Goal: Task Accomplishment & Management: Manage account settings

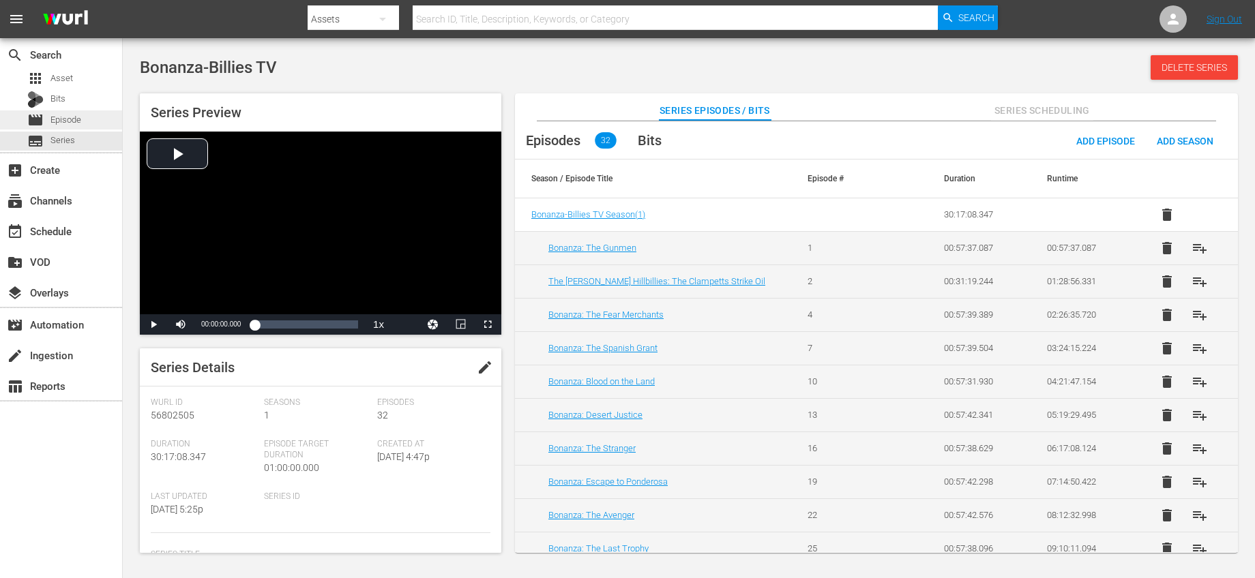
click at [68, 124] on span "Episode" at bounding box center [65, 120] width 31 height 14
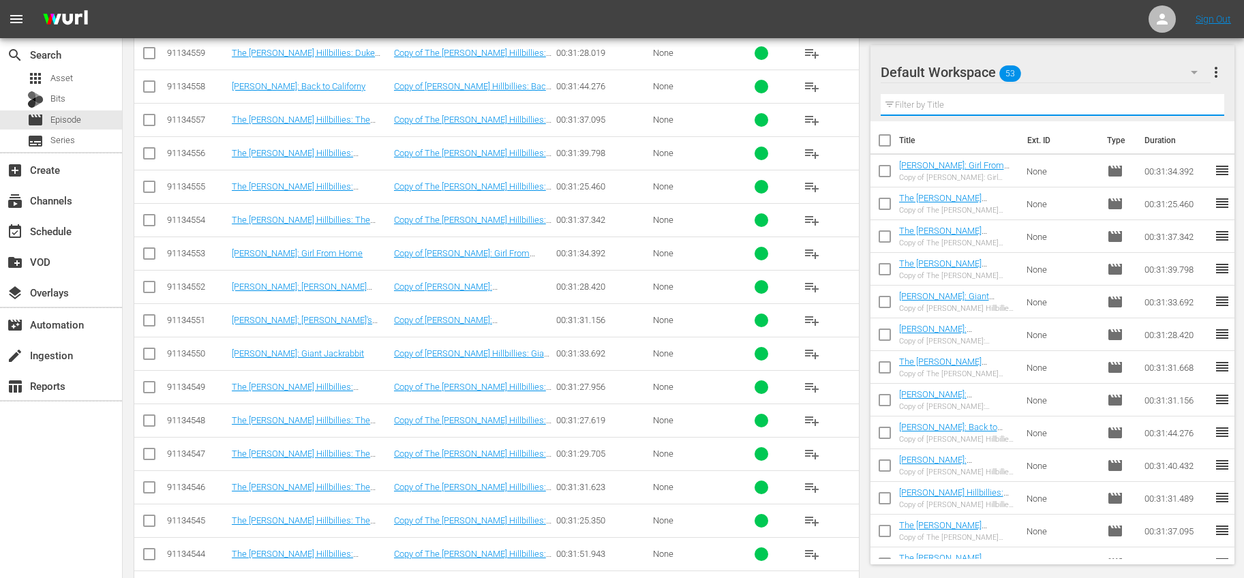
click at [1015, 107] on input "text" at bounding box center [1053, 105] width 344 height 22
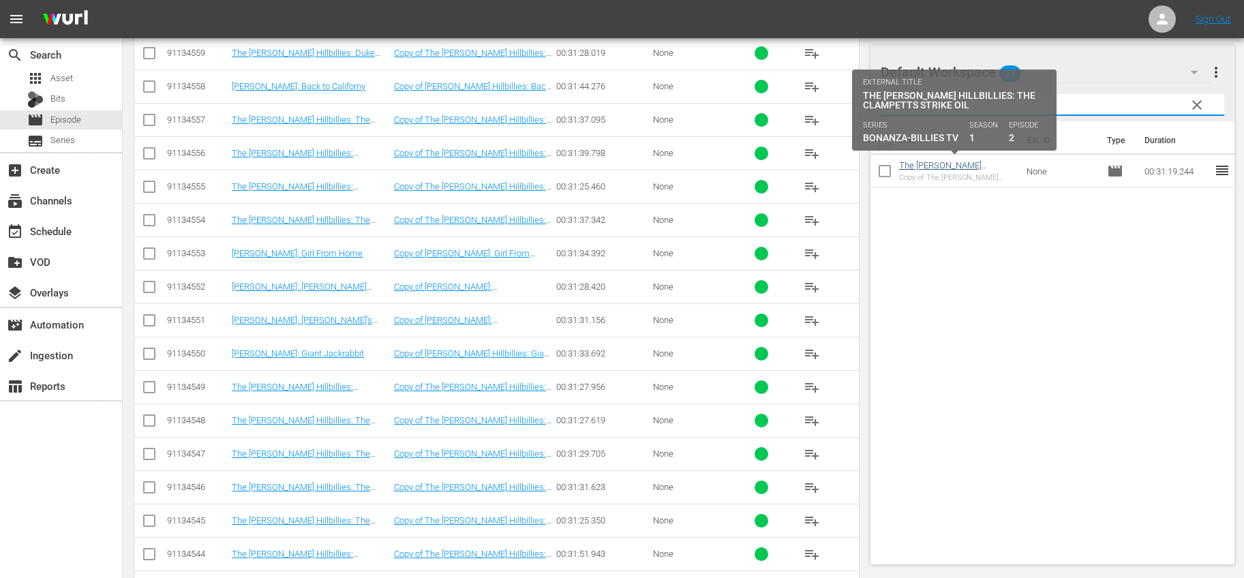
type input "oil"
click at [965, 167] on link "The [PERSON_NAME] Hillbillies: The Clampetts Strike Oil" at bounding box center [947, 175] width 96 height 31
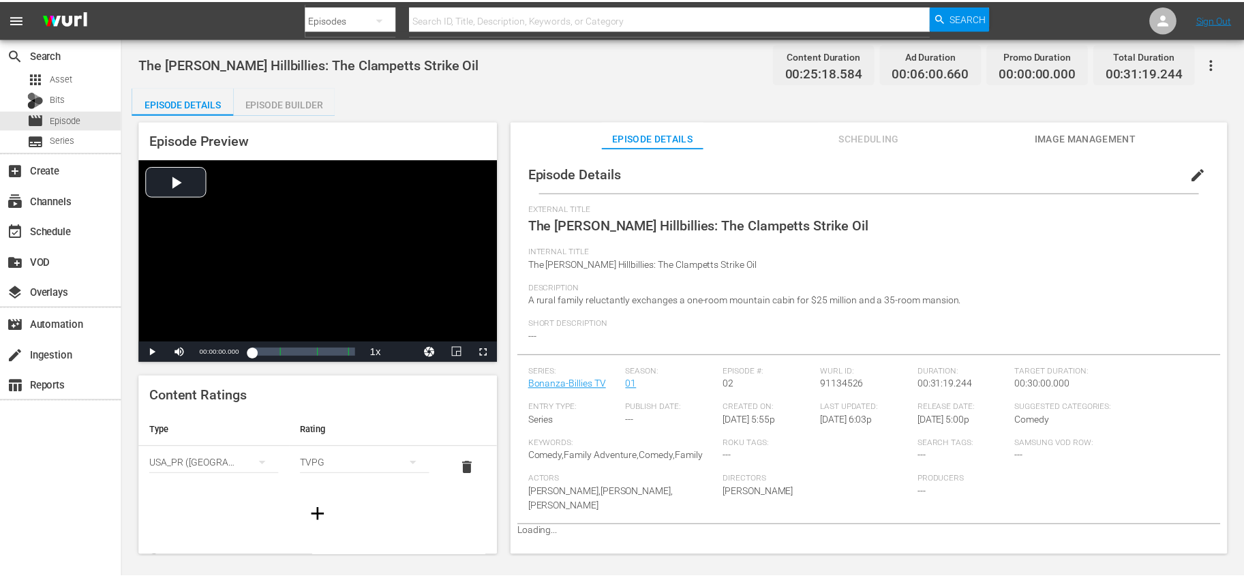
scroll to position [1, 0]
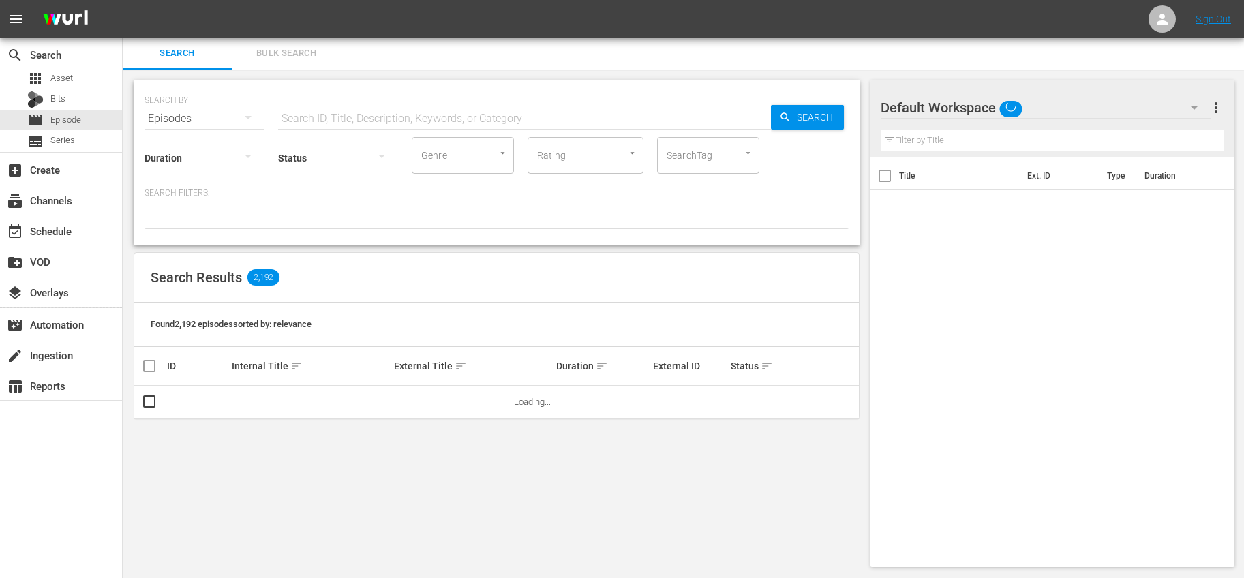
click at [959, 136] on input "text" at bounding box center [1053, 141] width 344 height 22
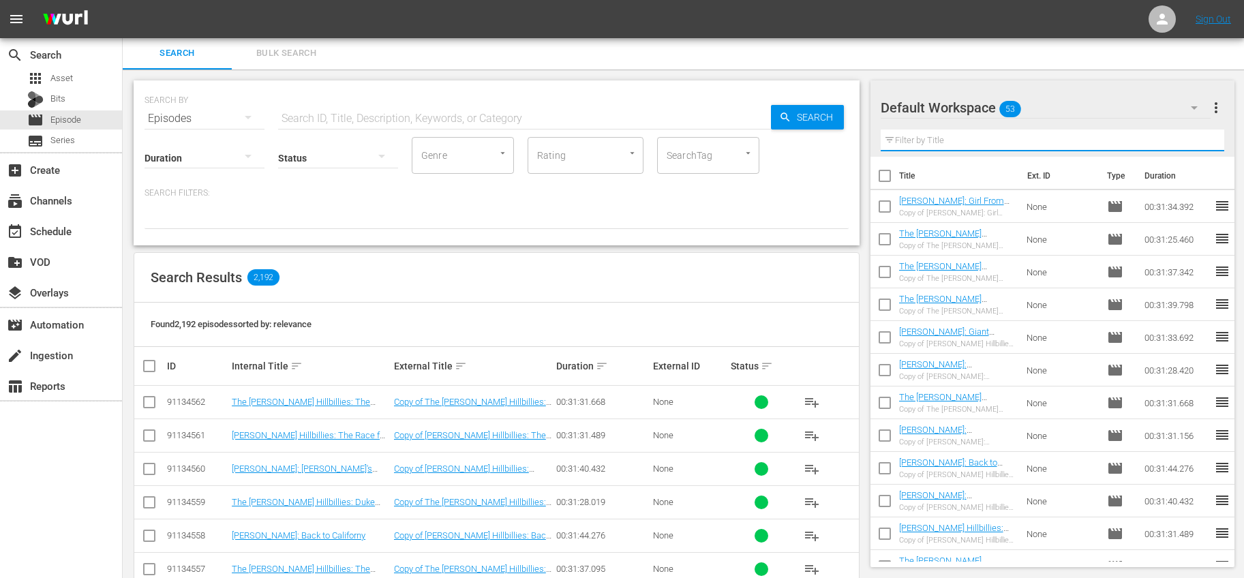
type input "oil"
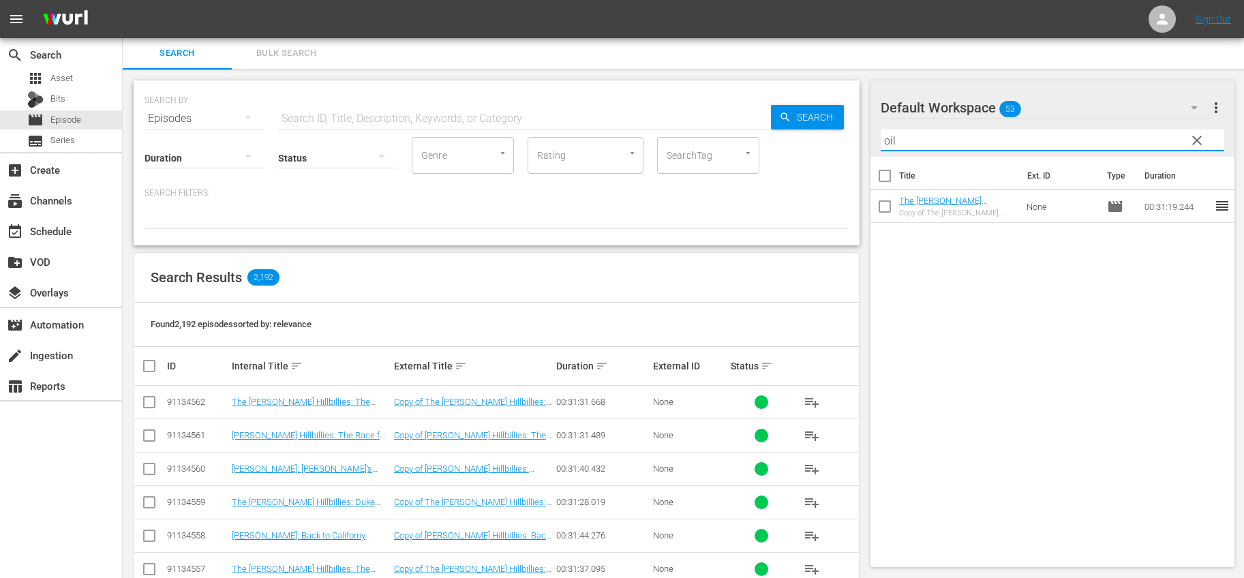
click at [888, 213] on input "checkbox" at bounding box center [885, 209] width 29 height 29
checkbox input "true"
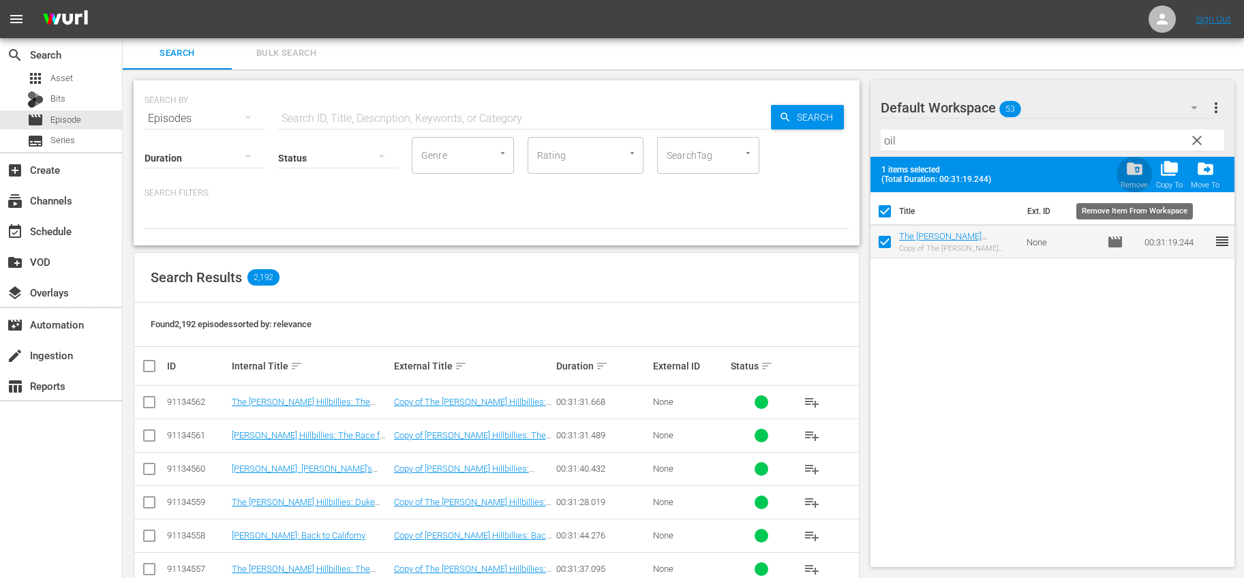
click at [1134, 174] on span "folder_delete" at bounding box center [1135, 169] width 18 height 18
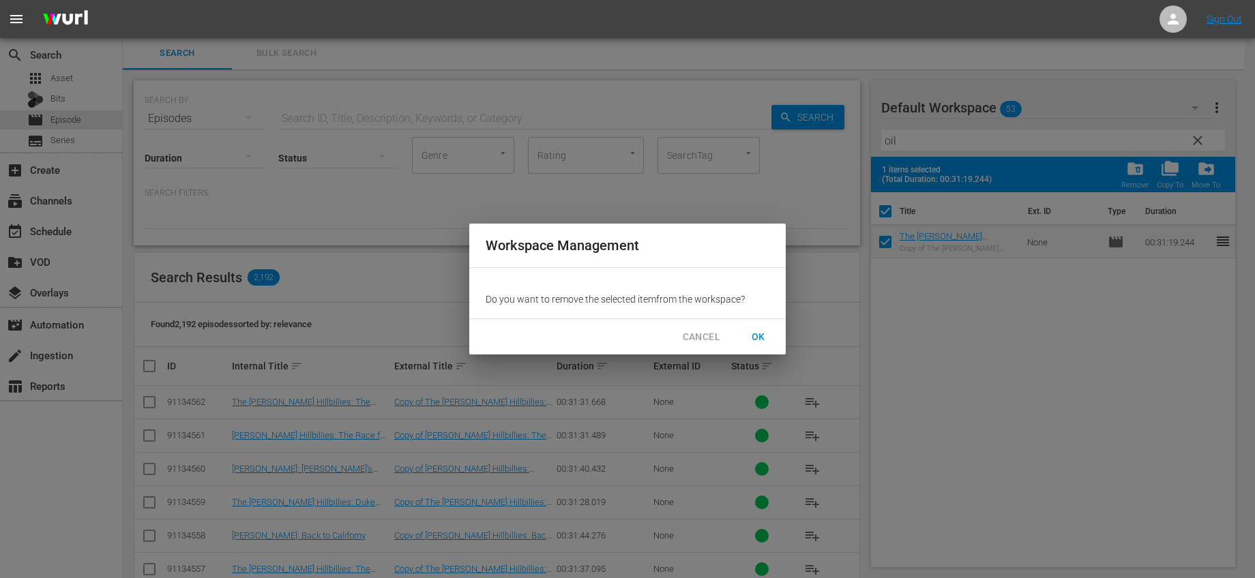
click at [764, 330] on span "OK" at bounding box center [758, 337] width 22 height 17
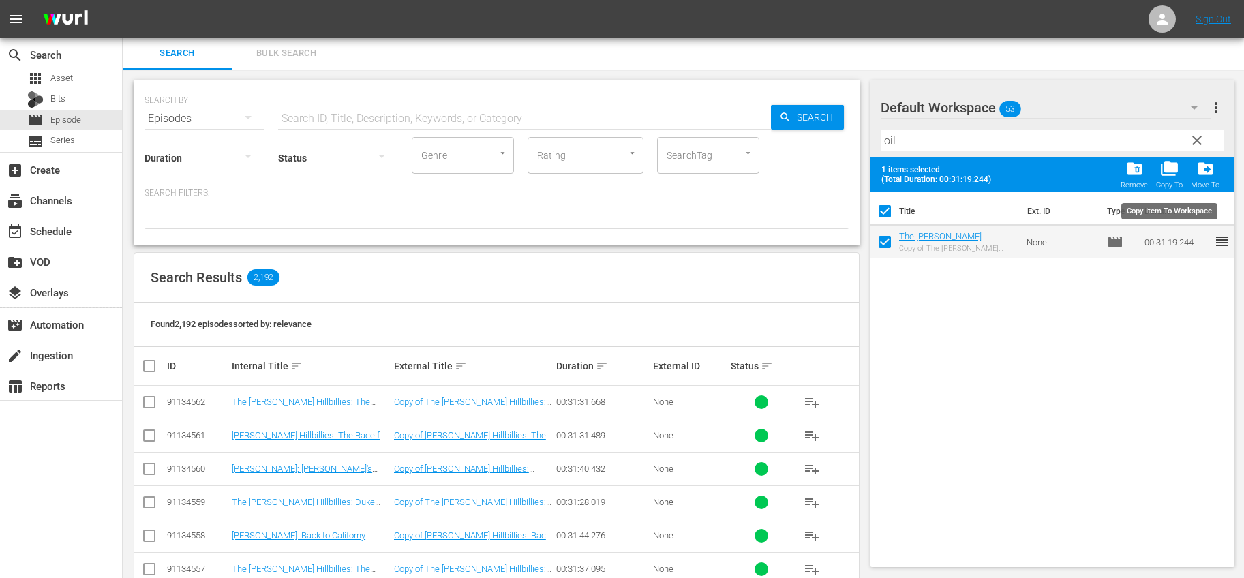
checkbox input "false"
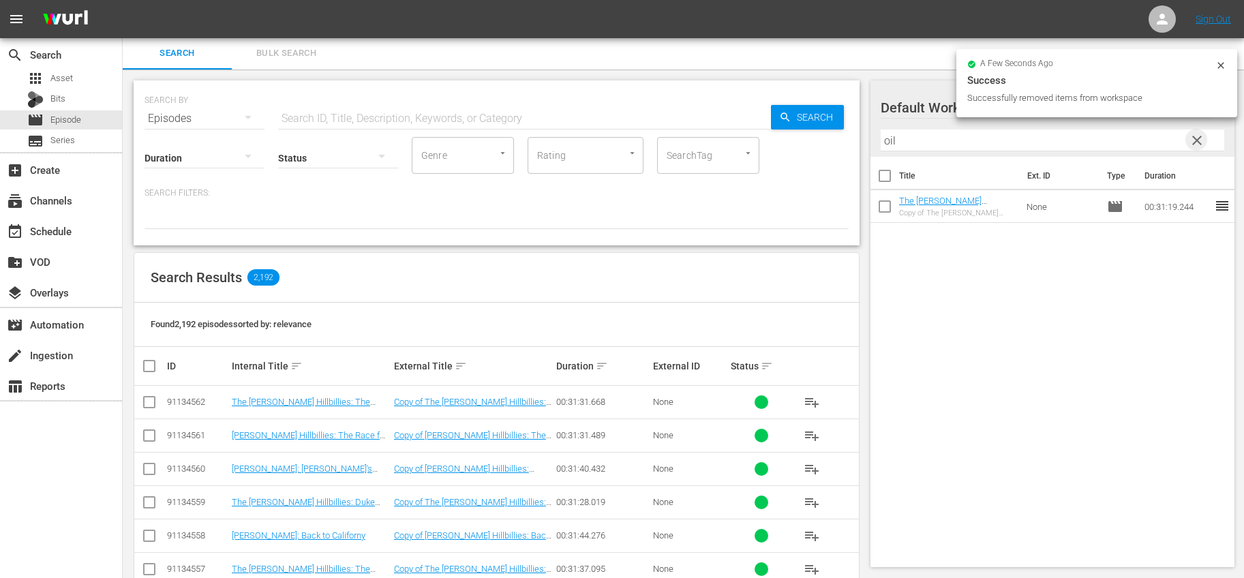
click at [1194, 142] on span "clear" at bounding box center [1197, 140] width 16 height 16
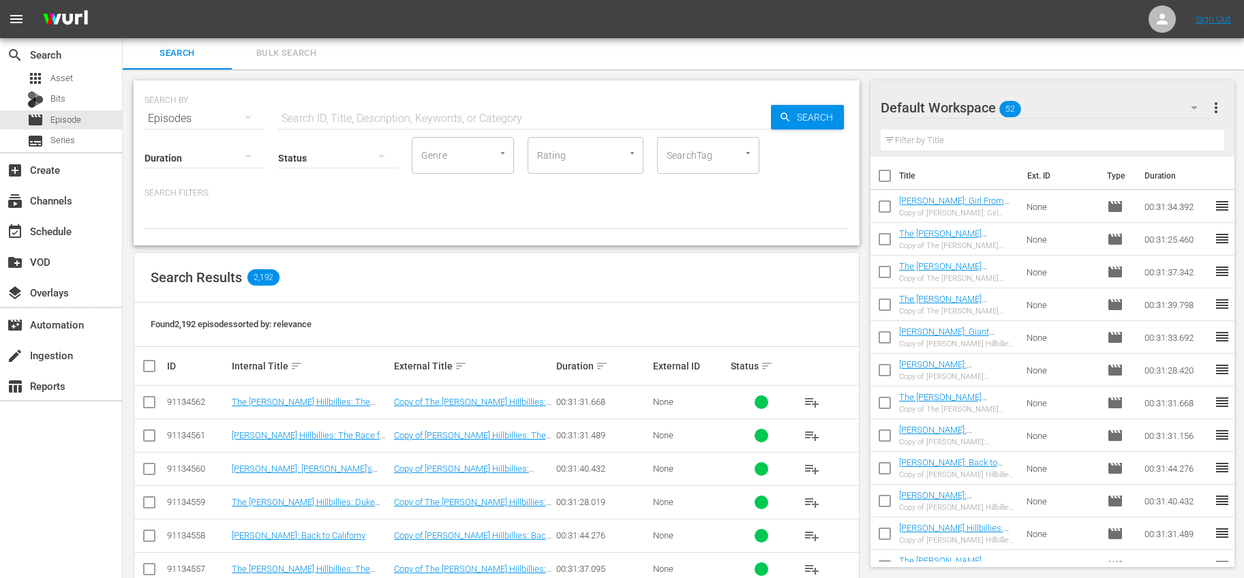
click at [995, 136] on input "text" at bounding box center [1053, 141] width 344 height 22
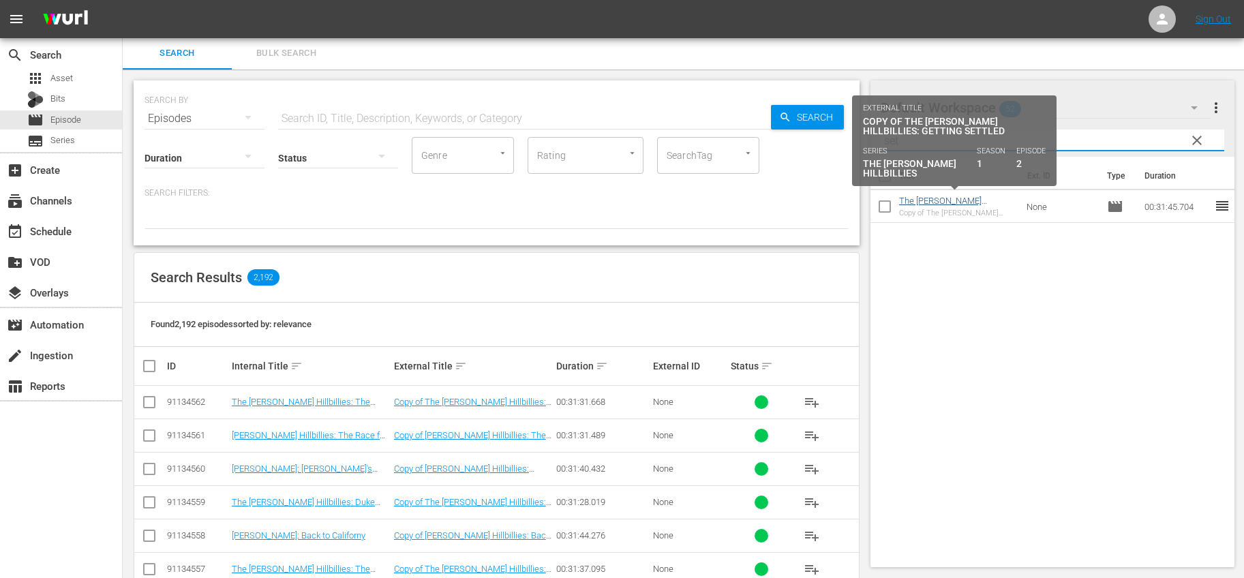
type input "set"
click at [970, 198] on link "The [PERSON_NAME] Hillbillies: Getting Settled" at bounding box center [947, 206] width 96 height 20
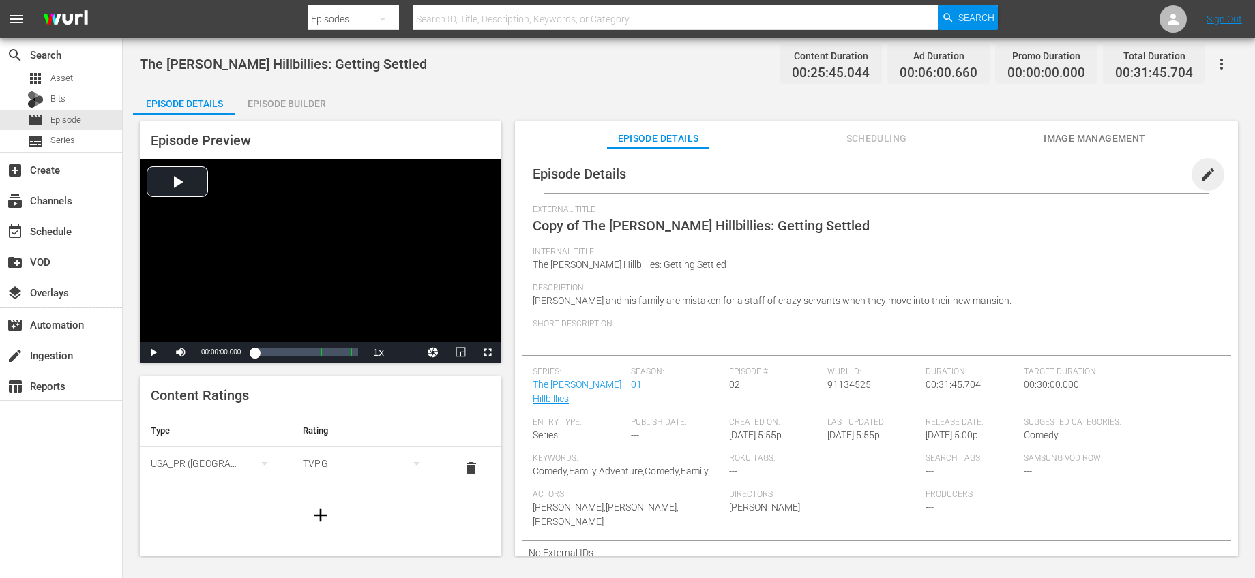
click at [1199, 173] on span "edit" at bounding box center [1207, 174] width 16 height 16
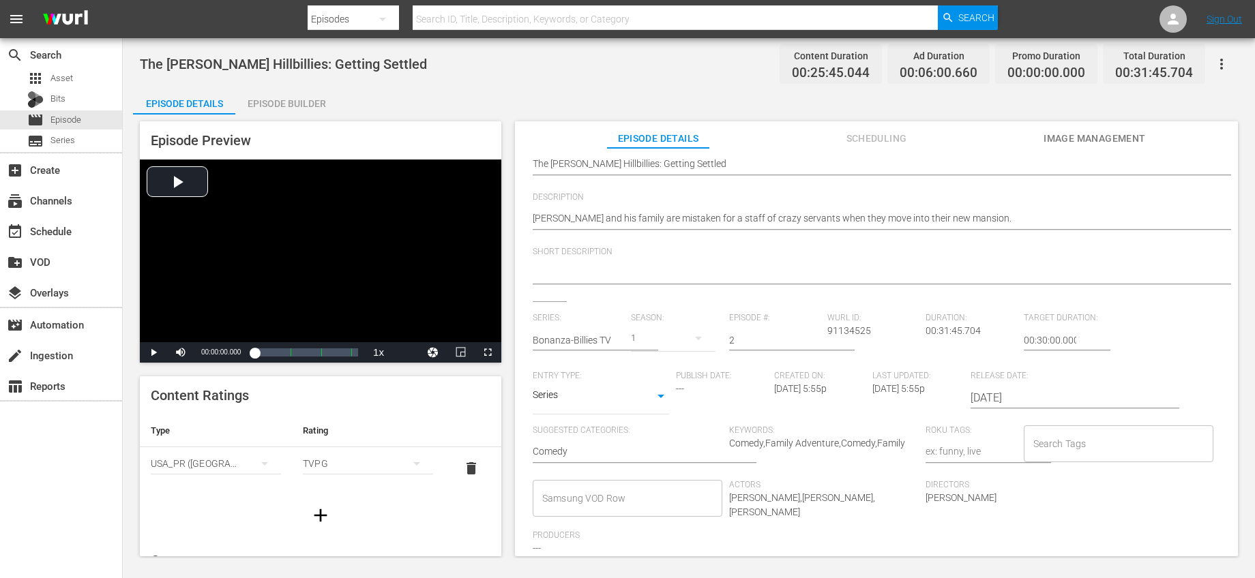
scroll to position [13, 0]
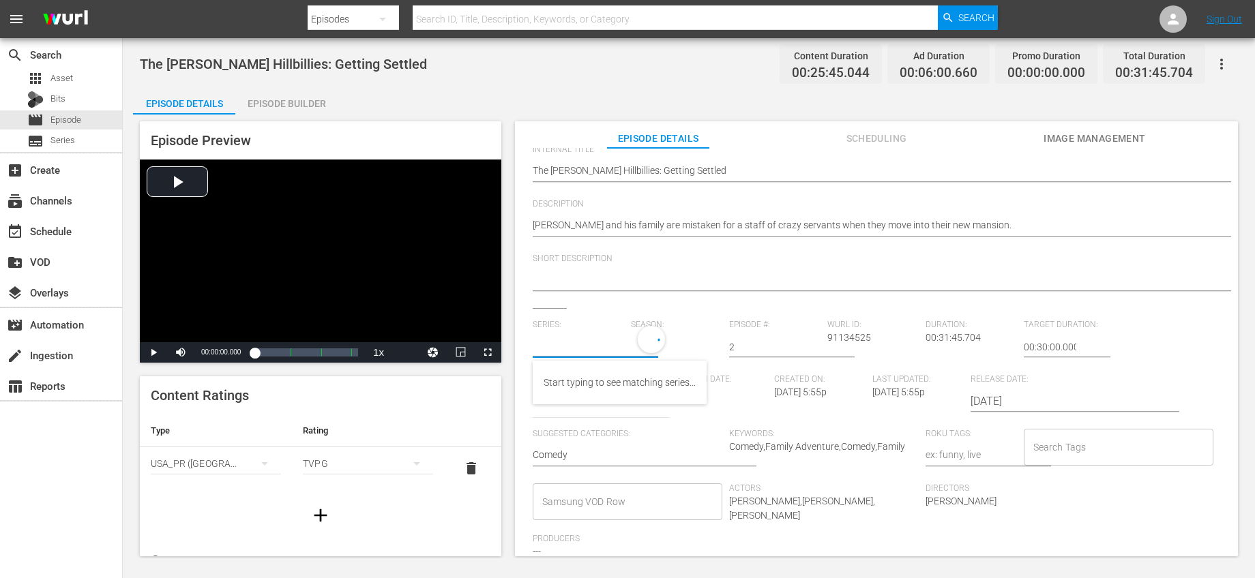
click at [605, 344] on input "text" at bounding box center [578, 347] width 91 height 33
click at [575, 402] on div "Bonanza-Billies TV" at bounding box center [582, 415] width 78 height 33
type input "Bonanza-Billies TV"
drag, startPoint x: 738, startPoint y: 344, endPoint x: 703, endPoint y: 337, distance: 35.6
click at [703, 337] on div "Series: Bonanza-Billies TV Season: 1 Episode #: 2 Wurl ID: 91134525 Duration: 0…" at bounding box center [876, 447] width 687 height 254
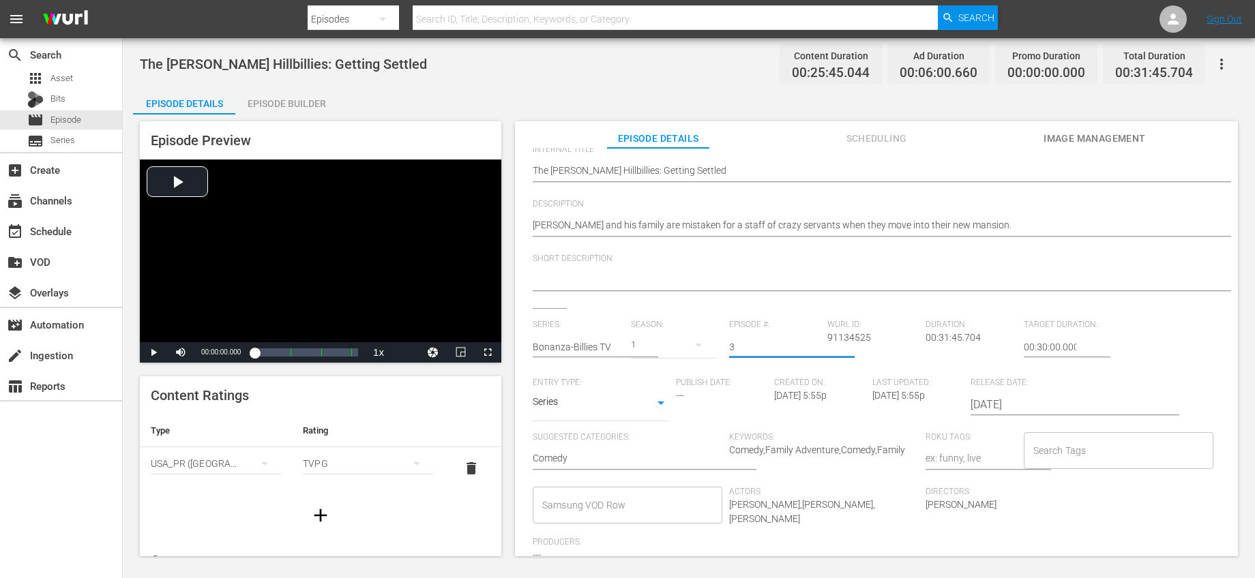
type input "3"
click at [756, 297] on div "Short Description" at bounding box center [876, 281] width 687 height 55
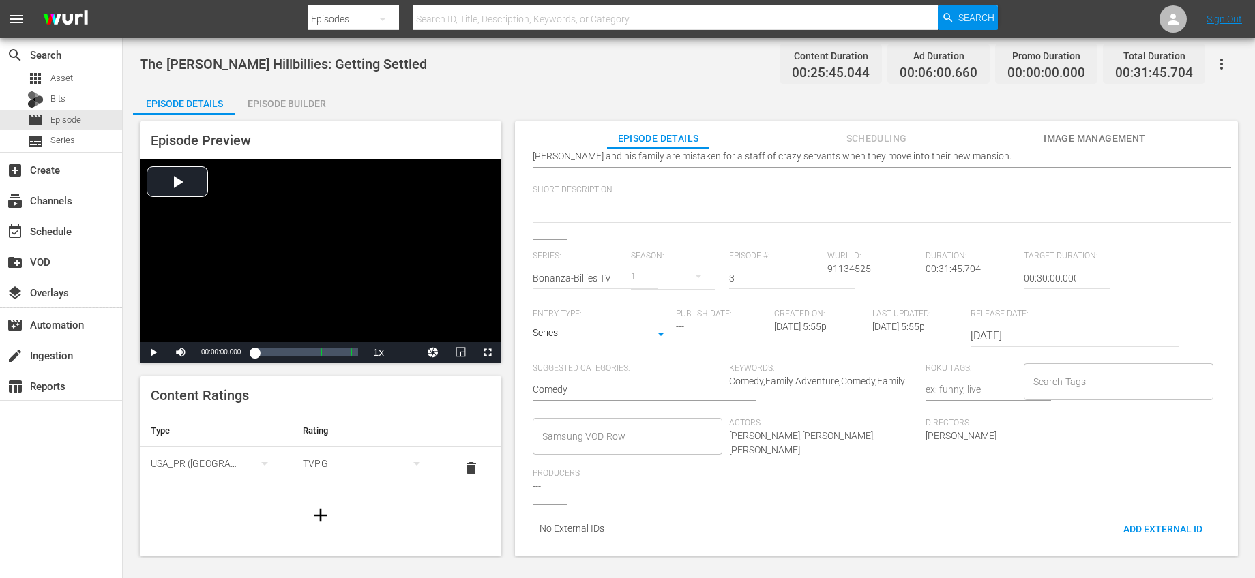
scroll to position [0, 0]
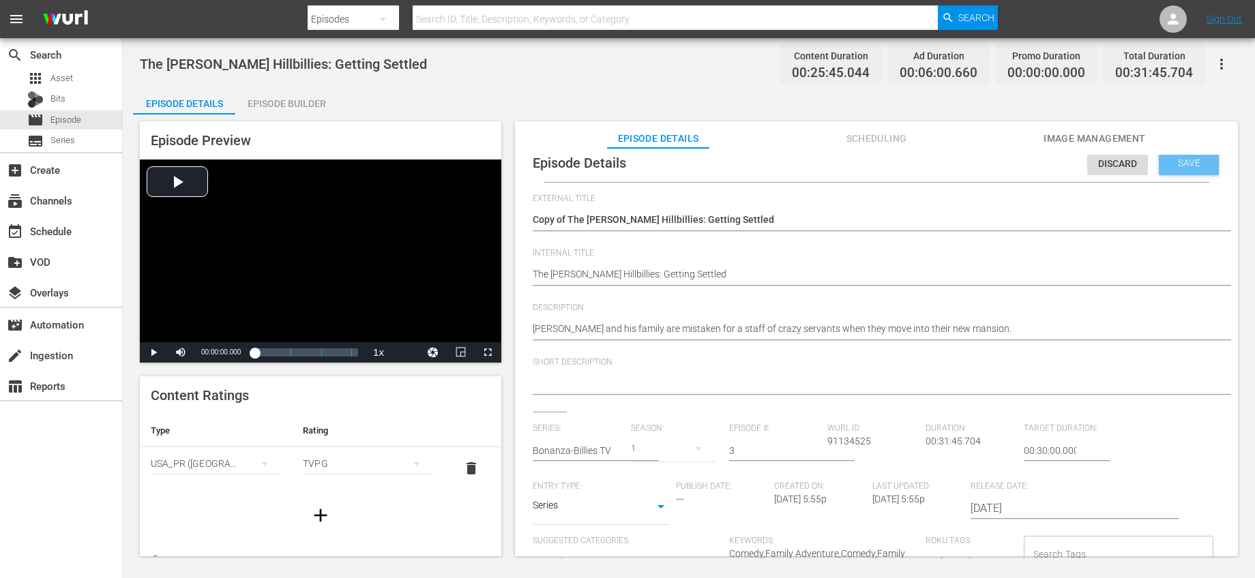
click at [1167, 164] on span "Save" at bounding box center [1189, 163] width 44 height 11
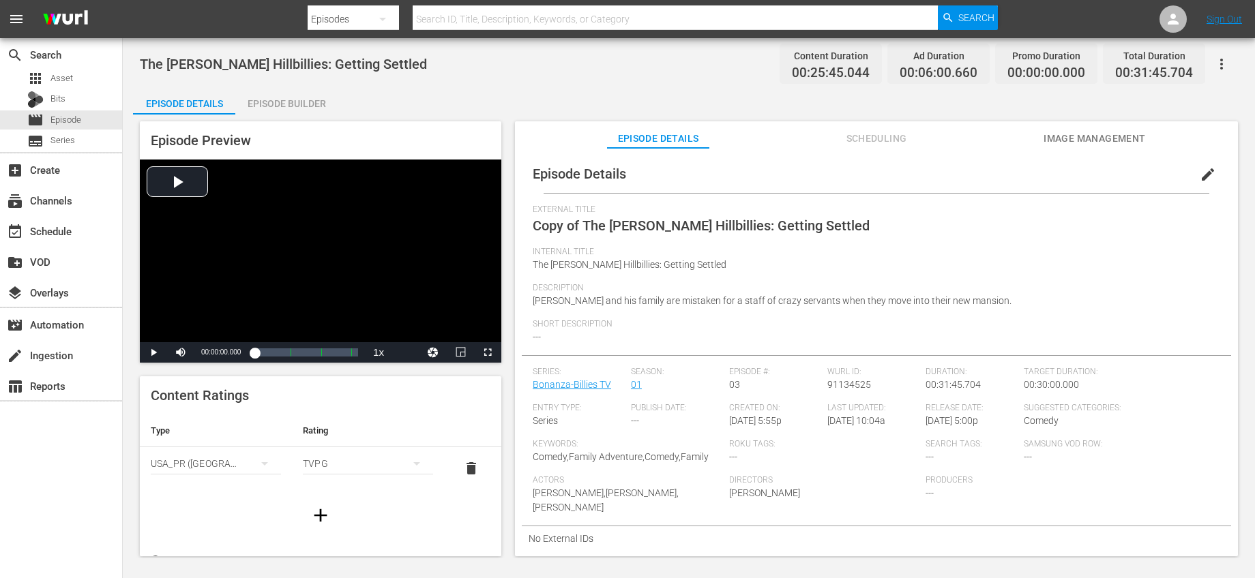
click at [1199, 170] on span "edit" at bounding box center [1207, 174] width 16 height 16
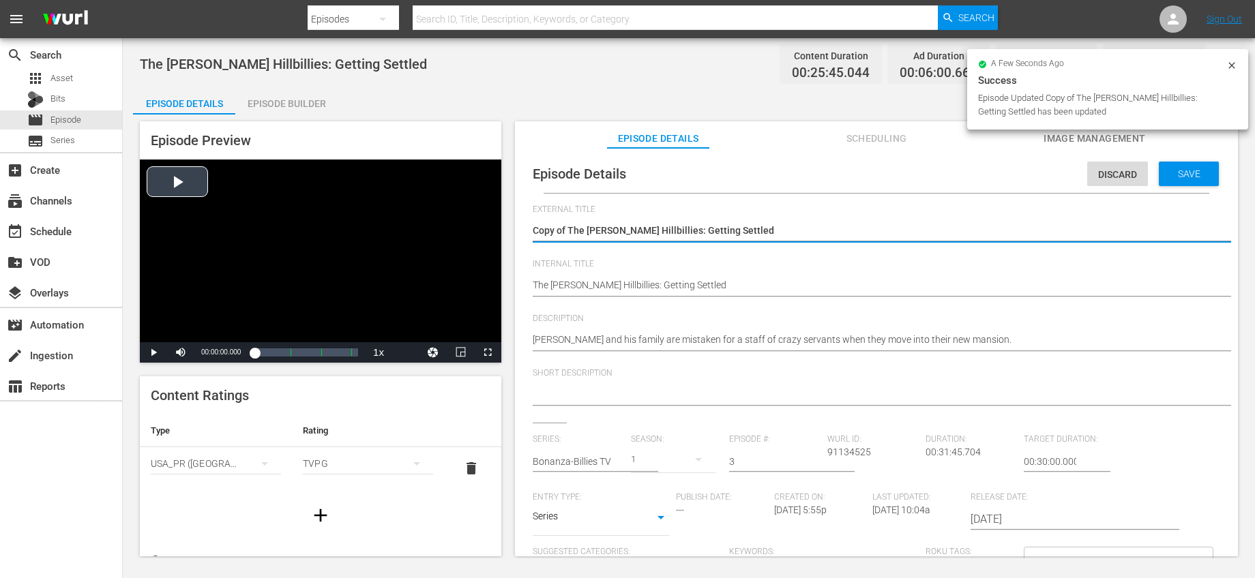
drag, startPoint x: 569, startPoint y: 229, endPoint x: 389, endPoint y: 200, distance: 183.1
click at [396, 200] on div "Episode Preview Video Player is loading. Play Video Play Mute Current Time 00:0…" at bounding box center [688, 341] width 1111 height 453
type textarea "The [PERSON_NAME] Hillbillies: Getting Settled"
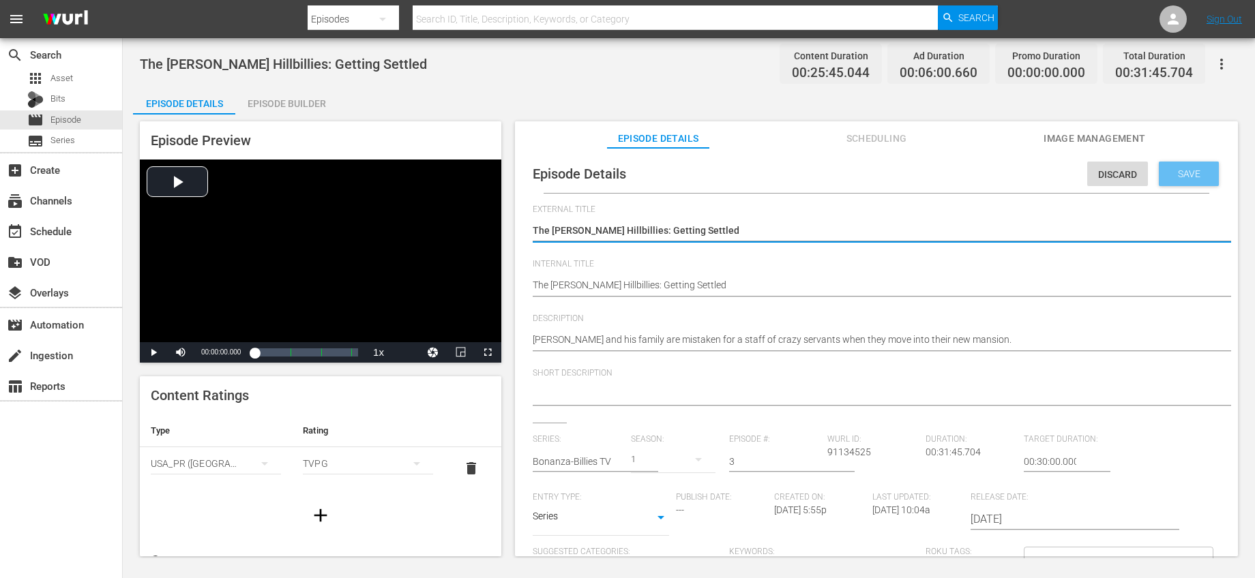
type textarea "The [PERSON_NAME] Hillbillies: Getting Settled"
click at [1167, 176] on span "Save" at bounding box center [1189, 173] width 44 height 11
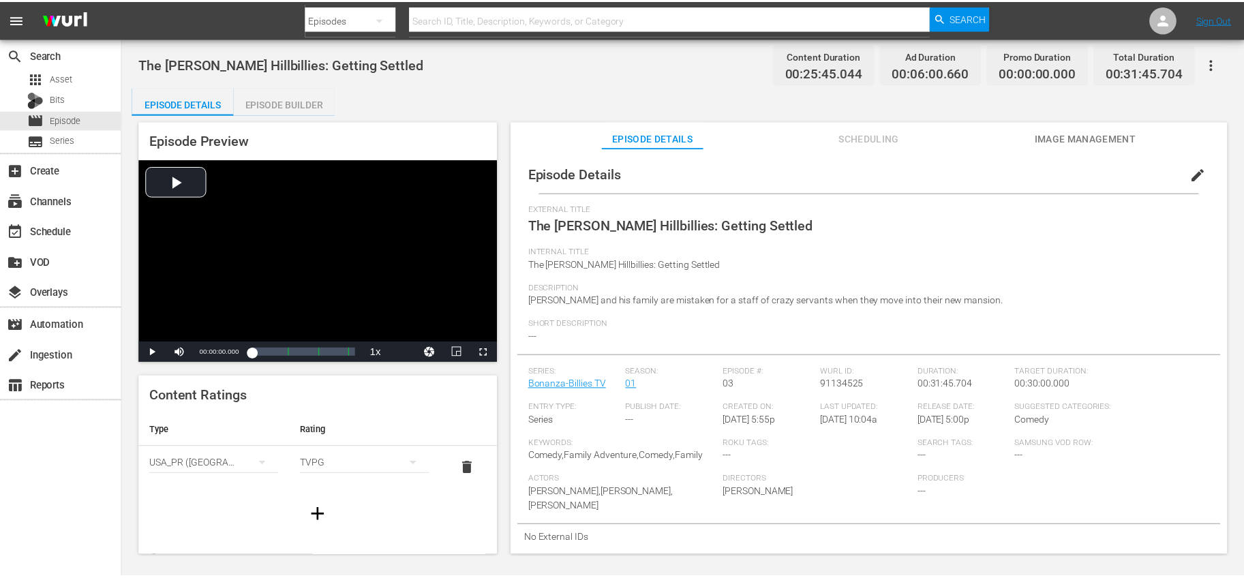
scroll to position [1, 0]
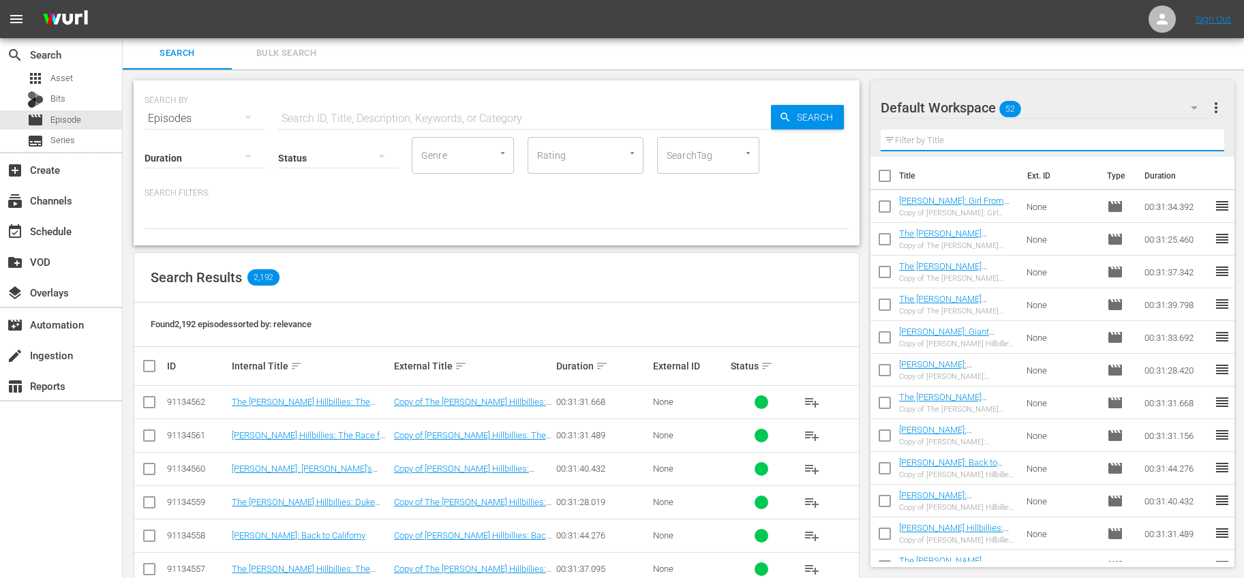
click at [1010, 141] on input "text" at bounding box center [1053, 141] width 344 height 22
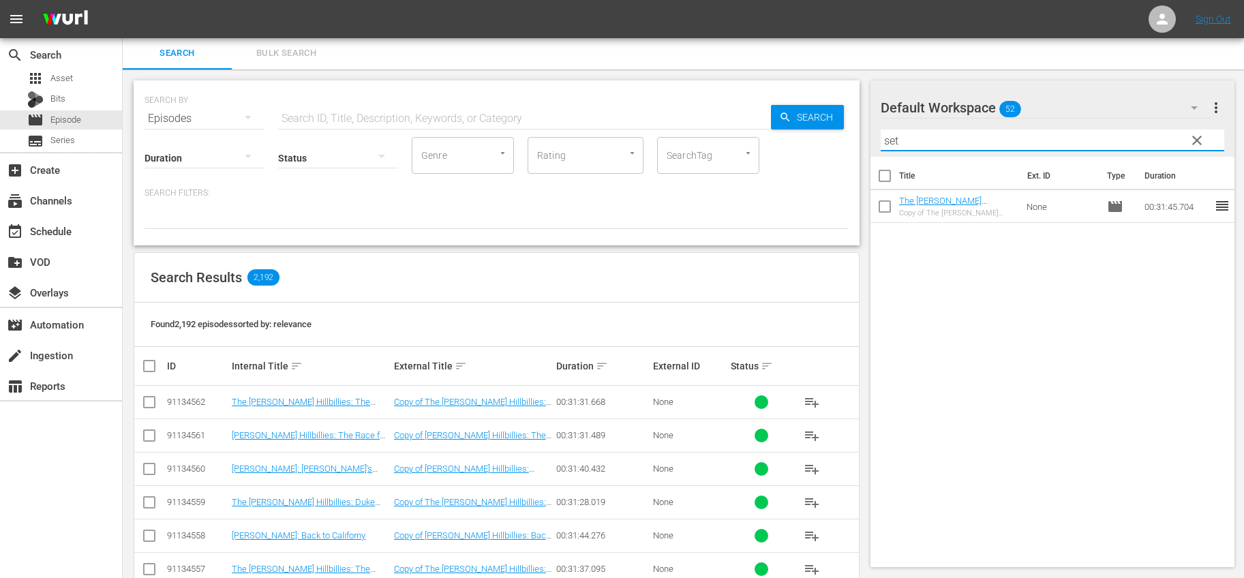
type input "set"
click at [887, 200] on input "checkbox" at bounding box center [885, 209] width 29 height 29
checkbox input "true"
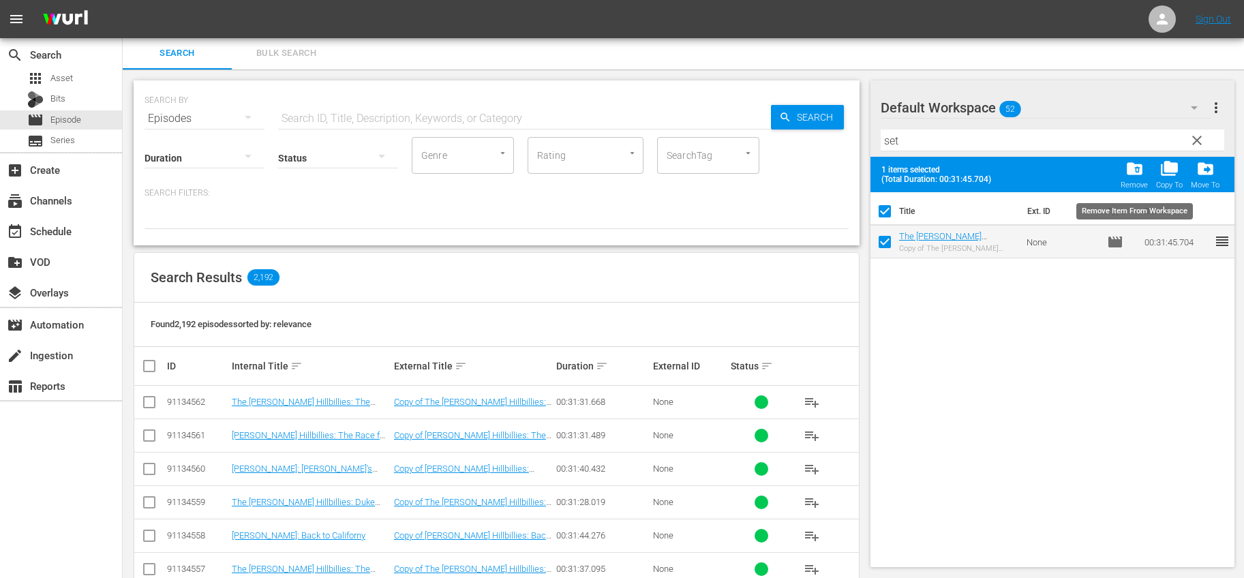
click at [1122, 174] on div "folder_delete Remove" at bounding box center [1134, 175] width 27 height 30
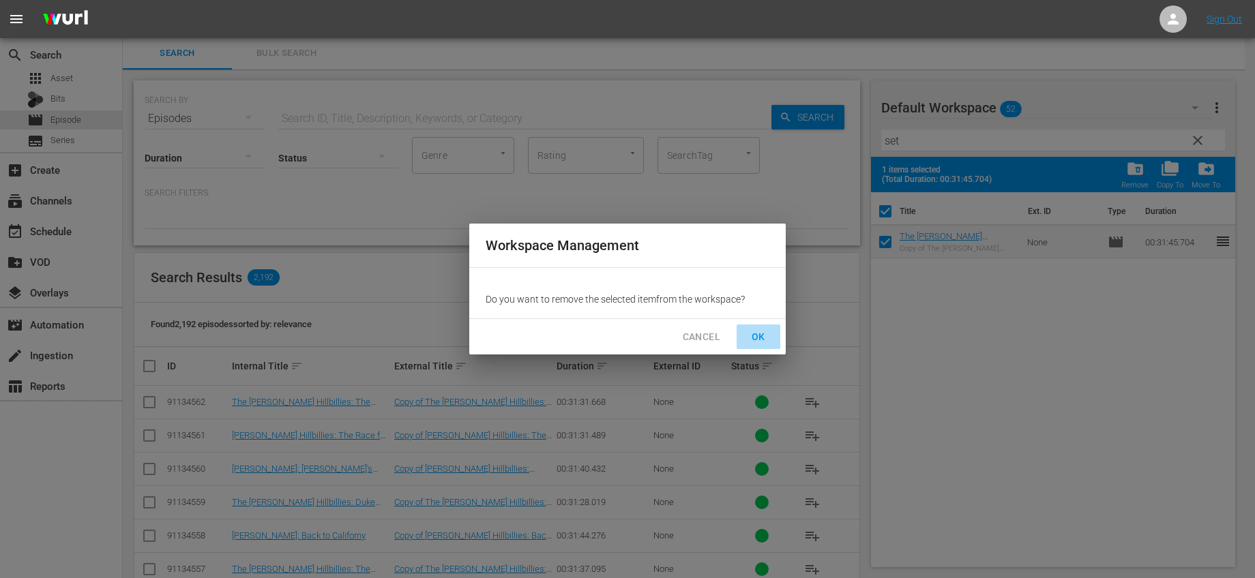
click at [762, 327] on button "OK" at bounding box center [758, 337] width 44 height 25
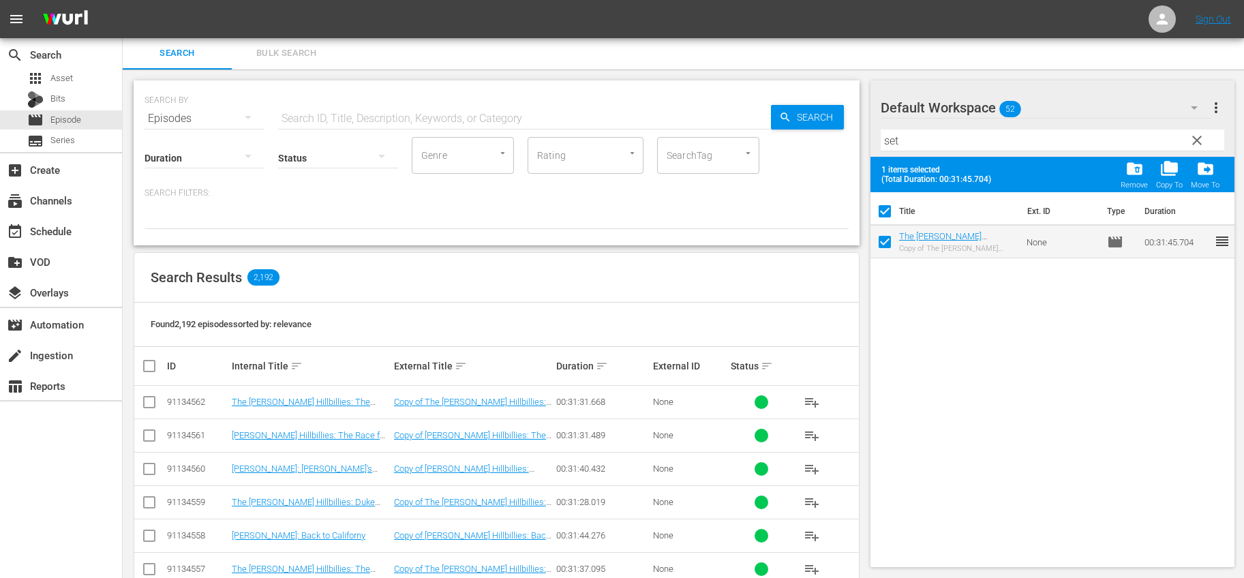
checkbox input "false"
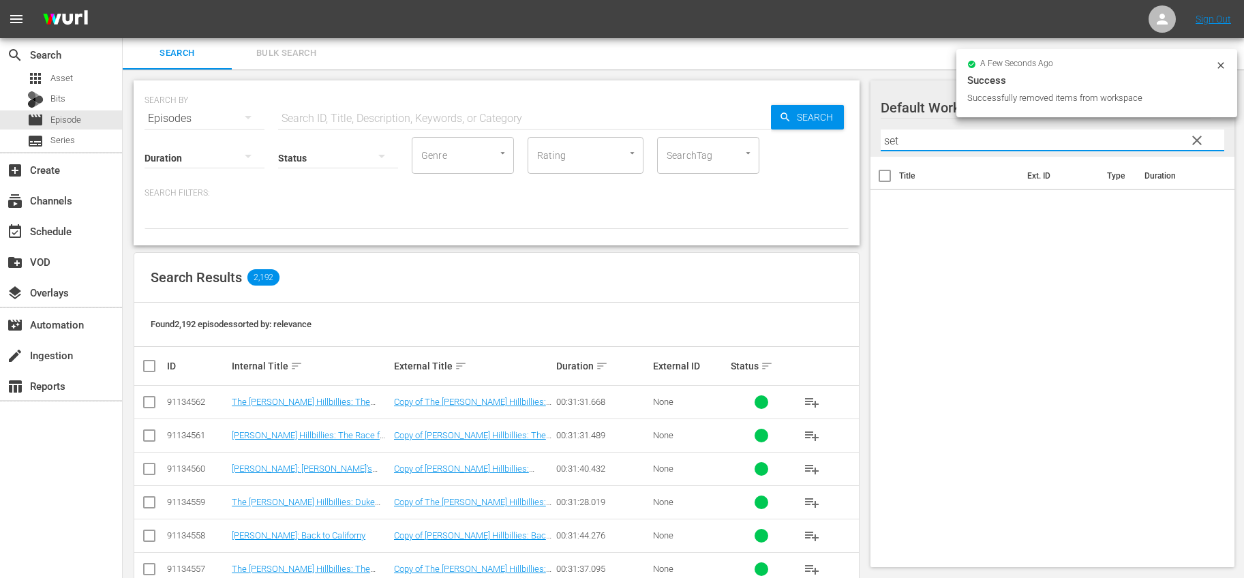
drag, startPoint x: 939, startPoint y: 144, endPoint x: 852, endPoint y: 140, distance: 86.7
click at [852, 140] on div "Search Bulk Search SEARCH BY Search By Episodes Search ID, Title, Description, …" at bounding box center [684, 574] width 1122 height 1075
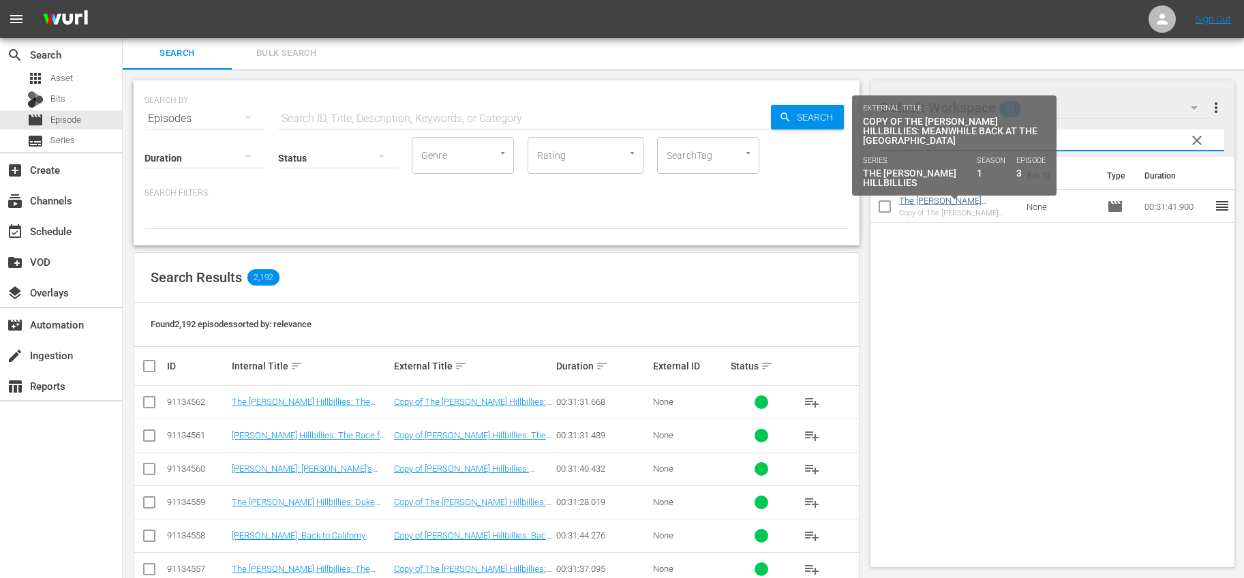
type input "mean"
click at [943, 198] on link "The [PERSON_NAME] Hillbillies: Meanwhile Back at the [GEOGRAPHIC_DATA]" at bounding box center [955, 211] width 112 height 31
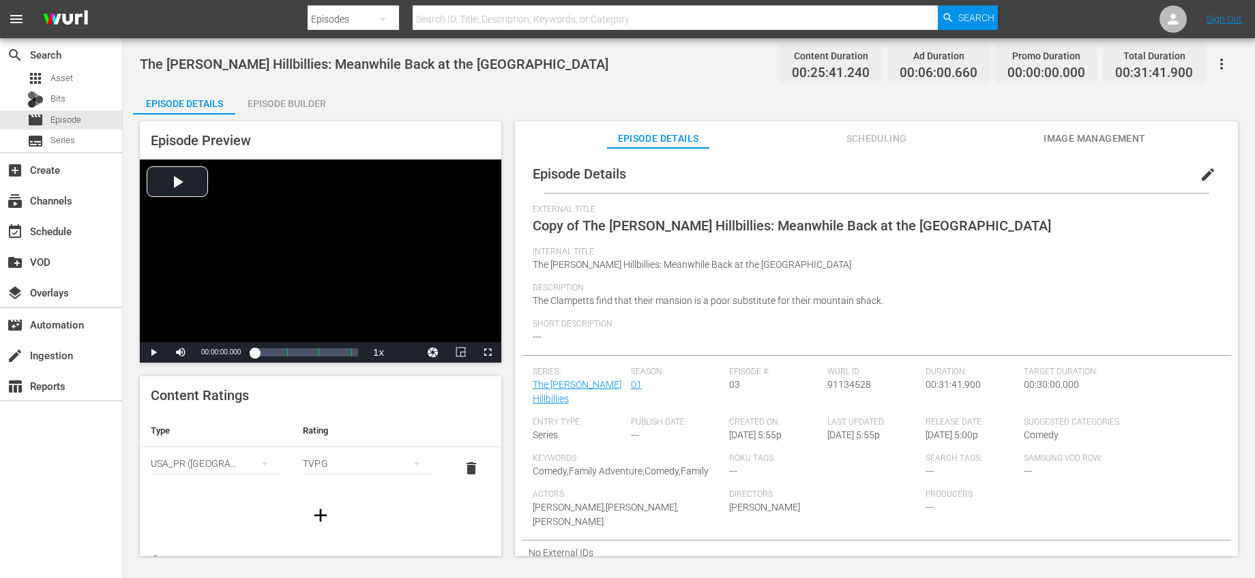
click at [1203, 172] on span "edit" at bounding box center [1207, 174] width 16 height 16
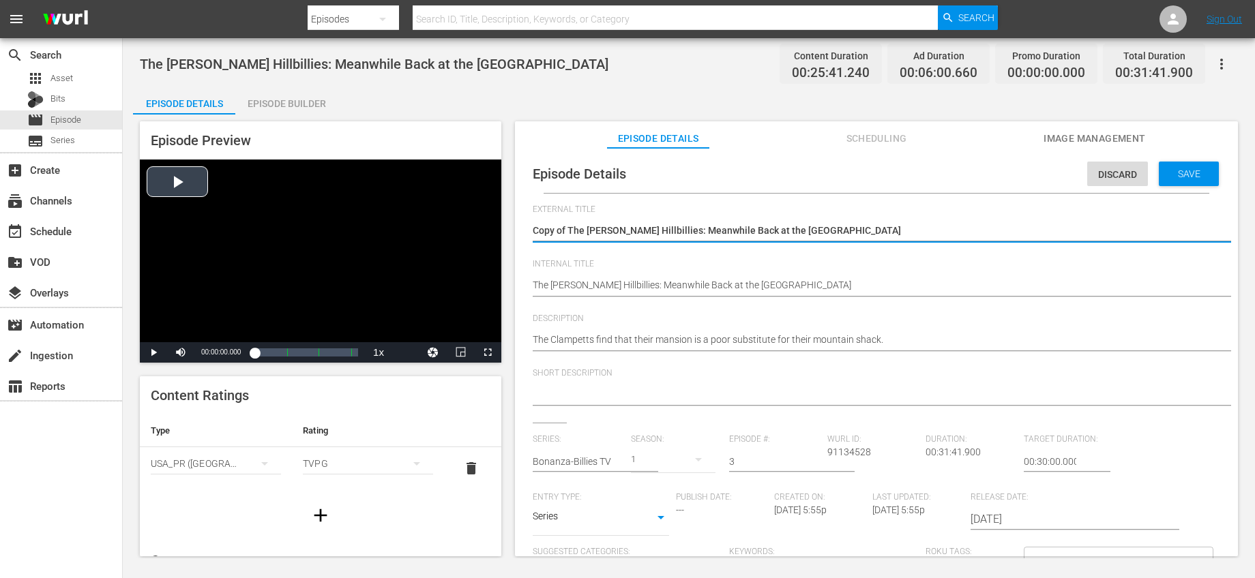
drag, startPoint x: 568, startPoint y: 228, endPoint x: 457, endPoint y: 228, distance: 111.1
click at [459, 228] on div "Episode Preview Video Player is loading. Play Video Play Mute Current Time 00:0…" at bounding box center [688, 341] width 1111 height 453
type textarea "The [PERSON_NAME] Hillbillies: Meanwhile Back at the [GEOGRAPHIC_DATA]"
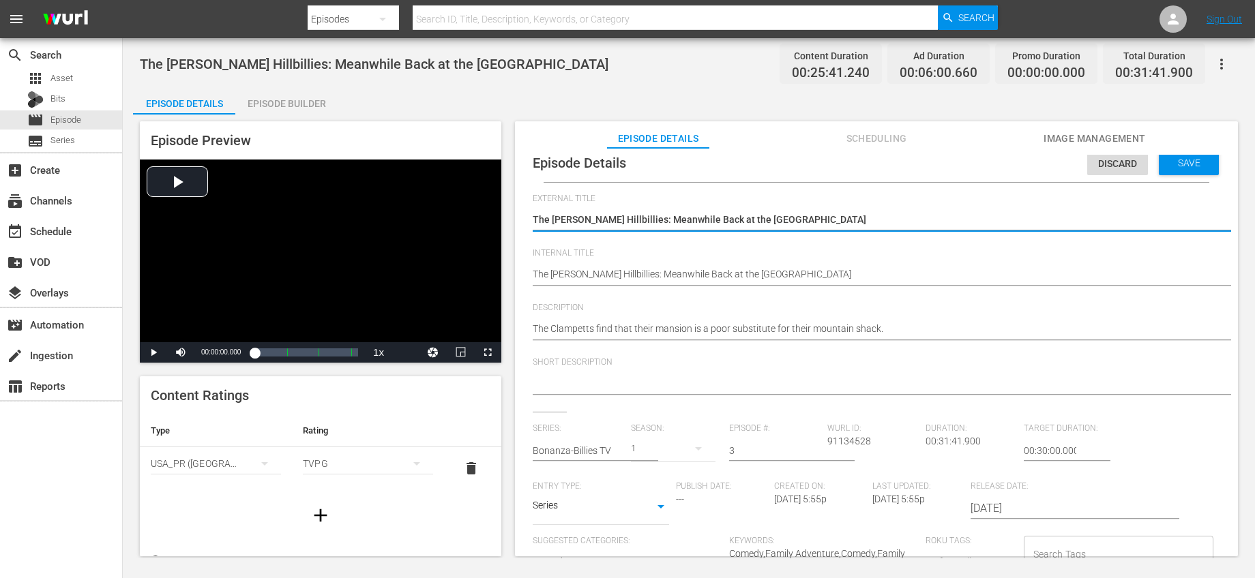
type textarea "The [PERSON_NAME] Hillbillies: Meanwhile Back at the [GEOGRAPHIC_DATA]"
click at [611, 440] on input "text" at bounding box center [578, 450] width 91 height 33
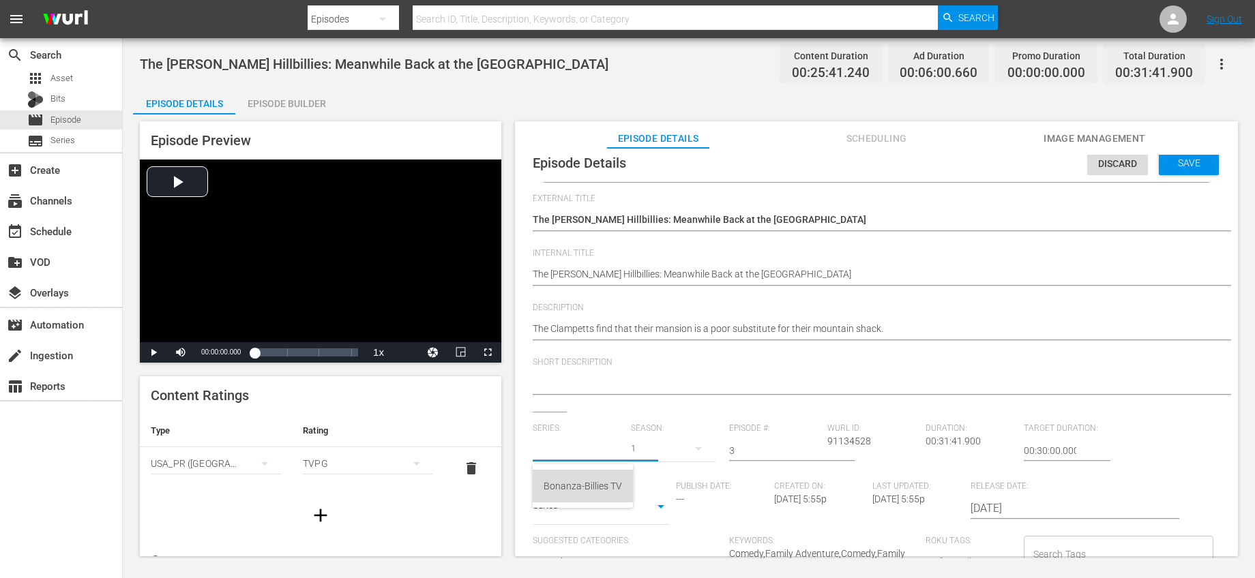
click at [580, 475] on div "Bonanza-Billies TV" at bounding box center [582, 486] width 78 height 33
type input "Bonanza-Billies TV"
click at [815, 449] on div "Episode #: 3" at bounding box center [778, 452] width 98 height 58
drag, startPoint x: 785, startPoint y: 448, endPoint x: 702, endPoint y: 439, distance: 83.7
click at [702, 439] on div "Series: Bonanza-Billies TV Season: 1 Episode #: 3 Wurl ID: 91134528 Duration: 0…" at bounding box center [876, 550] width 687 height 254
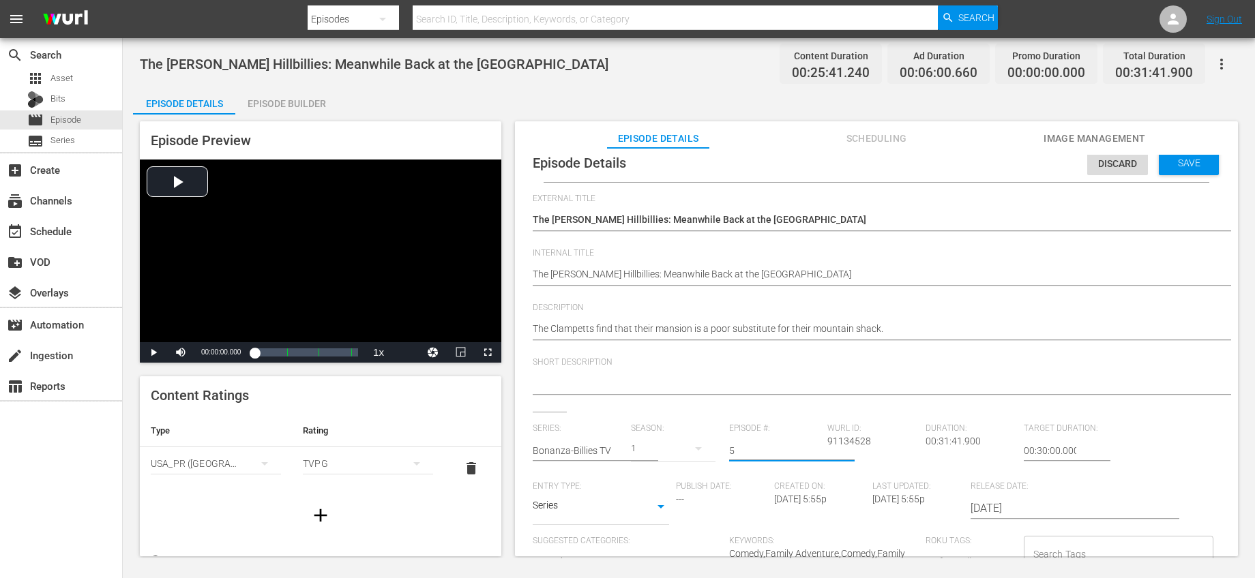
type input "5"
click at [754, 408] on div "Short Description" at bounding box center [876, 384] width 687 height 55
click at [1173, 161] on span "Save" at bounding box center [1189, 163] width 44 height 11
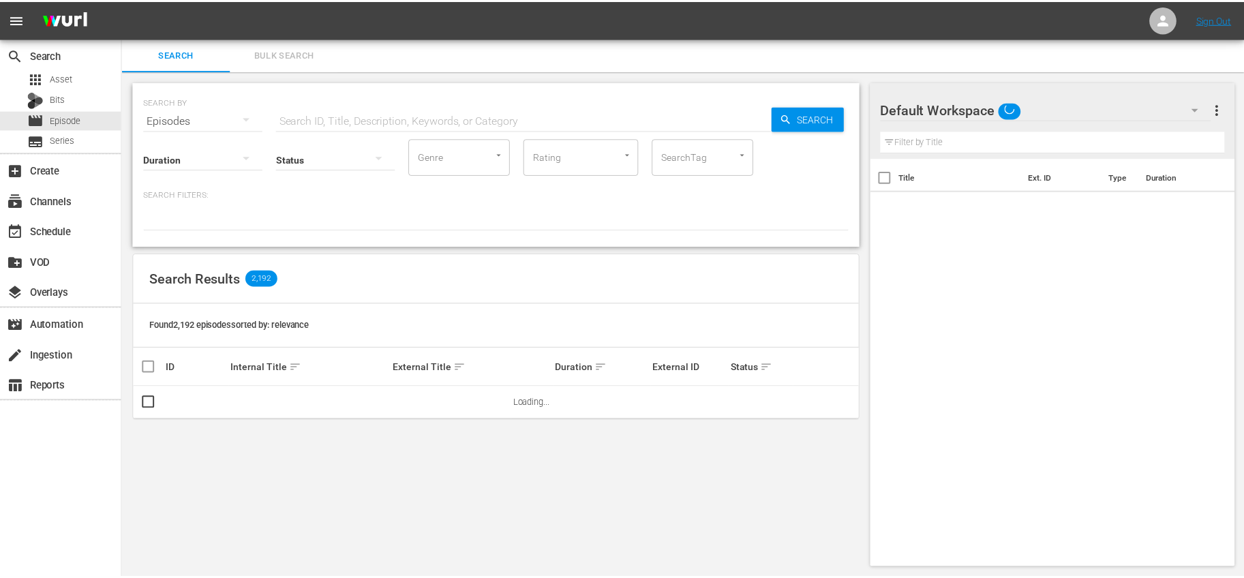
scroll to position [1, 0]
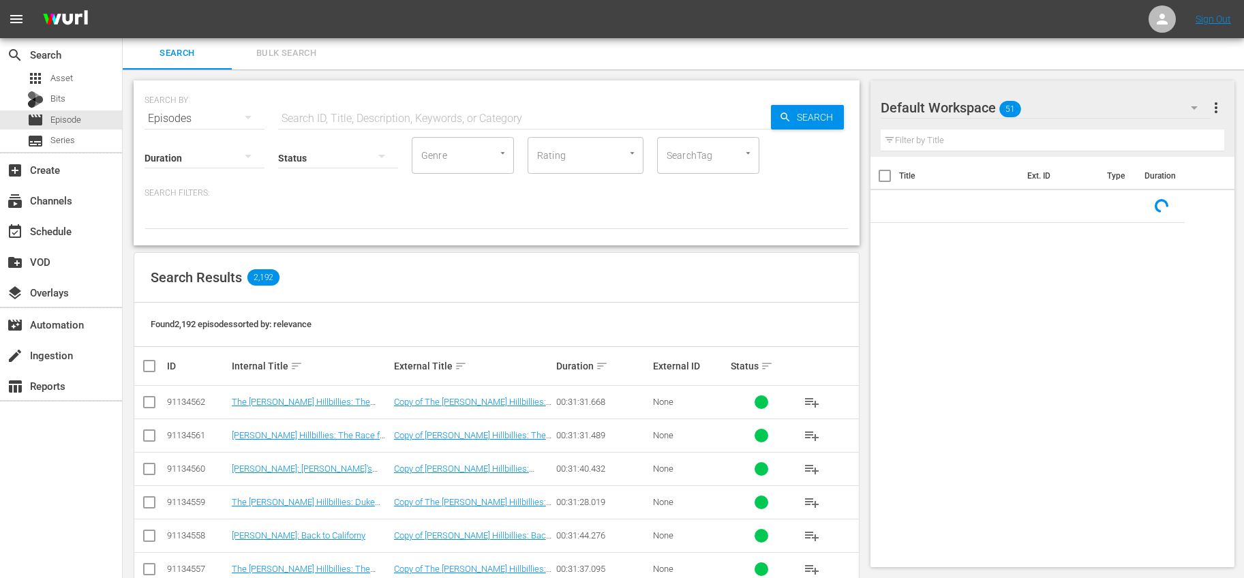
click at [942, 144] on input "text" at bounding box center [1053, 141] width 344 height 22
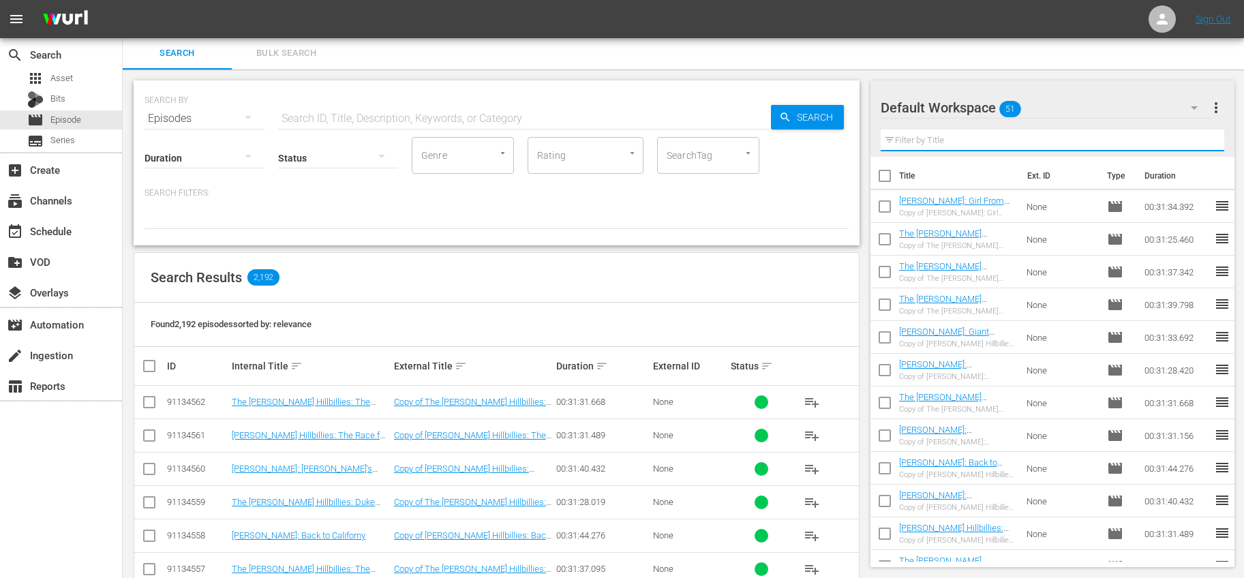
type input "mean"
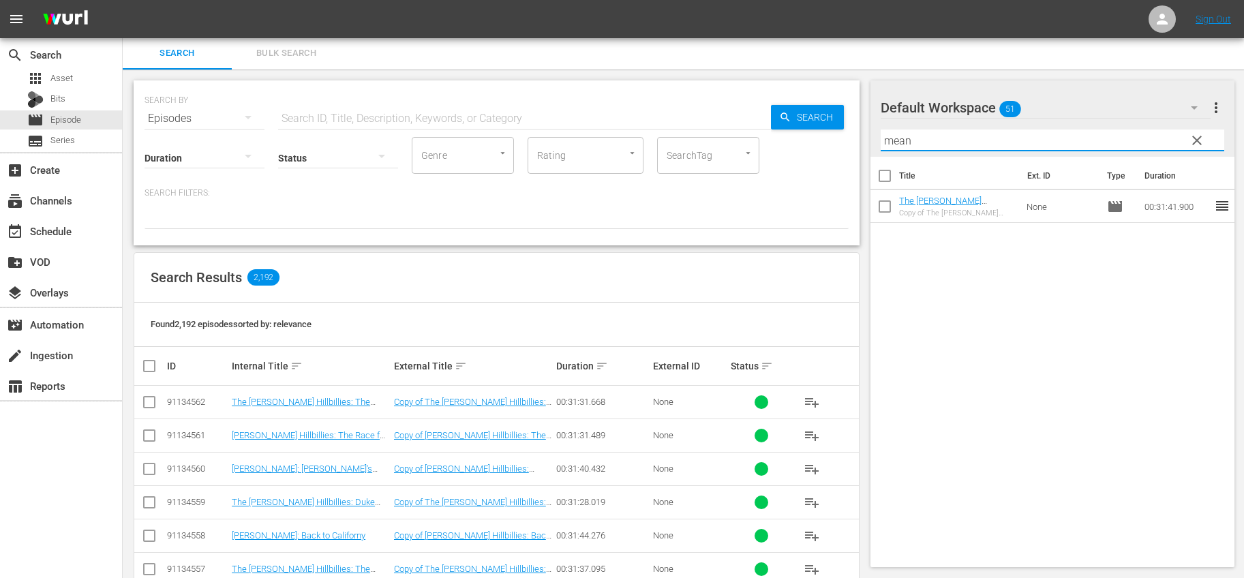
click at [888, 200] on input "checkbox" at bounding box center [885, 209] width 29 height 29
checkbox input "true"
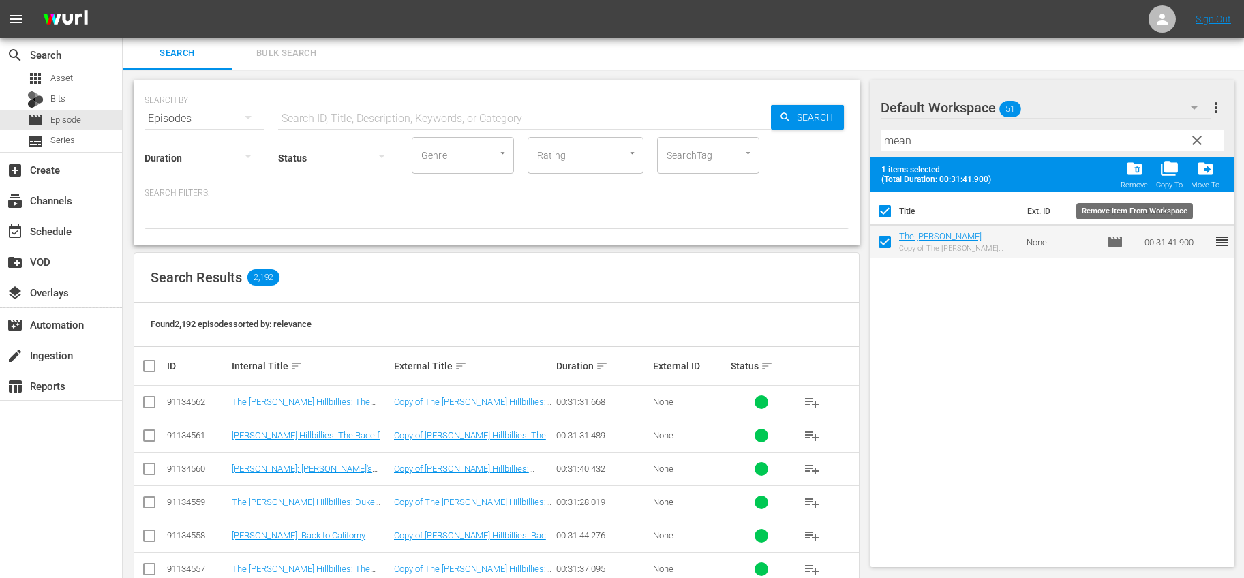
click at [1132, 169] on span "folder_delete" at bounding box center [1135, 169] width 18 height 18
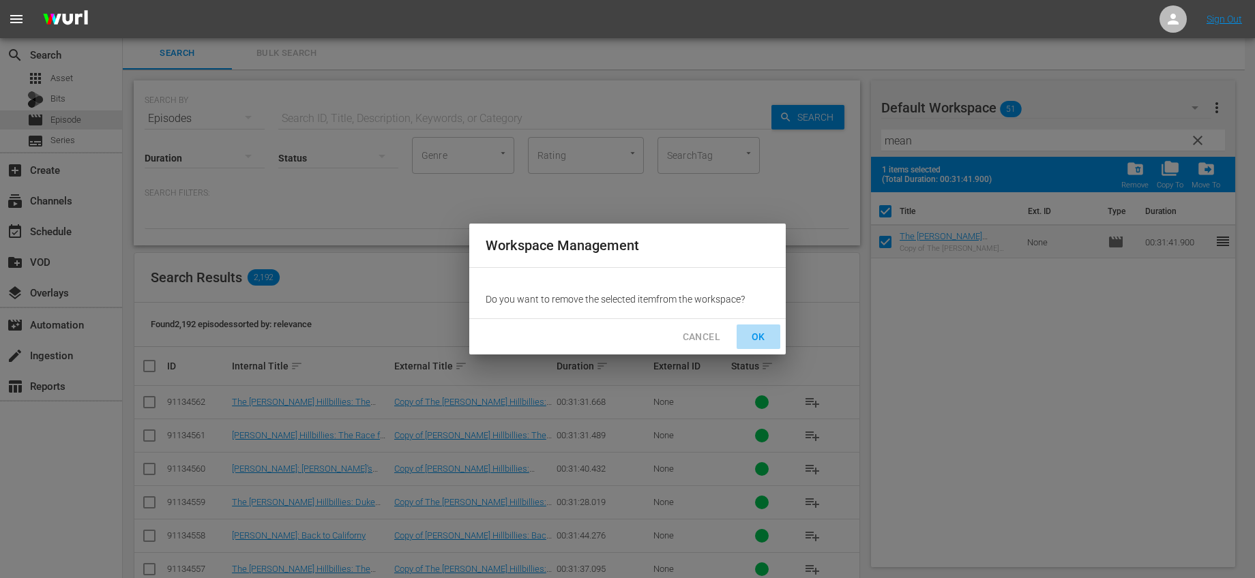
click at [752, 339] on span "OK" at bounding box center [758, 337] width 22 height 17
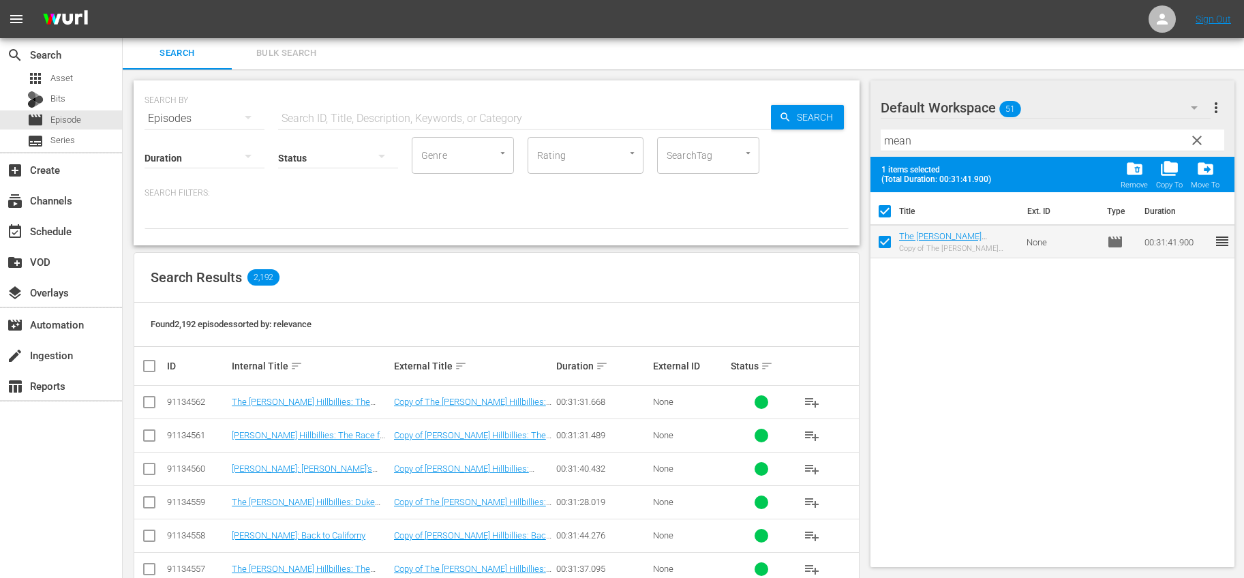
checkbox input "false"
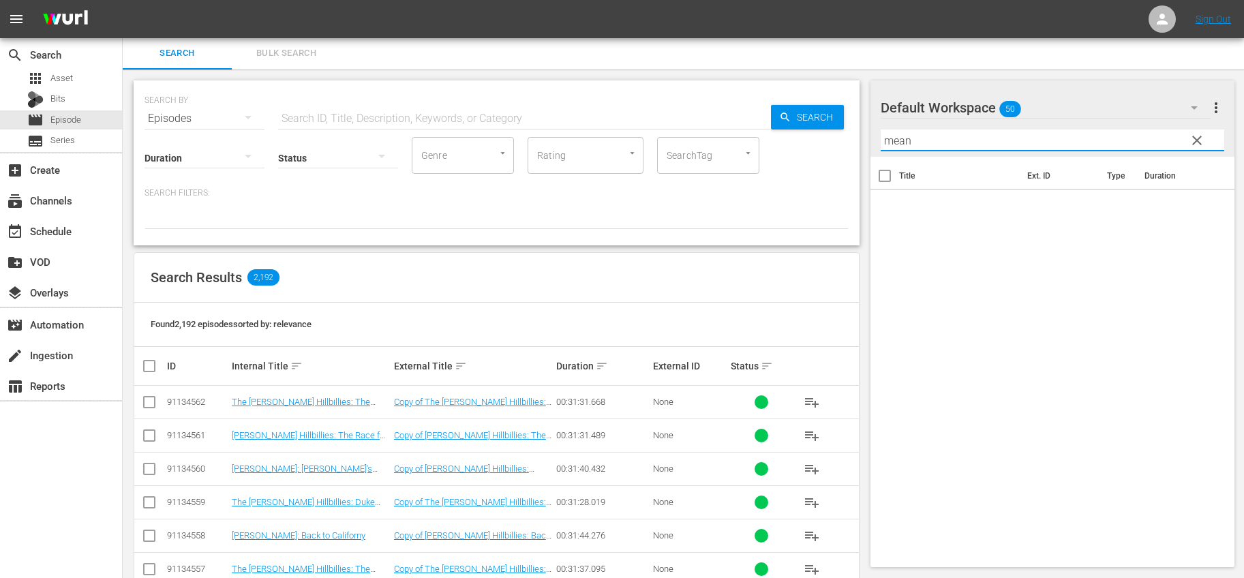
drag, startPoint x: 958, startPoint y: 138, endPoint x: 893, endPoint y: 132, distance: 65.8
click at [893, 132] on input "mean" at bounding box center [1053, 141] width 344 height 22
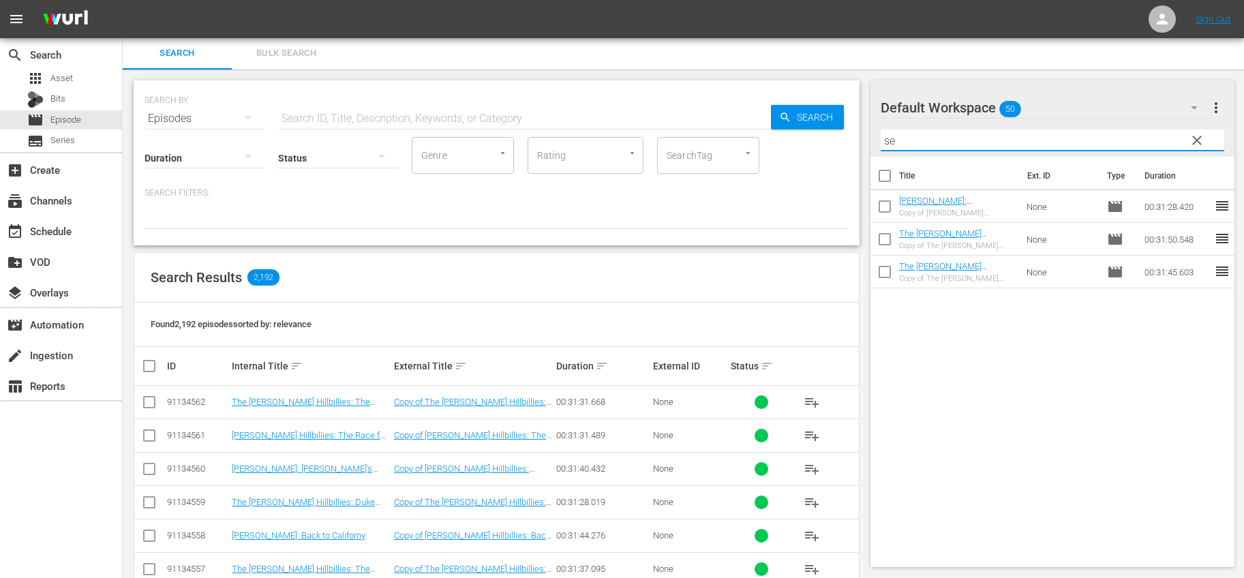
type input "s"
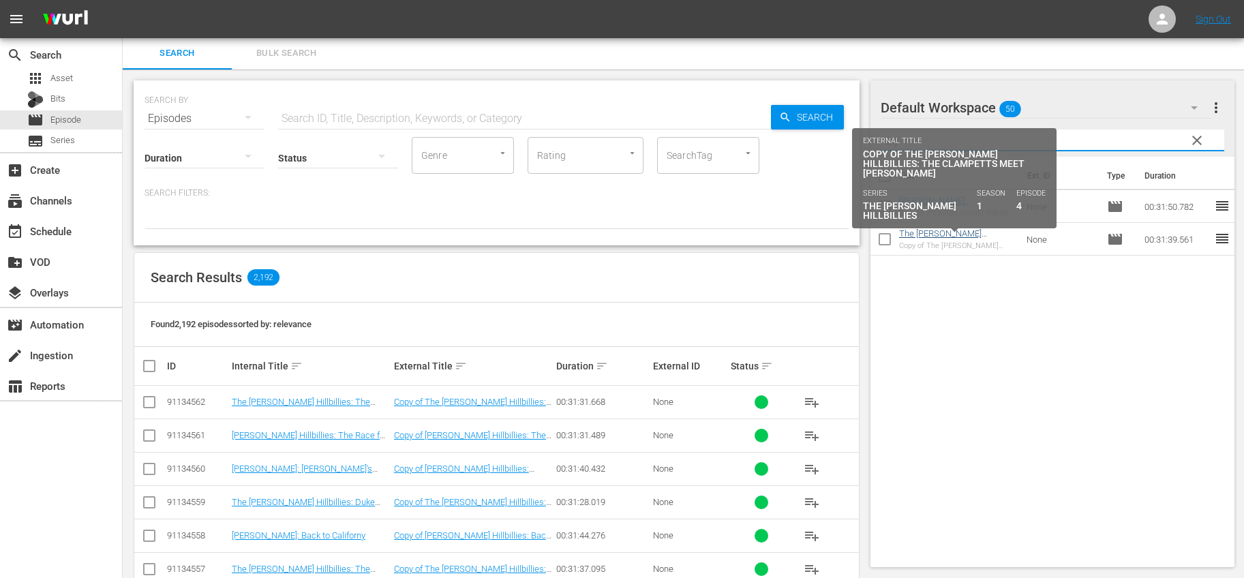
type input "dry"
click at [946, 230] on link "The [PERSON_NAME] Hillbillies: The Clampetts Meet [PERSON_NAME]" at bounding box center [947, 243] width 96 height 31
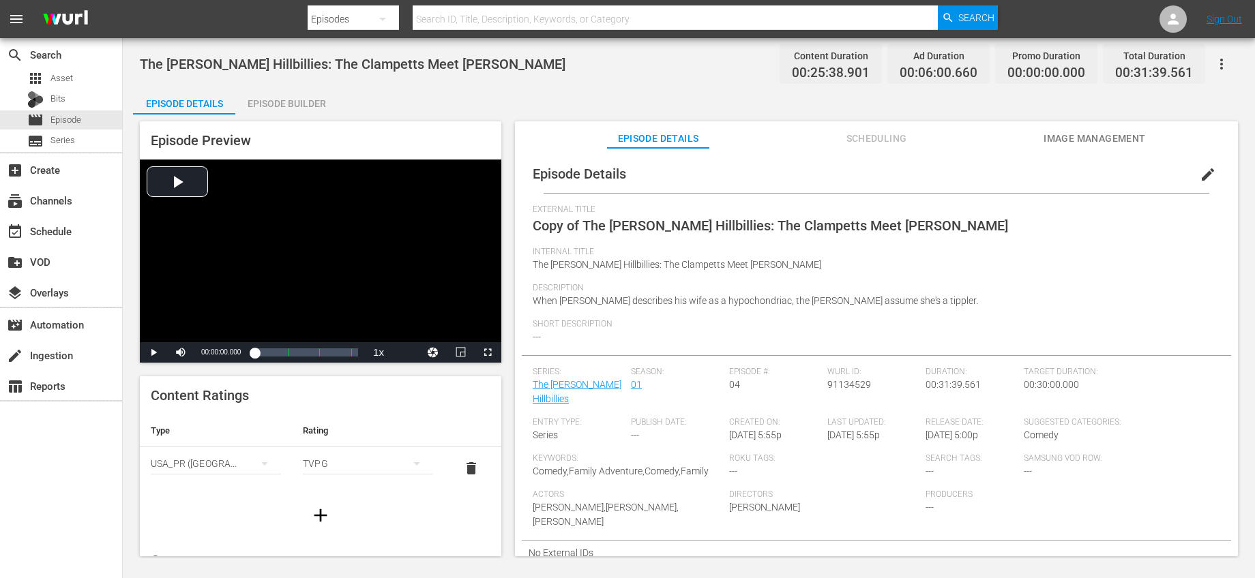
click at [1199, 174] on span "edit" at bounding box center [1207, 174] width 16 height 16
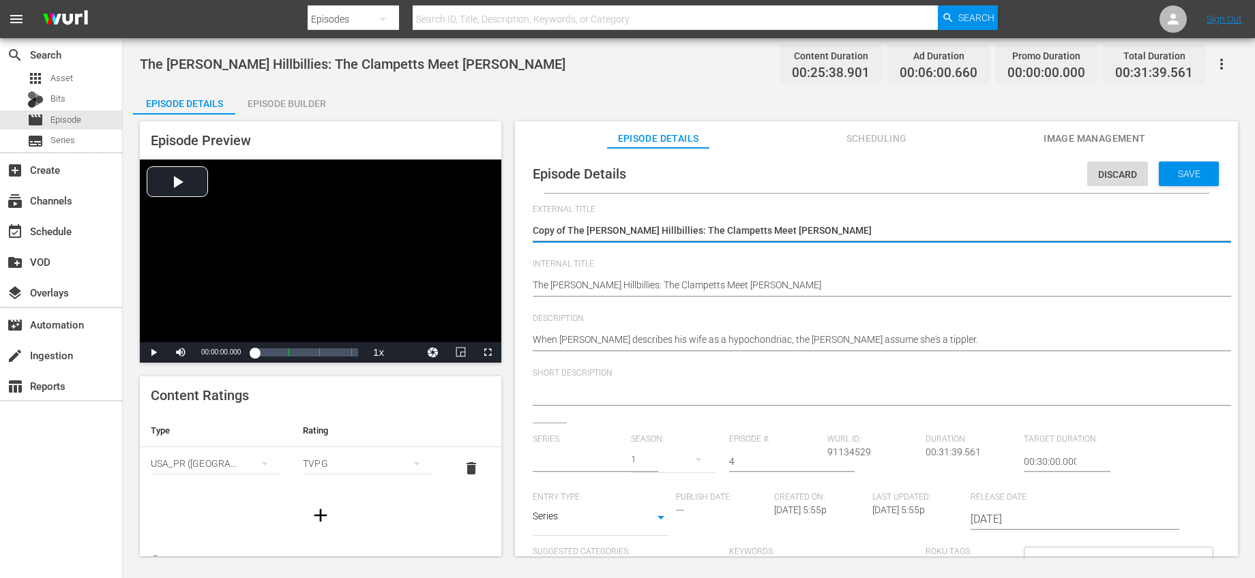
click at [605, 459] on input "text" at bounding box center [578, 461] width 91 height 33
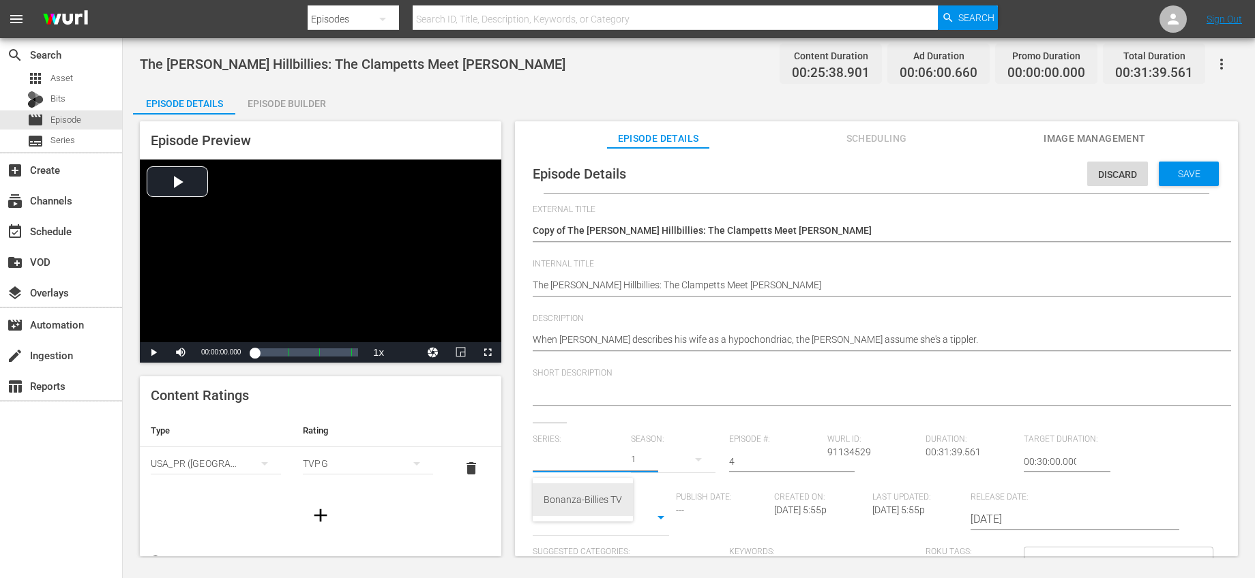
click at [575, 498] on div "Bonanza-Billies TV" at bounding box center [582, 499] width 78 height 33
type input "Bonanza-Billies TV"
drag, startPoint x: 734, startPoint y: 463, endPoint x: 724, endPoint y: 460, distance: 10.8
click at [724, 460] on div "Series: Bonanza-Billies TV Season: 1 Episode #: 4 Wurl ID: 91134529 Duration: 0…" at bounding box center [876, 561] width 687 height 254
type input "6"
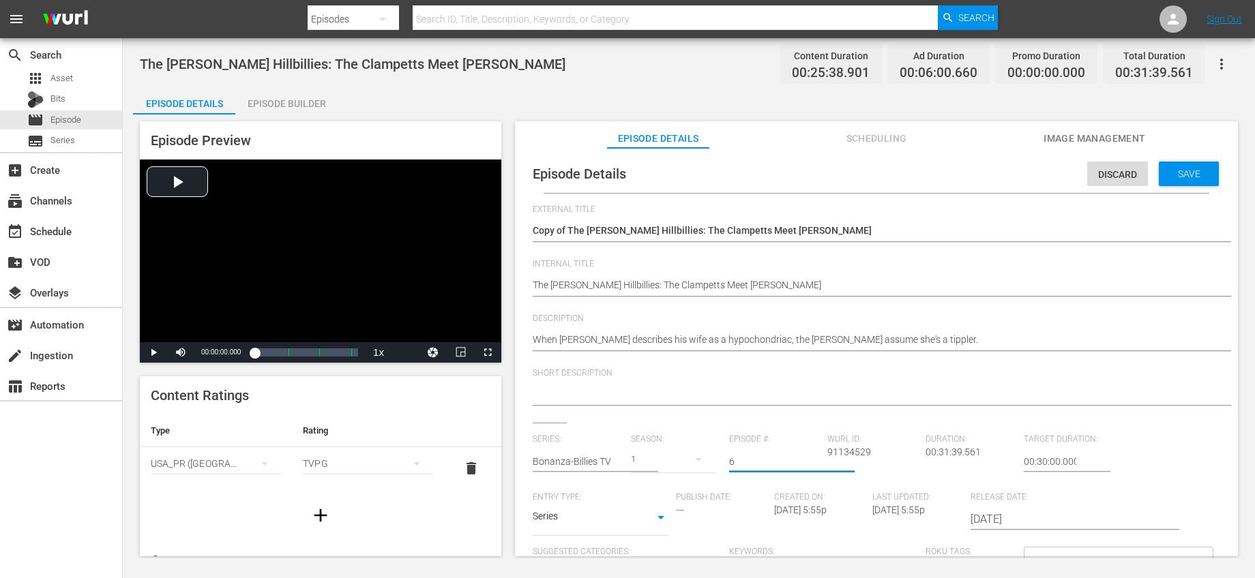
click at [778, 427] on div "External Title Copy of The Beverly Hillbillies: The Clampetts Meet Mrs. Drysdal…" at bounding box center [876, 470] width 687 height 530
click at [1170, 183] on div "Save" at bounding box center [1188, 174] width 60 height 25
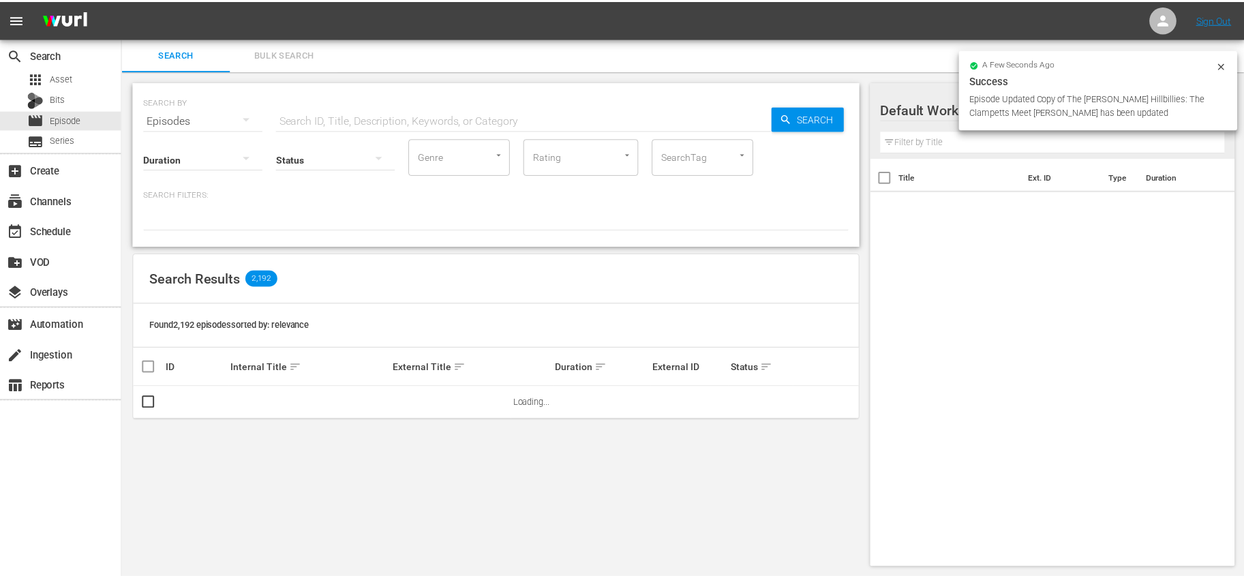
scroll to position [1, 0]
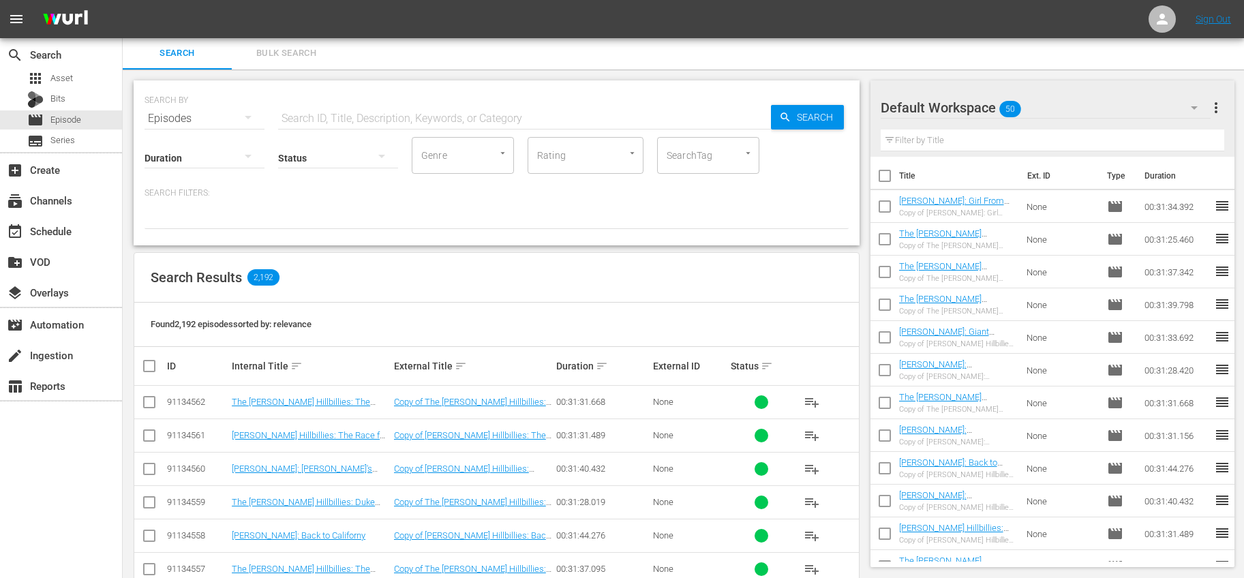
click at [1001, 143] on input "text" at bounding box center [1053, 141] width 344 height 22
type input "dry"
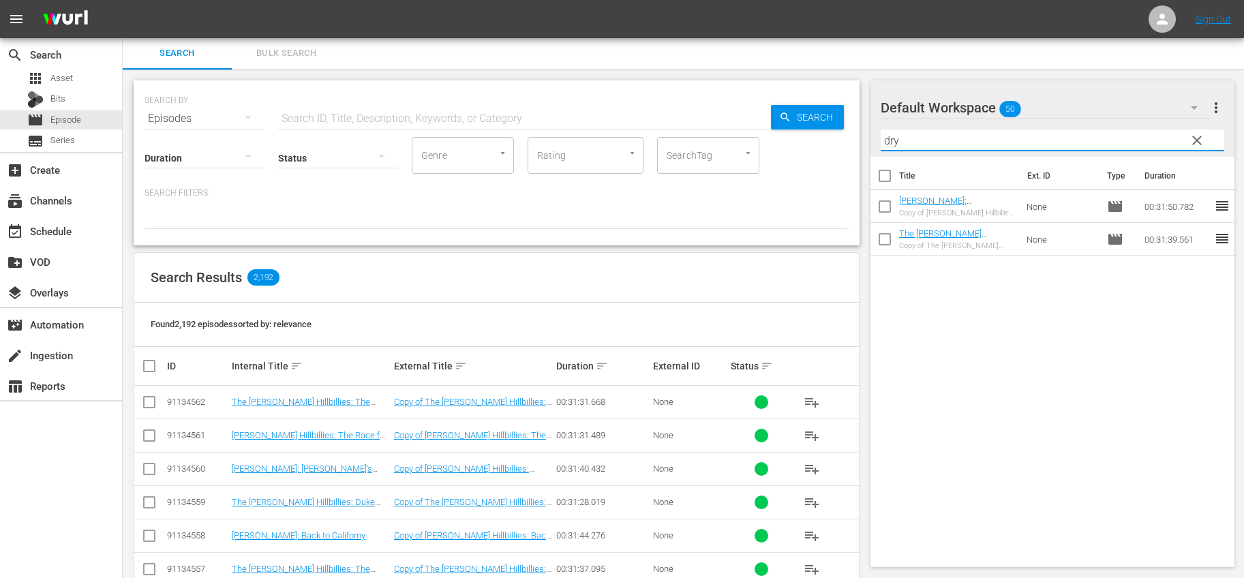
click at [887, 235] on input "checkbox" at bounding box center [885, 242] width 29 height 29
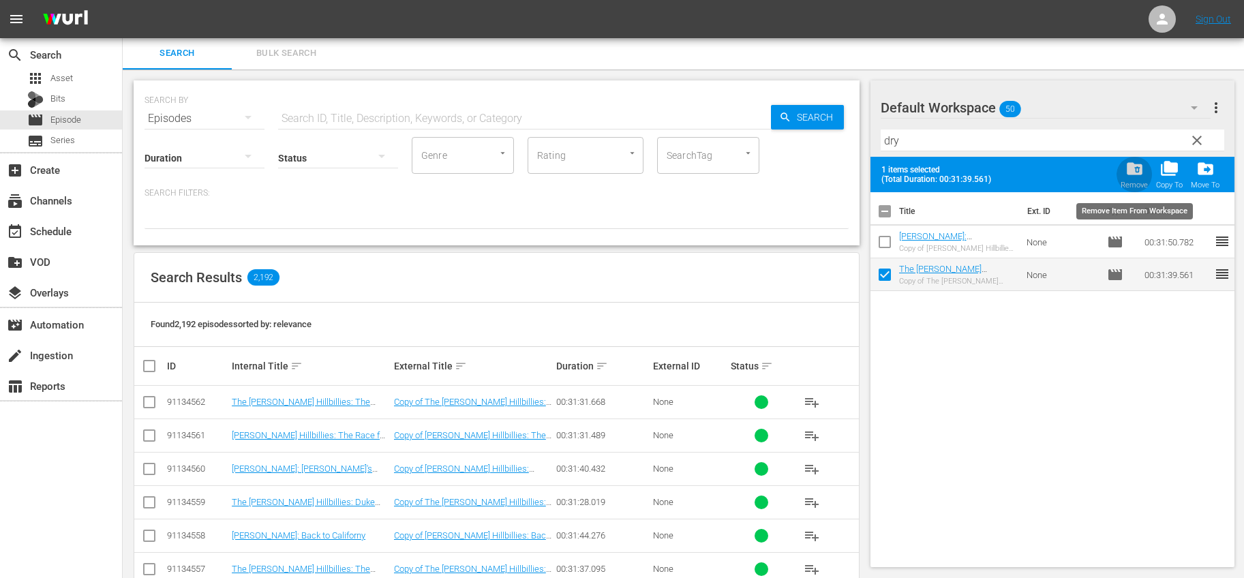
click at [1136, 173] on span "folder_delete" at bounding box center [1135, 169] width 18 height 18
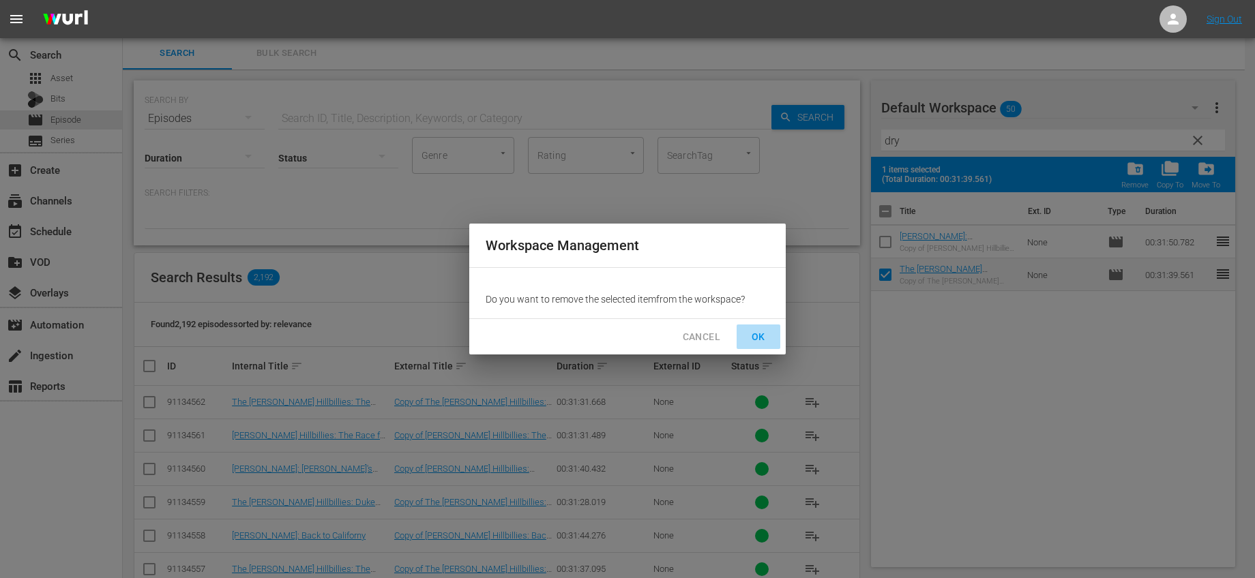
click at [766, 329] on span "OK" at bounding box center [758, 337] width 22 height 17
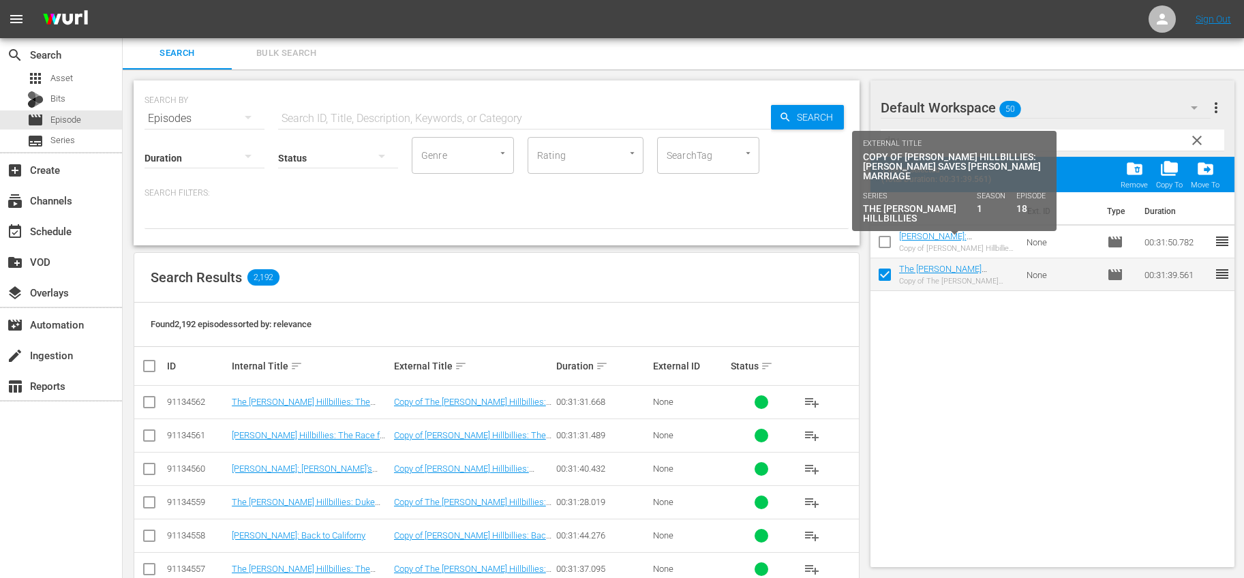
checkbox input "false"
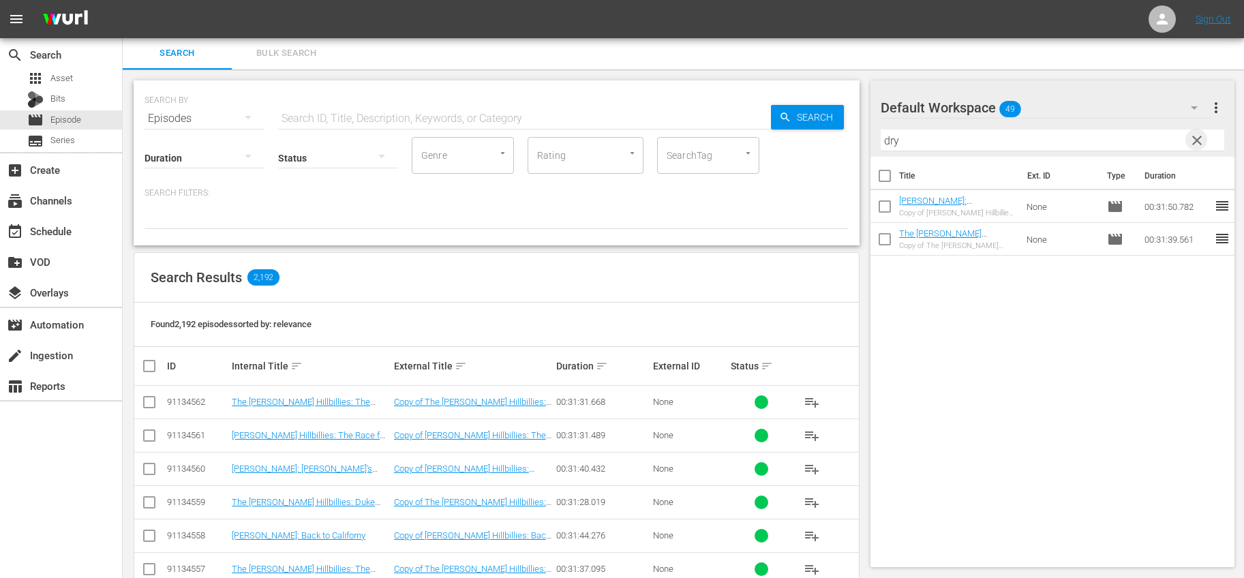
click at [1194, 138] on span "clear" at bounding box center [1197, 140] width 16 height 16
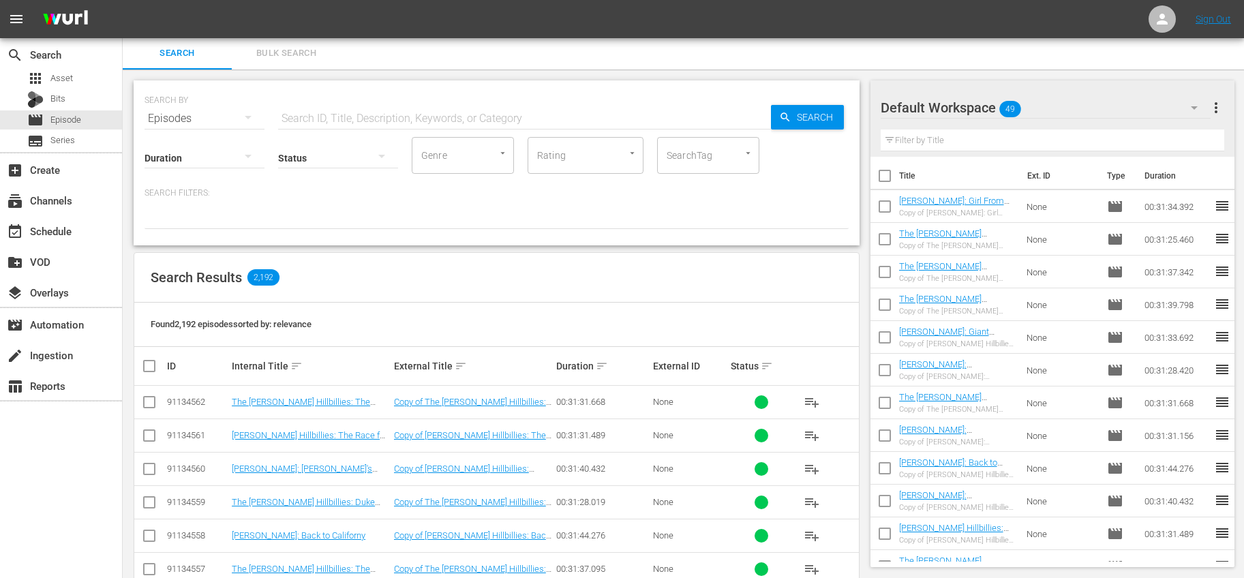
click at [1053, 135] on input "text" at bounding box center [1053, 141] width 344 height 22
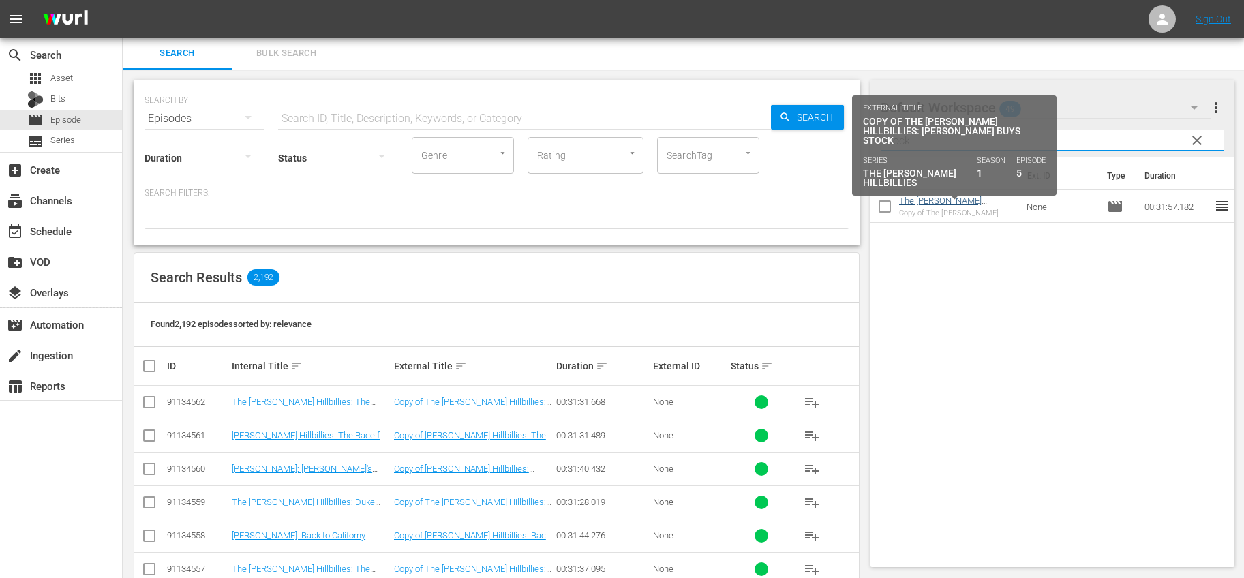
type input "stock"
click at [981, 203] on link "The [PERSON_NAME] Hillbillies: [PERSON_NAME] Buys Stock" at bounding box center [951, 211] width 104 height 31
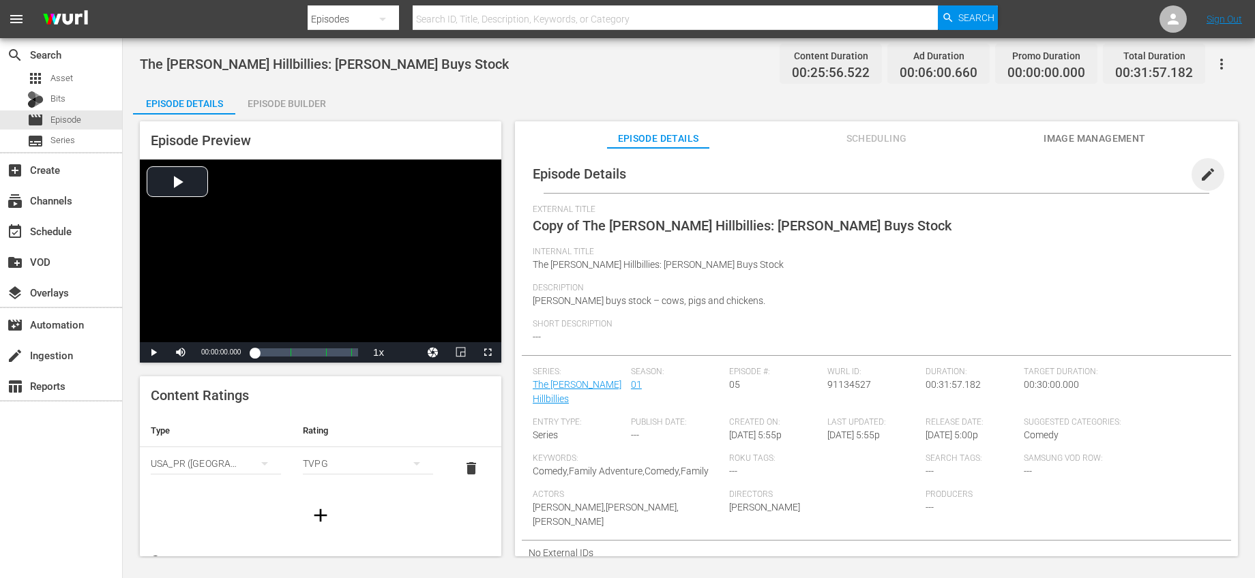
click at [1199, 175] on span "edit" at bounding box center [1207, 174] width 16 height 16
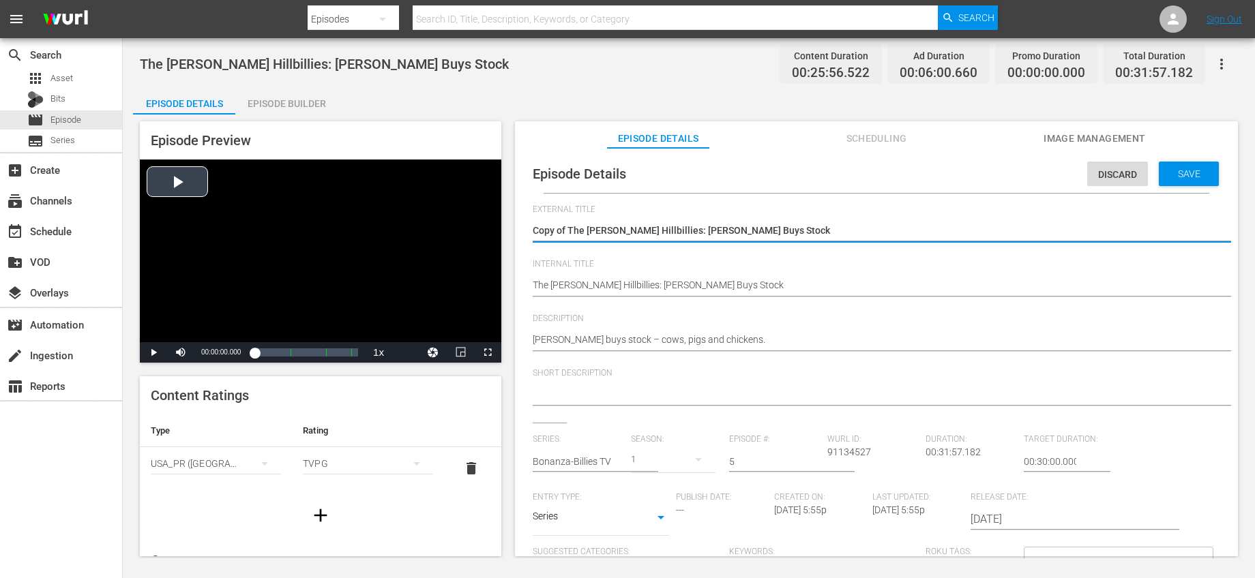
drag, startPoint x: 569, startPoint y: 229, endPoint x: 480, endPoint y: 215, distance: 89.8
click at [480, 215] on div "Episode Preview Video Player is loading. Play Video Play Mute Current Time 00:0…" at bounding box center [688, 341] width 1111 height 453
type textarea "The [PERSON_NAME] Hillbillies: [PERSON_NAME] Buys Stock"
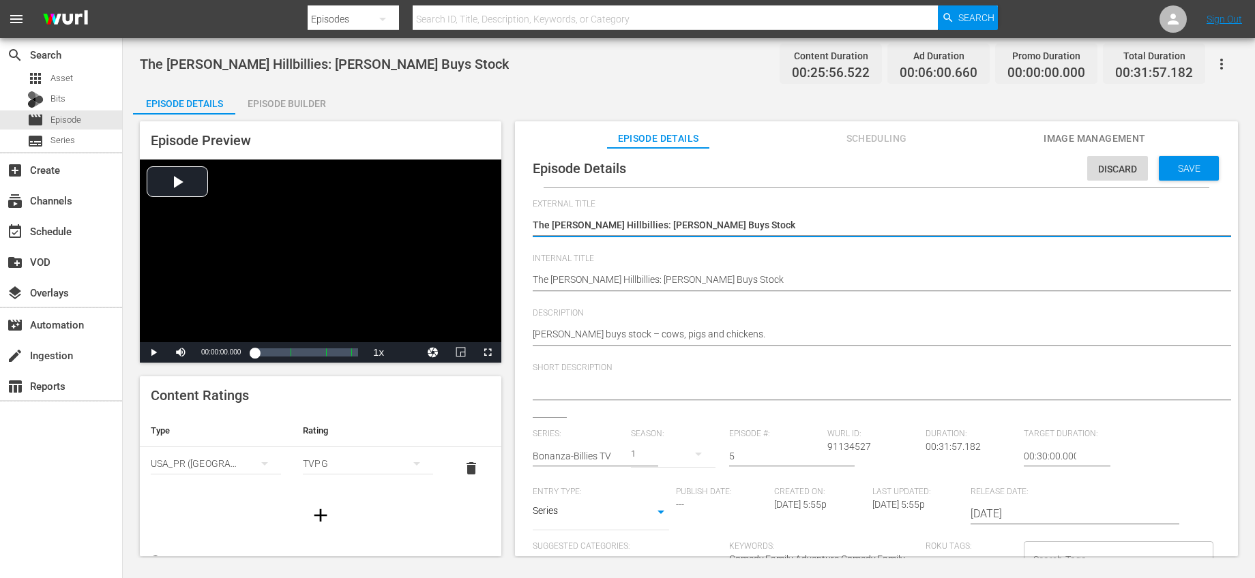
scroll to position [13, 0]
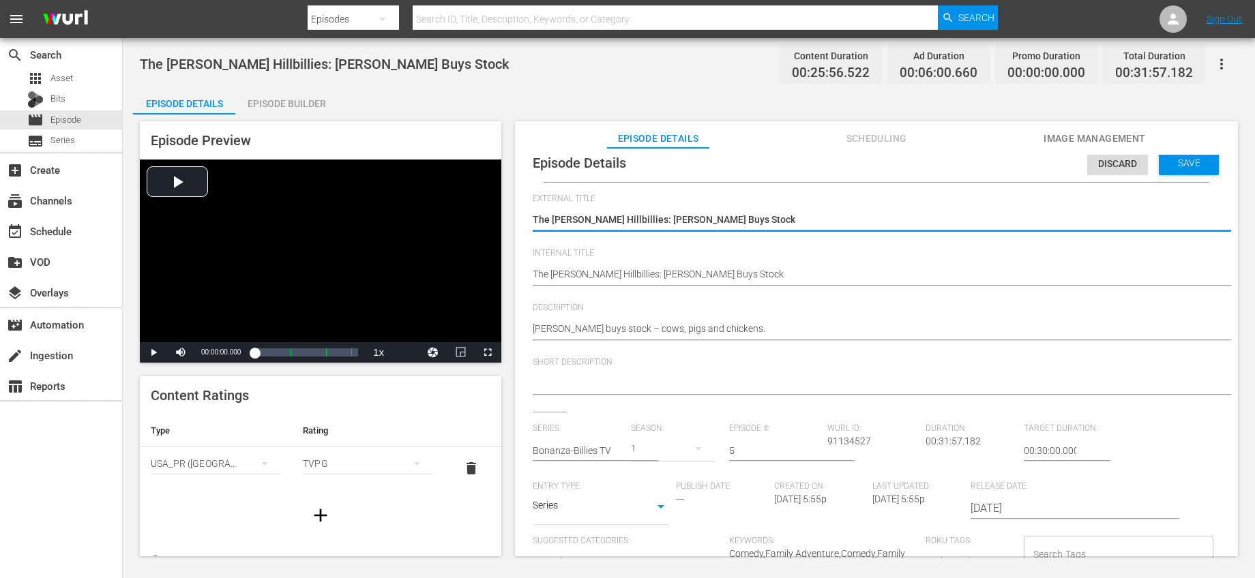
type textarea "The [PERSON_NAME] Hillbillies: [PERSON_NAME] Buys Stock"
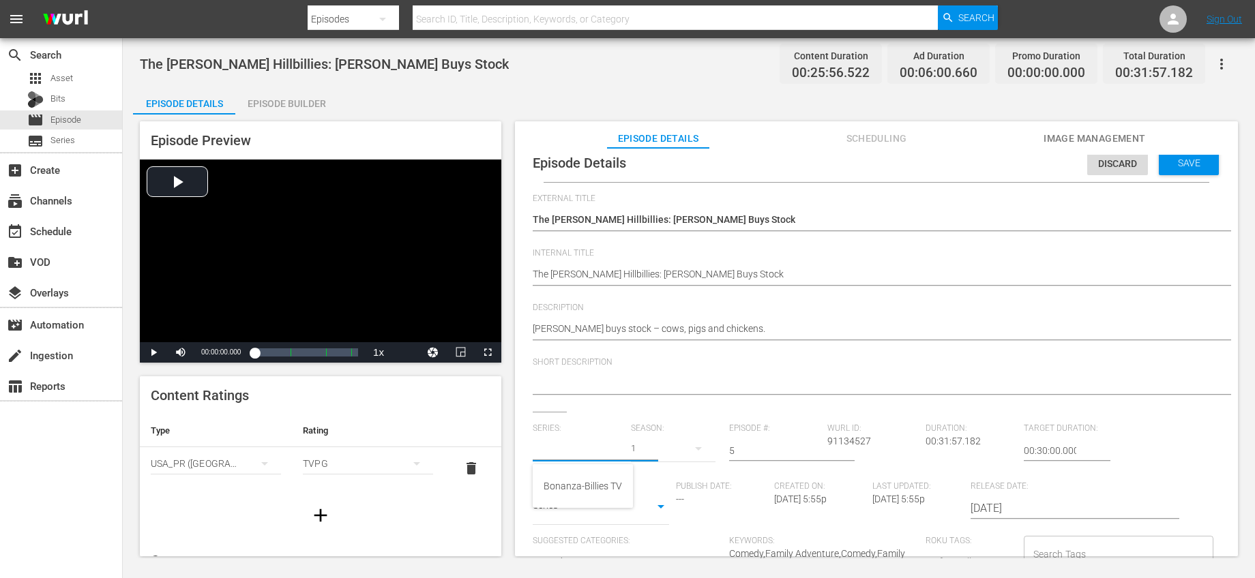
click at [603, 448] on input "text" at bounding box center [578, 450] width 91 height 33
drag, startPoint x: 582, startPoint y: 481, endPoint x: 623, endPoint y: 466, distance: 43.6
click at [582, 481] on div "Bonanza-Billies TV" at bounding box center [582, 486] width 78 height 33
type input "Bonanza-Billies TV"
drag, startPoint x: 755, startPoint y: 450, endPoint x: 713, endPoint y: 441, distance: 43.9
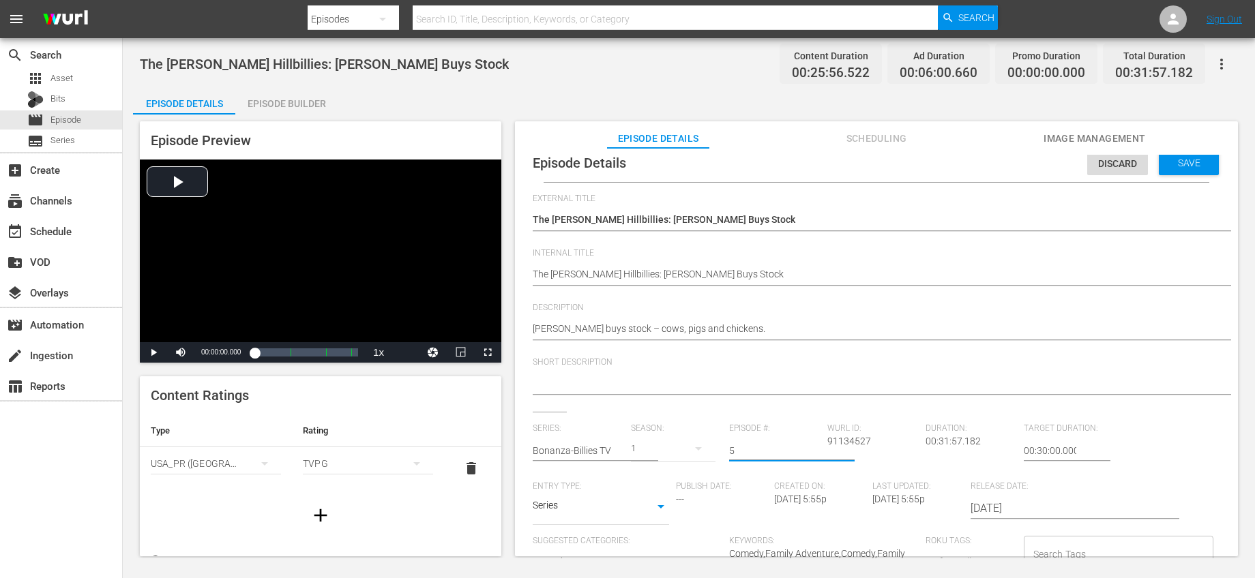
click at [713, 441] on div "Series: Bonanza-Billies TV Season: 1 Episode #: 5 Wurl ID: 91134527 Duration: 0…" at bounding box center [876, 550] width 687 height 254
type input "8"
click at [787, 410] on div "External Title Copy of The Beverly Hillbillies: Jed Buys Stock Copy of The Beve…" at bounding box center [876, 459] width 687 height 530
click at [1171, 166] on div "Save" at bounding box center [1188, 163] width 60 height 25
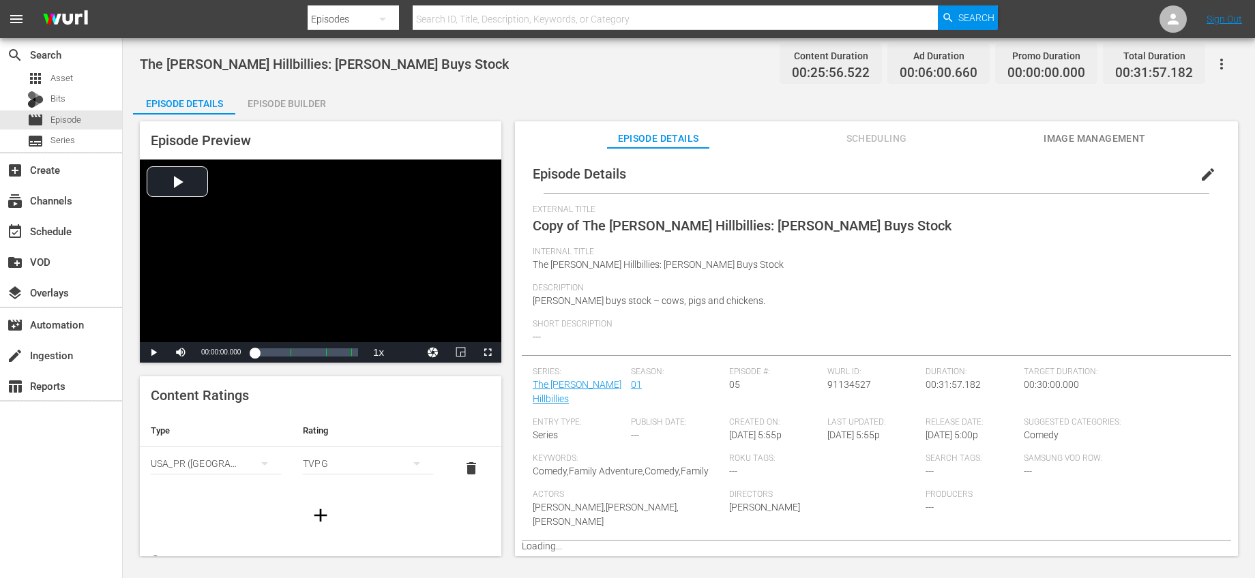
scroll to position [0, 0]
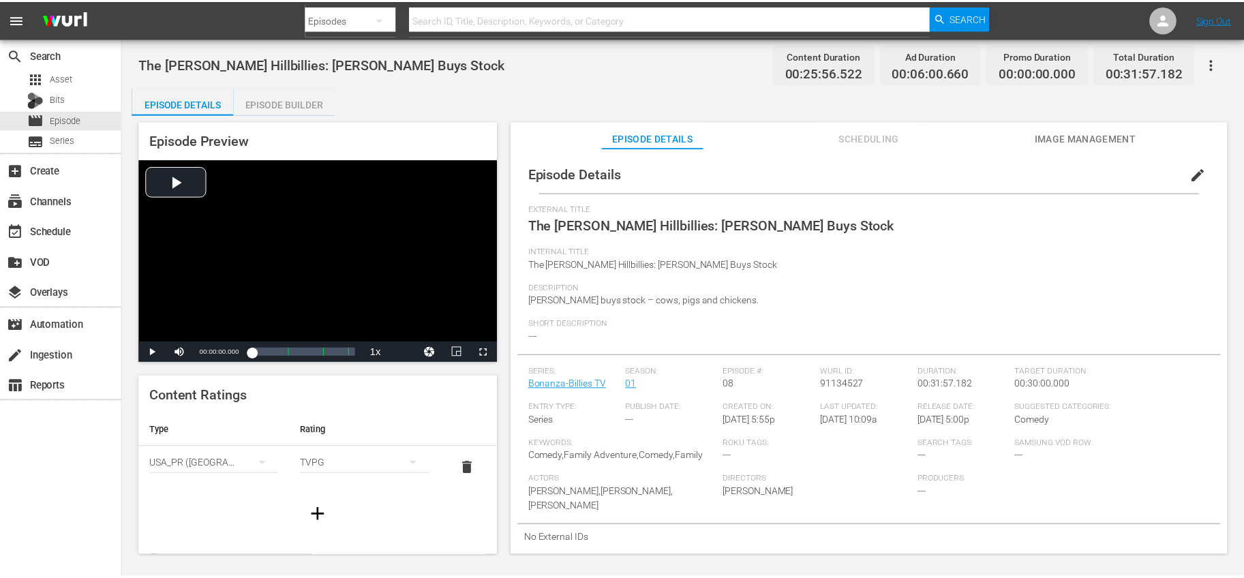
scroll to position [1, 0]
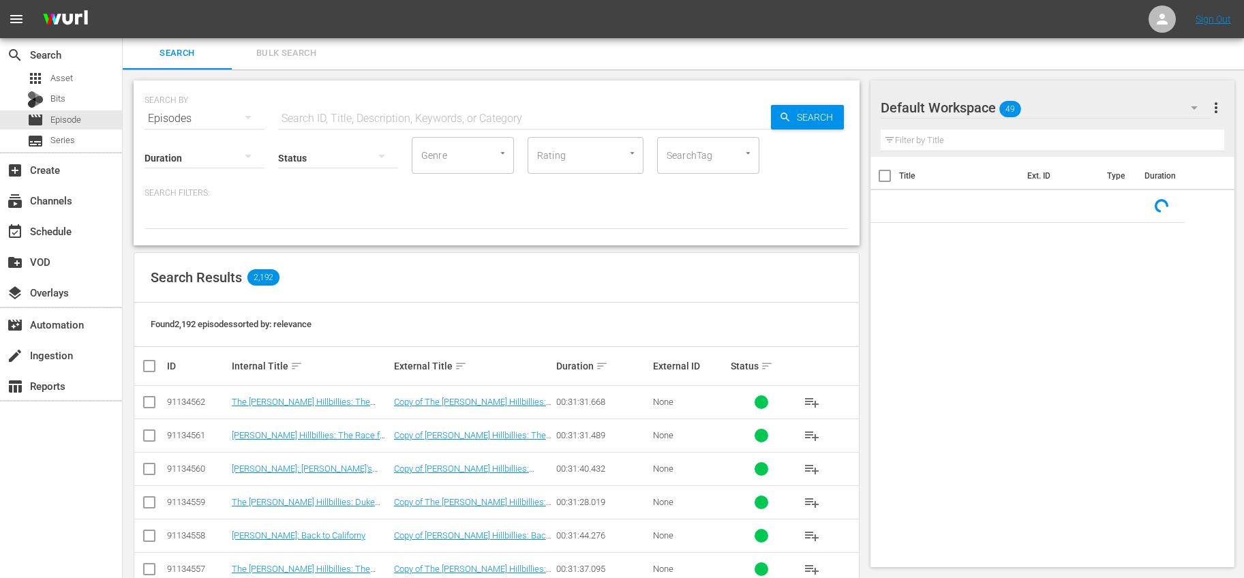
click at [1038, 151] on div at bounding box center [1053, 151] width 344 height 0
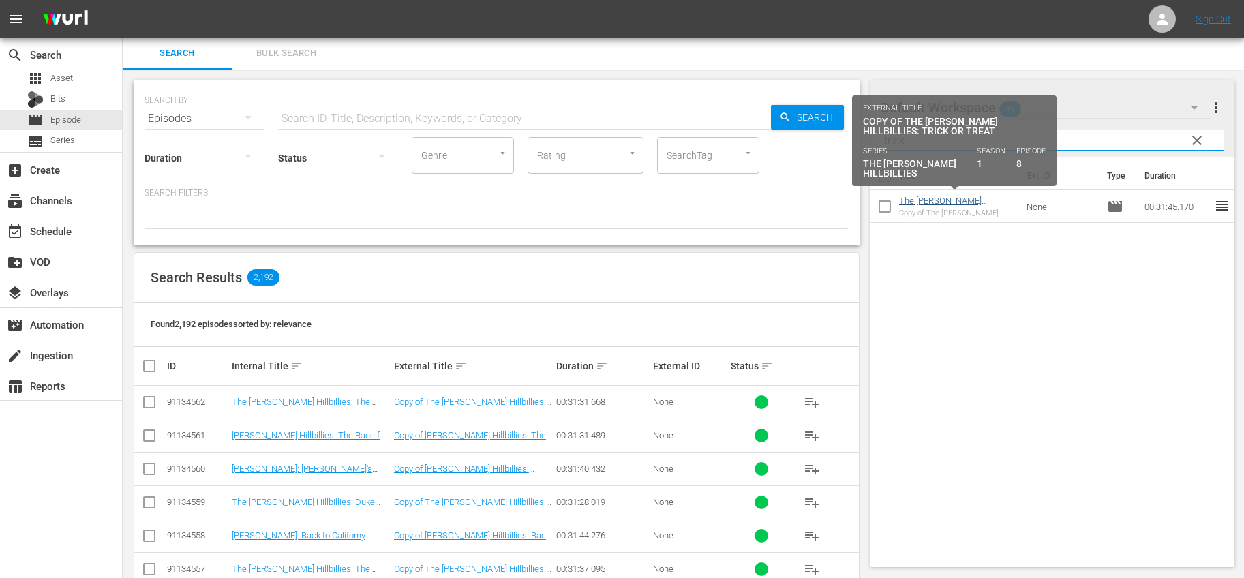
type input "trick"
click at [972, 198] on link "The [PERSON_NAME] Hillbillies: Trick or Treat" at bounding box center [944, 206] width 90 height 20
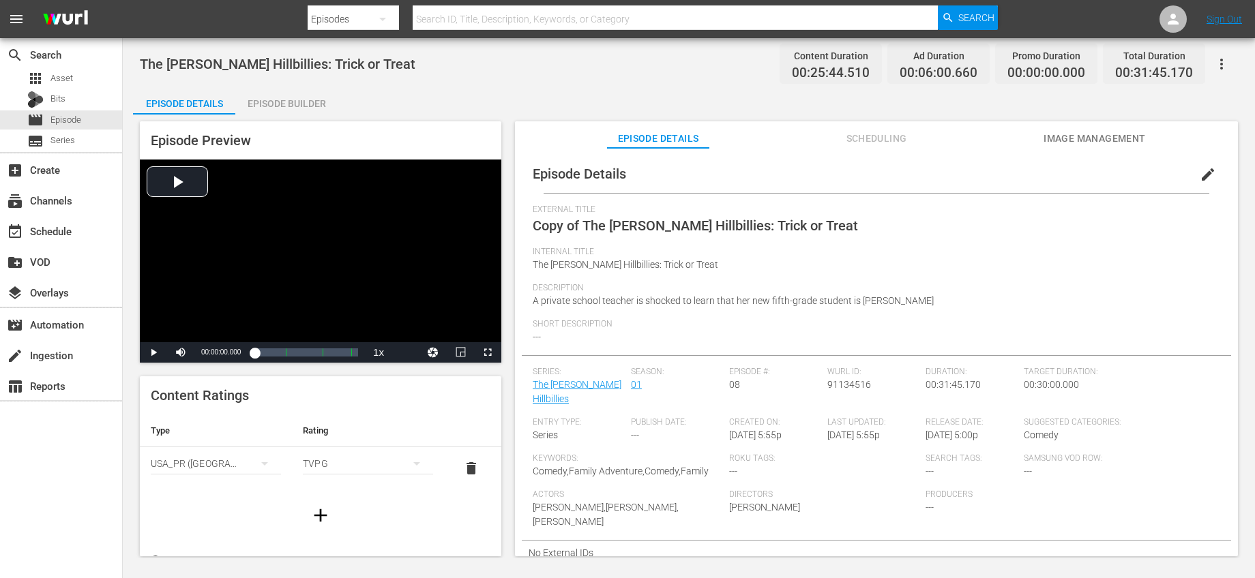
click at [1199, 178] on span "edit" at bounding box center [1207, 174] width 16 height 16
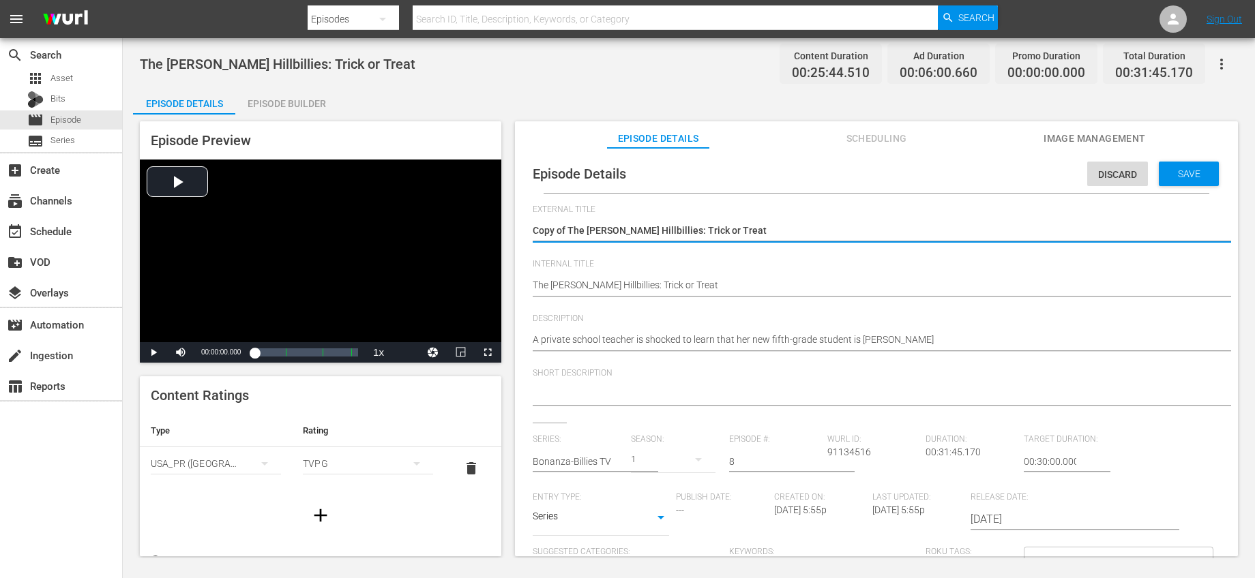
drag, startPoint x: 567, startPoint y: 230, endPoint x: 504, endPoint y: 230, distance: 63.4
click at [504, 230] on div "Episode Preview Video Player is loading. Play Video Play Mute Current Time 00:0…" at bounding box center [688, 341] width 1111 height 453
type textarea "The [PERSON_NAME] Hillbillies: Trick or Treat"
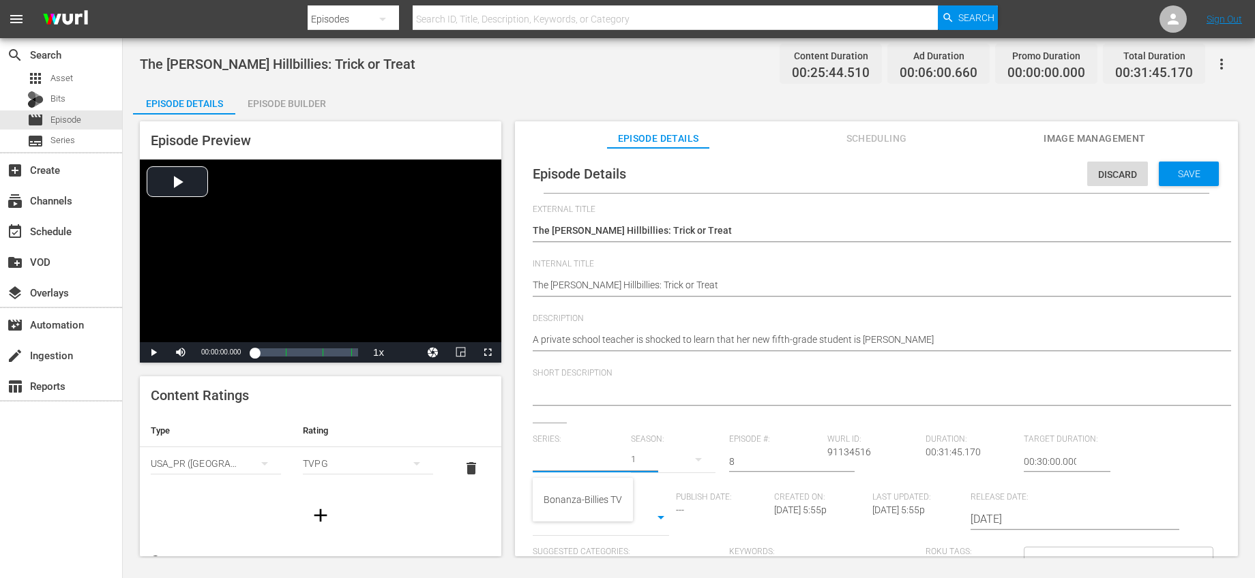
click at [607, 460] on input "text" at bounding box center [578, 461] width 91 height 33
click at [592, 491] on div "Bonanza-Billies TV" at bounding box center [582, 499] width 78 height 33
type input "Bonanza-Billies TV"
drag, startPoint x: 749, startPoint y: 460, endPoint x: 713, endPoint y: 453, distance: 37.3
click at [713, 453] on div "Series: Bonanza-Billies TV Season: 1 Episode #: 8 Wurl ID: 91134516 Duration: 0…" at bounding box center [876, 561] width 687 height 254
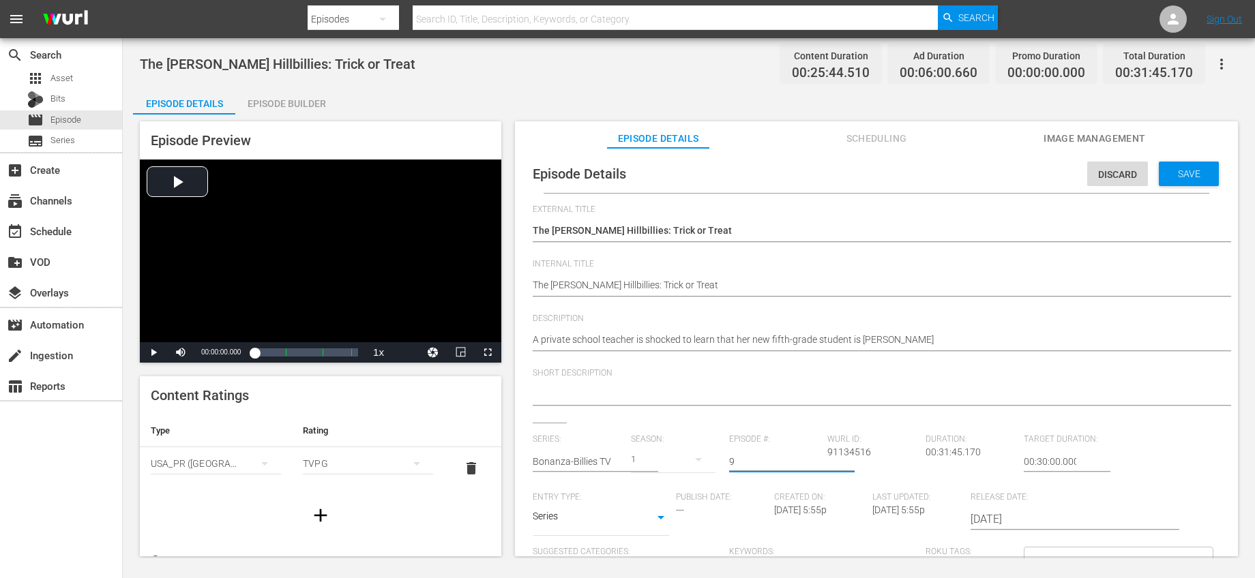
type input "9"
click at [784, 419] on div "Short Description" at bounding box center [876, 395] width 687 height 55
click at [1171, 180] on div "Save" at bounding box center [1188, 174] width 60 height 25
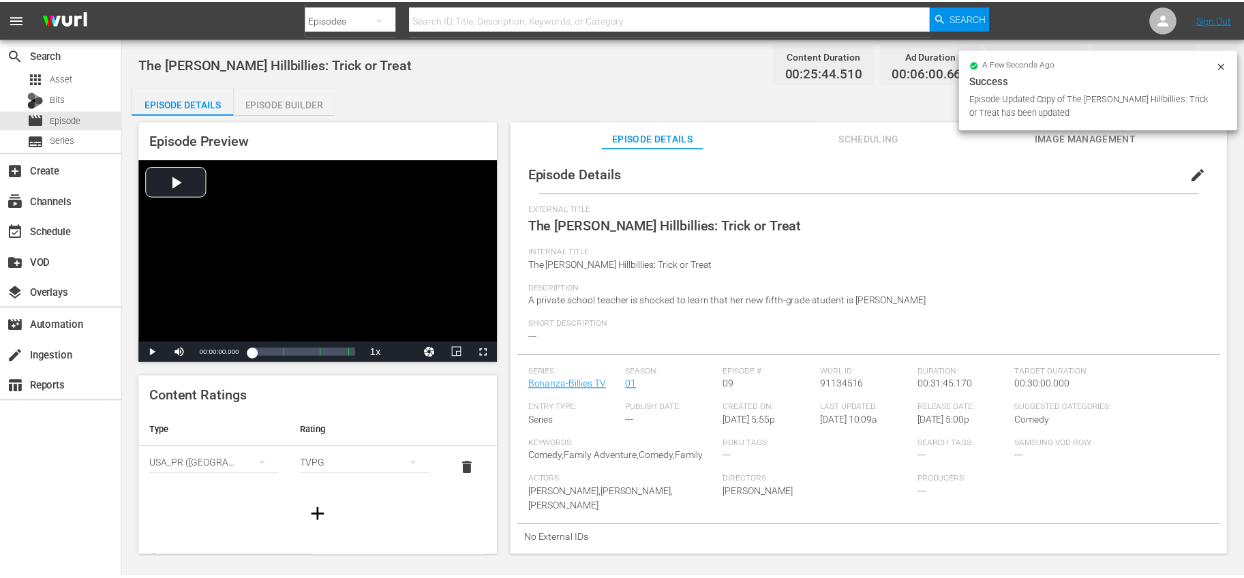
scroll to position [1, 0]
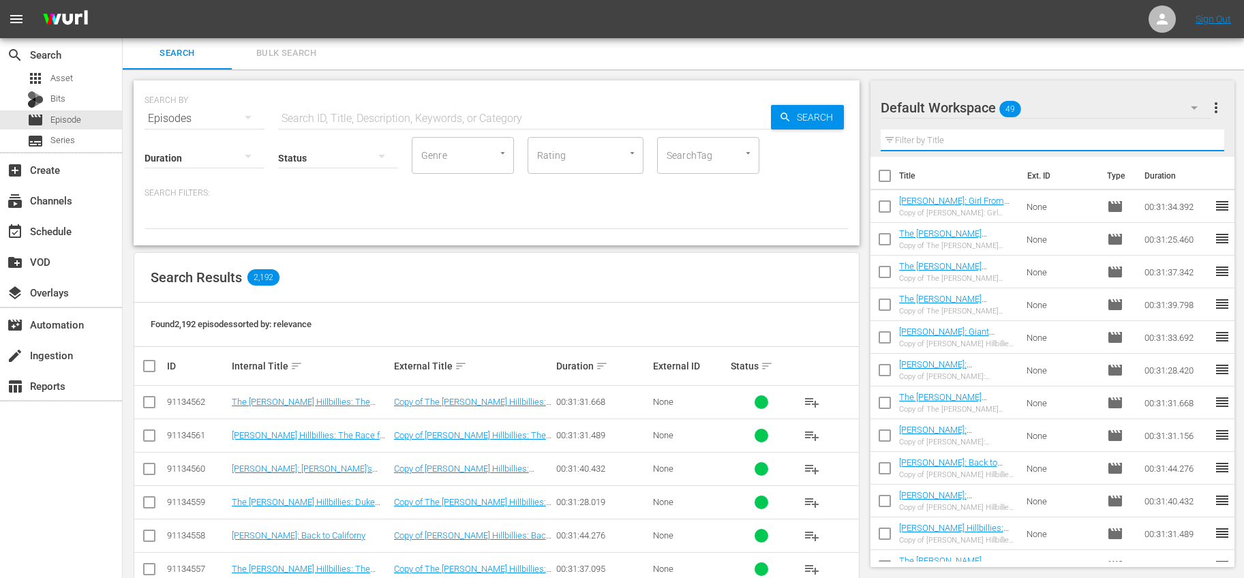
click at [1020, 140] on input "text" at bounding box center [1053, 141] width 344 height 22
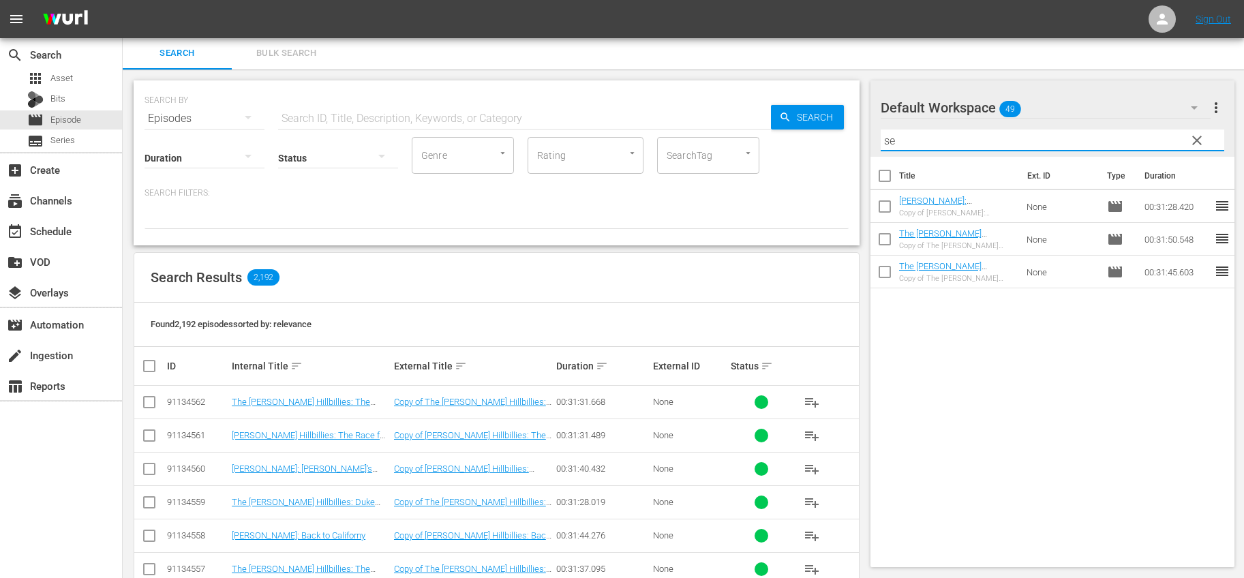
type input "s"
type input "trick"
click at [884, 202] on input "checkbox" at bounding box center [885, 209] width 29 height 29
checkbox input "true"
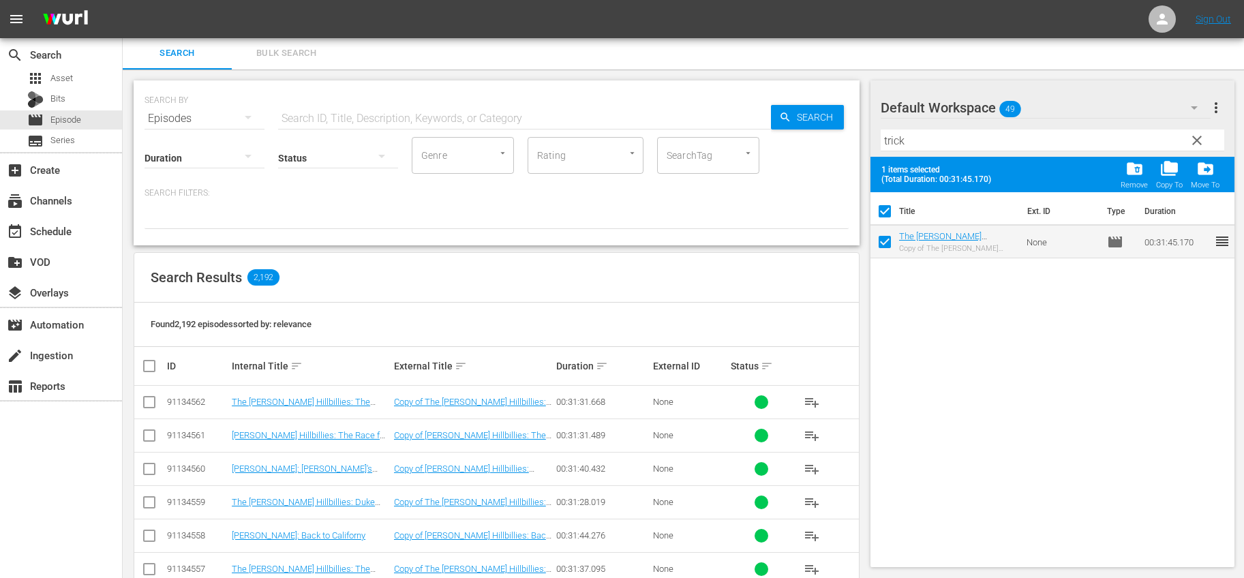
click at [1124, 175] on div "folder_delete Remove" at bounding box center [1134, 175] width 27 height 30
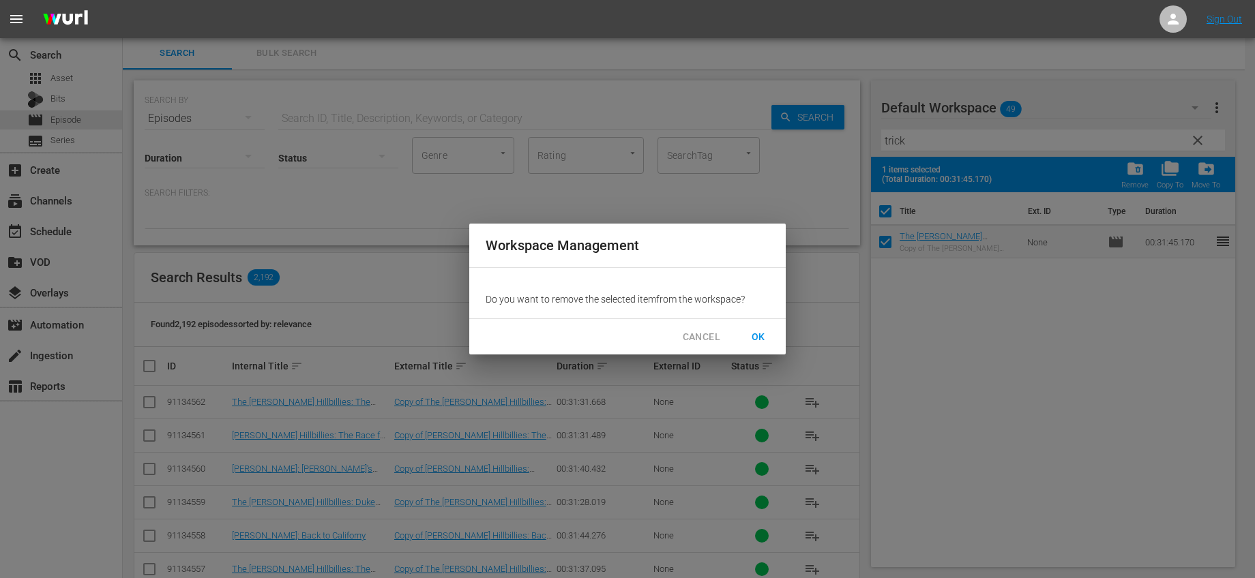
click at [755, 330] on span "OK" at bounding box center [758, 337] width 22 height 17
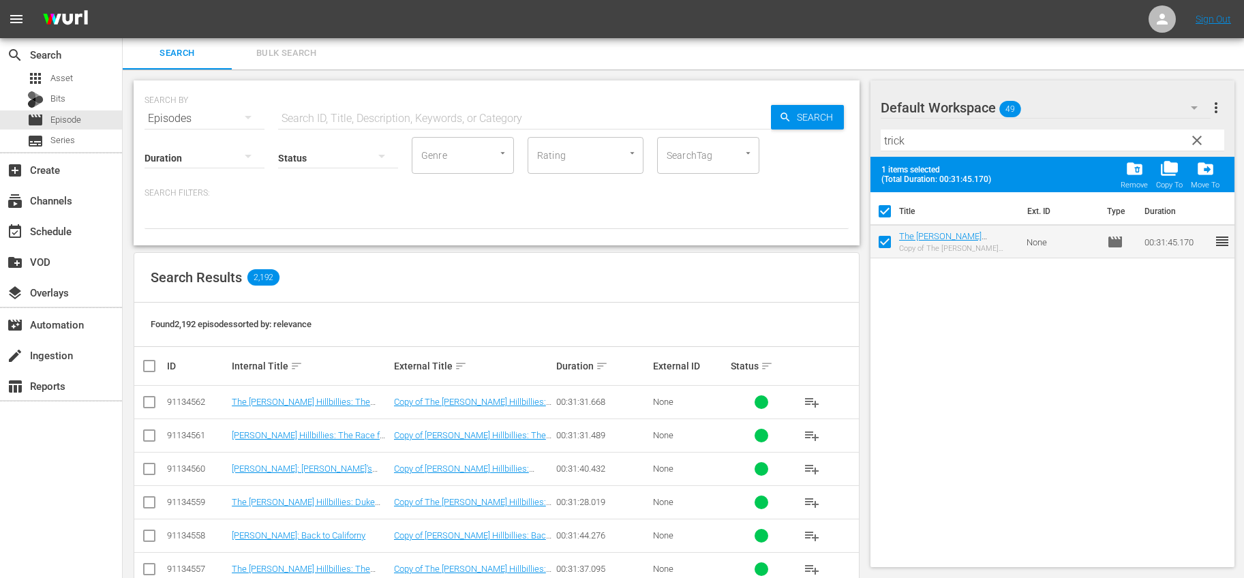
checkbox input "false"
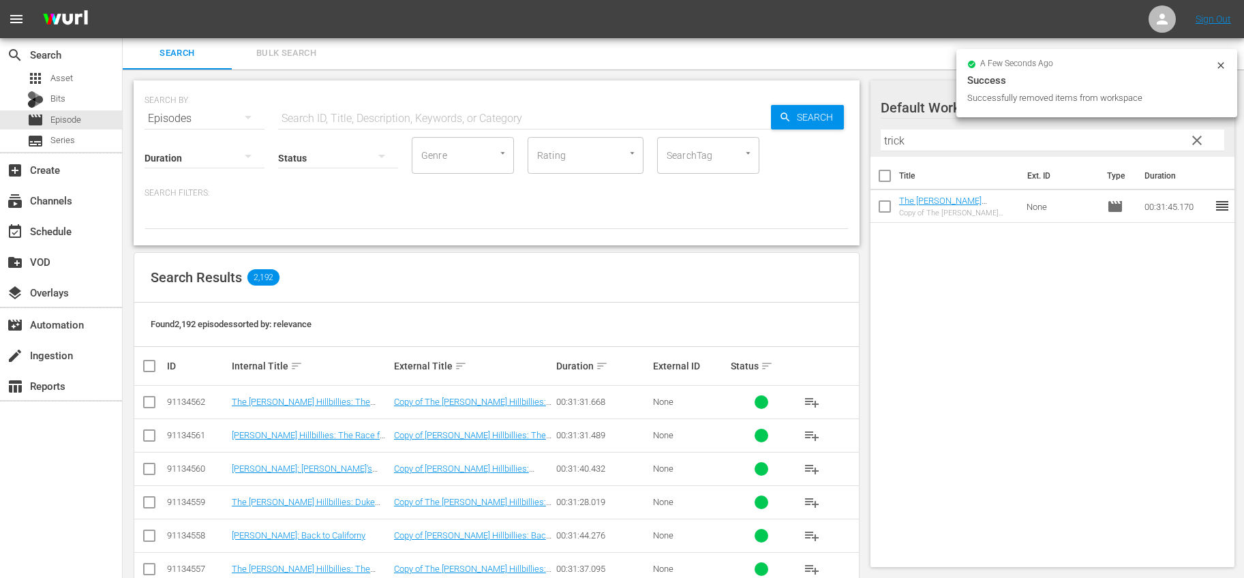
click at [1204, 142] on span "clear" at bounding box center [1197, 140] width 16 height 16
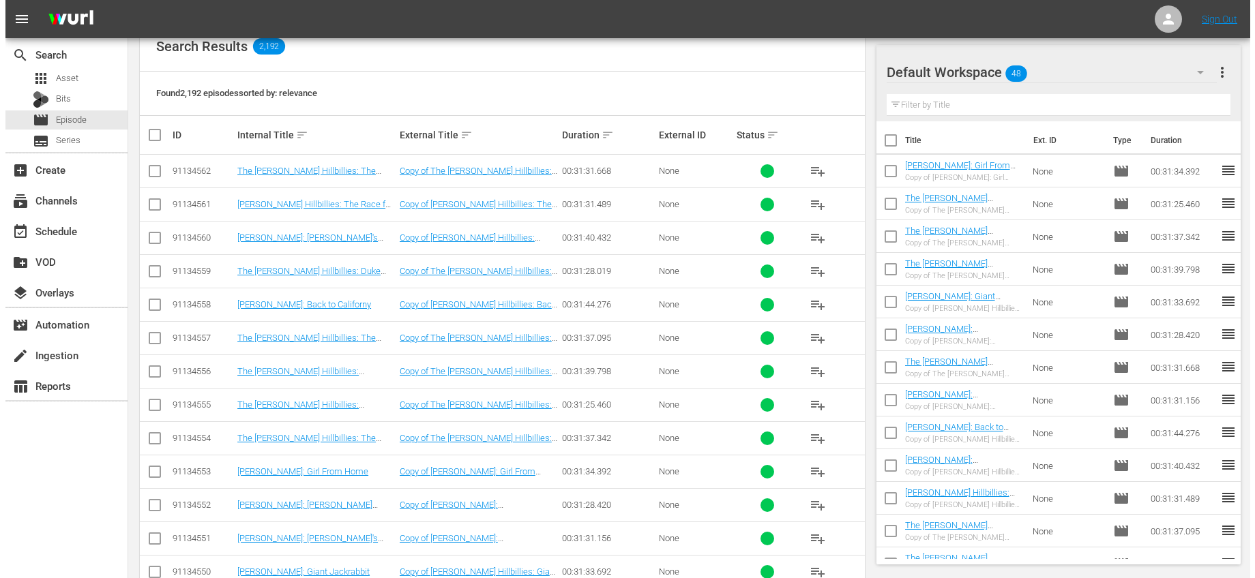
scroll to position [0, 0]
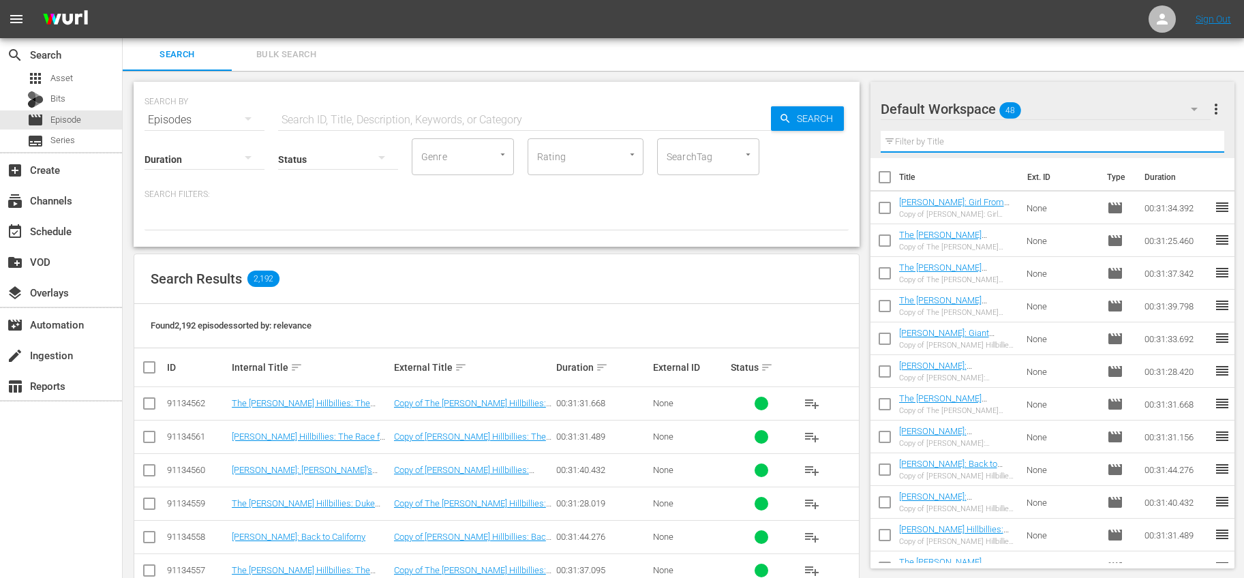
click at [1002, 141] on input "text" at bounding box center [1053, 142] width 344 height 22
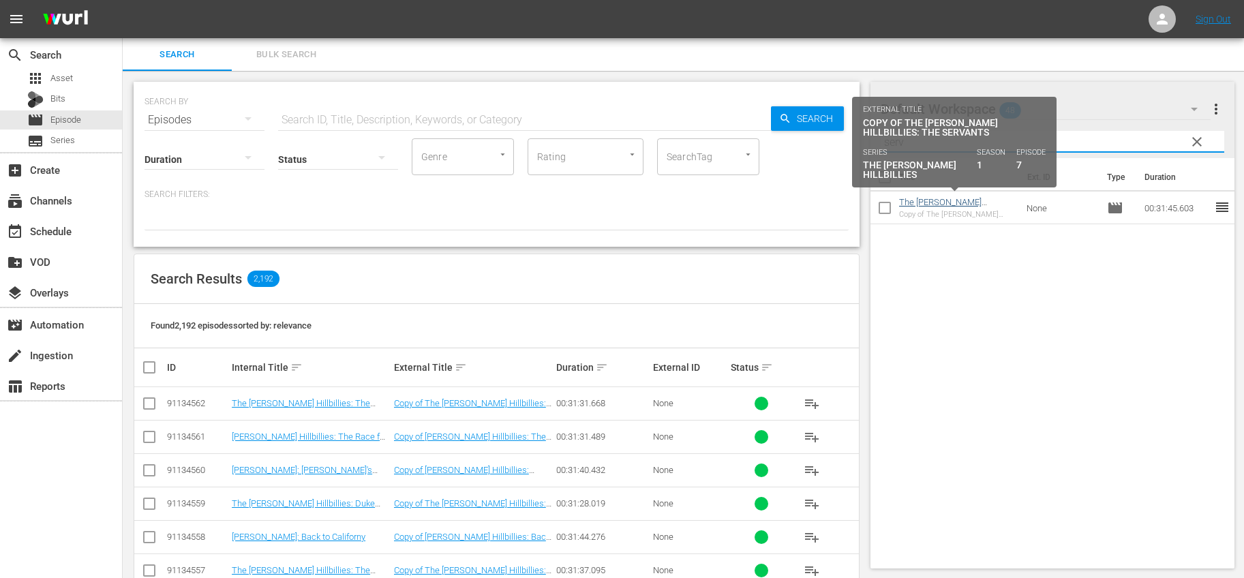
type input "serv"
click at [968, 203] on link "The [PERSON_NAME] Hillbillies: The Servants" at bounding box center [944, 207] width 90 height 20
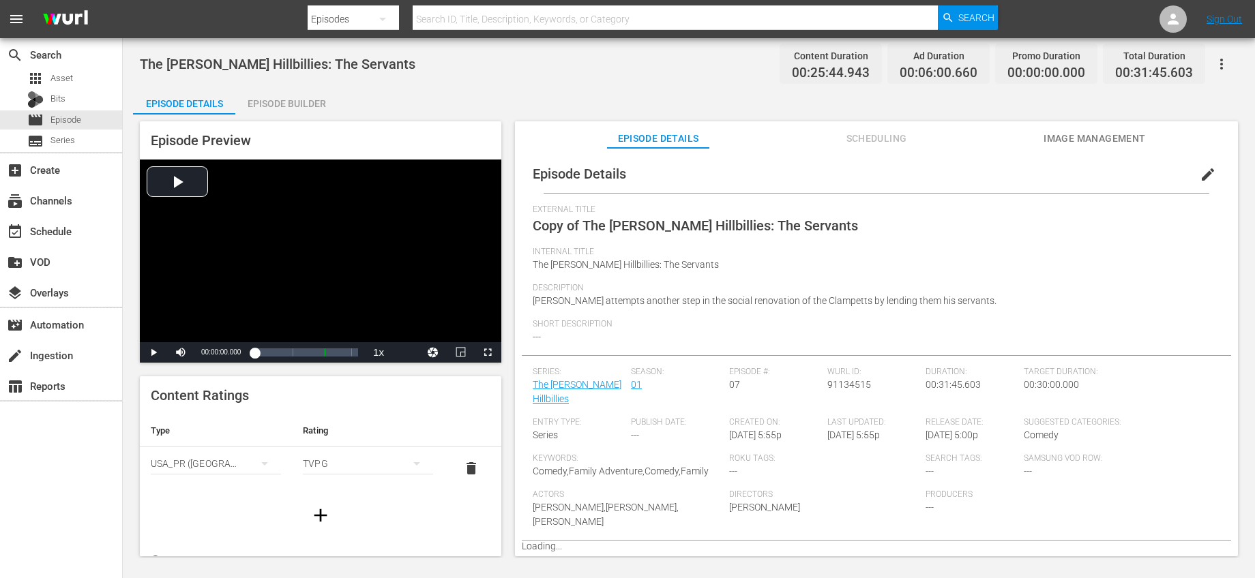
click at [1191, 172] on button "edit" at bounding box center [1207, 174] width 33 height 33
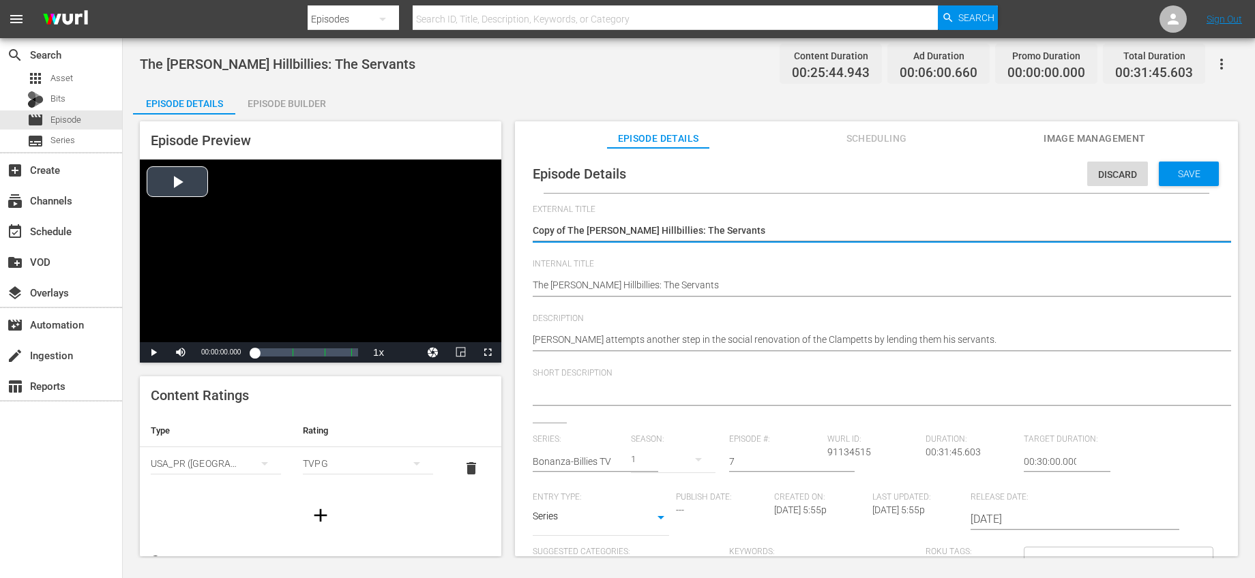
drag, startPoint x: 567, startPoint y: 232, endPoint x: 470, endPoint y: 235, distance: 96.9
click at [471, 235] on div "Episode Preview Video Player is loading. Play Video Play Mute Current Time 00:0…" at bounding box center [688, 341] width 1111 height 453
type textarea "The [PERSON_NAME] Hillbillies: The Servants"
click at [580, 458] on input "text" at bounding box center [578, 461] width 91 height 33
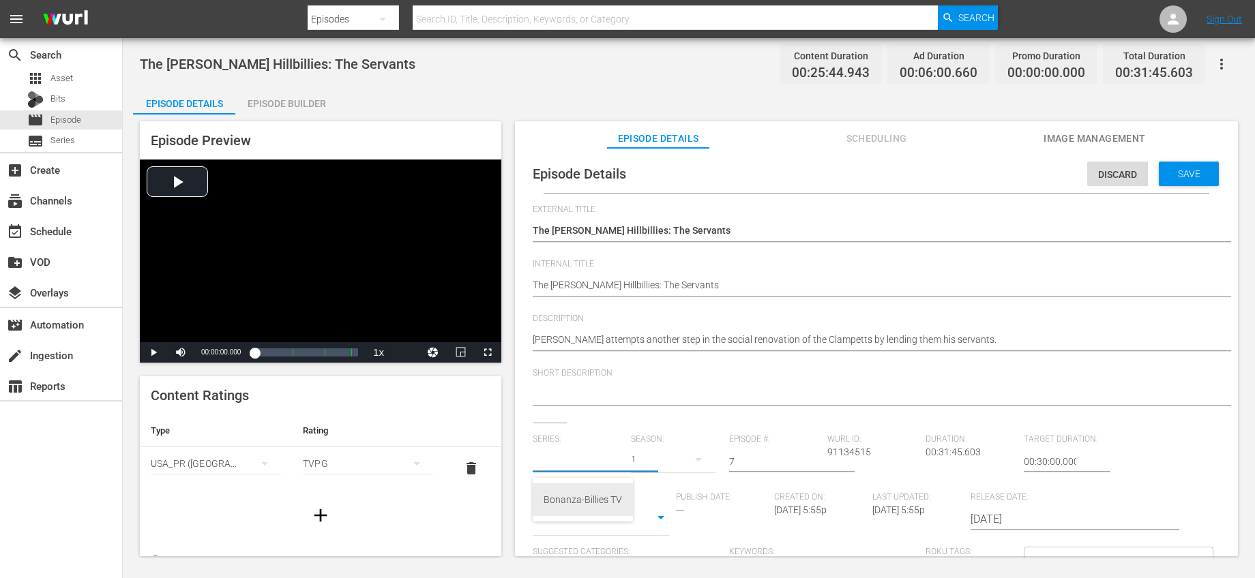
click at [571, 493] on div "Bonanza-Billies TV" at bounding box center [582, 499] width 78 height 33
type input "Bonanza-Billies TV"
drag, startPoint x: 753, startPoint y: 460, endPoint x: 720, endPoint y: 451, distance: 33.9
click at [720, 451] on div "Series: Bonanza-Billies TV Season: 1 Episode #: 7 Wurl ID: 91134515 Duration: 0…" at bounding box center [876, 561] width 687 height 254
type input "11"
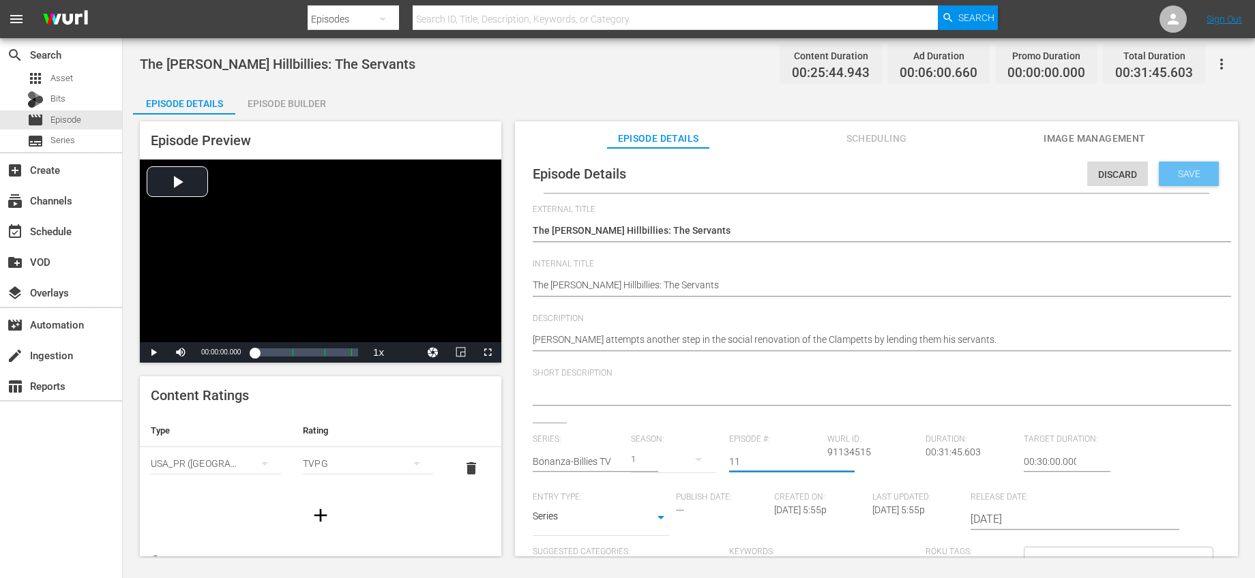
click at [1196, 175] on span "Save" at bounding box center [1189, 173] width 44 height 11
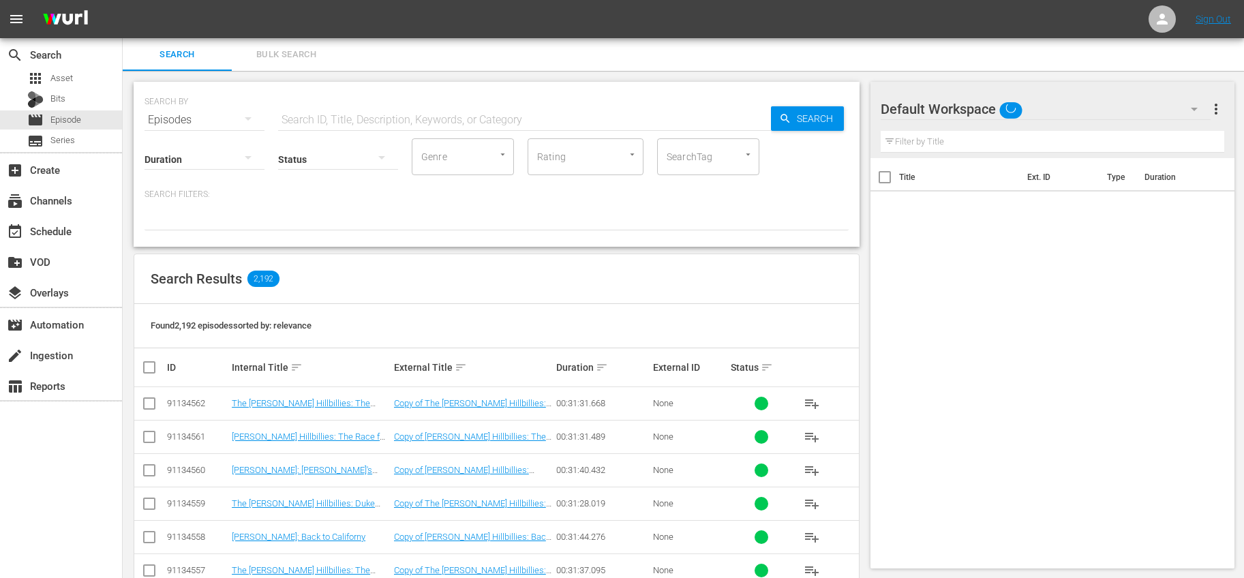
click at [975, 143] on input "text" at bounding box center [1053, 142] width 344 height 22
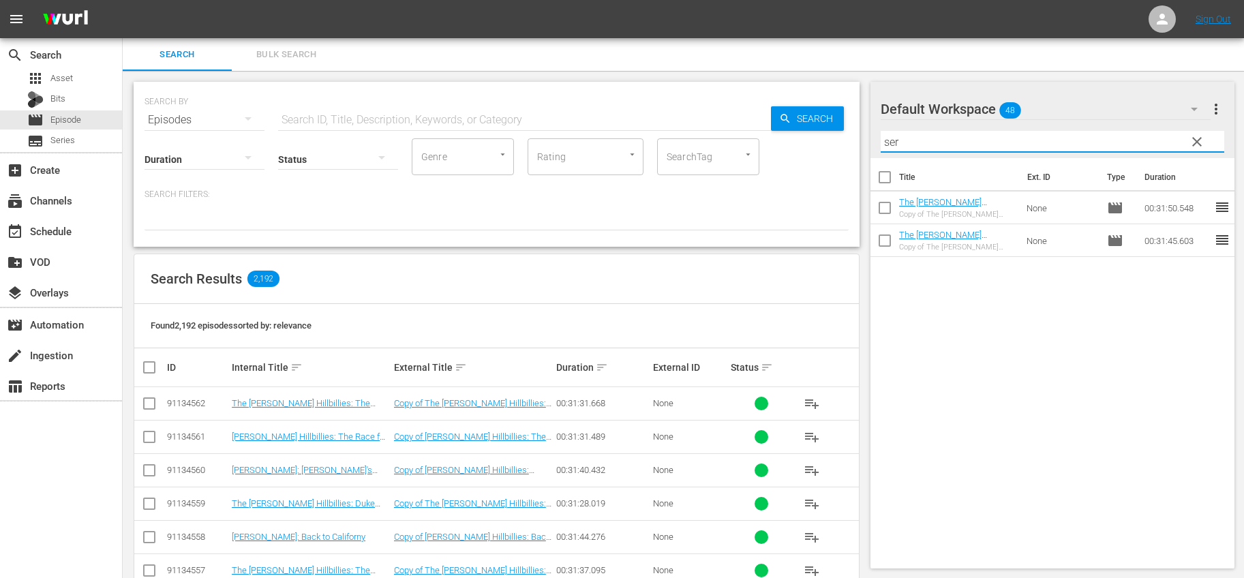
type input "ser"
click at [884, 234] on input "checkbox" at bounding box center [885, 243] width 29 height 29
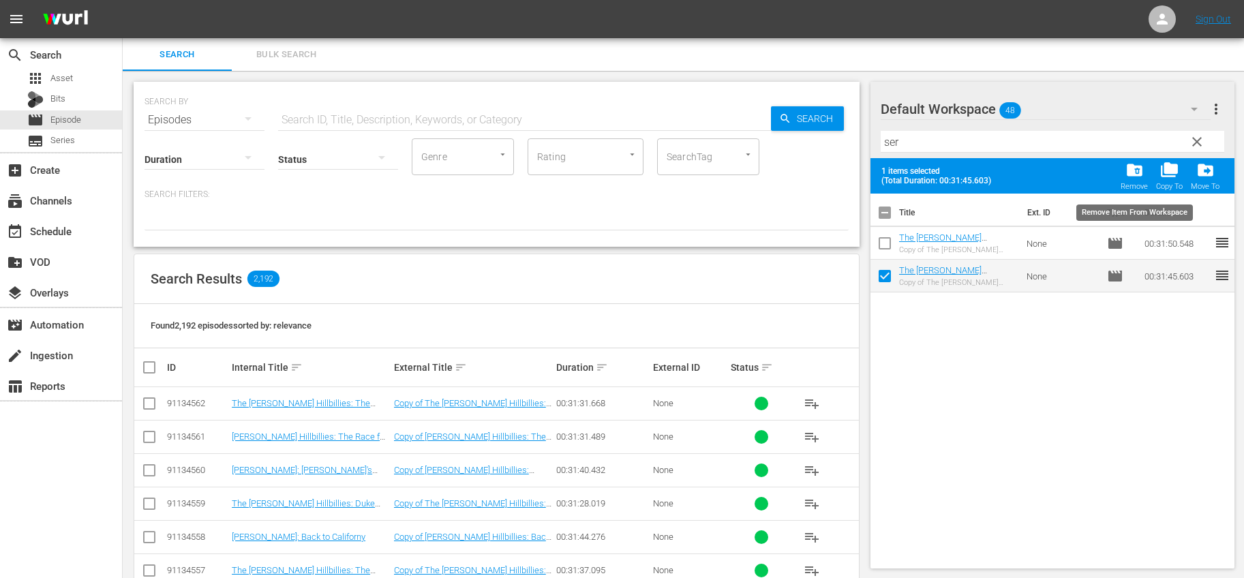
click at [1126, 173] on span "folder_delete" at bounding box center [1135, 170] width 18 height 18
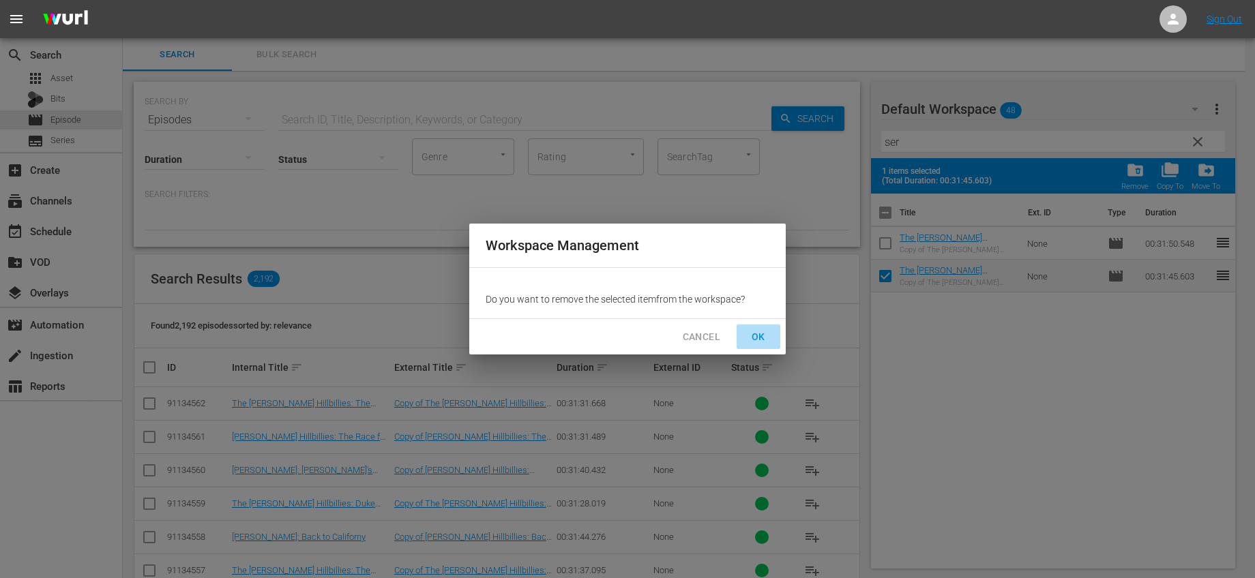
click at [751, 337] on span "OK" at bounding box center [758, 337] width 22 height 17
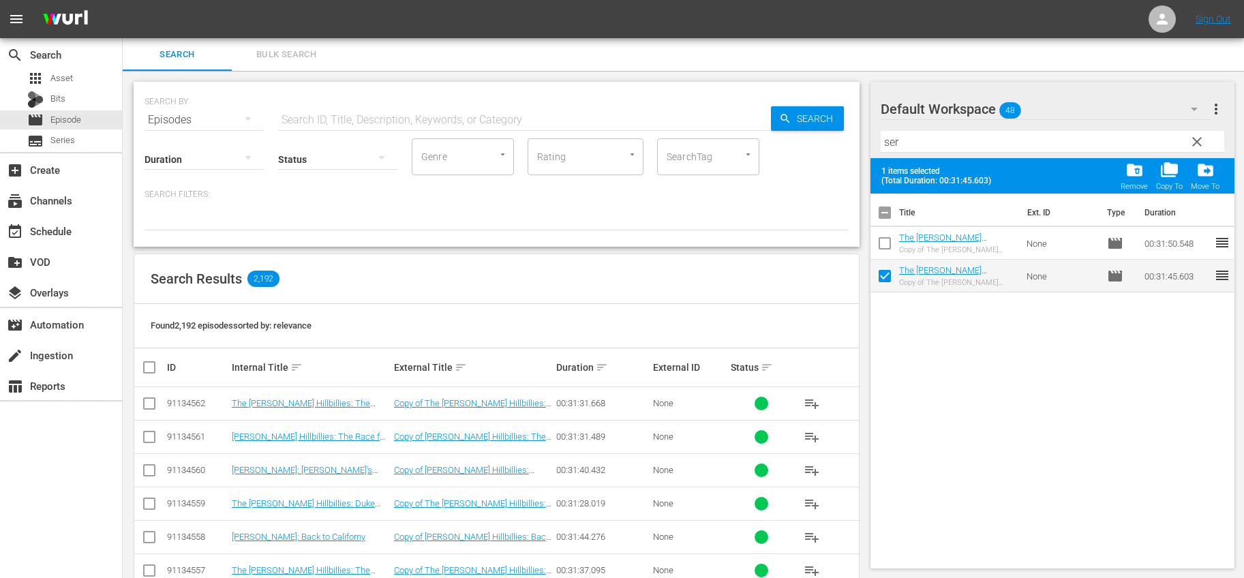
checkbox input "false"
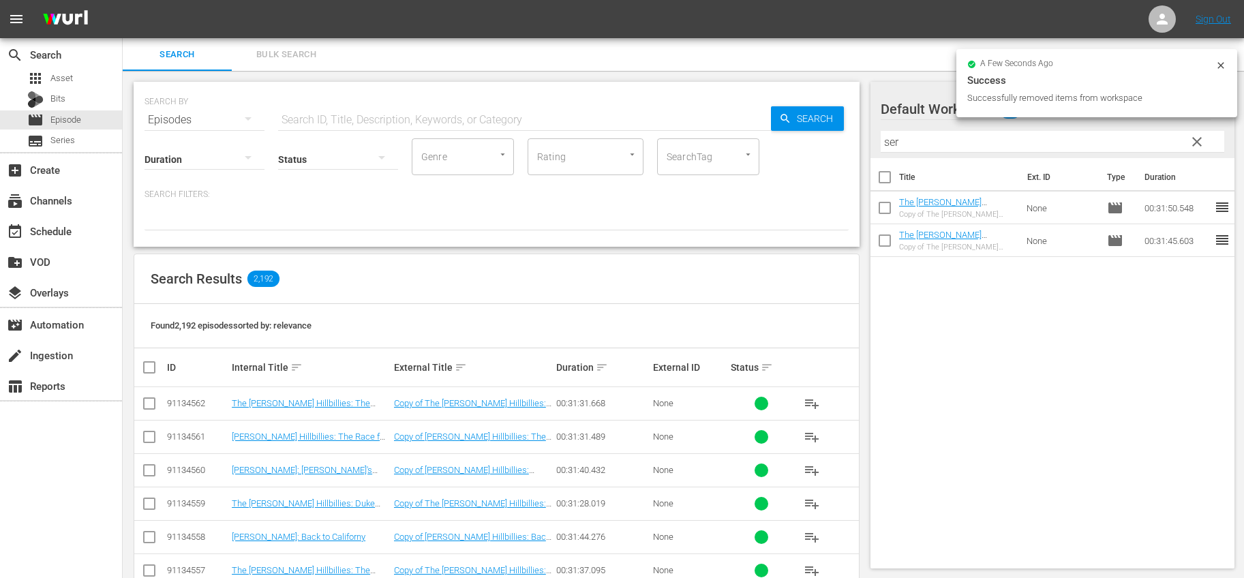
drag, startPoint x: 1202, startPoint y: 144, endPoint x: 1189, endPoint y: 147, distance: 13.2
click at [1202, 144] on span "clear" at bounding box center [1197, 142] width 16 height 16
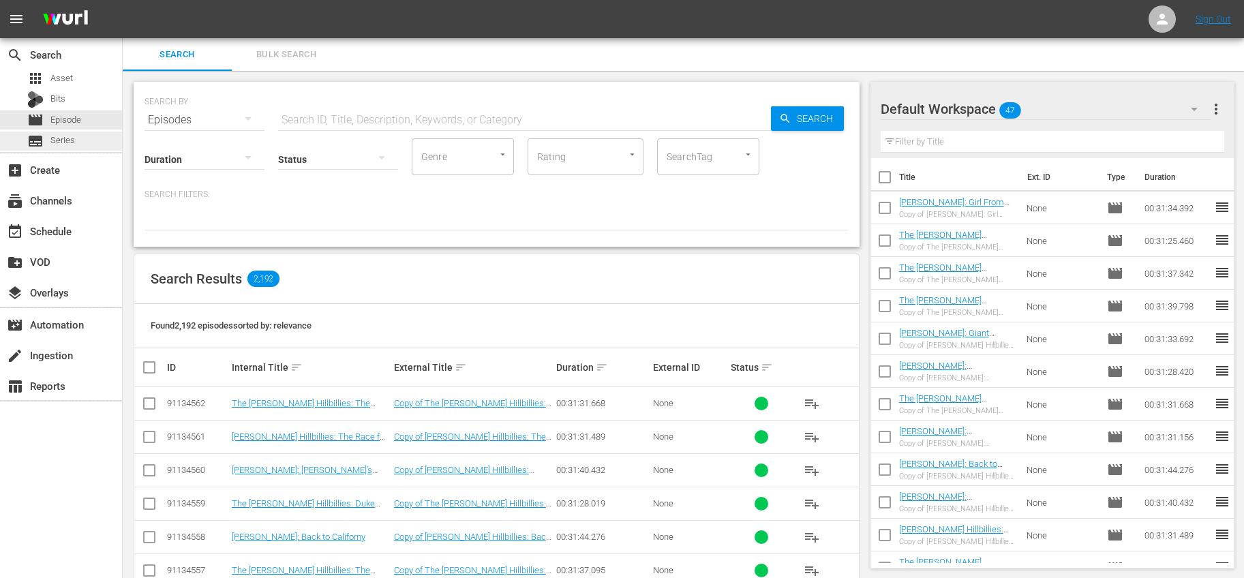
click at [81, 149] on div "subtitles Series" at bounding box center [61, 141] width 122 height 19
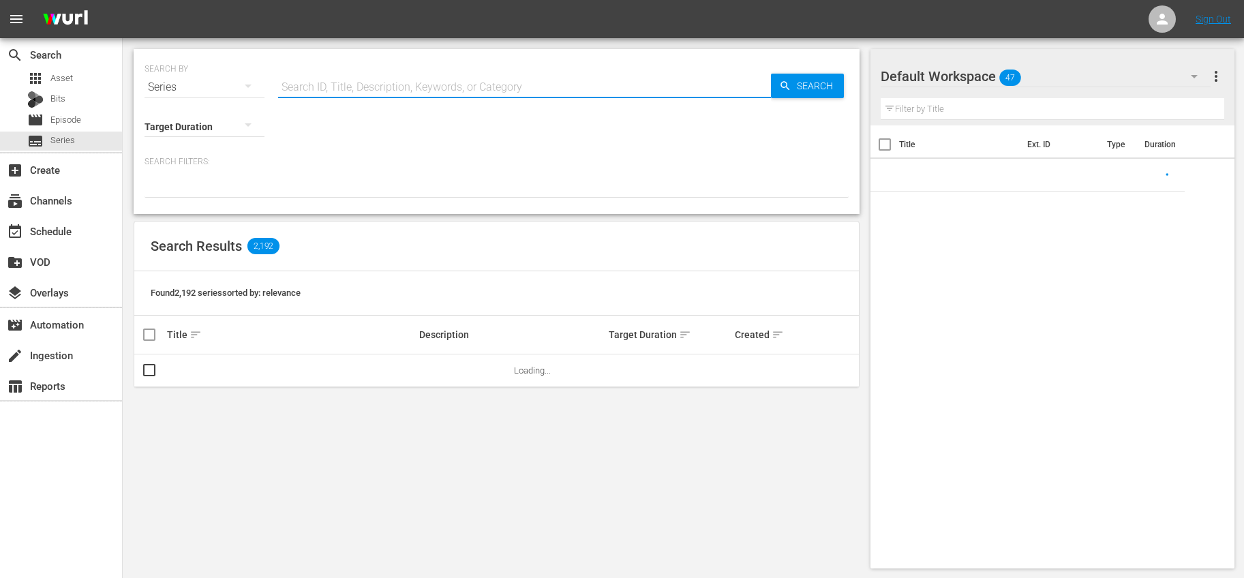
click at [451, 96] on input "text" at bounding box center [524, 87] width 493 height 33
type input "bonanza"
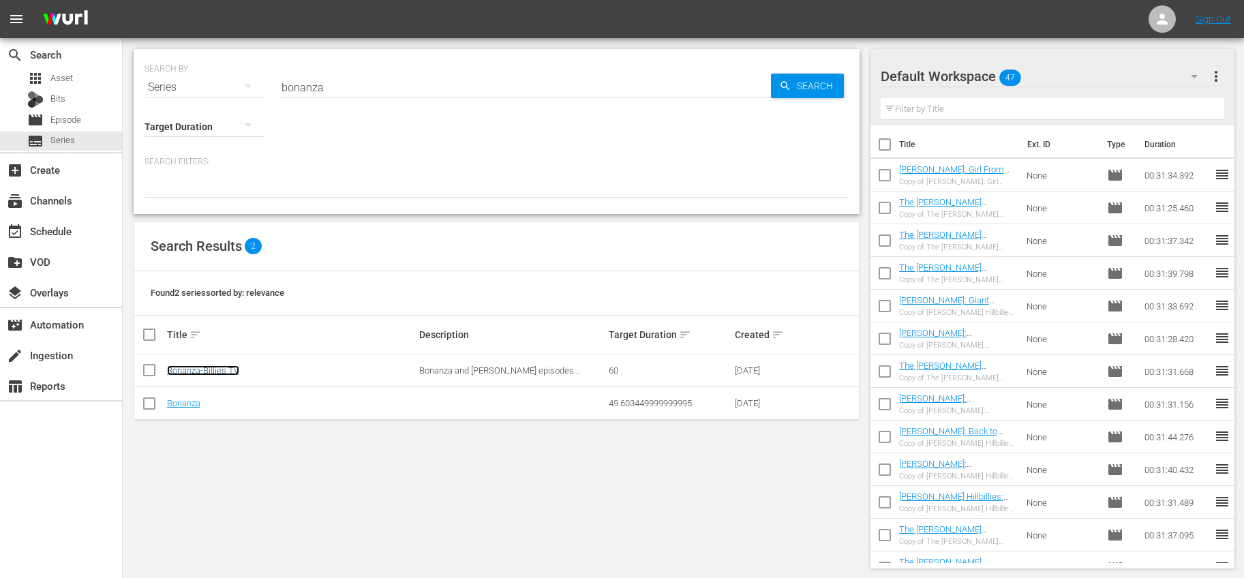
click at [221, 373] on link "Bonanza-Billies TV" at bounding box center [203, 370] width 72 height 10
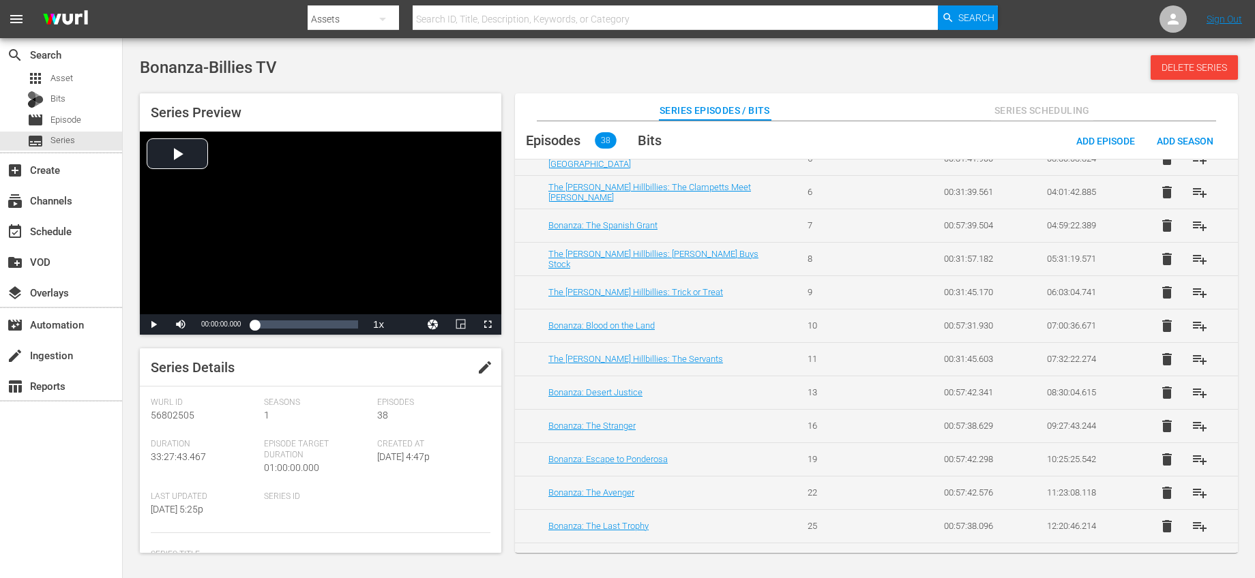
scroll to position [224, 0]
click at [48, 365] on div "create Ingestion" at bounding box center [61, 354] width 122 height 27
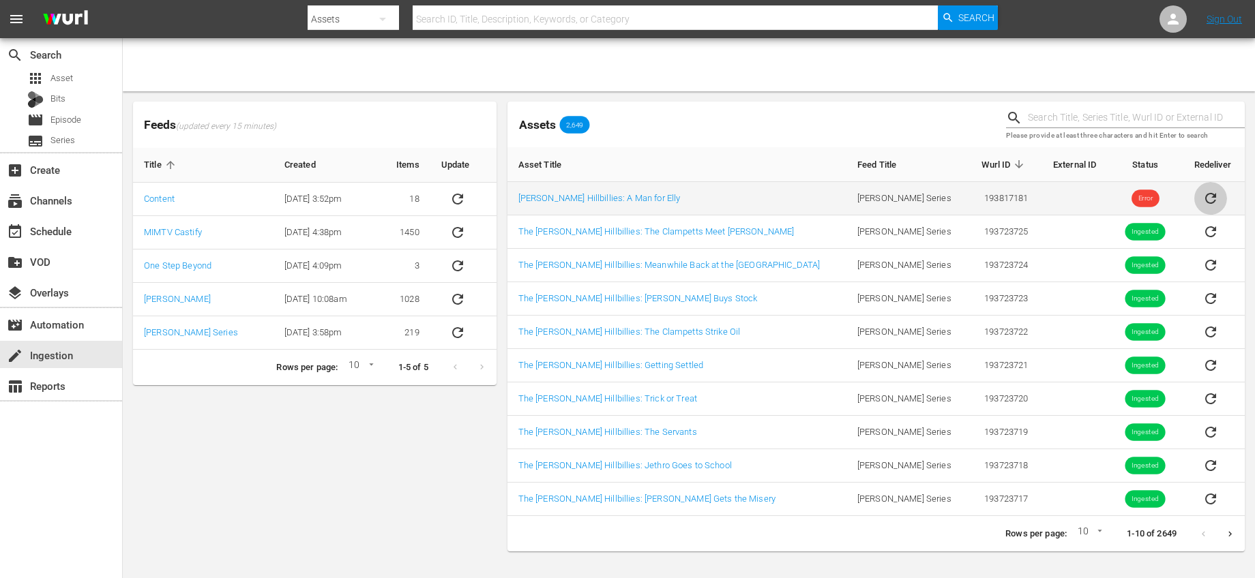
click at [1202, 196] on icon "sticky table" at bounding box center [1210, 198] width 16 height 16
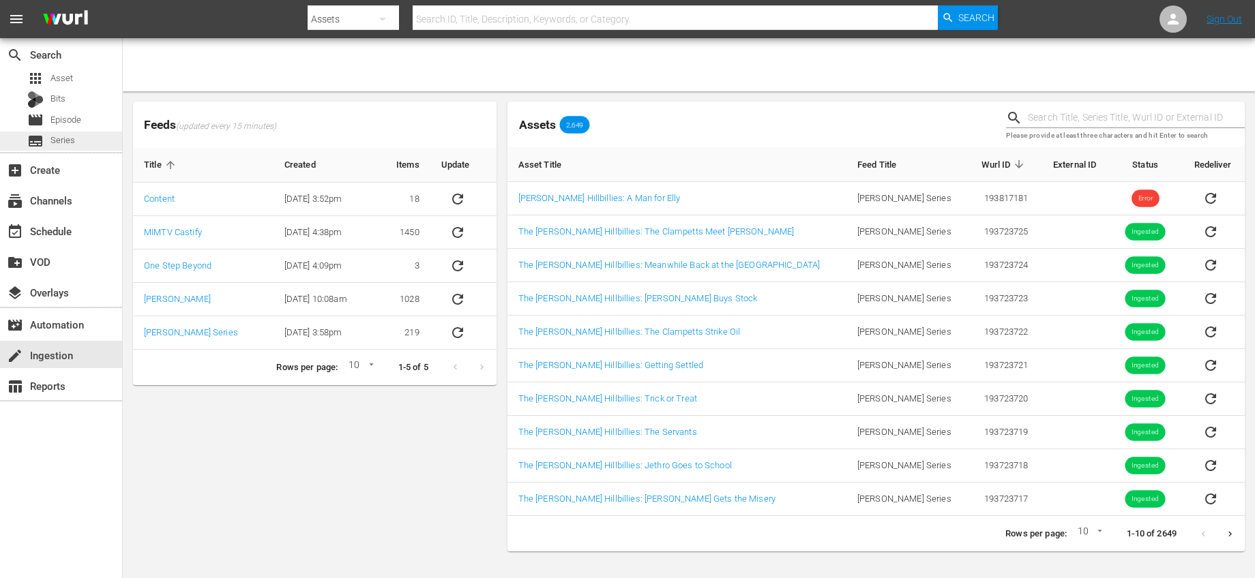
click at [58, 137] on span "Series" at bounding box center [62, 141] width 25 height 14
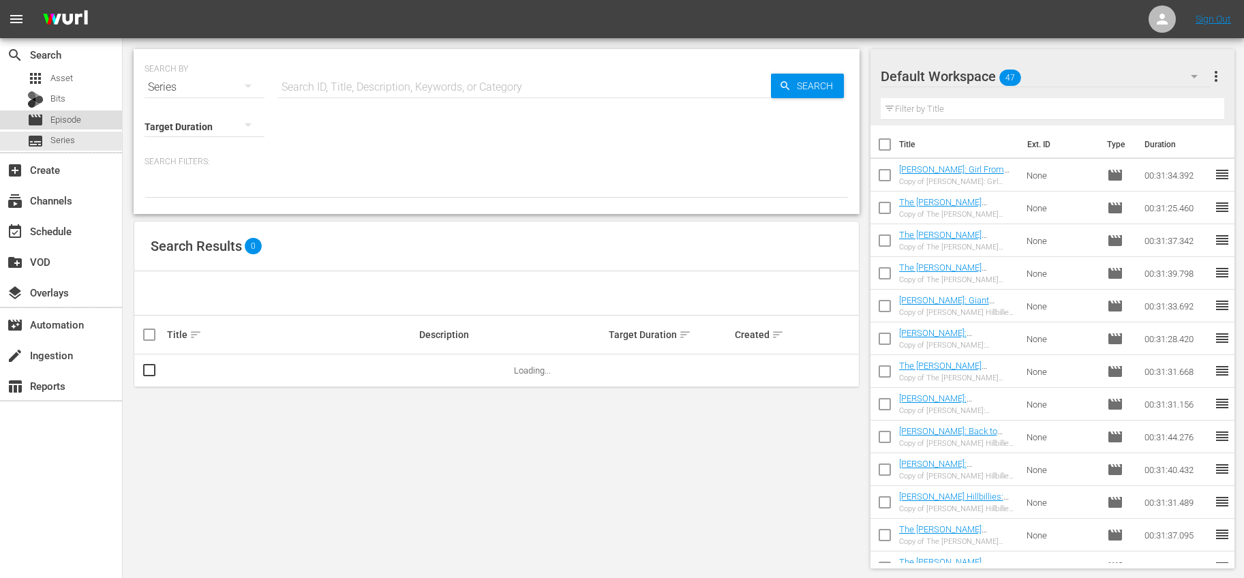
click at [72, 120] on span "Episode" at bounding box center [65, 120] width 31 height 14
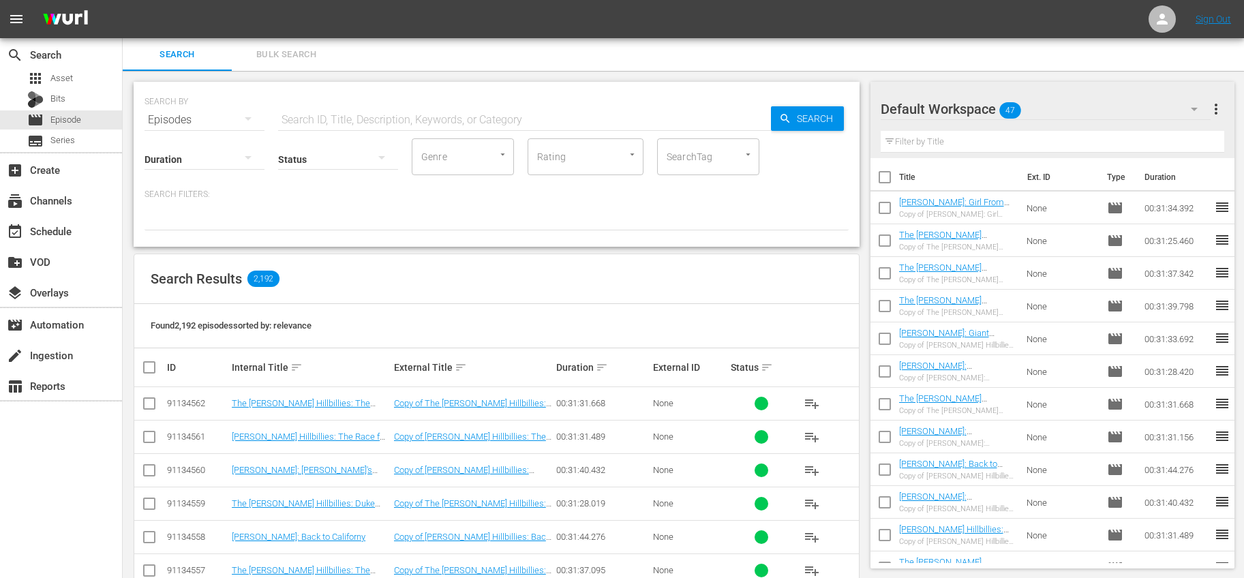
click at [955, 143] on input "text" at bounding box center [1053, 142] width 344 height 22
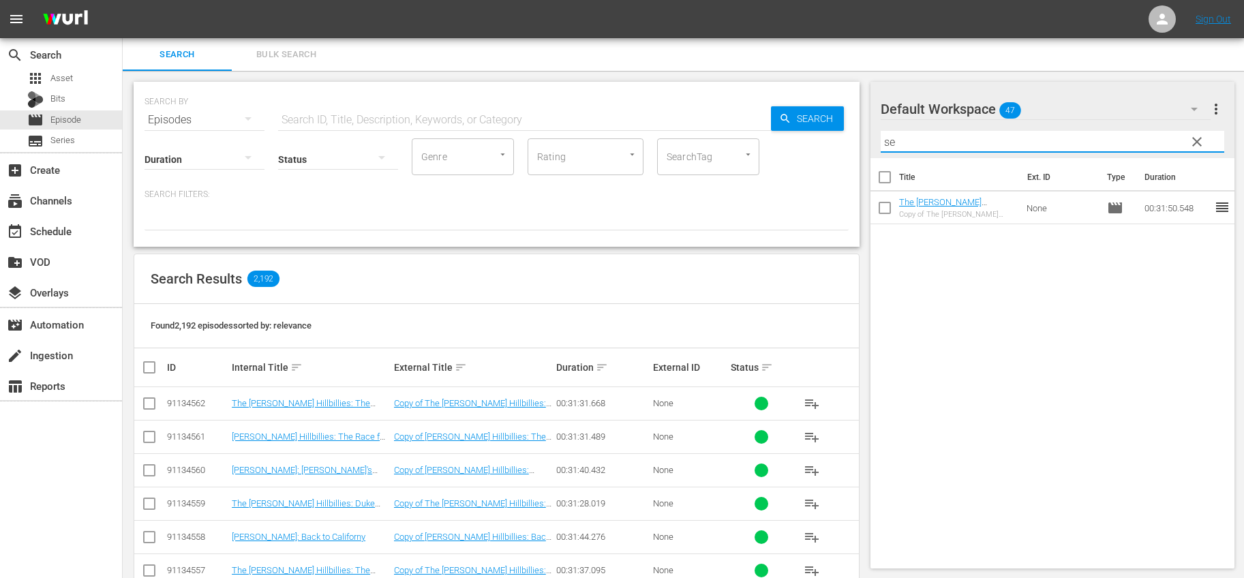
type input "s"
type input "jethro"
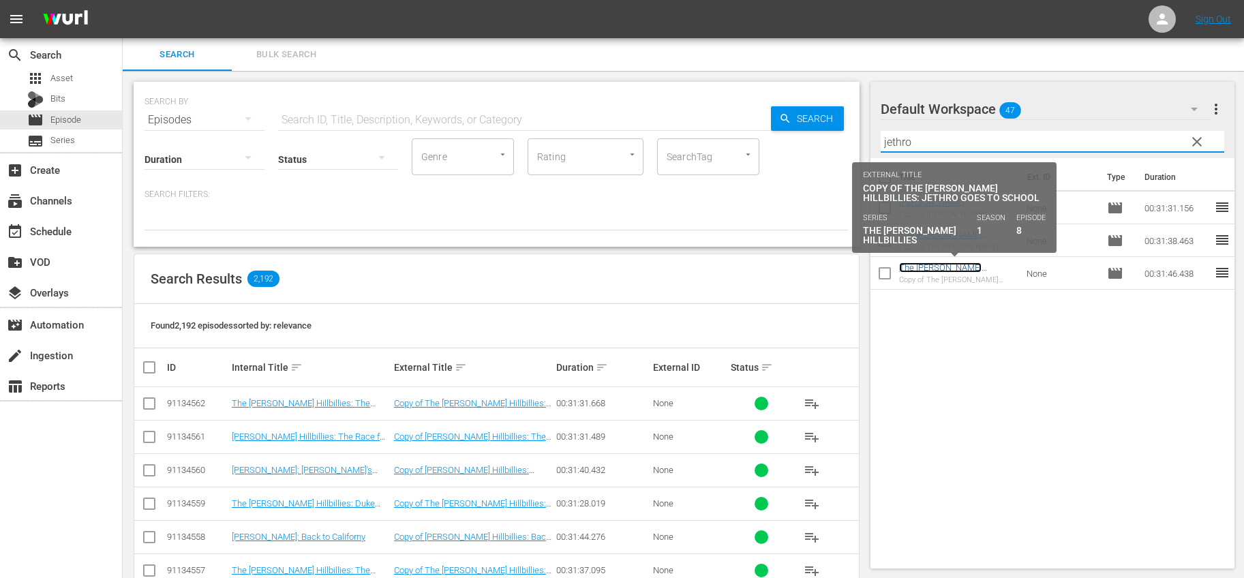
click at [968, 269] on link "The [PERSON_NAME] Hillbillies: Jethro Goes to School" at bounding box center [946, 278] width 95 height 31
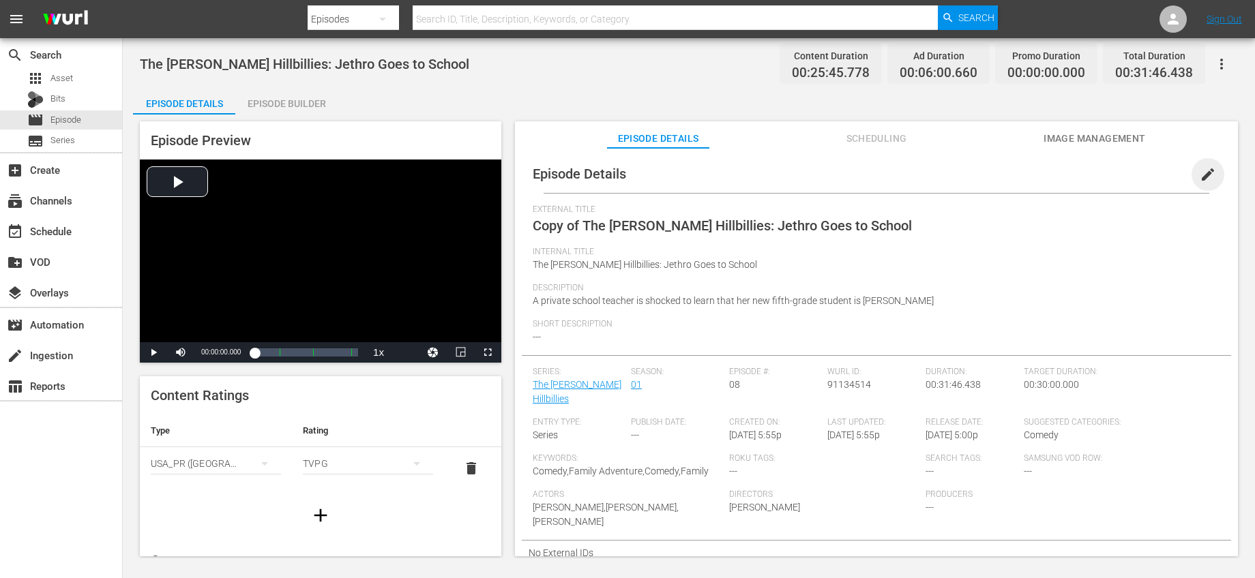
click at [1203, 171] on span "edit" at bounding box center [1207, 174] width 16 height 16
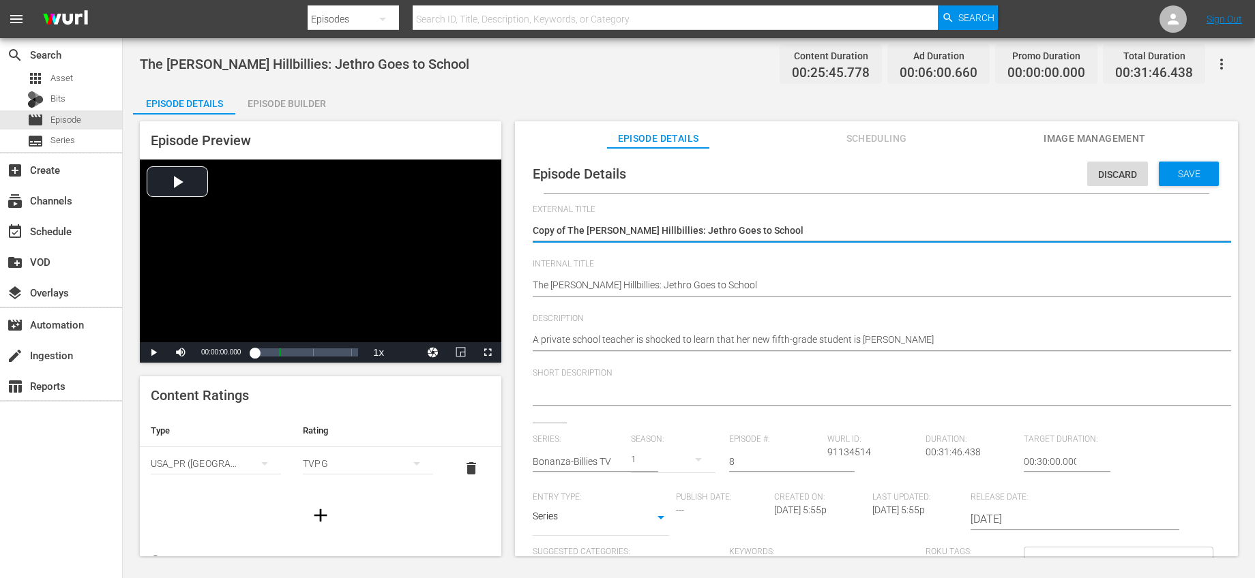
drag, startPoint x: 569, startPoint y: 233, endPoint x: 509, endPoint y: 217, distance: 62.0
click at [509, 217] on div "Episode Preview Video Player is loading. Play Video Play Mute Current Time 00:0…" at bounding box center [688, 341] width 1111 height 453
type textarea "The [PERSON_NAME] Hillbillies: Jethro Goes to School"
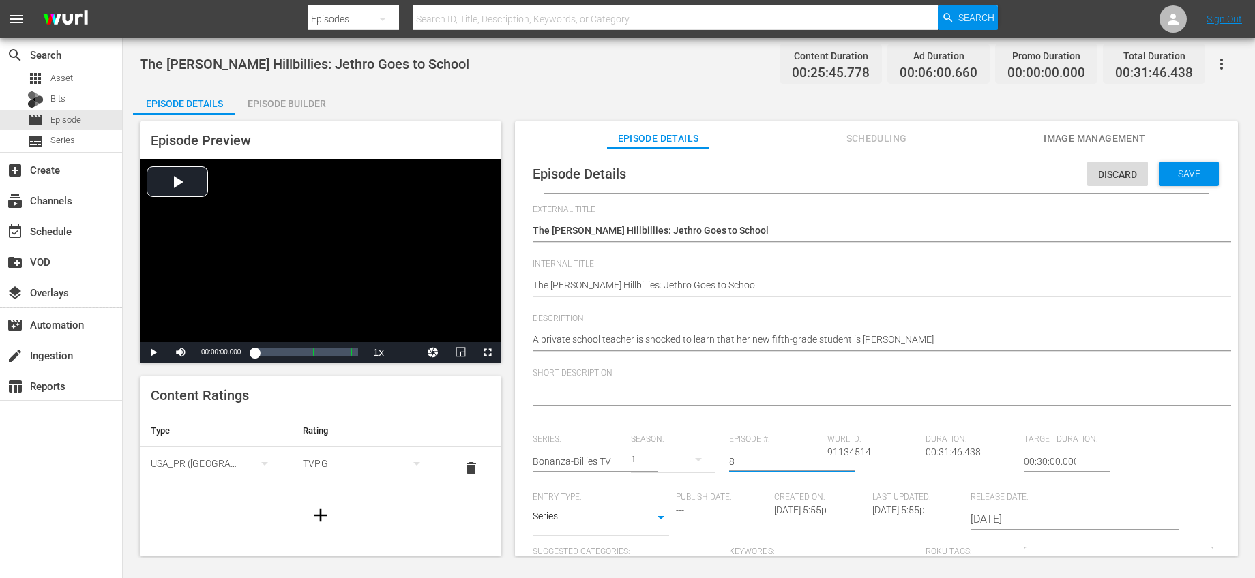
click at [760, 465] on input "8" at bounding box center [774, 461] width 91 height 33
drag, startPoint x: 745, startPoint y: 460, endPoint x: 689, endPoint y: 455, distance: 56.2
click at [689, 455] on div "Series: Bonanza-Billies TV Season: 1 Episode #: 8 Wurl ID: 91134514 Duration: 0…" at bounding box center [876, 561] width 687 height 254
type input "12"
click at [758, 416] on div "Short Description" at bounding box center [876, 395] width 687 height 55
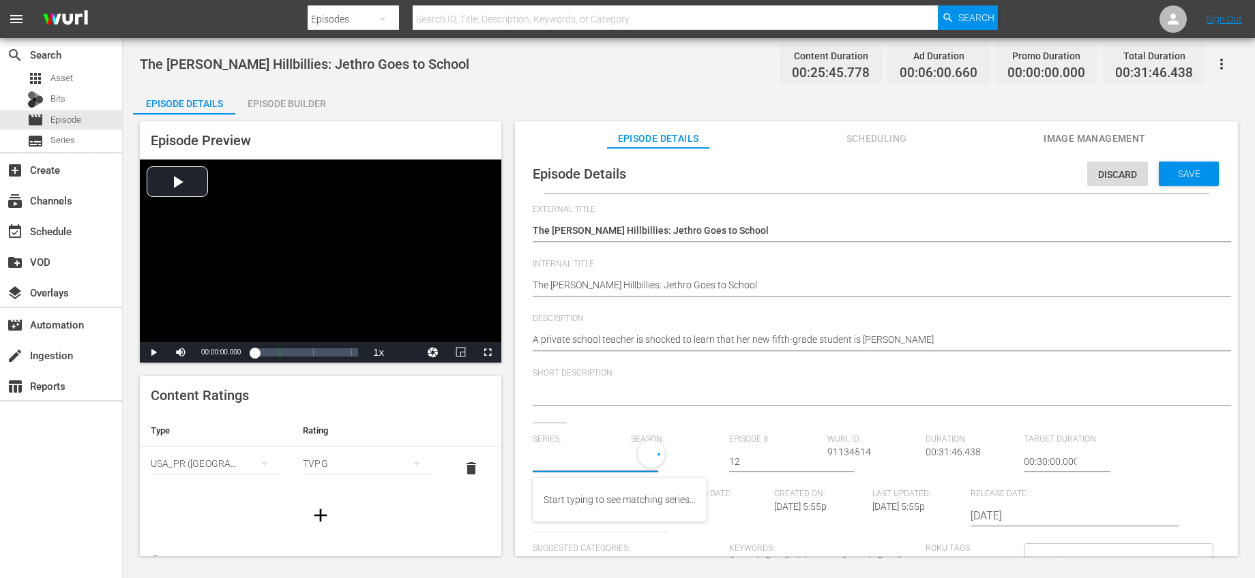
drag, startPoint x: 593, startPoint y: 462, endPoint x: 584, endPoint y: 468, distance: 11.7
click at [593, 462] on input "text" at bounding box center [578, 461] width 91 height 33
click at [572, 526] on div "Bonanza-Billies TV" at bounding box center [582, 532] width 78 height 33
type input "Bonanza-Billies TV"
click at [704, 428] on div "External Title Copy of The Beverly Hillbillies: Jethro Goes to School Copy of T…" at bounding box center [876, 470] width 687 height 530
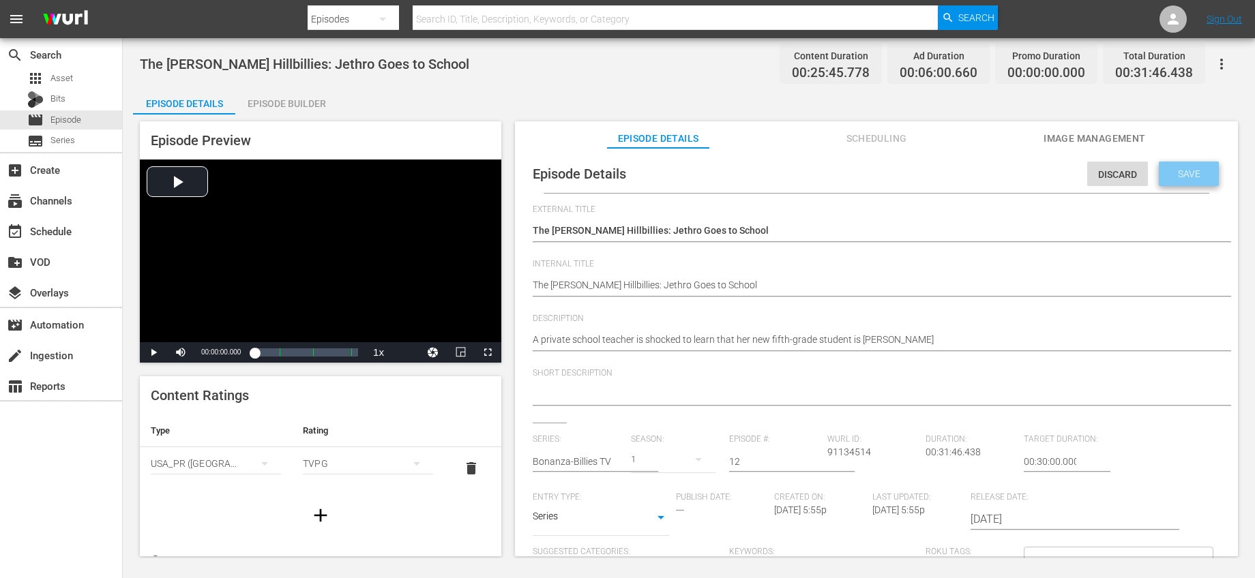
click at [1167, 175] on span "Save" at bounding box center [1189, 173] width 44 height 11
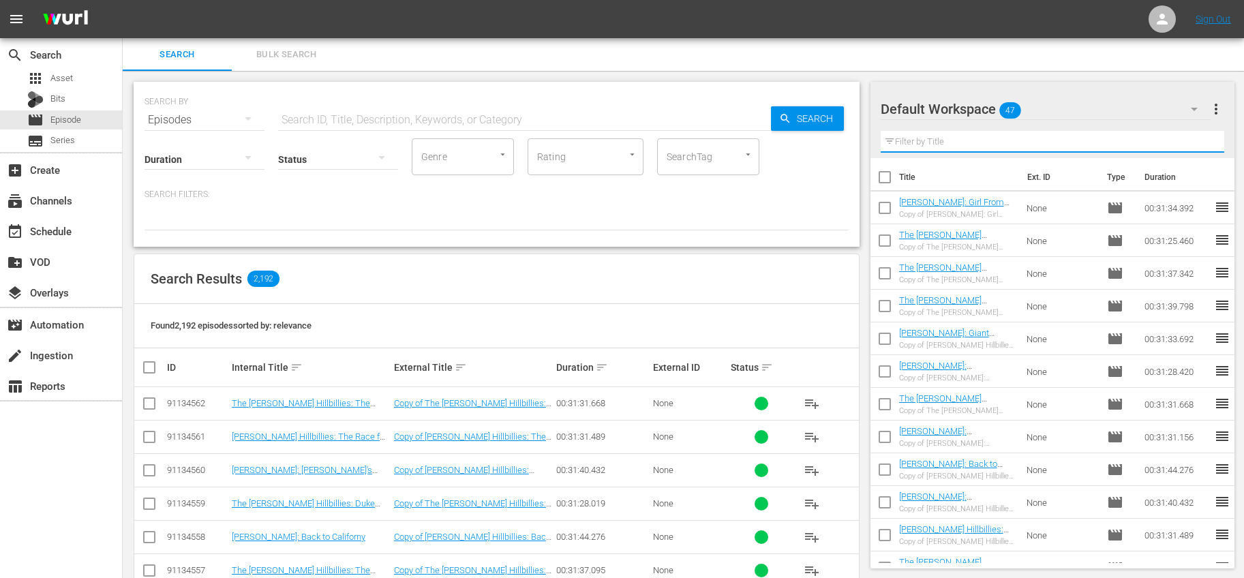
click at [1021, 136] on input "text" at bounding box center [1053, 142] width 344 height 22
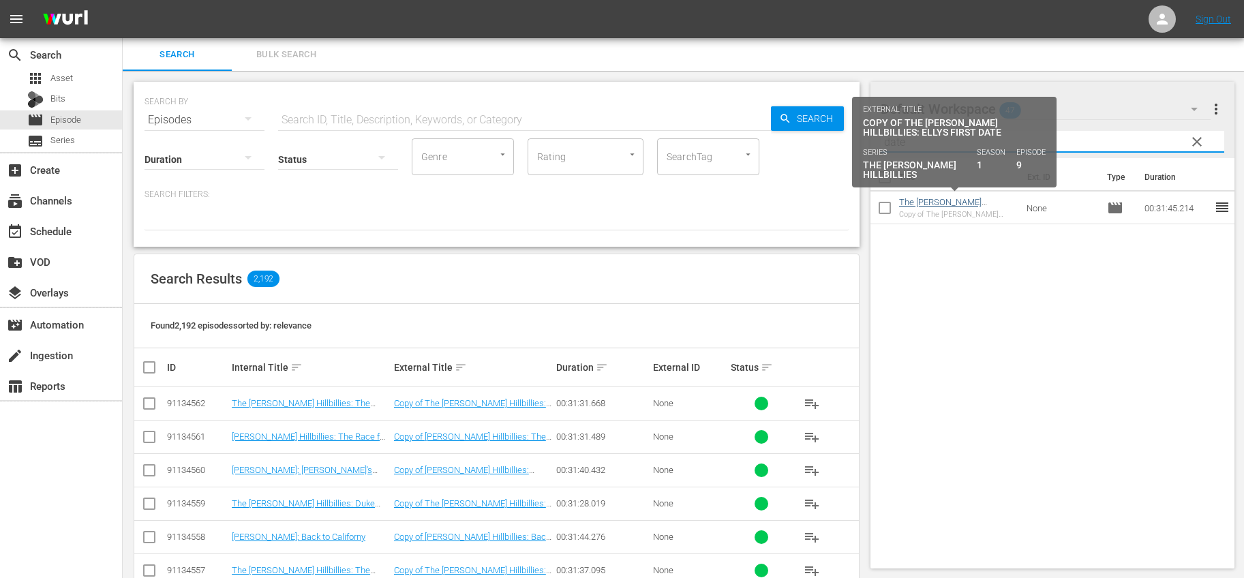
type input "date"
click at [986, 198] on link "The [PERSON_NAME] Hillbillies: Ellys First Date" at bounding box center [947, 207] width 96 height 20
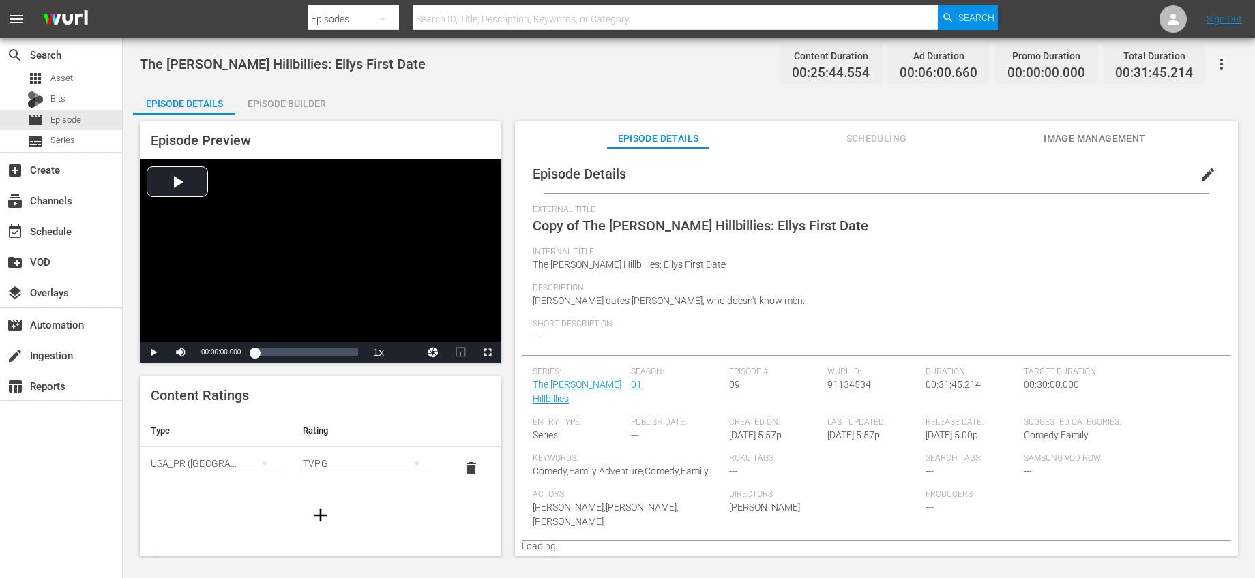
click at [1199, 170] on span "edit" at bounding box center [1207, 174] width 16 height 16
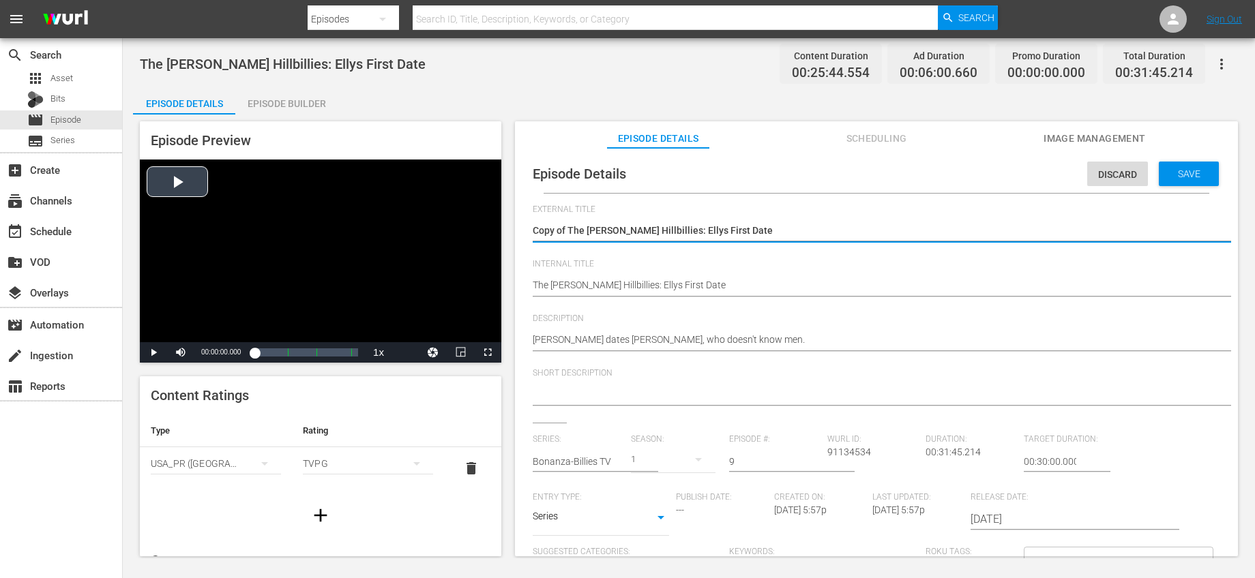
drag, startPoint x: 568, startPoint y: 228, endPoint x: 454, endPoint y: 225, distance: 113.9
click at [455, 224] on div "Episode Preview Video Player is loading. Play Video Play Mute Current Time 00:0…" at bounding box center [688, 341] width 1111 height 453
type textarea "The [PERSON_NAME] Hillbillies: Ellys First Date"
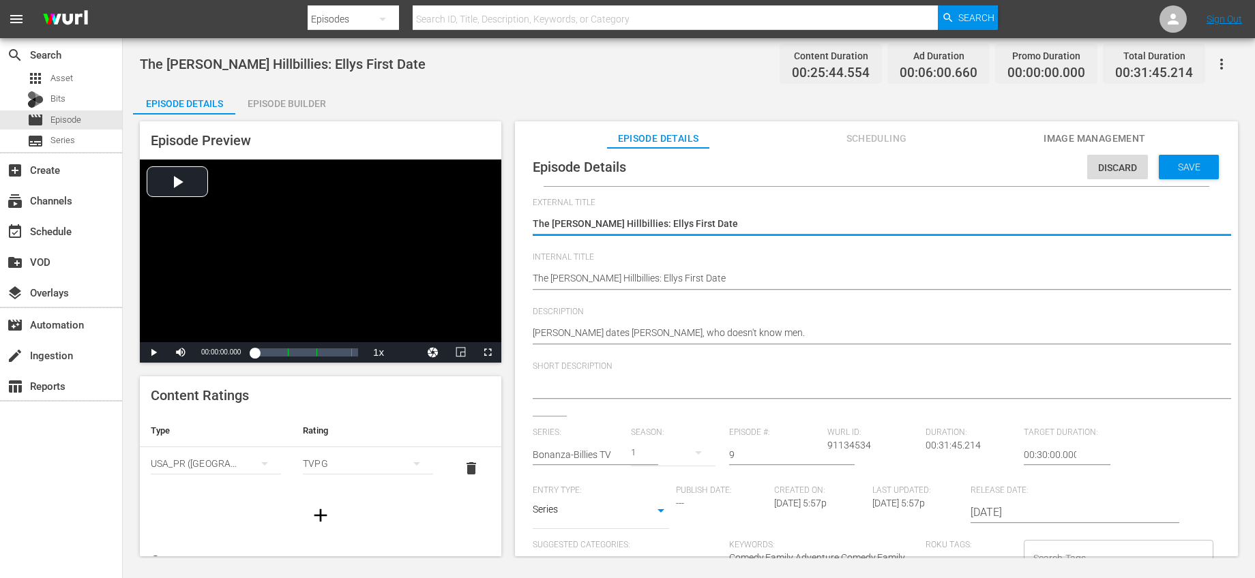
scroll to position [13, 0]
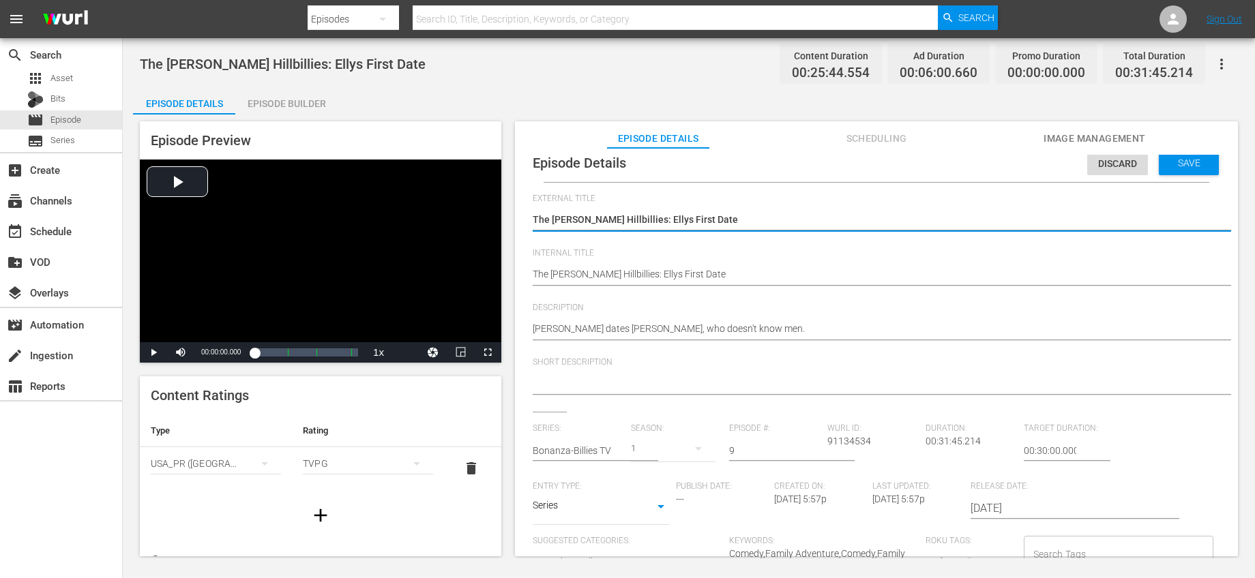
type textarea "The [PERSON_NAME] Hillbillies: Ellys First Date"
click at [595, 459] on input "text" at bounding box center [578, 450] width 91 height 33
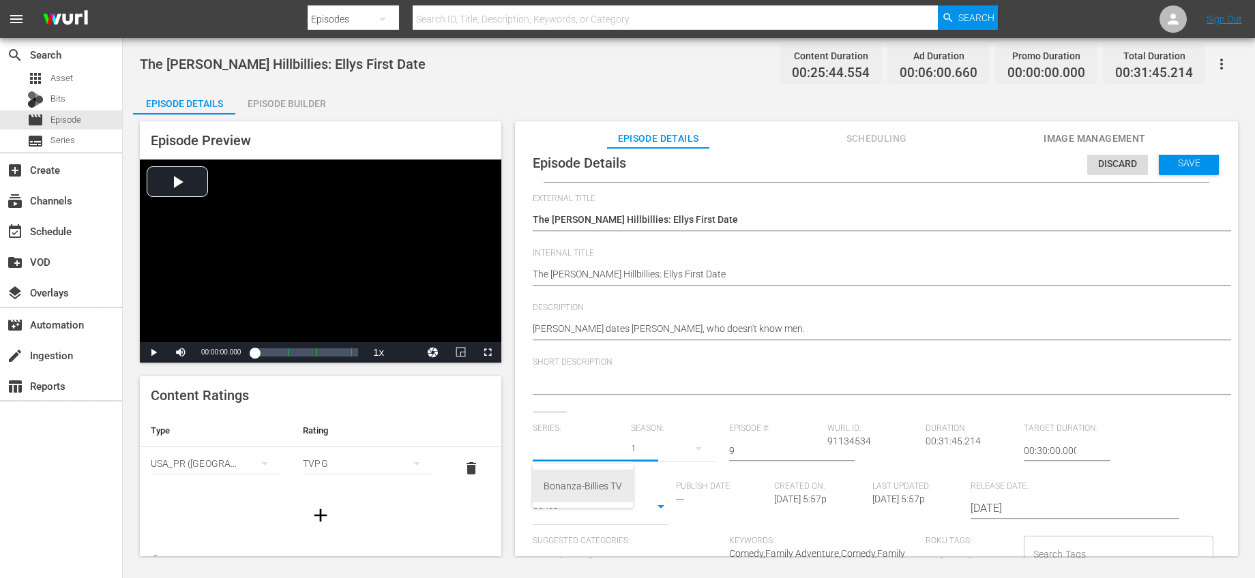
click at [594, 477] on div "Bonanza-Billies TV" at bounding box center [582, 486] width 78 height 33
type input "Bonanza-Billies TV"
drag, startPoint x: 748, startPoint y: 451, endPoint x: 708, endPoint y: 442, distance: 40.5
click at [708, 442] on div "Series: Bonanza-Billies TV Season: 1 Episode #: 9 Wurl ID: 91134534 Duration: 0…" at bounding box center [876, 550] width 687 height 254
type input "14"
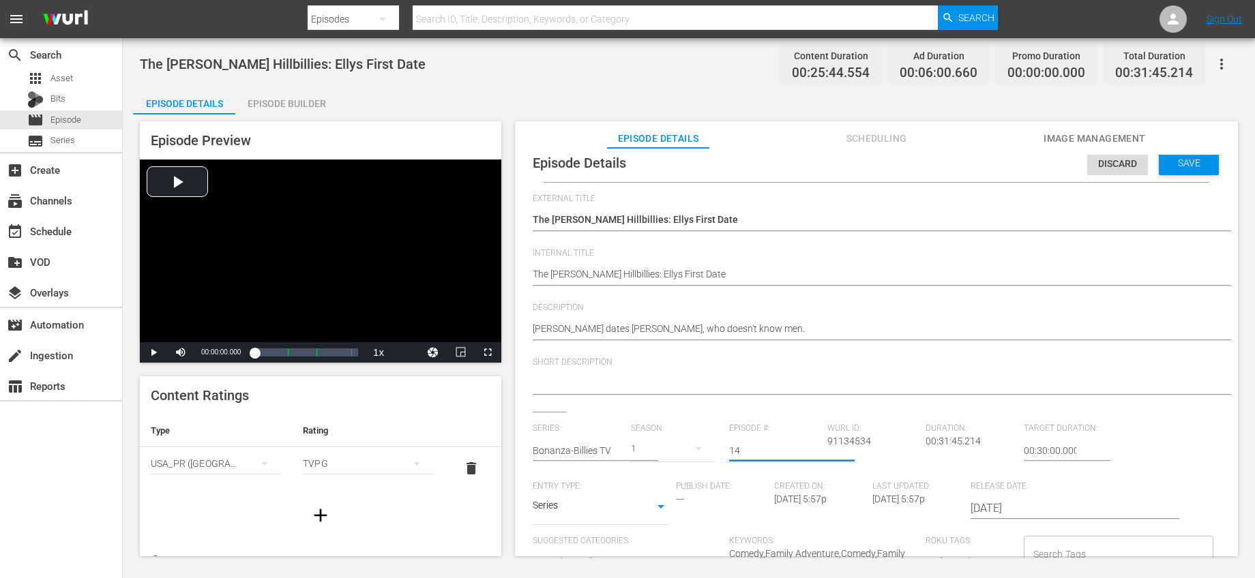
click at [764, 407] on div "Short Description" at bounding box center [876, 384] width 687 height 55
click at [1188, 158] on span "Save" at bounding box center [1189, 163] width 44 height 11
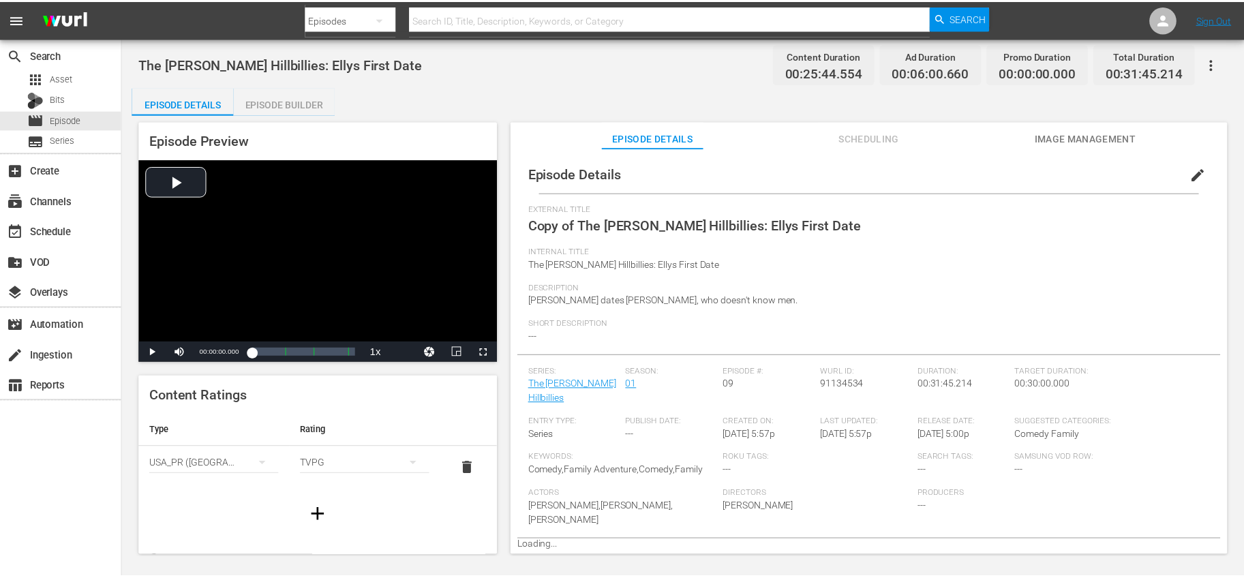
scroll to position [0, 0]
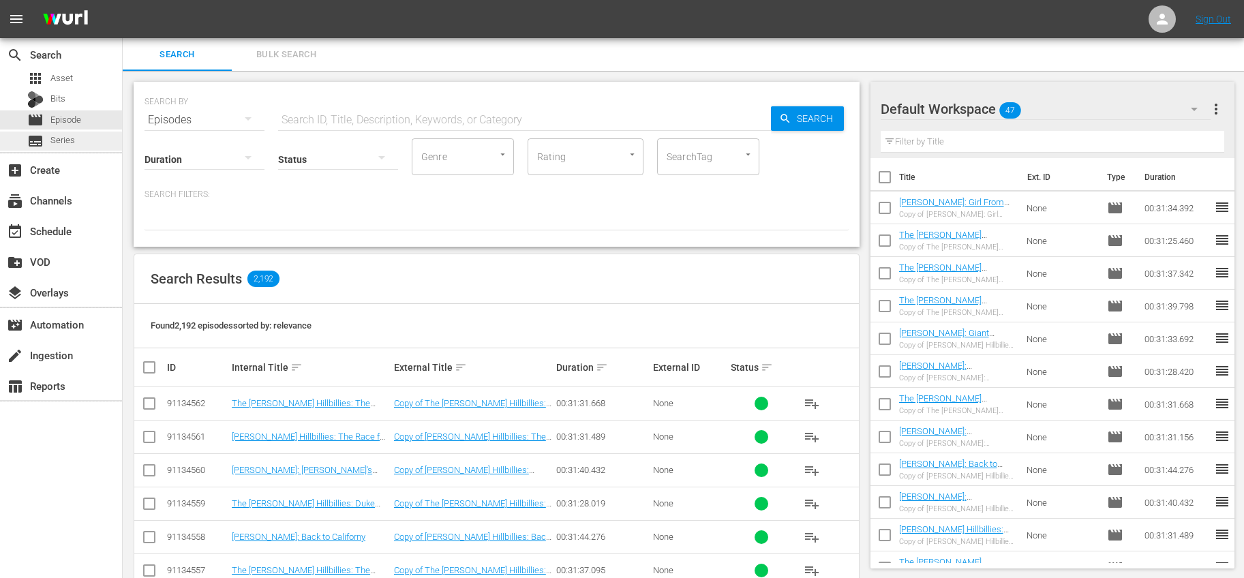
click at [76, 145] on div "subtitles Series" at bounding box center [61, 141] width 122 height 19
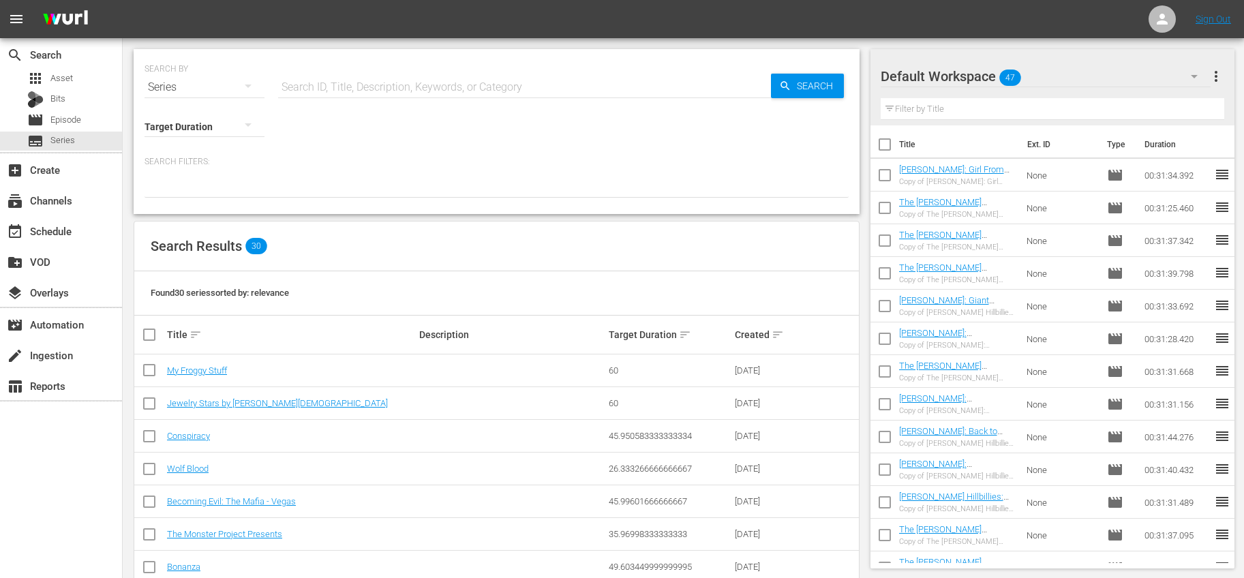
click at [455, 87] on input "text" at bounding box center [524, 87] width 493 height 33
click at [404, 82] on input "text" at bounding box center [524, 87] width 493 height 33
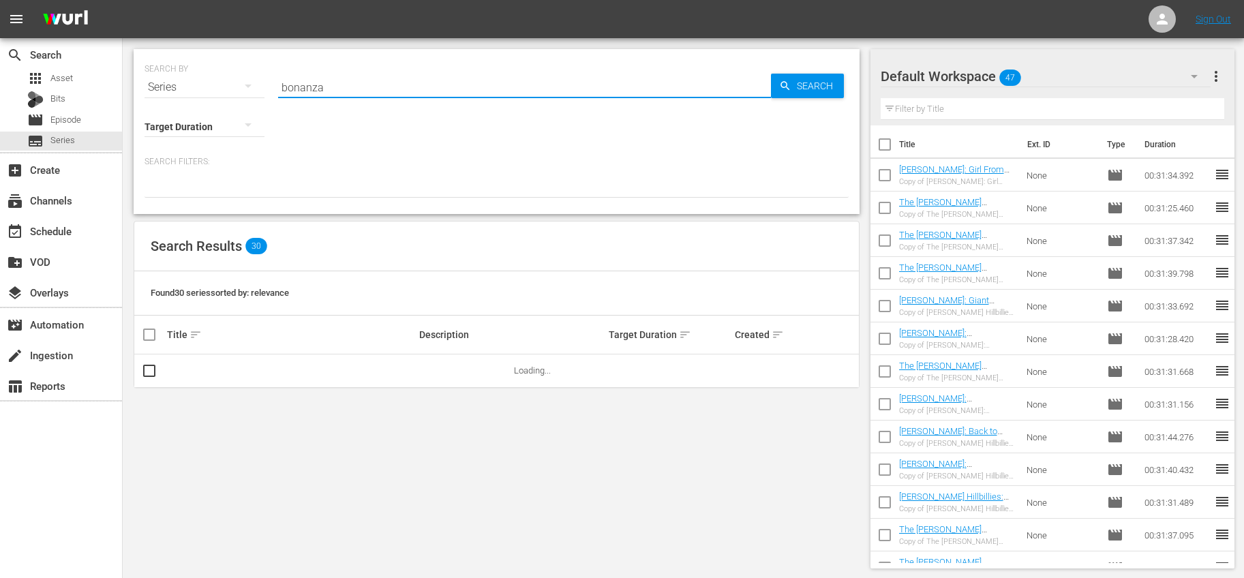
type input "bonanza"
click at [397, 123] on div "Target Duration" at bounding box center [497, 123] width 704 height 39
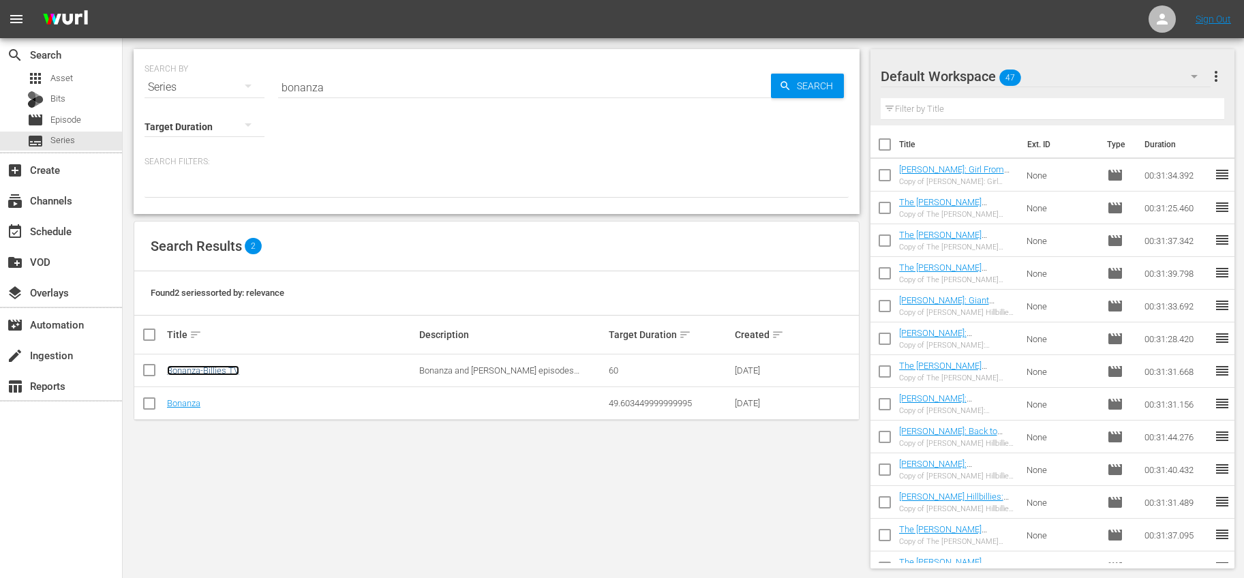
click at [219, 372] on link "Bonanza-Billies TV" at bounding box center [203, 370] width 72 height 10
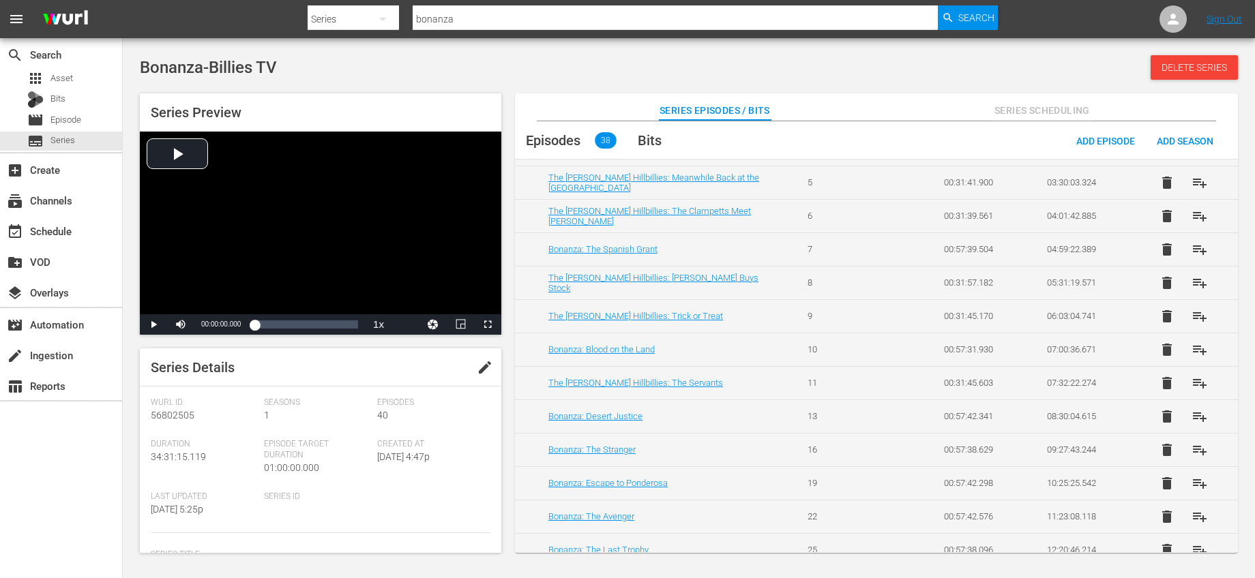
scroll to position [216, 0]
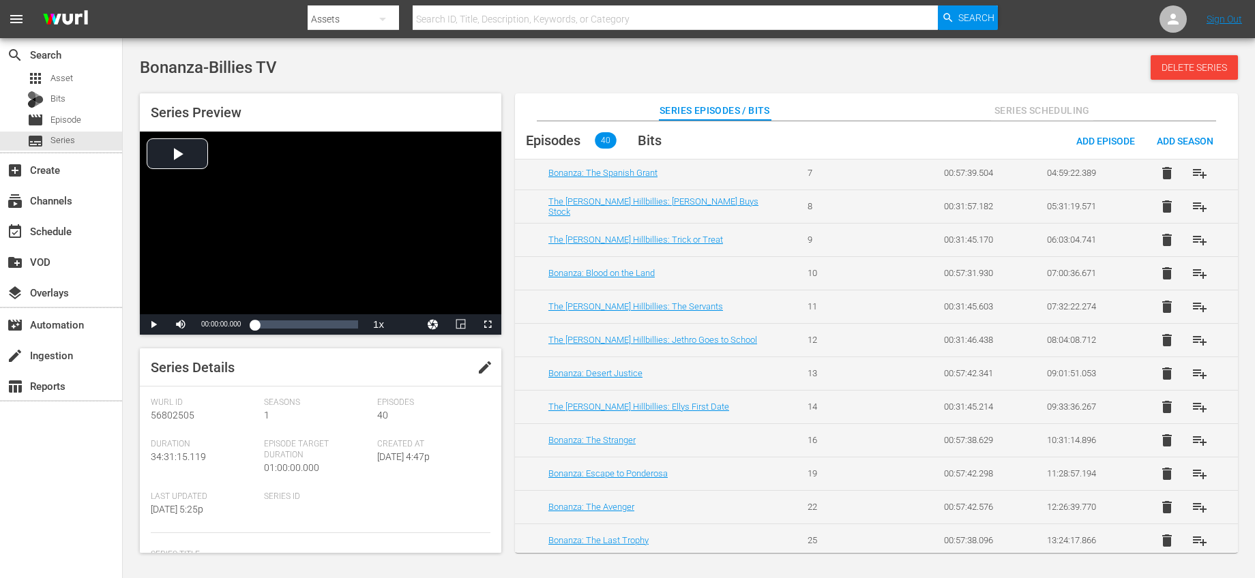
scroll to position [345, 0]
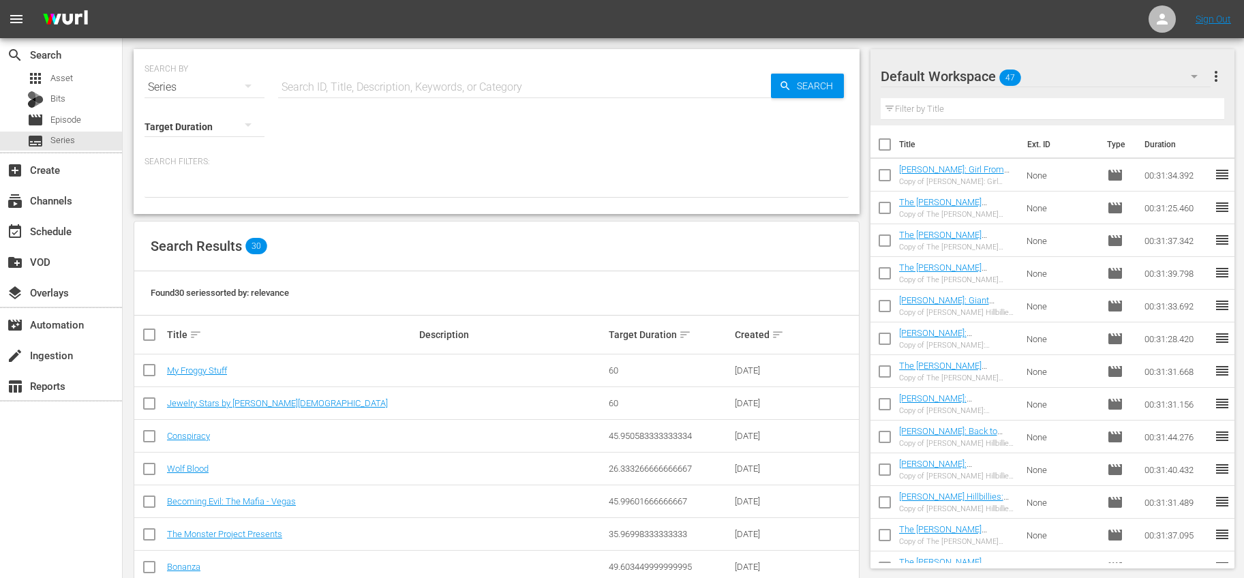
click at [972, 113] on input "text" at bounding box center [1053, 109] width 344 height 22
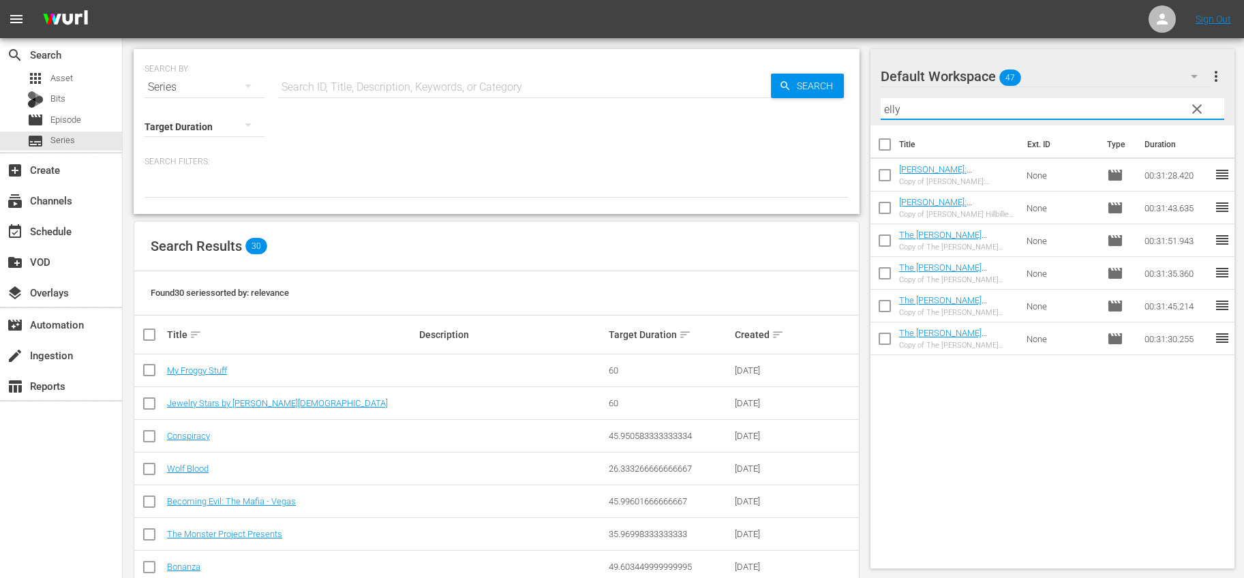
type input "elly"
click at [890, 304] on input "checkbox" at bounding box center [885, 309] width 29 height 29
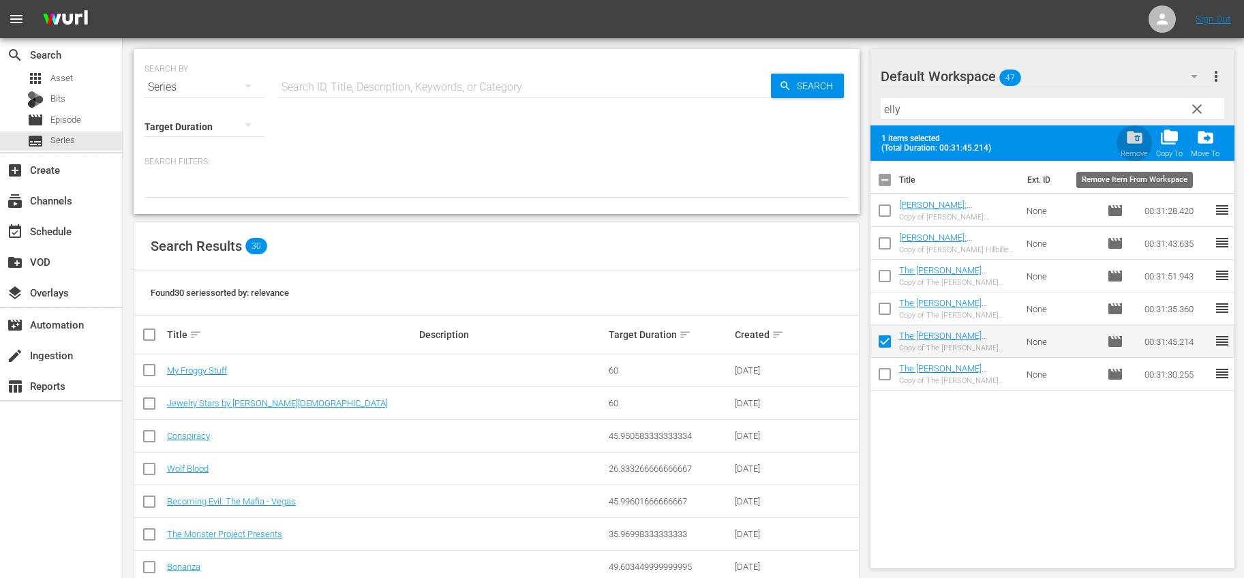
click at [1139, 139] on span "folder_delete" at bounding box center [1135, 137] width 18 height 18
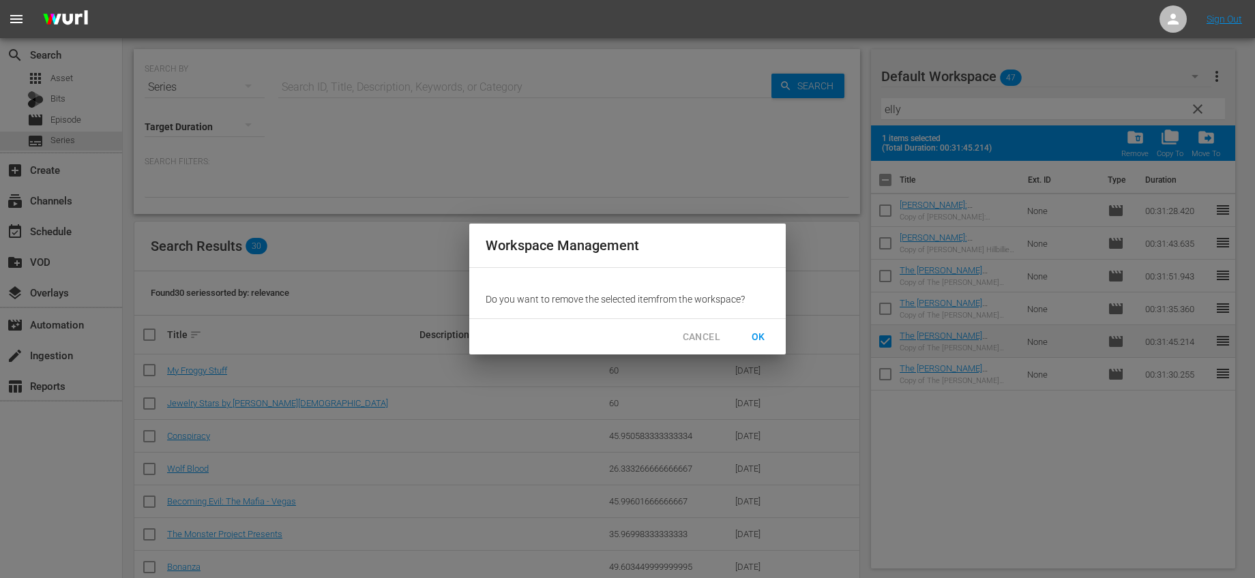
click at [760, 331] on span "OK" at bounding box center [758, 337] width 22 height 17
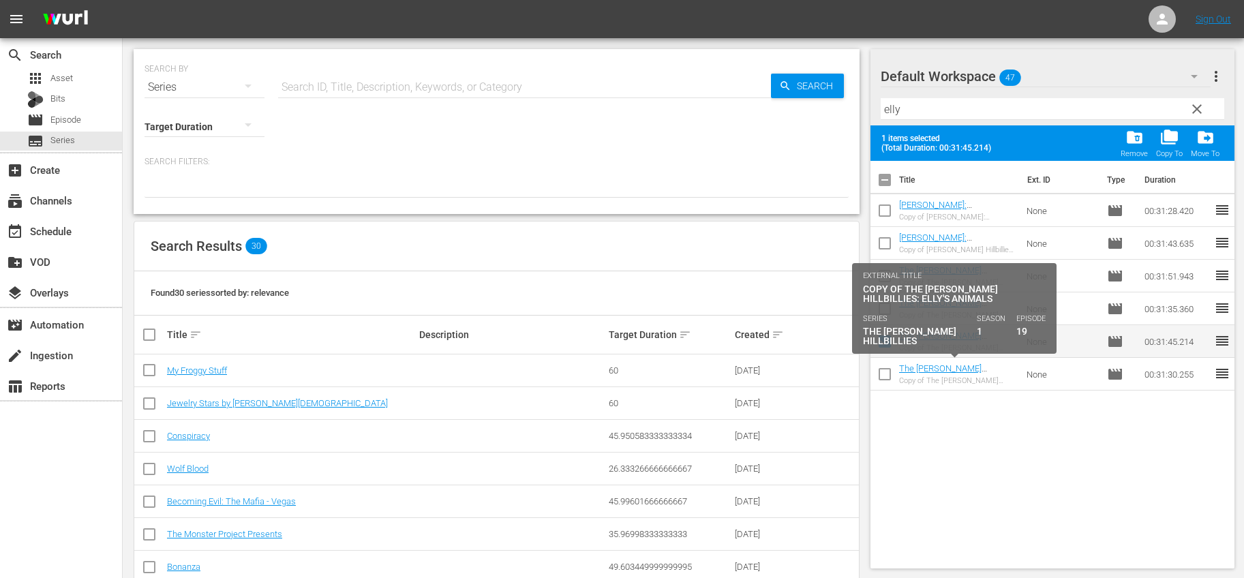
checkbox input "false"
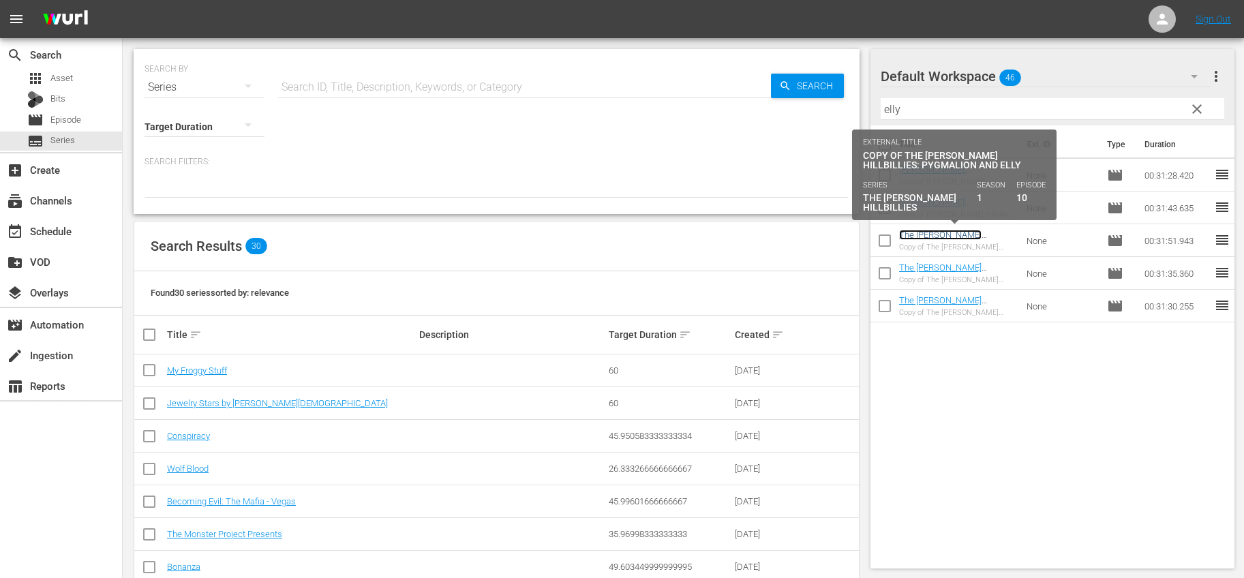
click at [963, 233] on link "The [PERSON_NAME] Hillbillies: Pygmalion and Elly" at bounding box center [954, 240] width 111 height 20
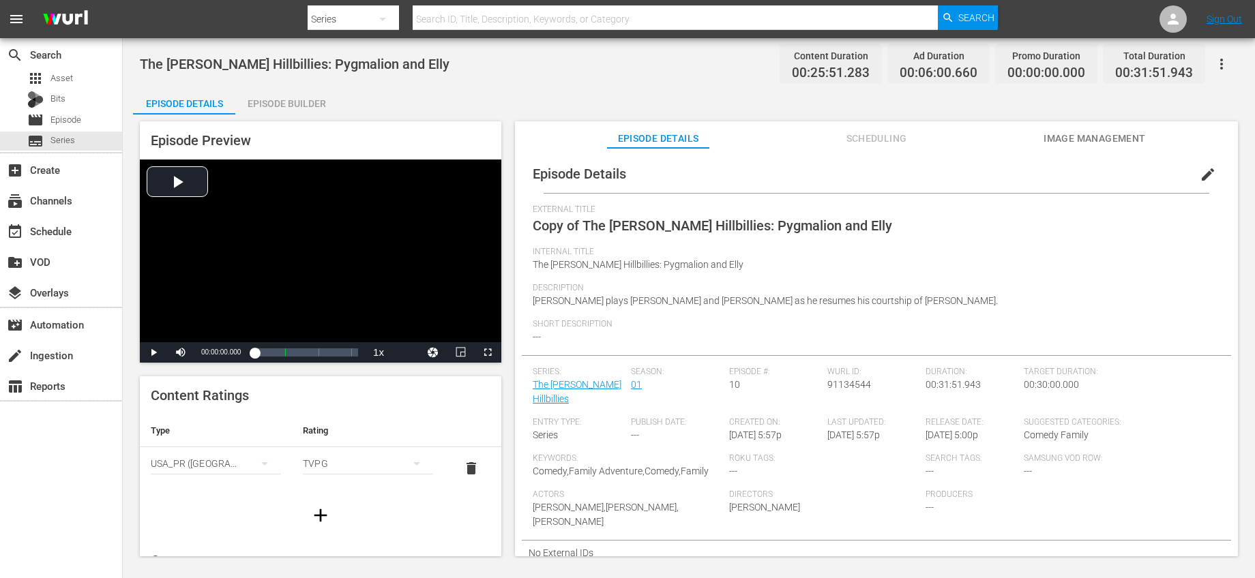
click at [1199, 176] on span "edit" at bounding box center [1207, 174] width 16 height 16
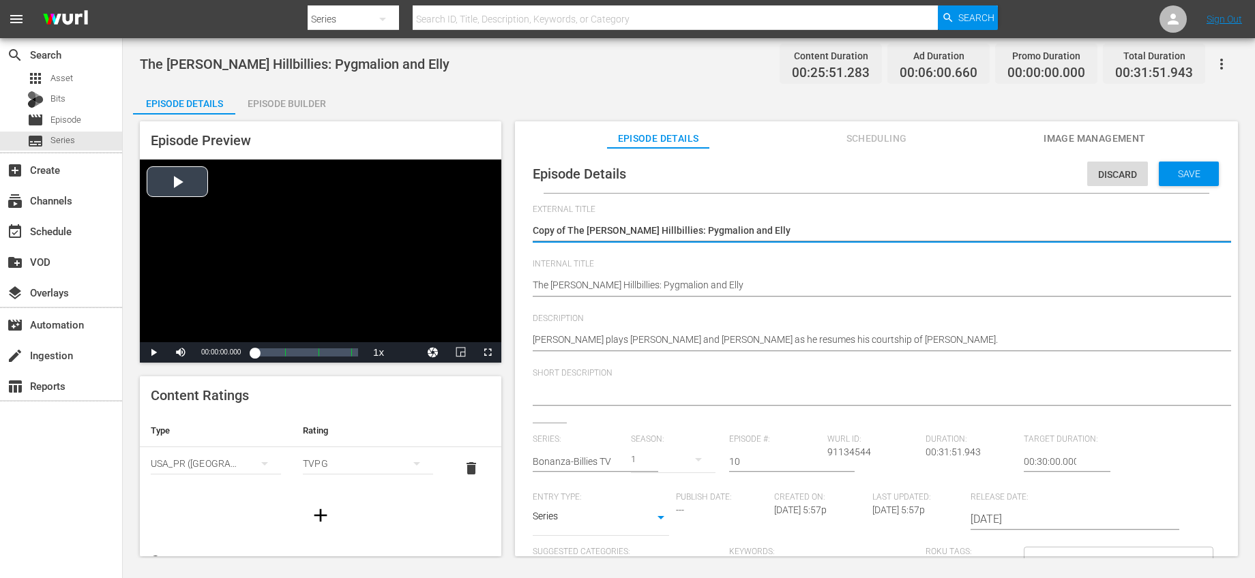
drag, startPoint x: 568, startPoint y: 229, endPoint x: 319, endPoint y: 197, distance: 250.9
click at [344, 198] on div "Episode Preview Video Player is loading. Play Video Play Mute Current Time 00:0…" at bounding box center [688, 341] width 1111 height 453
type textarea "The [PERSON_NAME] Hillbillies: Pygmalion and Elly"
click at [593, 463] on input "text" at bounding box center [578, 461] width 91 height 33
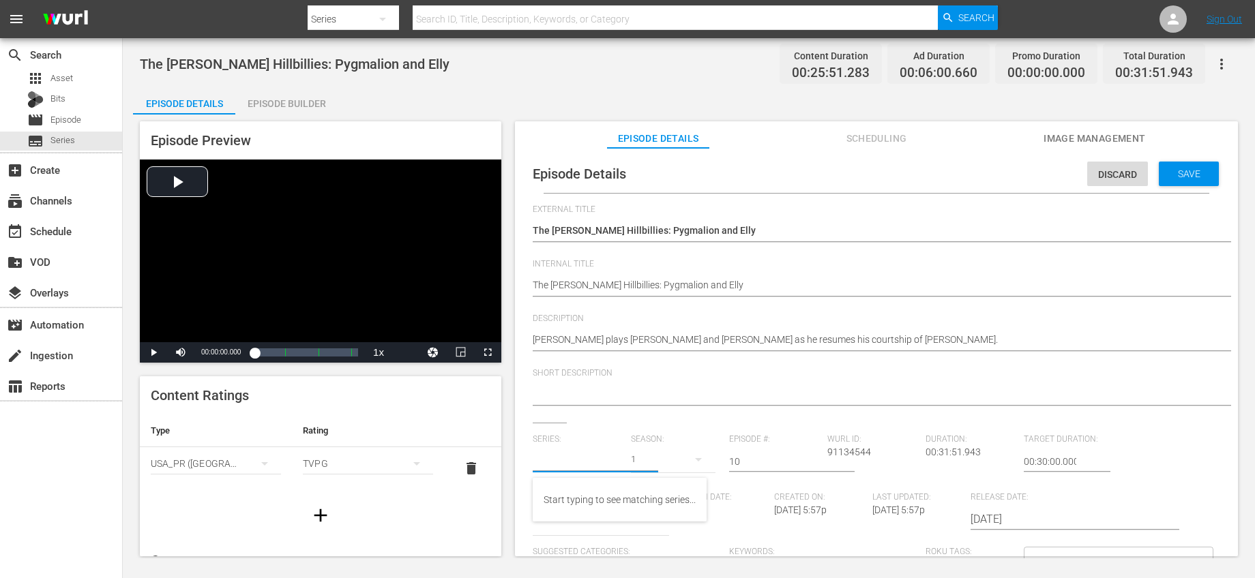
type input "c"
type input "v"
type input "x"
type input "v"
click at [612, 540] on div "Bonanza-Billies TV" at bounding box center [582, 532] width 78 height 33
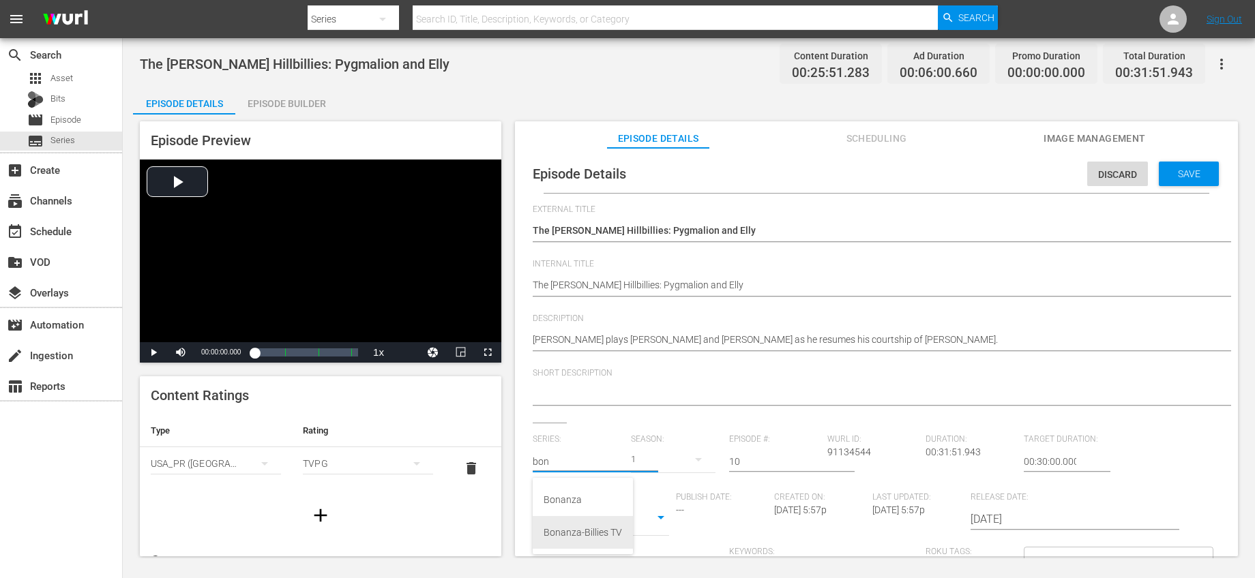
type input "Bonanza-Billies TV"
click at [756, 462] on input "10" at bounding box center [774, 461] width 91 height 33
type input "15"
click at [776, 421] on div "Short Description" at bounding box center [876, 395] width 687 height 55
click at [1159, 183] on div "Save" at bounding box center [1188, 174] width 60 height 25
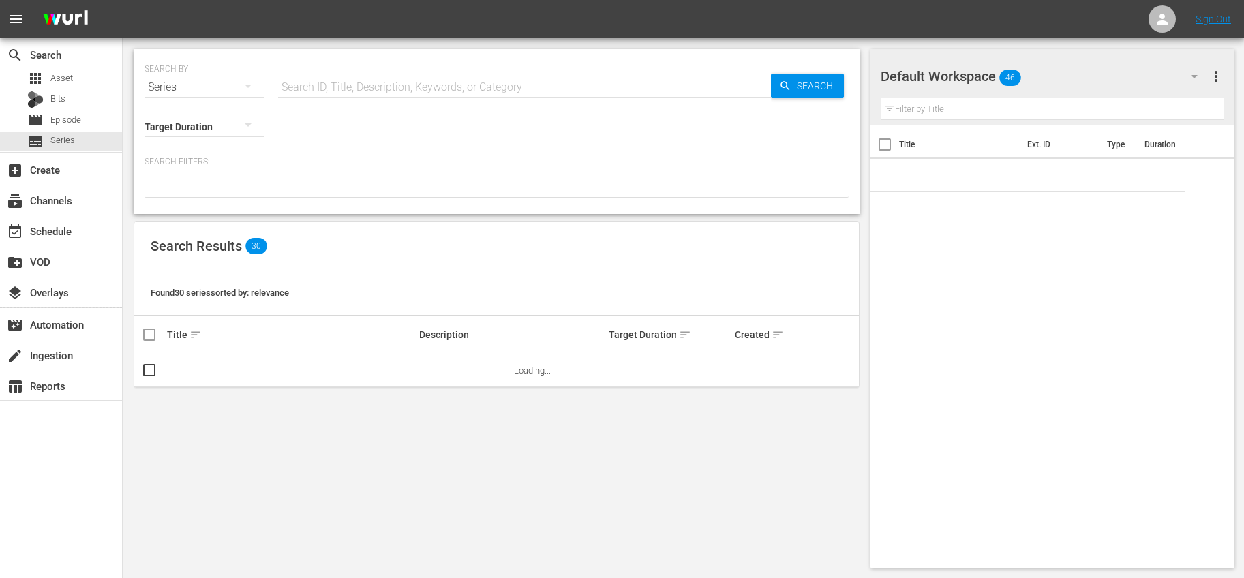
click at [961, 104] on input "text" at bounding box center [1053, 109] width 344 height 22
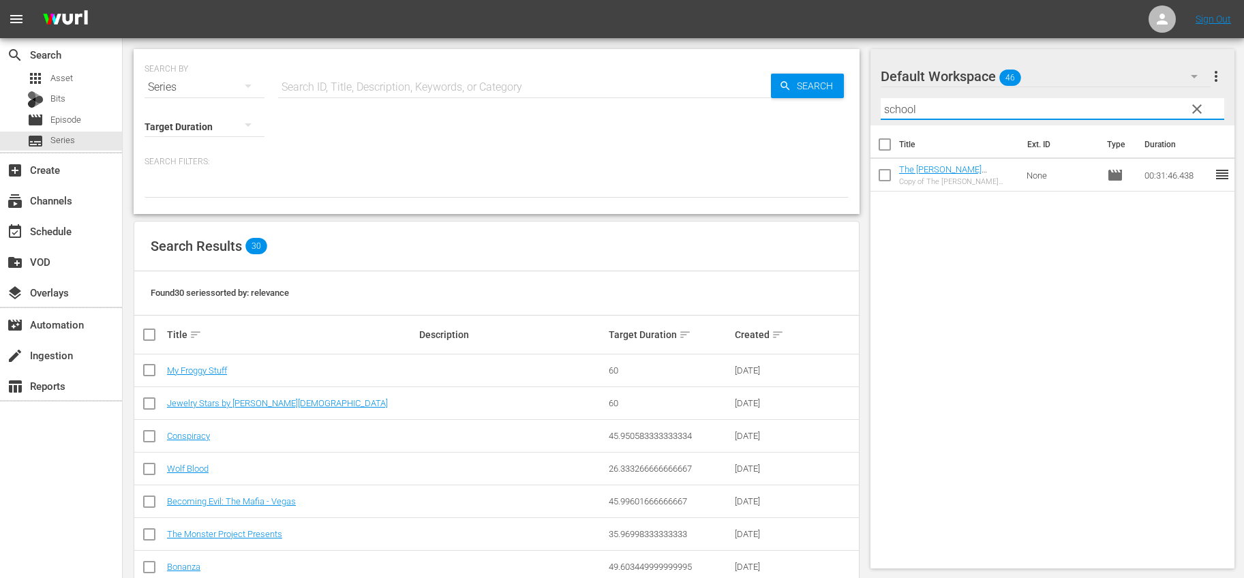
type input "school"
click at [884, 173] on input "checkbox" at bounding box center [885, 178] width 29 height 29
checkbox input "true"
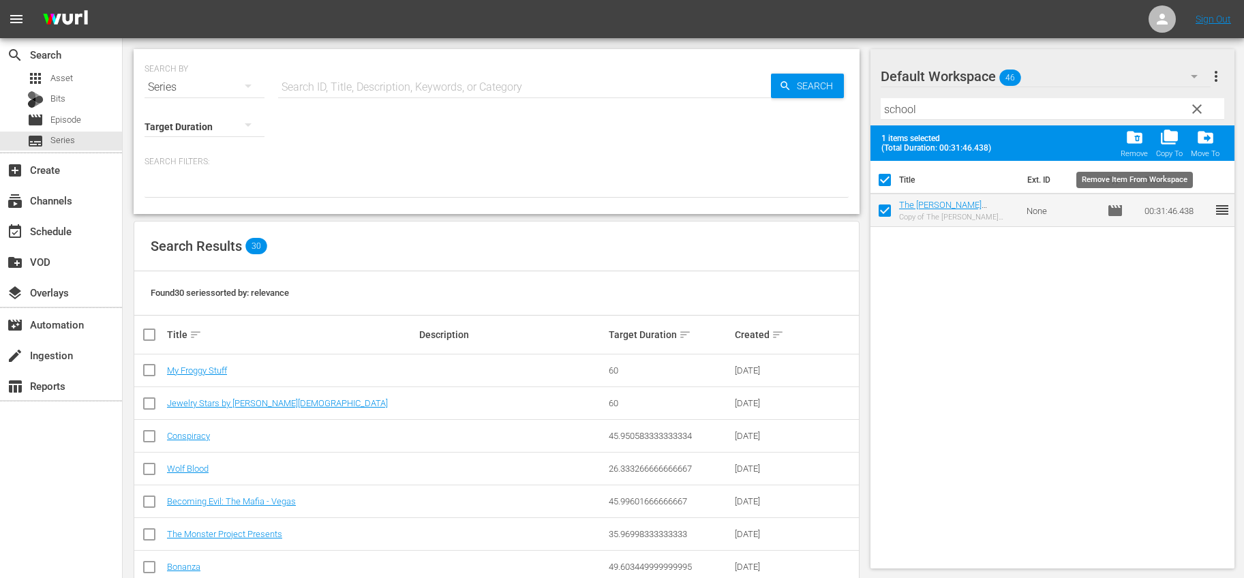
click at [1126, 140] on span "folder_delete" at bounding box center [1135, 137] width 18 height 18
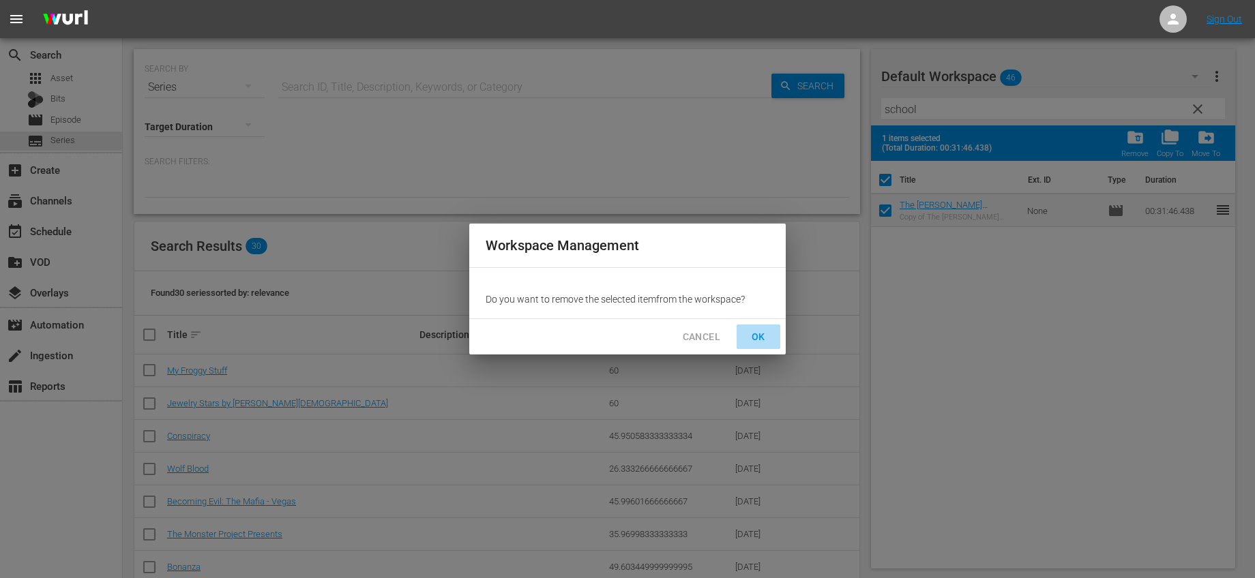
click at [758, 331] on span "OK" at bounding box center [758, 337] width 22 height 17
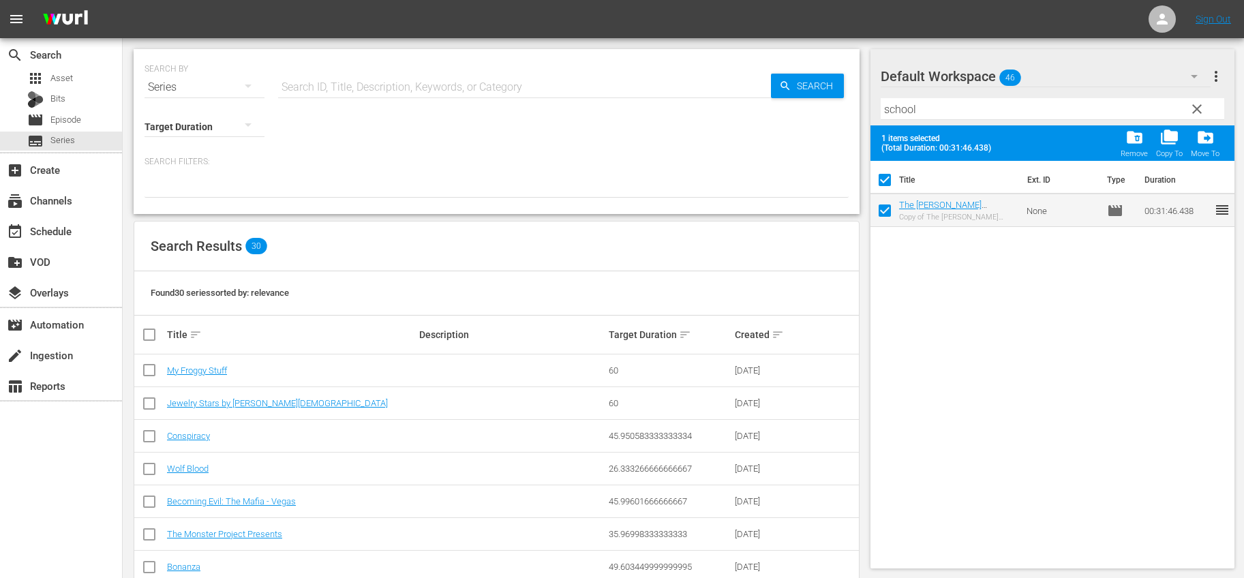
checkbox input "false"
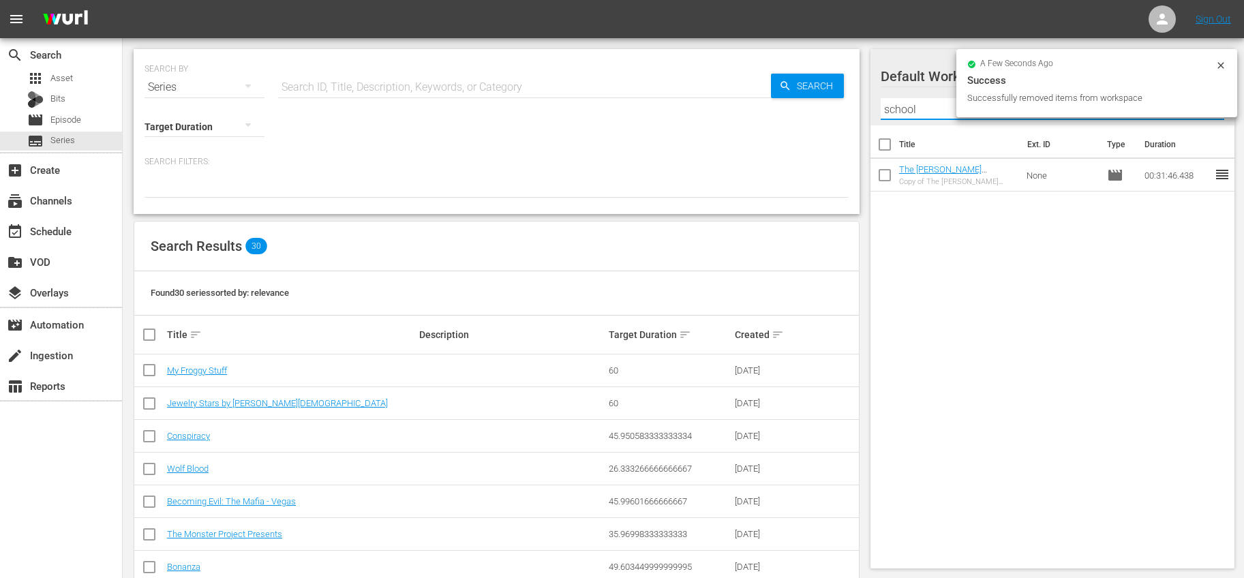
drag, startPoint x: 929, startPoint y: 108, endPoint x: 852, endPoint y: 106, distance: 77.8
click at [852, 106] on div "SEARCH BY Search By Series Search ID, Title, Description, Keywords, or Category…" at bounding box center [684, 552] width 1122 height 1029
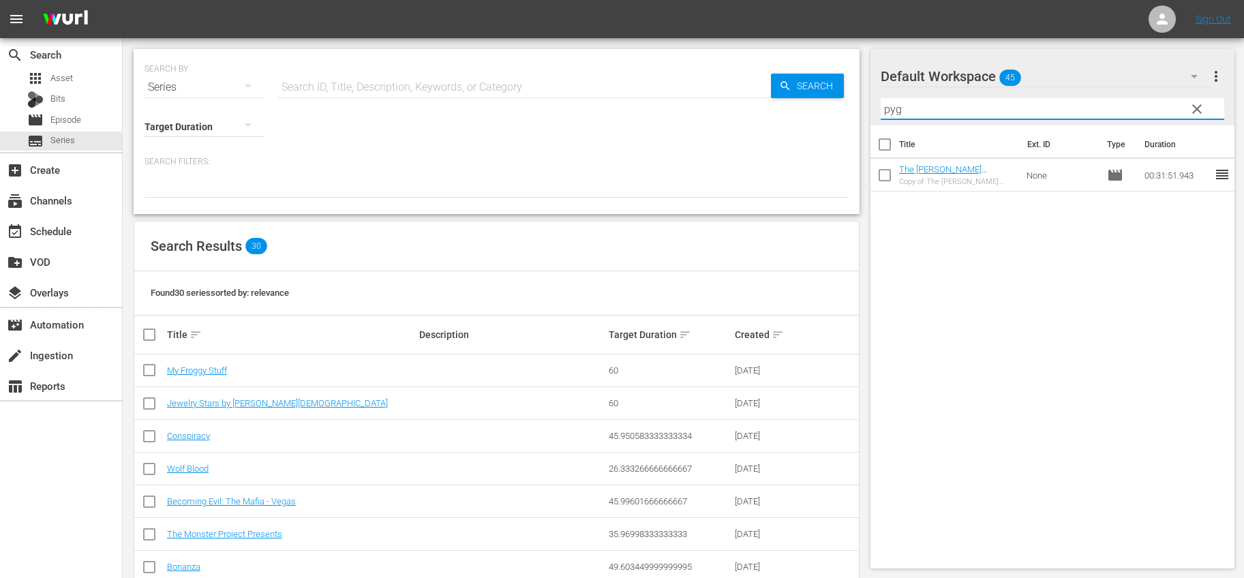
type input "pyg"
click at [886, 171] on input "checkbox" at bounding box center [885, 178] width 29 height 29
checkbox input "true"
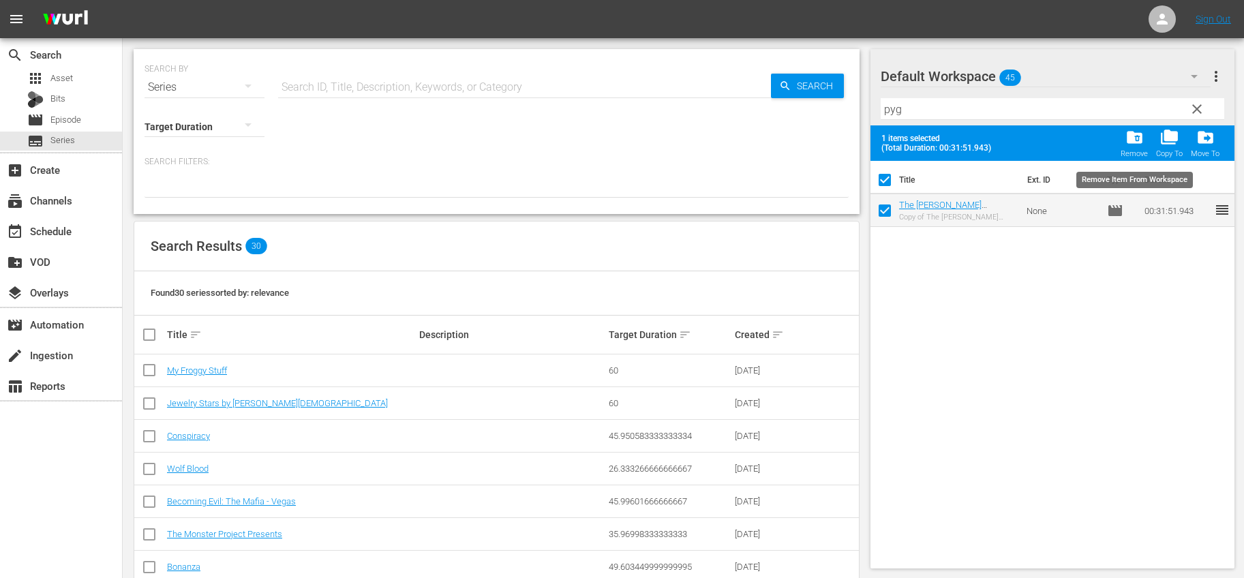
click at [1141, 139] on span "folder_delete" at bounding box center [1135, 137] width 18 height 18
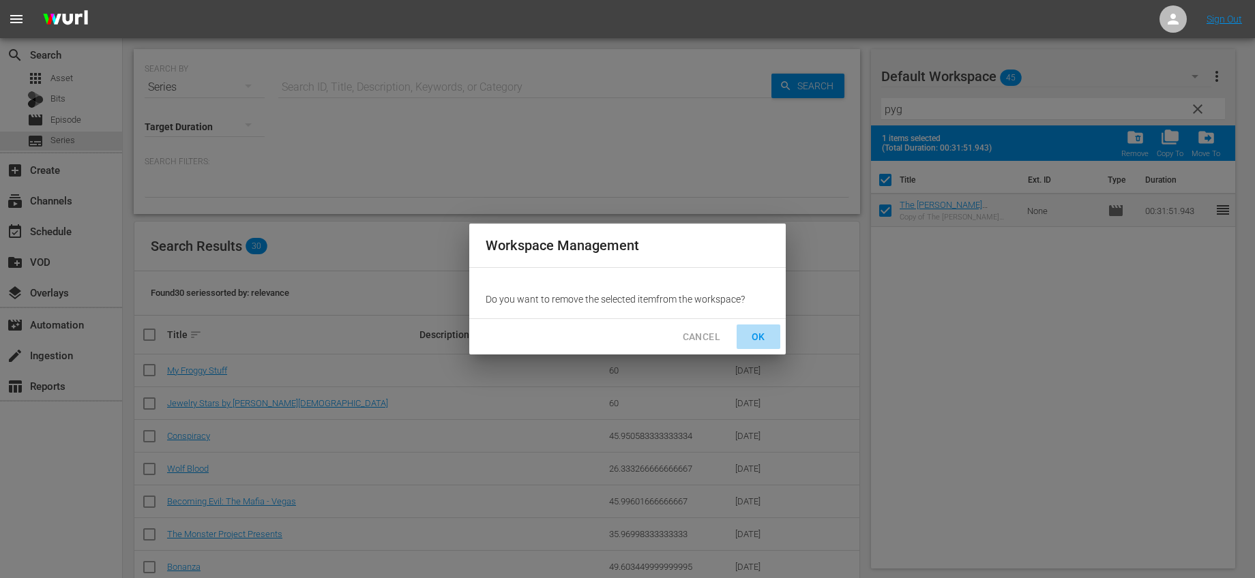
click at [758, 329] on span "OK" at bounding box center [758, 337] width 22 height 17
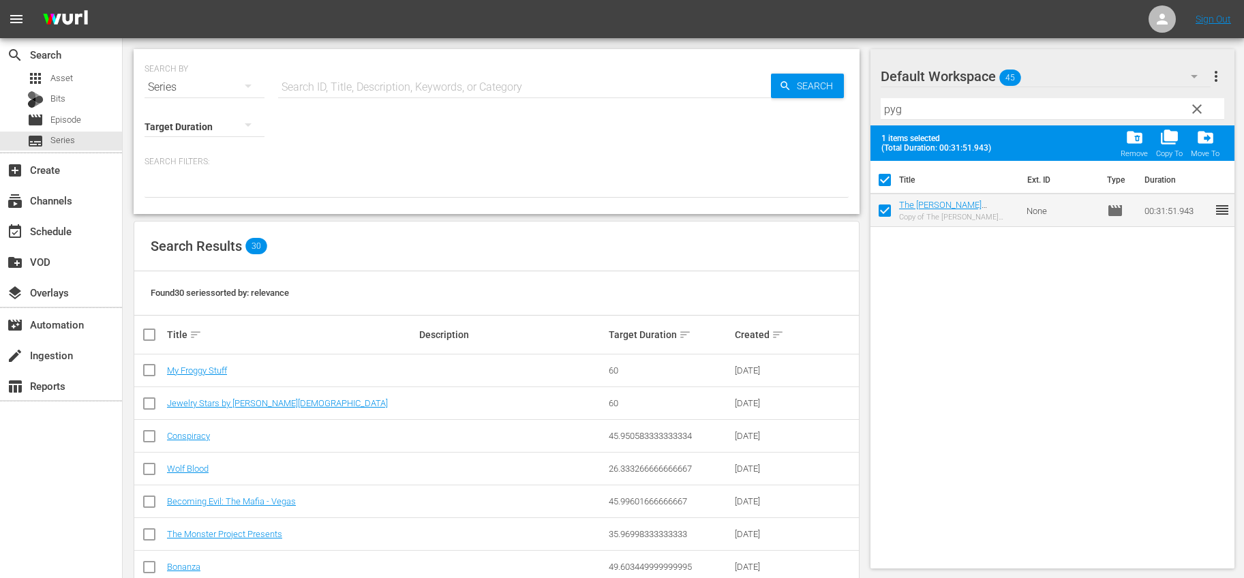
checkbox input "false"
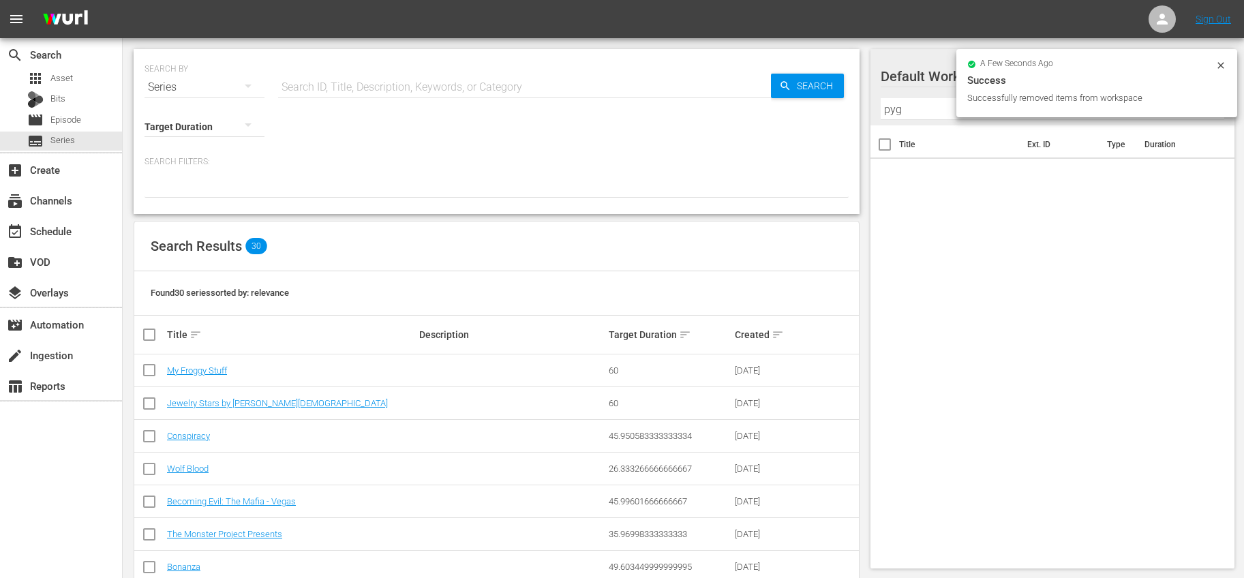
click at [400, 91] on input "text" at bounding box center [524, 87] width 493 height 33
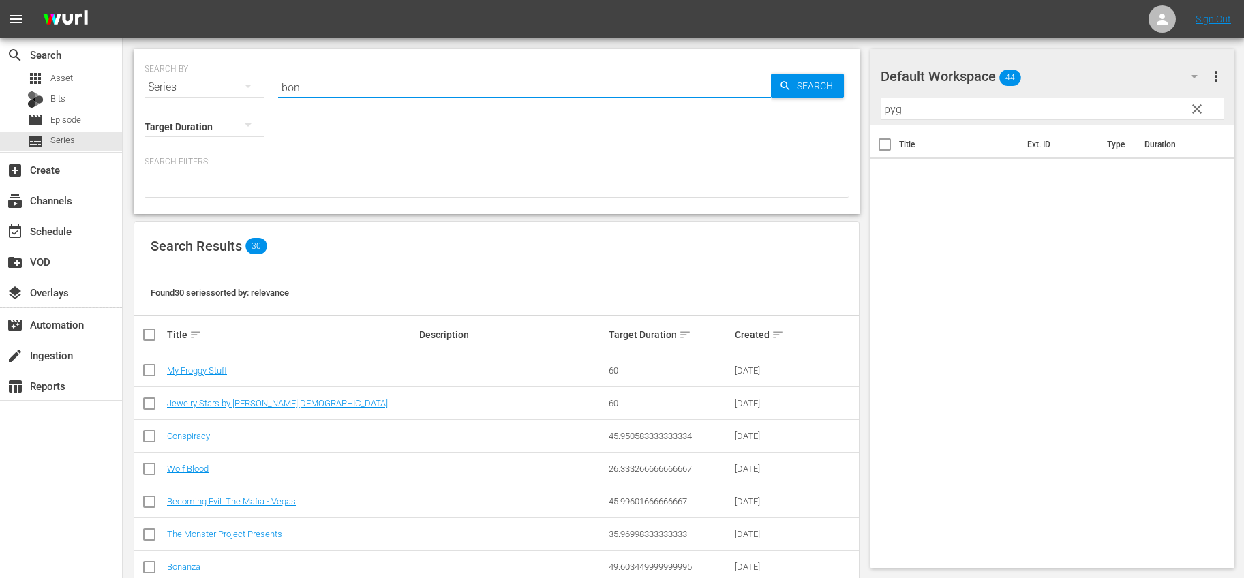
type input "bonanza"
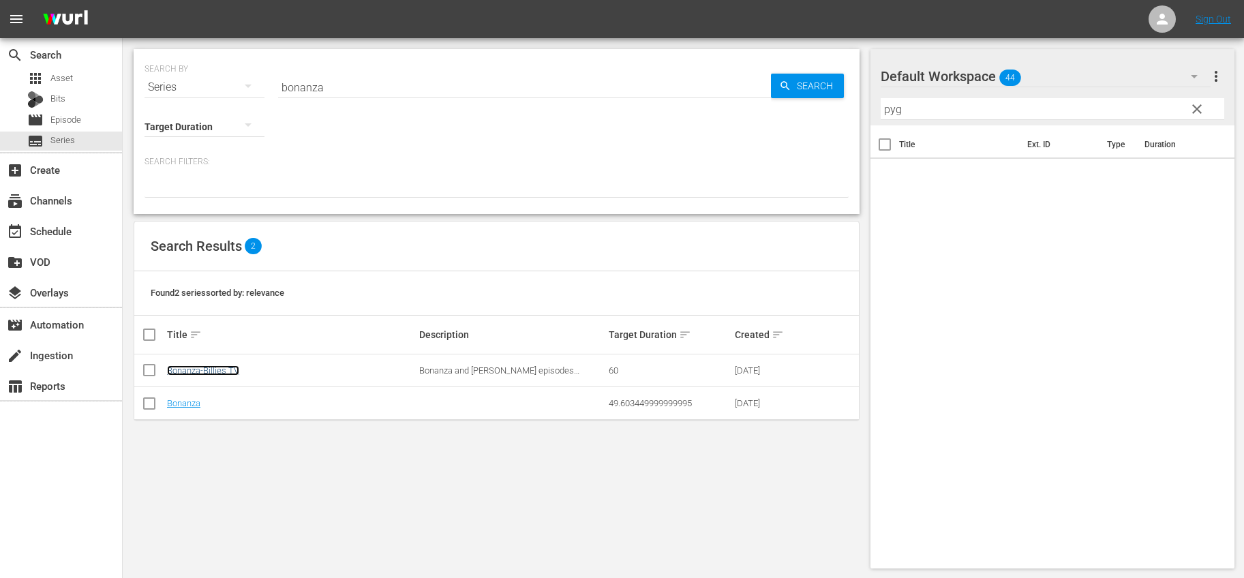
click at [230, 370] on link "Bonanza-Billies TV" at bounding box center [203, 370] width 72 height 10
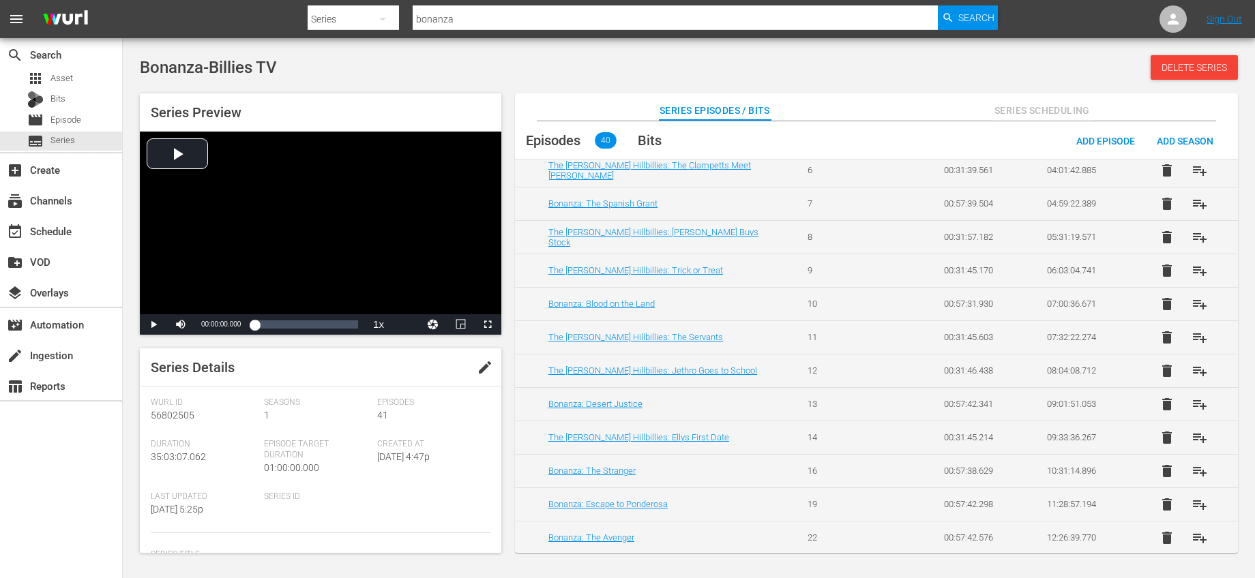
scroll to position [320, 0]
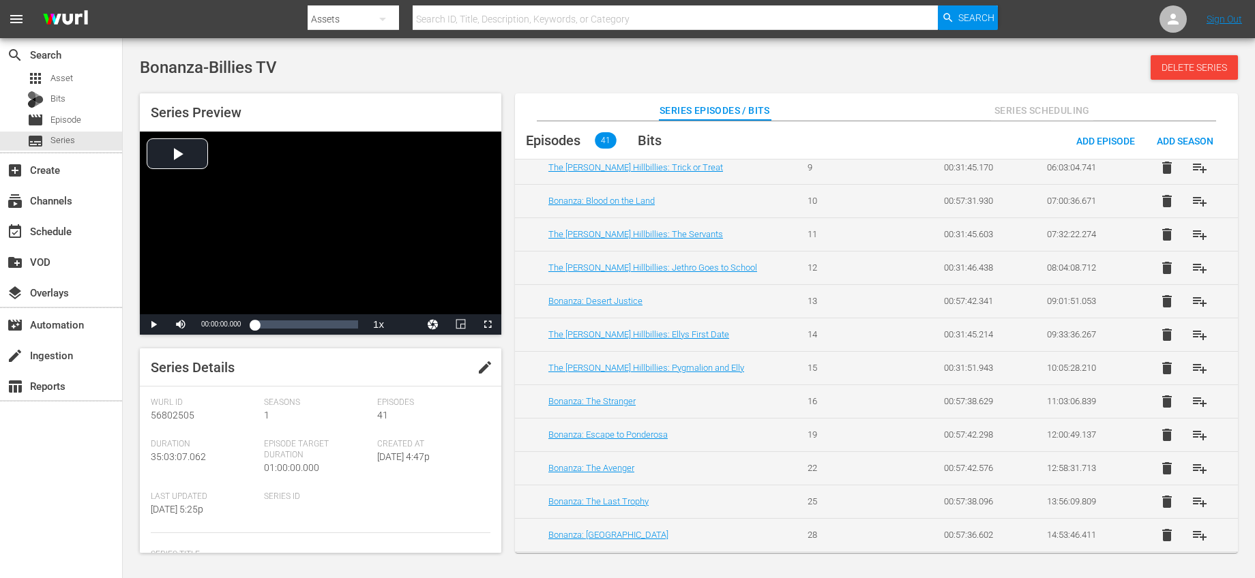
scroll to position [372, 0]
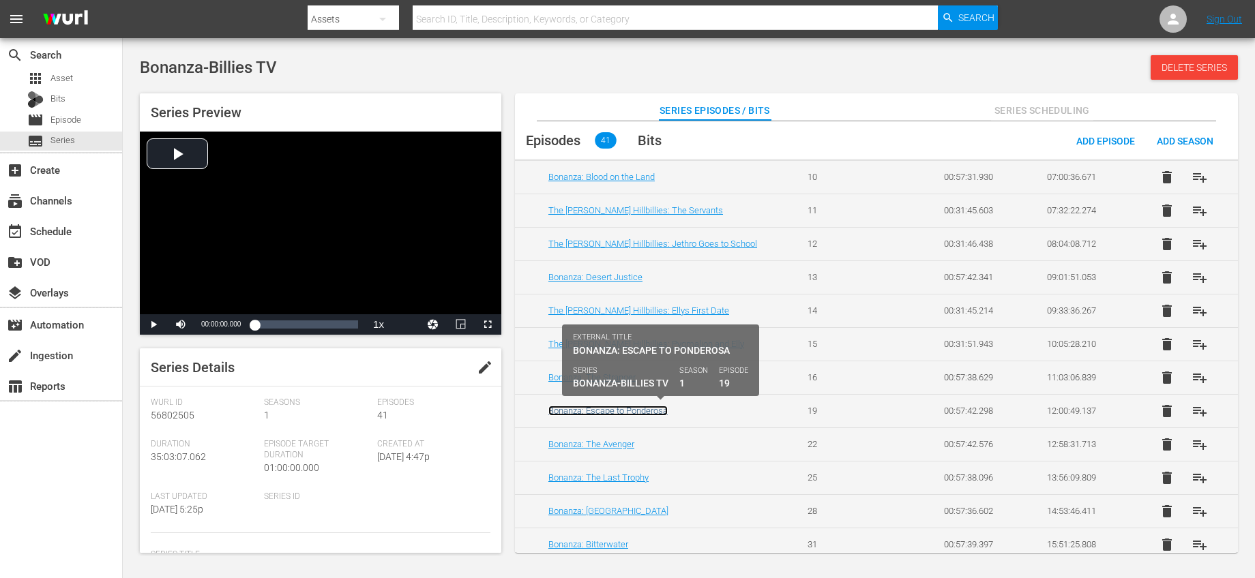
click at [656, 413] on link "Bonanza: Escape to Ponderosa" at bounding box center [607, 411] width 119 height 10
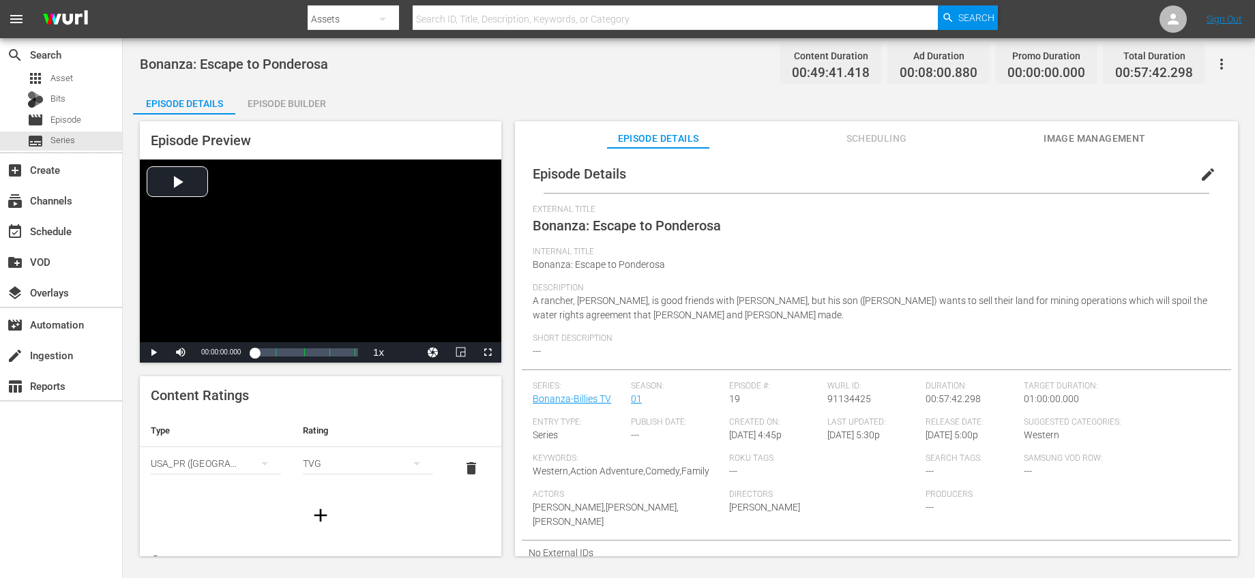
click at [1199, 175] on span "edit" at bounding box center [1207, 174] width 16 height 16
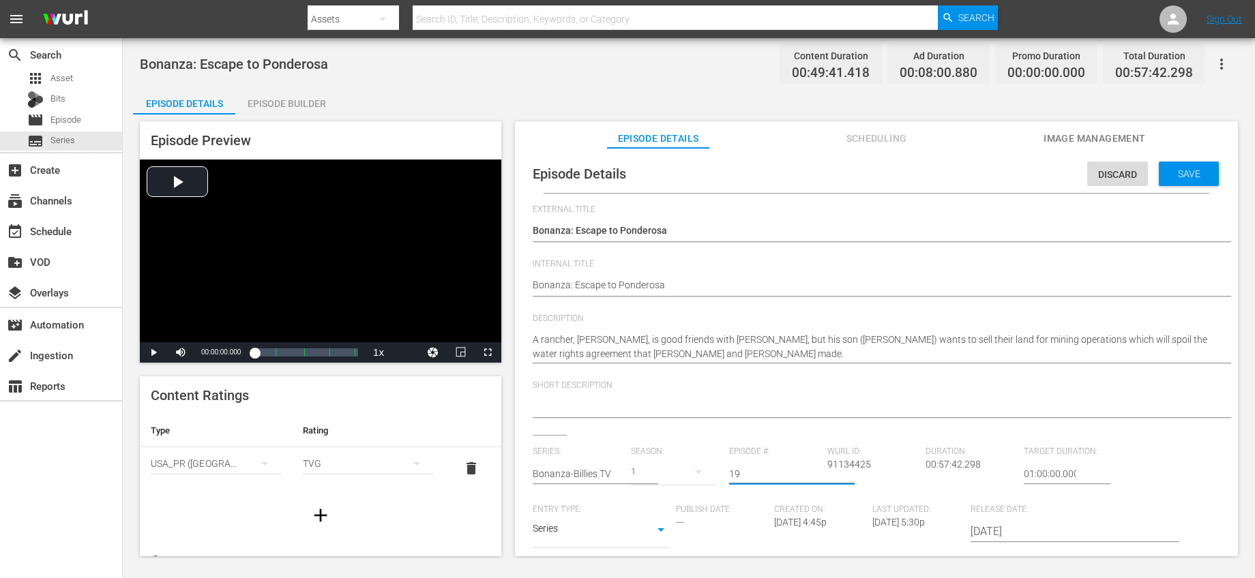
click at [743, 474] on input "19" at bounding box center [774, 474] width 91 height 33
type input "17"
click at [1186, 179] on div "Save" at bounding box center [1188, 174] width 60 height 25
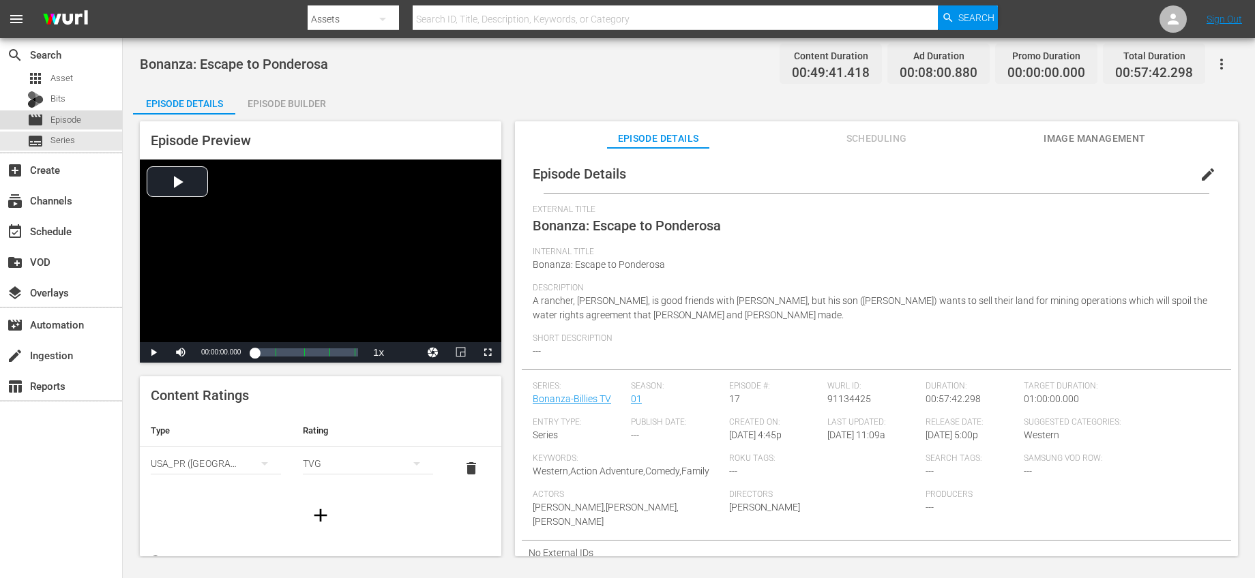
click at [78, 120] on span "Episode" at bounding box center [65, 120] width 31 height 14
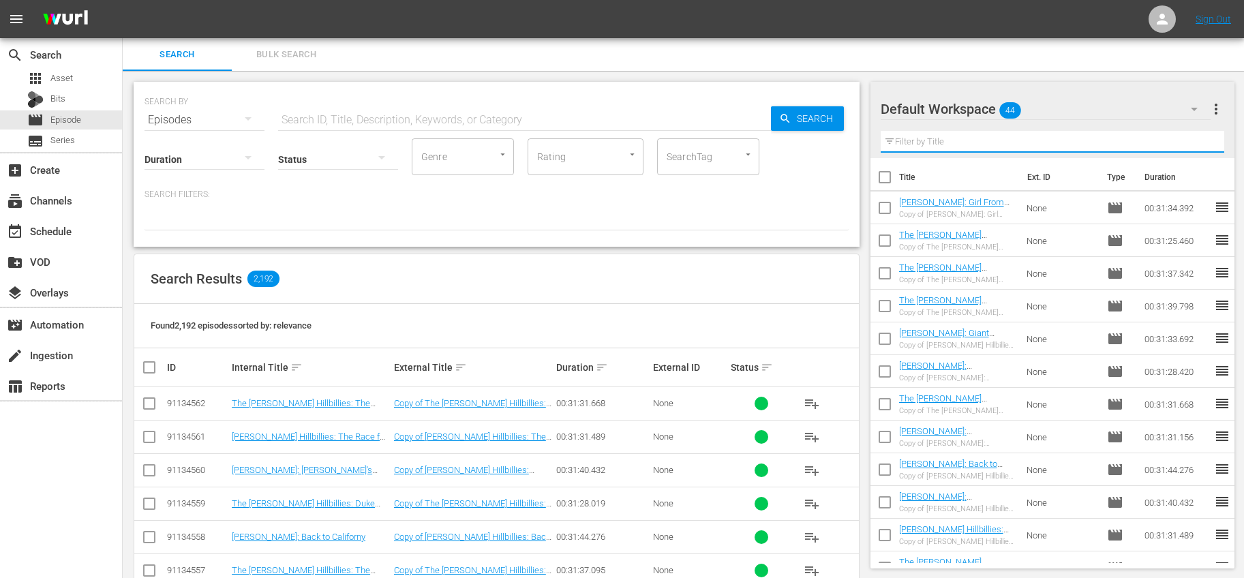
click at [981, 147] on input "text" at bounding box center [1053, 142] width 344 height 22
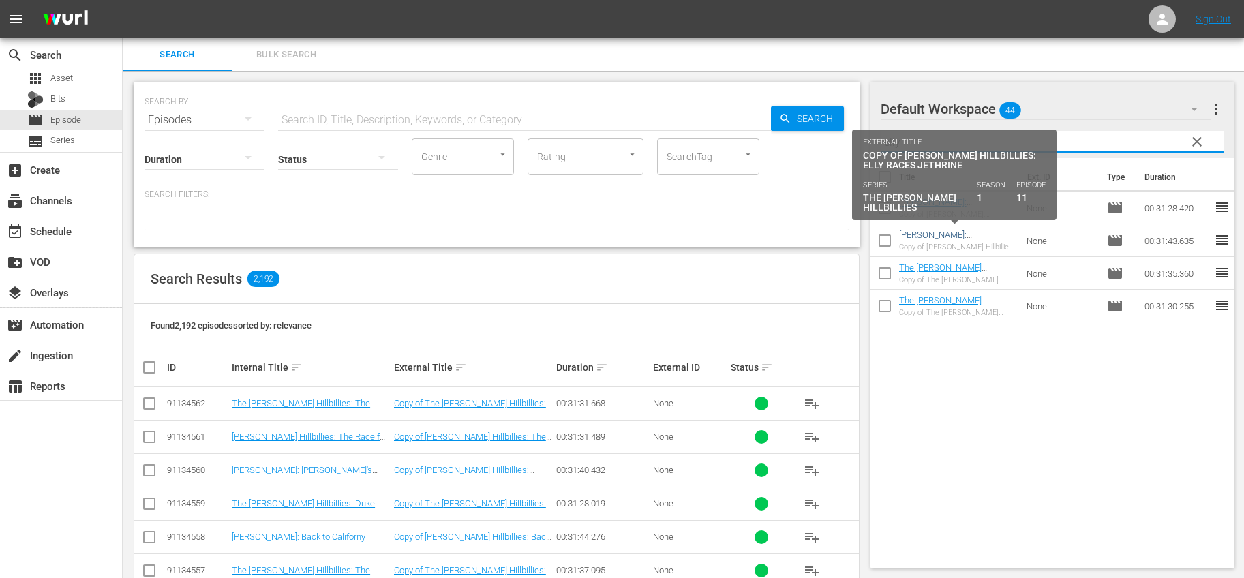
type input "elly"
click at [968, 233] on link "[PERSON_NAME]: [PERSON_NAME] Races Jethrine" at bounding box center [945, 245] width 92 height 31
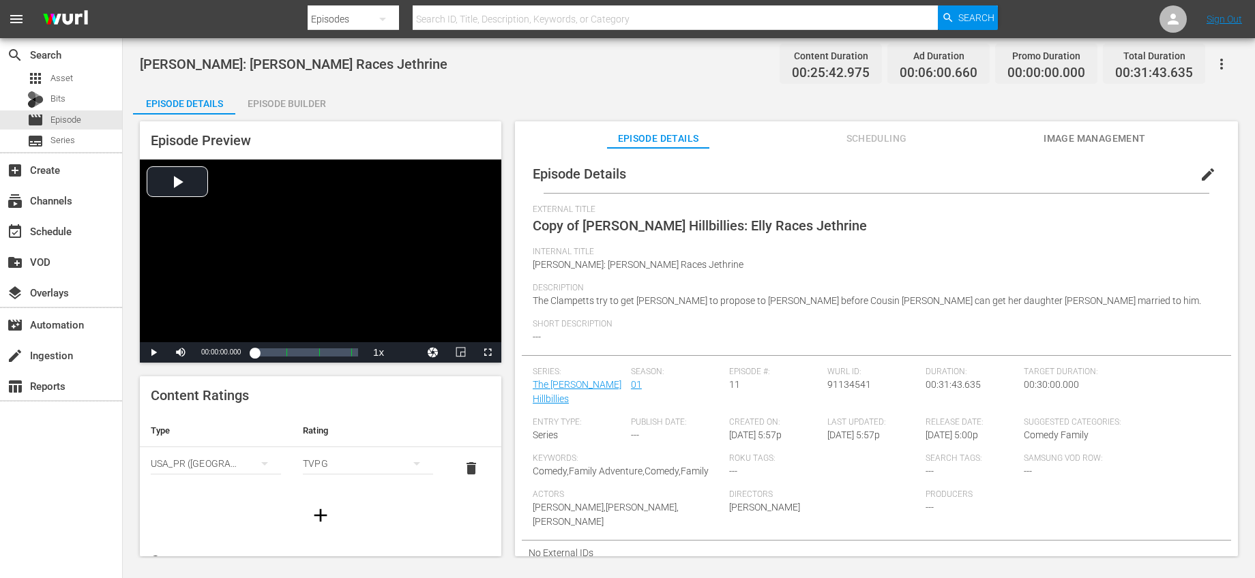
click at [1201, 170] on span "edit" at bounding box center [1207, 174] width 16 height 16
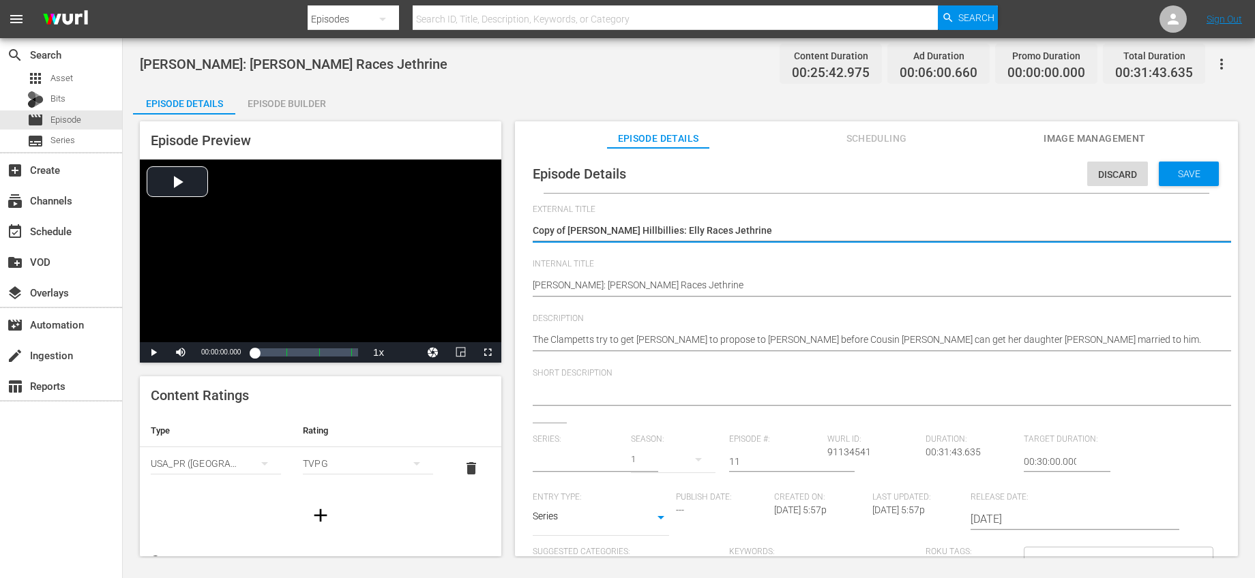
click at [578, 465] on input "text" at bounding box center [578, 461] width 91 height 33
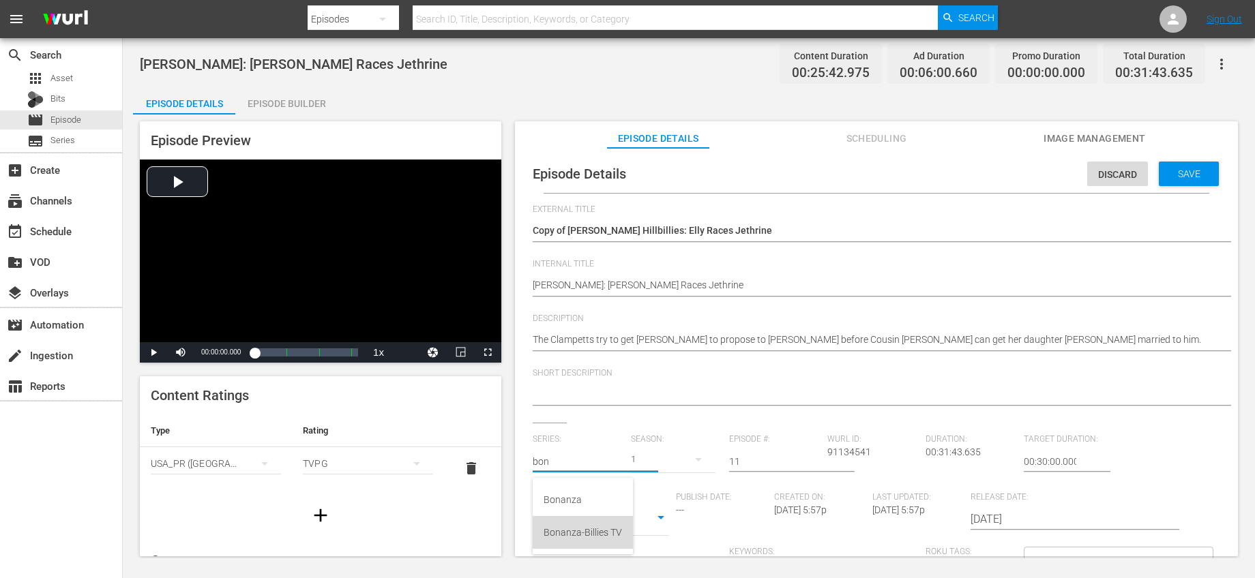
click at [586, 526] on div "Bonanza-Billies TV" at bounding box center [582, 532] width 78 height 33
type input "Bonanza-Billies TV"
click at [778, 458] on input "11" at bounding box center [774, 461] width 91 height 33
type input "18"
click at [1186, 173] on span "Save" at bounding box center [1189, 173] width 44 height 11
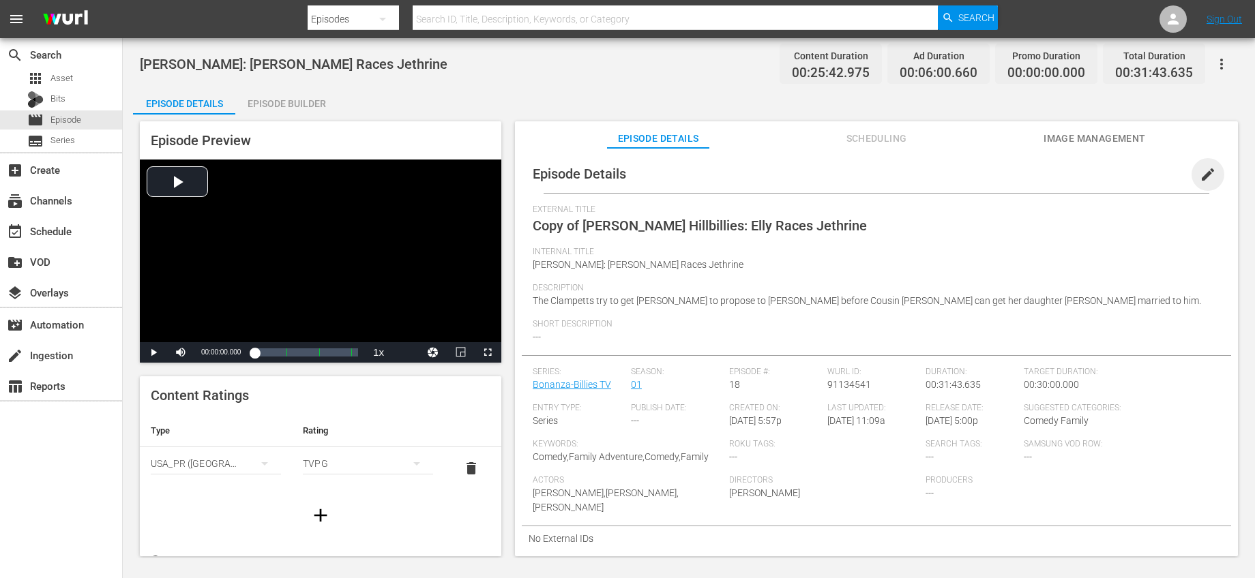
click at [1199, 175] on span "edit" at bounding box center [1207, 174] width 16 height 16
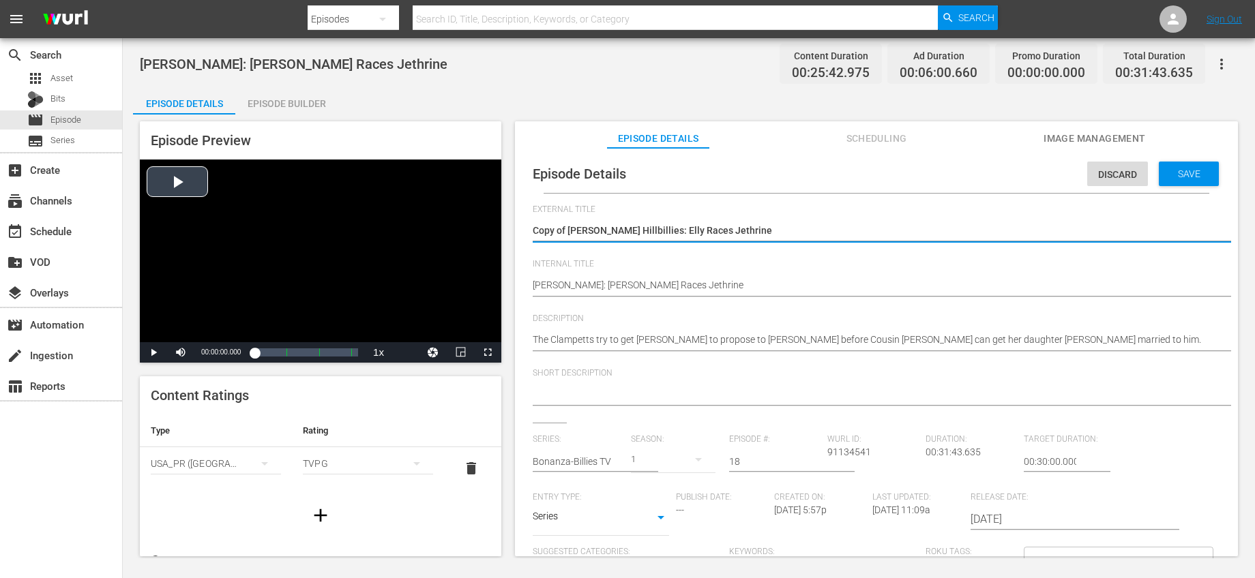
drag, startPoint x: 568, startPoint y: 231, endPoint x: 466, endPoint y: 228, distance: 102.3
click at [472, 228] on div "Episode Preview Video Player is loading. Play Video Play Mute Current Time 00:0…" at bounding box center [688, 341] width 1111 height 453
type textarea "[PERSON_NAME]: [PERSON_NAME] Races Jethrine"
click at [1181, 170] on span "Save" at bounding box center [1189, 173] width 44 height 11
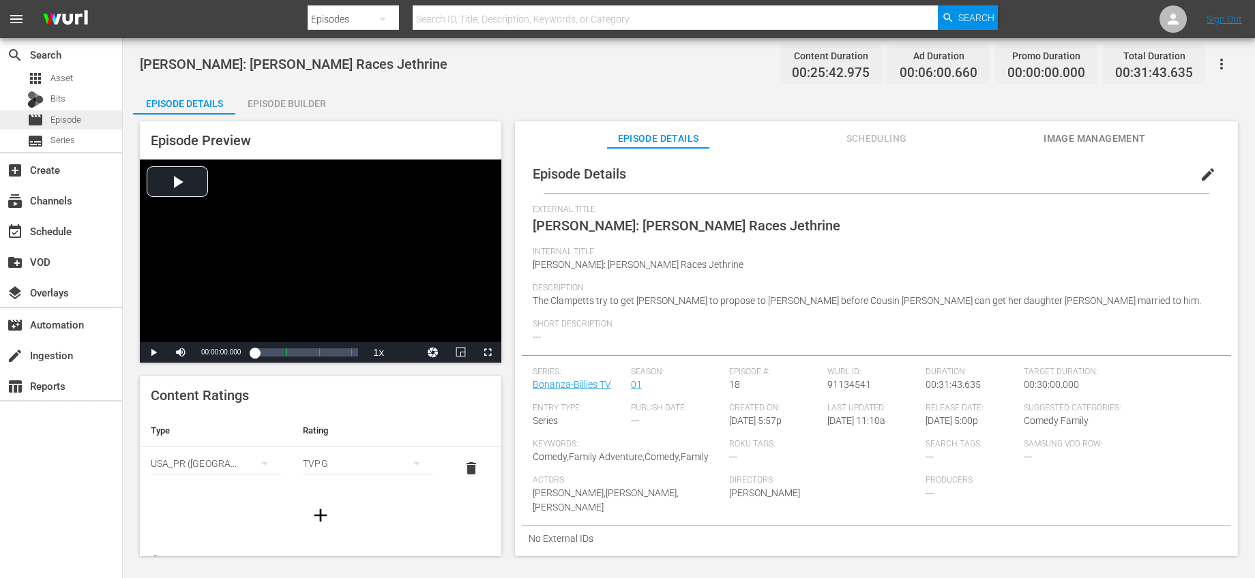
click at [76, 123] on span "Episode" at bounding box center [65, 120] width 31 height 14
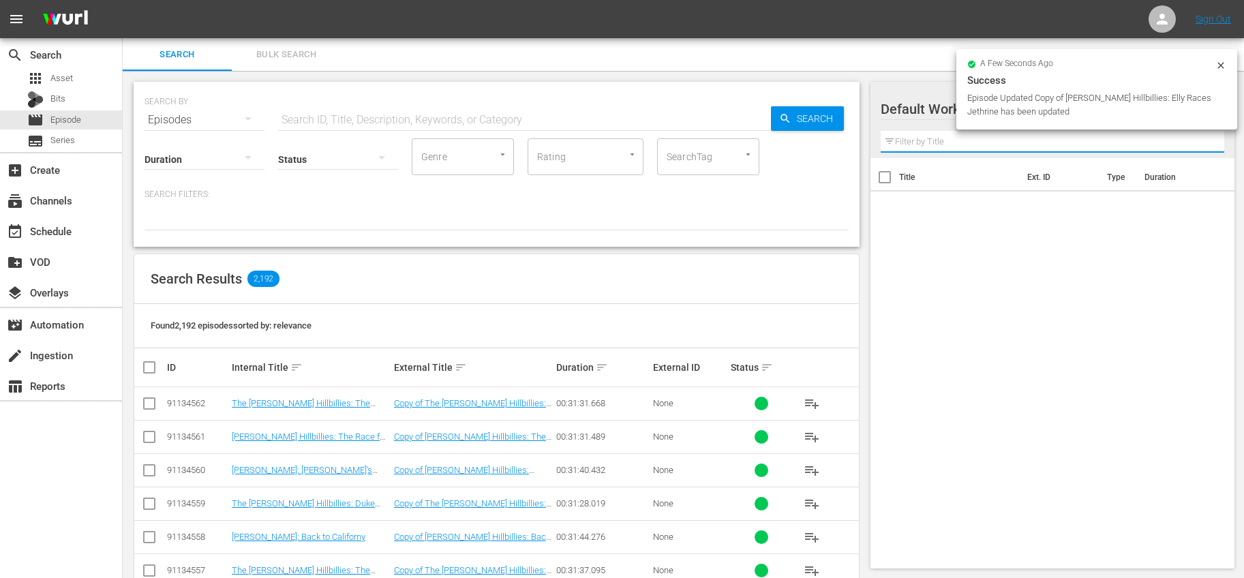
click at [978, 144] on input "text" at bounding box center [1053, 142] width 344 height 22
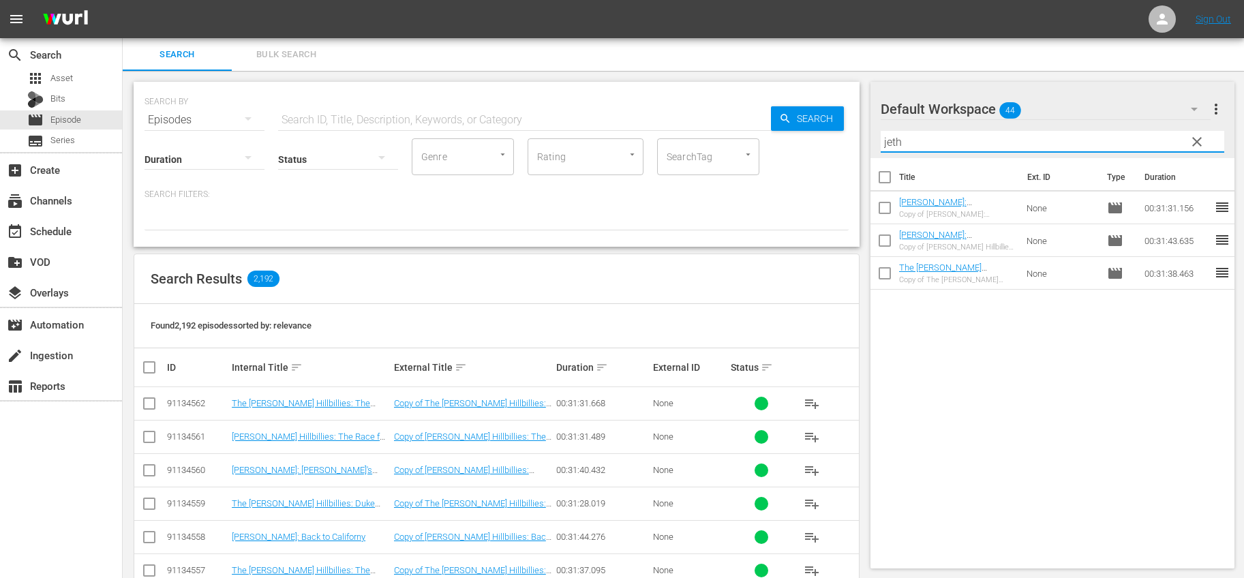
type input "jeth"
click at [880, 234] on input "checkbox" at bounding box center [885, 243] width 29 height 29
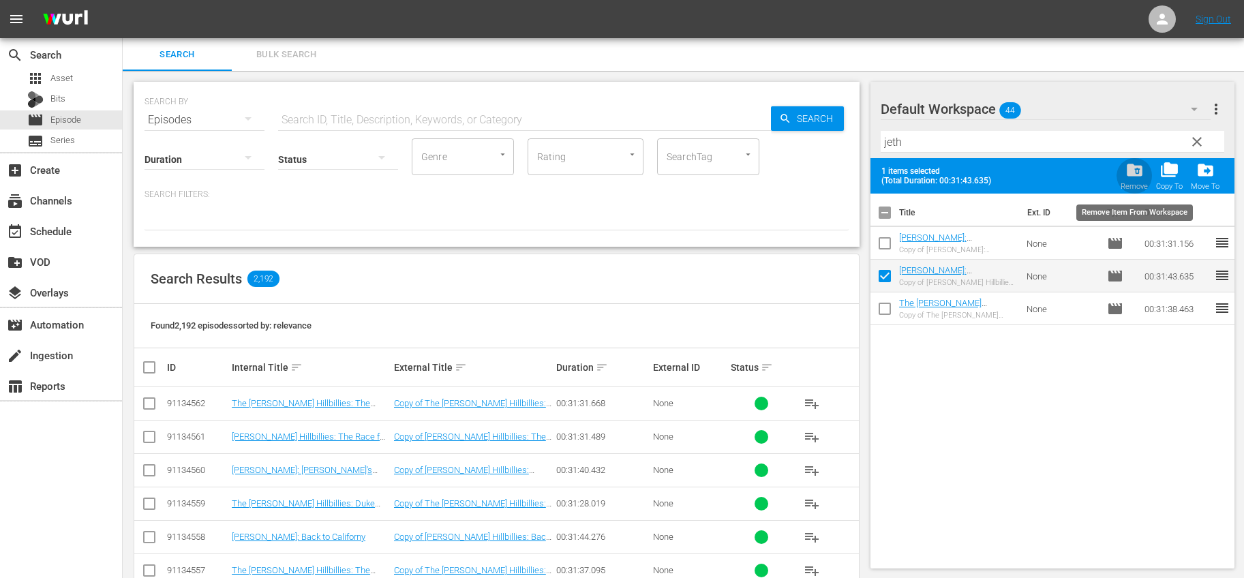
click at [1127, 174] on span "folder_delete" at bounding box center [1135, 170] width 18 height 18
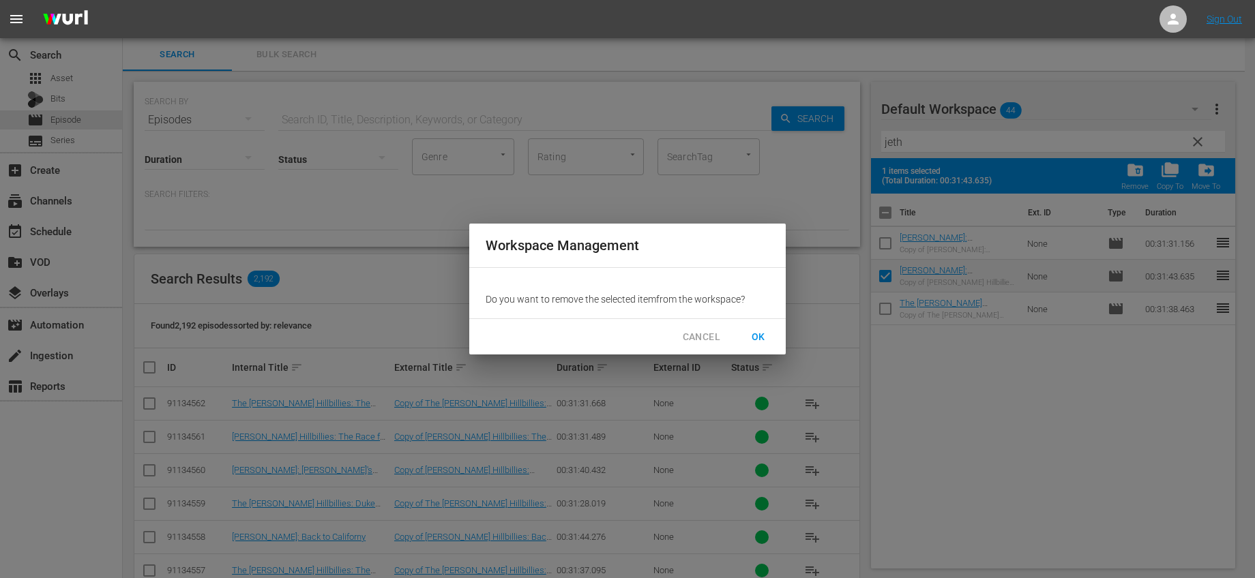
click at [756, 333] on span "OK" at bounding box center [758, 337] width 22 height 17
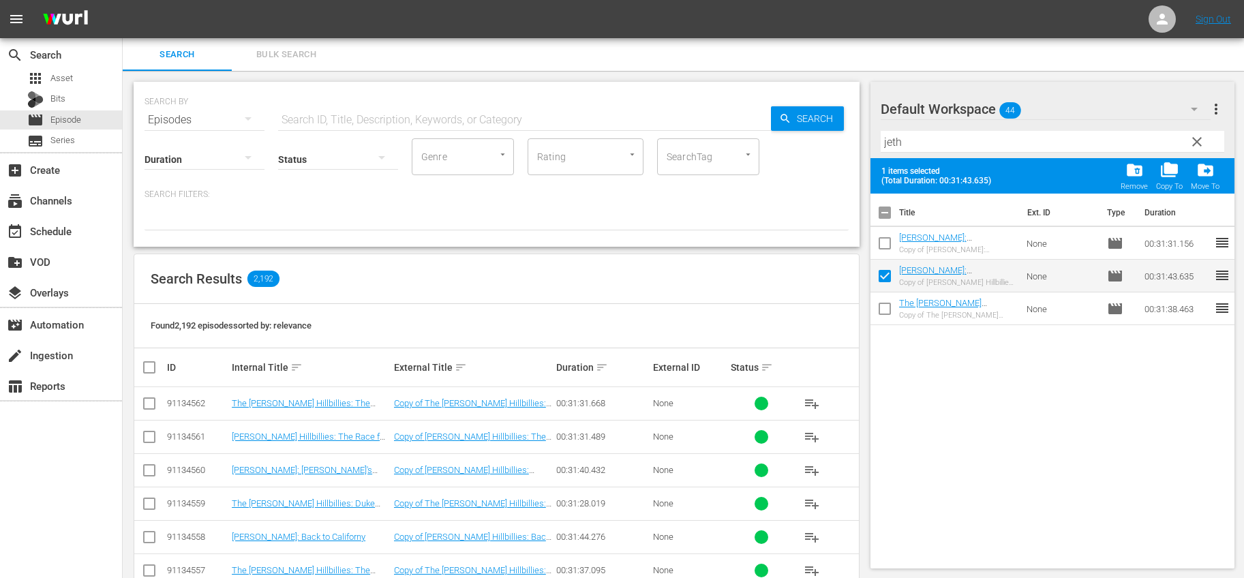
checkbox input "false"
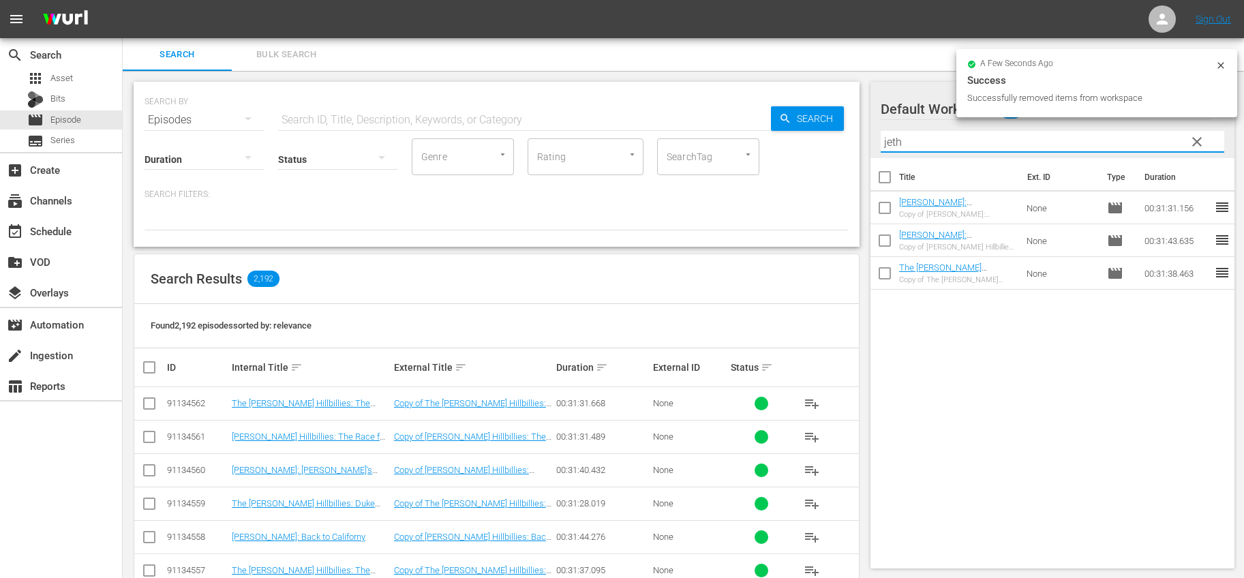
drag, startPoint x: 972, startPoint y: 147, endPoint x: 874, endPoint y: 130, distance: 99.8
click at [874, 130] on div "Default Workspace Default more_vert clear Filter by Title jeth" at bounding box center [1053, 120] width 365 height 76
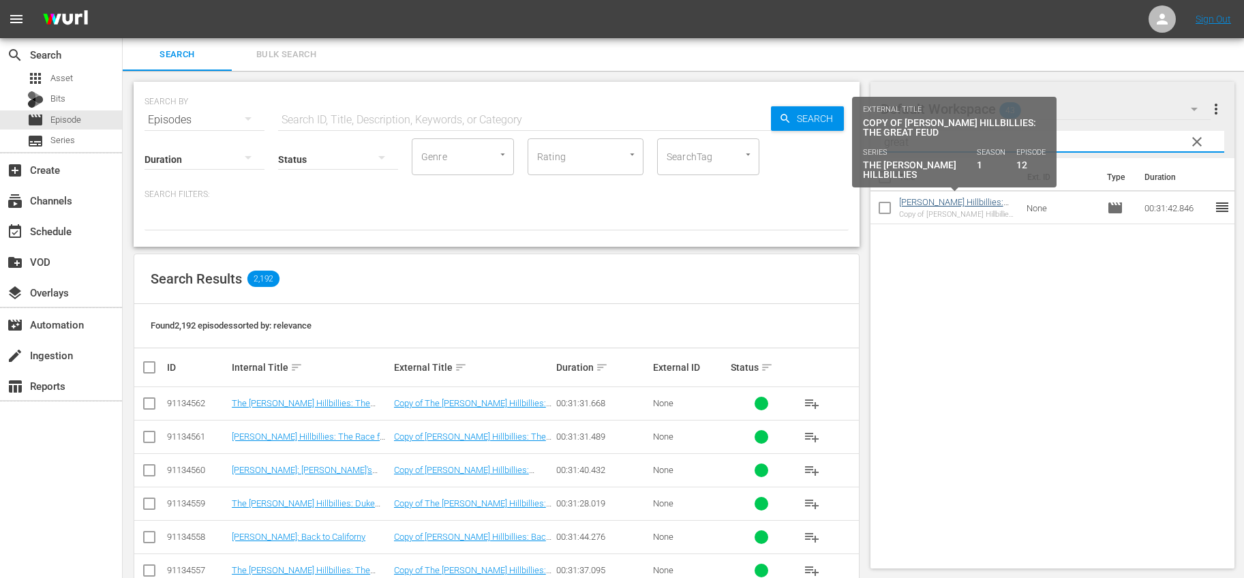
type input "great"
click at [994, 205] on link "[PERSON_NAME] Hillbillies: The Great Feud" at bounding box center [951, 207] width 104 height 20
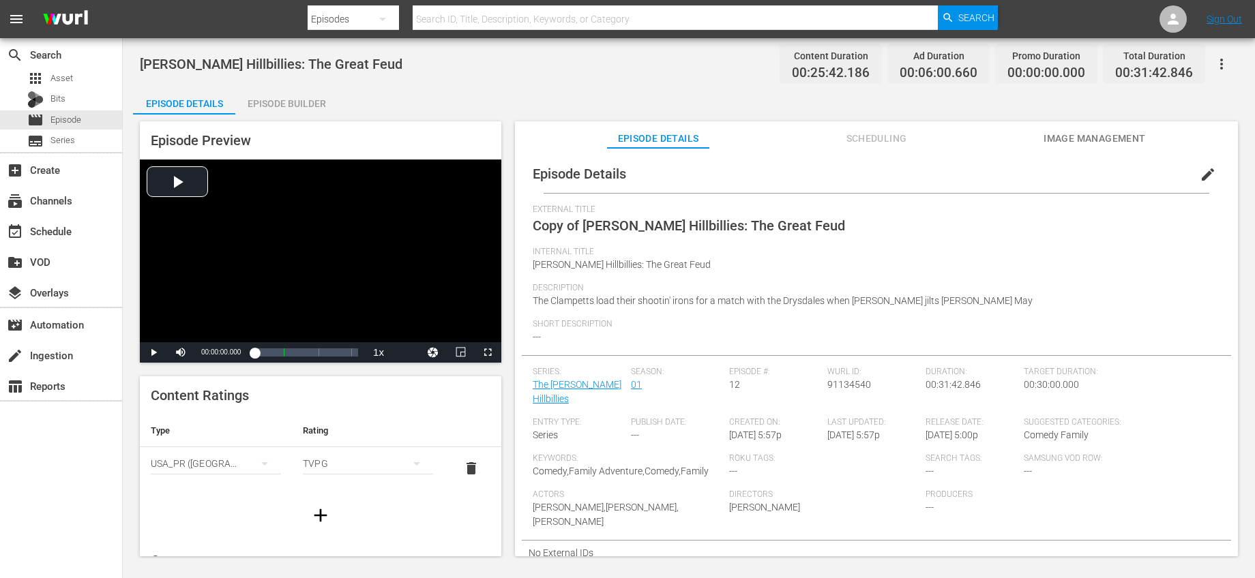
click at [1199, 173] on span "edit" at bounding box center [1207, 174] width 16 height 16
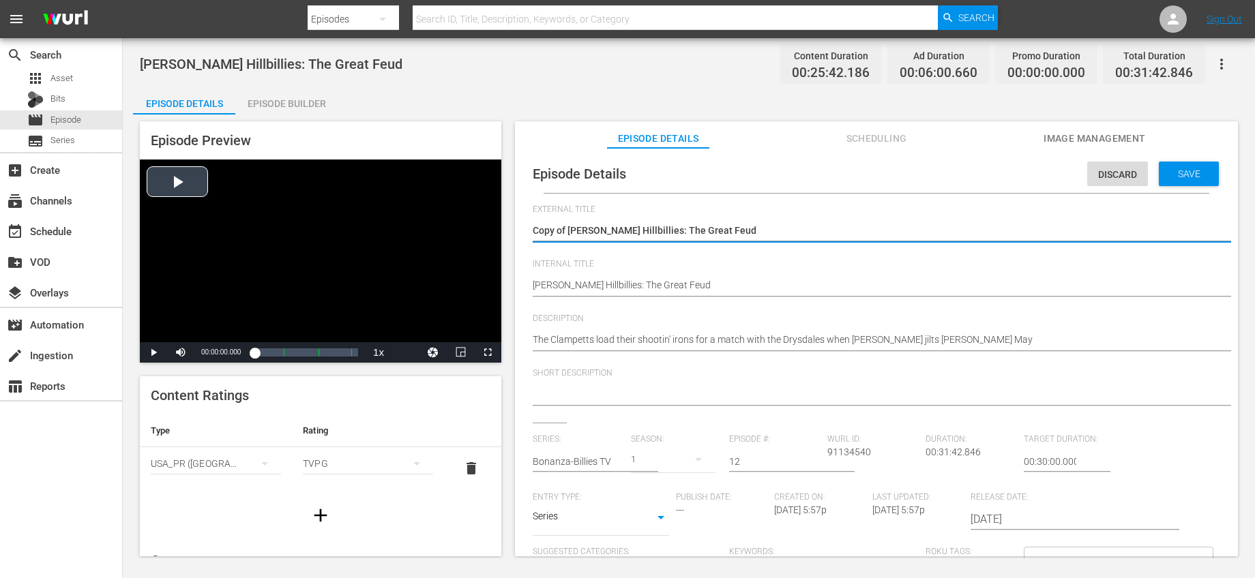
drag, startPoint x: 569, startPoint y: 224, endPoint x: 492, endPoint y: 227, distance: 77.1
click at [492, 227] on div "Episode Preview Video Player is loading. Play Video Play Mute Current Time 00:0…" at bounding box center [688, 341] width 1111 height 453
type textarea "[PERSON_NAME] Hillbillies: The Great Feud"
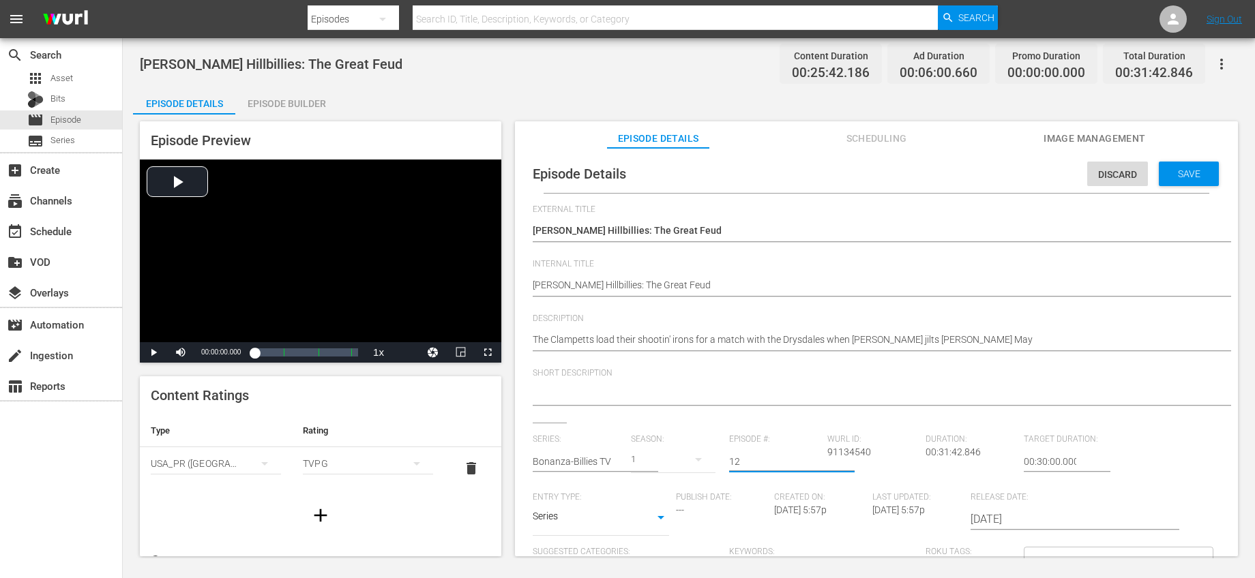
click at [734, 456] on input "12" at bounding box center [774, 461] width 91 height 33
type input "19"
click at [595, 460] on input "text" at bounding box center [578, 461] width 91 height 33
click at [576, 495] on div "Bonanza-Billies TV" at bounding box center [582, 499] width 78 height 33
type input "Bonanza-Billies TV"
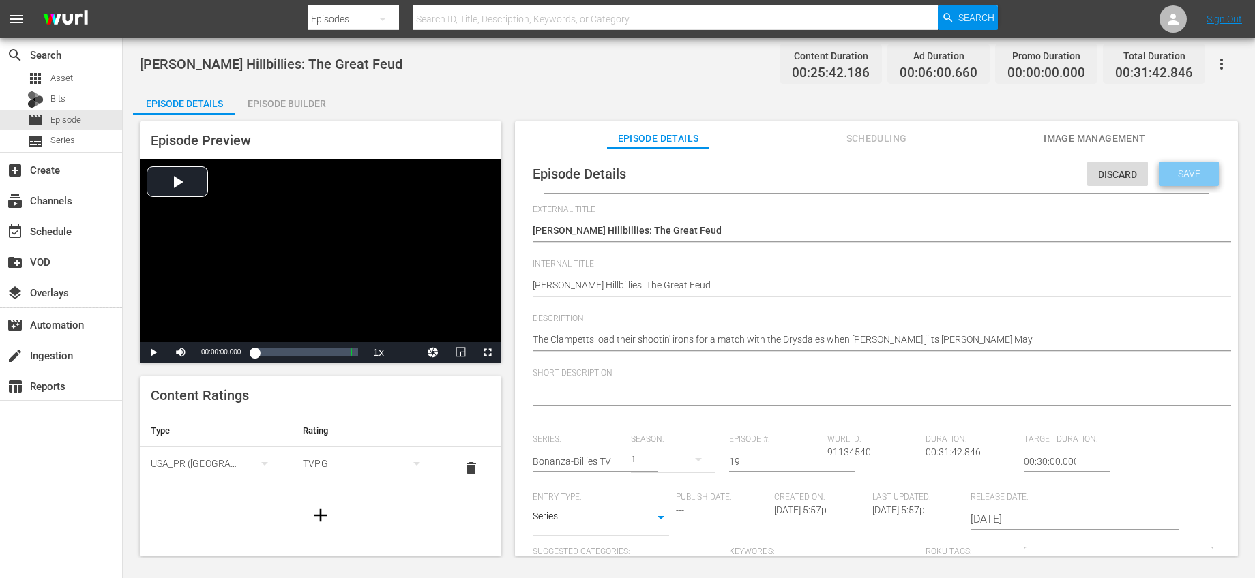
click at [1167, 170] on span "Save" at bounding box center [1189, 173] width 44 height 11
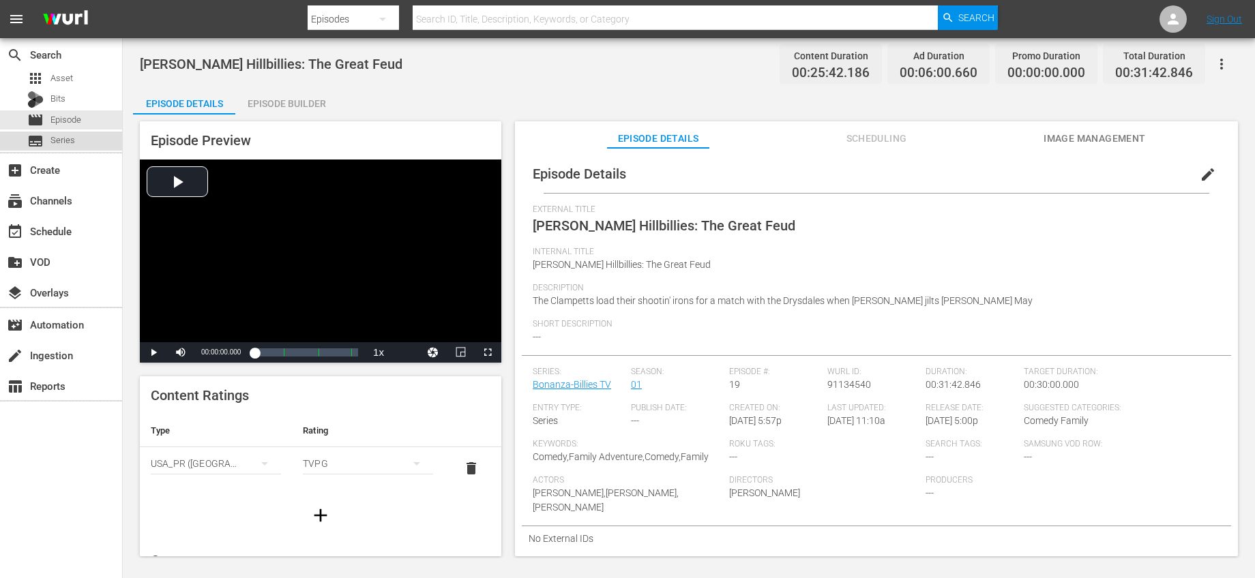
click at [77, 142] on div "subtitles Series" at bounding box center [61, 141] width 122 height 19
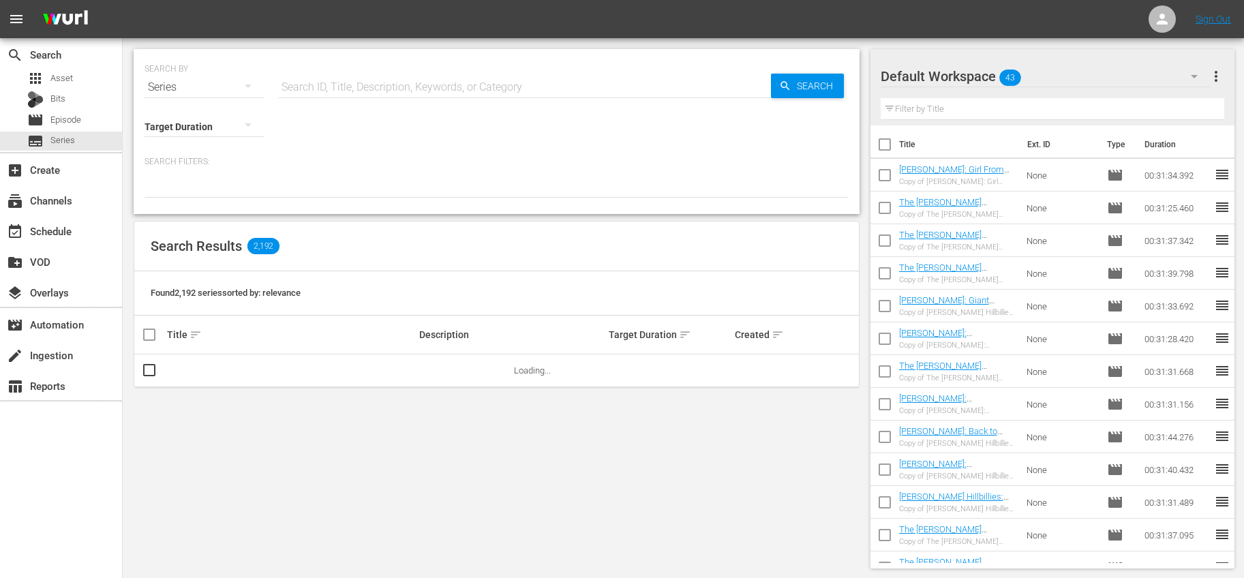
click at [940, 106] on input "text" at bounding box center [1053, 109] width 344 height 22
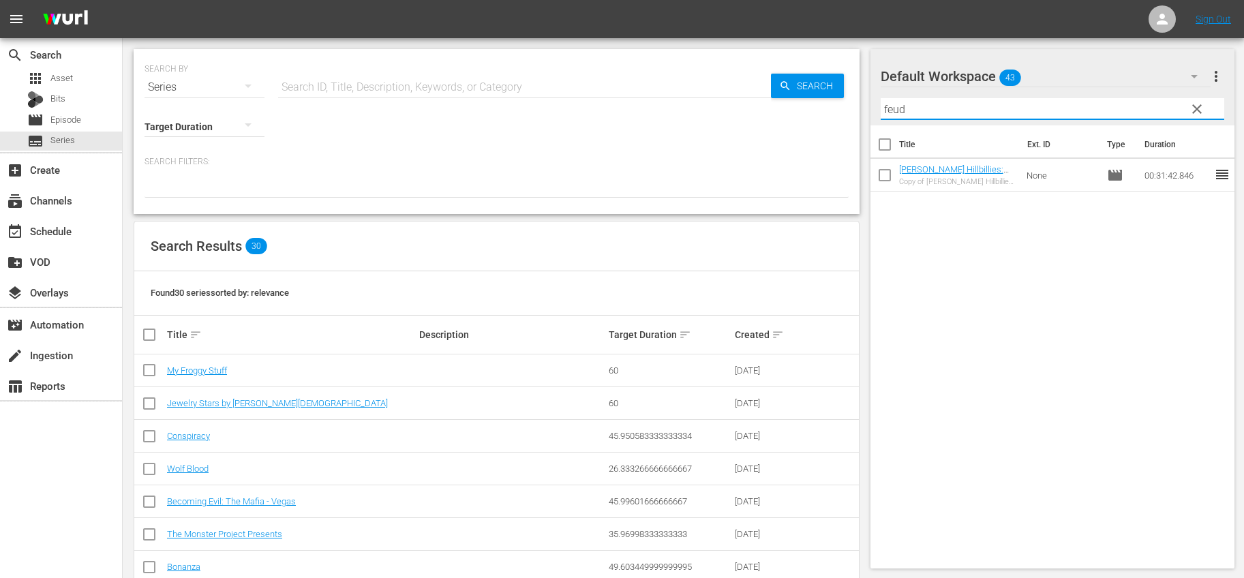
type input "feud"
click at [884, 179] on input "checkbox" at bounding box center [885, 178] width 29 height 29
checkbox input "true"
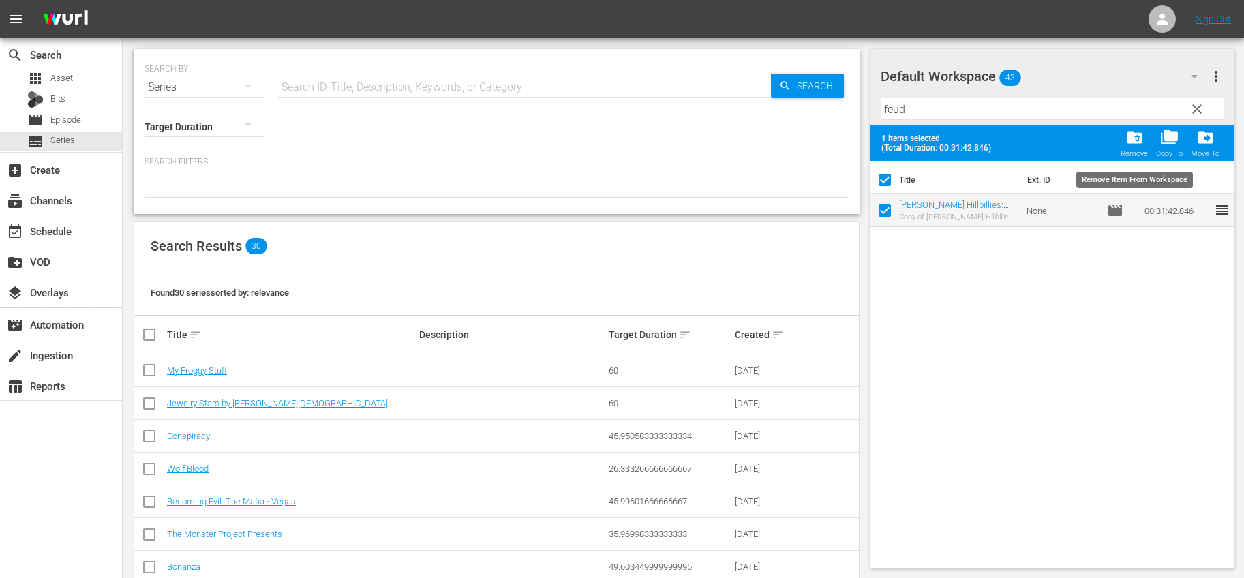
click at [1124, 139] on div "folder_delete Remove" at bounding box center [1134, 143] width 27 height 30
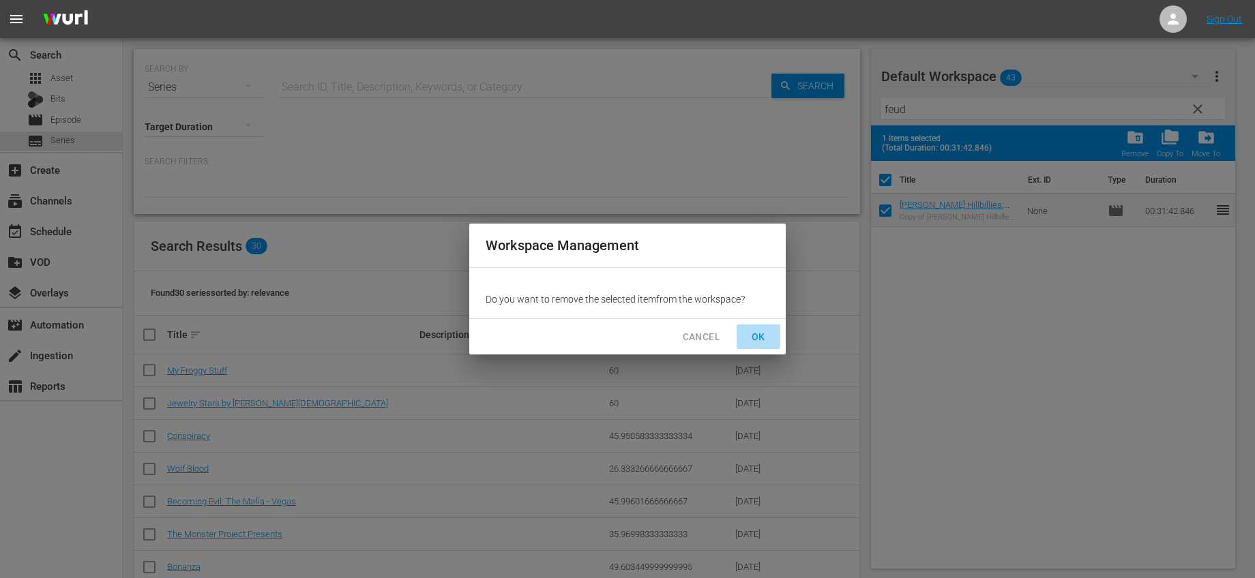
click at [761, 331] on span "OK" at bounding box center [758, 337] width 22 height 17
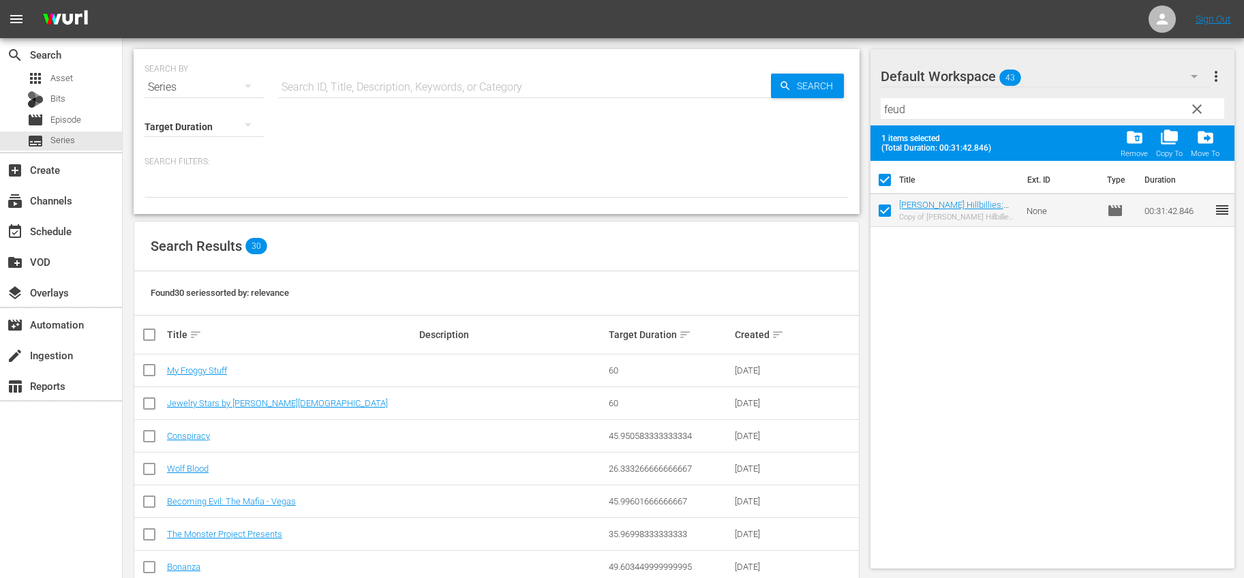
checkbox input "false"
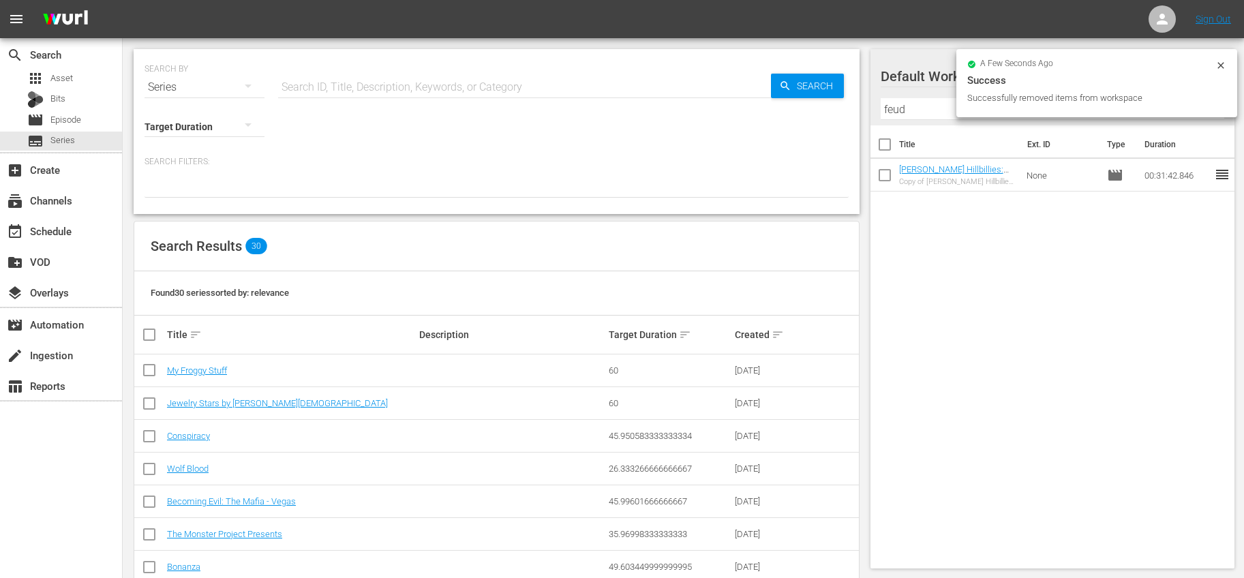
click at [567, 82] on input "text" at bounding box center [524, 87] width 493 height 33
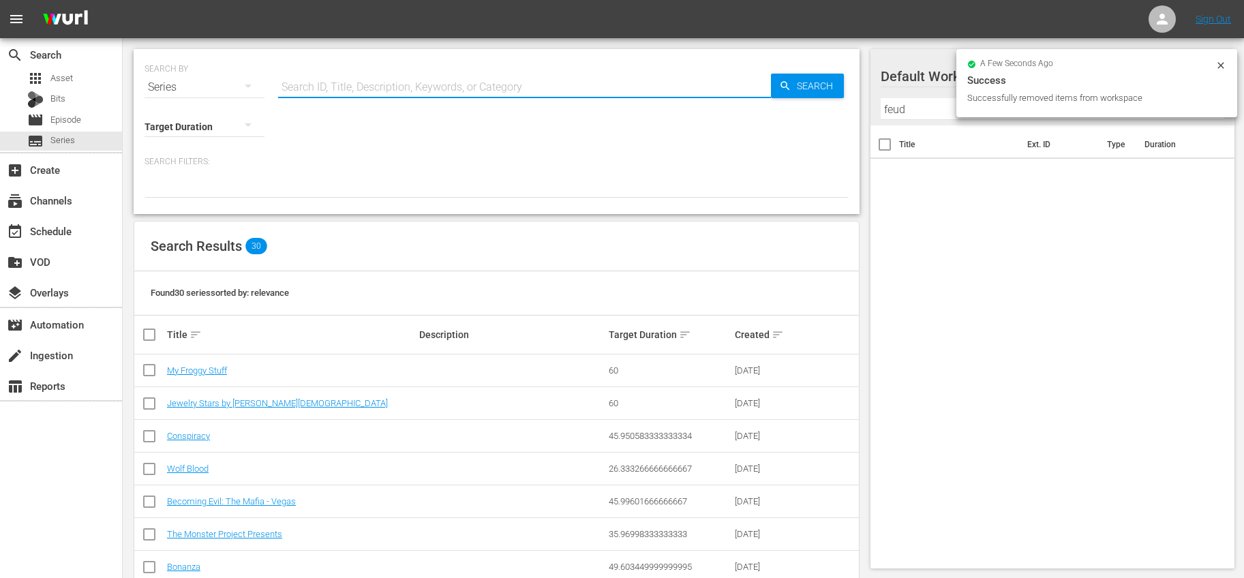
type input "bonanza"
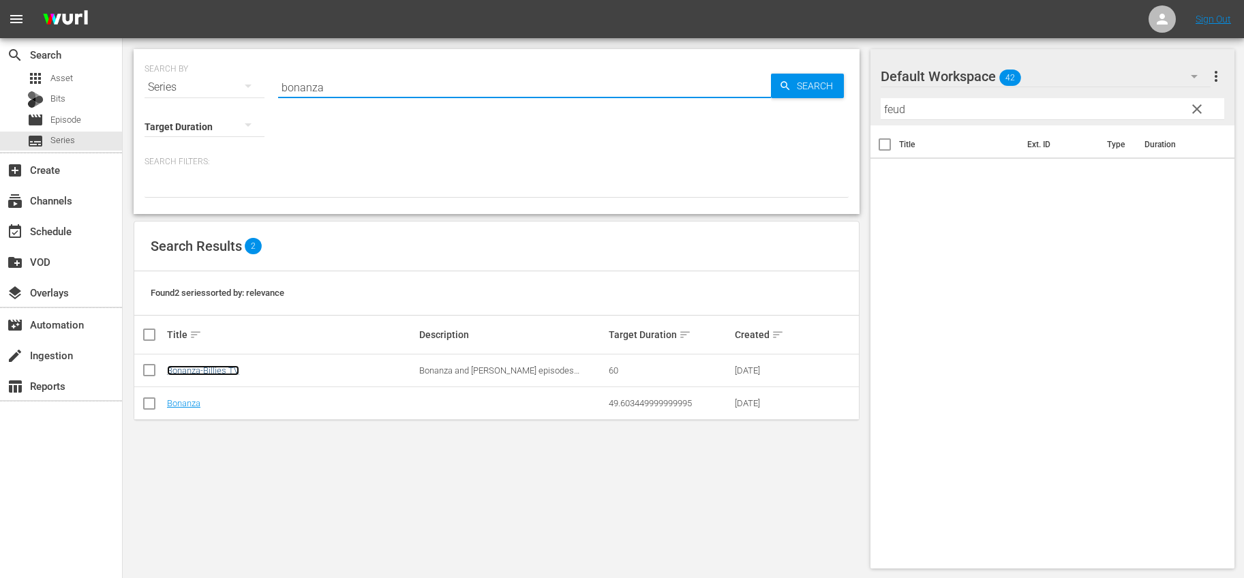
click at [207, 374] on link "Bonanza-Billies TV" at bounding box center [203, 370] width 72 height 10
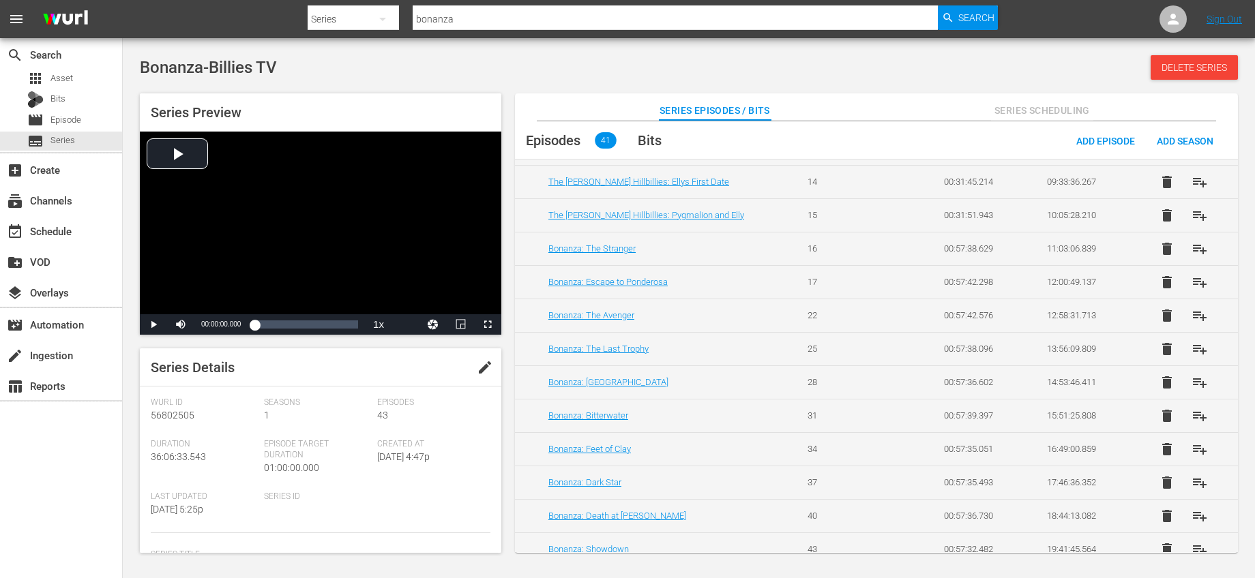
scroll to position [791, 0]
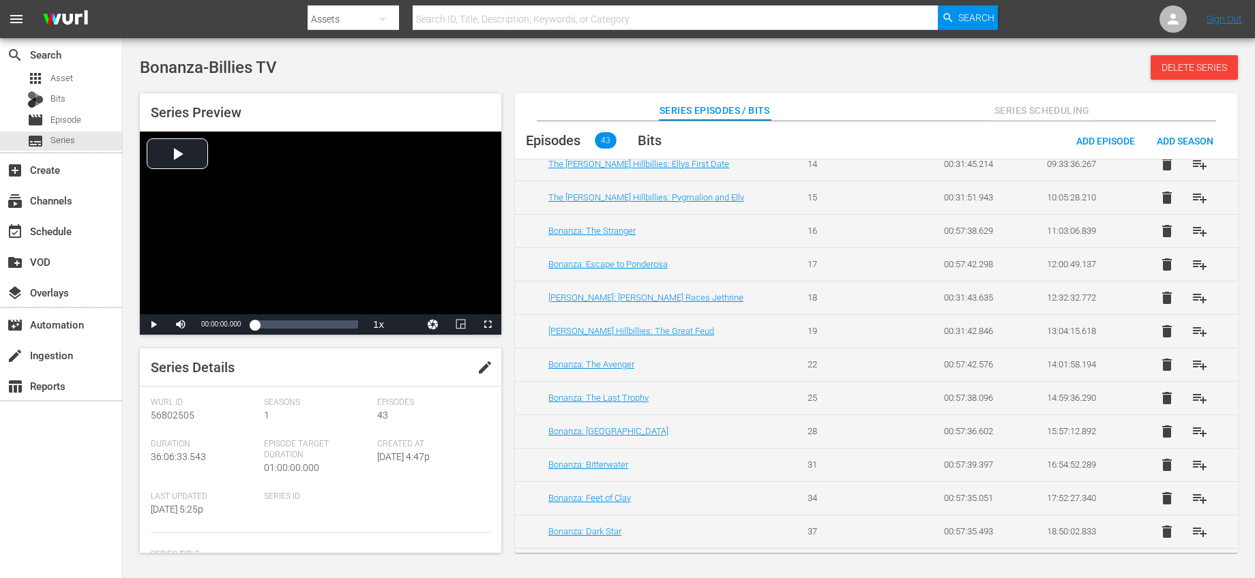
scroll to position [522, 0]
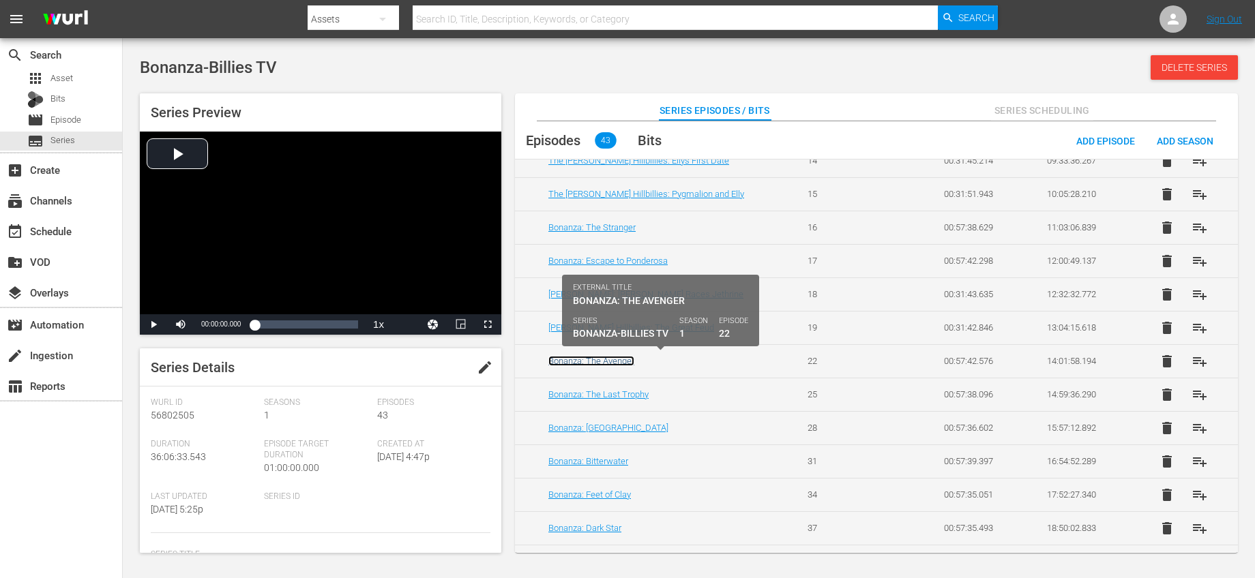
click at [627, 363] on link "Bonanza: The Avenger" at bounding box center [591, 361] width 86 height 10
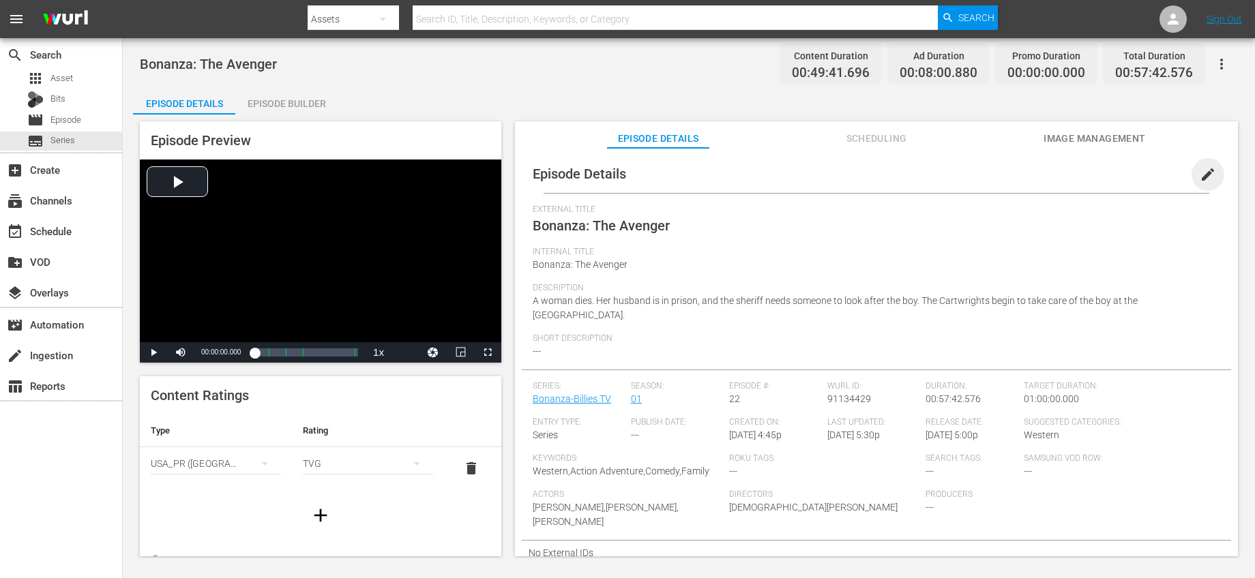
click at [1206, 170] on span "edit" at bounding box center [1207, 174] width 16 height 16
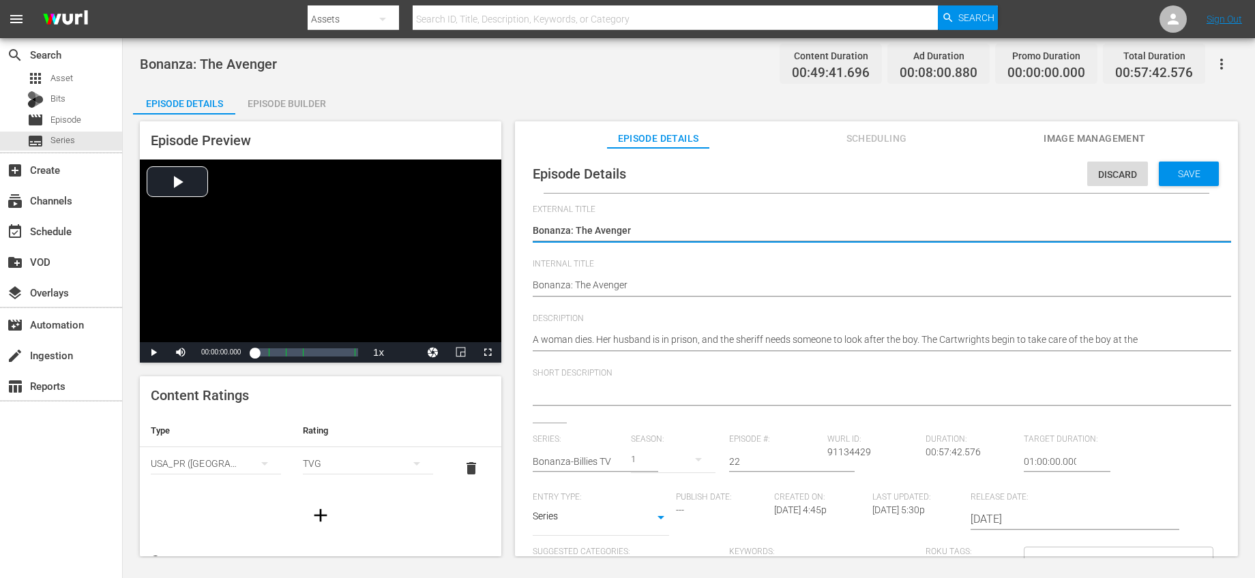
click at [751, 461] on input "22" at bounding box center [774, 461] width 91 height 33
type input "20"
click at [759, 414] on div "Short Description" at bounding box center [876, 395] width 687 height 55
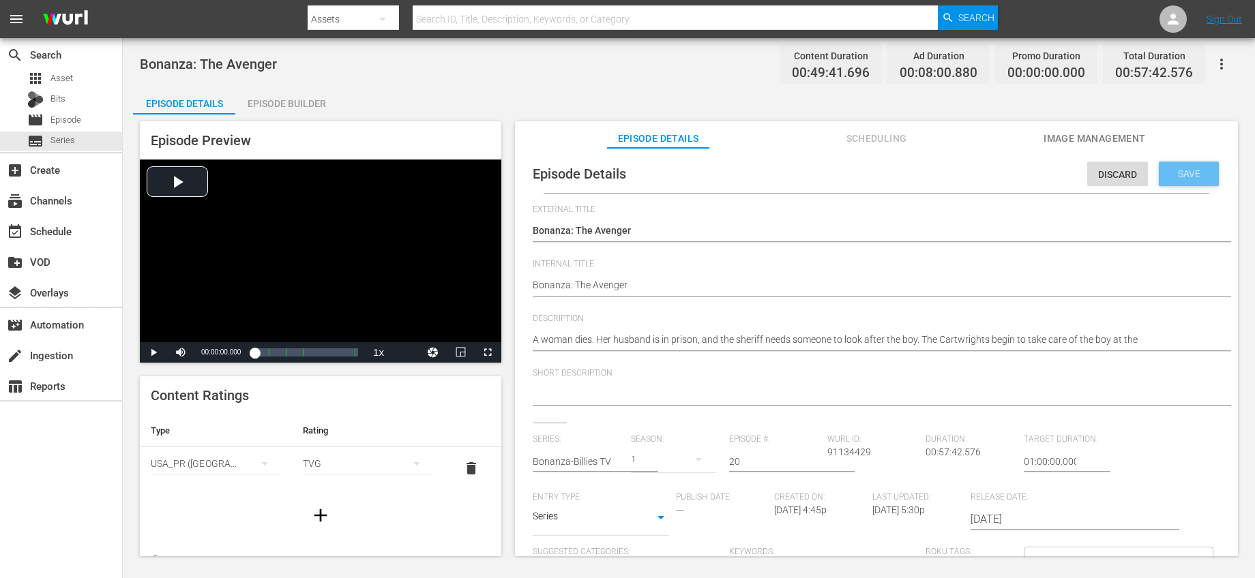
click at [1175, 176] on span "Save" at bounding box center [1189, 173] width 44 height 11
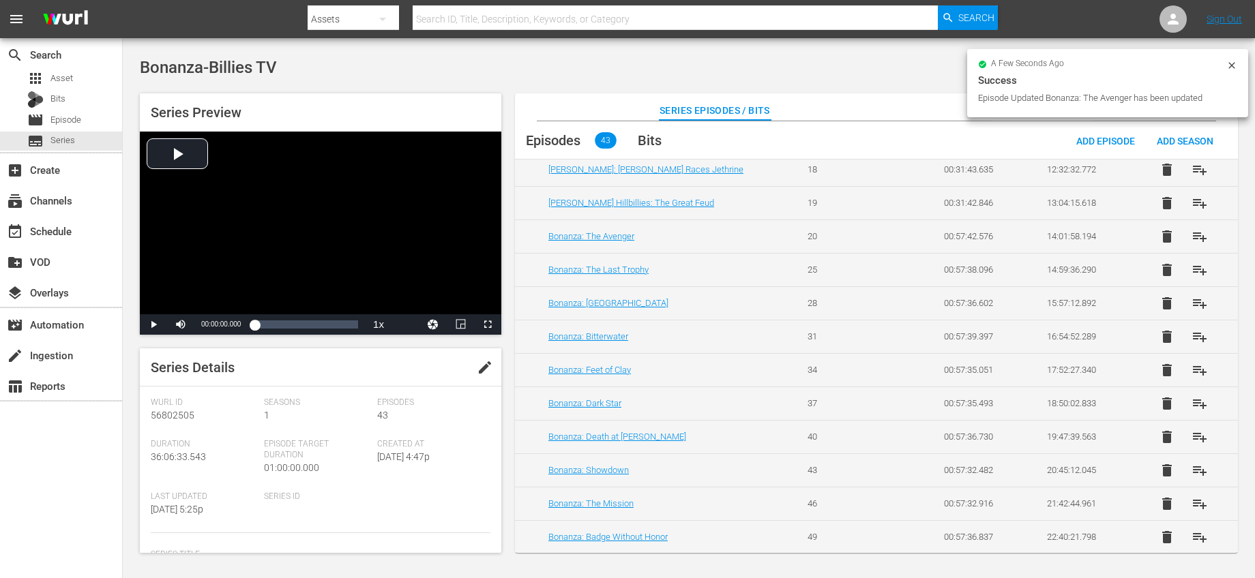
scroll to position [618, 0]
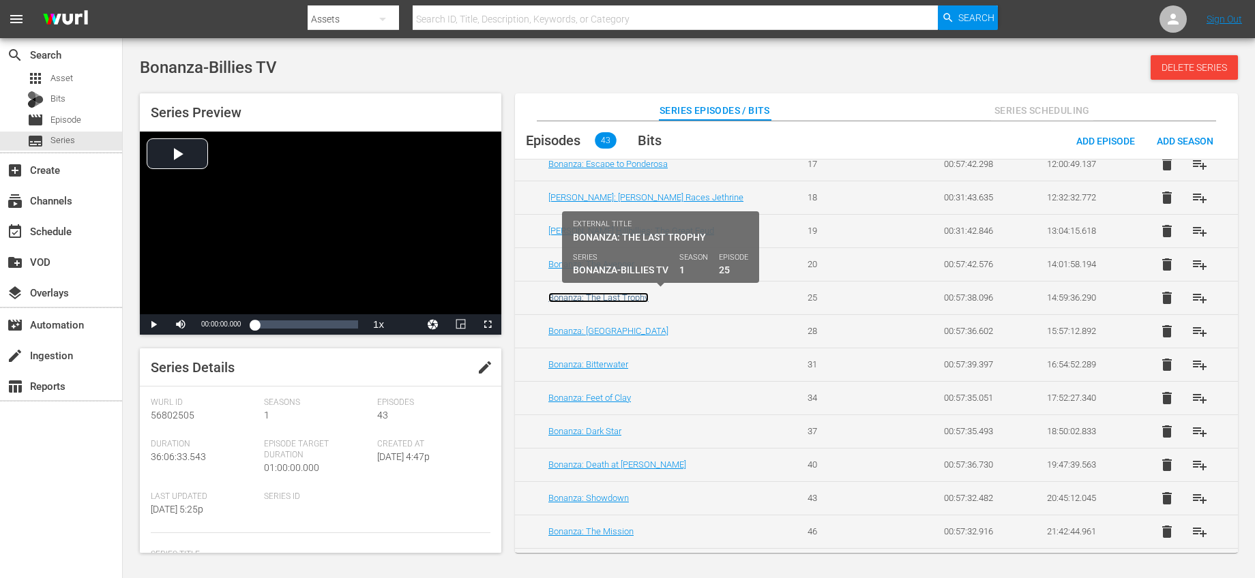
click at [616, 298] on link "Bonanza: The Last Trophy" at bounding box center [598, 298] width 100 height 10
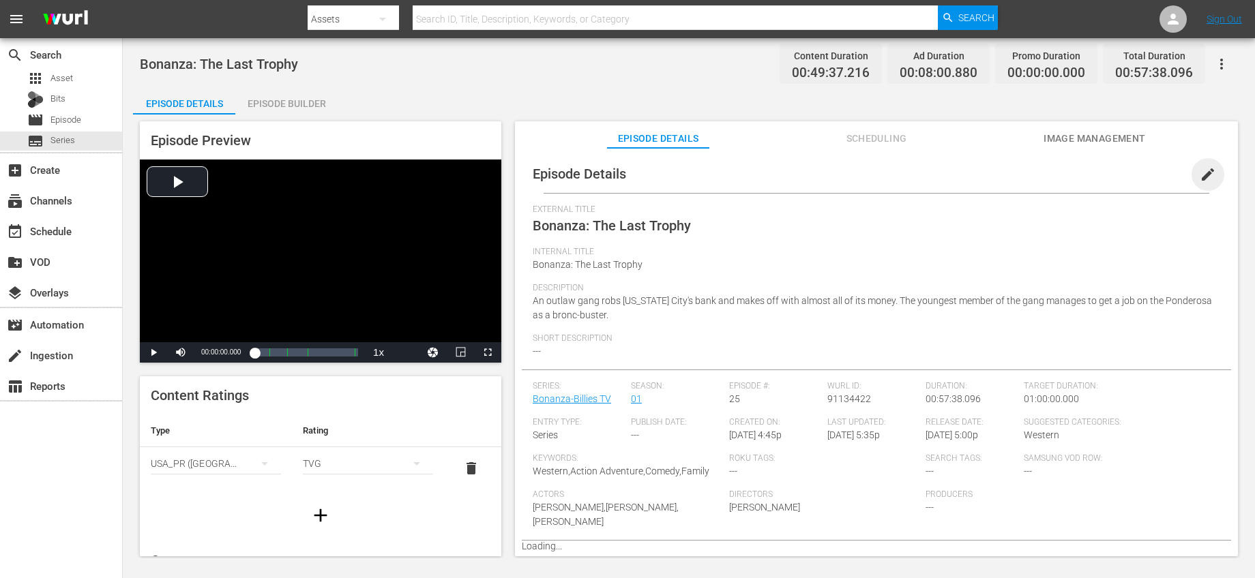
drag, startPoint x: 1201, startPoint y: 173, endPoint x: 1175, endPoint y: 195, distance: 34.3
click at [1201, 173] on span "edit" at bounding box center [1207, 174] width 16 height 16
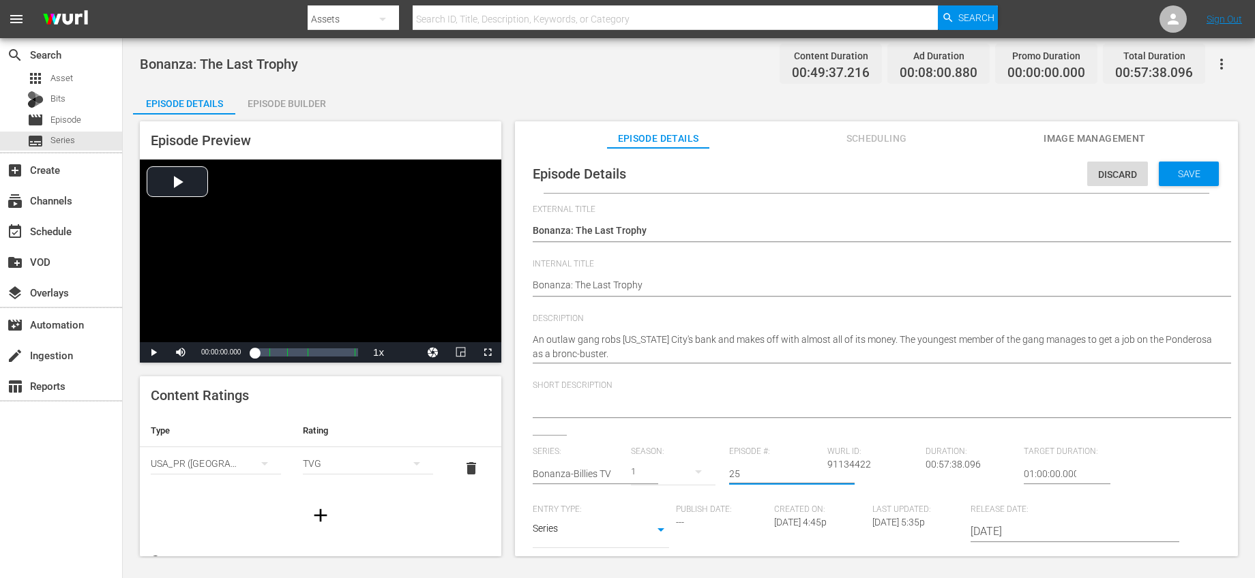
click at [763, 464] on input "25" at bounding box center [774, 474] width 91 height 33
type input "23"
click at [1193, 170] on span "Save" at bounding box center [1189, 173] width 44 height 11
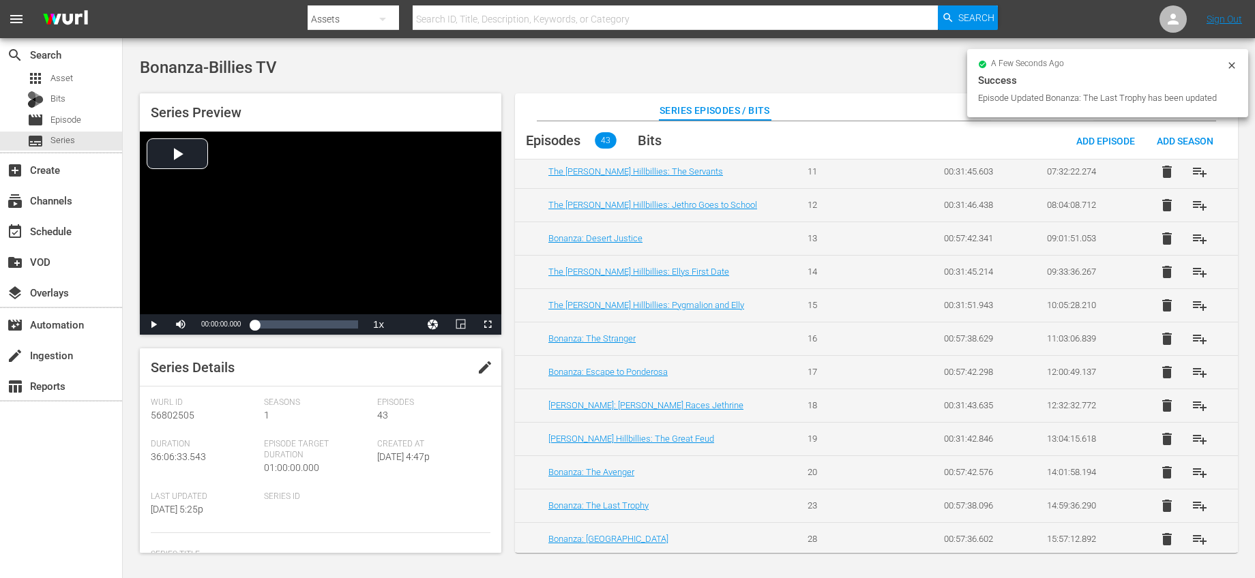
scroll to position [660, 0]
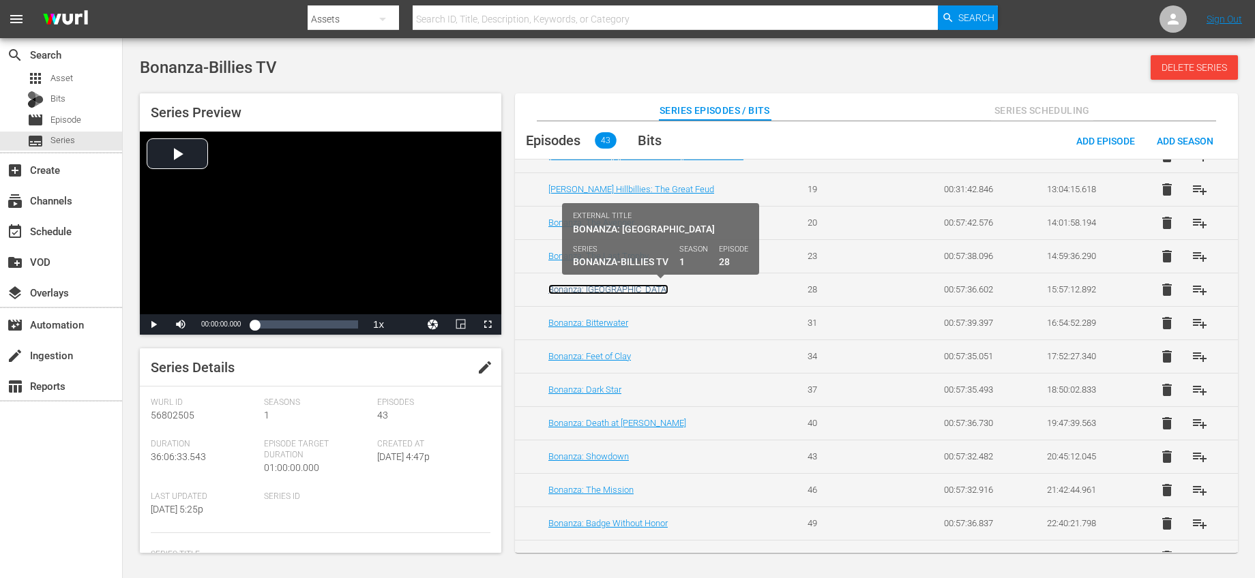
click at [624, 286] on link "Bonanza: [GEOGRAPHIC_DATA]" at bounding box center [608, 289] width 120 height 10
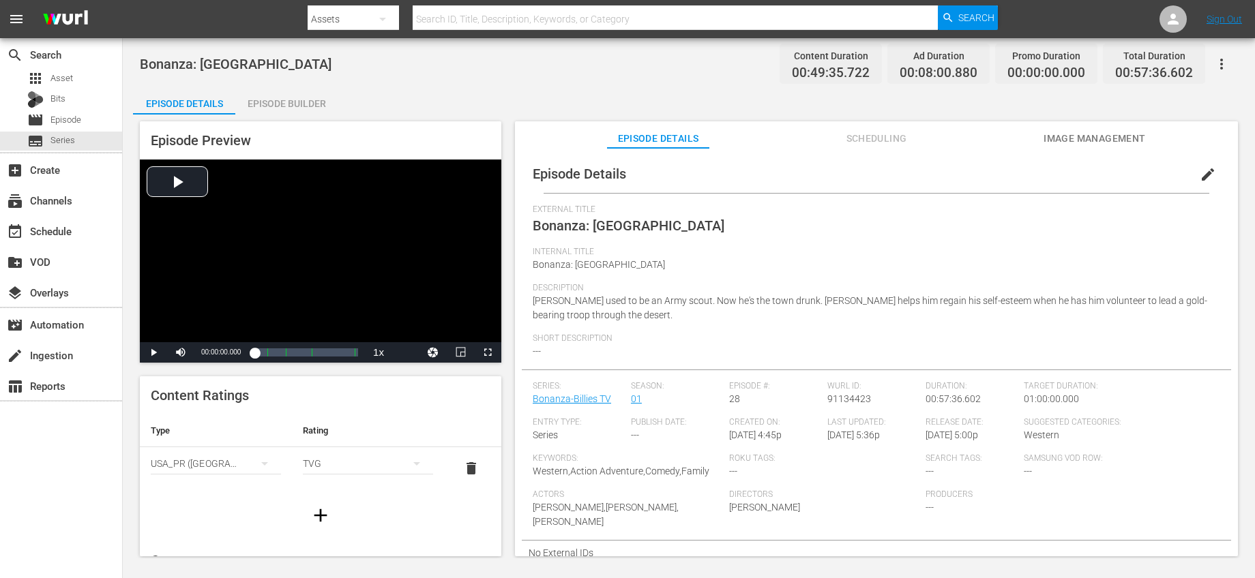
click at [1202, 168] on span "edit" at bounding box center [1207, 174] width 16 height 16
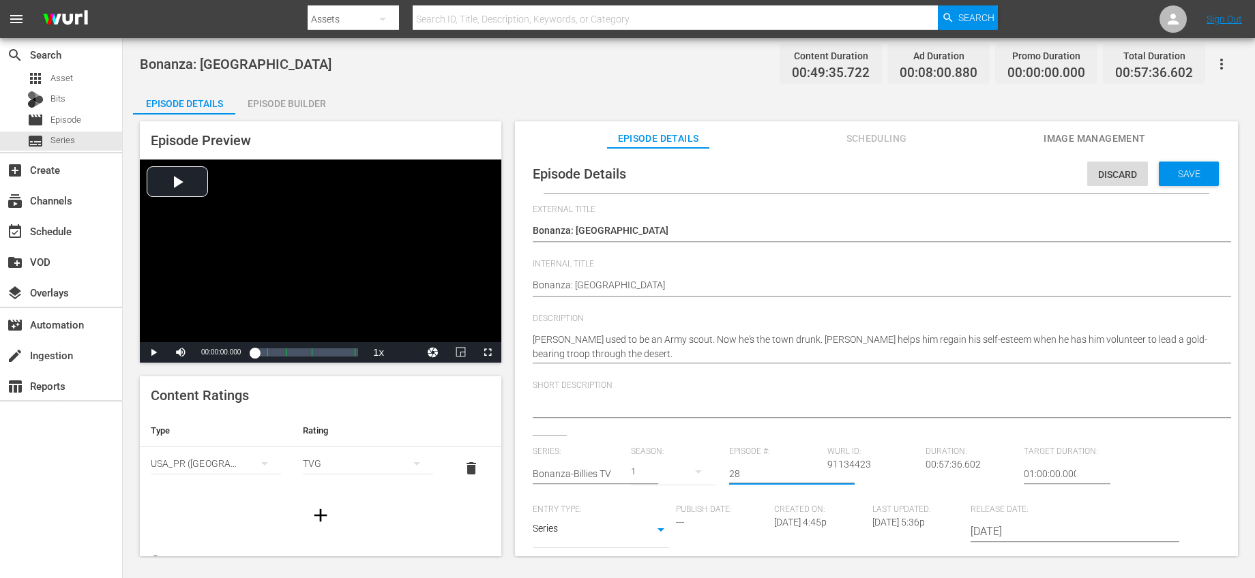
click at [744, 467] on input "28" at bounding box center [774, 474] width 91 height 33
click at [745, 470] on input "28" at bounding box center [774, 474] width 91 height 33
type input "26"
click at [1184, 174] on span "Save" at bounding box center [1189, 173] width 44 height 11
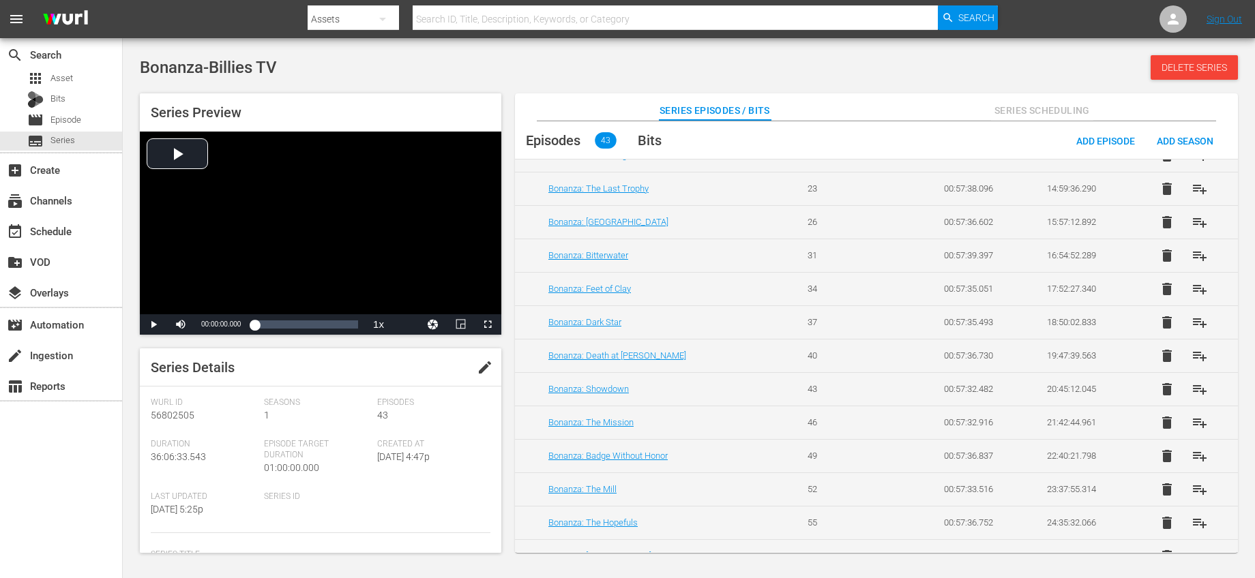
scroll to position [728, 0]
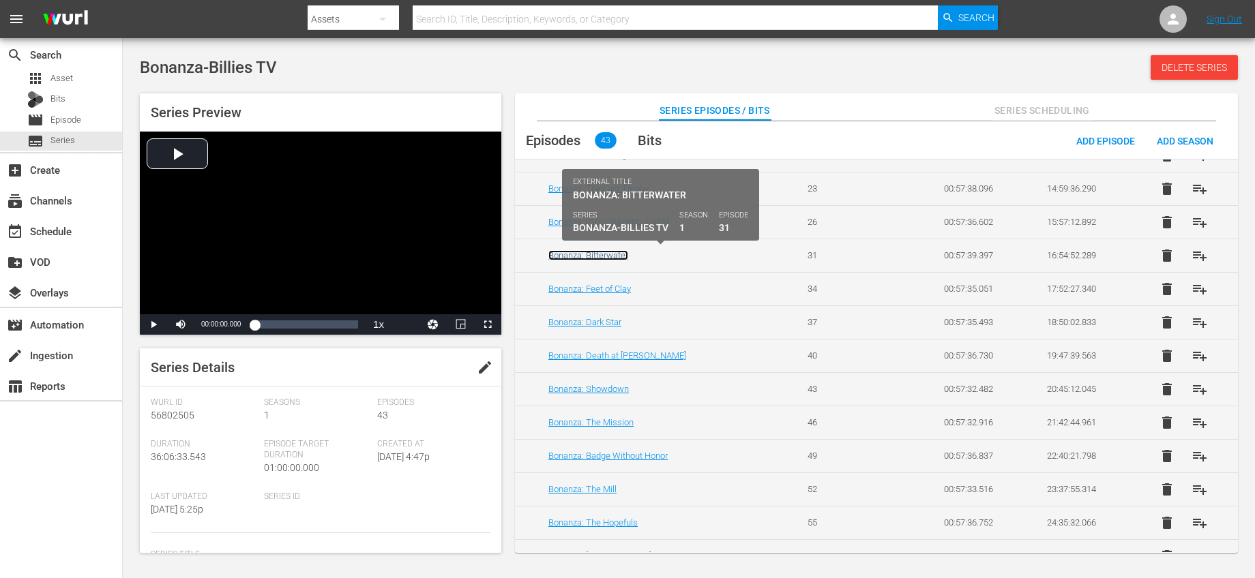
click at [612, 254] on link "Bonanza: Bitterwater" at bounding box center [588, 255] width 80 height 10
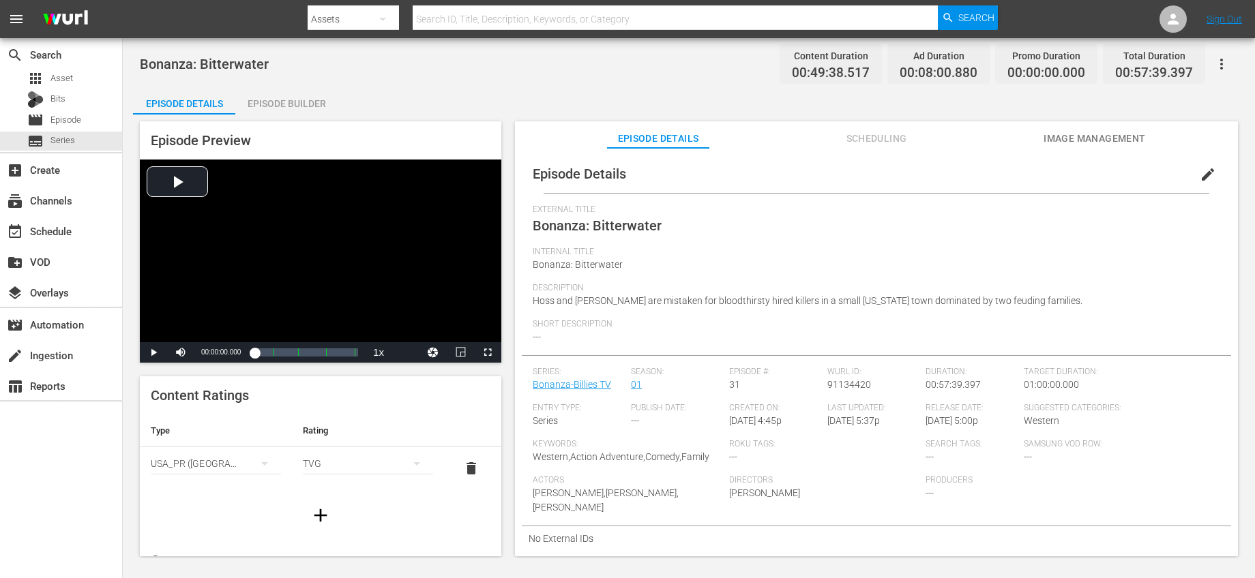
click at [1202, 170] on span "edit" at bounding box center [1207, 174] width 16 height 16
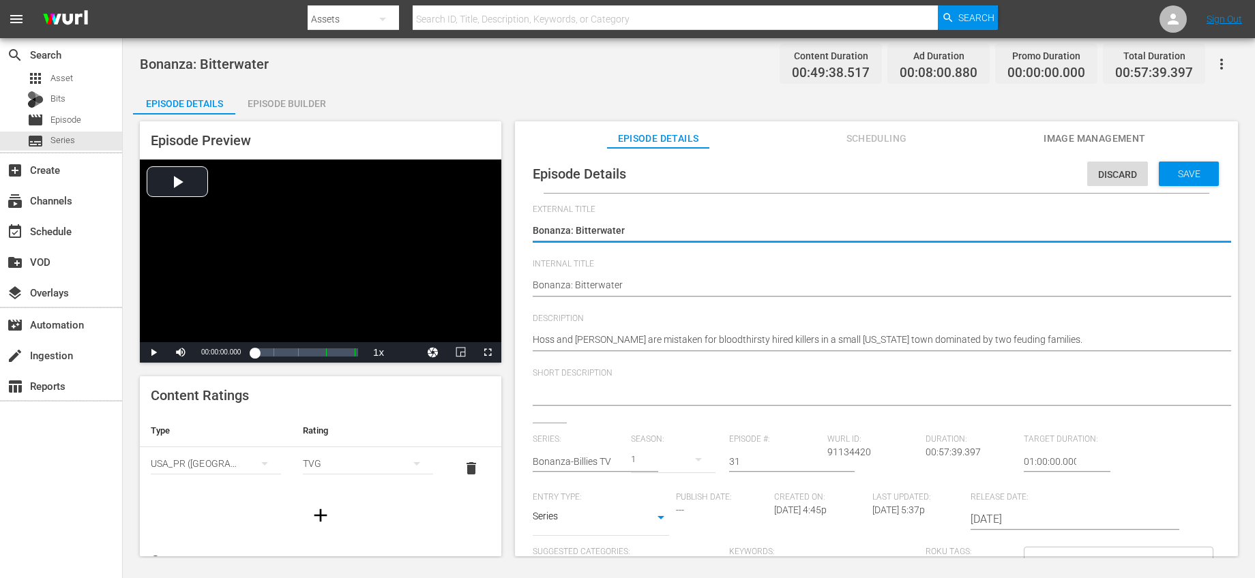
click at [774, 458] on input "31" at bounding box center [774, 461] width 91 height 33
type input "3"
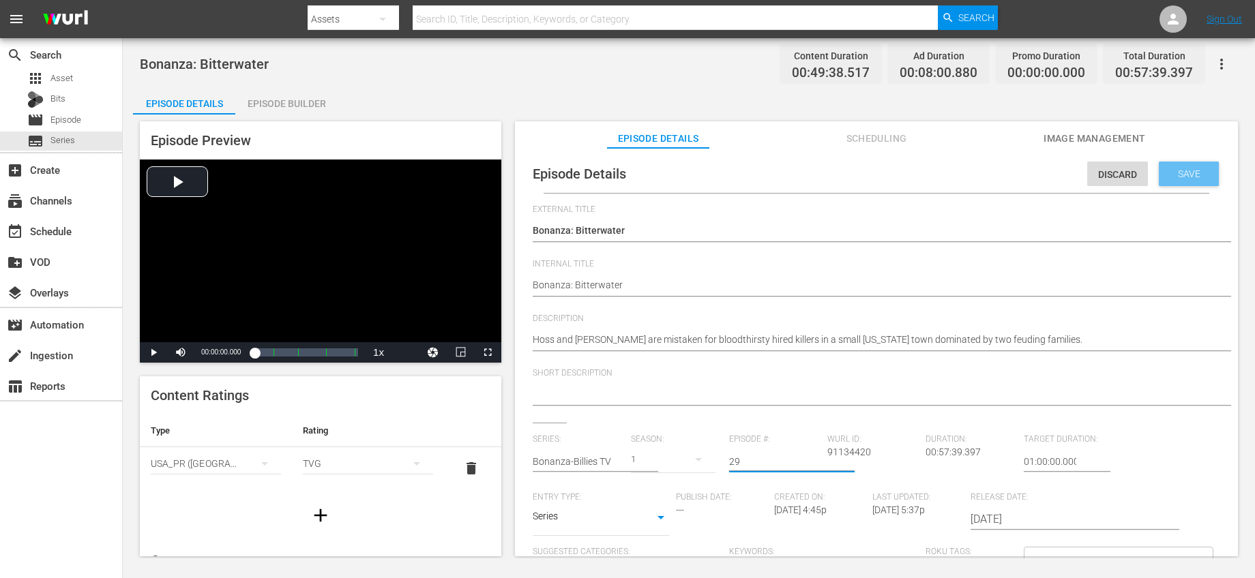
type input "29"
click at [1182, 173] on span "Save" at bounding box center [1189, 173] width 44 height 11
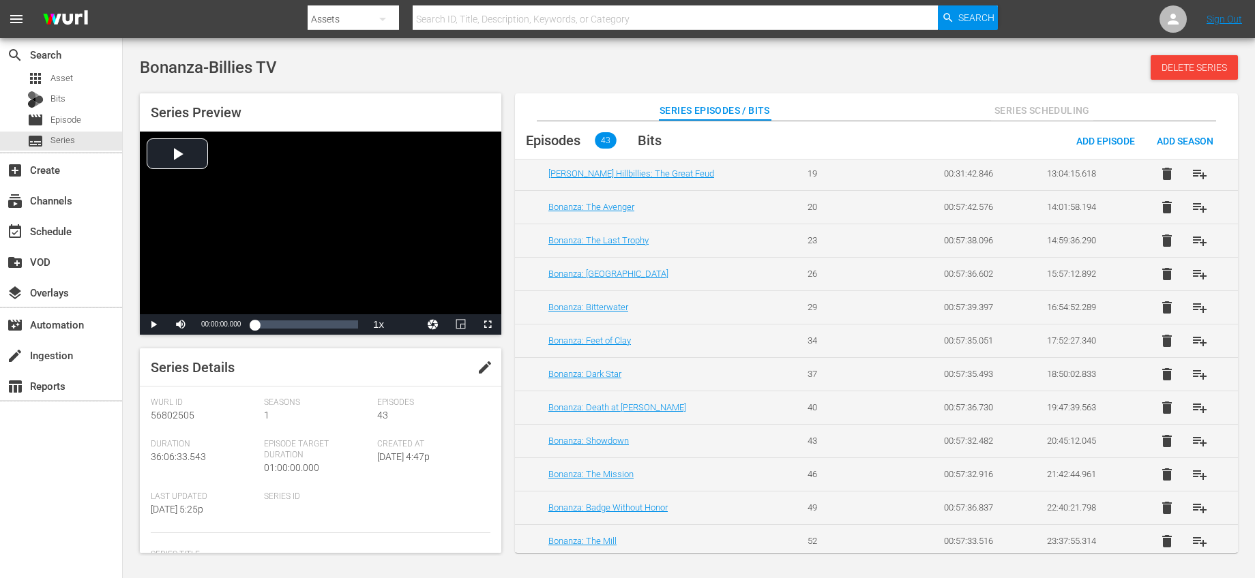
scroll to position [658, 0]
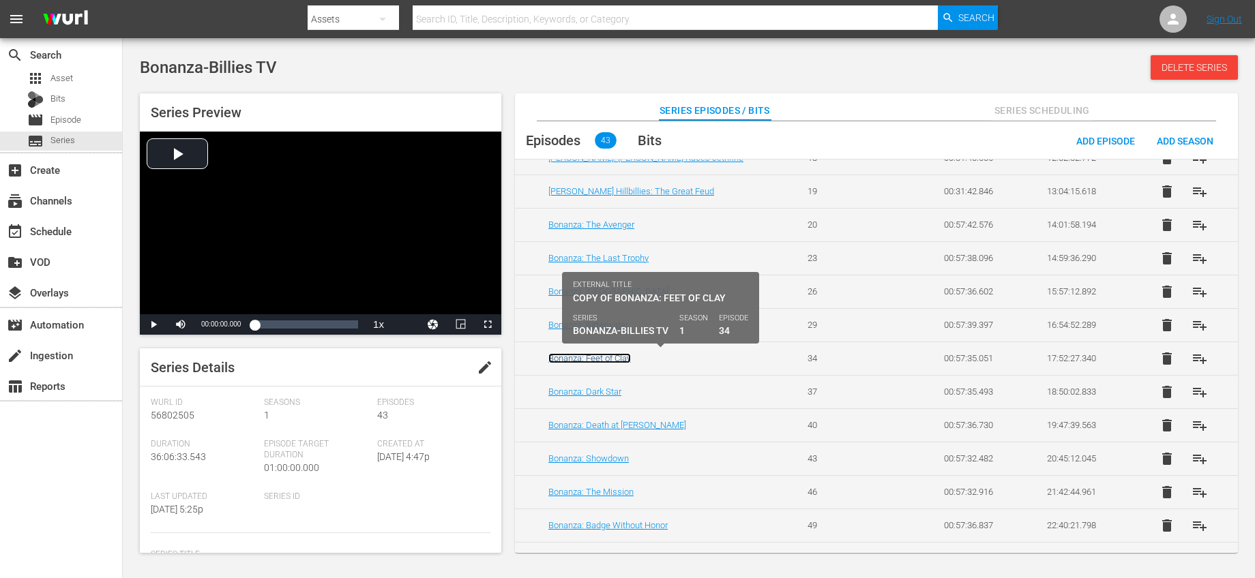
click at [619, 356] on link "Bonanza: Feet of Clay" at bounding box center [589, 358] width 83 height 10
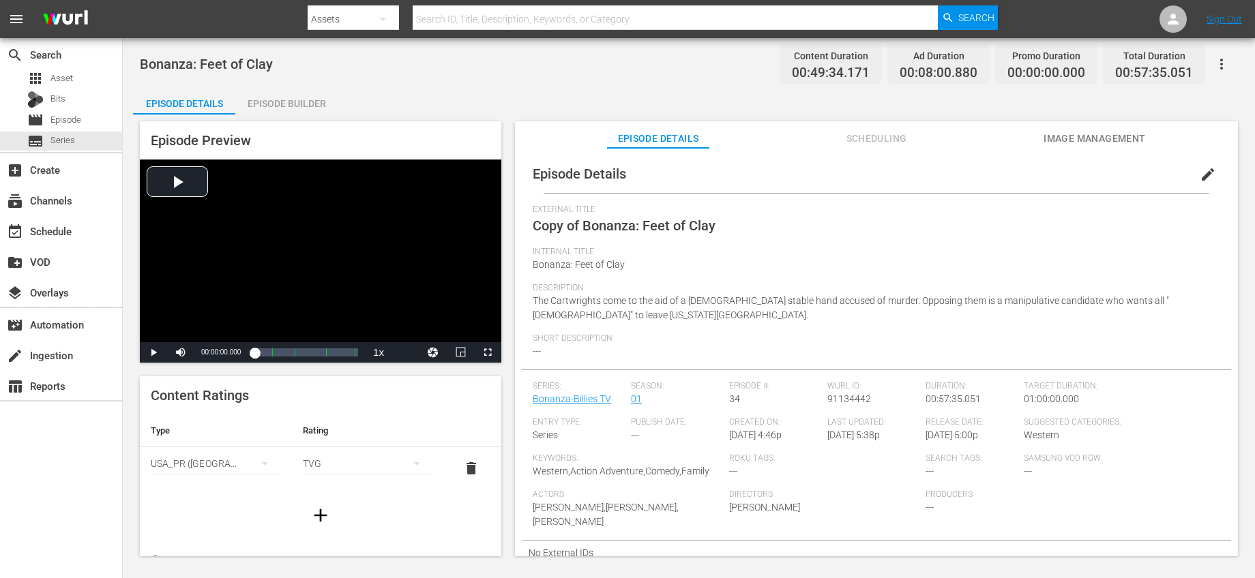
click at [1199, 173] on span "edit" at bounding box center [1207, 174] width 16 height 16
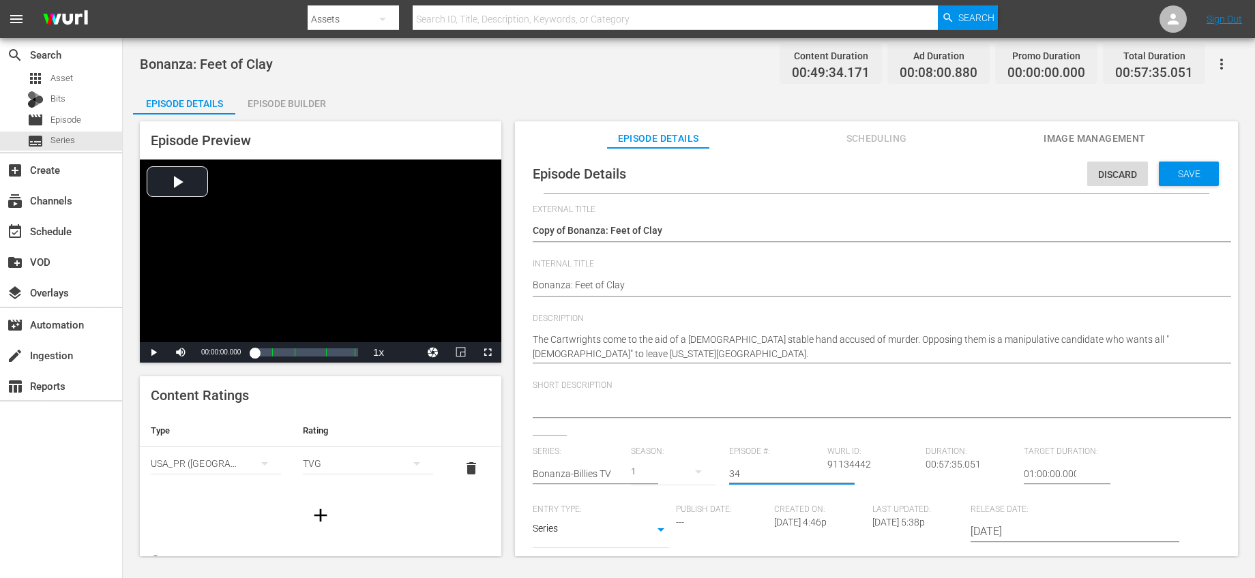
click at [764, 476] on input "34" at bounding box center [774, 474] width 91 height 33
type input "32"
click at [1178, 184] on div "Save" at bounding box center [1188, 174] width 60 height 25
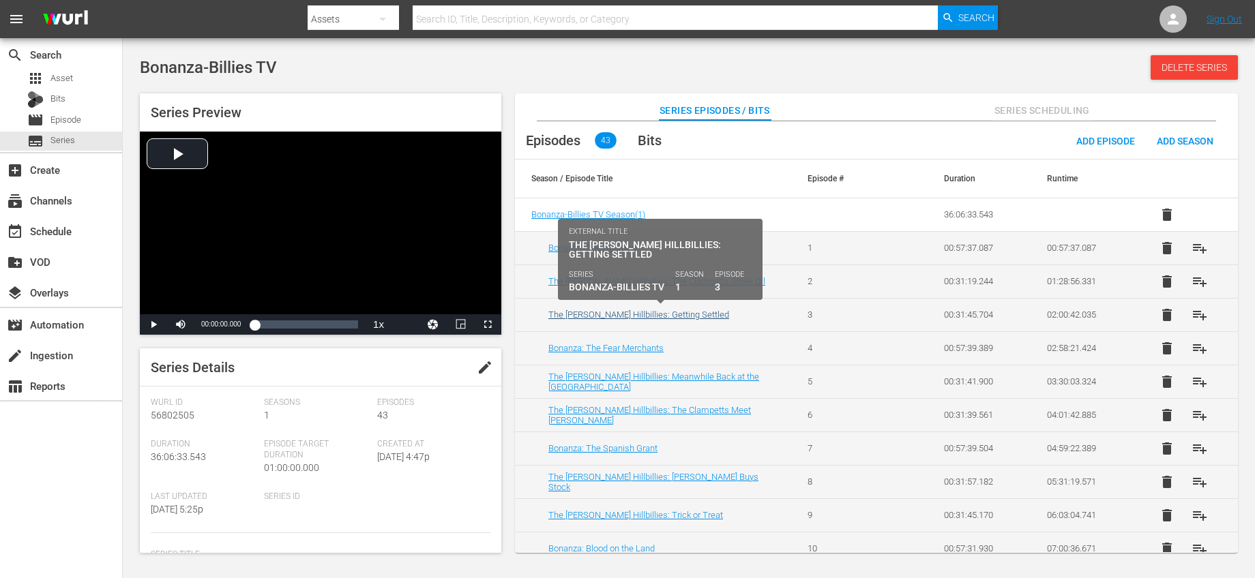
scroll to position [663, 0]
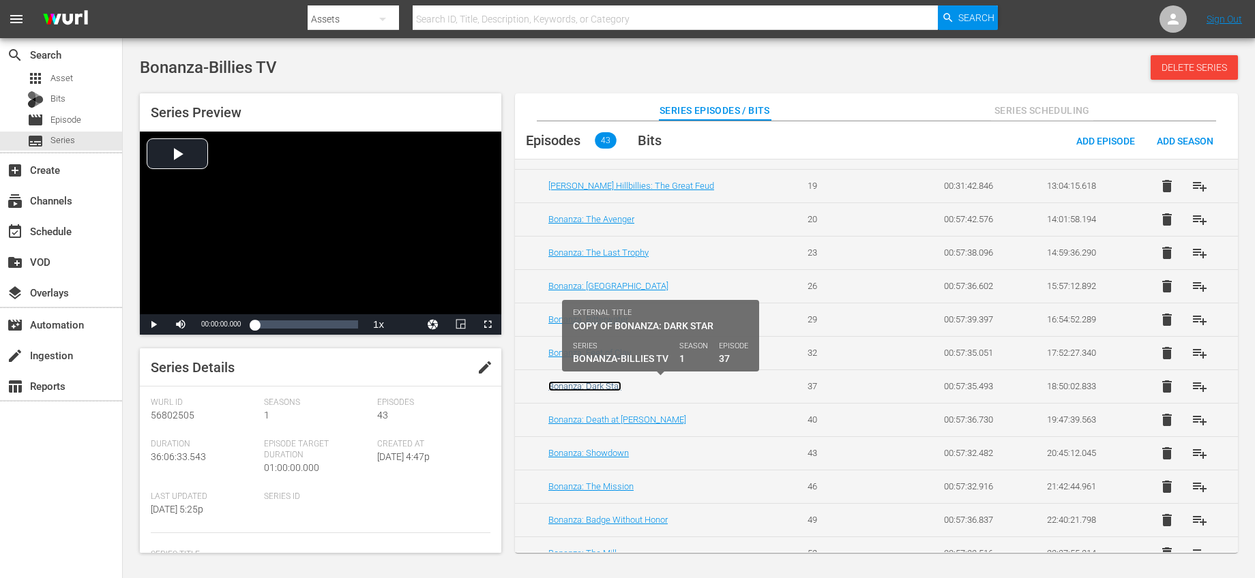
click at [593, 391] on link "Bonanza: Dark Star" at bounding box center [584, 386] width 73 height 10
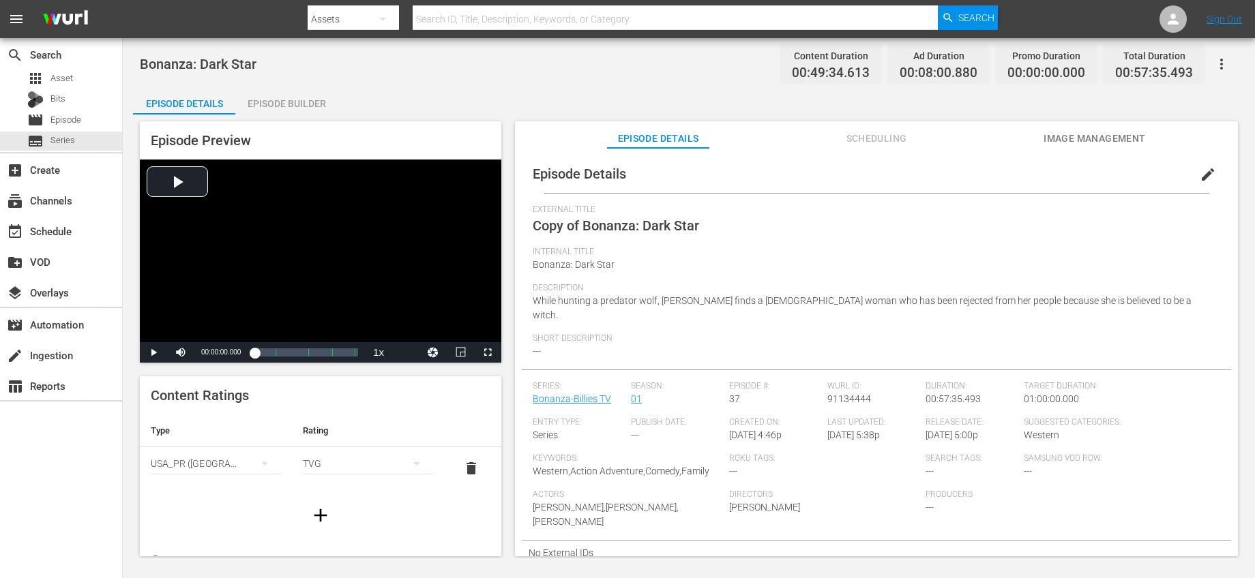
click at [1191, 168] on button "edit" at bounding box center [1207, 174] width 33 height 33
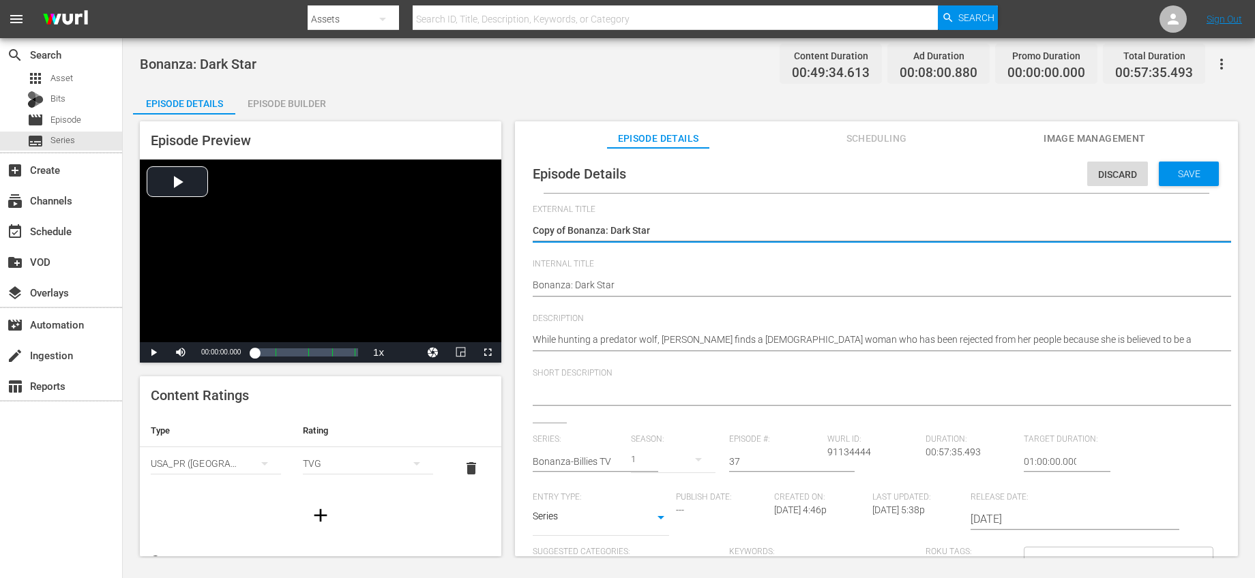
click at [802, 461] on input "37" at bounding box center [774, 461] width 91 height 33
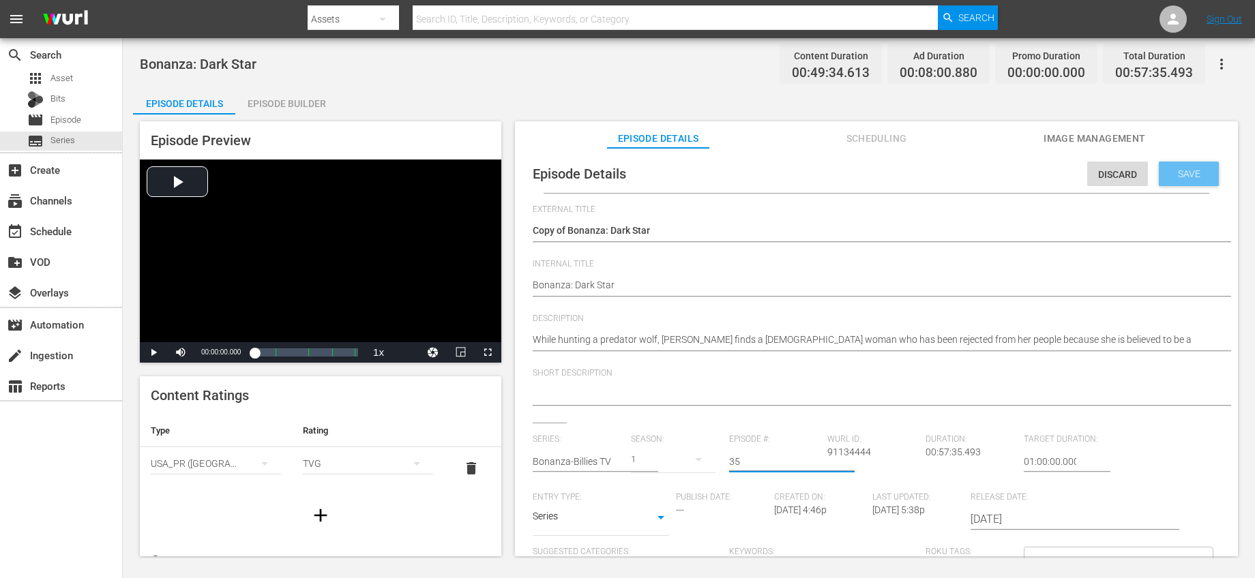
type input "35"
click at [1197, 169] on span "Save" at bounding box center [1189, 173] width 44 height 11
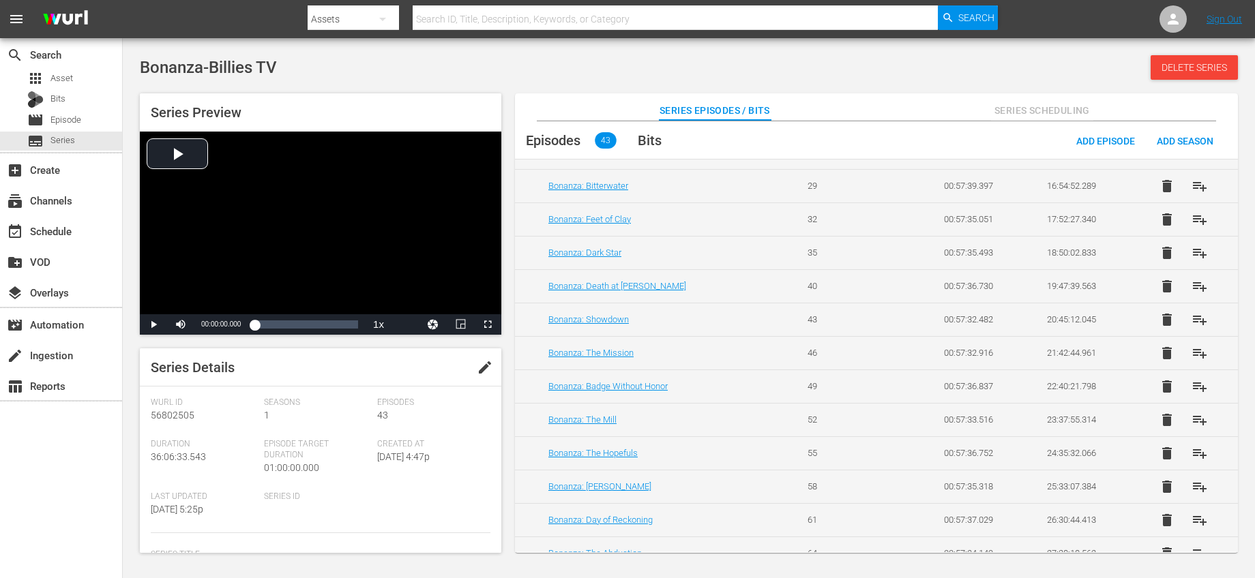
scroll to position [794, 0]
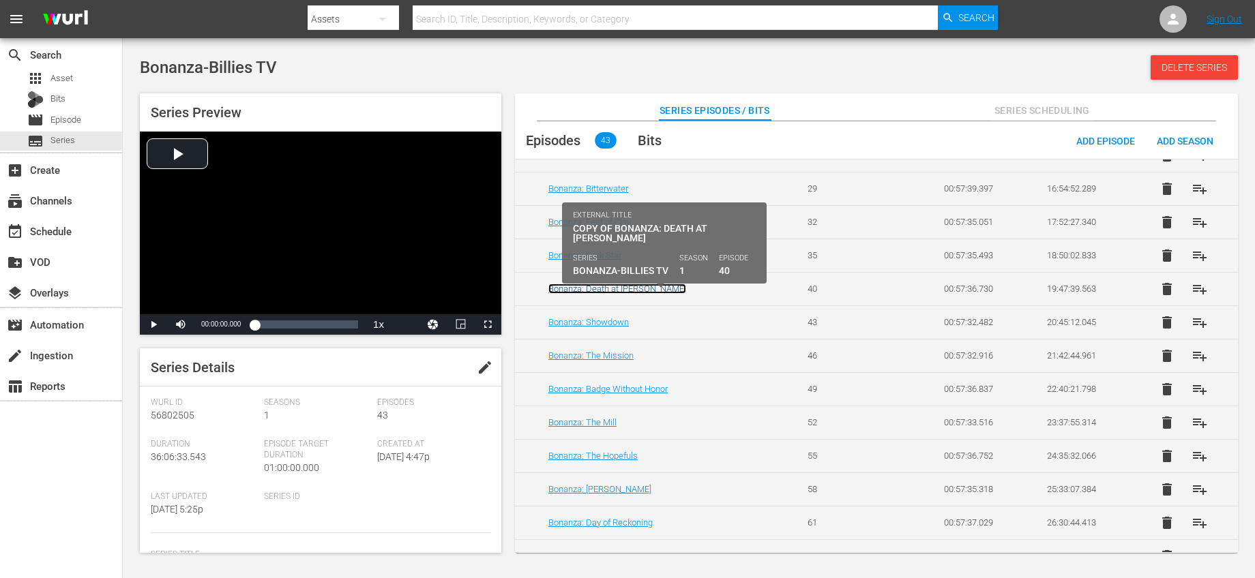
click at [640, 289] on link "Bonanza: Death at [PERSON_NAME]" at bounding box center [617, 289] width 138 height 10
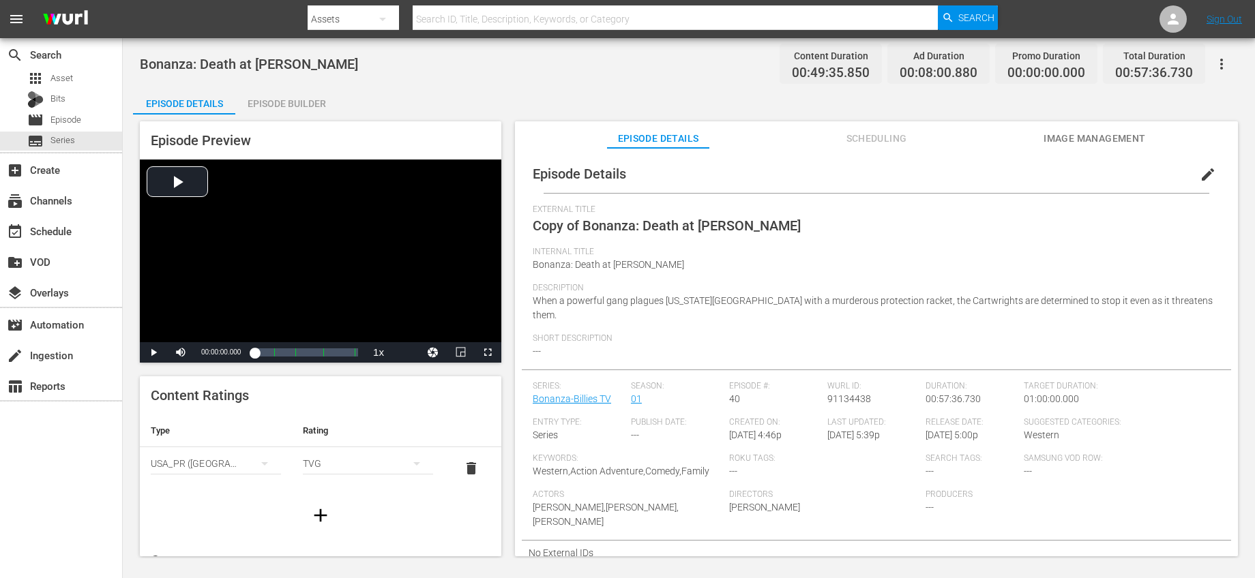
click at [1204, 167] on span "edit" at bounding box center [1207, 174] width 16 height 16
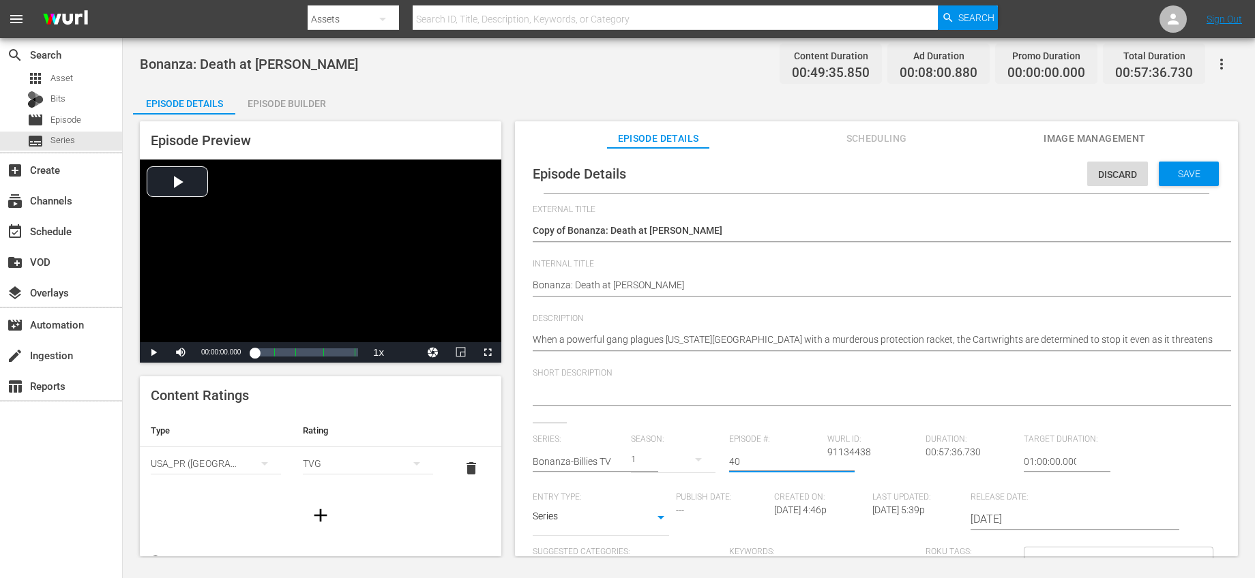
click at [768, 467] on input "40" at bounding box center [774, 461] width 91 height 33
type input "4"
type input "36"
click at [1182, 168] on span "Save" at bounding box center [1189, 173] width 44 height 11
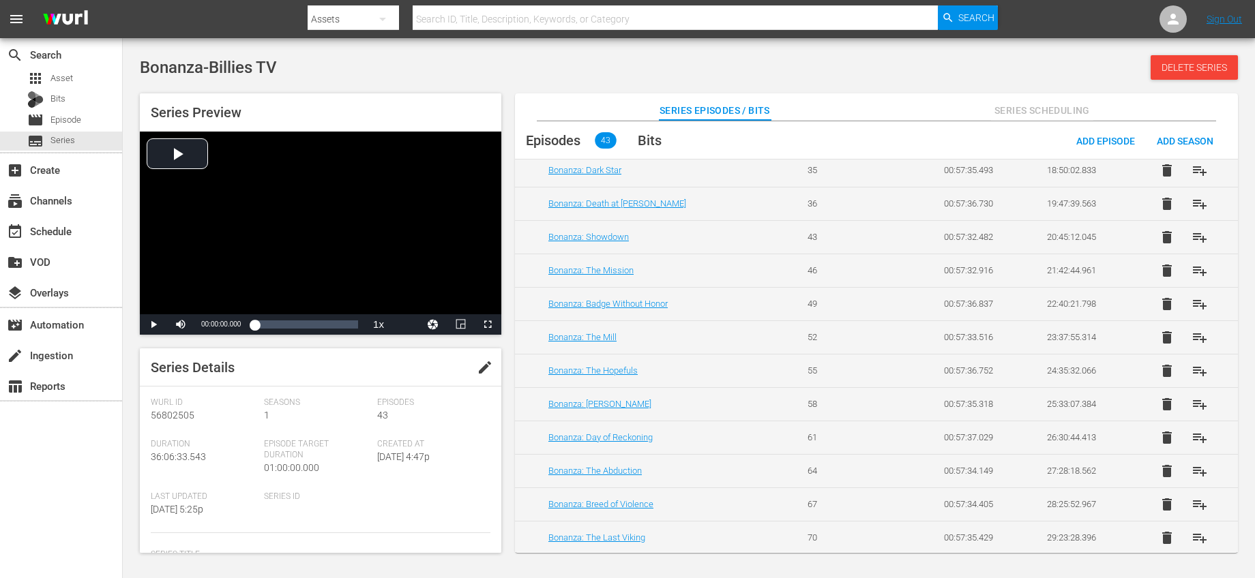
scroll to position [879, 0]
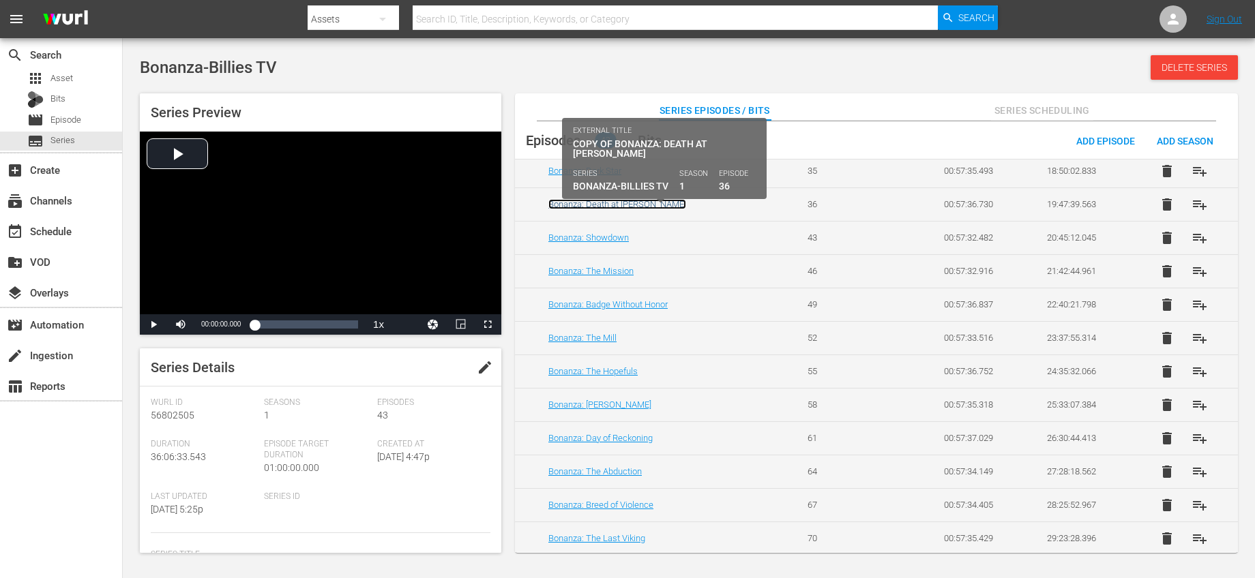
click at [632, 203] on link "Bonanza: Death at [PERSON_NAME]" at bounding box center [617, 204] width 138 height 10
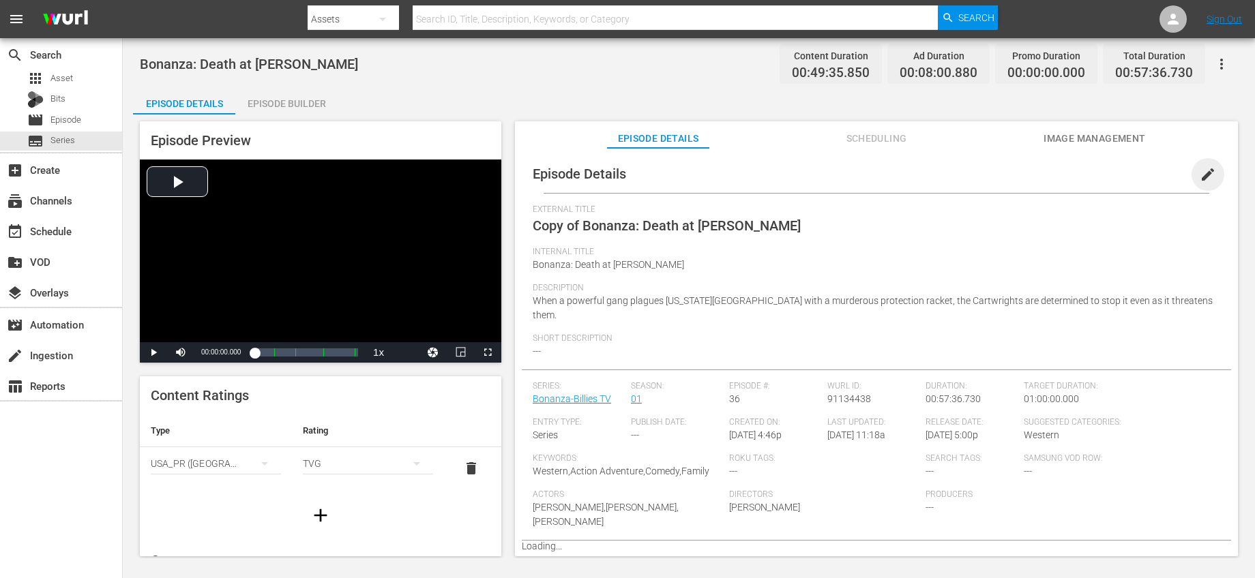
click at [1202, 170] on span "edit" at bounding box center [1207, 174] width 16 height 16
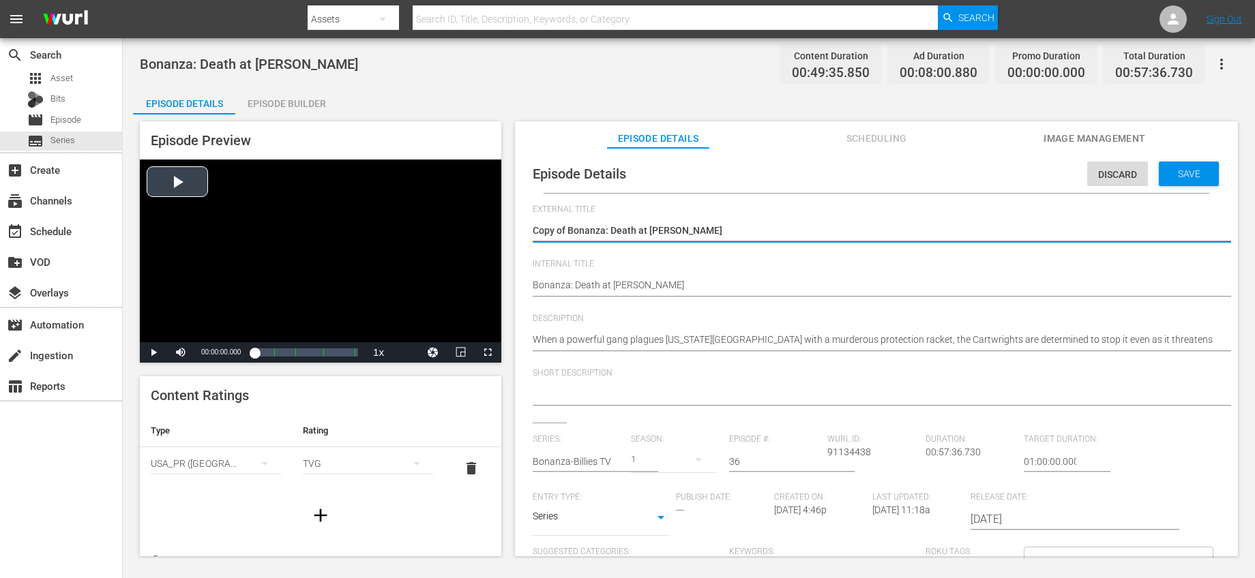
drag, startPoint x: 571, startPoint y: 230, endPoint x: 471, endPoint y: 228, distance: 99.6
click at [471, 228] on div "Episode Preview Video Player is loading. Play Video Play Mute Current Time 00:0…" at bounding box center [688, 341] width 1111 height 453
type textarea "Bonanza: Death at [PERSON_NAME]"
click at [1172, 166] on div "Save" at bounding box center [1188, 174] width 60 height 25
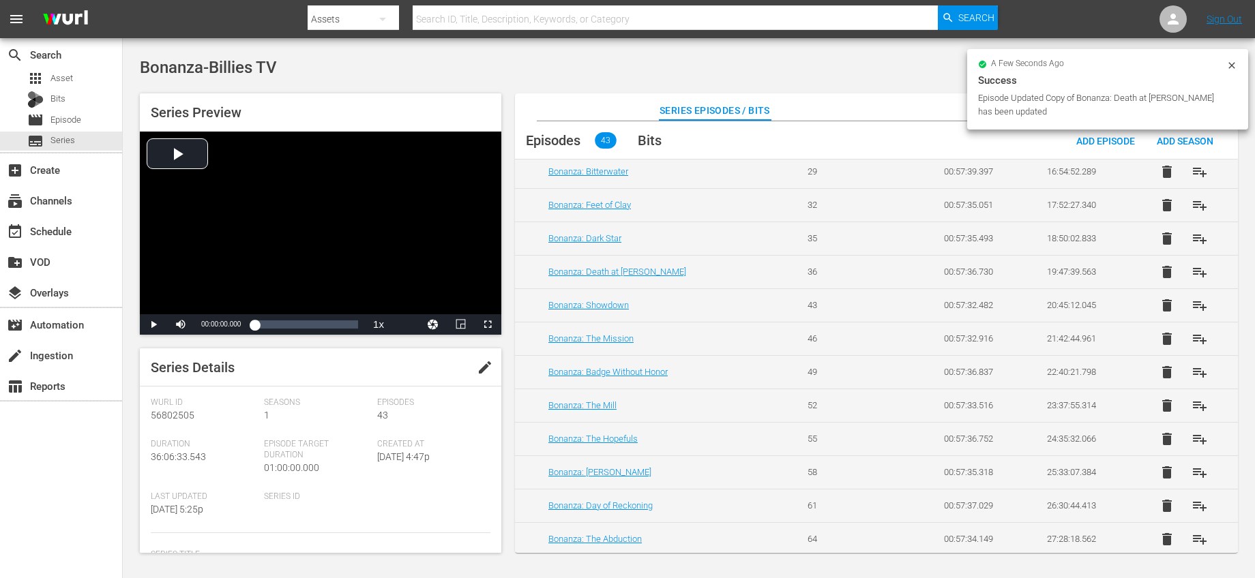
scroll to position [571, 0]
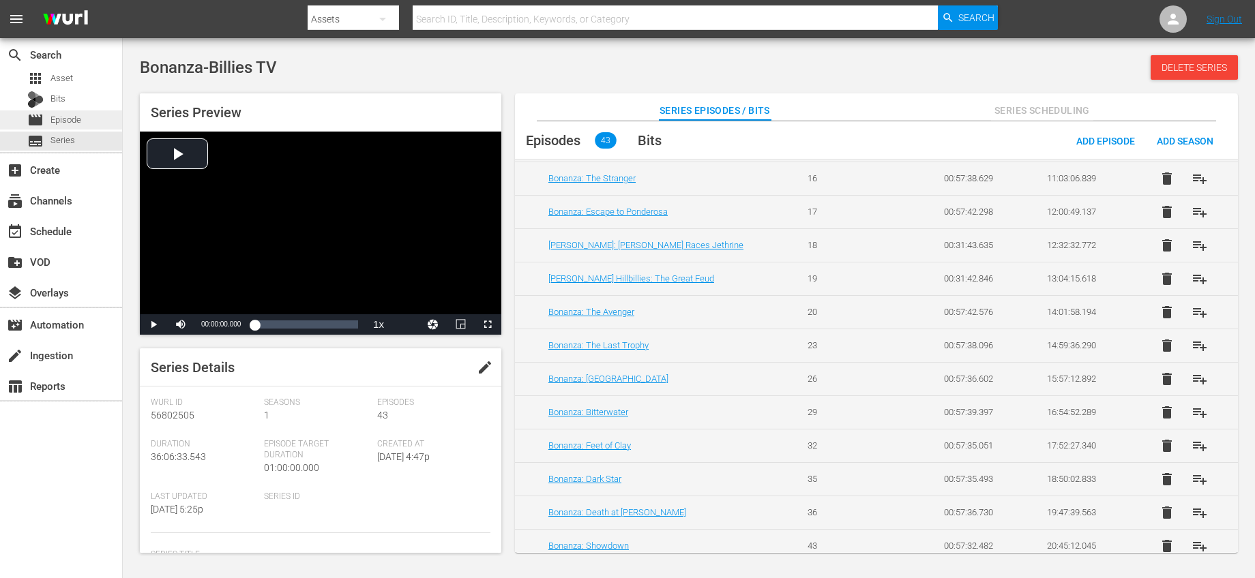
click at [74, 118] on span "Episode" at bounding box center [65, 120] width 31 height 14
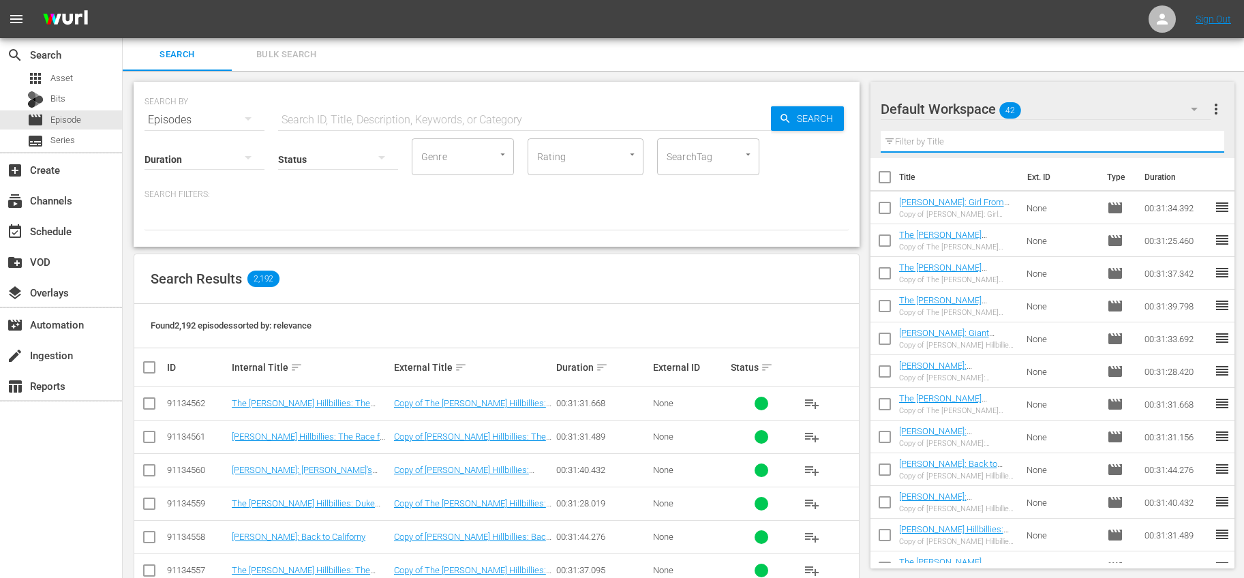
click at [1009, 131] on input "text" at bounding box center [1053, 142] width 344 height 22
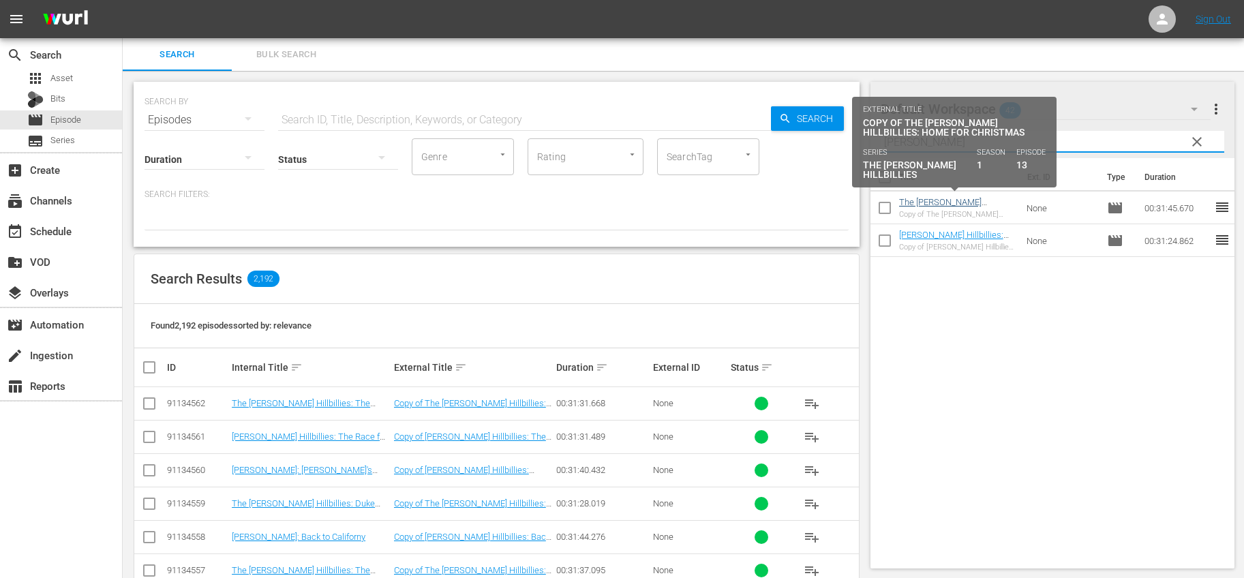
type input "chris"
click at [971, 202] on link "The [PERSON_NAME] Hillbillies: Home For Christmas" at bounding box center [940, 212] width 83 height 31
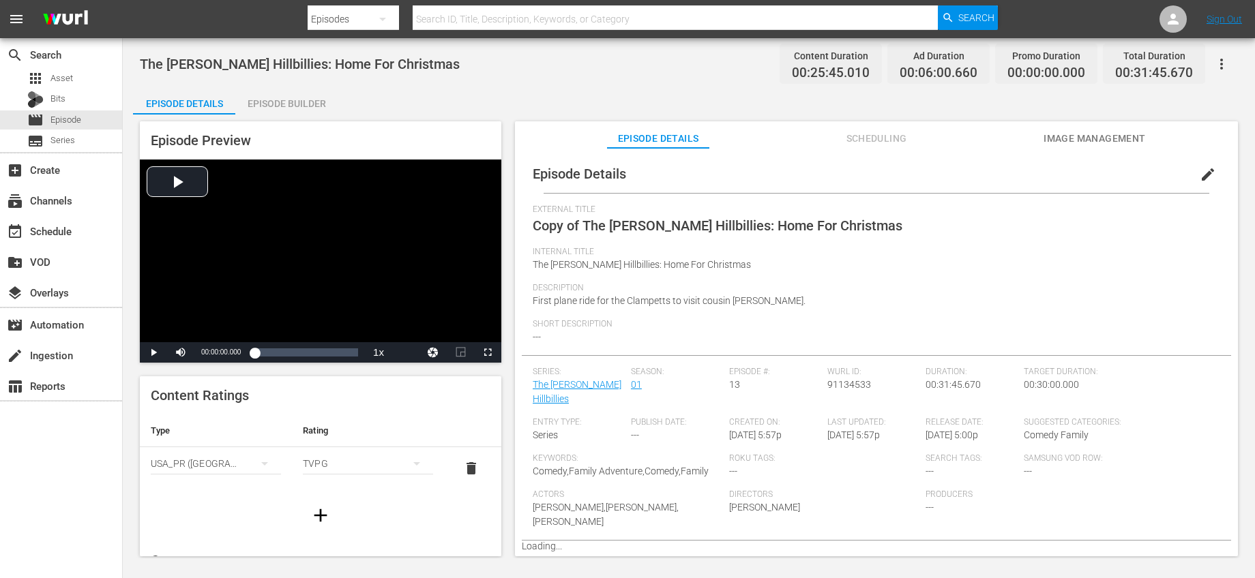
click at [1199, 175] on span "edit" at bounding box center [1207, 174] width 16 height 16
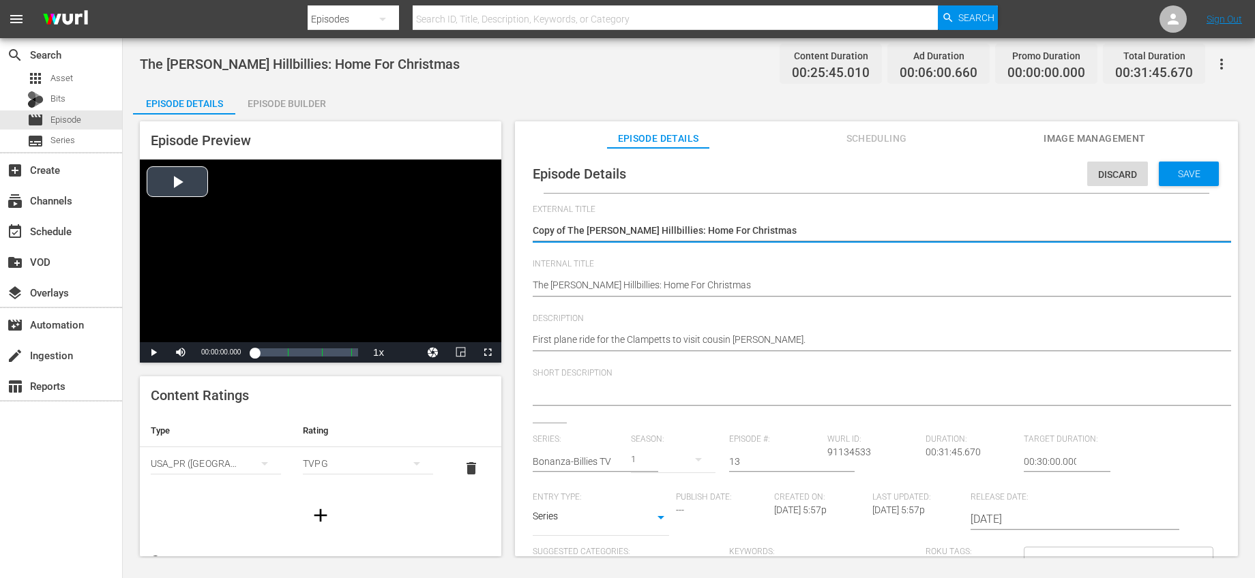
drag, startPoint x: 569, startPoint y: 226, endPoint x: 485, endPoint y: 226, distance: 83.2
click at [485, 226] on div "Episode Preview Video Player is loading. Play Video Play Mute Current Time 00:0…" at bounding box center [688, 341] width 1111 height 453
type textarea "The [PERSON_NAME] Hillbillies: Home For Christmas"
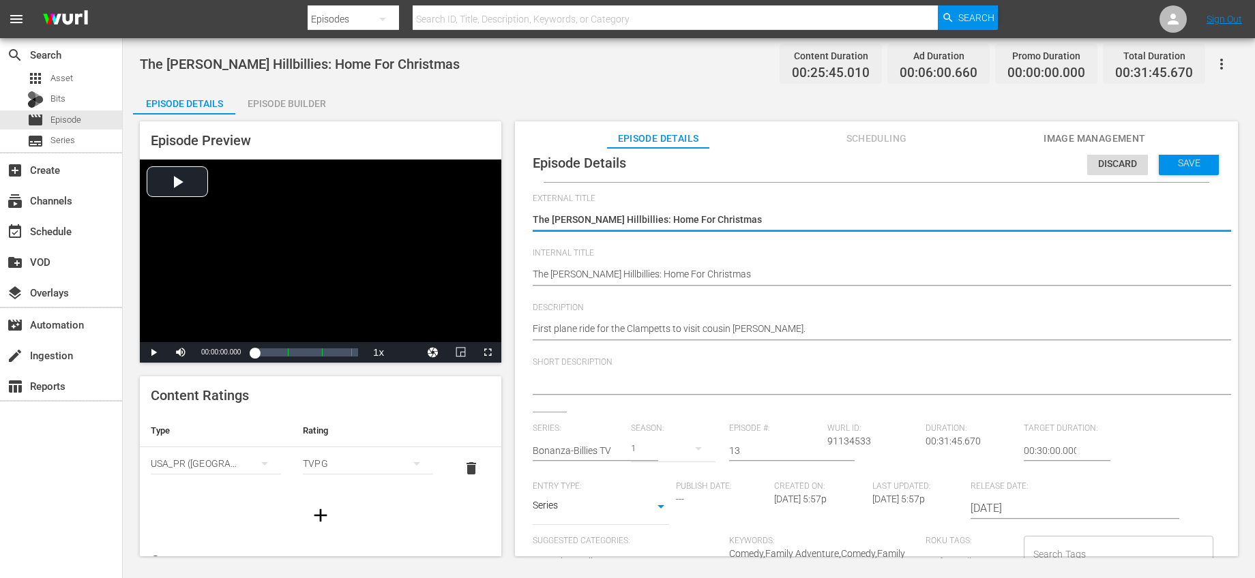
scroll to position [13, 0]
type textarea "The [PERSON_NAME] Hillbillies: Home For Christmas"
click at [592, 451] on input "text" at bounding box center [578, 450] width 91 height 33
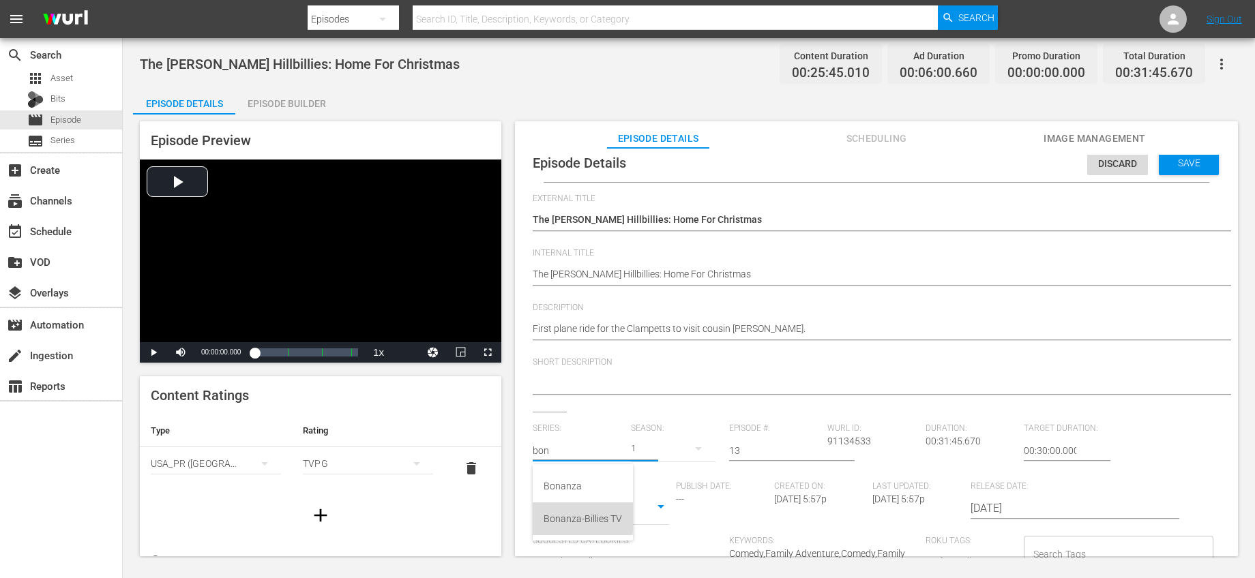
click at [581, 515] on div "Bonanza-Billies TV" at bounding box center [582, 519] width 78 height 33
type input "Bonanza-Billies TV"
click at [760, 445] on input "13" at bounding box center [774, 450] width 91 height 33
type input "1"
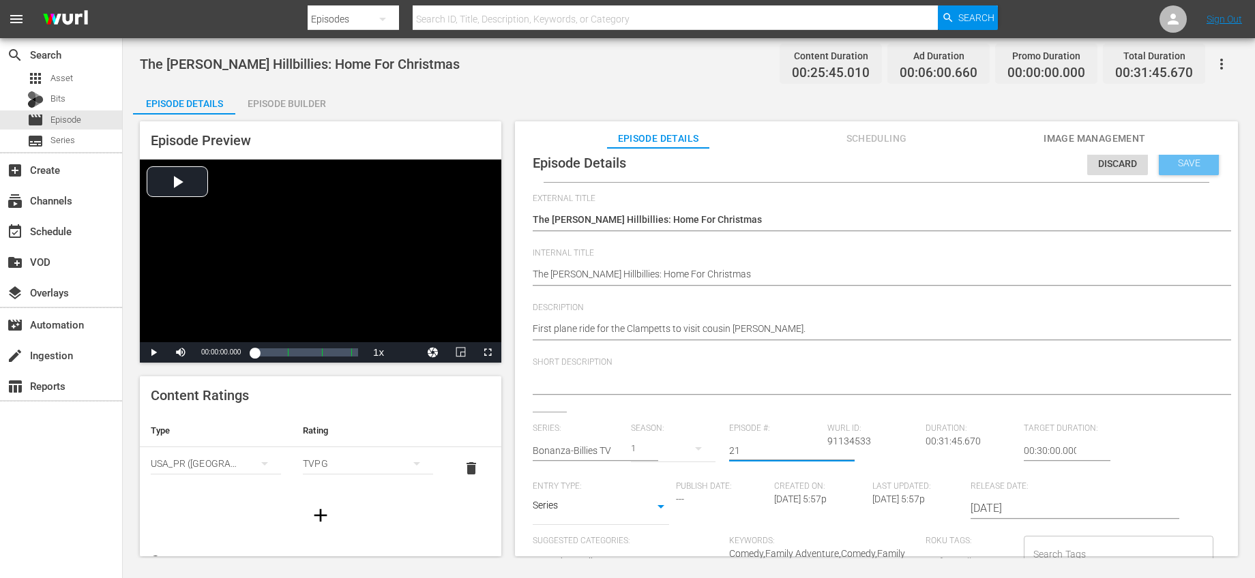
type input "21"
click at [1171, 162] on span "Save" at bounding box center [1189, 163] width 44 height 11
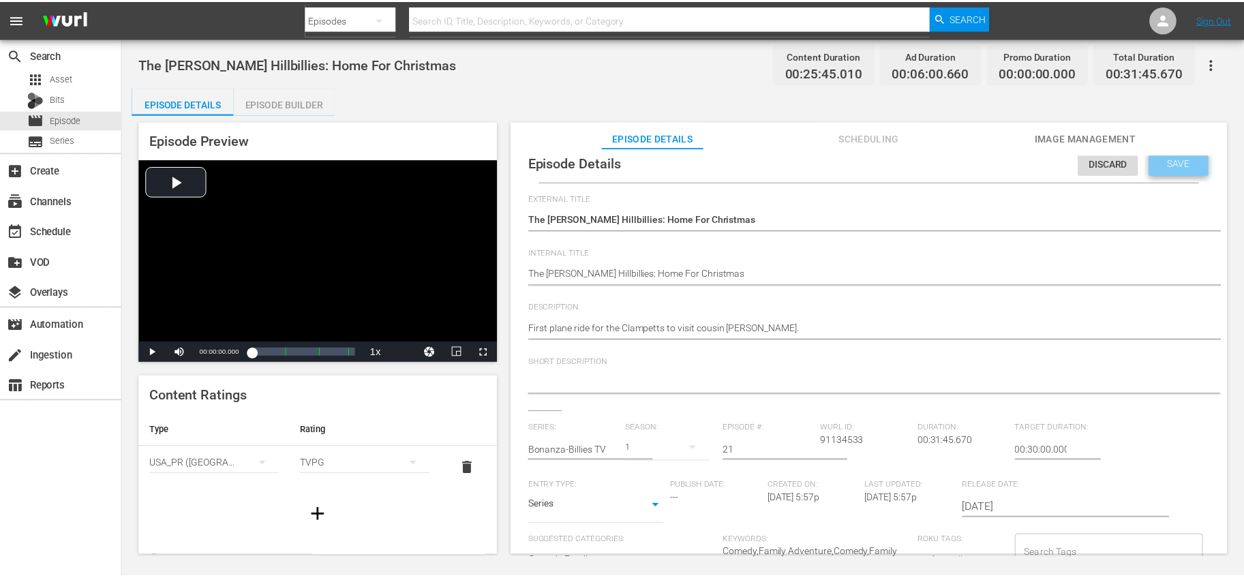
scroll to position [0, 0]
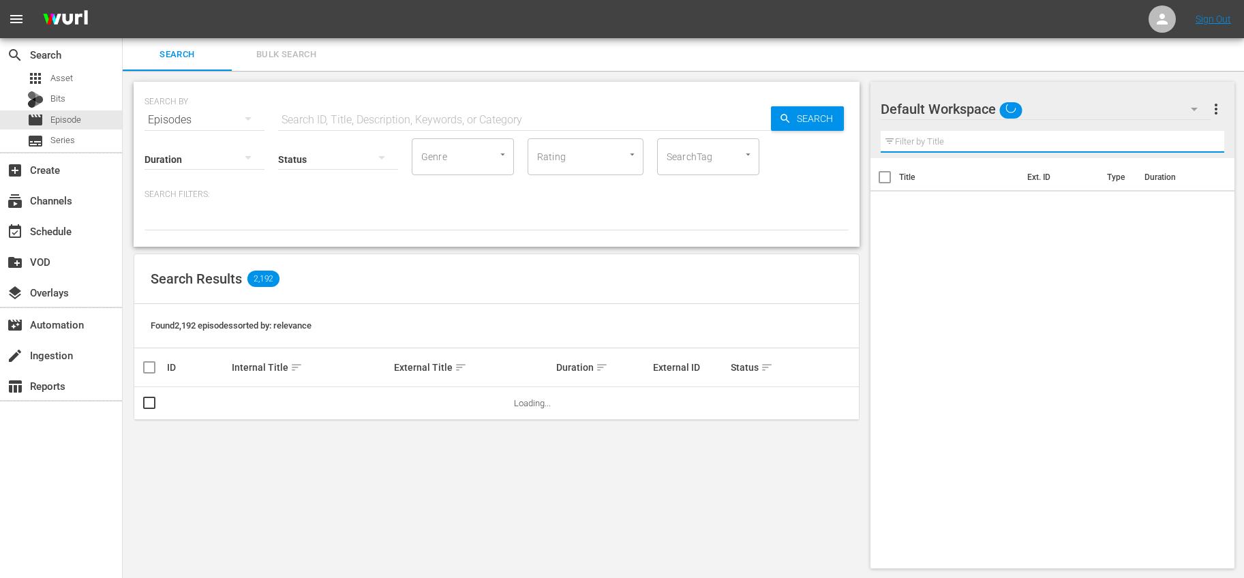
click at [970, 140] on input "text" at bounding box center [1053, 142] width 344 height 22
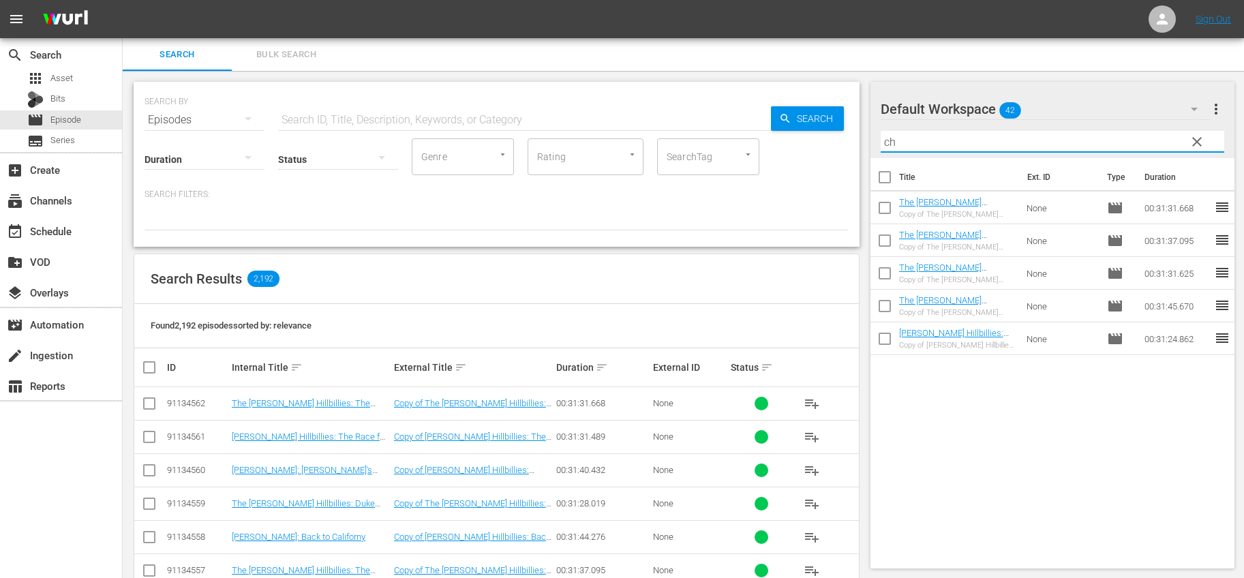
type input "chris"
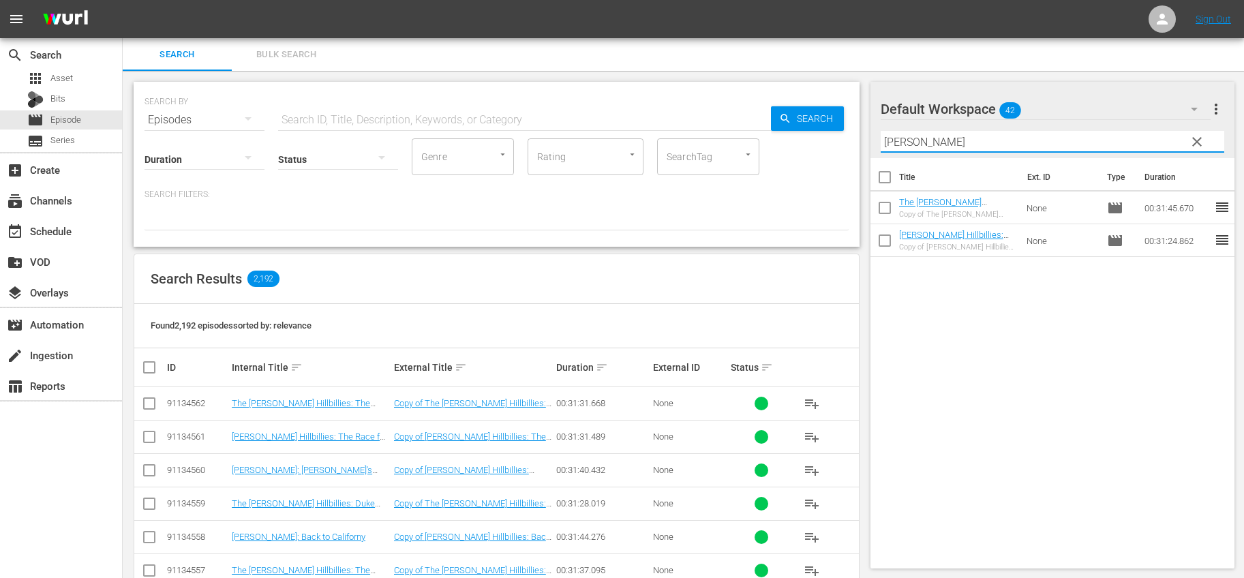
drag, startPoint x: 878, startPoint y: 205, endPoint x: 970, endPoint y: 205, distance: 92.0
click at [878, 205] on input "checkbox" at bounding box center [885, 210] width 29 height 29
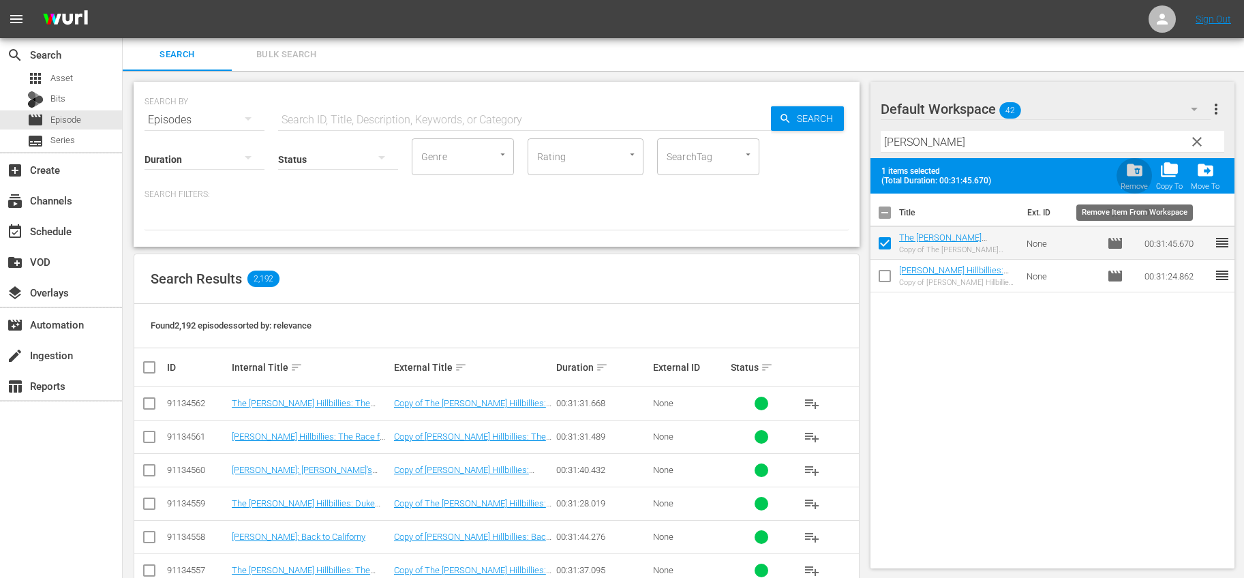
click at [1139, 174] on span "folder_delete" at bounding box center [1135, 170] width 18 height 18
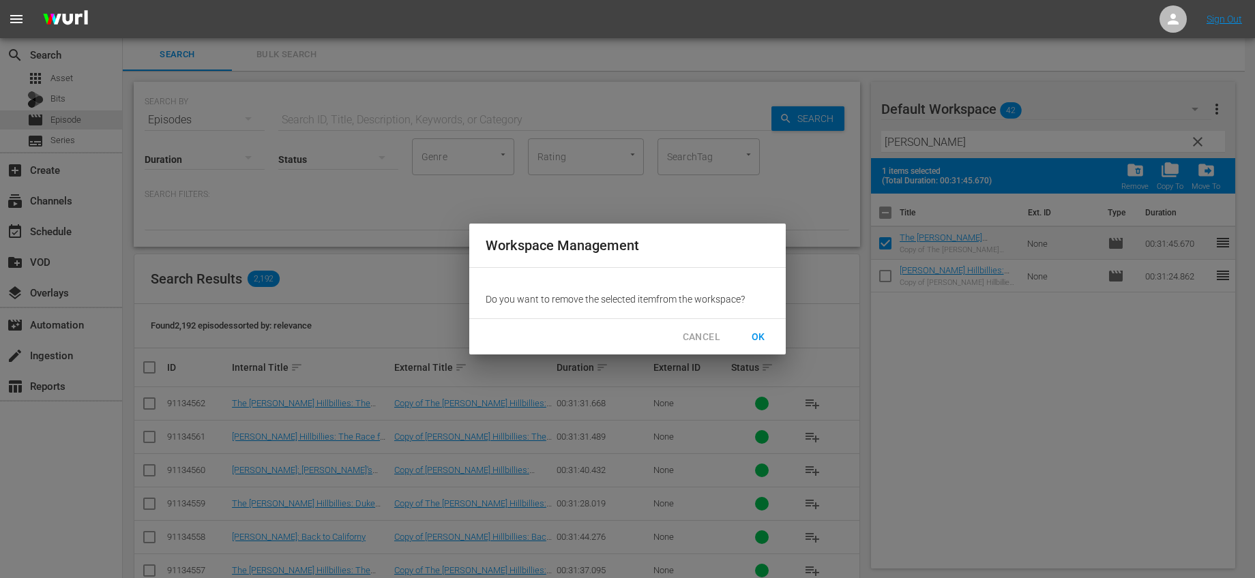
click at [761, 340] on span "OK" at bounding box center [758, 337] width 22 height 17
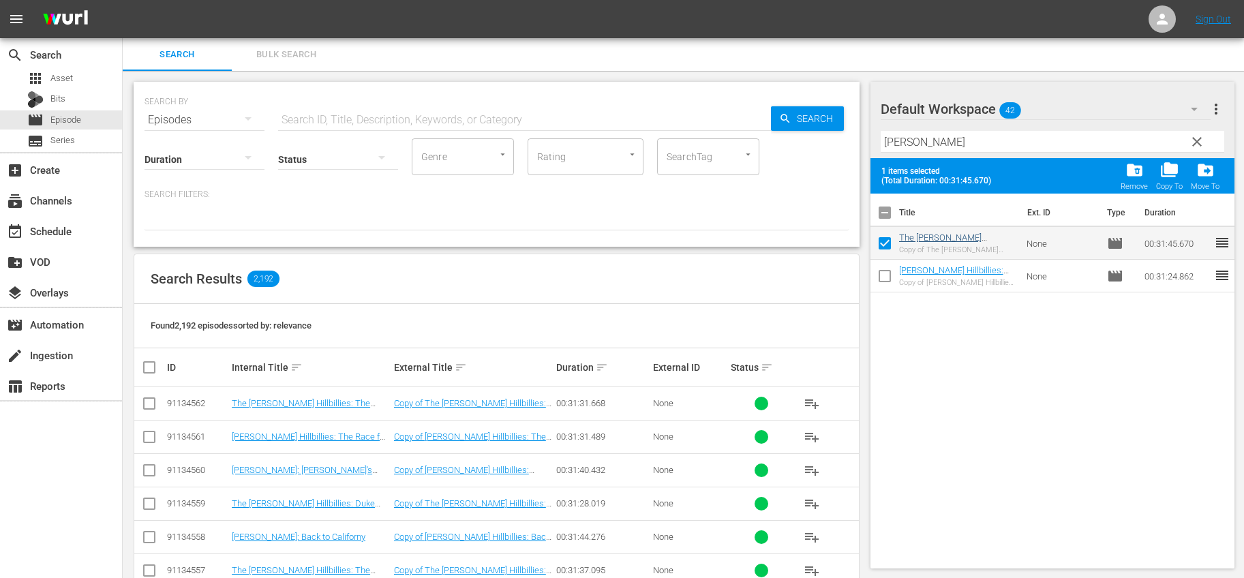
checkbox input "false"
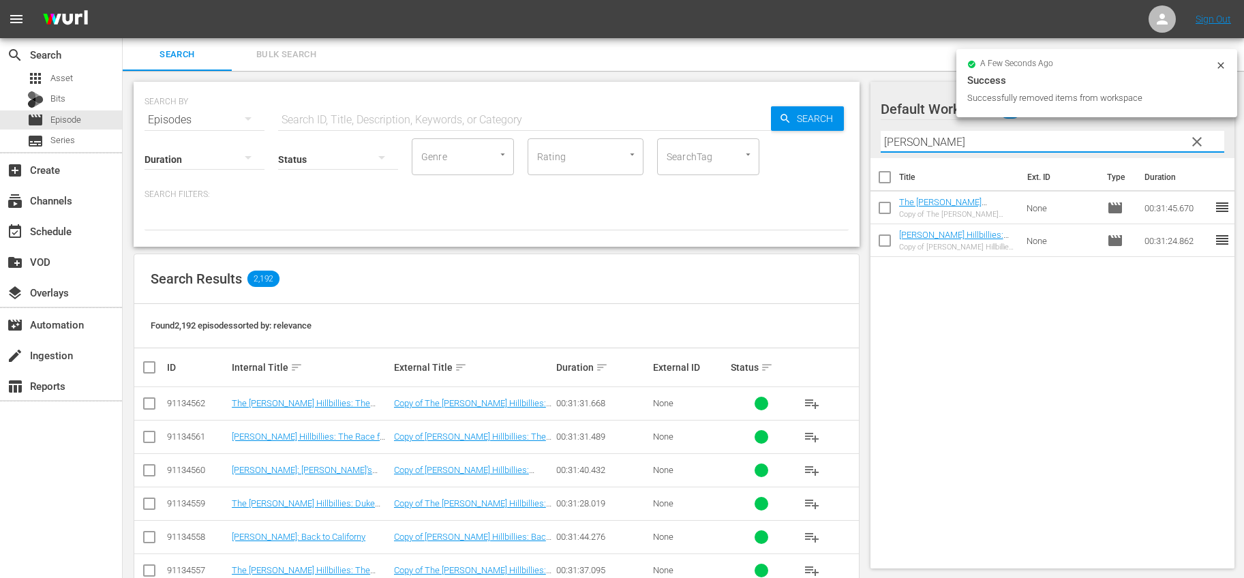
drag, startPoint x: 1161, startPoint y: 140, endPoint x: 833, endPoint y: 145, distance: 328.0
click at [833, 145] on div "Search Bulk Search SEARCH BY Search By Episodes Search ID, Title, Description, …" at bounding box center [684, 575] width 1122 height 1075
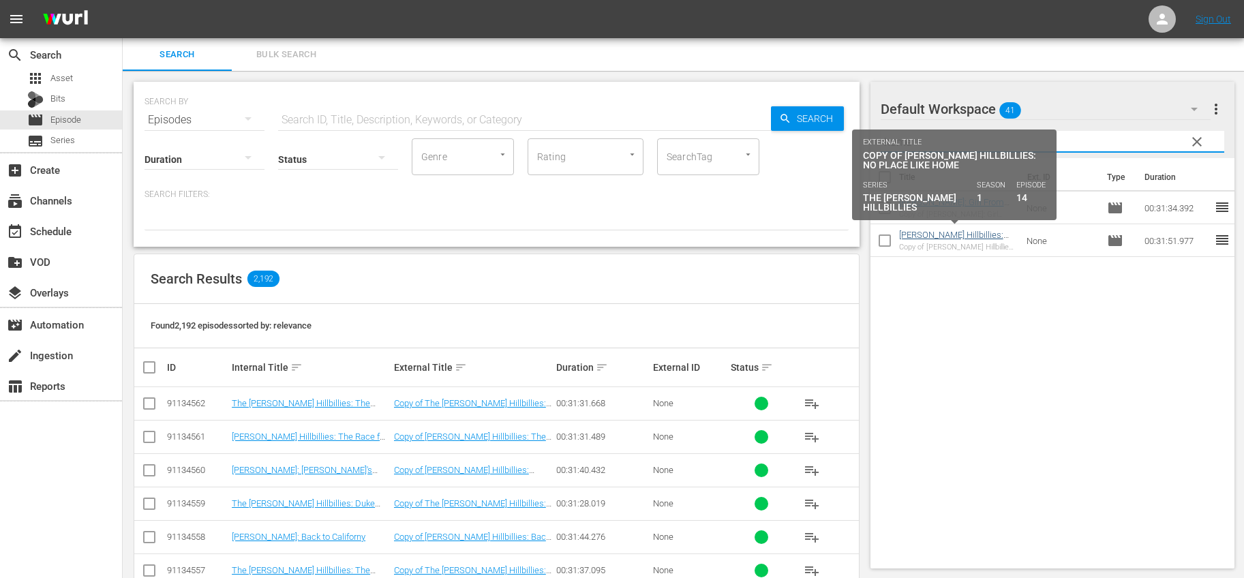
type input "home"
click at [972, 232] on link "[PERSON_NAME] Hillbillies: No Place Like Home" at bounding box center [951, 240] width 104 height 20
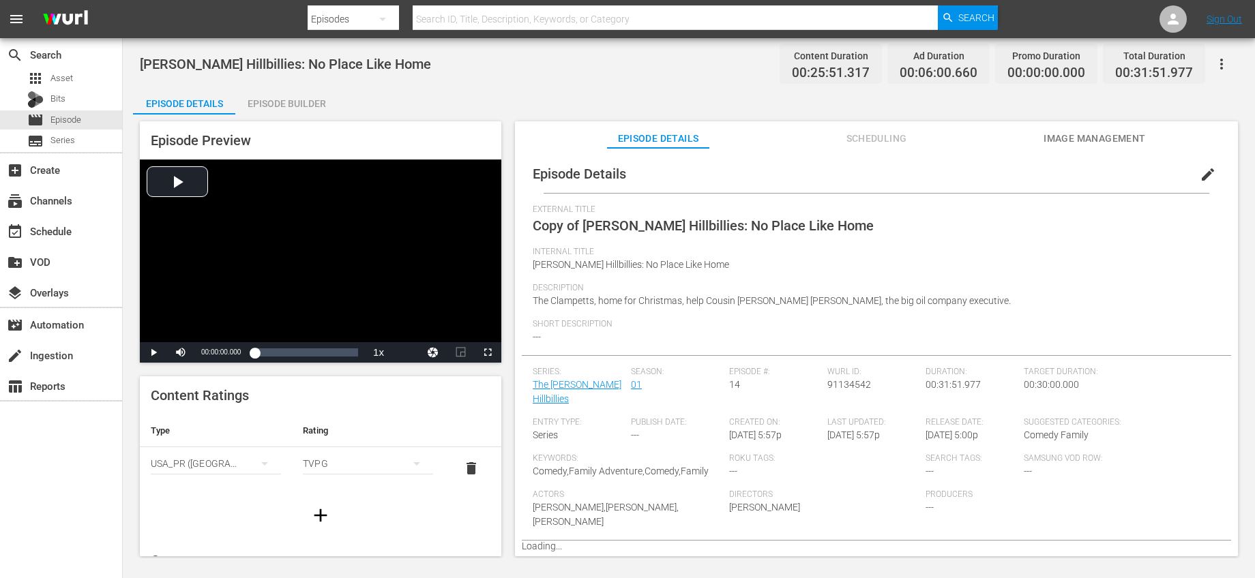
click at [1199, 175] on span "edit" at bounding box center [1207, 174] width 16 height 16
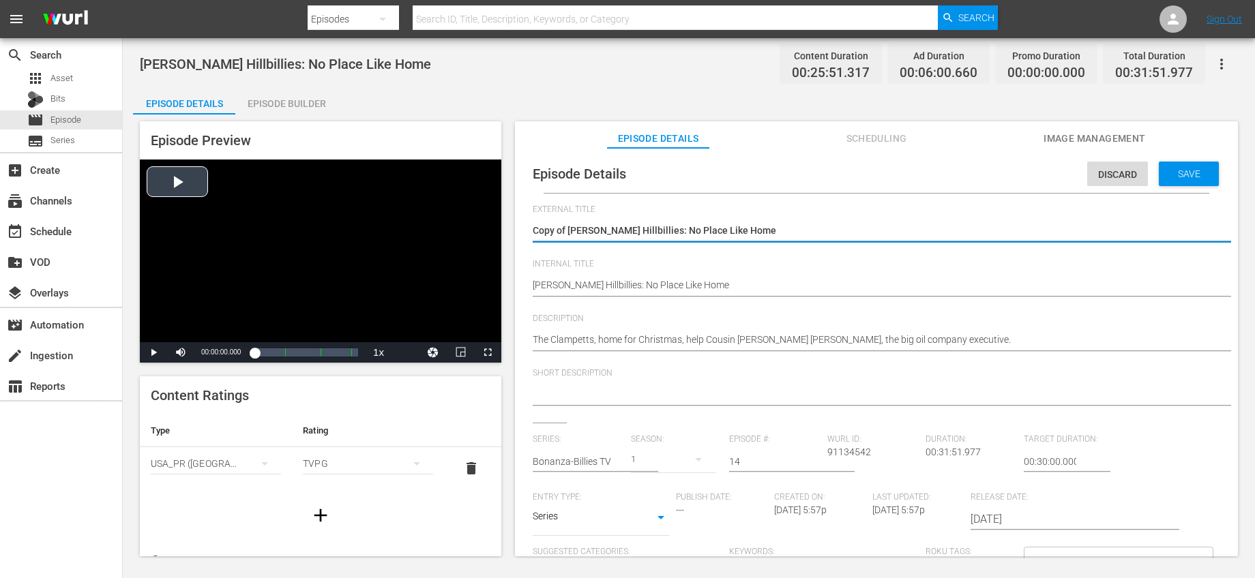
drag, startPoint x: 570, startPoint y: 228, endPoint x: 404, endPoint y: 228, distance: 165.7
click at [412, 228] on div "Episode Preview Video Player is loading. Play Video Play Mute Current Time 00:0…" at bounding box center [688, 341] width 1111 height 453
type textarea "[PERSON_NAME] Hillbillies: No Place Like Home"
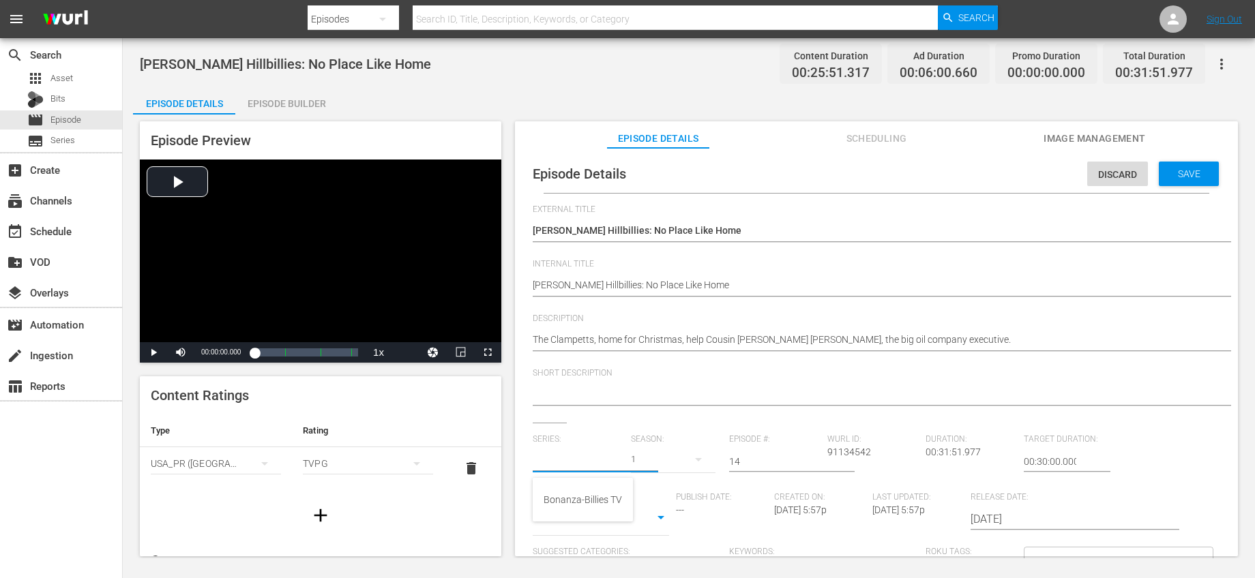
click at [583, 461] on input "text" at bounding box center [578, 461] width 91 height 33
click at [573, 504] on div "Bonanza-Billies TV" at bounding box center [582, 499] width 78 height 33
type input "Bonanza-Billies TV"
drag, startPoint x: 766, startPoint y: 463, endPoint x: 674, endPoint y: 451, distance: 93.5
click at [674, 451] on div "Series: Bonanza-Billies TV Season: 1 Episode #: 14 Wurl ID: 91134542 Duration: …" at bounding box center [876, 561] width 687 height 254
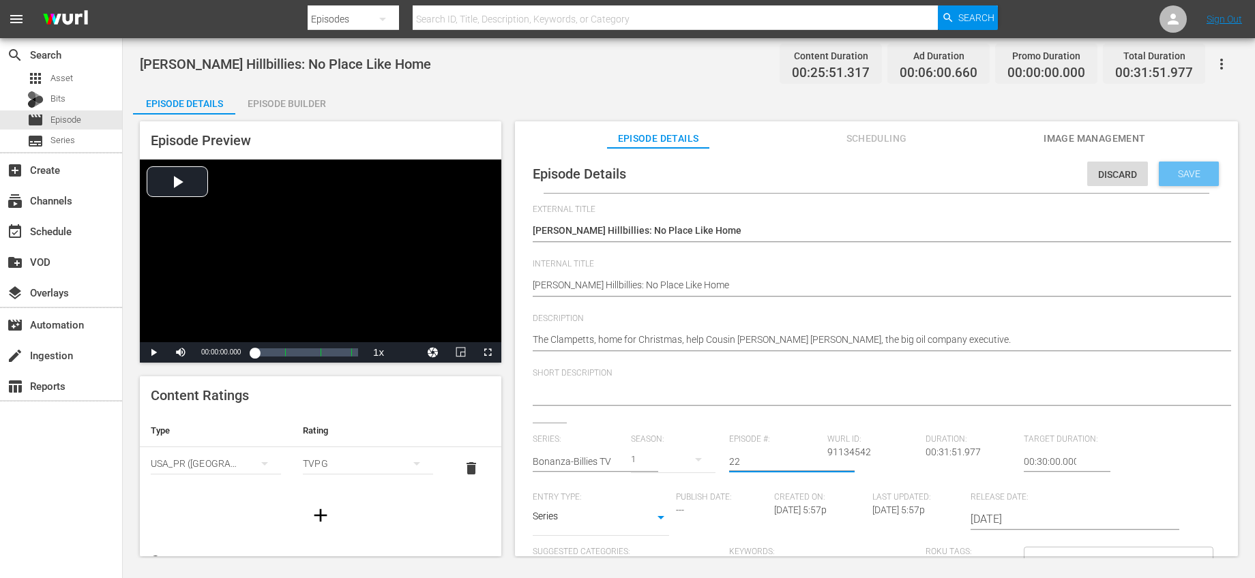
type input "22"
click at [1182, 177] on span "Save" at bounding box center [1189, 173] width 44 height 11
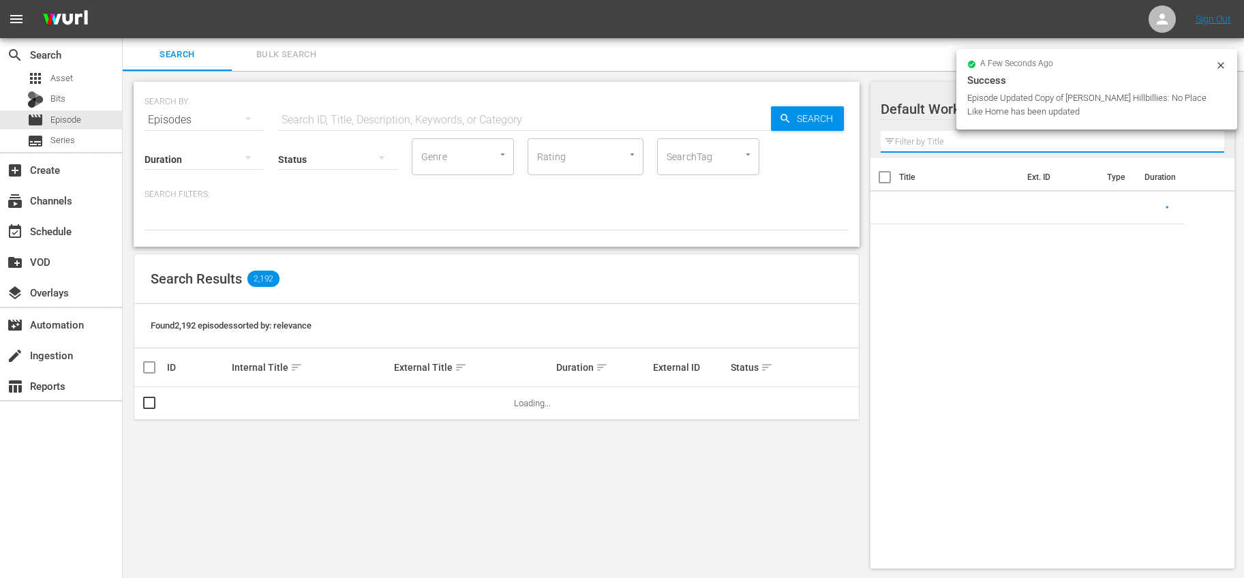
click at [946, 140] on input "text" at bounding box center [1053, 142] width 344 height 22
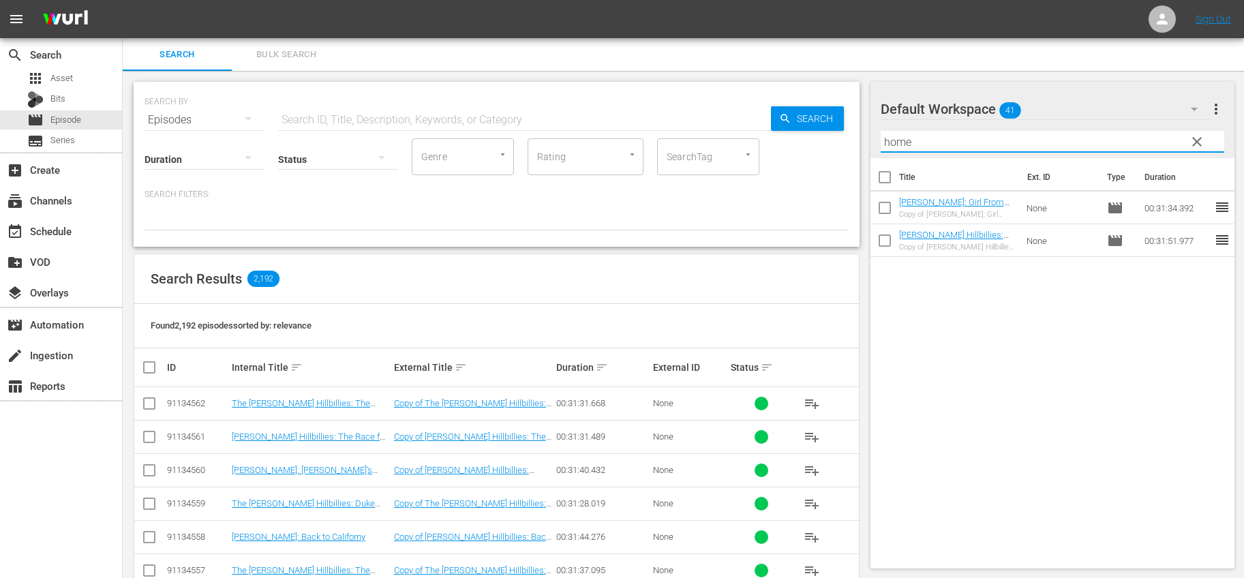
type input "home"
click at [879, 242] on input "checkbox" at bounding box center [885, 243] width 29 height 29
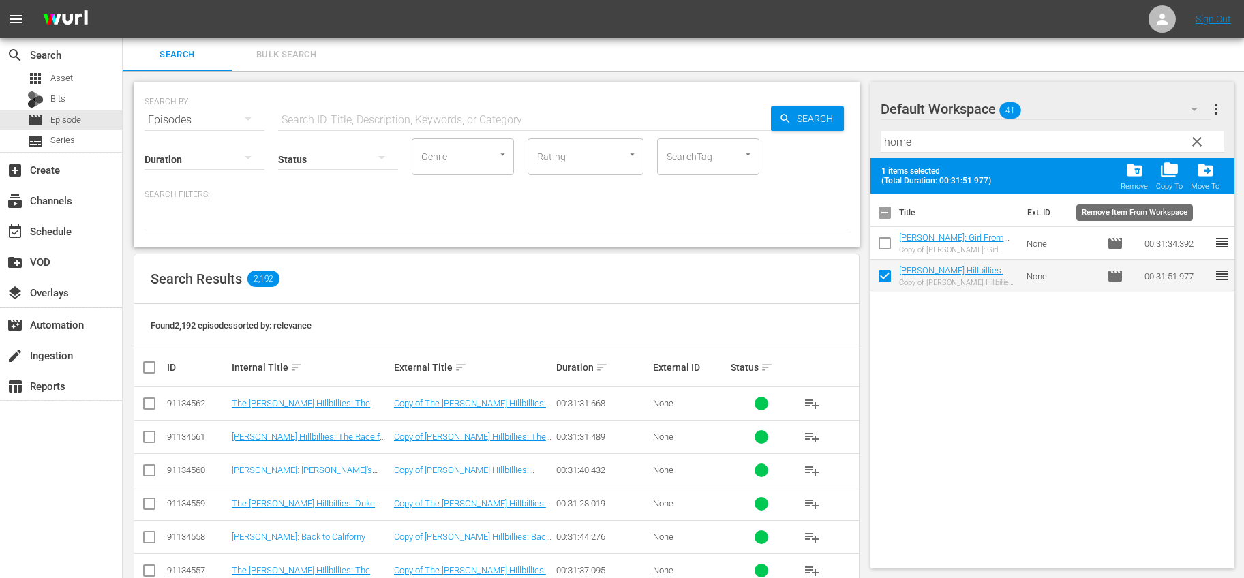
click at [1146, 172] on div "folder_delete Remove" at bounding box center [1134, 176] width 27 height 30
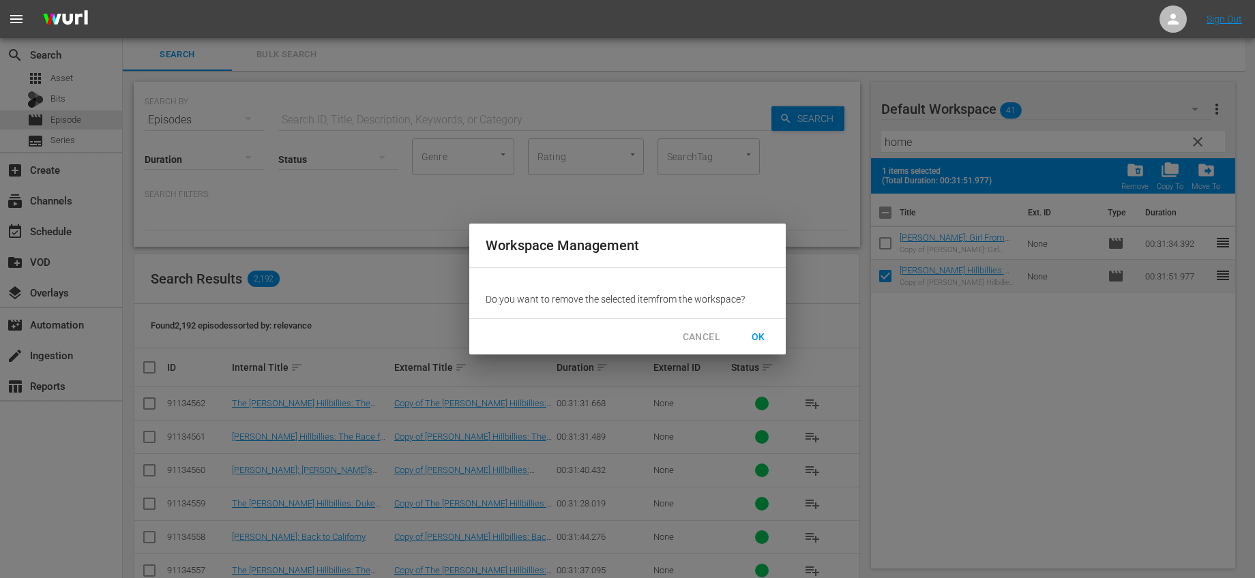
click at [766, 338] on span "OK" at bounding box center [758, 337] width 22 height 17
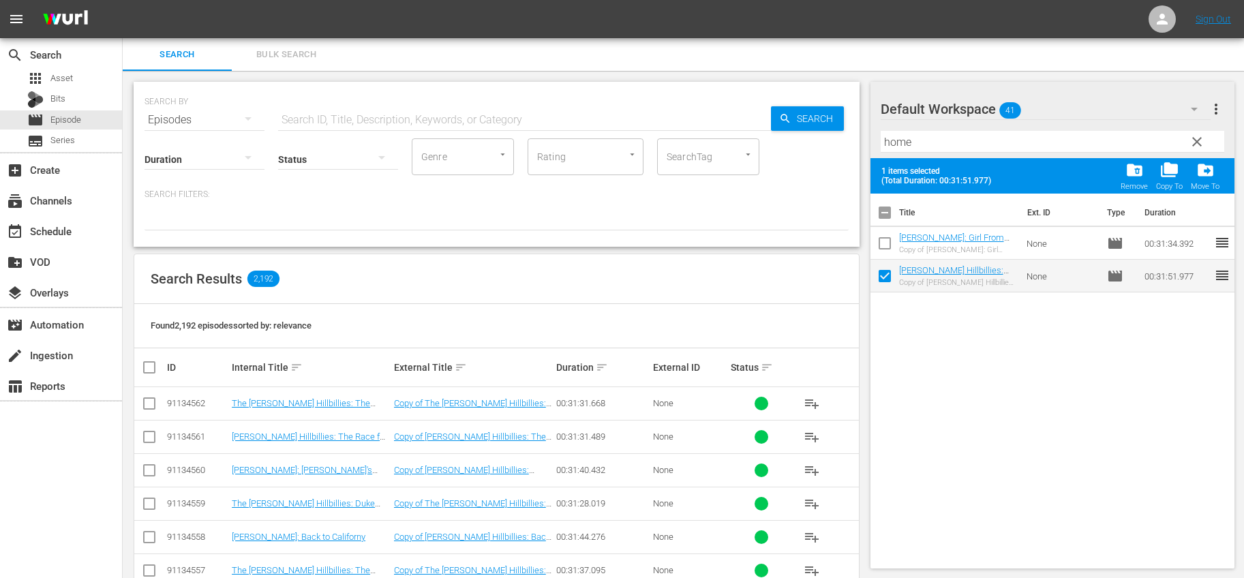
checkbox input "false"
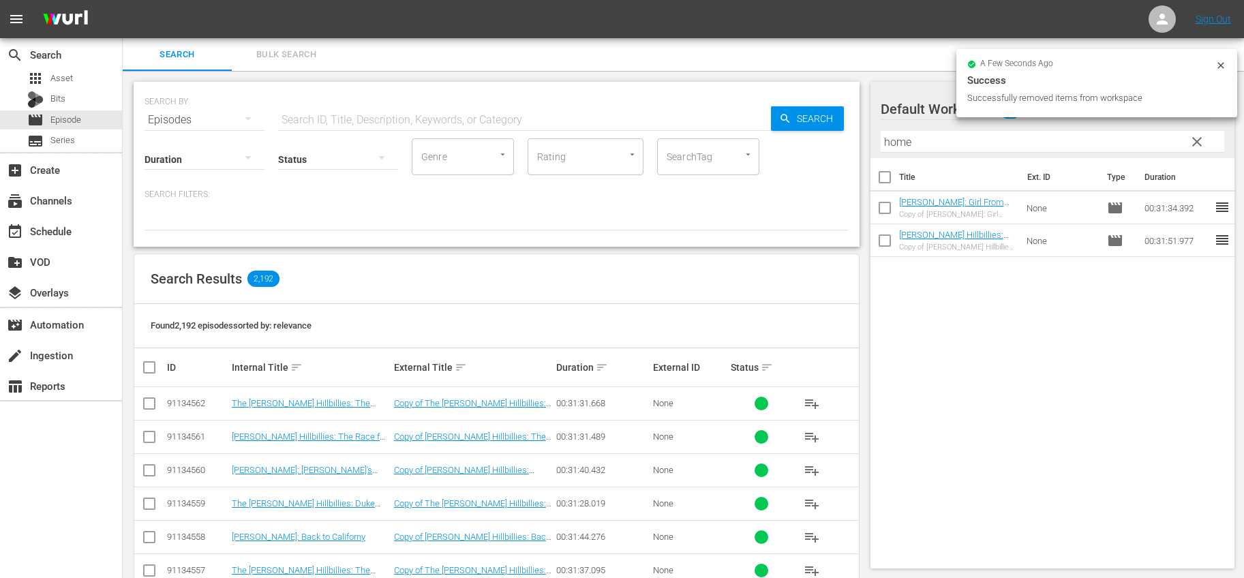
click at [1195, 141] on span "clear" at bounding box center [1197, 142] width 16 height 16
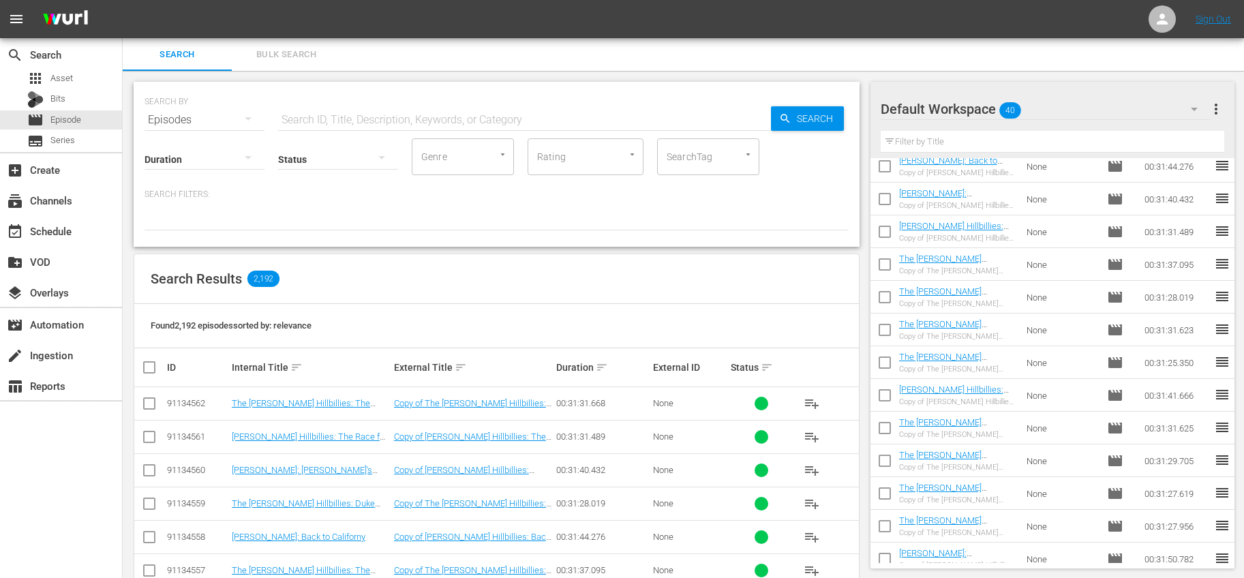
scroll to position [320, 0]
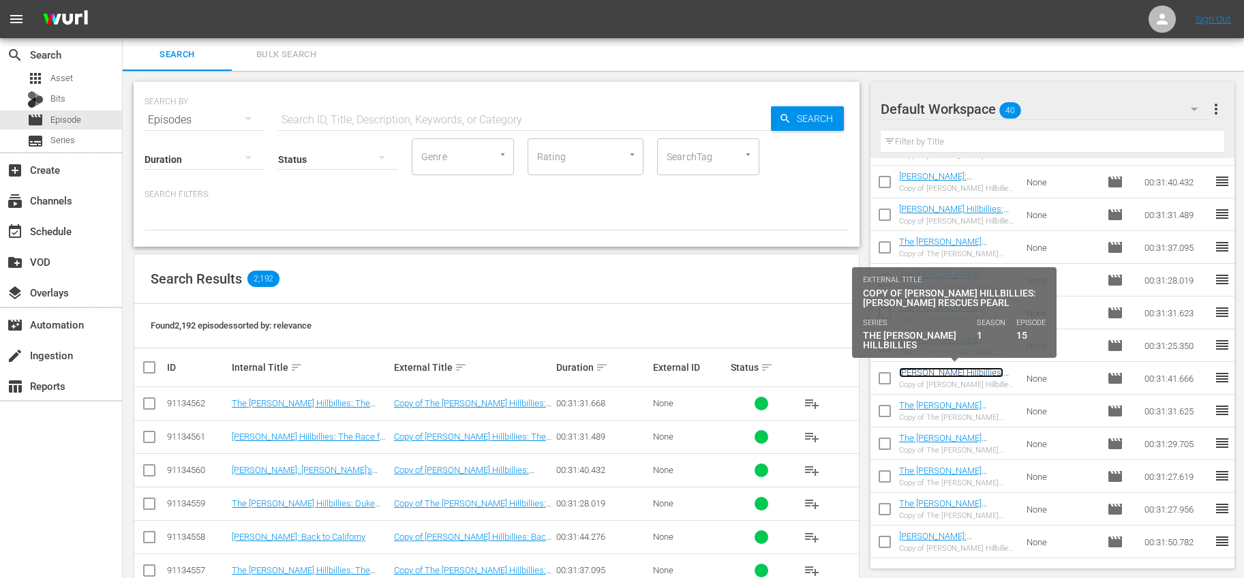
click at [975, 374] on link "[PERSON_NAME] Hillbillies: [PERSON_NAME] Rescues Pearl" at bounding box center [951, 383] width 104 height 31
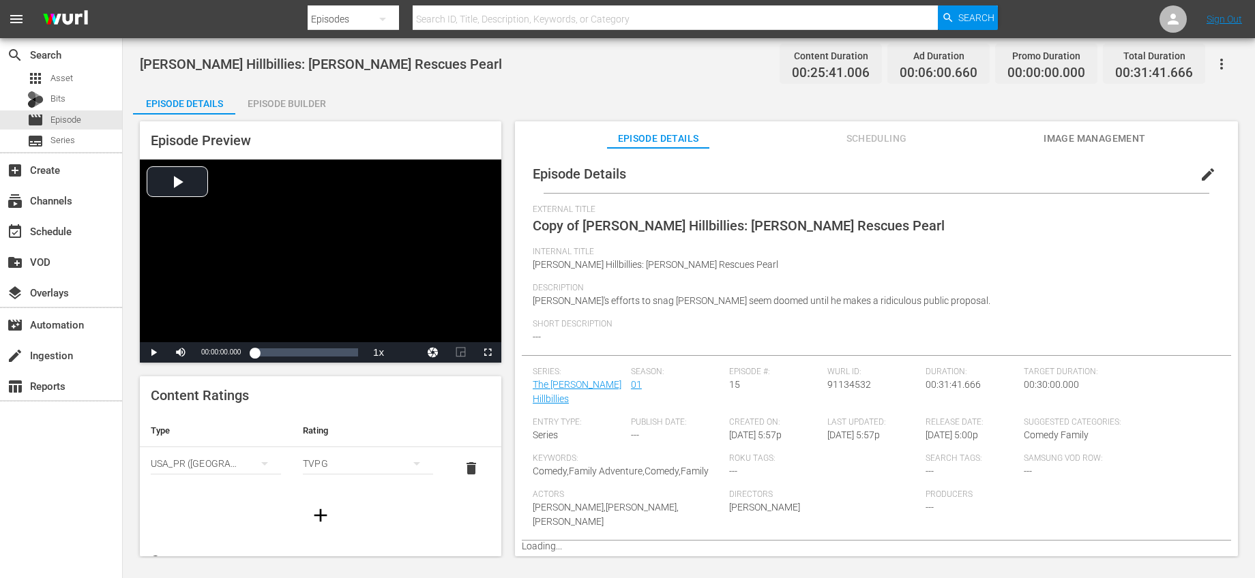
click at [1199, 171] on span "edit" at bounding box center [1207, 174] width 16 height 16
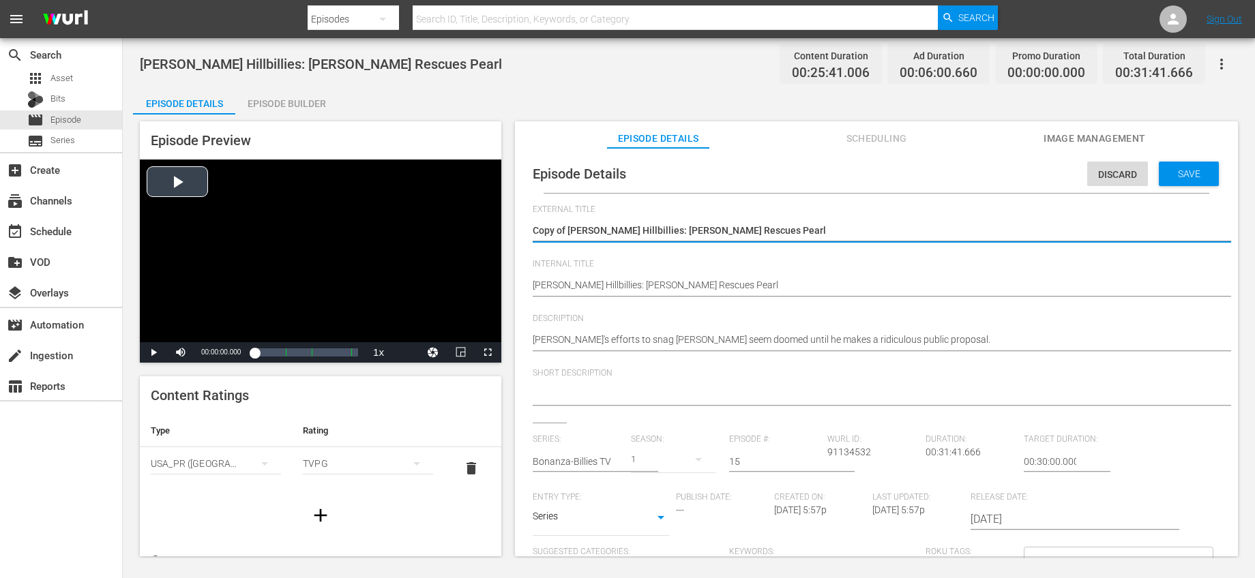
drag, startPoint x: 569, startPoint y: 228, endPoint x: 458, endPoint y: 225, distance: 111.2
click at [458, 225] on div "Episode Preview Video Player is loading. Play Video Play Mute Current Time 00:0…" at bounding box center [688, 341] width 1111 height 453
type textarea "[PERSON_NAME] Hillbillies: [PERSON_NAME] Rescues Pearl"
click at [602, 458] on input "text" at bounding box center [578, 461] width 91 height 33
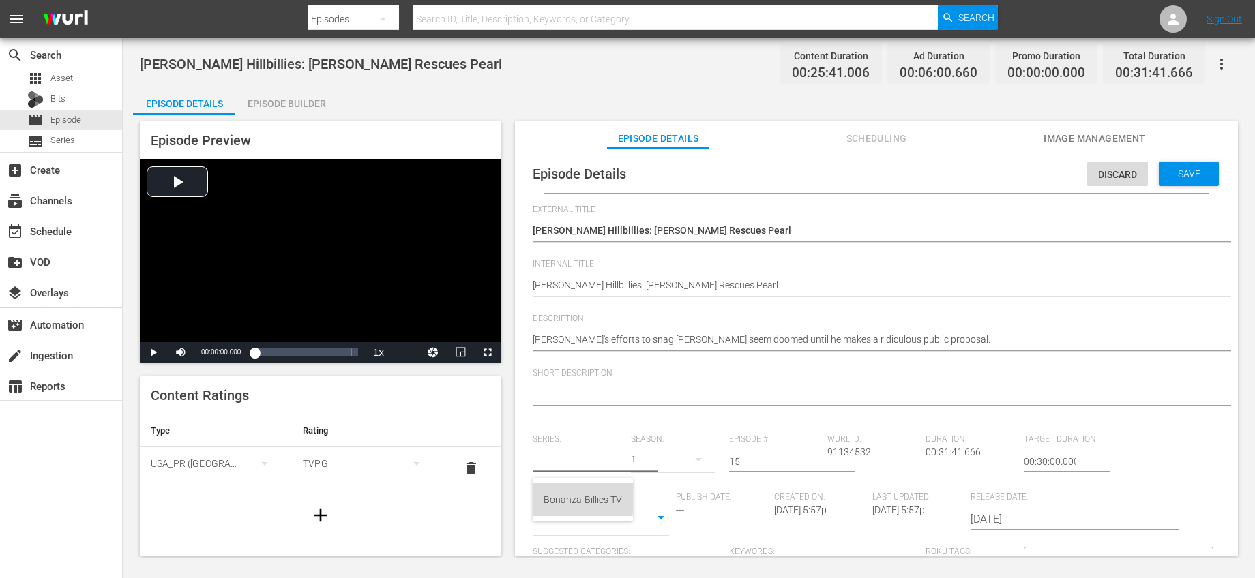
click at [574, 496] on div "Bonanza-Billies TV" at bounding box center [582, 499] width 78 height 33
type input "Bonanza-Billies TV"
drag, startPoint x: 746, startPoint y: 460, endPoint x: 687, endPoint y: 455, distance: 58.8
click at [687, 455] on div "Series: Bonanza-Billies TV Season: 1 Episode #: 15 Wurl ID: 91134532 Duration: …" at bounding box center [876, 561] width 687 height 254
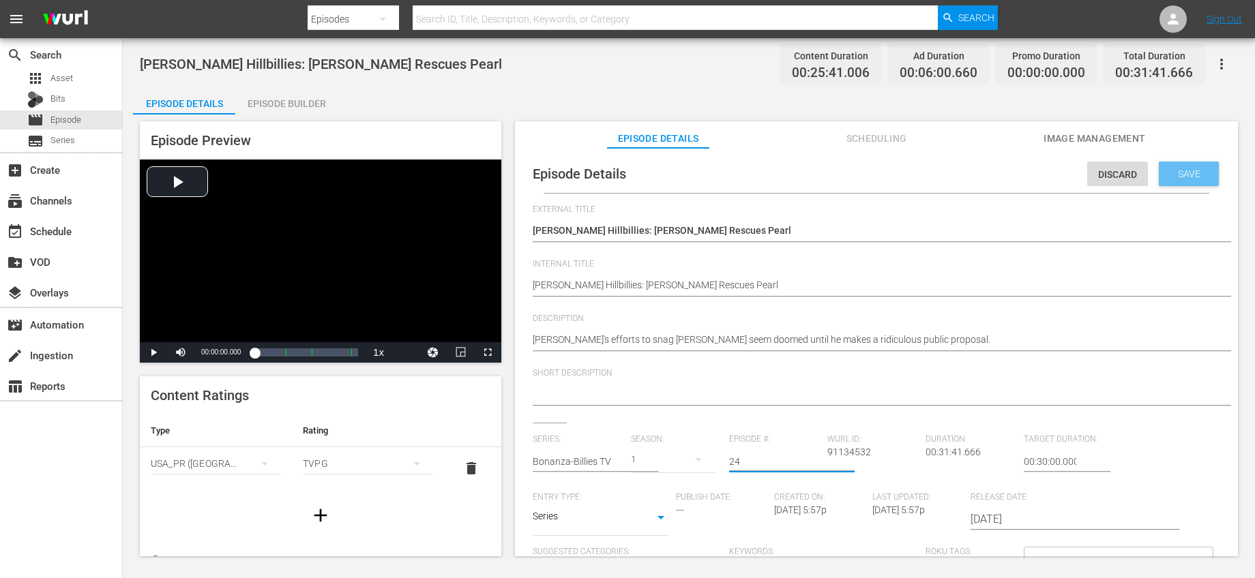
type input "24"
click at [1183, 175] on span "Save" at bounding box center [1189, 173] width 44 height 11
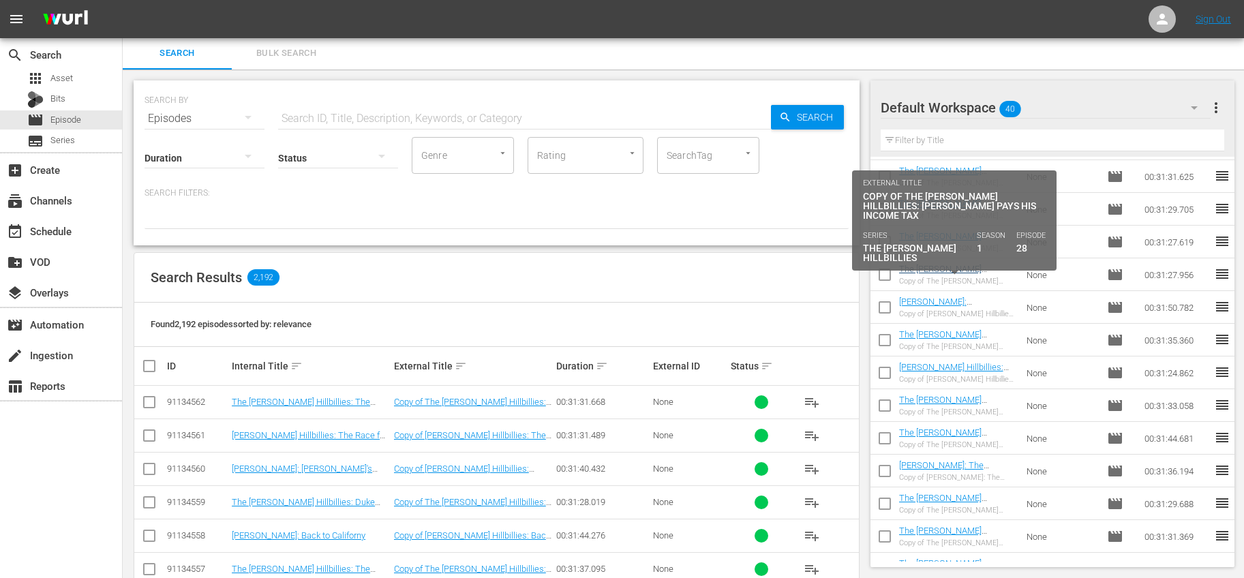
scroll to position [446, 0]
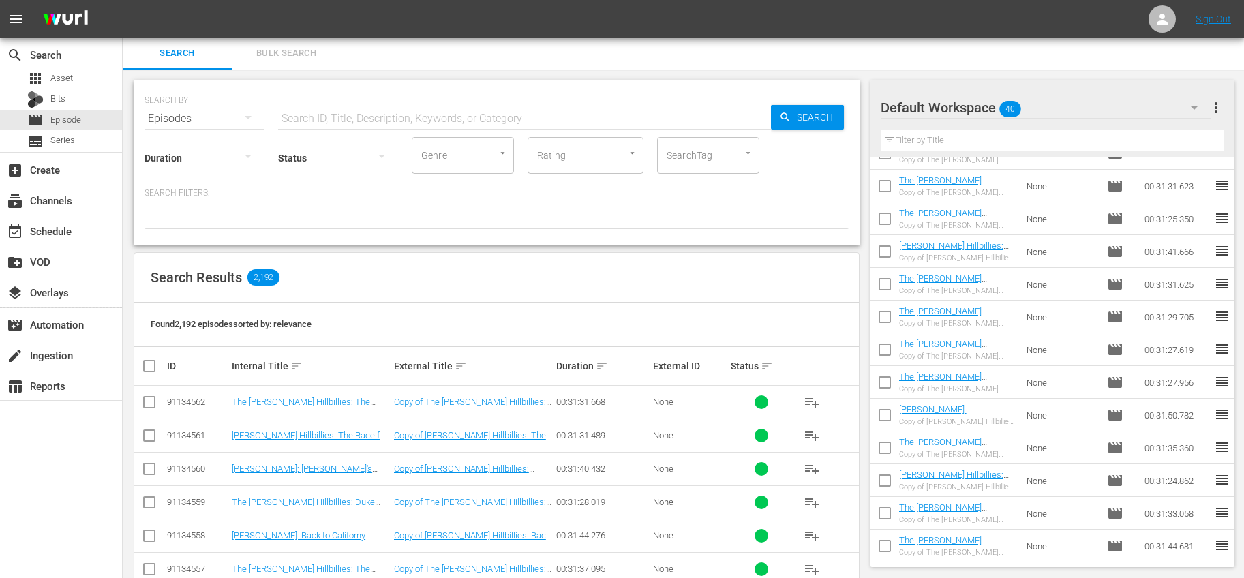
click at [886, 250] on input "checkbox" at bounding box center [885, 254] width 29 height 29
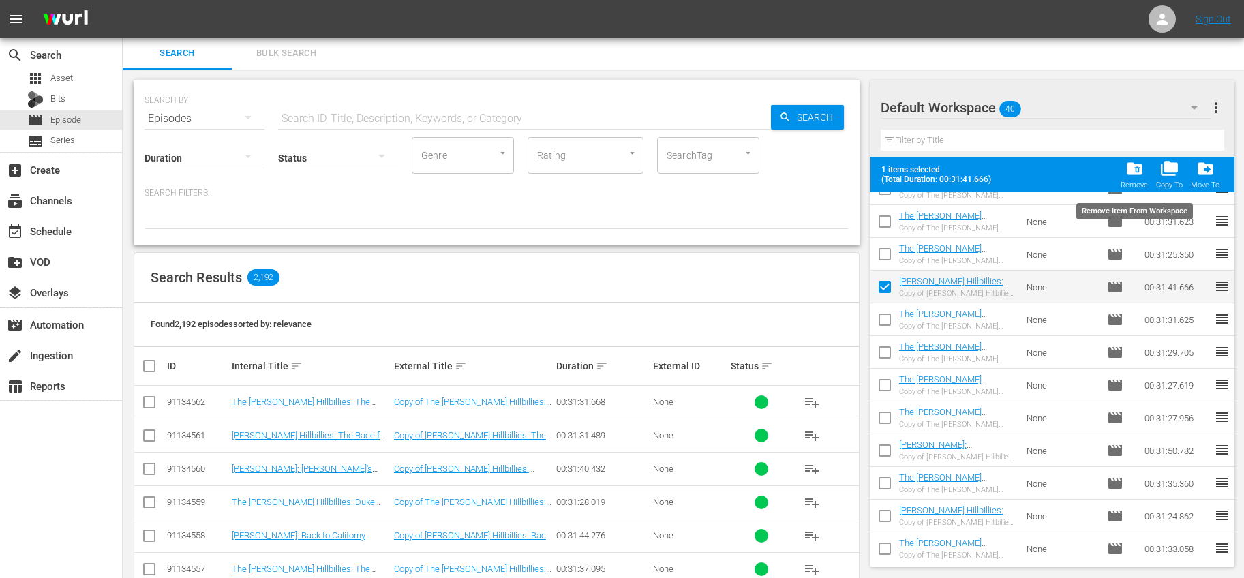
click at [1141, 168] on span "folder_delete" at bounding box center [1135, 169] width 18 height 18
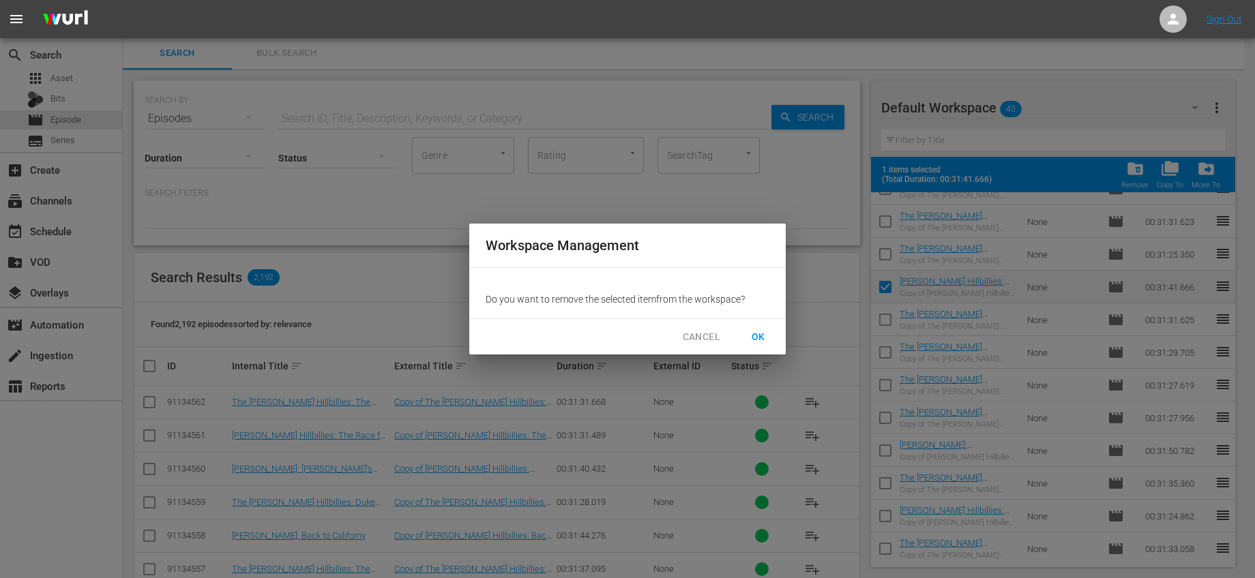
click at [753, 331] on span "OK" at bounding box center [758, 337] width 22 height 17
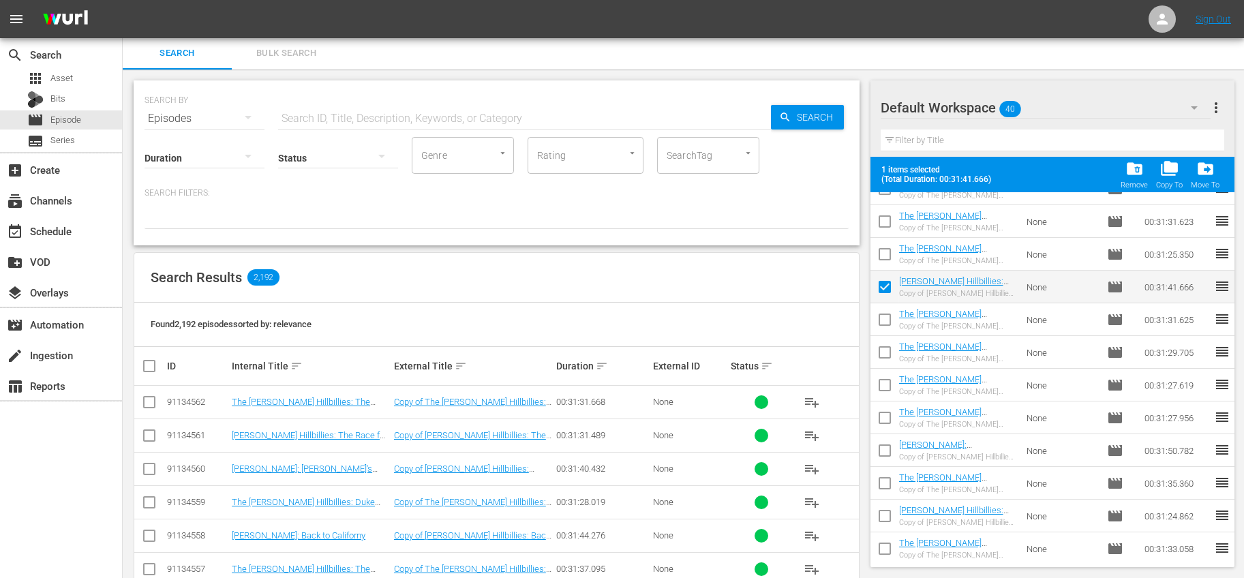
checkbox input "false"
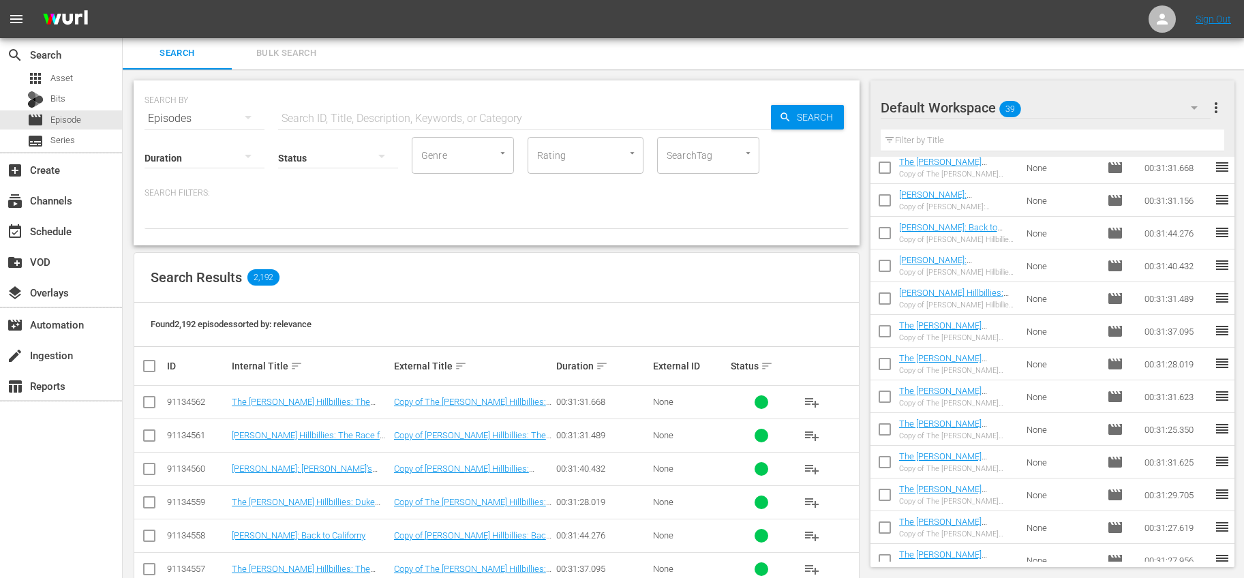
scroll to position [224, 0]
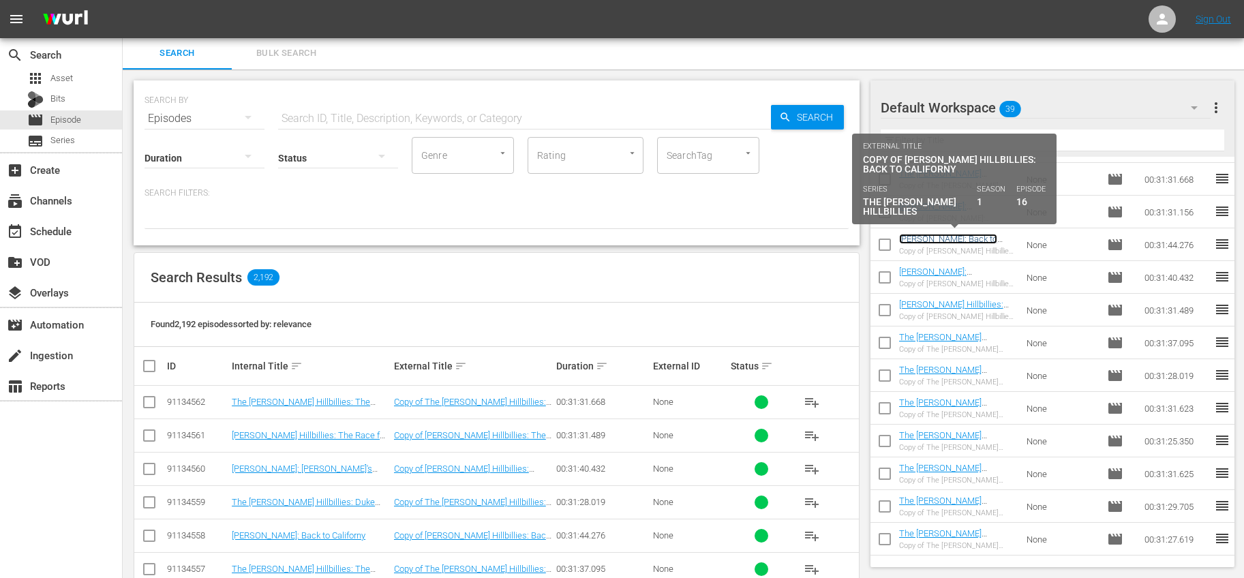
click at [989, 241] on link "[PERSON_NAME]: Back to Californy" at bounding box center [948, 244] width 98 height 20
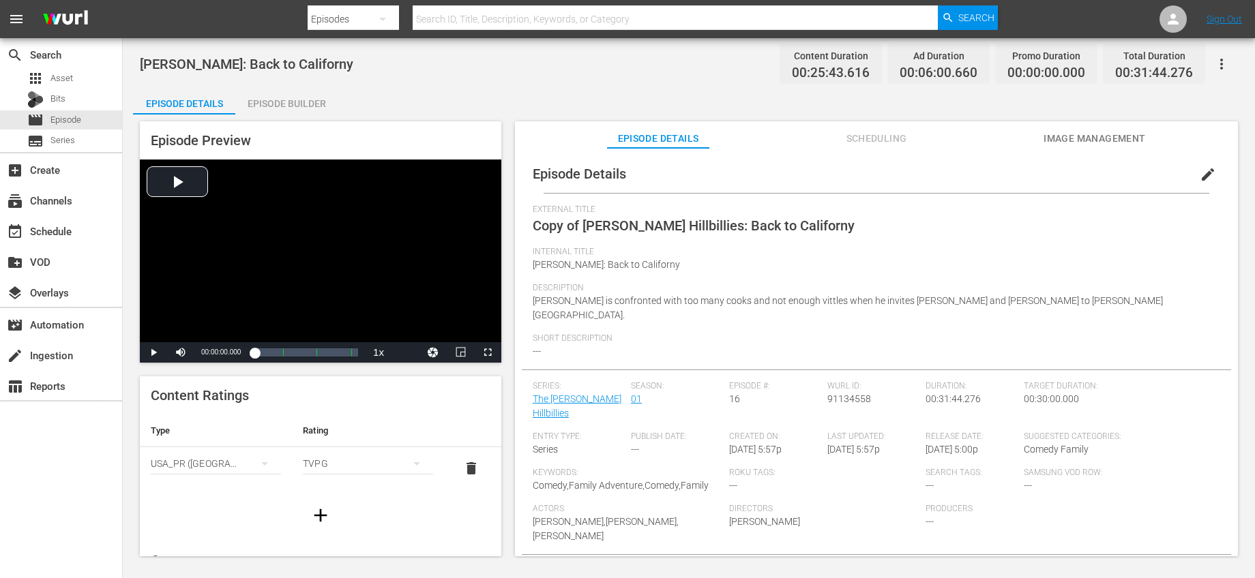
click at [1199, 173] on span "edit" at bounding box center [1207, 174] width 16 height 16
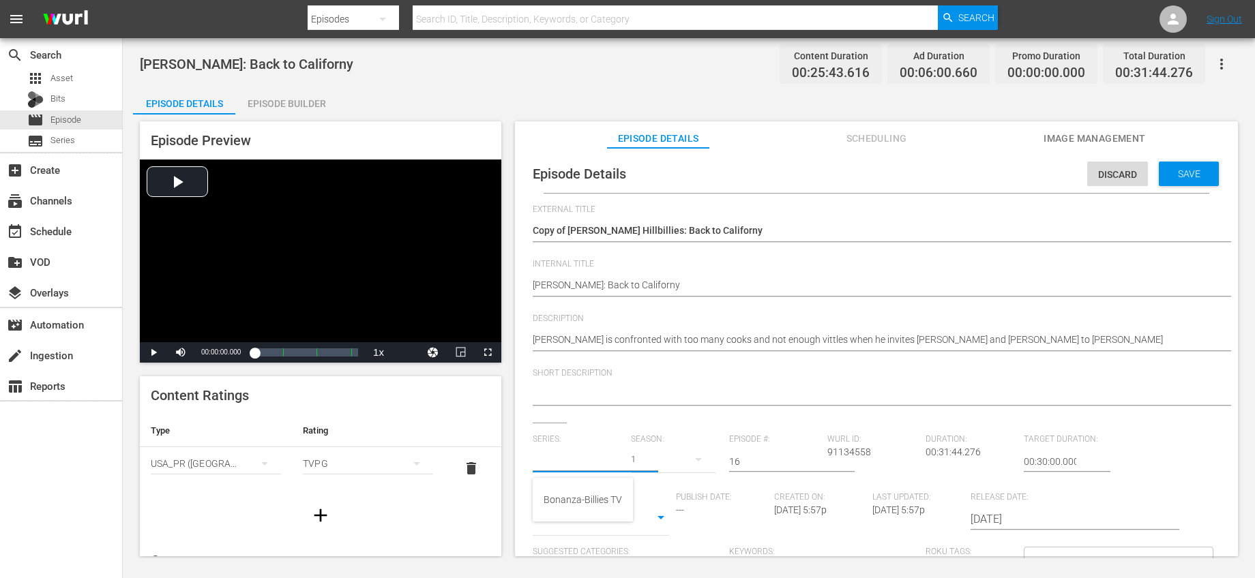
click at [588, 461] on input "text" at bounding box center [578, 461] width 91 height 33
click at [590, 495] on div "Bonanza-Billies TV" at bounding box center [582, 499] width 78 height 33
type input "Bonanza-Billies TV"
drag, startPoint x: 744, startPoint y: 460, endPoint x: 695, endPoint y: 459, distance: 48.4
click at [695, 459] on div "Series: Bonanza-Billies TV Season: 1 Episode #: 16 Wurl ID: 91134558 Duration: …" at bounding box center [876, 561] width 687 height 254
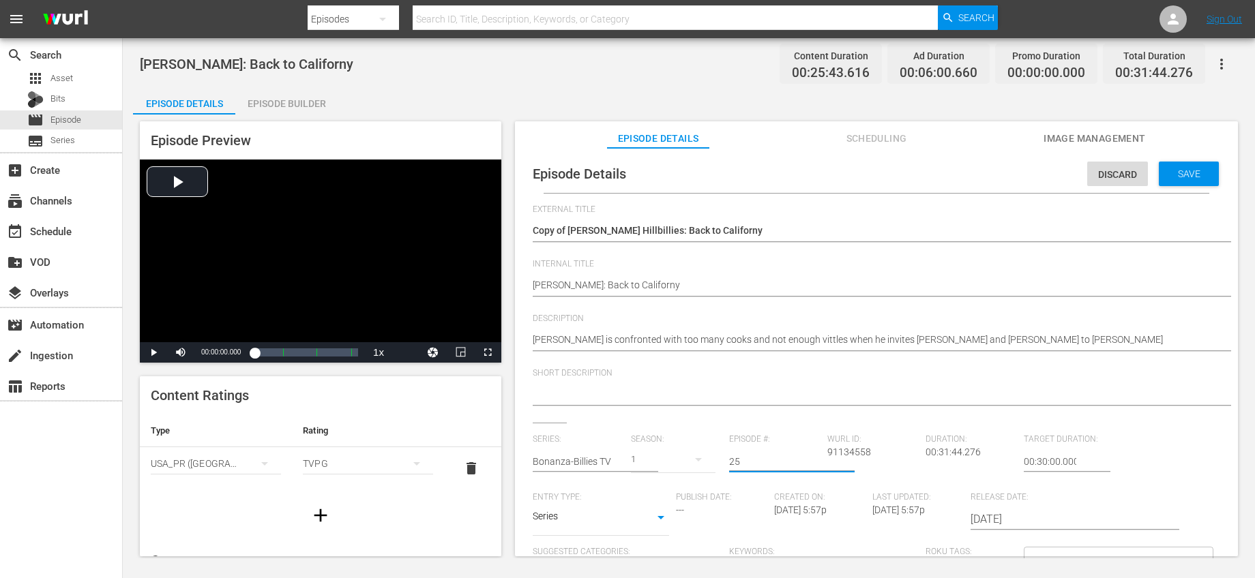
type input "25"
click at [766, 430] on div "External Title Copy of Beverly Hillbillies: Back to Californy Copy of Beverly H…" at bounding box center [876, 470] width 687 height 530
click at [1193, 174] on span "Save" at bounding box center [1189, 173] width 44 height 11
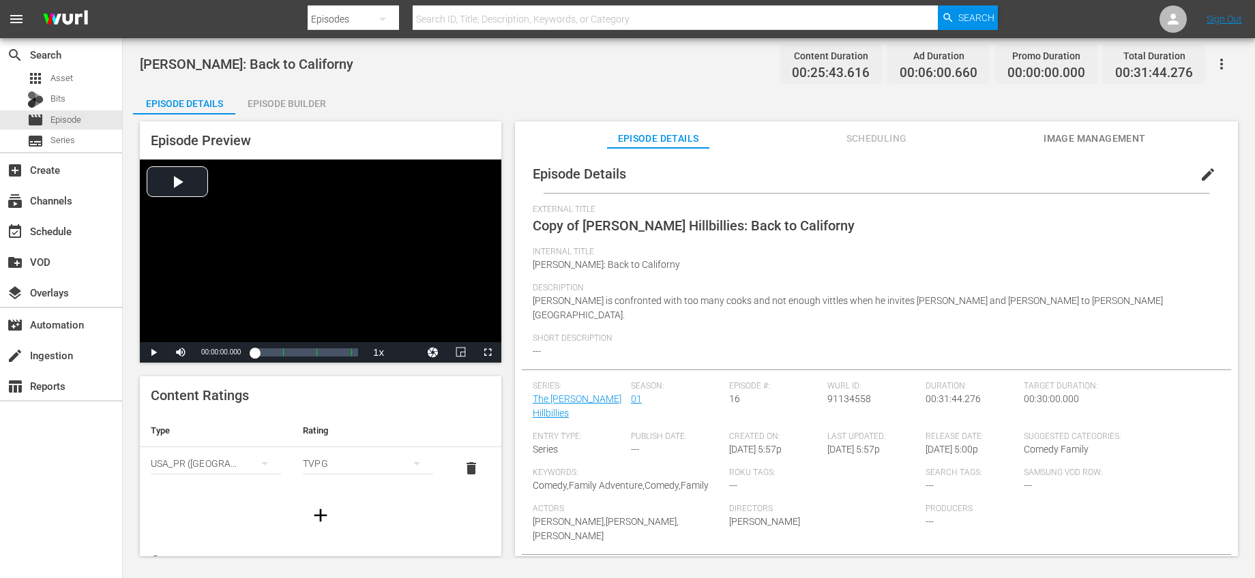
click at [1199, 173] on span "edit" at bounding box center [1207, 174] width 16 height 16
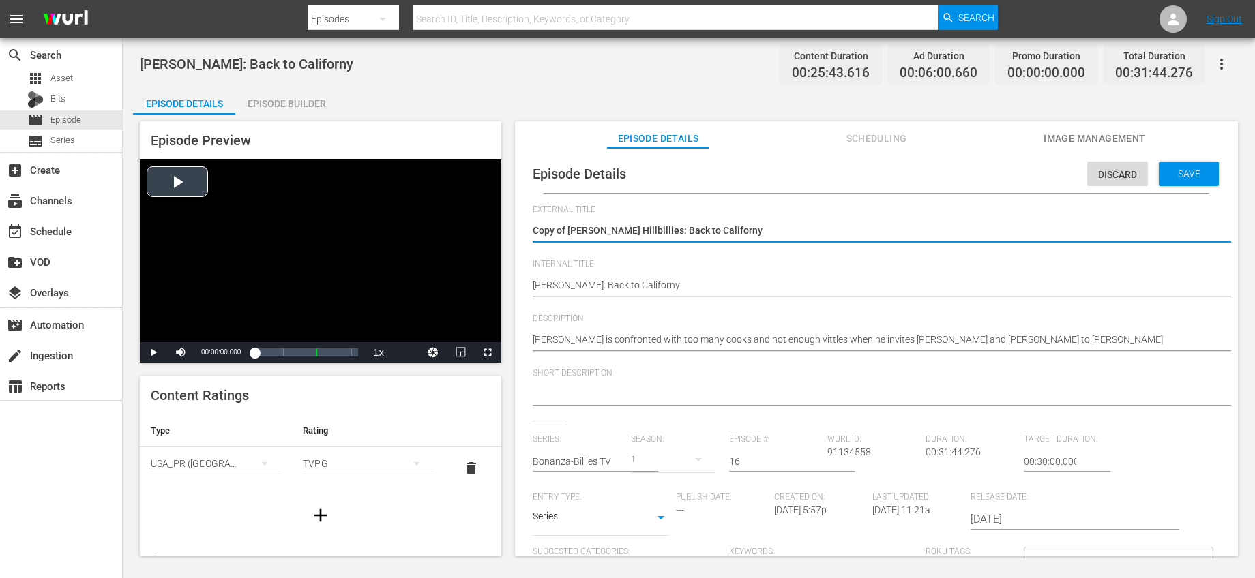
drag, startPoint x: 567, startPoint y: 230, endPoint x: 406, endPoint y: 228, distance: 160.9
click at [406, 228] on div "Episode Preview Video Player is loading. Play Video Play Mute Current Time 00:0…" at bounding box center [688, 341] width 1111 height 453
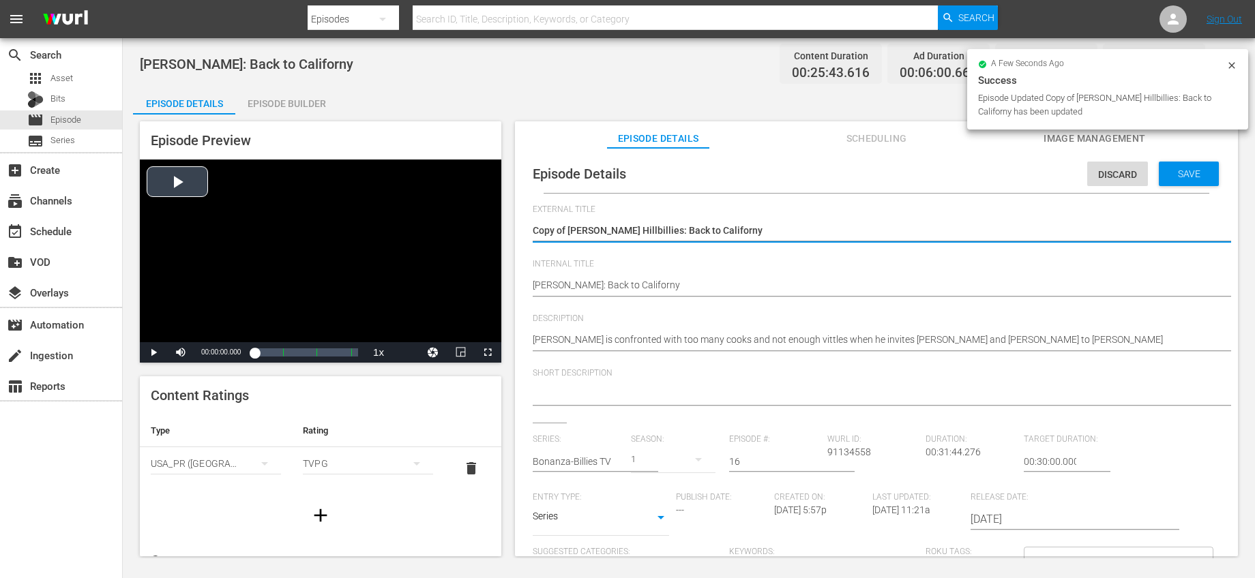
type textarea "[PERSON_NAME]: Back to Californy"
click at [1175, 175] on span "Save" at bounding box center [1189, 173] width 44 height 11
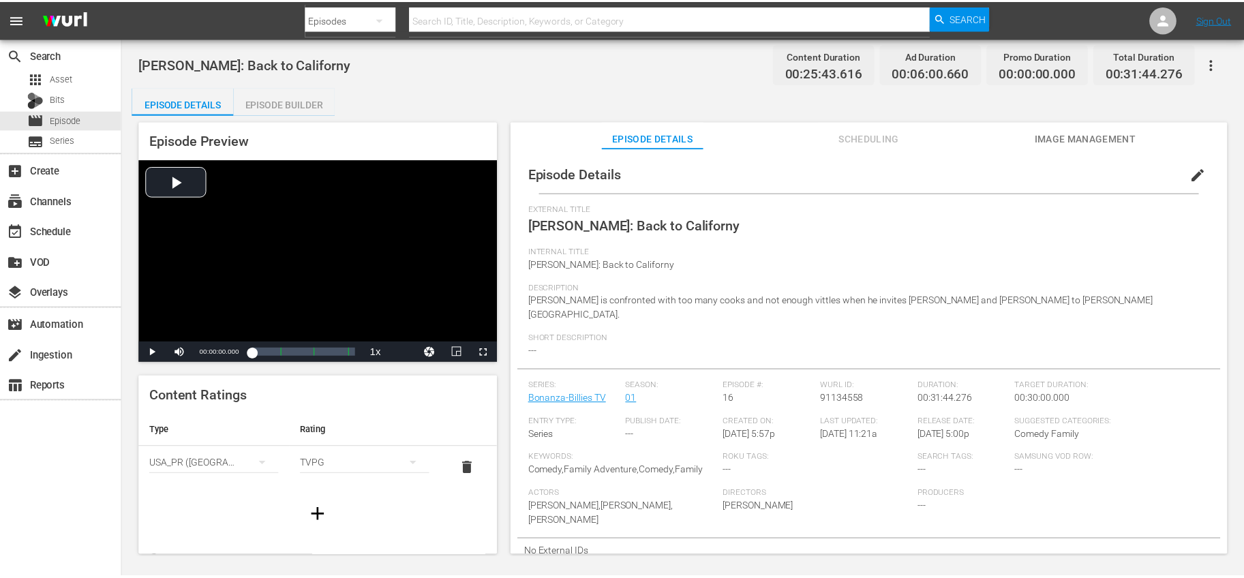
scroll to position [1, 0]
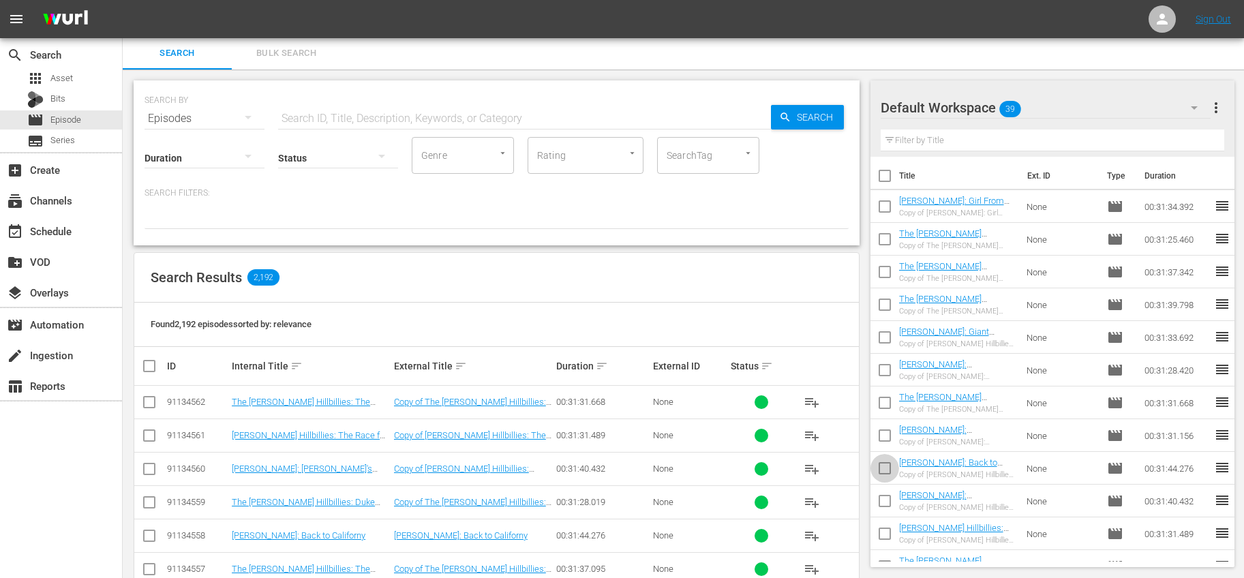
click at [884, 466] on input "checkbox" at bounding box center [885, 471] width 29 height 29
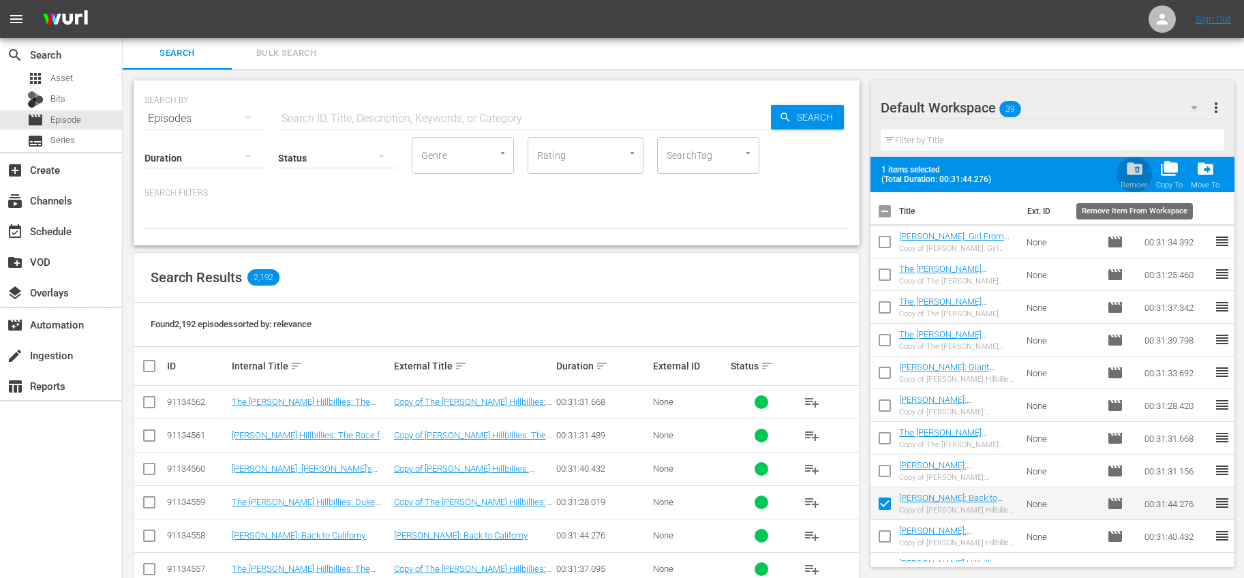
click at [1128, 177] on span "folder_delete" at bounding box center [1135, 169] width 18 height 18
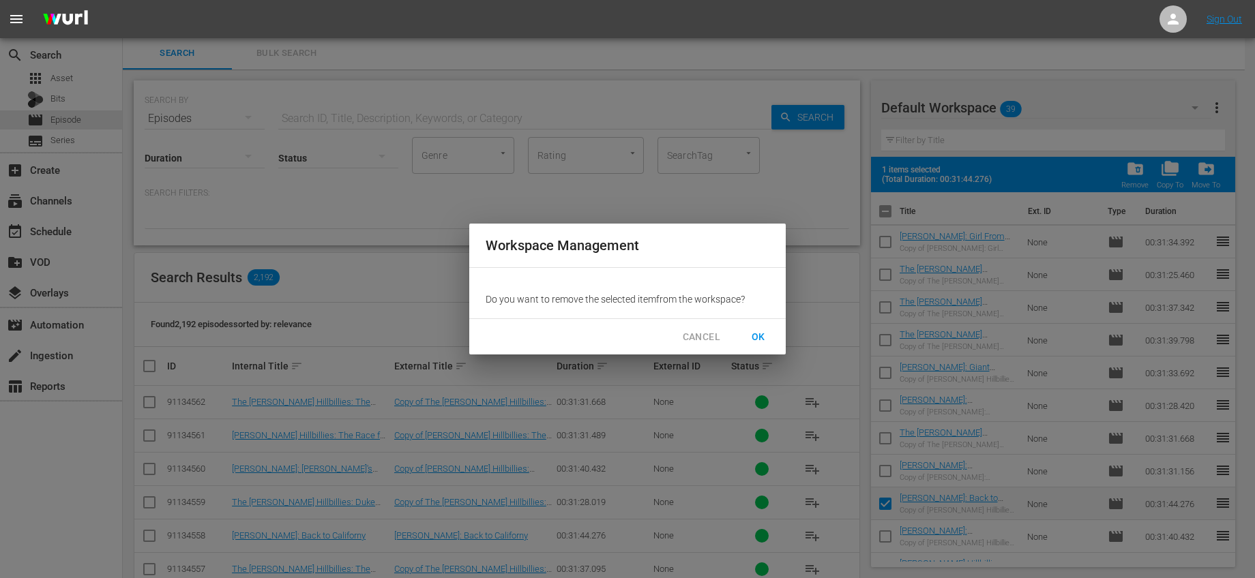
click at [753, 337] on span "OK" at bounding box center [758, 337] width 22 height 17
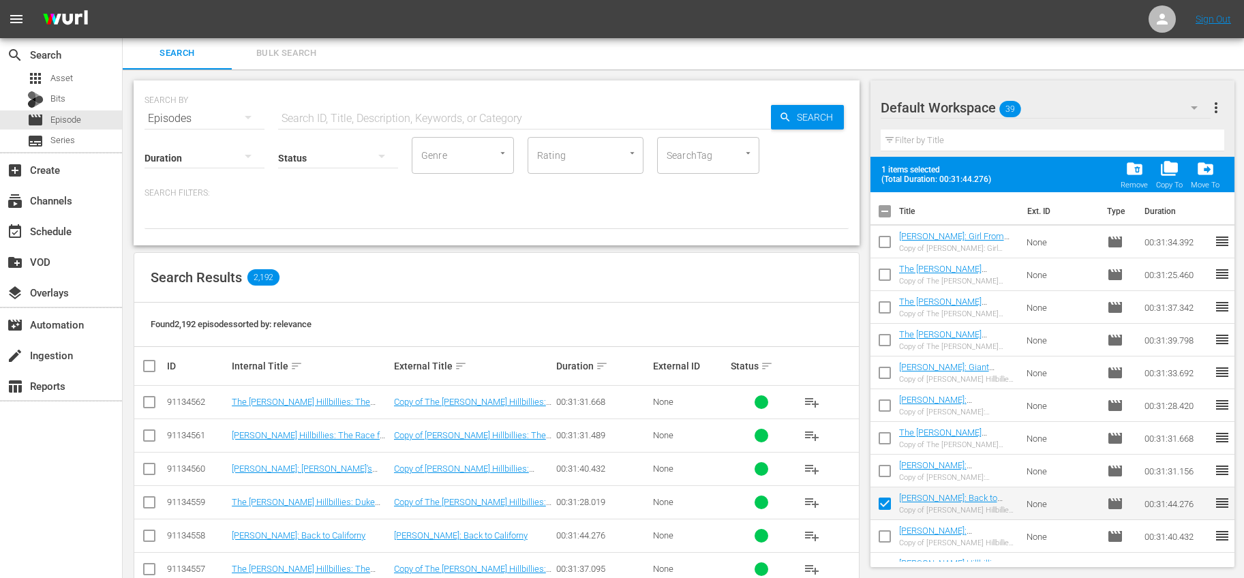
checkbox input "false"
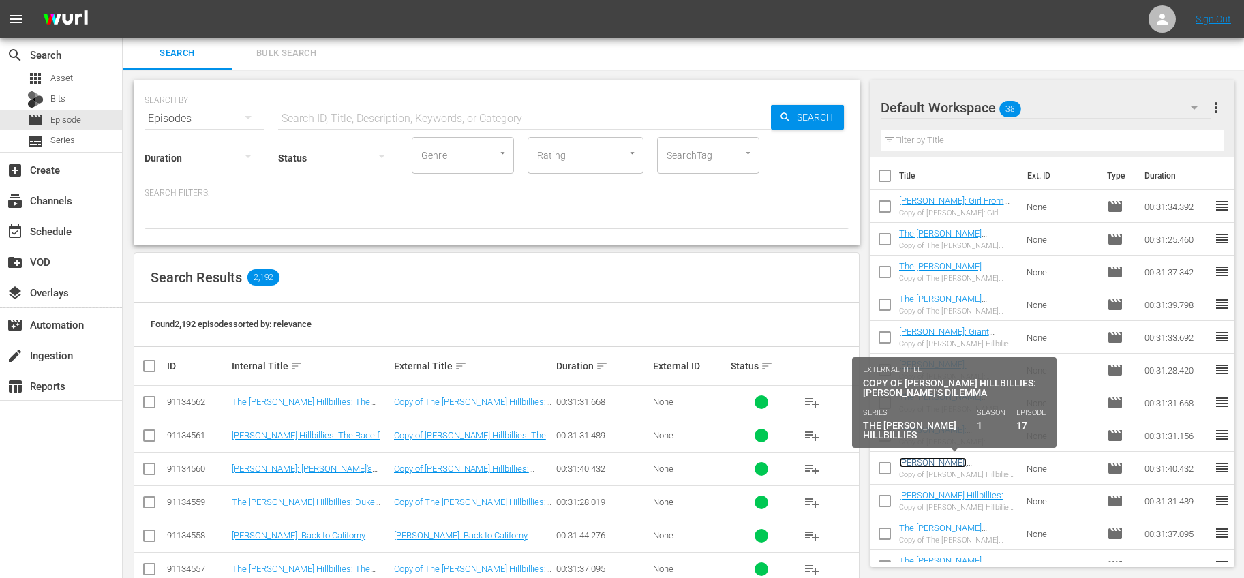
click at [982, 465] on link "[PERSON_NAME]: [PERSON_NAME]'s Dilemma" at bounding box center [953, 468] width 109 height 20
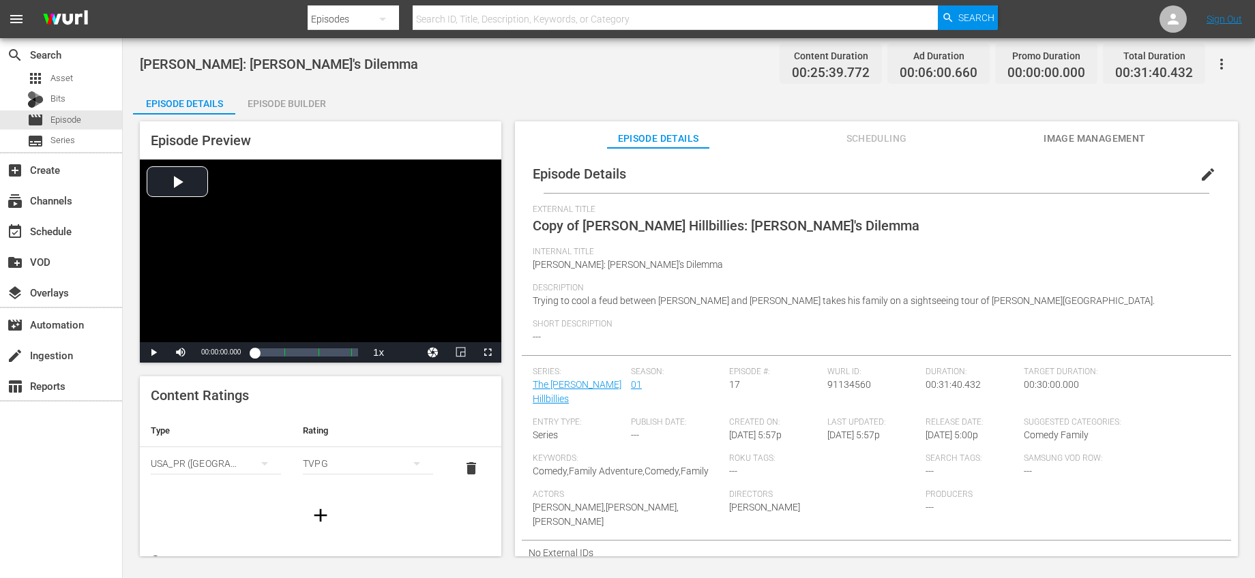
click at [1202, 168] on span "edit" at bounding box center [1207, 174] width 16 height 16
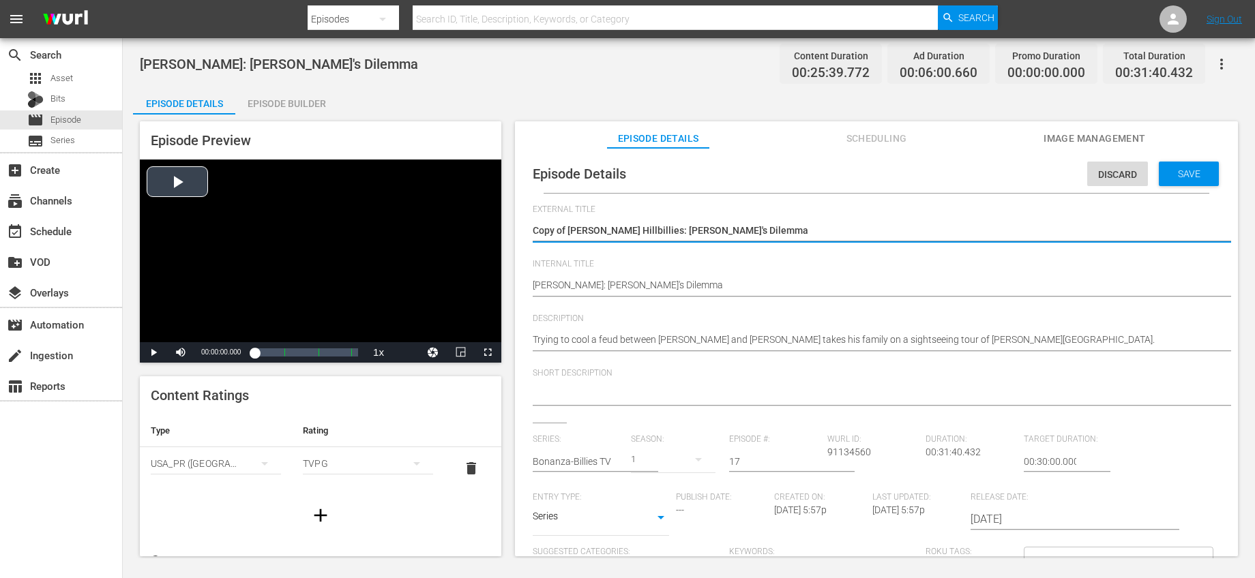
drag, startPoint x: 569, startPoint y: 233, endPoint x: 434, endPoint y: 231, distance: 134.3
click at [435, 230] on div "Episode Preview Video Player is loading. Play Video Play Mute Current Time 00:0…" at bounding box center [688, 341] width 1111 height 453
type textarea "[PERSON_NAME]: [PERSON_NAME]'s Dilemma"
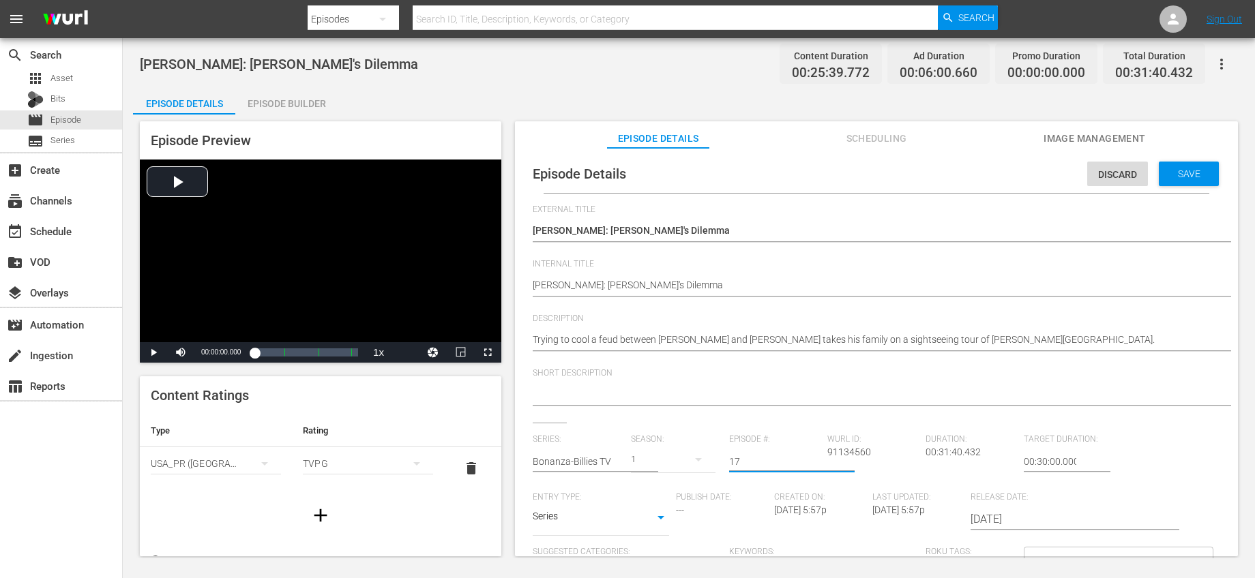
drag, startPoint x: 758, startPoint y: 458, endPoint x: 685, endPoint y: 444, distance: 75.0
click at [685, 444] on div "Series: Bonanza-Billies TV Season: 1 Episode #: 17 Wurl ID: 91134560 Duration: …" at bounding box center [876, 561] width 687 height 254
type input "27"
click at [569, 463] on input "text" at bounding box center [578, 461] width 91 height 33
click at [571, 490] on div "Bonanza-Billies TV" at bounding box center [582, 499] width 78 height 33
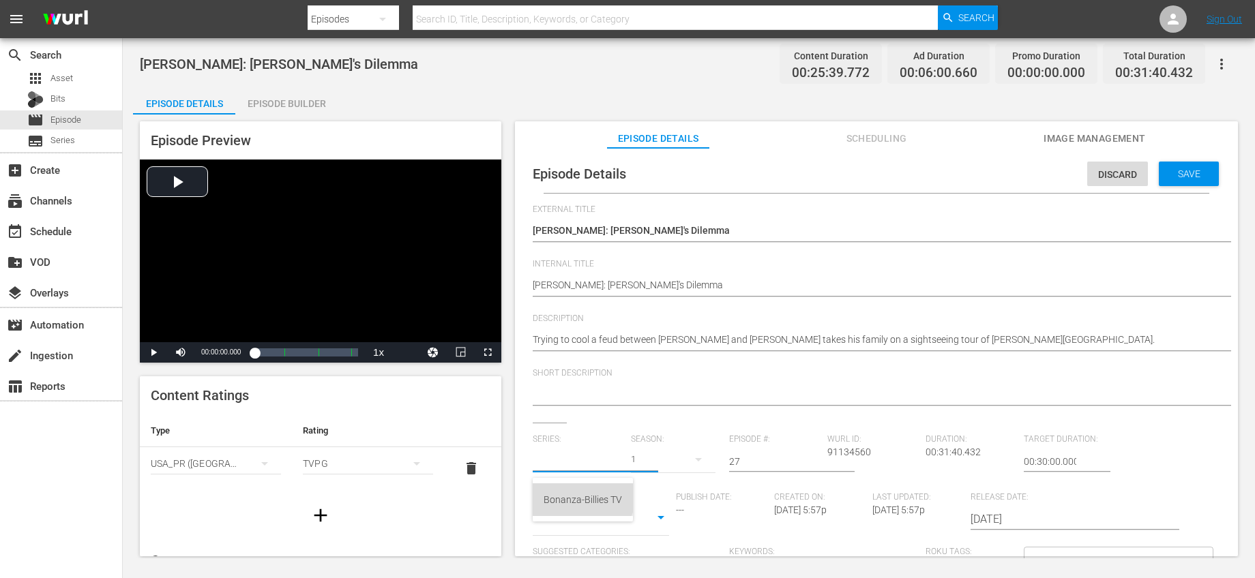
type input "Bonanza-Billies TV"
click at [788, 420] on div "Short Description" at bounding box center [876, 395] width 687 height 55
click at [1167, 176] on span "Save" at bounding box center [1189, 173] width 44 height 11
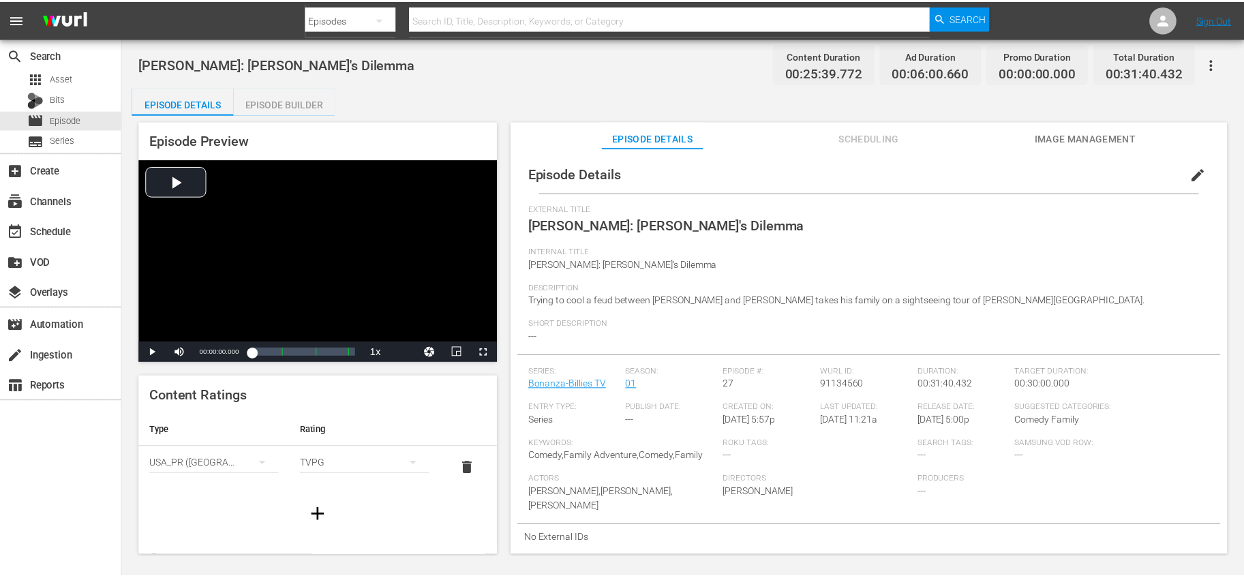
scroll to position [1, 0]
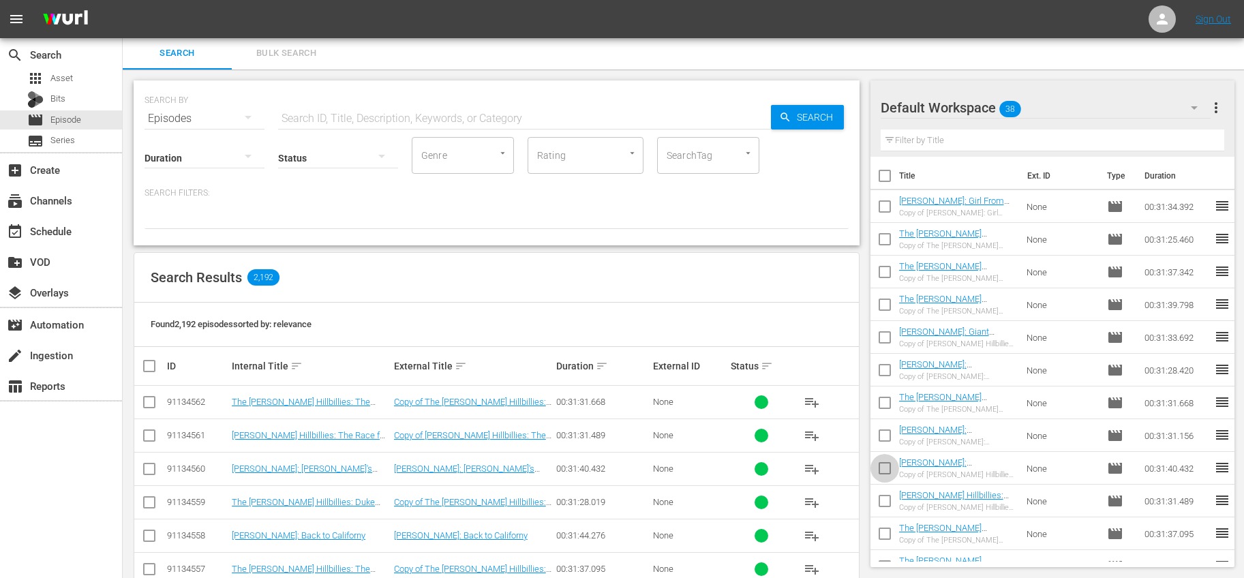
click at [888, 466] on input "checkbox" at bounding box center [885, 471] width 29 height 29
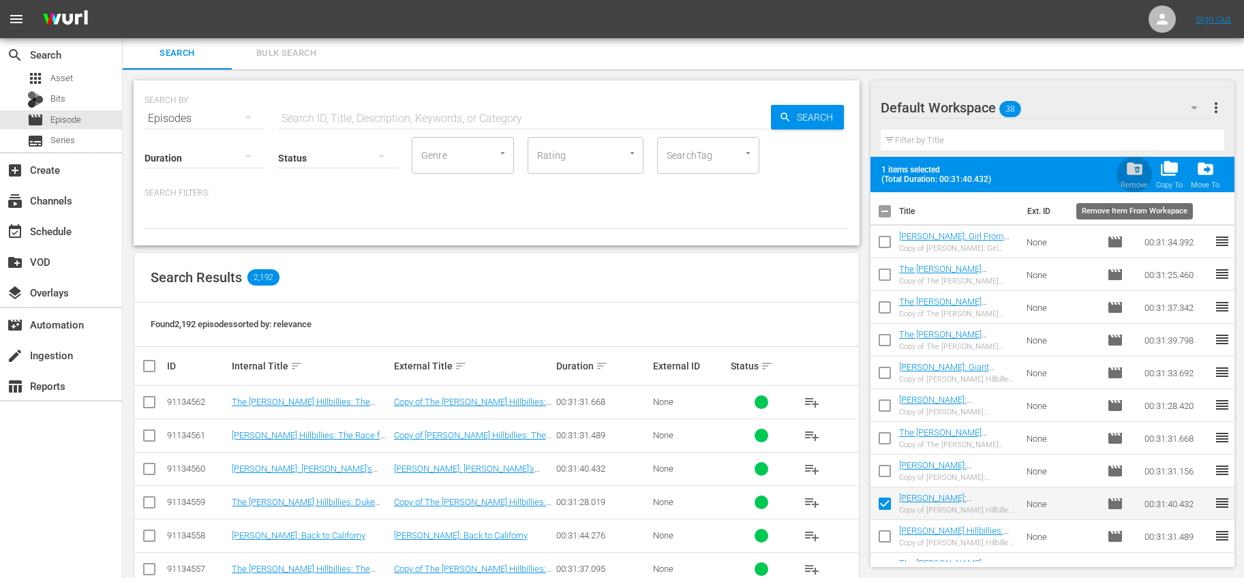
click at [1143, 177] on span "folder_delete" at bounding box center [1135, 169] width 18 height 18
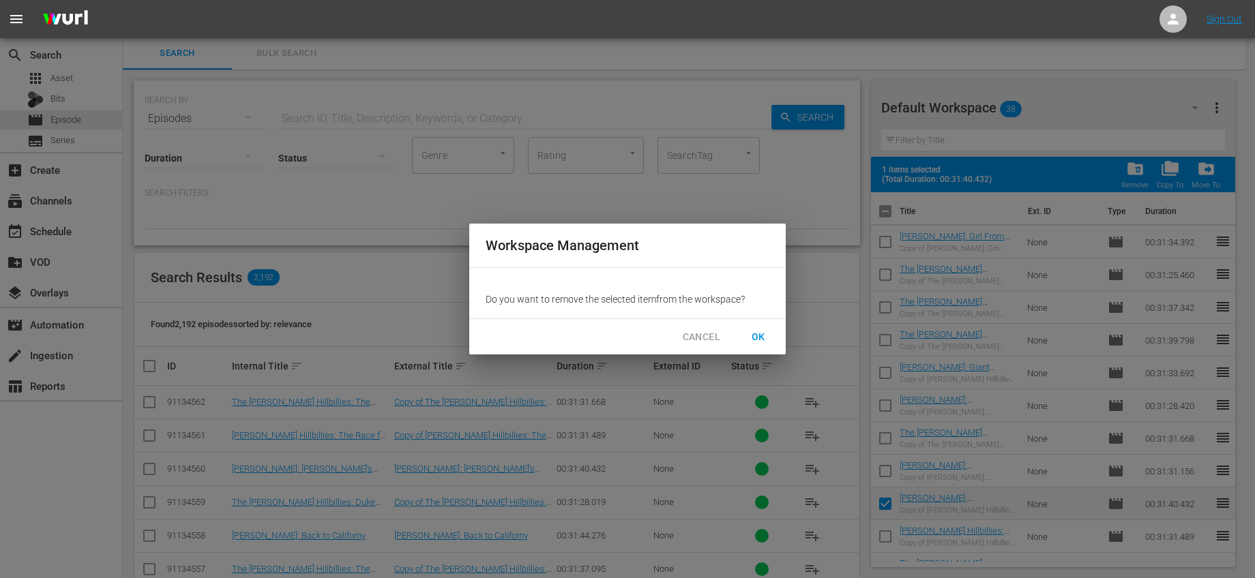
click at [775, 335] on button "OK" at bounding box center [758, 337] width 44 height 25
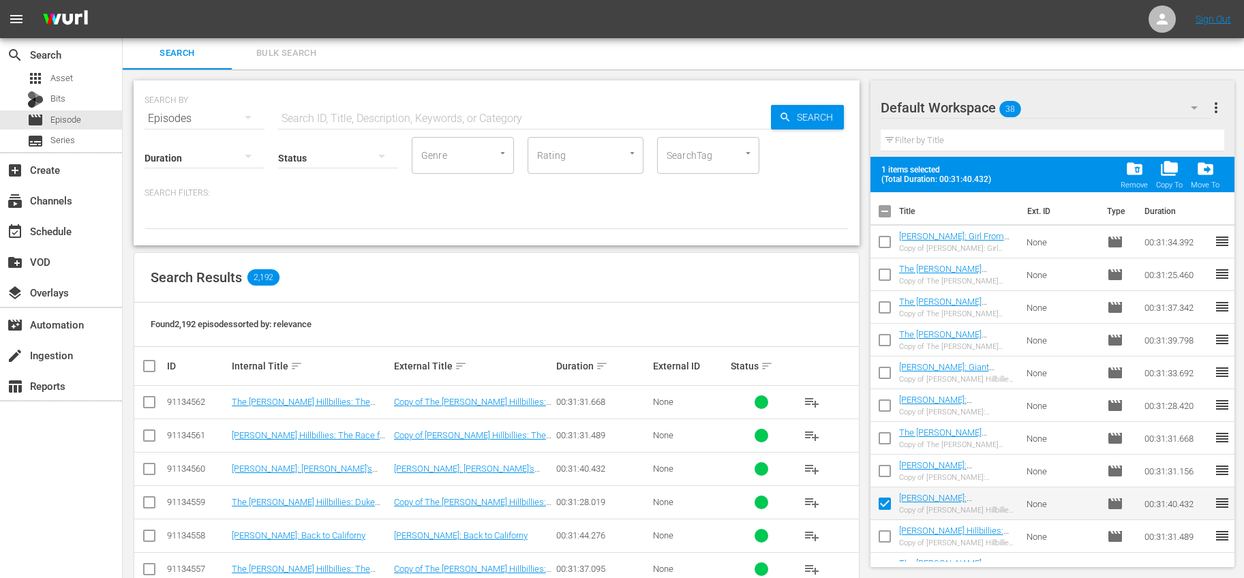
checkbox input "false"
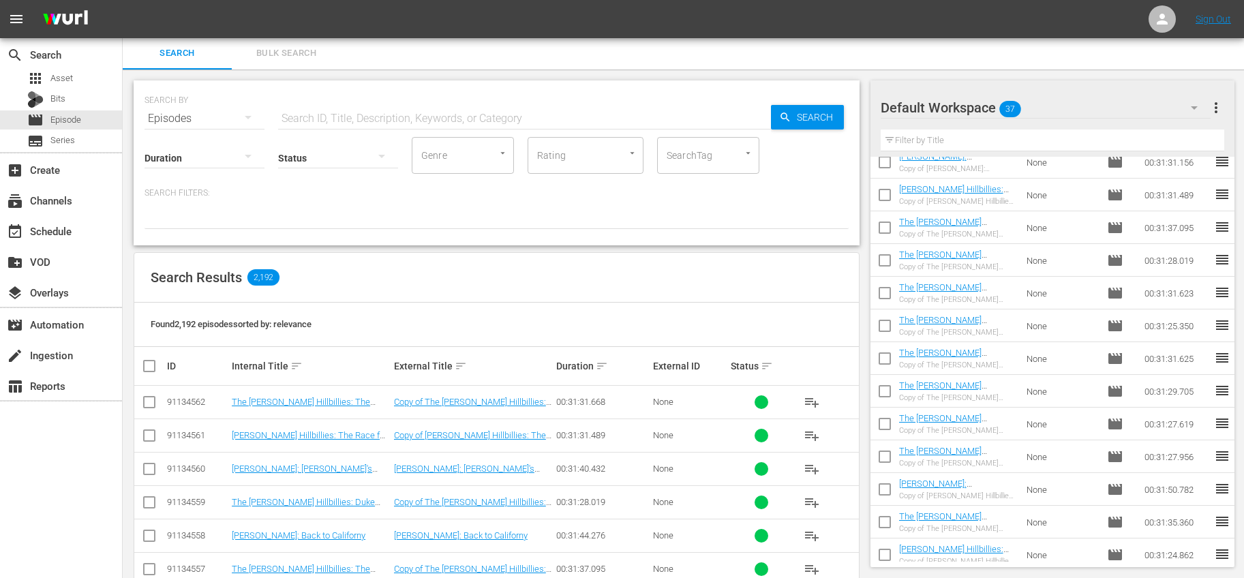
scroll to position [273, 0]
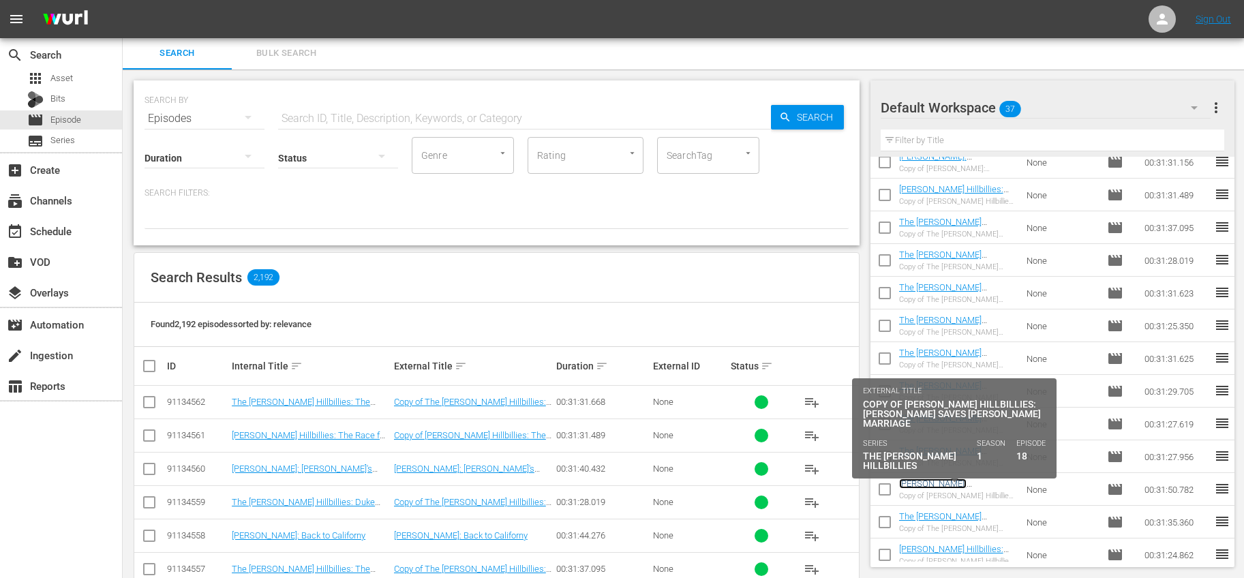
click at [989, 479] on link "[PERSON_NAME]: [PERSON_NAME] Saves [PERSON_NAME] Marriage" at bounding box center [950, 494] width 102 height 31
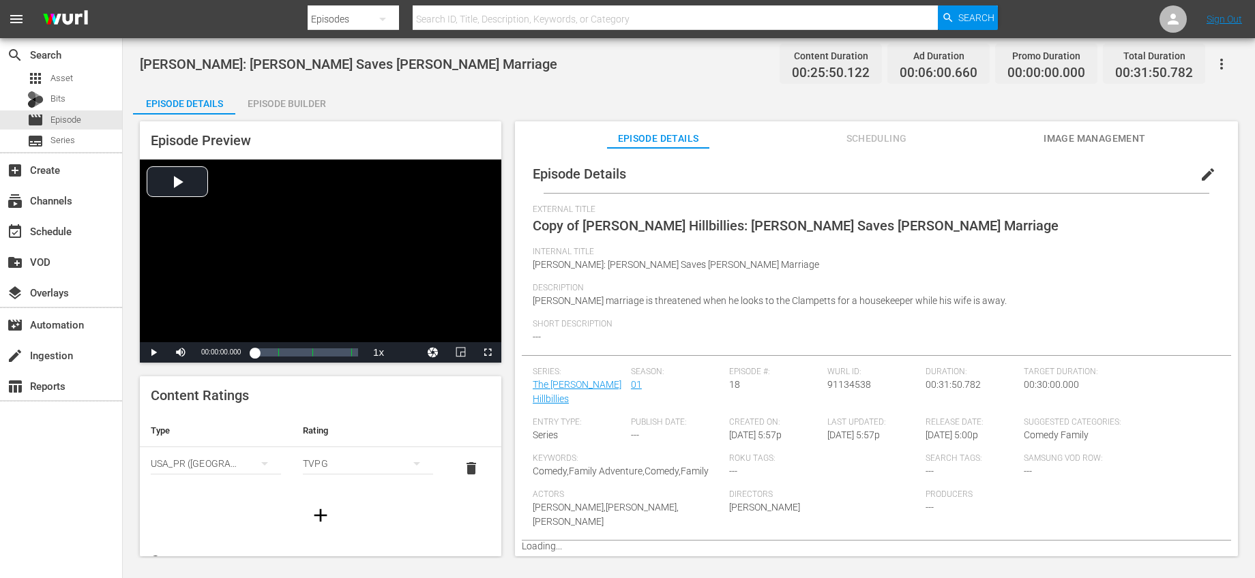
click at [1205, 176] on span "edit" at bounding box center [1207, 174] width 16 height 16
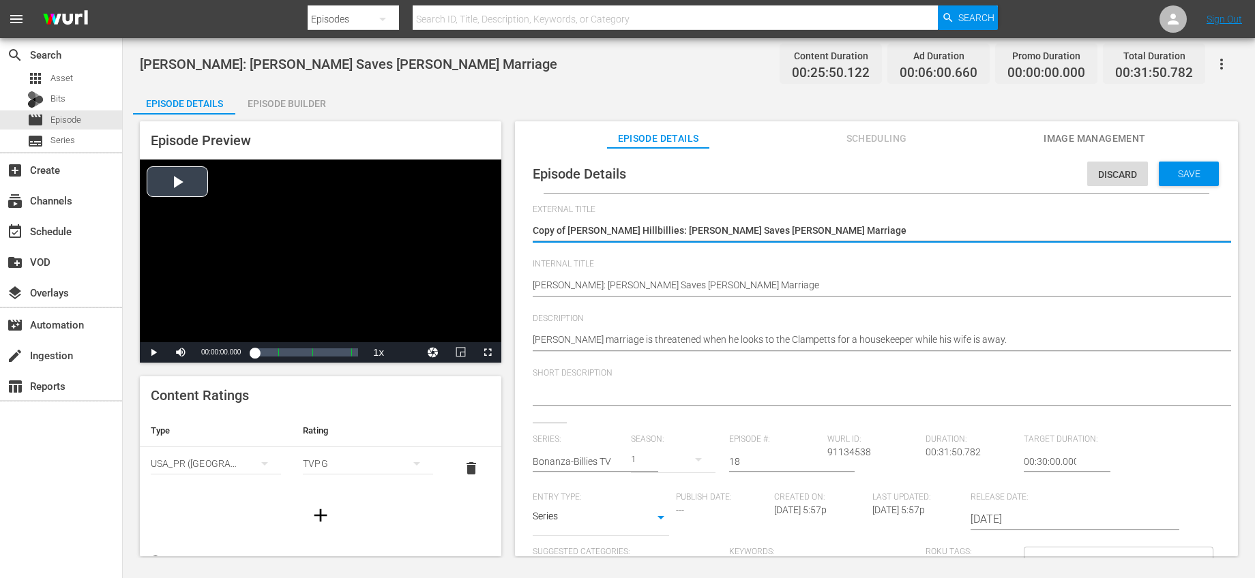
drag, startPoint x: 569, startPoint y: 228, endPoint x: 480, endPoint y: 223, distance: 89.4
click at [480, 223] on div "Episode Preview Video Player is loading. Play Video Play Mute Current Time 00:0…" at bounding box center [688, 341] width 1111 height 453
type textarea "[PERSON_NAME]: [PERSON_NAME] Saves [PERSON_NAME] Marriage"
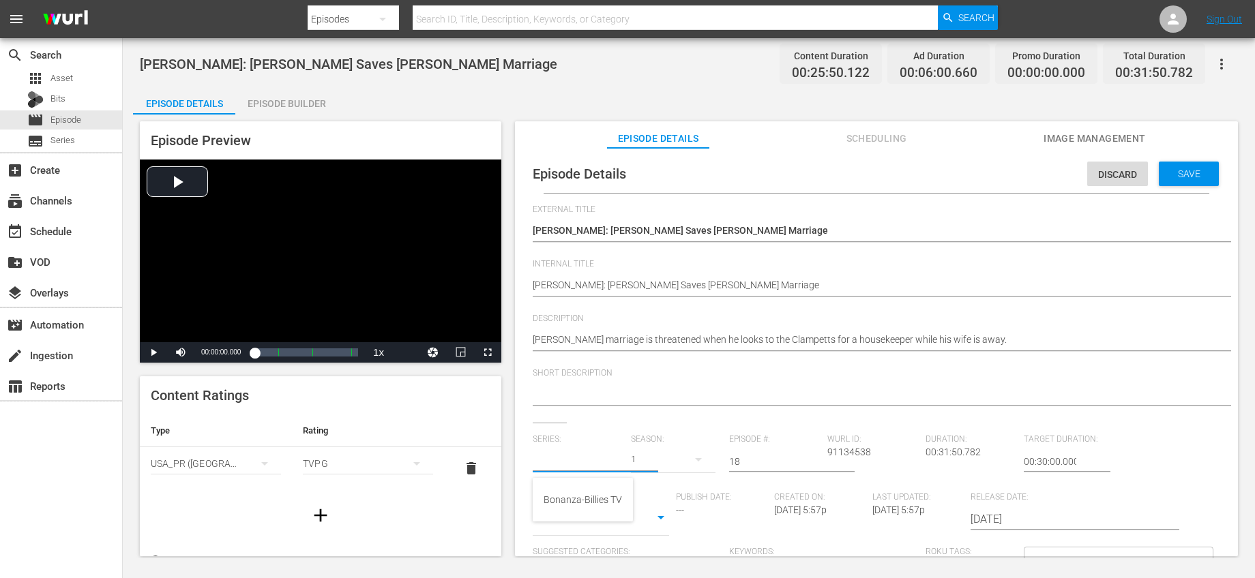
click at [582, 462] on input "text" at bounding box center [578, 461] width 91 height 33
click at [578, 488] on div "Bonanza-Billies TV" at bounding box center [582, 499] width 78 height 33
type input "Bonanza-Billies TV"
drag, startPoint x: 750, startPoint y: 460, endPoint x: 683, endPoint y: 446, distance: 69.0
click at [683, 446] on div "Series: Bonanza-Billies TV Season: 1 Episode #: 18 Wurl ID: 91134538 Duration: …" at bounding box center [876, 561] width 687 height 254
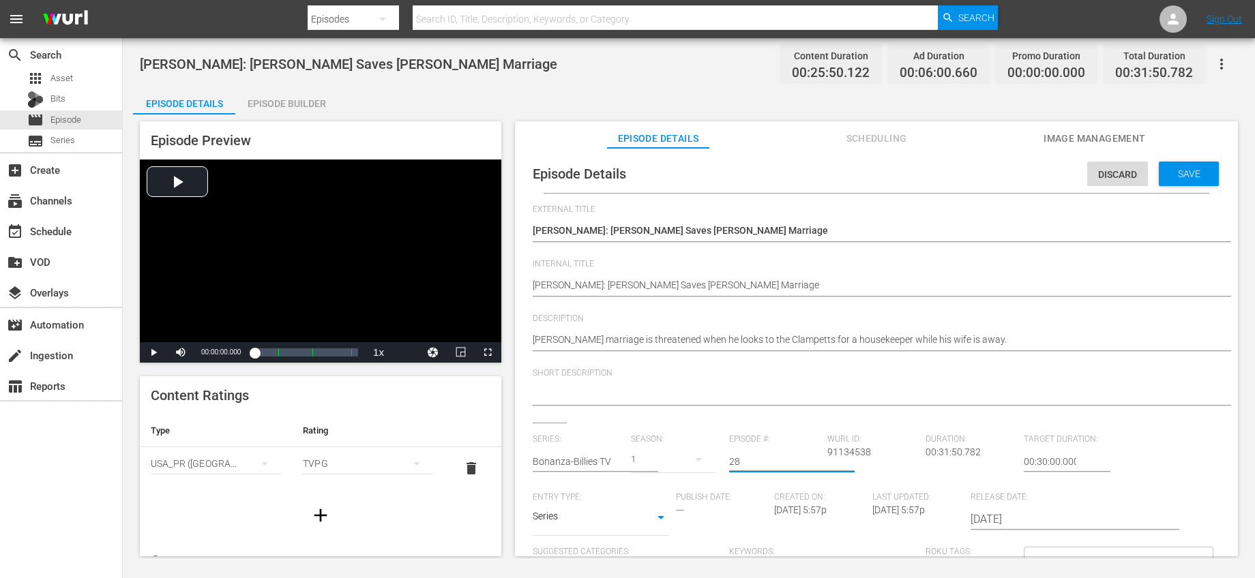
type input "28"
click at [758, 412] on div "Short Description" at bounding box center [876, 395] width 687 height 55
click at [1167, 171] on span "Save" at bounding box center [1189, 173] width 44 height 11
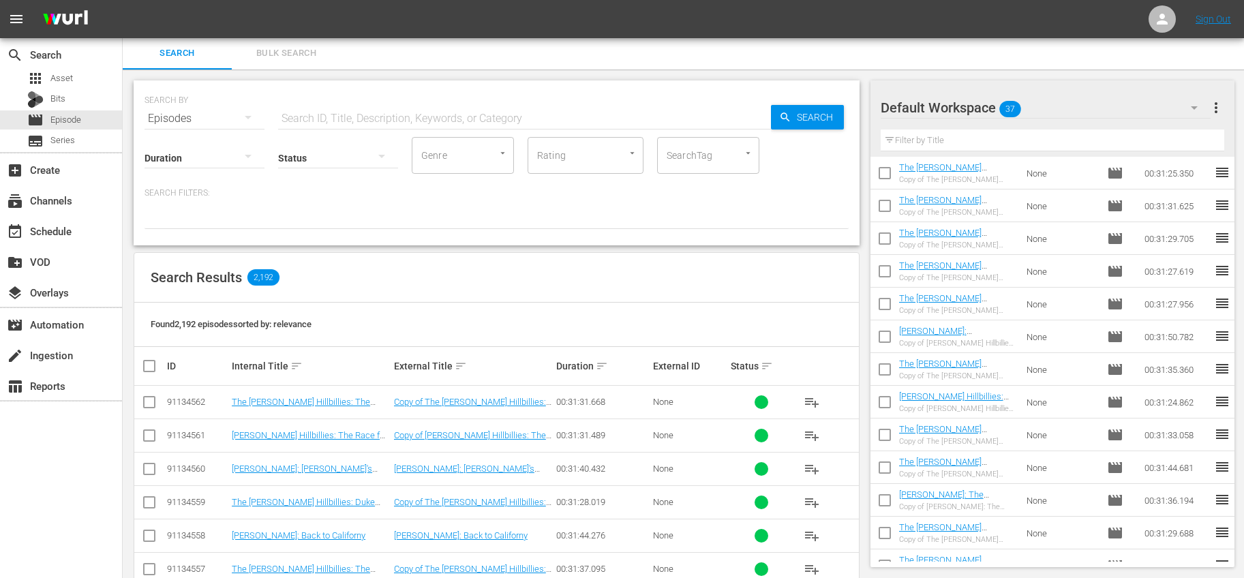
scroll to position [440, 0]
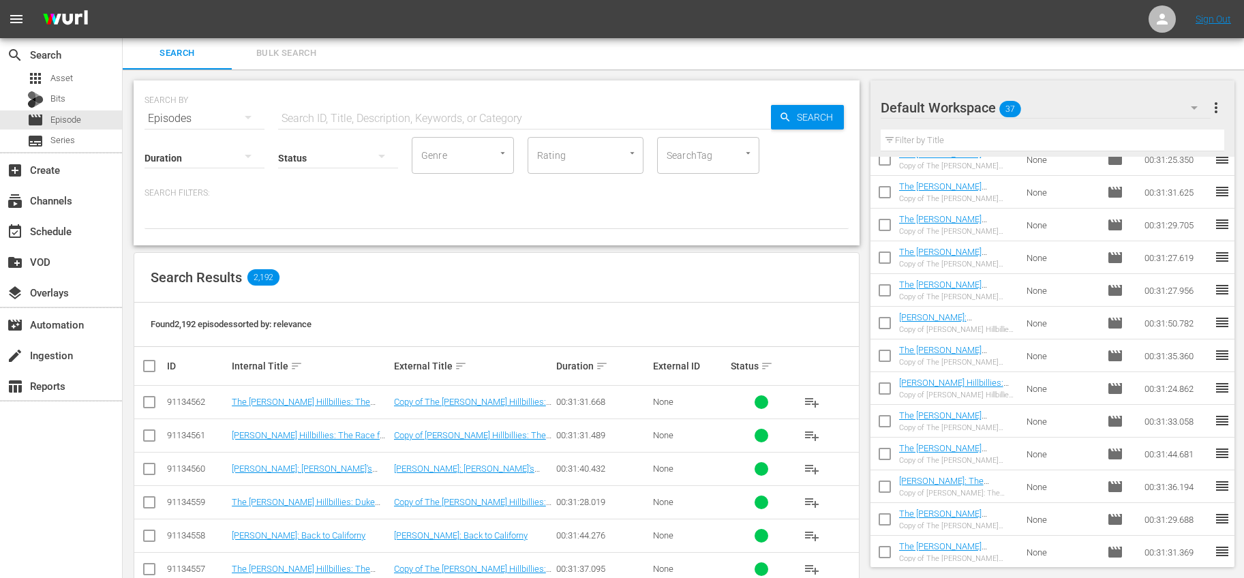
click at [883, 323] on input "checkbox" at bounding box center [885, 326] width 29 height 29
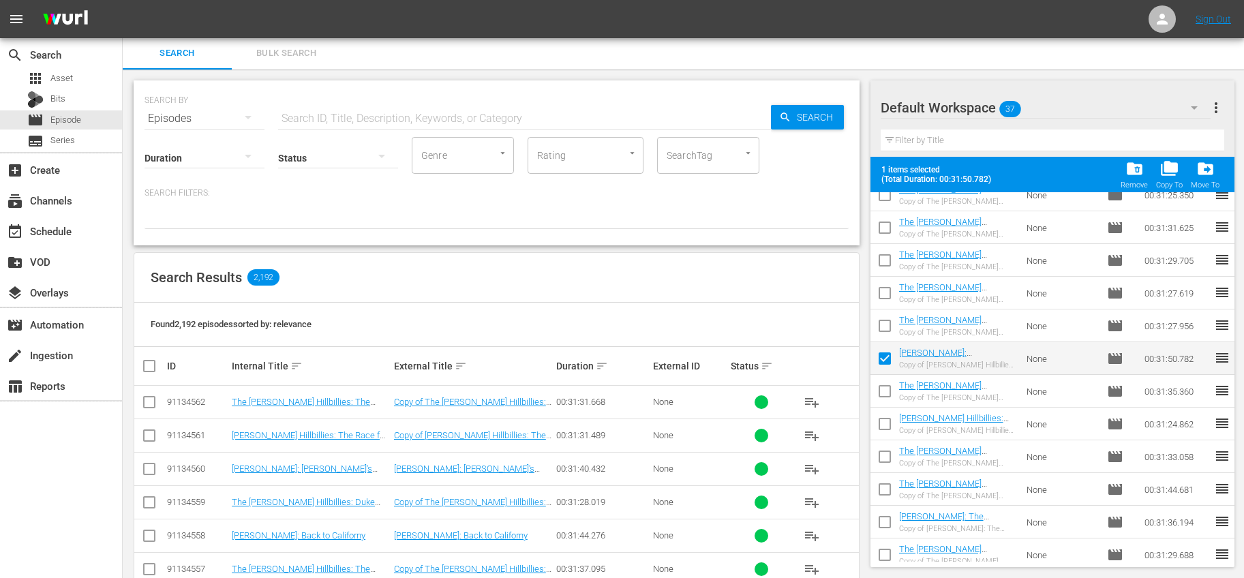
click at [1128, 172] on span "folder_delete" at bounding box center [1135, 169] width 18 height 18
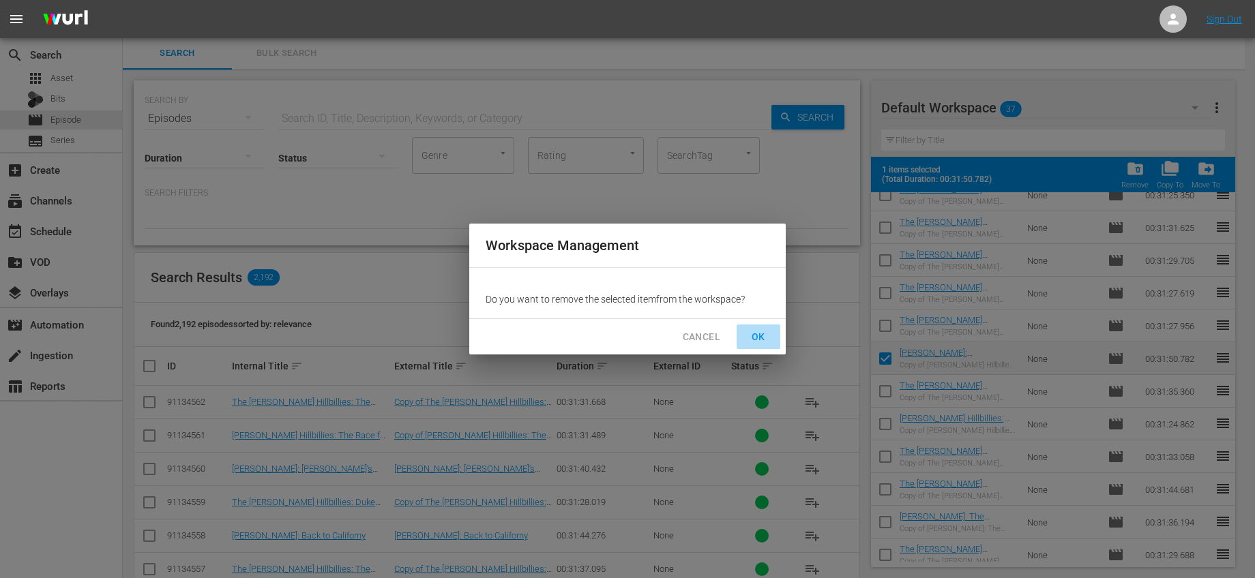
click at [753, 336] on span "OK" at bounding box center [758, 337] width 22 height 17
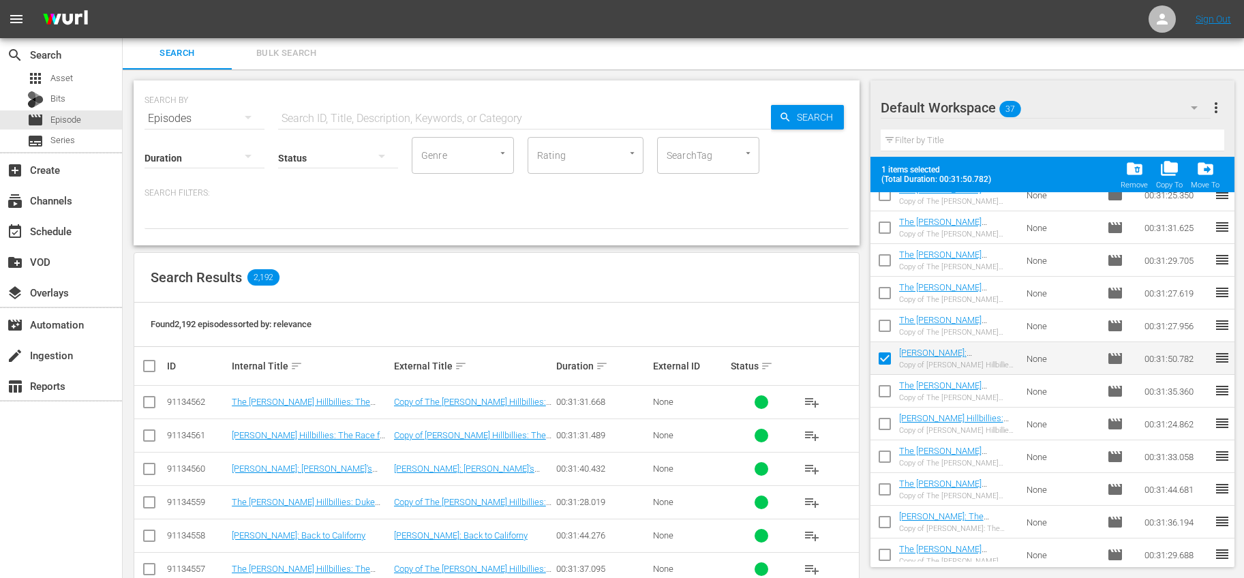
checkbox input "false"
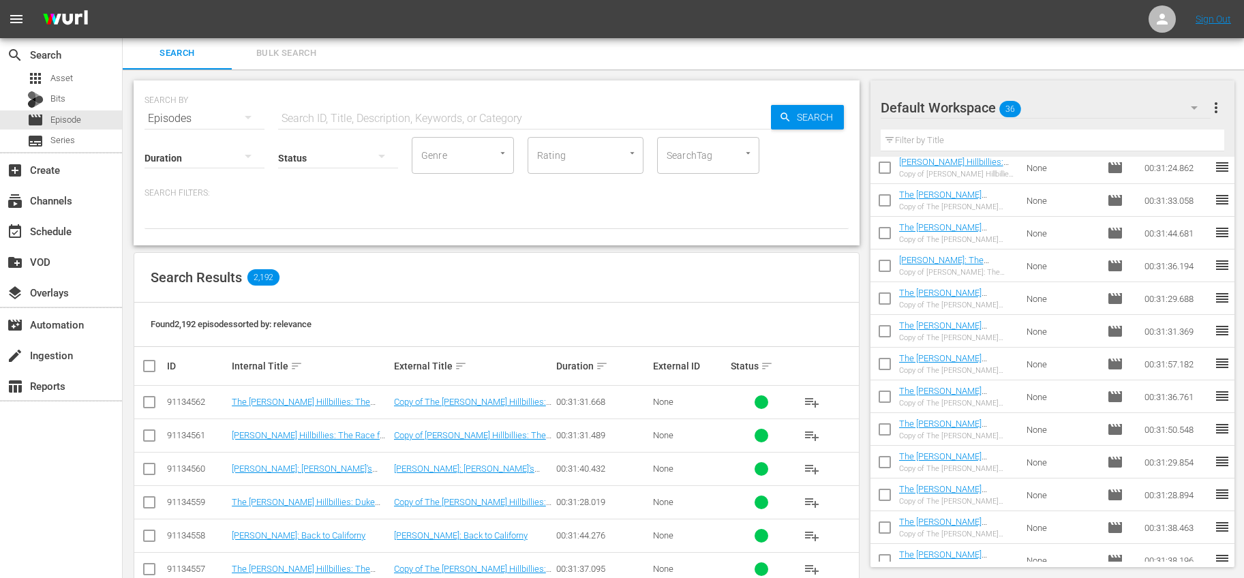
scroll to position [807, 0]
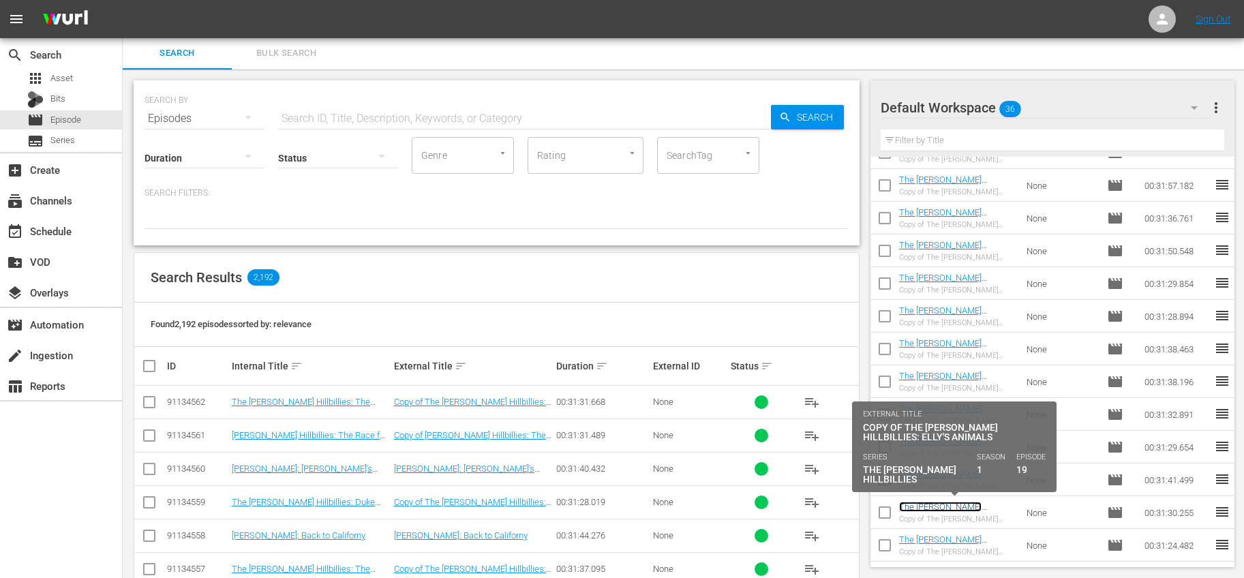
click at [991, 506] on link "The [PERSON_NAME] Hillbillies: Elly's Animals" at bounding box center [944, 512] width 91 height 20
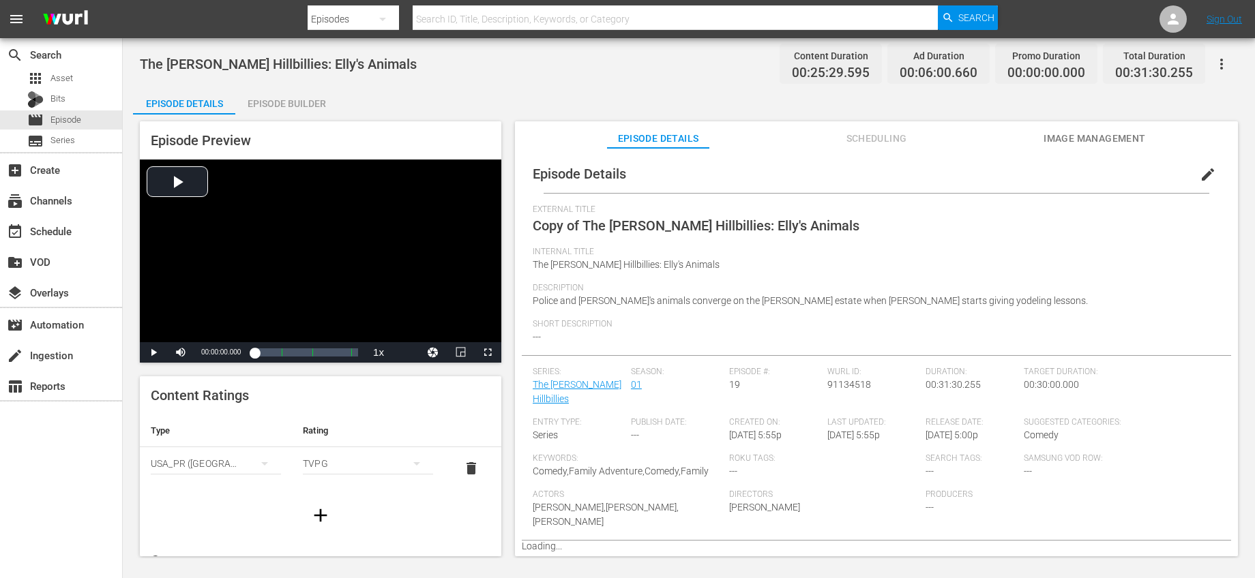
click at [1204, 166] on span "edit" at bounding box center [1207, 174] width 16 height 16
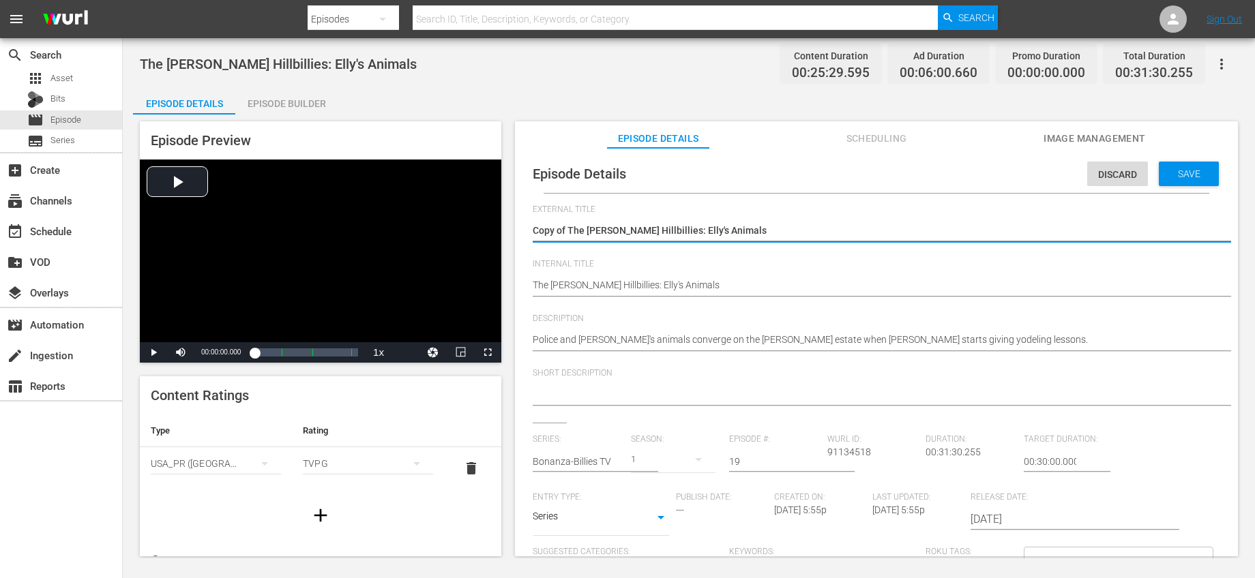
drag, startPoint x: 567, startPoint y: 226, endPoint x: 503, endPoint y: 226, distance: 63.4
click at [503, 226] on div "Episode Preview Video Player is loading. Play Video Play Mute Current Time 00:0…" at bounding box center [688, 341] width 1111 height 453
type textarea "The [PERSON_NAME] Hillbillies: Elly's Animals"
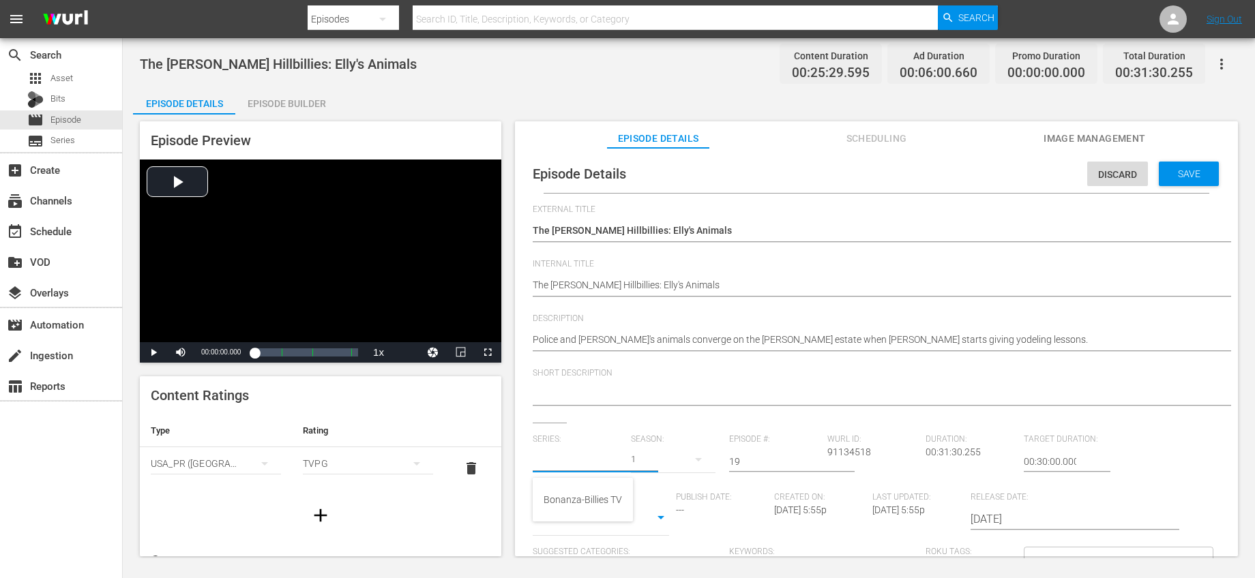
click at [603, 470] on div at bounding box center [578, 461] width 91 height 33
click at [593, 491] on div "Bonanza-Billies TV" at bounding box center [582, 499] width 78 height 33
type input "Bonanza-Billies TV"
drag, startPoint x: 750, startPoint y: 456, endPoint x: 663, endPoint y: 454, distance: 86.6
click at [663, 454] on div "Series: Bonanza-Billies TV Season: 1 Episode #: 19 Wurl ID: 91134518 Duration: …" at bounding box center [876, 561] width 687 height 254
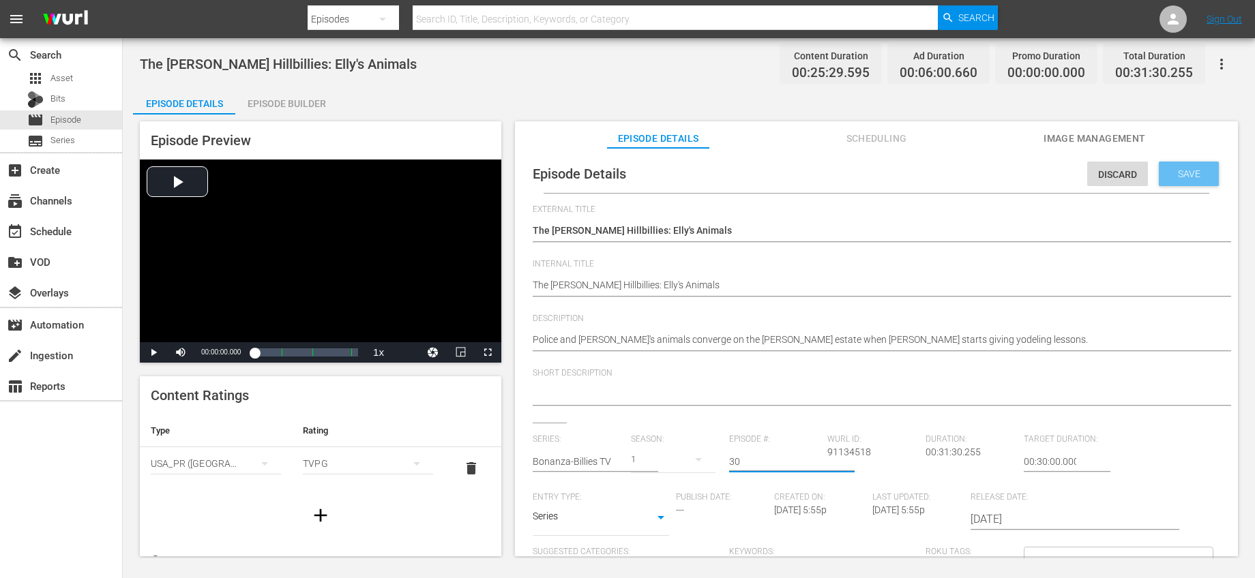
type input "30"
click at [1195, 166] on div "Save" at bounding box center [1188, 174] width 60 height 25
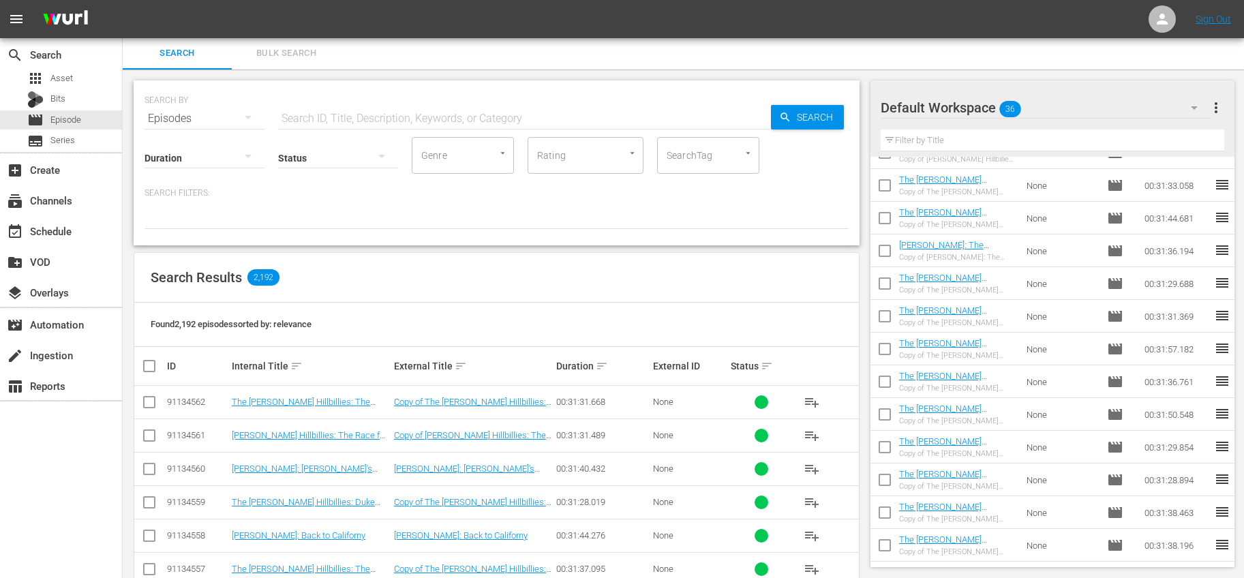
scroll to position [807, 0]
click at [892, 509] on input "checkbox" at bounding box center [885, 515] width 29 height 29
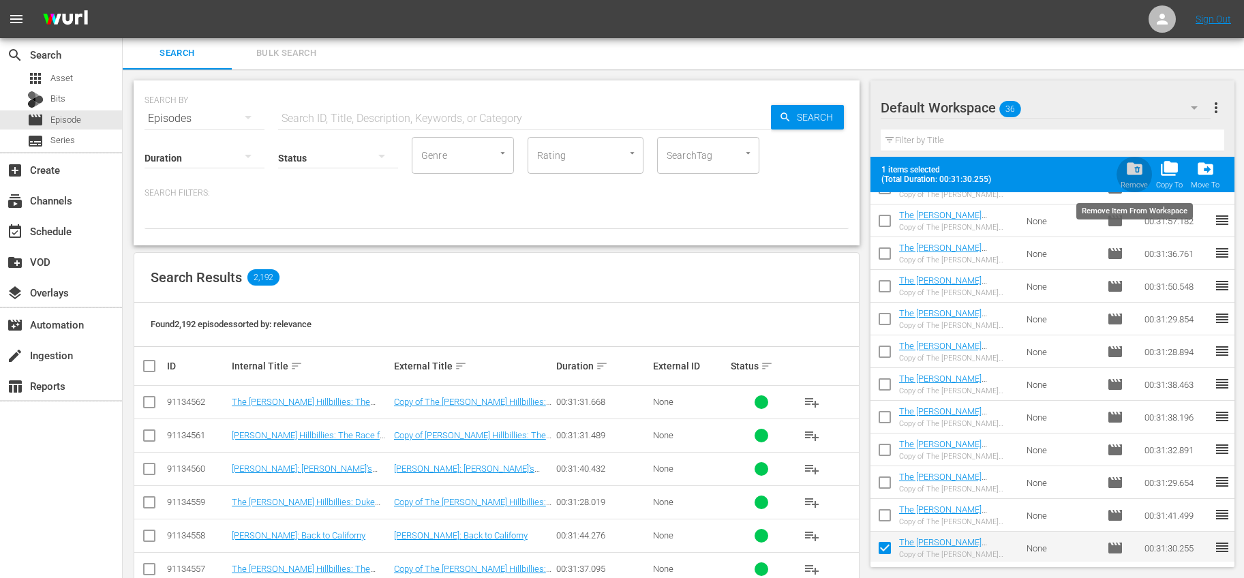
click at [1131, 178] on div "folder_delete Remove" at bounding box center [1134, 175] width 27 height 30
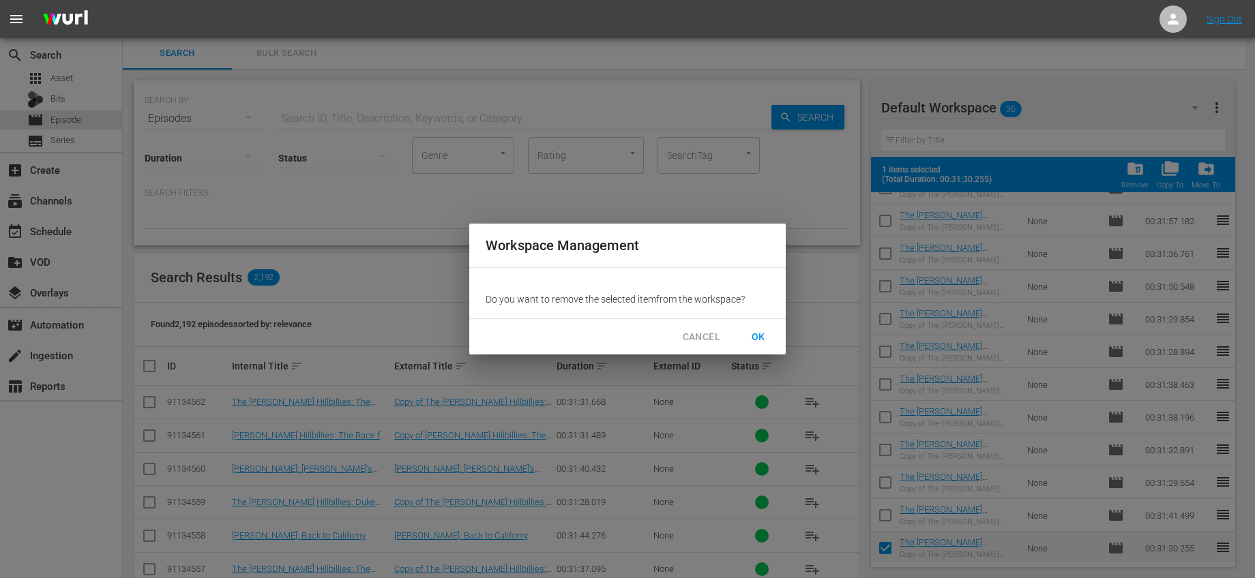
click at [753, 339] on span "OK" at bounding box center [758, 337] width 22 height 17
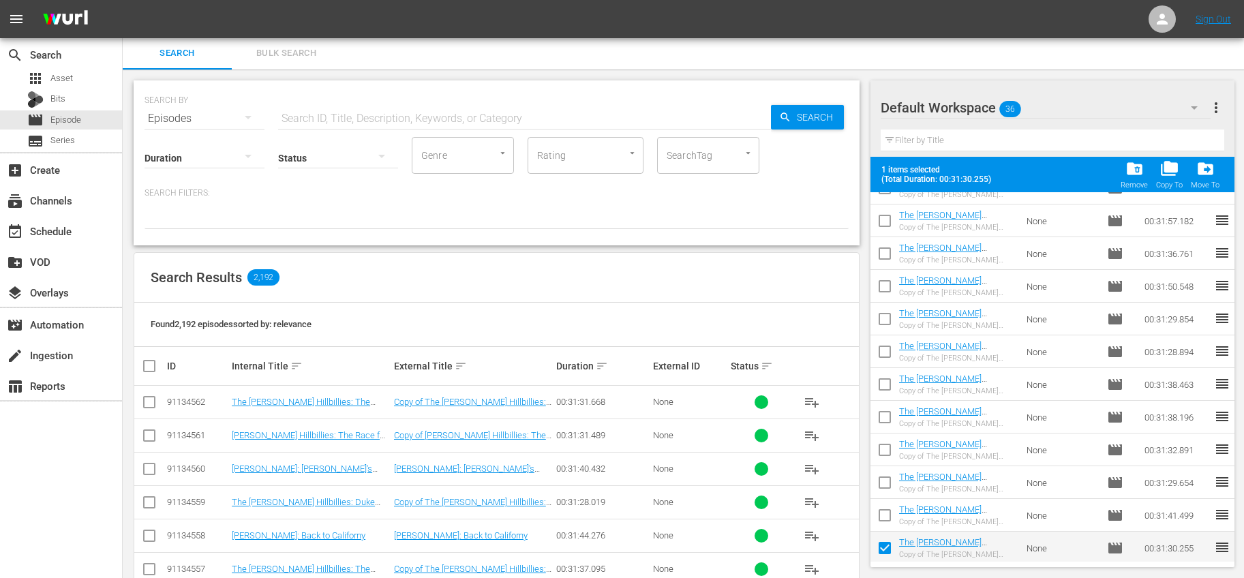
checkbox input "false"
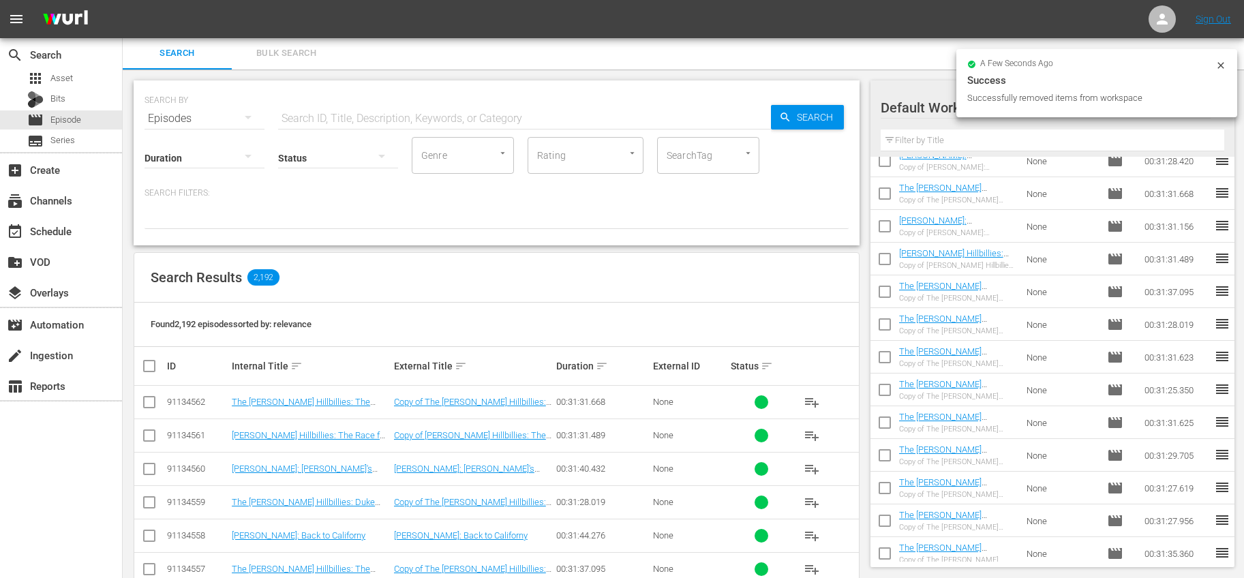
scroll to position [0, 0]
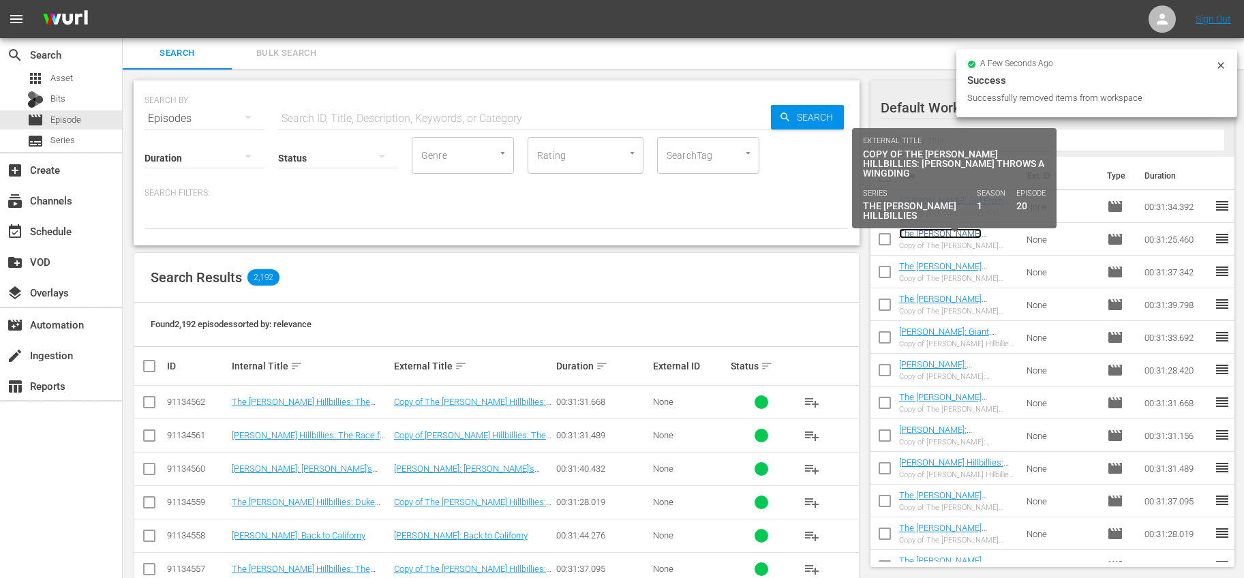
click at [980, 230] on link "The [PERSON_NAME] Hillbillies: [PERSON_NAME] Throws a Wingding" at bounding box center [951, 243] width 104 height 31
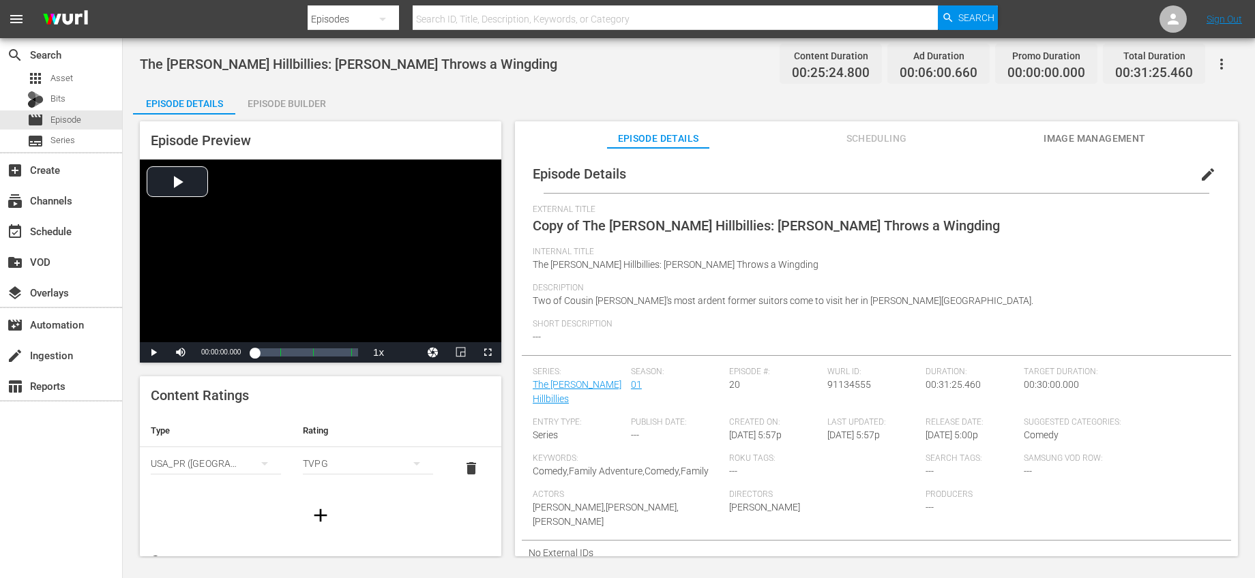
click at [1201, 171] on span "edit" at bounding box center [1207, 174] width 16 height 16
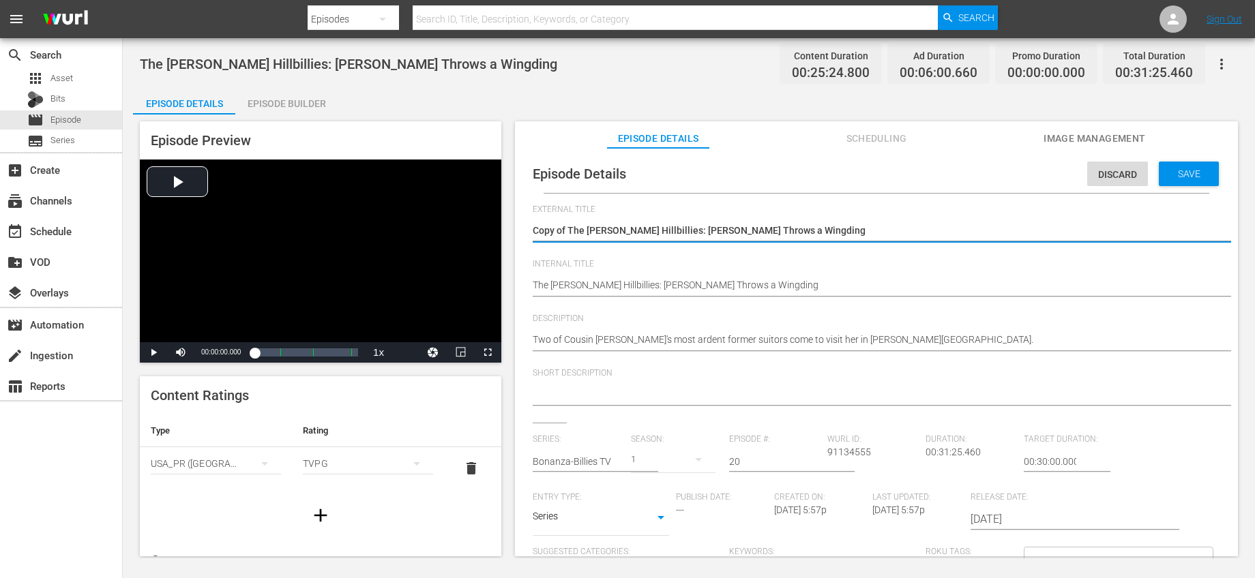
drag, startPoint x: 569, startPoint y: 226, endPoint x: 501, endPoint y: 222, distance: 67.7
click at [503, 221] on div "Episode Preview Video Player is loading. Play Video Play Mute Current Time 00:0…" at bounding box center [688, 341] width 1111 height 453
type textarea "The [PERSON_NAME] Hillbillies: [PERSON_NAME] Throws a Wingding"
click at [601, 457] on input "text" at bounding box center [578, 461] width 91 height 33
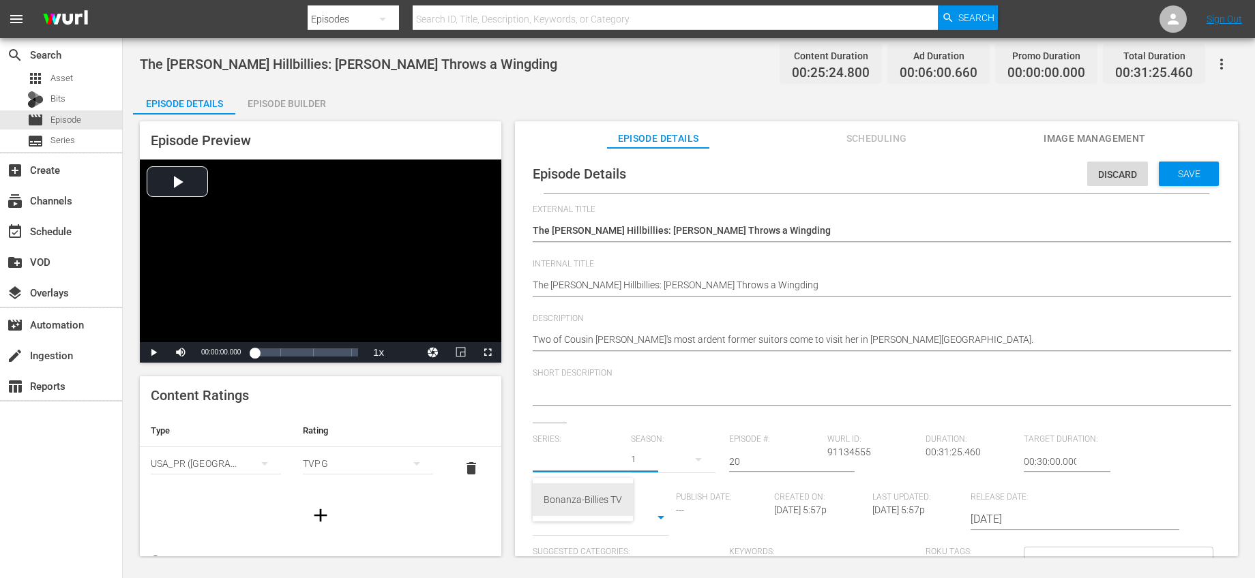
click at [604, 490] on div "Bonanza-Billies TV" at bounding box center [582, 499] width 78 height 33
type input "Bonanza-Billies TV"
drag, startPoint x: 775, startPoint y: 466, endPoint x: 674, endPoint y: 451, distance: 102.0
click at [674, 451] on div "Series: Bonanza-Billies TV Season: 1 Episode #: 20 Wurl ID: 91134555 Duration: …" at bounding box center [876, 561] width 687 height 254
type input "31"
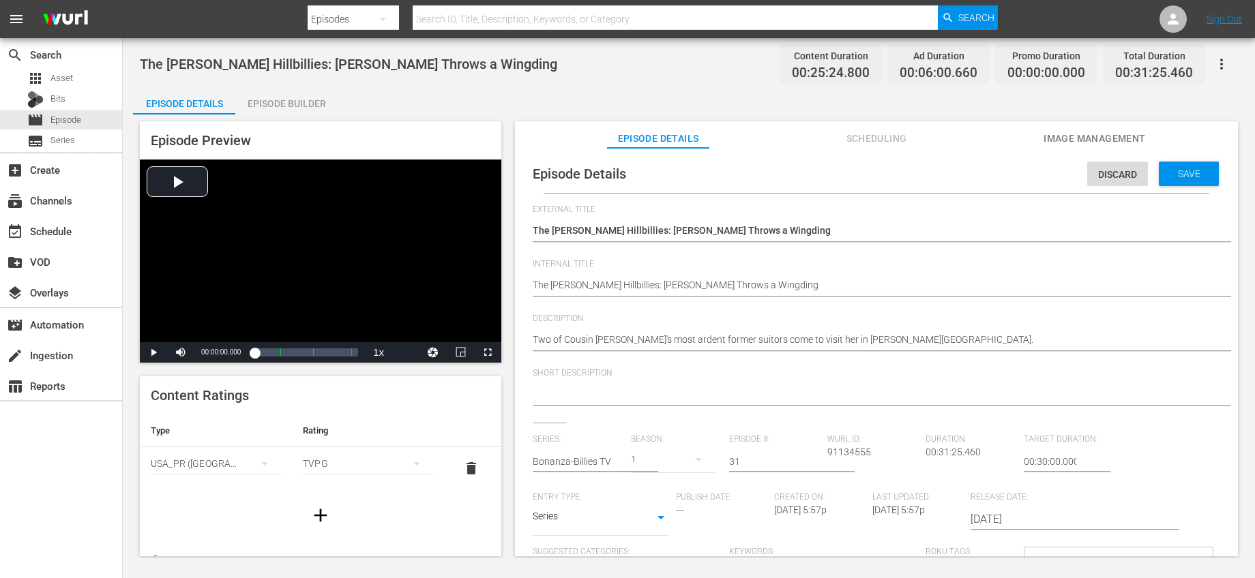
drag, startPoint x: 802, startPoint y: 415, endPoint x: 877, endPoint y: 374, distance: 85.1
click at [803, 415] on div "Short Description" at bounding box center [876, 395] width 687 height 55
click at [1191, 162] on div "Save" at bounding box center [1188, 174] width 60 height 25
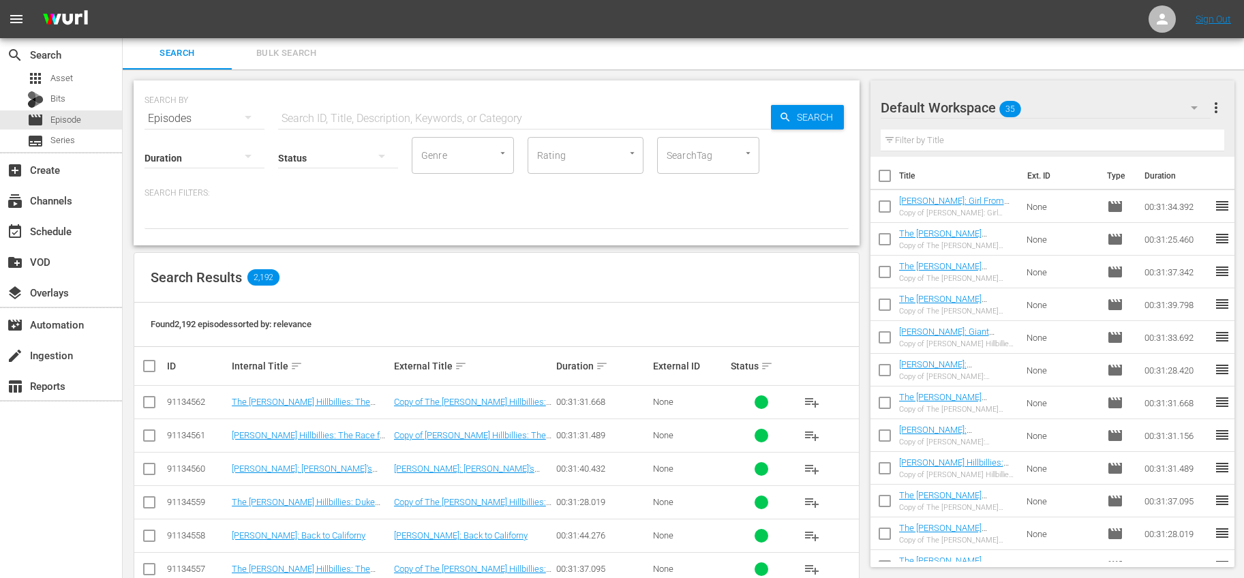
click at [886, 239] on input "checkbox" at bounding box center [885, 242] width 29 height 29
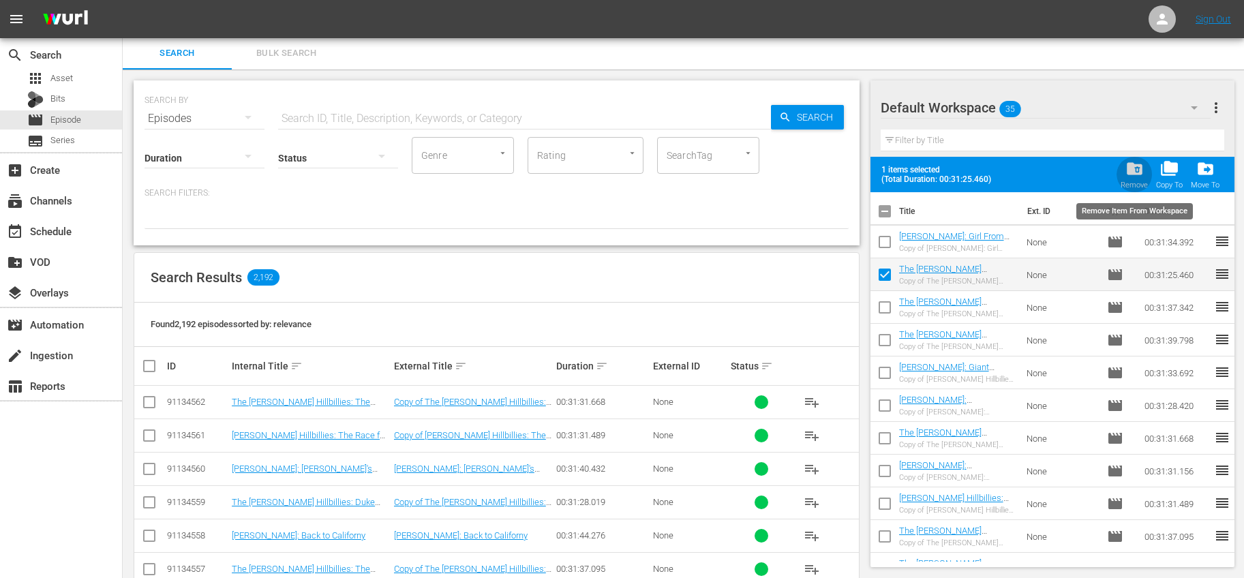
click at [1124, 170] on div "folder_delete Remove" at bounding box center [1134, 175] width 27 height 30
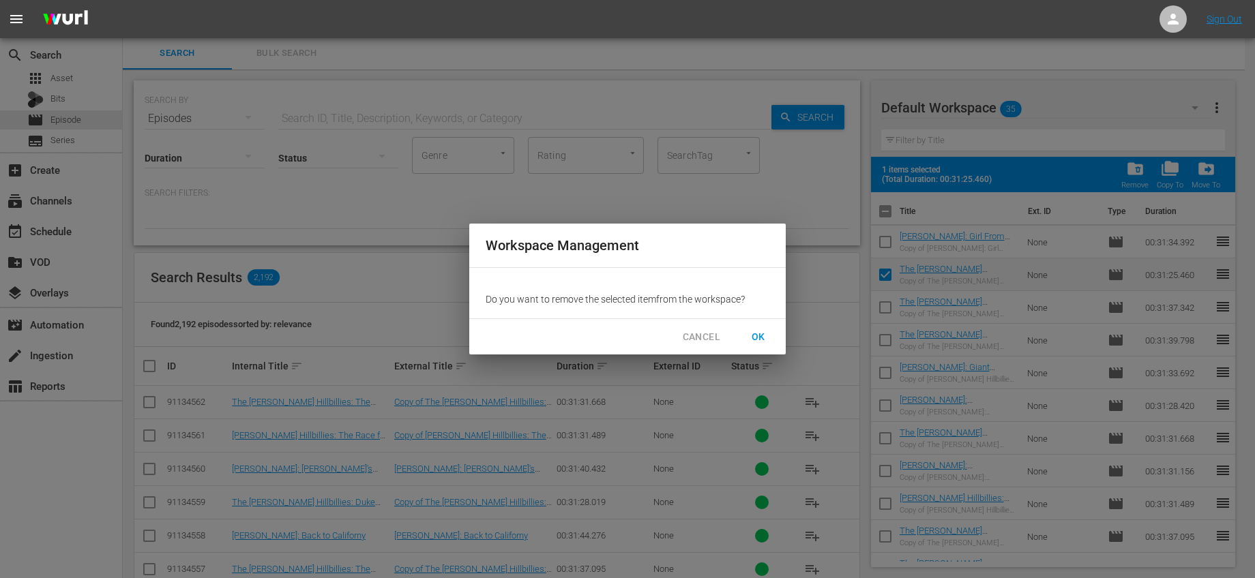
click at [768, 339] on span "OK" at bounding box center [758, 337] width 22 height 17
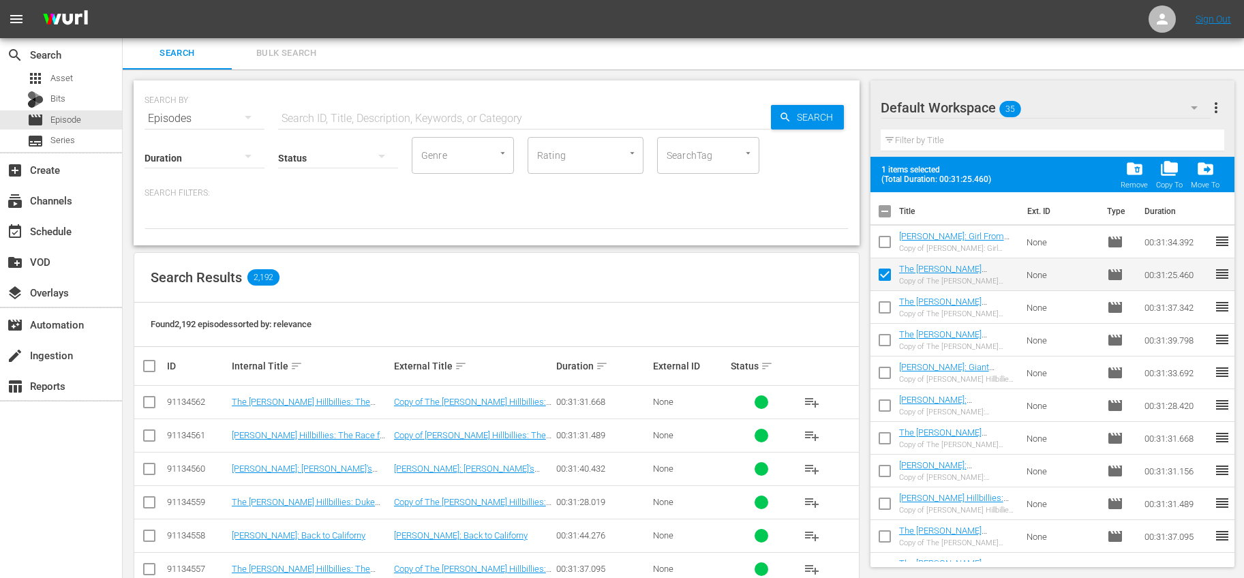
checkbox input "false"
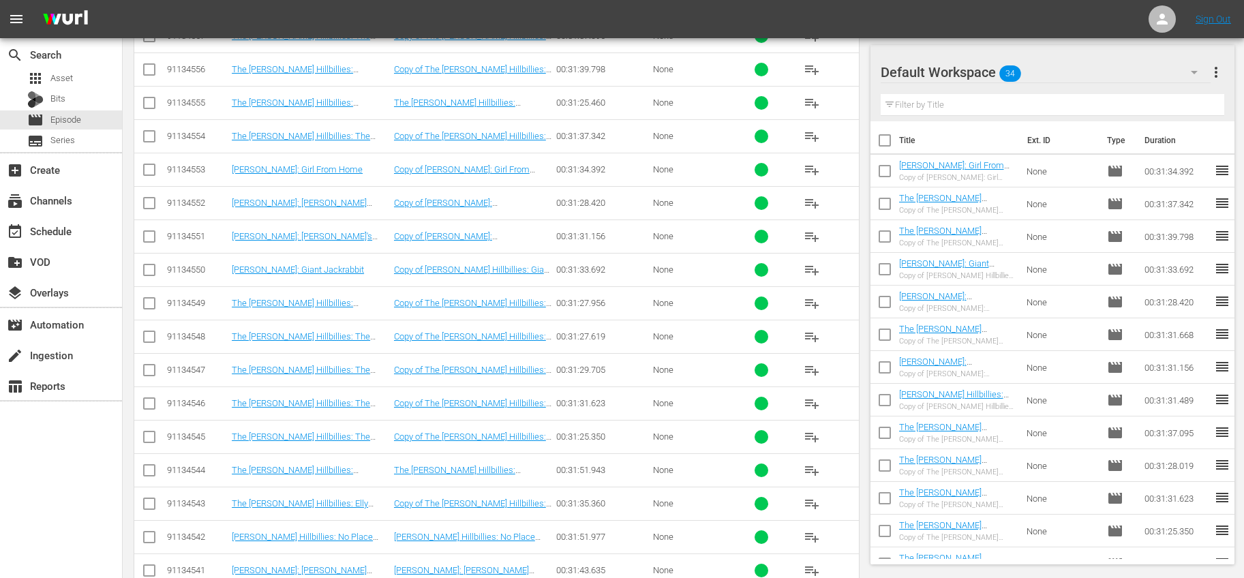
scroll to position [384, 0]
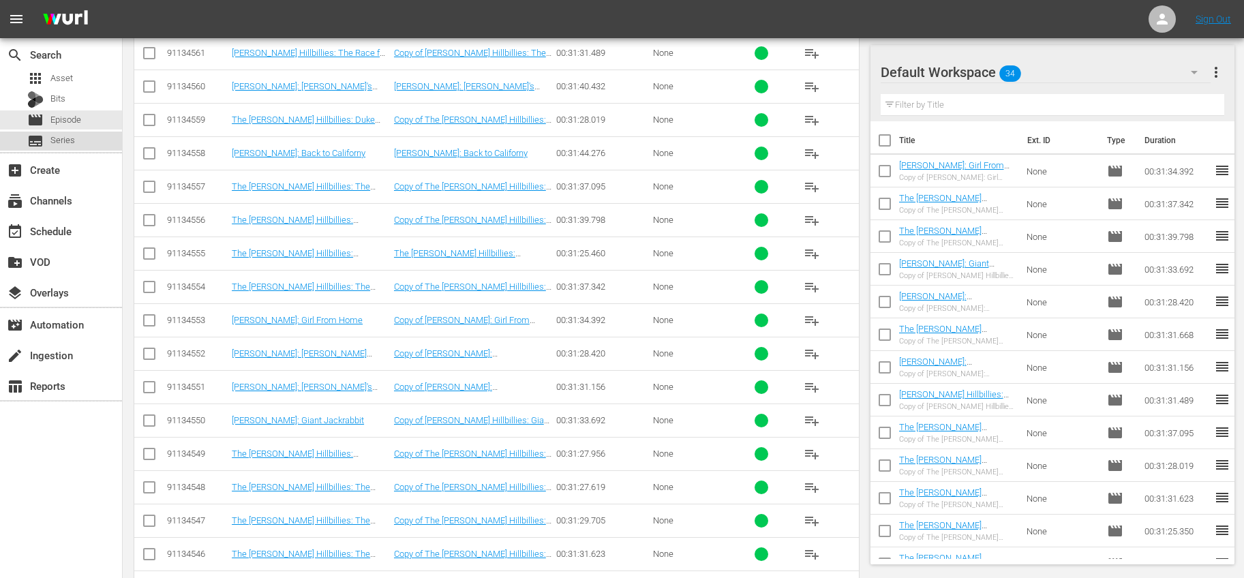
click at [90, 147] on div "subtitles Series" at bounding box center [61, 141] width 122 height 19
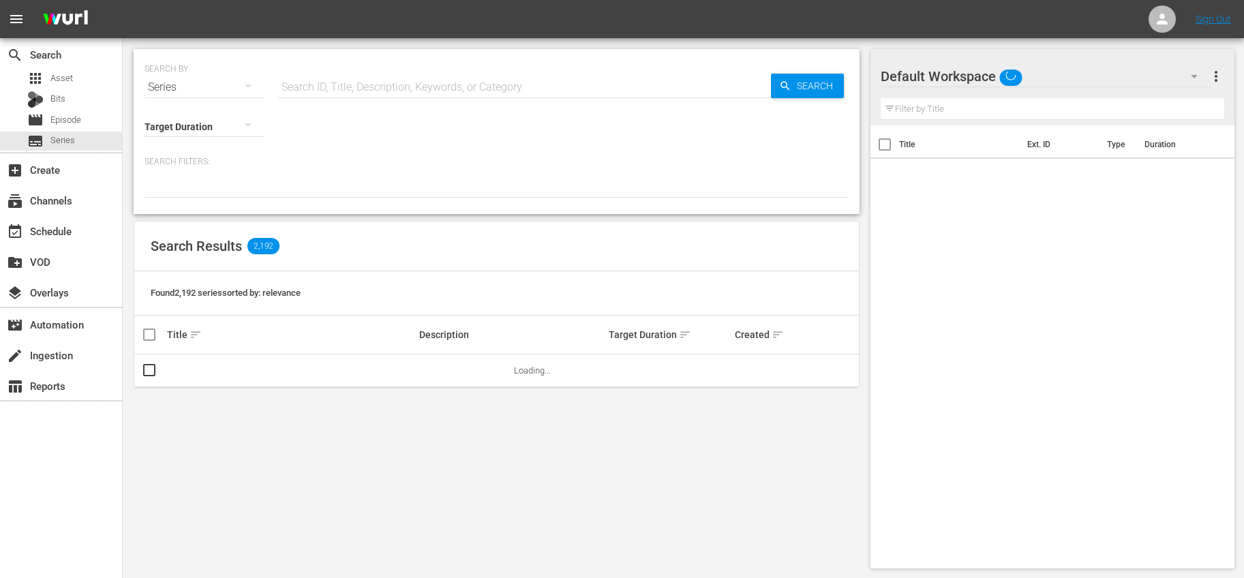
click at [312, 78] on input "text" at bounding box center [524, 87] width 493 height 33
type input "bonanza"
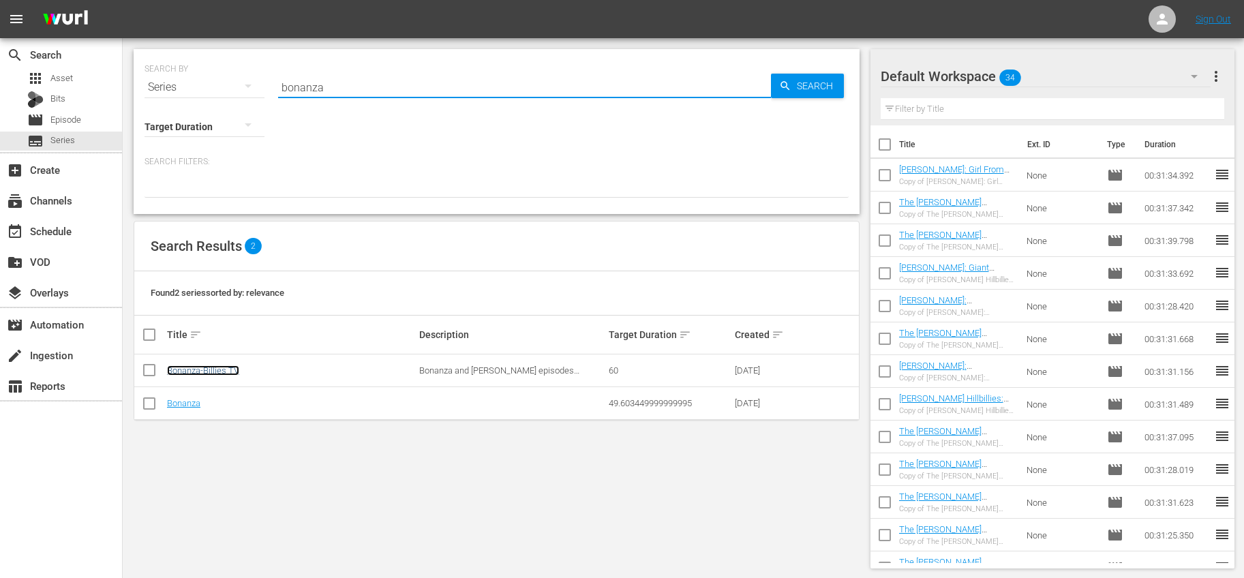
click at [225, 370] on link "Bonanza-Billies TV" at bounding box center [203, 370] width 72 height 10
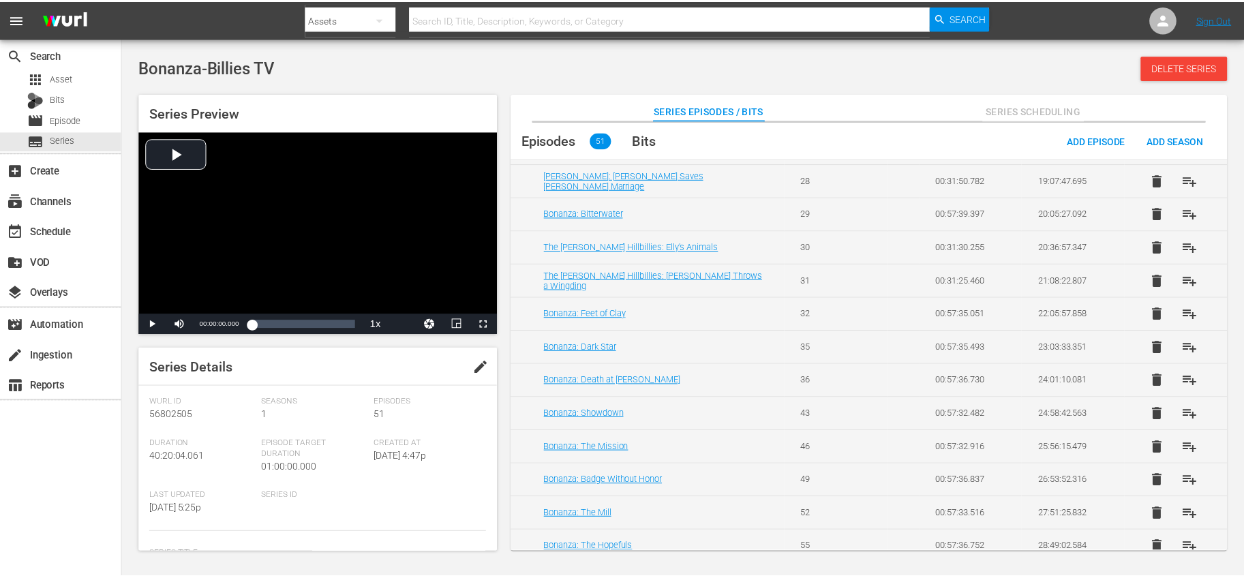
scroll to position [993, 0]
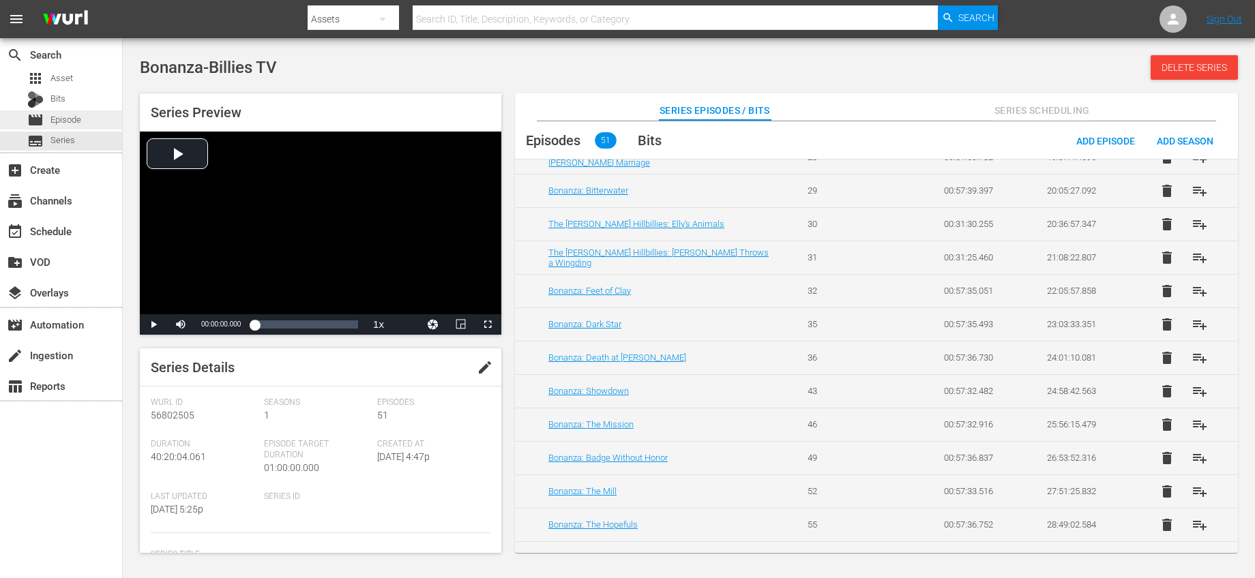
click at [62, 115] on span "Episode" at bounding box center [65, 120] width 31 height 14
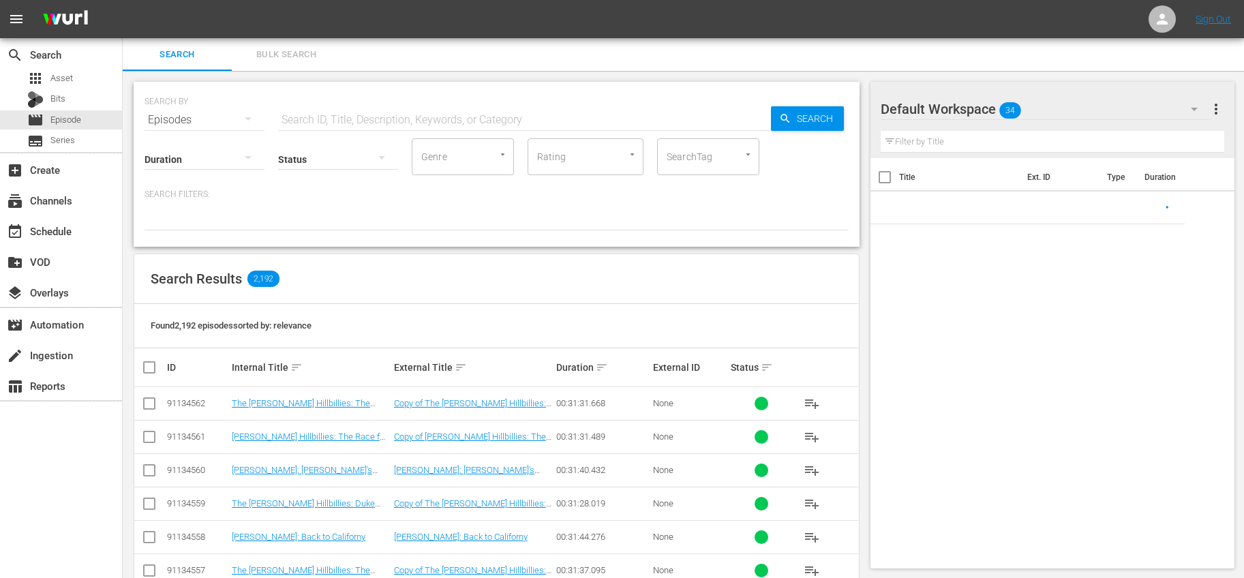
click at [988, 142] on input "text" at bounding box center [1053, 142] width 344 height 22
type input "sol"
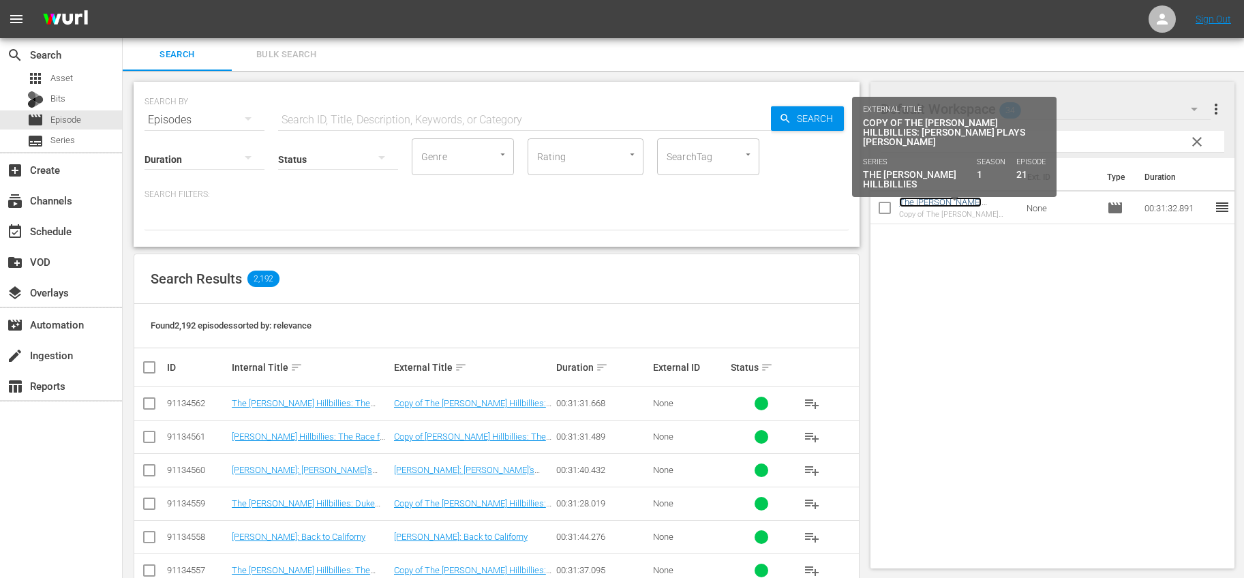
click at [918, 201] on link "The [PERSON_NAME] Hillbillies: [PERSON_NAME] Plays [PERSON_NAME]" at bounding box center [951, 212] width 104 height 31
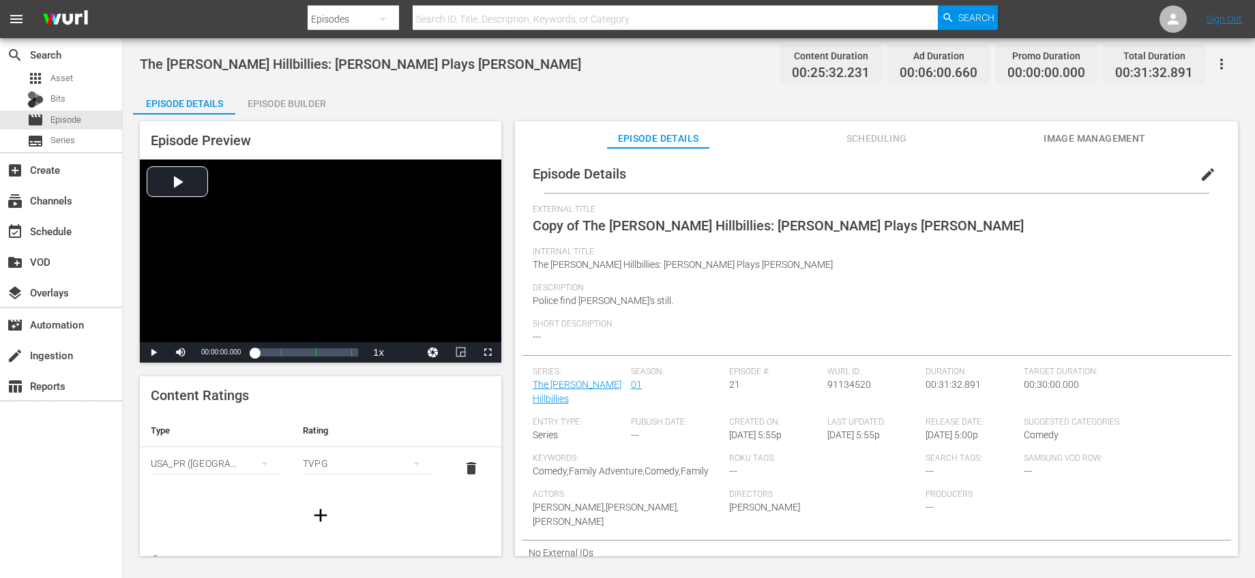
click at [1199, 171] on span "edit" at bounding box center [1207, 174] width 16 height 16
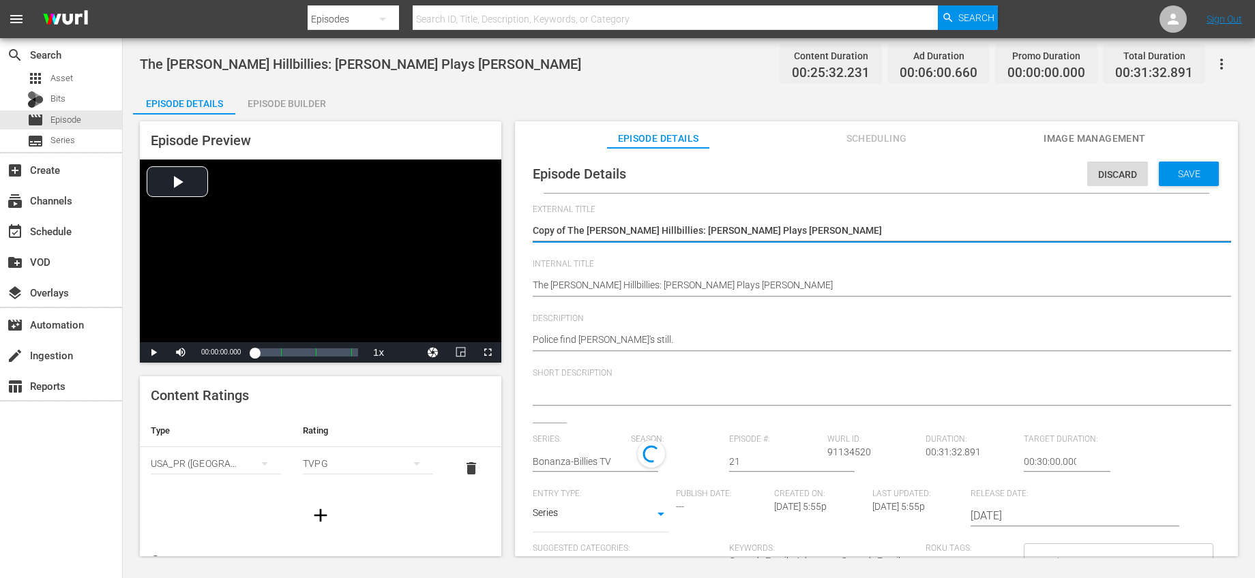
drag, startPoint x: 569, startPoint y: 229, endPoint x: 523, endPoint y: 230, distance: 45.7
type textarea "The [PERSON_NAME] Hillbillies: [PERSON_NAME] Plays [PERSON_NAME]"
click at [593, 468] on input "text" at bounding box center [578, 461] width 91 height 33
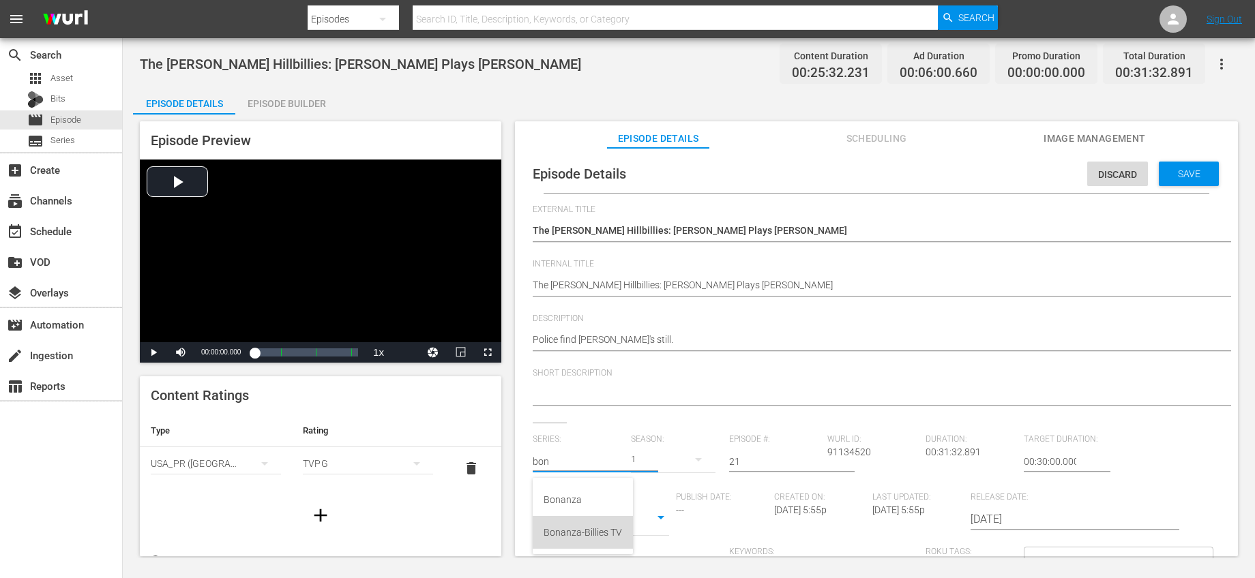
click at [595, 530] on div "Bonanza-Billies TV" at bounding box center [582, 532] width 78 height 33
type input "Bonanza-Billies TV"
drag, startPoint x: 762, startPoint y: 458, endPoint x: 684, endPoint y: 441, distance: 79.6
click at [685, 441] on div "Series: Bonanza-Billies TV Season: 1 Episode #: 21 [PERSON_NAME] ID: 91134520 D…" at bounding box center [876, 561] width 687 height 254
type input "33"
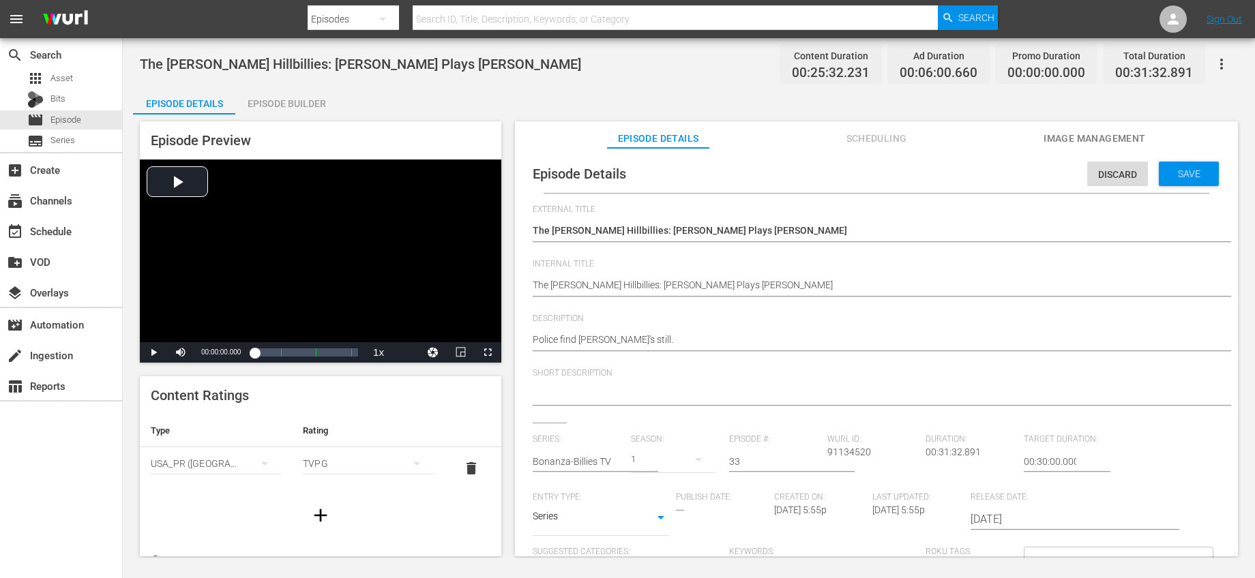
click at [764, 418] on div "Short Description" at bounding box center [876, 395] width 687 height 55
click at [1180, 170] on span "Save" at bounding box center [1189, 173] width 44 height 11
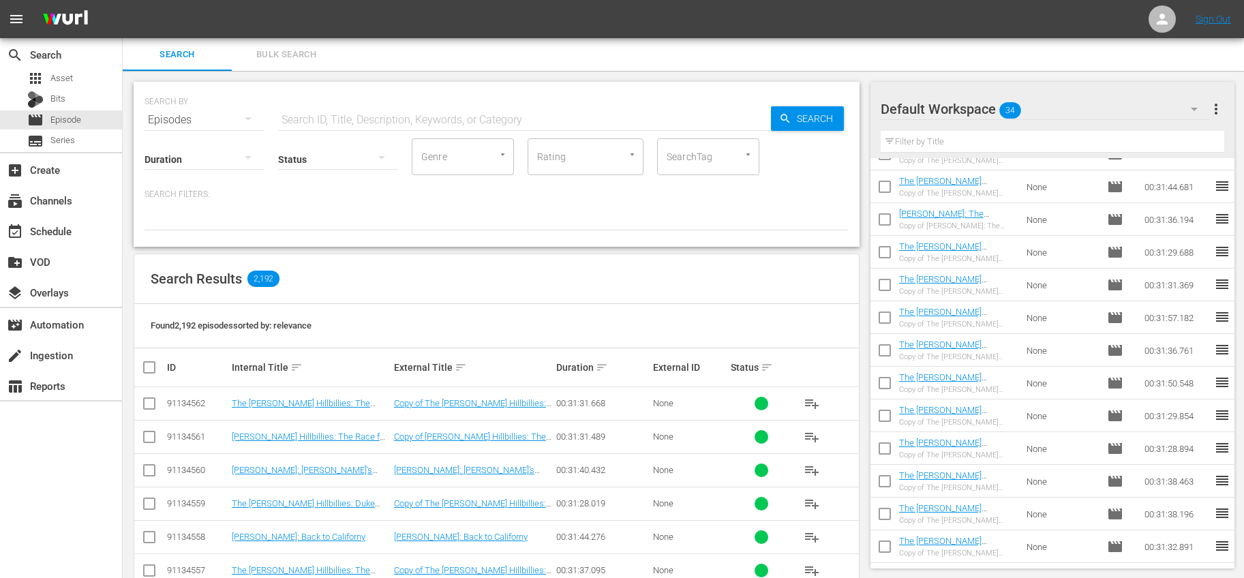
scroll to position [741, 0]
click at [888, 449] on input "checkbox" at bounding box center [885, 451] width 29 height 29
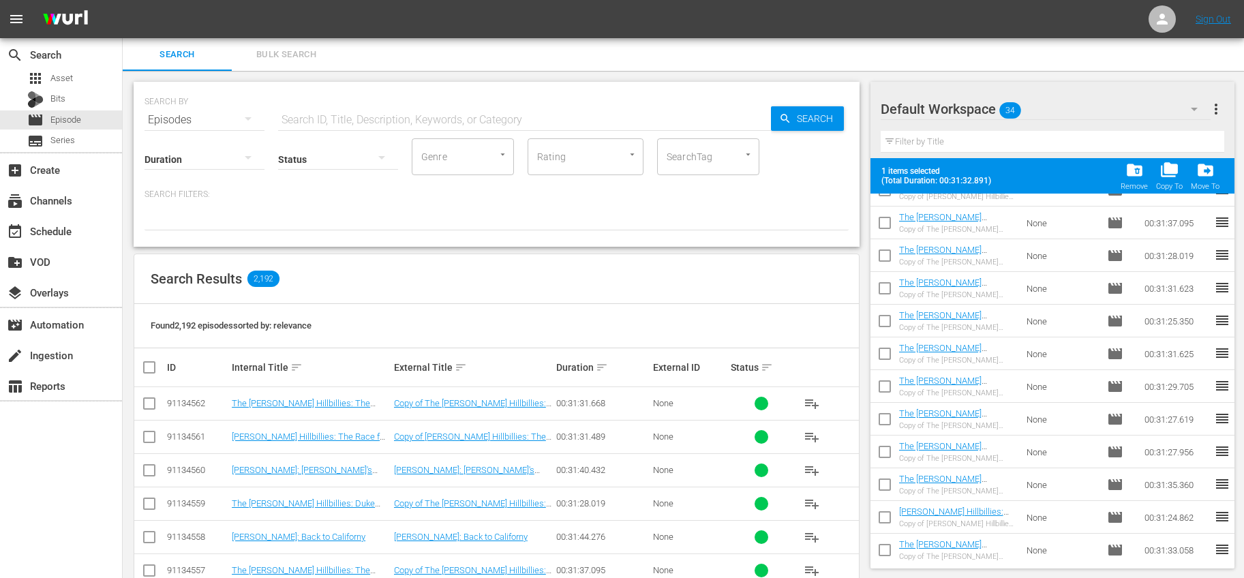
scroll to position [0, 0]
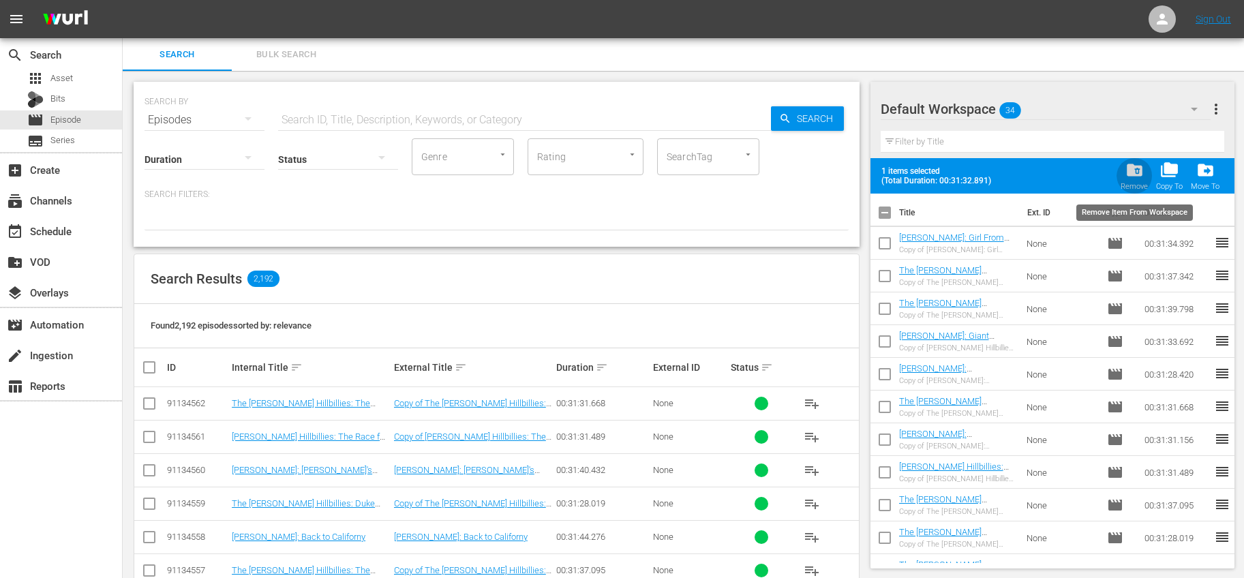
click at [1137, 168] on span "folder_delete" at bounding box center [1135, 170] width 18 height 18
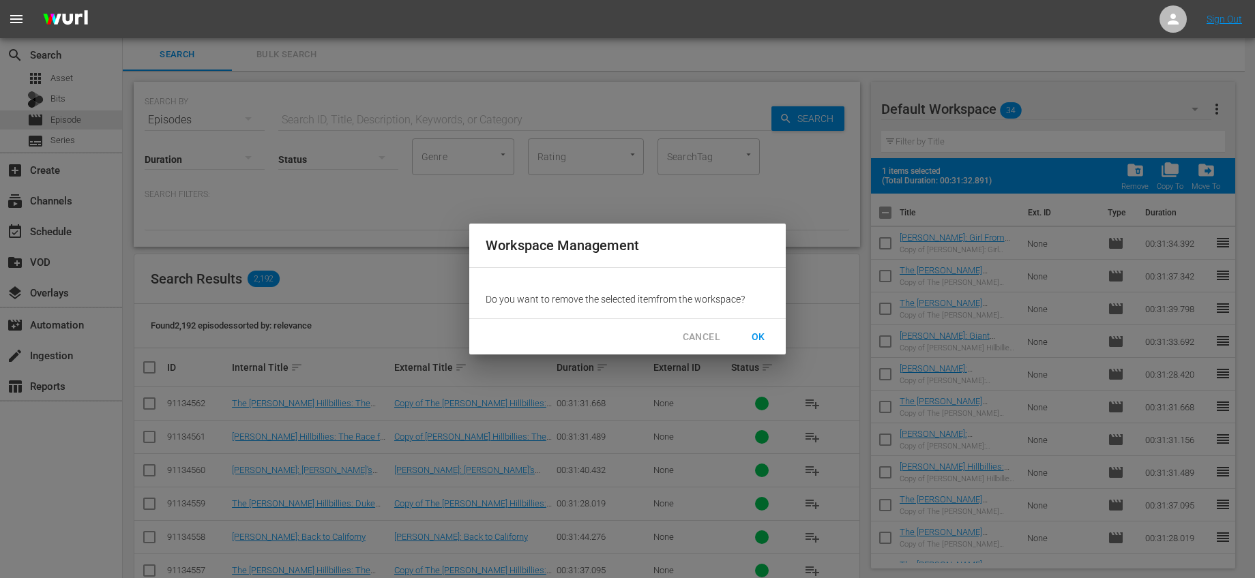
click at [760, 335] on span "OK" at bounding box center [758, 337] width 22 height 17
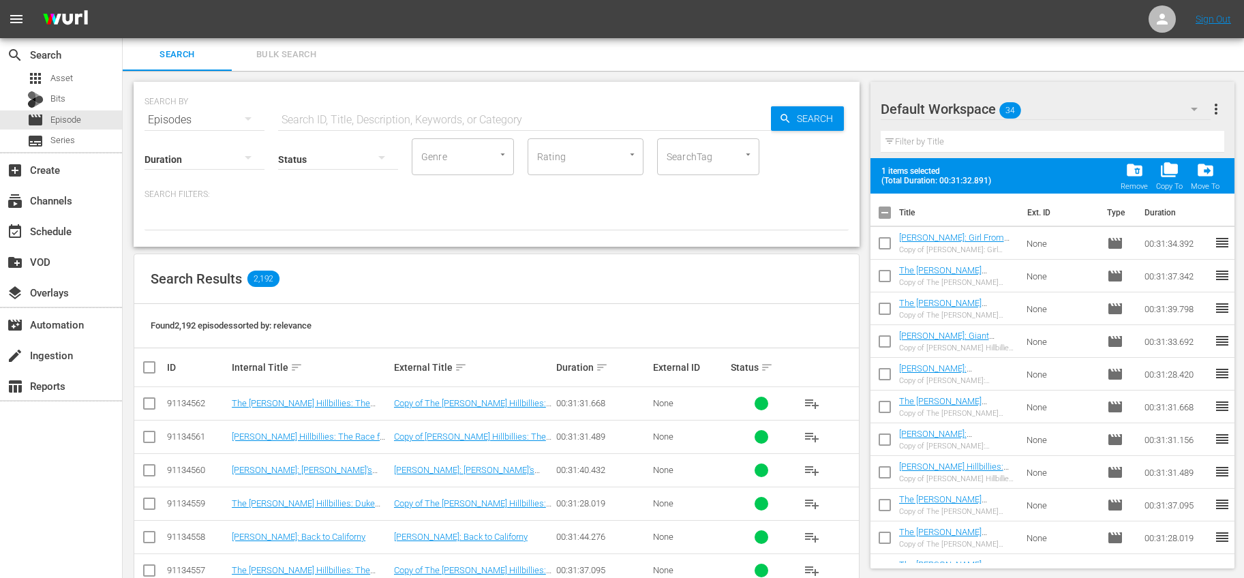
checkbox input "false"
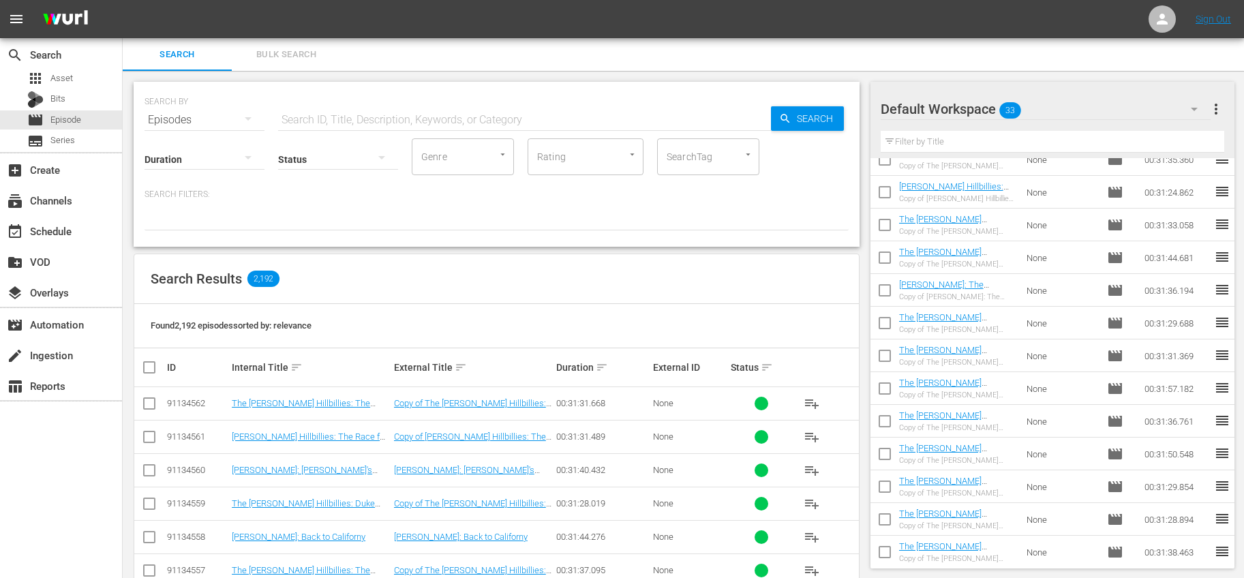
scroll to position [708, 0]
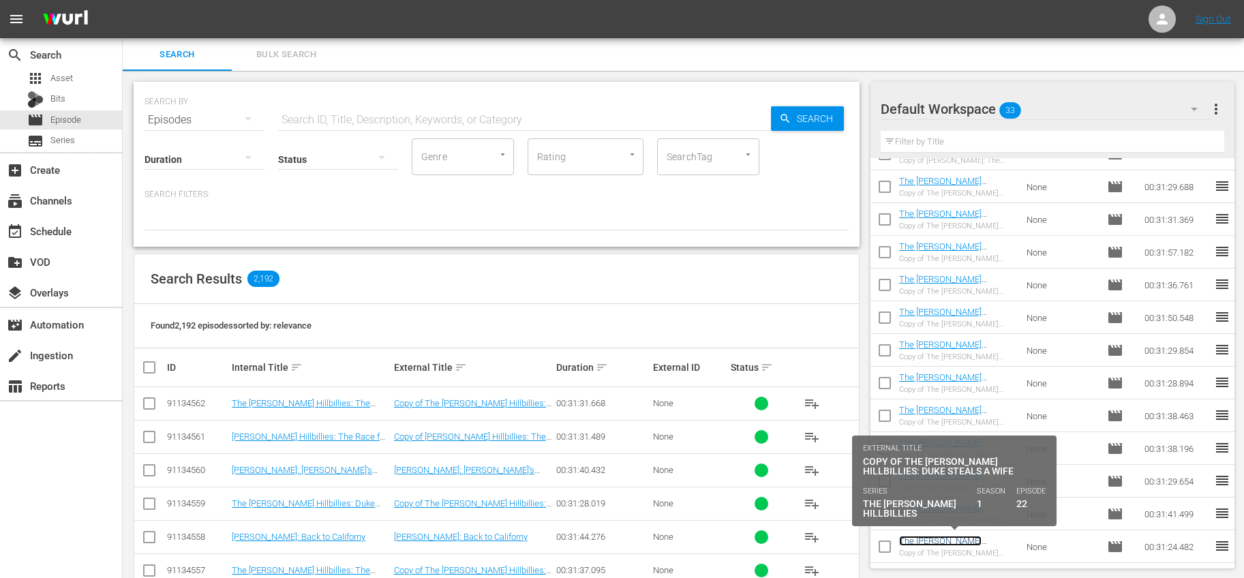
click at [991, 544] on link "The [PERSON_NAME] Hillbillies: Duke Steals a Wife" at bounding box center [955, 546] width 112 height 20
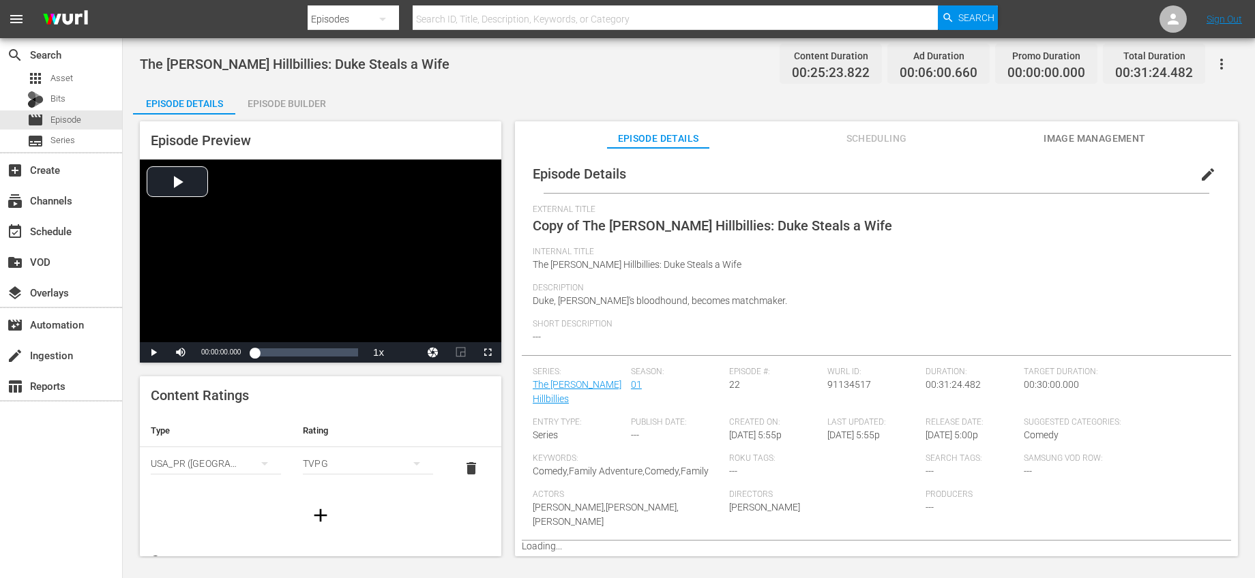
click at [1199, 172] on span "edit" at bounding box center [1207, 174] width 16 height 16
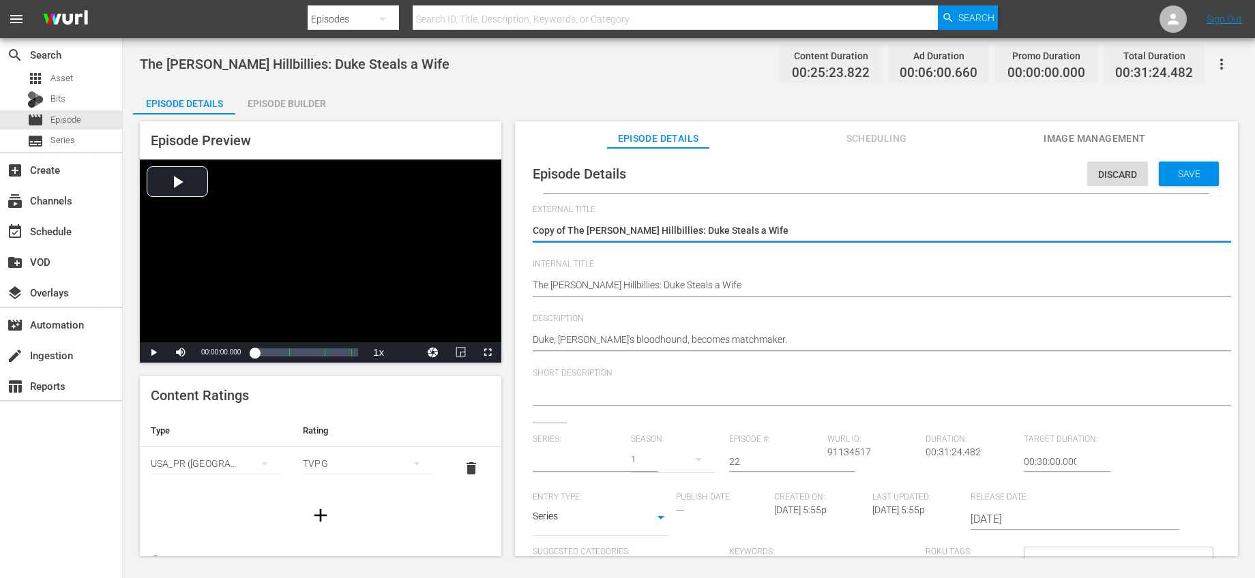
click at [584, 464] on input "text" at bounding box center [578, 461] width 91 height 33
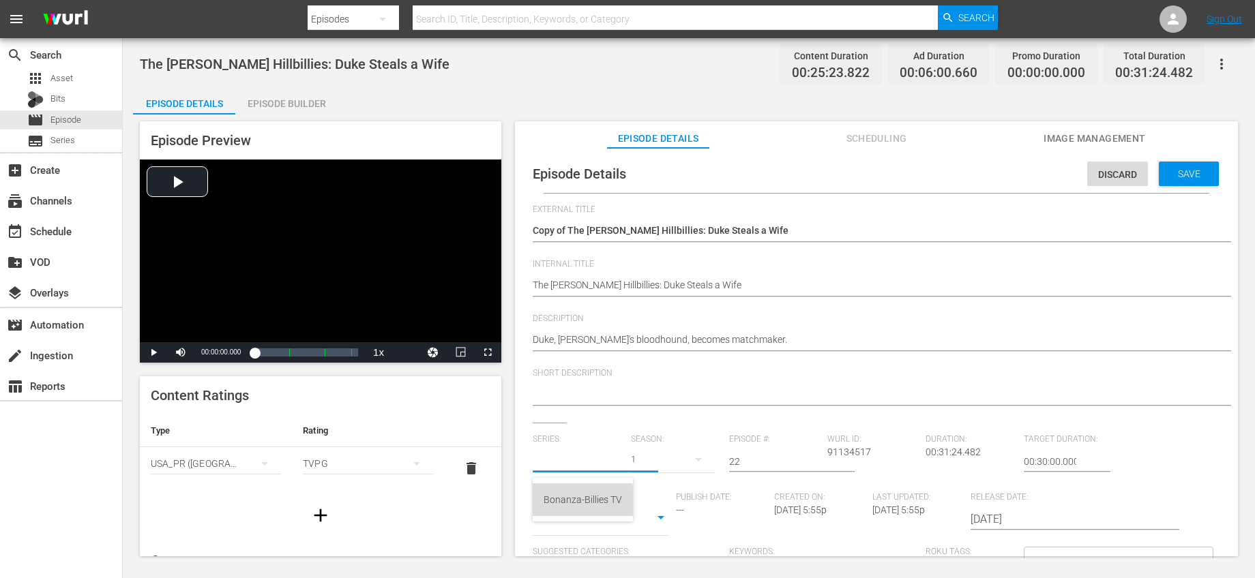
click at [575, 501] on div "Bonanza-Billies TV" at bounding box center [582, 499] width 78 height 33
type input "Bonanza-Billies TV"
drag, startPoint x: 746, startPoint y: 465, endPoint x: 668, endPoint y: 461, distance: 78.5
click at [668, 461] on div "Series: Bonanza-Billies TV Season: 1 Episode #: 22 Wurl ID: 91134517 Duration: …" at bounding box center [876, 561] width 687 height 254
type input "34"
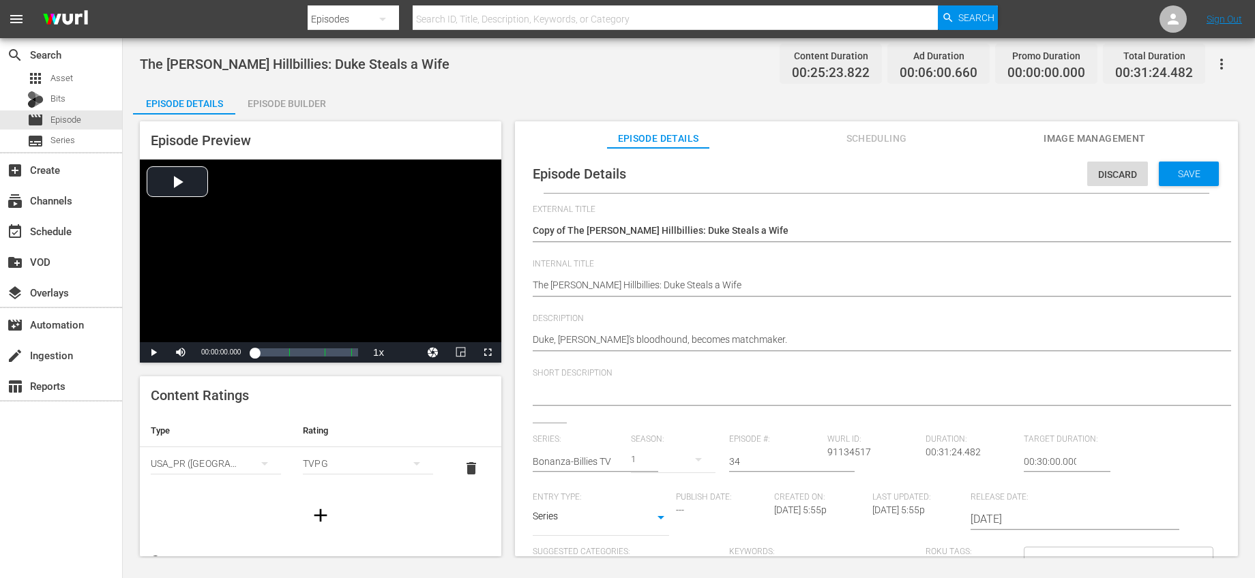
click at [807, 417] on div "Short Description" at bounding box center [876, 395] width 687 height 55
click at [1192, 181] on div "Save" at bounding box center [1188, 174] width 60 height 25
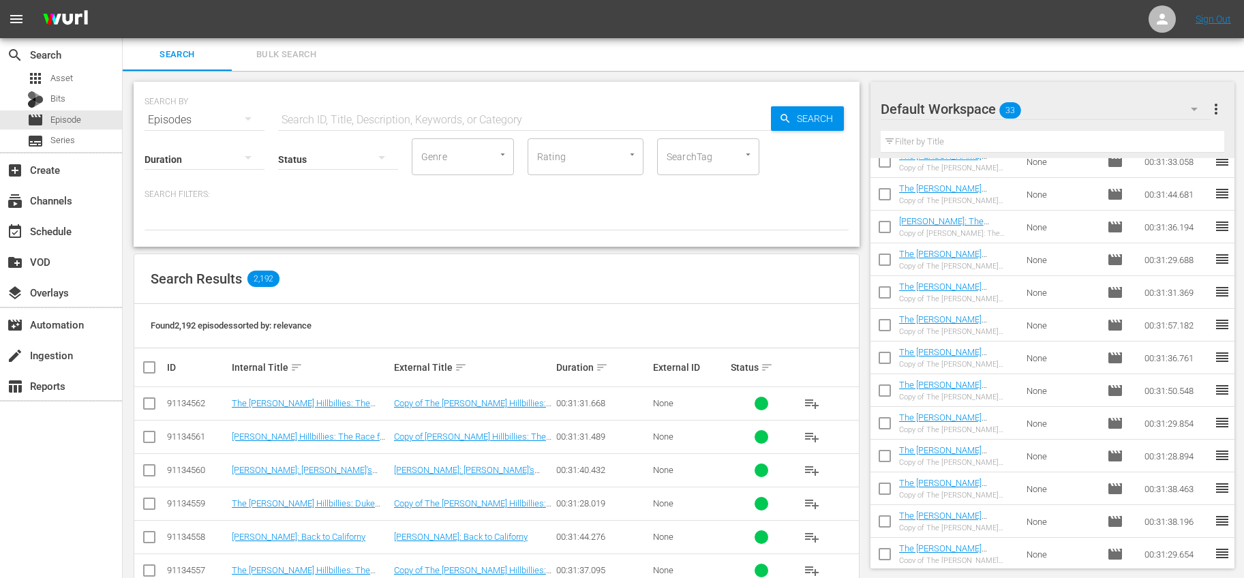
scroll to position [708, 0]
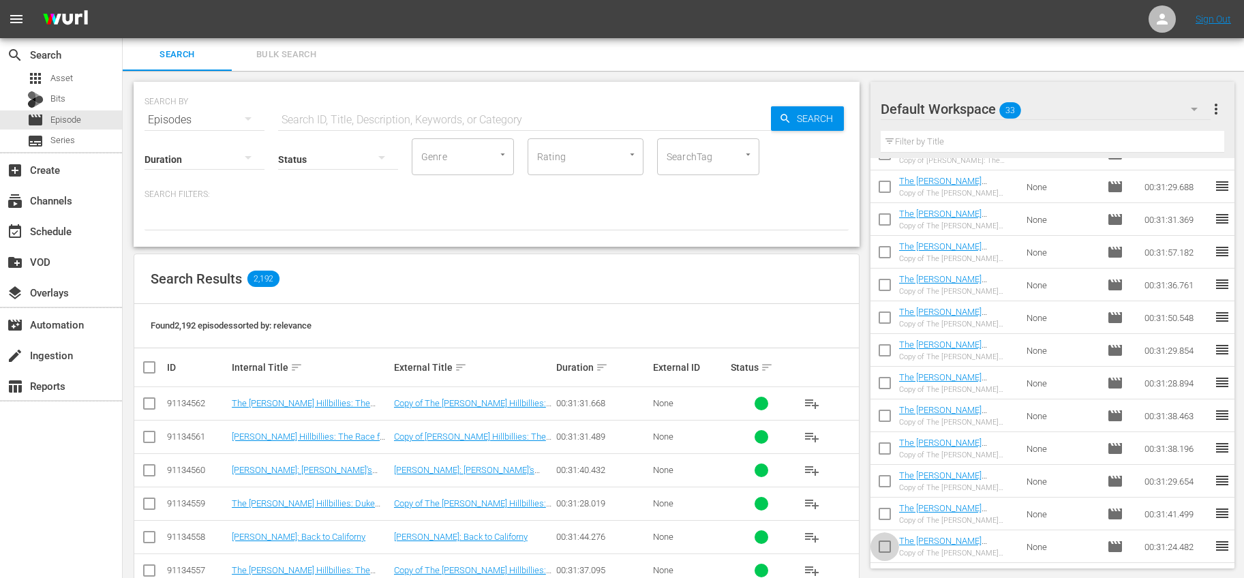
click at [878, 545] on input "checkbox" at bounding box center [885, 549] width 29 height 29
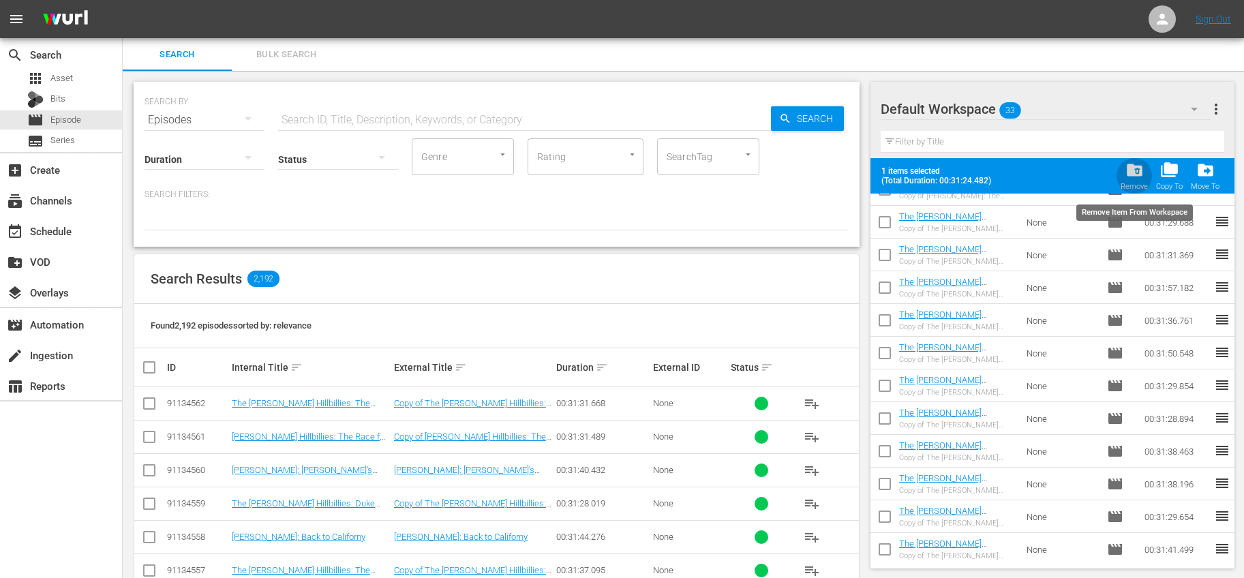
click at [1141, 172] on span "folder_delete" at bounding box center [1135, 170] width 18 height 18
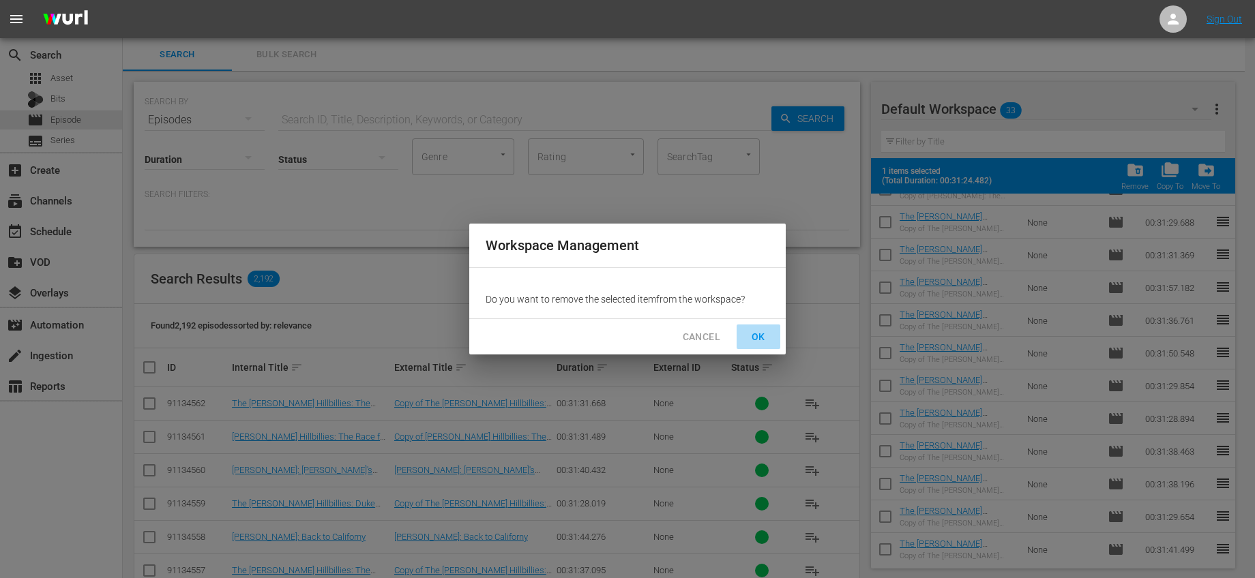
click at [749, 335] on span "OK" at bounding box center [758, 337] width 22 height 17
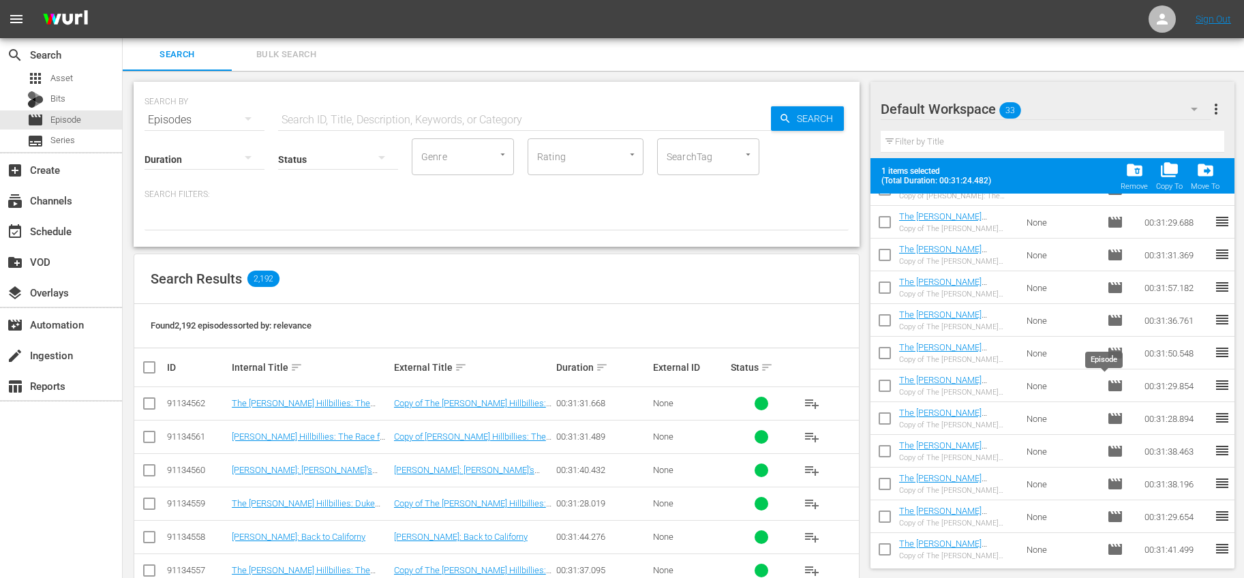
checkbox input "false"
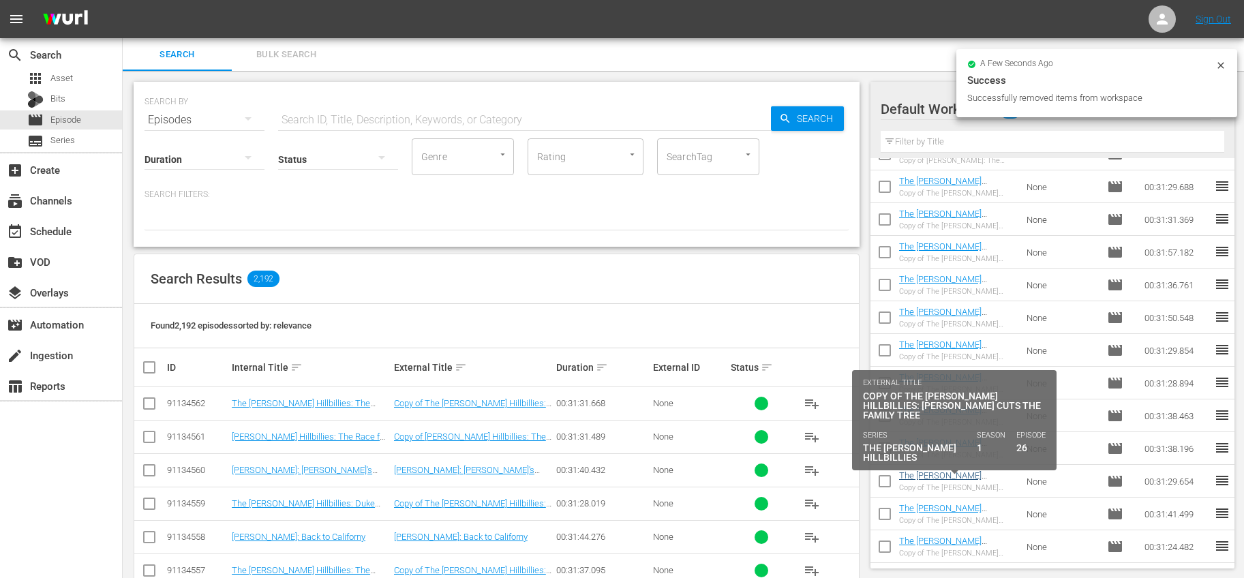
scroll to position [676, 0]
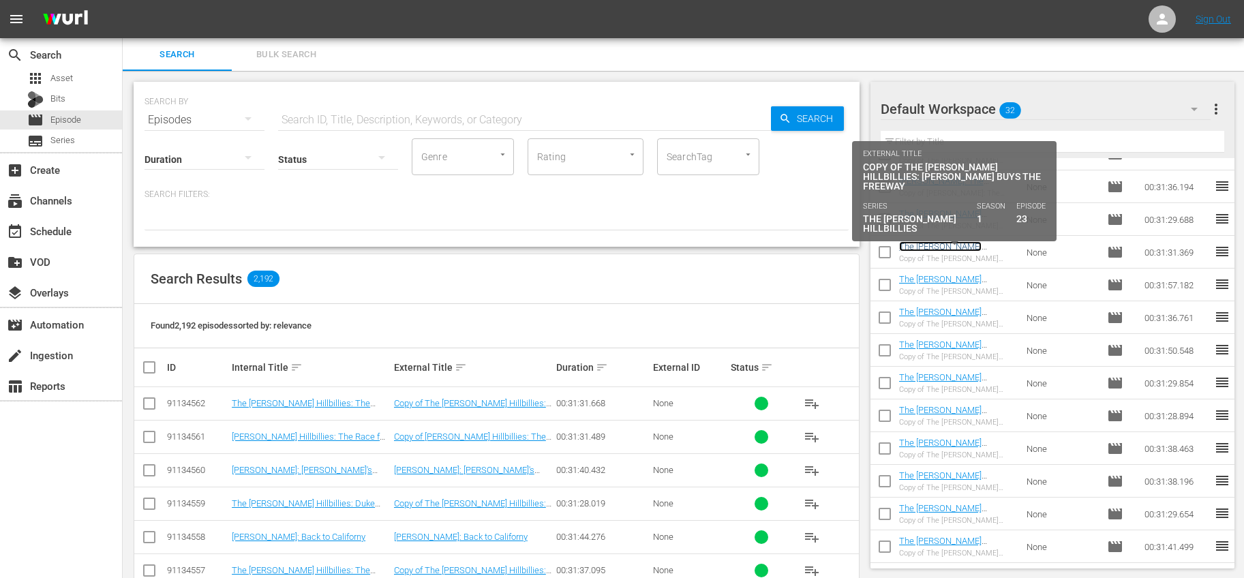
click at [993, 244] on link "The [PERSON_NAME] Hillbillies: [PERSON_NAME] Buys the Freeway" at bounding box center [951, 256] width 104 height 31
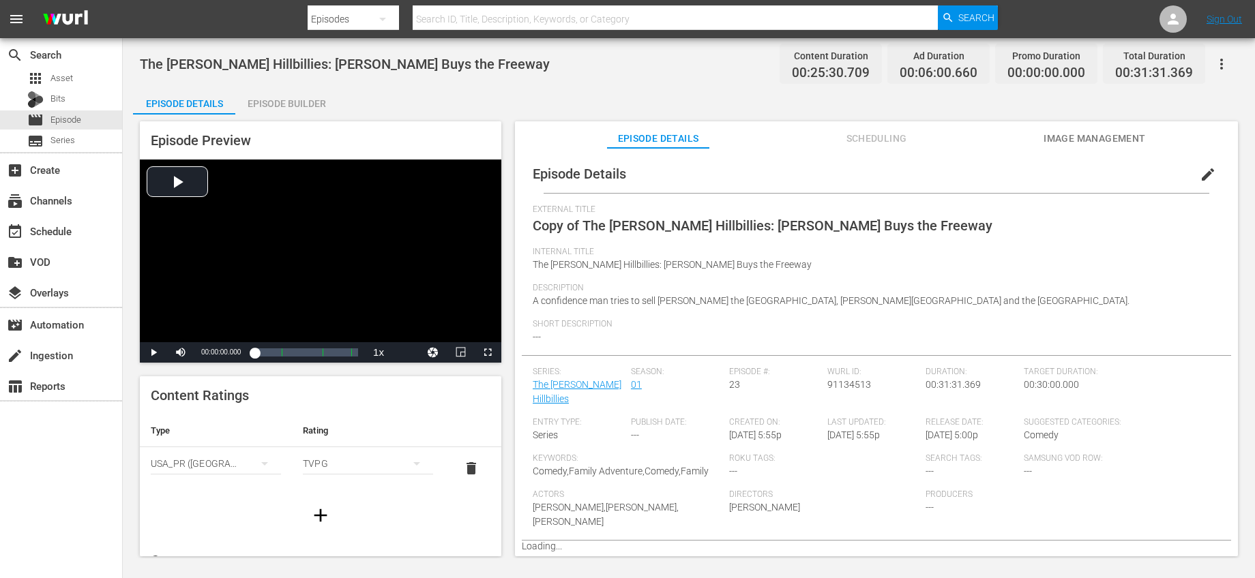
click at [1205, 168] on span "edit" at bounding box center [1207, 174] width 16 height 16
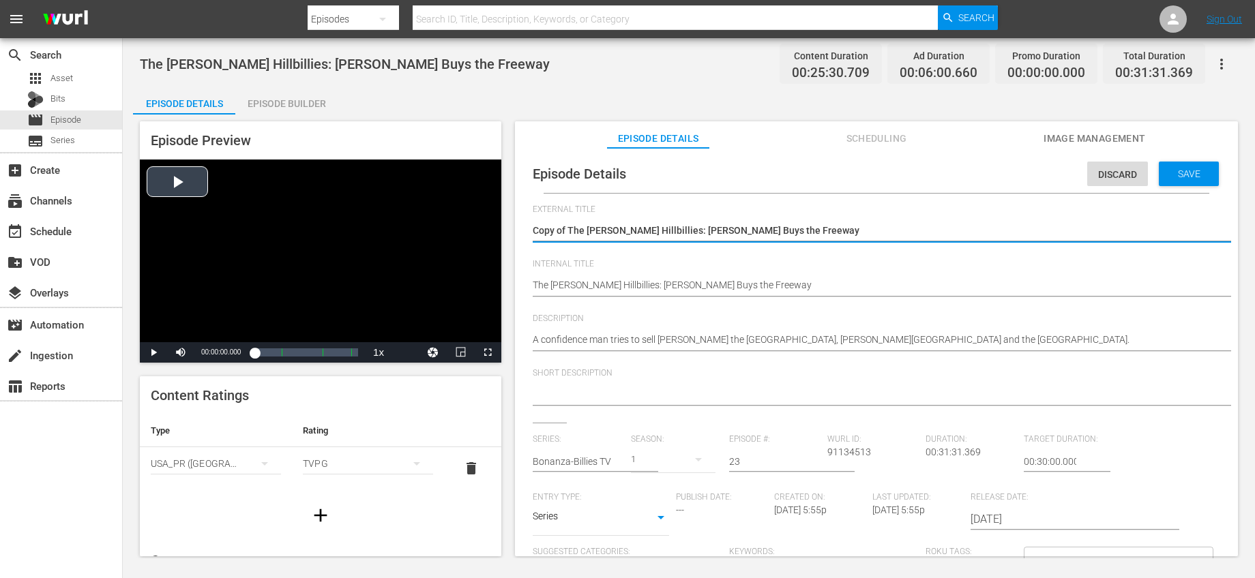
drag, startPoint x: 567, startPoint y: 228, endPoint x: 445, endPoint y: 229, distance: 122.1
click at [445, 229] on div "Episode Preview Video Player is loading. Play Video Play Mute Current Time 00:0…" at bounding box center [688, 341] width 1111 height 453
type textarea "The [PERSON_NAME] Hillbillies: [PERSON_NAME] Buys the Freeway"
click at [600, 462] on input "text" at bounding box center [578, 461] width 91 height 33
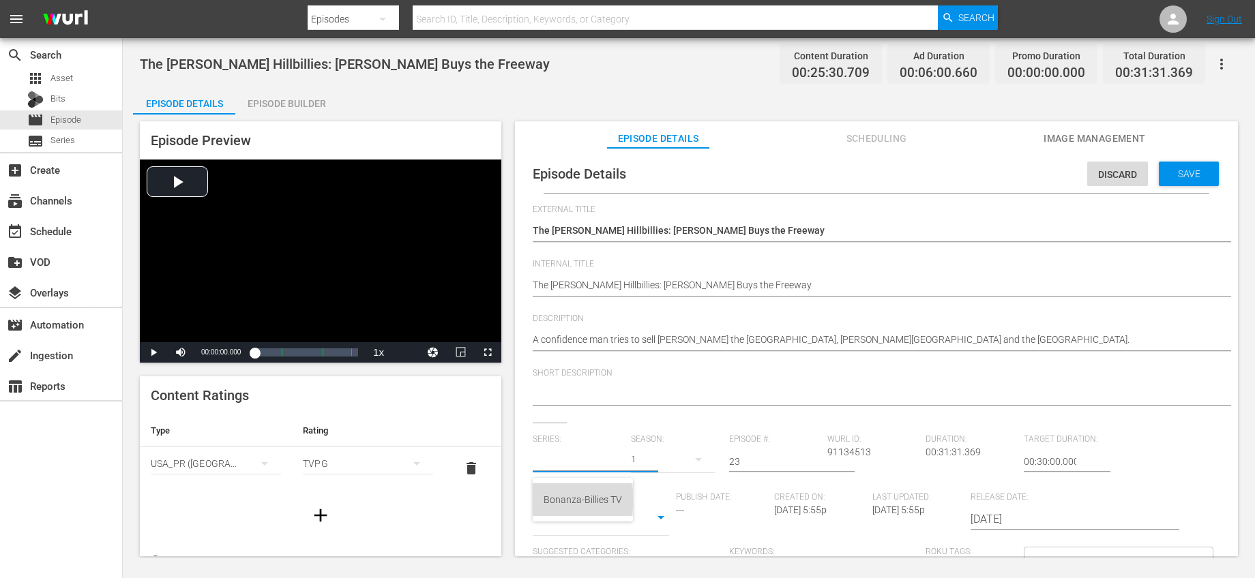
click at [573, 500] on div "Bonanza-Billies TV" at bounding box center [582, 499] width 78 height 33
type input "Bonanza-Billies TV"
drag, startPoint x: 743, startPoint y: 466, endPoint x: 631, endPoint y: 451, distance: 112.1
click at [632, 451] on div "Series: Bonanza-Billies TV Season: 1 Episode #: 23 Wurl ID: 91134513 Duration: …" at bounding box center [876, 561] width 687 height 254
type input "37"
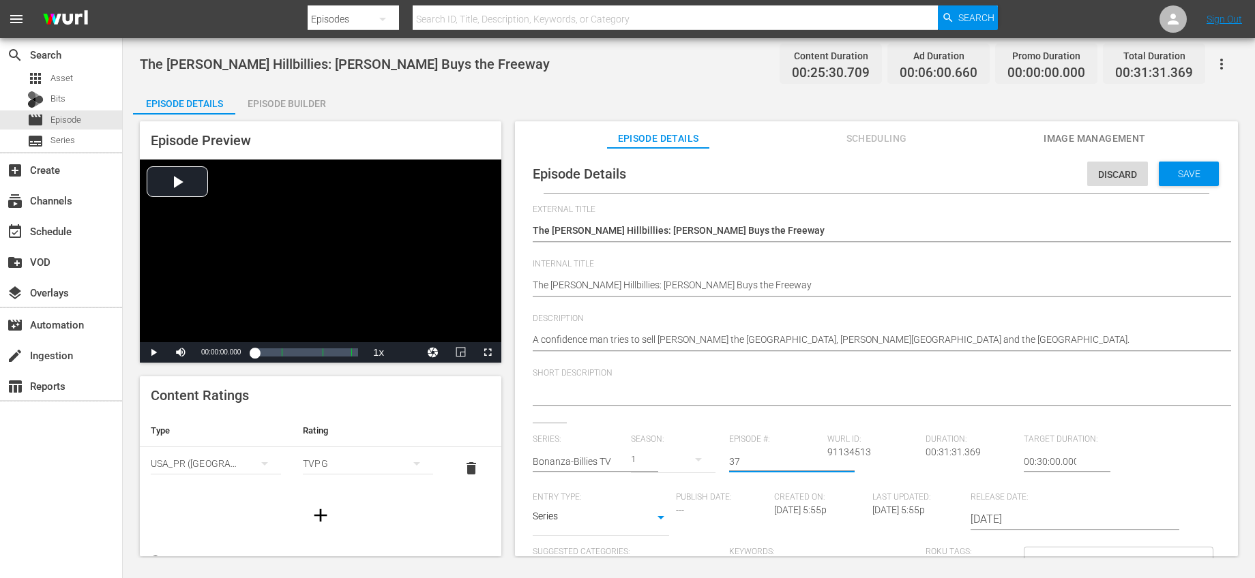
click at [766, 416] on div "Short Description" at bounding box center [876, 395] width 687 height 55
click at [1175, 168] on span "Save" at bounding box center [1189, 173] width 44 height 11
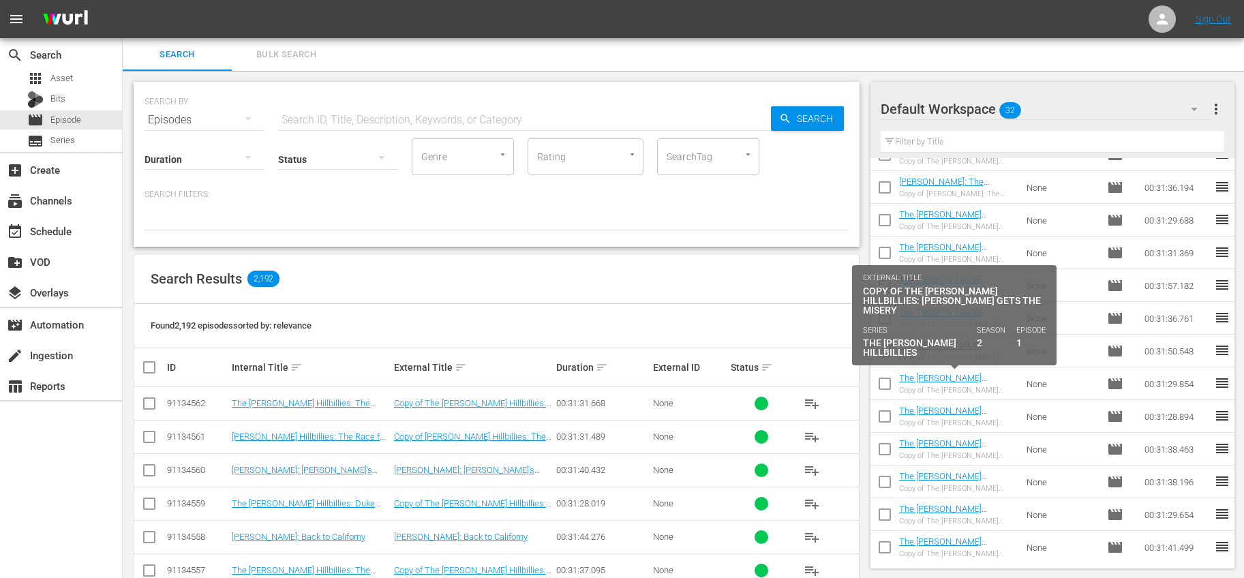
scroll to position [676, 0]
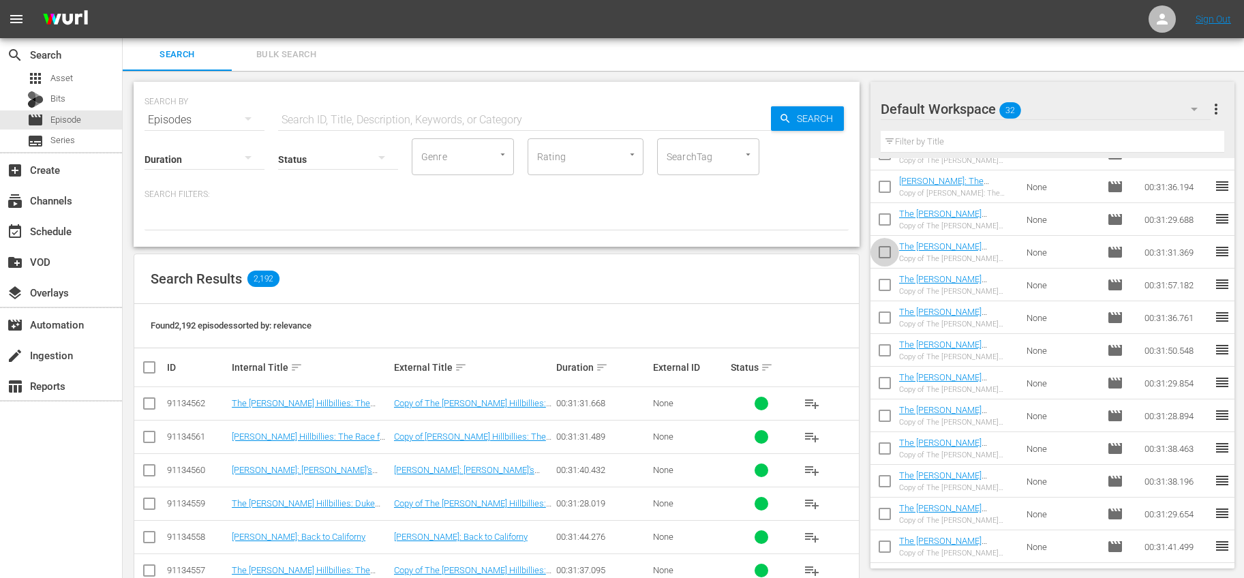
click at [887, 248] on input "checkbox" at bounding box center [885, 255] width 29 height 29
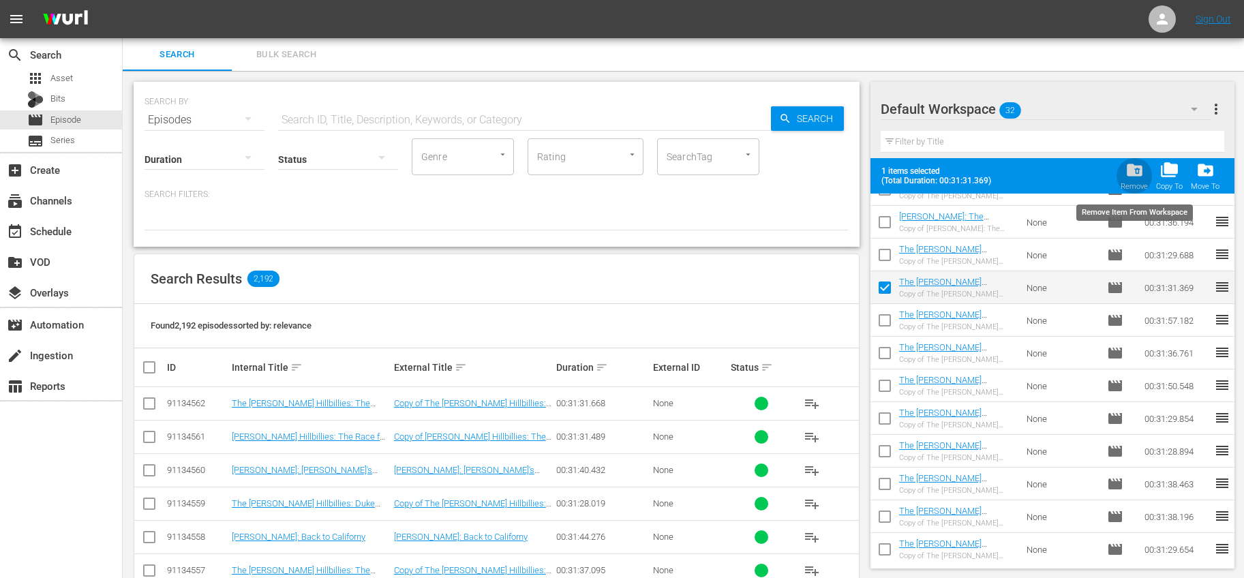
click at [1131, 168] on span "folder_delete" at bounding box center [1135, 170] width 18 height 18
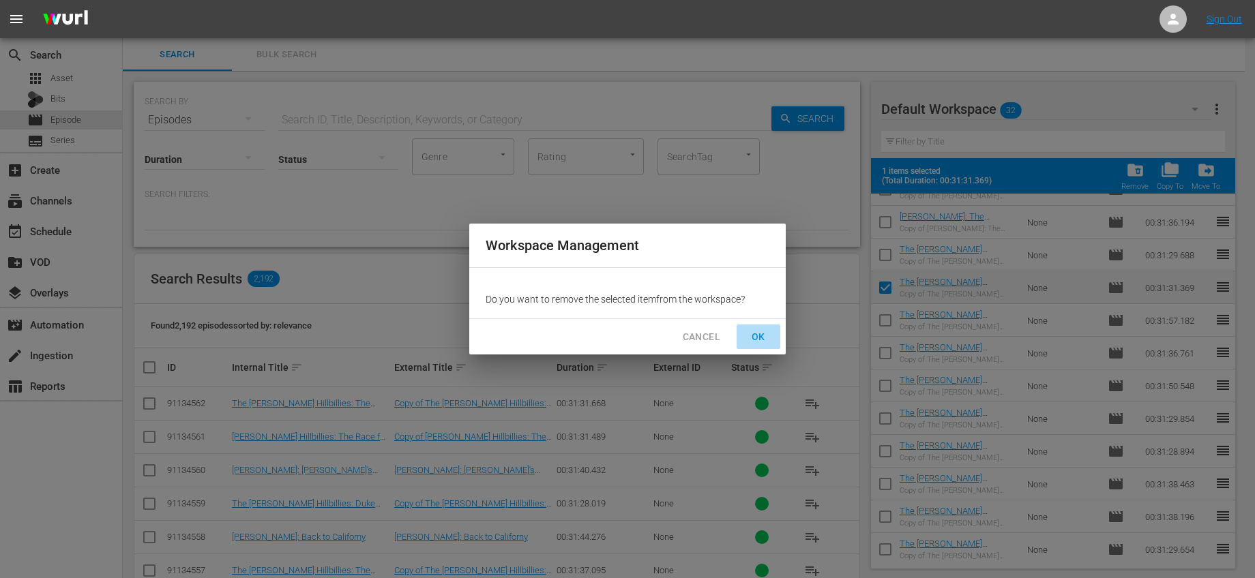
click at [756, 336] on span "OK" at bounding box center [758, 337] width 22 height 17
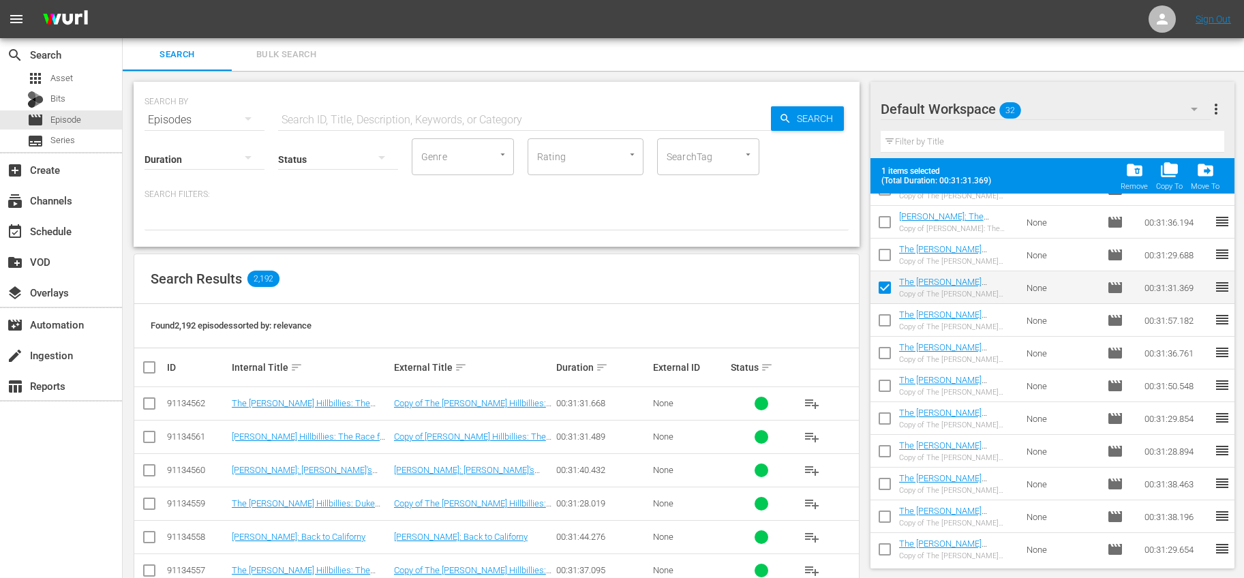
checkbox input "false"
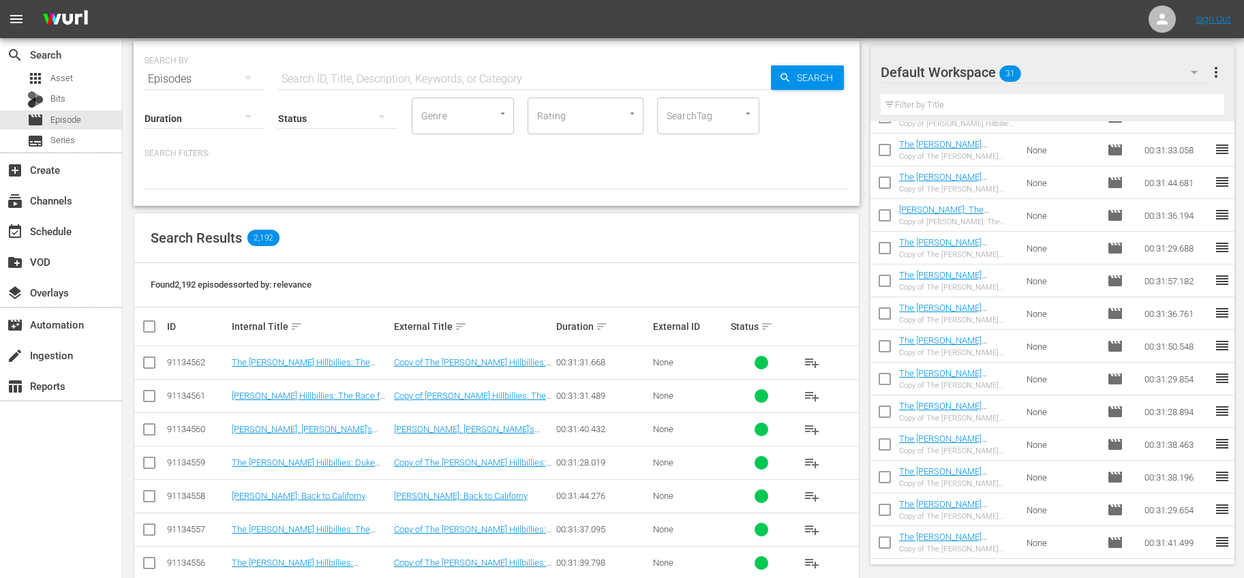
scroll to position [610, 0]
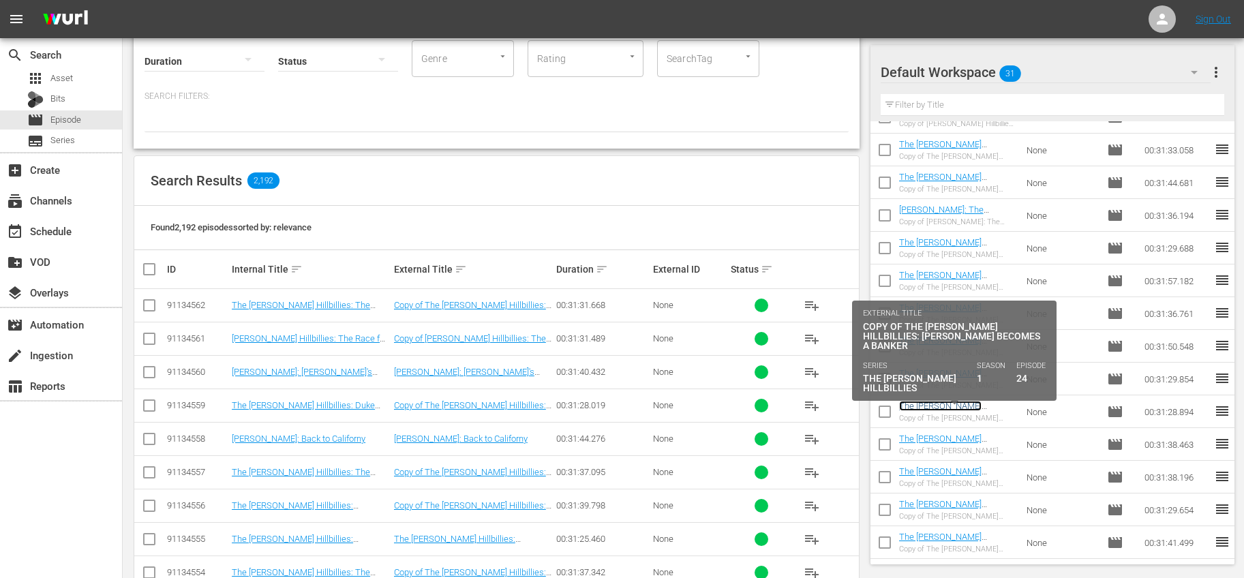
click at [931, 402] on link "The [PERSON_NAME] Hillbillies: [PERSON_NAME] Becomes a Banker" at bounding box center [951, 416] width 104 height 31
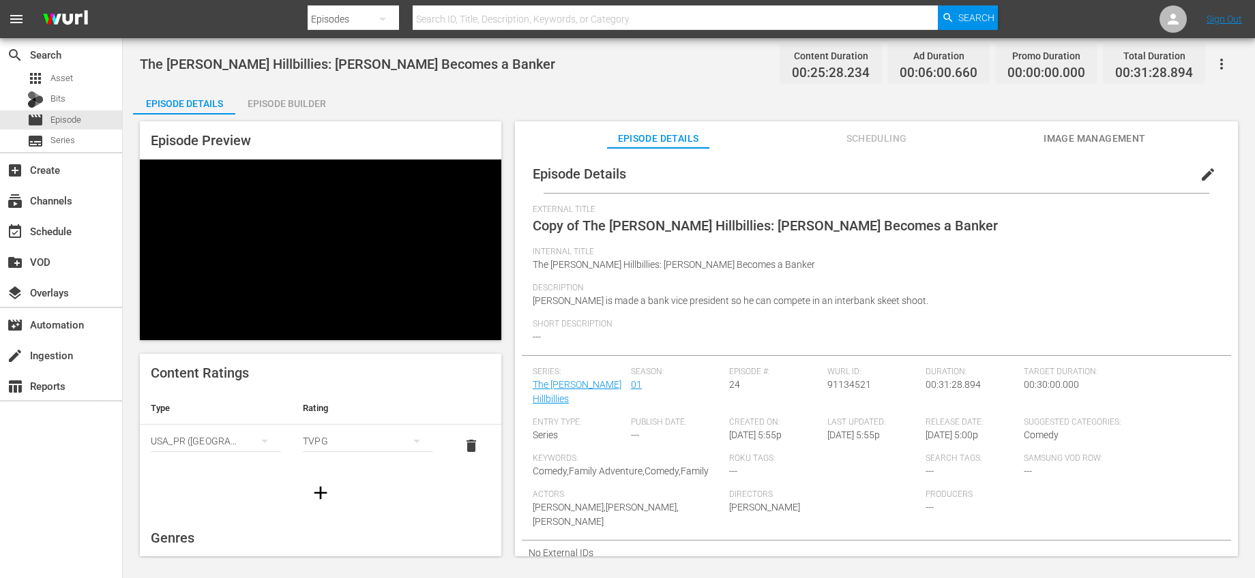
click at [1199, 175] on span "edit" at bounding box center [1207, 174] width 16 height 16
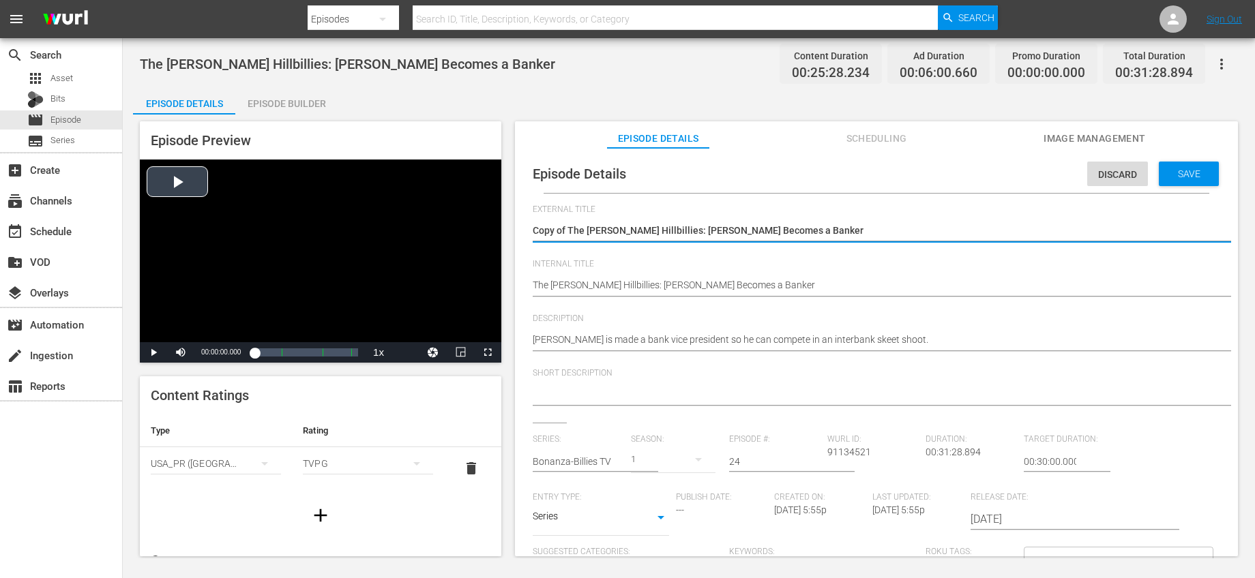
drag, startPoint x: 569, startPoint y: 230, endPoint x: 494, endPoint y: 228, distance: 75.7
click at [494, 224] on div "Episode Preview Video Player is loading. Play Video Play Mute Current Time 00:0…" at bounding box center [688, 341] width 1111 height 453
type textarea "The [PERSON_NAME] Hillbillies: [PERSON_NAME] Becomes a Banker"
click at [579, 455] on input "text" at bounding box center [578, 461] width 91 height 33
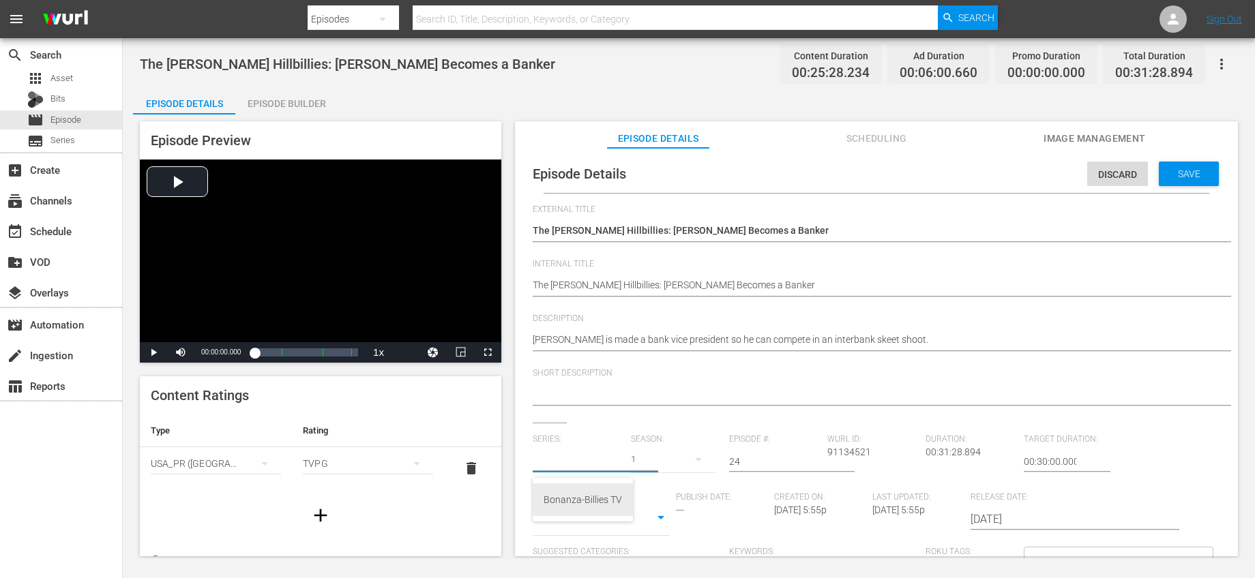
click at [573, 501] on div "Bonanza-Billies TV" at bounding box center [582, 499] width 78 height 33
type input "Bonanza-Billies TV"
drag, startPoint x: 747, startPoint y: 460, endPoint x: 676, endPoint y: 449, distance: 72.5
click at [676, 449] on div "Series: Bonanza-Billies TV Season: 1 Episode #: 24 Wurl ID: 91134521 Duration: …" at bounding box center [876, 561] width 687 height 254
type input "38"
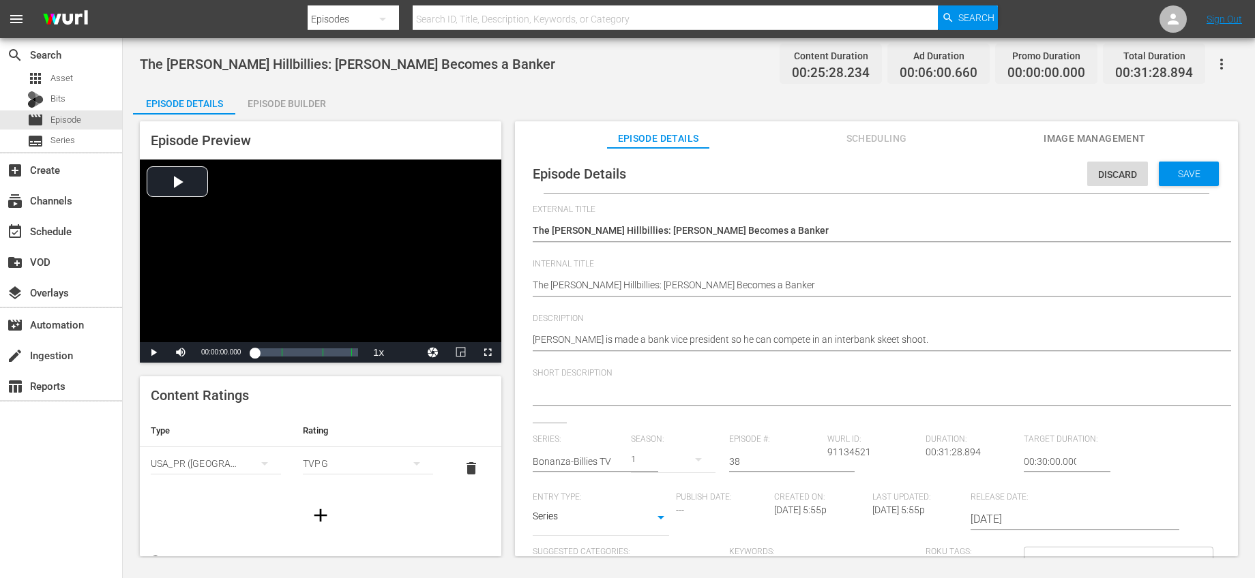
click at [871, 417] on div "Short Description" at bounding box center [876, 395] width 687 height 55
click at [1167, 170] on span "Save" at bounding box center [1189, 173] width 44 height 11
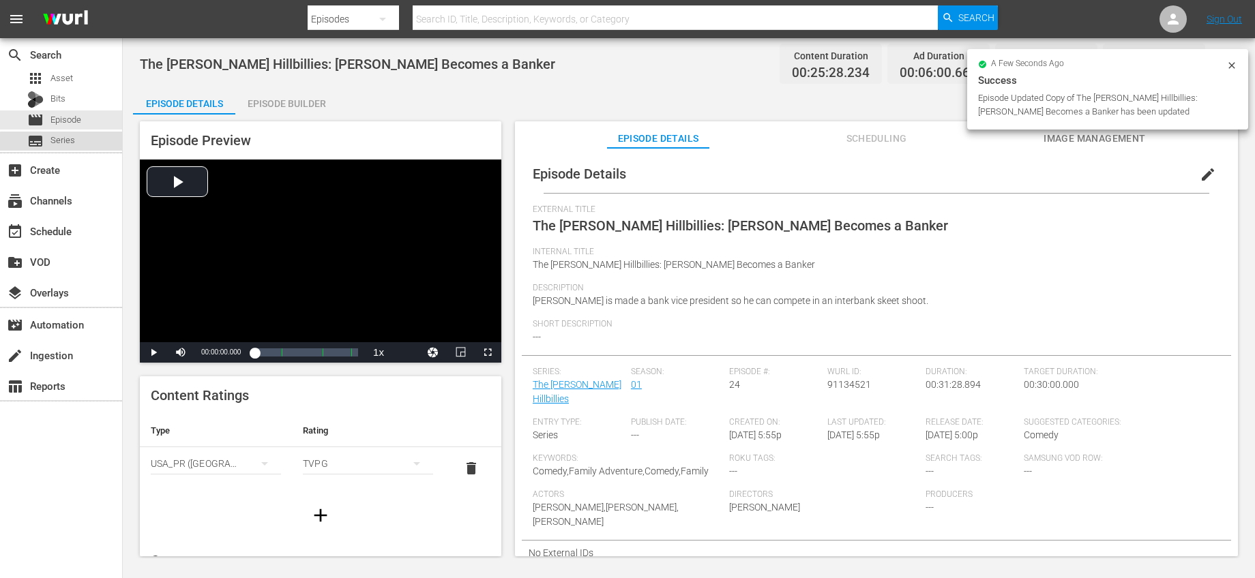
click at [86, 144] on div "subtitles Series" at bounding box center [61, 141] width 122 height 19
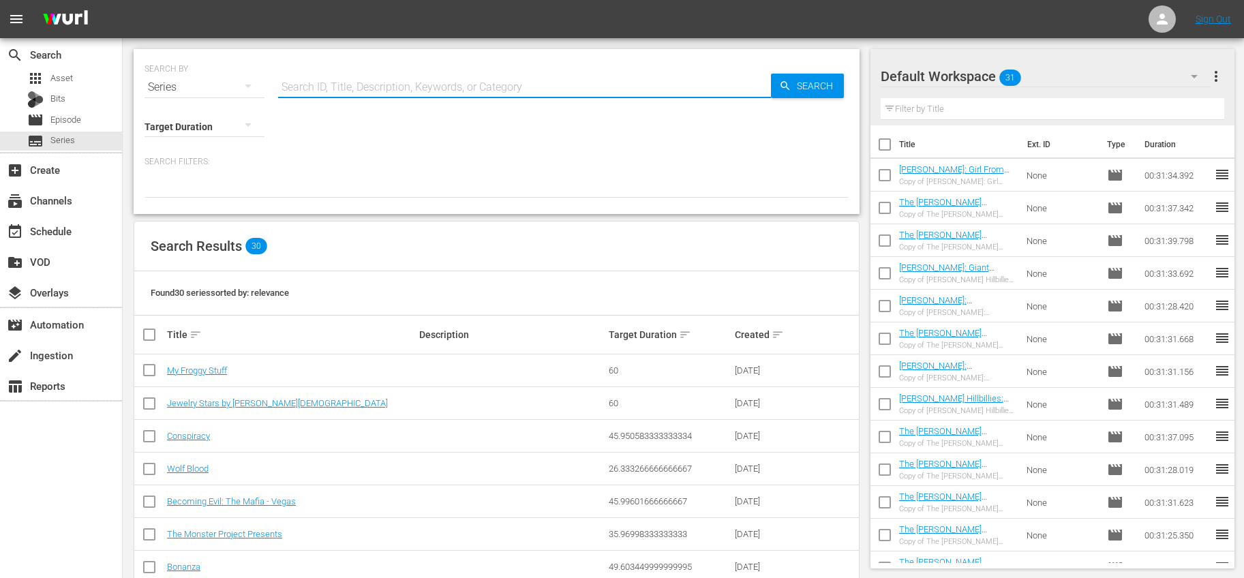
click at [498, 87] on input "text" at bounding box center [524, 87] width 493 height 33
type input "bonanza"
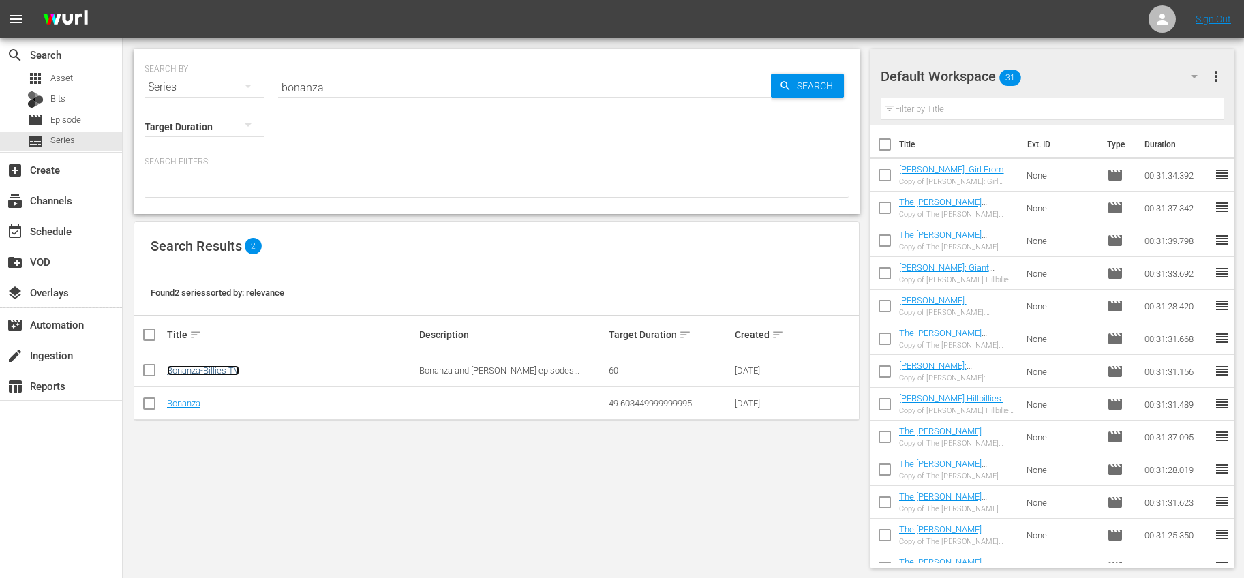
click at [226, 370] on link "Bonanza-Billies TV" at bounding box center [203, 370] width 72 height 10
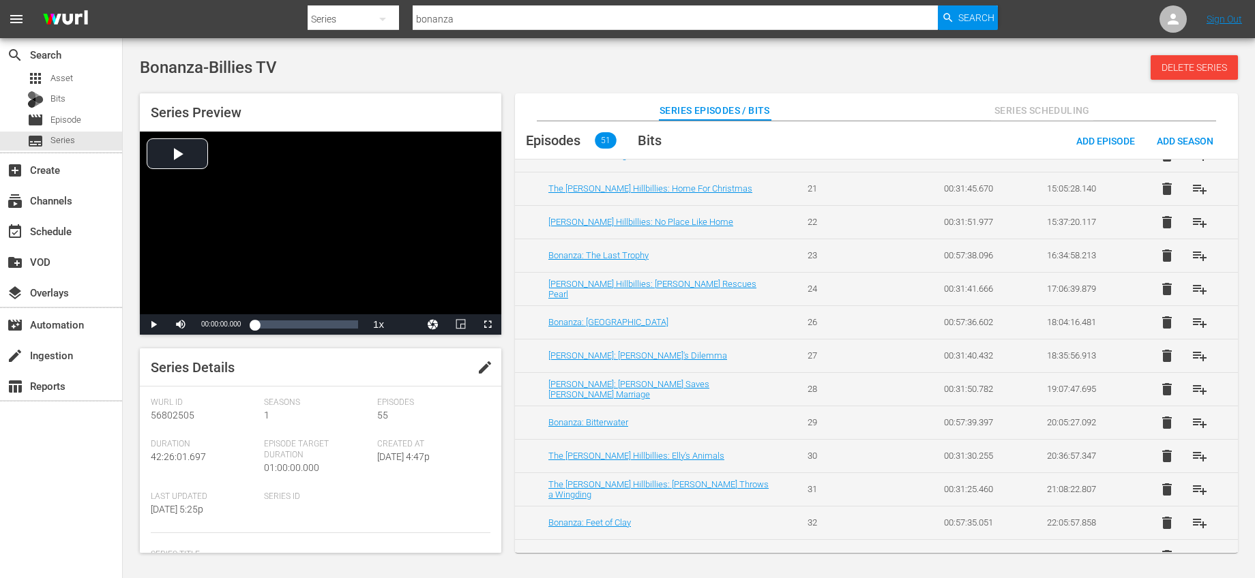
scroll to position [1016, 0]
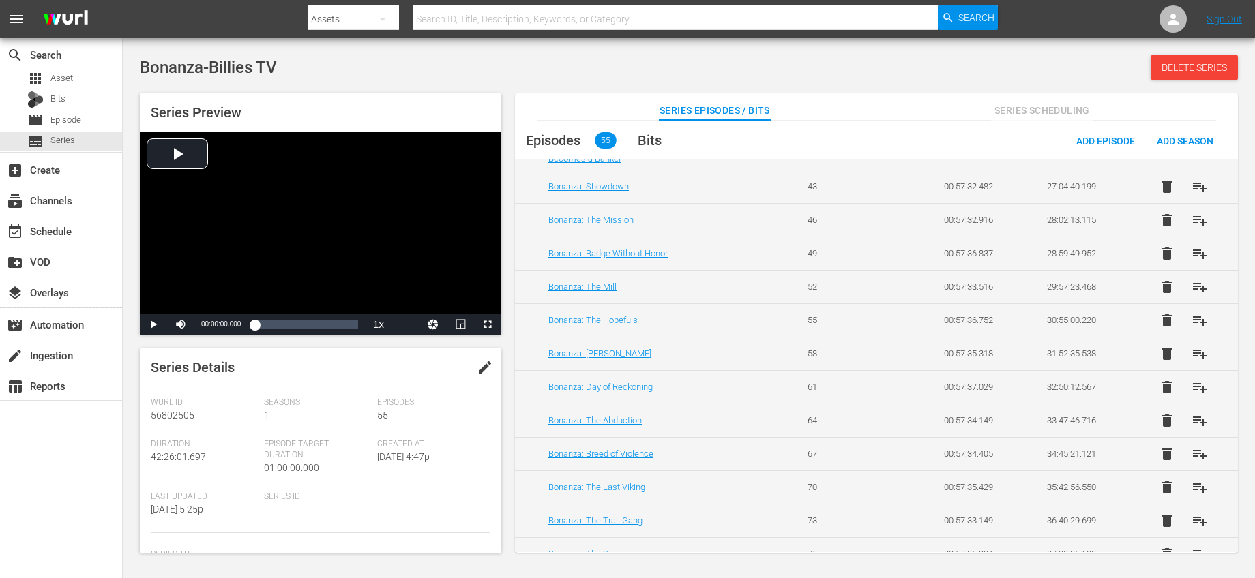
scroll to position [1237, 0]
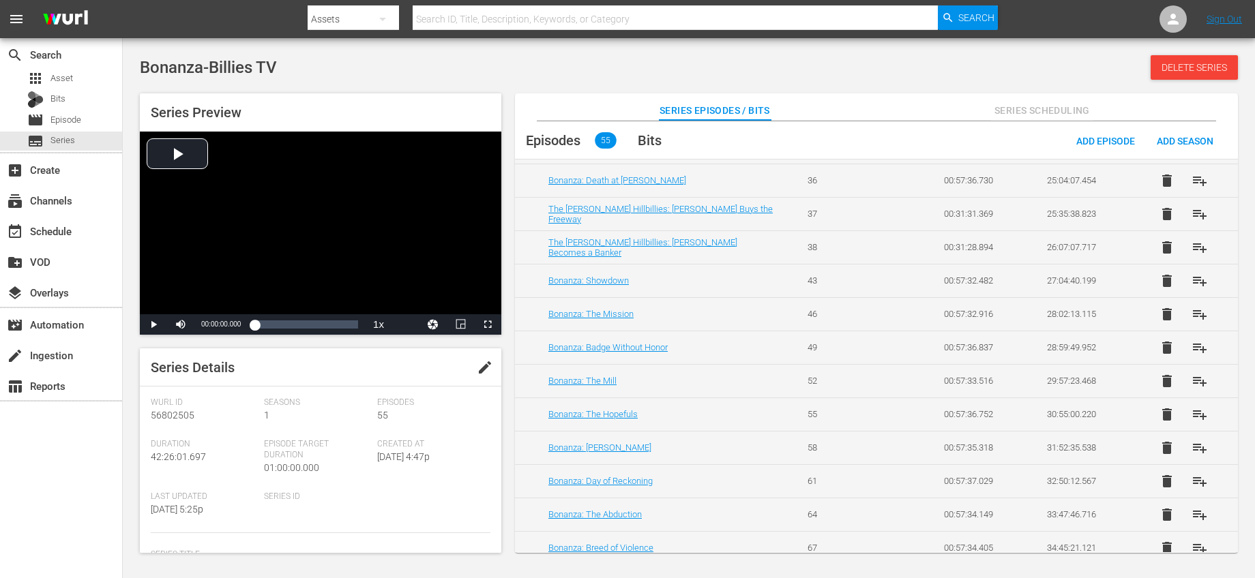
click at [676, 274] on td "Bonanza: Showdown" at bounding box center [653, 280] width 276 height 33
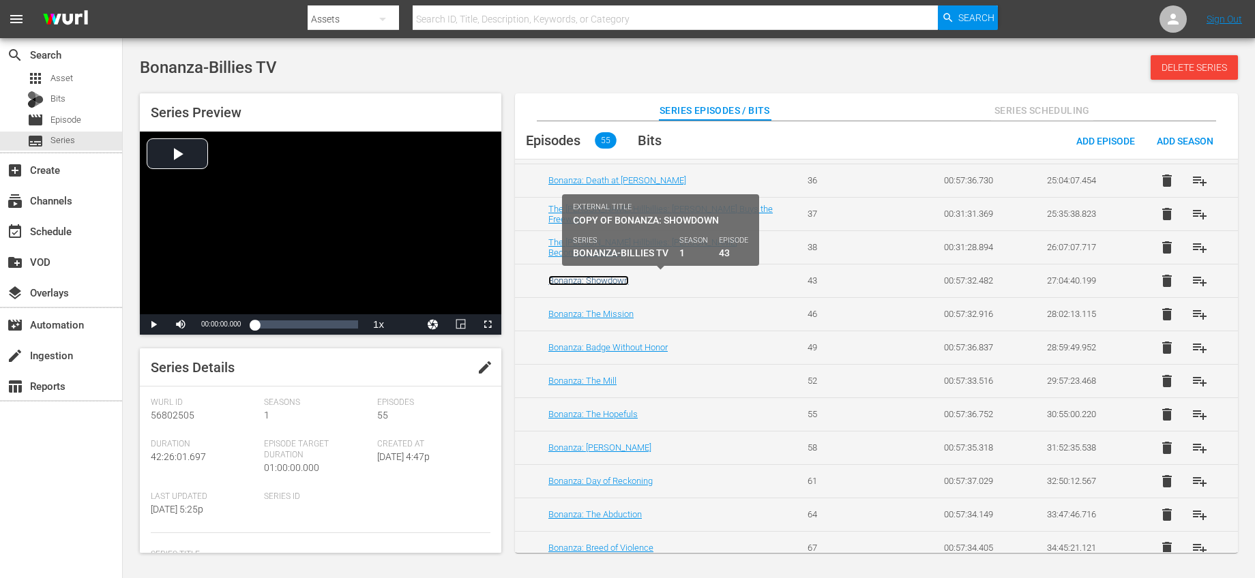
click at [596, 282] on link "Bonanza: Showdown" at bounding box center [588, 280] width 80 height 10
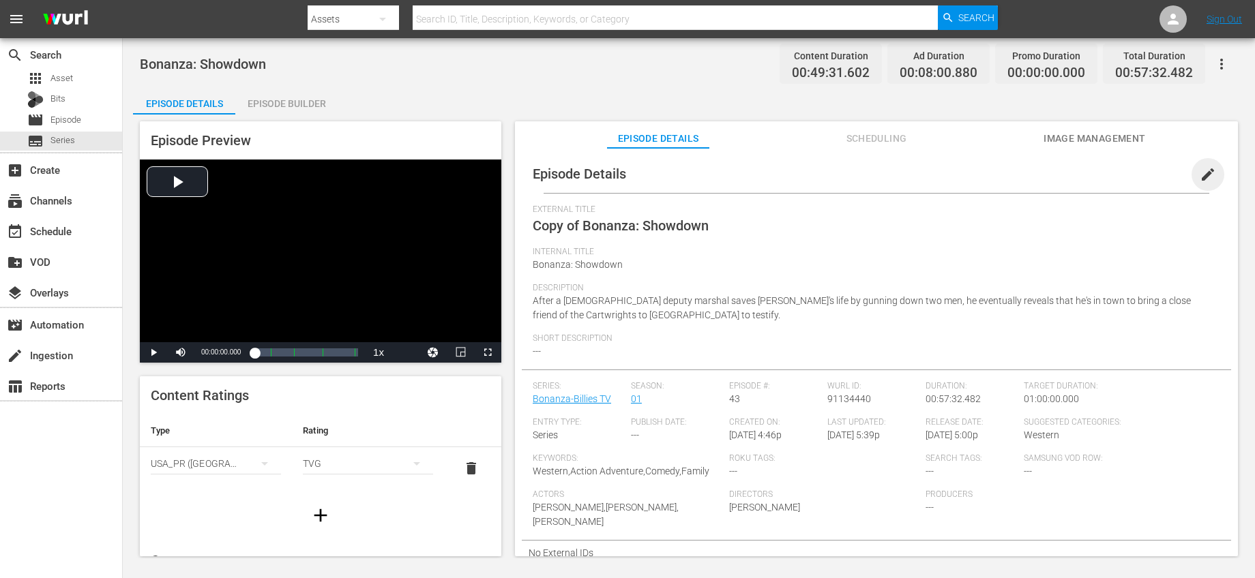
click at [1199, 175] on span "edit" at bounding box center [1207, 174] width 16 height 16
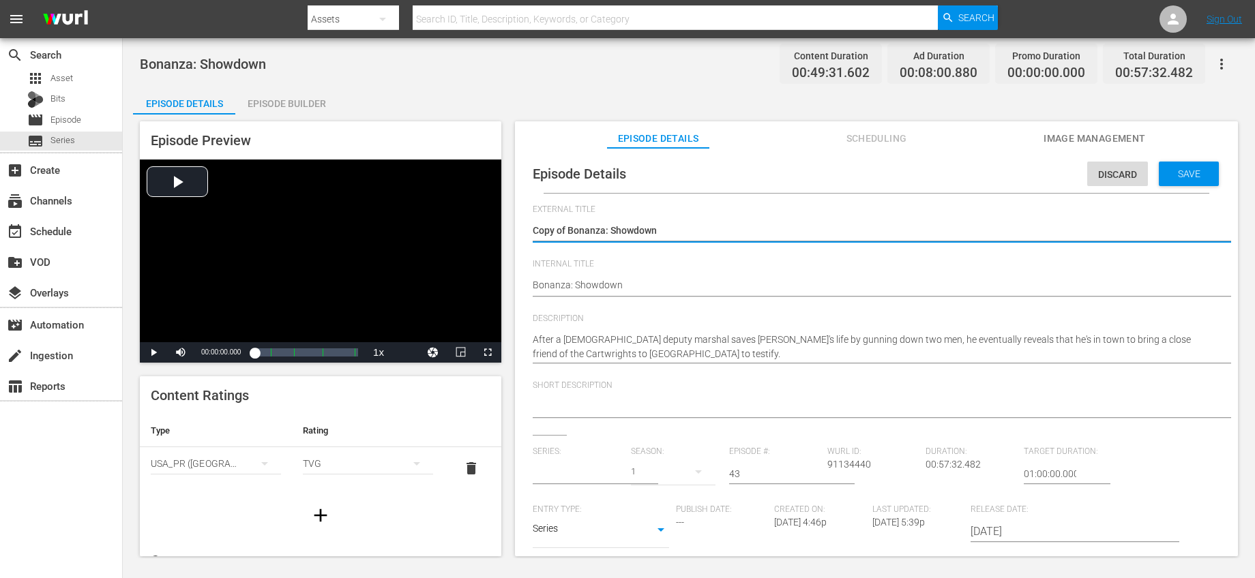
click at [589, 469] on input "text" at bounding box center [578, 474] width 91 height 33
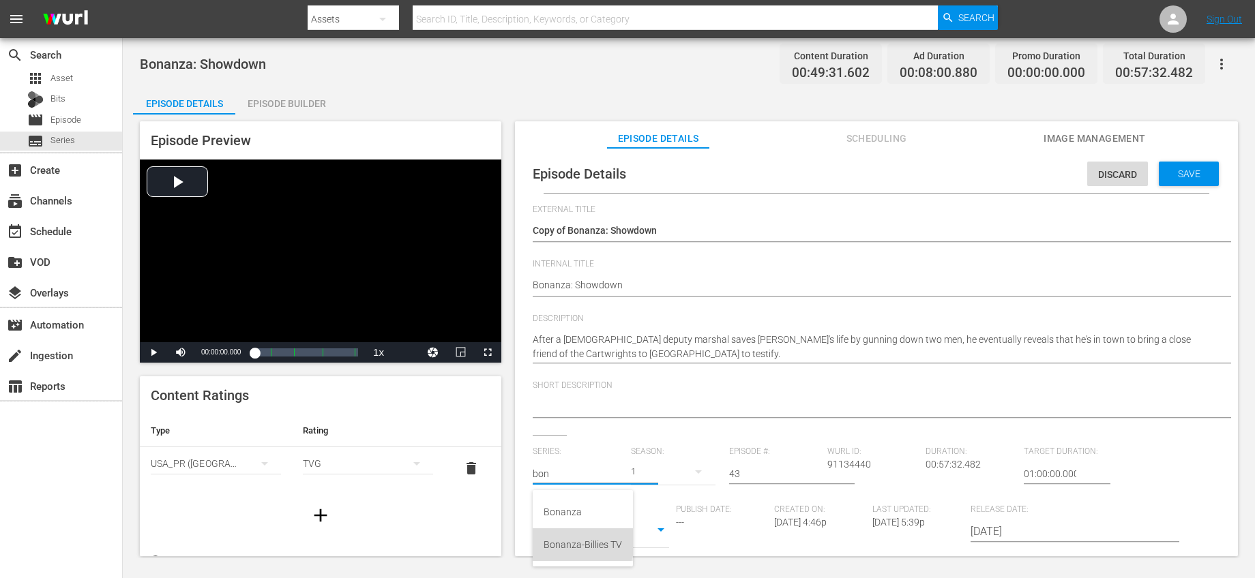
click at [578, 539] on div "Bonanza-Billies TV" at bounding box center [582, 544] width 78 height 33
type input "Bonanza-Billies TV"
click at [770, 481] on input "43" at bounding box center [774, 474] width 91 height 33
drag, startPoint x: 766, startPoint y: 476, endPoint x: 713, endPoint y: 471, distance: 54.1
click at [713, 471] on div "Series: Bonanza-Billies TV Season: 1 Episode #: 43 [PERSON_NAME] ID: 91134440 D…" at bounding box center [876, 574] width 687 height 254
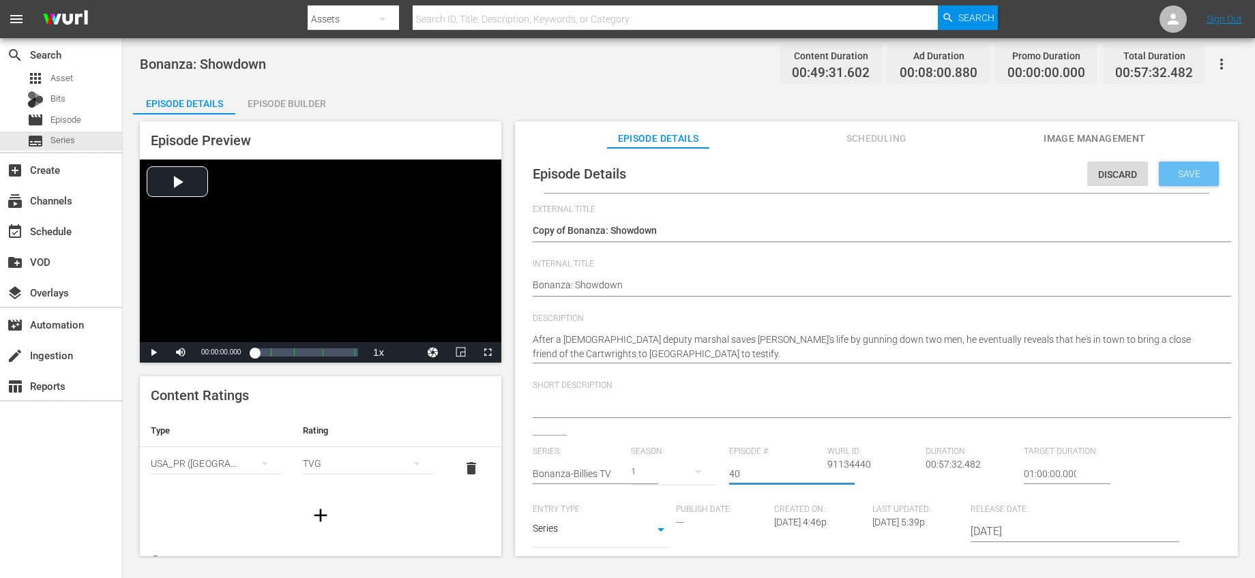
type input "4"
type input "39"
click at [1166, 181] on div "Save" at bounding box center [1188, 174] width 60 height 25
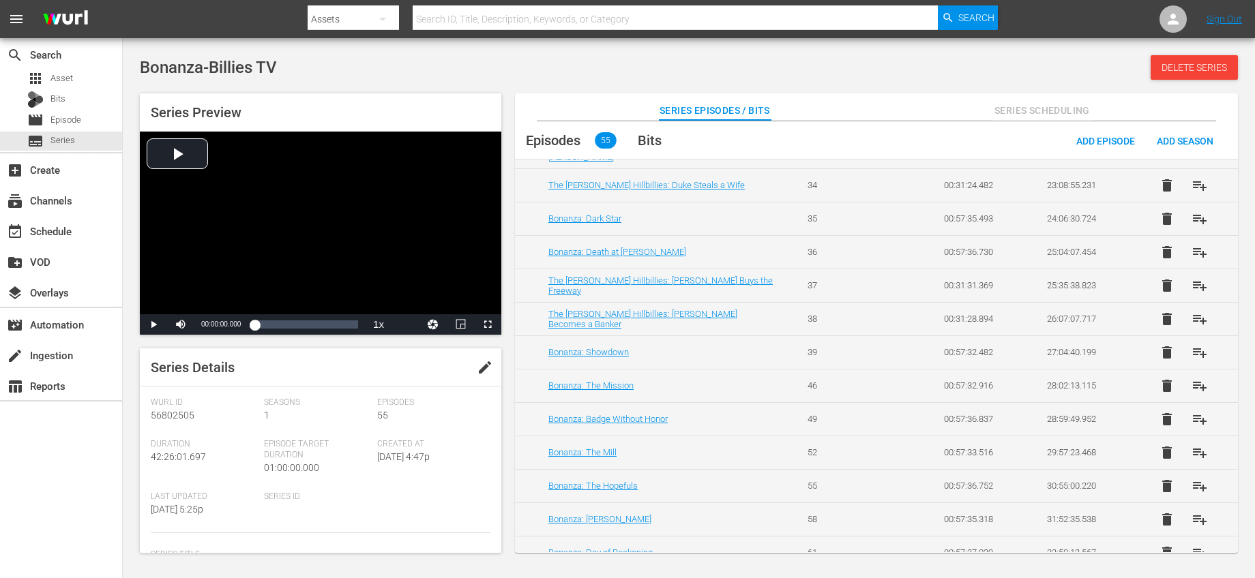
scroll to position [1185, 0]
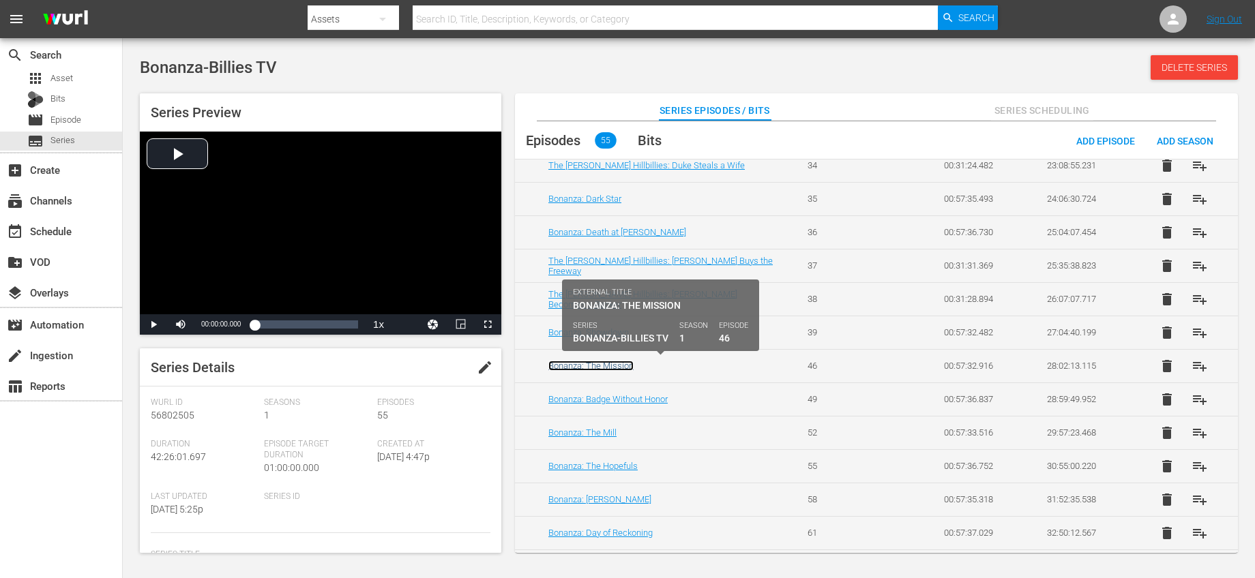
click at [620, 367] on link "Bonanza: The Mission" at bounding box center [590, 366] width 85 height 10
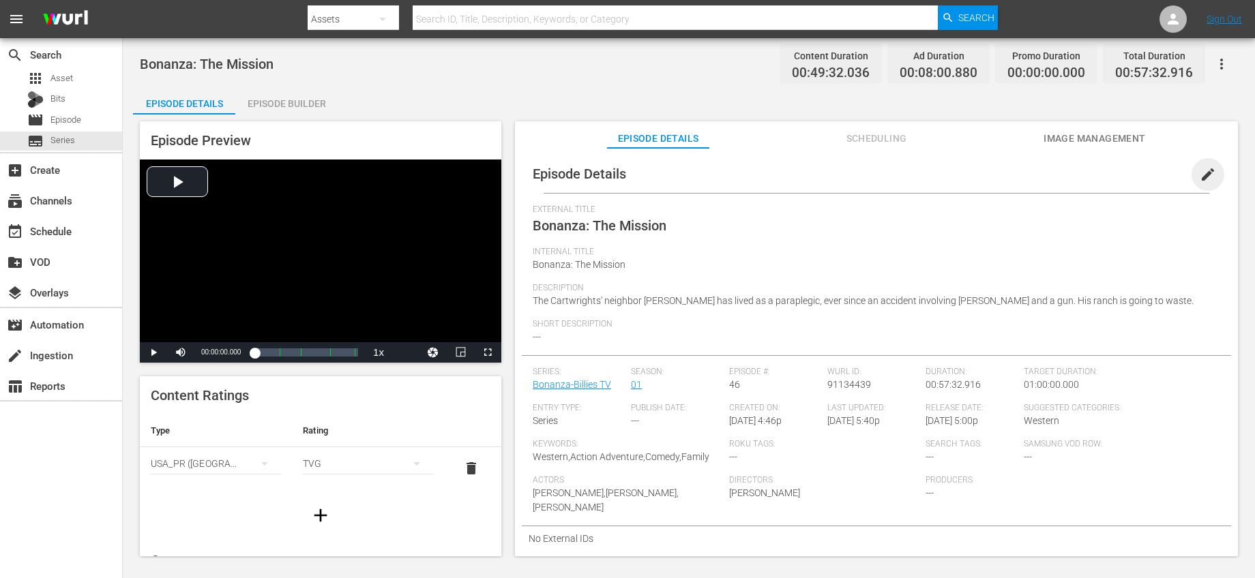
click at [1199, 173] on span "edit" at bounding box center [1207, 174] width 16 height 16
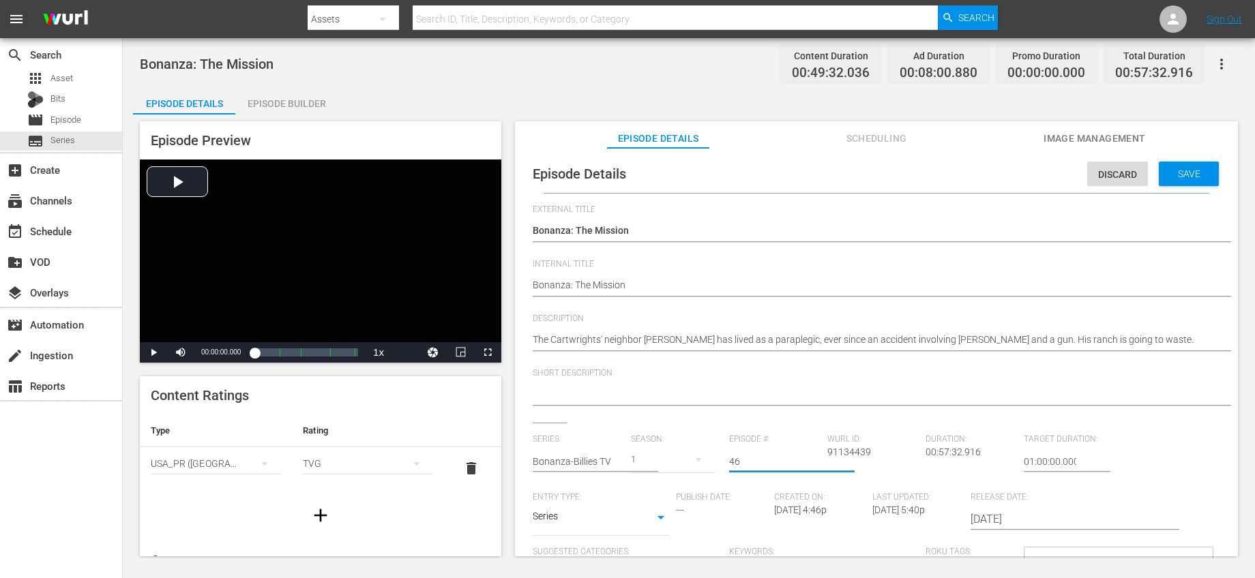
click at [761, 464] on input "46" at bounding box center [774, 461] width 91 height 33
type input "4"
type input "42"
click at [1175, 176] on span "Save" at bounding box center [1189, 173] width 44 height 11
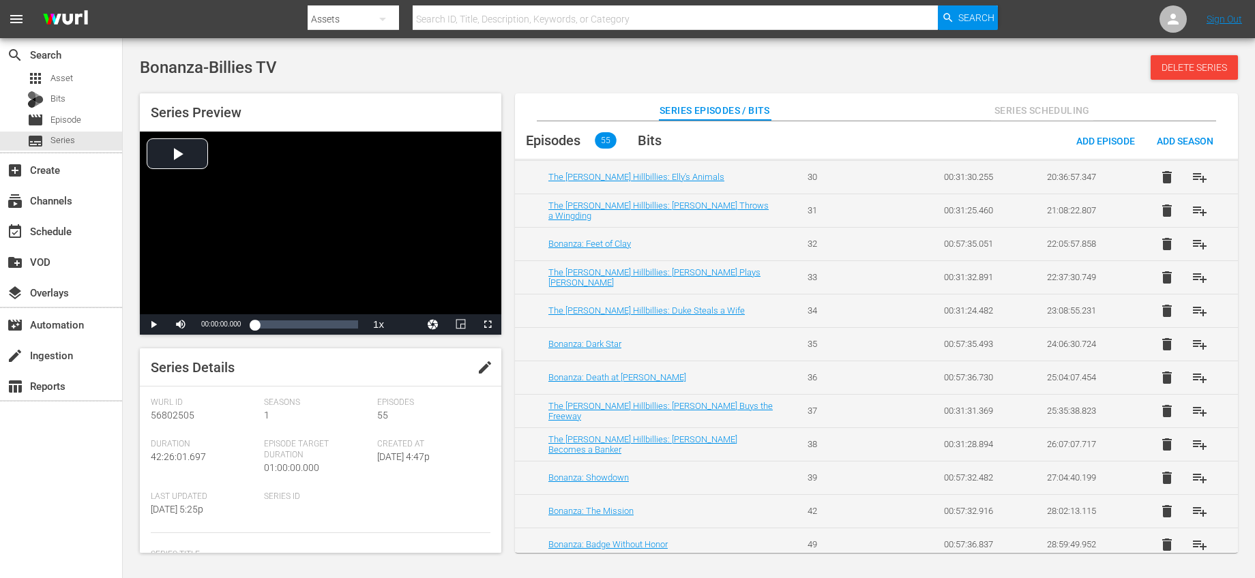
scroll to position [1274, 0]
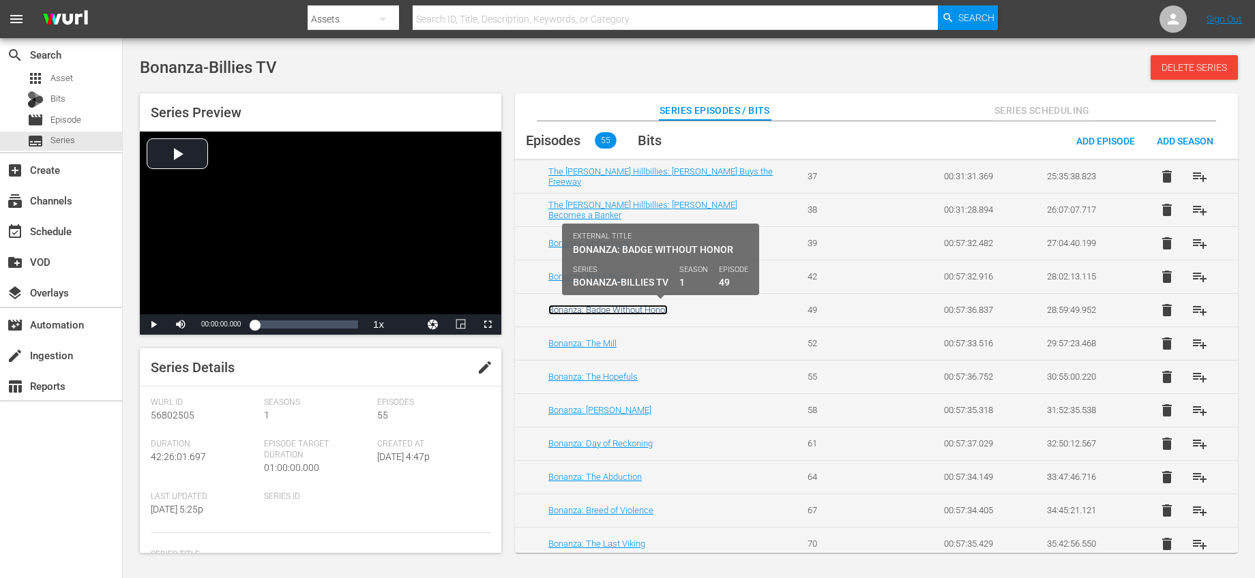
click at [650, 311] on link "Bonanza: Badge Without Honor" at bounding box center [607, 310] width 119 height 10
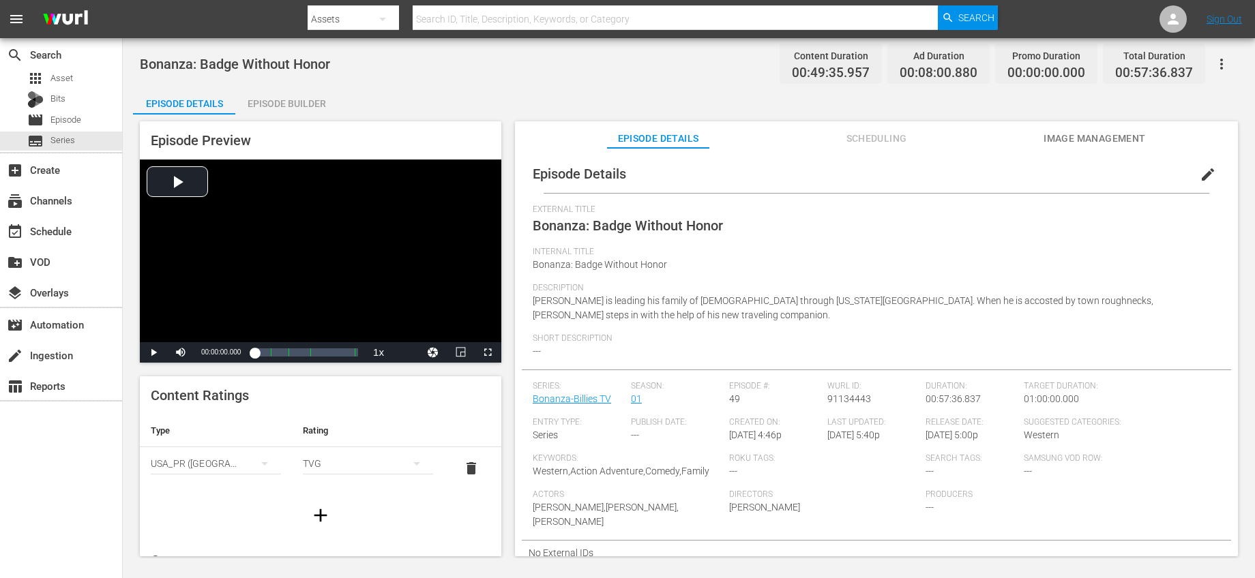
click at [1199, 174] on span "edit" at bounding box center [1207, 174] width 16 height 16
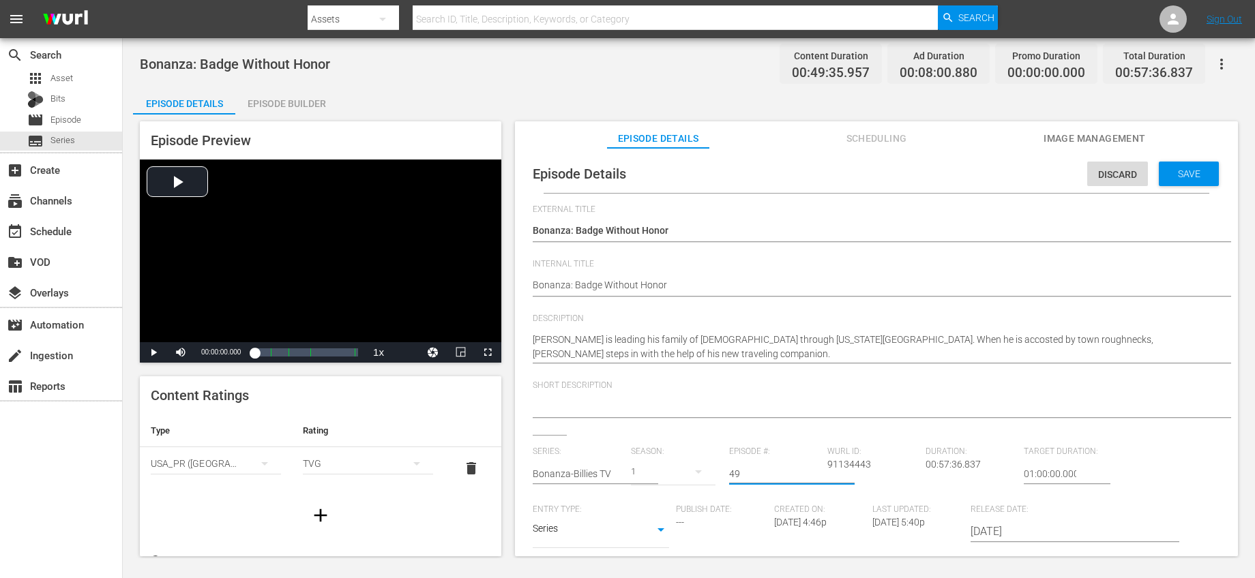
click at [742, 481] on input "49" at bounding box center [774, 474] width 91 height 33
type input "45"
click at [1177, 173] on span "Save" at bounding box center [1189, 173] width 44 height 11
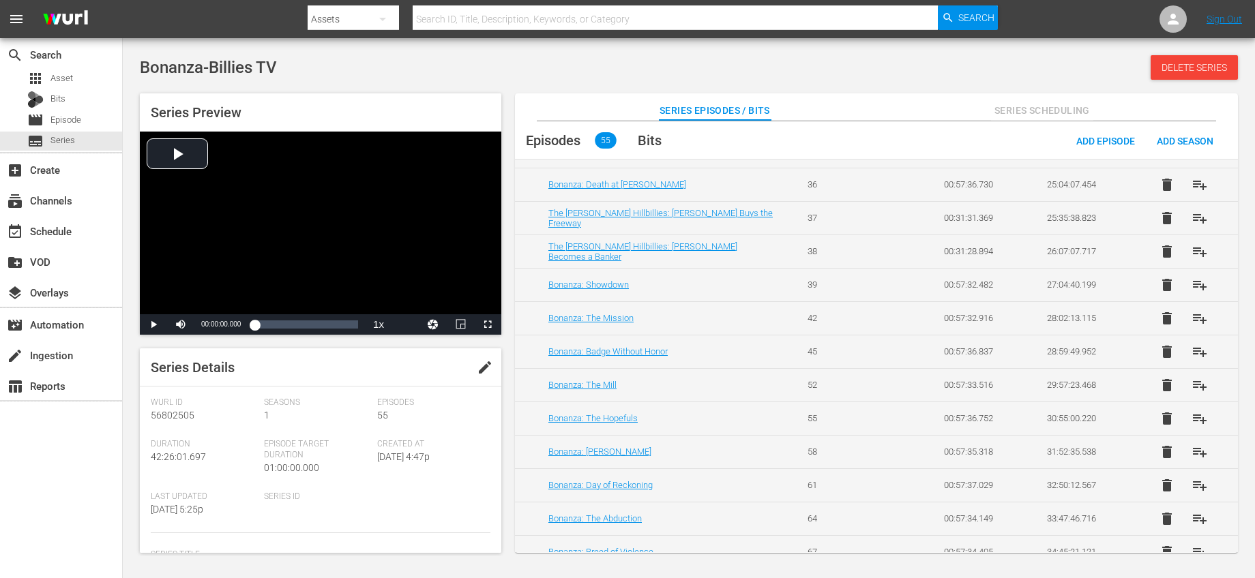
scroll to position [1235, 0]
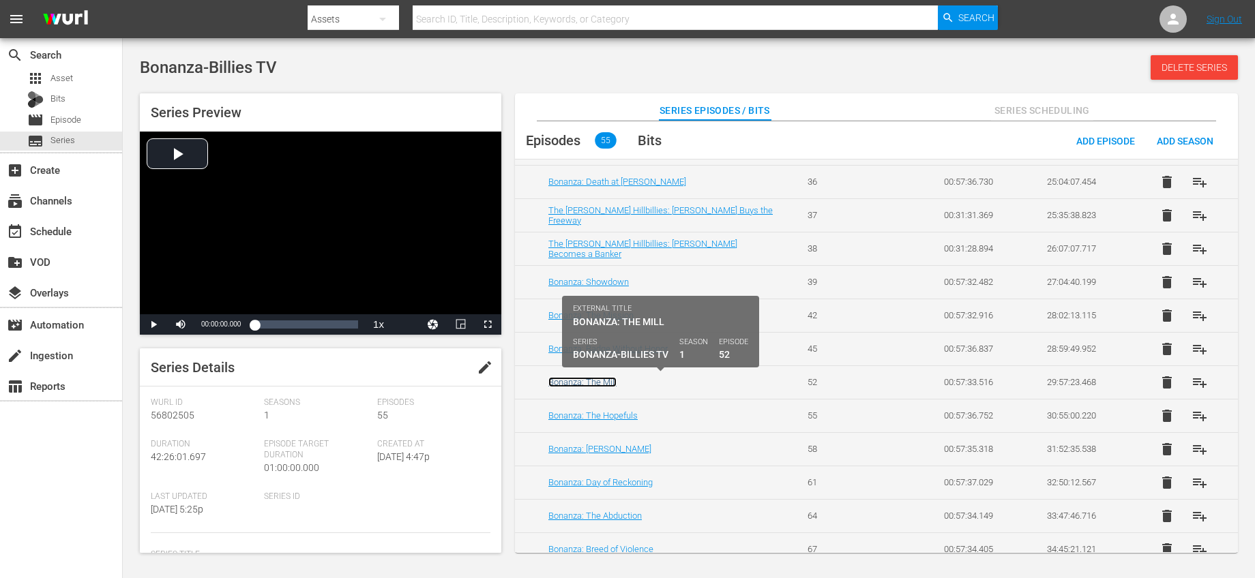
click at [588, 381] on link "Bonanza: The Mill" at bounding box center [582, 382] width 68 height 10
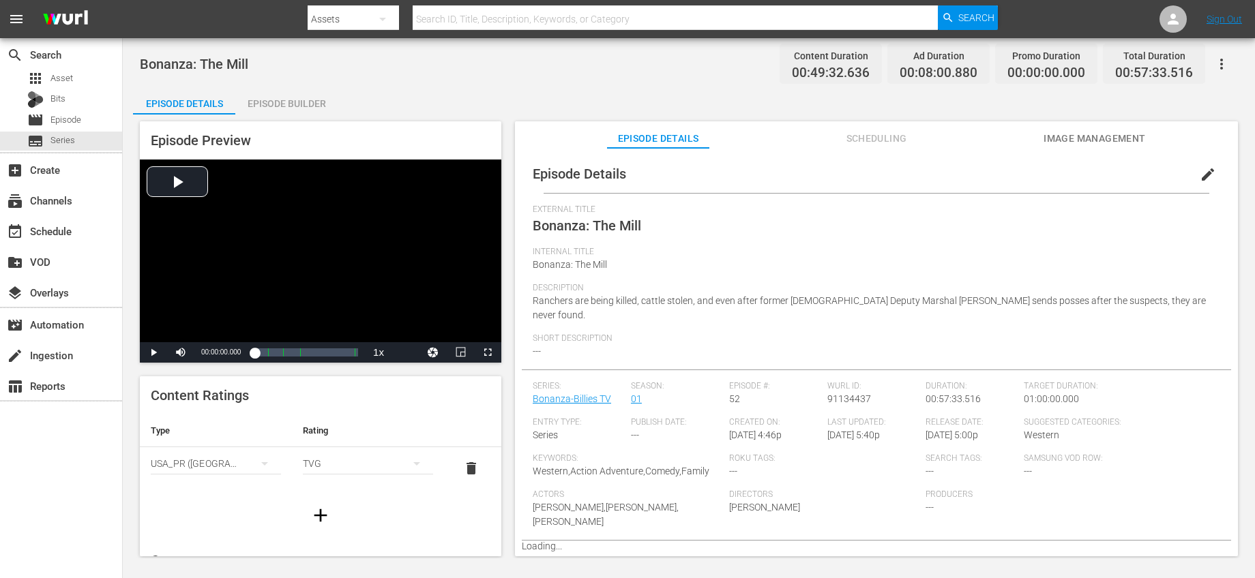
click at [1205, 173] on span "edit" at bounding box center [1207, 174] width 16 height 16
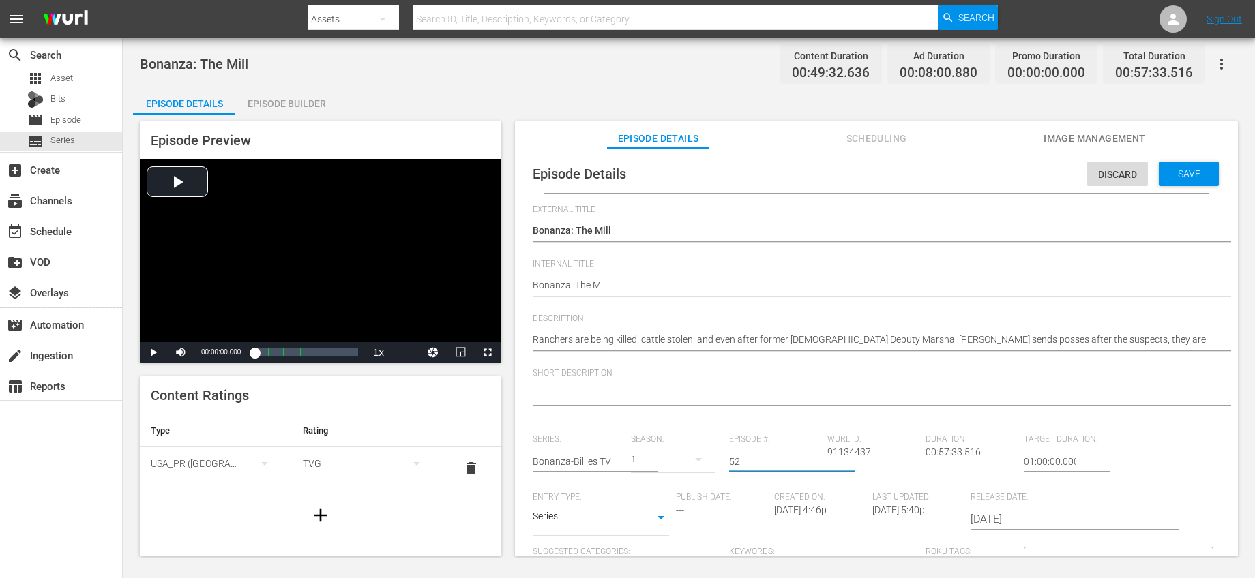
drag, startPoint x: 763, startPoint y: 464, endPoint x: 719, endPoint y: 456, distance: 44.9
click at [719, 456] on div "Series: Bonanza-Billies TV Season: 1 Episode #: 52 [PERSON_NAME] ID: 91134437 D…" at bounding box center [876, 561] width 687 height 254
type input "48"
click at [768, 410] on div at bounding box center [873, 395] width 680 height 33
click at [1187, 174] on span "Save" at bounding box center [1189, 173] width 44 height 11
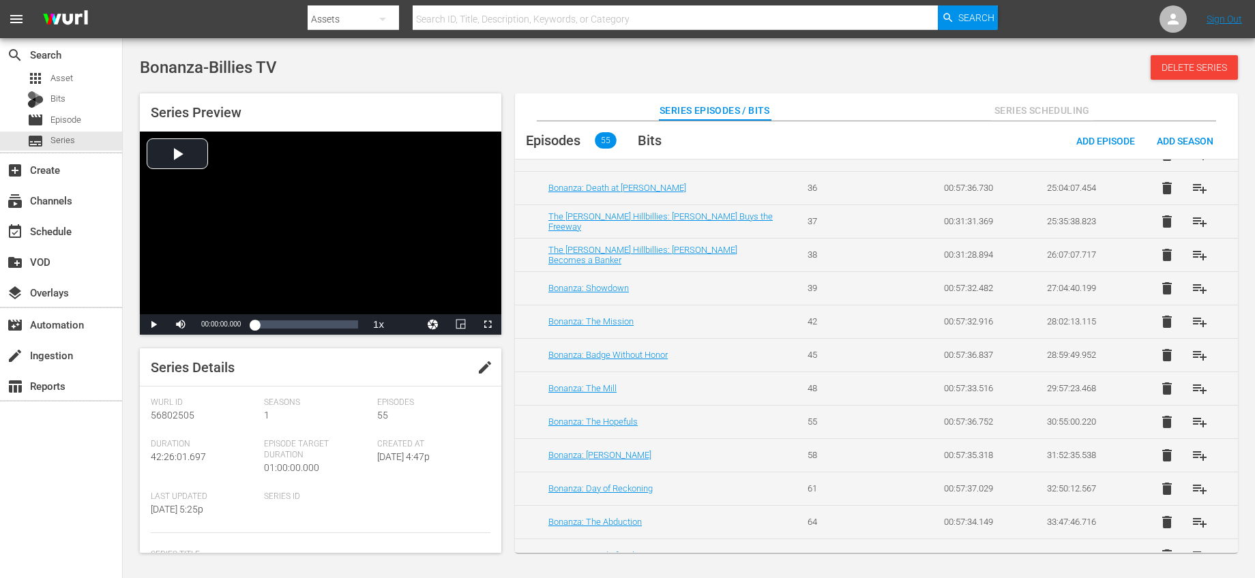
scroll to position [1362, 0]
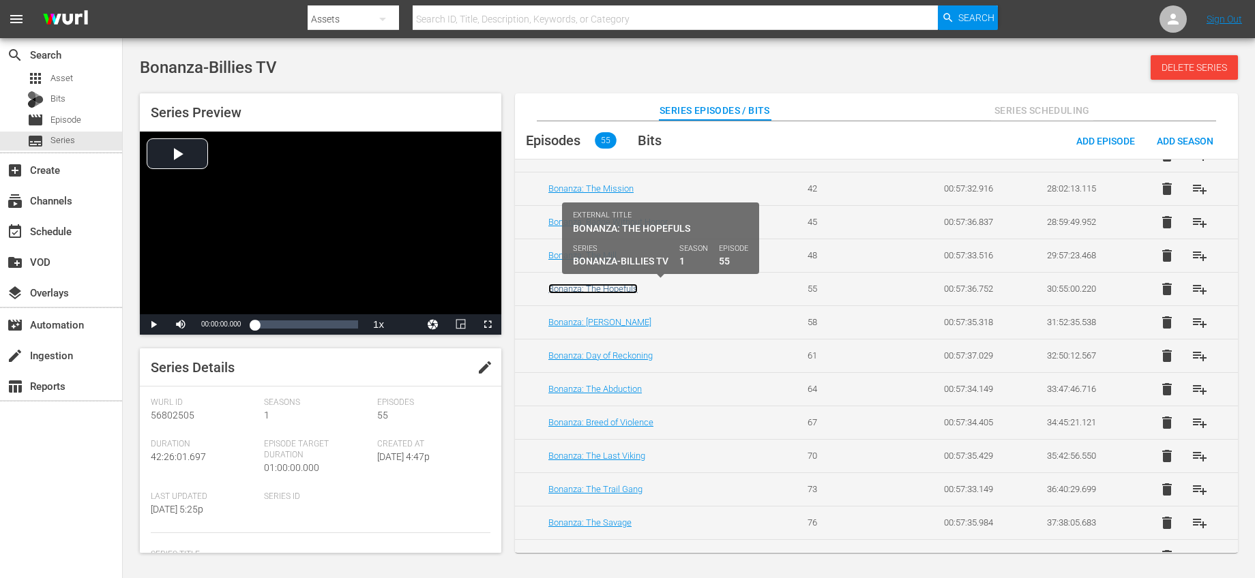
click at [618, 286] on link "Bonanza: The Hopefuls" at bounding box center [592, 289] width 89 height 10
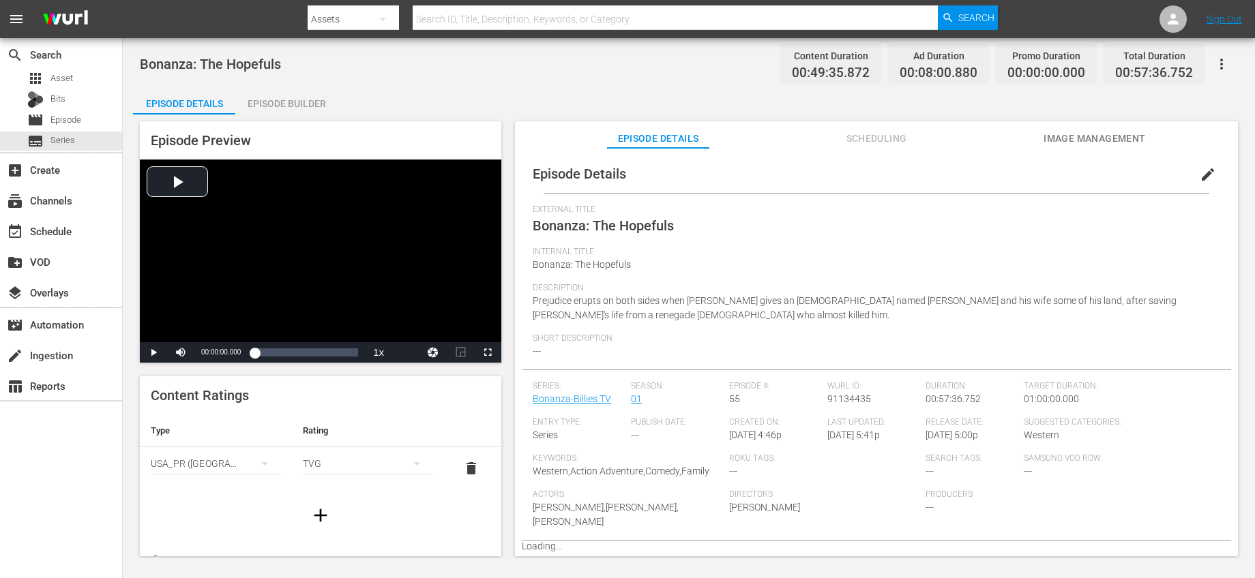
click at [1200, 175] on span "edit" at bounding box center [1207, 174] width 16 height 16
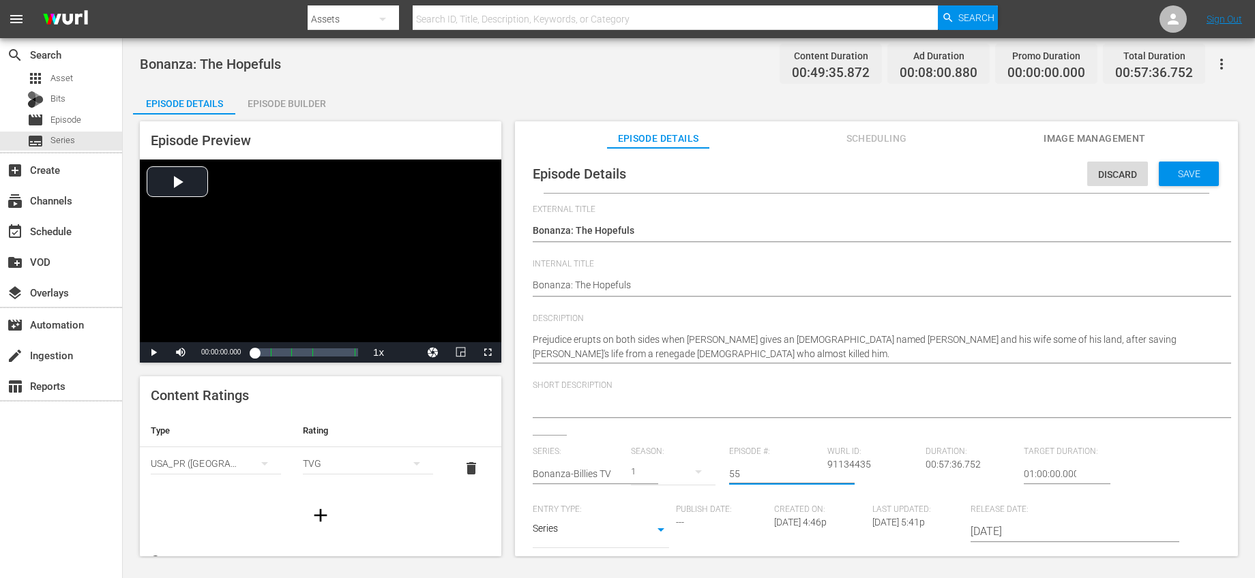
drag, startPoint x: 765, startPoint y: 475, endPoint x: 682, endPoint y: 459, distance: 84.6
click at [687, 466] on div "Series: Bonanza-Billies TV Season: 1 Episode #: 55 [PERSON_NAME] ID: 91134435 D…" at bounding box center [876, 574] width 687 height 254
type input "51"
click at [1197, 168] on span "Save" at bounding box center [1189, 173] width 44 height 11
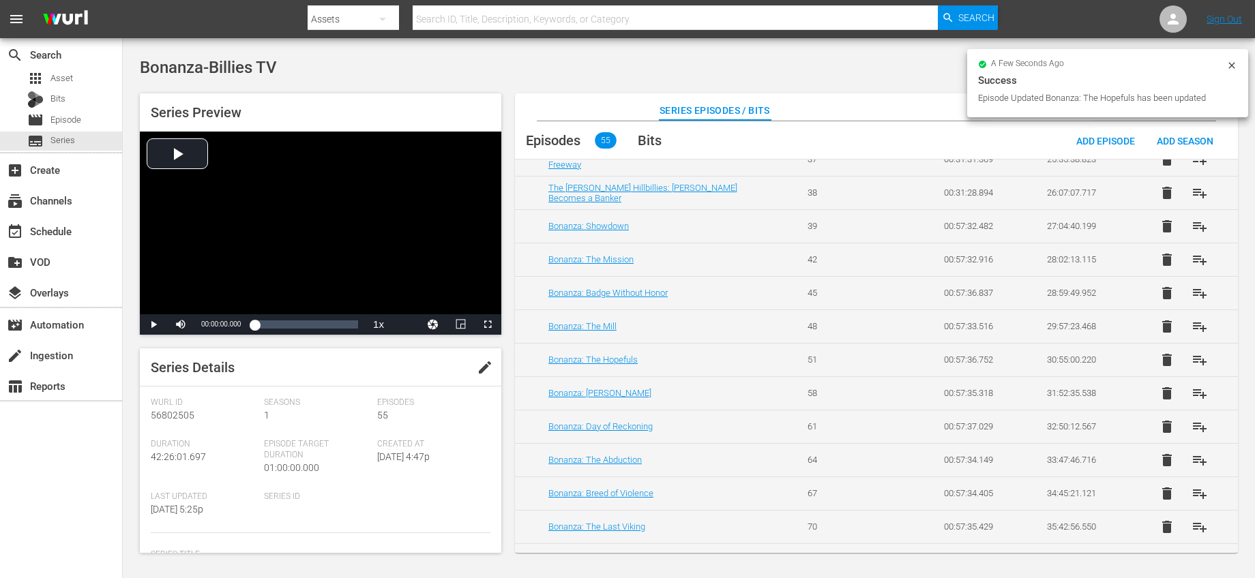
scroll to position [1296, 0]
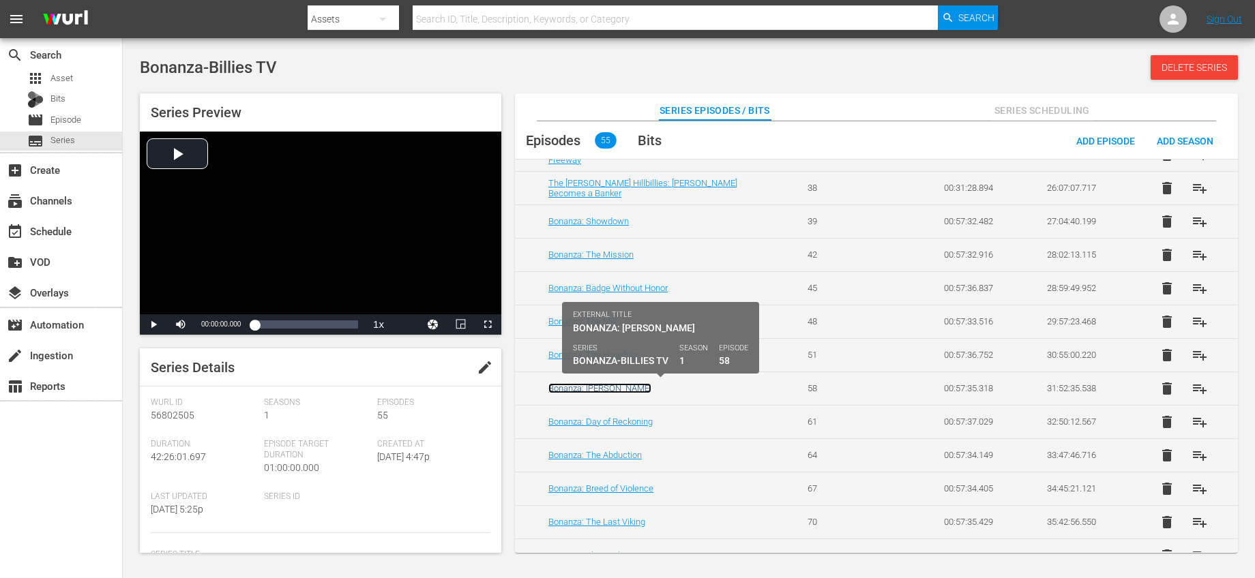
click at [631, 387] on link "Bonanza: [PERSON_NAME]" at bounding box center [599, 388] width 103 height 10
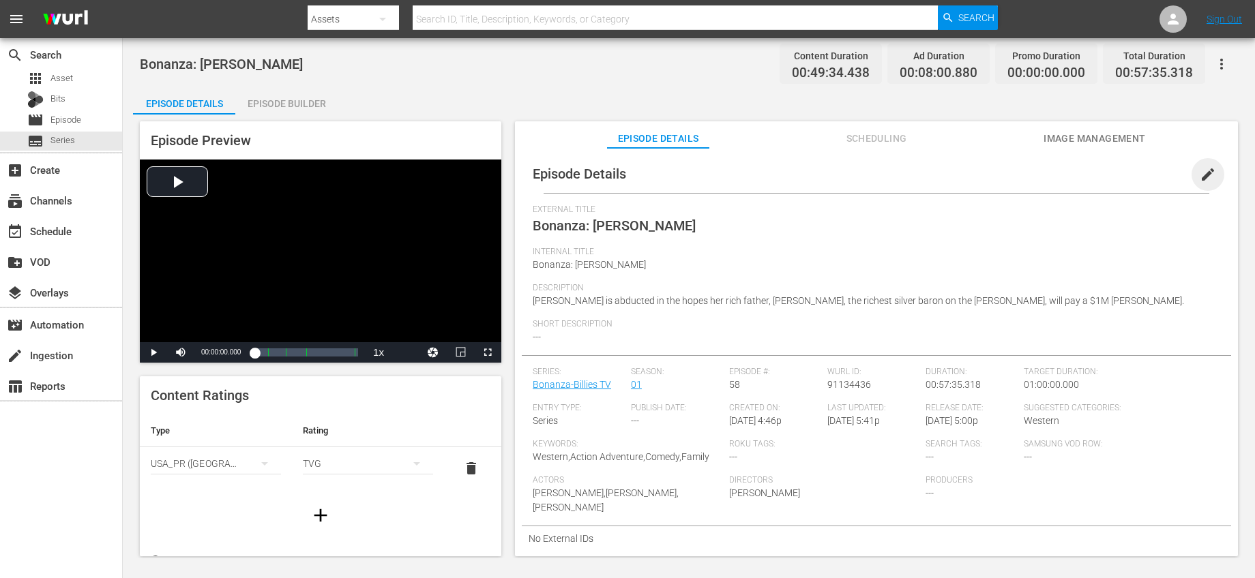
click at [1199, 168] on span "edit" at bounding box center [1207, 174] width 16 height 16
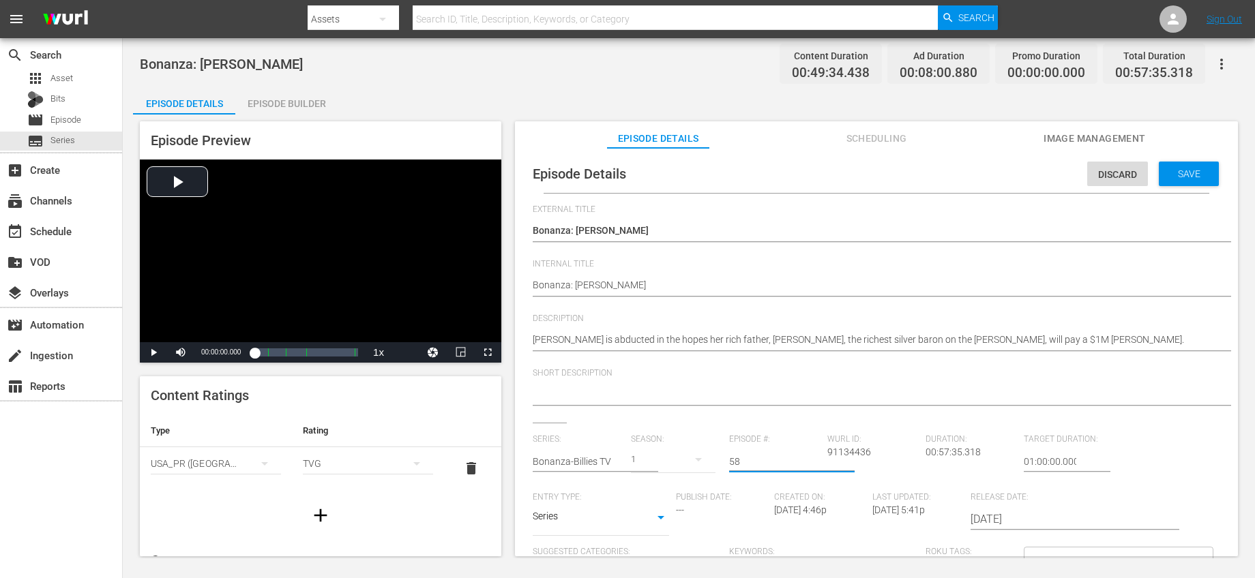
drag, startPoint x: 749, startPoint y: 467, endPoint x: 643, endPoint y: 459, distance: 106.0
click at [643, 459] on div "Series: Bonanza-Billies TV Season: 1 Episode #: 58 [PERSON_NAME] ID: 91134436 D…" at bounding box center [876, 561] width 687 height 254
type input "54"
click at [1170, 174] on span "Save" at bounding box center [1189, 173] width 44 height 11
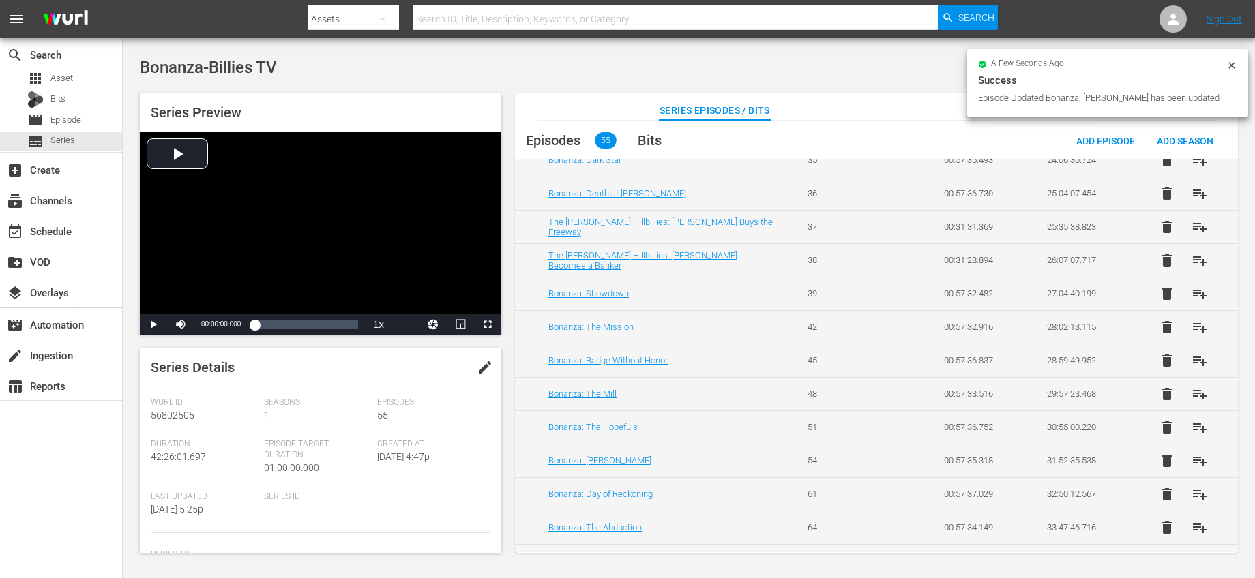
scroll to position [1392, 0]
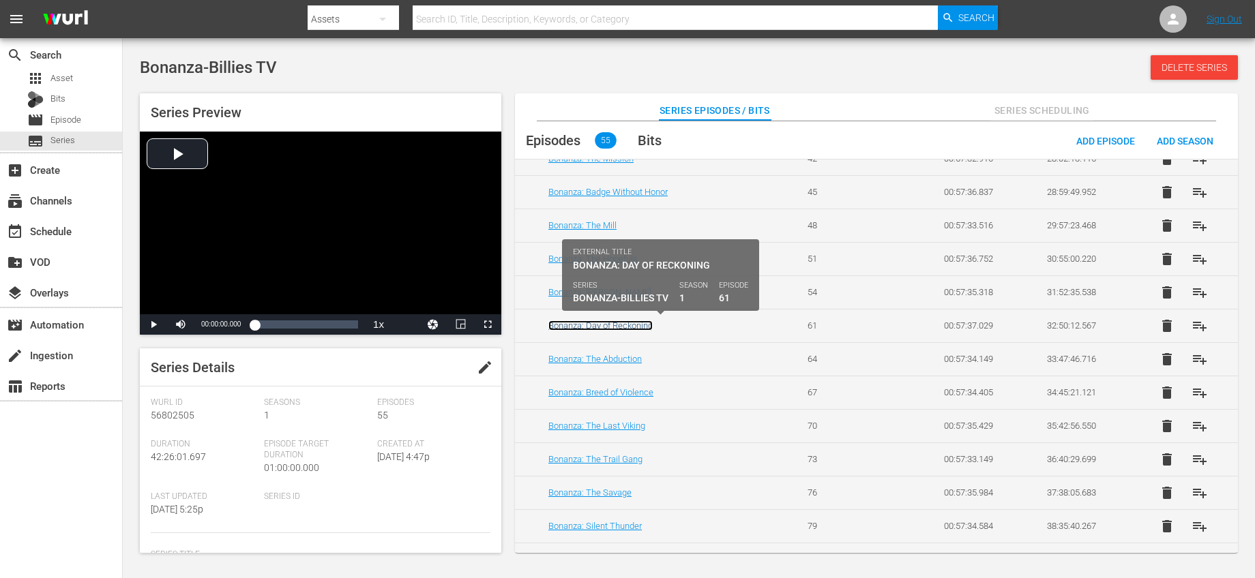
click at [640, 325] on link "Bonanza: Day of Reckoning" at bounding box center [600, 325] width 104 height 10
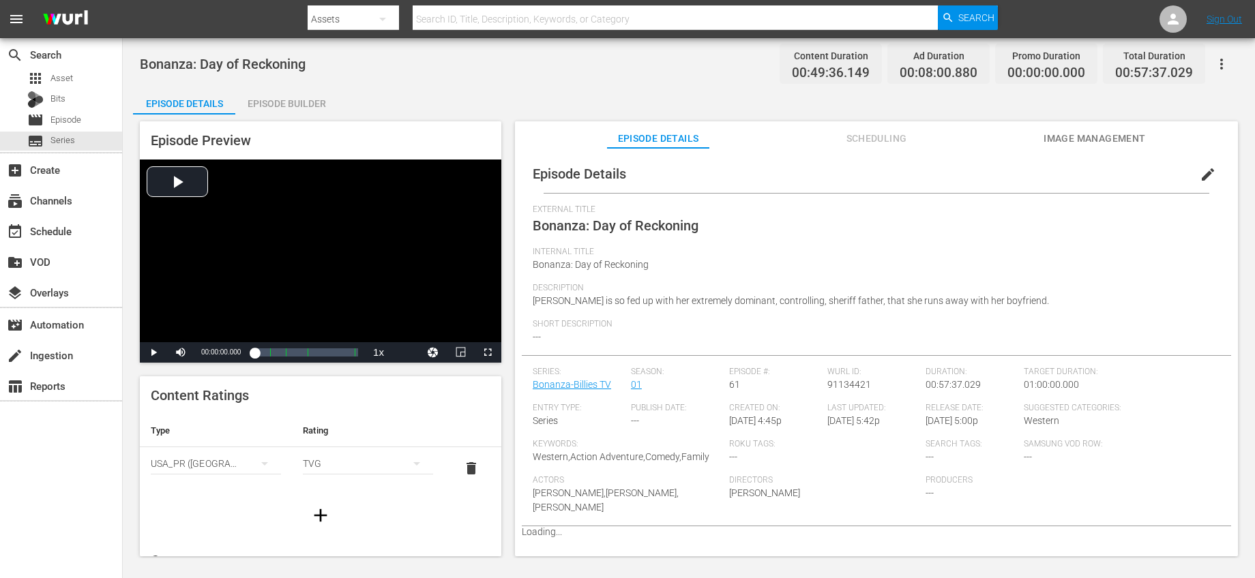
click at [1199, 182] on span "edit" at bounding box center [1207, 174] width 16 height 16
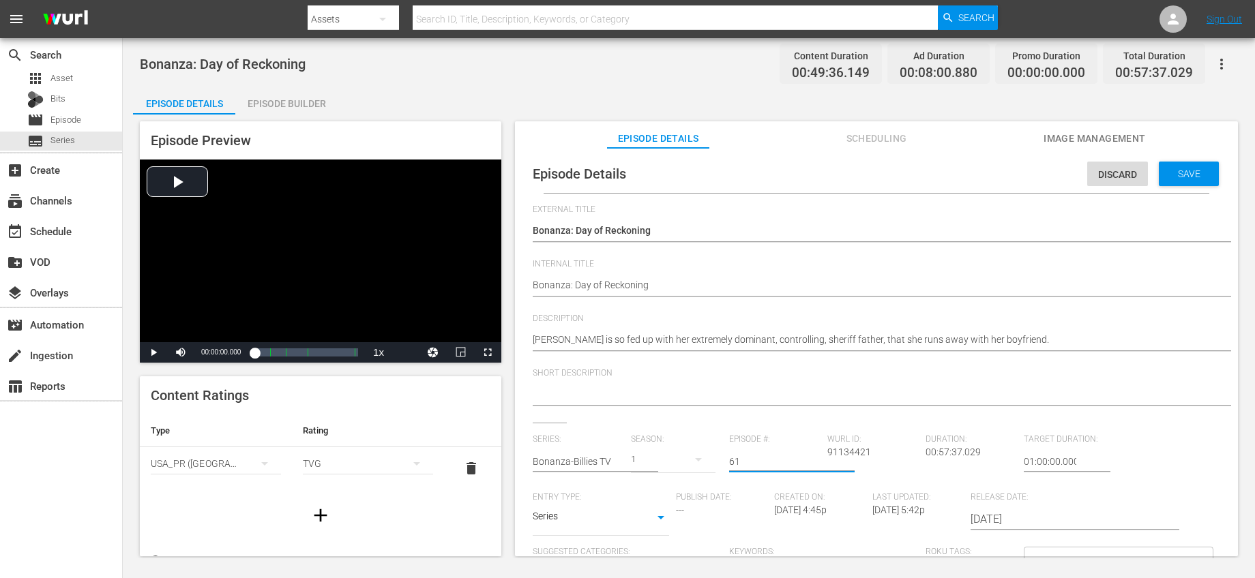
drag, startPoint x: 765, startPoint y: 459, endPoint x: 661, endPoint y: 455, distance: 103.7
click at [665, 455] on div "Series: Bonanza-Billies TV Season: 1 Episode #: 61 [PERSON_NAME] ID: 91134421 D…" at bounding box center [876, 561] width 687 height 254
type input "57"
click at [1175, 178] on span "Save" at bounding box center [1189, 173] width 44 height 11
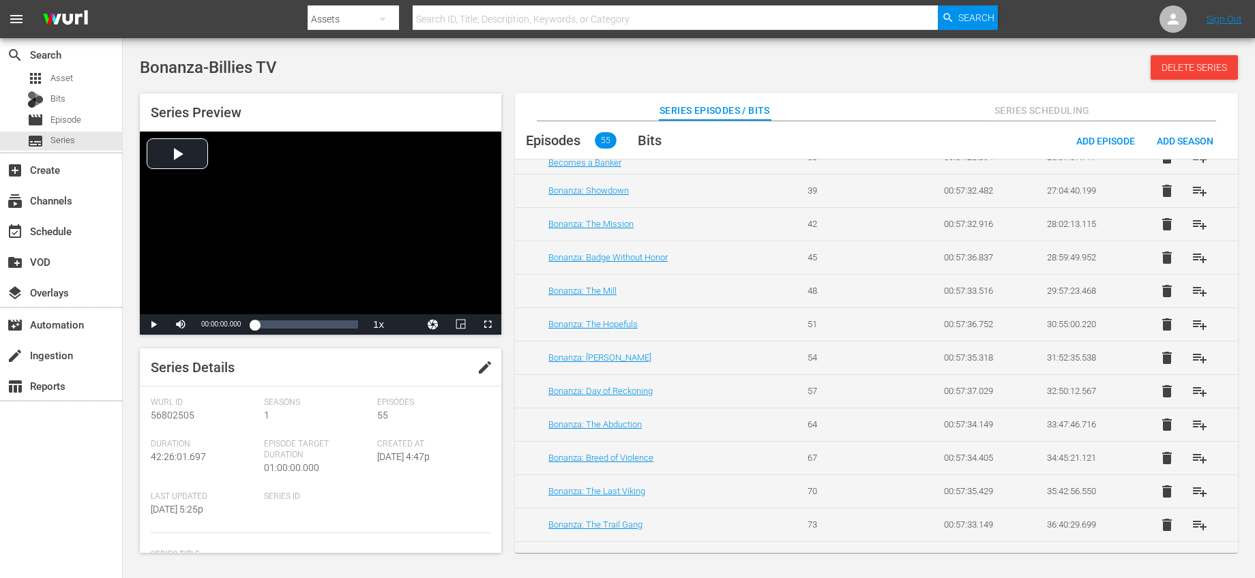
scroll to position [1396, 0]
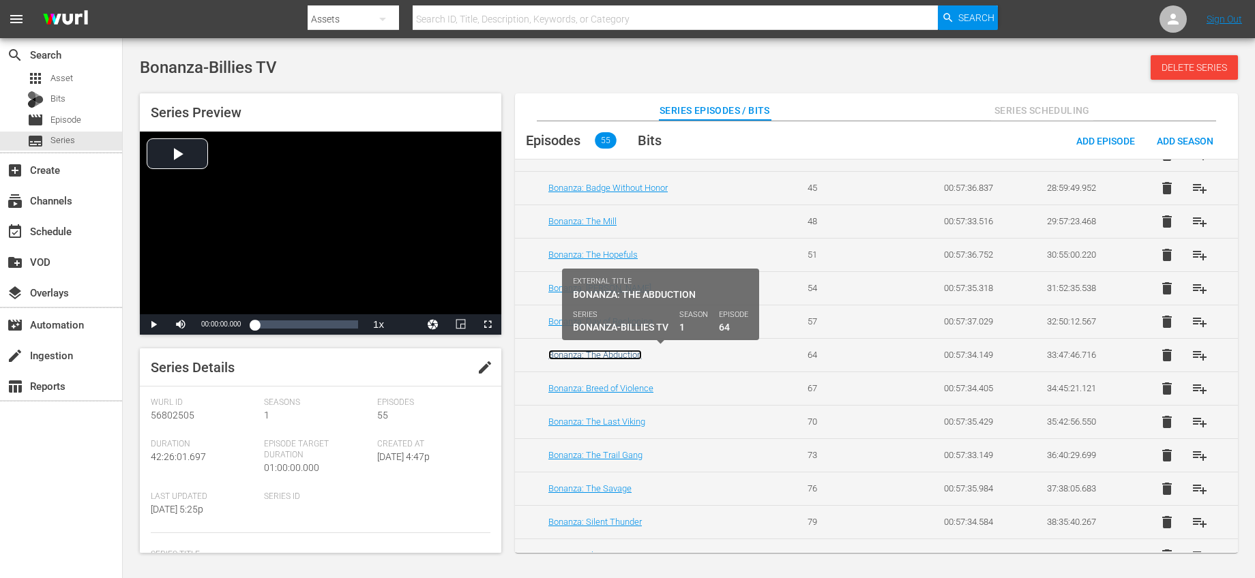
click at [627, 359] on link "Bonanza: The Abduction" at bounding box center [594, 355] width 93 height 10
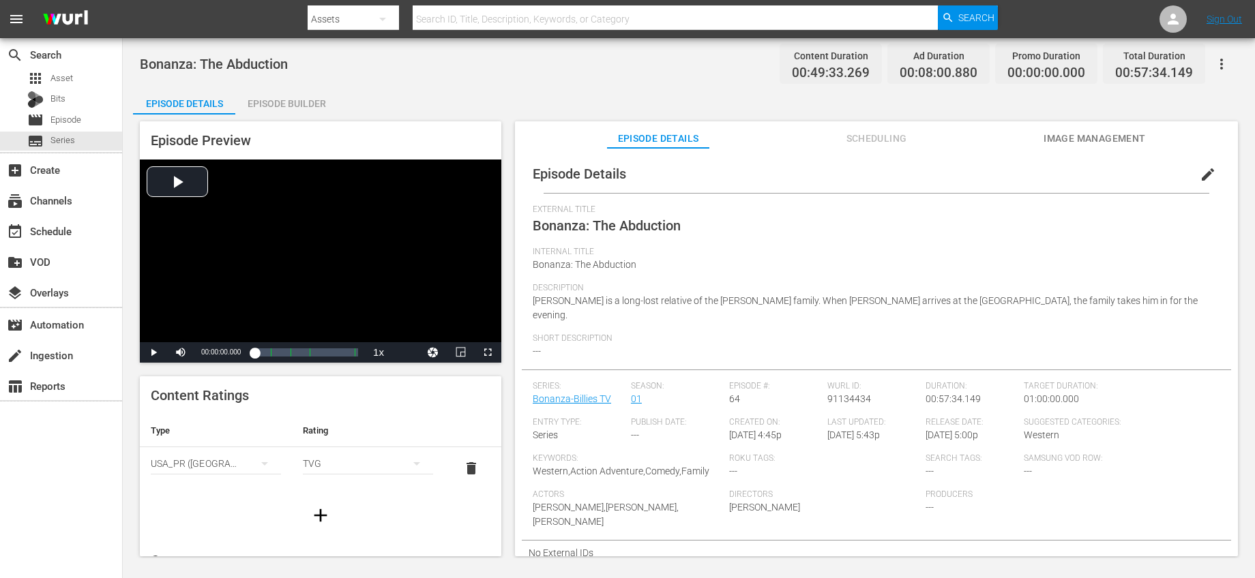
click at [1199, 176] on span "edit" at bounding box center [1207, 174] width 16 height 16
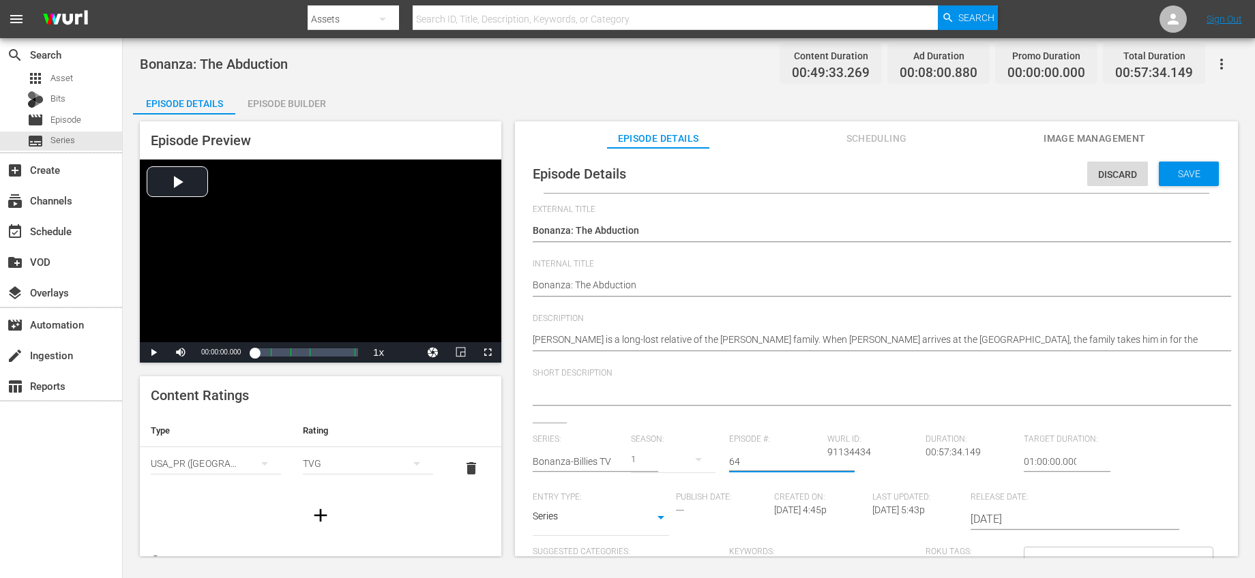
drag, startPoint x: 744, startPoint y: 451, endPoint x: 702, endPoint y: 453, distance: 42.3
click at [702, 453] on div "Series: Bonanza-Billies TV Season: 1 Episode #: 64 [PERSON_NAME] ID: 91134434 D…" at bounding box center [876, 561] width 687 height 254
drag, startPoint x: 758, startPoint y: 460, endPoint x: 708, endPoint y: 458, distance: 49.2
click at [708, 458] on div "Series: Bonanza-Billies TV Season: 1 Episode #: 6064 [PERSON_NAME] ID: 91134434…" at bounding box center [876, 561] width 687 height 254
type input "60"
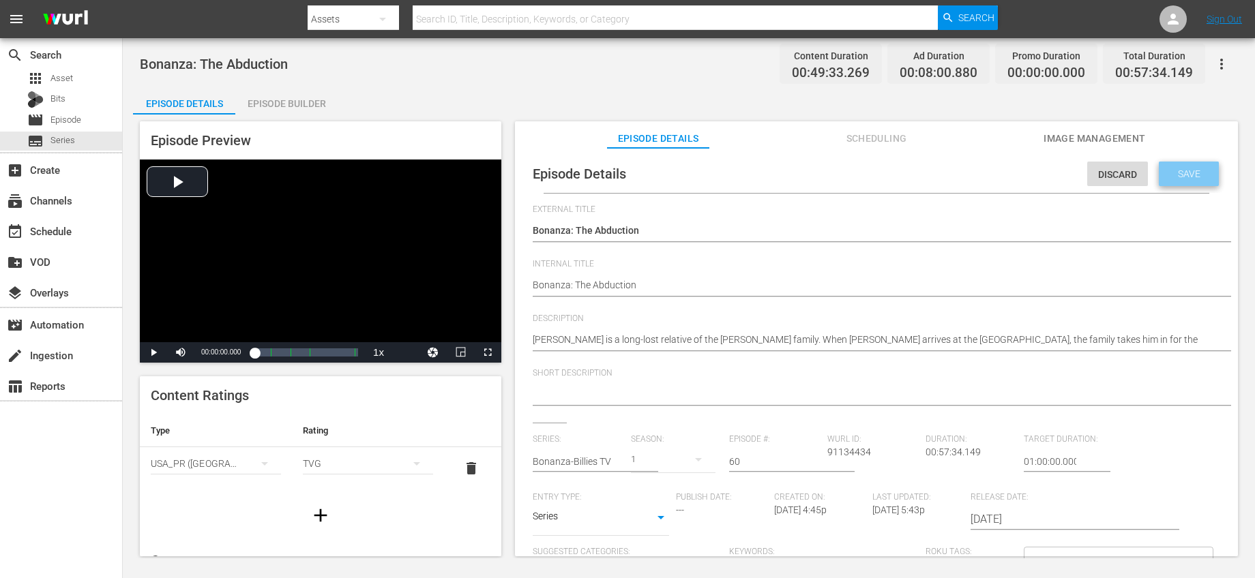
click at [1168, 178] on span "Save" at bounding box center [1189, 173] width 44 height 11
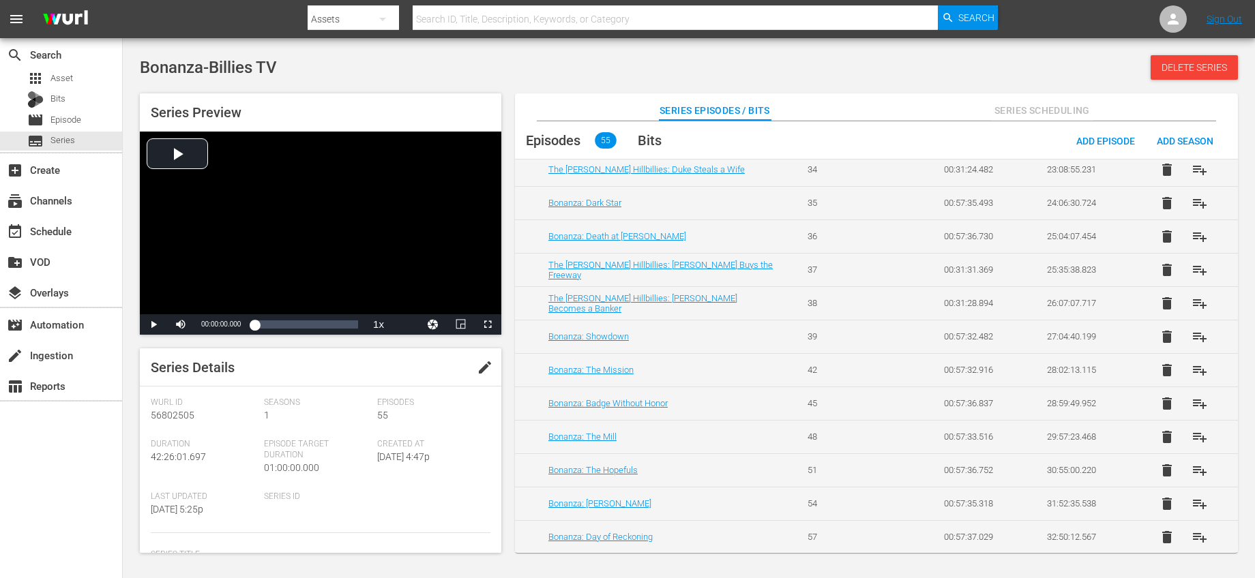
scroll to position [1452, 0]
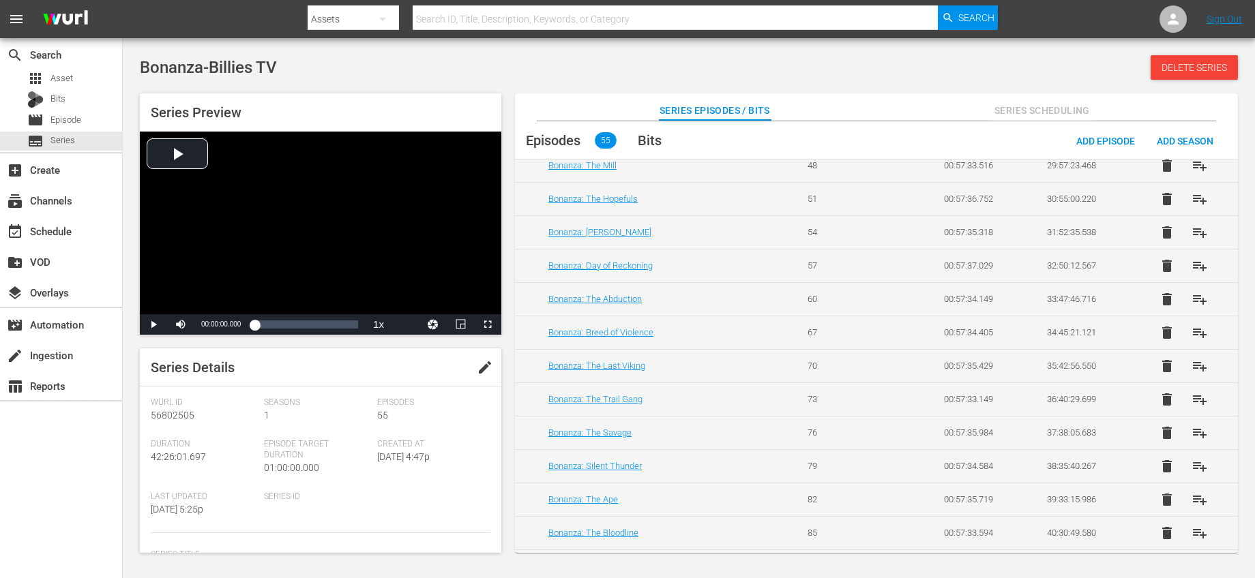
click at [841, 263] on td "57" at bounding box center [843, 265] width 104 height 33
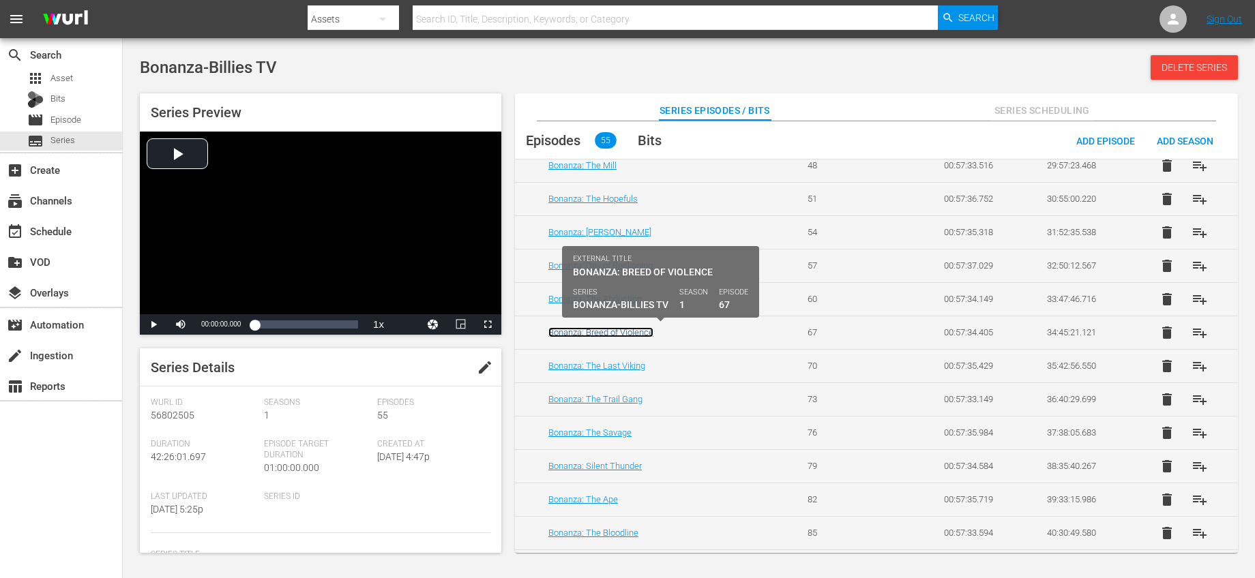
click at [634, 331] on link "Bonanza: Breed of Violence" at bounding box center [600, 332] width 105 height 10
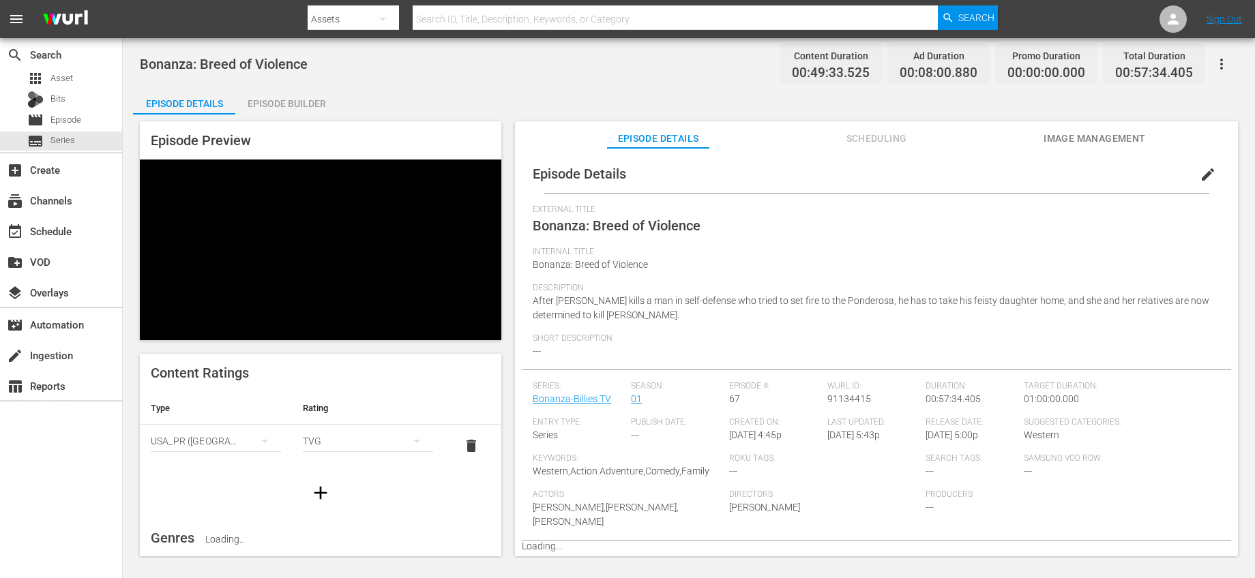
click at [1199, 176] on span "edit" at bounding box center [1207, 174] width 16 height 16
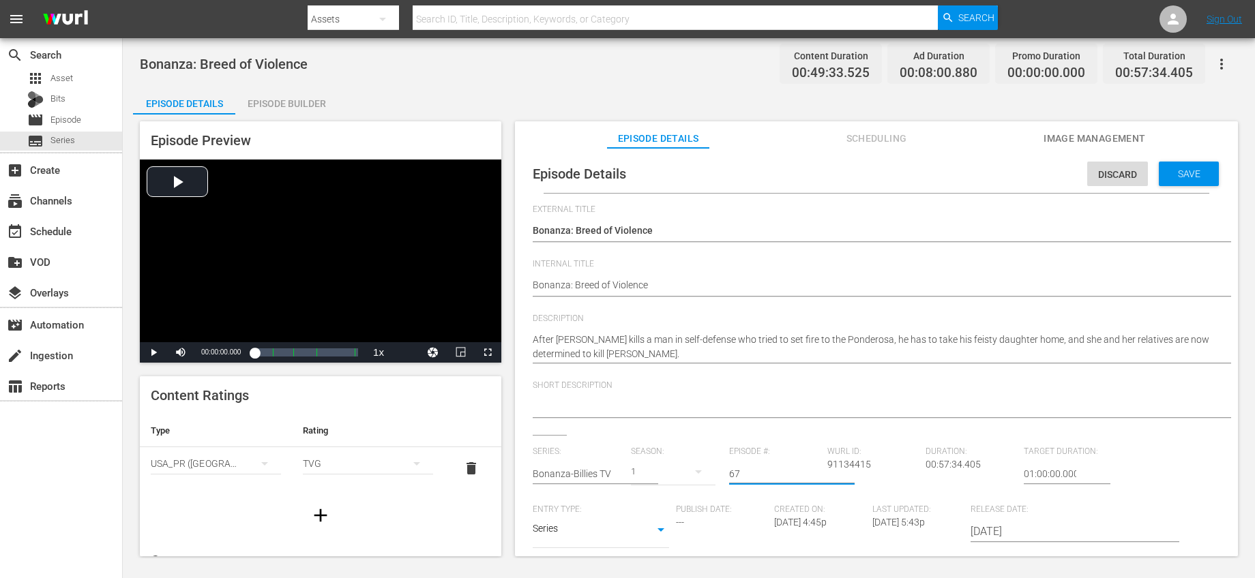
click at [760, 475] on input "67" at bounding box center [774, 474] width 91 height 33
type input "63"
click at [1169, 170] on span "Save" at bounding box center [1189, 173] width 44 height 11
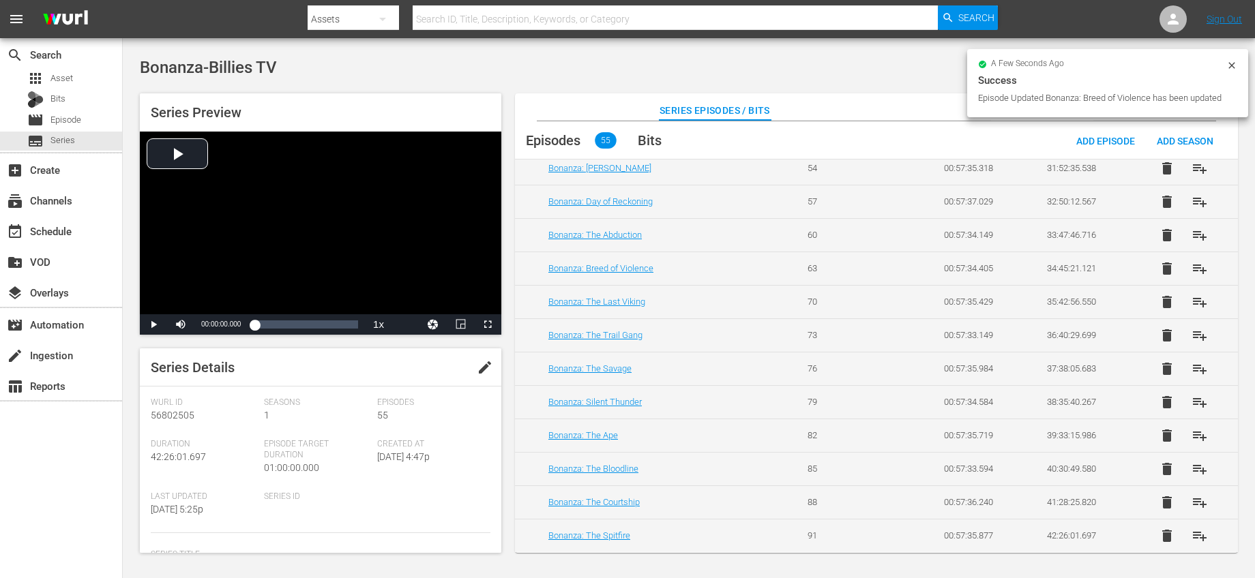
scroll to position [1495, 0]
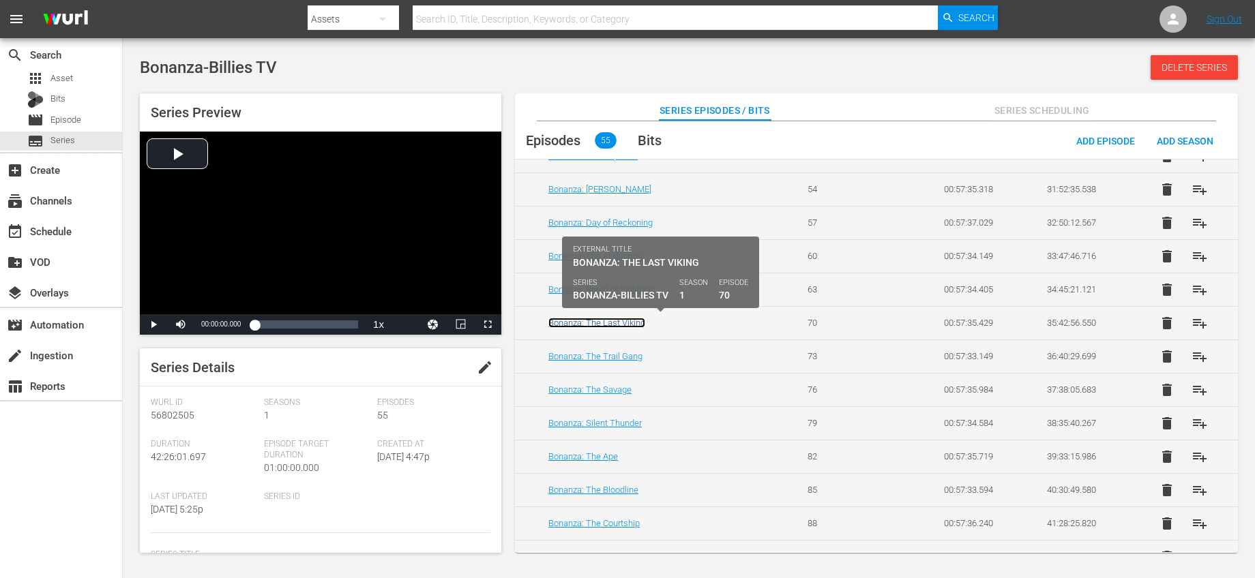
click at [638, 318] on link "Bonanza: The Last Viking" at bounding box center [596, 323] width 97 height 10
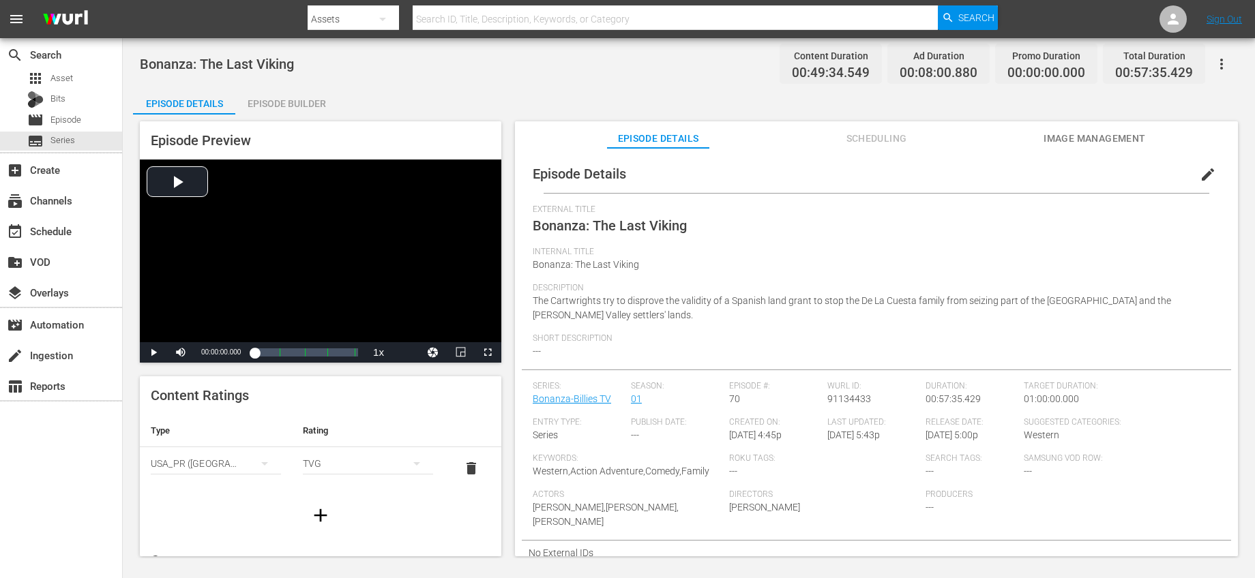
click at [1201, 170] on span "edit" at bounding box center [1207, 174] width 16 height 16
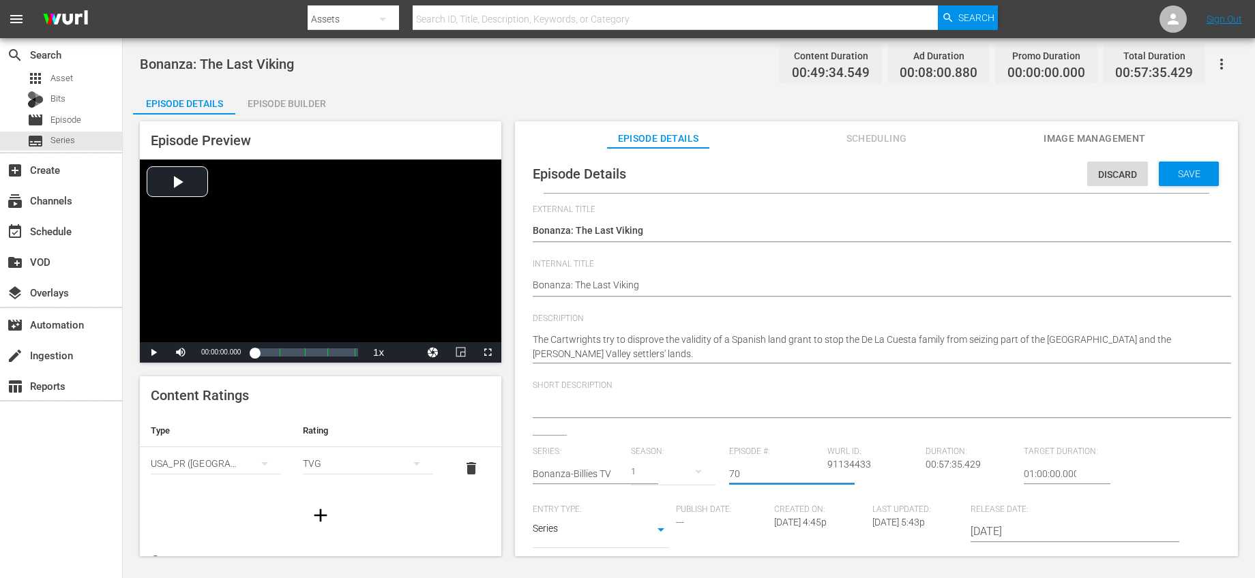
drag, startPoint x: 775, startPoint y: 473, endPoint x: 699, endPoint y: 471, distance: 75.7
click at [699, 471] on div "Series: Bonanza-Billies TV Season: 1 Episode #: 70 Wurl ID: 91134433 Duration: …" at bounding box center [876, 574] width 687 height 254
type input "66"
click at [1167, 170] on span "Save" at bounding box center [1189, 173] width 44 height 11
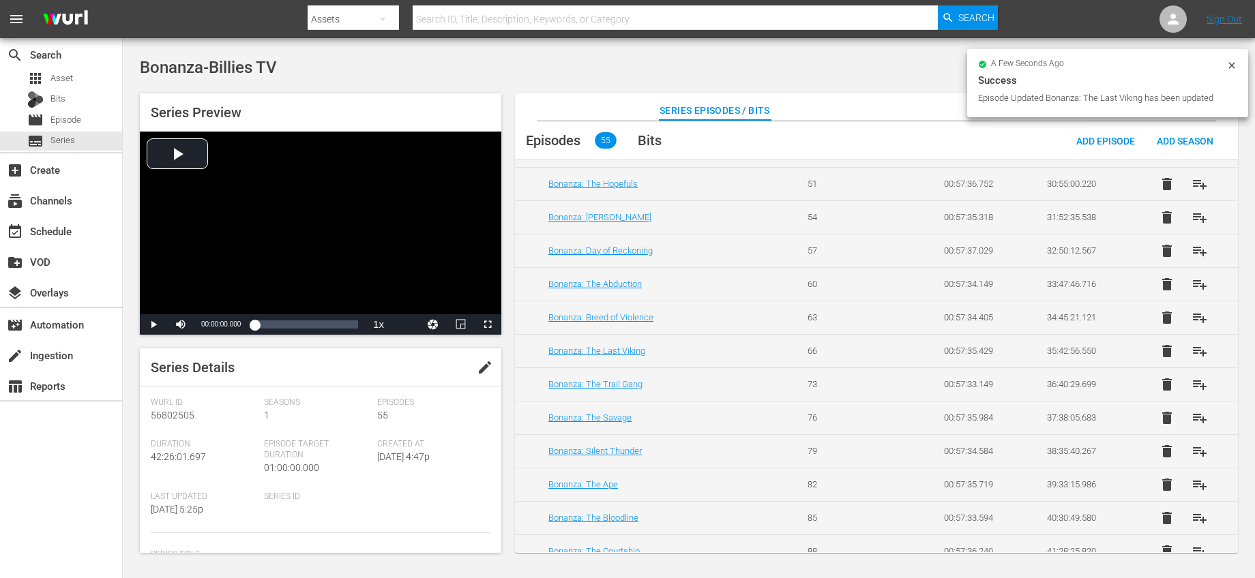
scroll to position [1469, 0]
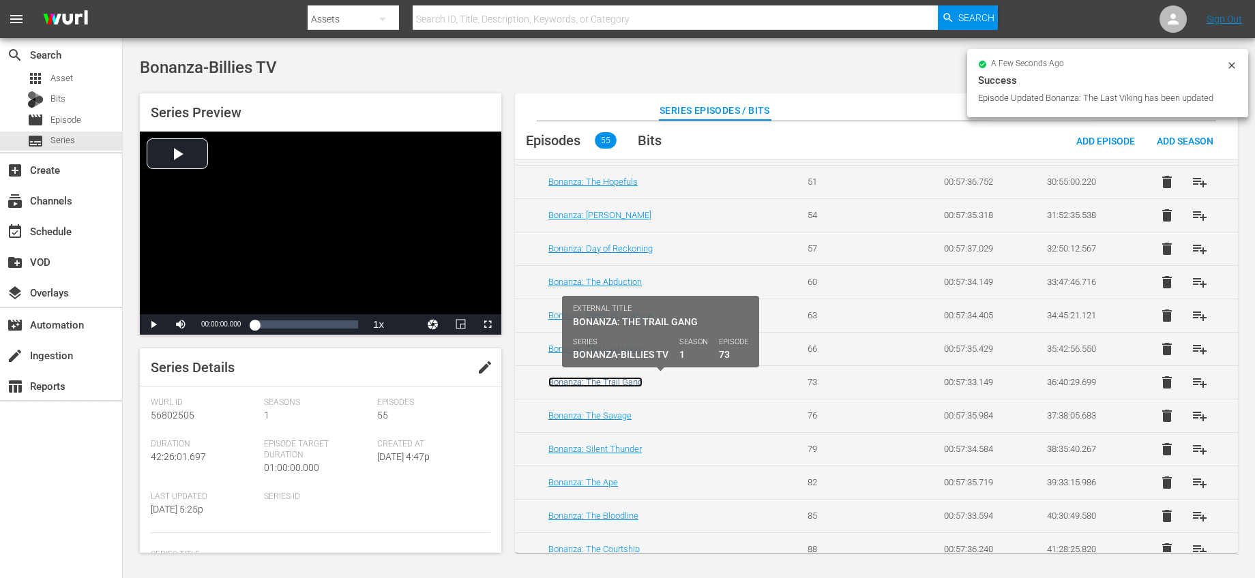
click at [627, 381] on link "Bonanza: The Trail Gang" at bounding box center [595, 382] width 94 height 10
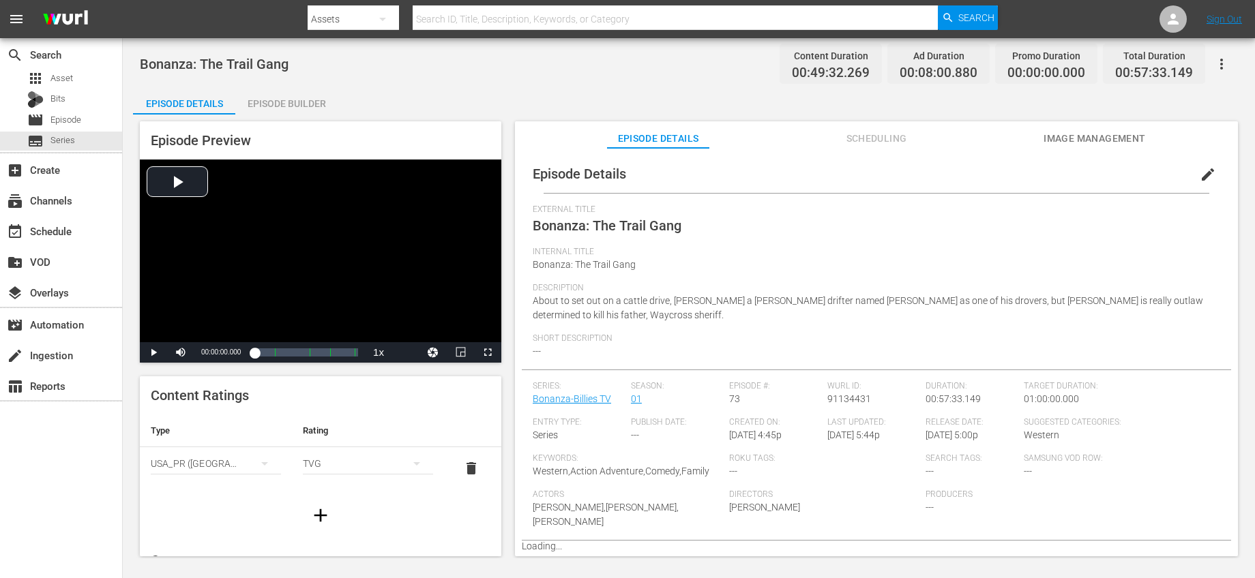
click at [1203, 170] on span "edit" at bounding box center [1207, 174] width 16 height 16
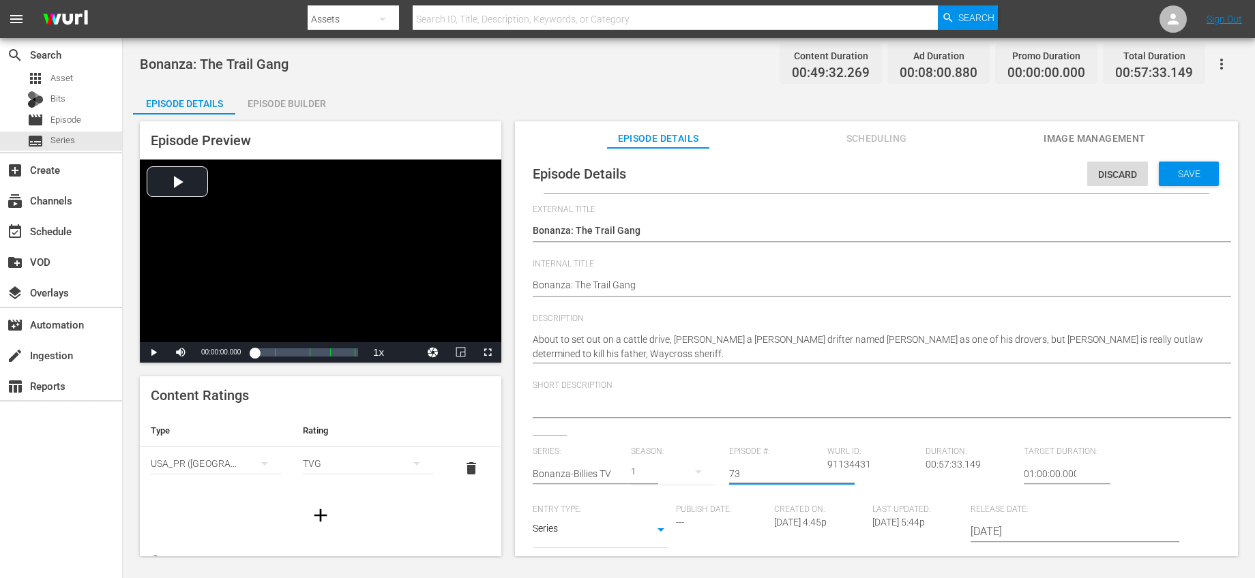
drag, startPoint x: 752, startPoint y: 475, endPoint x: 619, endPoint y: 462, distance: 133.5
click at [621, 464] on div "Series: Bonanza-Billies TV Season: 1 Episode #: 73 Wurl ID: 91134431 Duration: …" at bounding box center [876, 574] width 687 height 254
type input "69"
click at [858, 428] on div "Short Description" at bounding box center [876, 407] width 687 height 55
click at [1183, 169] on span "Save" at bounding box center [1189, 173] width 44 height 11
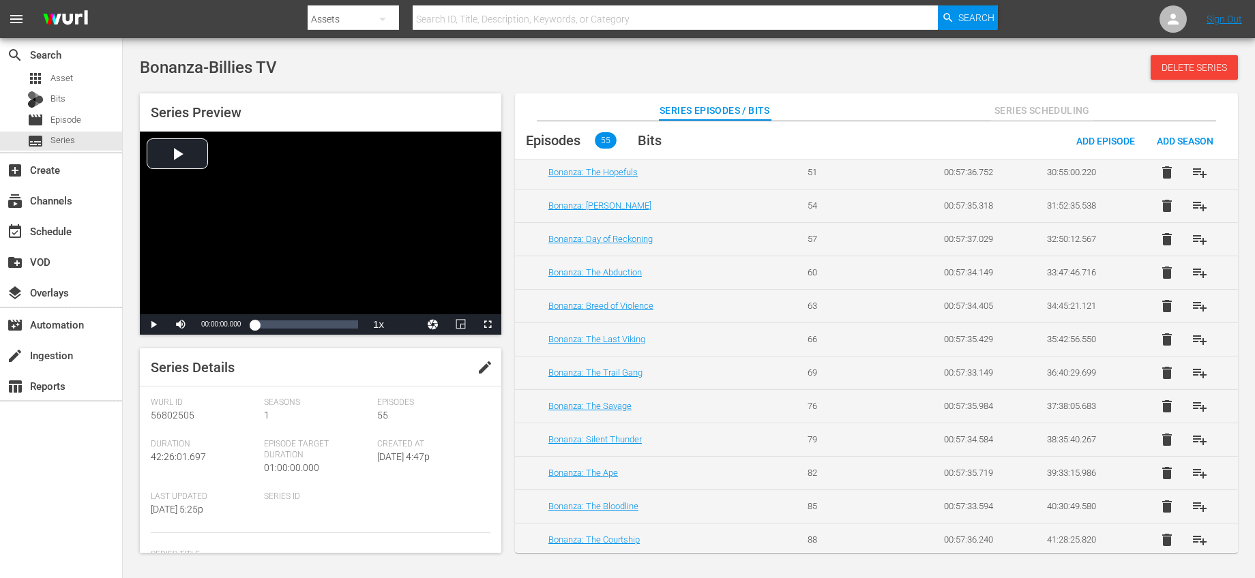
scroll to position [1498, 0]
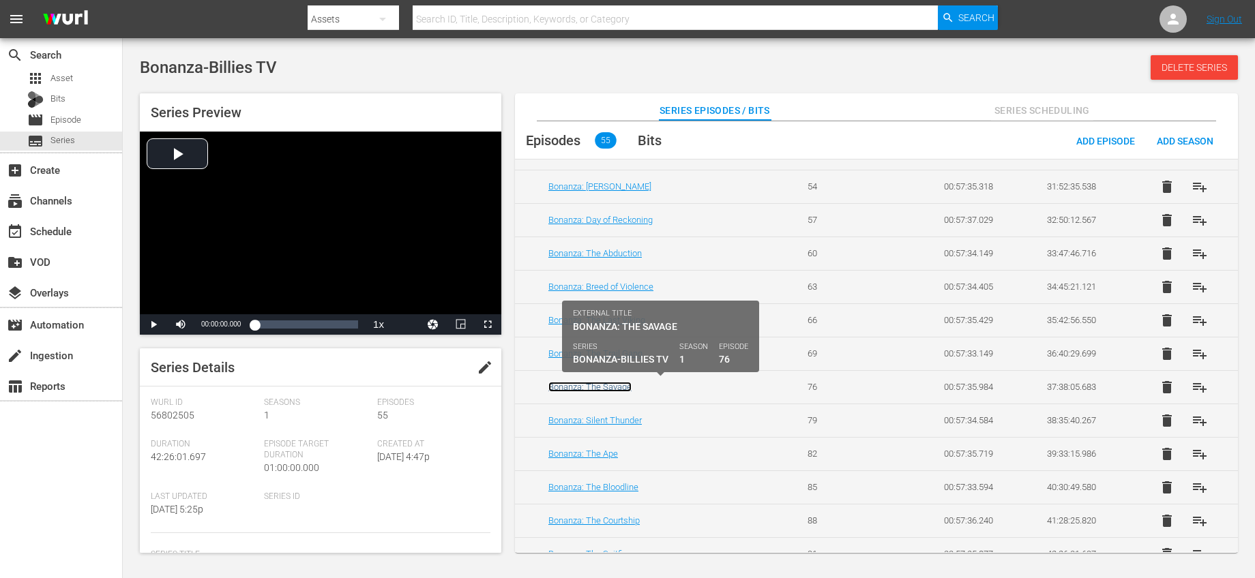
click at [597, 389] on link "Bonanza: The Savage" at bounding box center [589, 387] width 83 height 10
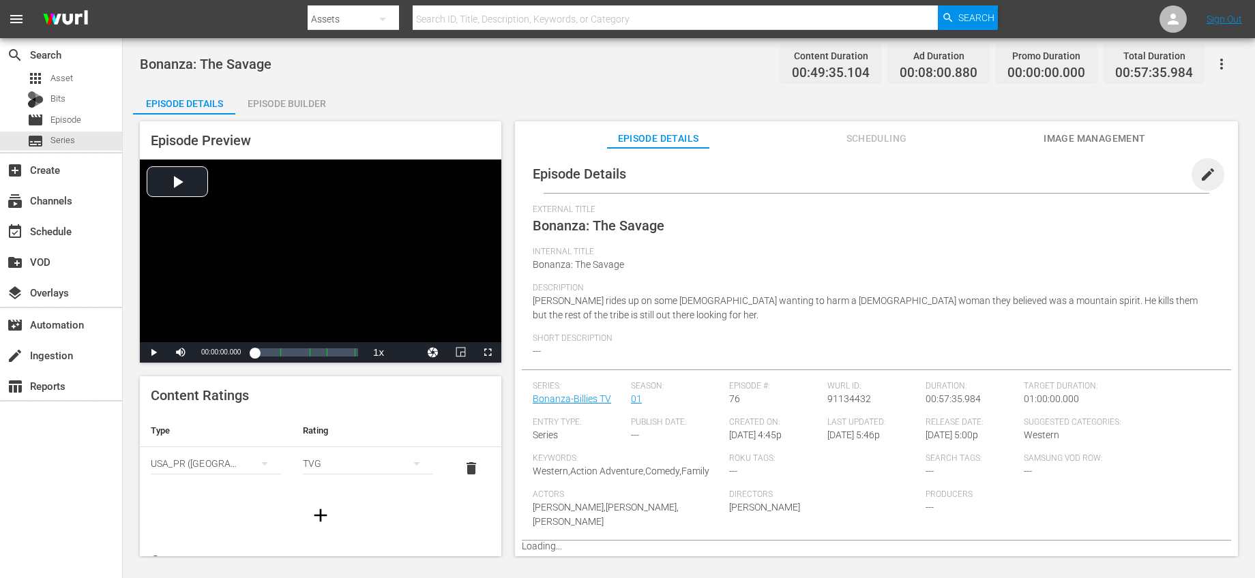
click at [1201, 171] on span "edit" at bounding box center [1207, 174] width 16 height 16
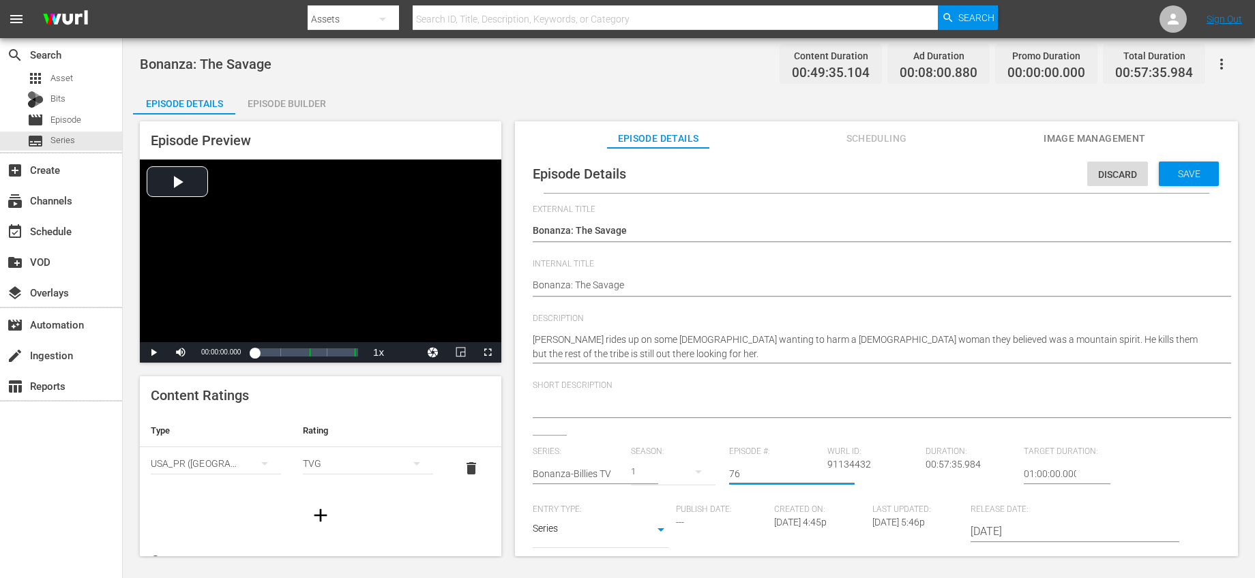
drag, startPoint x: 754, startPoint y: 468, endPoint x: 657, endPoint y: 452, distance: 98.1
click at [663, 455] on div "Series: Bonanza-Billies TV Season: 1 Episode #: 76 Wurl ID: 91134432 Duration: …" at bounding box center [876, 574] width 687 height 254
drag, startPoint x: 772, startPoint y: 473, endPoint x: 595, endPoint y: 449, distance: 178.9
click at [595, 449] on div "Series: Bonanza-Billies TV Season: 1 Episode #: 7276 Wurl ID: 91134432 Duration…" at bounding box center [876, 574] width 687 height 254
type input "72"
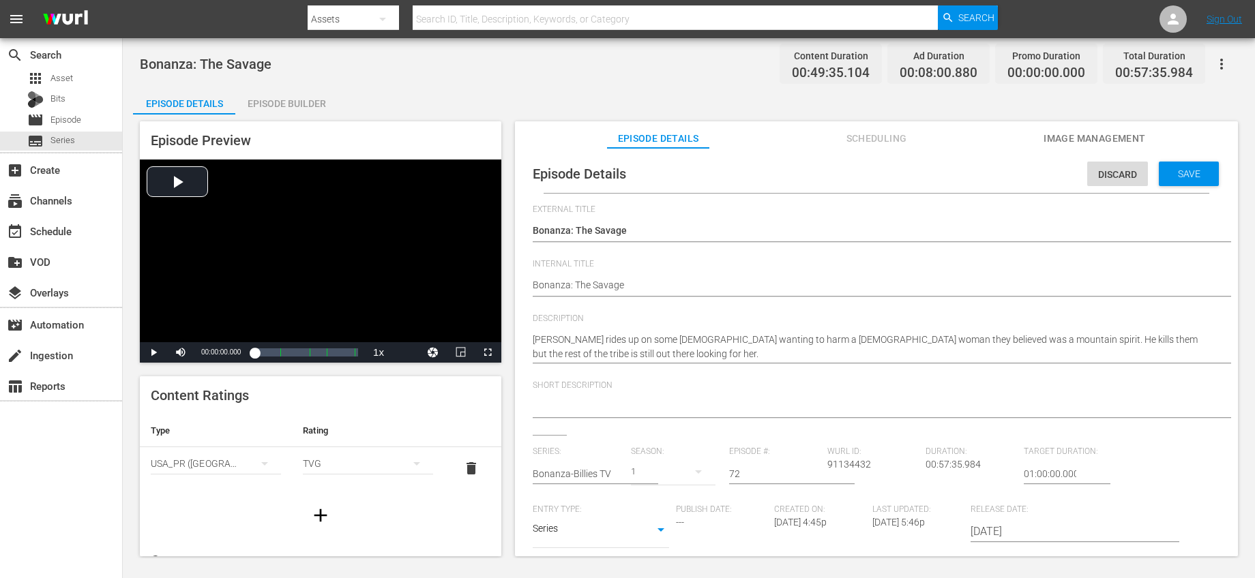
click at [778, 432] on div "Short Description" at bounding box center [876, 407] width 687 height 55
click at [1186, 177] on span "Save" at bounding box center [1189, 173] width 44 height 11
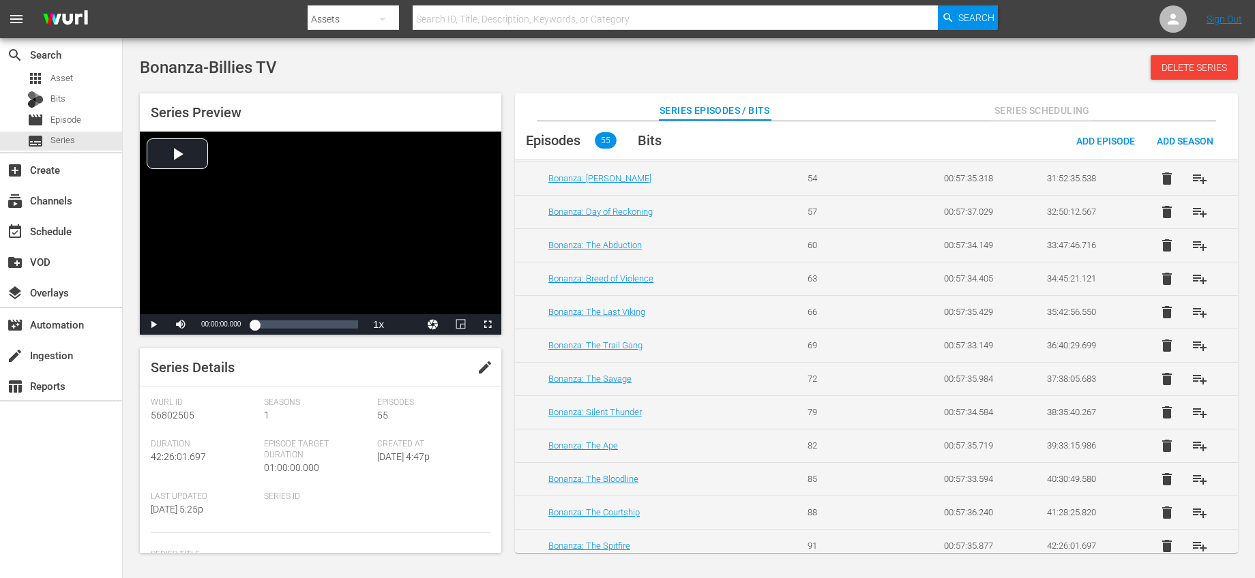
scroll to position [1516, 0]
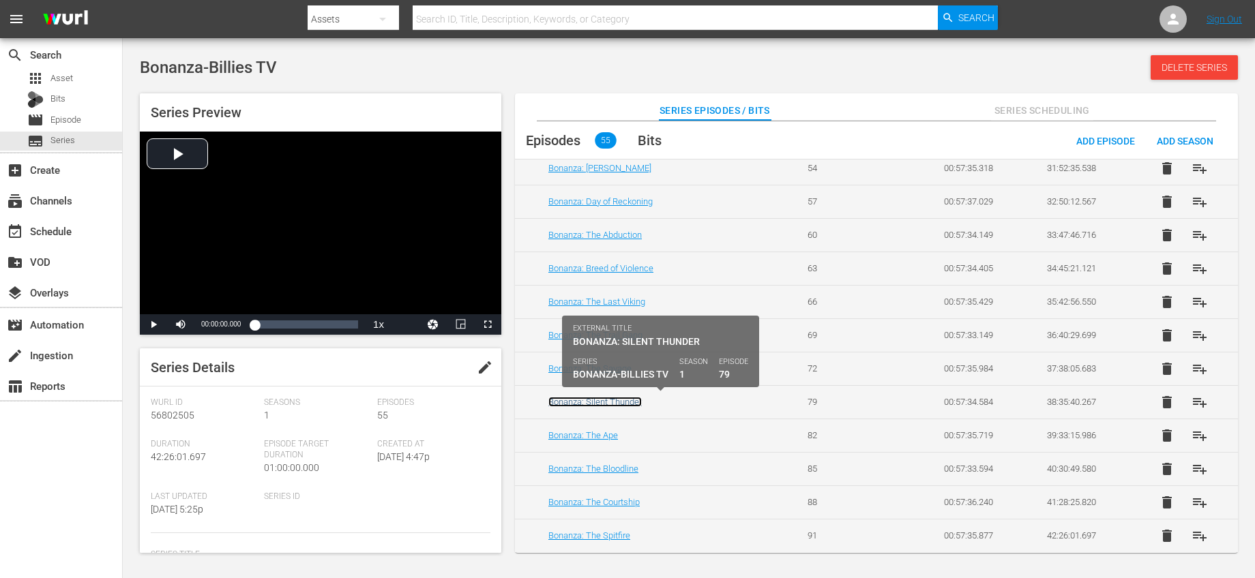
click at [636, 401] on link "Bonanza: Silent Thunder" at bounding box center [594, 402] width 93 height 10
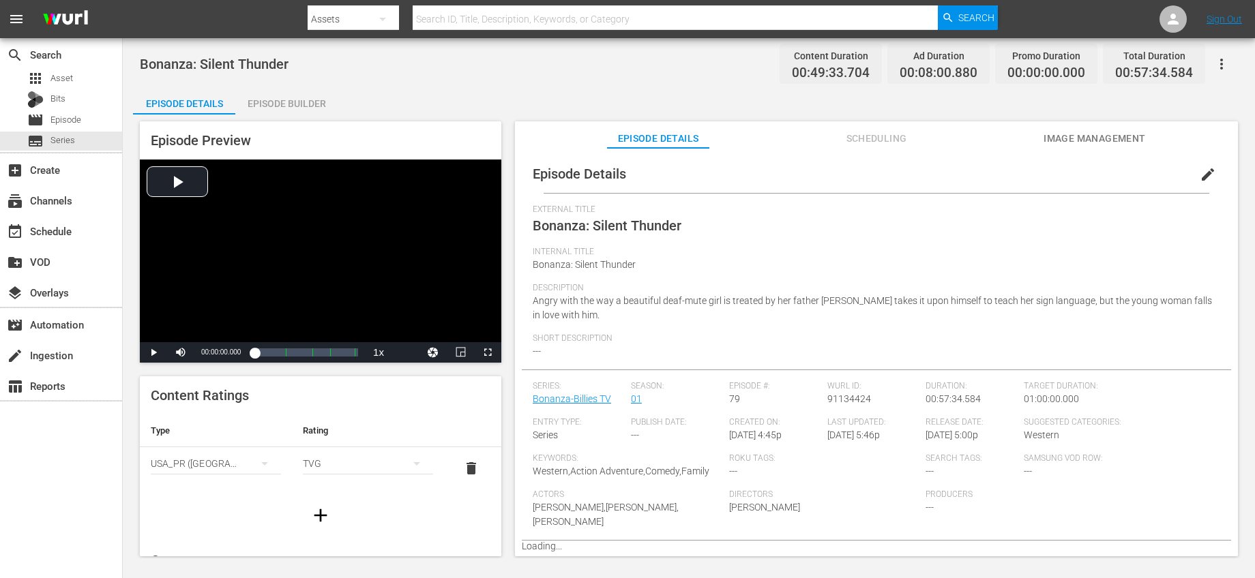
drag, startPoint x: 1199, startPoint y: 175, endPoint x: 1170, endPoint y: 203, distance: 40.5
click at [1199, 175] on span "edit" at bounding box center [1207, 174] width 16 height 16
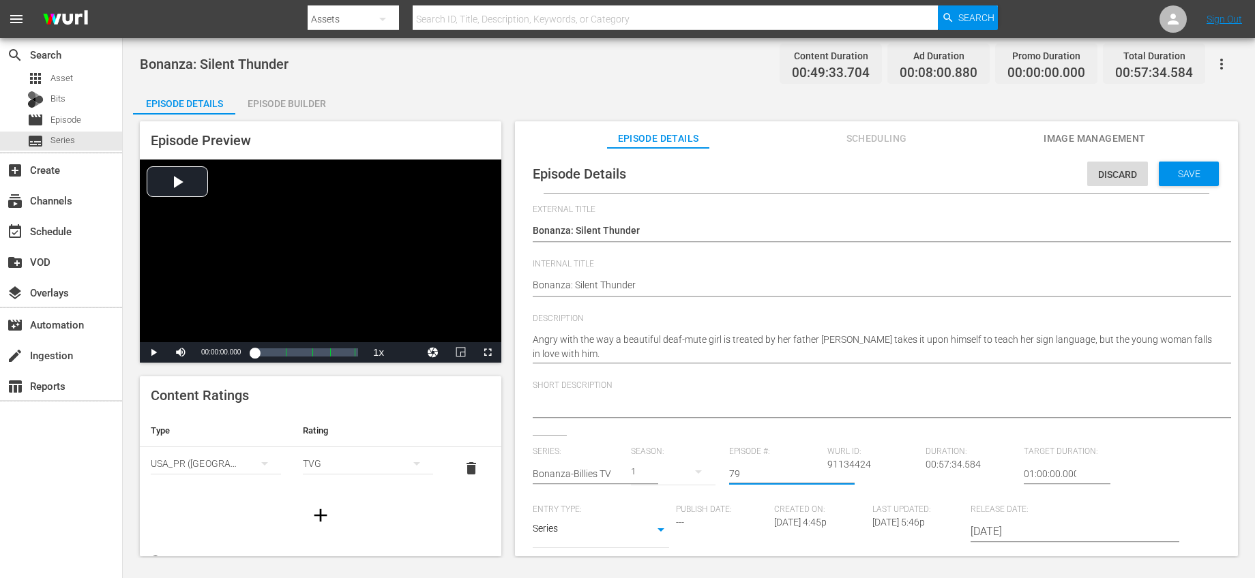
drag, startPoint x: 745, startPoint y: 472, endPoint x: 672, endPoint y: 451, distance: 76.6
click at [676, 453] on div "Series: Bonanza-Billies TV Season: 1 Episode #: 79 Wurl ID: 91134424 Duration: …" at bounding box center [876, 574] width 687 height 254
type input "75"
click at [806, 435] on div "External Title Bonanza: Silent Thunder Bonanza: Silent Thunder Internal Title B…" at bounding box center [876, 476] width 687 height 543
click at [1188, 175] on span "Save" at bounding box center [1189, 173] width 44 height 11
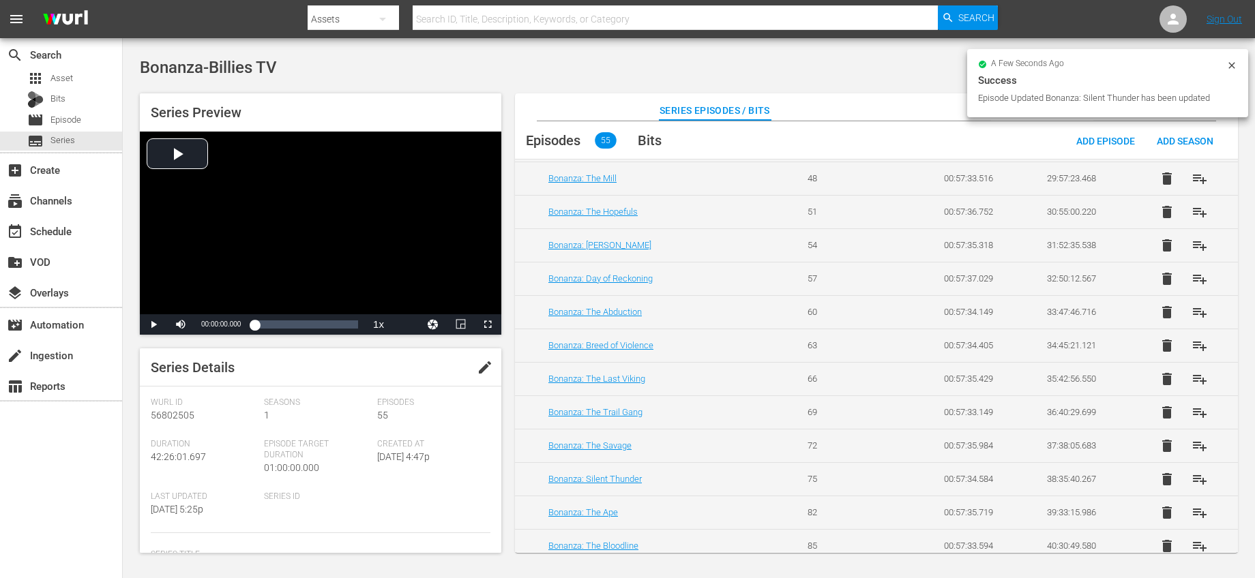
scroll to position [1516, 0]
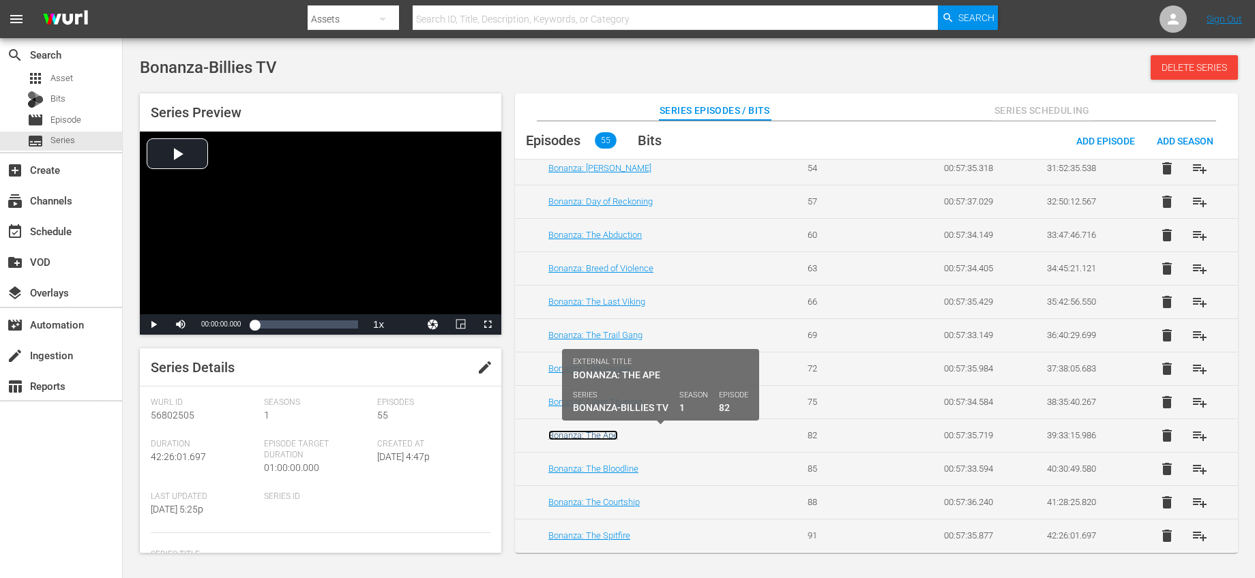
click at [601, 430] on link "Bonanza: The Ape" at bounding box center [583, 435] width 70 height 10
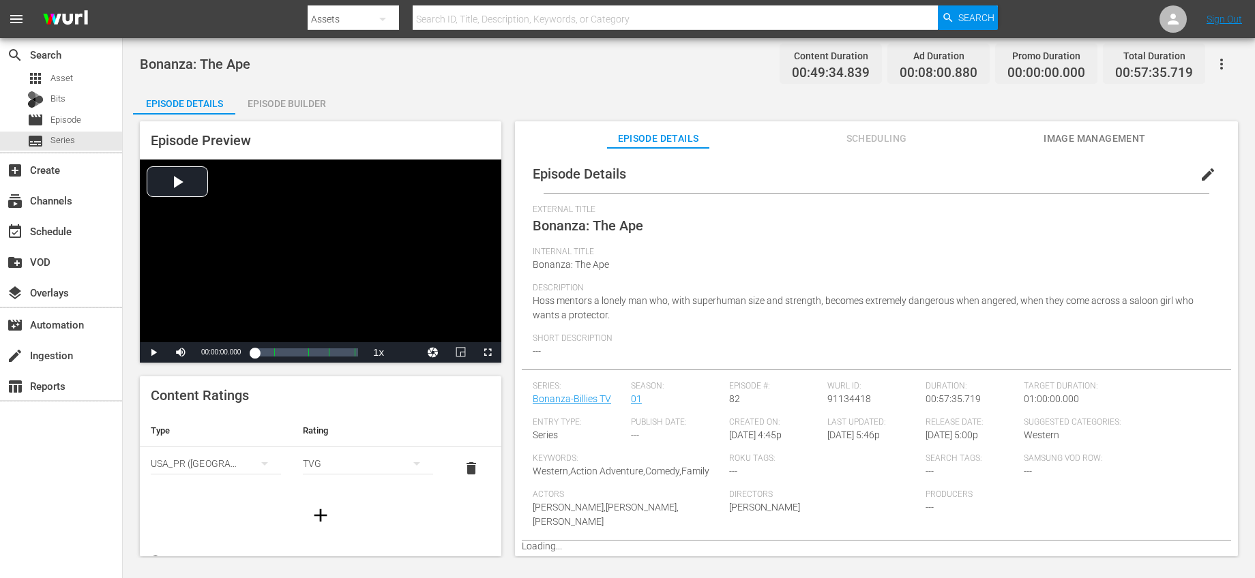
click at [1202, 177] on span "edit" at bounding box center [1207, 174] width 16 height 16
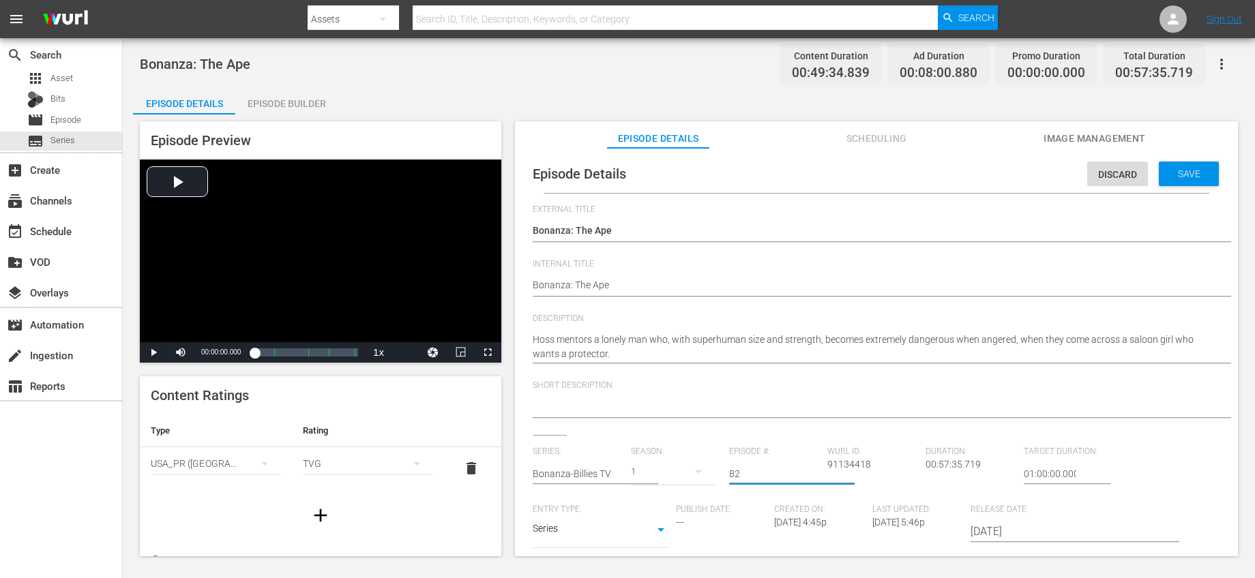
drag, startPoint x: 781, startPoint y: 475, endPoint x: 669, endPoint y: 453, distance: 114.5
click at [670, 454] on div "Series: Bonanza-Billies TV Season: 1 Episode #: 82 Wurl ID: 91134418 Duration: …" at bounding box center [876, 574] width 687 height 254
type input "78"
click at [1167, 175] on span "Save" at bounding box center [1189, 173] width 44 height 11
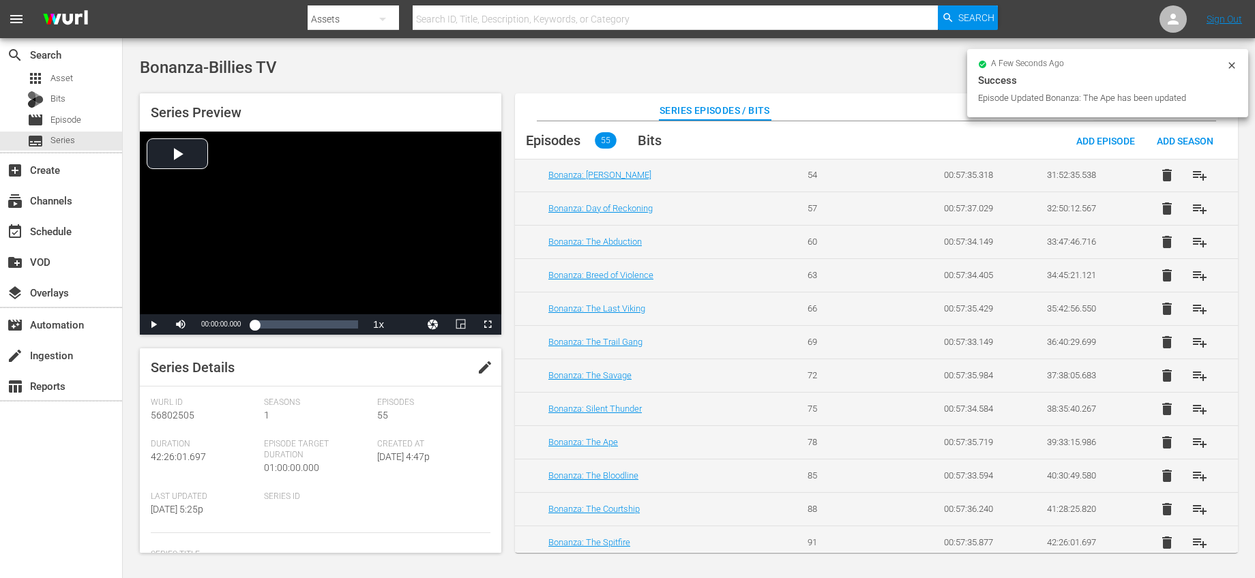
scroll to position [1516, 0]
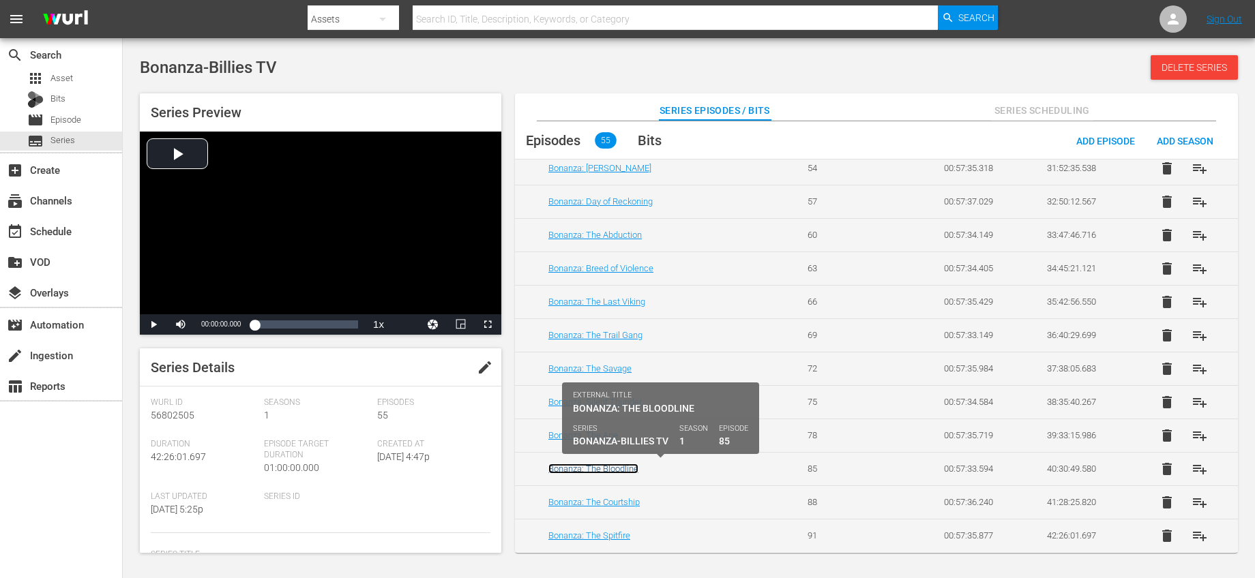
click at [620, 469] on link "Bonanza: The Bloodline" at bounding box center [593, 469] width 90 height 10
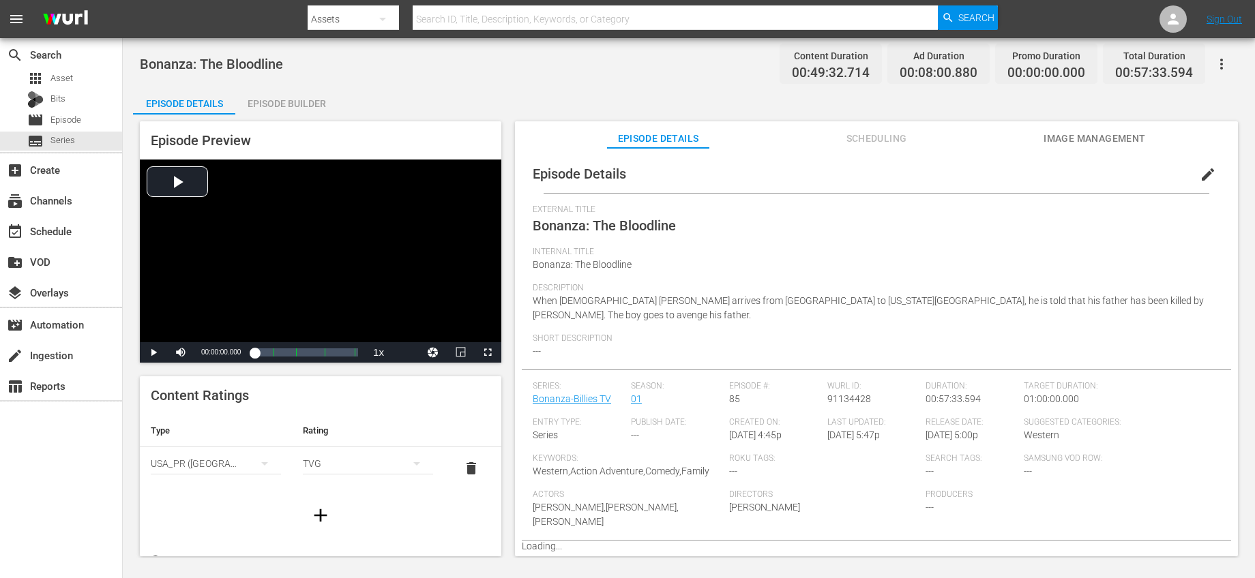
click at [1199, 170] on span "edit" at bounding box center [1207, 174] width 16 height 16
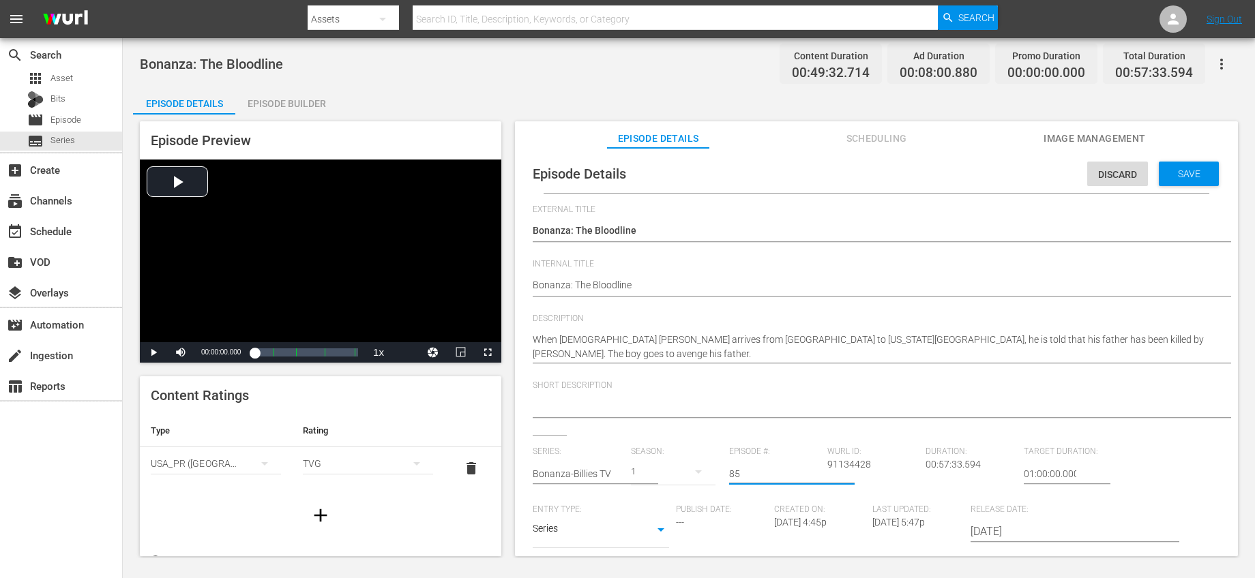
drag, startPoint x: 763, startPoint y: 467, endPoint x: 676, endPoint y: 451, distance: 88.0
click at [677, 451] on div "Series: Bonanza-Billies TV Season: 1 Episode #: 85 Wurl ID: 91134428 Duration: …" at bounding box center [876, 574] width 687 height 254
drag, startPoint x: 745, startPoint y: 479, endPoint x: 658, endPoint y: 461, distance: 89.1
click at [659, 461] on div "Series: Bonanza-Billies TV Season: 1 Episode #: 185 Wurl ID: 91134428 Duration:…" at bounding box center [876, 574] width 687 height 254
type input "81"
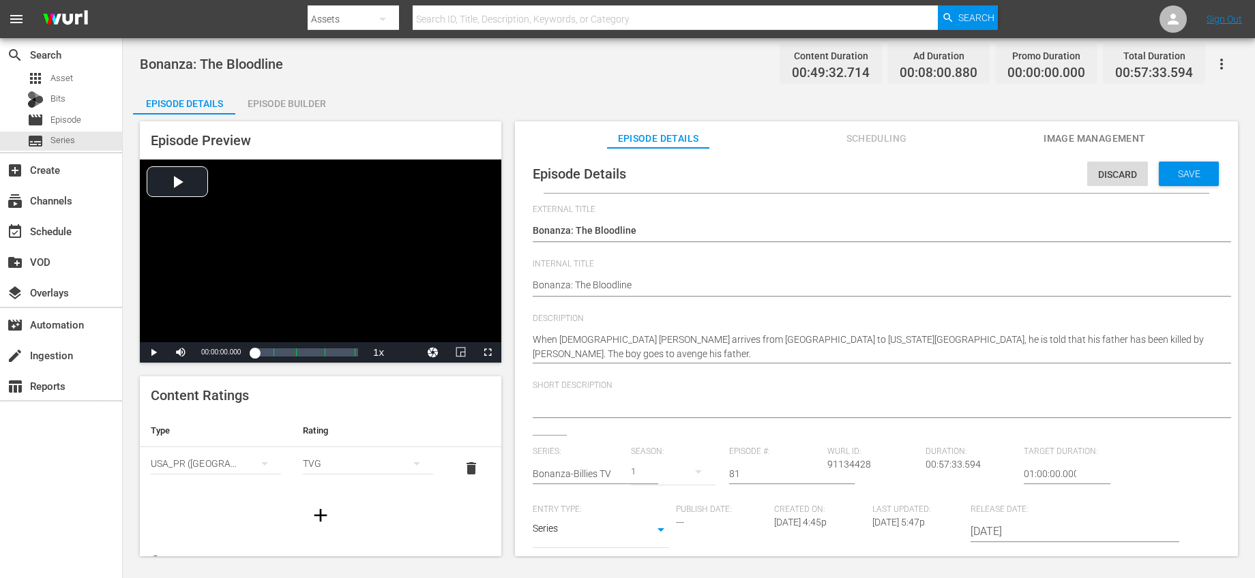
click at [803, 432] on div "Short Description" at bounding box center [876, 407] width 687 height 55
click at [1192, 168] on span "Save" at bounding box center [1189, 173] width 44 height 11
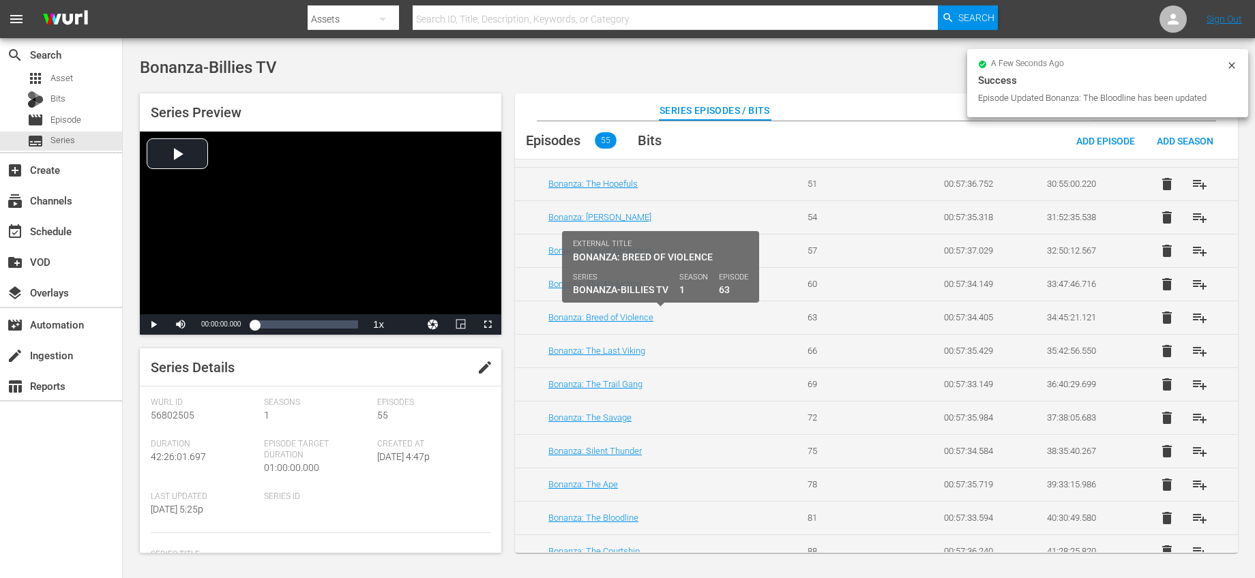
scroll to position [1516, 0]
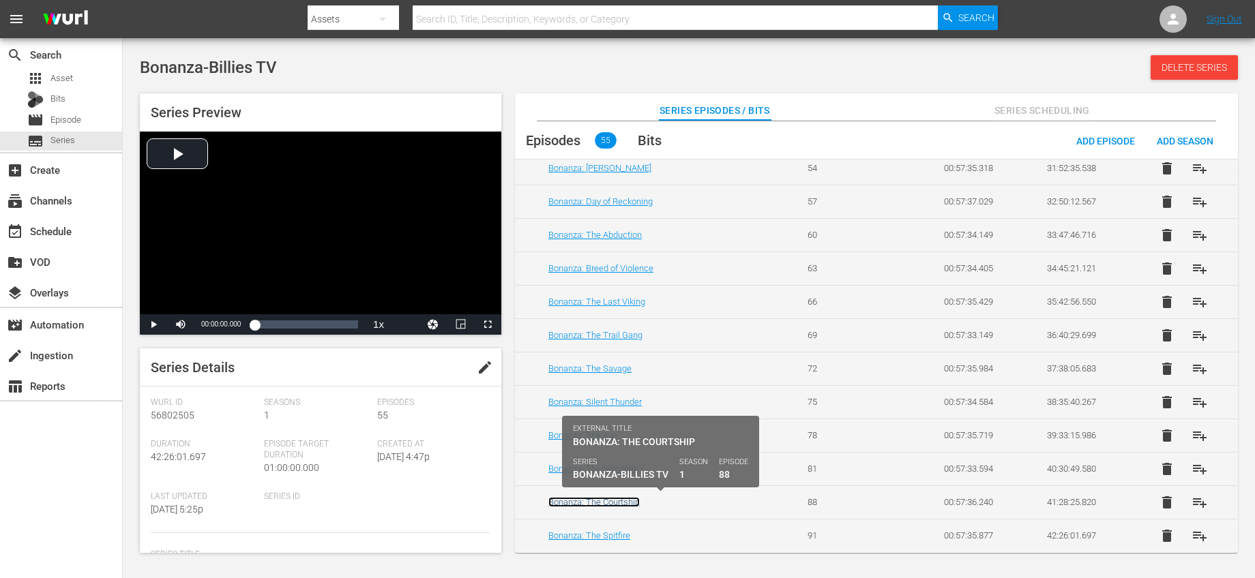
click at [637, 504] on link "Bonanza: The Courtship" at bounding box center [593, 502] width 91 height 10
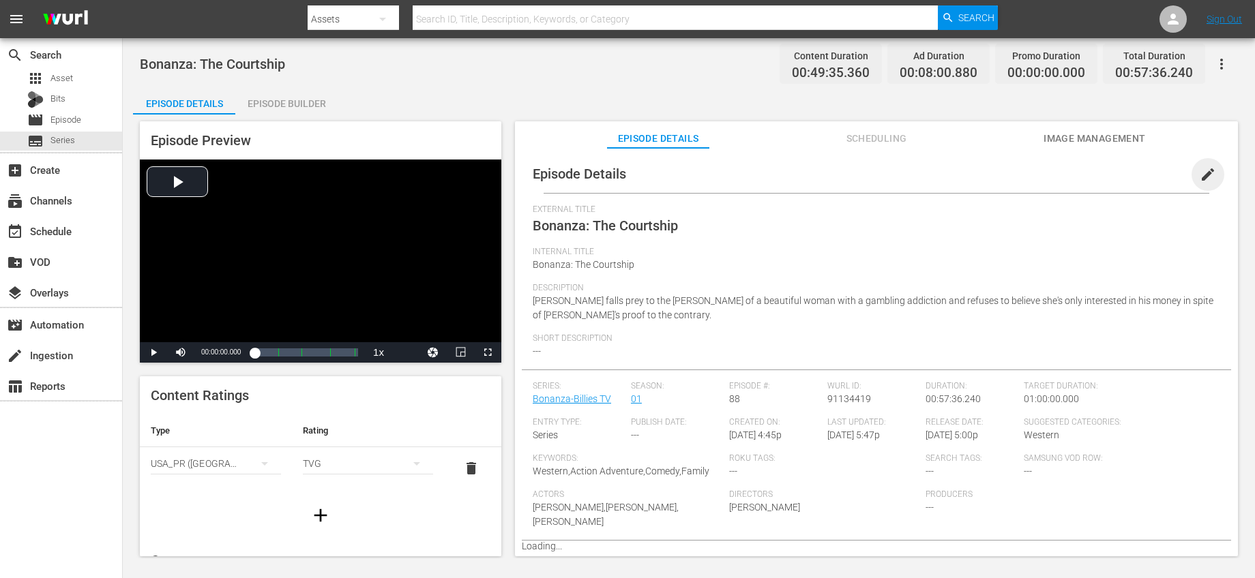
click at [1199, 175] on span "edit" at bounding box center [1207, 174] width 16 height 16
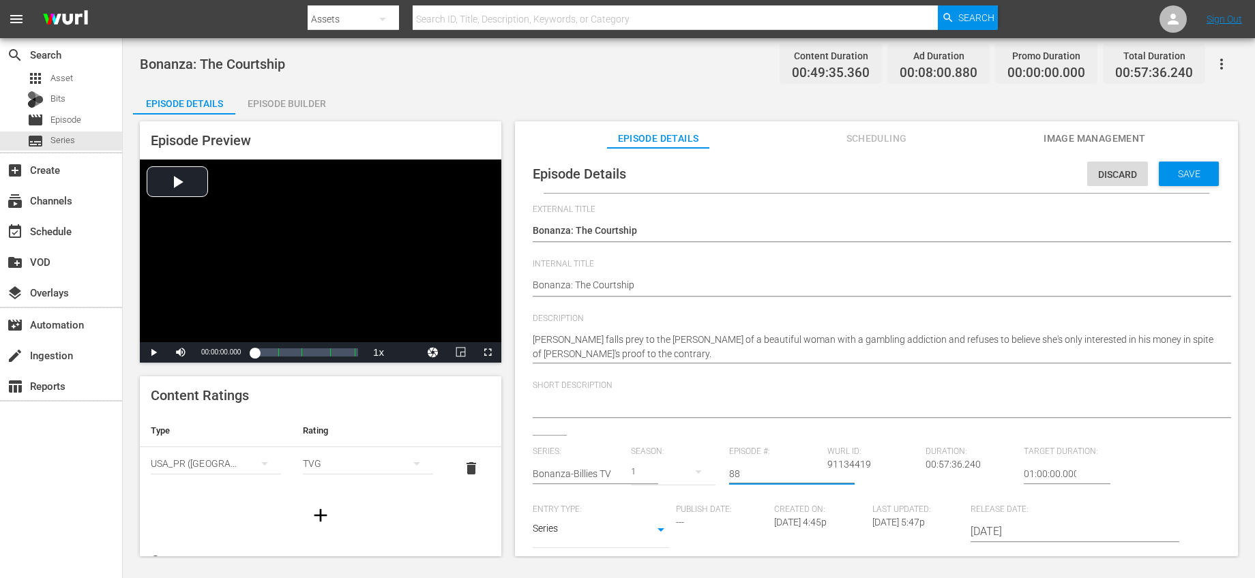
drag, startPoint x: 778, startPoint y: 468, endPoint x: 654, endPoint y: 453, distance: 124.9
click at [654, 453] on div "Series: Bonanza-Billies TV Season: 1 Episode #: 88 Wurl ID: 91134419 Duration: …" at bounding box center [876, 574] width 687 height 254
click at [789, 425] on div "Short Description" at bounding box center [876, 407] width 687 height 55
drag, startPoint x: 757, startPoint y: 474, endPoint x: 678, endPoint y: 472, distance: 79.1
click at [678, 472] on div "Series: Bonanza-Billies TV Season: 1 Episode #: 8488 Wurl ID: 91134419 Duration…" at bounding box center [876, 574] width 687 height 254
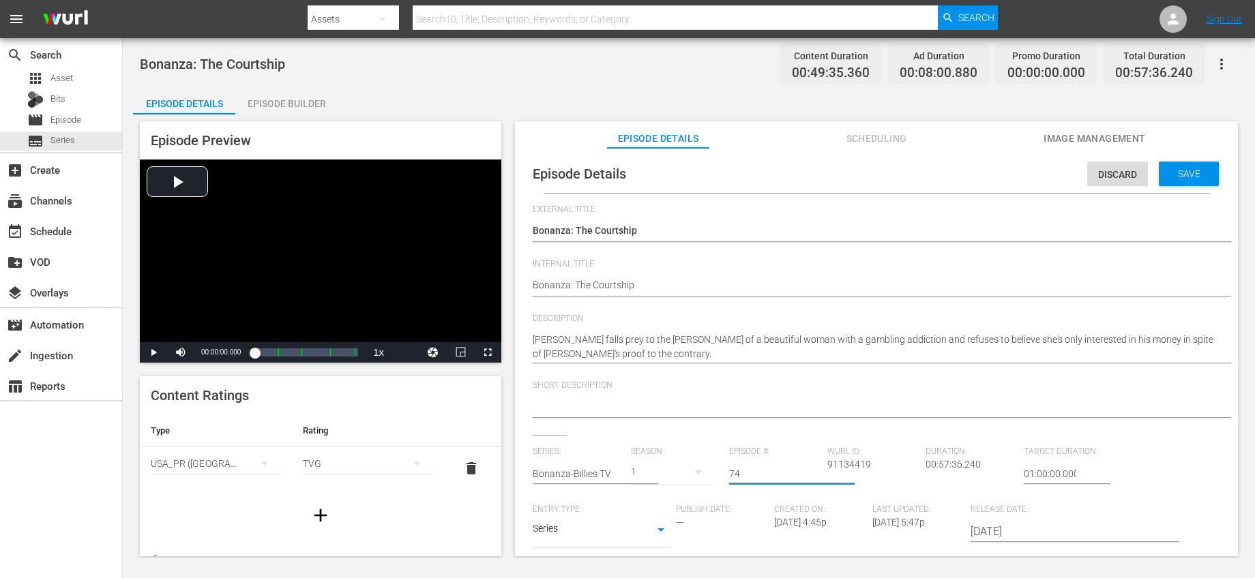
drag, startPoint x: 750, startPoint y: 472, endPoint x: 664, endPoint y: 467, distance: 86.0
click at [665, 468] on div "Series: Bonanza-Billies TV Season: 1 Episode #: 74 Wurl ID: 91134419 Duration: …" at bounding box center [876, 574] width 687 height 254
type input "84"
click at [773, 435] on div "External Title Bonanza: The Courtship Bonanza: The Courtship Internal Title Bon…" at bounding box center [876, 476] width 687 height 543
click at [1173, 171] on span "Save" at bounding box center [1189, 173] width 44 height 11
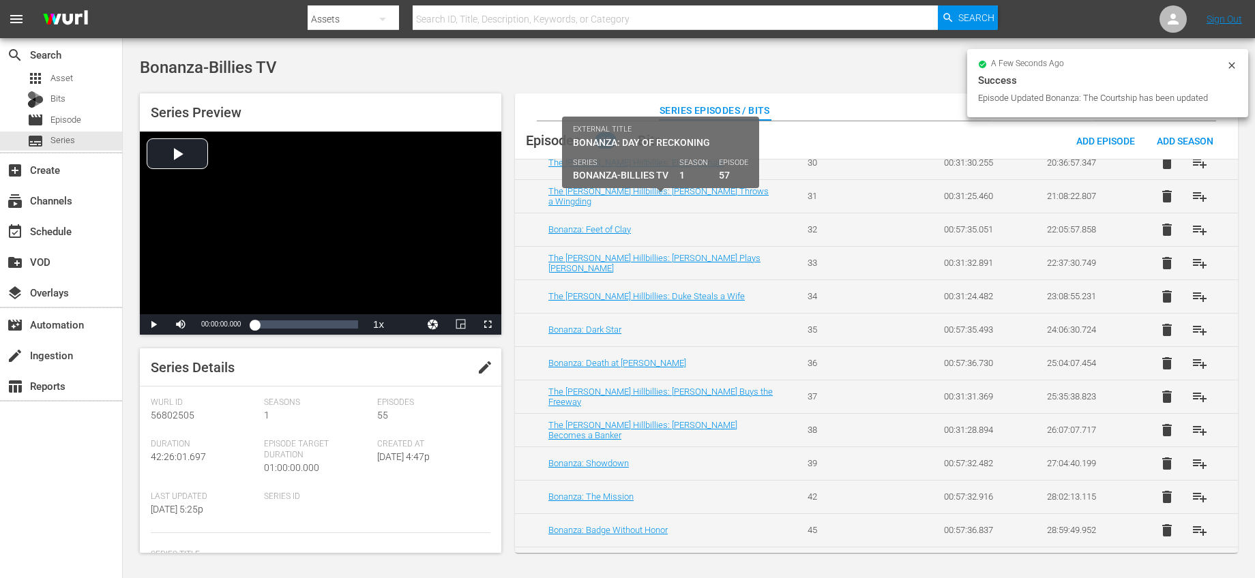
scroll to position [1516, 0]
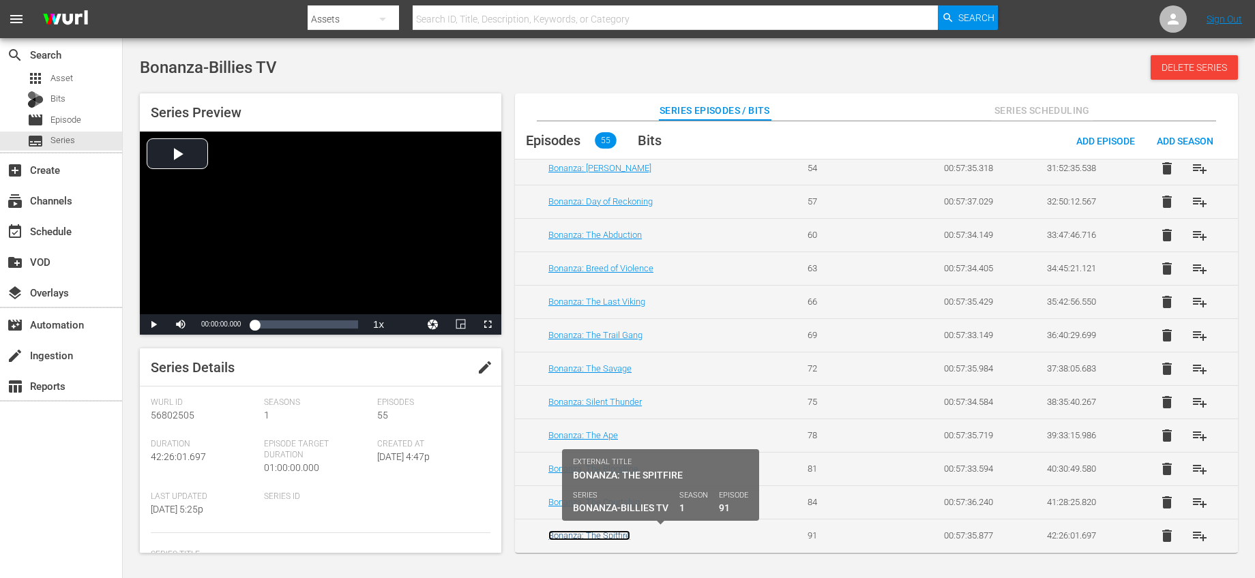
click at [623, 534] on link "Bonanza: The Spitfire" at bounding box center [589, 535] width 82 height 10
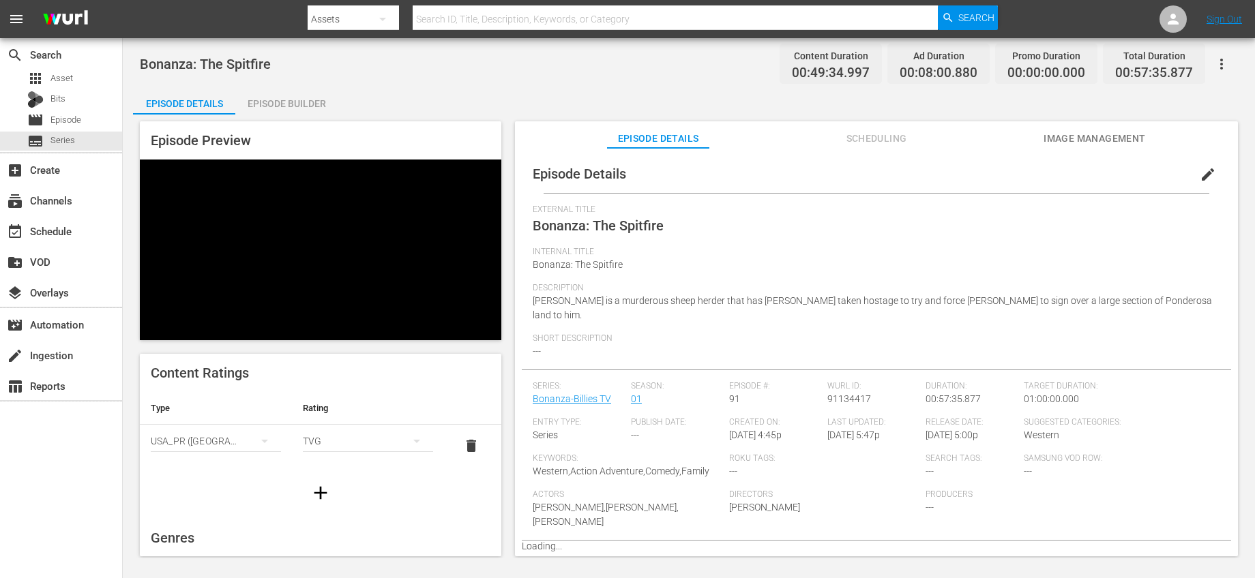
click at [1199, 181] on span "edit" at bounding box center [1207, 174] width 16 height 16
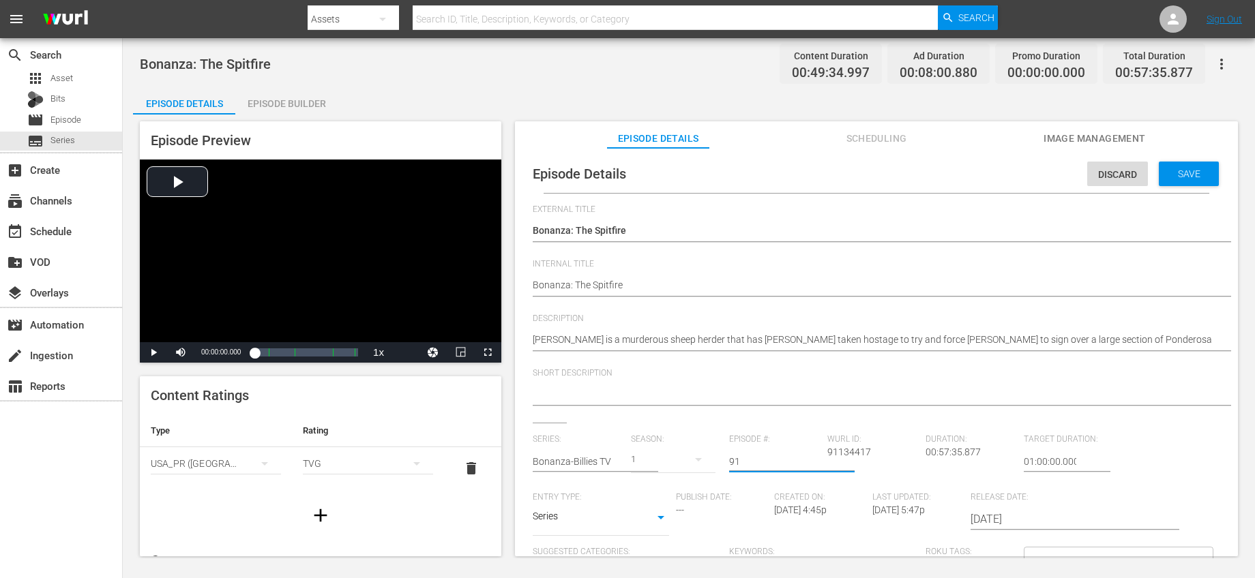
drag, startPoint x: 755, startPoint y: 461, endPoint x: 657, endPoint y: 436, distance: 101.2
click at [661, 438] on div "Series: Bonanza-Billies TV Season: 1 Episode #: 91 Wurl ID: 91134417 Duration: …" at bounding box center [876, 561] width 687 height 254
type input "87"
click at [764, 417] on div "Short Description" at bounding box center [876, 395] width 687 height 55
click at [1173, 179] on span "Save" at bounding box center [1189, 173] width 44 height 11
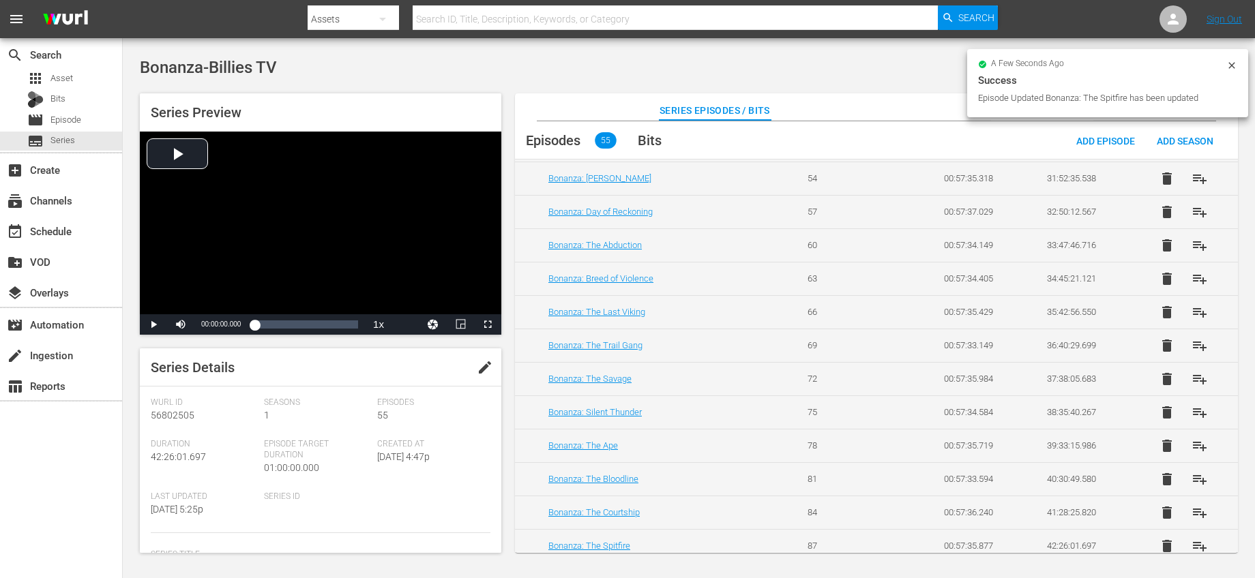
scroll to position [1516, 0]
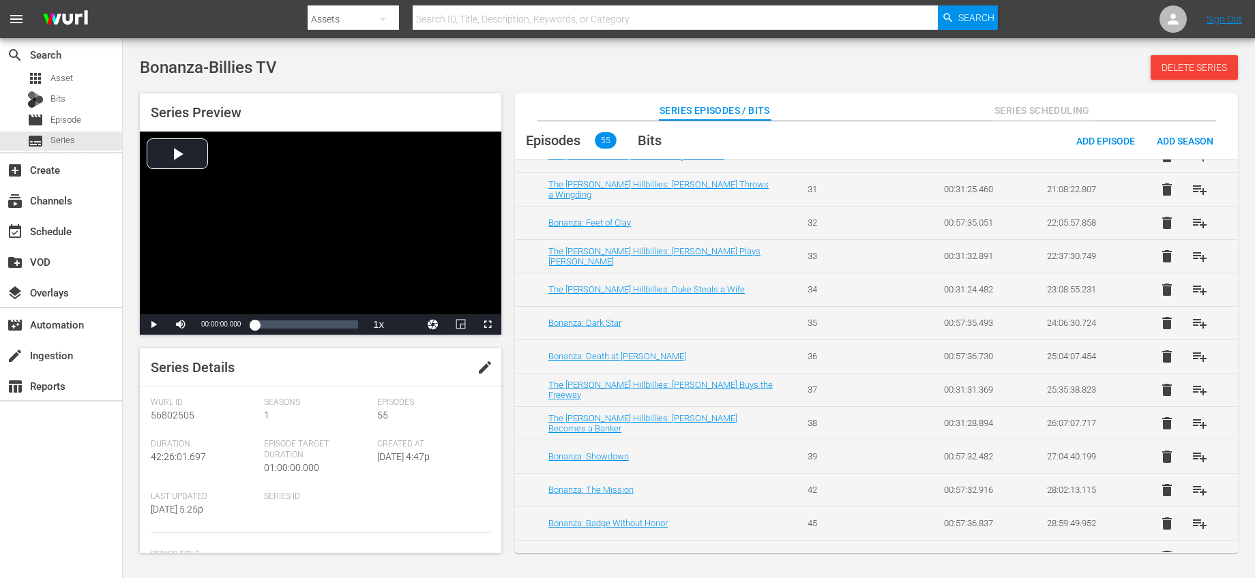
scroll to position [1085, 0]
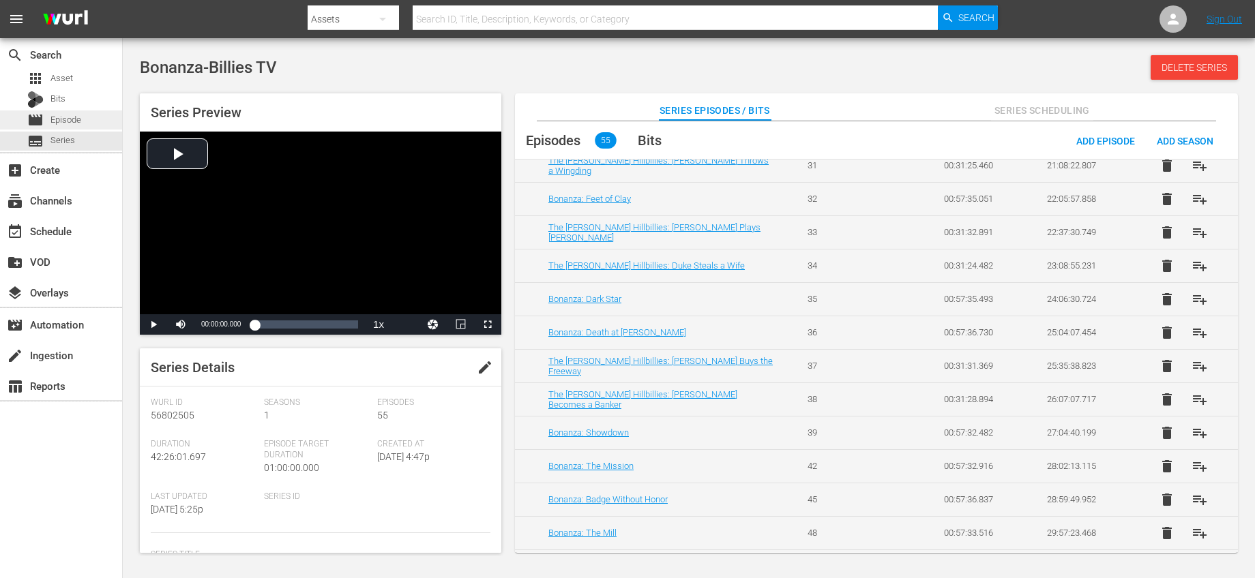
click at [72, 120] on span "Episode" at bounding box center [65, 120] width 31 height 14
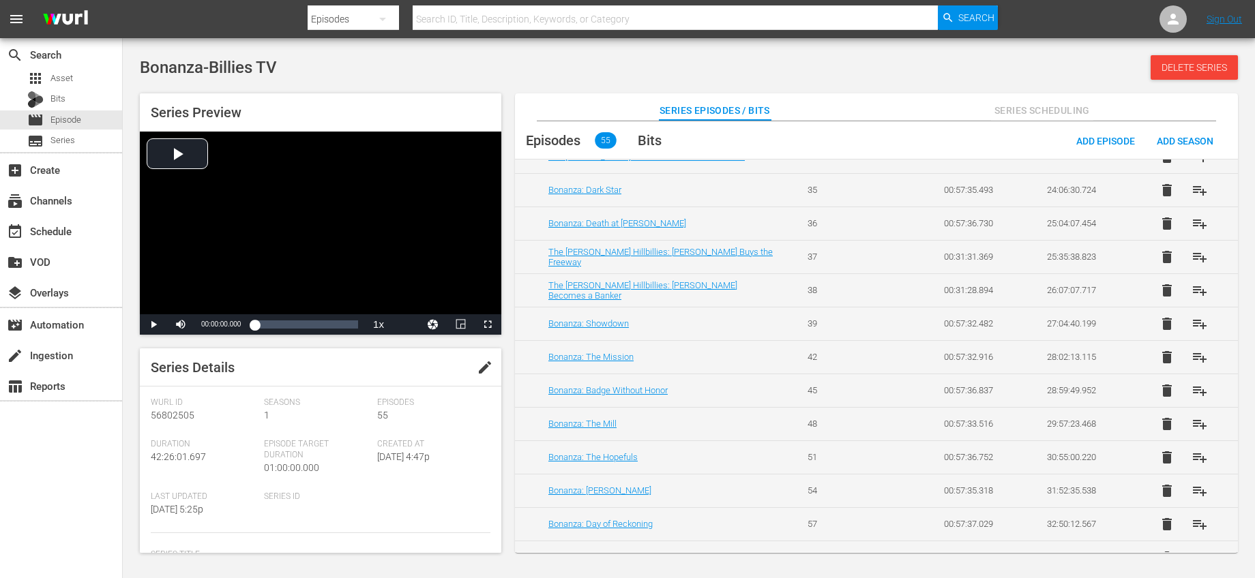
scroll to position [1190, 0]
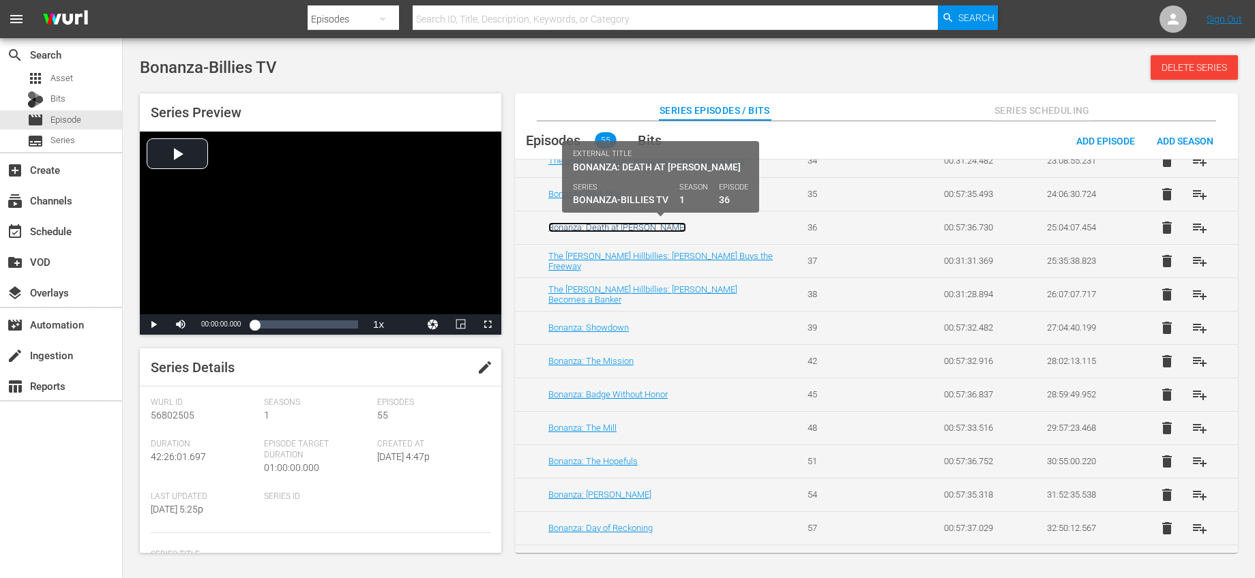
click at [630, 228] on link "Bonanza: Death at [PERSON_NAME]" at bounding box center [617, 227] width 138 height 10
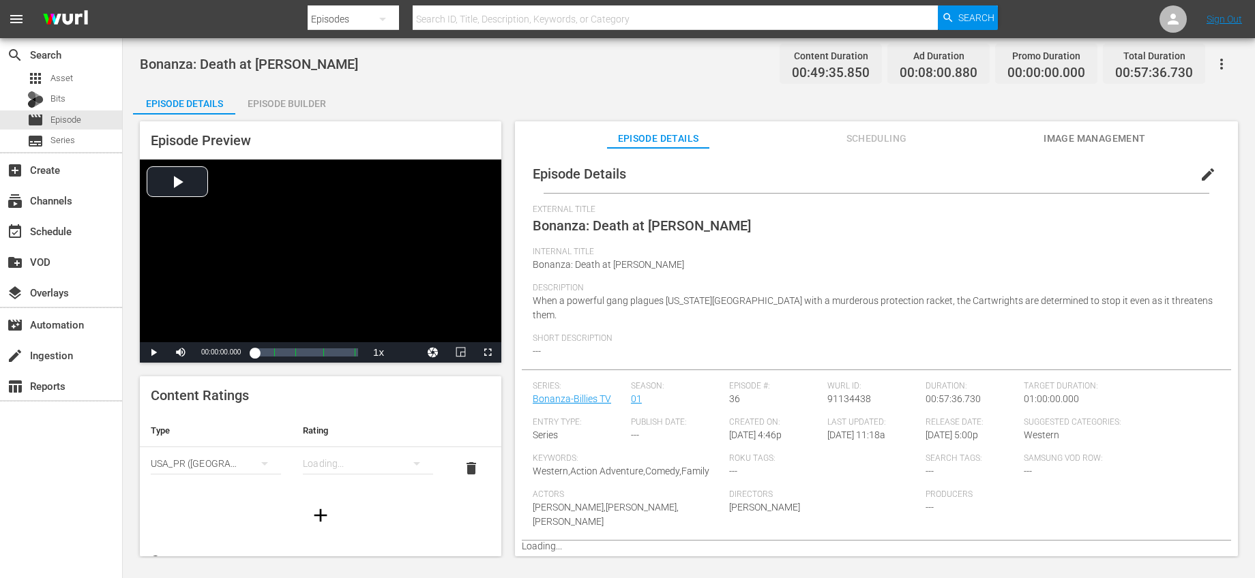
click at [1199, 174] on span "edit" at bounding box center [1207, 174] width 16 height 16
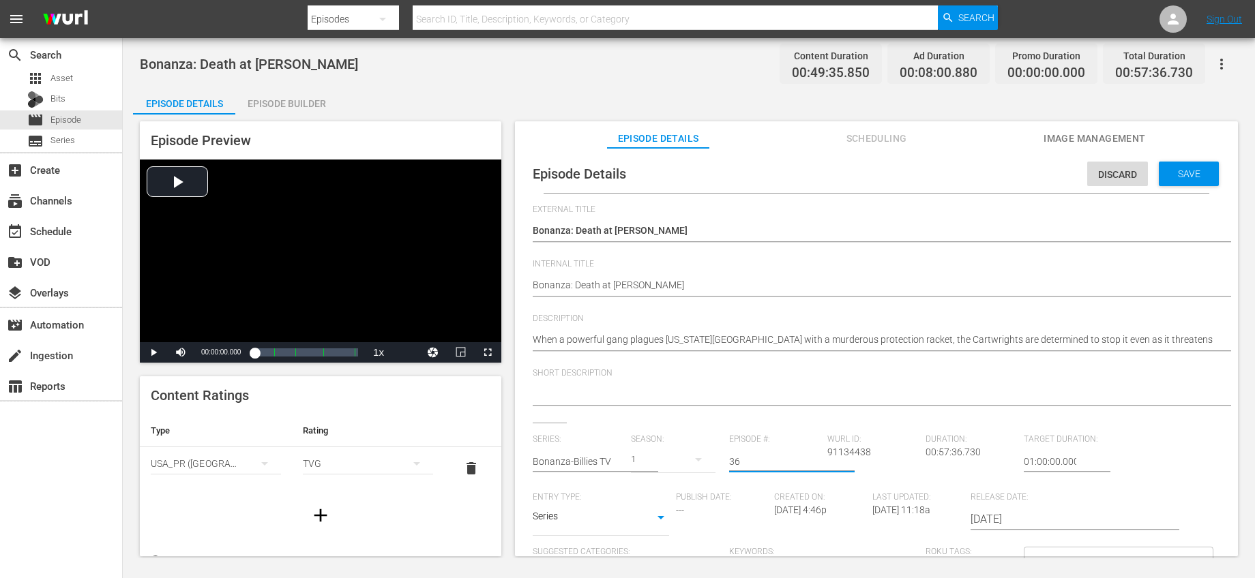
drag, startPoint x: 749, startPoint y: 455, endPoint x: 668, endPoint y: 457, distance: 80.5
click at [668, 457] on div "Series: Bonanza-Billies TV Season: 1 Episode #: 36 [PERSON_NAME] ID: 91134438 D…" at bounding box center [876, 561] width 687 height 254
drag, startPoint x: 769, startPoint y: 464, endPoint x: 665, endPoint y: 449, distance: 104.7
click at [665, 449] on div "Series: Bonanza-Billies TV Season: 1 Episode #: 3836 [PERSON_NAME] ID: 91134438…" at bounding box center [876, 561] width 687 height 254
type input "38"
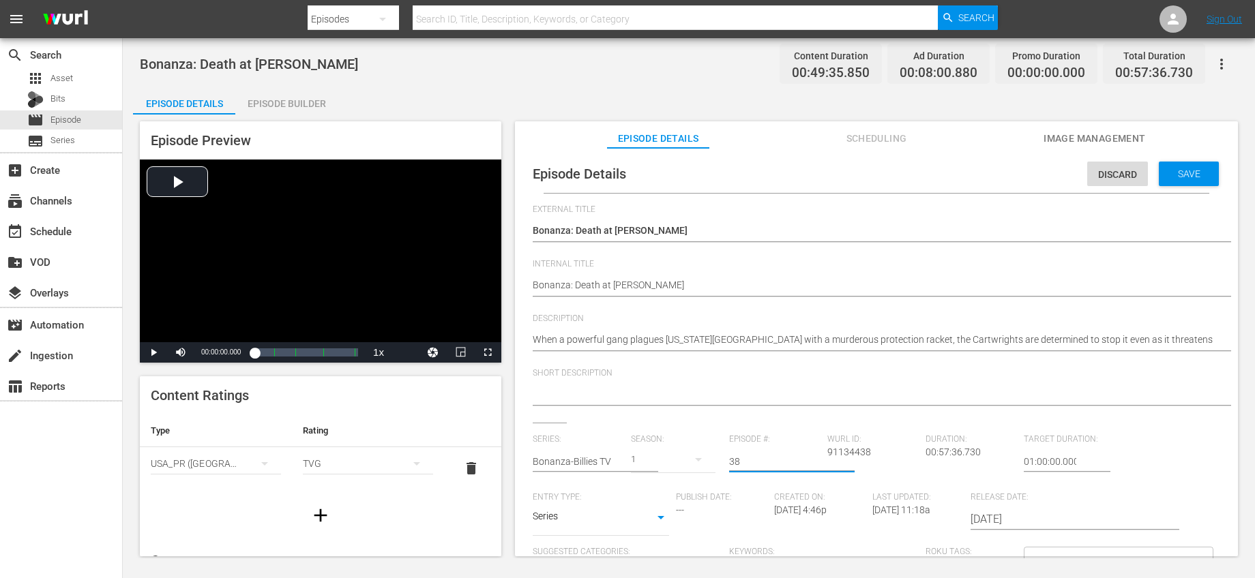
click at [751, 419] on div "Short Description" at bounding box center [876, 395] width 687 height 55
click at [1167, 174] on span "Save" at bounding box center [1189, 173] width 44 height 11
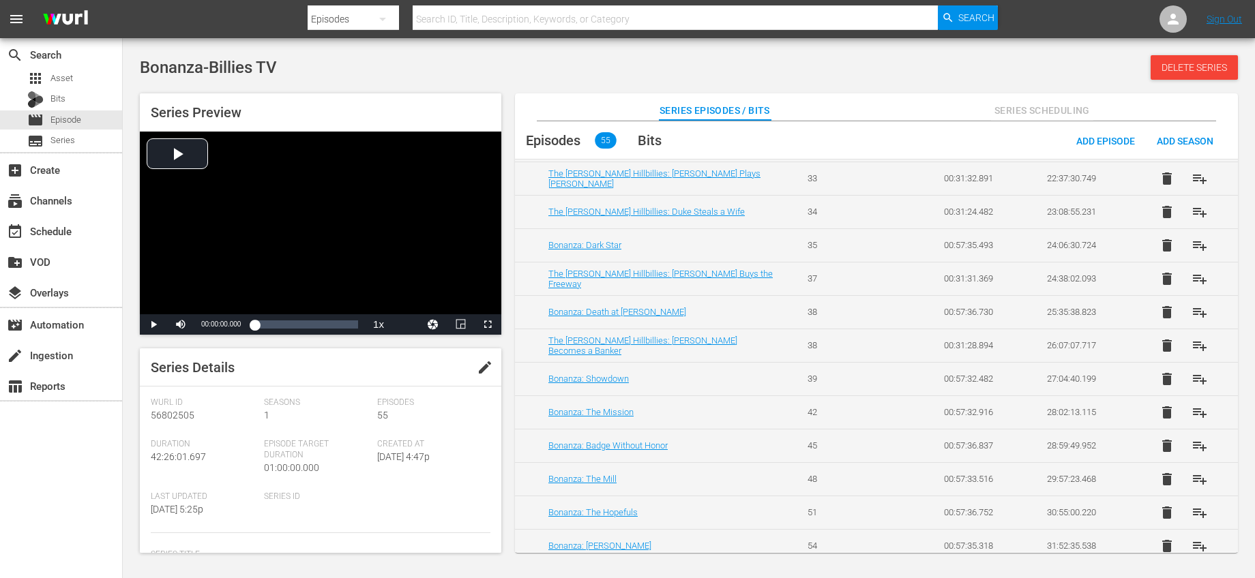
scroll to position [1137, 0]
click at [724, 301] on td "Bonanza: Death at [PERSON_NAME]" at bounding box center [653, 313] width 276 height 33
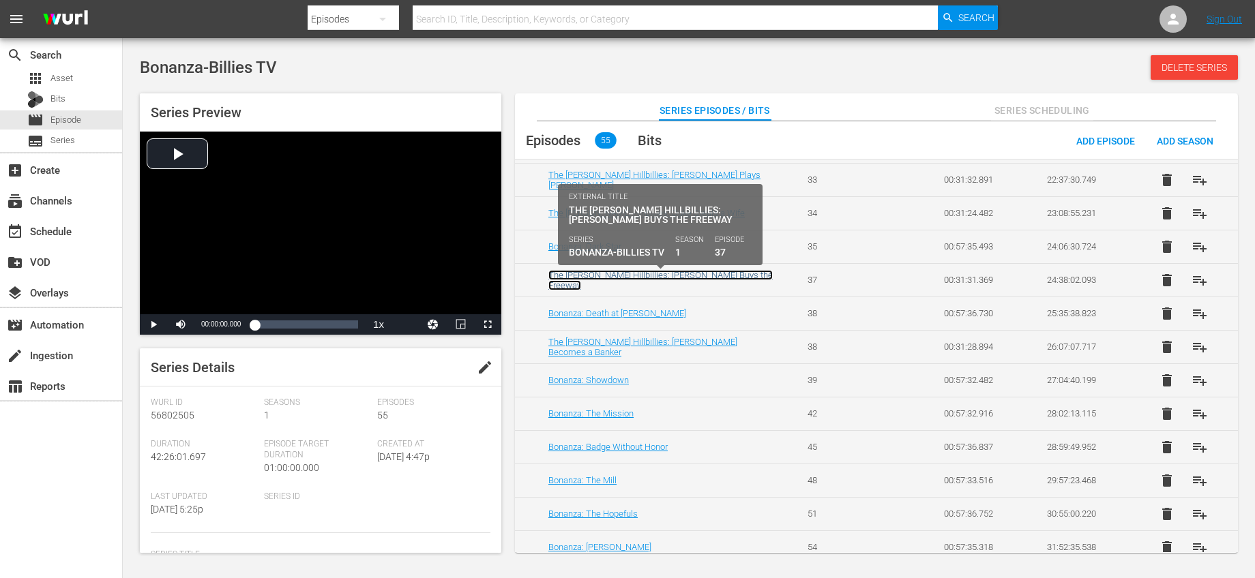
click at [711, 279] on link "The [PERSON_NAME] Hillbillies: [PERSON_NAME] Buys the Freeway" at bounding box center [660, 280] width 224 height 20
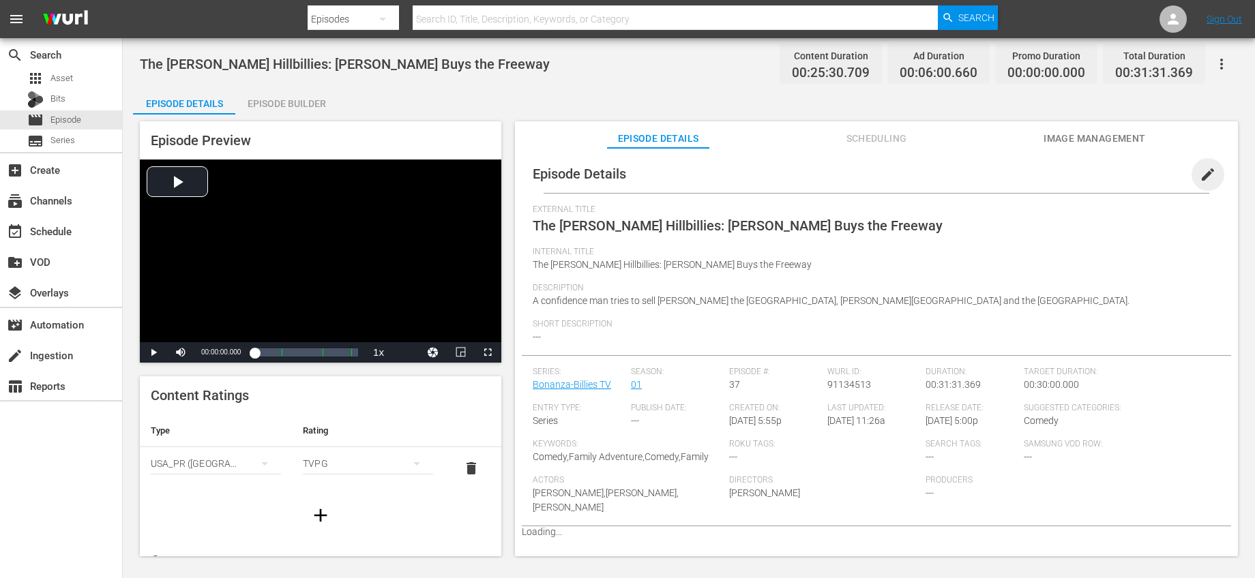
click at [1202, 173] on span "edit" at bounding box center [1207, 174] width 16 height 16
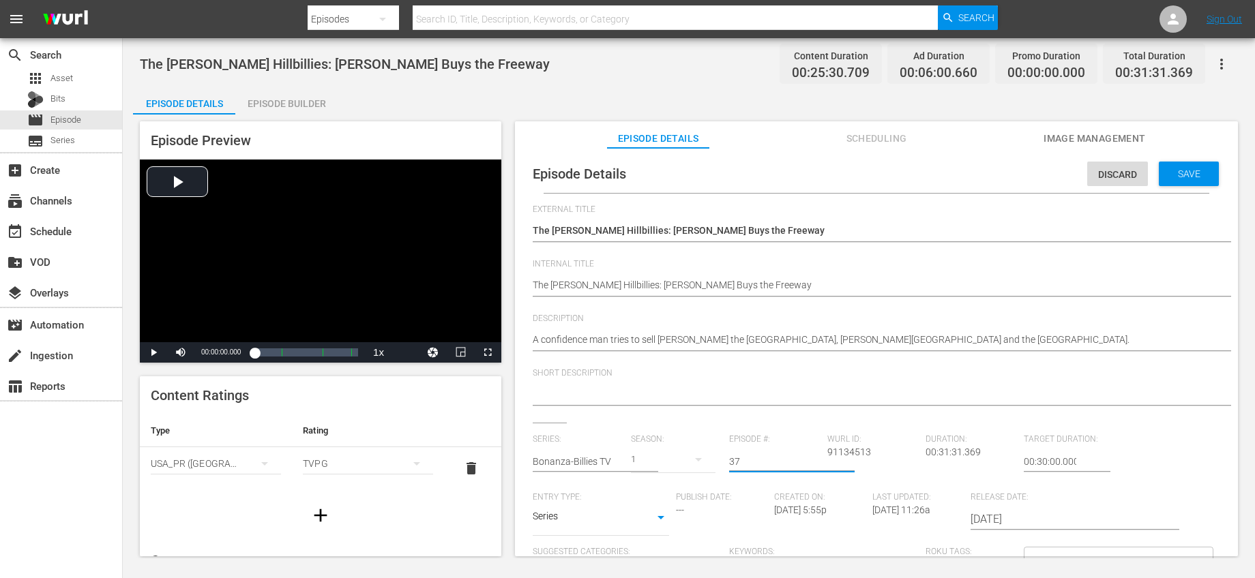
drag, startPoint x: 768, startPoint y: 461, endPoint x: 672, endPoint y: 437, distance: 98.4
click at [676, 438] on div "Series: Bonanza-Billies TV Season: 1 Episode #: 37 Wurl ID: 91134513 Duration: …" at bounding box center [876, 561] width 687 height 254
type input "36"
click at [1169, 173] on span "Save" at bounding box center [1189, 173] width 44 height 11
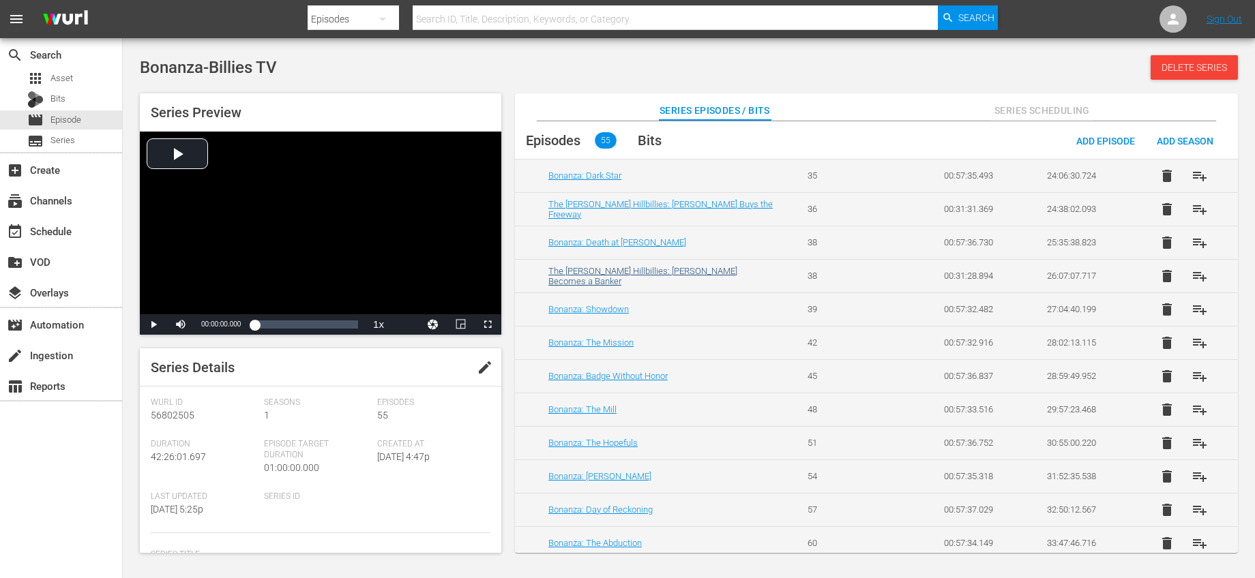
scroll to position [1205, 0]
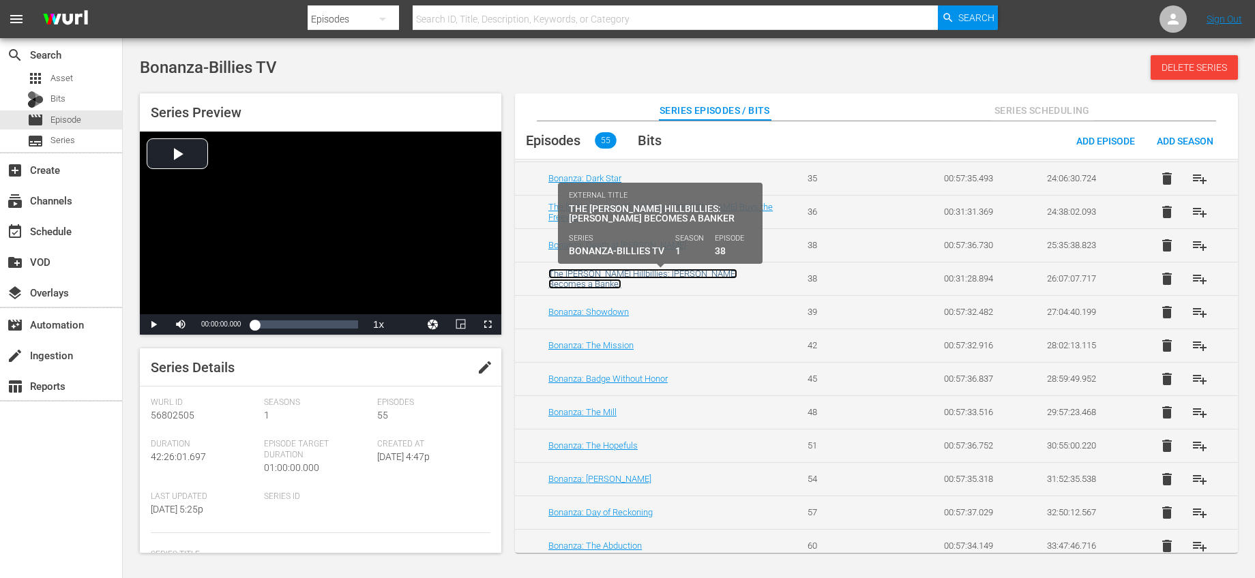
click at [695, 275] on link "The [PERSON_NAME] Hillbillies: [PERSON_NAME] Becomes a Banker" at bounding box center [642, 279] width 189 height 20
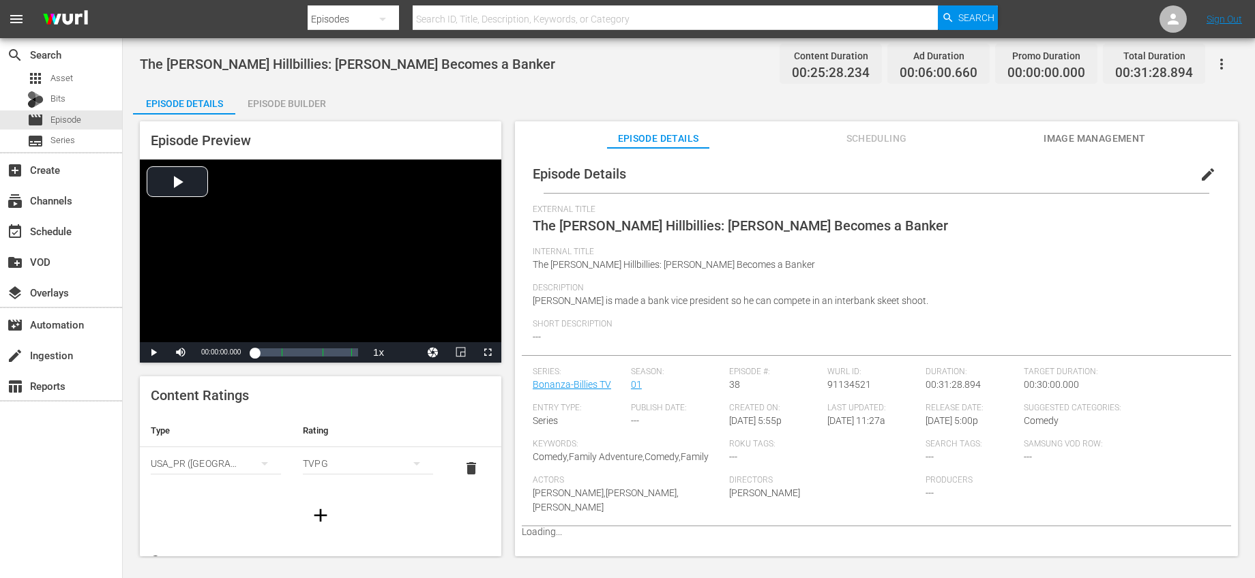
click at [1199, 171] on span "edit" at bounding box center [1207, 174] width 16 height 16
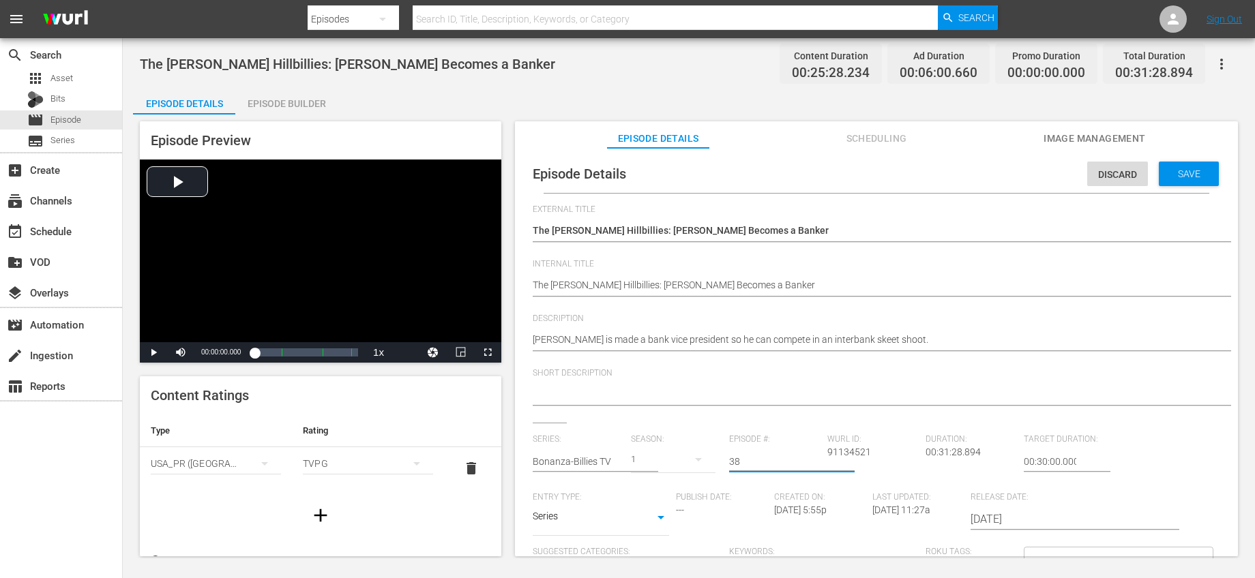
drag, startPoint x: 781, startPoint y: 453, endPoint x: 662, endPoint y: 440, distance: 119.4
click at [663, 440] on div "Series: Bonanza-Billies TV Season: 1 Episode #: 38 Wurl ID: 91134521 Duration: …" at bounding box center [876, 561] width 687 height 254
drag, startPoint x: 760, startPoint y: 458, endPoint x: 674, endPoint y: 451, distance: 86.2
click at [675, 452] on div "Series: Bonanza-Billies TV Season: 1 Episode #: 3738 Wurl ID: 91134521 Duration…" at bounding box center [876, 561] width 687 height 254
type input "37"
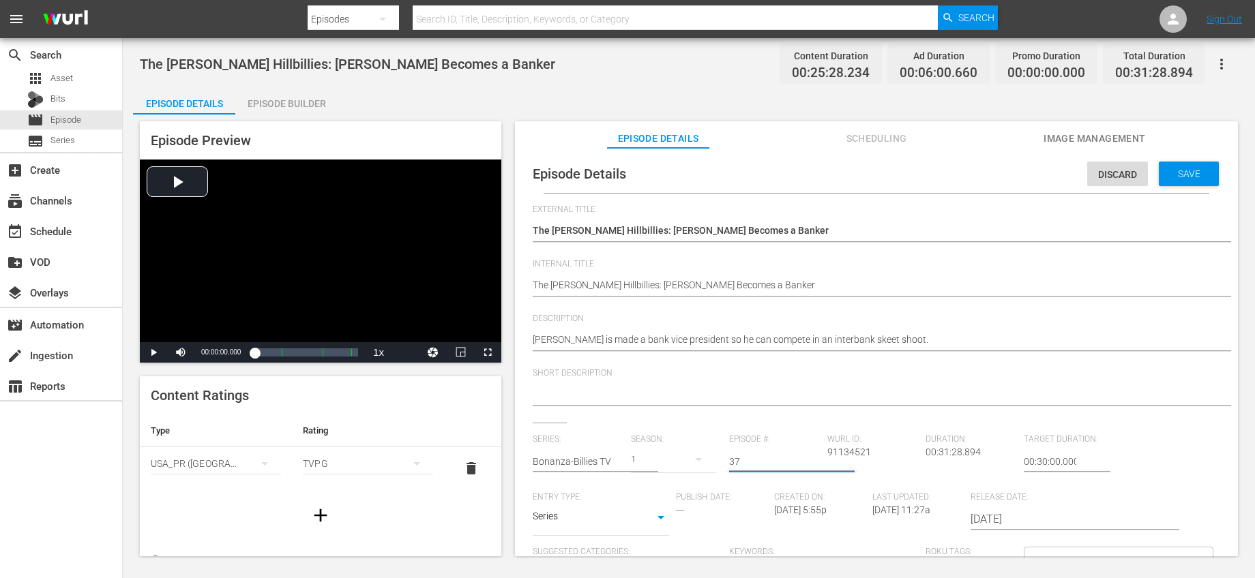
drag, startPoint x: 815, startPoint y: 428, endPoint x: 860, endPoint y: 400, distance: 53.0
click at [816, 427] on div "External Title The Beverly Hillbillies: Jed Becomes a Banker The Beverly Hillbi…" at bounding box center [876, 470] width 687 height 530
click at [1169, 183] on div "Save" at bounding box center [1188, 174] width 60 height 25
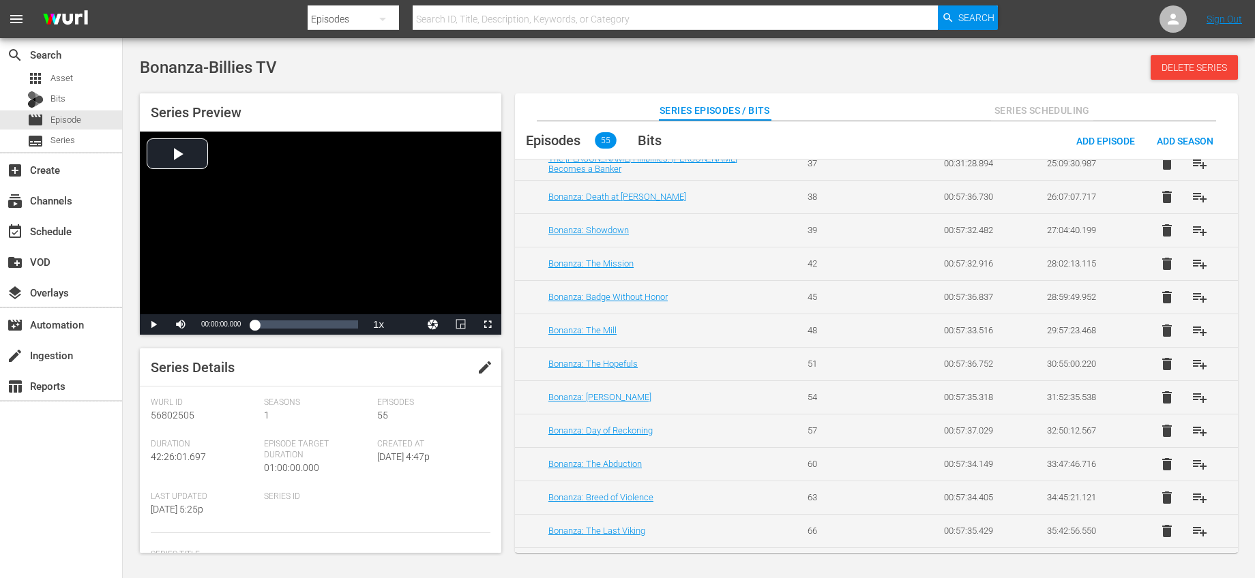
scroll to position [1287, 0]
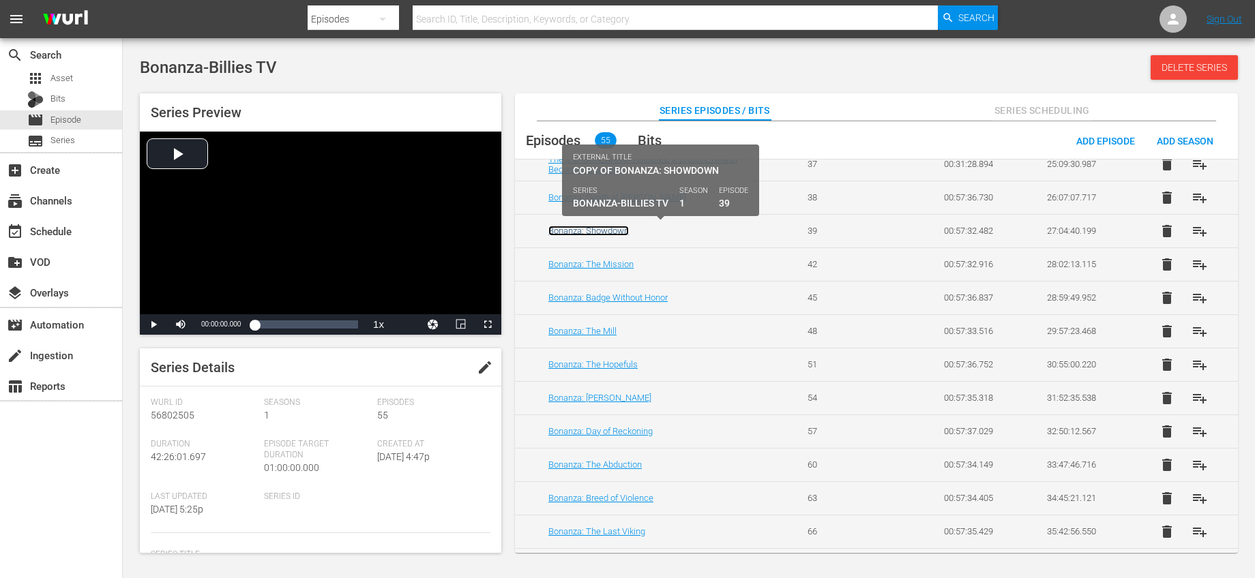
click at [617, 230] on link "Bonanza: Showdown" at bounding box center [588, 231] width 80 height 10
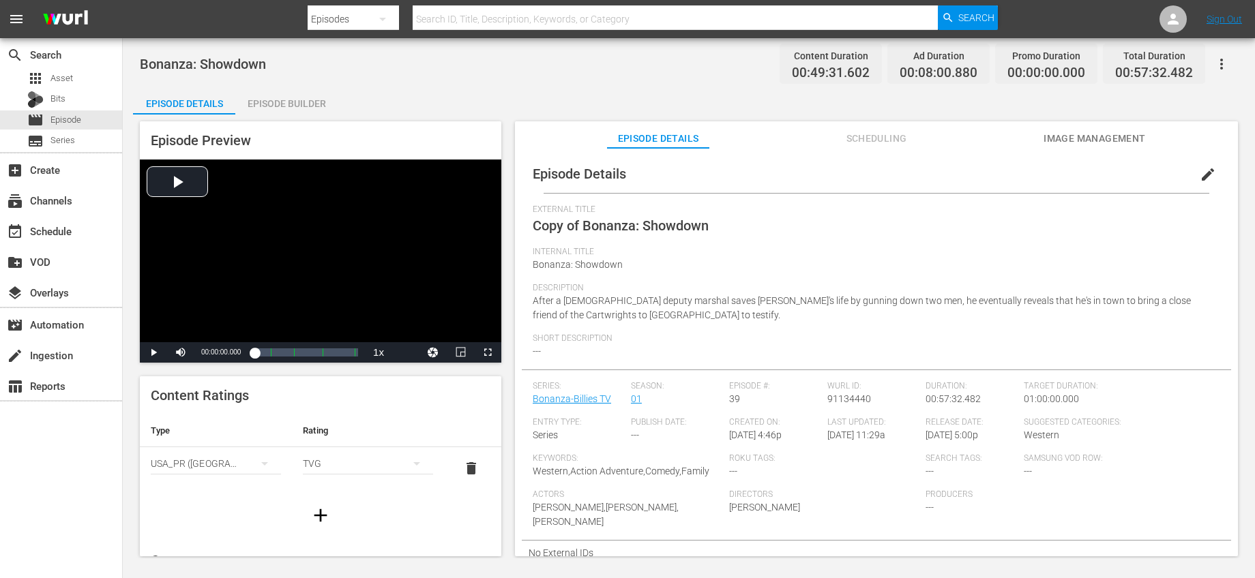
click at [1191, 177] on button "edit" at bounding box center [1207, 174] width 33 height 33
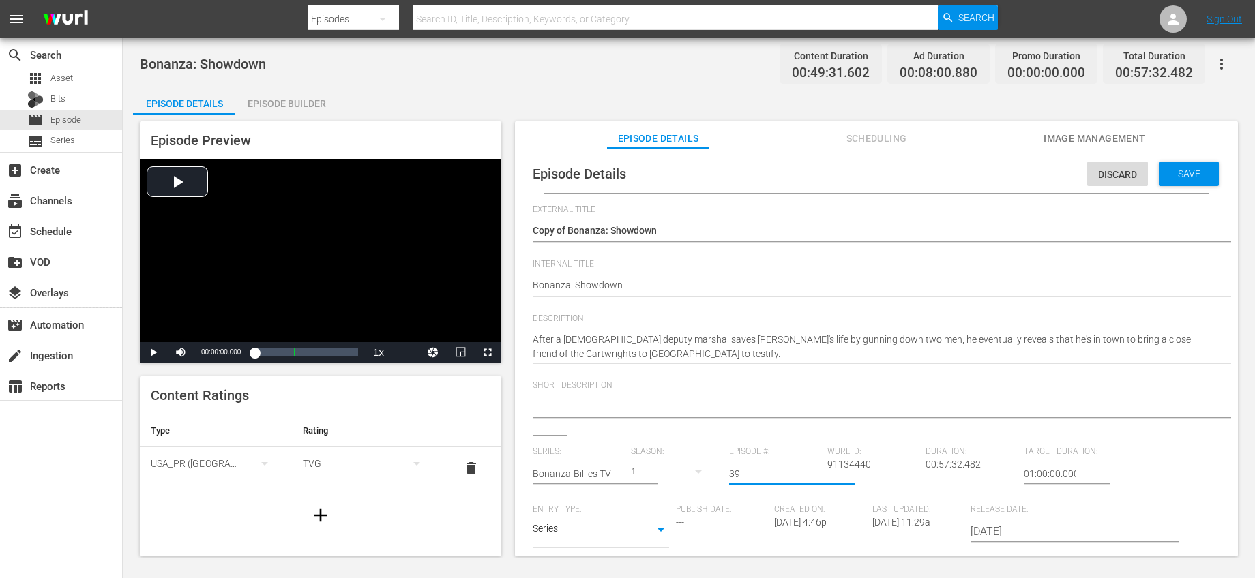
drag, startPoint x: 751, startPoint y: 477, endPoint x: 662, endPoint y: 455, distance: 91.3
click at [662, 455] on div "Series: Bonanza-Billies TV Season: 1 Episode #: 39 Wurl ID: 91134440 Duration: …" at bounding box center [876, 574] width 687 height 254
type input "41"
click at [1190, 177] on span "Save" at bounding box center [1189, 173] width 44 height 11
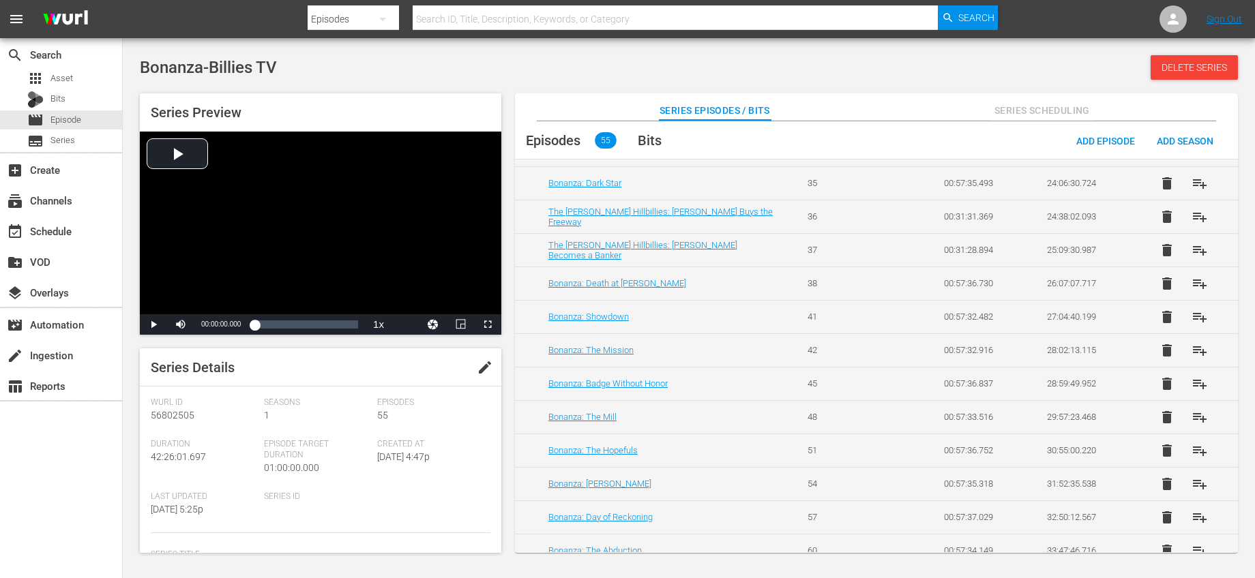
scroll to position [1218, 0]
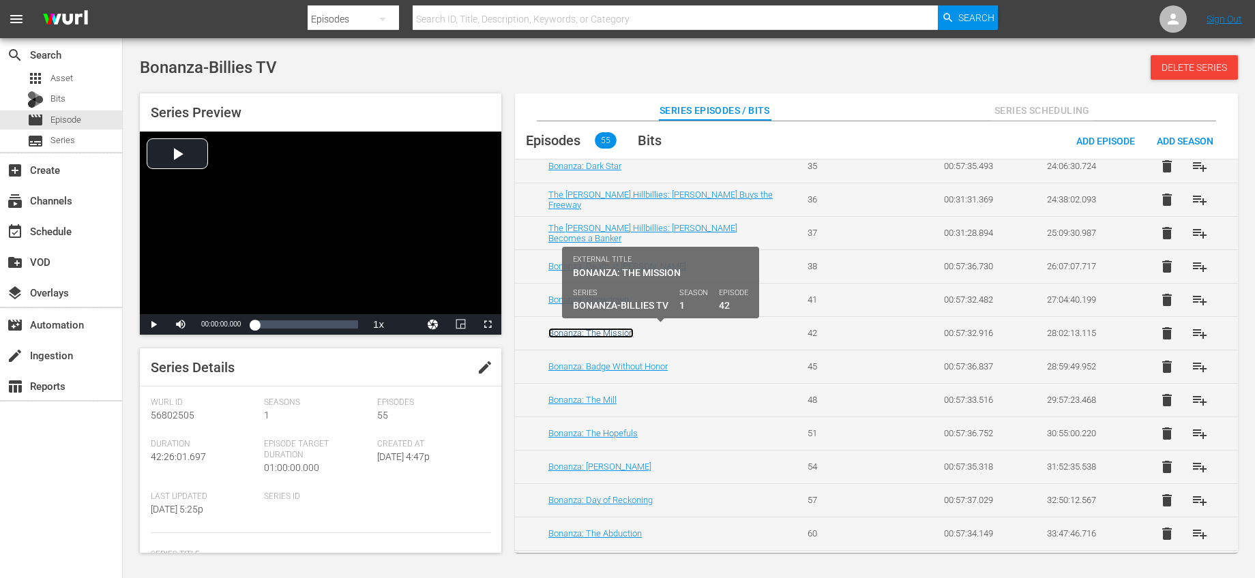
click at [608, 329] on link "Bonanza: The Mission" at bounding box center [590, 333] width 85 height 10
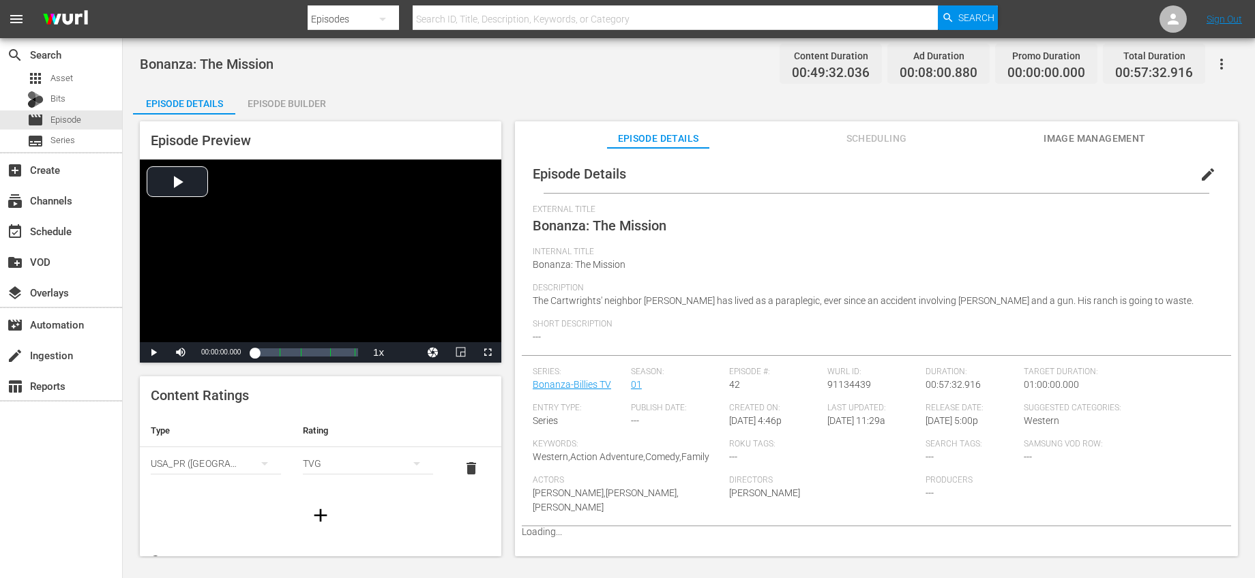
click at [1199, 170] on span "edit" at bounding box center [1207, 174] width 16 height 16
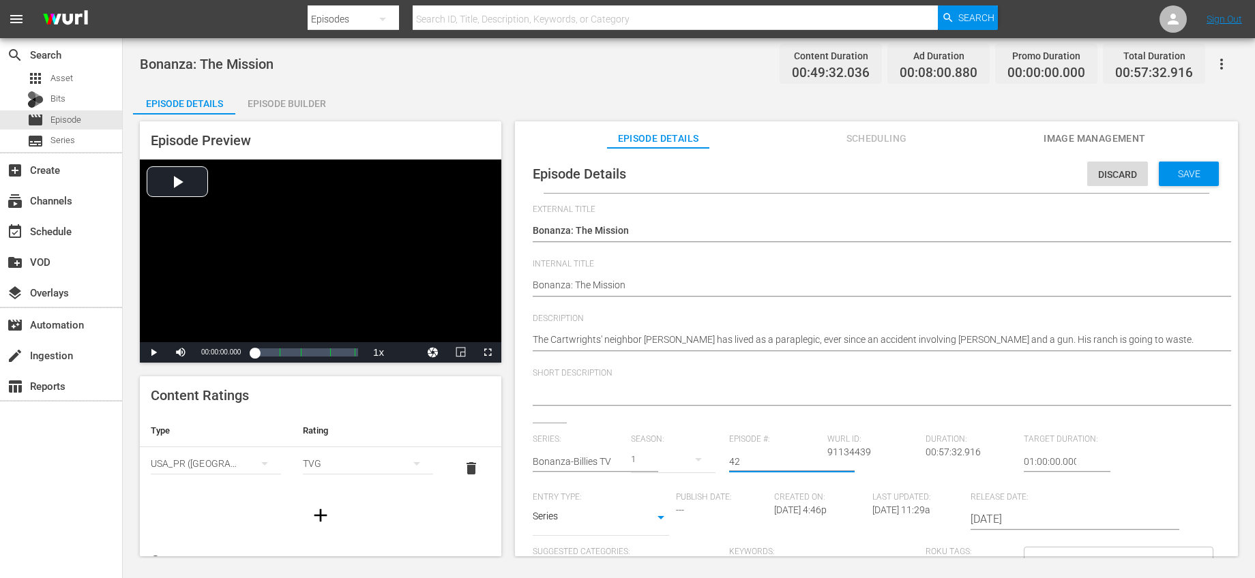
drag, startPoint x: 780, startPoint y: 456, endPoint x: 759, endPoint y: 456, distance: 21.1
click at [760, 456] on input "42" at bounding box center [774, 461] width 91 height 33
type input "44"
click at [820, 415] on div "Short Description" at bounding box center [876, 395] width 687 height 55
click at [1182, 179] on span "Save" at bounding box center [1189, 173] width 44 height 11
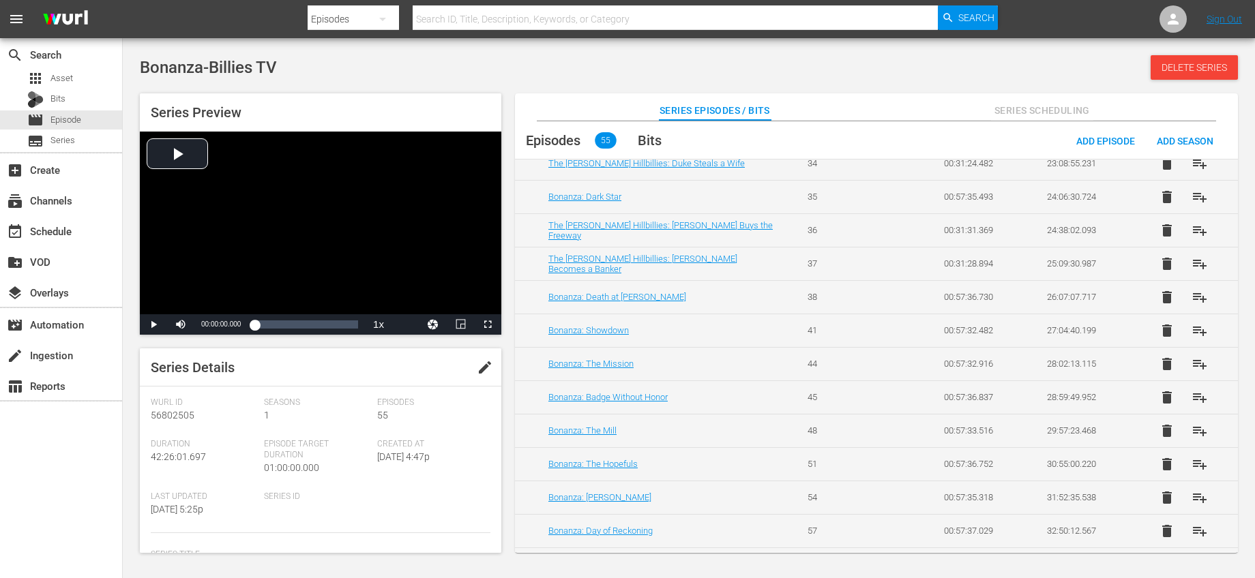
scroll to position [1201, 0]
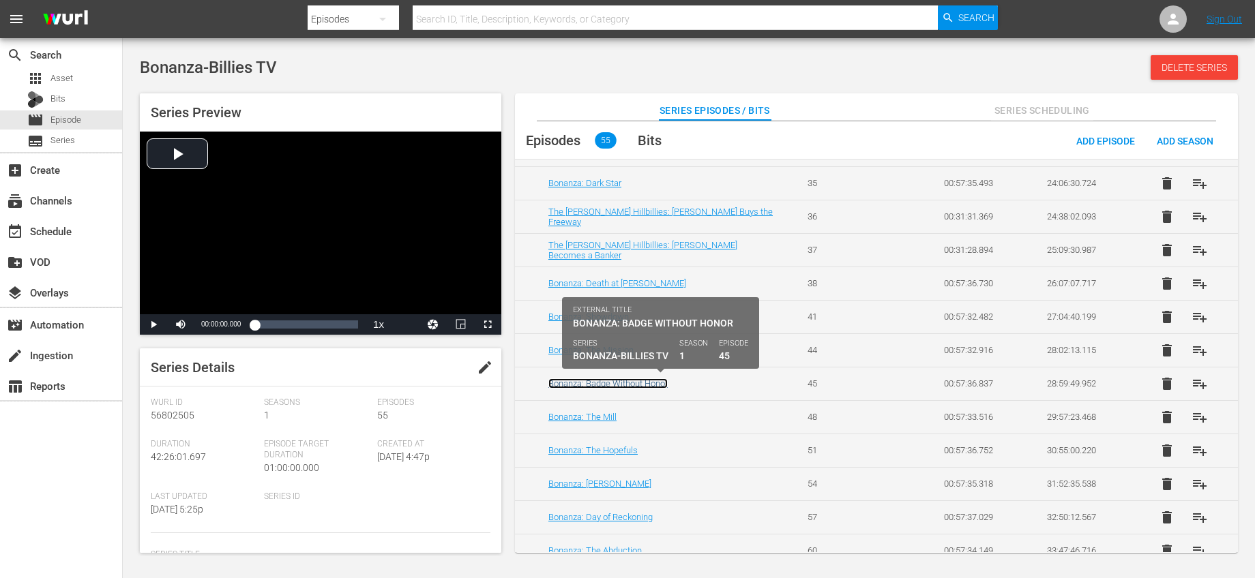
click at [655, 382] on link "Bonanza: Badge Without Honor" at bounding box center [607, 383] width 119 height 10
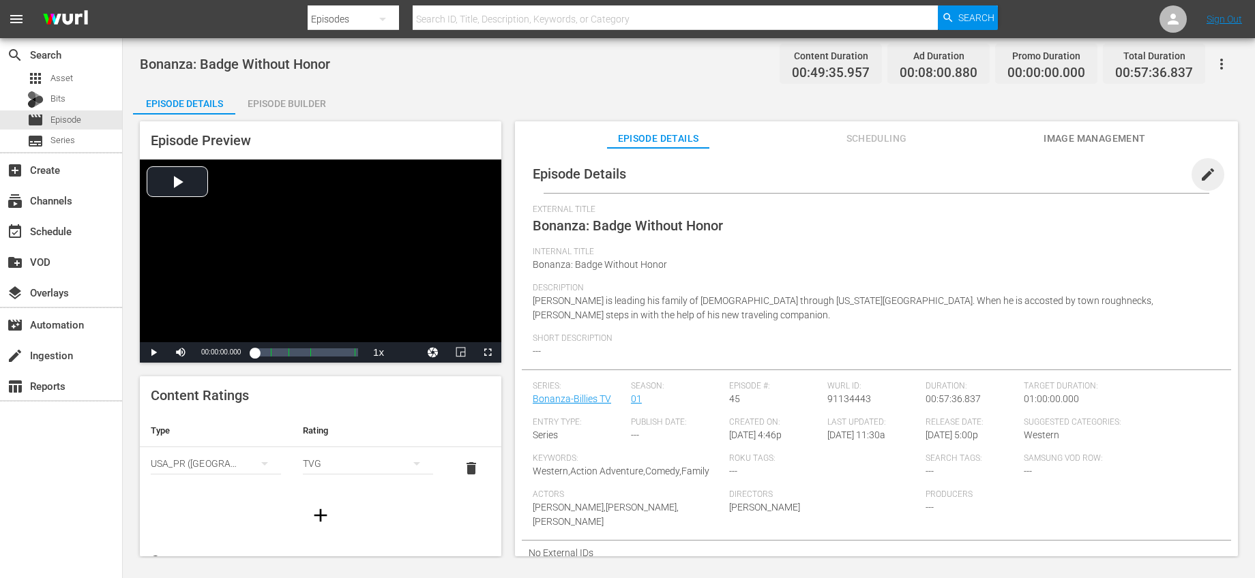
click at [1202, 168] on span "edit" at bounding box center [1207, 174] width 16 height 16
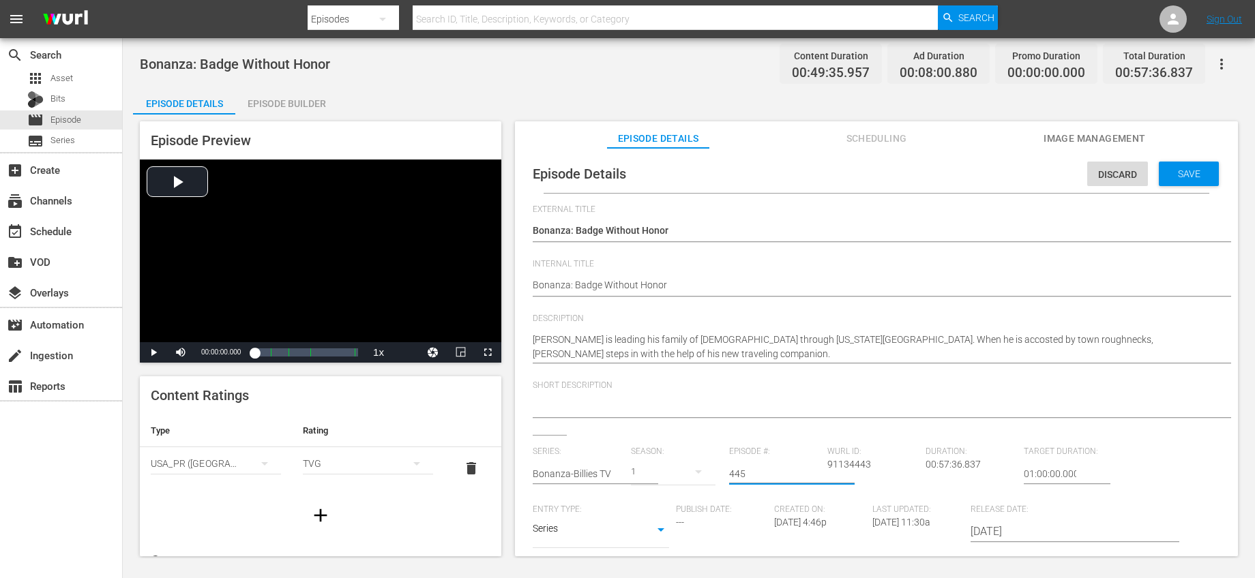
drag, startPoint x: 771, startPoint y: 468, endPoint x: 695, endPoint y: 457, distance: 77.1
click at [703, 459] on div "Series: Bonanza-Billies TV Season: 1 Episode #: 445 Wurl ID: 91134443 Duration:…" at bounding box center [876, 574] width 687 height 254
drag, startPoint x: 766, startPoint y: 476, endPoint x: 655, endPoint y: 451, distance: 114.5
click at [656, 452] on div "Series: Bonanza-Billies TV Season: 1 Episode #: 7445 Wurl ID: 91134443 Duration…" at bounding box center [876, 574] width 687 height 254
type input "47"
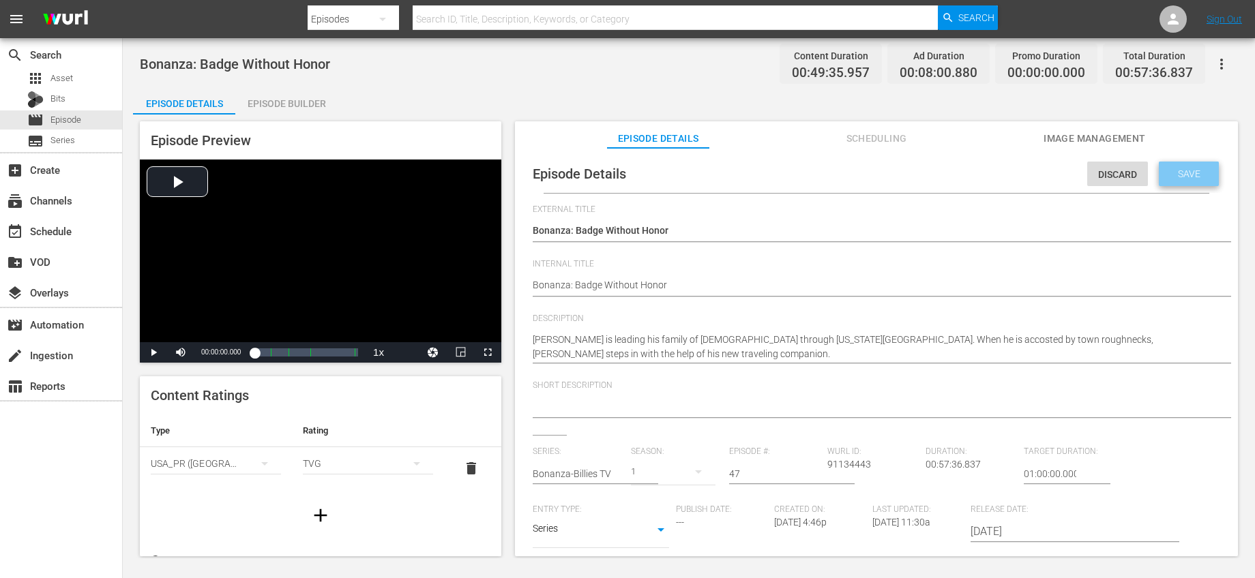
click at [1180, 181] on div "Save" at bounding box center [1188, 174] width 60 height 25
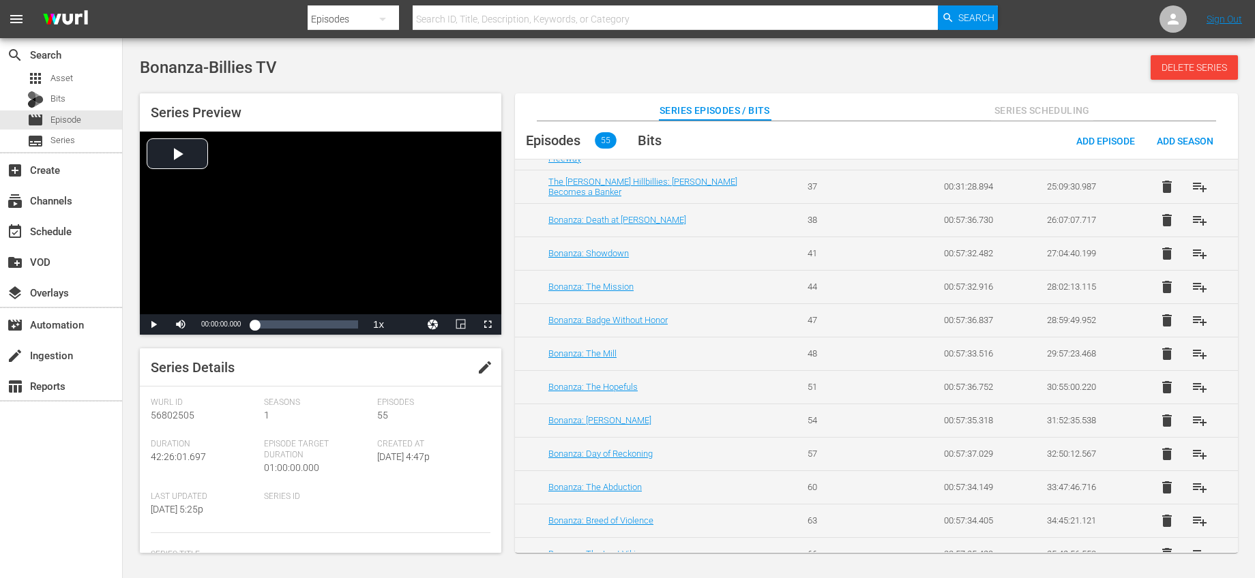
scroll to position [1278, 0]
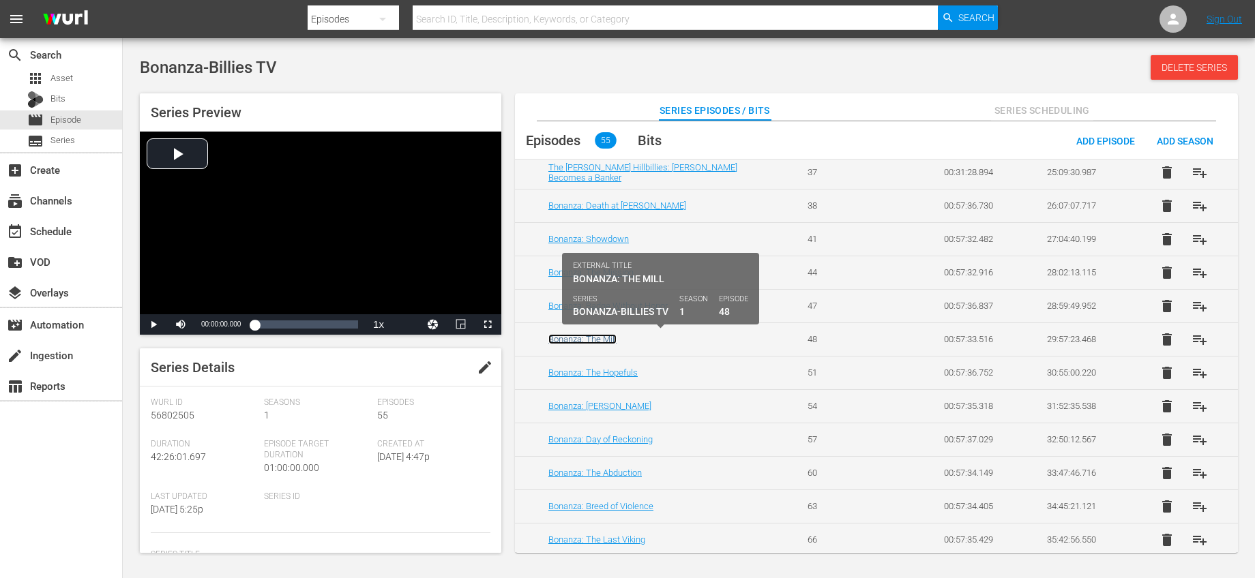
click at [592, 340] on link "Bonanza: The Mill" at bounding box center [582, 339] width 68 height 10
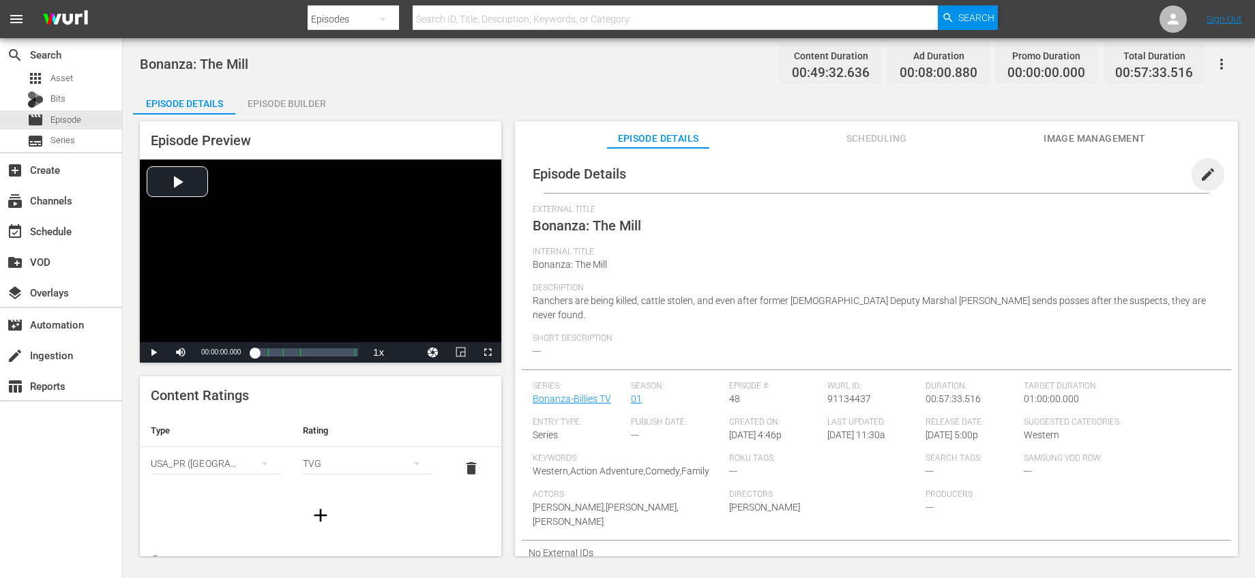
click at [1206, 181] on span "edit" at bounding box center [1207, 174] width 16 height 16
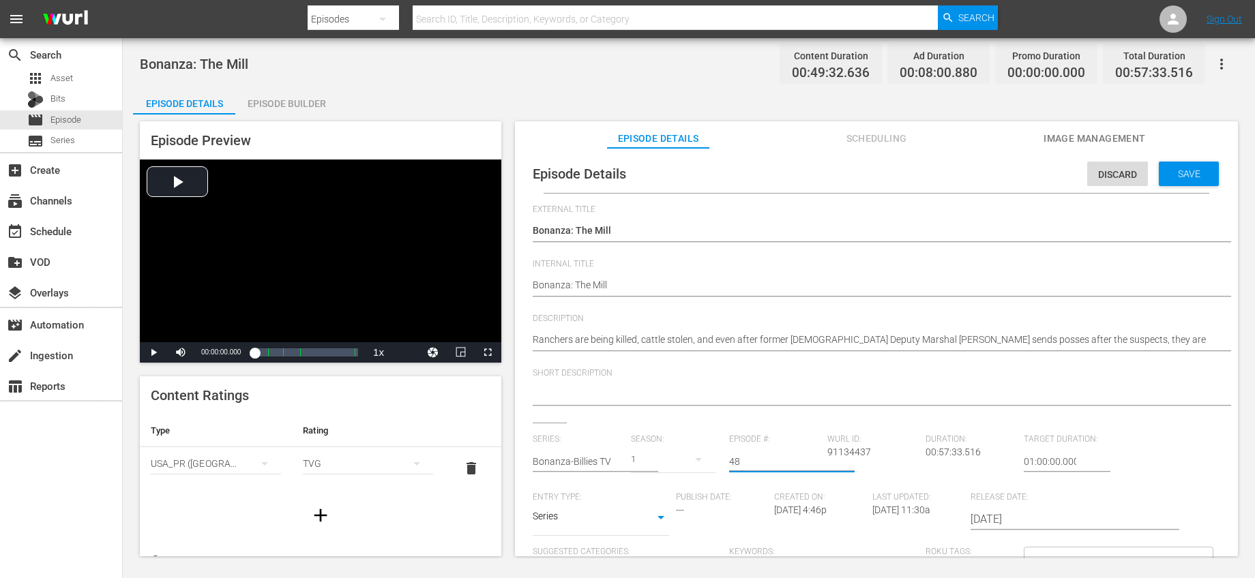
drag, startPoint x: 743, startPoint y: 453, endPoint x: 785, endPoint y: 479, distance: 49.0
click at [785, 479] on div "Episode #: 48" at bounding box center [778, 463] width 98 height 58
type input "50"
click at [1187, 176] on span "Save" at bounding box center [1189, 173] width 44 height 11
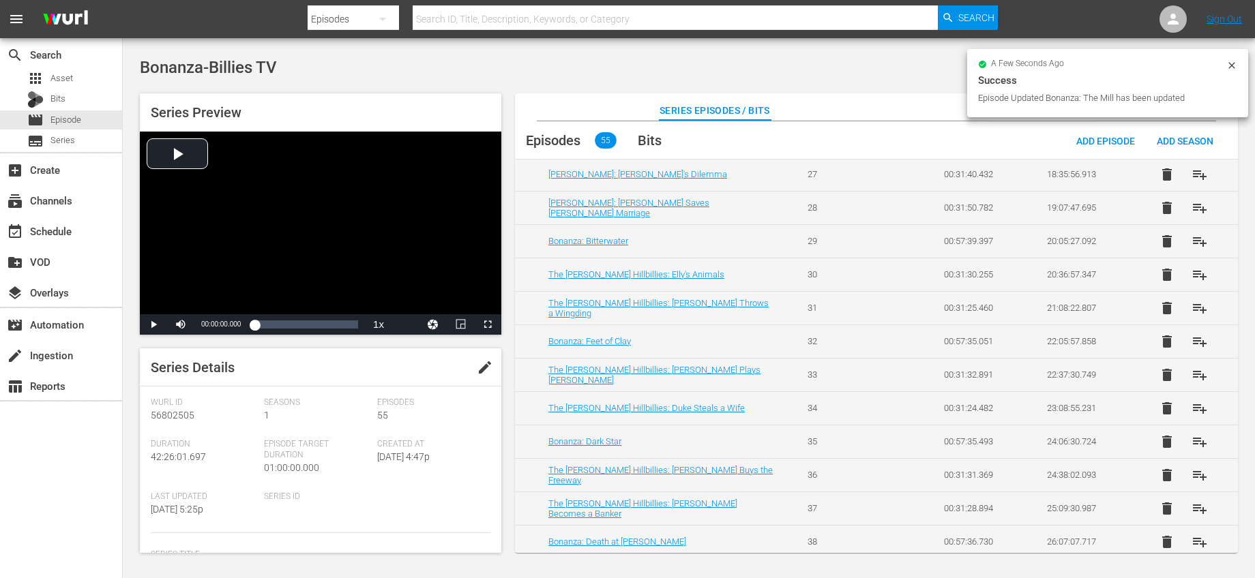
scroll to position [1338, 0]
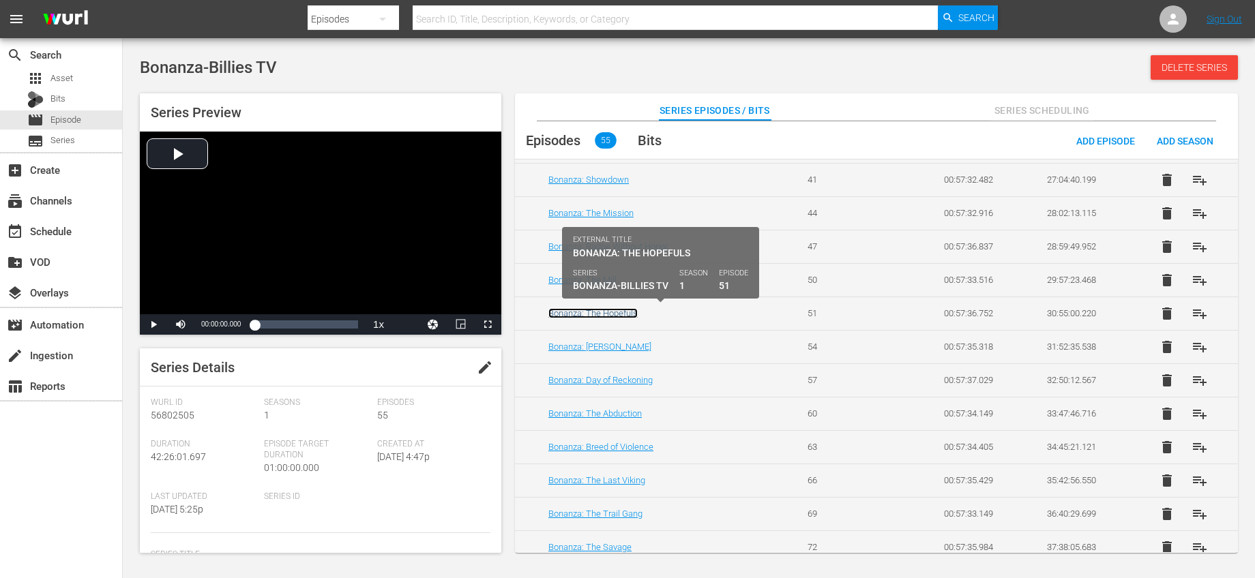
click at [623, 315] on link "Bonanza: The Hopefuls" at bounding box center [592, 313] width 89 height 10
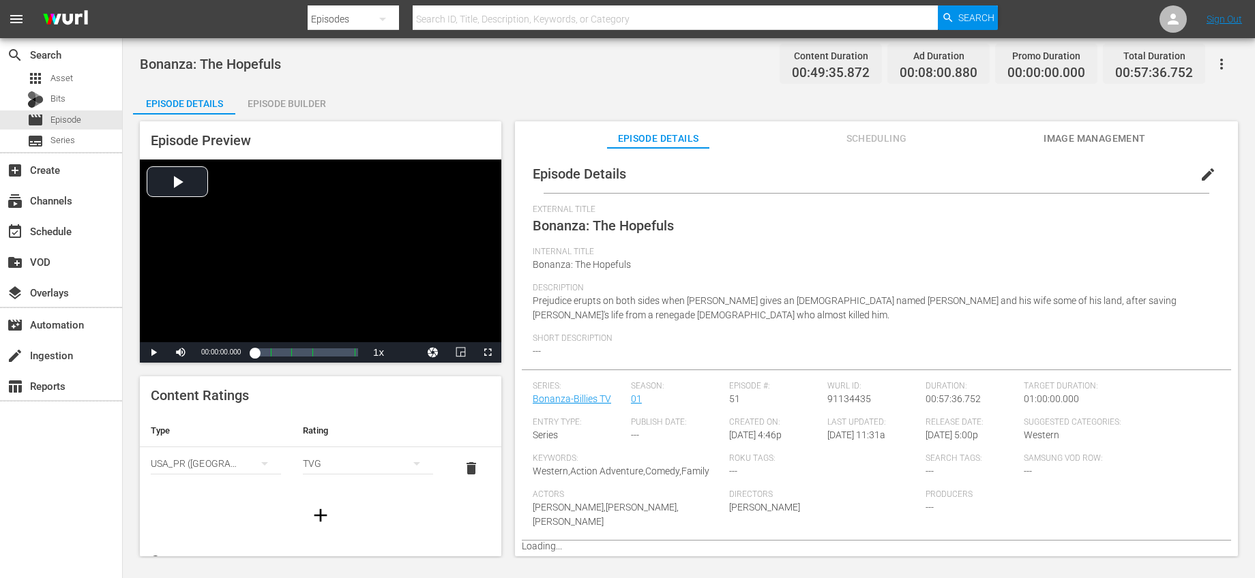
click at [1205, 170] on span "edit" at bounding box center [1207, 174] width 16 height 16
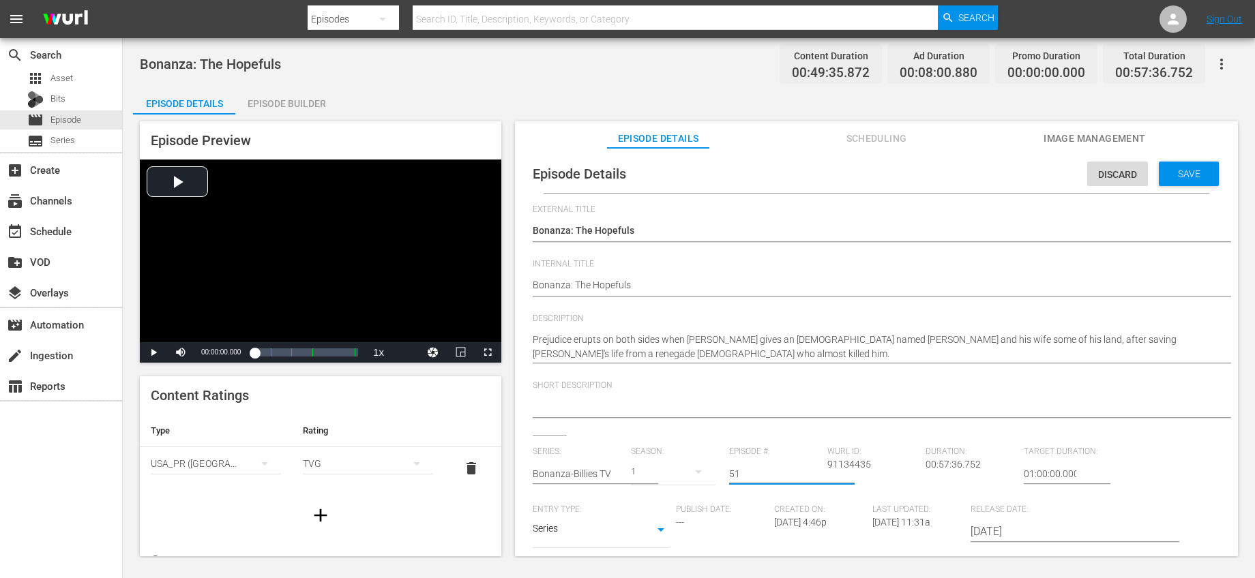
drag, startPoint x: 757, startPoint y: 476, endPoint x: 674, endPoint y: 453, distance: 85.5
click at [676, 458] on div "Series: Bonanza-Billies TV Season: 1 Episode #: 51 Wurl ID: 91134435 Duration: …" at bounding box center [876, 574] width 687 height 254
drag, startPoint x: 755, startPoint y: 474, endPoint x: 670, endPoint y: 463, distance: 86.6
click at [670, 464] on div "Series: Bonanza-Billies TV Season: 1 Episode #: 35 Wurl ID: 91134435 Duration: …" at bounding box center [876, 574] width 687 height 254
type input "53"
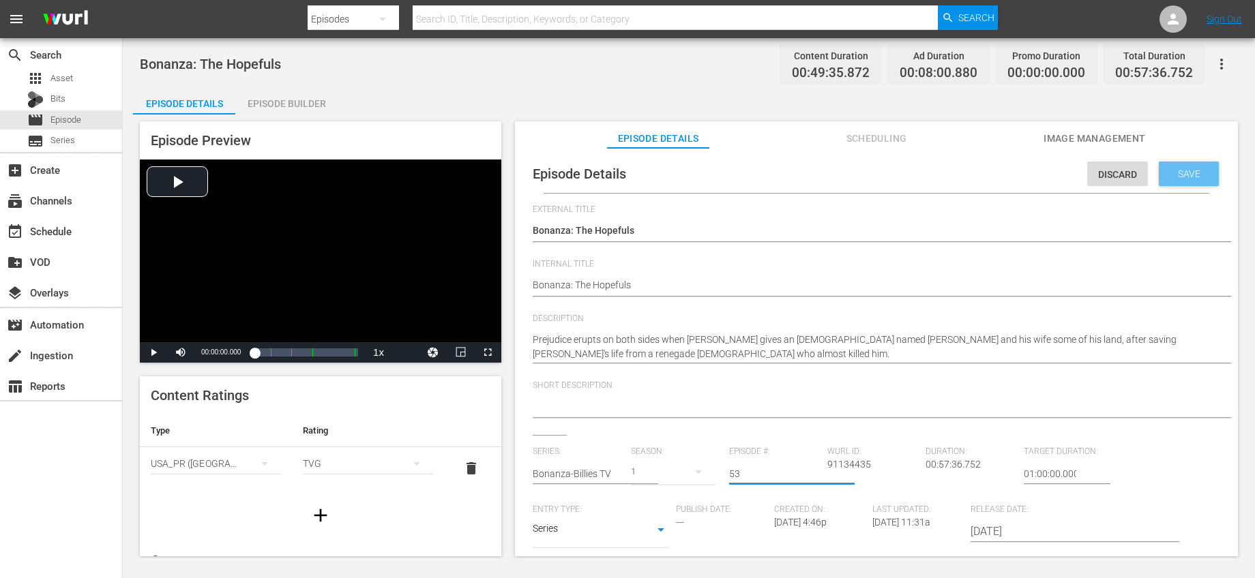
click at [1186, 178] on span "Save" at bounding box center [1189, 173] width 44 height 11
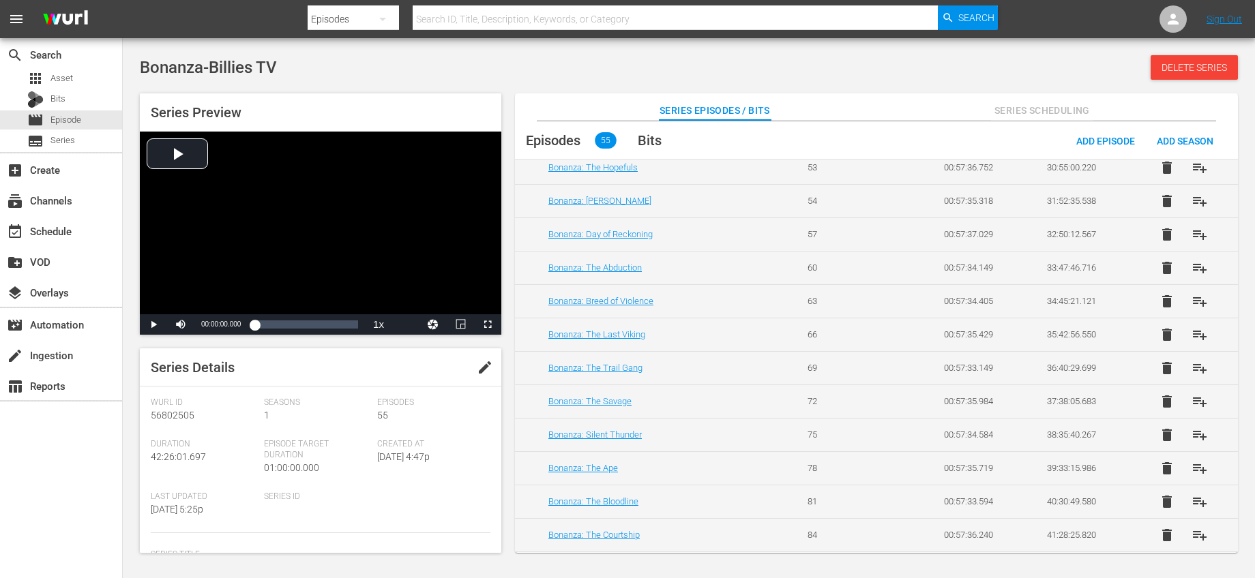
scroll to position [1387, 0]
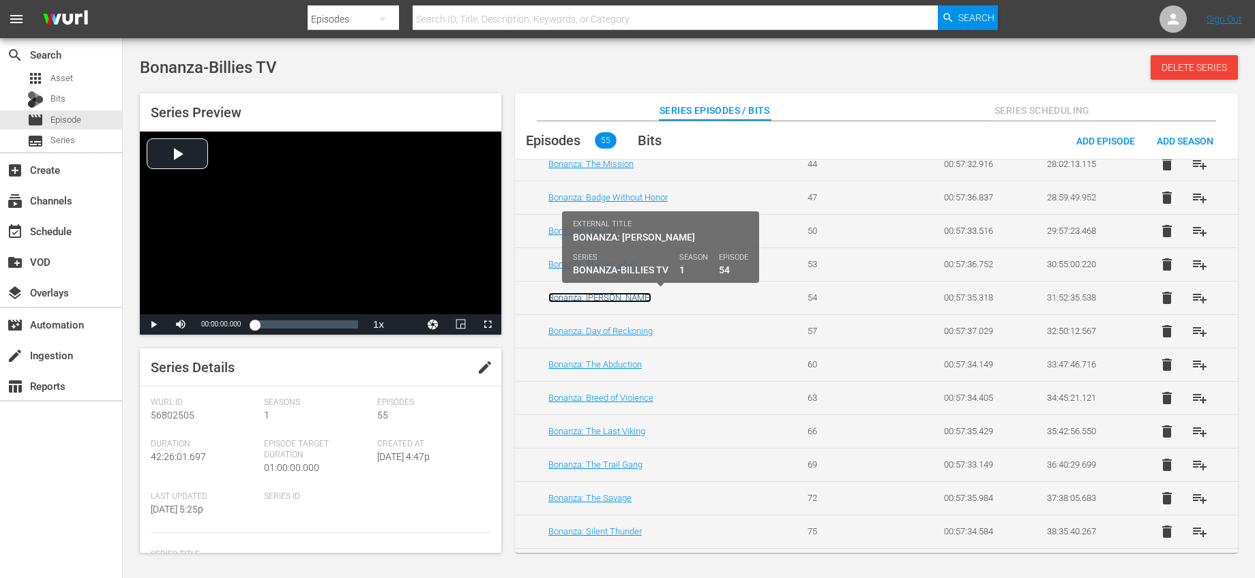
click at [629, 297] on link "Bonanza: [PERSON_NAME]" at bounding box center [599, 298] width 103 height 10
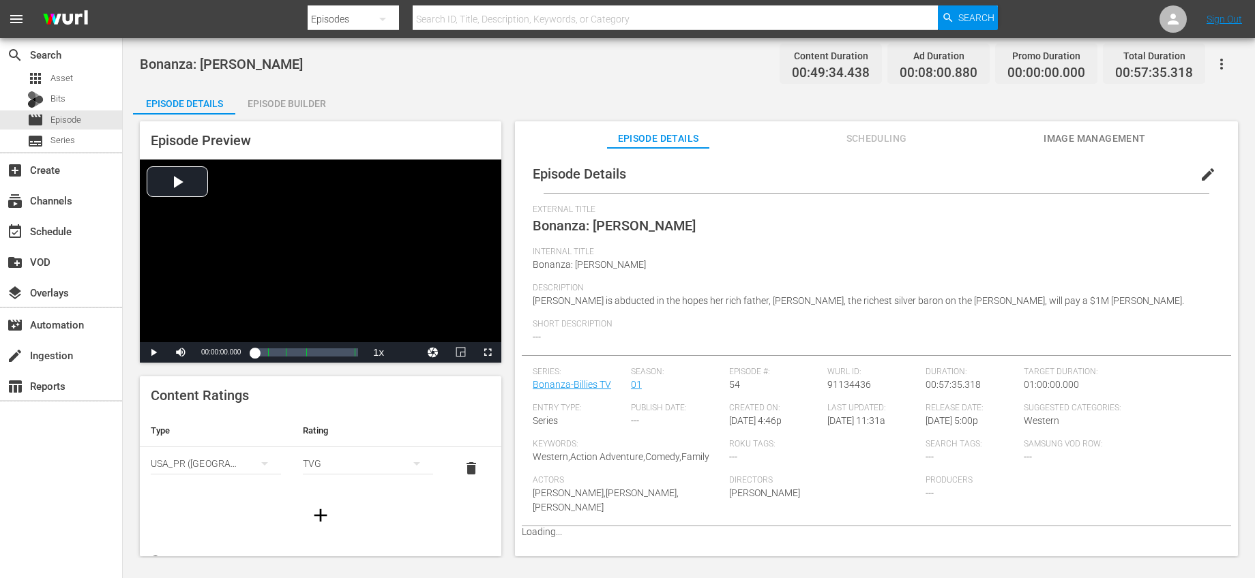
click at [1205, 170] on span "edit" at bounding box center [1207, 174] width 16 height 16
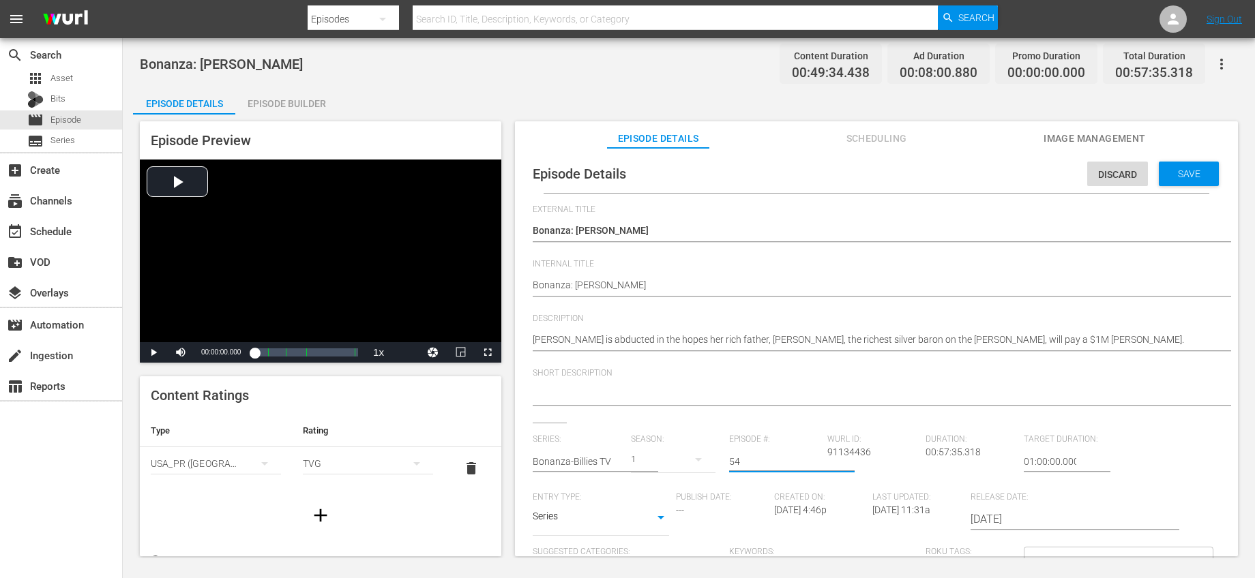
drag, startPoint x: 725, startPoint y: 459, endPoint x: 644, endPoint y: 451, distance: 82.2
click at [644, 453] on div "Series: Bonanza-Billies TV Season: 1 Episode #: 54 Wurl ID: 91134436 Duration: …" at bounding box center [876, 561] width 687 height 254
type input "56"
click at [1193, 175] on span "Save" at bounding box center [1189, 173] width 44 height 11
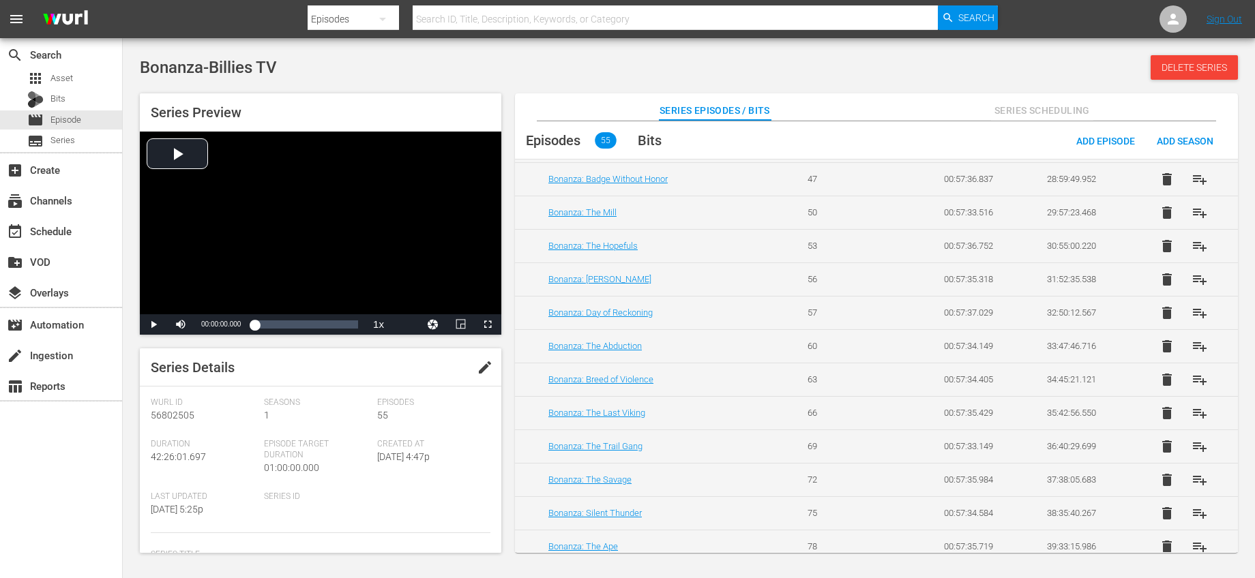
scroll to position [1403, 0]
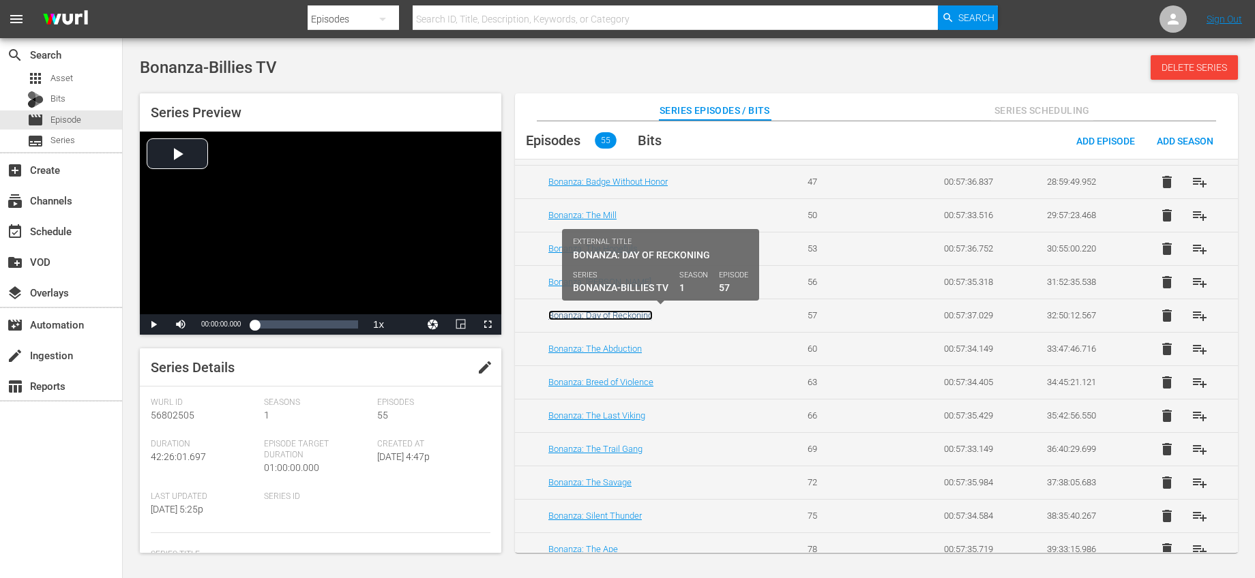
click at [631, 314] on link "Bonanza: Day of Reckoning" at bounding box center [600, 315] width 104 height 10
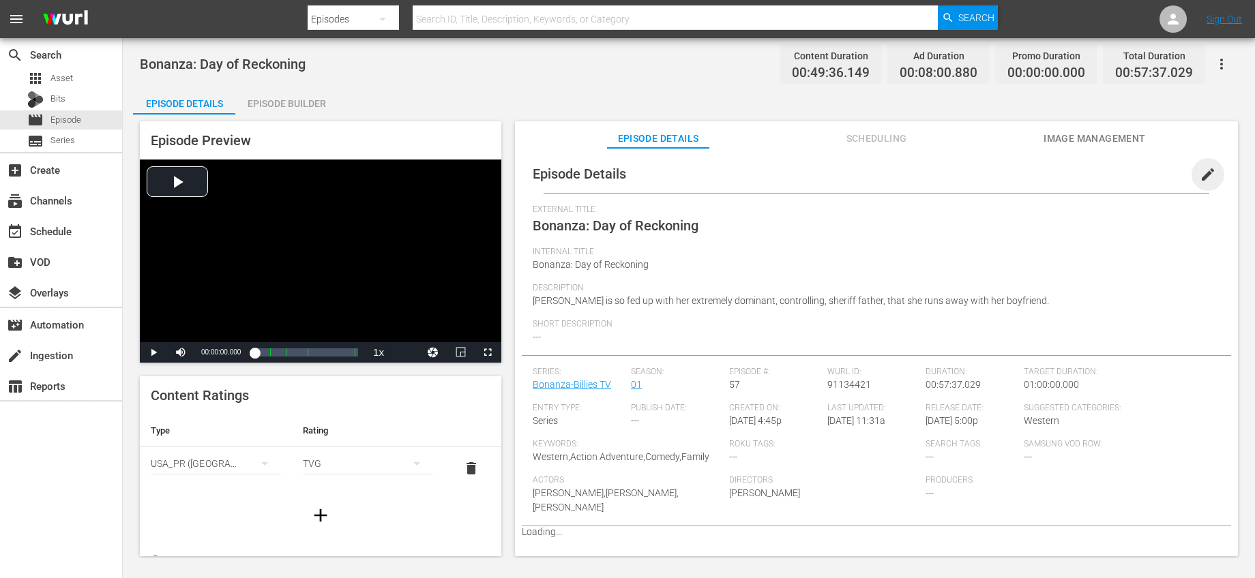
click at [1199, 176] on span "edit" at bounding box center [1207, 174] width 16 height 16
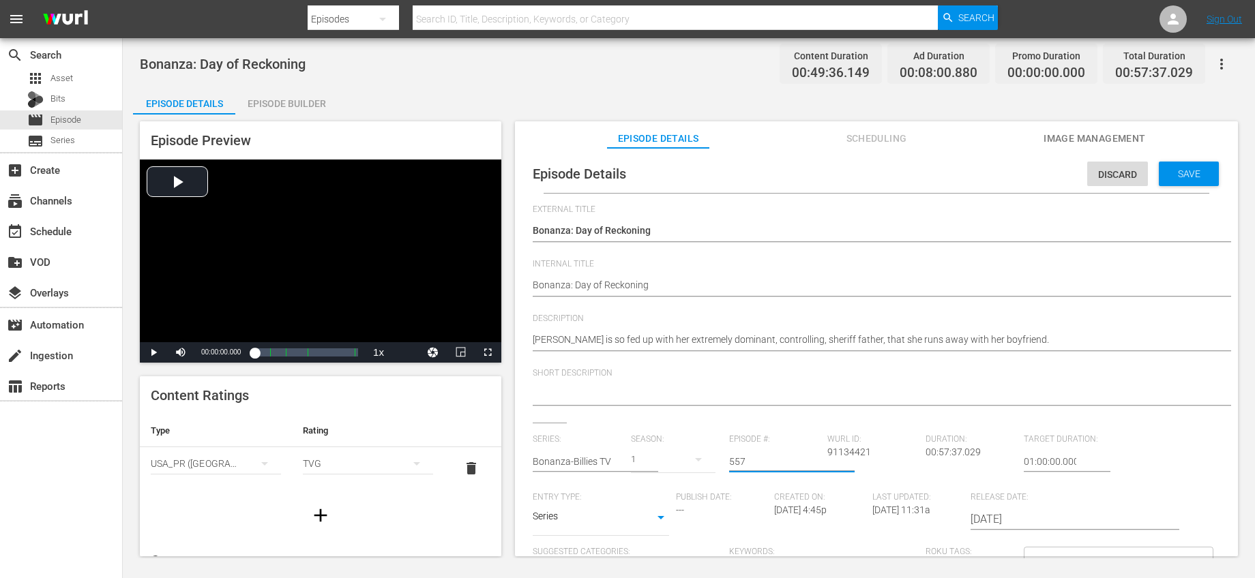
drag, startPoint x: 763, startPoint y: 455, endPoint x: 668, endPoint y: 445, distance: 95.9
click at [667, 447] on div "Series: Bonanza-Billies TV Season: 1 Episode #: 557 Wurl ID: 91134421 Duration:…" at bounding box center [876, 561] width 687 height 254
click at [682, 443] on button "button" at bounding box center [698, 459] width 33 height 33
drag, startPoint x: 747, startPoint y: 460, endPoint x: 689, endPoint y: 451, distance: 59.2
click at [689, 452] on div "1" at bounding box center [627, 289] width 1255 height 578
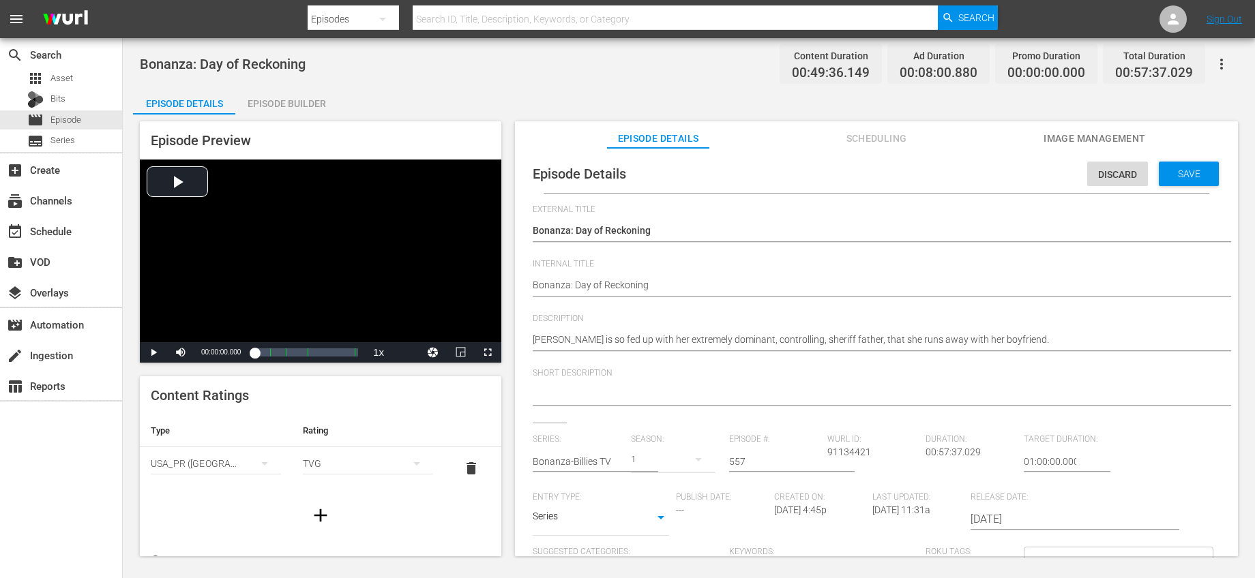
click at [746, 458] on div "1" at bounding box center [627, 289] width 1255 height 578
drag, startPoint x: 746, startPoint y: 461, endPoint x: 695, endPoint y: 450, distance: 51.6
click at [697, 451] on div "Series: Bonanza-Billies TV Season: 1 Episode #: 557 Wurl ID: 91134421 Duration:…" at bounding box center [876, 561] width 687 height 254
type input "59"
click at [1167, 179] on span "Save" at bounding box center [1189, 173] width 44 height 11
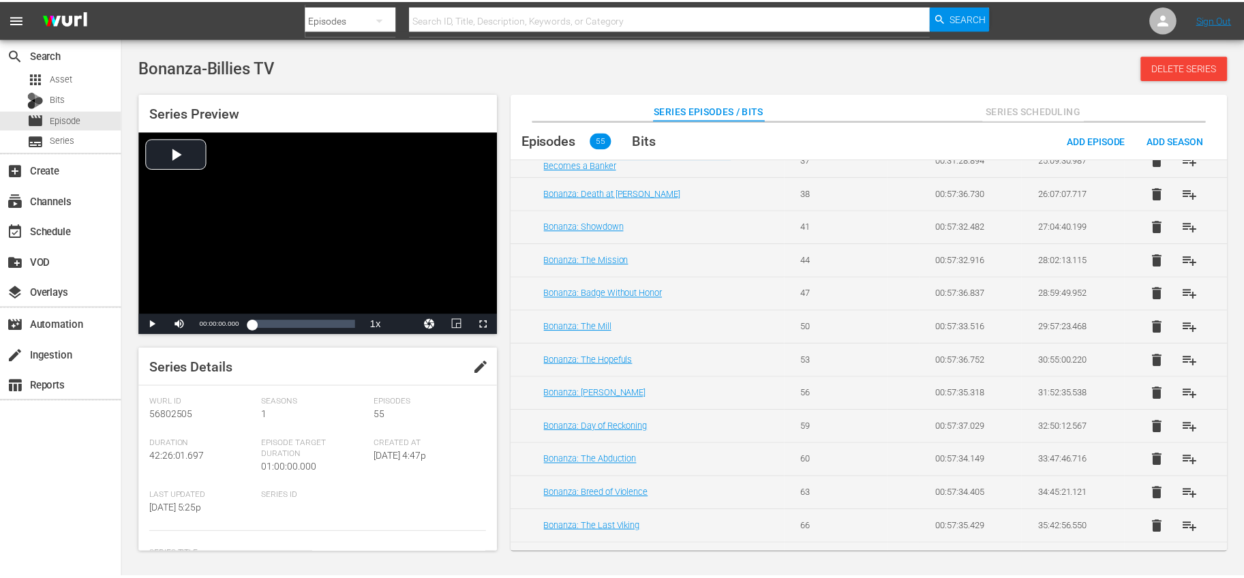
scroll to position [1300, 0]
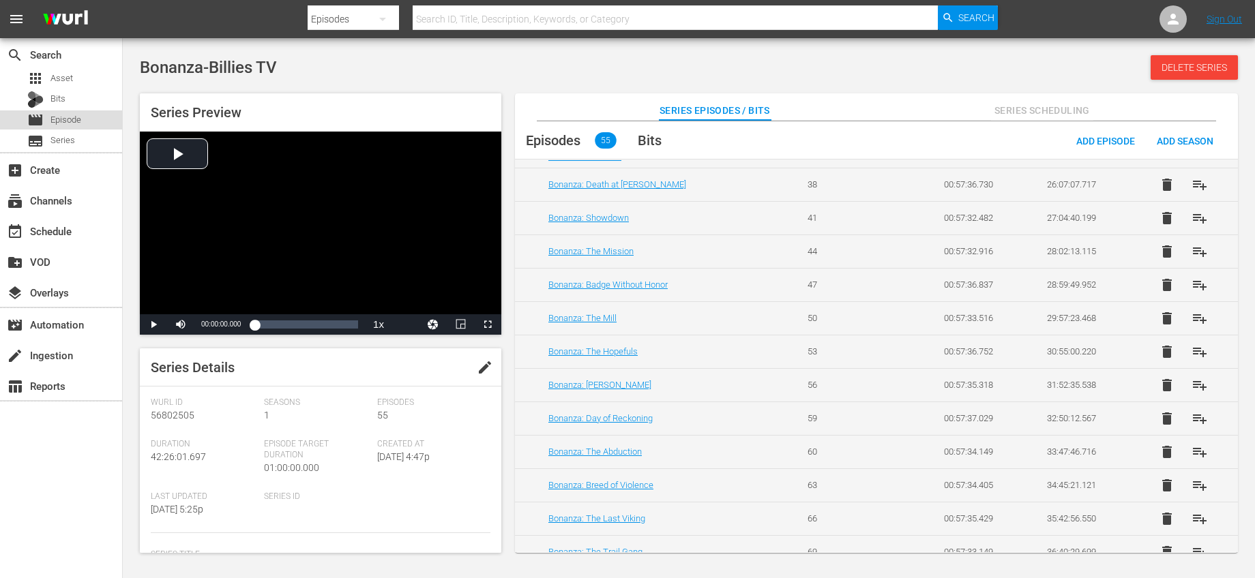
click at [70, 117] on span "Episode" at bounding box center [65, 120] width 31 height 14
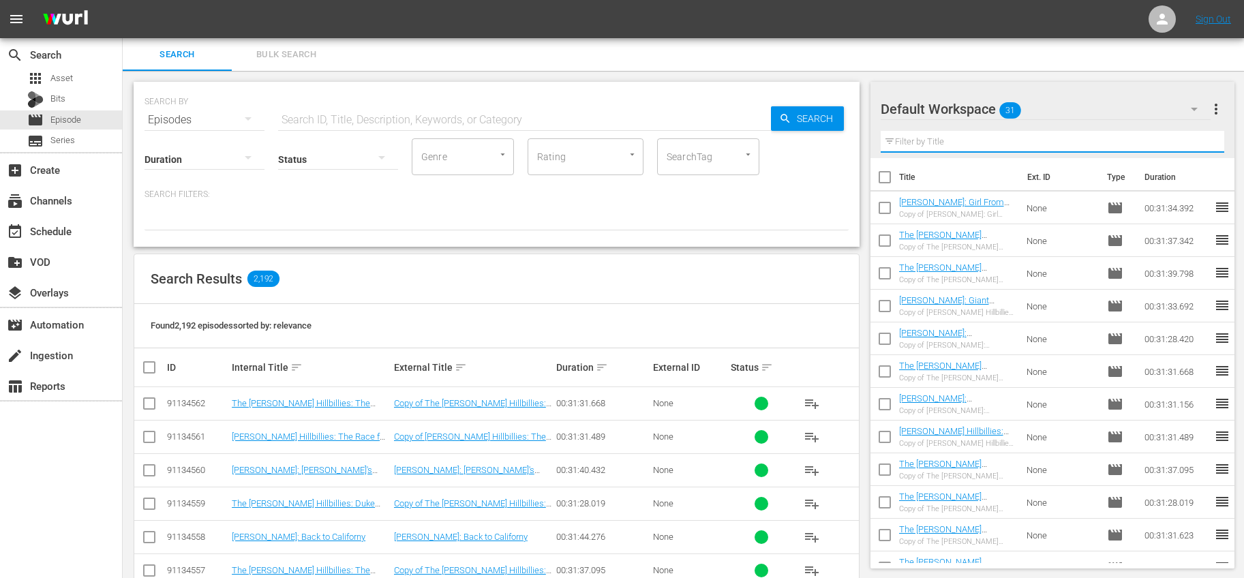
click at [1010, 143] on input "text" at bounding box center [1053, 142] width 344 height 22
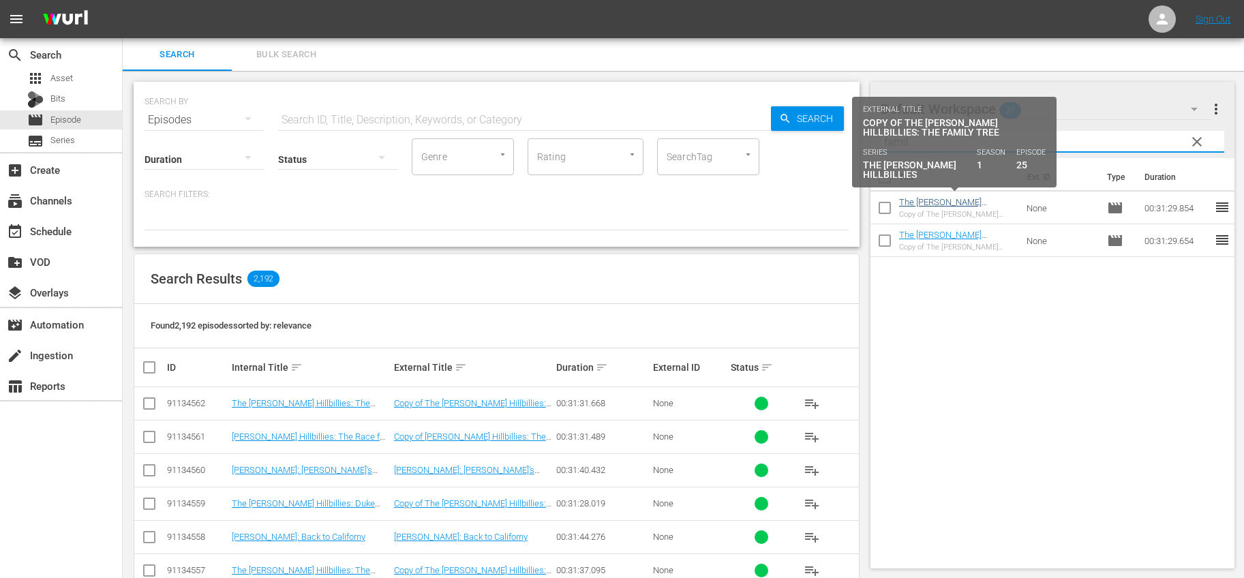
type input "famil"
click at [980, 198] on link "The Beverly Hillbillies: The Family Tree" at bounding box center [950, 207] width 102 height 20
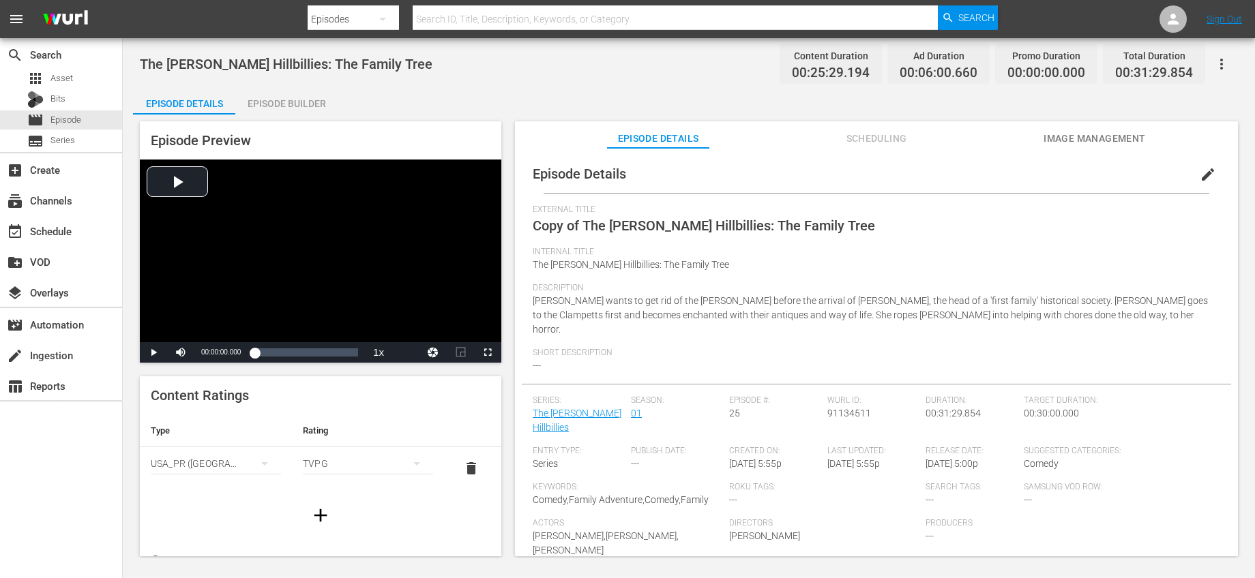
click at [1191, 177] on button "edit" at bounding box center [1207, 174] width 33 height 33
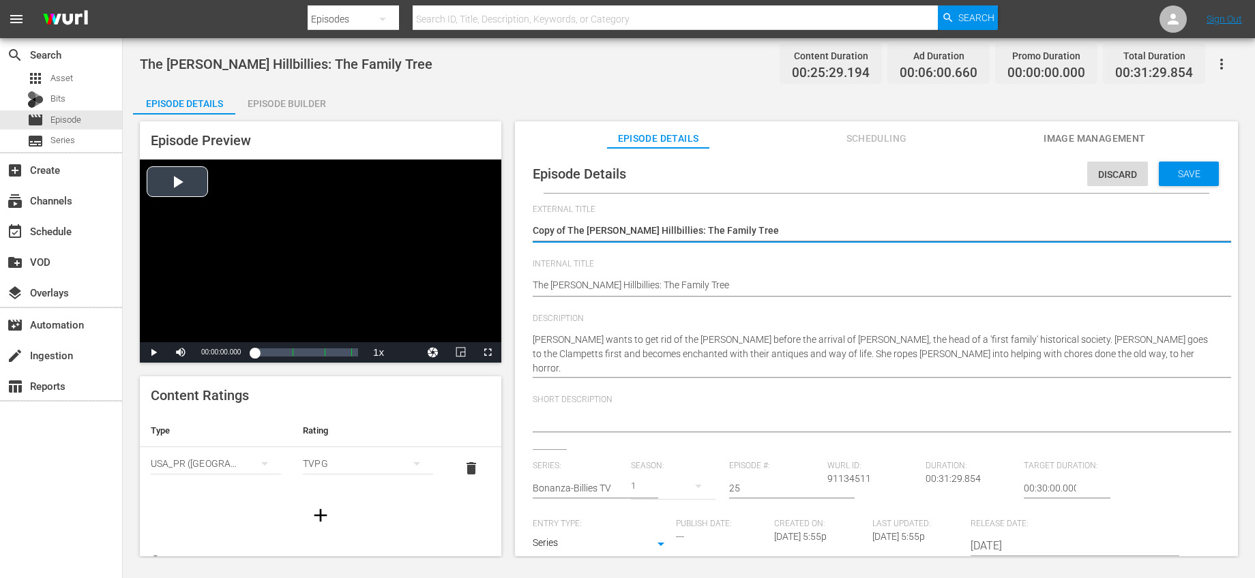
drag, startPoint x: 567, startPoint y: 235, endPoint x: 408, endPoint y: 209, distance: 161.1
click at [408, 209] on div "Episode Preview Video Player is loading. Play Video Play Mute Current Time 00:0…" at bounding box center [688, 341] width 1111 height 453
type textarea "The Beverly Hillbillies: The Family Tree"
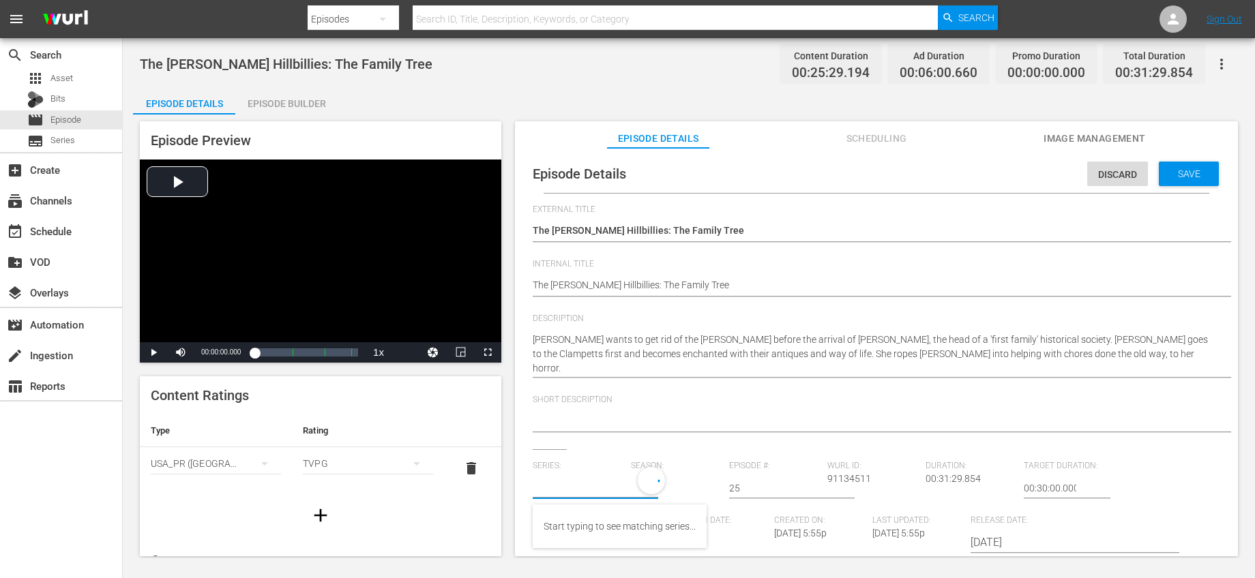
click at [581, 490] on input "text" at bounding box center [578, 488] width 91 height 33
click at [567, 550] on div "Bonanza-Billies TV" at bounding box center [582, 559] width 78 height 33
type input "Bonanza-Billies TV"
drag, startPoint x: 750, startPoint y: 490, endPoint x: 705, endPoint y: 478, distance: 46.6
click at [706, 478] on div "Series: Bonanza-Billies TV Season: 1 Episode #: 25 Wurl ID: 91134511 Duration: …" at bounding box center [876, 588] width 687 height 254
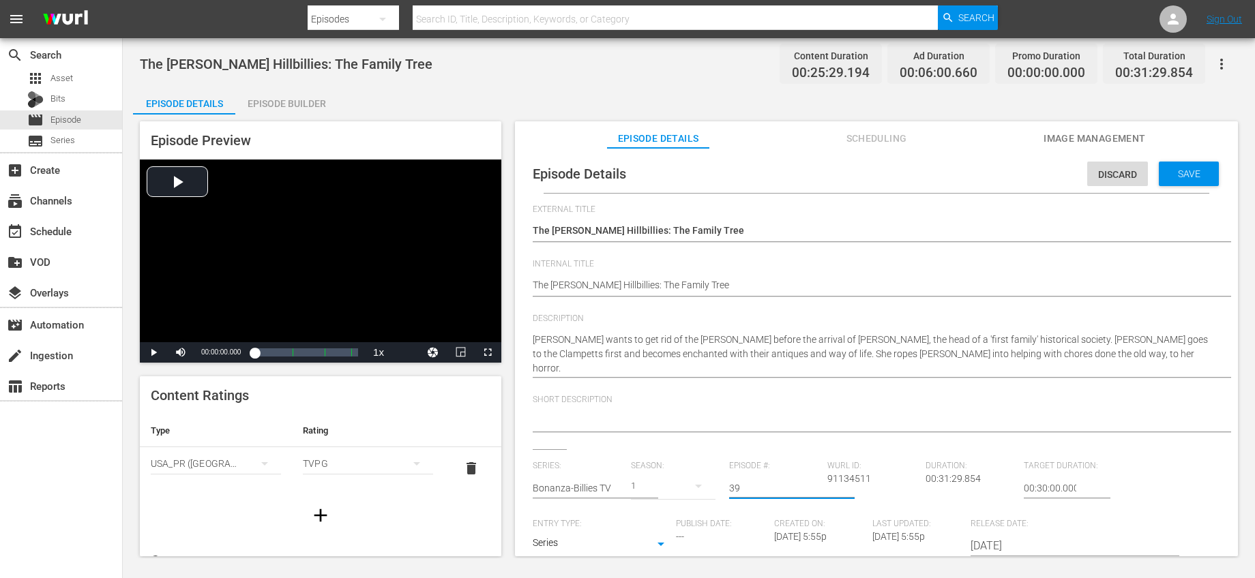
type input "39"
click at [756, 440] on div "Short Description" at bounding box center [876, 422] width 687 height 55
click at [1169, 177] on span "Save" at bounding box center [1189, 173] width 44 height 11
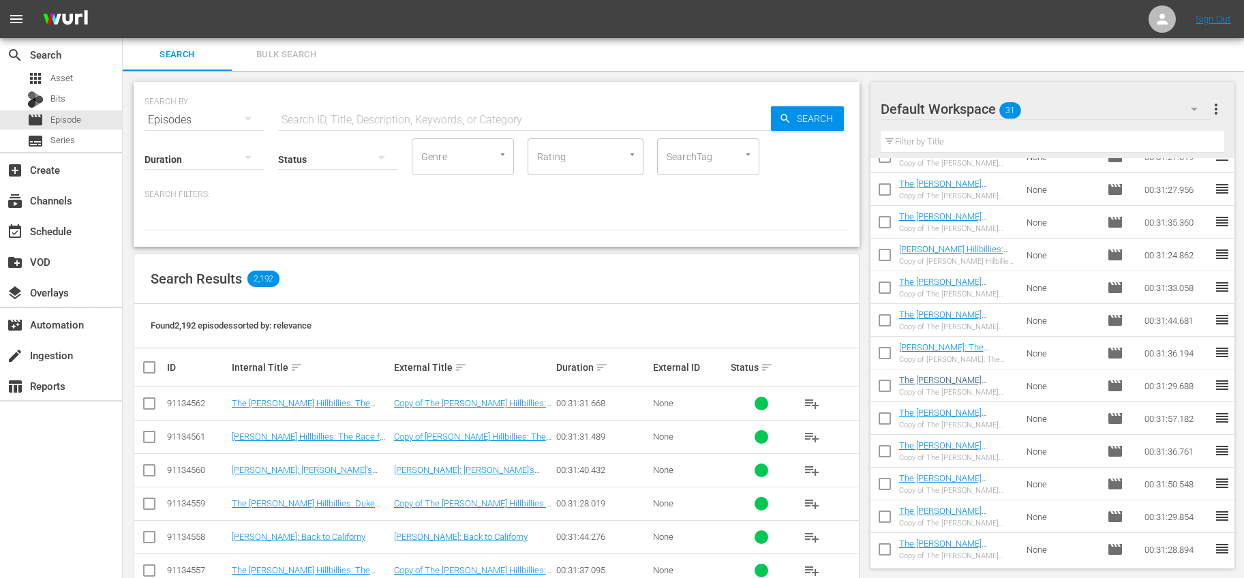
scroll to position [572, 0]
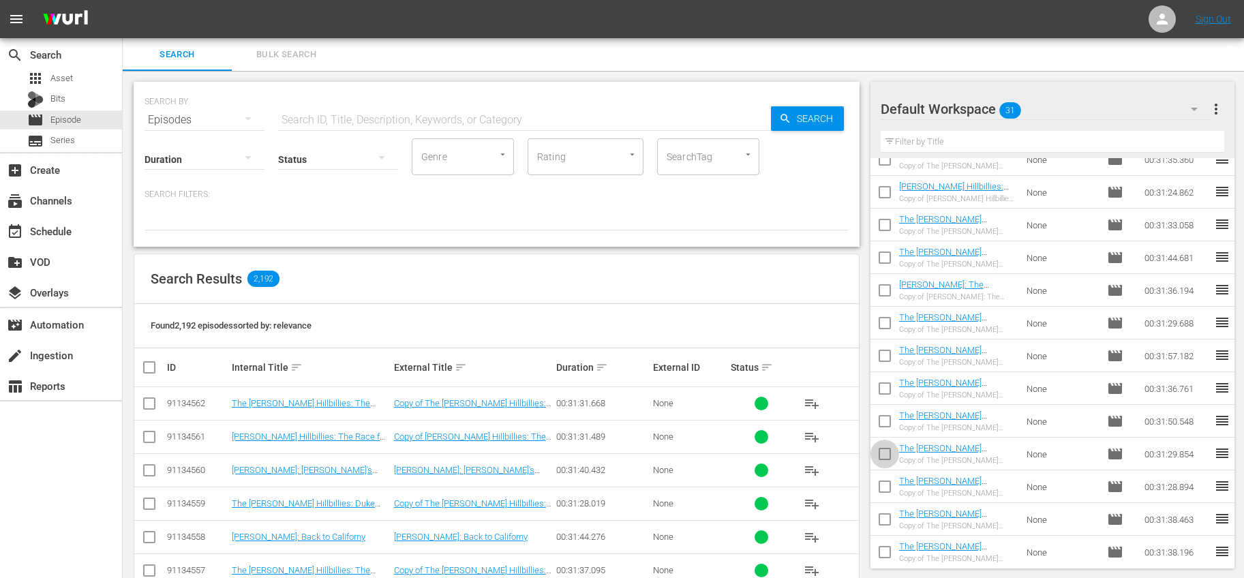
click at [881, 452] on input "checkbox" at bounding box center [885, 457] width 29 height 29
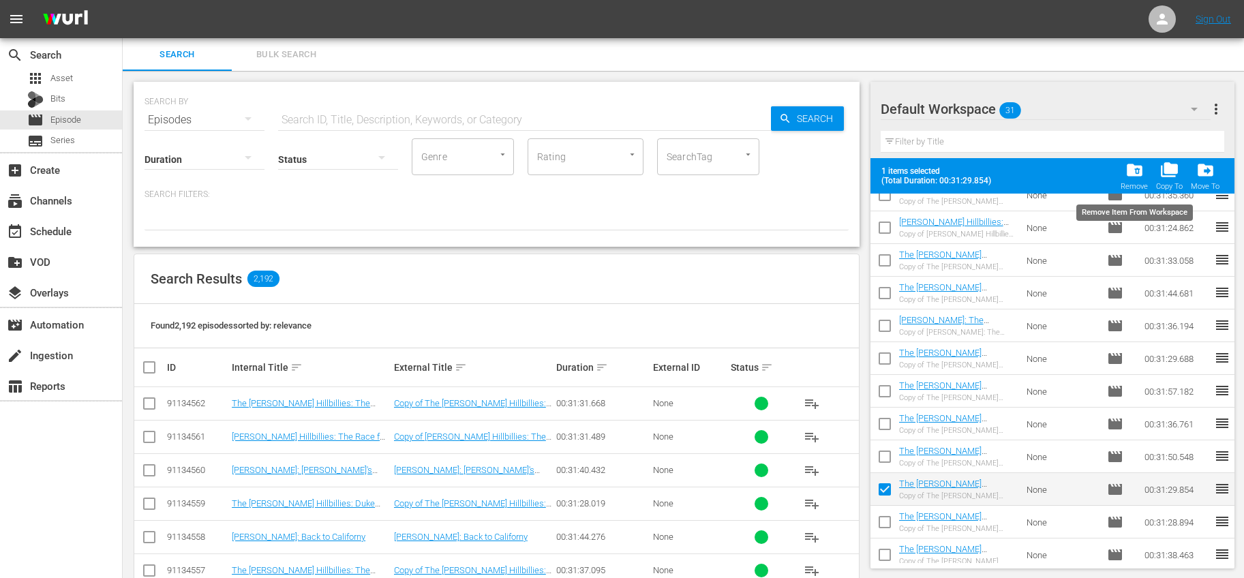
click at [1130, 173] on span "folder_delete" at bounding box center [1135, 170] width 18 height 18
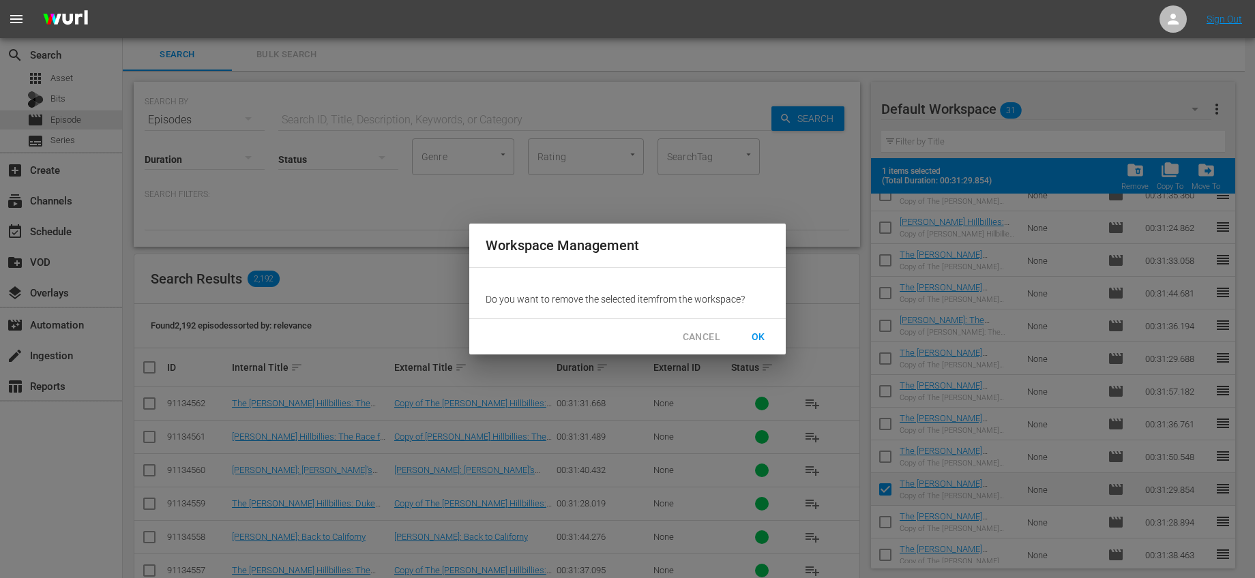
click at [761, 333] on span "OK" at bounding box center [758, 337] width 22 height 17
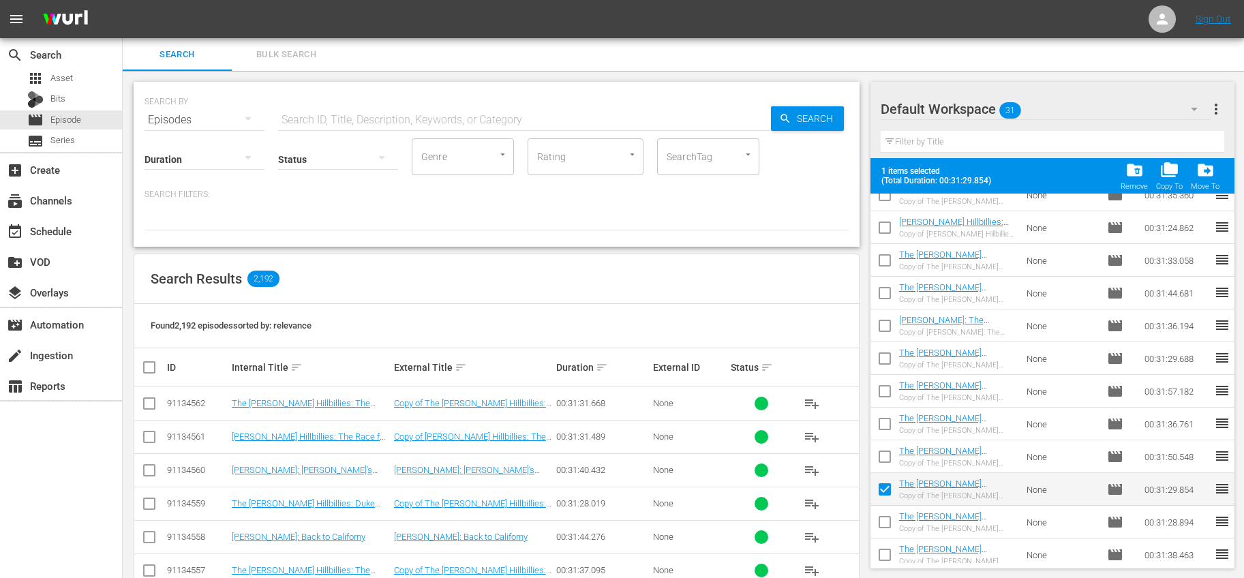
checkbox input "false"
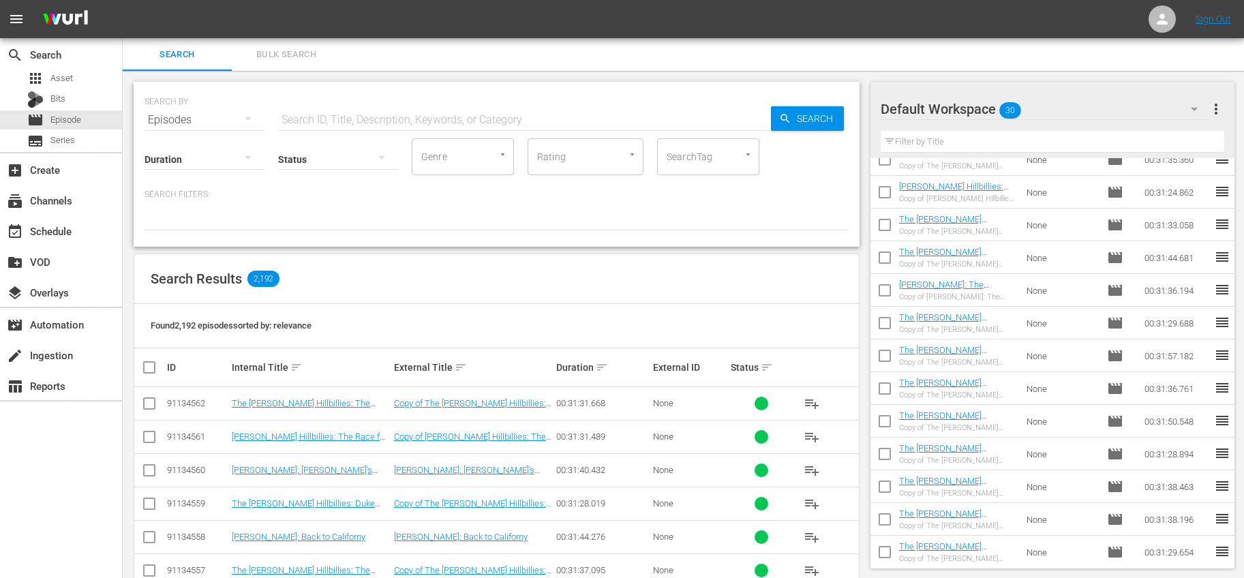
scroll to position [610, 0]
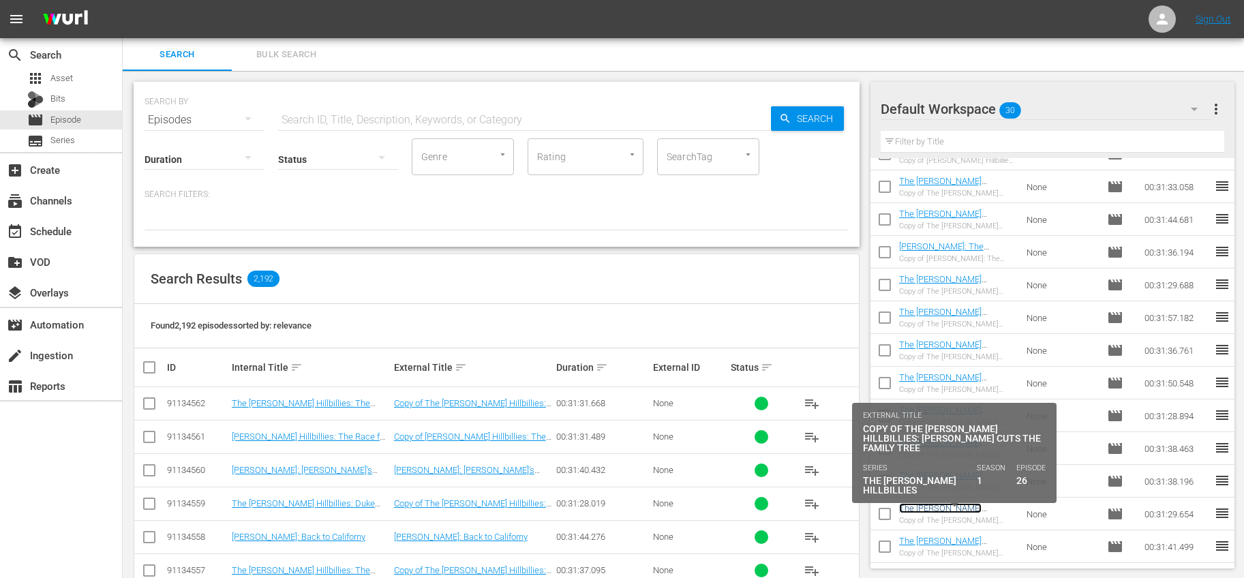
click at [991, 507] on link "The Beverly Hillbillies: Jed Cuts the Family Tree" at bounding box center [951, 518] width 104 height 31
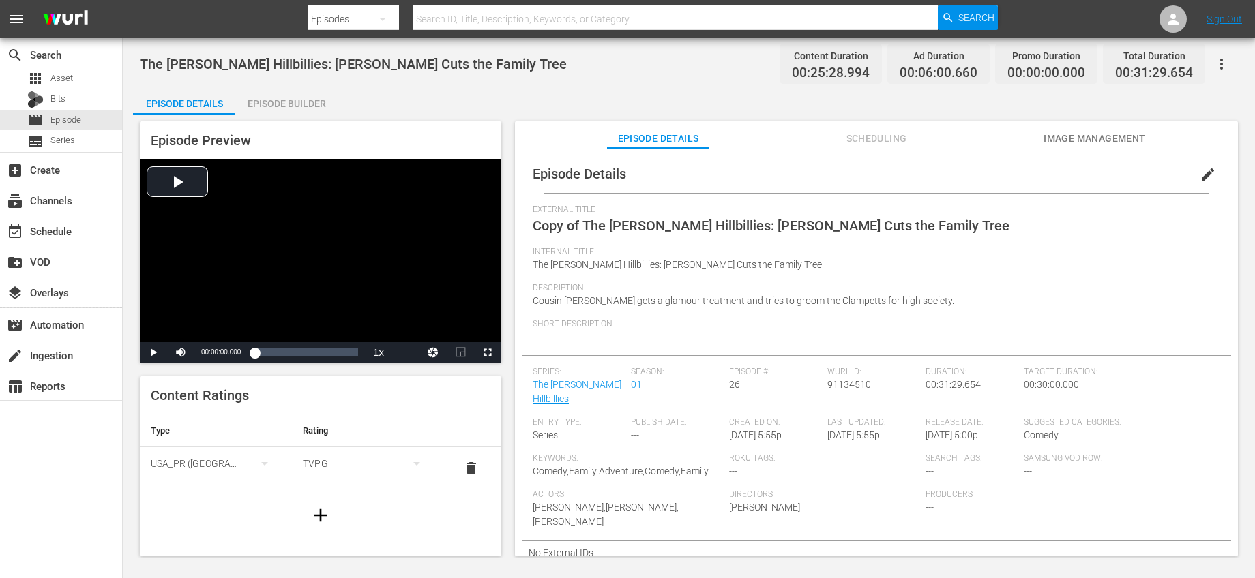
click at [1199, 172] on span "edit" at bounding box center [1207, 174] width 16 height 16
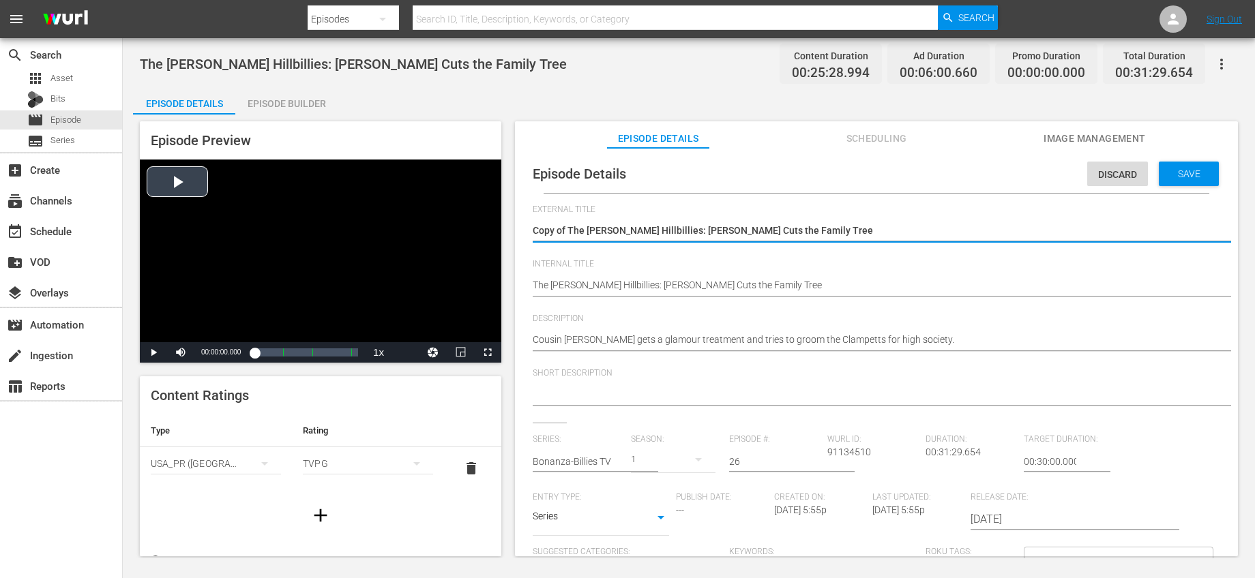
drag, startPoint x: 565, startPoint y: 228, endPoint x: 483, endPoint y: 227, distance: 82.5
click at [483, 227] on div "Episode Preview Video Player is loading. Play Video Play Mute Current Time 00:0…" at bounding box center [688, 341] width 1111 height 453
type textarea "The Beverly Hillbillies: Jed Cuts the Family Tree"
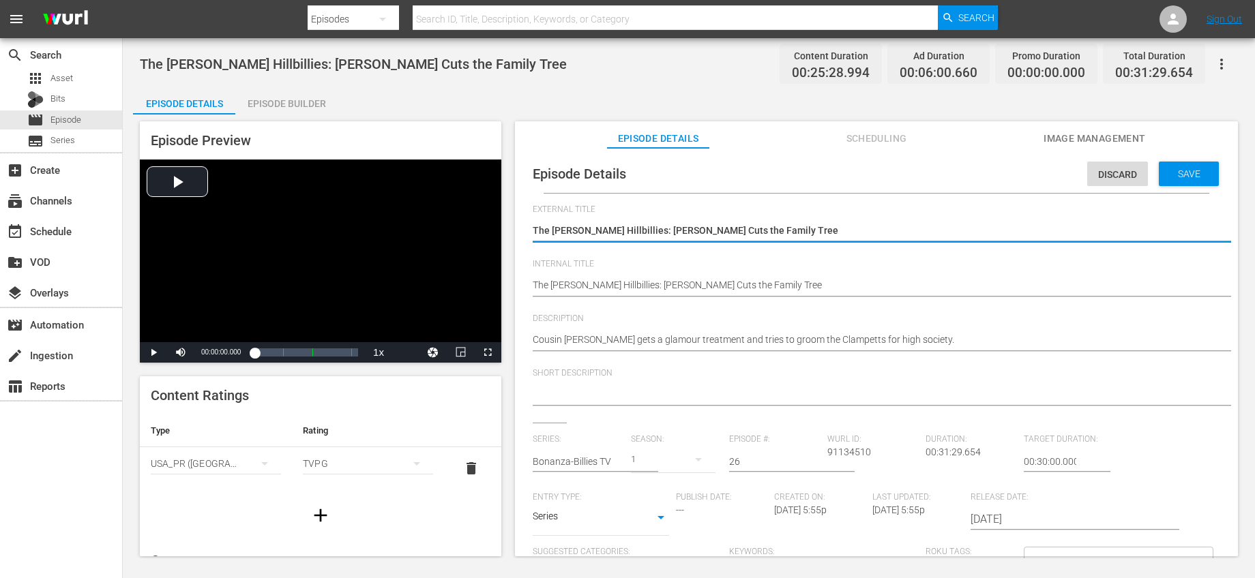
type textarea "The Beverly Hillbillies: Jed Cuts the Family Tree"
click at [605, 466] on input "text" at bounding box center [578, 461] width 91 height 33
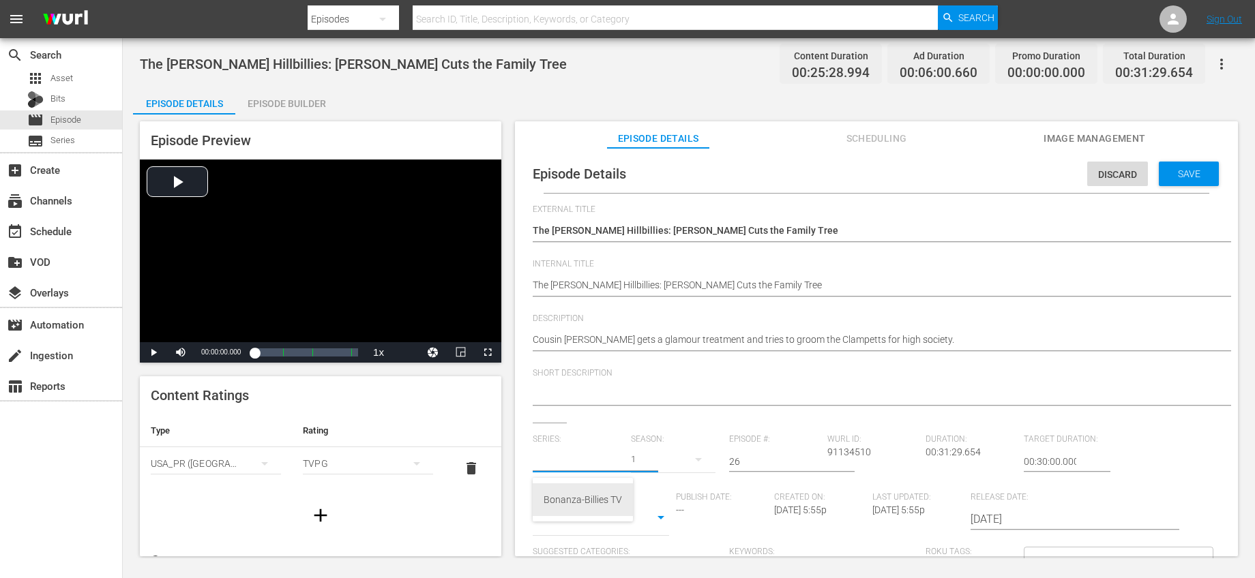
drag, startPoint x: 580, startPoint y: 493, endPoint x: 622, endPoint y: 487, distance: 42.0
click at [580, 493] on div "Bonanza-Billies TV" at bounding box center [582, 499] width 78 height 33
type input "Bonanza-Billies TV"
drag, startPoint x: 752, startPoint y: 464, endPoint x: 627, endPoint y: 436, distance: 127.7
click at [628, 437] on div "Series: Bonanza-Billies TV Season: 1 Episode #: 26 Wurl ID: 91134510 Duration: …" at bounding box center [876, 561] width 687 height 254
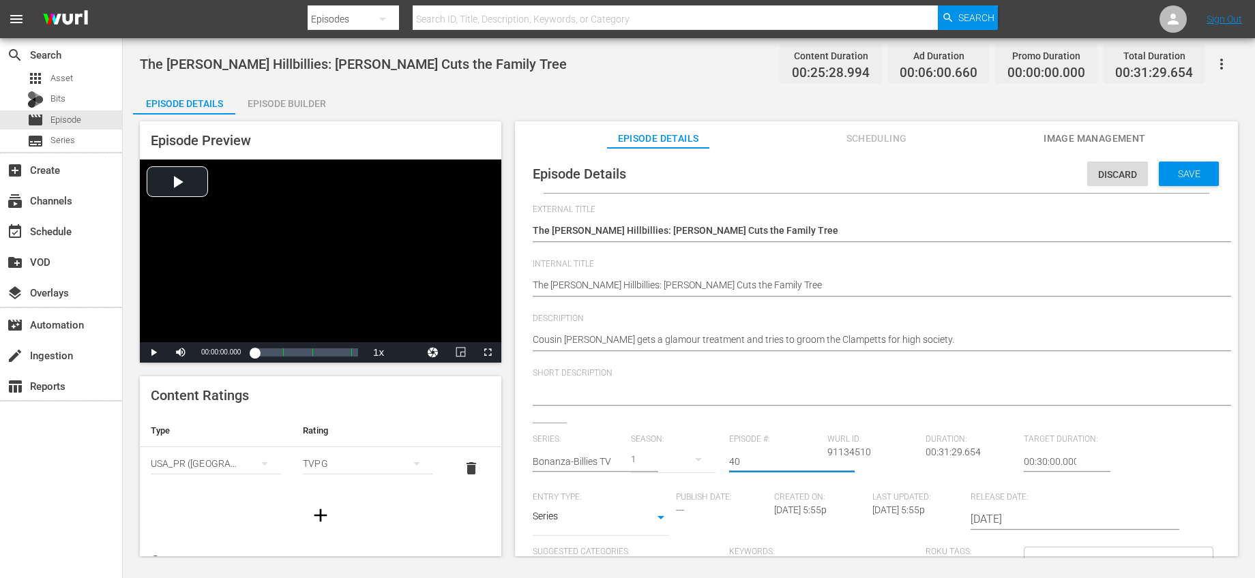
type input "40"
click at [748, 417] on div "Short Description" at bounding box center [876, 395] width 687 height 55
click at [1191, 166] on div "Save" at bounding box center [1188, 174] width 60 height 25
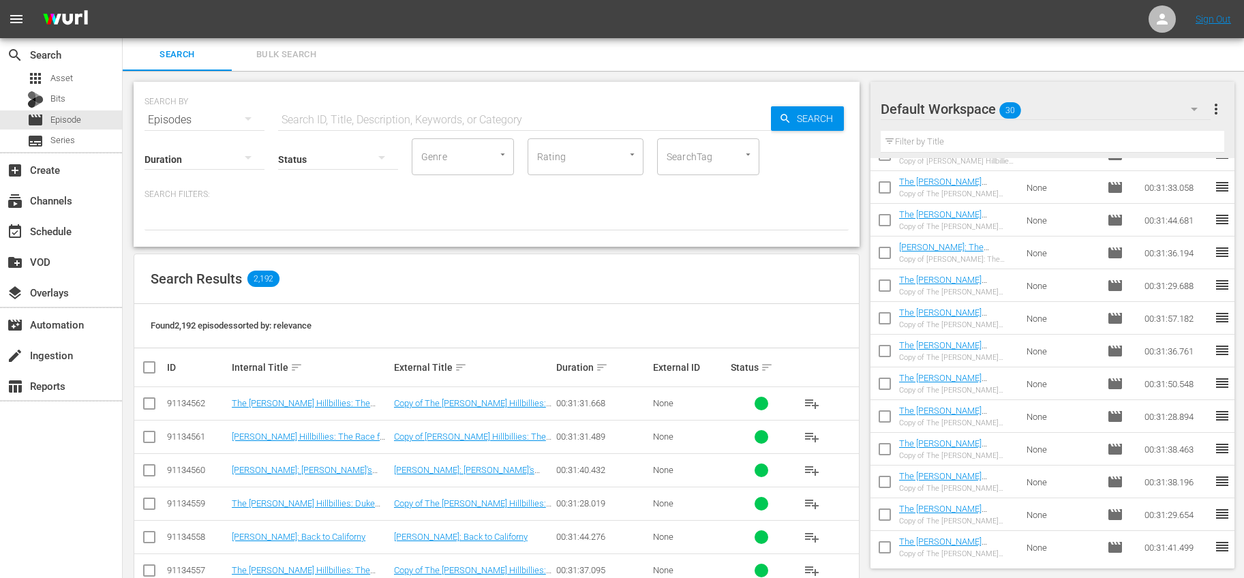
scroll to position [610, 0]
click at [886, 511] on input "checkbox" at bounding box center [885, 517] width 29 height 29
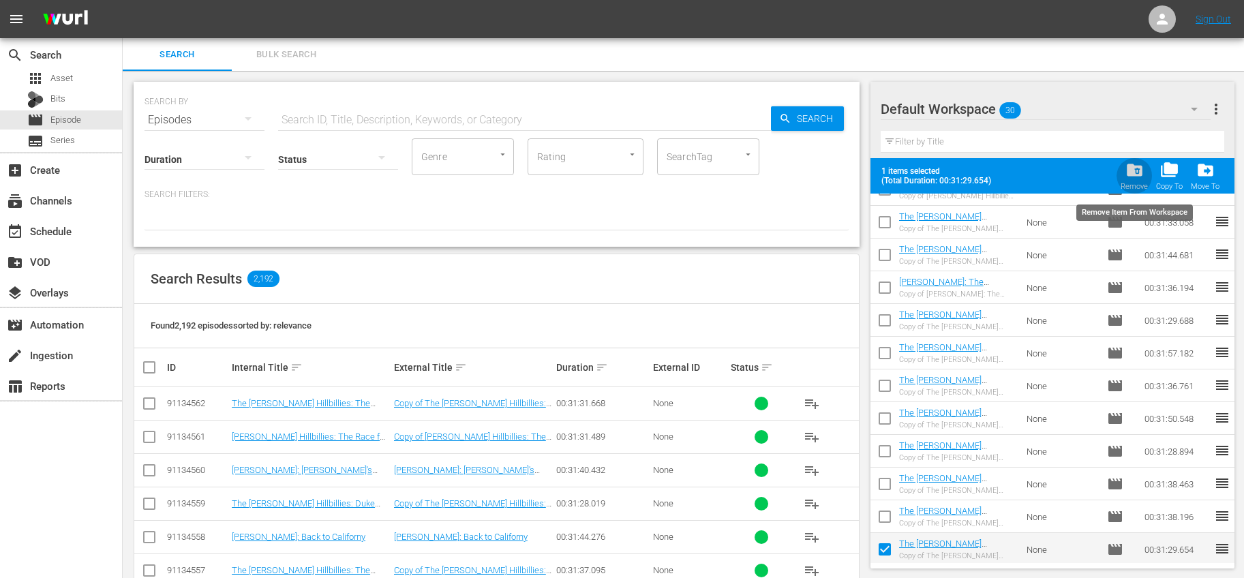
click at [1139, 179] on span "folder_delete" at bounding box center [1135, 170] width 18 height 18
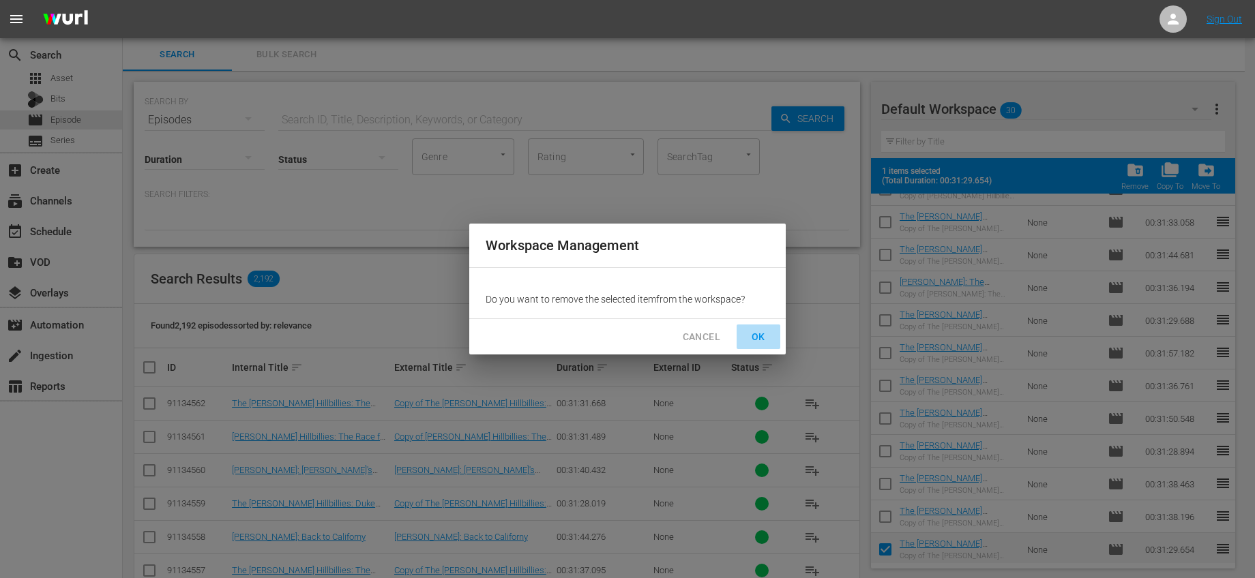
click at [766, 333] on span "OK" at bounding box center [758, 337] width 22 height 17
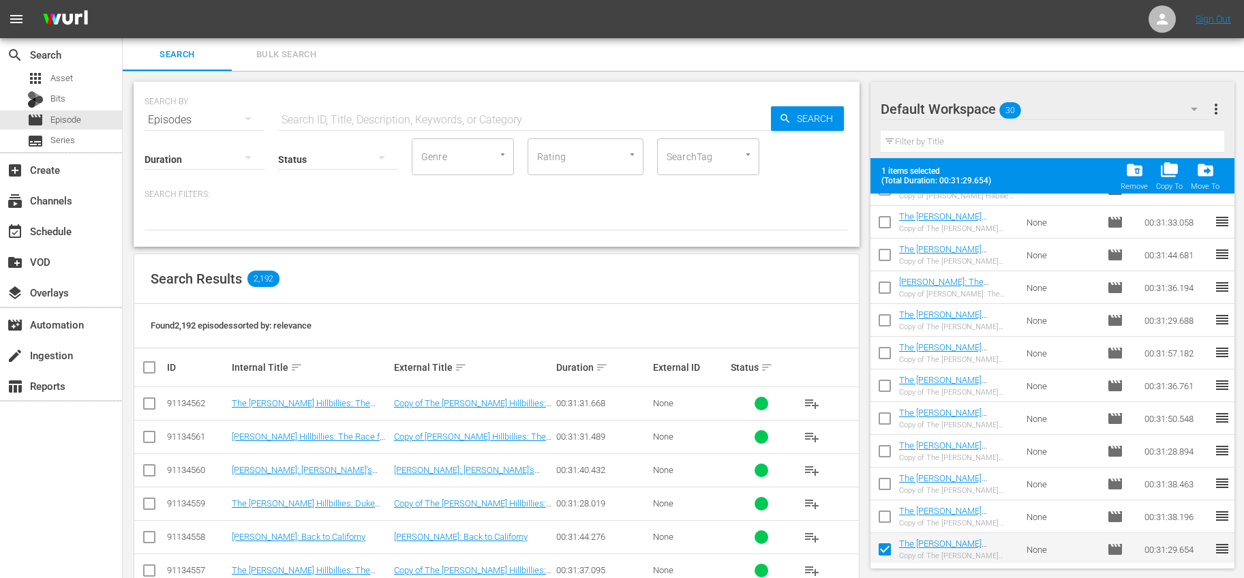
checkbox input "false"
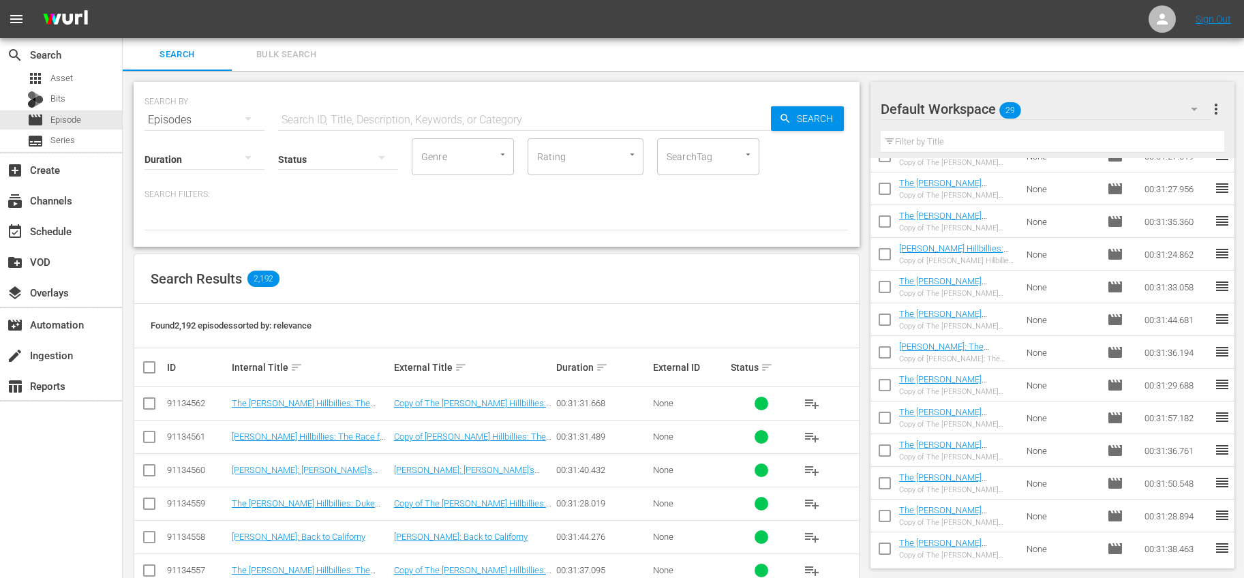
scroll to position [578, 0]
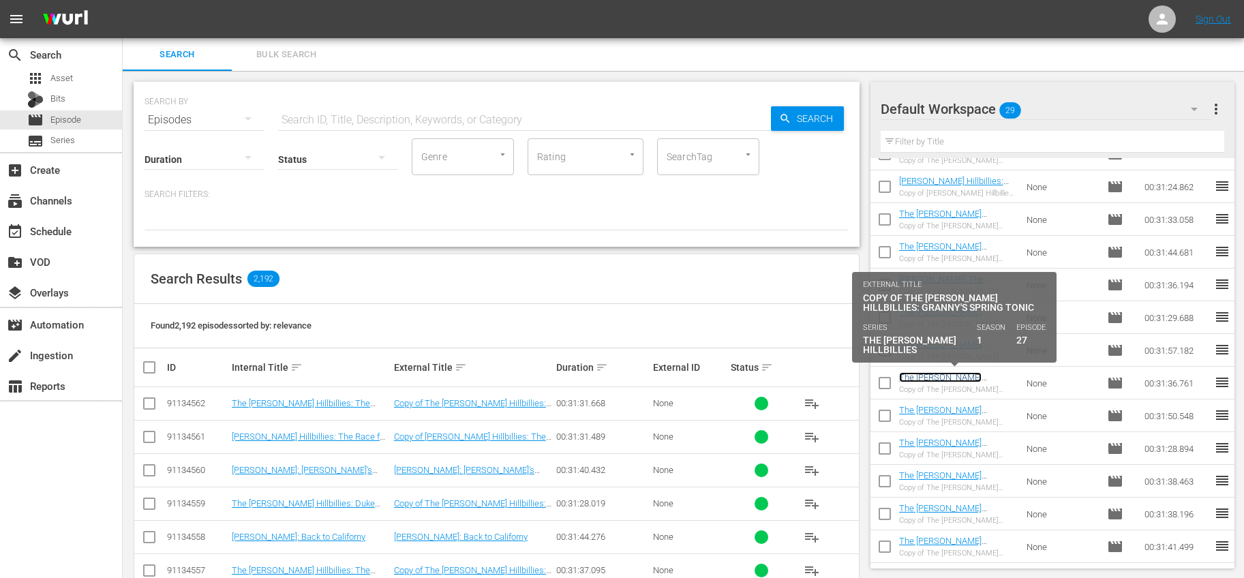
click at [974, 376] on link "The Beverly Hillbillies: Granny's Spring Tonic" at bounding box center [948, 387] width 98 height 31
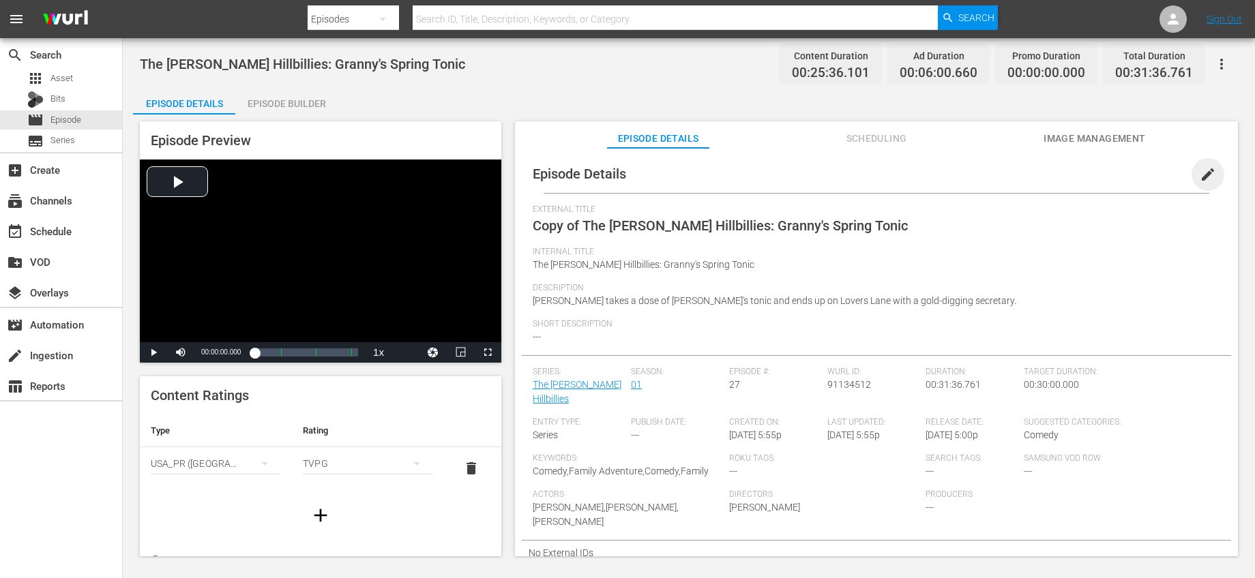
click at [1199, 175] on span "edit" at bounding box center [1207, 174] width 16 height 16
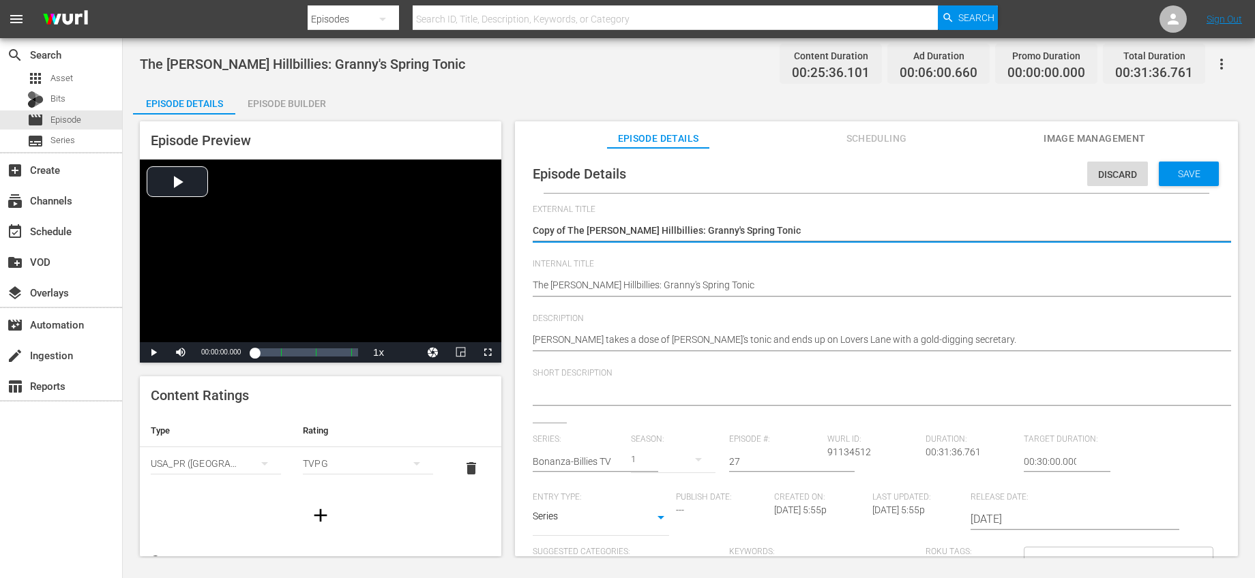
drag, startPoint x: 566, startPoint y: 231, endPoint x: 513, endPoint y: 227, distance: 53.3
click at [513, 227] on div "Episode Preview Video Player is loading. Play Video Play Mute Current Time 00:0…" at bounding box center [688, 341] width 1111 height 453
type textarea "The Beverly Hillbillies: Granny's Spring Tonic"
click at [592, 462] on input "text" at bounding box center [578, 461] width 91 height 33
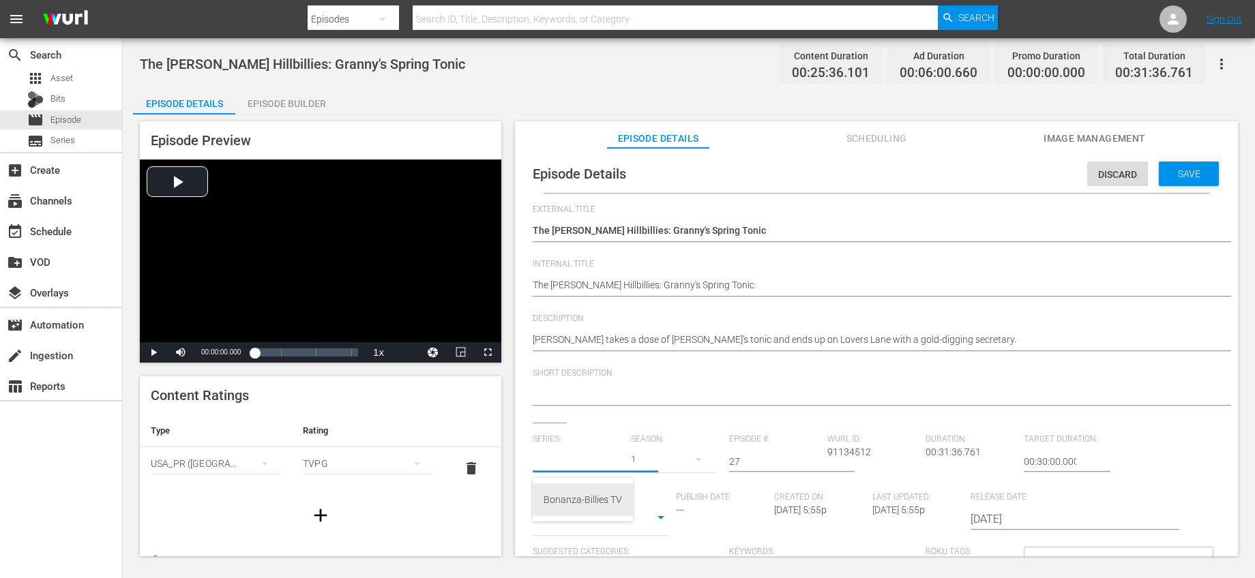
click at [598, 505] on div "Bonanza-Billies TV" at bounding box center [582, 499] width 78 height 33
type input "Bonanza-Billies TV"
drag, startPoint x: 740, startPoint y: 459, endPoint x: 664, endPoint y: 440, distance: 78.1
click at [664, 440] on div "Series: Bonanza-Billies TV Season: 1 Episode #: 27 Wurl ID: 91134512 Duration: …" at bounding box center [876, 561] width 687 height 254
type input "42"
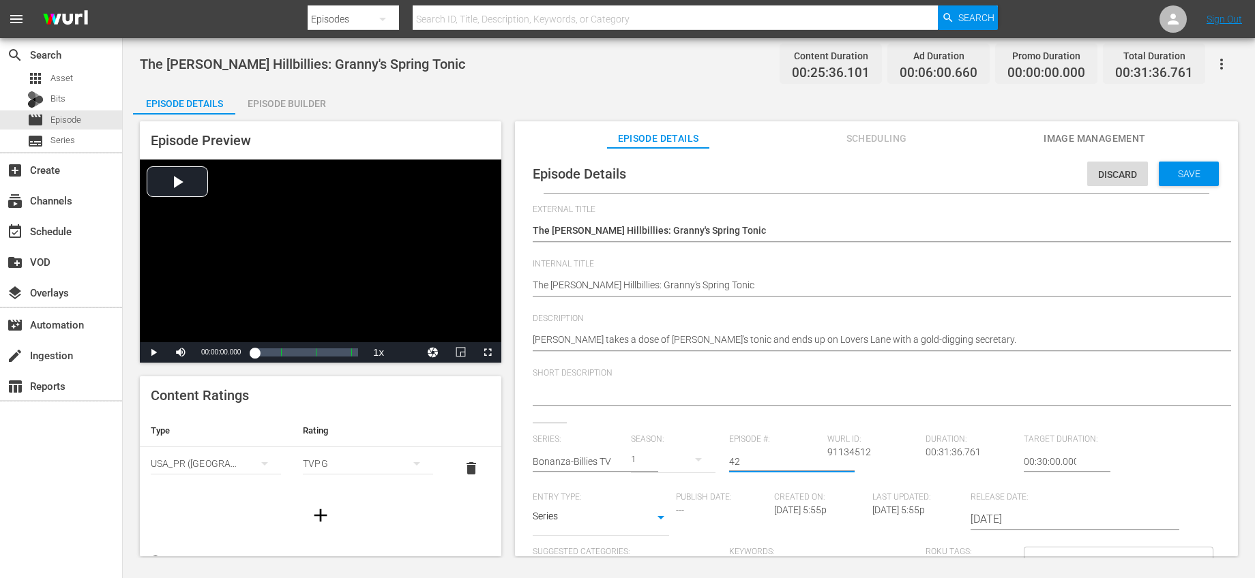
click at [782, 425] on div "External Title Copy of The Beverly Hillbillies: Granny's Spring Tonic Copy of T…" at bounding box center [876, 470] width 687 height 530
click at [1167, 171] on span "Save" at bounding box center [1189, 173] width 44 height 11
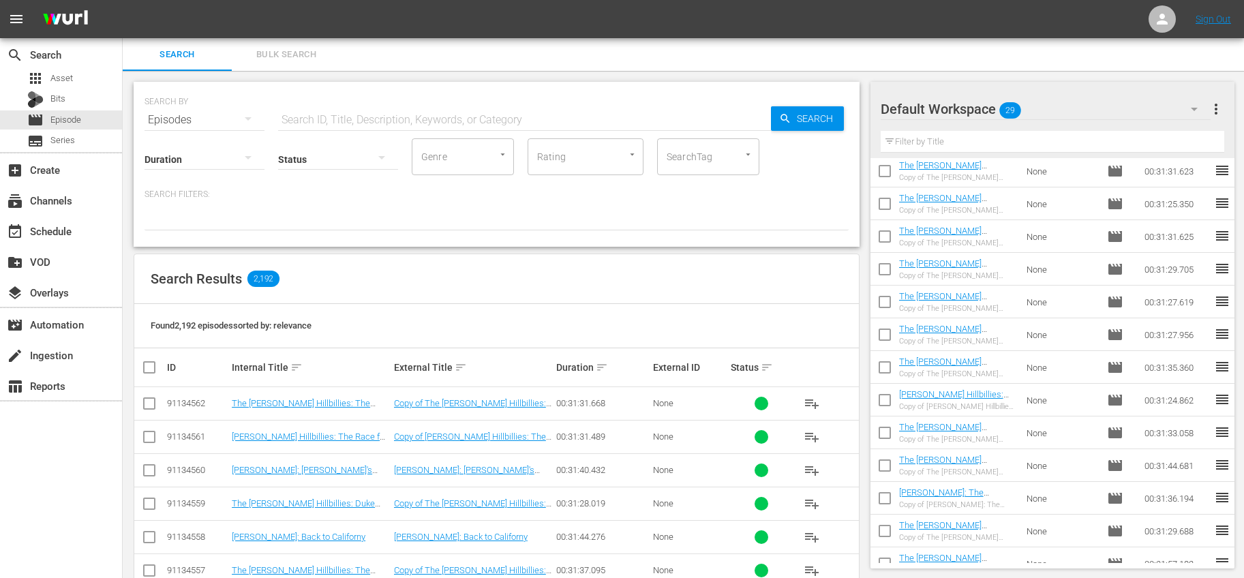
scroll to position [578, 0]
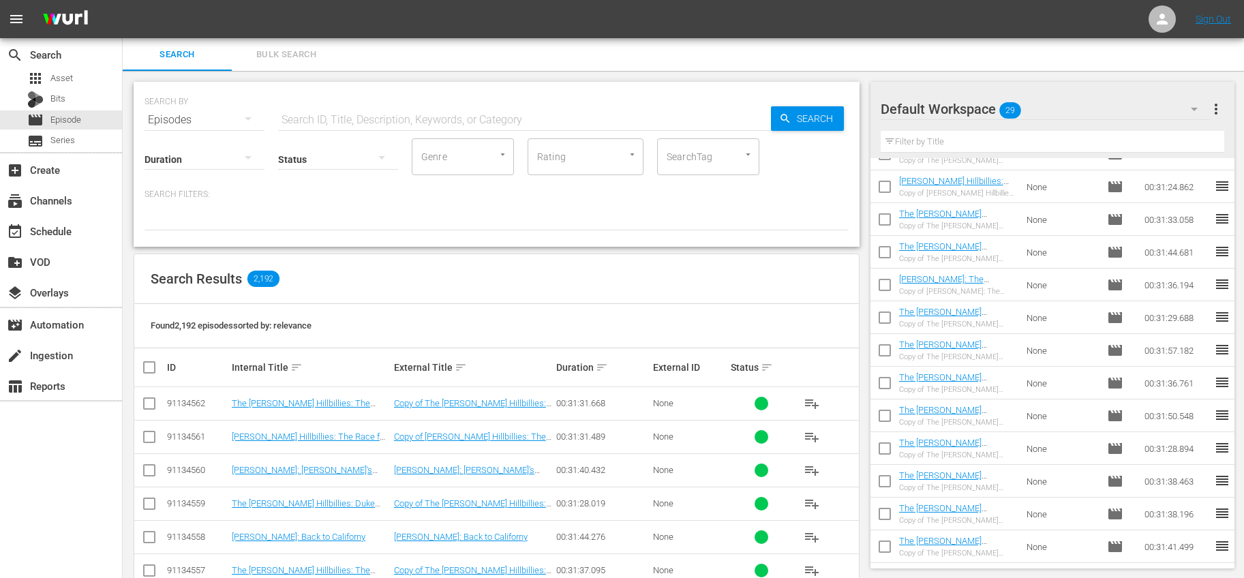
click at [884, 377] on input "checkbox" at bounding box center [885, 386] width 29 height 29
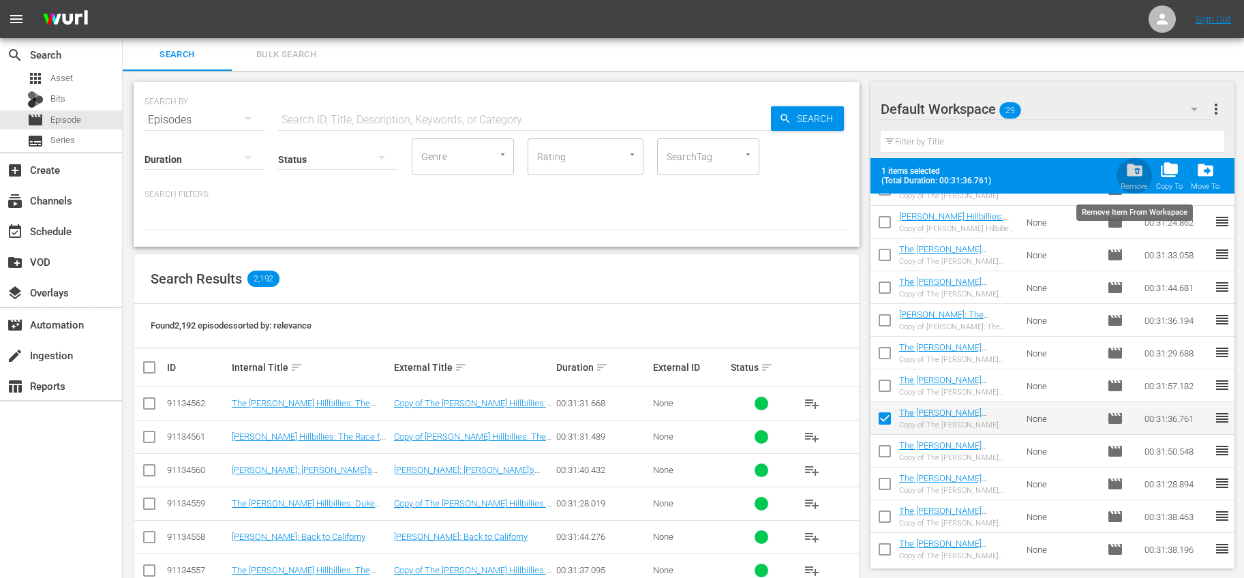
click at [1135, 171] on span "folder_delete" at bounding box center [1135, 170] width 18 height 18
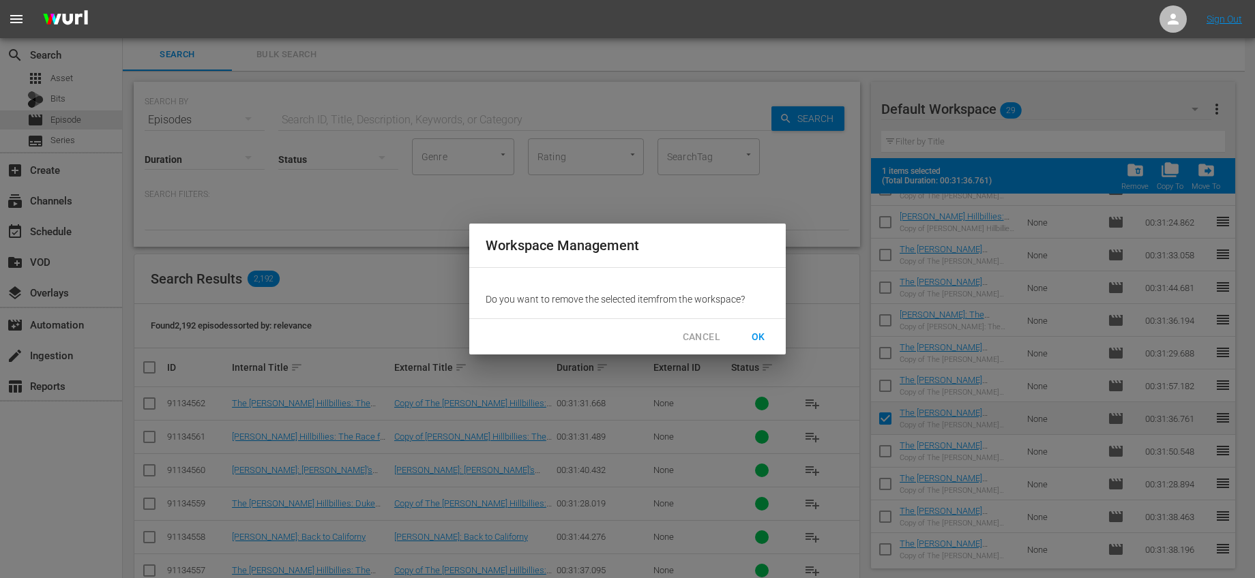
click at [762, 334] on span "OK" at bounding box center [758, 337] width 22 height 17
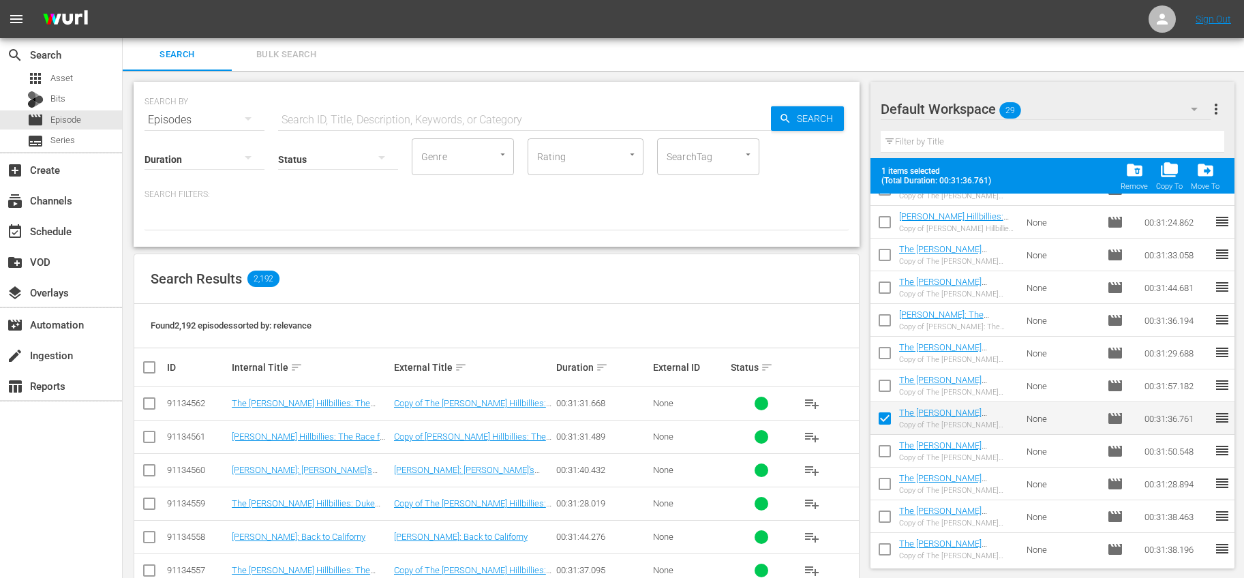
checkbox input "false"
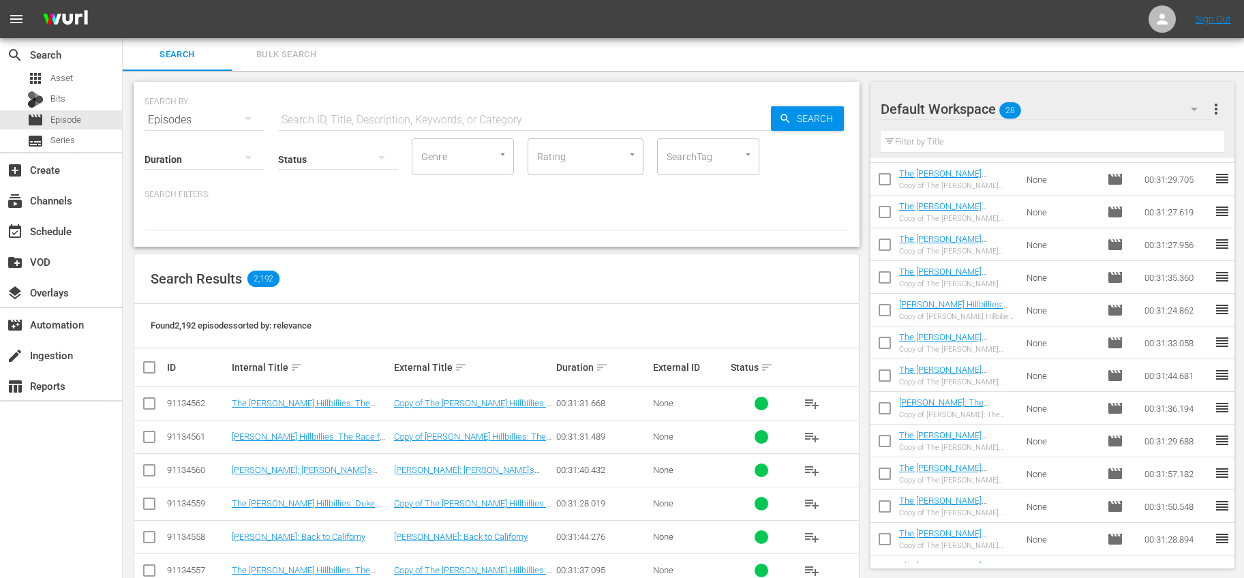
scroll to position [401, 0]
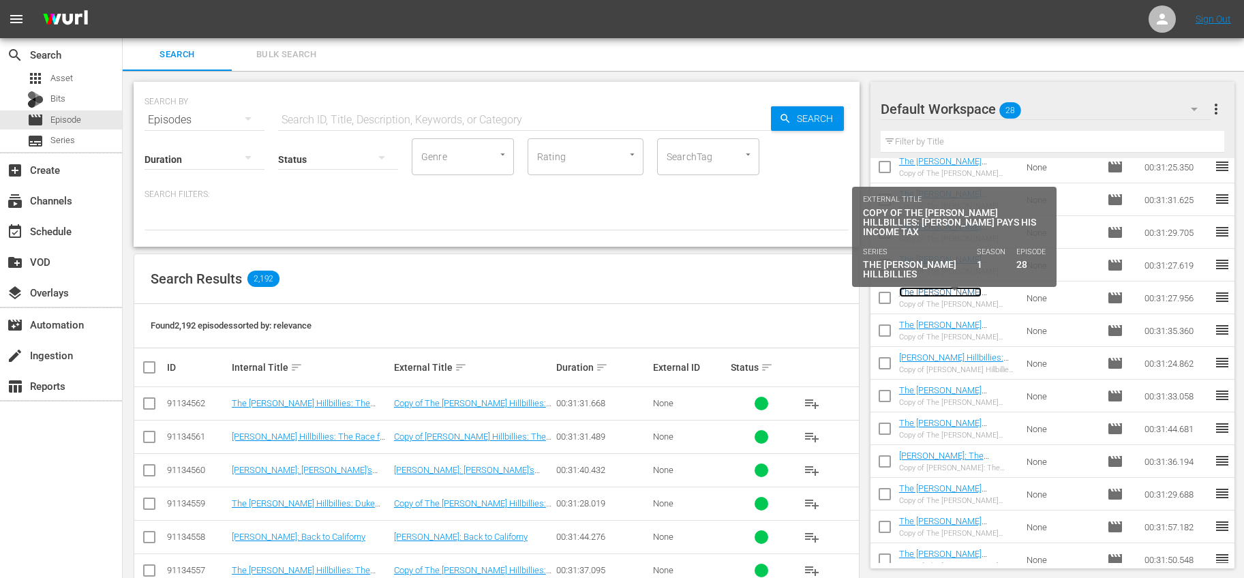
click at [933, 290] on link "The Beverly Hillbillies: Jed Pays His Income Tax" at bounding box center [951, 302] width 104 height 31
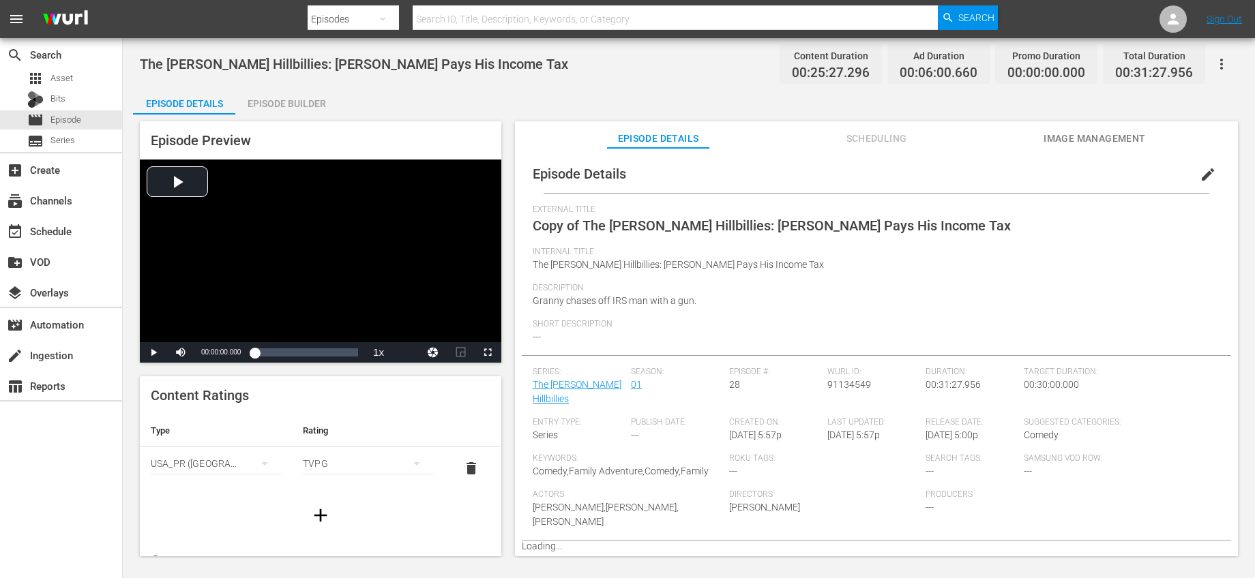
click at [1199, 177] on span "edit" at bounding box center [1207, 174] width 16 height 16
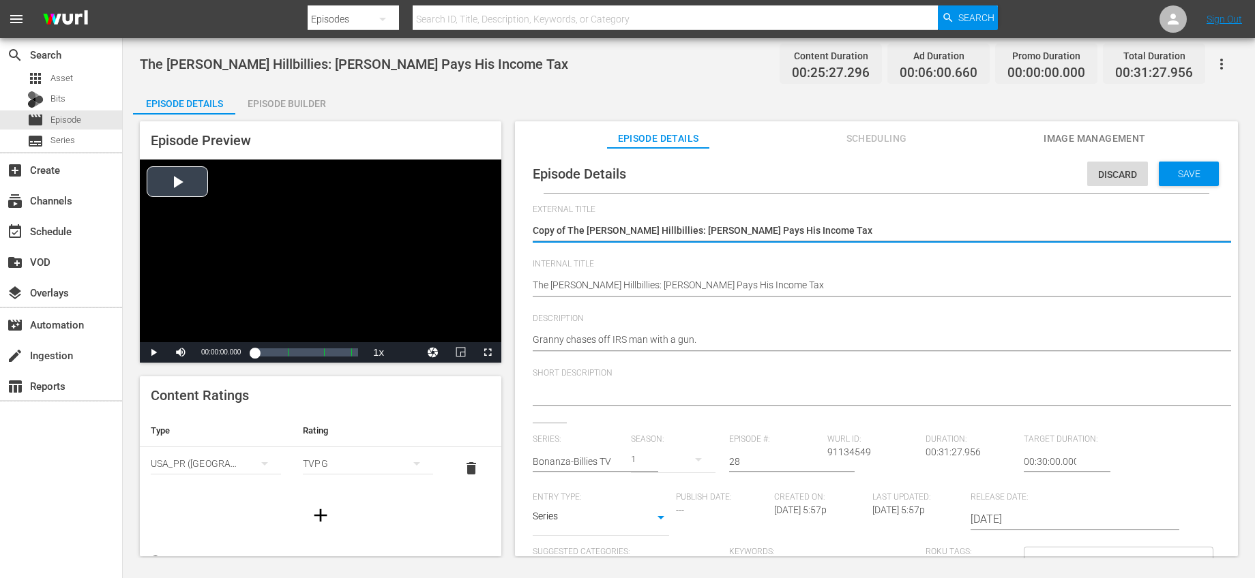
drag, startPoint x: 567, startPoint y: 225, endPoint x: 439, endPoint y: 226, distance: 128.2
click at [439, 226] on div "Episode Preview Video Player is loading. Play Video Play Mute Current Time 00:0…" at bounding box center [688, 341] width 1111 height 453
type textarea "The Beverly Hillbillies: Jed Pays His Income Tax"
click at [602, 469] on input "text" at bounding box center [578, 461] width 91 height 33
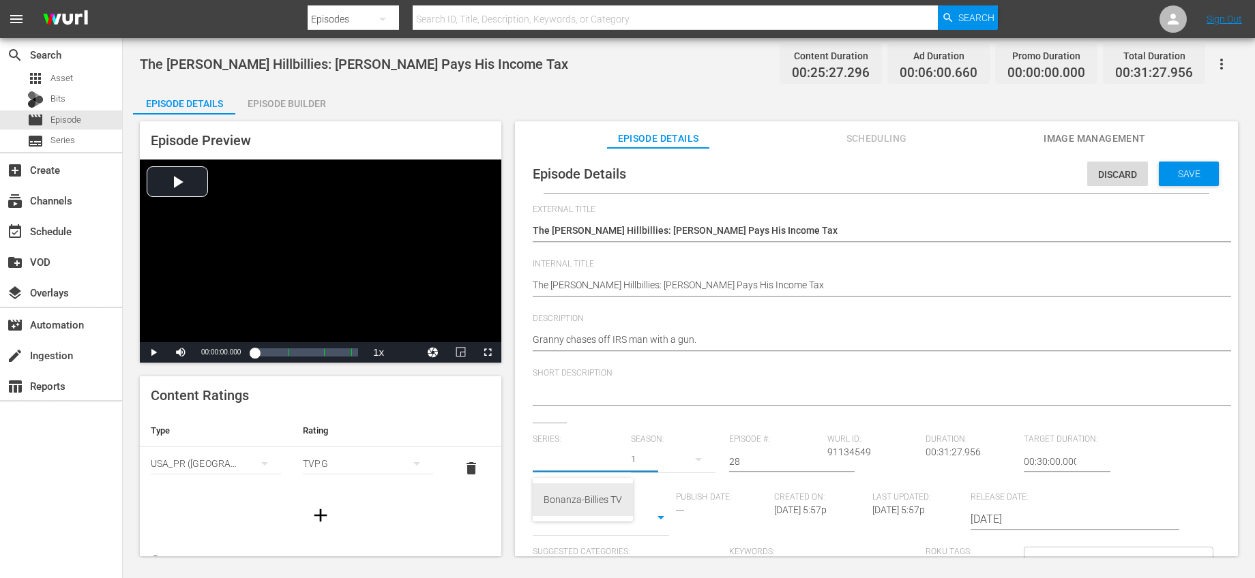
click at [595, 492] on div "Bonanza-Billies TV" at bounding box center [582, 499] width 78 height 33
type input "Bonanza-Billies TV"
drag, startPoint x: 757, startPoint y: 460, endPoint x: 665, endPoint y: 441, distance: 93.3
click at [665, 441] on div "Series: Bonanza-Billies TV Season: 1 Episode #: 28 Wurl ID: 91134549 Duration: …" at bounding box center [876, 561] width 687 height 254
type input "43"
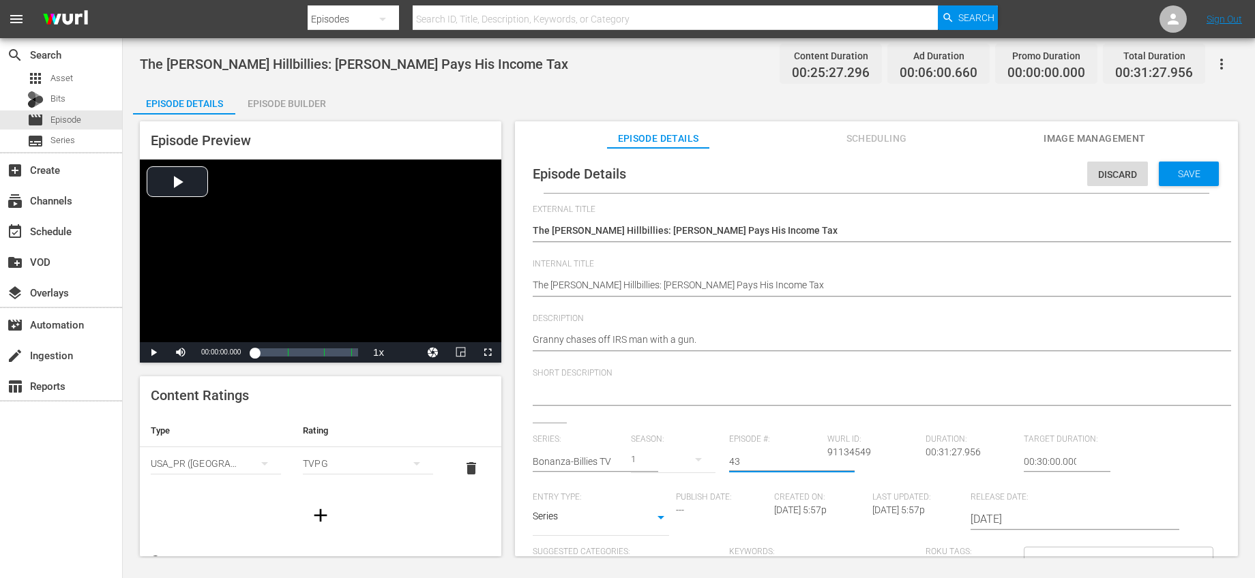
click at [775, 425] on div "External Title Copy of The Beverly Hillbillies: Jed Pays His Income Tax Copy of…" at bounding box center [876, 470] width 687 height 530
click at [1169, 173] on span "Save" at bounding box center [1189, 173] width 44 height 11
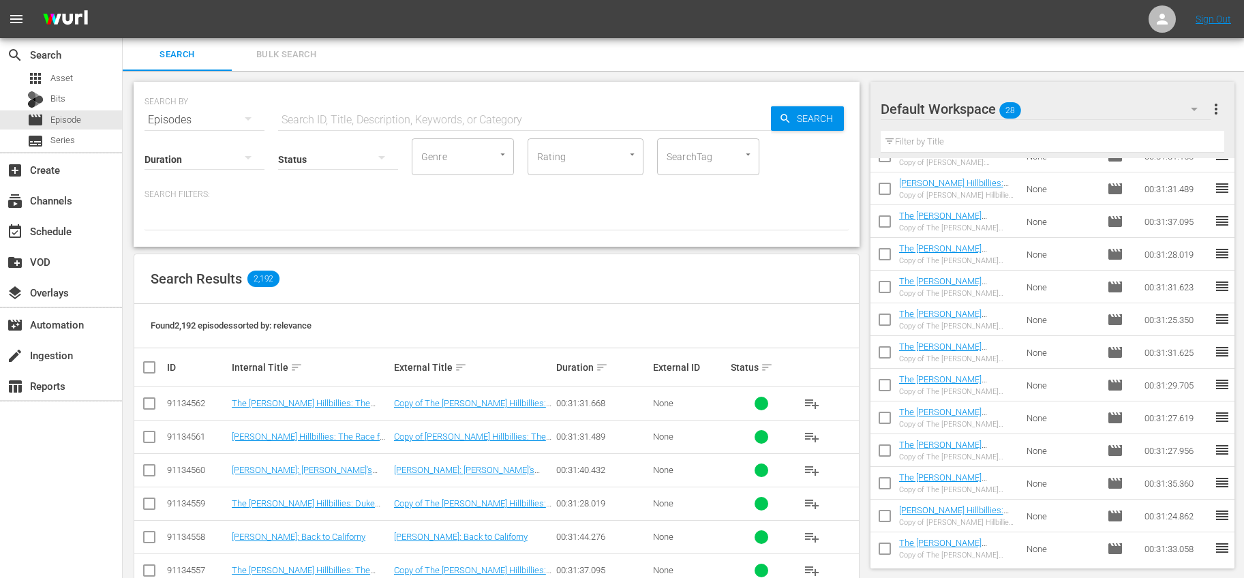
scroll to position [272, 0]
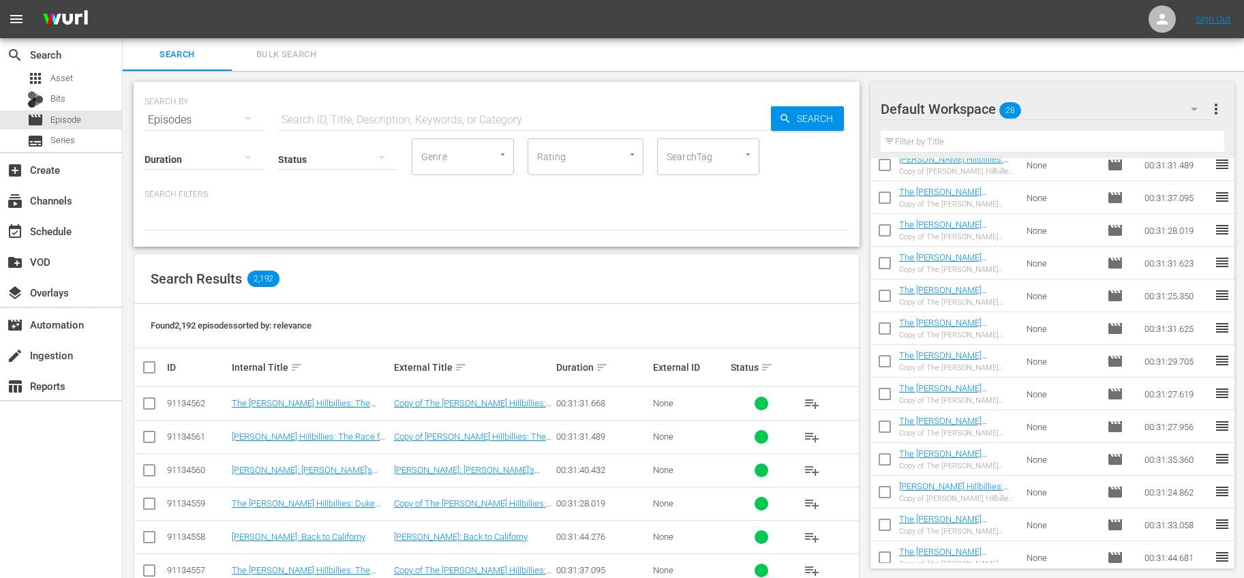
click at [887, 422] on input "checkbox" at bounding box center [885, 429] width 29 height 29
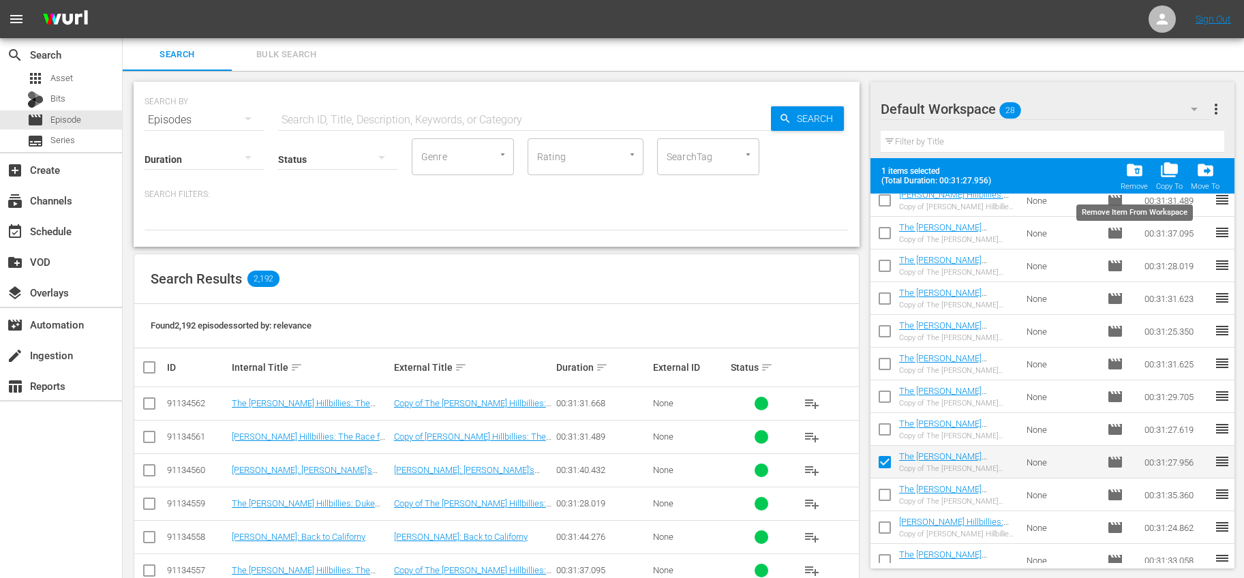
click at [1135, 169] on span "folder_delete" at bounding box center [1135, 170] width 18 height 18
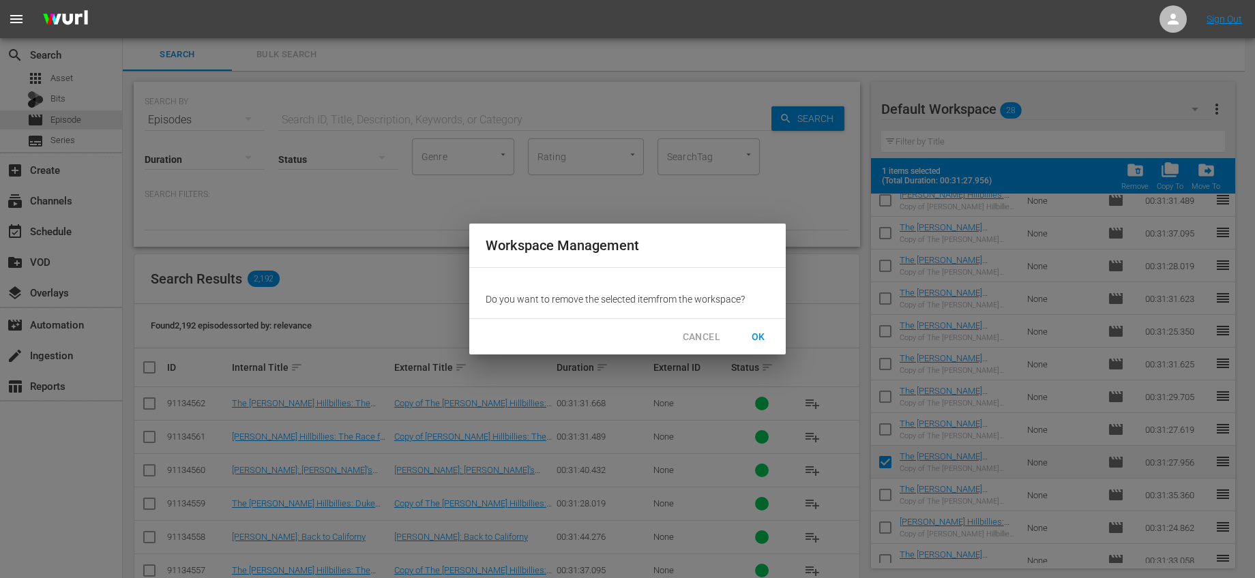
click at [761, 333] on span "OK" at bounding box center [758, 337] width 22 height 17
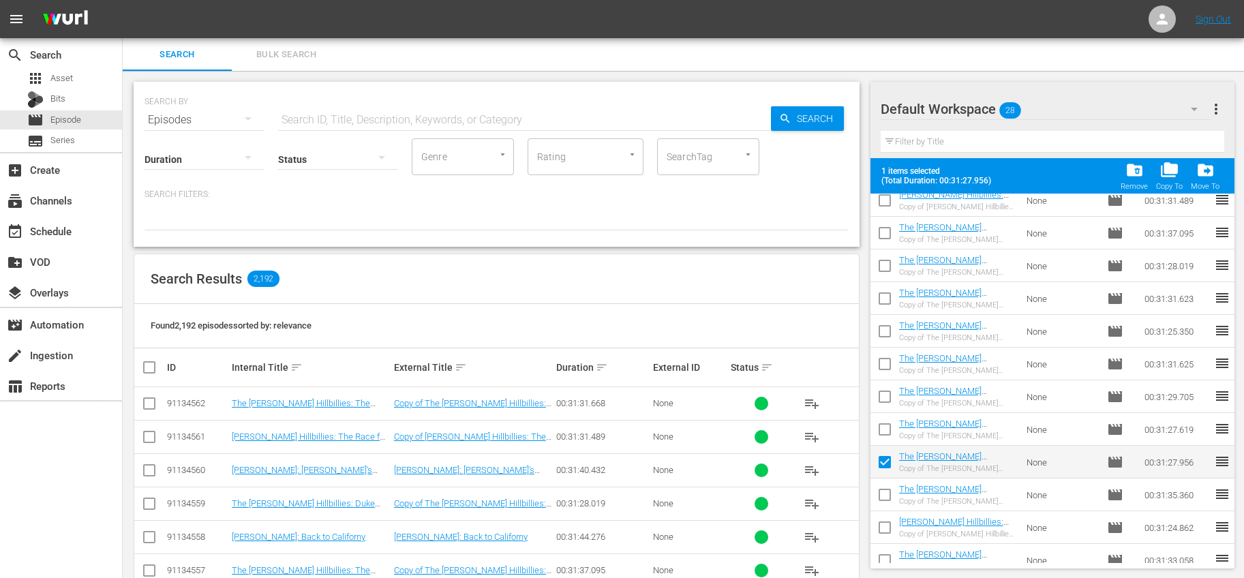
checkbox input "false"
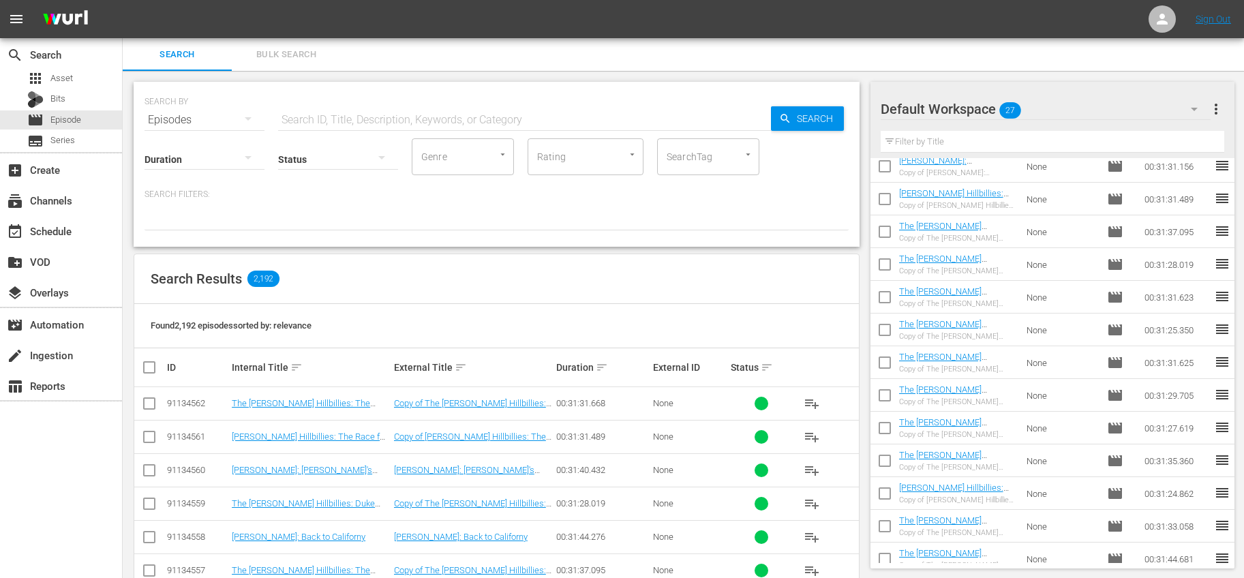
scroll to position [240, 0]
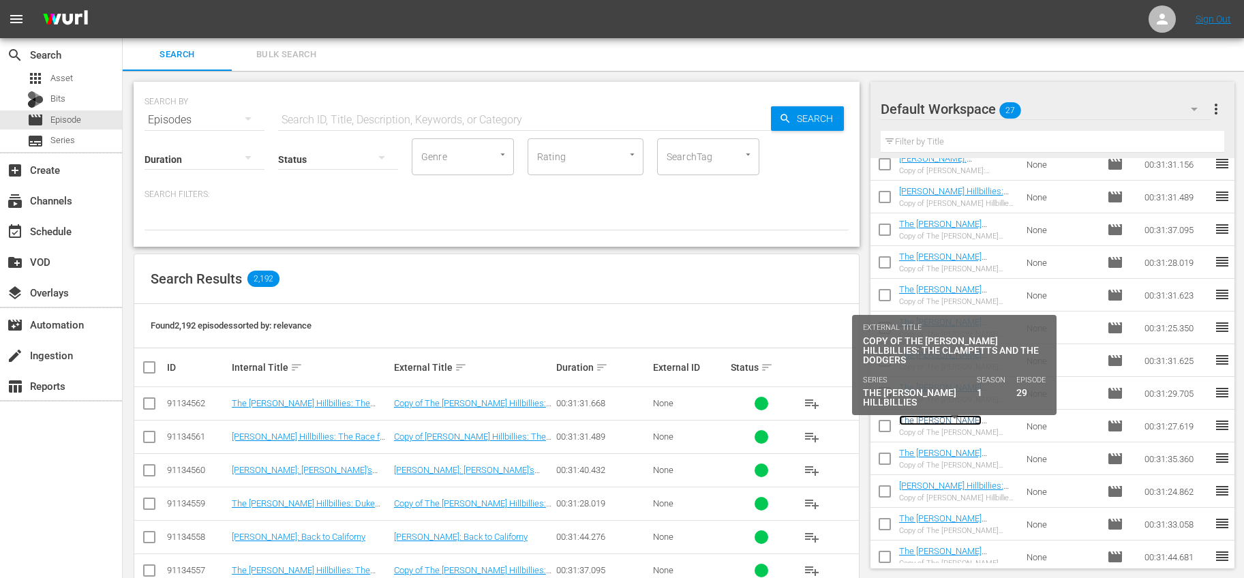
click at [983, 419] on link "The Beverly Hillbillies: The Clampetts and the Dodgers" at bounding box center [955, 430] width 113 height 31
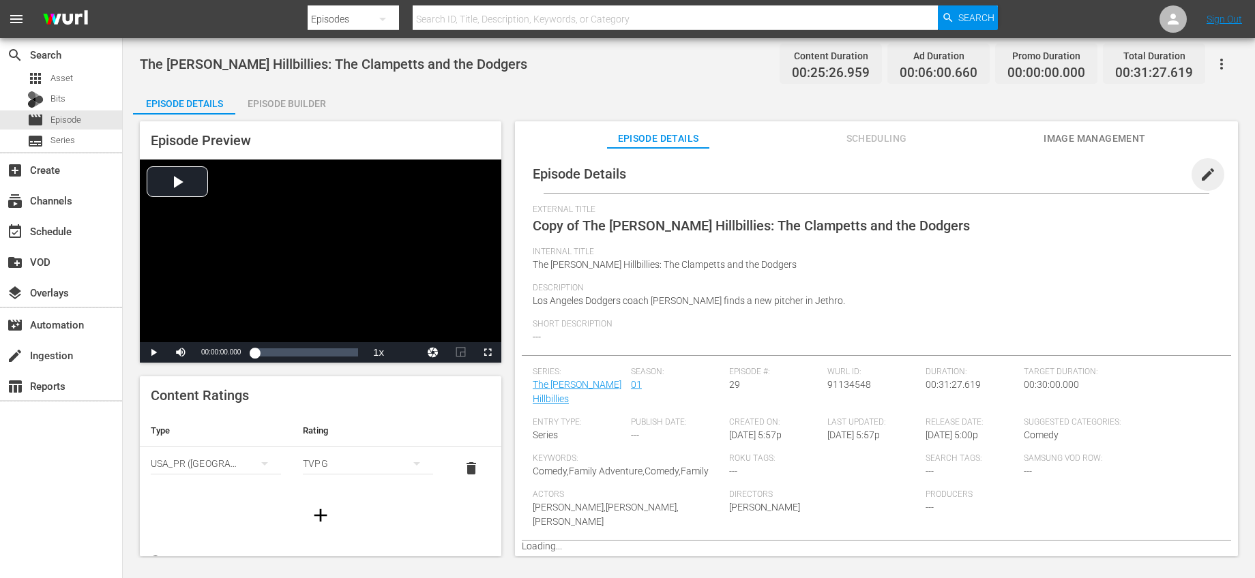
click at [1199, 174] on span "edit" at bounding box center [1207, 174] width 16 height 16
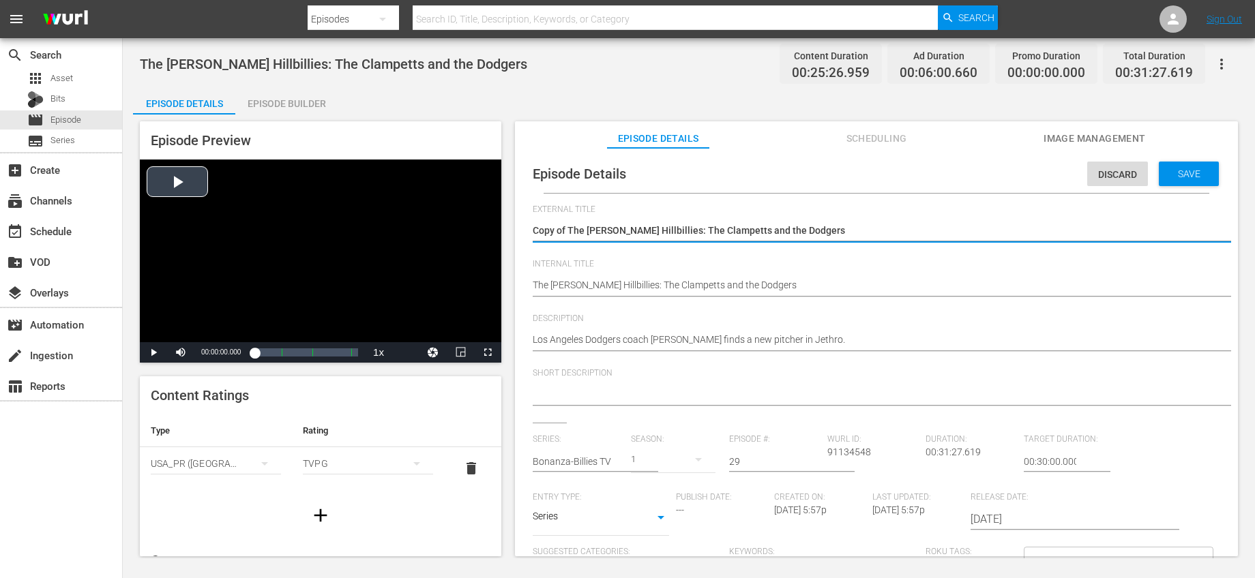
drag, startPoint x: 567, startPoint y: 230, endPoint x: 449, endPoint y: 228, distance: 117.3
click at [450, 228] on div "Episode Preview Video Player is loading. Play Video Play Mute Current Time 00:0…" at bounding box center [688, 341] width 1111 height 453
type textarea "The Beverly Hillbillies: The Clampetts and the Dodgers"
click at [565, 452] on input "text" at bounding box center [578, 461] width 91 height 33
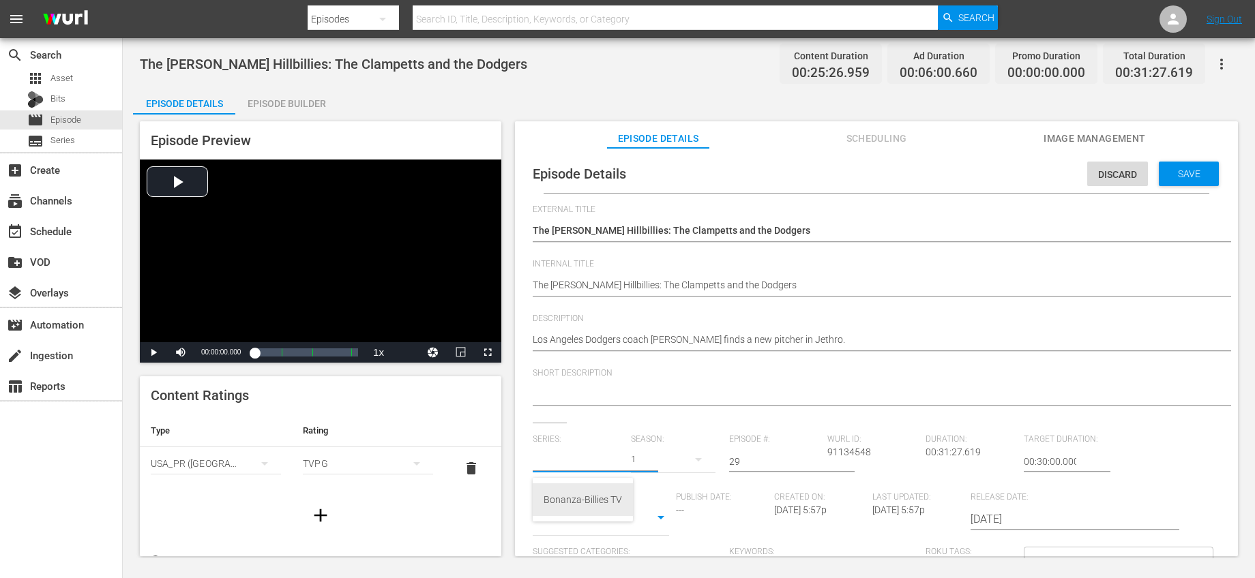
click at [572, 494] on div "Bonanza-Billies TV" at bounding box center [582, 499] width 78 height 33
type input "Bonanza-Billies TV"
drag, startPoint x: 743, startPoint y: 465, endPoint x: 678, endPoint y: 443, distance: 67.9
click at [679, 443] on div "Series: Bonanza-Billies TV Season: 1 Episode #: 29 Wurl ID: 91134548 Duration: …" at bounding box center [876, 561] width 687 height 254
type input "45"
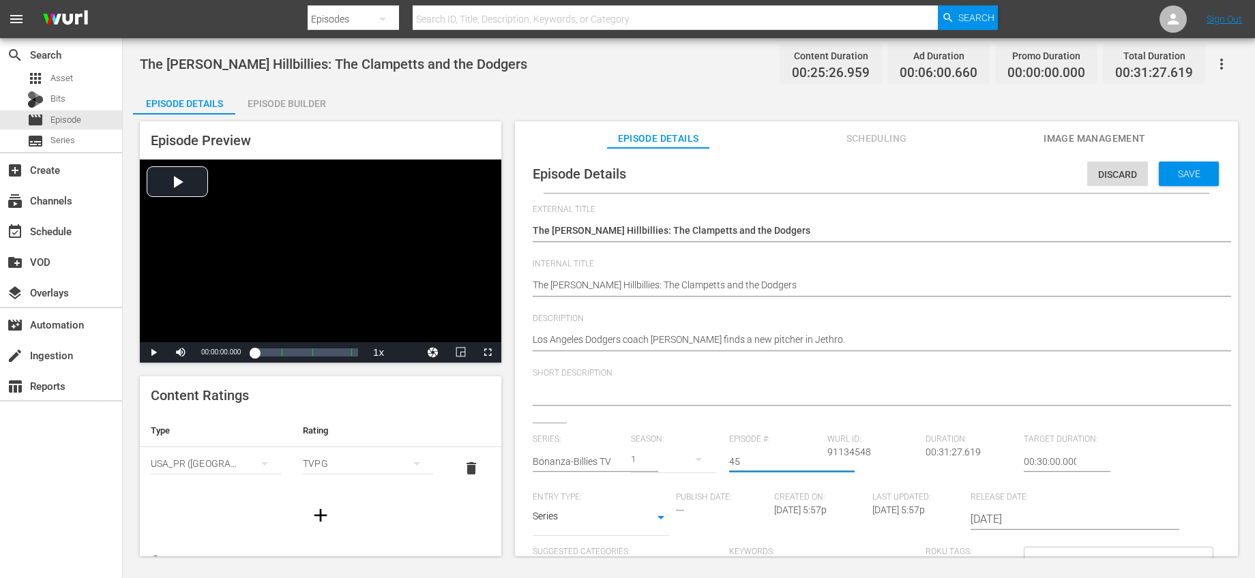
click at [813, 419] on div "Short Description" at bounding box center [876, 395] width 687 height 55
click at [1182, 182] on div "Save" at bounding box center [1188, 174] width 60 height 25
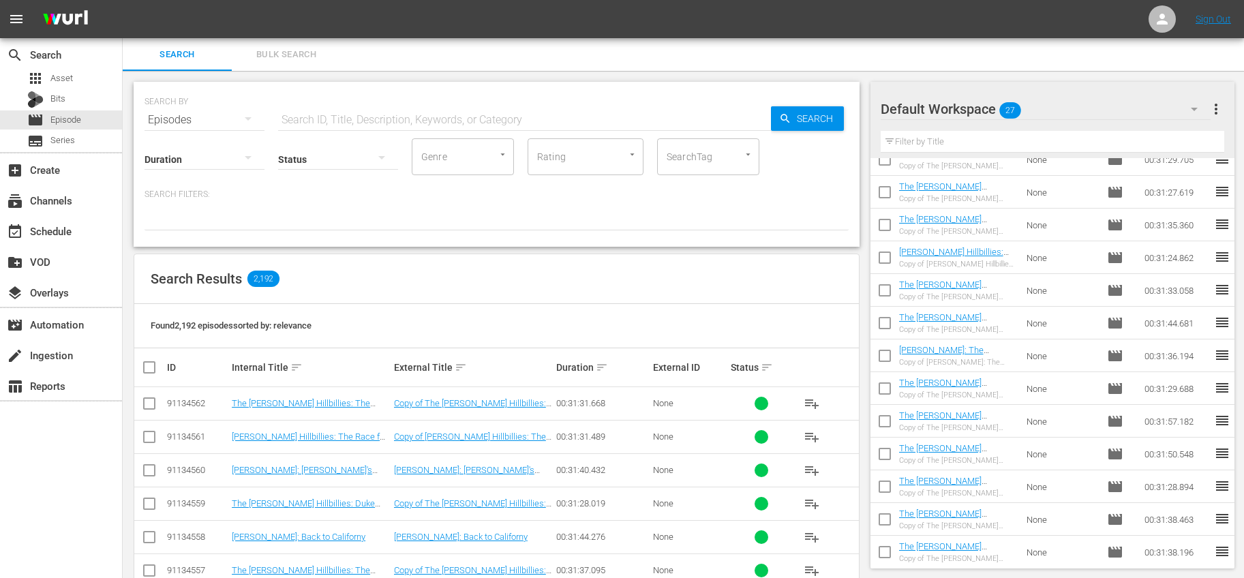
scroll to position [415, 0]
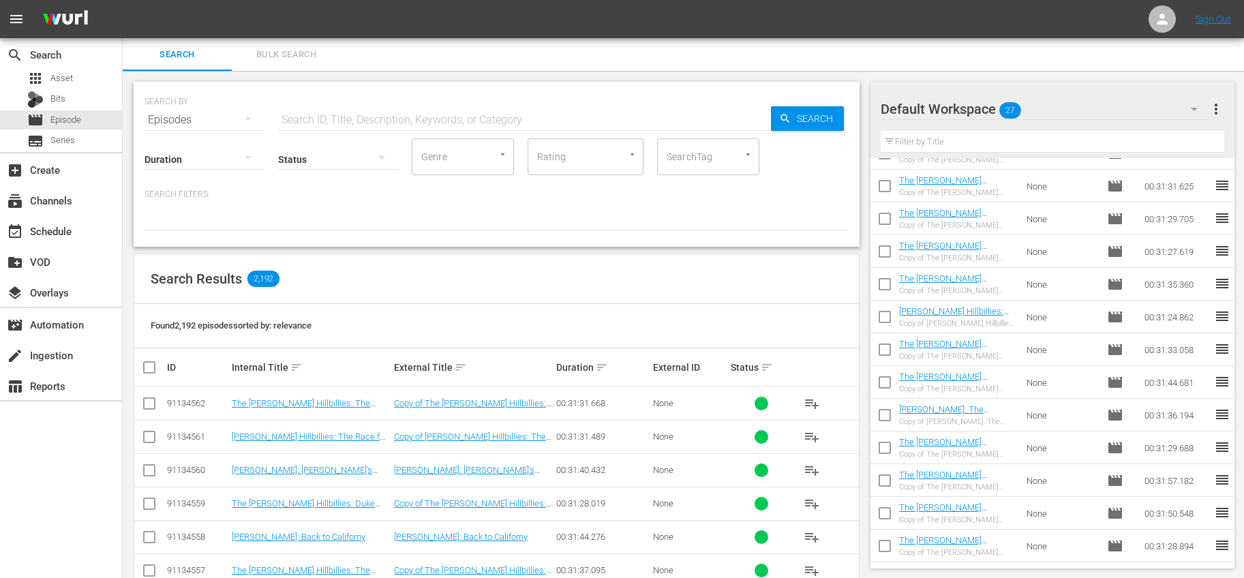
click at [885, 255] on input "checkbox" at bounding box center [885, 254] width 29 height 29
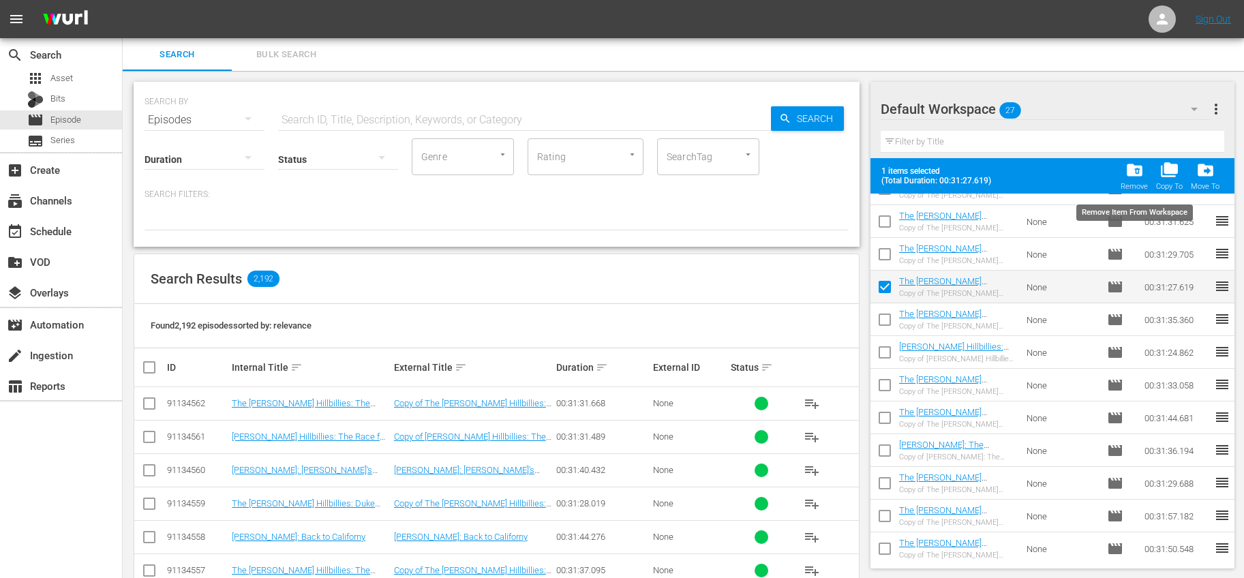
click at [1126, 170] on span "folder_delete" at bounding box center [1135, 170] width 18 height 18
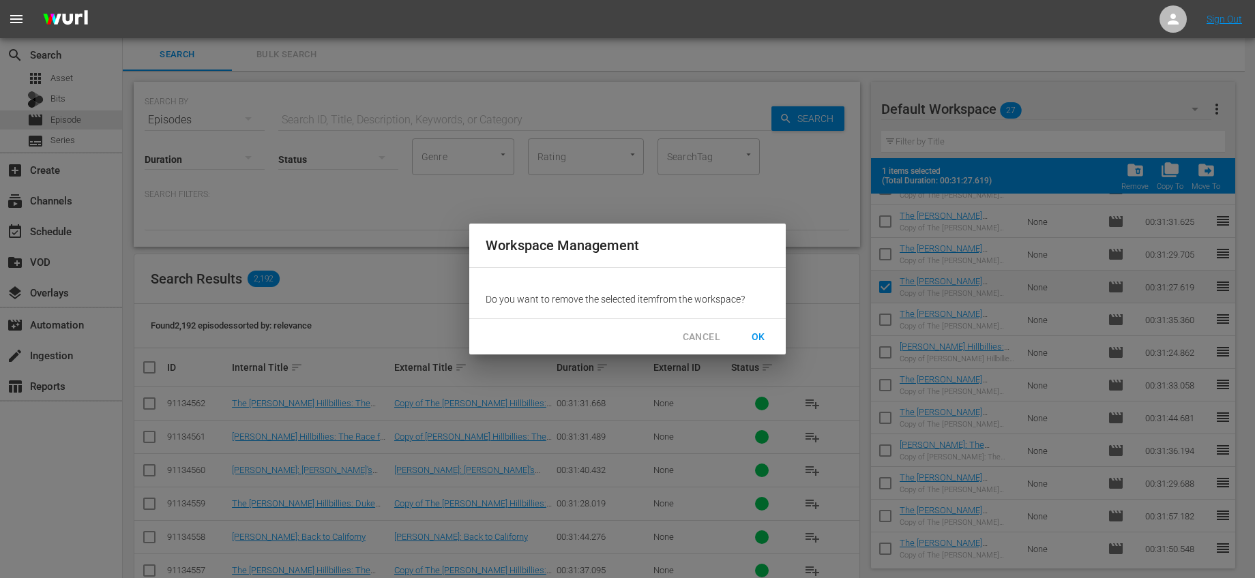
click at [766, 329] on span "OK" at bounding box center [758, 337] width 22 height 17
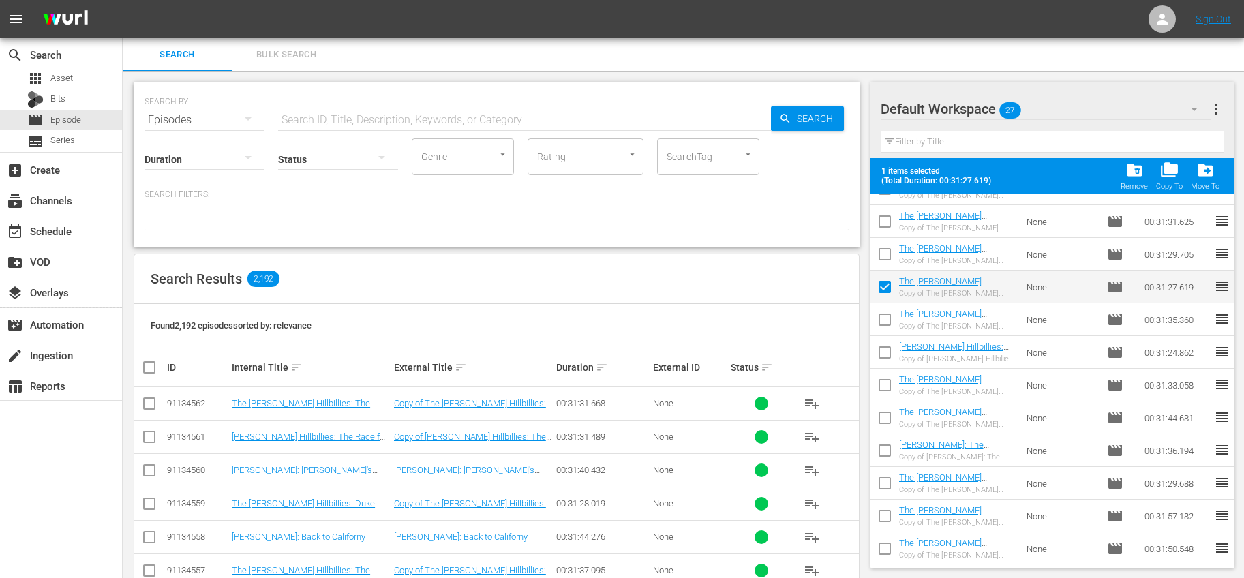
checkbox input "false"
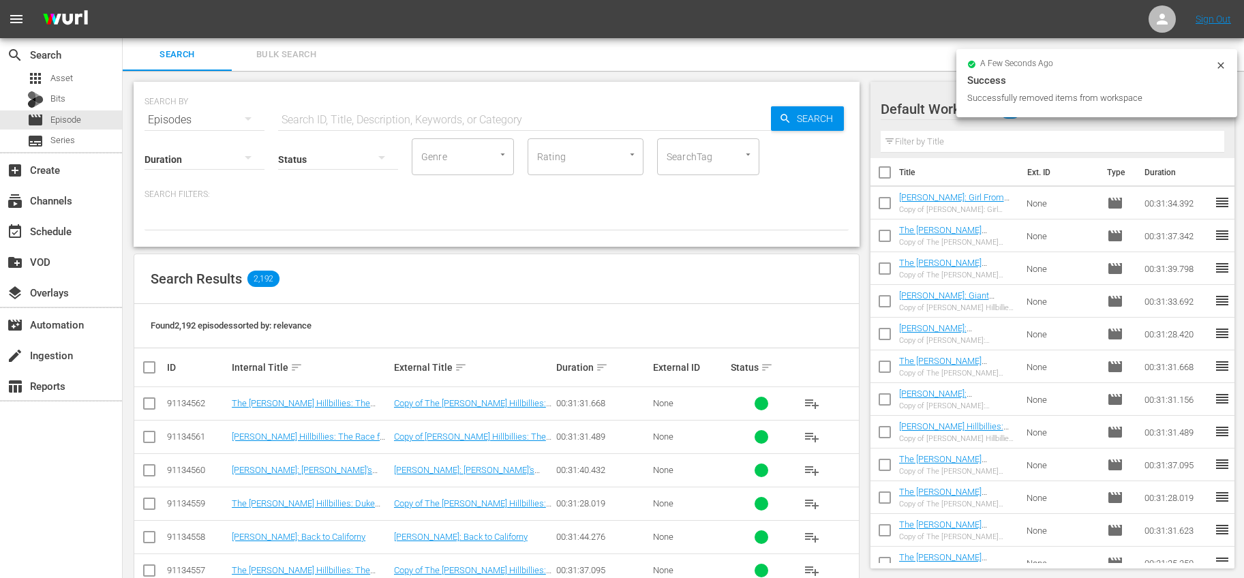
scroll to position [0, 0]
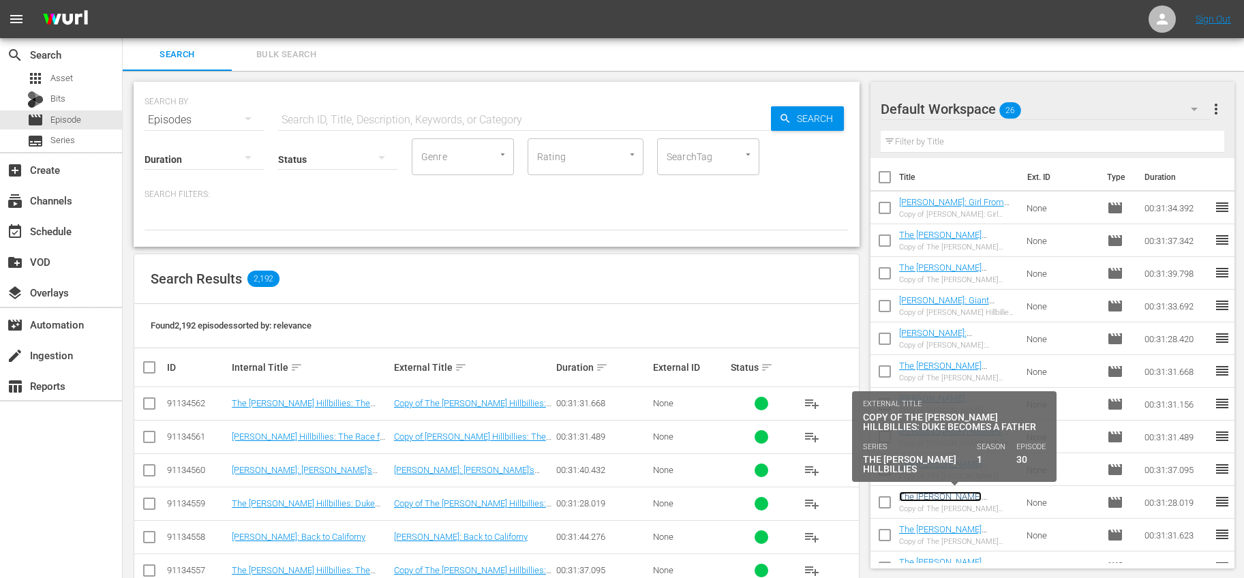
click at [989, 496] on link "The Beverly Hillbillies: Duke Becomes a Father" at bounding box center [951, 507] width 105 height 31
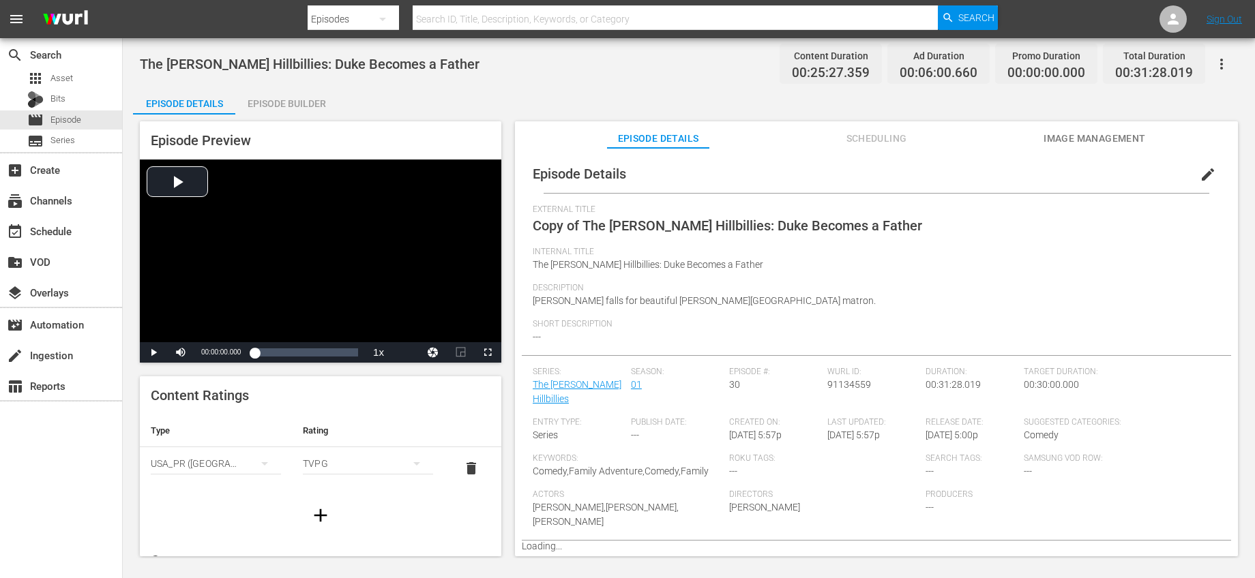
click at [1205, 173] on span "edit" at bounding box center [1207, 174] width 16 height 16
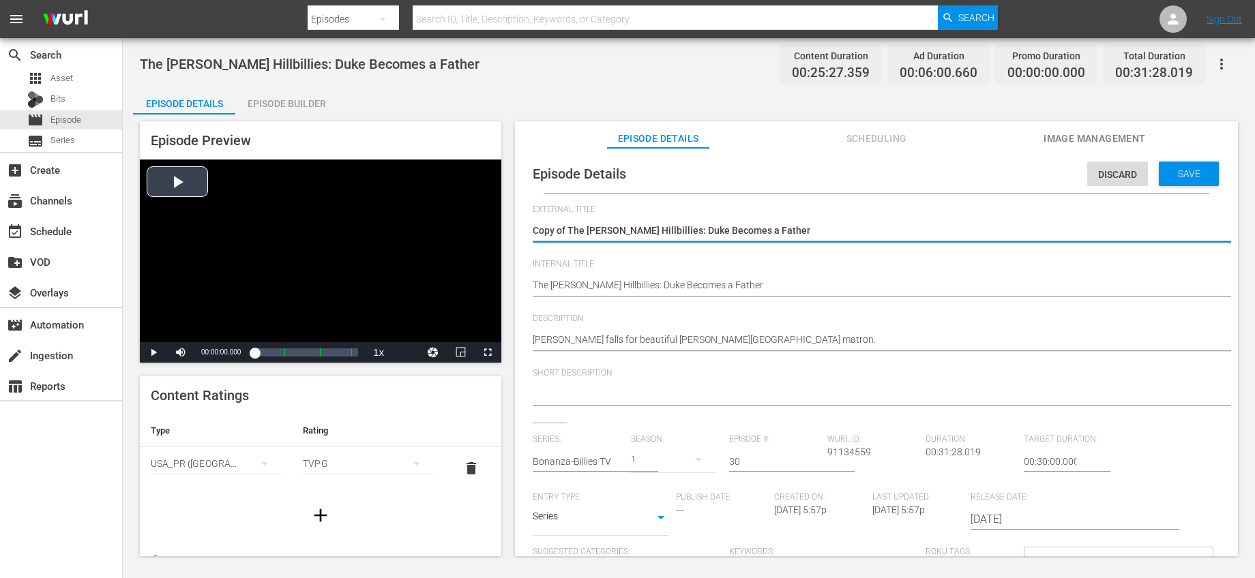
drag, startPoint x: 567, startPoint y: 228, endPoint x: 428, endPoint y: 219, distance: 140.1
click at [428, 219] on div "Episode Preview Video Player is loading. Play Video Play Mute Current Time 00:0…" at bounding box center [688, 341] width 1111 height 453
type textarea "The Beverly Hillbillies: Duke Becomes a Father"
click at [584, 464] on input "text" at bounding box center [578, 461] width 91 height 33
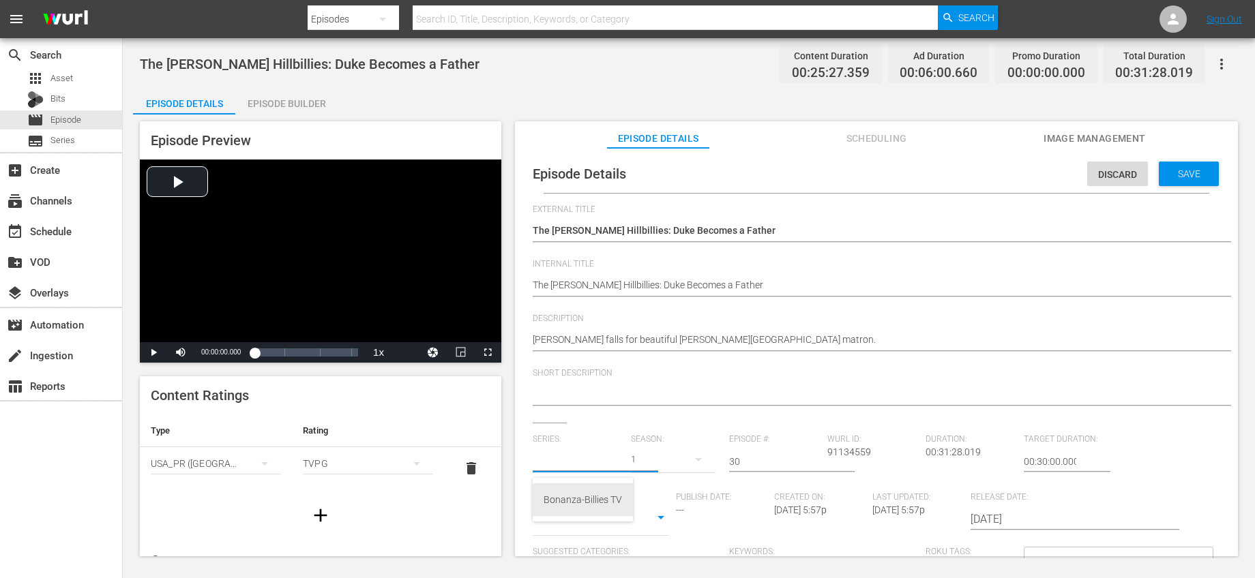
click at [574, 492] on div "Bonanza-Billies TV" at bounding box center [582, 499] width 78 height 33
type input "Bonanza-Billies TV"
drag, startPoint x: 752, startPoint y: 463, endPoint x: 669, endPoint y: 440, distance: 86.4
click at [668, 440] on div "Series: Bonanza-Billies TV Season: 1 Episode #: 4 Wurl ID: 91134559 Duration: 0…" at bounding box center [876, 561] width 687 height 254
drag, startPoint x: 761, startPoint y: 459, endPoint x: 704, endPoint y: 453, distance: 56.9
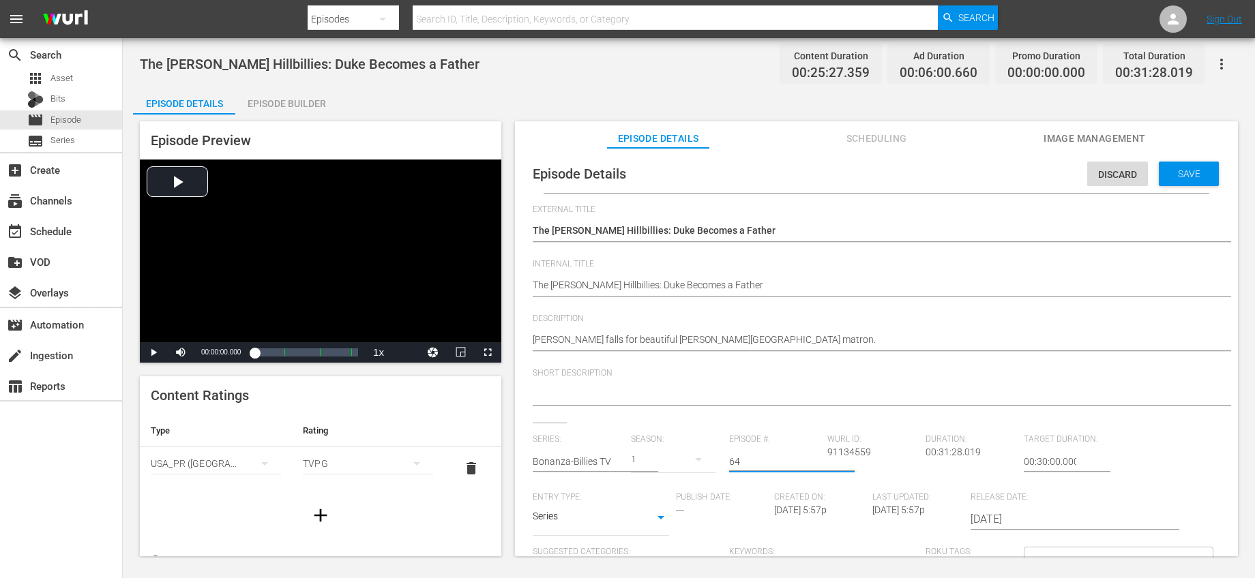
click at [704, 453] on div "Series: Bonanza-Billies TV Season: 1 Episode #: 64 Wurl ID: 91134559 Duration: …" at bounding box center [876, 561] width 687 height 254
drag, startPoint x: 750, startPoint y: 463, endPoint x: 702, endPoint y: 455, distance: 48.3
click at [702, 455] on div "Series: Bonanza-Billies TV Season: 1 Episode #: 6 Wurl ID: 91134559 Duration: 0…" at bounding box center [876, 561] width 687 height 254
type input "46"
click at [771, 417] on div "Short Description" at bounding box center [876, 395] width 687 height 55
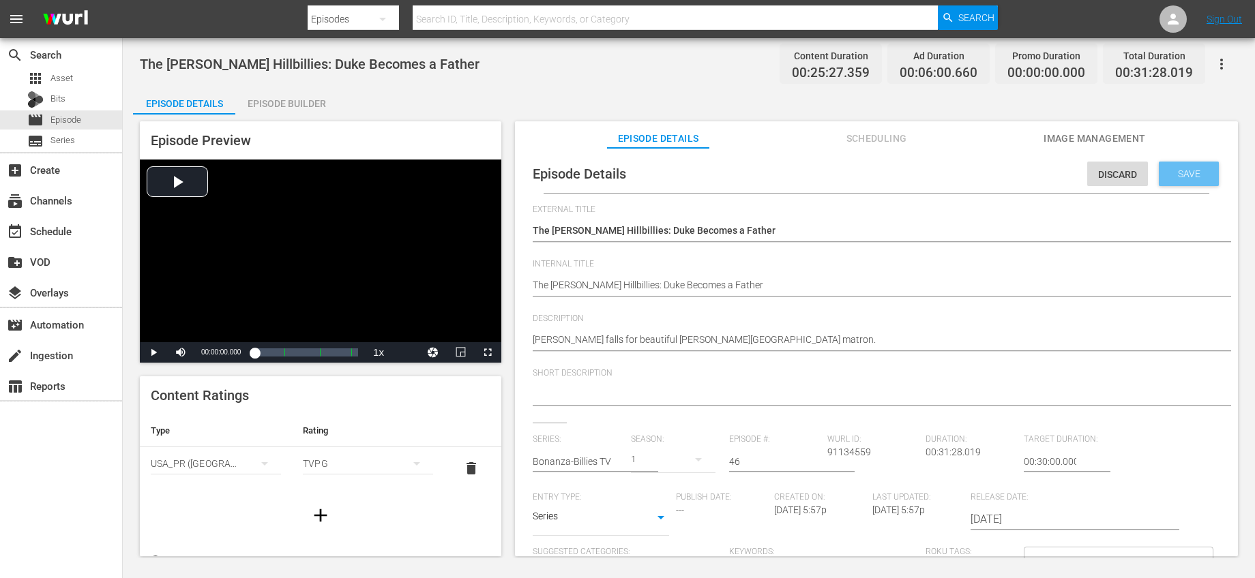
click at [1171, 175] on span "Save" at bounding box center [1189, 173] width 44 height 11
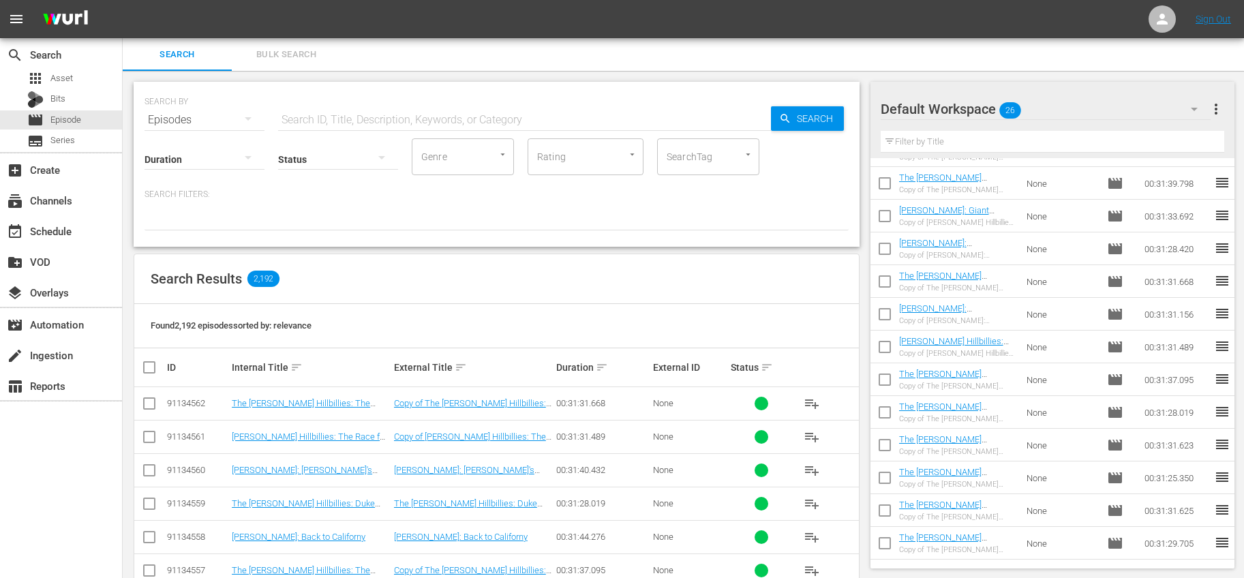
scroll to position [94, 0]
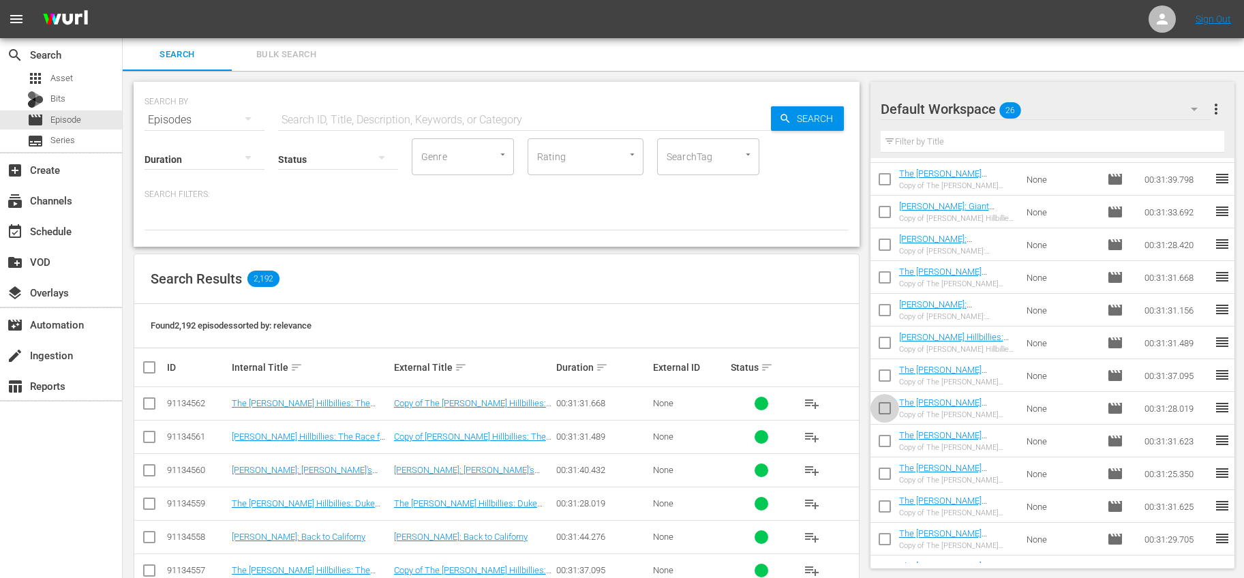
click at [886, 409] on input "checkbox" at bounding box center [885, 411] width 29 height 29
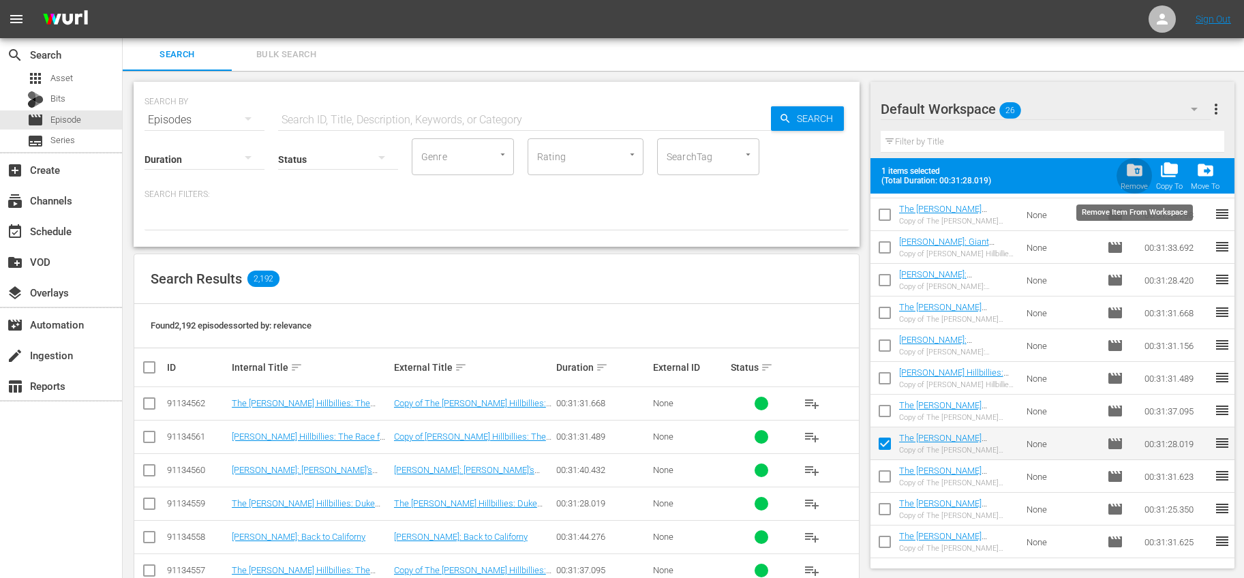
click at [1127, 177] on span "folder_delete" at bounding box center [1135, 170] width 18 height 18
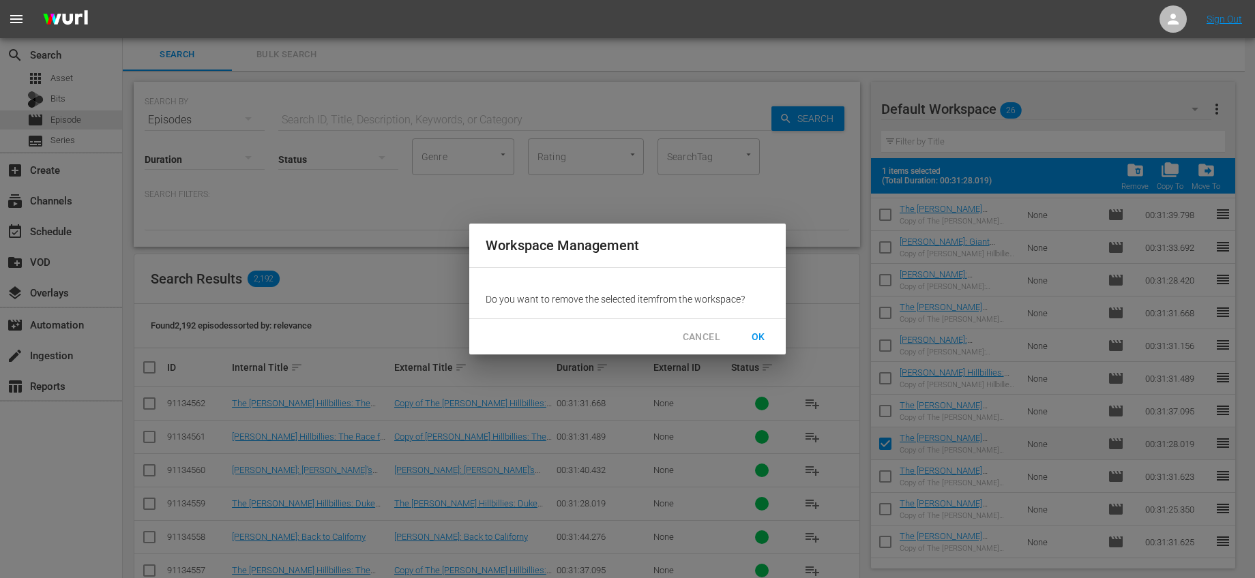
click at [747, 338] on button "OK" at bounding box center [758, 337] width 44 height 25
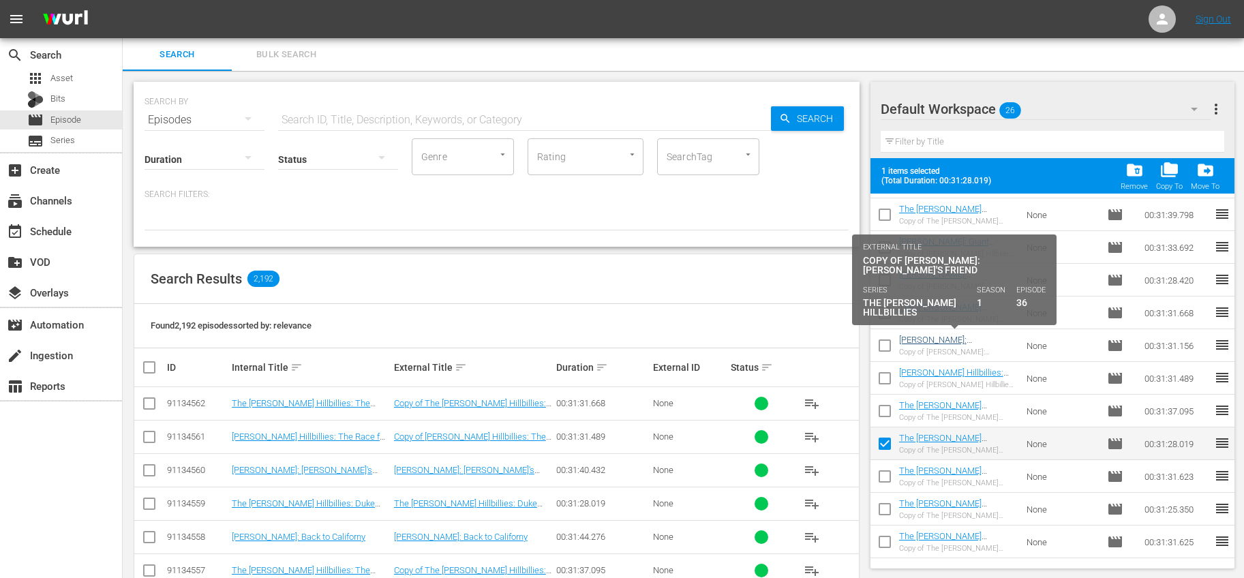
checkbox input "false"
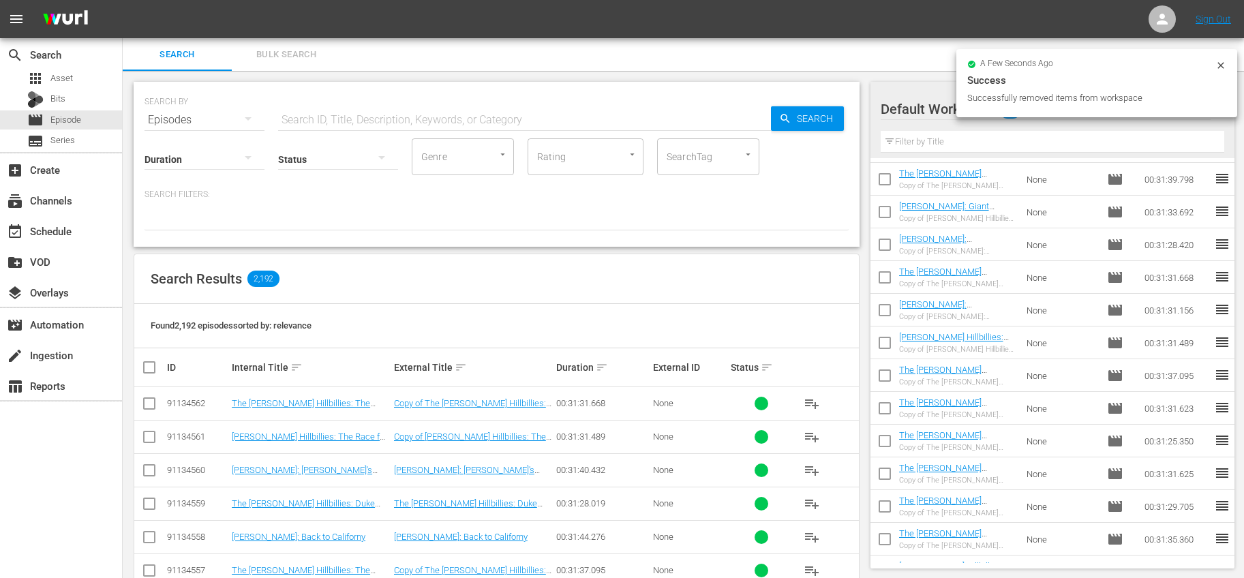
scroll to position [0, 0]
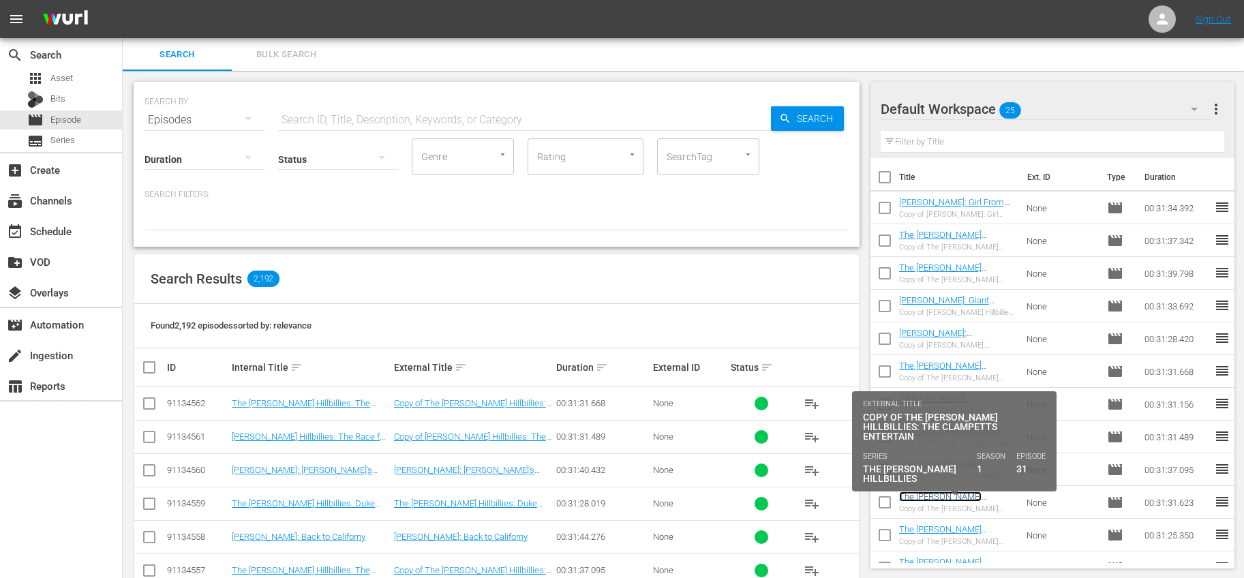
click at [942, 496] on link "The Beverly Hillbillies: The Clampetts Entertain" at bounding box center [947, 507] width 96 height 31
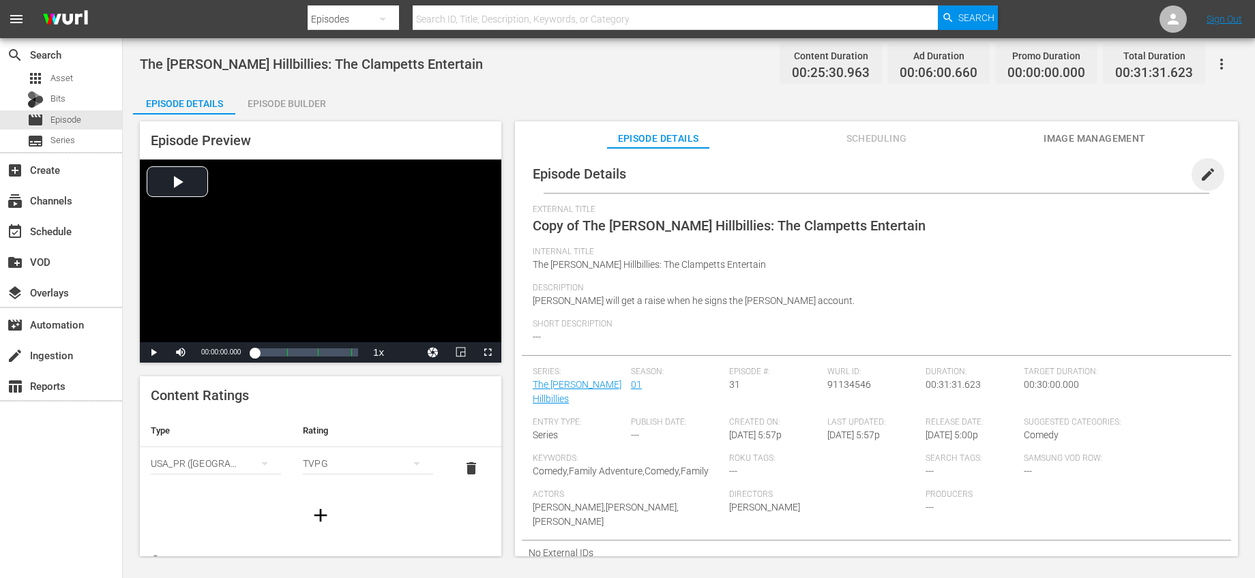
click at [1199, 173] on span "edit" at bounding box center [1207, 174] width 16 height 16
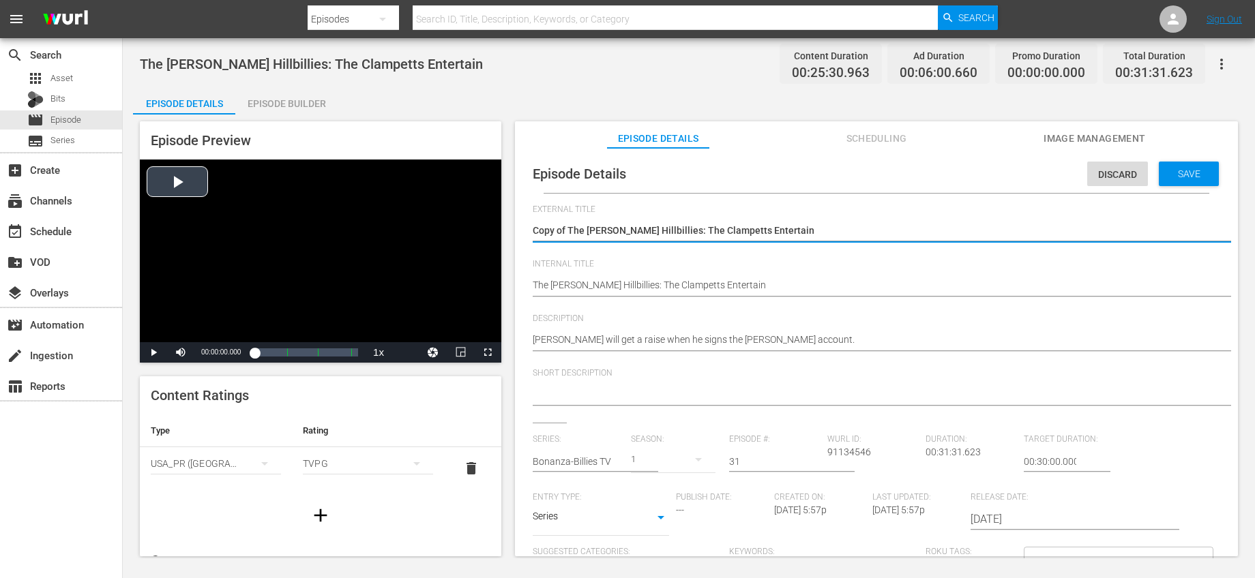
drag, startPoint x: 569, startPoint y: 231, endPoint x: 431, endPoint y: 226, distance: 138.5
click at [432, 226] on div "Episode Preview Video Player is loading. Play Video Play Mute Current Time 00:0…" at bounding box center [688, 341] width 1111 height 453
type textarea "The Beverly Hillbillies: The Clampetts Entertain"
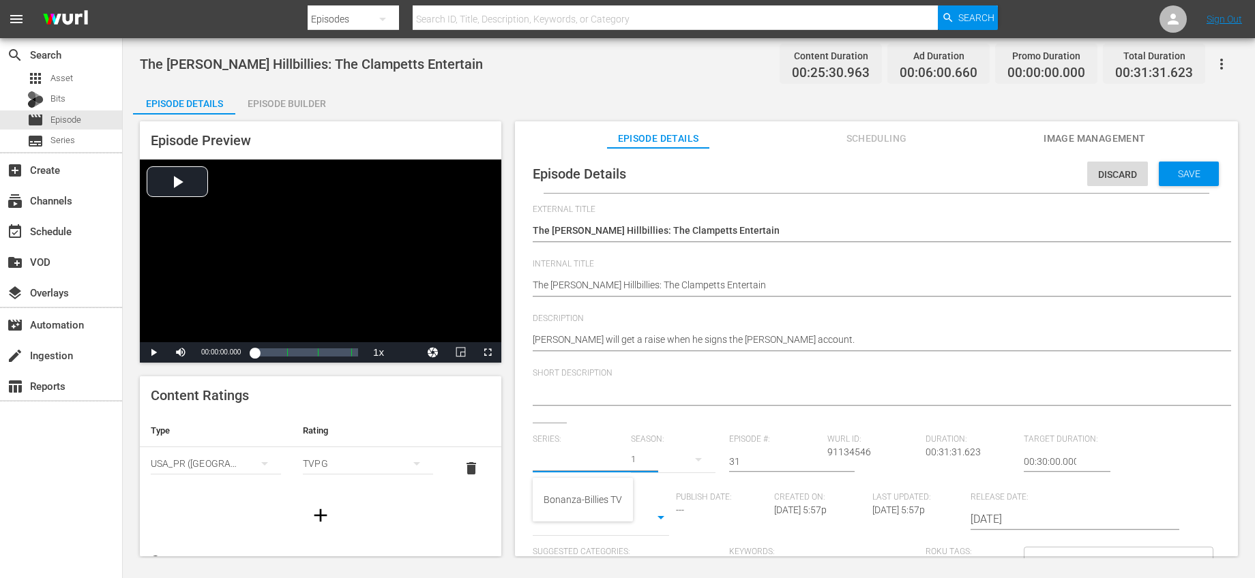
click at [570, 466] on input "text" at bounding box center [578, 461] width 91 height 33
click at [573, 502] on div "Bonanza-Billies TV" at bounding box center [582, 499] width 78 height 33
type input "Bonanza-Billies TV"
drag, startPoint x: 763, startPoint y: 458, endPoint x: 650, endPoint y: 430, distance: 116.6
click at [650, 430] on div "External Title Copy of The Beverly Hillbillies: The Clampetts Entertain Copy of…" at bounding box center [876, 470] width 687 height 530
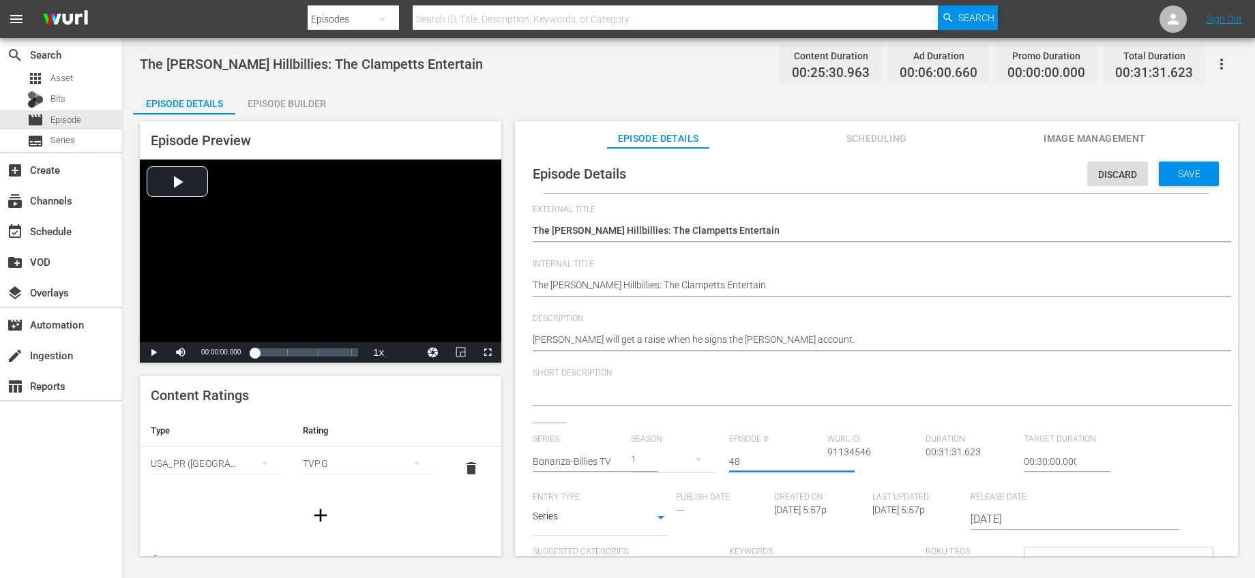
type input "48"
click at [781, 419] on div "Short Description" at bounding box center [876, 395] width 687 height 55
click at [1167, 176] on span "Save" at bounding box center [1189, 173] width 44 height 11
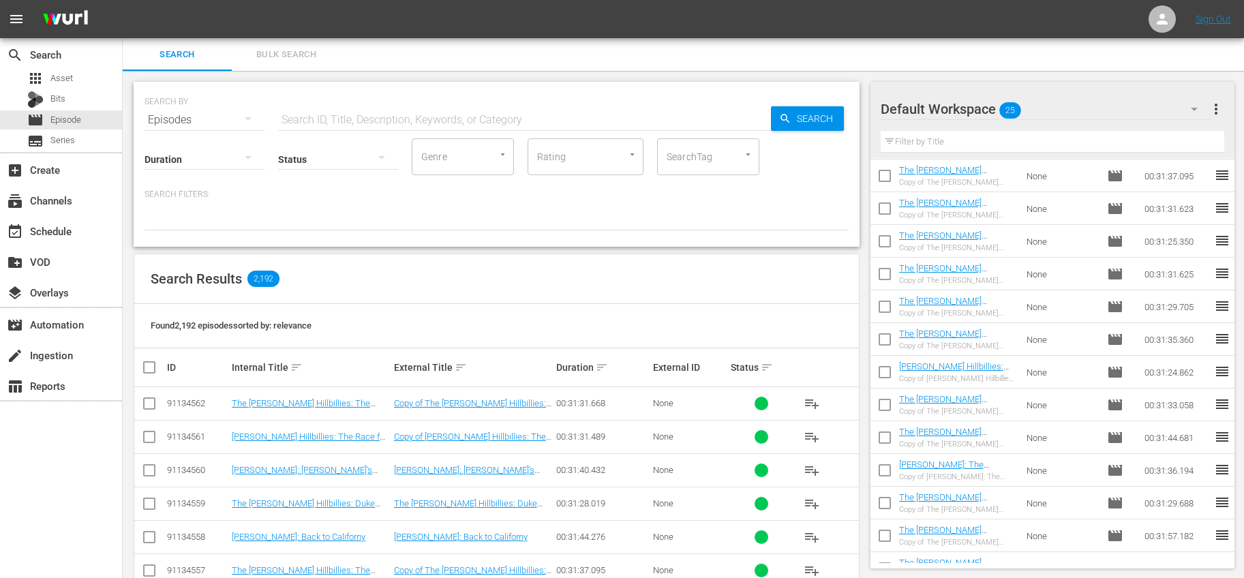
scroll to position [270, 0]
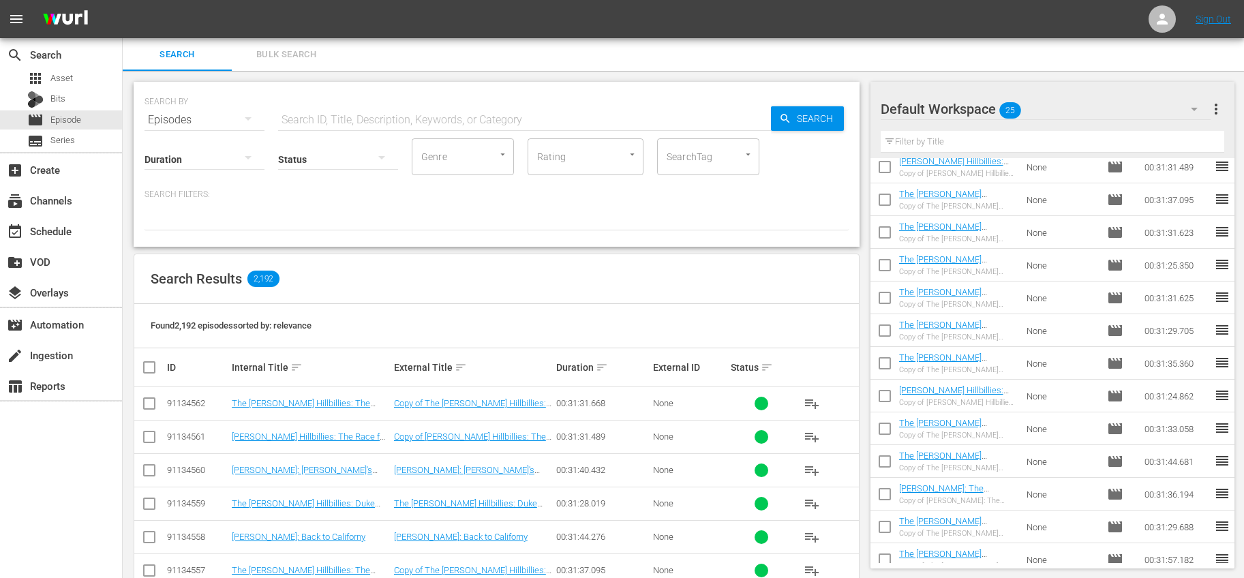
click at [880, 226] on input "checkbox" at bounding box center [885, 235] width 29 height 29
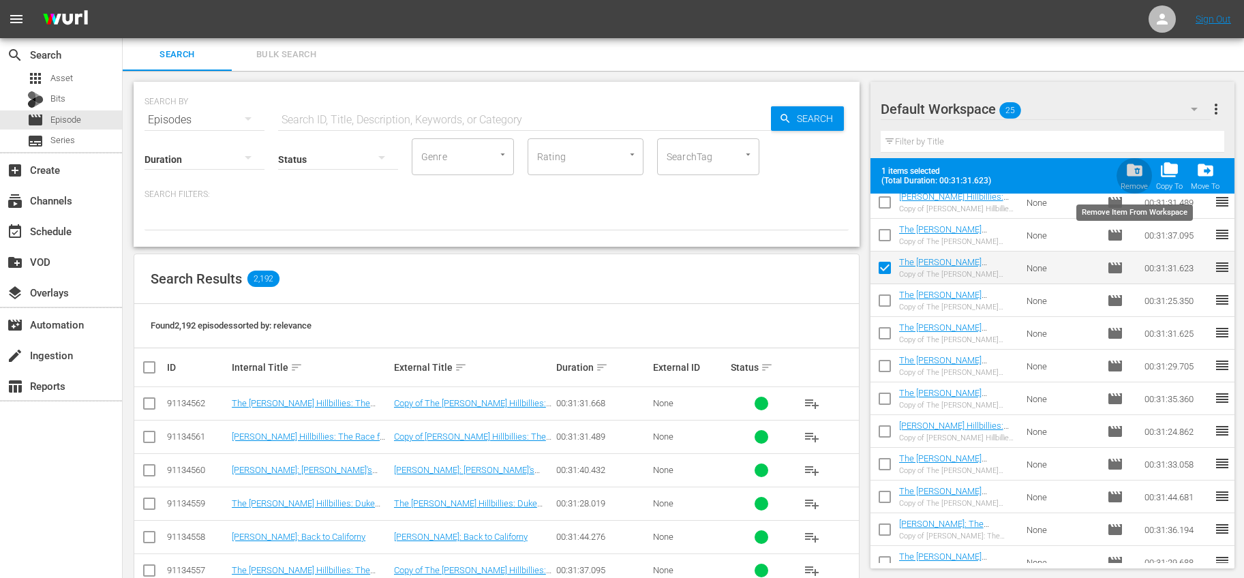
click at [1128, 174] on span "folder_delete" at bounding box center [1135, 170] width 18 height 18
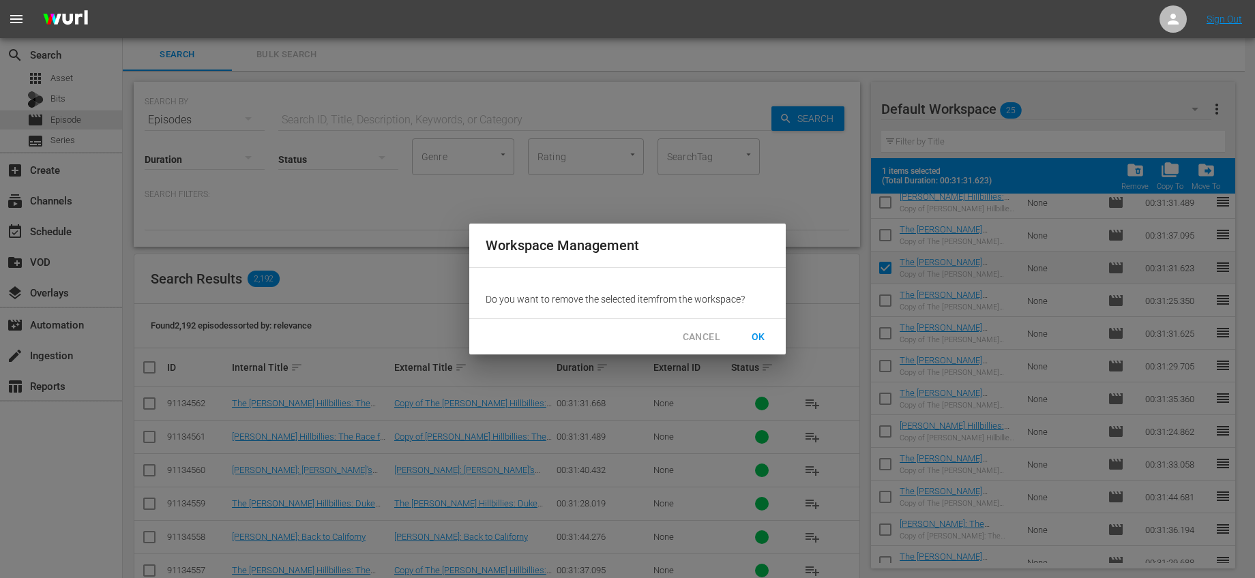
click at [760, 335] on span "OK" at bounding box center [758, 337] width 22 height 17
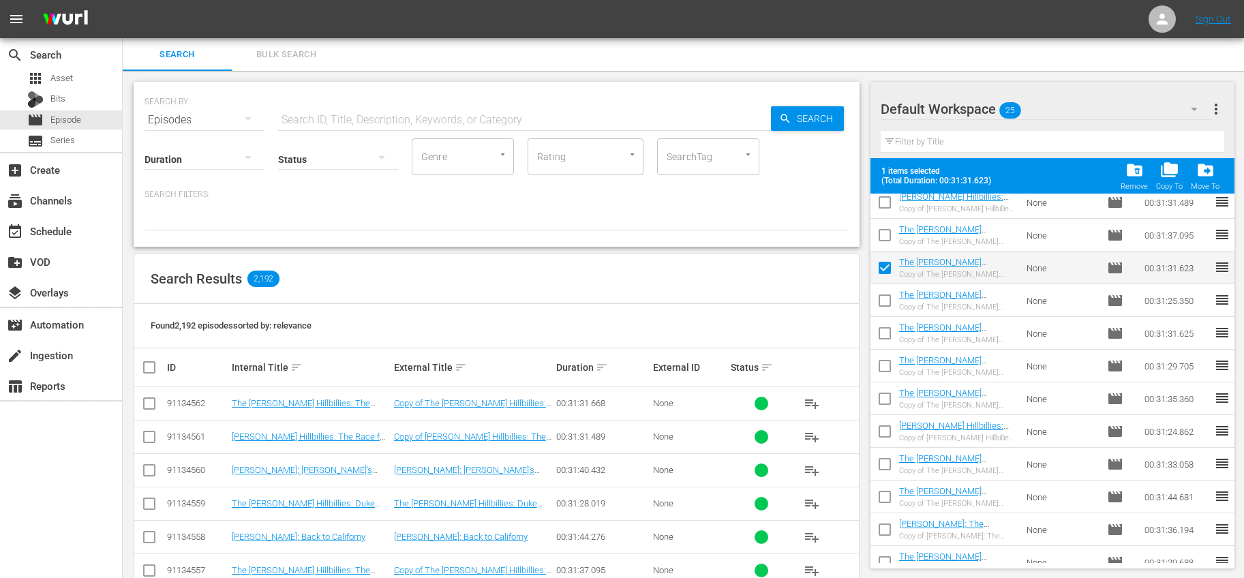
checkbox input "false"
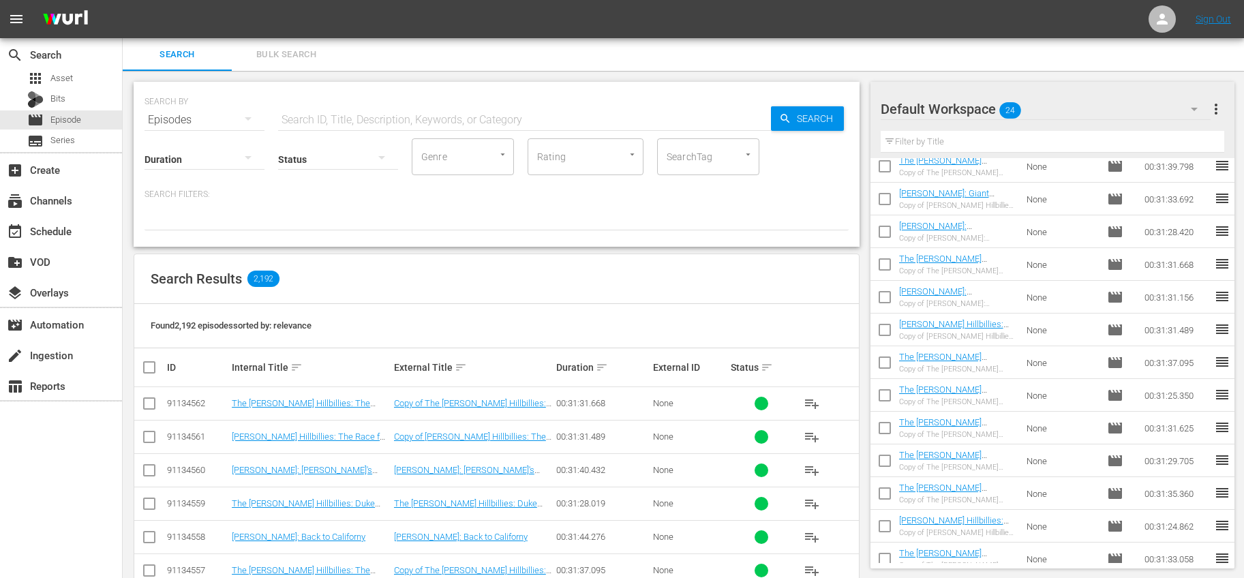
scroll to position [110, 0]
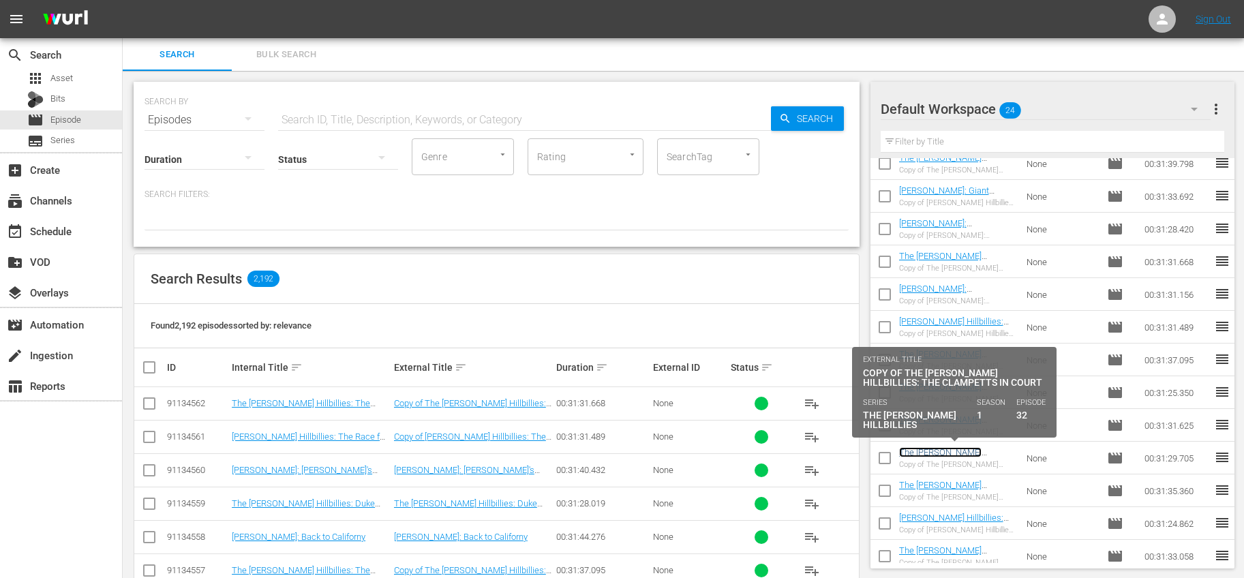
click at [992, 454] on link "The Beverly Hillbillies: The Clampetts in Court" at bounding box center [951, 462] width 105 height 31
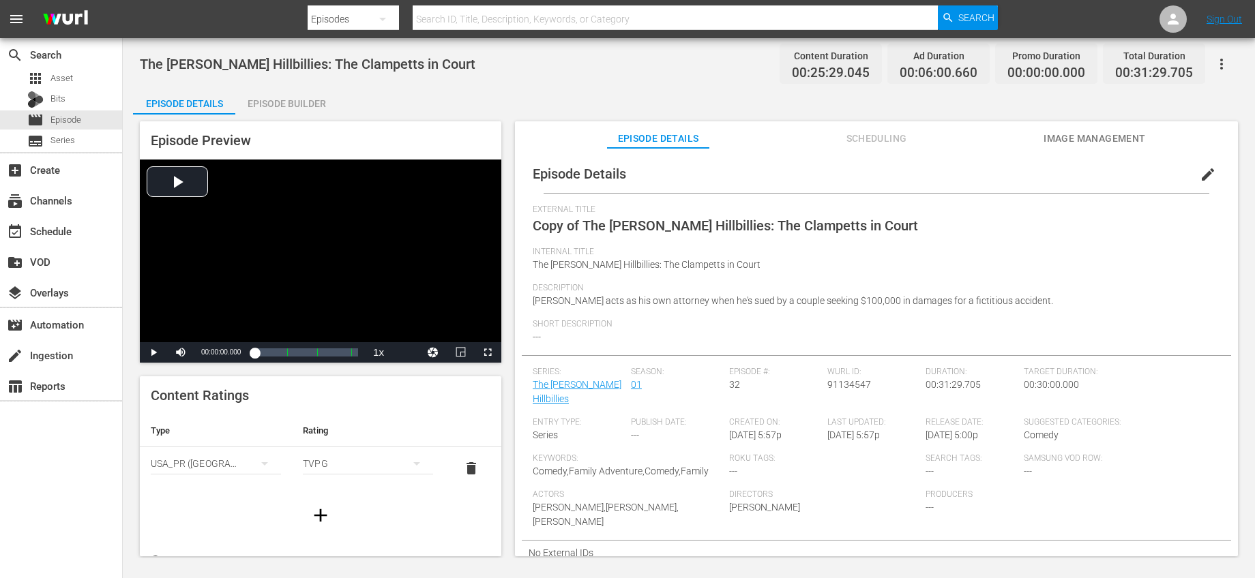
click at [1191, 181] on button "edit" at bounding box center [1207, 174] width 33 height 33
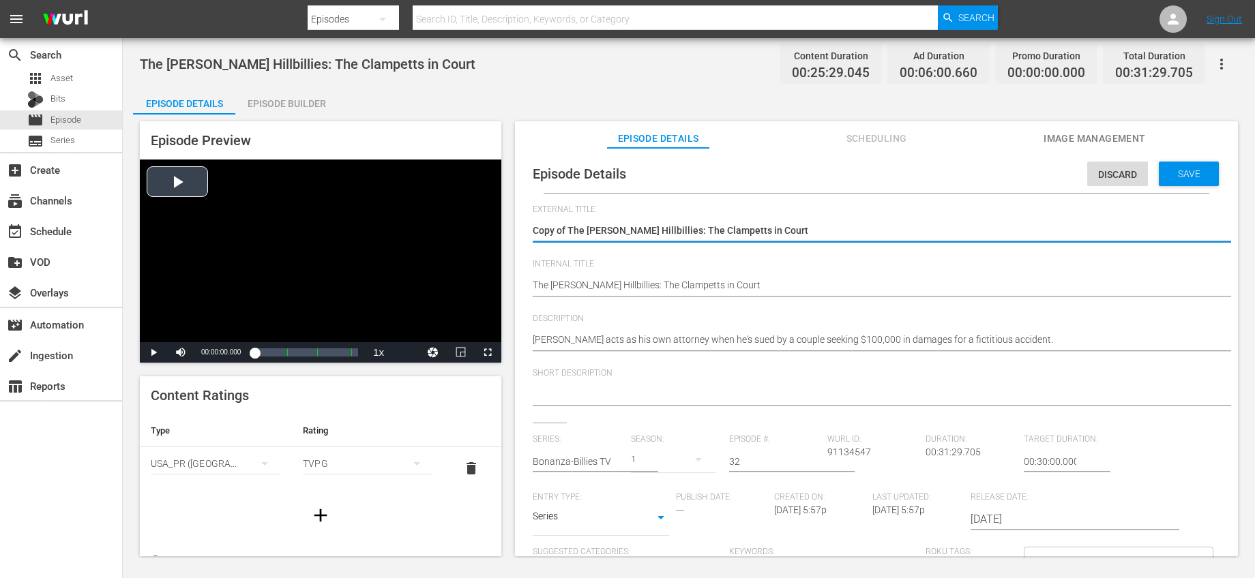
drag, startPoint x: 568, startPoint y: 227, endPoint x: 357, endPoint y: 218, distance: 211.6
click at [376, 218] on div "Episode Preview Video Player is loading. Play Video Play Mute Current Time 00:0…" at bounding box center [688, 341] width 1111 height 453
type textarea "The Beverly Hillbillies: The Clampetts in Court"
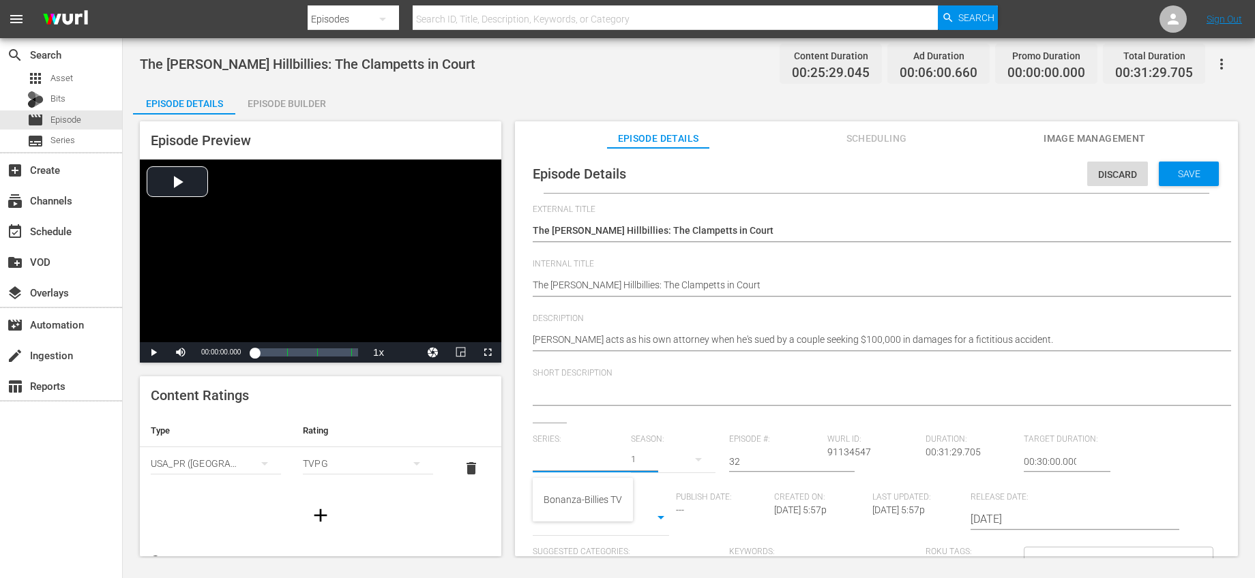
click at [578, 456] on input "text" at bounding box center [578, 461] width 91 height 33
click at [573, 493] on div "Bonanza-Billies TV" at bounding box center [582, 499] width 78 height 33
type input "Bonanza-Billies TV"
drag, startPoint x: 747, startPoint y: 462, endPoint x: 691, endPoint y: 439, distance: 60.5
click at [691, 439] on div "Series: Bonanza-Billies TV Season: 1 Episode #: 32 Wurl ID: 91134547 Duration: …" at bounding box center [876, 561] width 687 height 254
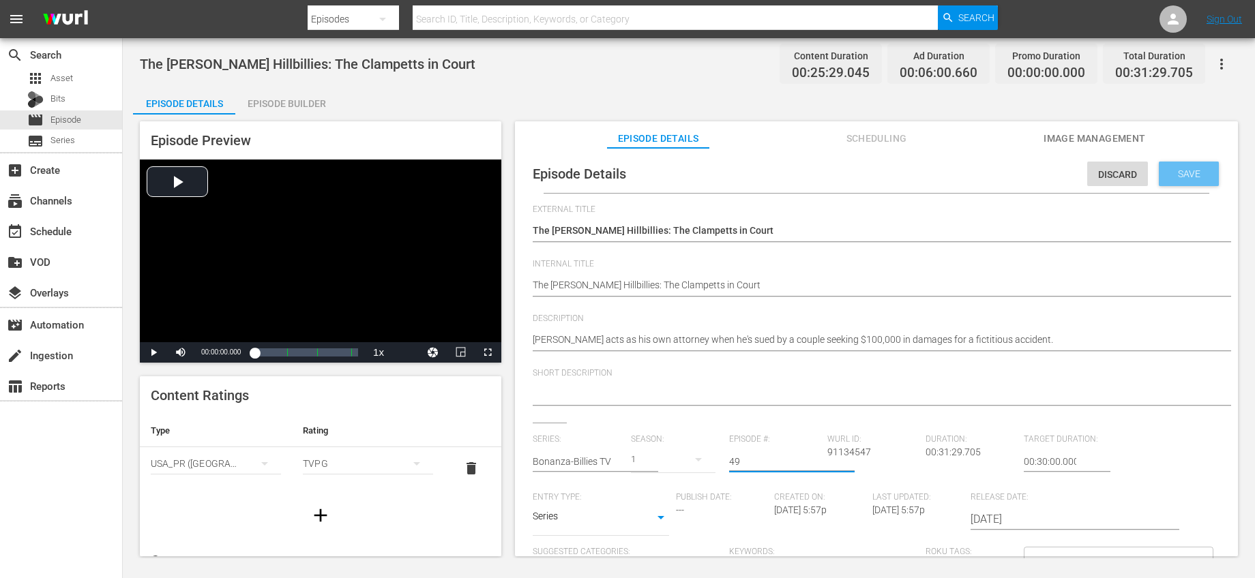
type input "49"
click at [1167, 178] on span "Save" at bounding box center [1189, 173] width 44 height 11
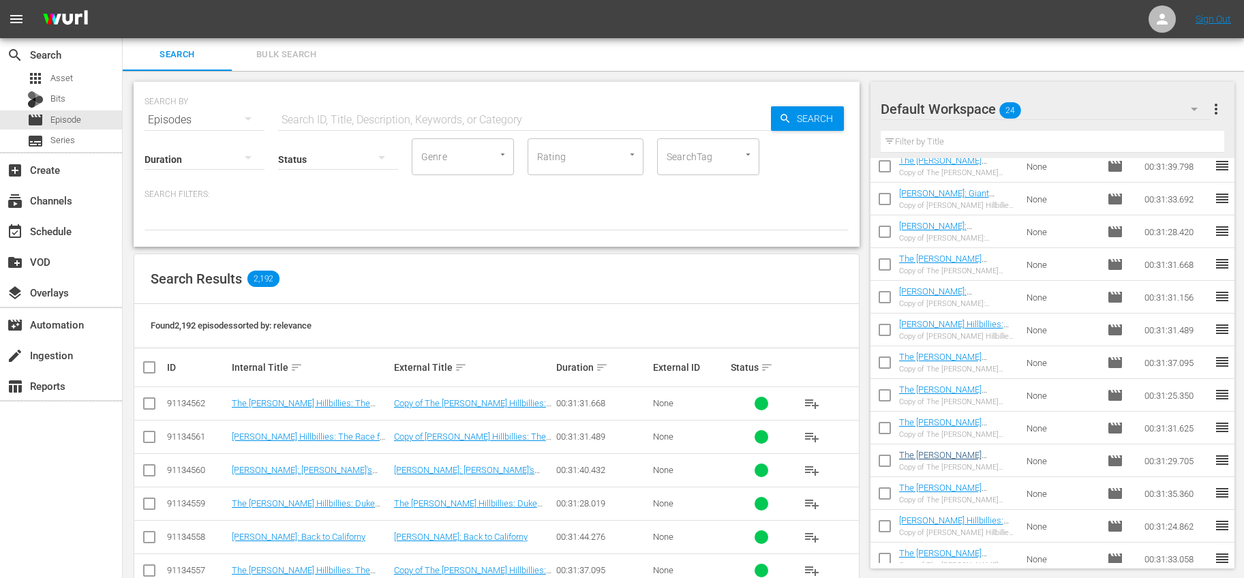
scroll to position [107, 0]
click at [889, 456] on input "checkbox" at bounding box center [885, 463] width 29 height 29
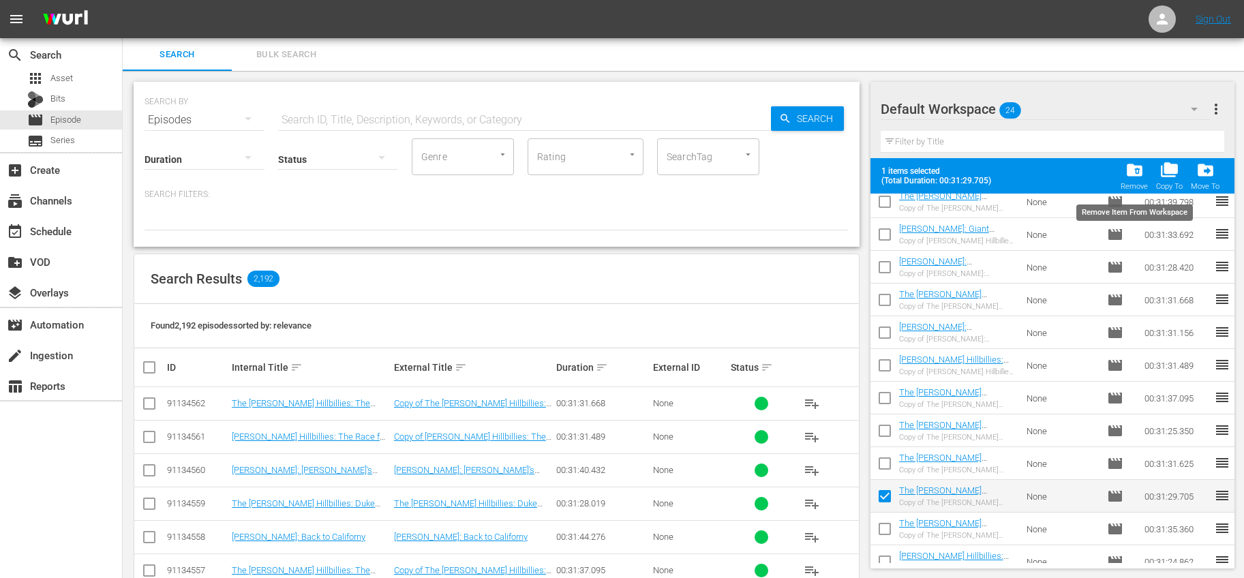
click at [1139, 170] on span "folder_delete" at bounding box center [1135, 170] width 18 height 18
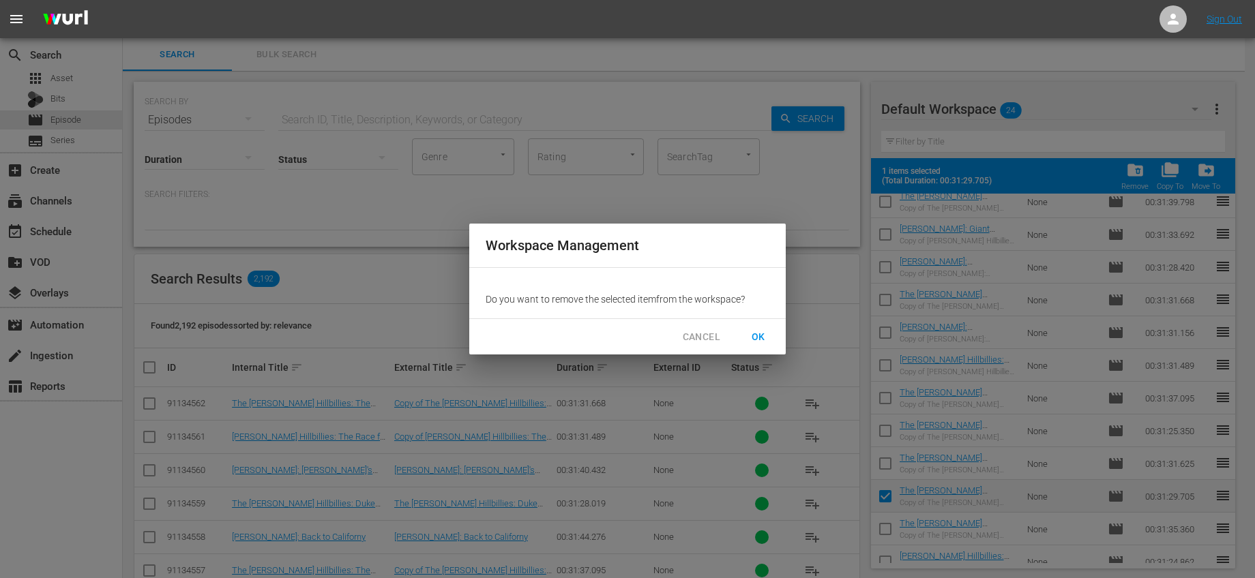
click at [758, 344] on span "OK" at bounding box center [758, 337] width 22 height 17
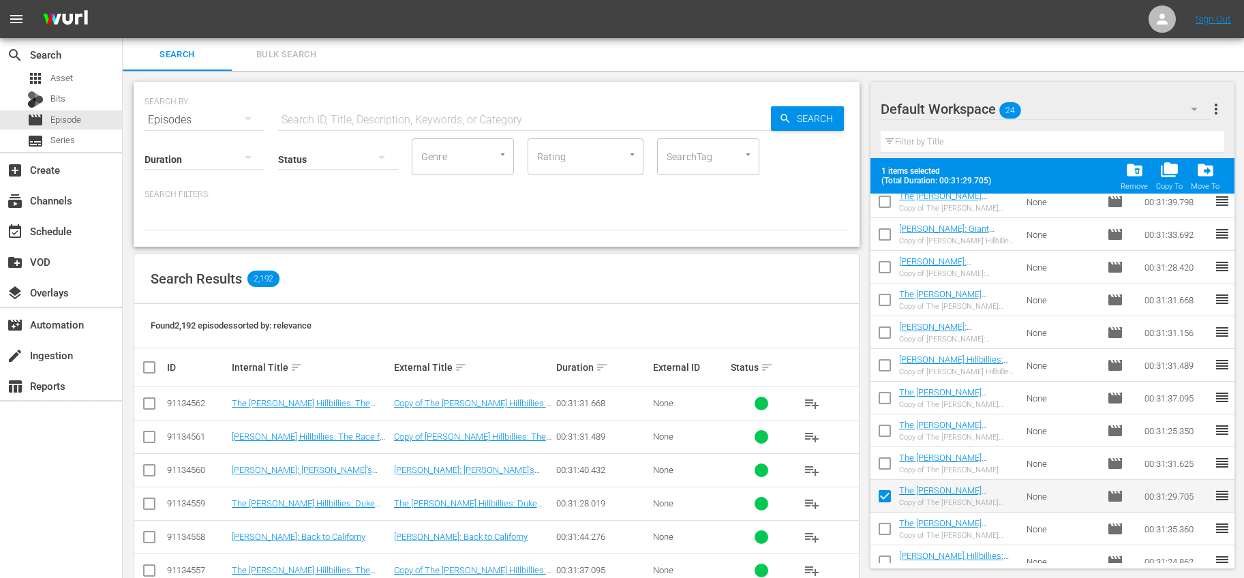
checkbox input "false"
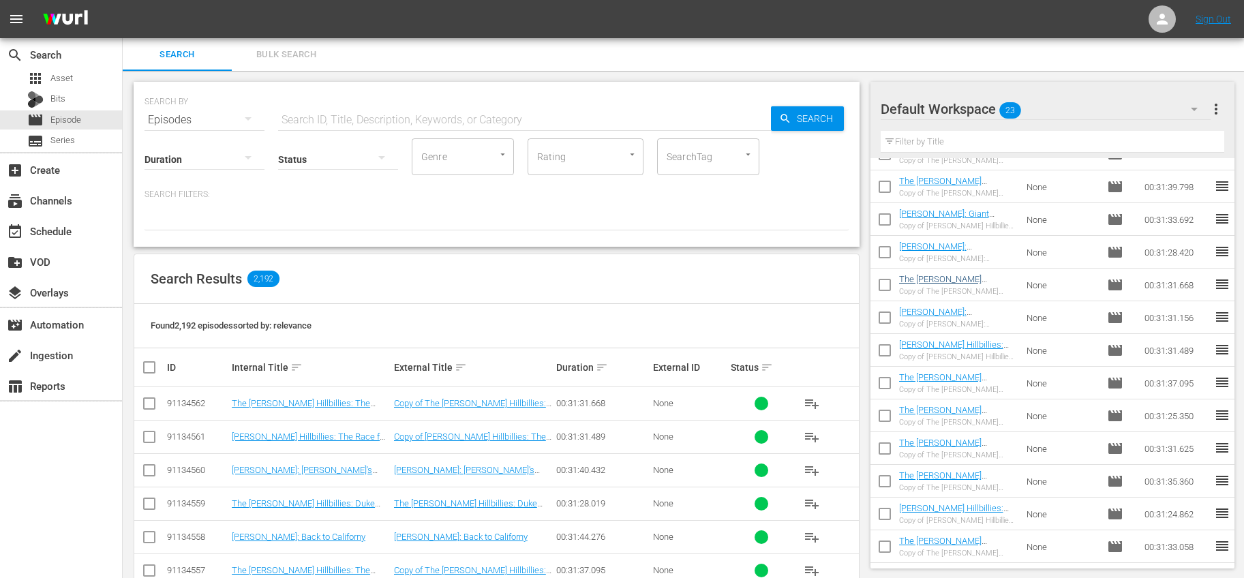
scroll to position [0, 0]
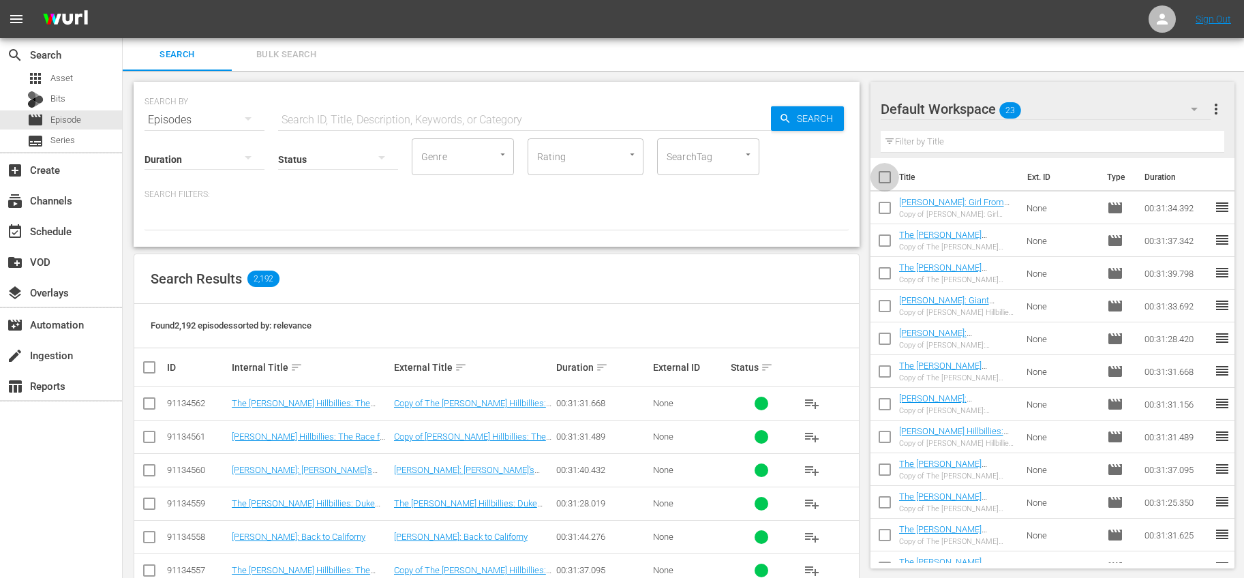
click at [885, 176] on input "checkbox" at bounding box center [885, 180] width 29 height 29
checkbox input "true"
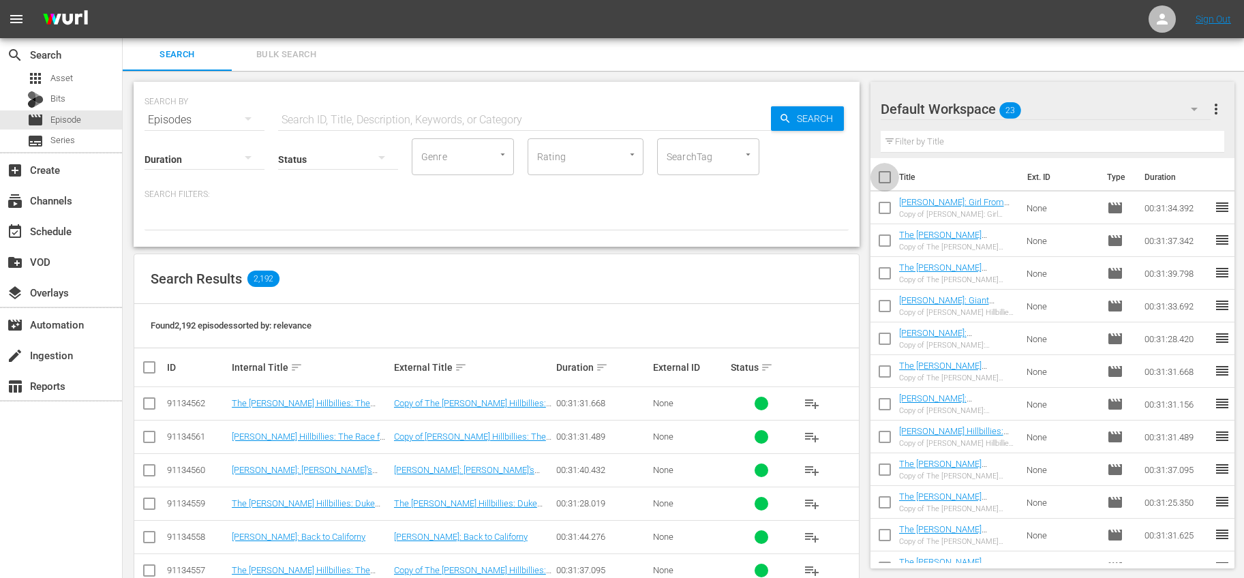
checkbox input "true"
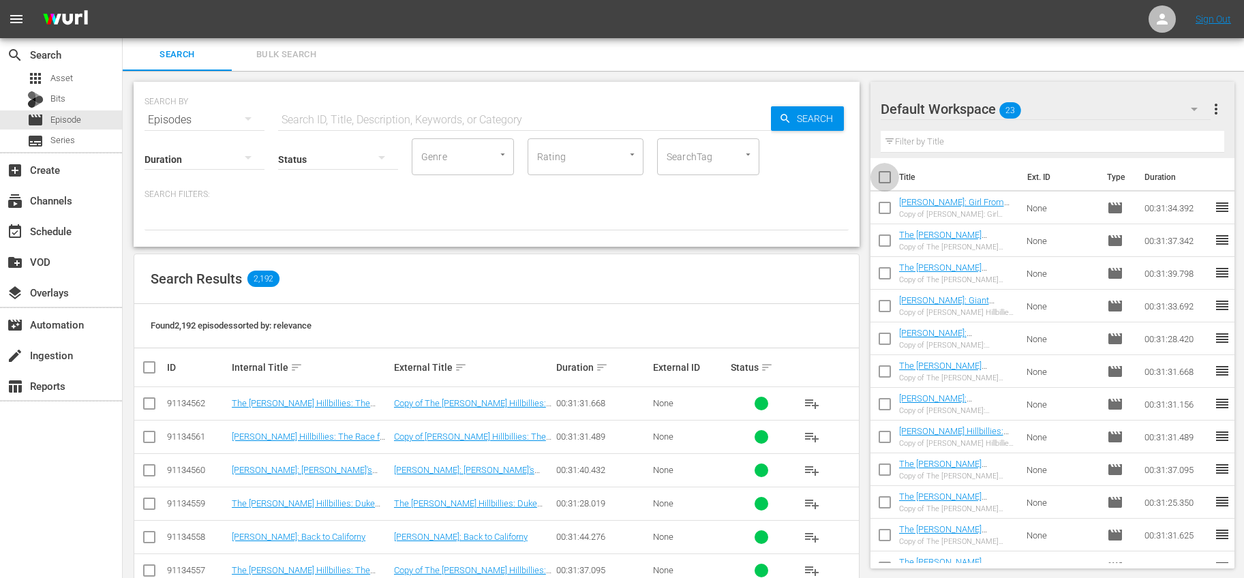
checkbox input "true"
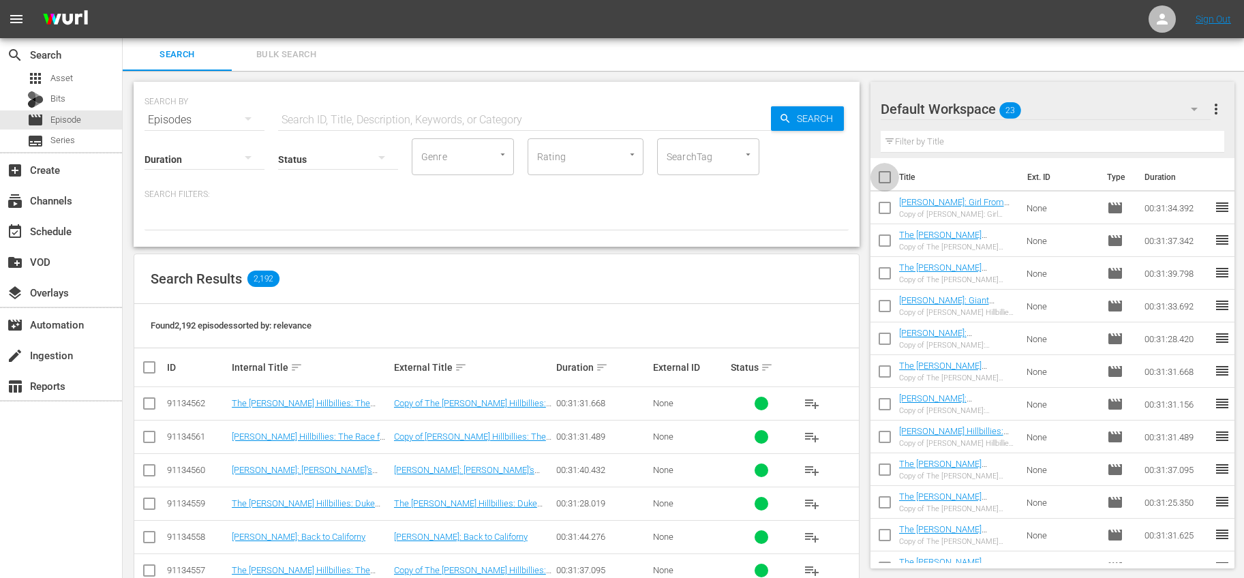
checkbox input "true"
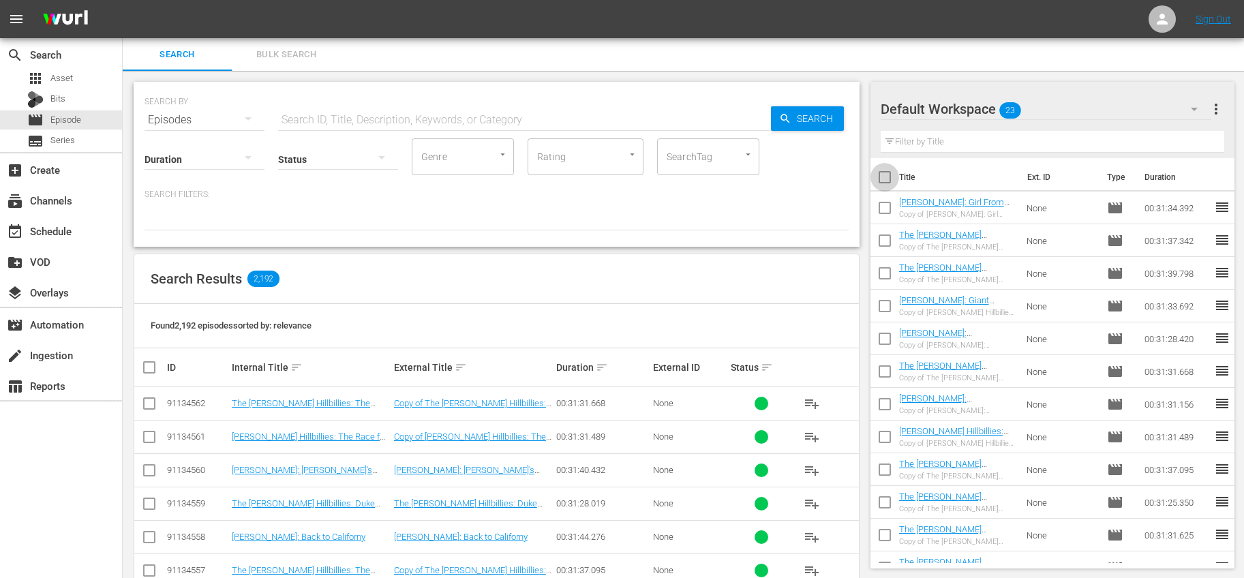
checkbox input "true"
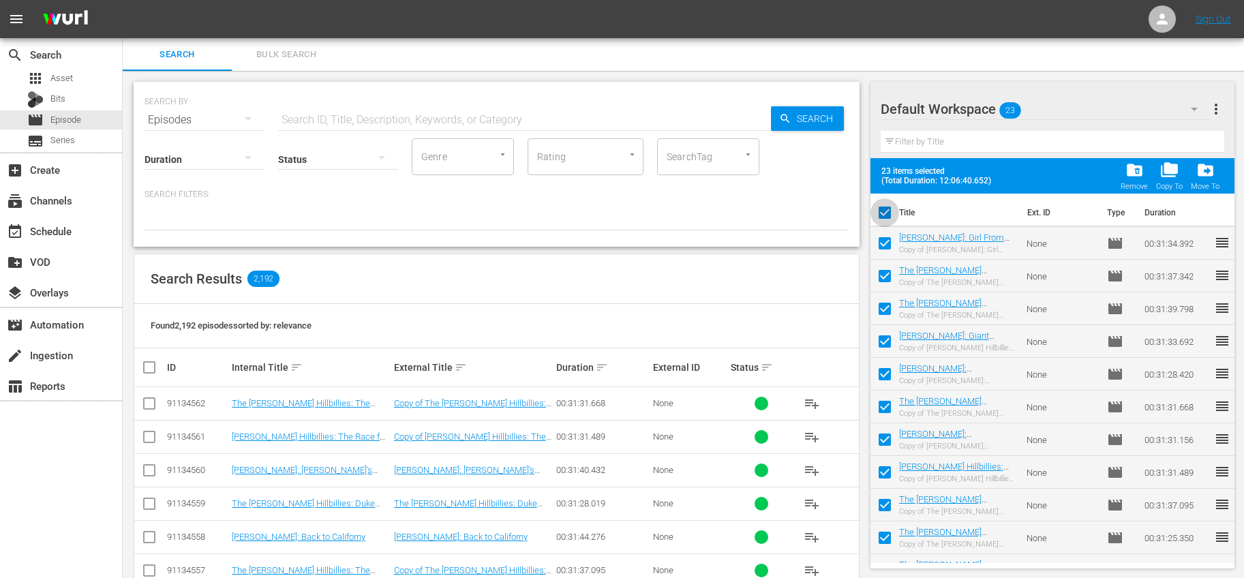
click at [885, 208] on input "checkbox" at bounding box center [885, 215] width 29 height 29
checkbox input "false"
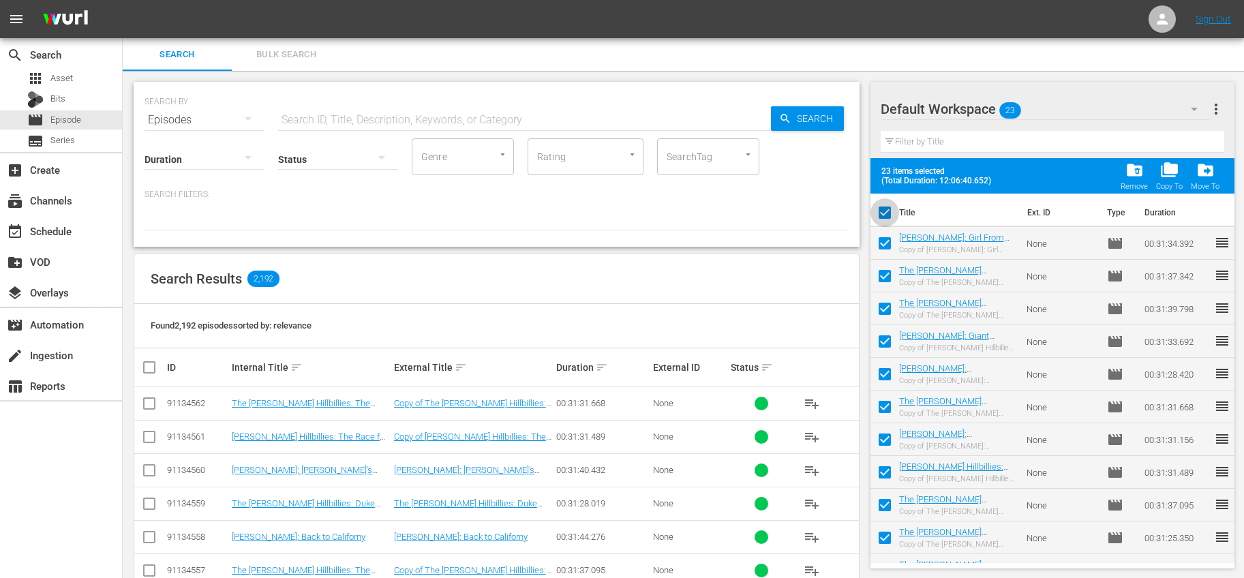
checkbox input "false"
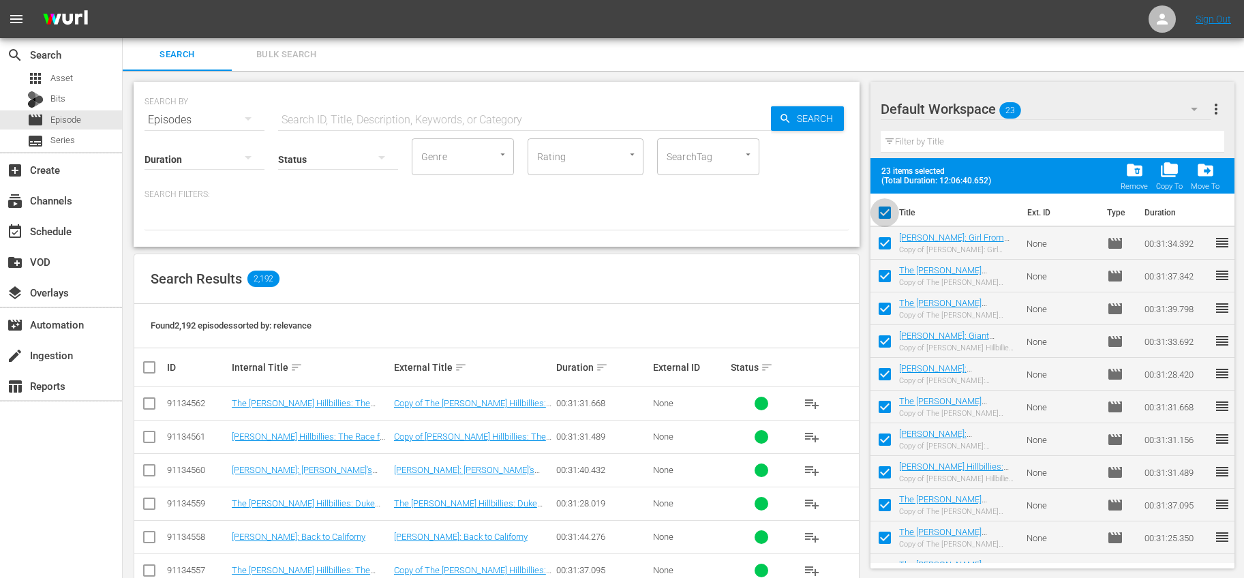
checkbox input "false"
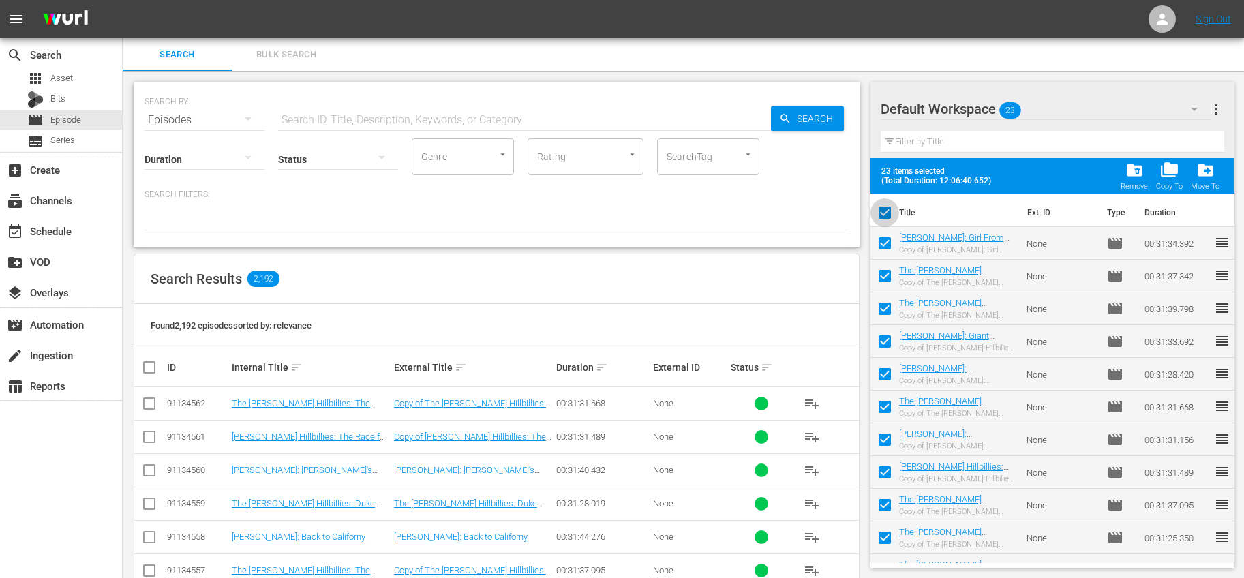
checkbox input "false"
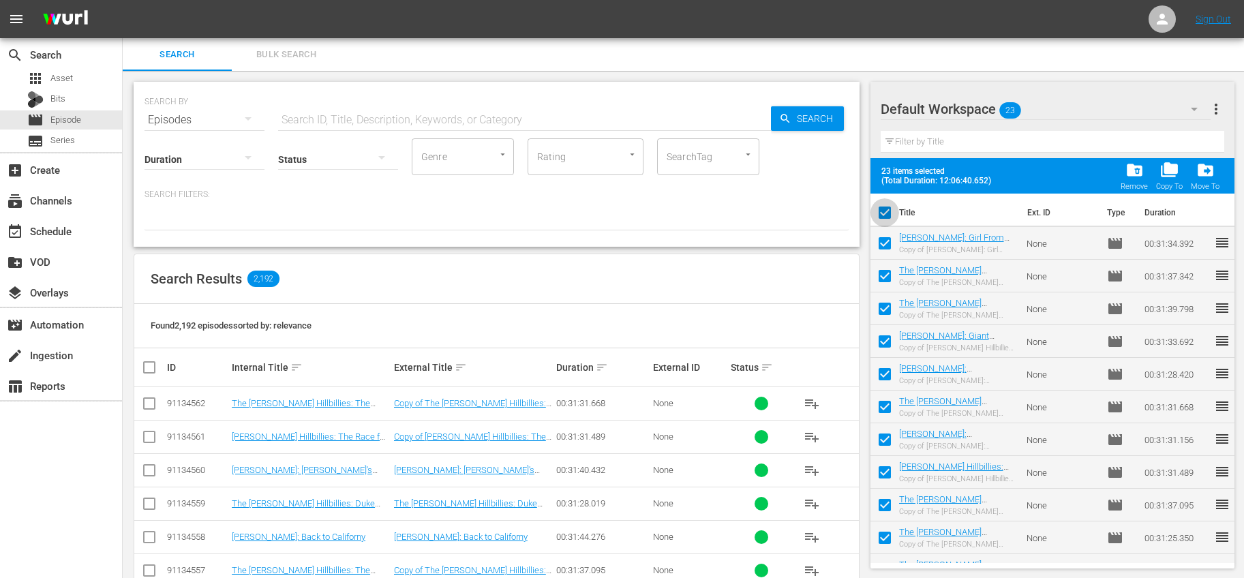
checkbox input "false"
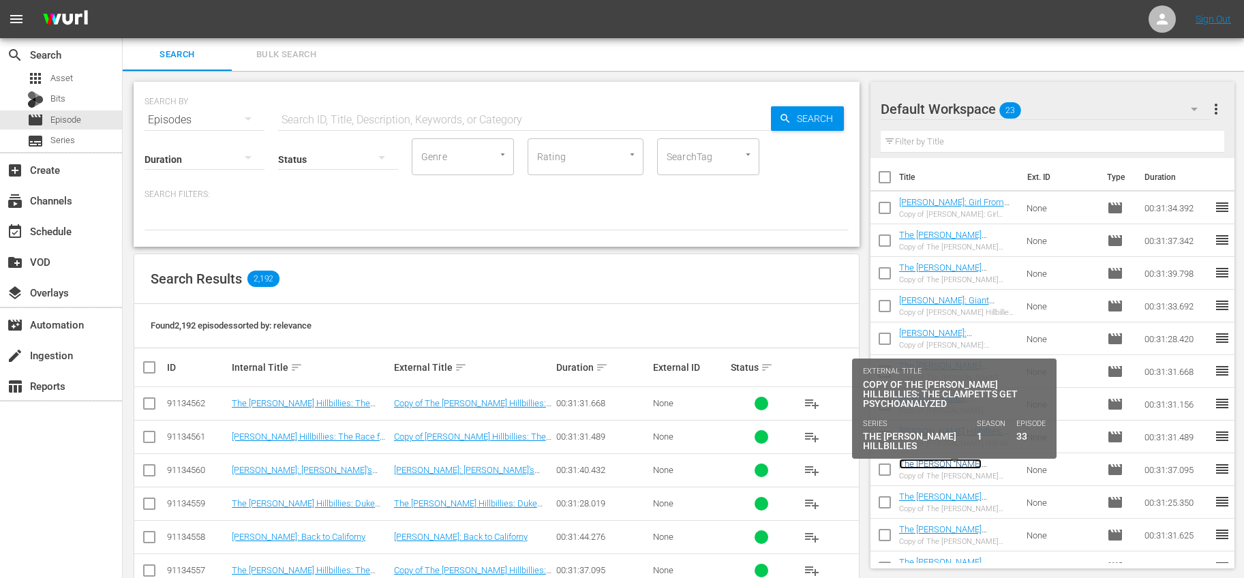
click at [906, 464] on link "The Beverly Hillbillies: The Clampetts Get Psychoanalyzed" at bounding box center [955, 474] width 112 height 31
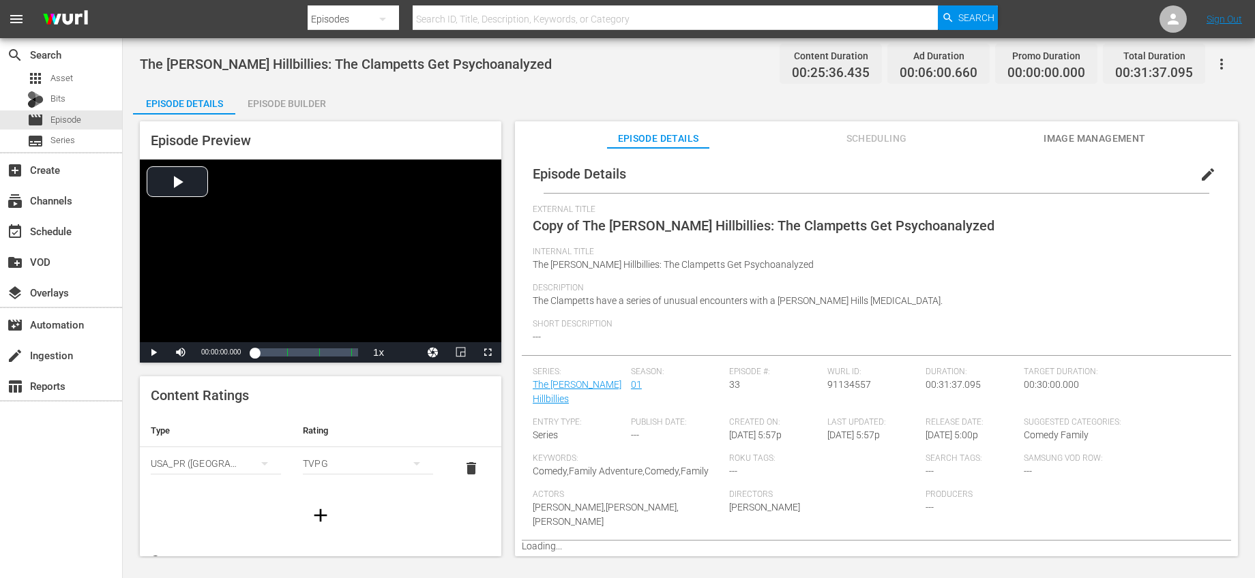
click at [1201, 174] on span "edit" at bounding box center [1207, 174] width 16 height 16
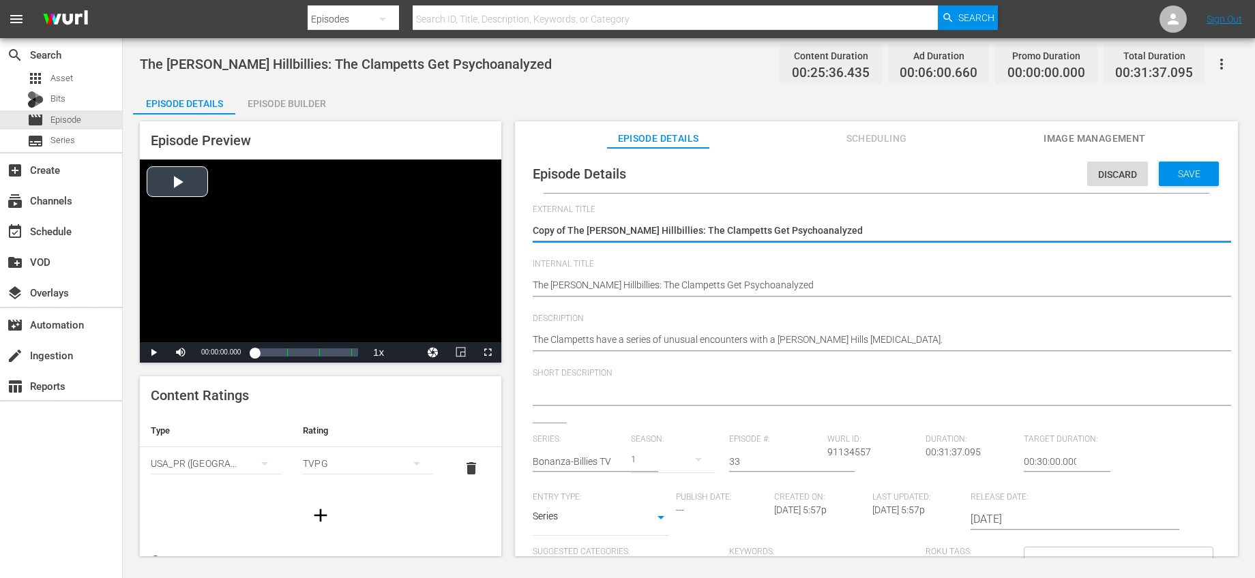
drag, startPoint x: 571, startPoint y: 232, endPoint x: 494, endPoint y: 228, distance: 76.4
click at [494, 228] on div "Episode Preview Video Player is loading. Play Video Play Mute Current Time 00:0…" at bounding box center [688, 341] width 1111 height 453
type textarea "The Beverly Hillbillies: The Clampetts Get Psychoanalyzed"
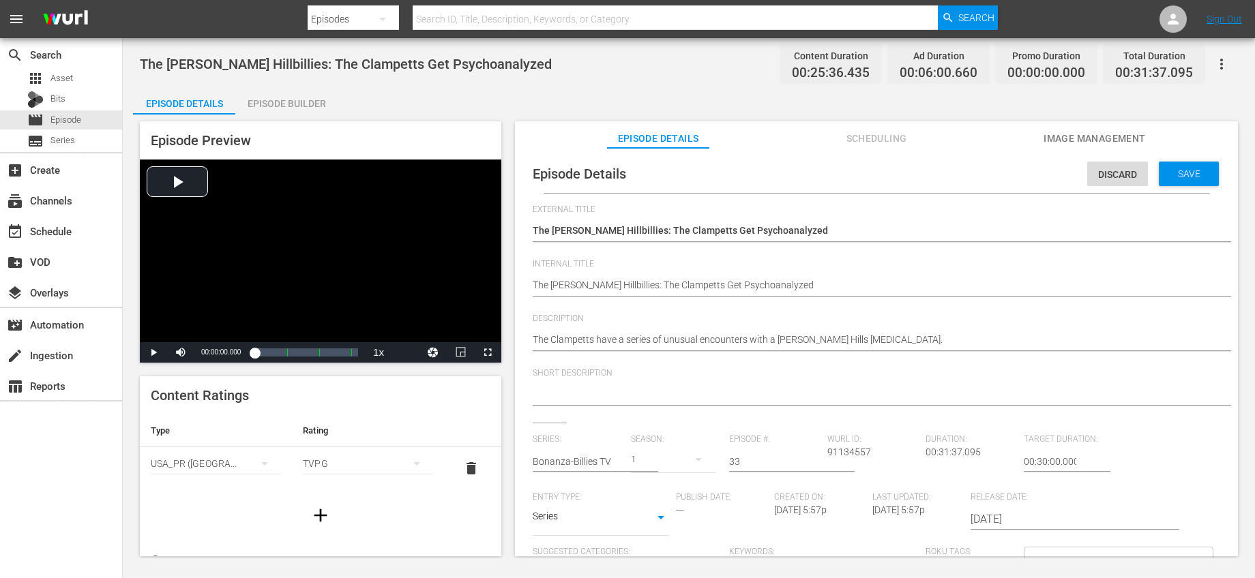
click at [674, 254] on div "External Title Copy of The Beverly Hillbillies: The Clampetts Get Psychoanalyze…" at bounding box center [876, 232] width 687 height 55
click at [594, 455] on input "text" at bounding box center [578, 461] width 91 height 33
click at [590, 496] on div "Bonanza-Billies TV" at bounding box center [582, 499] width 78 height 33
type input "Bonanza-Billies TV"
drag, startPoint x: 751, startPoint y: 457, endPoint x: 691, endPoint y: 448, distance: 60.0
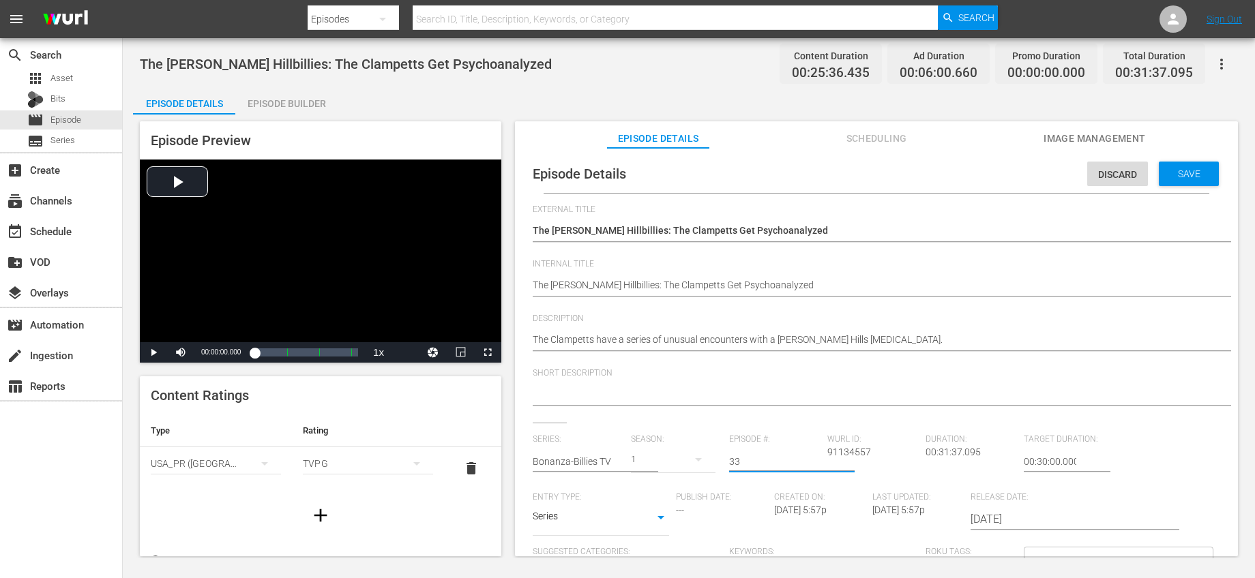
click at [691, 448] on div "Series: Bonanza-Billies TV Season: 1 Episode #: 33 Wurl ID: 91134557 Duration: …" at bounding box center [876, 561] width 687 height 254
drag, startPoint x: 743, startPoint y: 461, endPoint x: 657, endPoint y: 449, distance: 86.7
click at [658, 450] on div "Series: Bonanza-Billies TV Season: 1 Episode #: 15 Wurl ID: 91134557 Duration: …" at bounding box center [876, 561] width 687 height 254
type input "51"
click at [765, 419] on div "Short Description" at bounding box center [876, 395] width 687 height 55
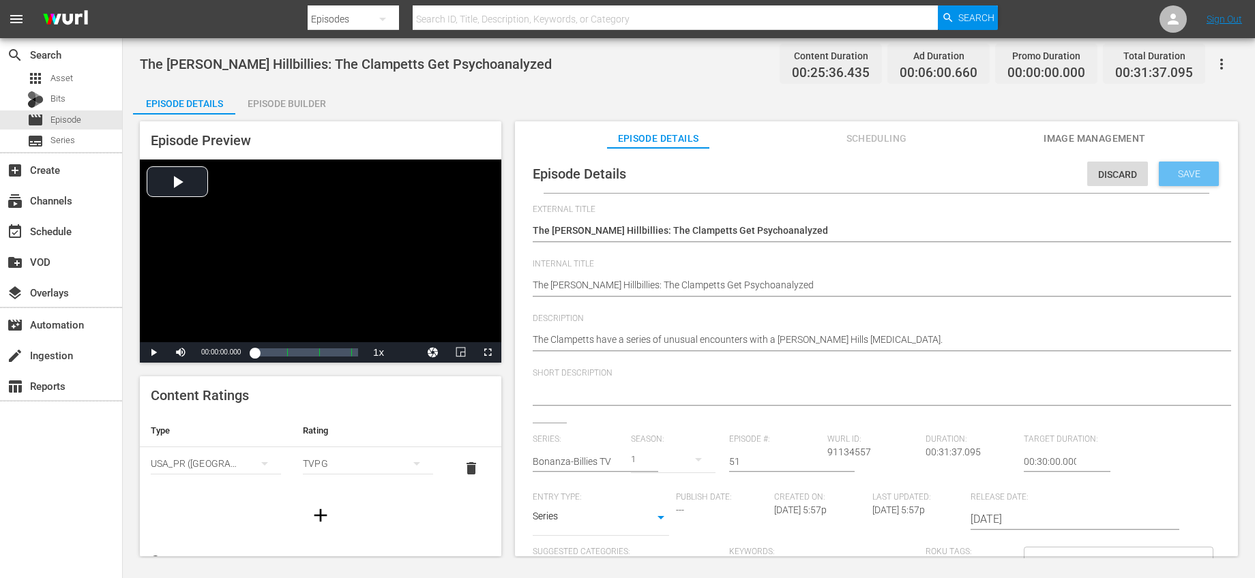
click at [1193, 179] on span "Save" at bounding box center [1189, 173] width 44 height 11
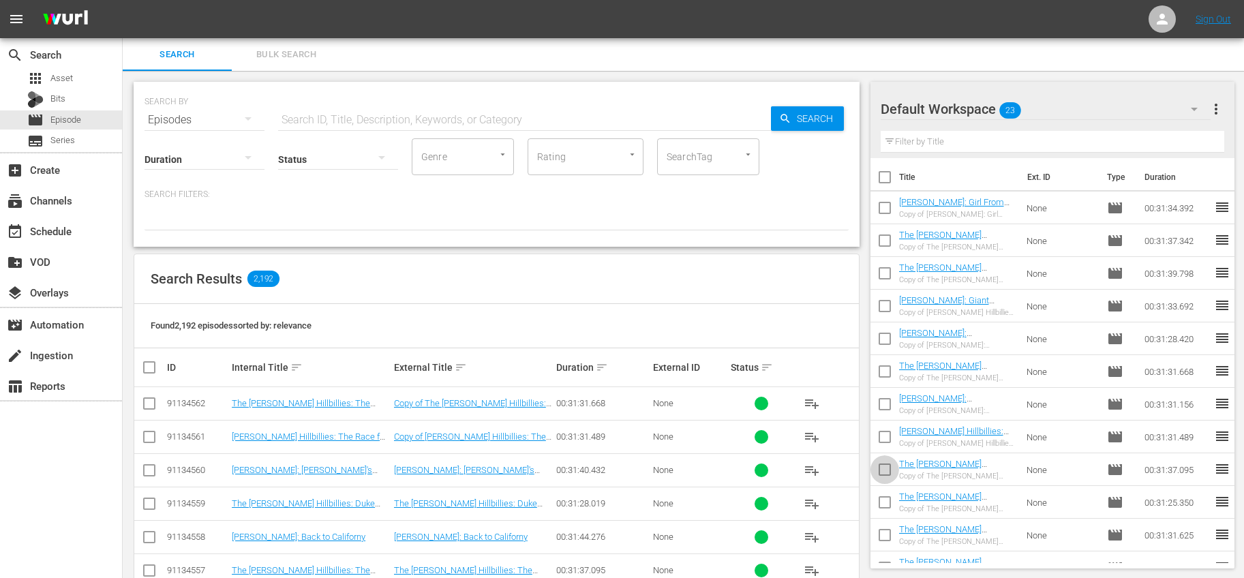
click at [878, 465] on input "checkbox" at bounding box center [885, 472] width 29 height 29
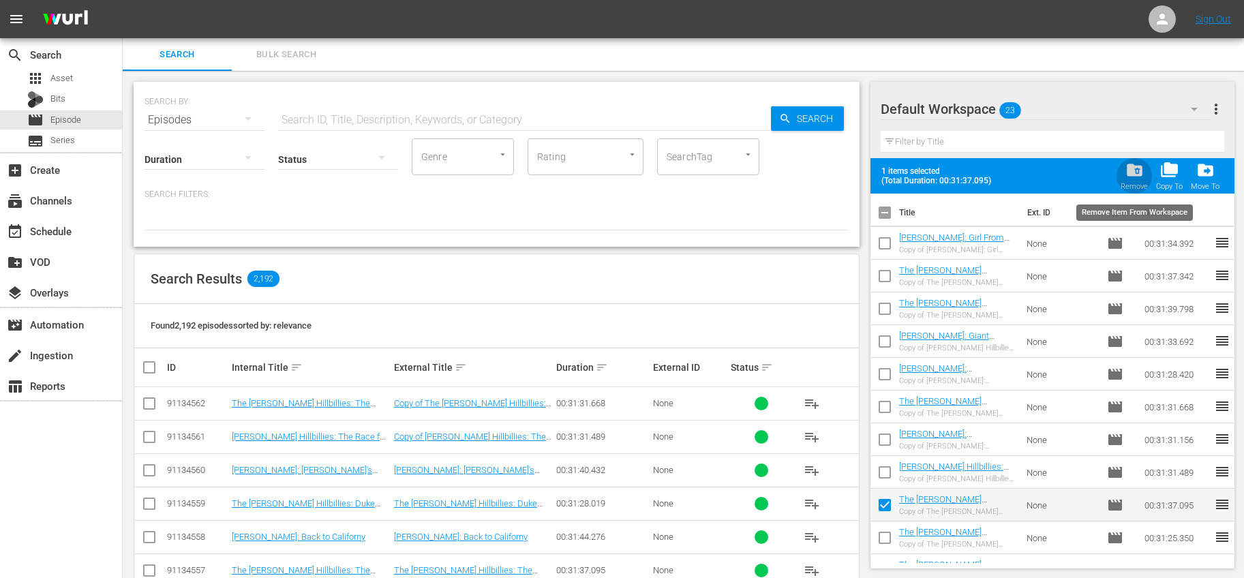
click at [1141, 170] on span "folder_delete" at bounding box center [1135, 170] width 18 height 18
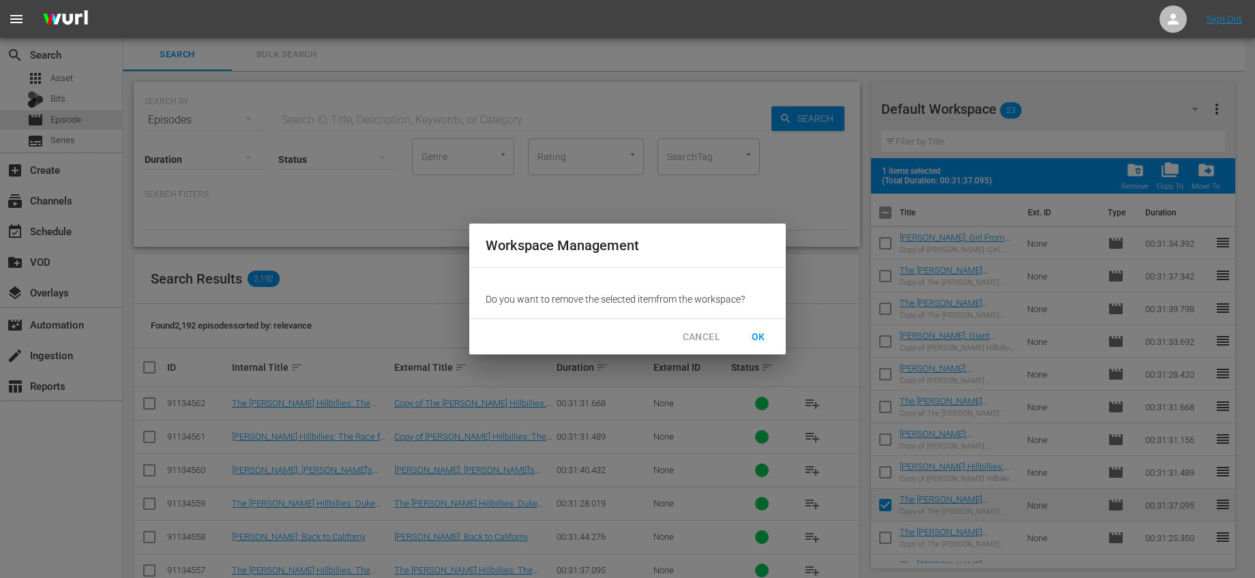
click at [768, 334] on span "OK" at bounding box center [758, 337] width 22 height 17
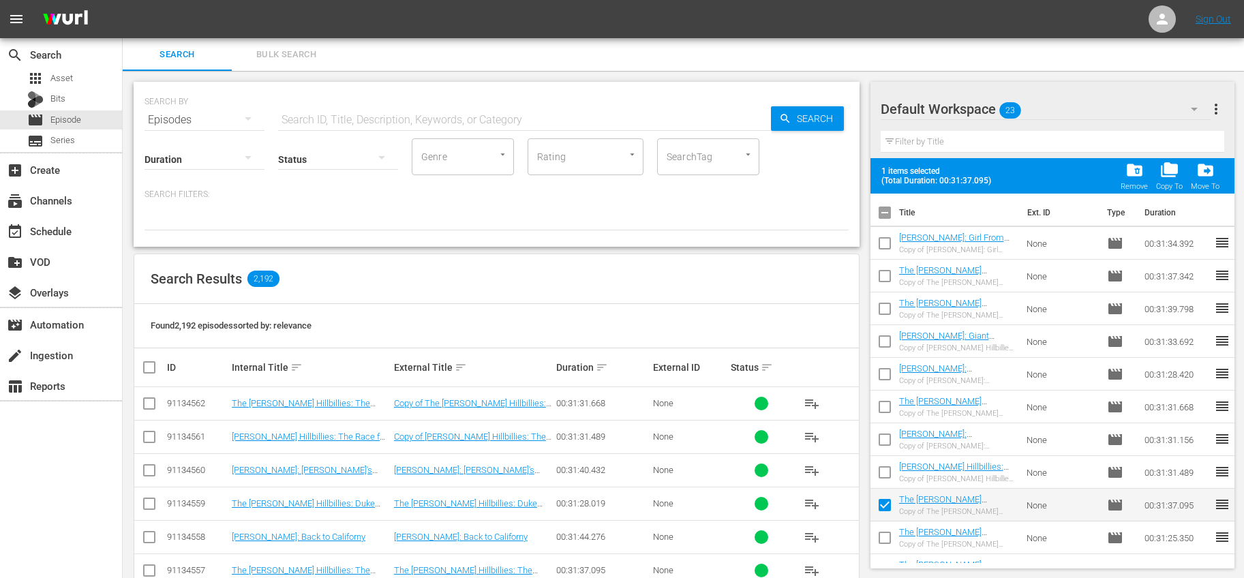
checkbox input "false"
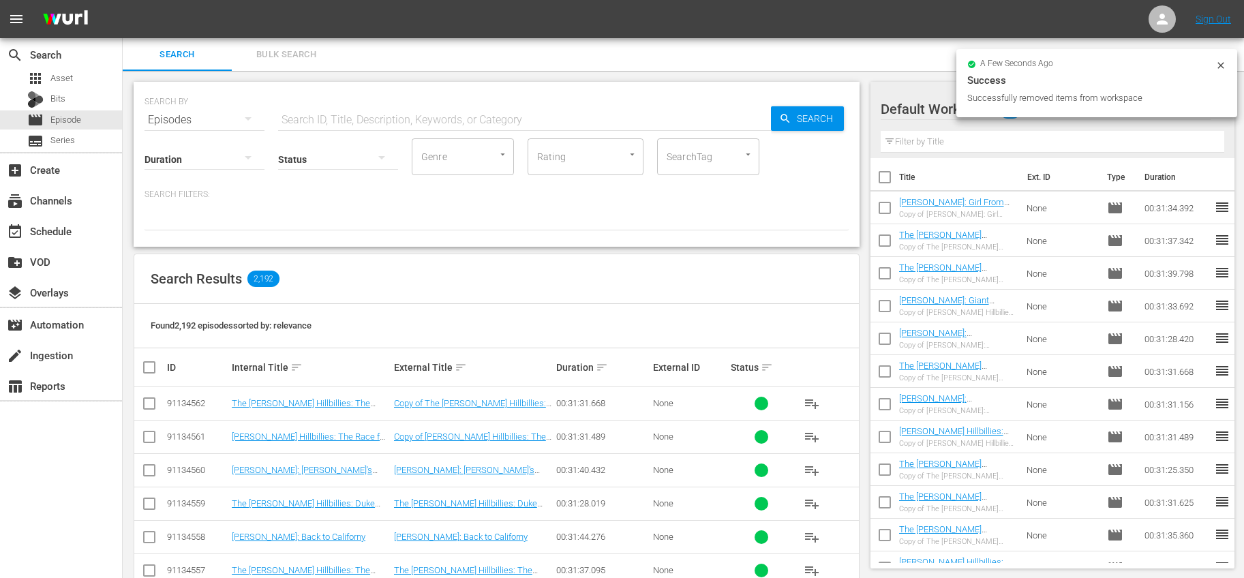
click at [1006, 241] on div "The Beverly Hillbillies: The Clampett Look Copy of The Beverly Hillbillies: The…" at bounding box center [957, 241] width 117 height 22
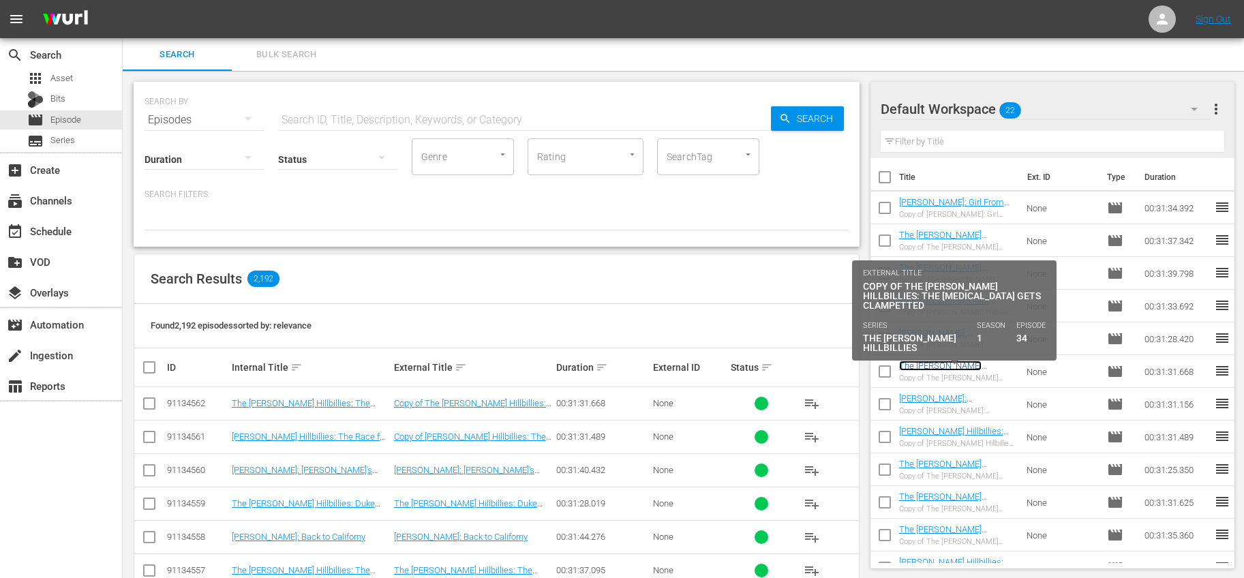
click at [983, 361] on link "The Beverly Hillbillies: The Psychiatrist Gets Clampetted" at bounding box center [942, 381] width 86 height 41
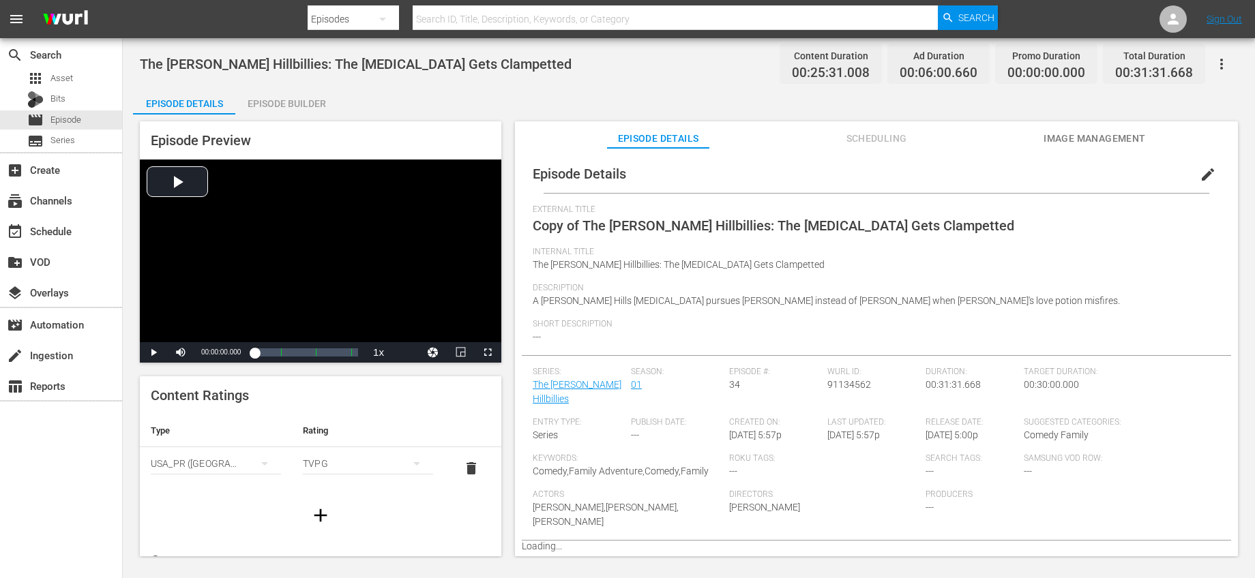
click at [1200, 172] on span "edit" at bounding box center [1207, 174] width 16 height 16
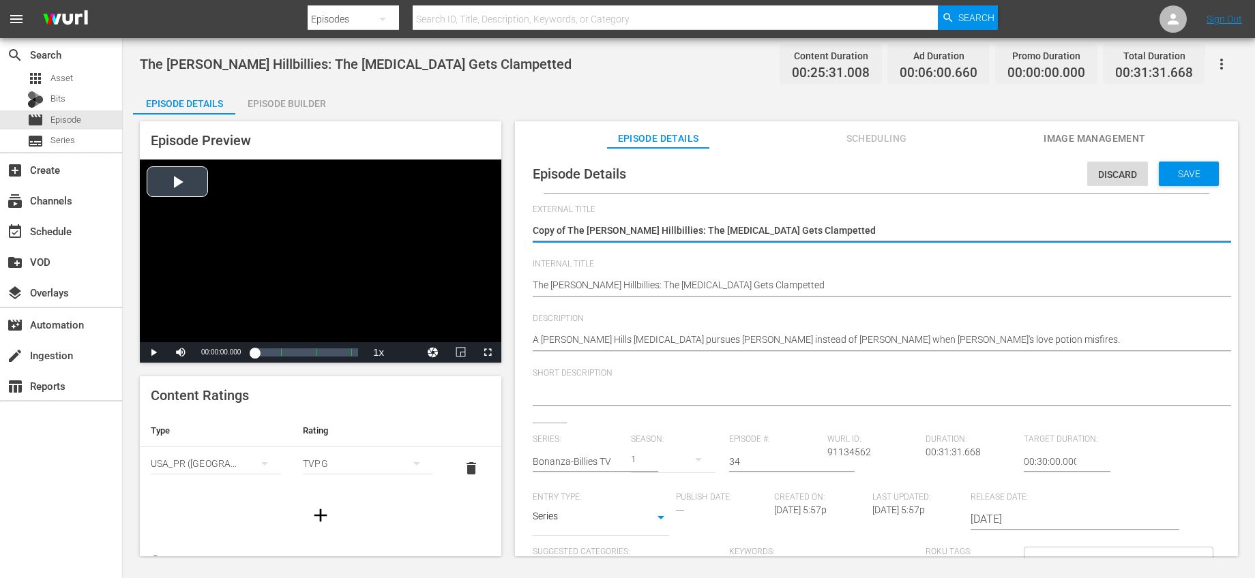
drag, startPoint x: 567, startPoint y: 225, endPoint x: 451, endPoint y: 217, distance: 116.2
click at [452, 218] on div "Episode Preview Video Player is loading. Play Video Play Mute Current Time 00:0…" at bounding box center [688, 341] width 1111 height 453
type textarea "The Beverly Hillbillies: The Psychiatrist Gets Clampetted"
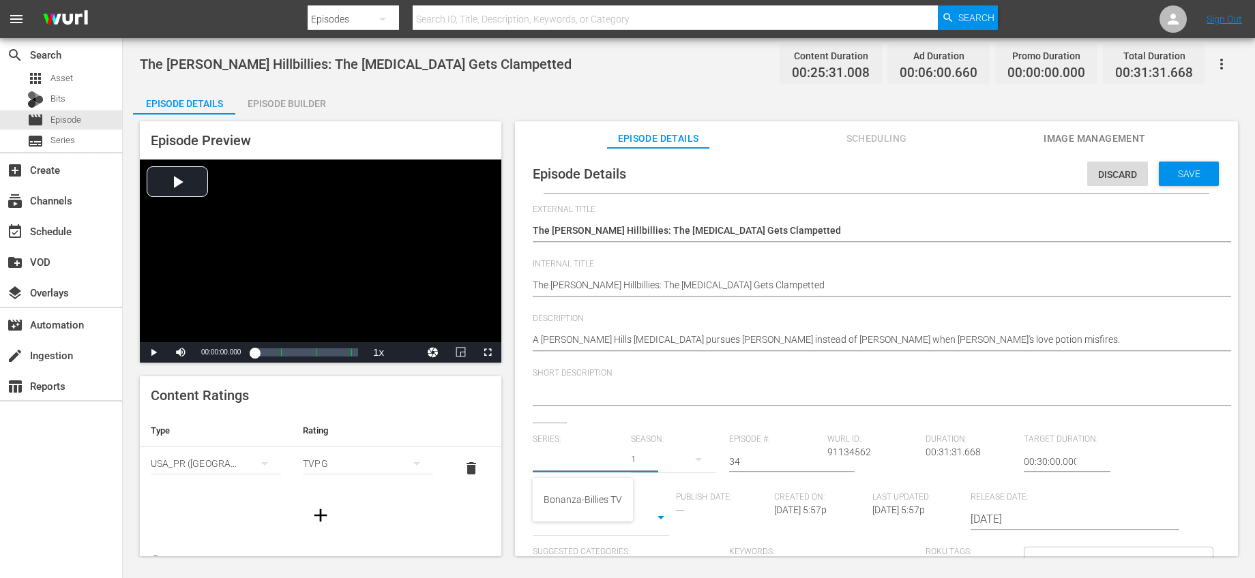
click at [592, 452] on input "text" at bounding box center [578, 461] width 91 height 33
click at [581, 502] on div "Bonanza-Billies TV" at bounding box center [582, 499] width 78 height 33
type input "Bonanza-Billies TV"
drag, startPoint x: 785, startPoint y: 463, endPoint x: 661, endPoint y: 439, distance: 125.7
click at [661, 439] on div "Series: Bonanza-Billies TV Season: 1 Episode #: 5 Wurl ID: 91134562 Duration: 0…" at bounding box center [876, 561] width 687 height 254
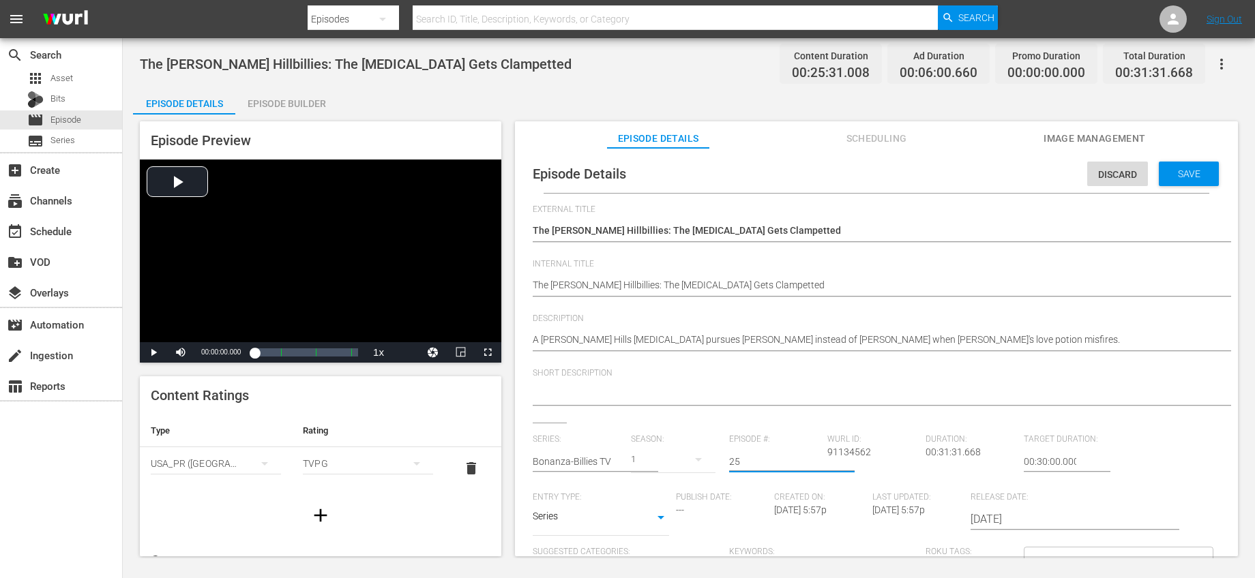
drag, startPoint x: 773, startPoint y: 458, endPoint x: 642, endPoint y: 442, distance: 131.8
click at [642, 442] on div "Series: Bonanza-Billies TV Season: 1 Episode #: 25 Wurl ID: 91134562 Duration: …" at bounding box center [876, 561] width 687 height 254
type input "52"
click at [760, 415] on div "Short Description" at bounding box center [876, 395] width 687 height 55
click at [1173, 171] on span "Save" at bounding box center [1189, 173] width 44 height 11
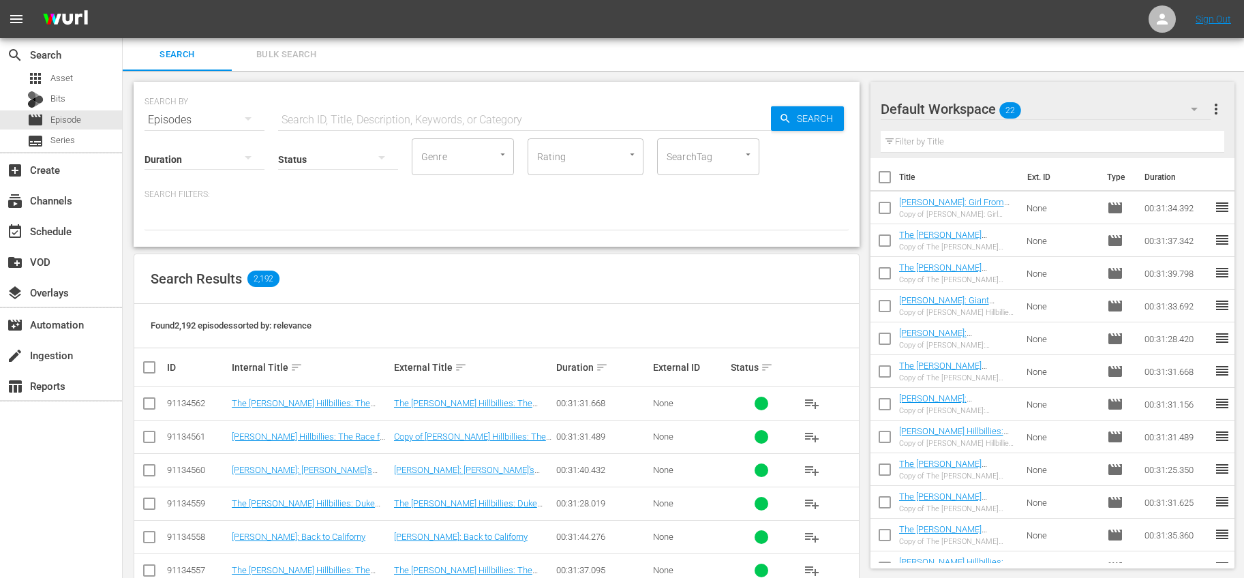
click at [888, 370] on input "checkbox" at bounding box center [885, 374] width 29 height 29
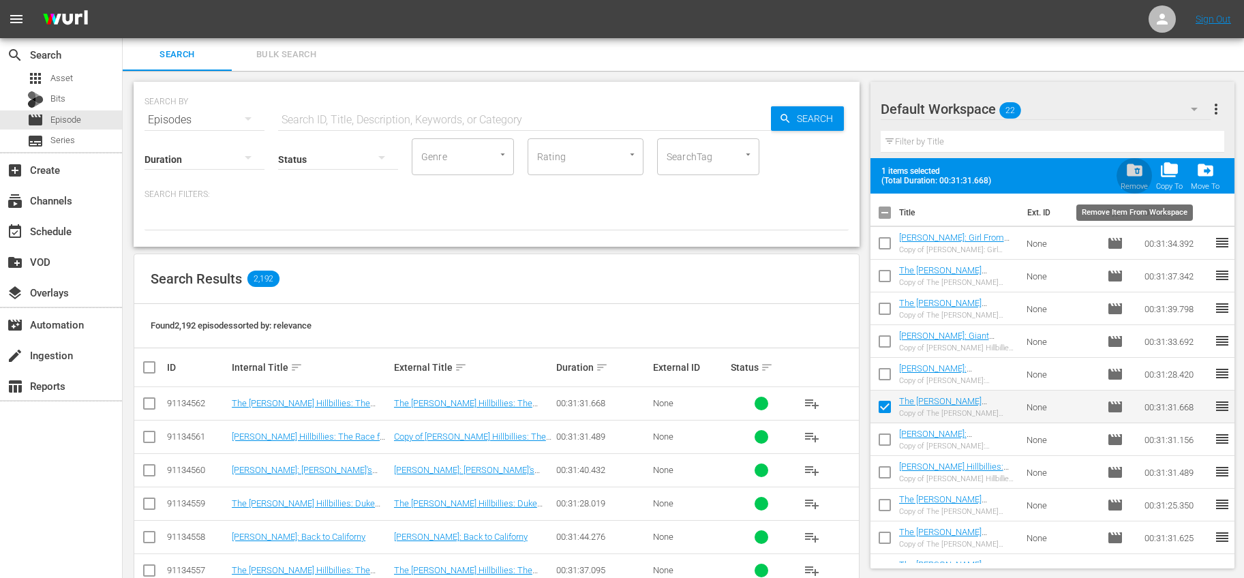
click at [1128, 172] on span "folder_delete" at bounding box center [1135, 170] width 18 height 18
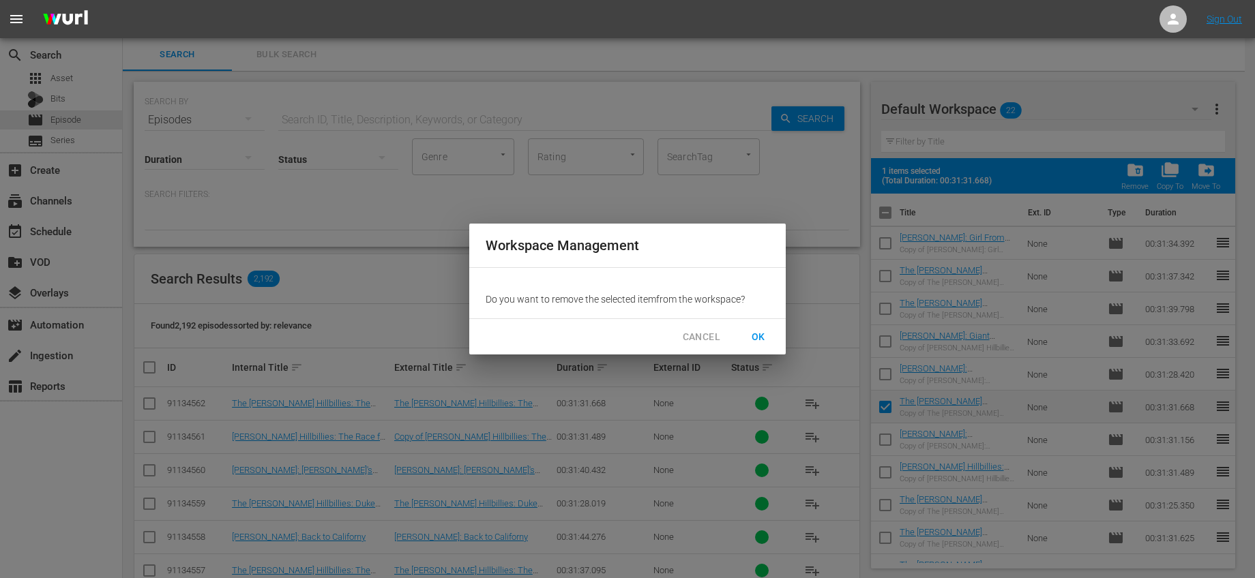
click at [750, 340] on span "OK" at bounding box center [758, 337] width 22 height 17
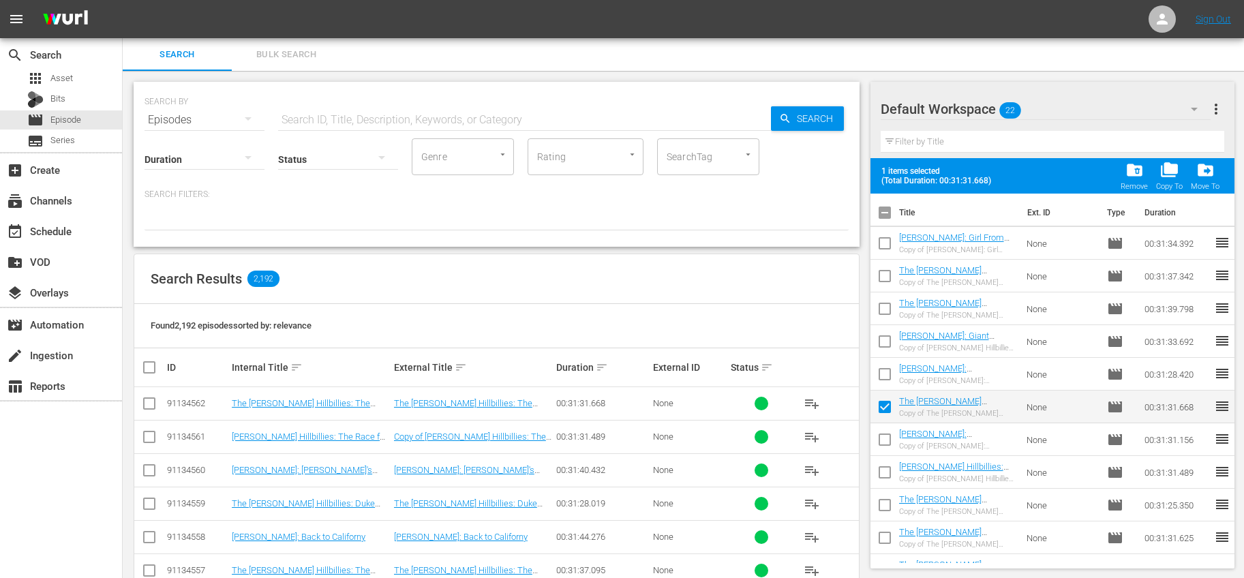
checkbox input "false"
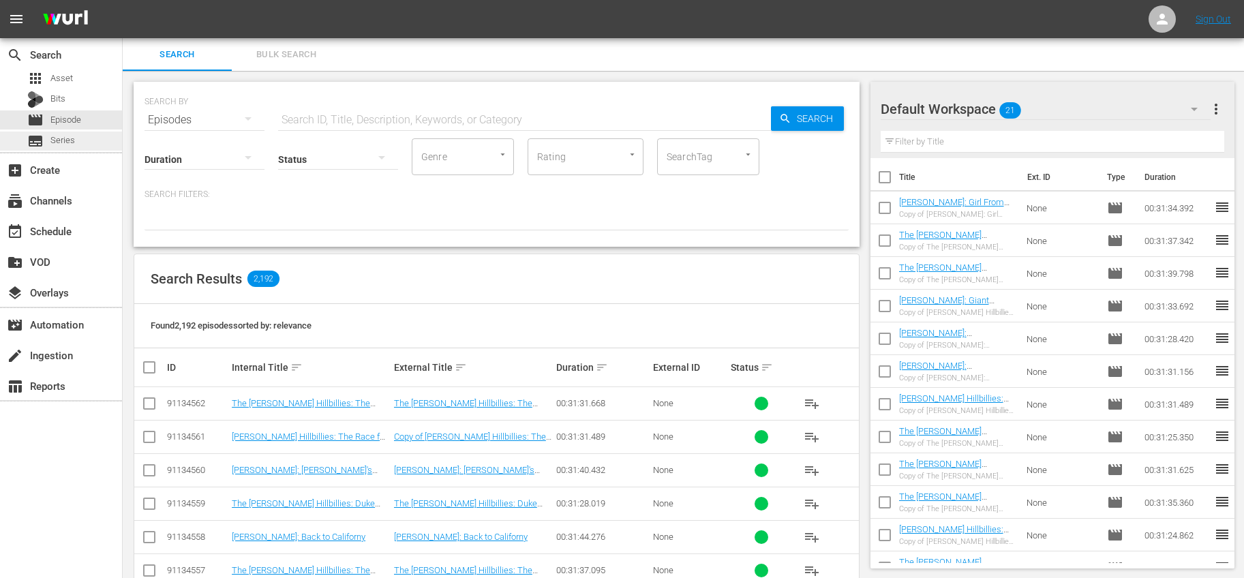
click at [57, 143] on span "Series" at bounding box center [62, 141] width 25 height 14
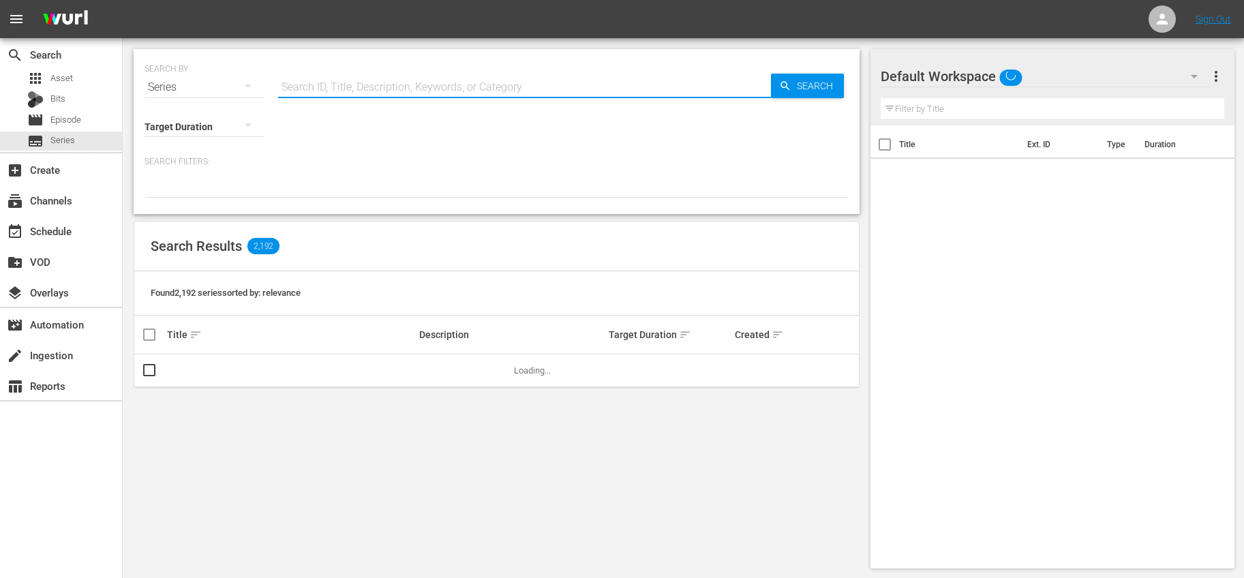
click at [445, 87] on input "text" at bounding box center [524, 87] width 493 height 33
type input "bonanza"
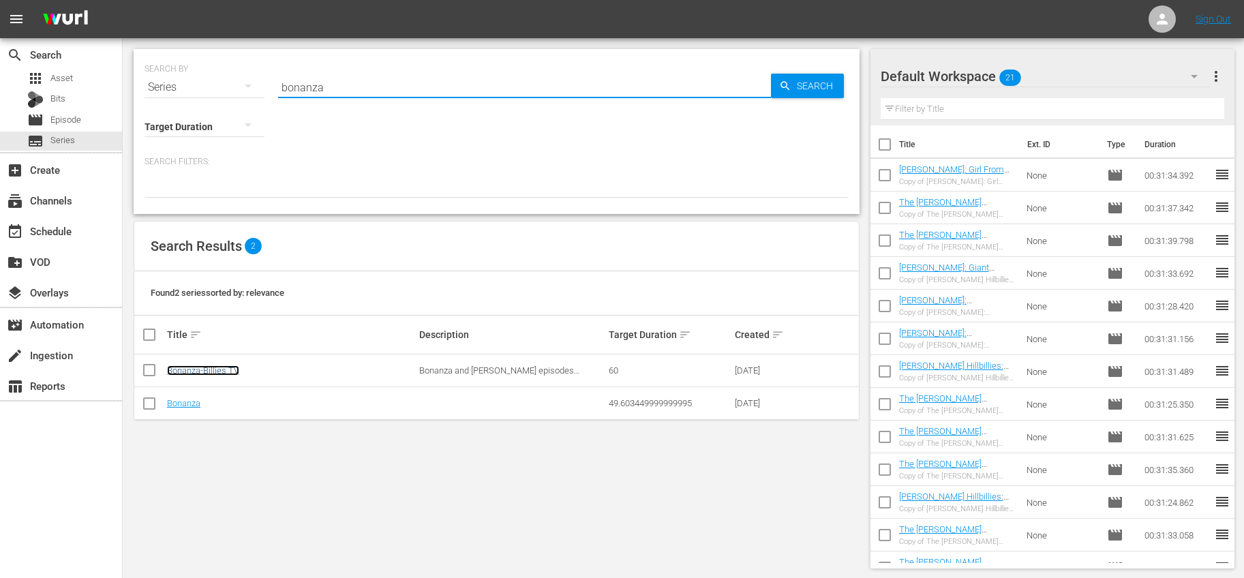
click at [215, 367] on link "Bonanza-Billies TV" at bounding box center [203, 370] width 72 height 10
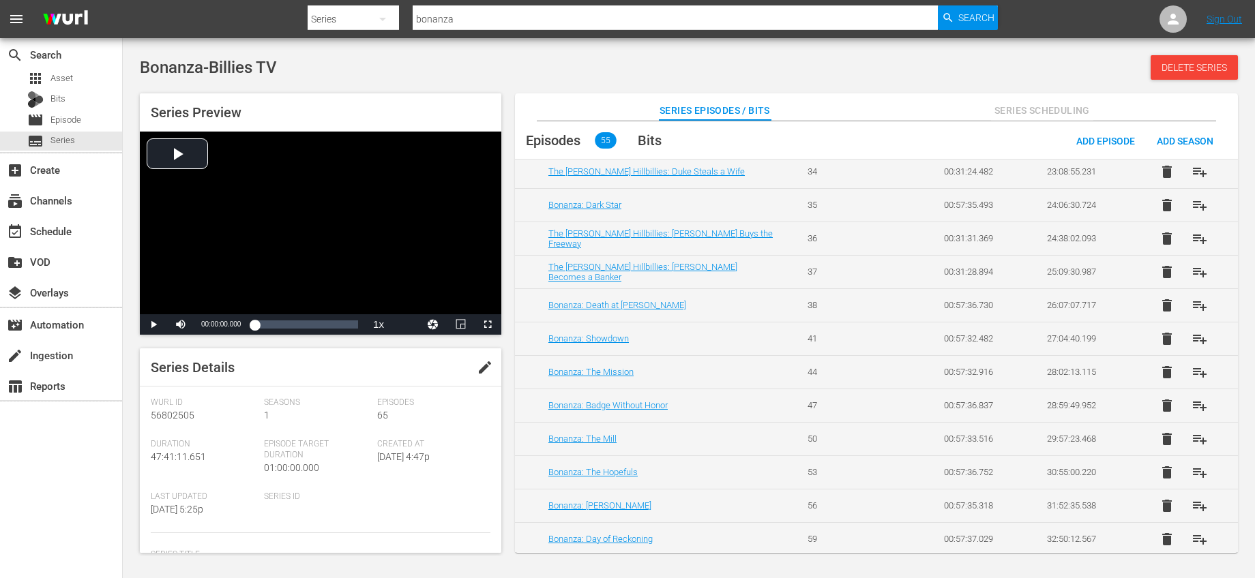
scroll to position [1068, 0]
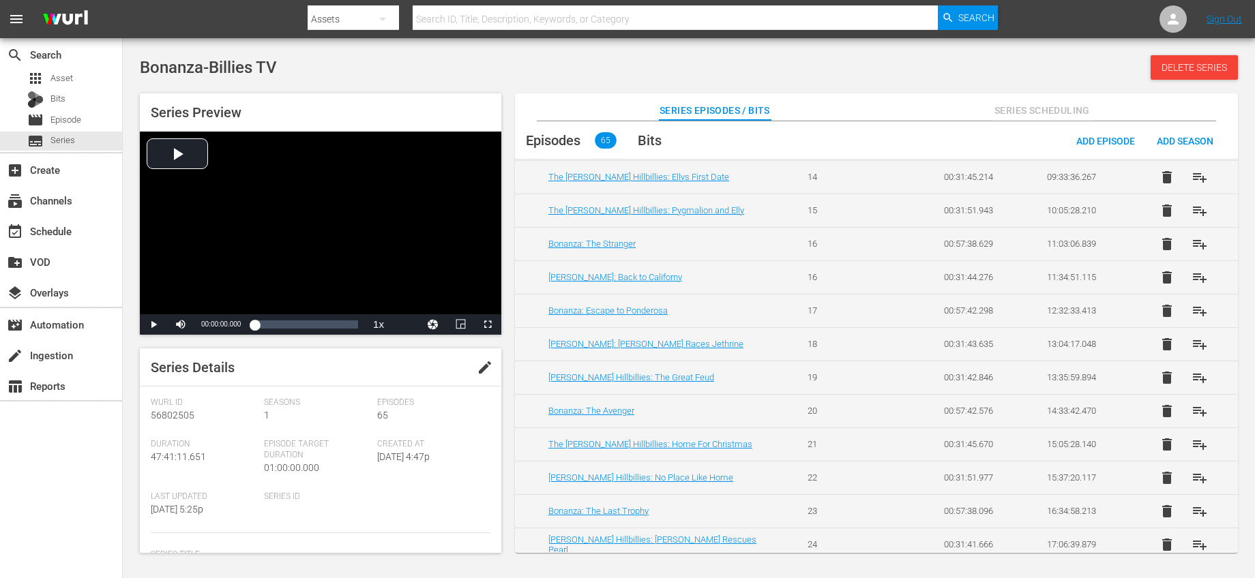
scroll to position [505, 0]
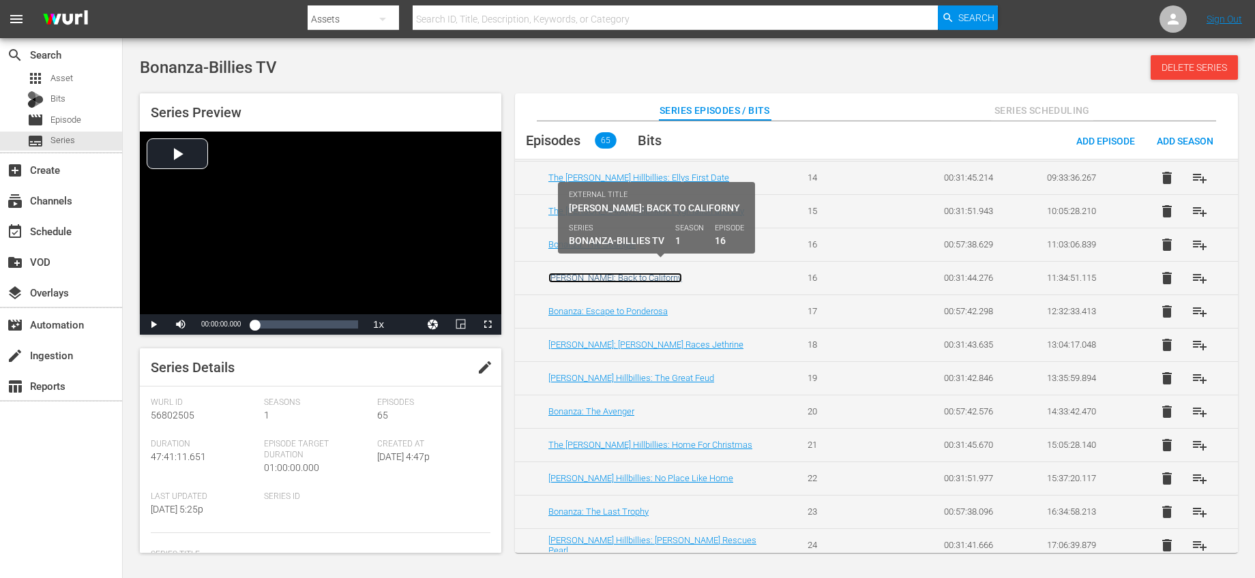
click at [642, 277] on link "[PERSON_NAME]: Back to Californy" at bounding box center [615, 278] width 134 height 10
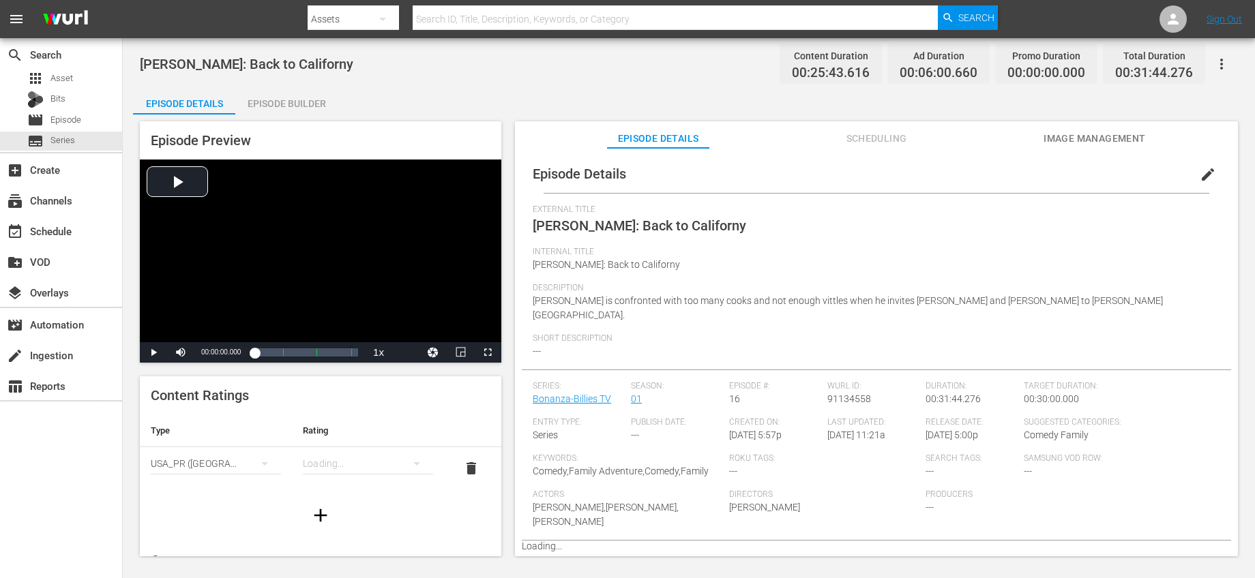
click at [1202, 173] on span "edit" at bounding box center [1207, 174] width 16 height 16
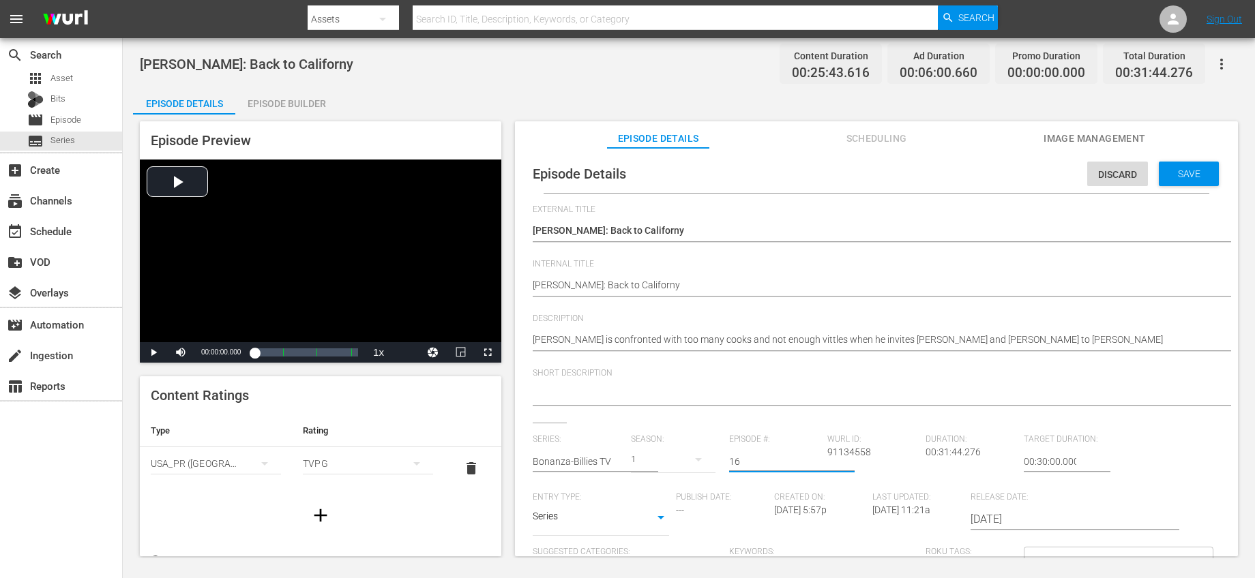
drag, startPoint x: 757, startPoint y: 458, endPoint x: 706, endPoint y: 442, distance: 52.8
click at [707, 442] on div "Series: Bonanza-Billies TV Season: 1 Episode #: 16 [PERSON_NAME] ID: 91134558 D…" at bounding box center [876, 561] width 687 height 254
type input "25"
click at [777, 420] on div "Short Description" at bounding box center [876, 395] width 687 height 55
click at [1170, 170] on span "Save" at bounding box center [1189, 173] width 44 height 11
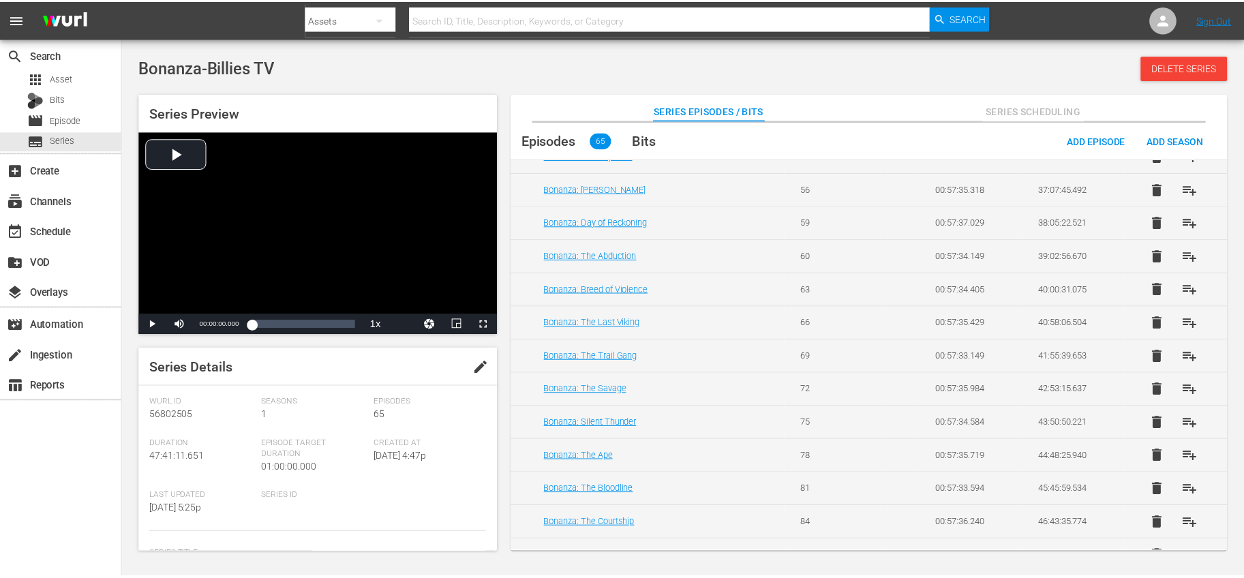
scroll to position [1705, 0]
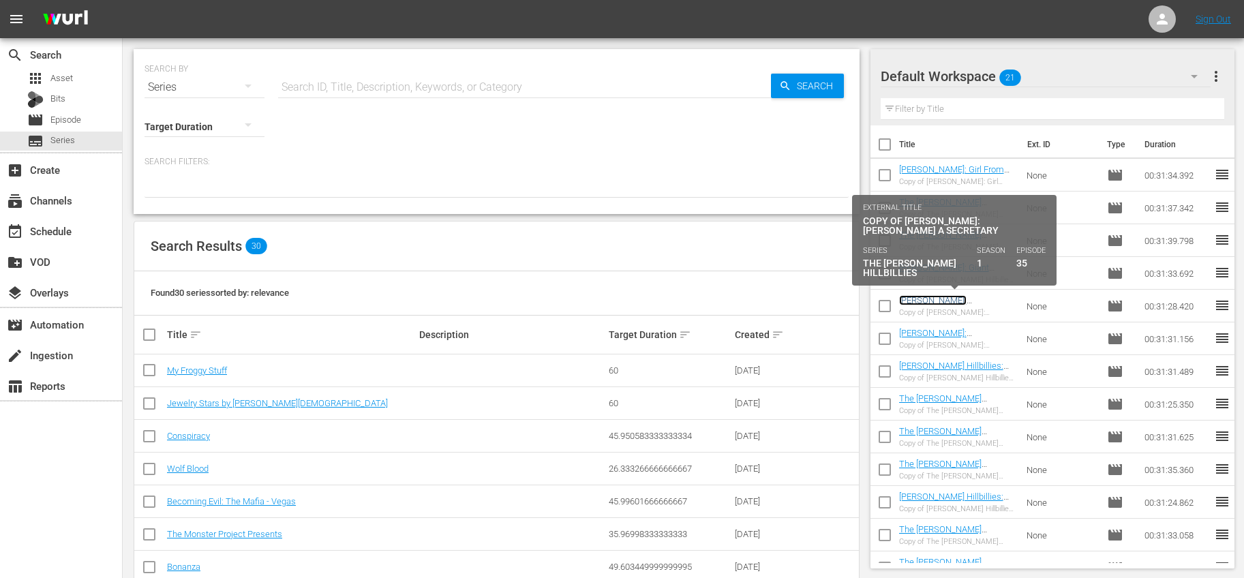
click at [963, 301] on link "[PERSON_NAME]: [PERSON_NAME] Becomes a Secretary" at bounding box center [955, 310] width 112 height 31
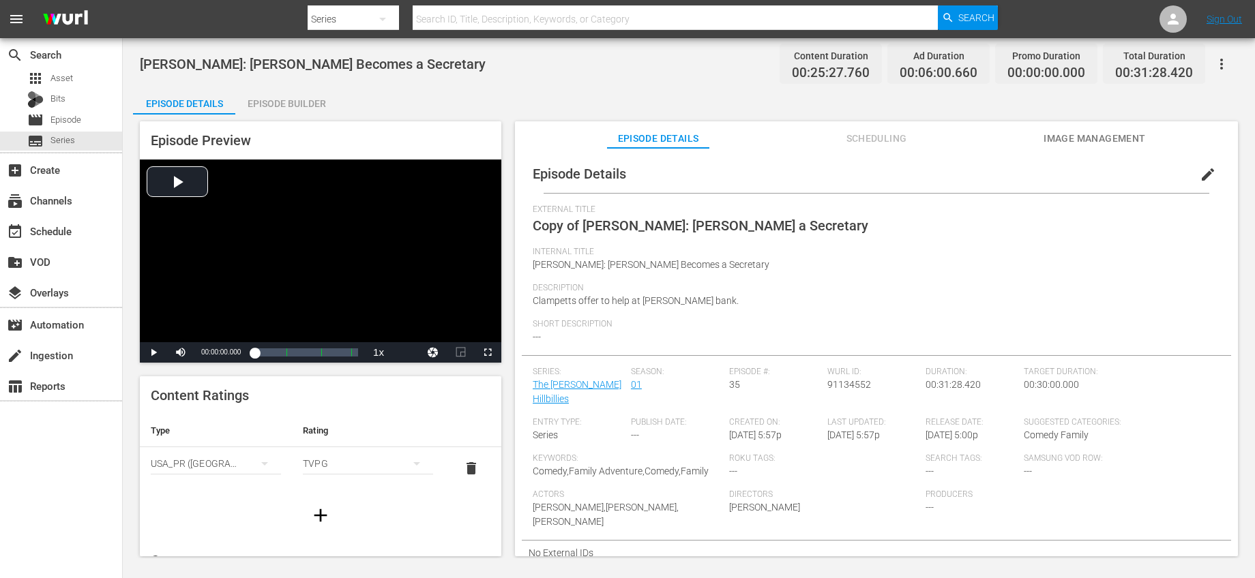
click at [1199, 175] on span "edit" at bounding box center [1207, 174] width 16 height 16
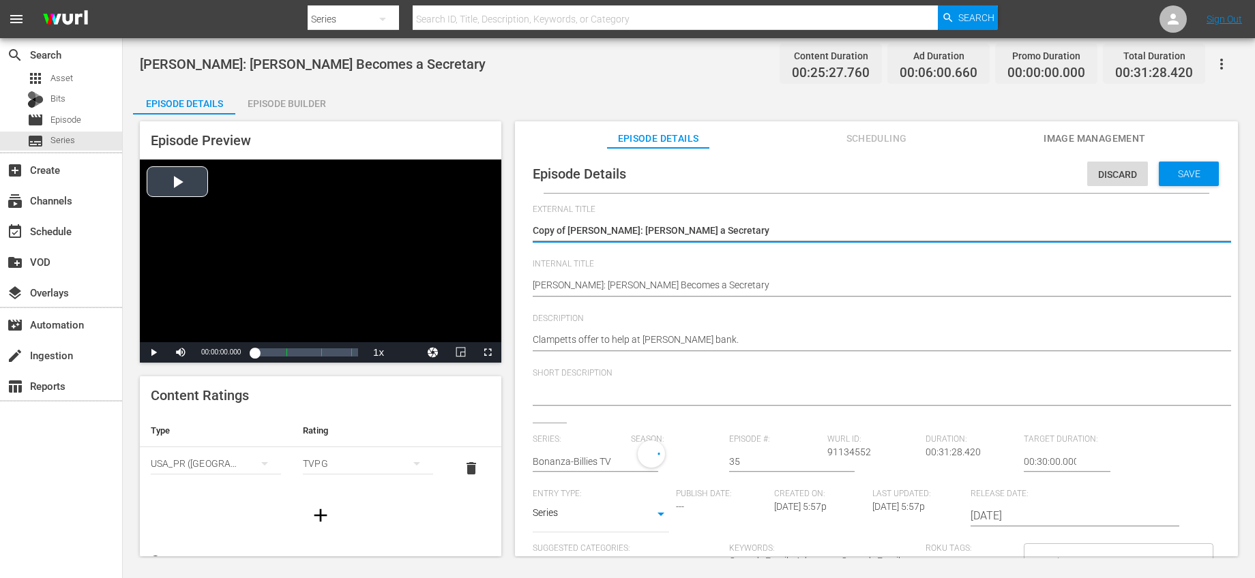
drag, startPoint x: 568, startPoint y: 234, endPoint x: 445, endPoint y: 220, distance: 123.6
click at [445, 220] on div "Episode Preview Video Player is loading. Play Video Play Mute Current Time 00:0…" at bounding box center [688, 341] width 1111 height 453
type textarea "[PERSON_NAME]: [PERSON_NAME] Becomes a Secretary"
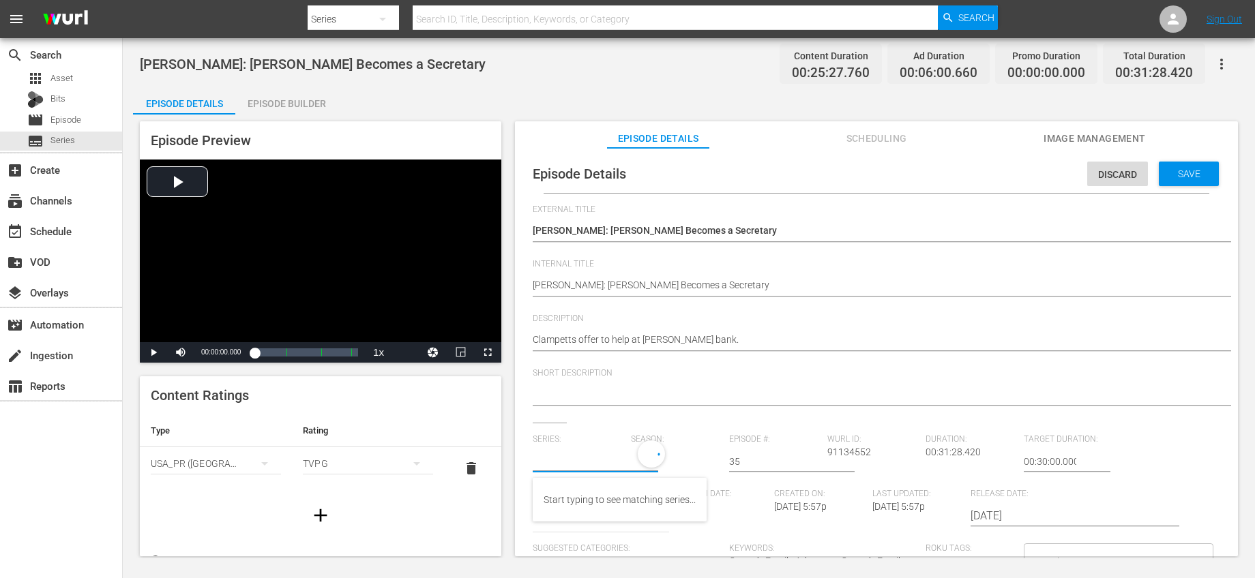
click at [597, 467] on input "text" at bounding box center [578, 461] width 91 height 33
click at [591, 539] on div "Bonanza-Billies TV" at bounding box center [582, 532] width 78 height 33
type input "Bonanza-Billies TV"
drag, startPoint x: 720, startPoint y: 460, endPoint x: 689, endPoint y: 453, distance: 32.1
click at [690, 453] on div "Series: Bonanza-Billies TV Season: 1 Episode #: 35 [PERSON_NAME] ID: 91134552 D…" at bounding box center [876, 561] width 687 height 254
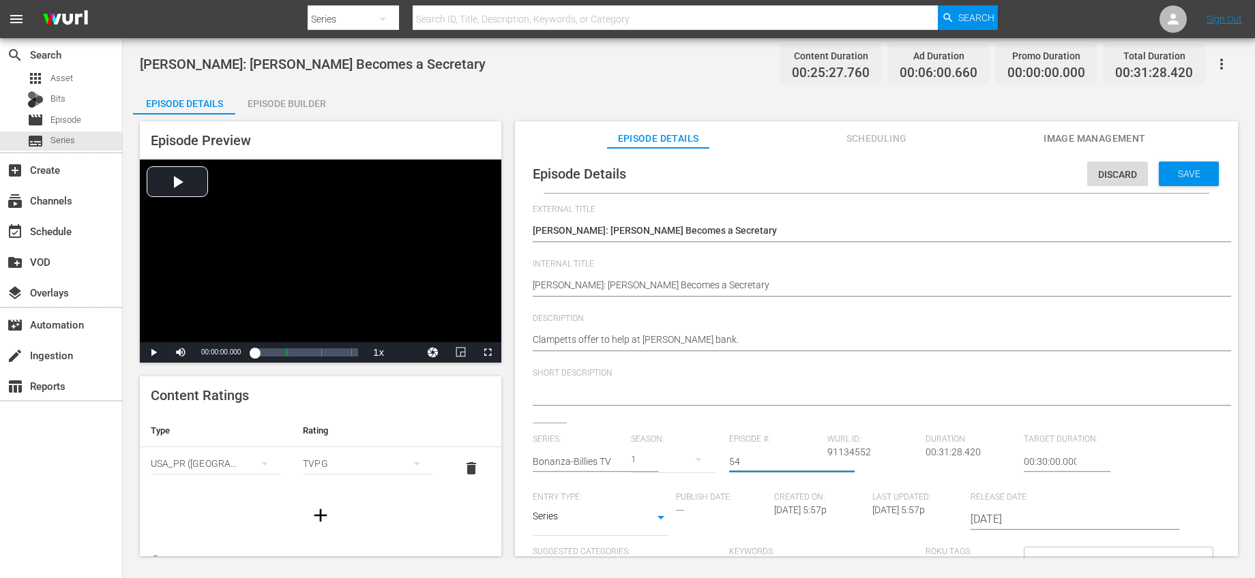
type input "54"
click at [753, 415] on div "Short Description" at bounding box center [876, 395] width 687 height 55
click at [1188, 173] on span "Save" at bounding box center [1189, 173] width 44 height 11
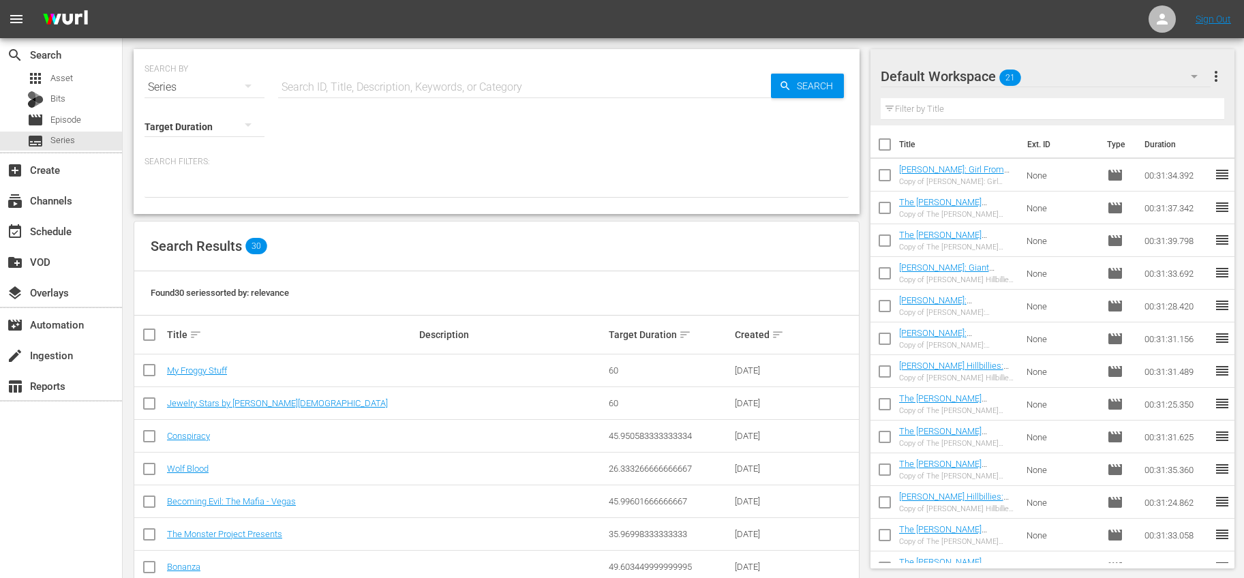
click at [895, 299] on input "checkbox" at bounding box center [885, 309] width 29 height 29
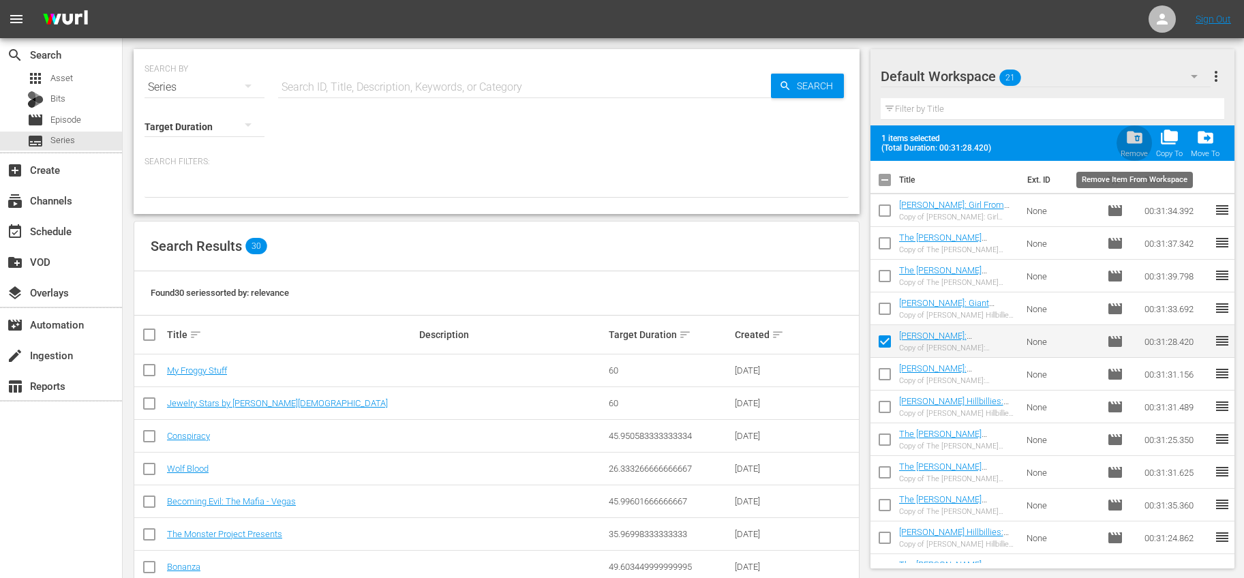
click at [1134, 146] on span "folder_delete" at bounding box center [1135, 137] width 18 height 18
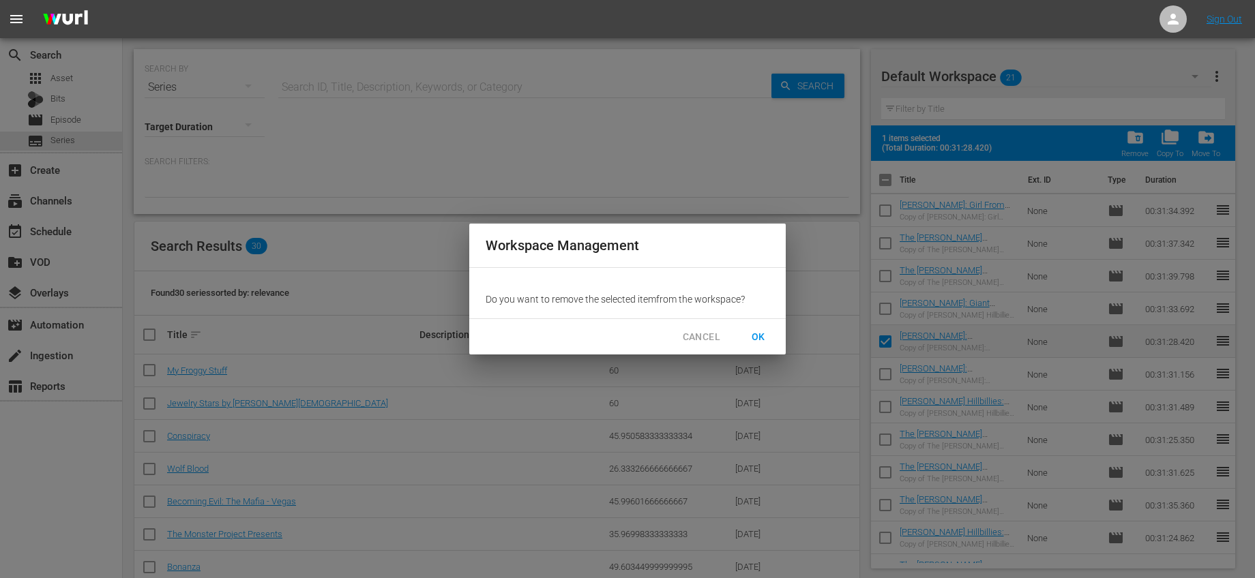
click at [768, 327] on button "OK" at bounding box center [758, 337] width 44 height 25
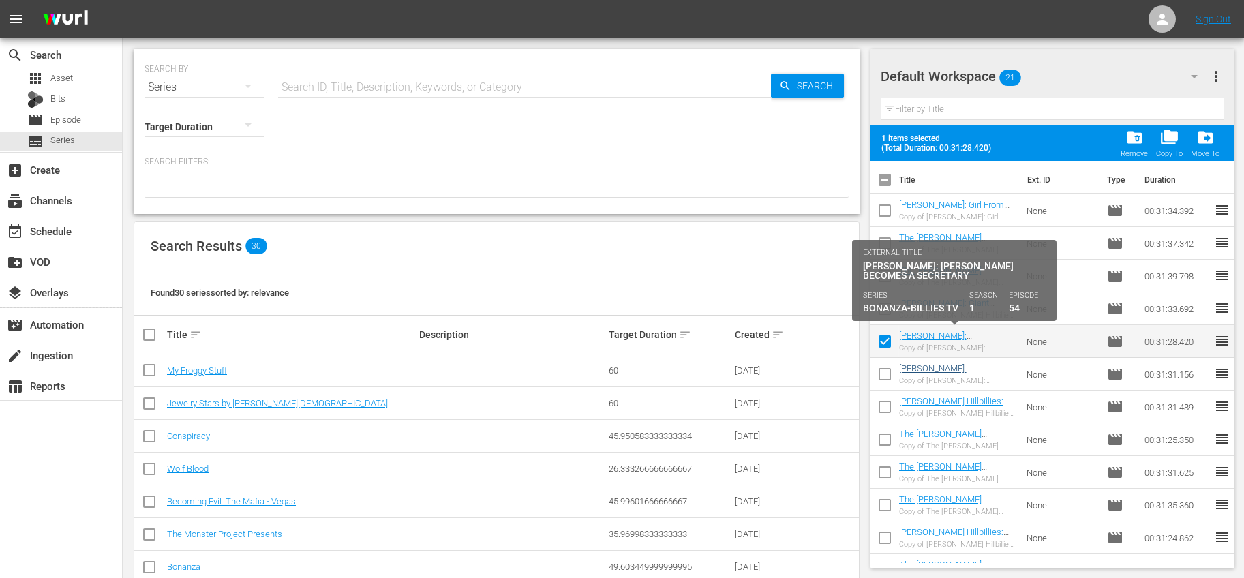
checkbox input "false"
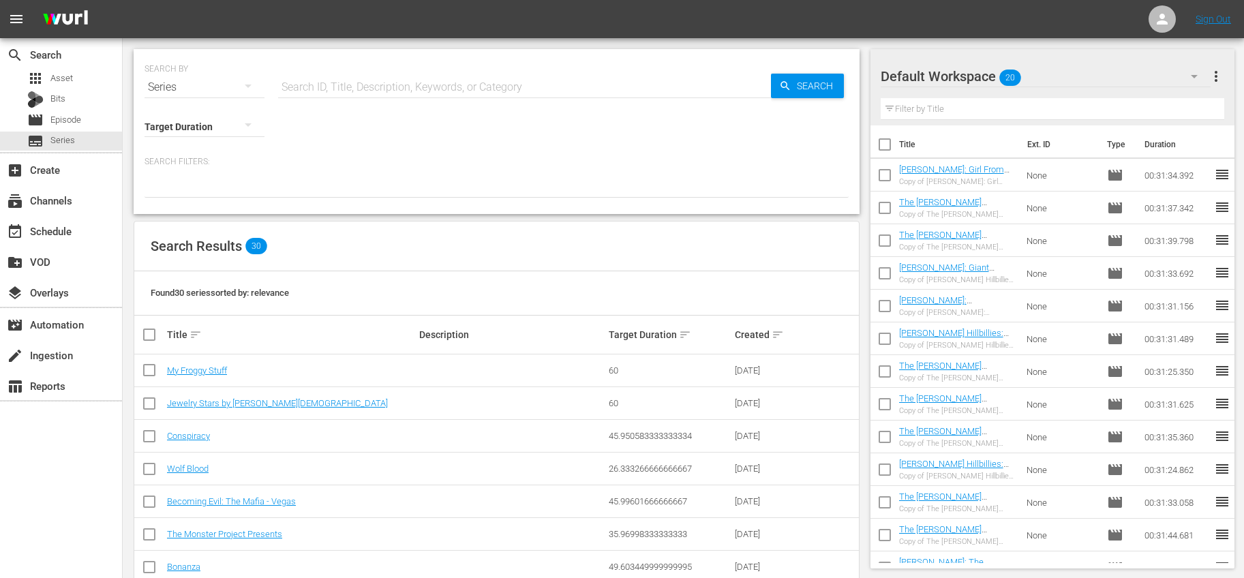
click at [1021, 297] on td "None" at bounding box center [1061, 306] width 80 height 33
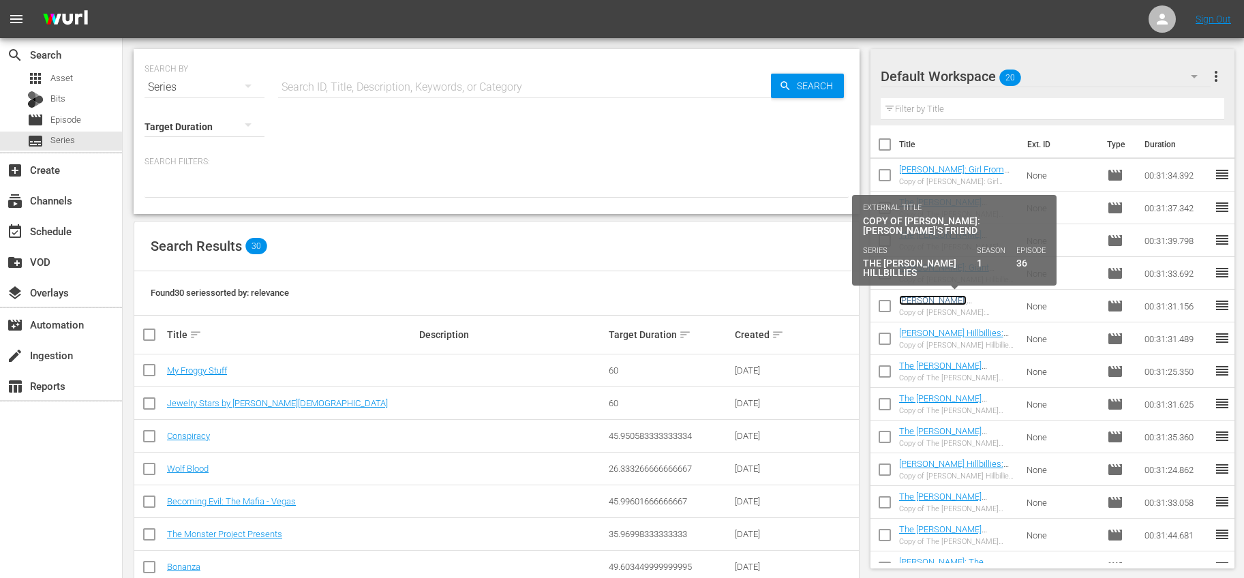
click at [989, 302] on link "[PERSON_NAME]: [PERSON_NAME]'s Friend" at bounding box center [947, 305] width 97 height 20
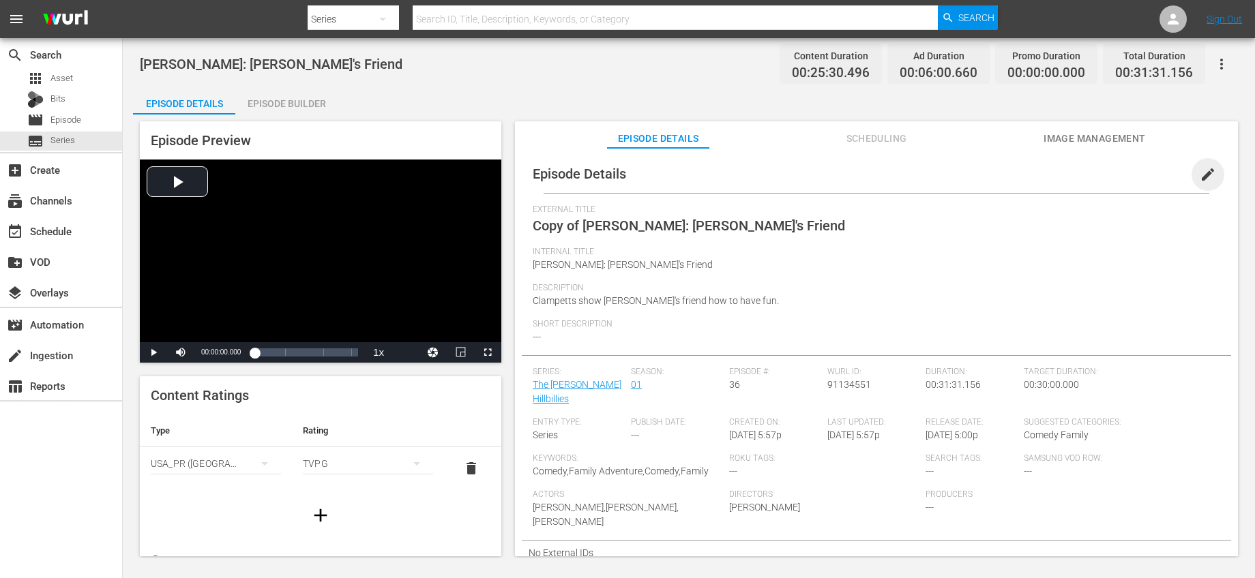
click at [1205, 171] on span "edit" at bounding box center [1207, 174] width 16 height 16
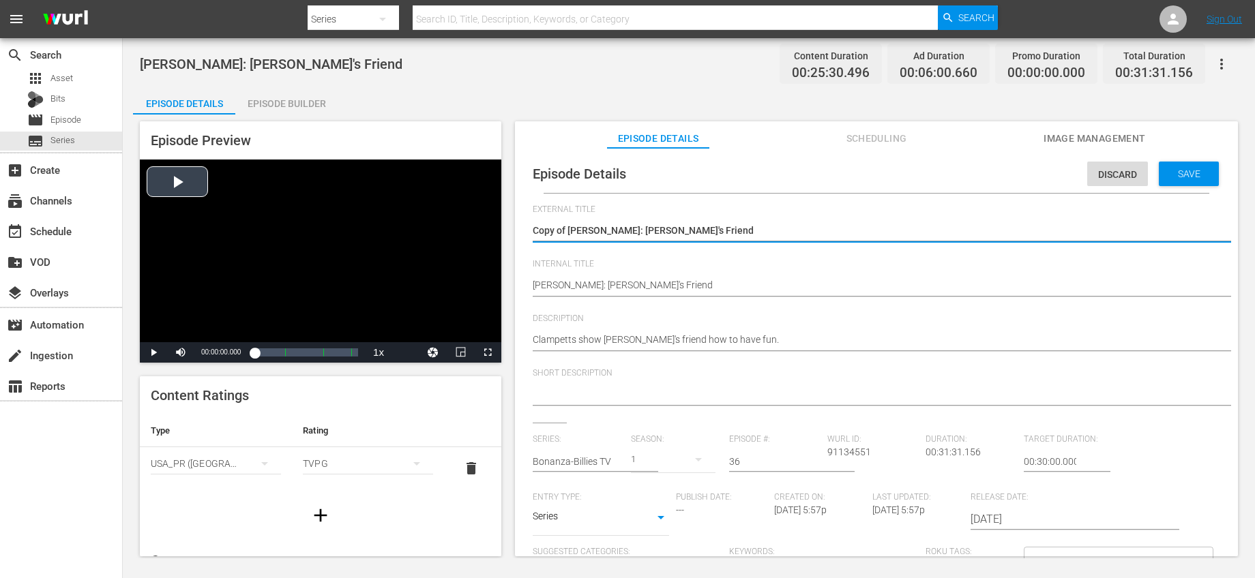
drag, startPoint x: 567, startPoint y: 226, endPoint x: 446, endPoint y: 220, distance: 121.5
click at [448, 220] on div "Episode Preview Video Player is loading. Play Video Play Mute Current Time 00:0…" at bounding box center [688, 341] width 1111 height 453
type textarea "[PERSON_NAME]: [PERSON_NAME]'s Friend"
click at [594, 462] on input "text" at bounding box center [578, 461] width 91 height 33
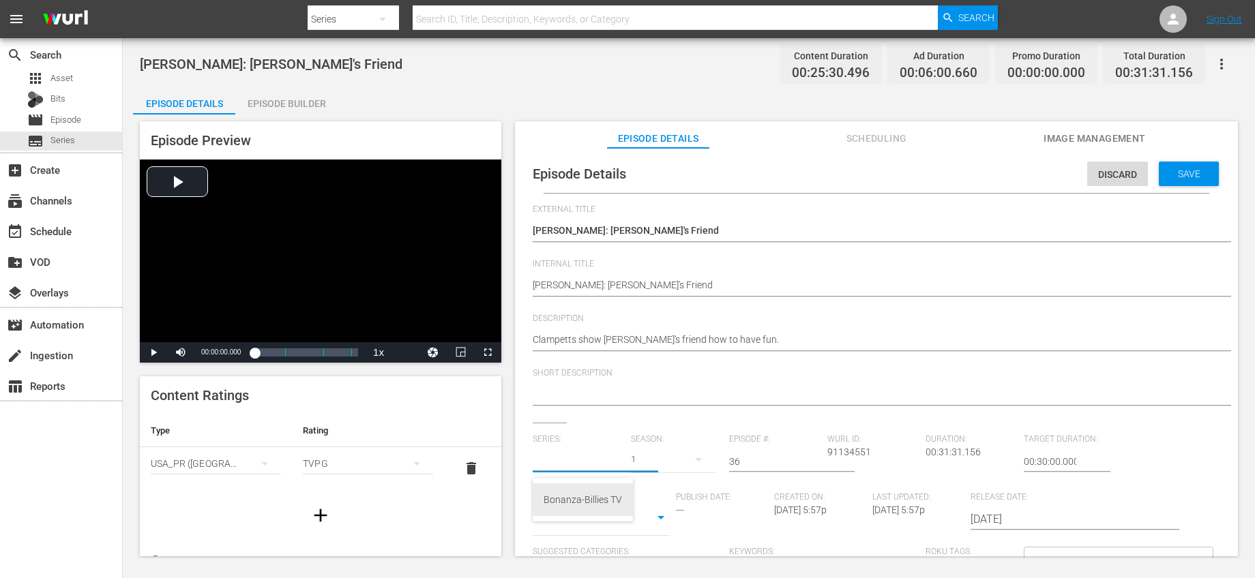
click at [571, 495] on div "Bonanza-Billies TV" at bounding box center [582, 499] width 78 height 33
type input "Bonanza-Billies TV"
drag, startPoint x: 743, startPoint y: 463, endPoint x: 645, endPoint y: 436, distance: 101.7
click at [645, 436] on div "Series: Bonanza-Billies TV Season: 1 Episode #: 36 [PERSON_NAME] ID: 91134551 D…" at bounding box center [876, 561] width 687 height 254
type input "55"
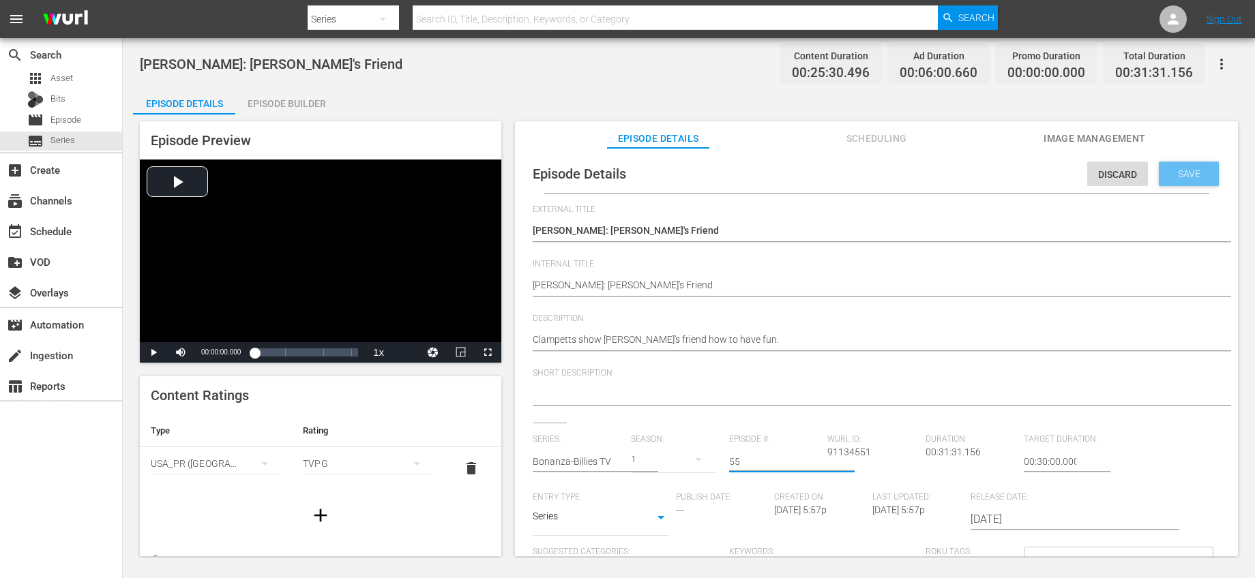
drag, startPoint x: 1171, startPoint y: 173, endPoint x: 1153, endPoint y: 175, distance: 18.5
click at [1171, 173] on span "Save" at bounding box center [1189, 173] width 44 height 11
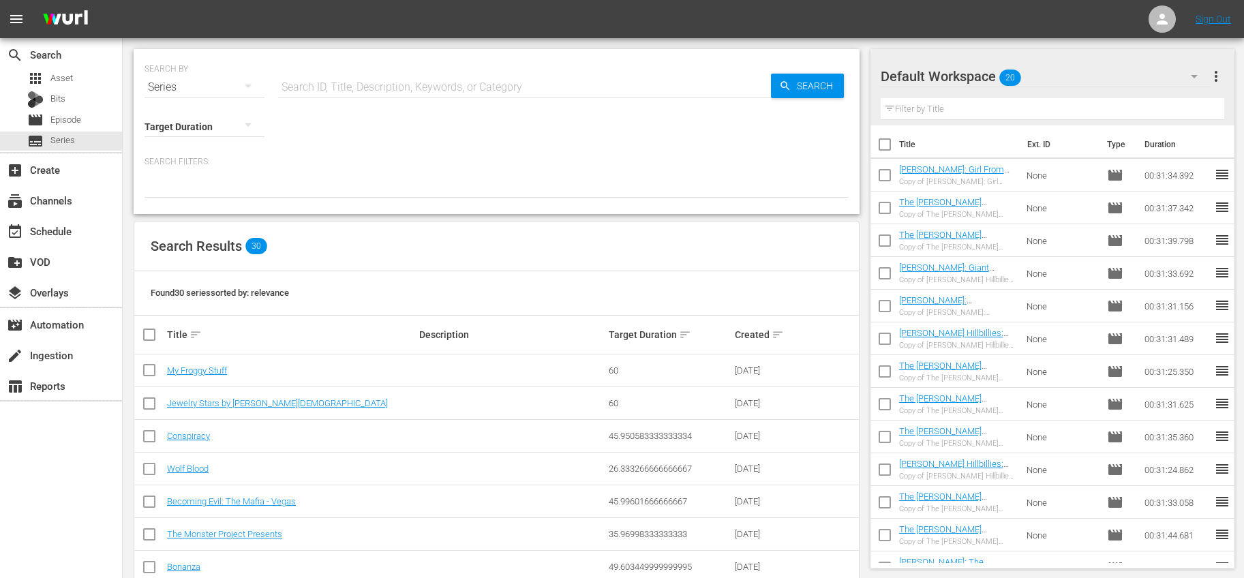
click at [884, 308] on input "checkbox" at bounding box center [885, 309] width 29 height 29
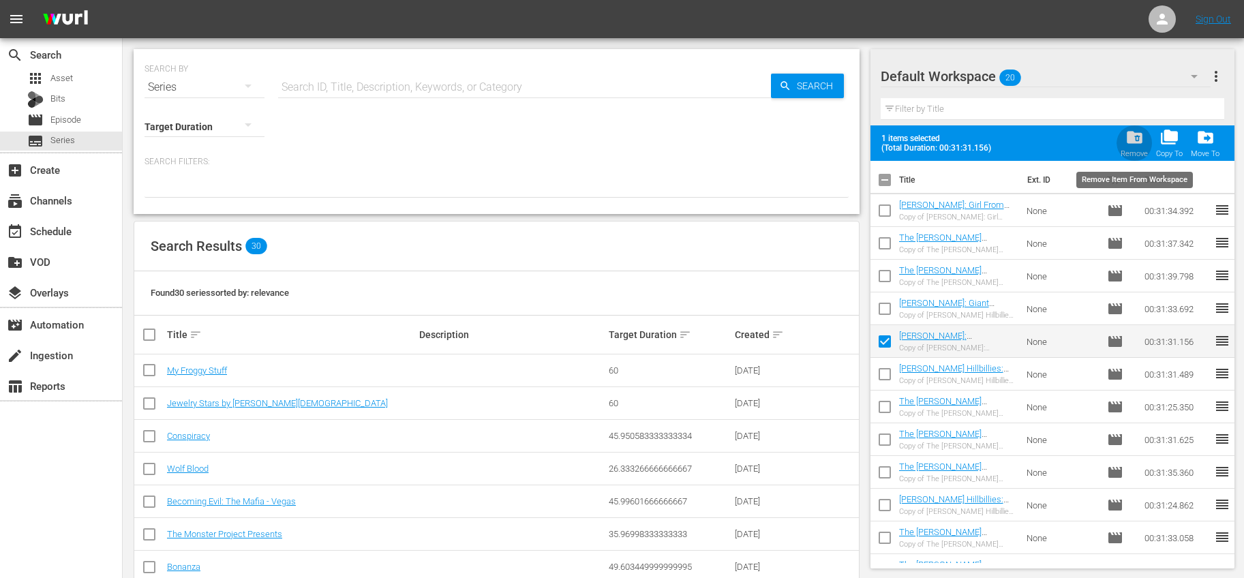
click at [1124, 138] on div "folder_delete Remove" at bounding box center [1134, 143] width 27 height 30
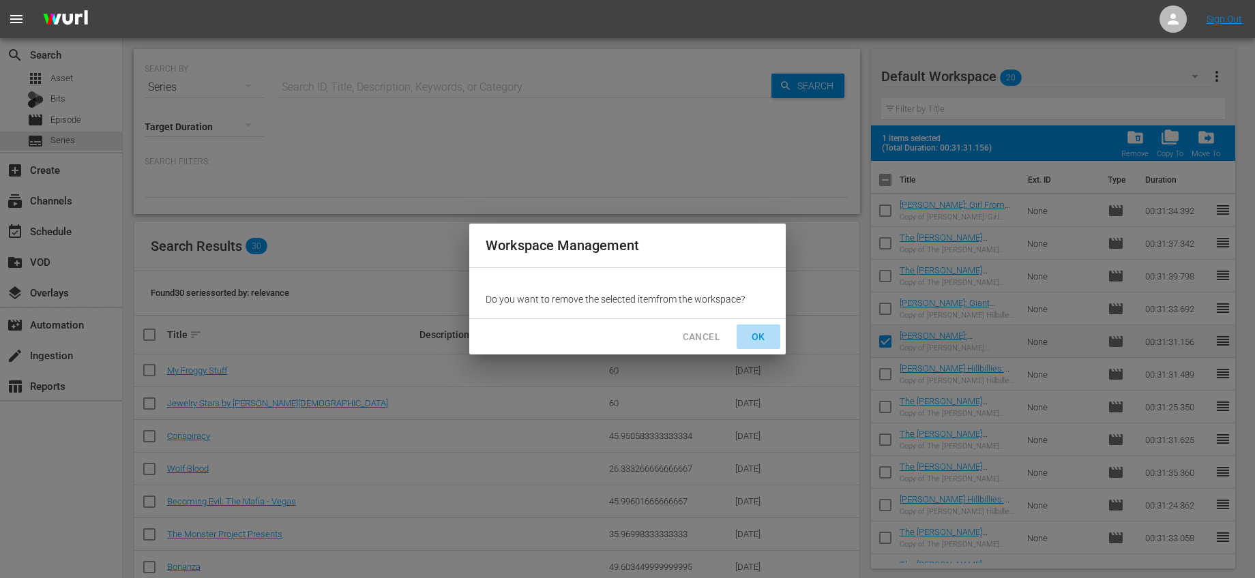
click at [769, 329] on button "OK" at bounding box center [758, 337] width 44 height 25
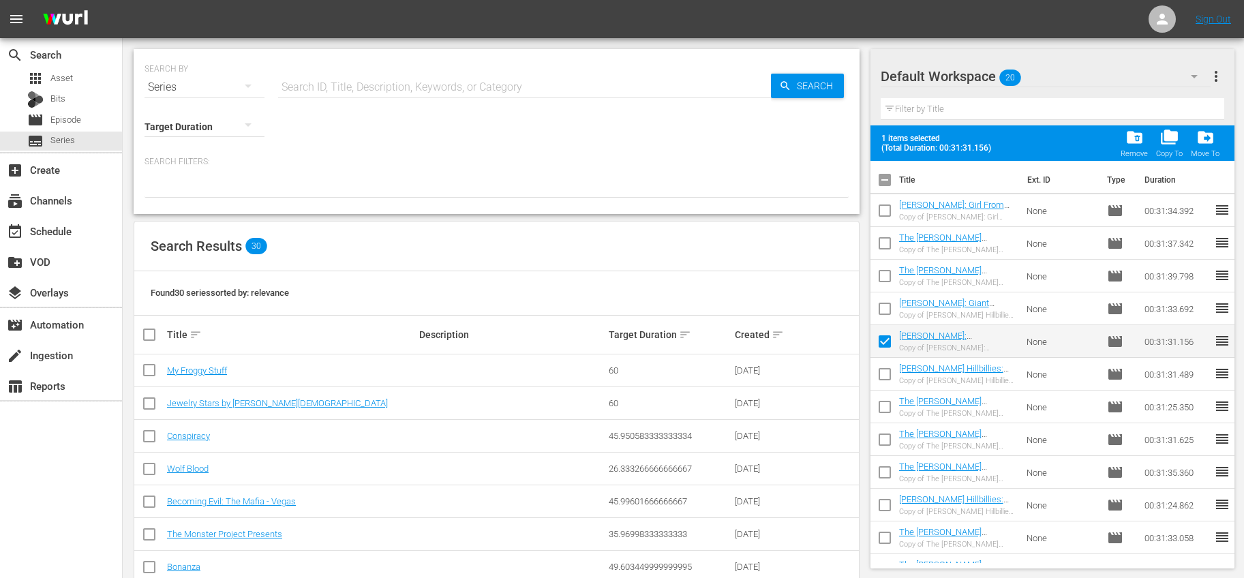
checkbox input "false"
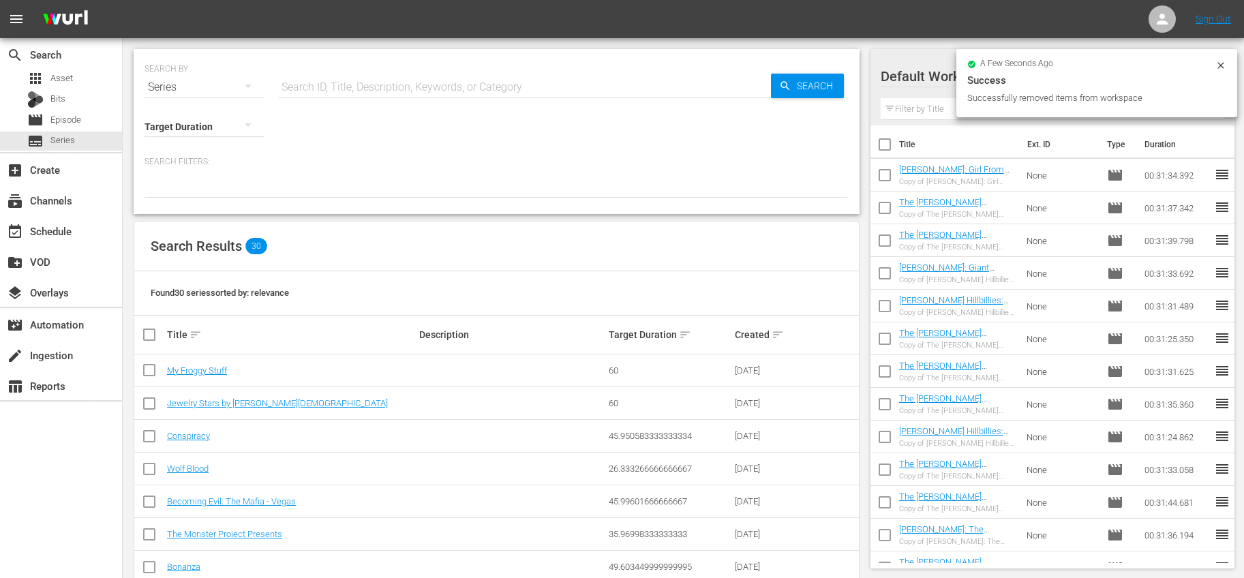
scroll to position [3, 0]
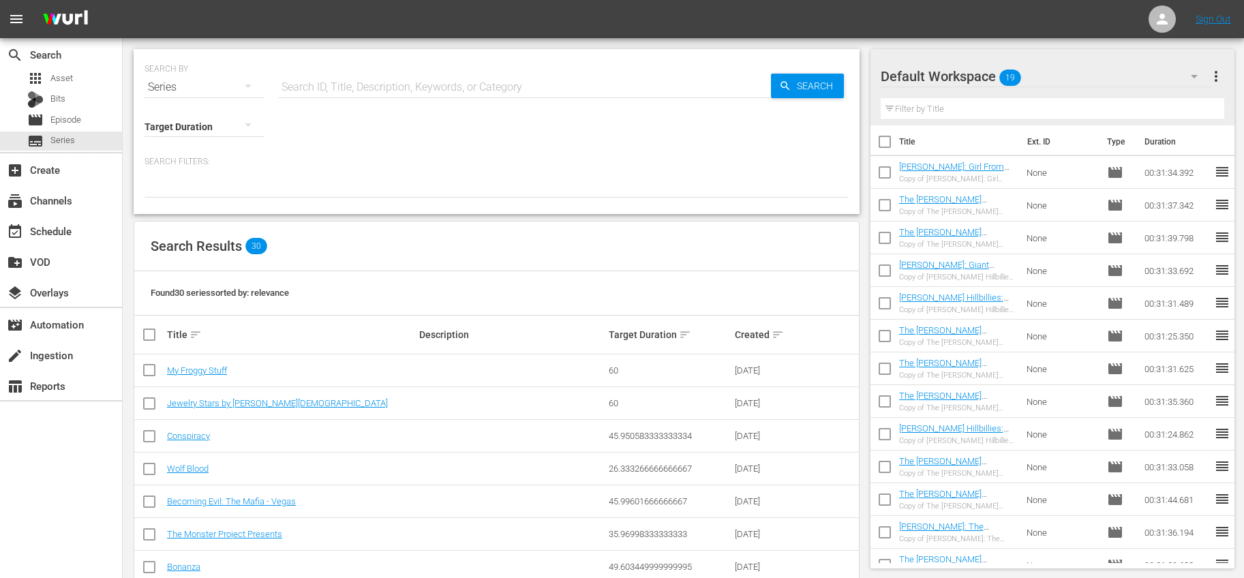
click at [1029, 256] on td "None" at bounding box center [1061, 270] width 80 height 33
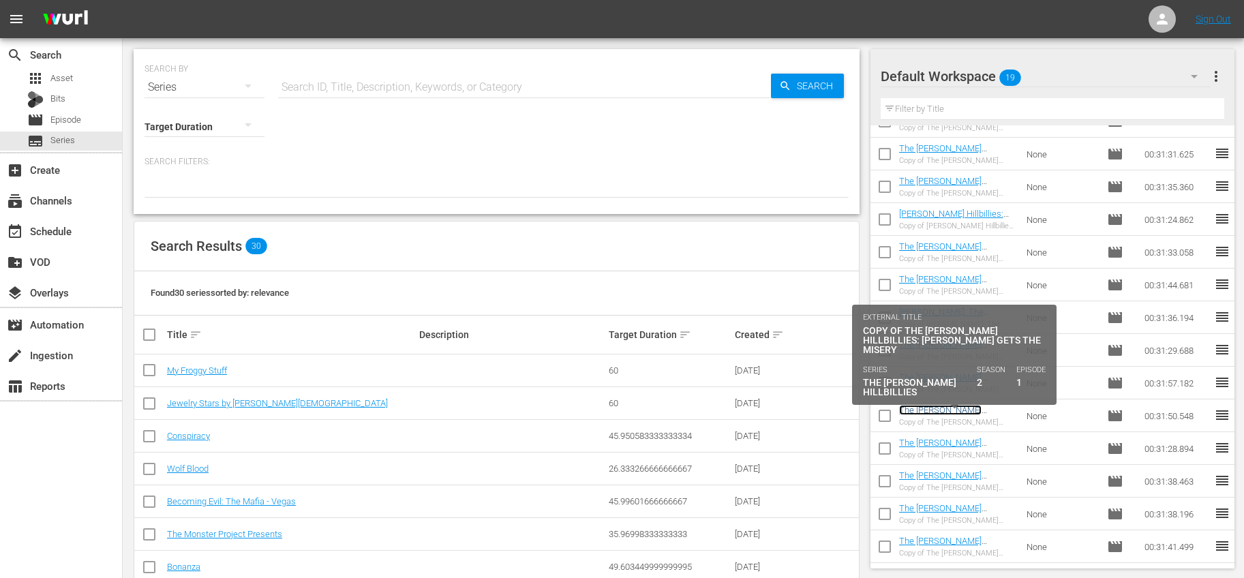
click at [974, 413] on link "The [PERSON_NAME] Hillbillies: [PERSON_NAME] Gets the Misery" at bounding box center [951, 420] width 104 height 31
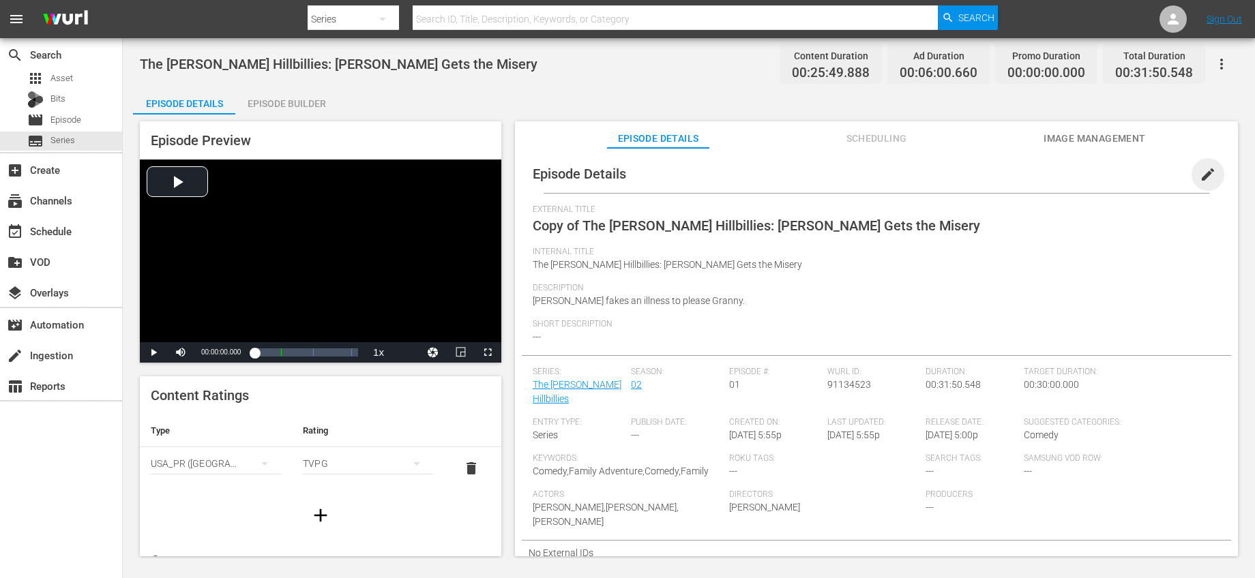
click at [1199, 173] on span "edit" at bounding box center [1207, 174] width 16 height 16
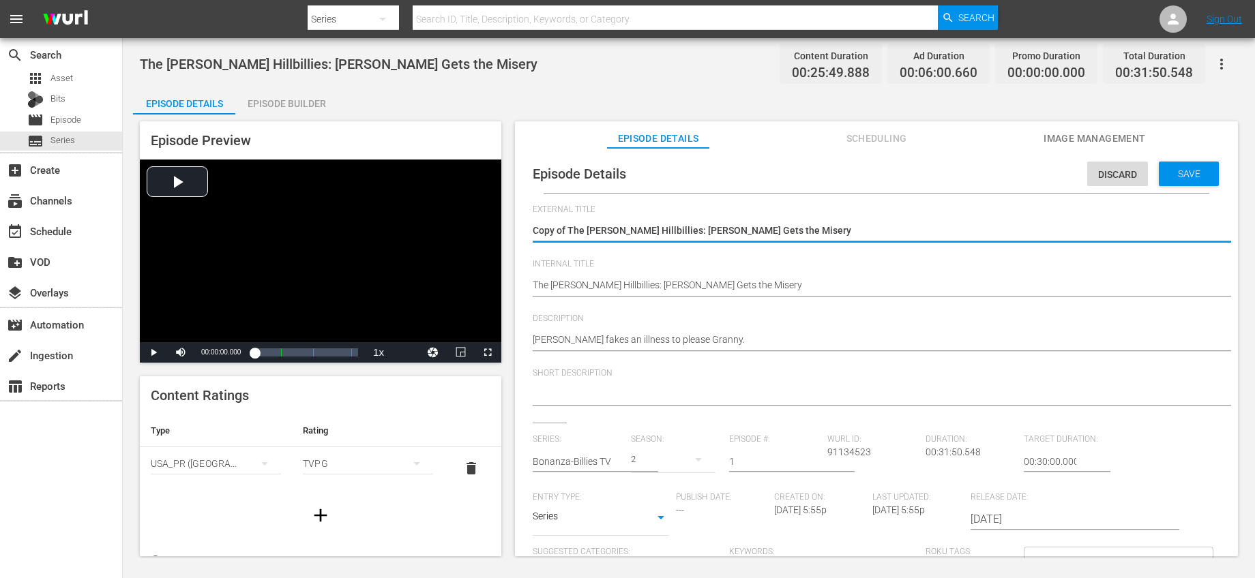
drag, startPoint x: 571, startPoint y: 225, endPoint x: 502, endPoint y: 226, distance: 68.9
click at [505, 226] on div "Episode Preview Video Player is loading. Play Video Play Mute Current Time 00:0…" at bounding box center [688, 341] width 1111 height 453
type textarea "The [PERSON_NAME] Hillbillies: [PERSON_NAME] Gets the Misery"
click at [563, 455] on input "text" at bounding box center [578, 461] width 91 height 33
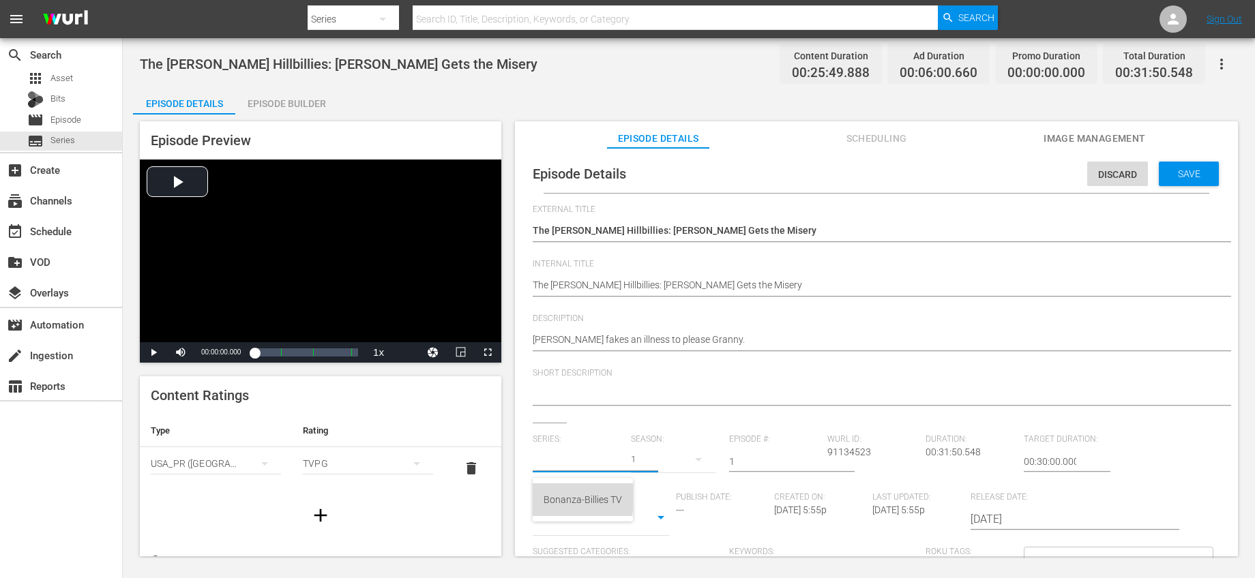
click at [558, 496] on div "Bonanza-Billies TV" at bounding box center [582, 499] width 78 height 33
type input "Bonanza-Billies TV"
drag, startPoint x: 749, startPoint y: 461, endPoint x: 652, endPoint y: 437, distance: 99.7
click at [653, 438] on div "Series: Bonanza-Billies TV Season: 1 Episode #: 1 [PERSON_NAME] ID: 91134523 Du…" at bounding box center [876, 561] width 687 height 254
type input "57"
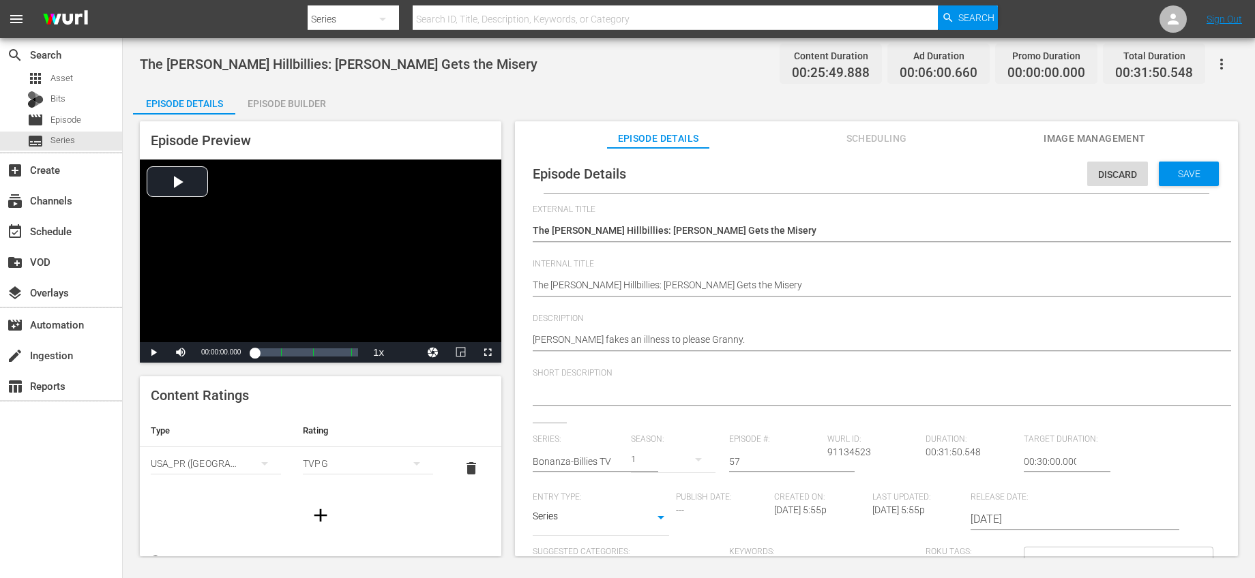
click at [778, 422] on div "Short Description" at bounding box center [876, 395] width 687 height 55
click at [1178, 177] on span "Save" at bounding box center [1189, 173] width 44 height 11
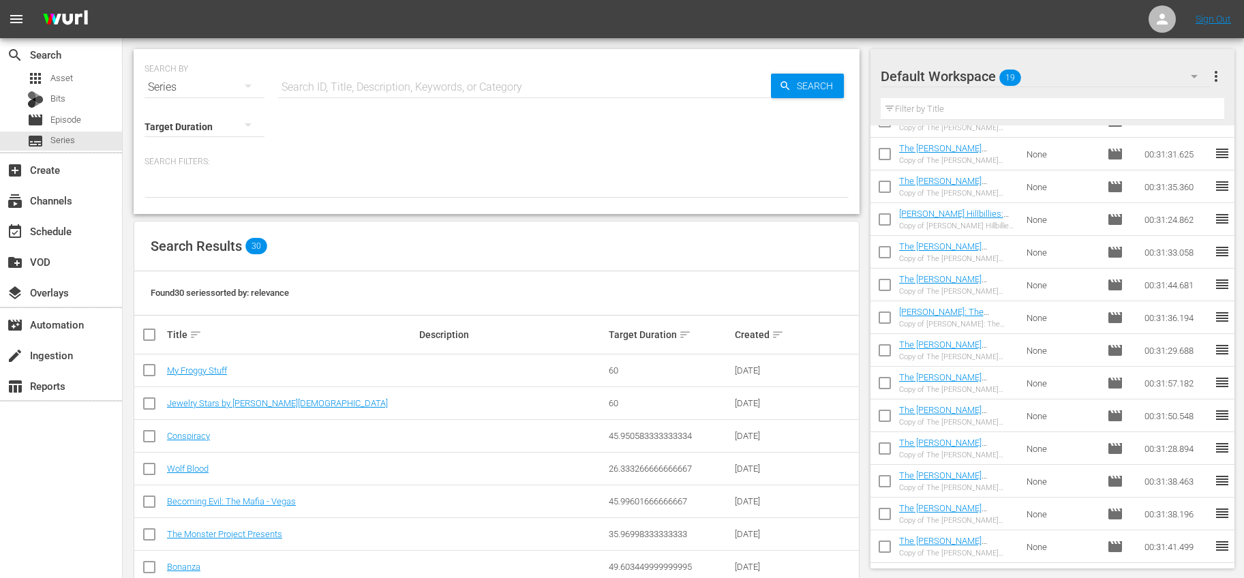
click at [889, 417] on input "checkbox" at bounding box center [885, 418] width 29 height 29
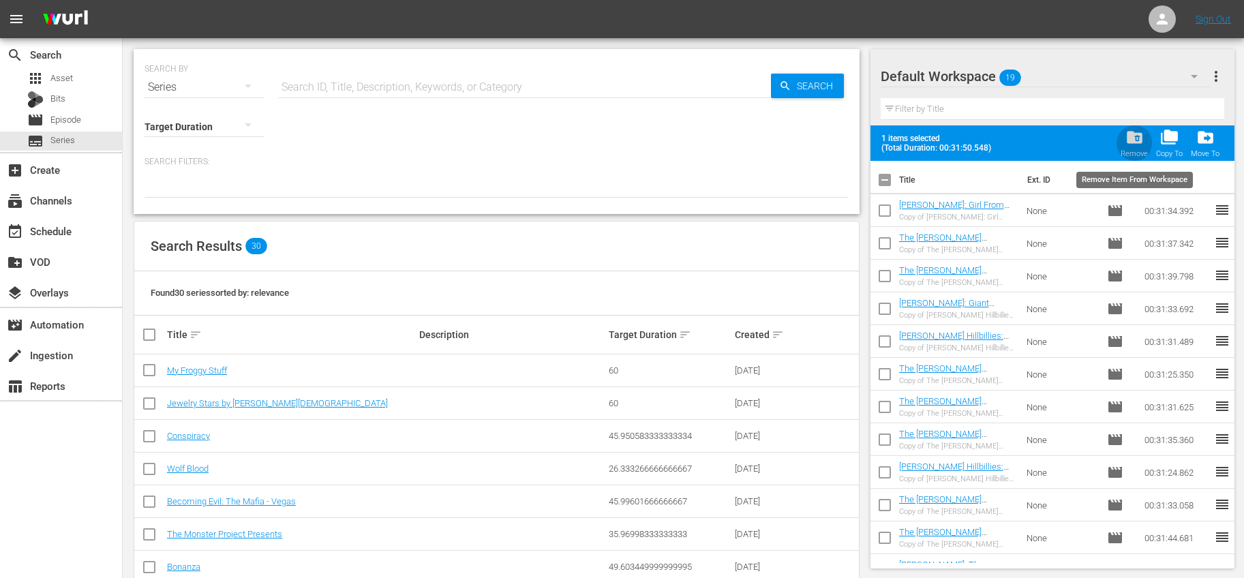
click at [1142, 140] on span "folder_delete" at bounding box center [1135, 137] width 18 height 18
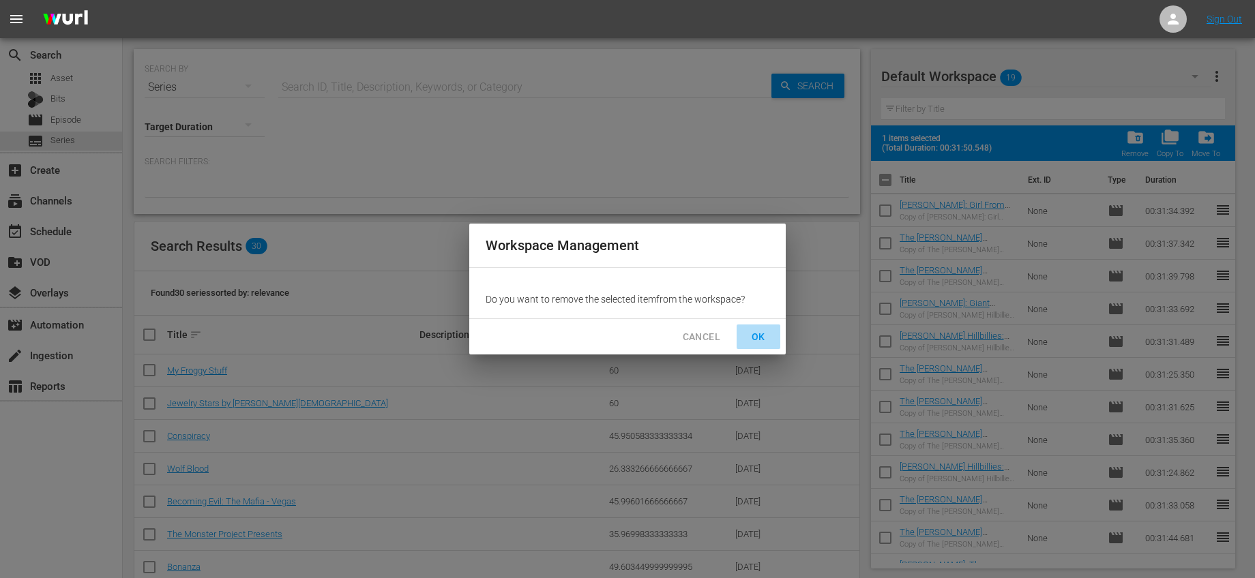
click at [772, 331] on button "OK" at bounding box center [758, 337] width 44 height 25
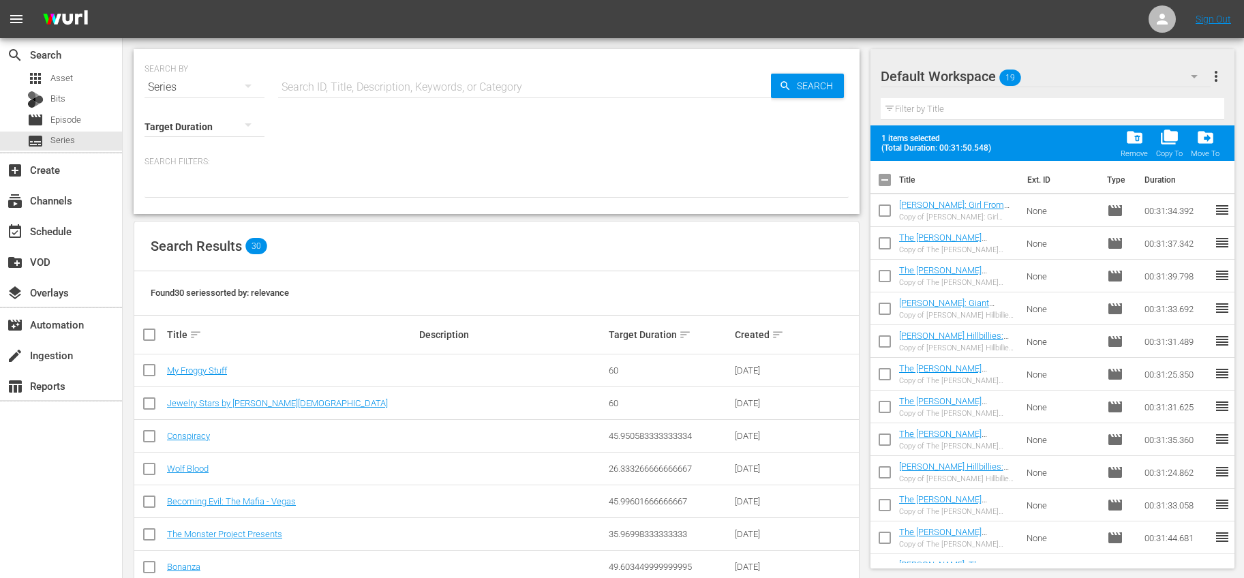
checkbox input "false"
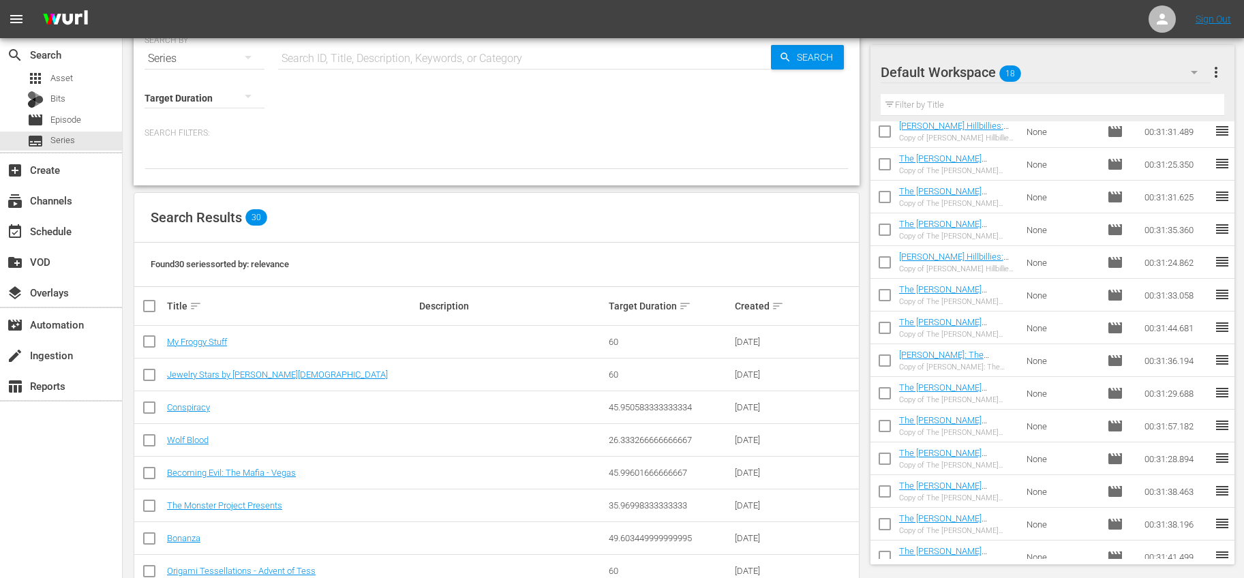
scroll to position [170, 0]
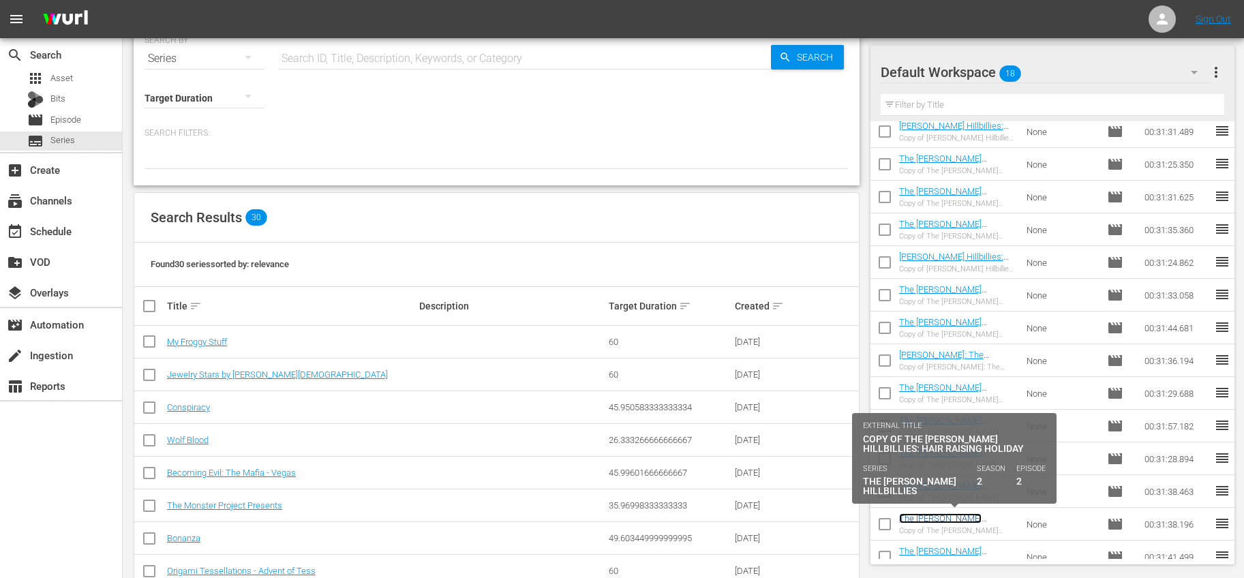
click at [980, 515] on link "The [PERSON_NAME] Hillbillies: Hair Raising Holiday" at bounding box center [957, 523] width 116 height 20
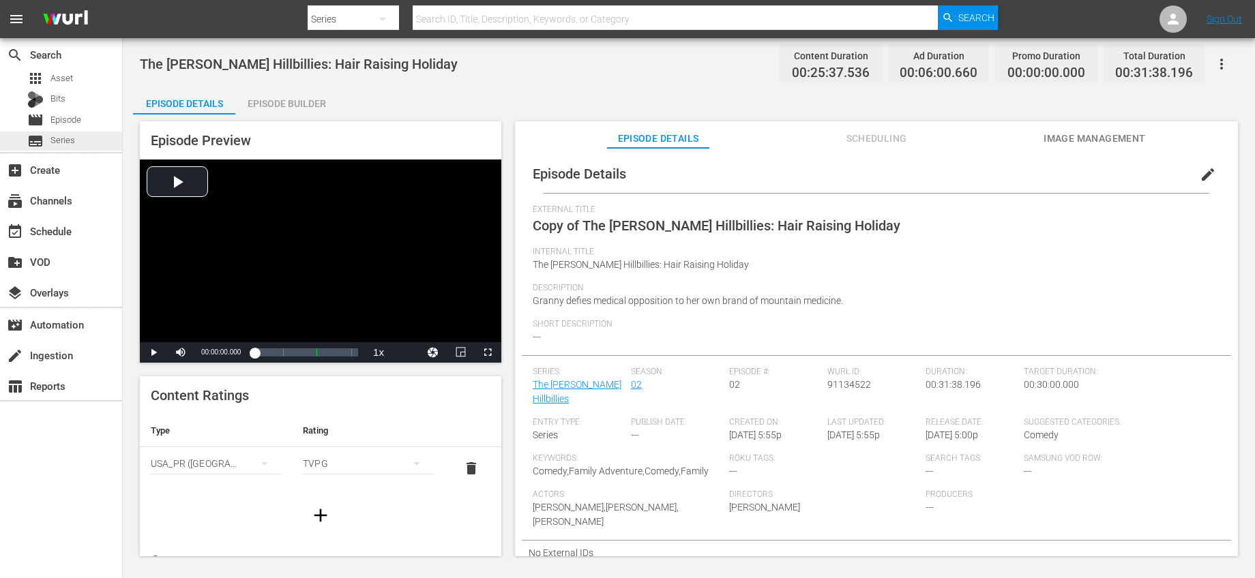
click at [83, 141] on div "subtitles Series" at bounding box center [61, 141] width 122 height 19
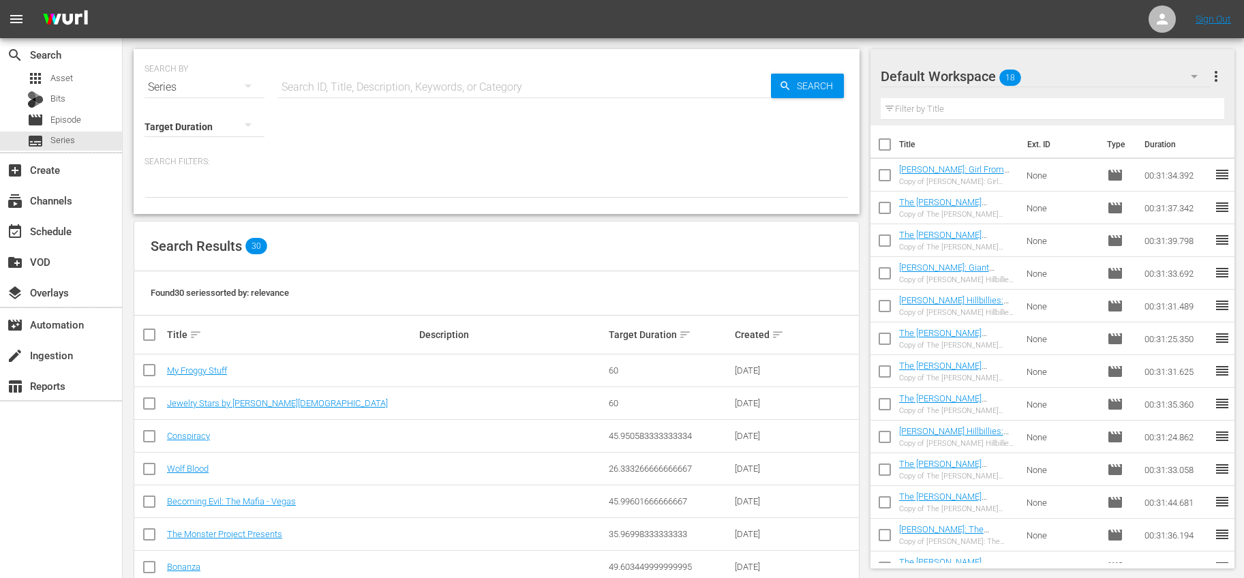
click at [432, 95] on input "text" at bounding box center [524, 87] width 493 height 33
type input "bonanza"
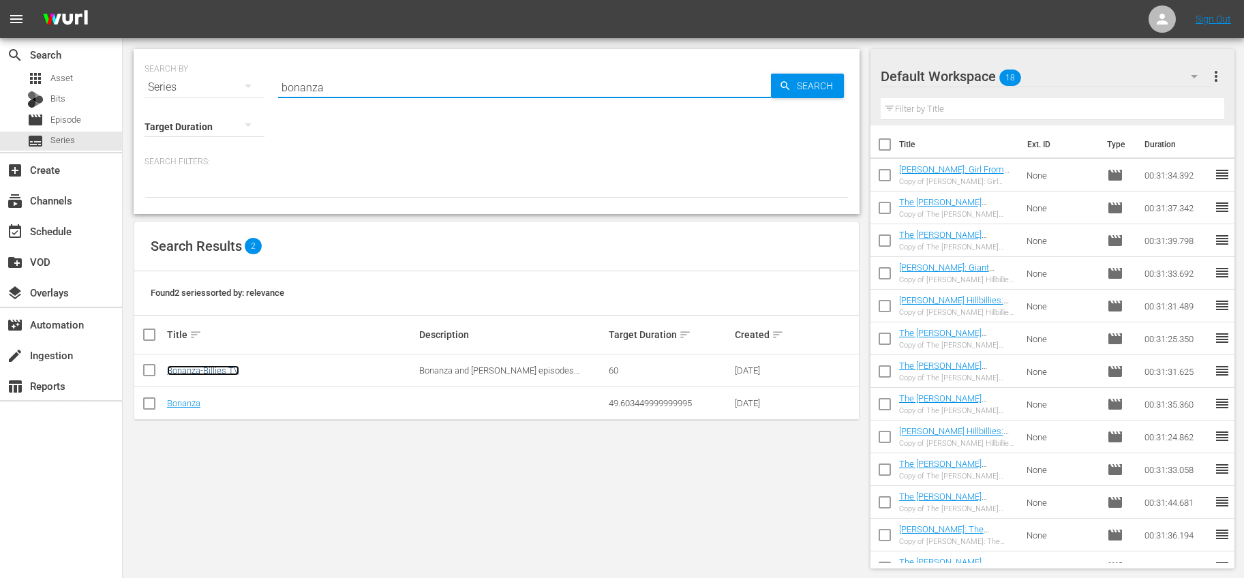
click at [223, 365] on link "Bonanza-Billies TV" at bounding box center [203, 370] width 72 height 10
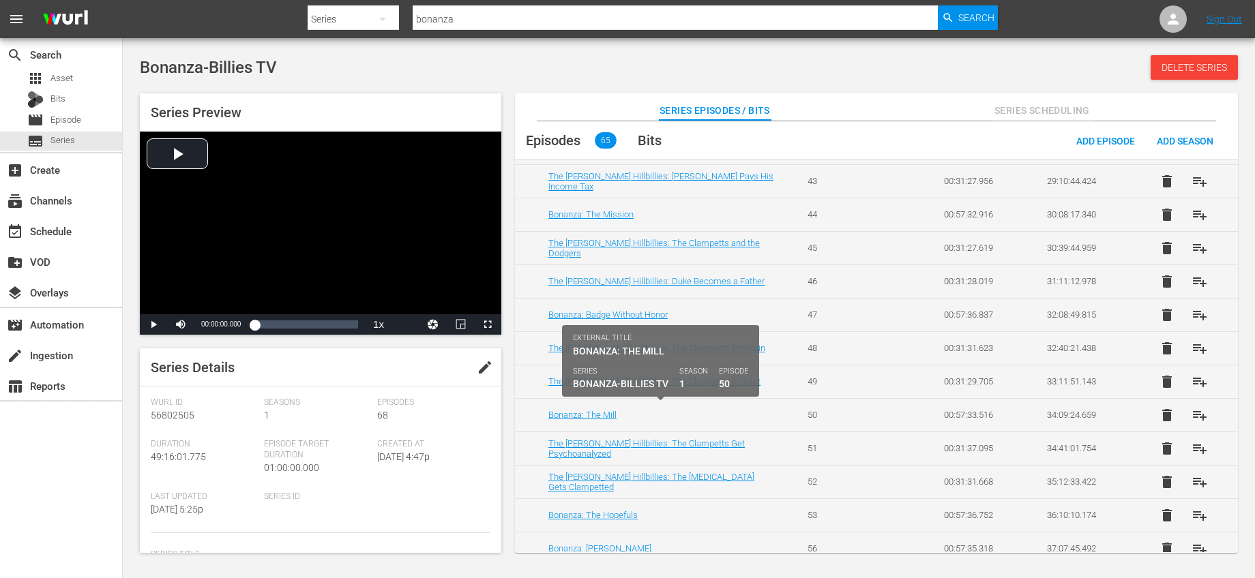
scroll to position [1577, 0]
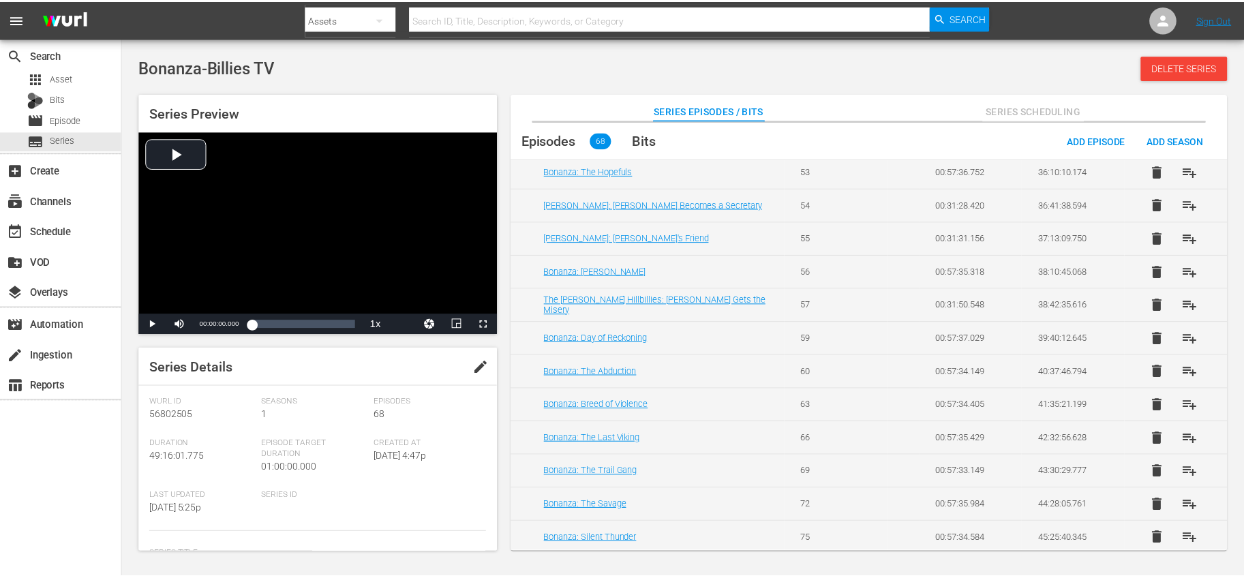
scroll to position [1841, 0]
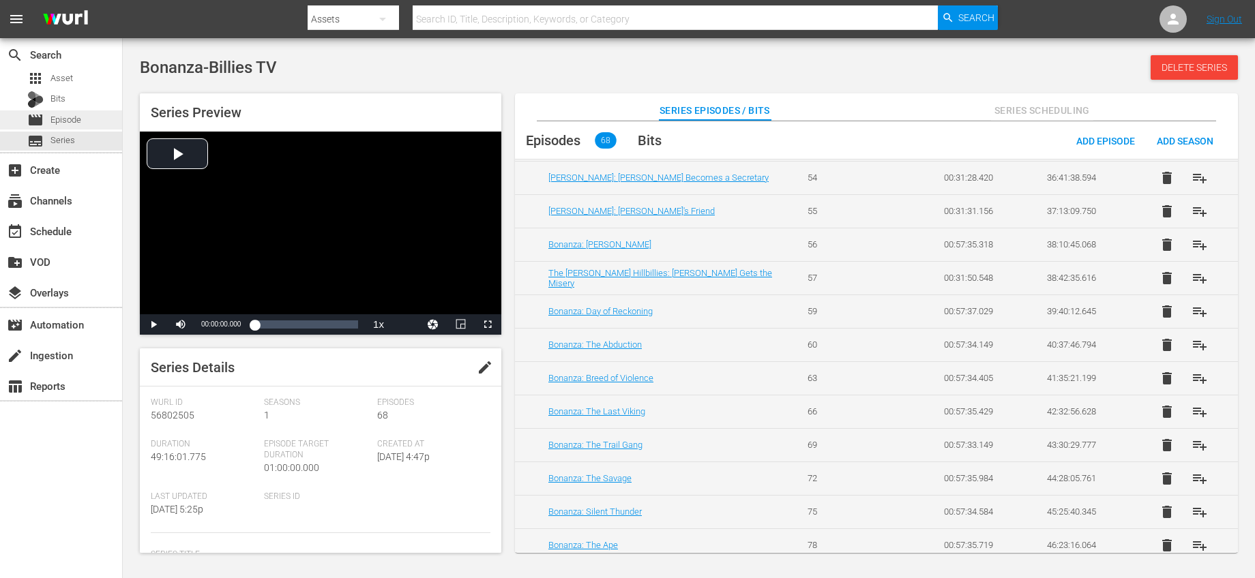
click at [67, 119] on span "Episode" at bounding box center [65, 120] width 31 height 14
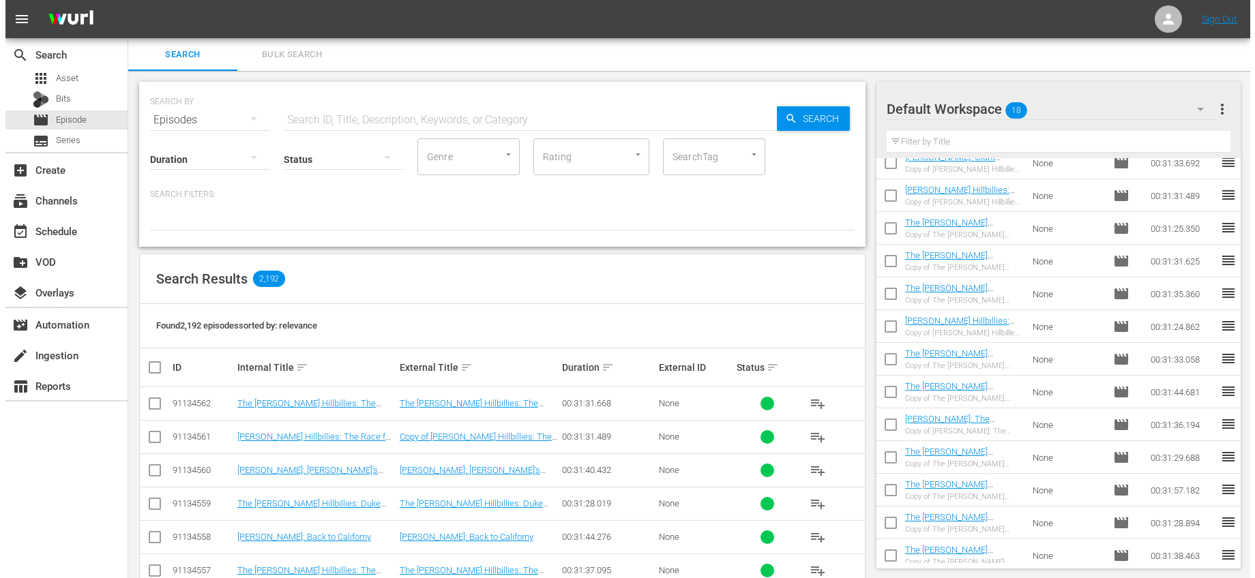
scroll to position [218, 0]
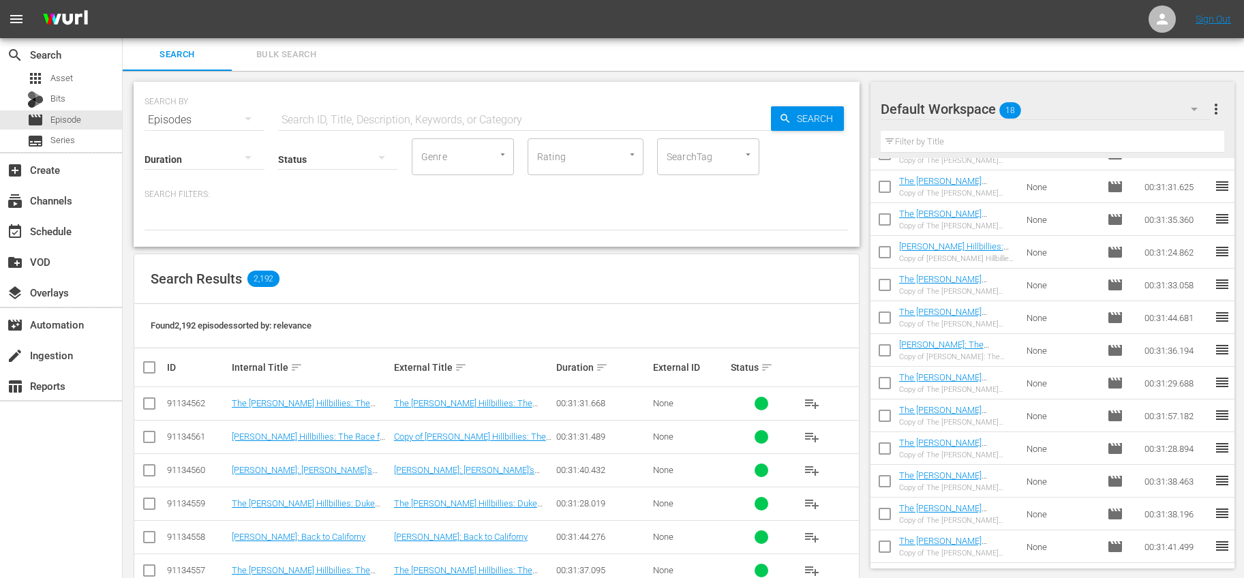
click at [1010, 460] on td "The [PERSON_NAME] Hillbillies: [PERSON_NAME] Becomes a Banker Copy of The [PERS…" at bounding box center [960, 448] width 123 height 33
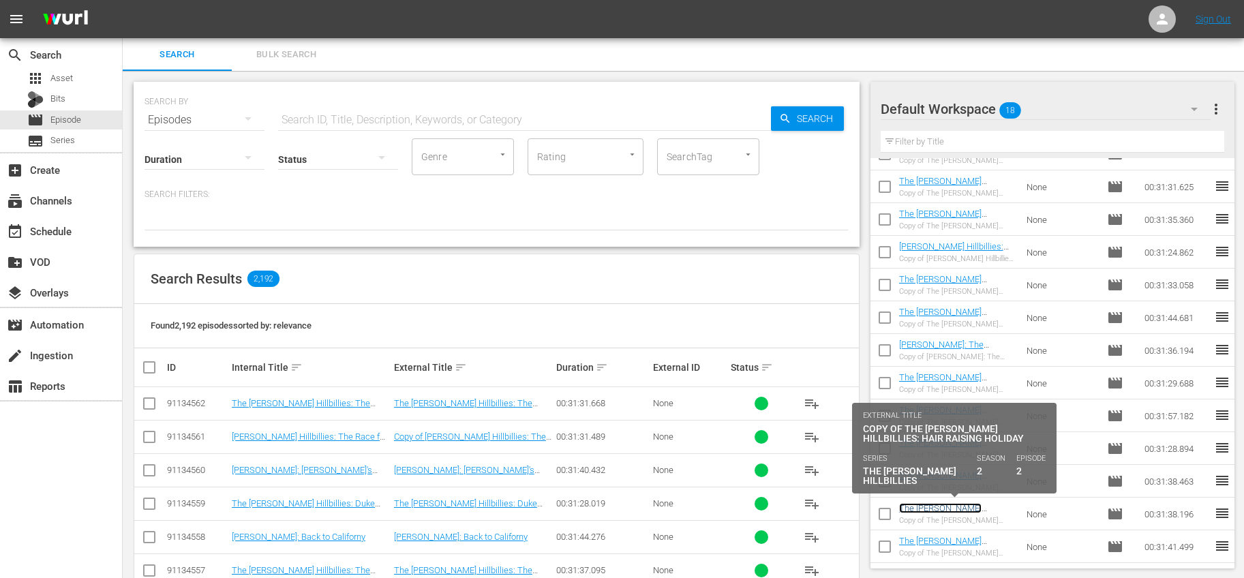
click at [985, 510] on link "The [PERSON_NAME] Hillbillies: Hair Raising Holiday" at bounding box center [957, 513] width 116 height 20
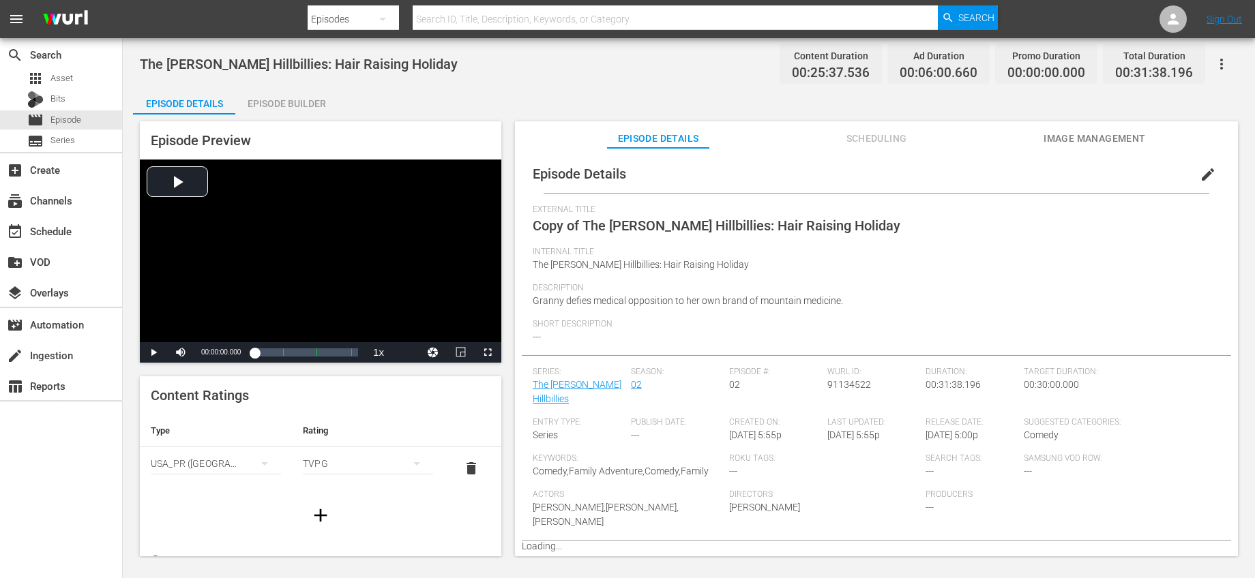
click at [1199, 169] on span "edit" at bounding box center [1207, 174] width 16 height 16
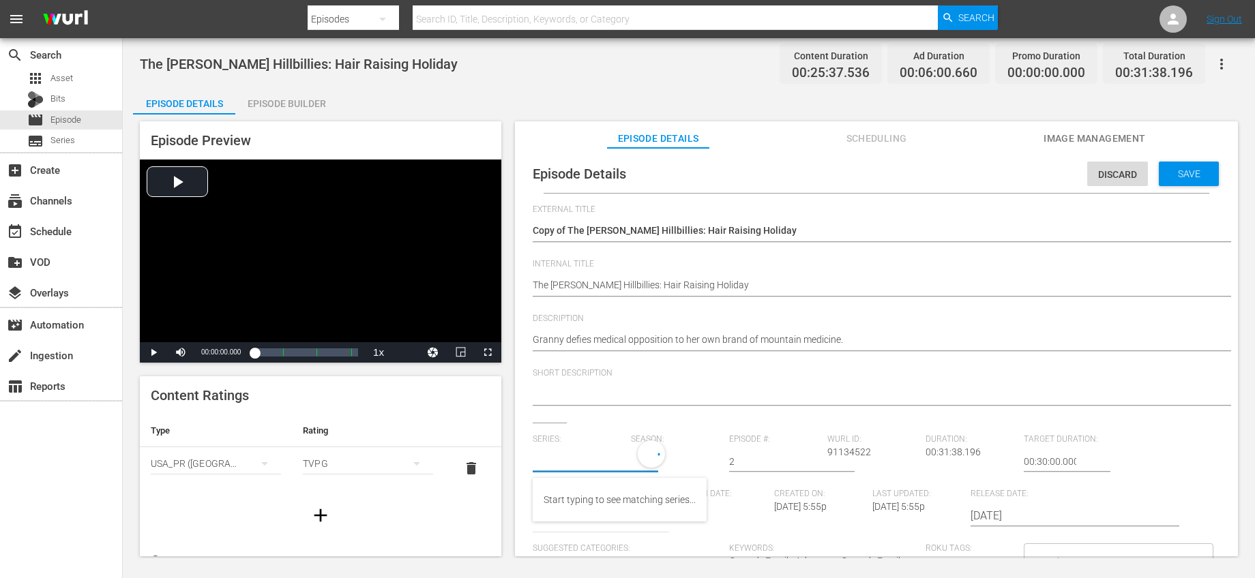
click at [593, 470] on input "text" at bounding box center [578, 461] width 91 height 33
click at [588, 524] on div "Bonanza-Billies TV" at bounding box center [582, 532] width 78 height 33
type input "Bonanza-Billies TV"
drag, startPoint x: 767, startPoint y: 459, endPoint x: 691, endPoint y: 447, distance: 76.7
click at [691, 447] on div "Series: Bonanza-Billies TV Season: 1 Episode #: 2 Wurl ID: 91134522 Duration: 0…" at bounding box center [876, 561] width 687 height 254
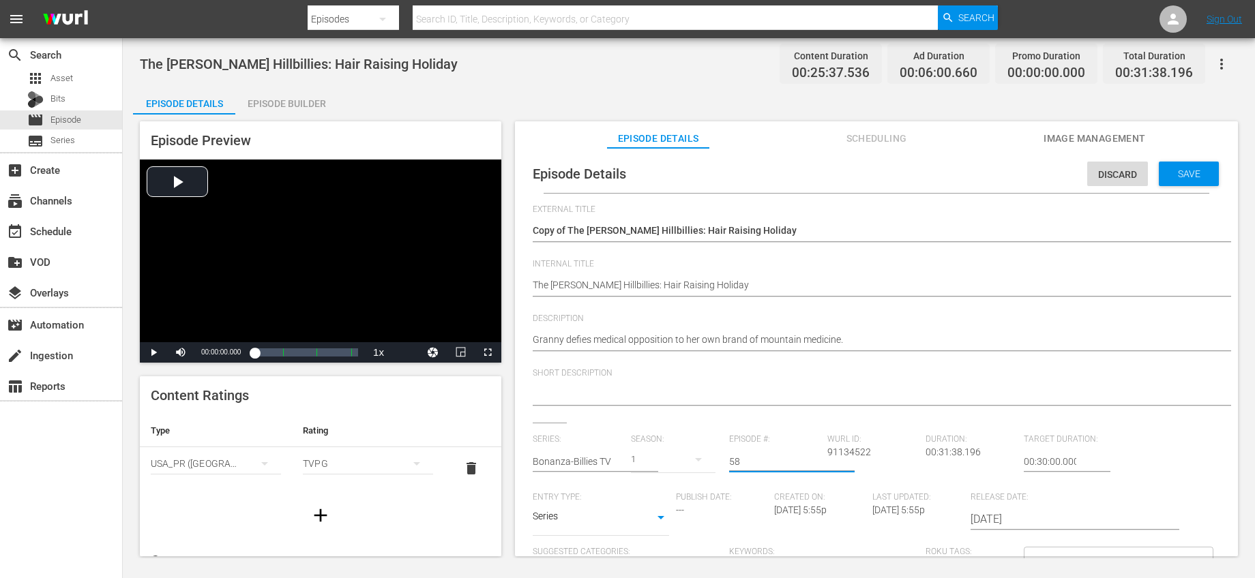
type input "58"
click at [777, 425] on div "External Title Copy of The Beverly Hillbillies: Hair Raising Holiday Copy of Th…" at bounding box center [876, 470] width 687 height 530
click at [1177, 174] on span "Save" at bounding box center [1189, 173] width 44 height 11
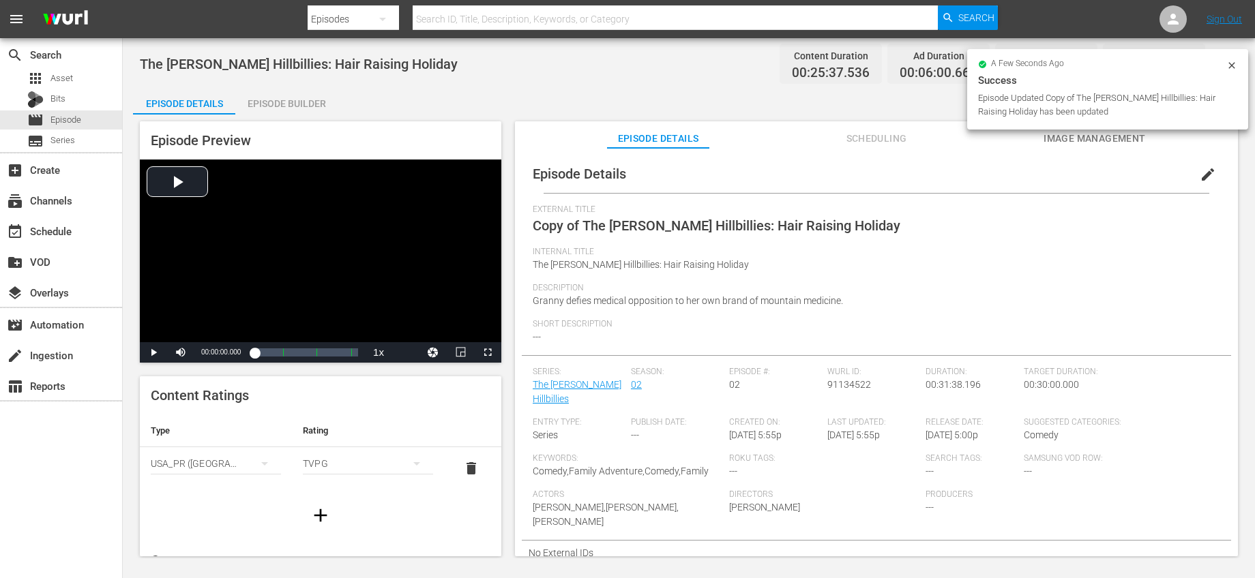
click at [1191, 171] on button "edit" at bounding box center [1207, 174] width 33 height 33
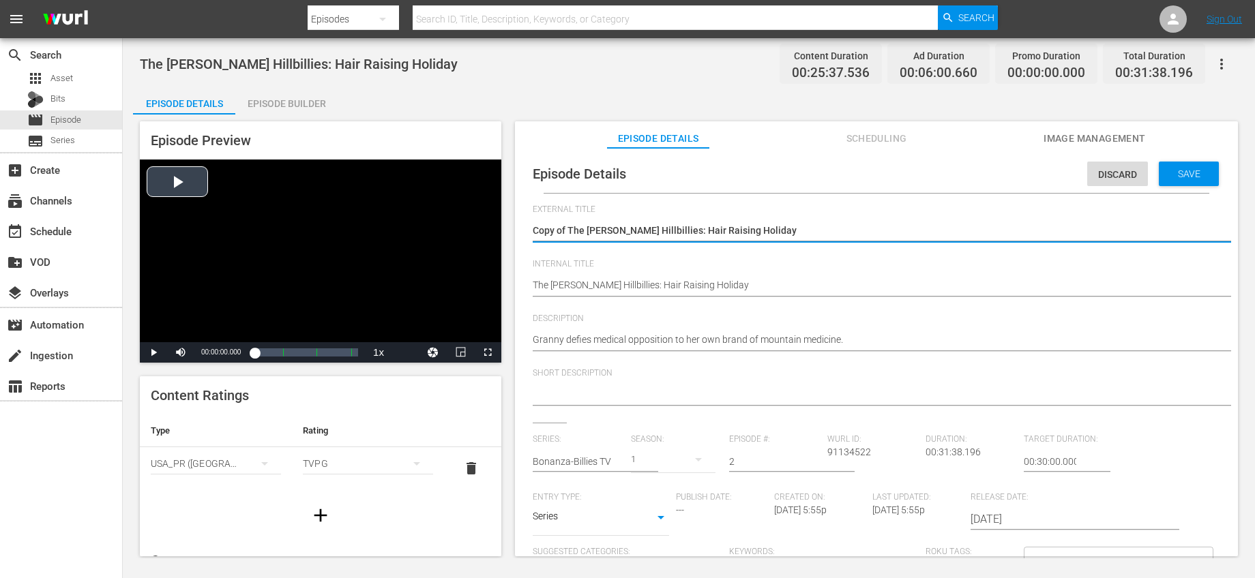
drag, startPoint x: 568, startPoint y: 230, endPoint x: 408, endPoint y: 218, distance: 160.7
click at [415, 220] on div "Episode Preview Video Player is loading. Play Video Play Mute Current Time 00:0…" at bounding box center [688, 341] width 1111 height 453
type textarea "The [PERSON_NAME] Hillbillies: Hair Raising Holiday"
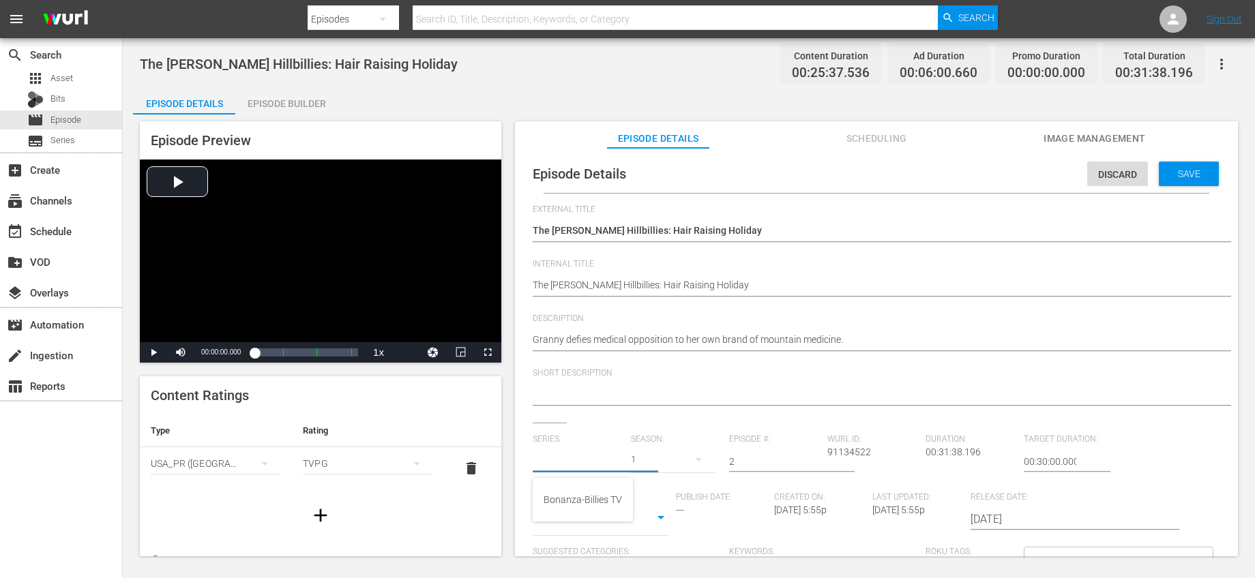
click at [595, 456] on input "text" at bounding box center [578, 461] width 91 height 33
click at [572, 504] on div "Bonanza-Billies TV" at bounding box center [582, 499] width 78 height 33
type input "Bonanza-Billies TV"
drag, startPoint x: 758, startPoint y: 455, endPoint x: 750, endPoint y: 459, distance: 8.2
click at [750, 459] on input "2" at bounding box center [774, 461] width 91 height 33
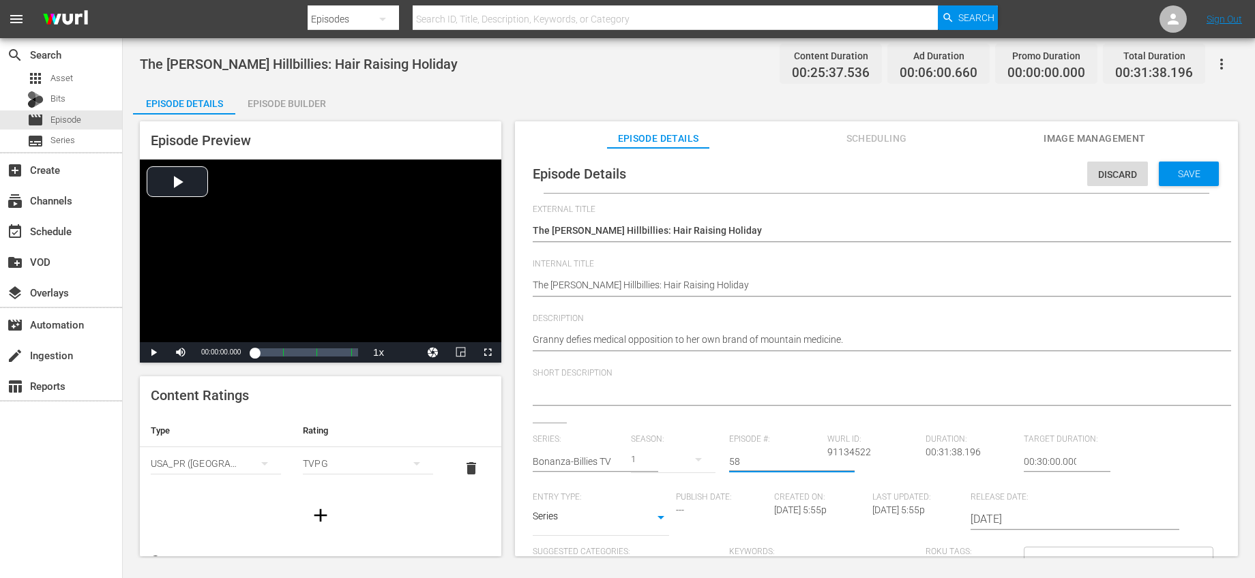
type input "58"
click at [794, 424] on div "External Title Copy of The Beverly Hillbillies: Hair Raising Holiday Copy of Th…" at bounding box center [876, 470] width 687 height 530
click at [1167, 174] on span "Save" at bounding box center [1189, 173] width 44 height 11
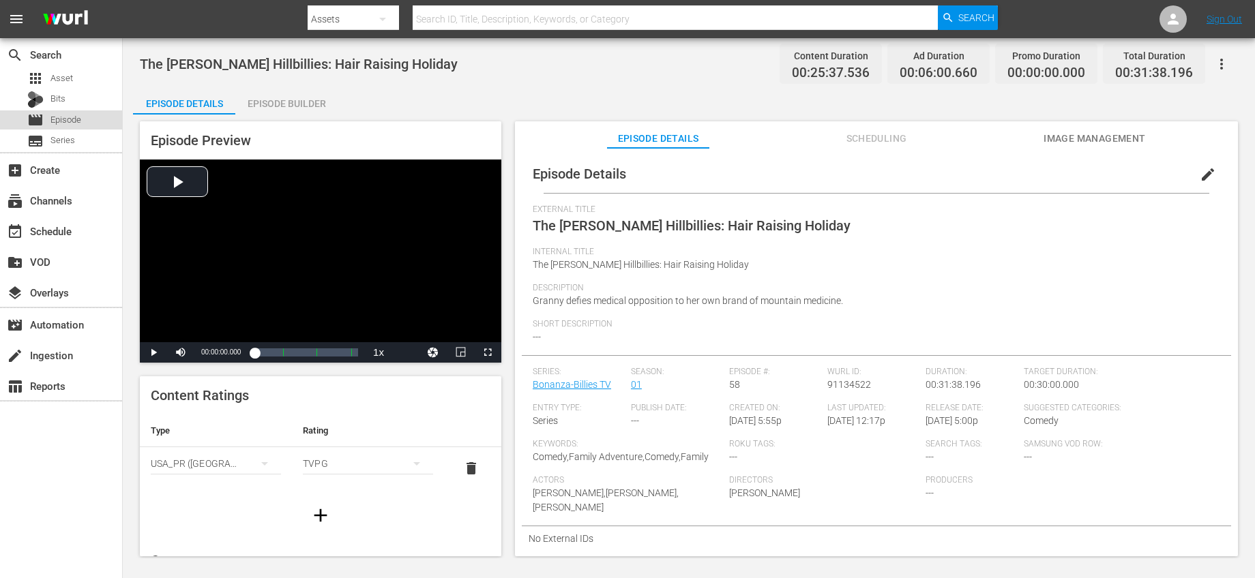
click at [91, 121] on div "movie Episode" at bounding box center [61, 119] width 122 height 19
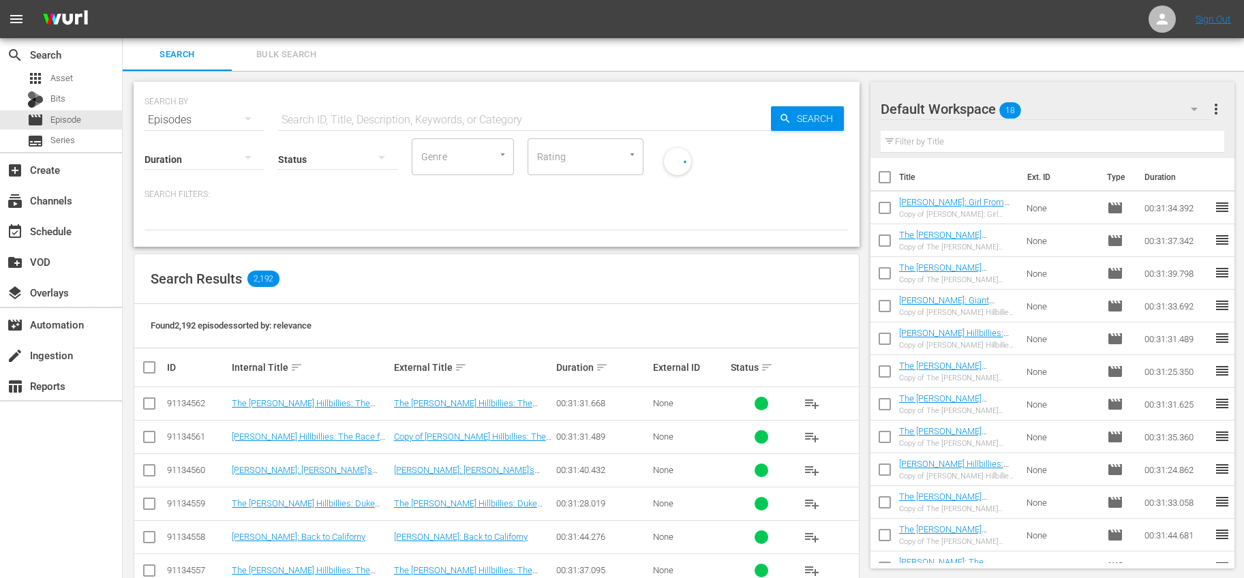
scroll to position [218, 0]
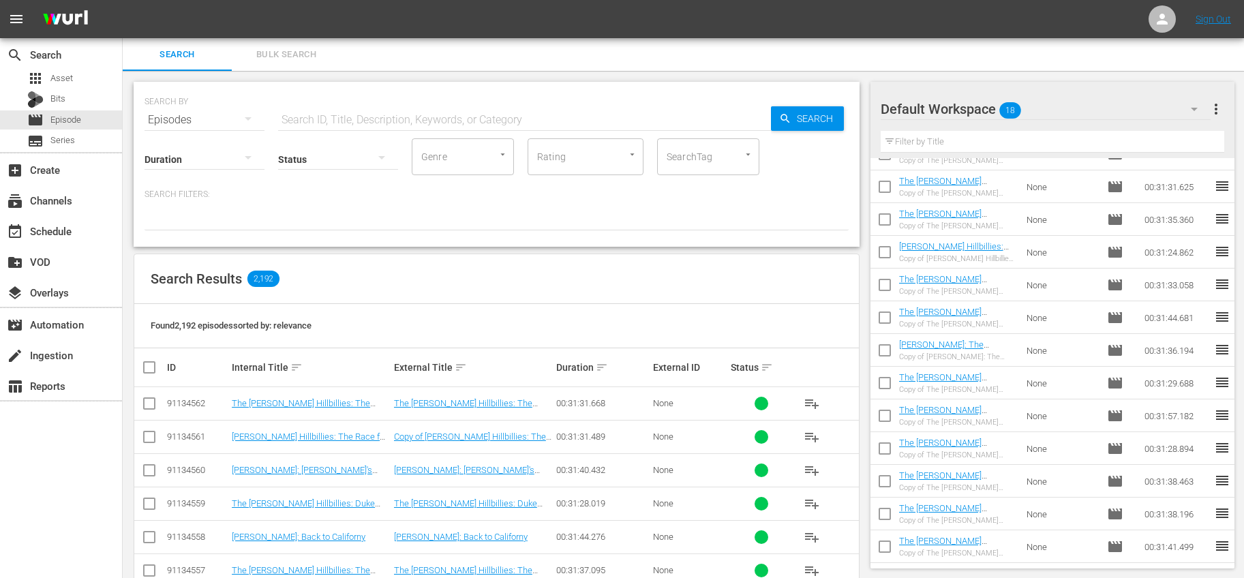
click at [889, 510] on input "checkbox" at bounding box center [885, 517] width 29 height 29
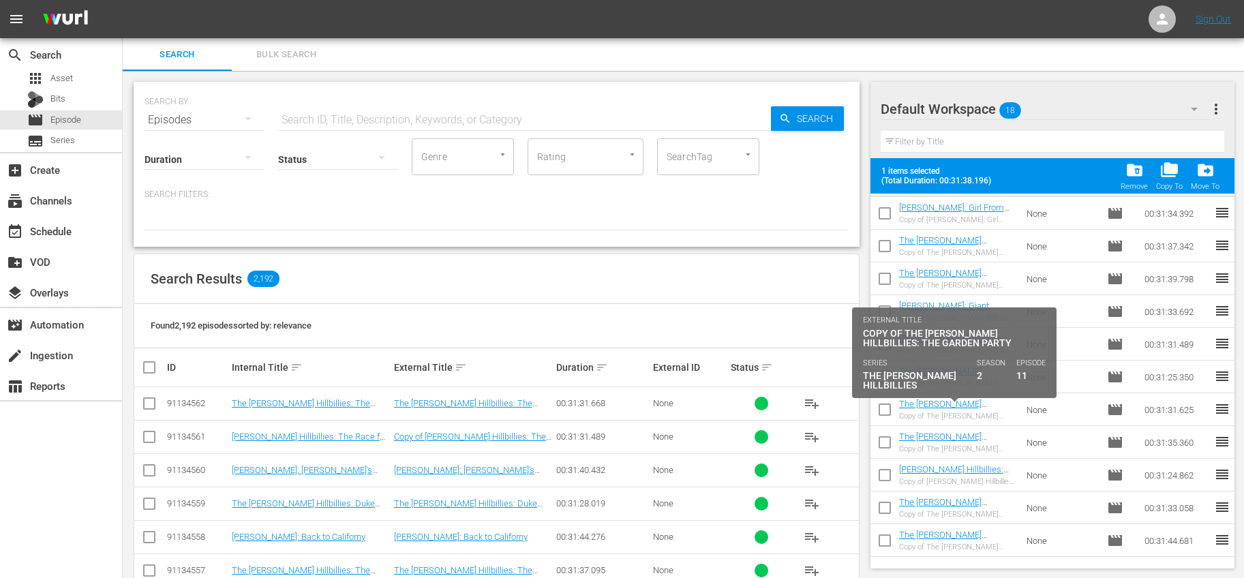
scroll to position [0, 0]
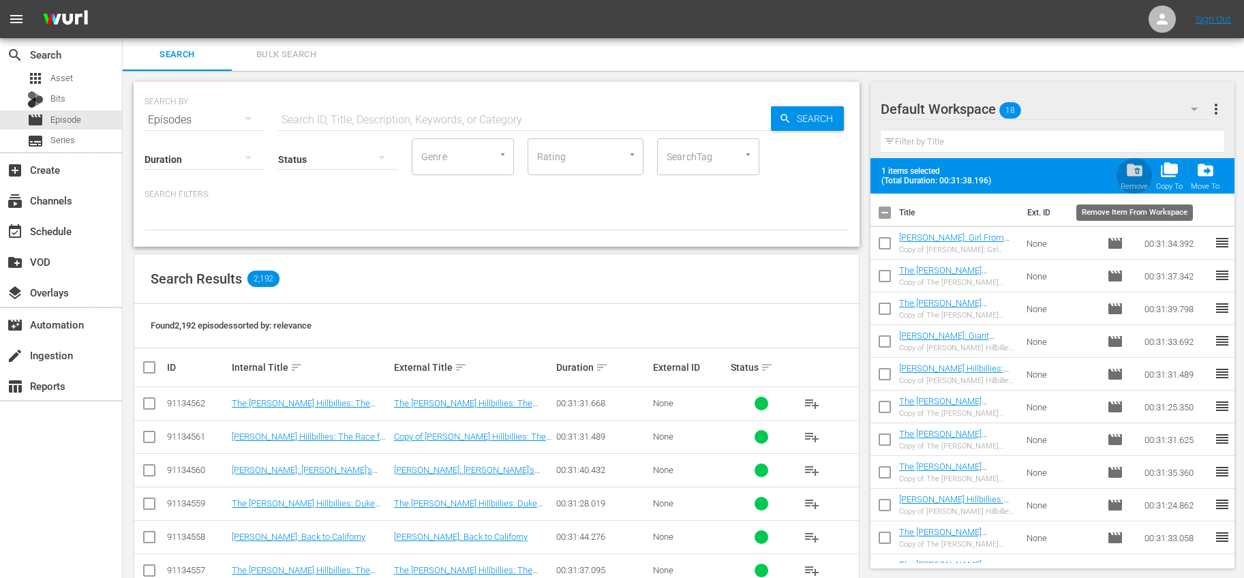
click at [1145, 175] on div "folder_delete Remove" at bounding box center [1134, 176] width 27 height 30
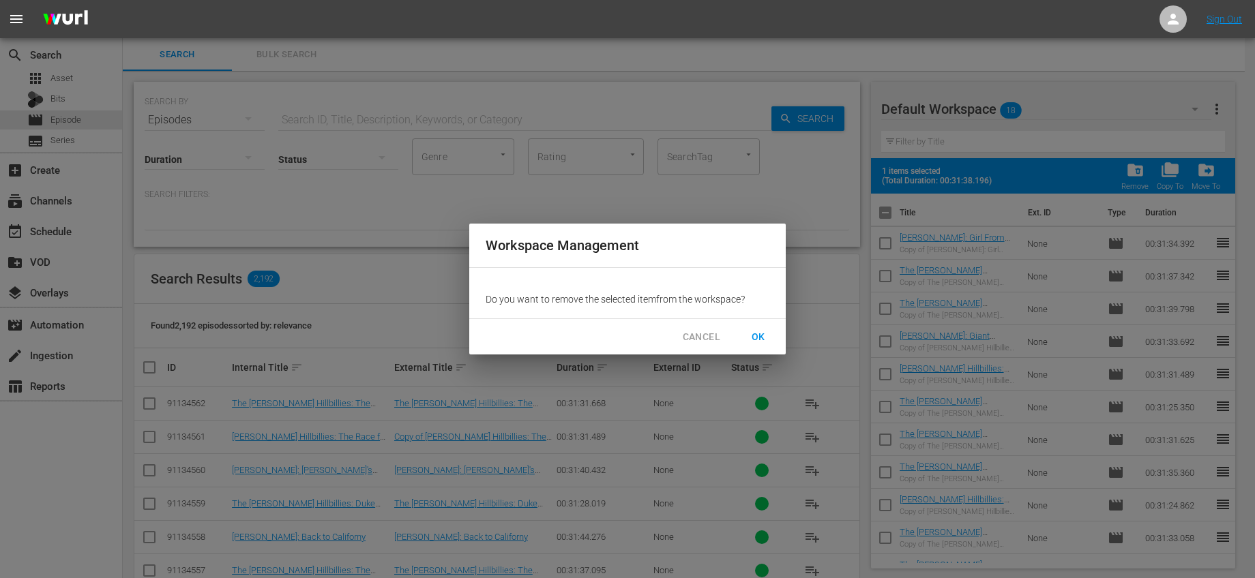
click at [749, 326] on button "OK" at bounding box center [758, 337] width 44 height 25
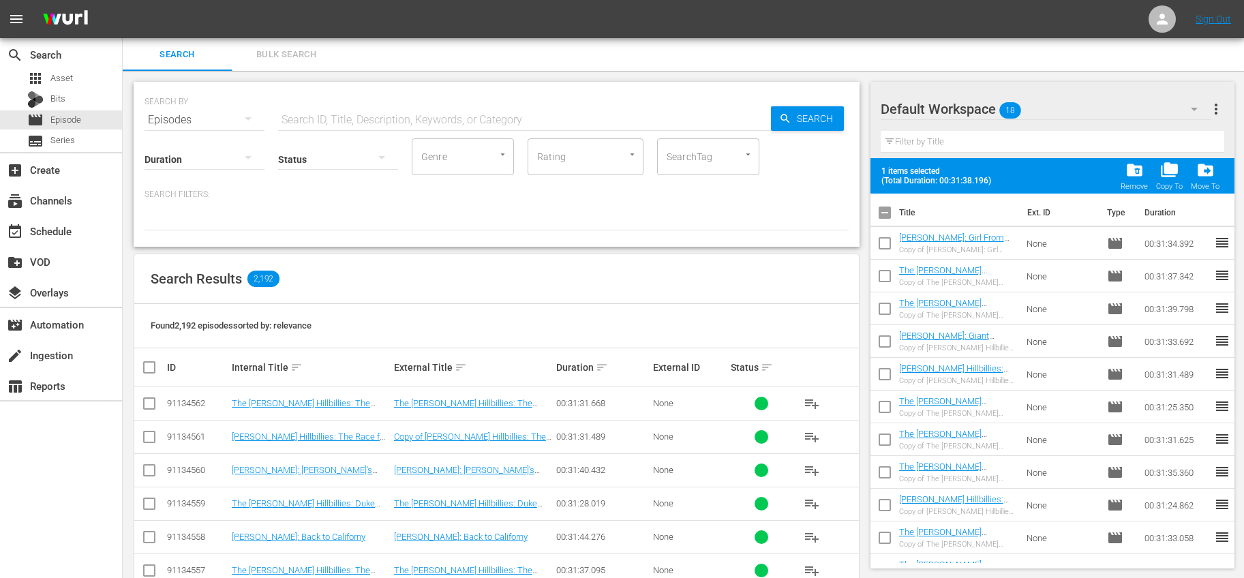
checkbox input "false"
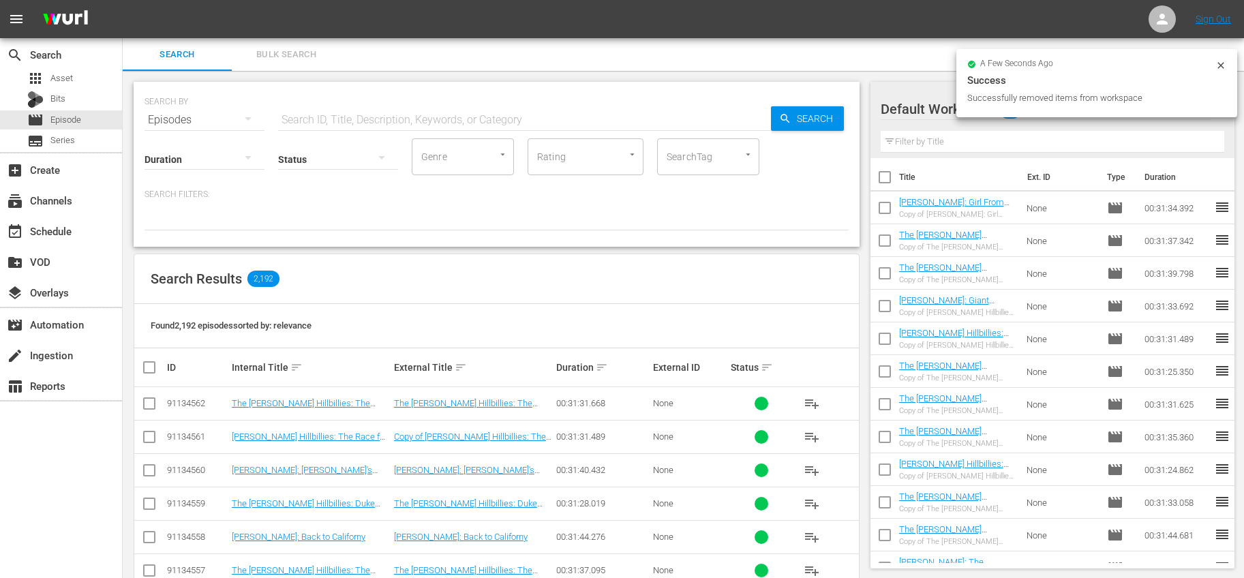
scroll to position [185, 0]
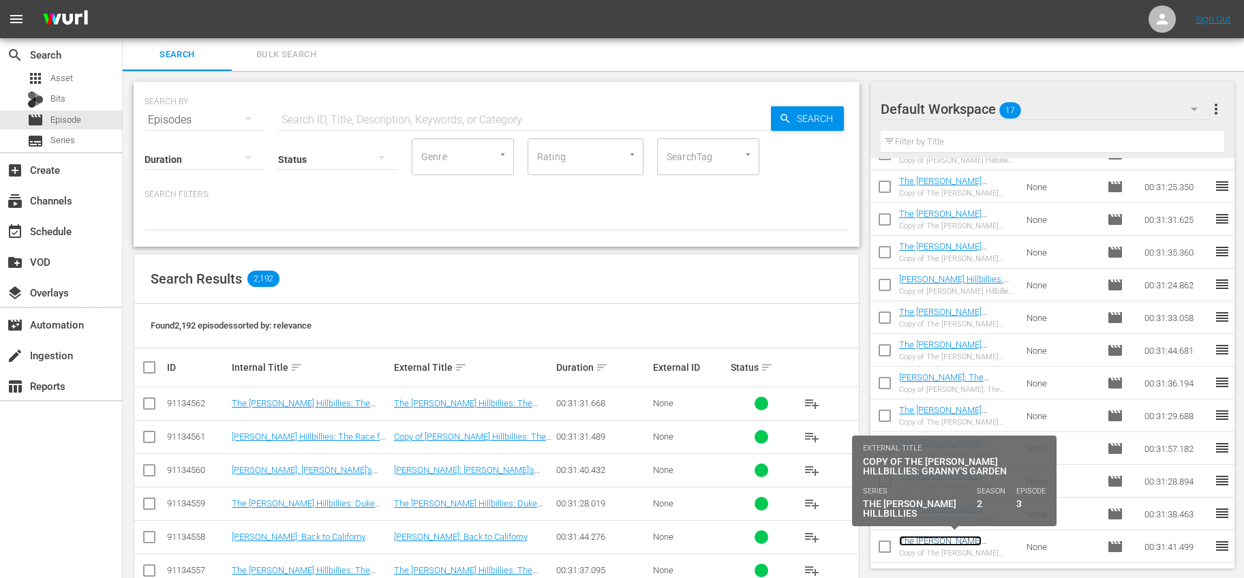
click at [970, 541] on link "The [PERSON_NAME] Hillbillies: Granny's Garden" at bounding box center [950, 546] width 102 height 20
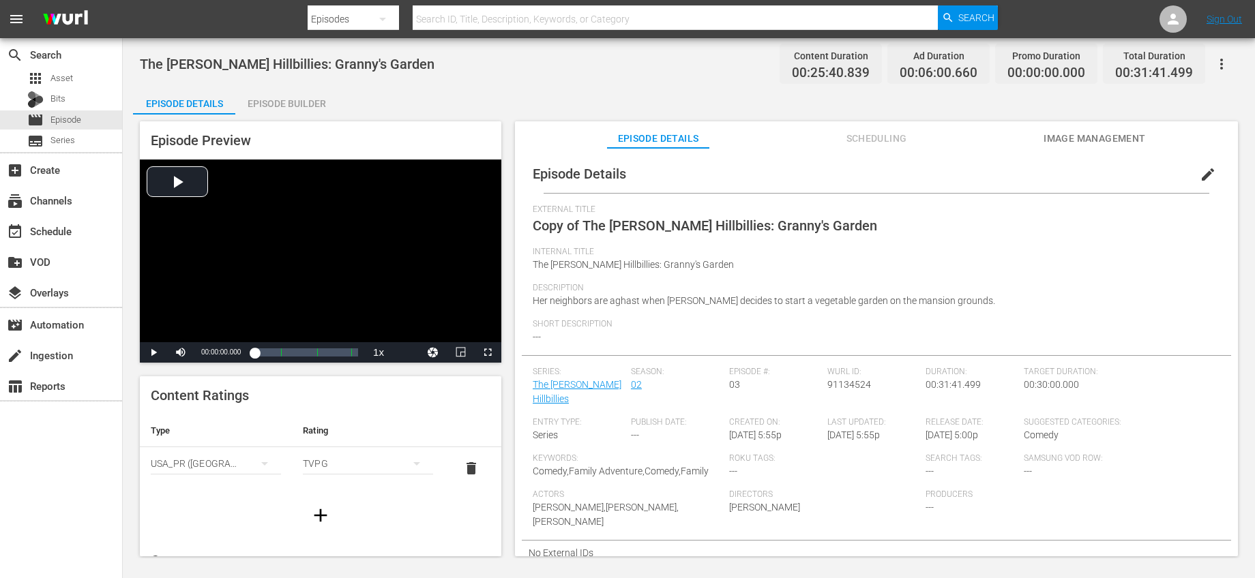
click at [1199, 170] on span "edit" at bounding box center [1207, 174] width 16 height 16
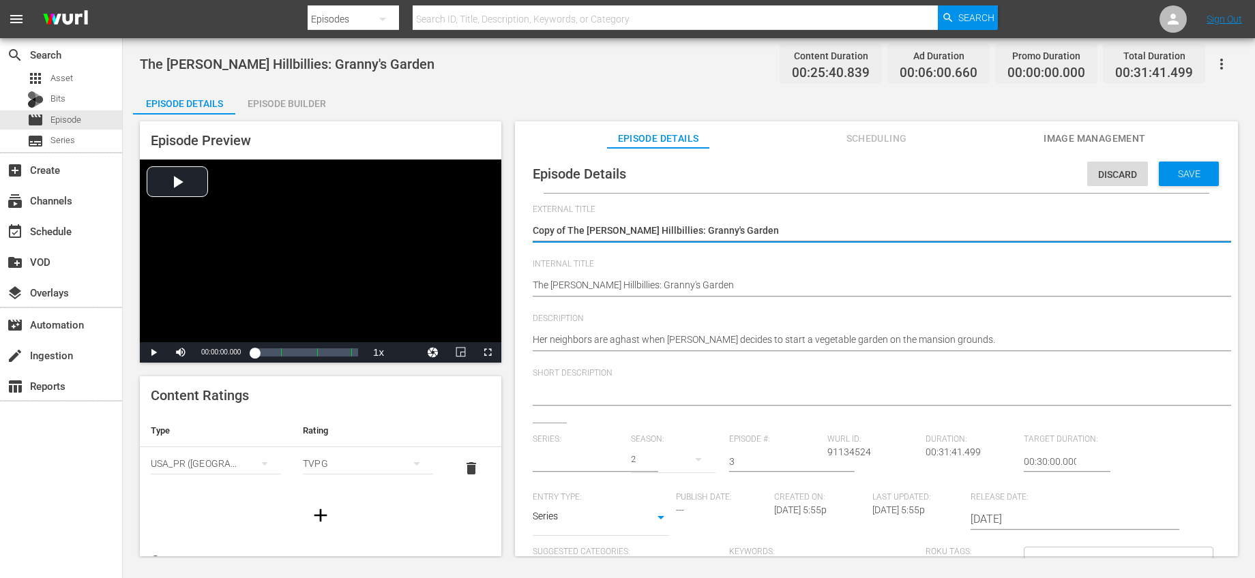
drag, startPoint x: 569, startPoint y: 233, endPoint x: 505, endPoint y: 232, distance: 64.1
click at [507, 232] on div "Episode Preview Video Player is loading. Play Video Play Mute Current Time 00:0…" at bounding box center [688, 341] width 1111 height 453
type textarea "The [PERSON_NAME] Hillbillies: Granny's Garden"
type input "The Beverly Hillbillies"
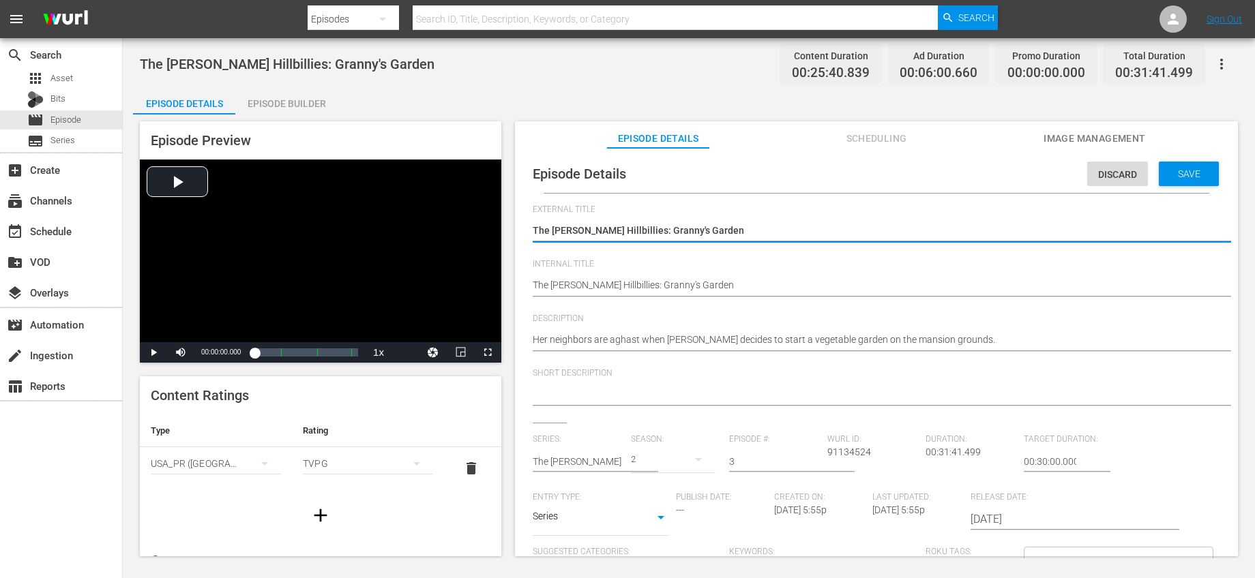
type textarea "The [PERSON_NAME] Hillbillies: Granny's Garden"
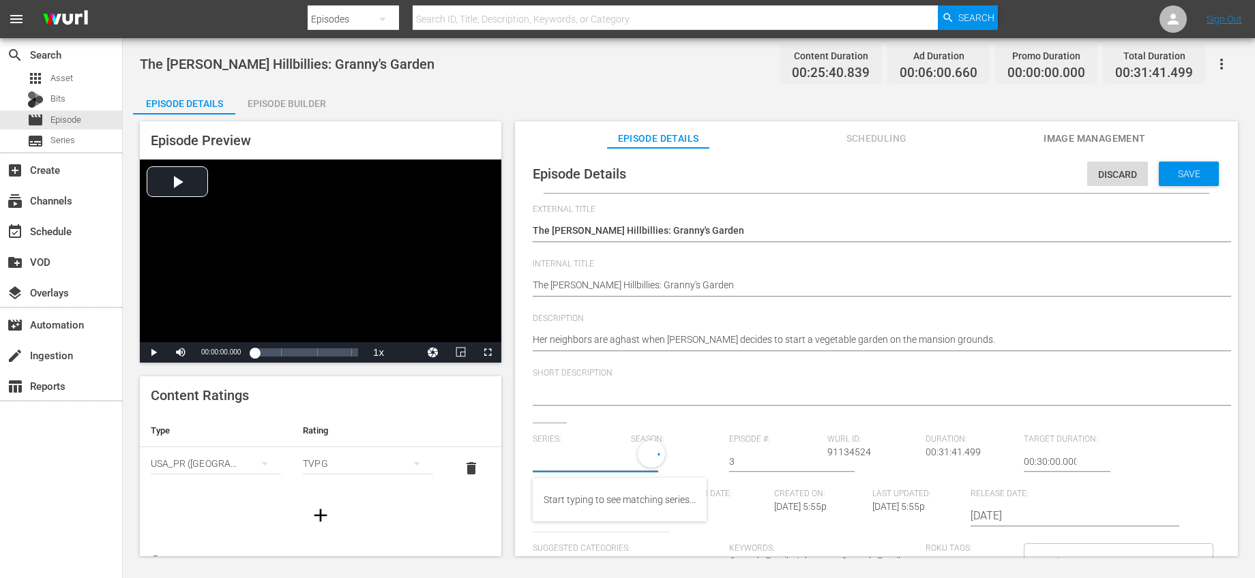
click at [562, 462] on input "text" at bounding box center [578, 461] width 91 height 33
click at [611, 526] on div "Bonanza-Billies TV" at bounding box center [582, 532] width 78 height 33
type input "Bonanza-Billies TV"
drag, startPoint x: 768, startPoint y: 468, endPoint x: 702, endPoint y: 453, distance: 68.0
click at [702, 453] on div "Series: Bonanza-Billies TV Season: 1 Episode #: 3 Wurl ID: 91134524 Duration: 0…" at bounding box center [876, 561] width 687 height 254
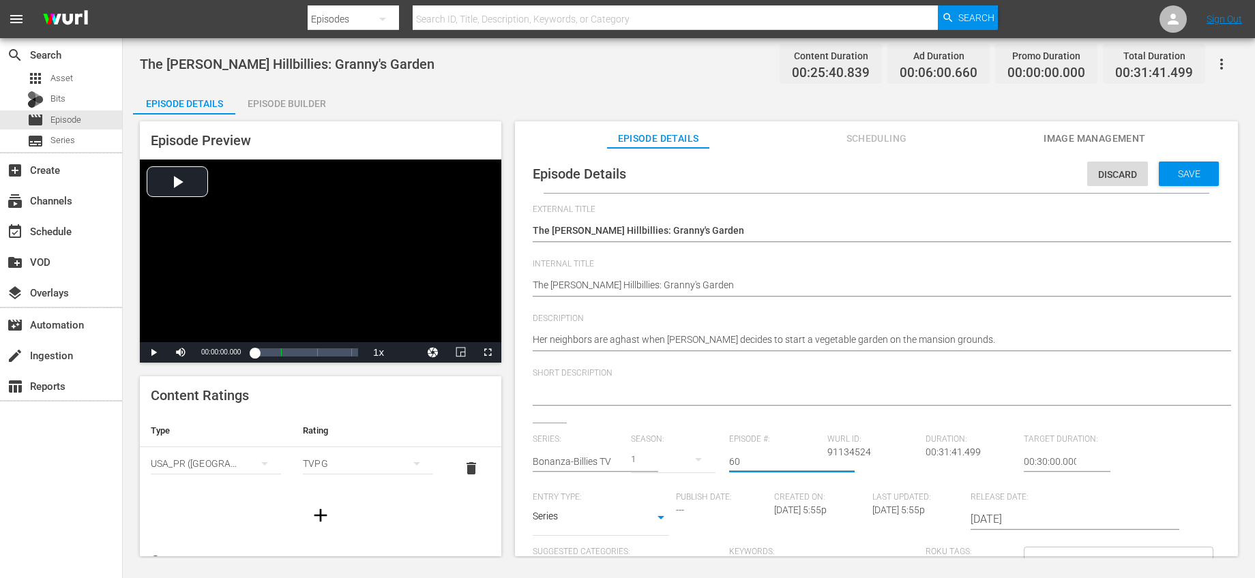
type input "60"
click at [753, 429] on div "External Title Copy of The Beverly Hillbillies: Granny's Garden Copy of The Bev…" at bounding box center [876, 470] width 687 height 530
click at [1189, 175] on span "Save" at bounding box center [1189, 173] width 44 height 11
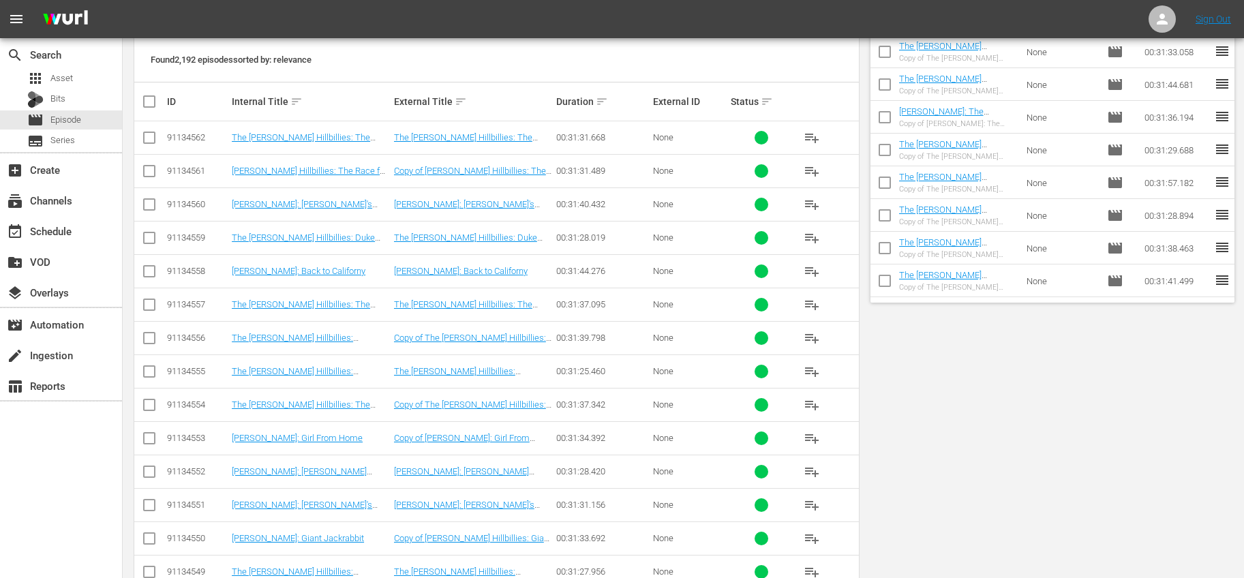
scroll to position [152, 0]
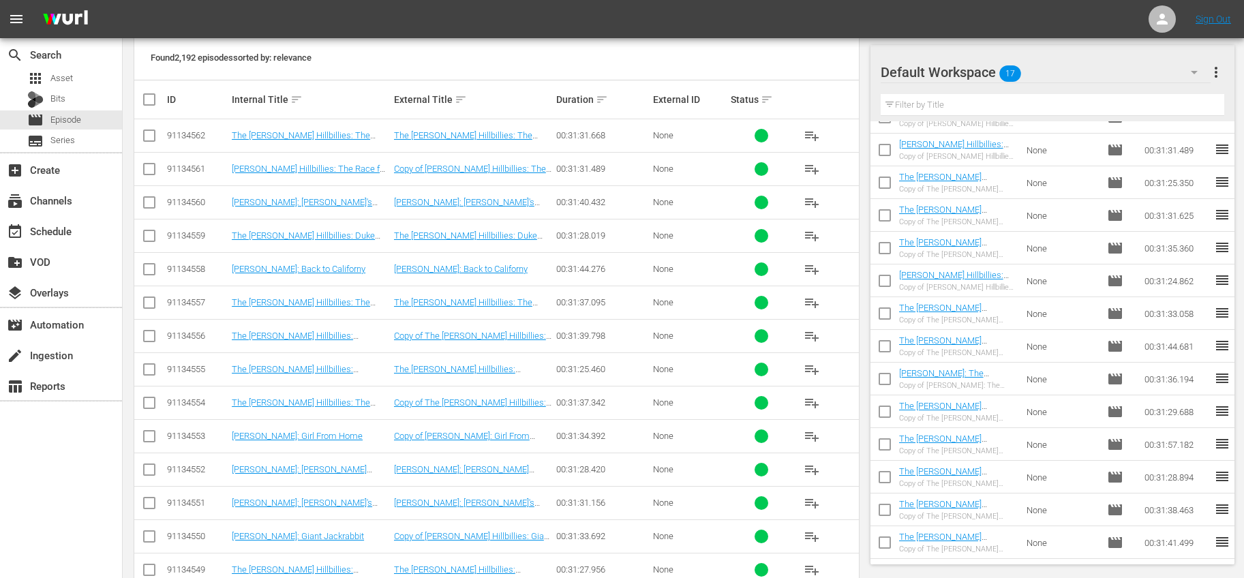
click at [881, 540] on input "checkbox" at bounding box center [885, 545] width 29 height 29
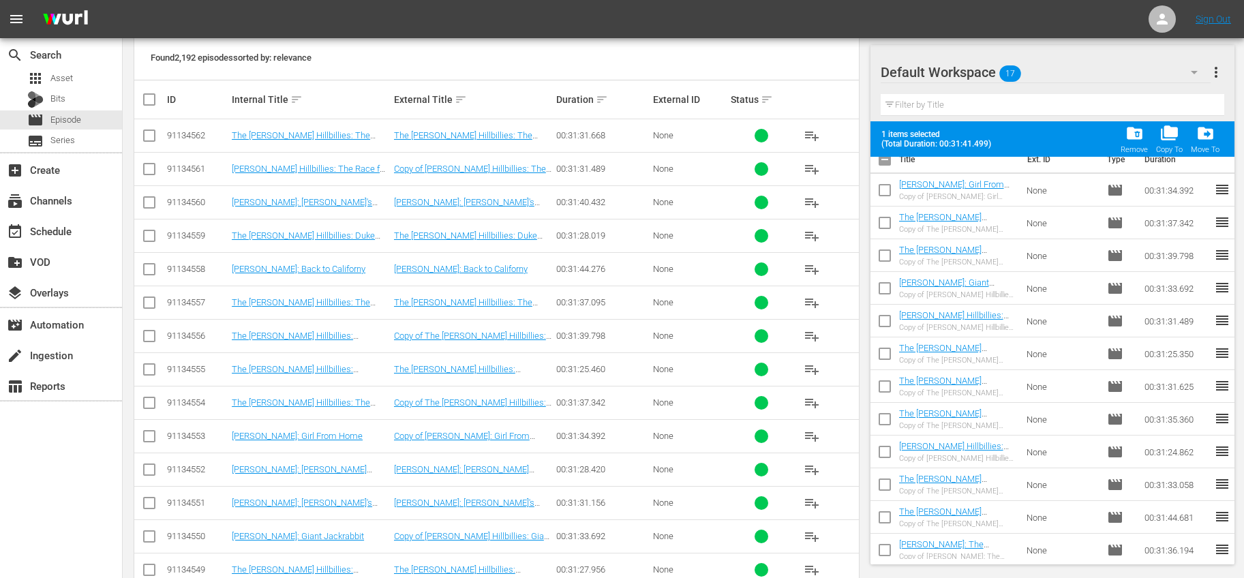
scroll to position [0, 0]
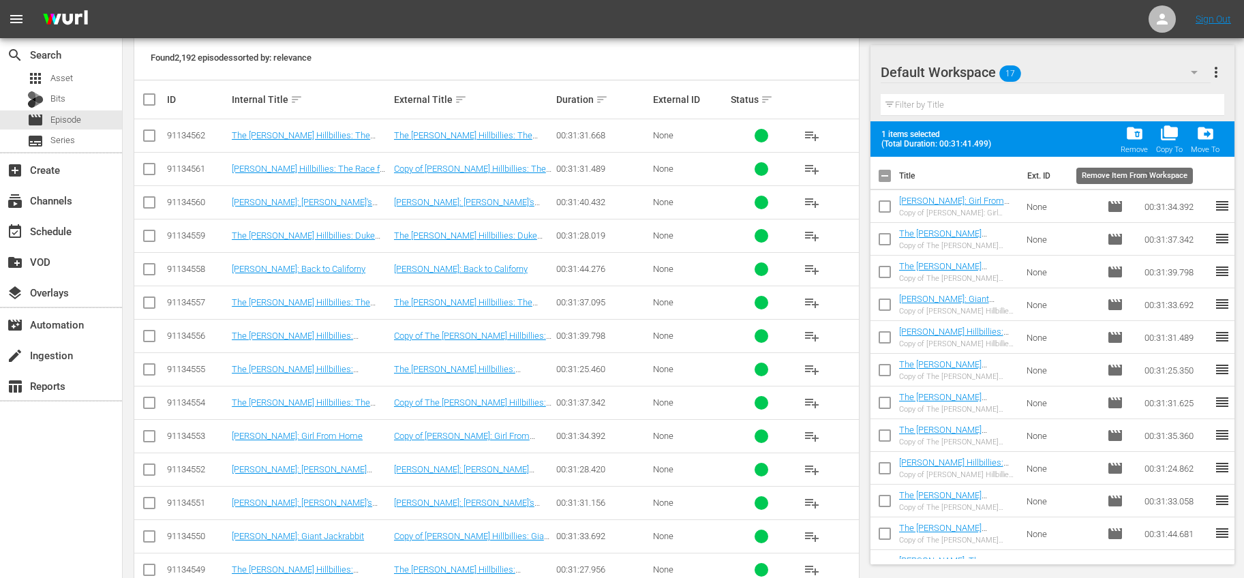
click at [1136, 124] on span "folder_delete" at bounding box center [1135, 133] width 18 height 18
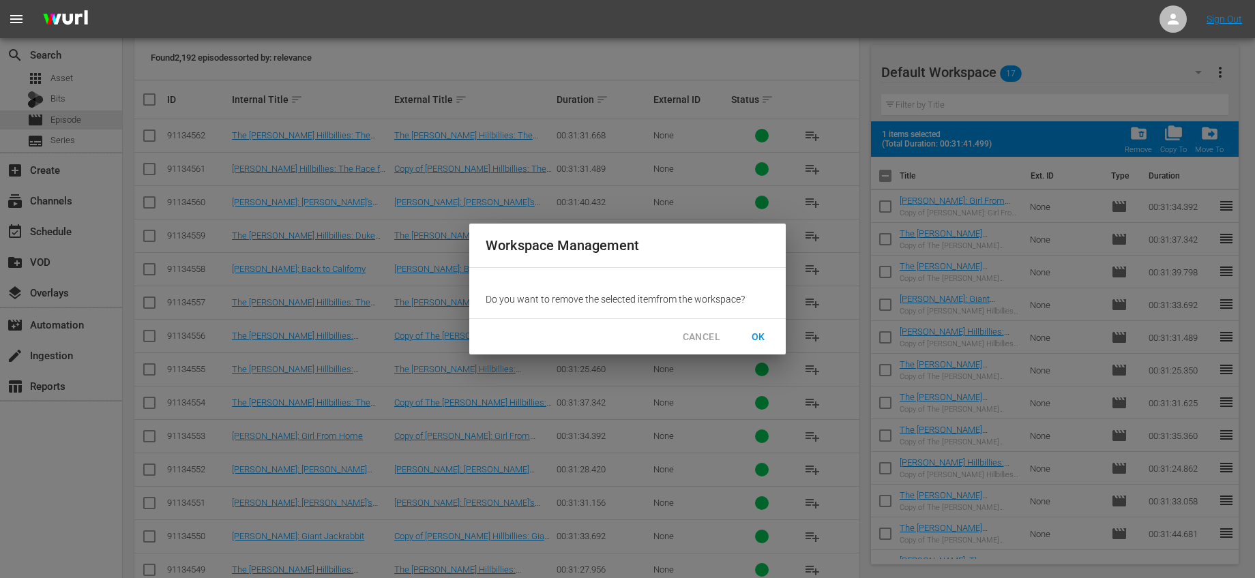
click at [749, 335] on span "OK" at bounding box center [758, 337] width 22 height 17
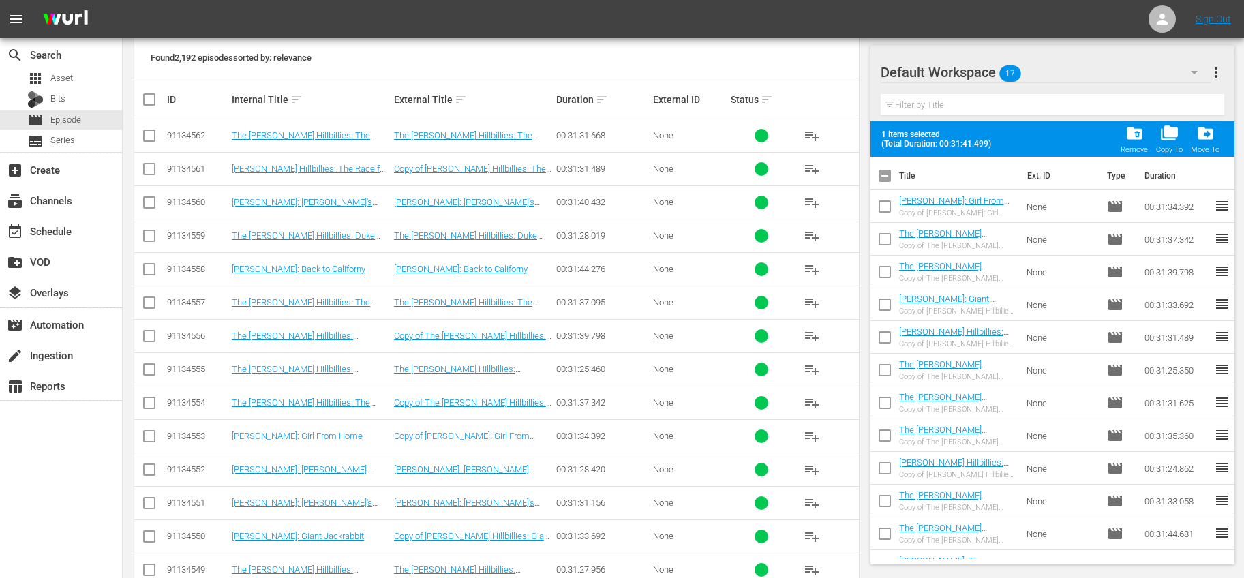
checkbox input "false"
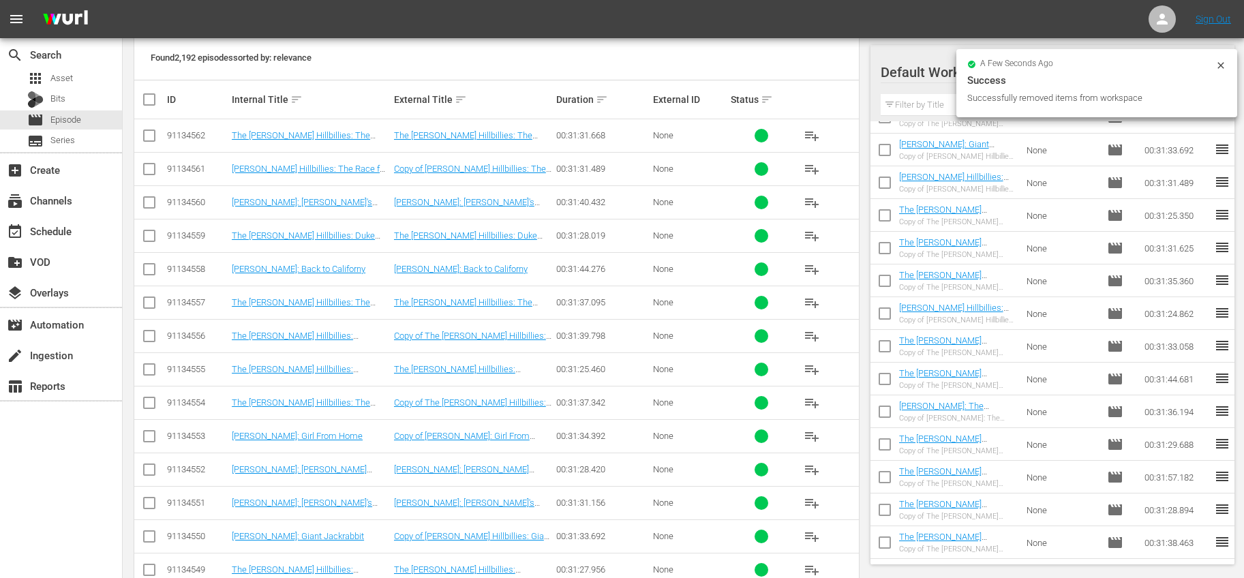
scroll to position [119, 0]
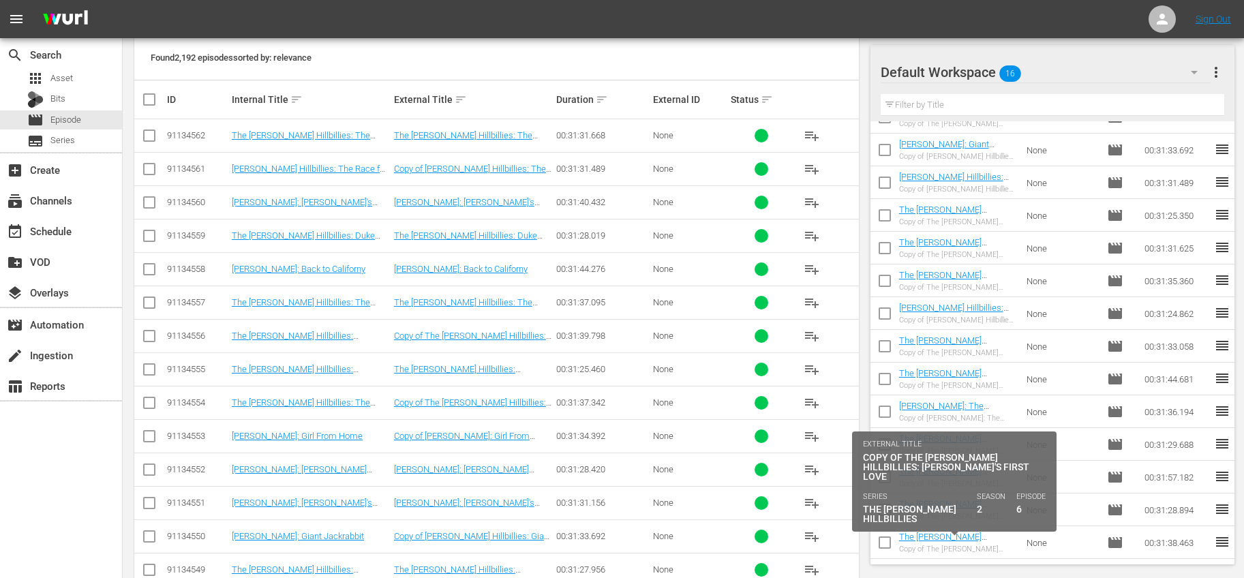
click at [1008, 532] on div "The [PERSON_NAME] Hillbillies: [PERSON_NAME]'s First Love" at bounding box center [957, 537] width 117 height 10
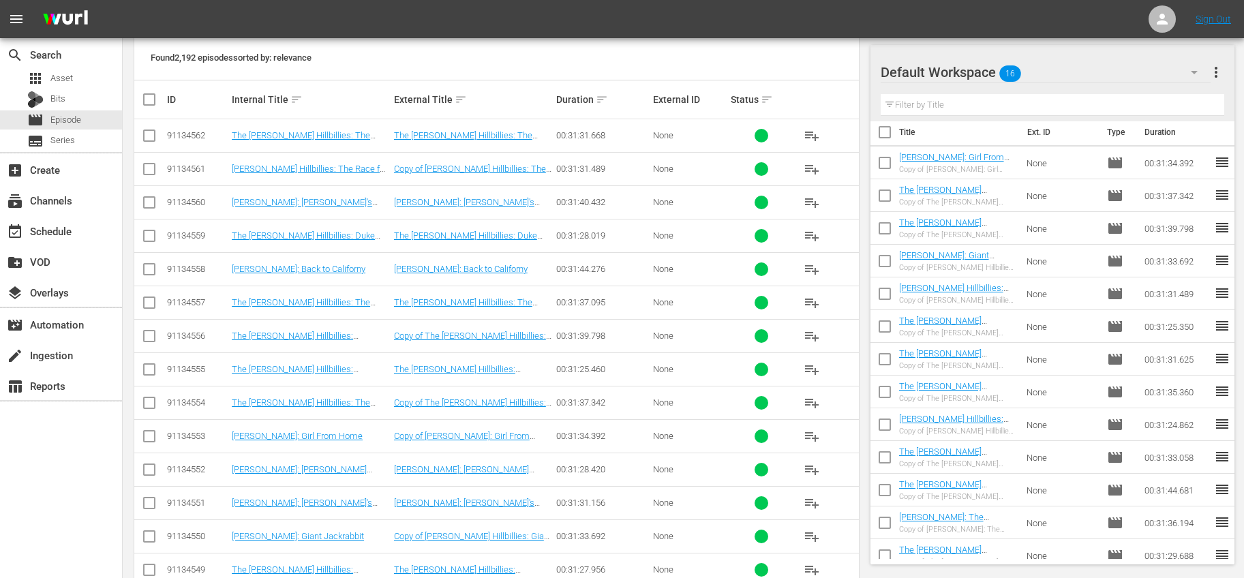
scroll to position [0, 0]
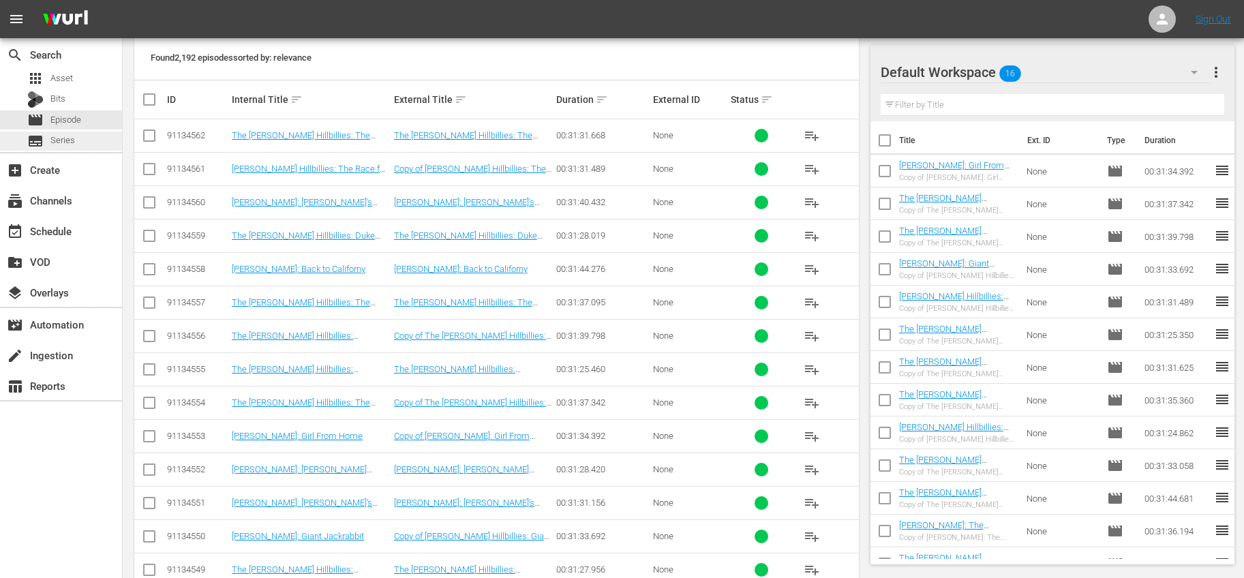
click at [78, 146] on div "subtitles Series" at bounding box center [61, 141] width 122 height 19
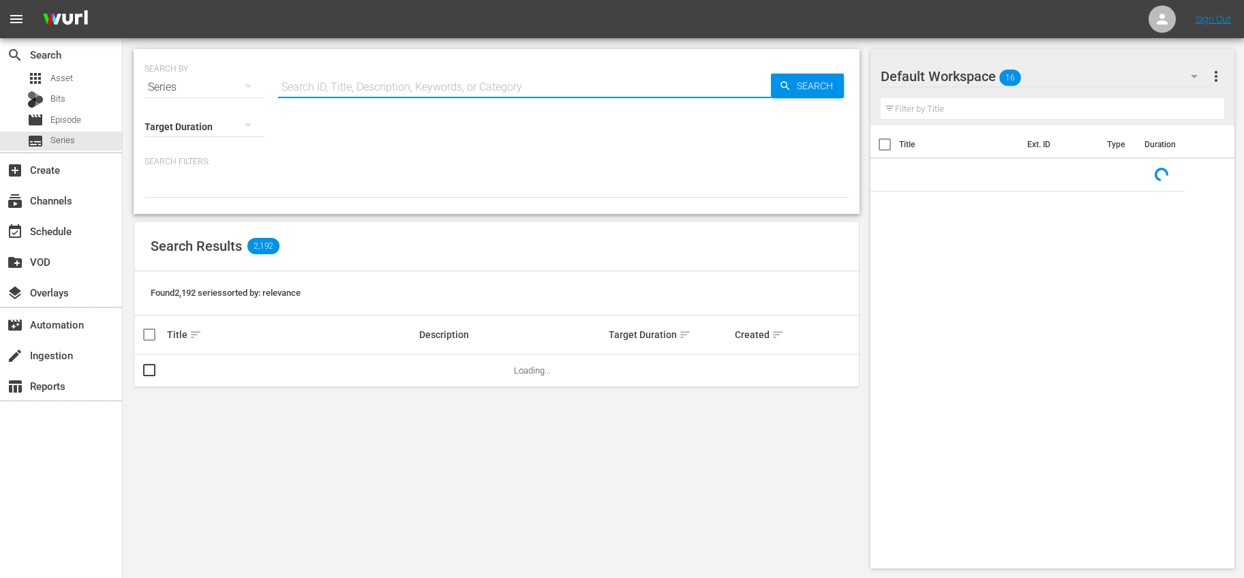
click at [423, 93] on input "text" at bounding box center [524, 87] width 493 height 33
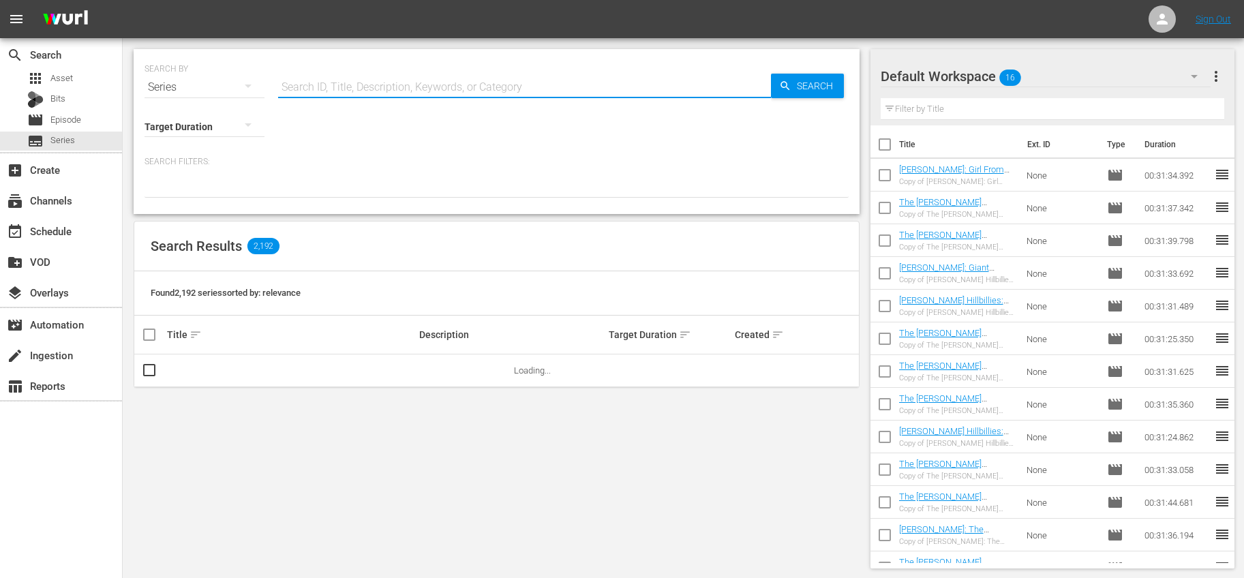
type input "bonanza"
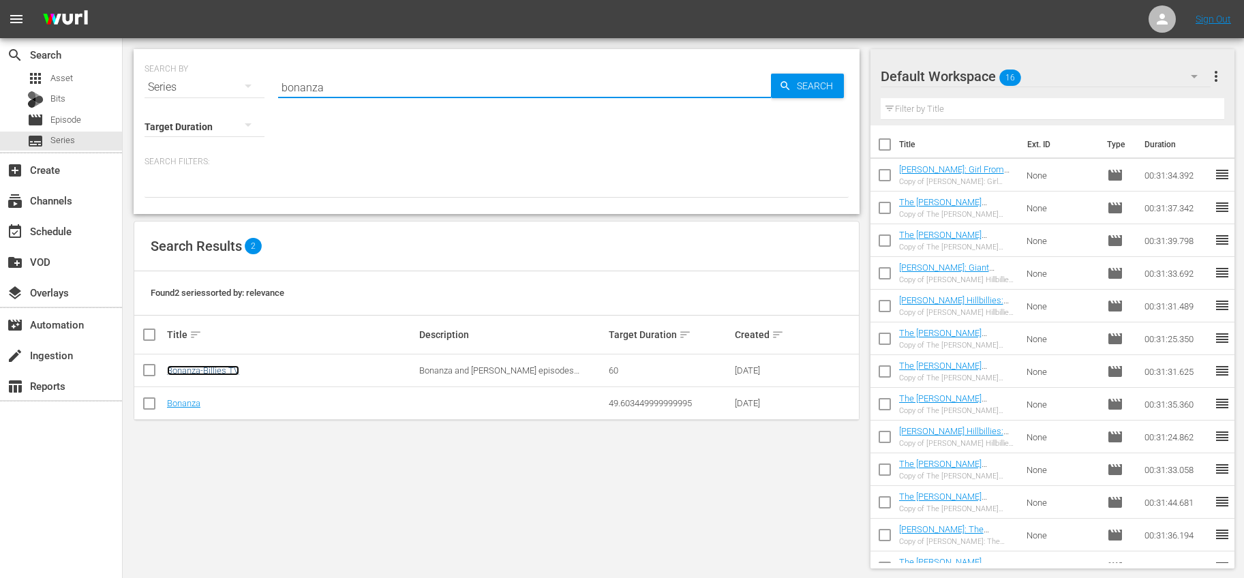
click at [225, 372] on link "Bonanza-Billies TV" at bounding box center [203, 370] width 72 height 10
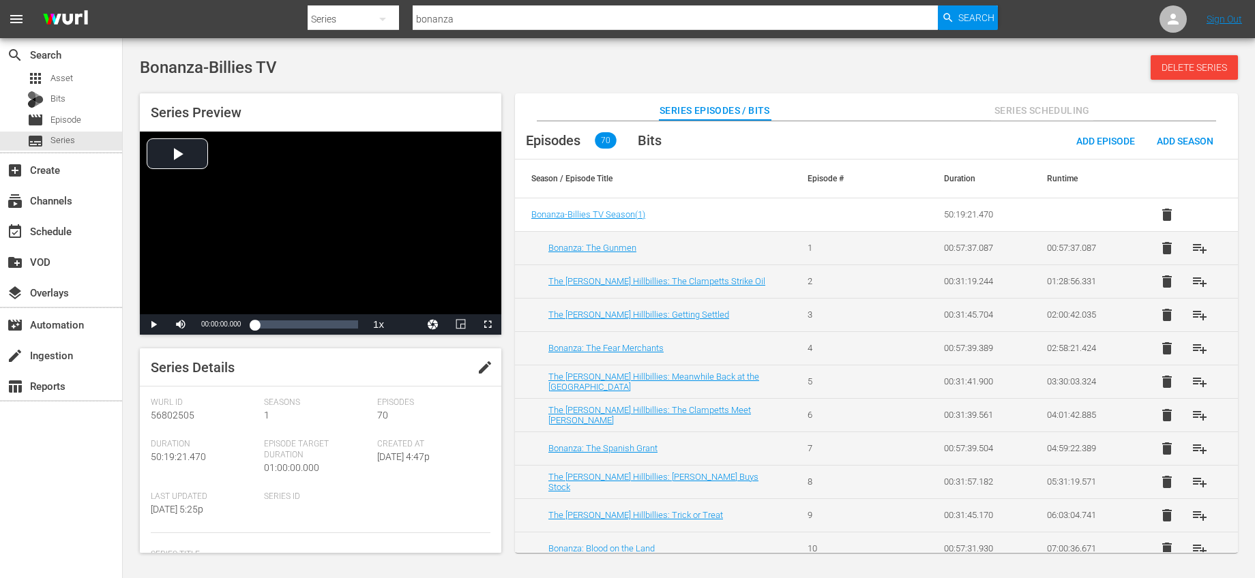
scroll to position [348, 0]
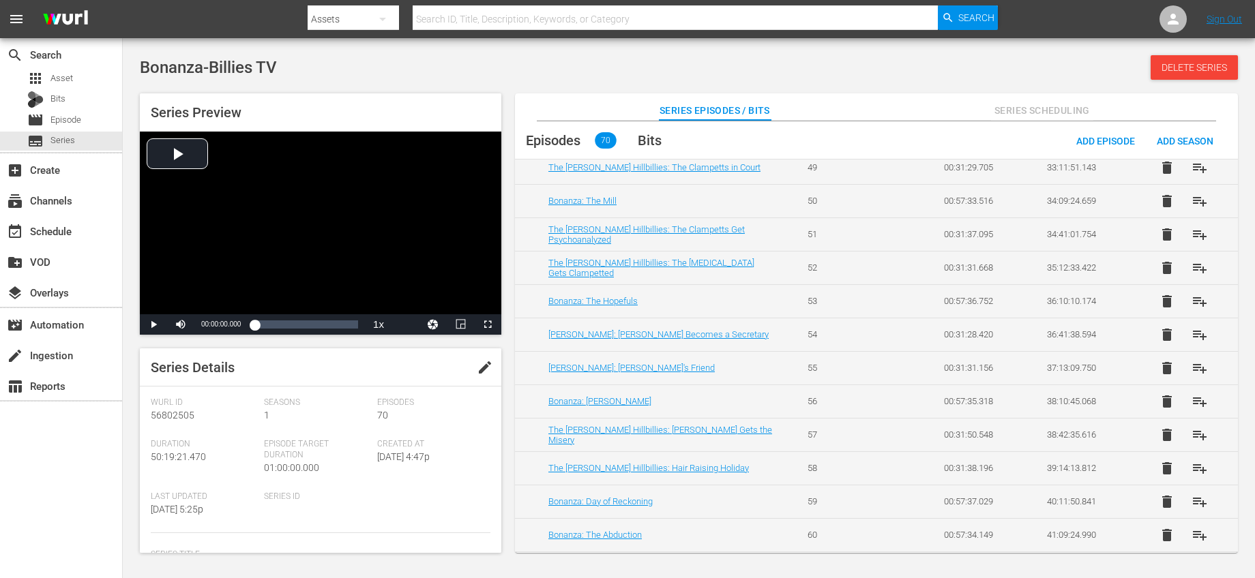
scroll to position [1924, 0]
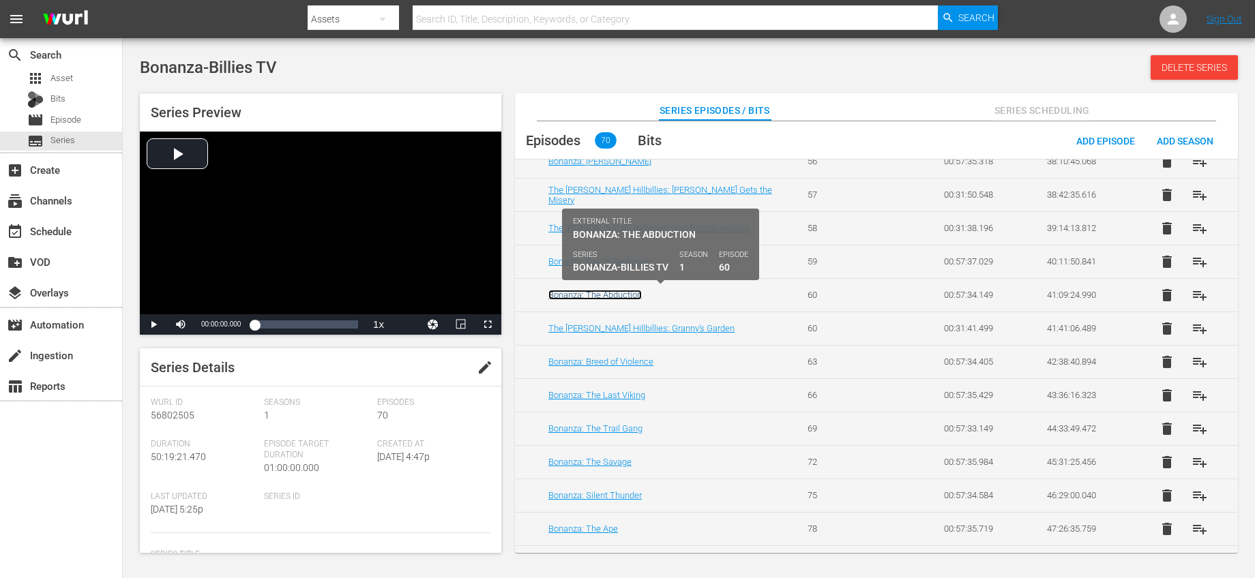
click at [623, 293] on link "Bonanza: The Abduction" at bounding box center [594, 295] width 93 height 10
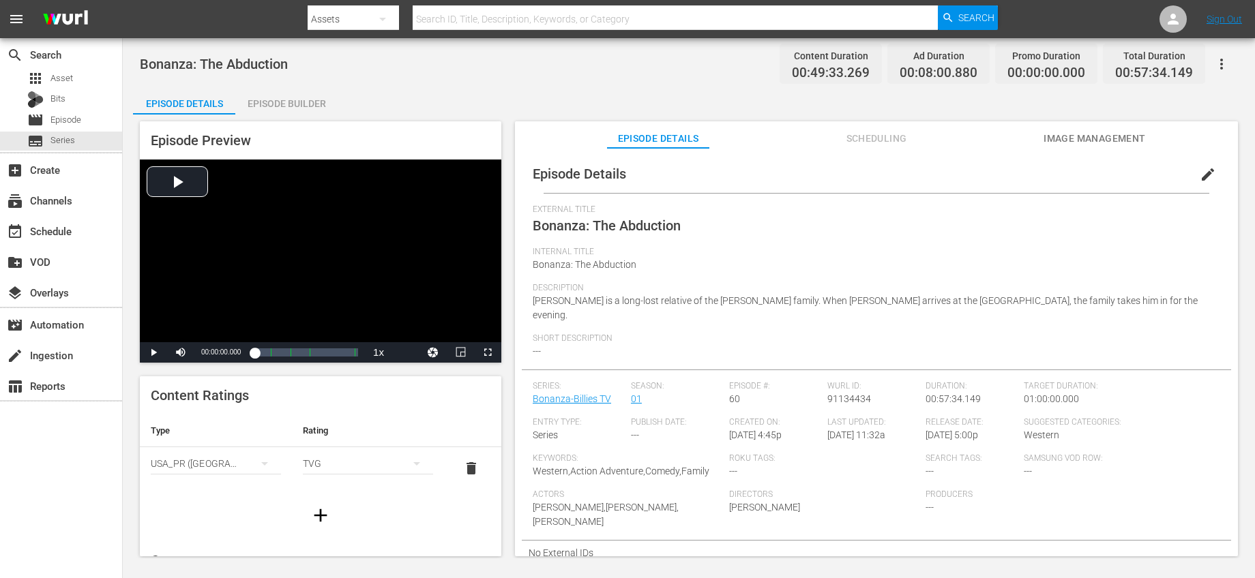
click at [1199, 170] on span "edit" at bounding box center [1207, 174] width 16 height 16
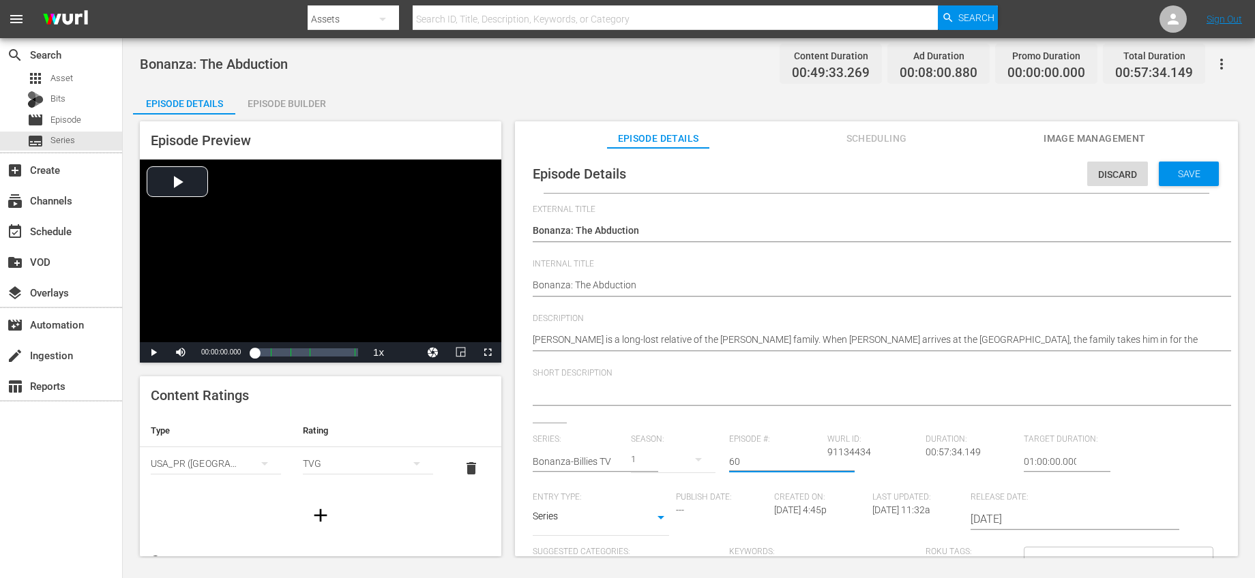
drag, startPoint x: 743, startPoint y: 458, endPoint x: 681, endPoint y: 457, distance: 62.1
click at [681, 457] on div "Series: Bonanza-Billies TV Season: 1 Episode #: 60 Wurl ID: 91134434 Duration: …" at bounding box center [876, 561] width 687 height 254
type input "62"
click at [1184, 170] on span "Save" at bounding box center [1189, 173] width 44 height 11
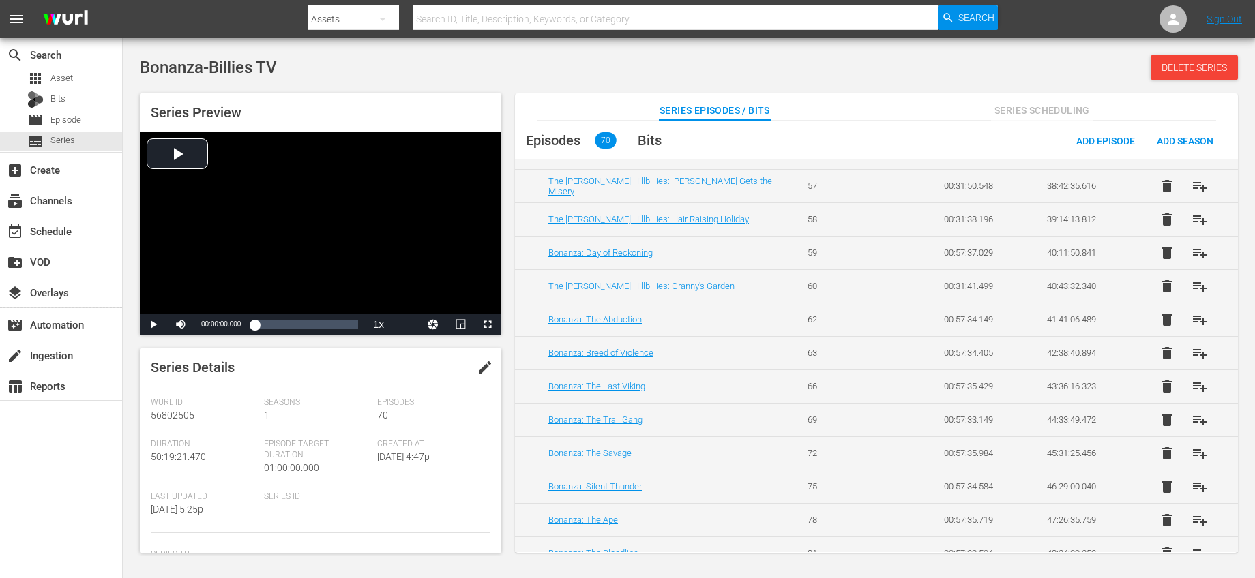
scroll to position [1930, 0]
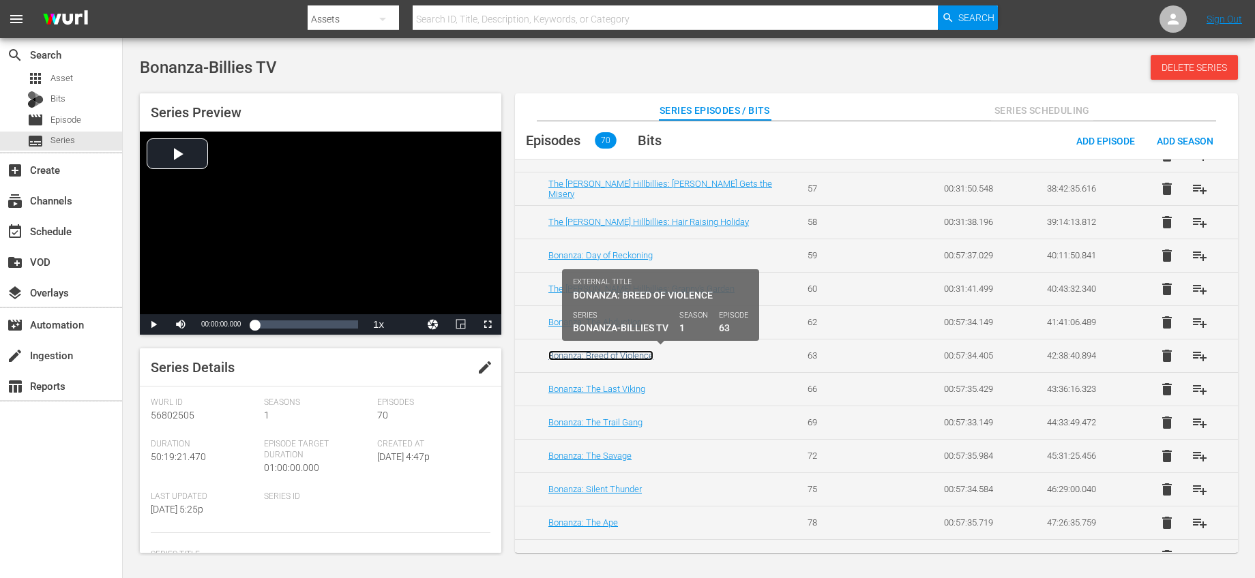
click at [646, 357] on link "Bonanza: Breed of Violence" at bounding box center [600, 355] width 105 height 10
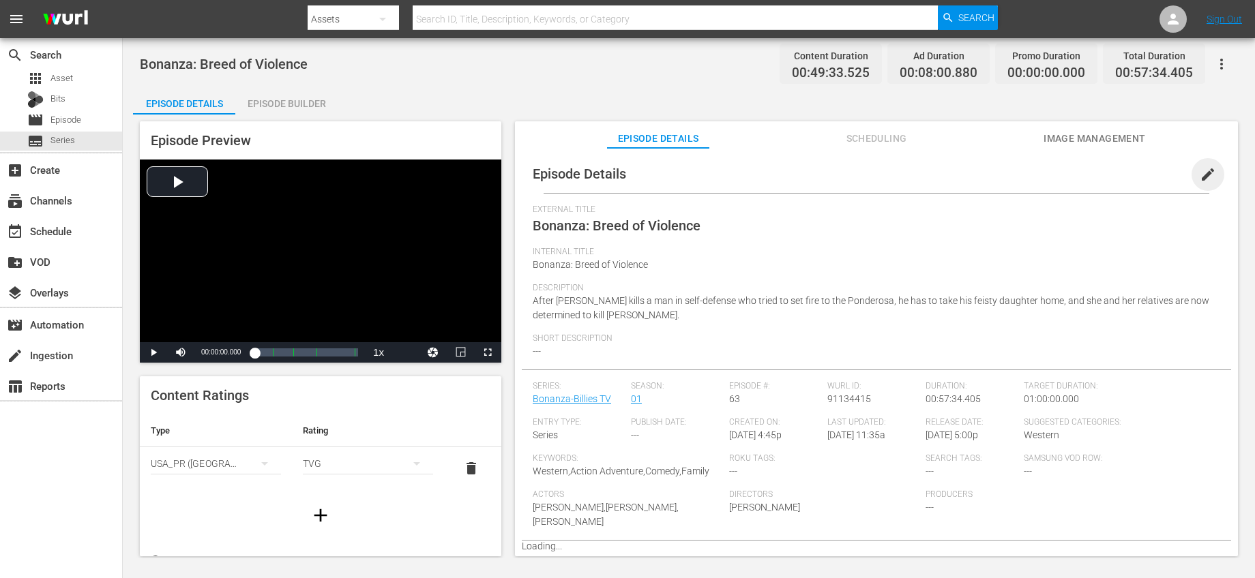
click at [1207, 170] on span "edit" at bounding box center [1207, 174] width 16 height 16
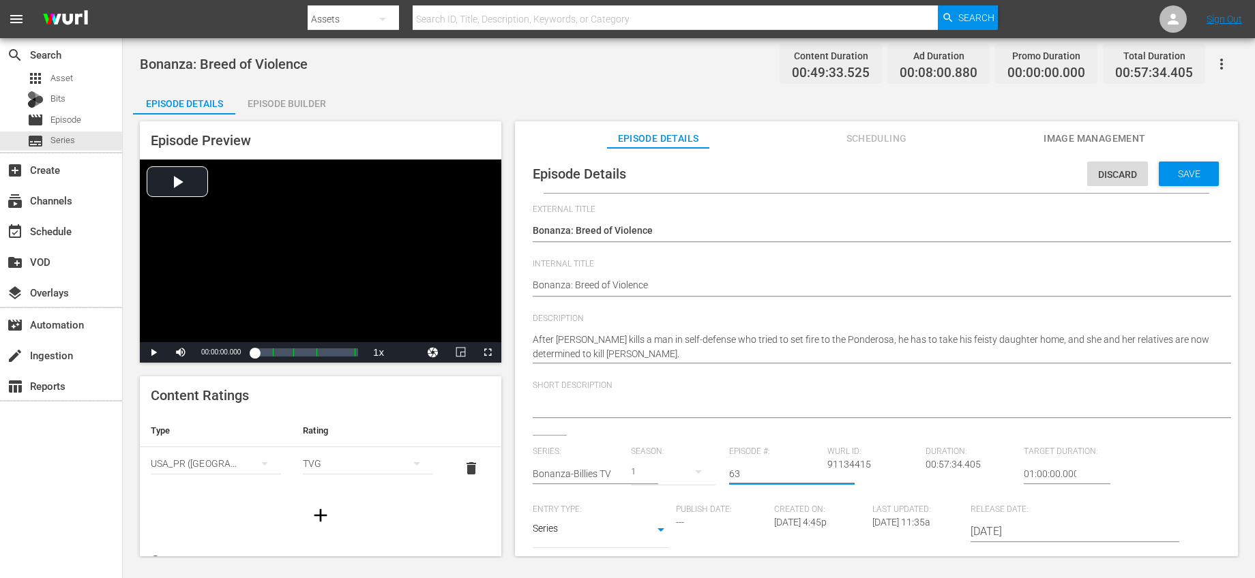
drag, startPoint x: 755, startPoint y: 468, endPoint x: 676, endPoint y: 465, distance: 79.2
click at [678, 465] on div "Series: Bonanza-Billies TV Season: 1 Episode #: 63 Wurl ID: 91134415 Duration: …" at bounding box center [876, 574] width 687 height 254
drag, startPoint x: 768, startPoint y: 473, endPoint x: 717, endPoint y: 469, distance: 51.3
click at [717, 470] on div "Series: Bonanza-Billies TV Season: 1 Episode #: 6563 Wurl ID: 91134415 Duration…" at bounding box center [876, 574] width 687 height 254
type input "65"
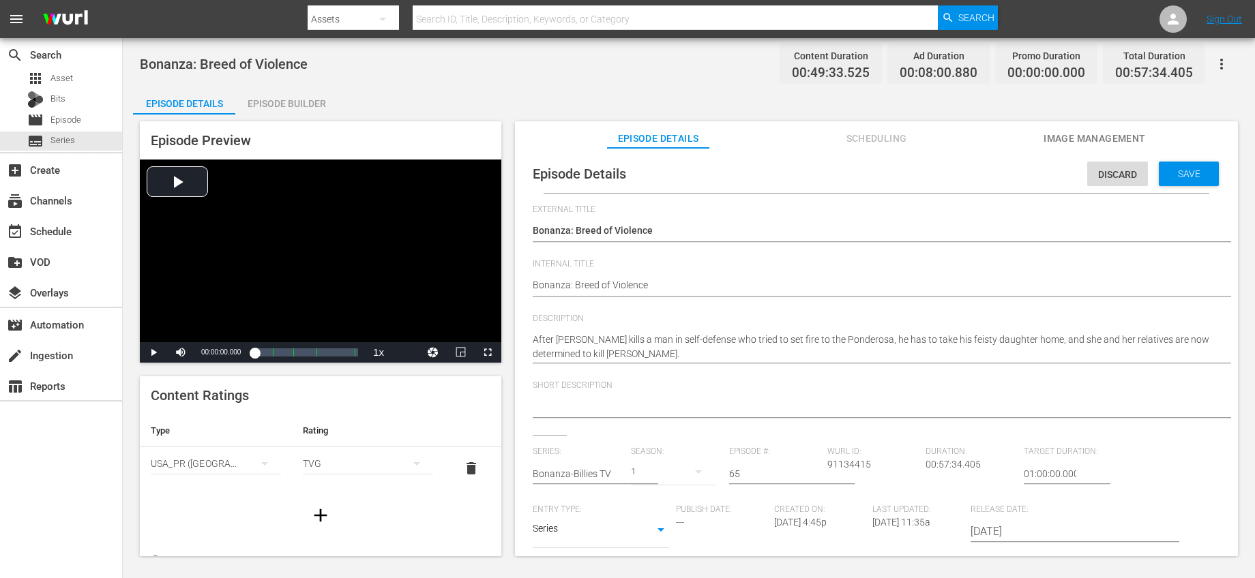
click at [767, 432] on div "Short Description" at bounding box center [876, 407] width 687 height 55
click at [1167, 168] on span "Save" at bounding box center [1189, 173] width 44 height 11
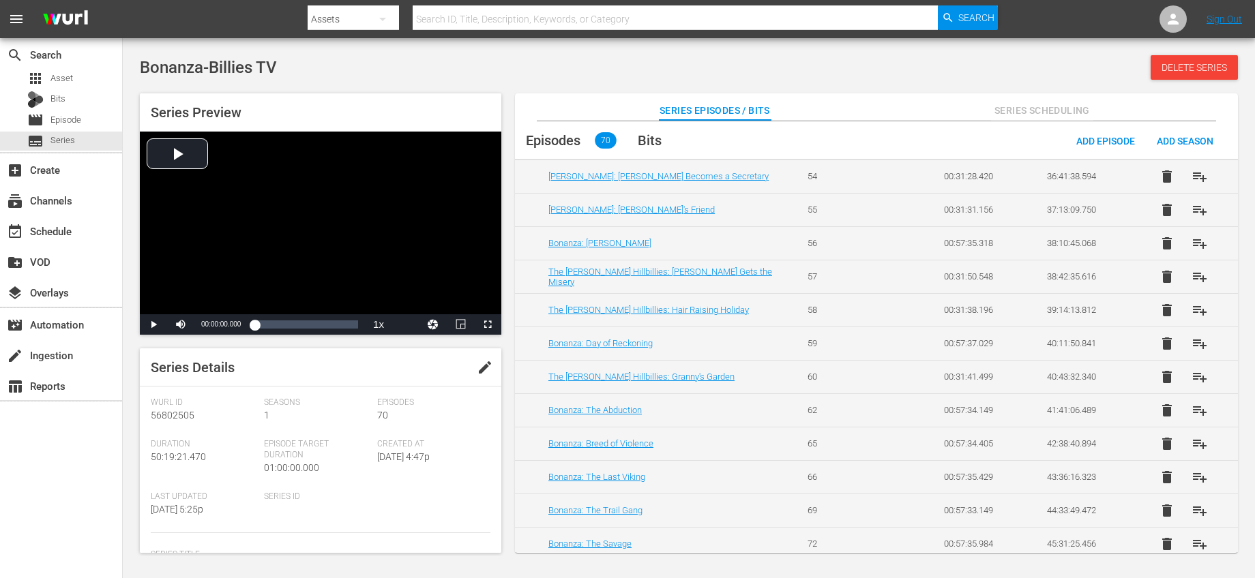
scroll to position [1953, 0]
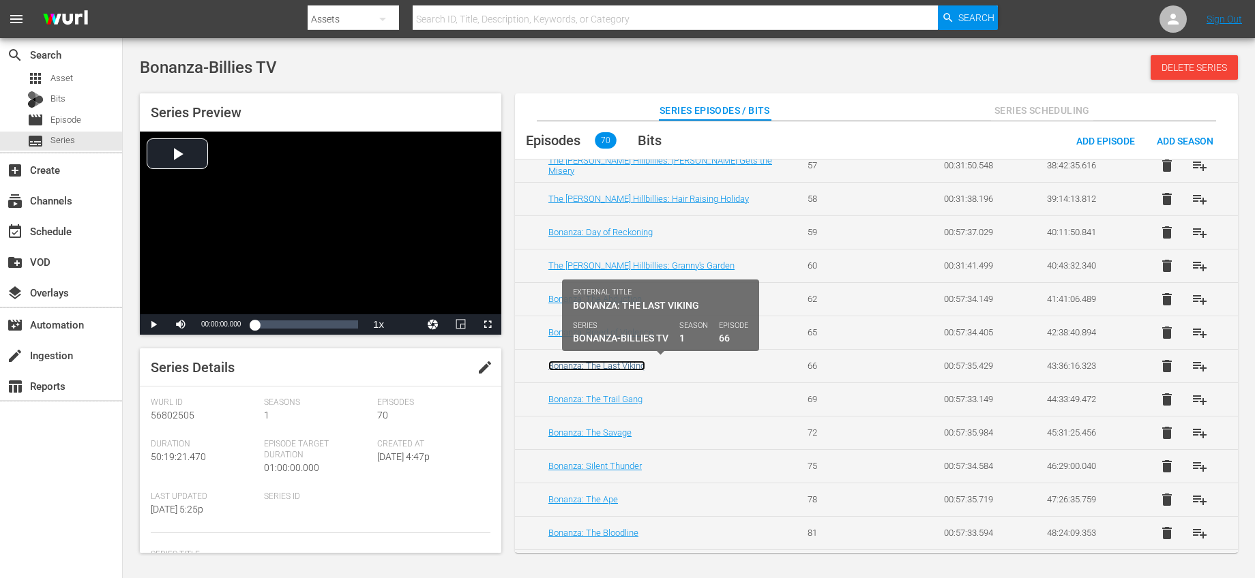
click at [629, 366] on link "Bonanza: The Last Viking" at bounding box center [596, 366] width 97 height 10
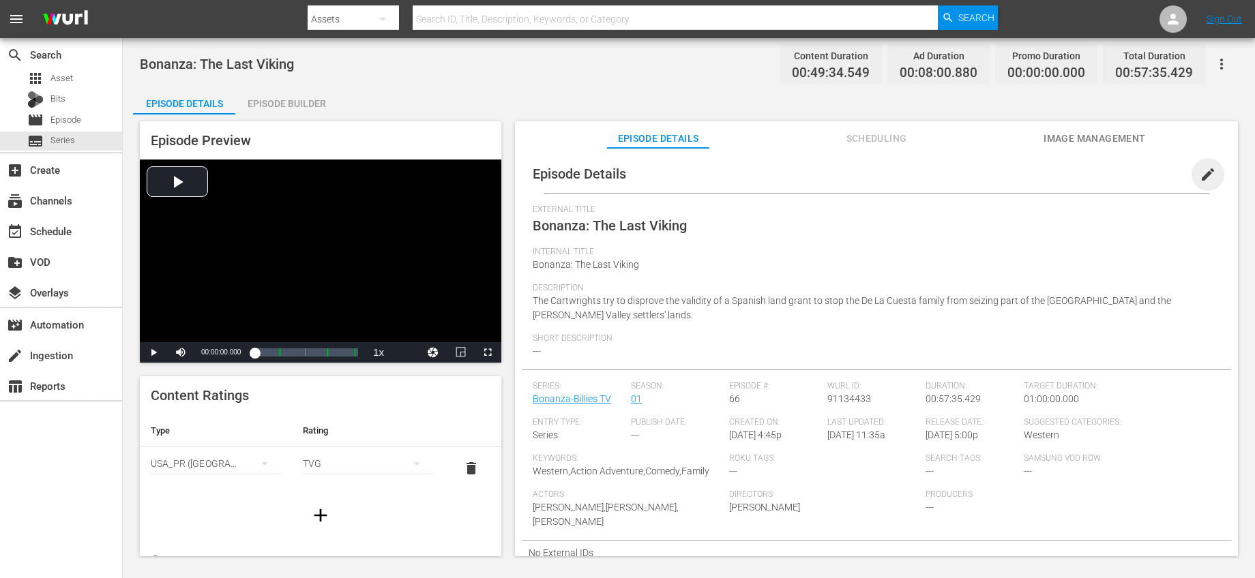
click at [1200, 166] on span "edit" at bounding box center [1207, 174] width 16 height 16
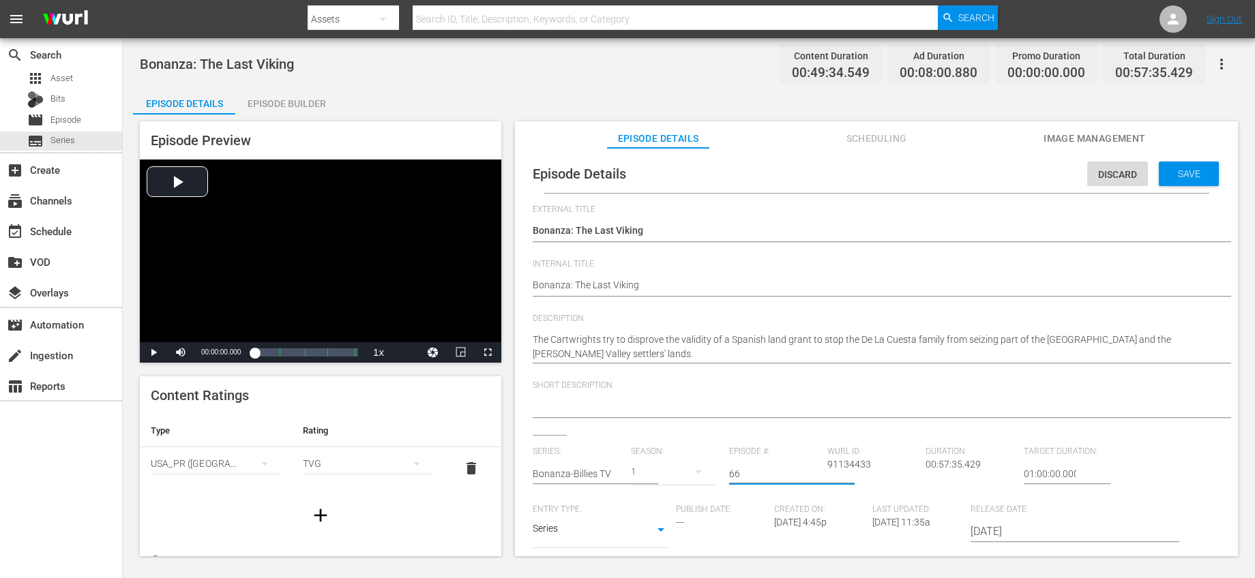
drag, startPoint x: 744, startPoint y: 473, endPoint x: 682, endPoint y: 466, distance: 62.5
click at [683, 466] on div "Series: Bonanza-Billies TV Season: 1 Episode #: 66 Wurl ID: 91134433 Duration: …" at bounding box center [876, 574] width 687 height 254
type input "68"
click at [1188, 169] on span "Save" at bounding box center [1189, 173] width 44 height 11
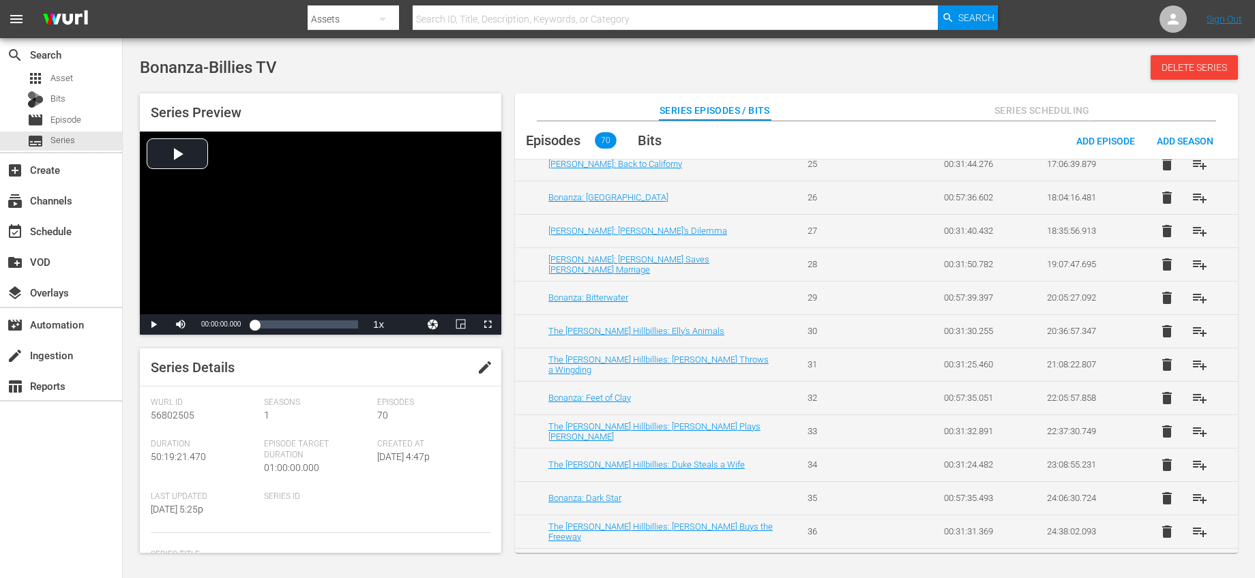
scroll to position [2018, 0]
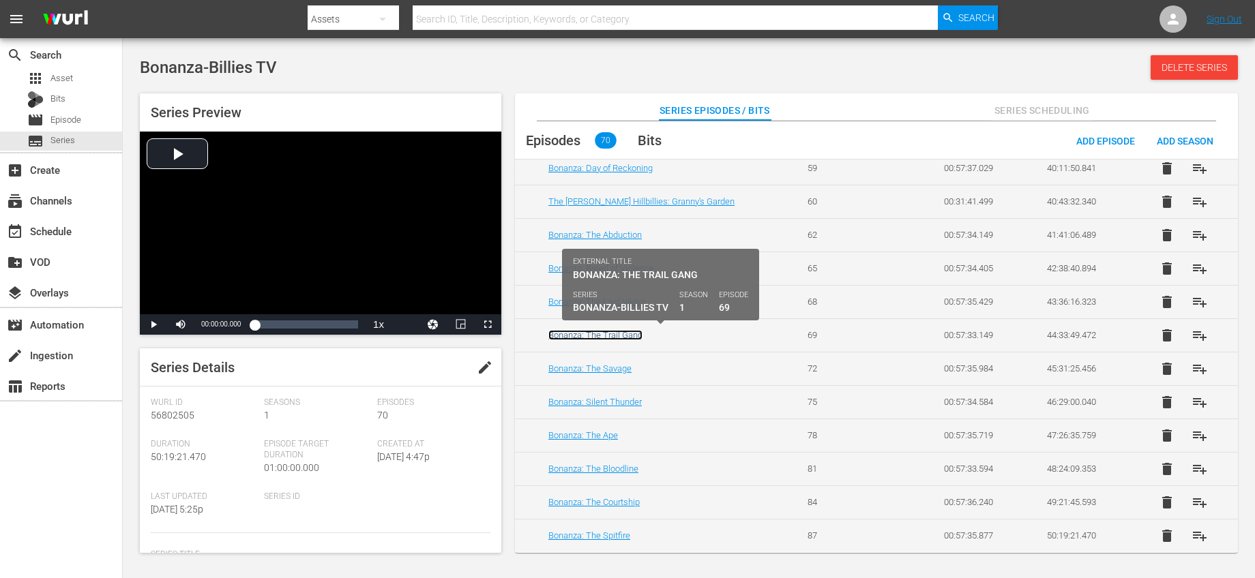
click at [636, 338] on link "Bonanza: The Trail Gang" at bounding box center [595, 335] width 94 height 10
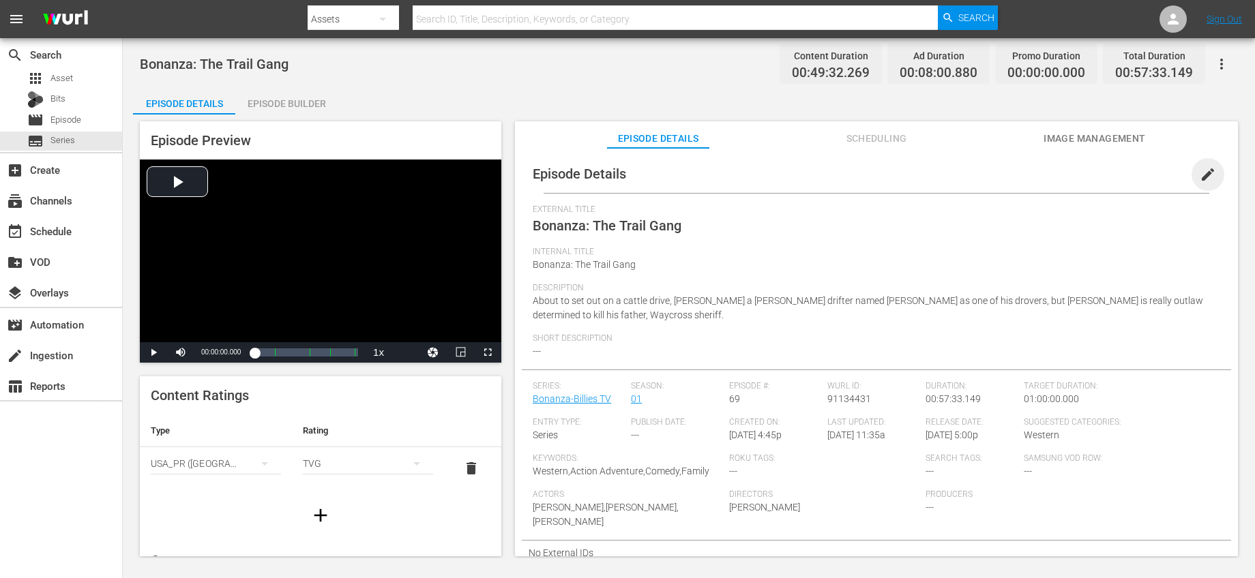
click at [1199, 169] on span "edit" at bounding box center [1207, 174] width 16 height 16
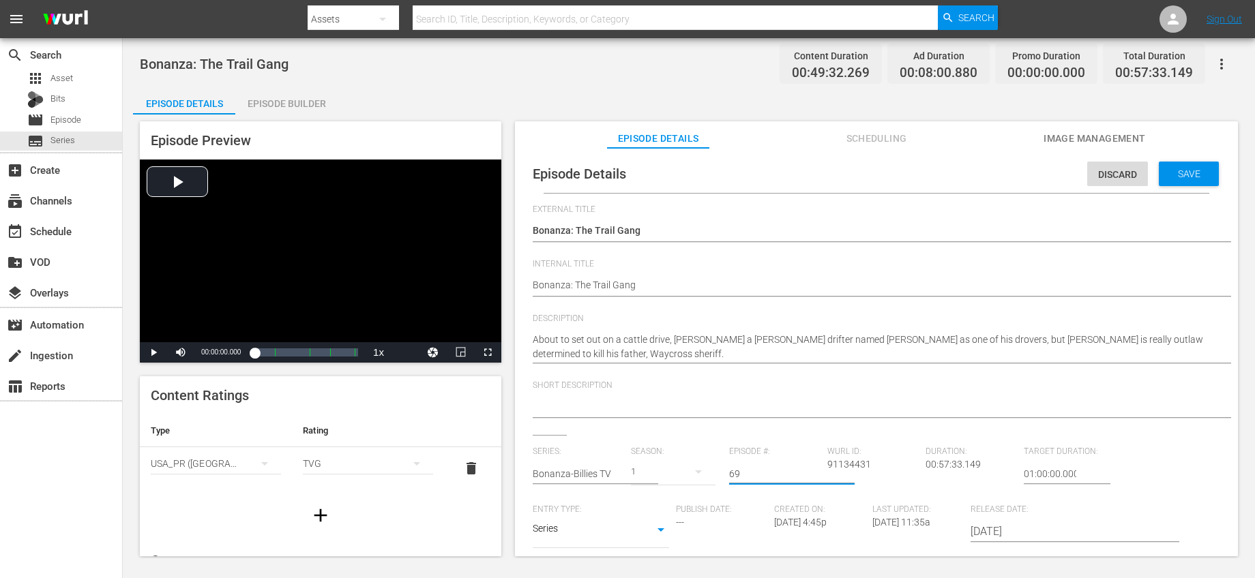
drag, startPoint x: 760, startPoint y: 468, endPoint x: 677, endPoint y: 461, distance: 82.8
click at [678, 462] on div "Series: Bonanza-Billies TV Season: 1 Episode #: 69 Wurl ID: 91134431 Duration: …" at bounding box center [876, 574] width 687 height 254
type input "71"
click at [783, 424] on div "Short Description" at bounding box center [876, 407] width 687 height 55
click at [1191, 165] on div "Save" at bounding box center [1188, 174] width 60 height 25
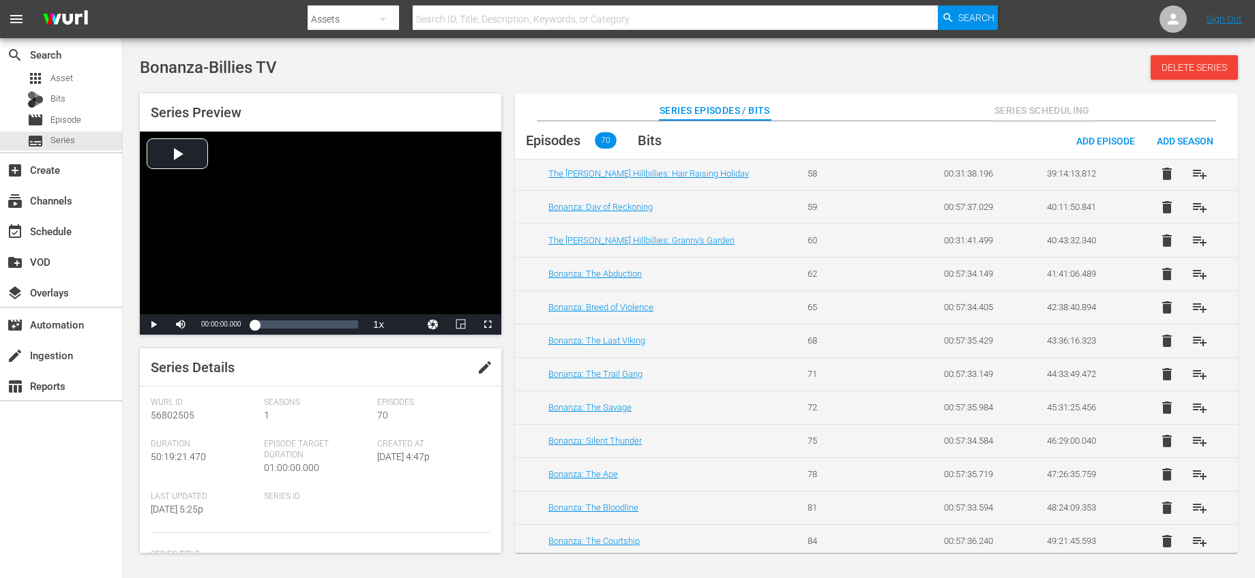
scroll to position [1921, 0]
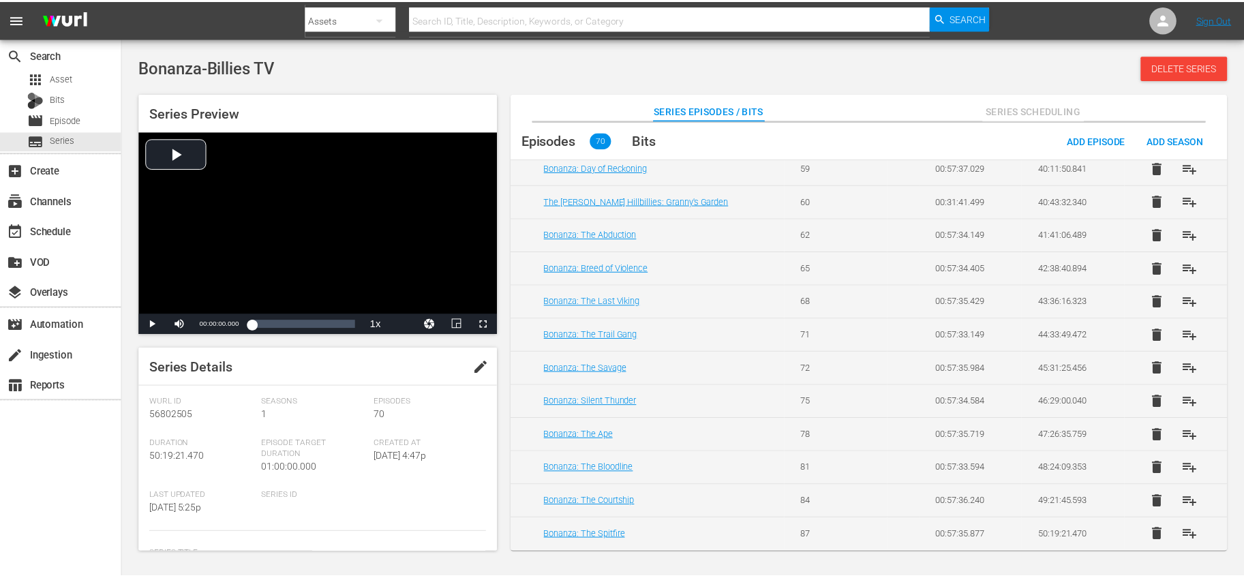
scroll to position [1901, 0]
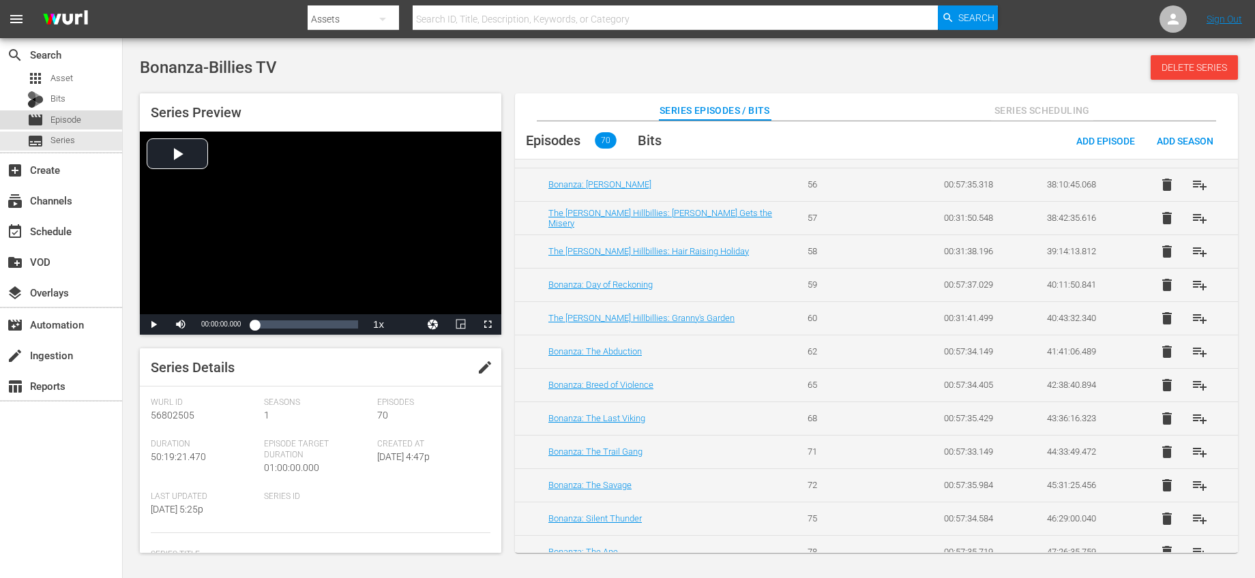
click at [87, 120] on div "movie Episode" at bounding box center [61, 119] width 122 height 19
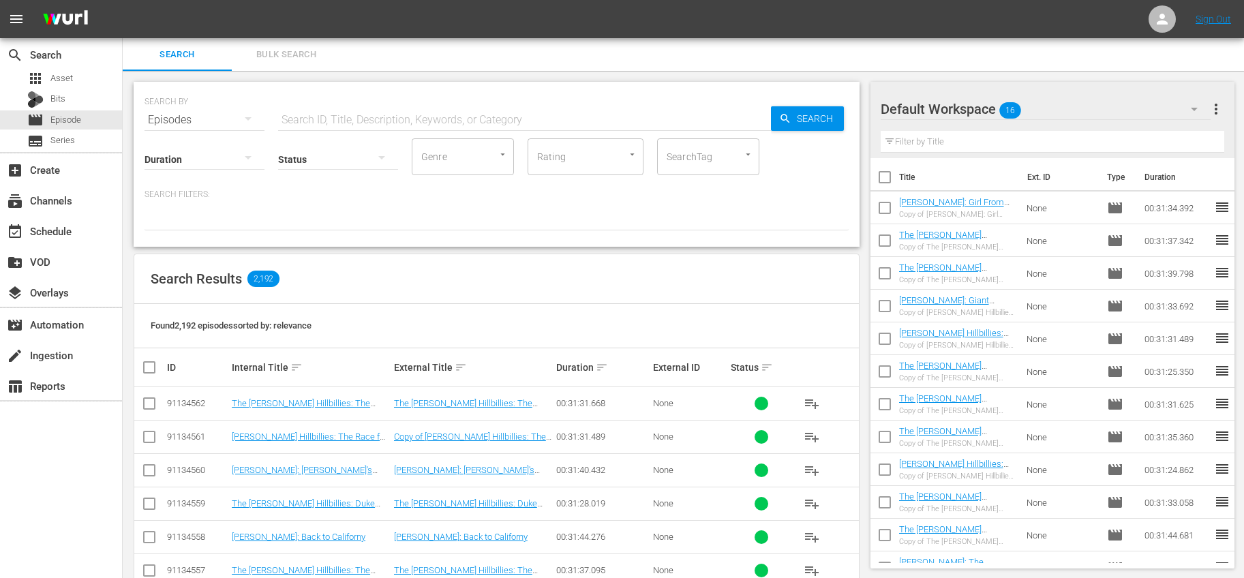
click at [1010, 229] on td "The [PERSON_NAME] Hillbillies: The [PERSON_NAME] Look Copy of The [PERSON_NAME]…" at bounding box center [960, 240] width 123 height 33
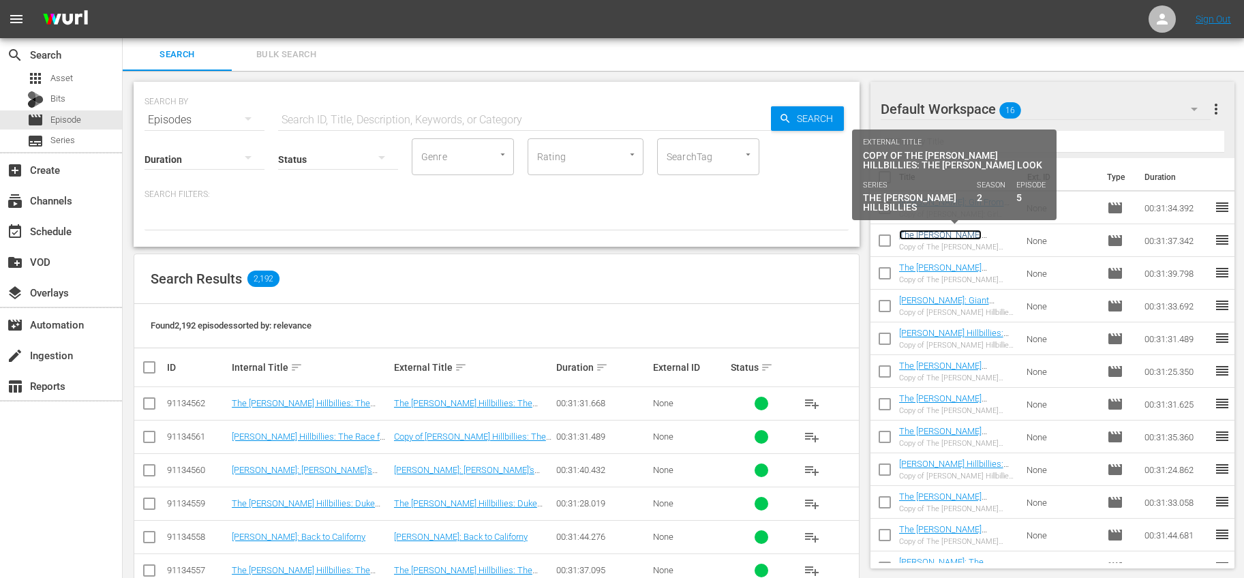
click at [985, 236] on link "The [PERSON_NAME] Hillbillies: The [PERSON_NAME] Look" at bounding box center [942, 245] width 86 height 31
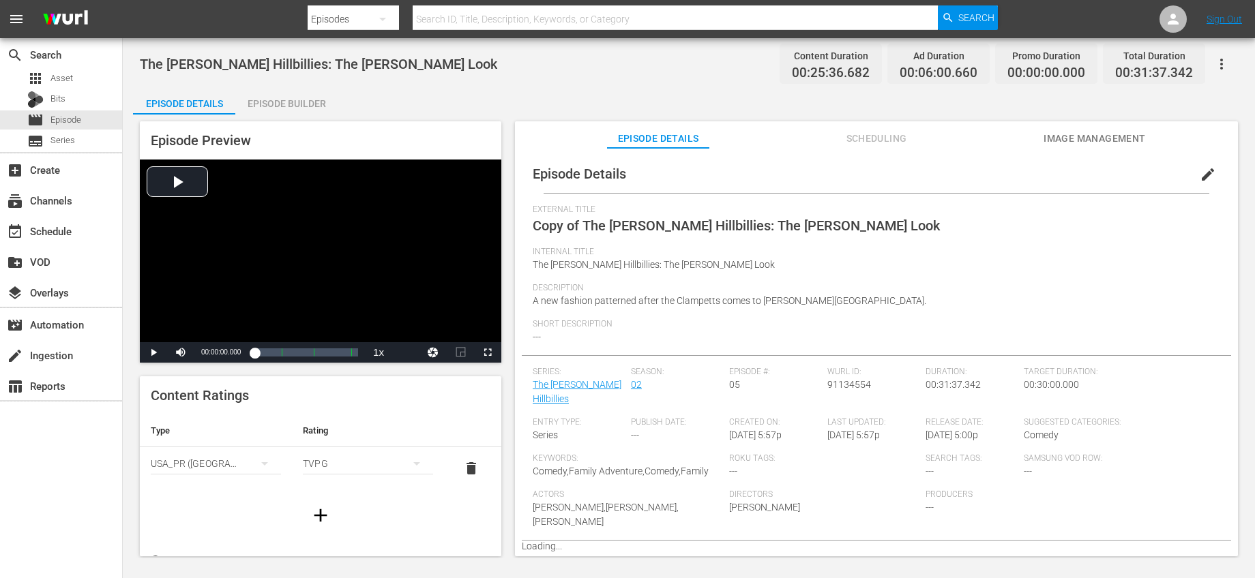
click at [1199, 177] on span "edit" at bounding box center [1207, 174] width 16 height 16
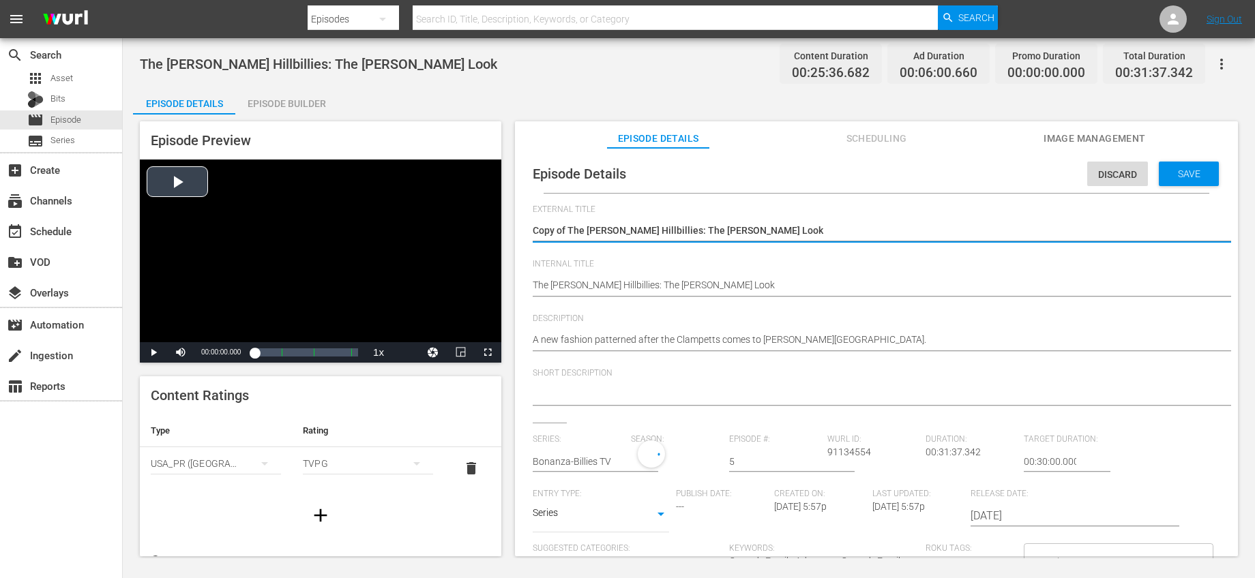
drag, startPoint x: 568, startPoint y: 227, endPoint x: 473, endPoint y: 215, distance: 95.5
click at [479, 215] on div "Episode Preview Video Player is loading. Play Video Play Mute Current Time 00:0…" at bounding box center [688, 341] width 1111 height 453
type textarea "The [PERSON_NAME] Hillbillies: The [PERSON_NAME] Look"
click at [605, 461] on input "text" at bounding box center [578, 461] width 91 height 33
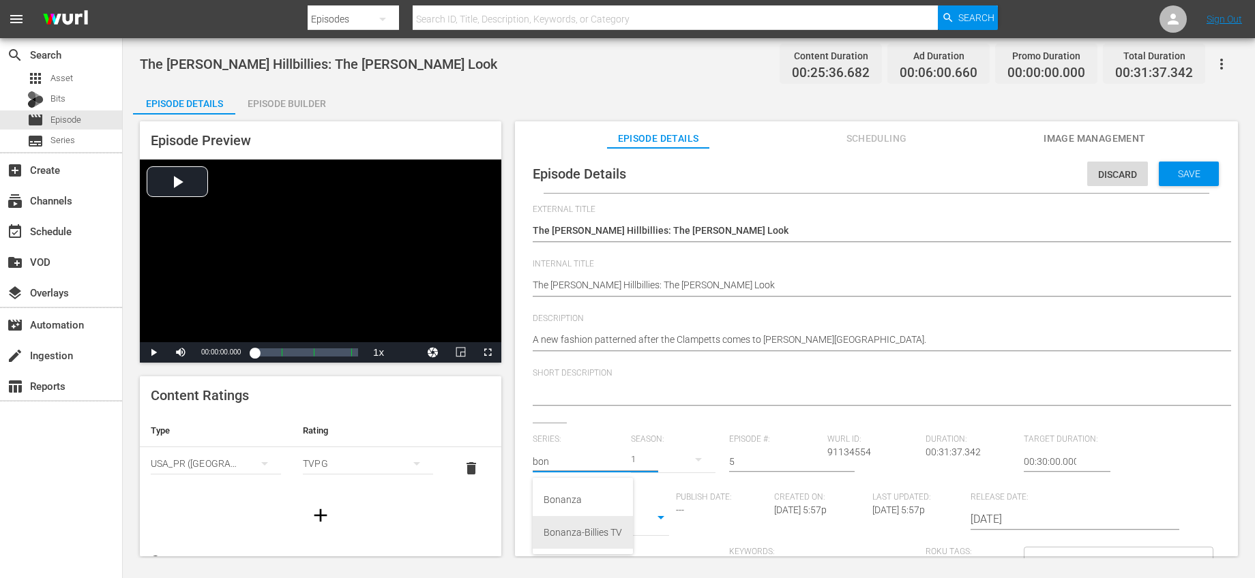
click at [568, 525] on div "Bonanza-Billies TV" at bounding box center [582, 532] width 78 height 33
type input "Bonanza-Billies TV"
drag, startPoint x: 744, startPoint y: 456, endPoint x: 693, endPoint y: 449, distance: 51.6
click at [693, 449] on div "Series: Bonanza-Billies TV Season: 1 Episode #: 5 [PERSON_NAME] ID: 91134554 Du…" at bounding box center [876, 561] width 687 height 254
type input "61"
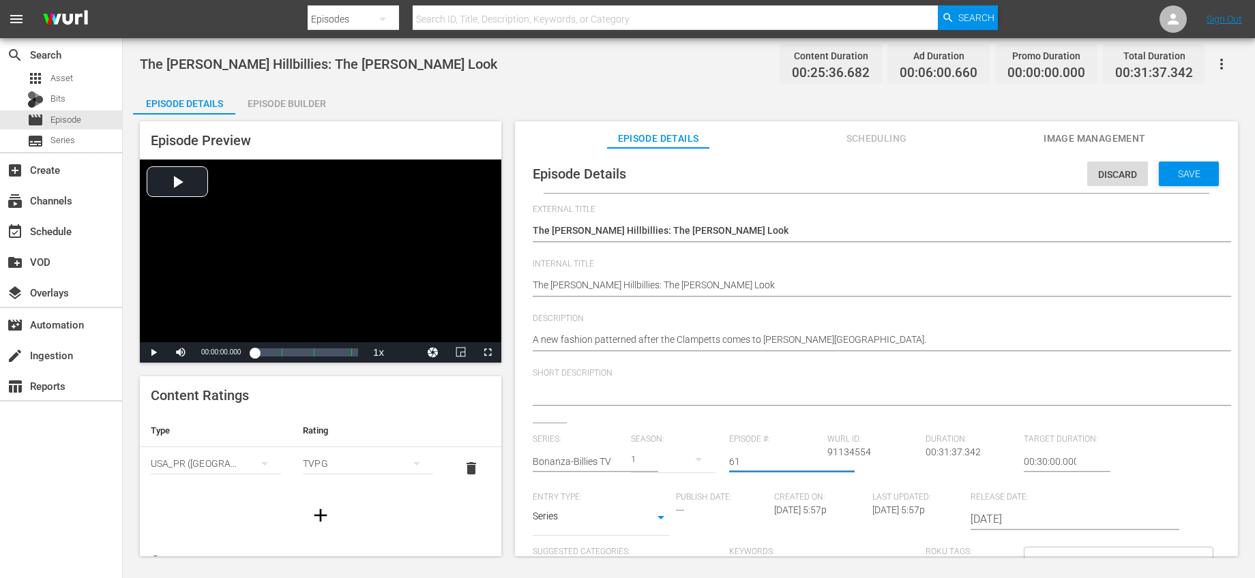
click at [731, 404] on div at bounding box center [873, 395] width 680 height 33
click at [1158, 175] on div "Save" at bounding box center [1188, 174] width 60 height 25
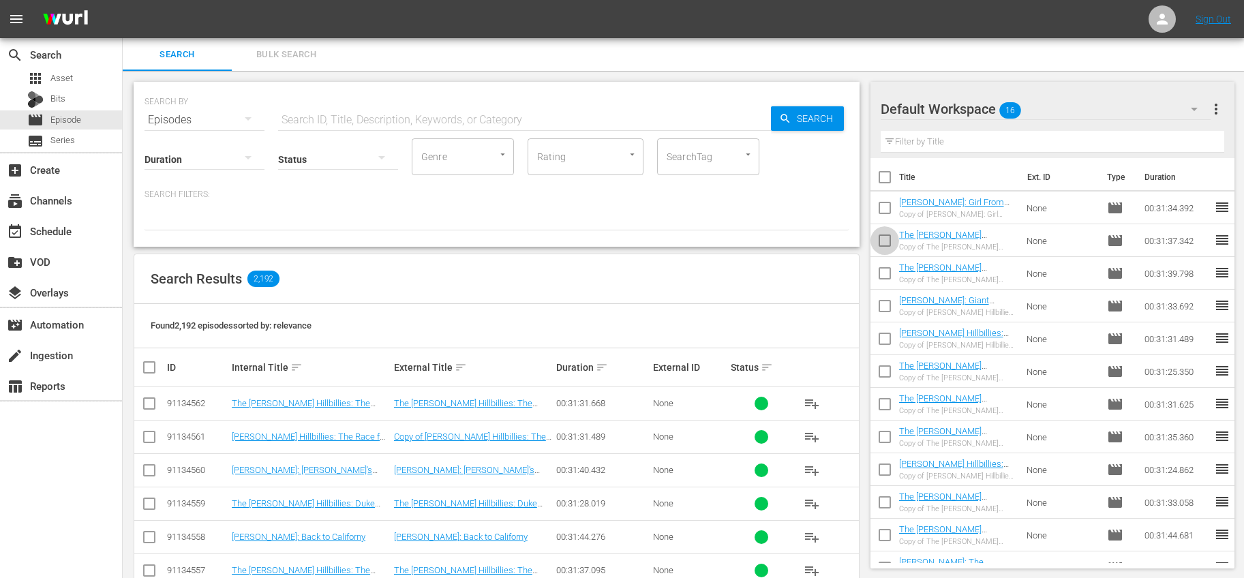
click at [888, 240] on input "checkbox" at bounding box center [885, 243] width 29 height 29
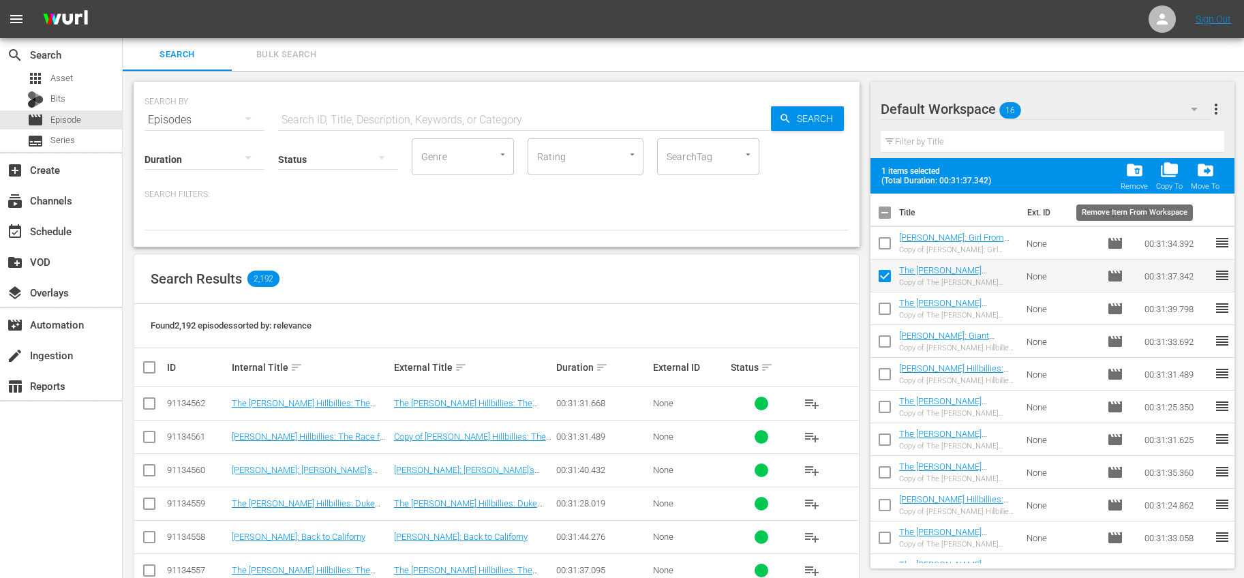
click at [1129, 173] on span "folder_delete" at bounding box center [1135, 170] width 18 height 18
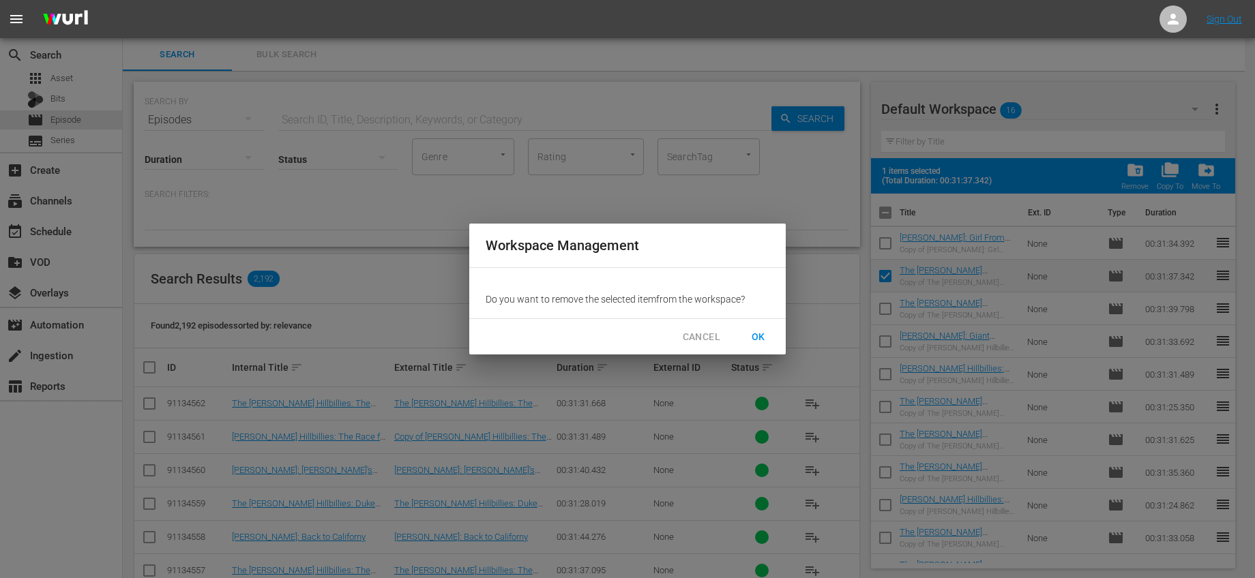
click at [759, 333] on span "OK" at bounding box center [758, 337] width 22 height 17
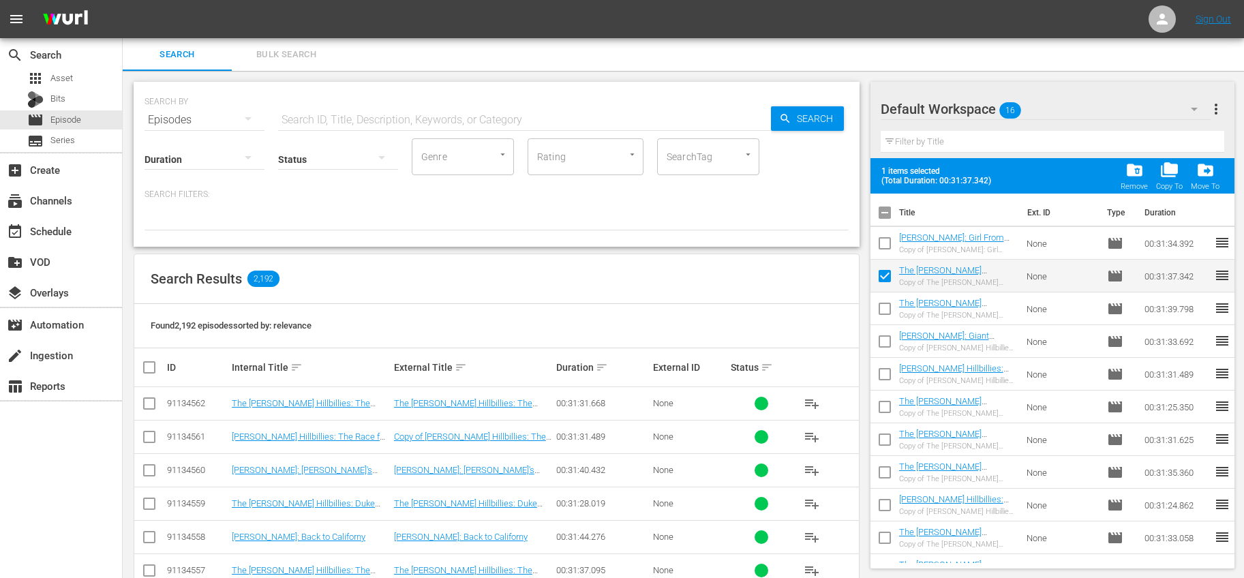
checkbox input "false"
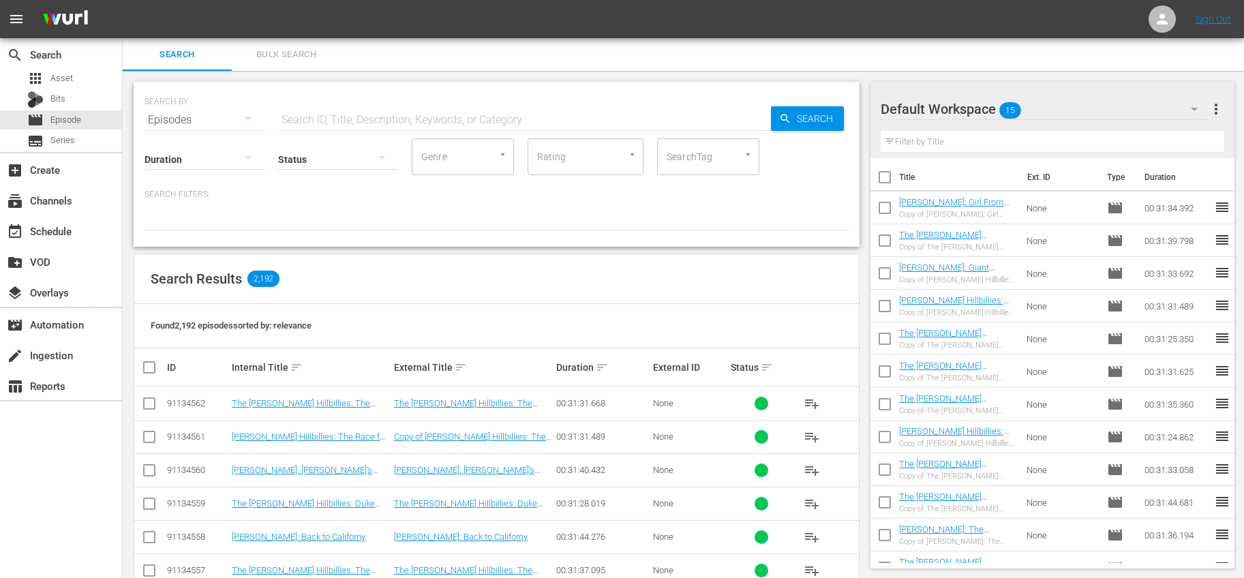
scroll to position [119, 0]
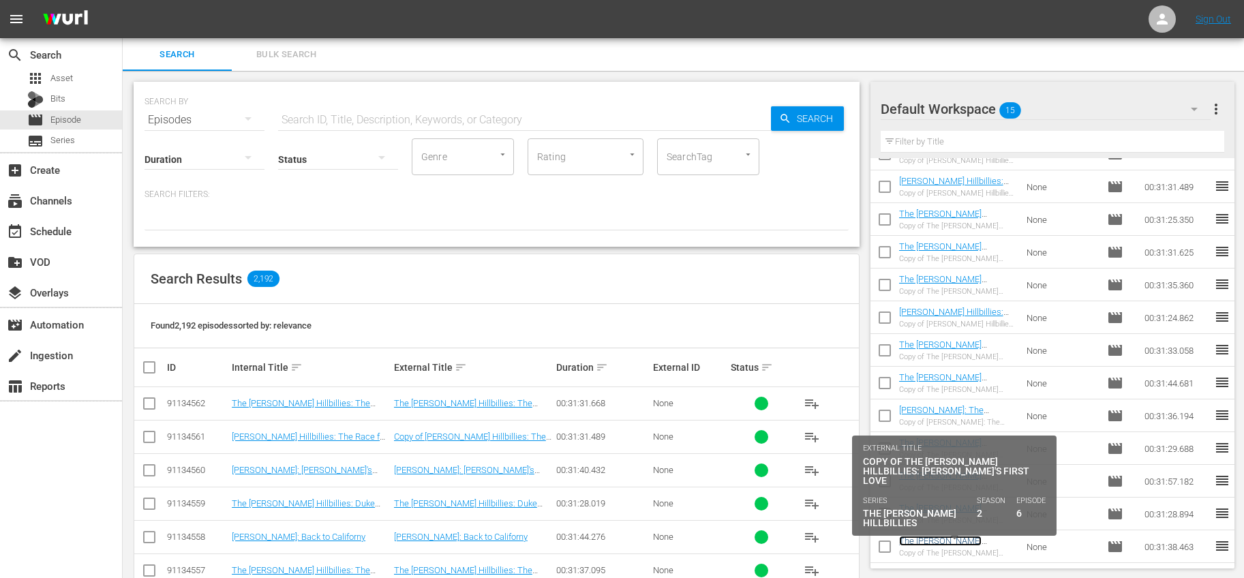
click at [965, 541] on link "The Beverly Hillbillies: Jethro's First Love" at bounding box center [954, 551] width 110 height 31
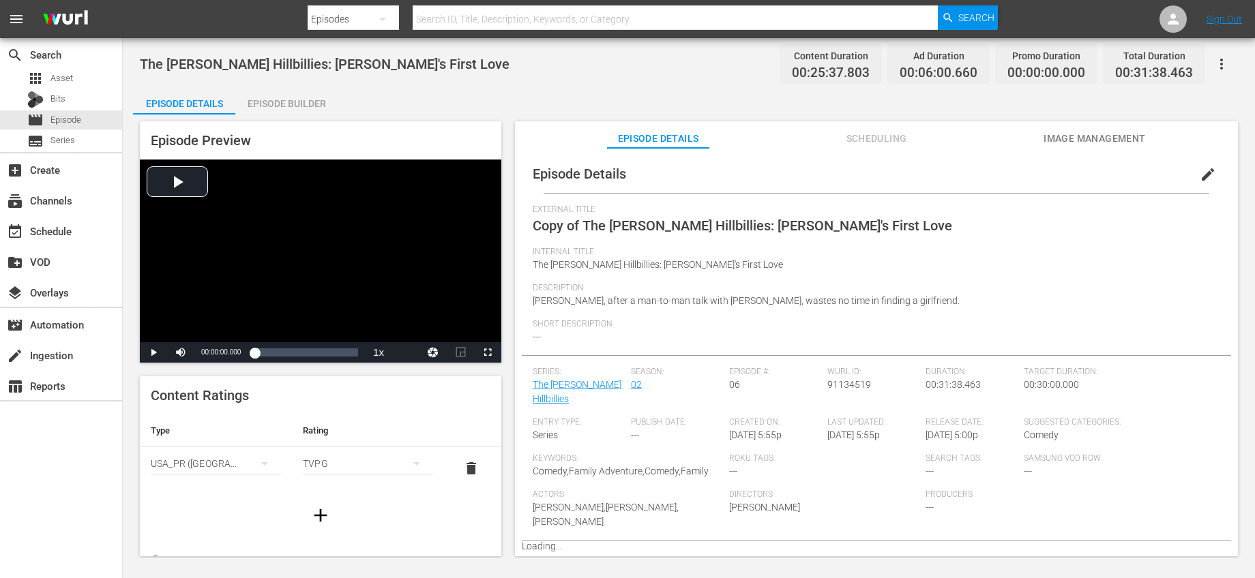
click at [1200, 167] on span "edit" at bounding box center [1207, 174] width 16 height 16
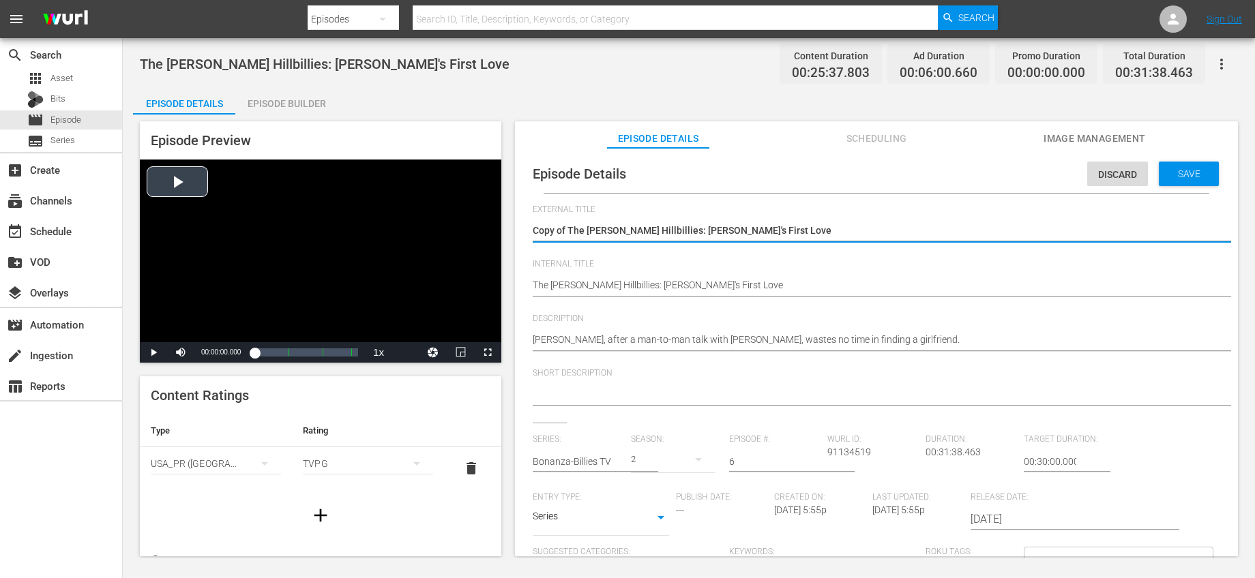
drag, startPoint x: 569, startPoint y: 228, endPoint x: 393, endPoint y: 211, distance: 177.4
click at [421, 228] on div "Episode Preview Video Player is loading. Play Video Play Mute Current Time 00:0…" at bounding box center [688, 341] width 1111 height 453
type textarea "The Beverly Hillbillies: Jethro's First Love"
click at [595, 458] on input "text" at bounding box center [578, 461] width 91 height 33
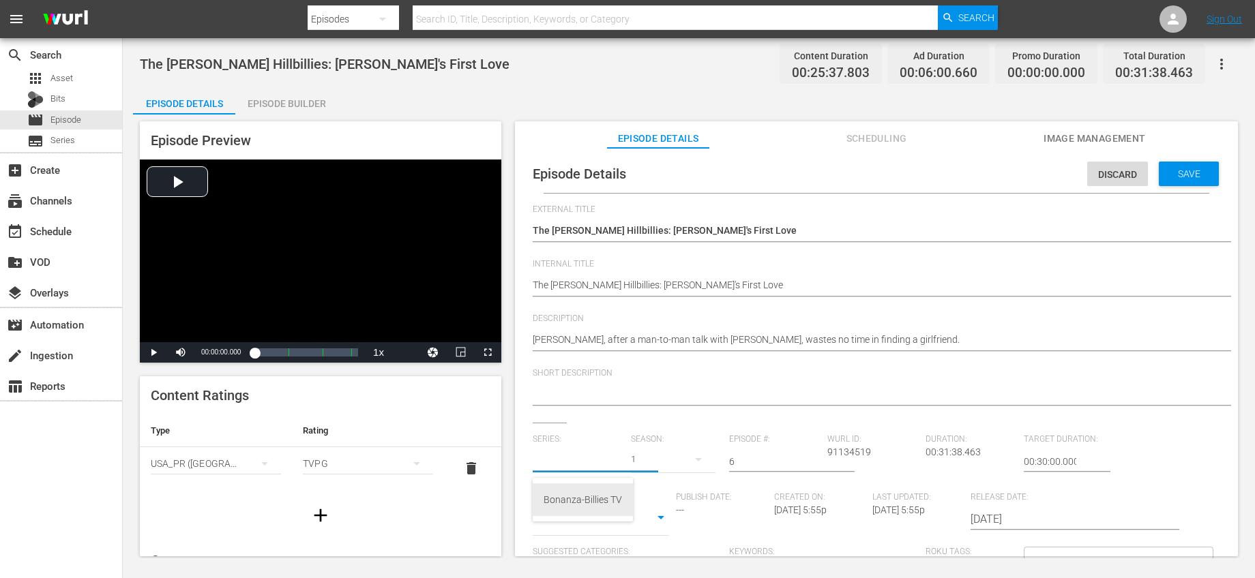
click at [581, 495] on div "Bonanza-Billies TV" at bounding box center [582, 499] width 78 height 33
type input "Bonanza-Billies TV"
drag, startPoint x: 769, startPoint y: 460, endPoint x: 672, endPoint y: 443, distance: 99.1
click at [672, 443] on div "Series: Bonanza-Billies TV Season: 1 Episode #: 6 Wurl ID: 91134519 Duration: 0…" at bounding box center [876, 561] width 687 height 254
type input "63"
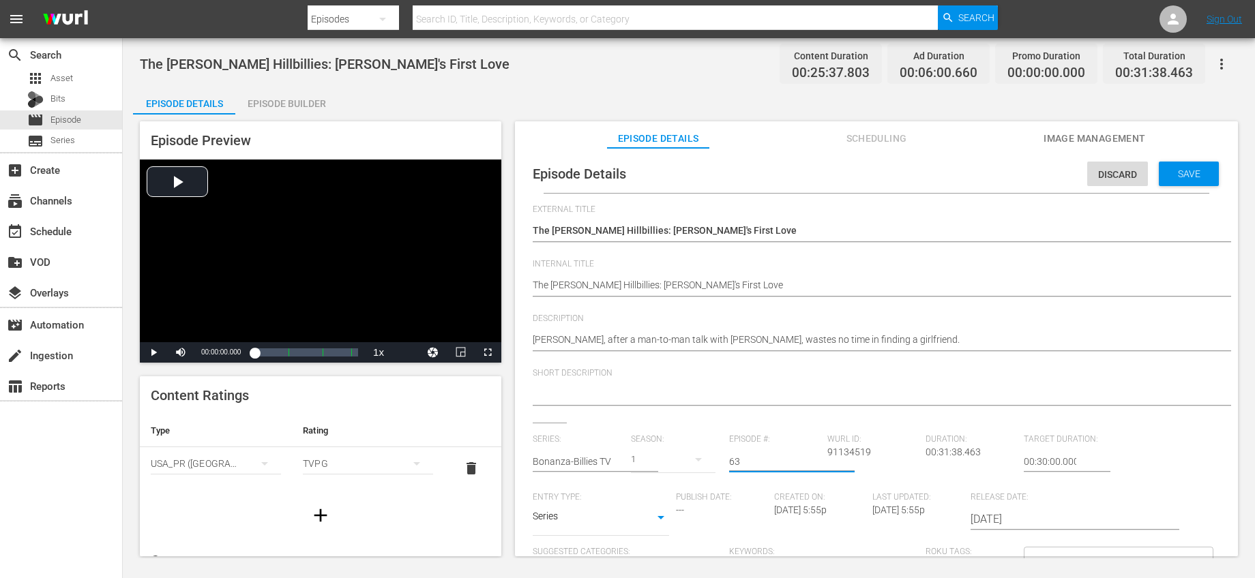
click at [779, 412] on div "Short Description" at bounding box center [876, 395] width 687 height 55
click at [1171, 175] on span "Save" at bounding box center [1189, 173] width 44 height 11
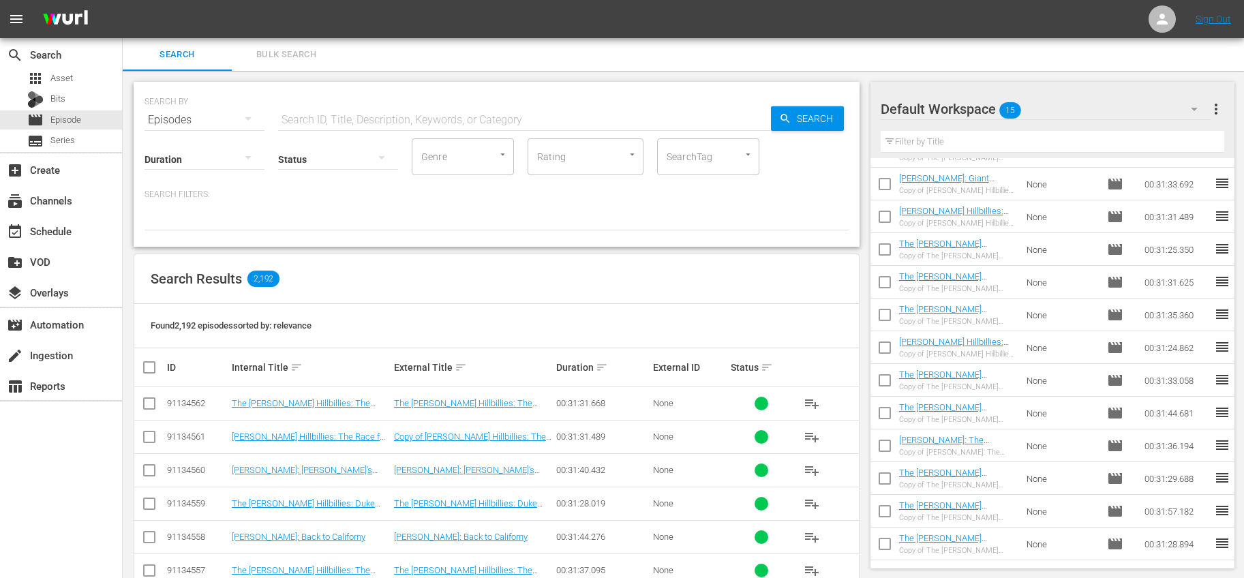
scroll to position [119, 0]
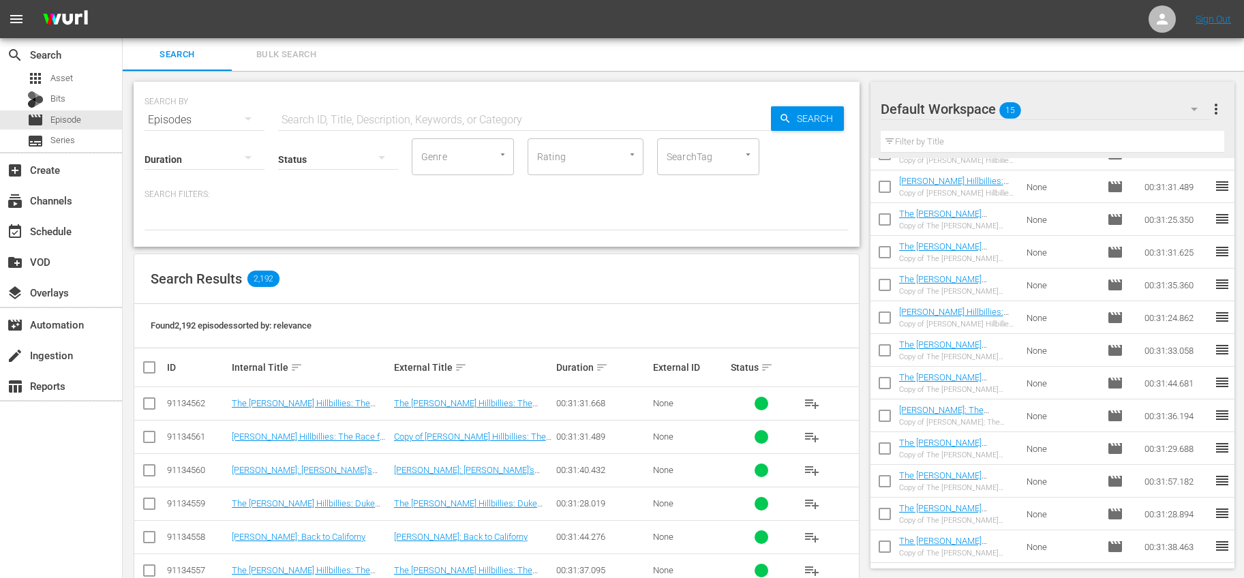
click at [878, 544] on input "checkbox" at bounding box center [885, 549] width 29 height 29
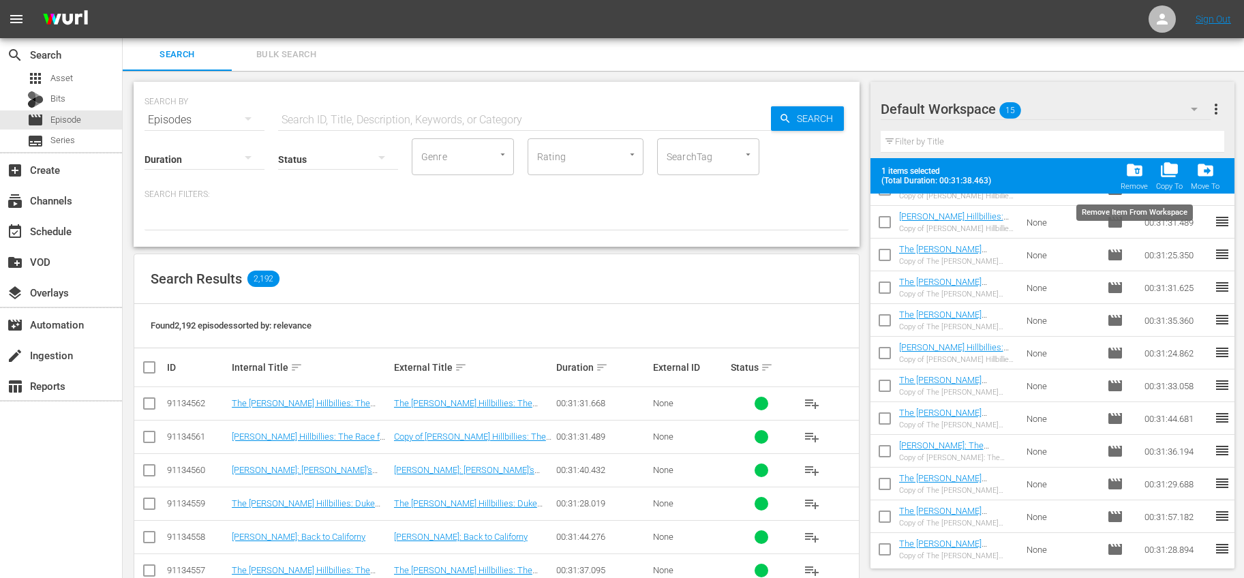
click at [1139, 170] on span "folder_delete" at bounding box center [1135, 170] width 18 height 18
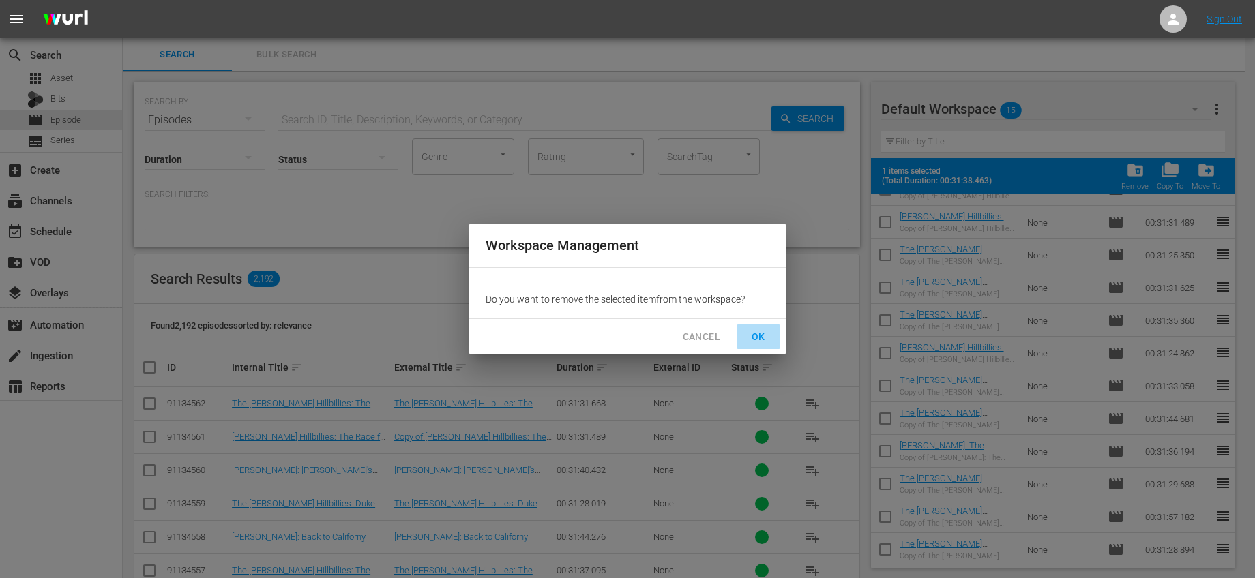
click at [751, 333] on span "OK" at bounding box center [758, 337] width 22 height 17
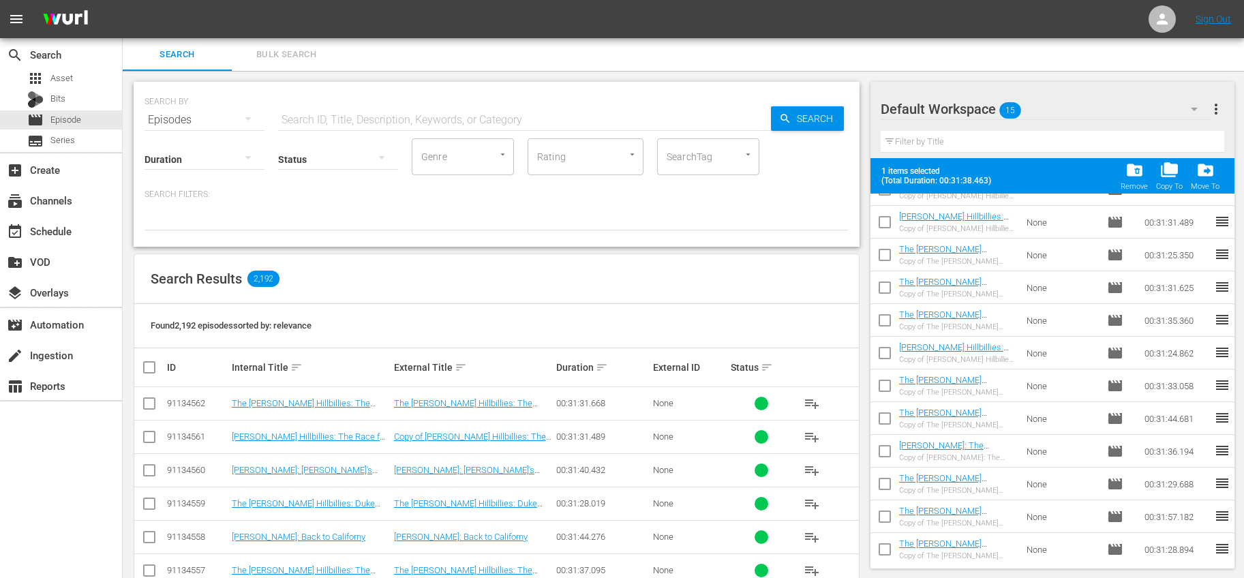
checkbox input "false"
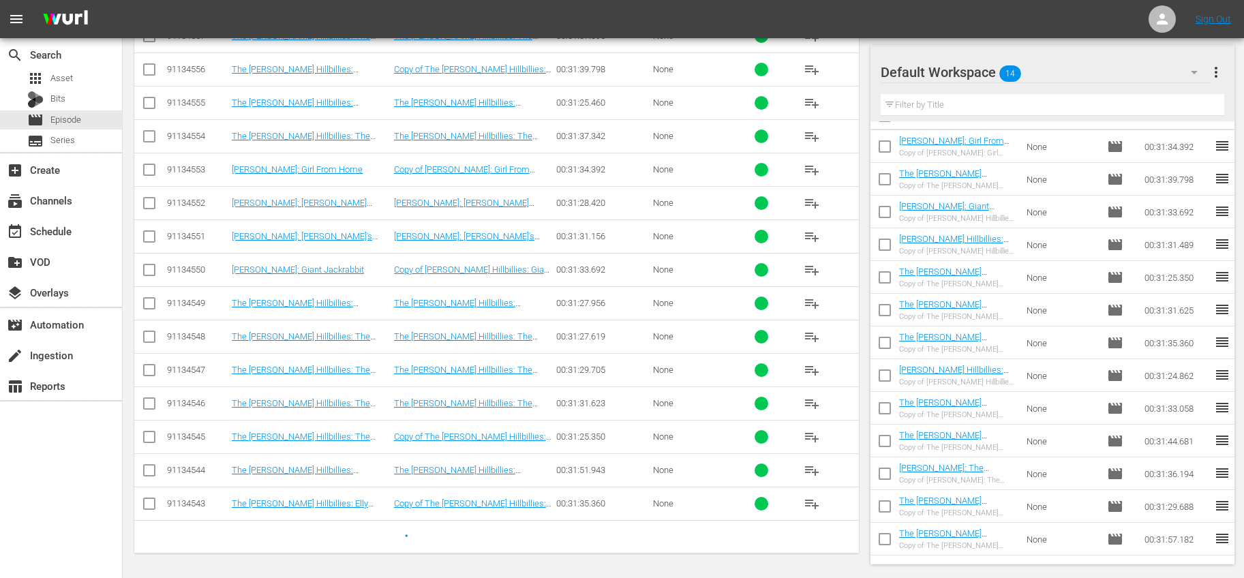
scroll to position [0, 0]
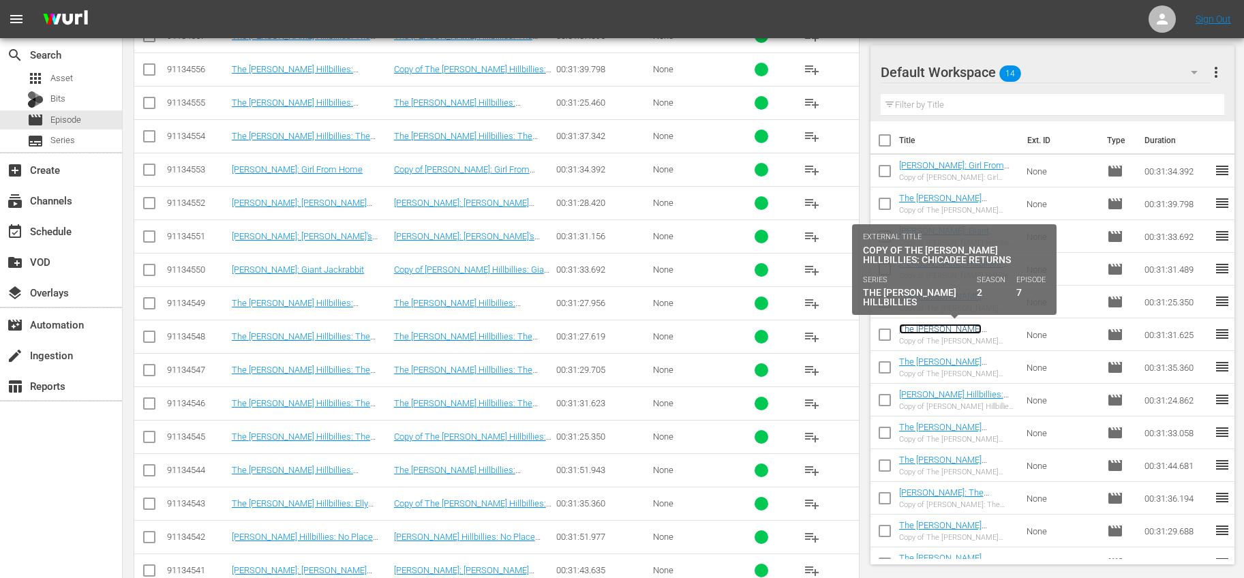
click at [969, 329] on link "The Beverly Hillbillies: Chicadee Returns" at bounding box center [952, 334] width 107 height 20
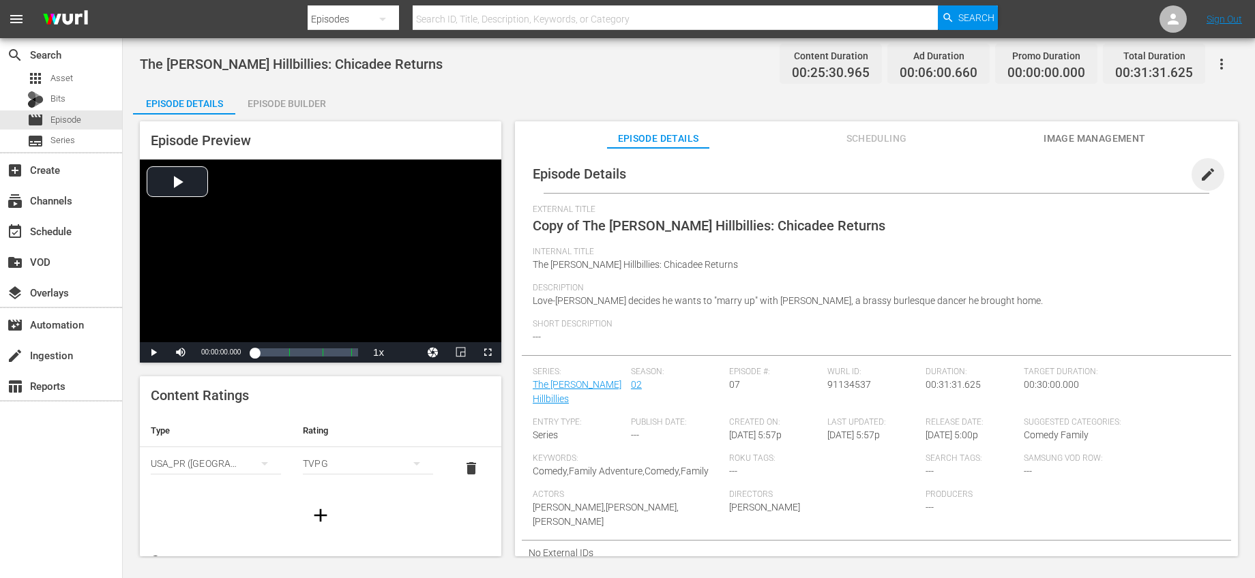
click at [1199, 174] on span "edit" at bounding box center [1207, 174] width 16 height 16
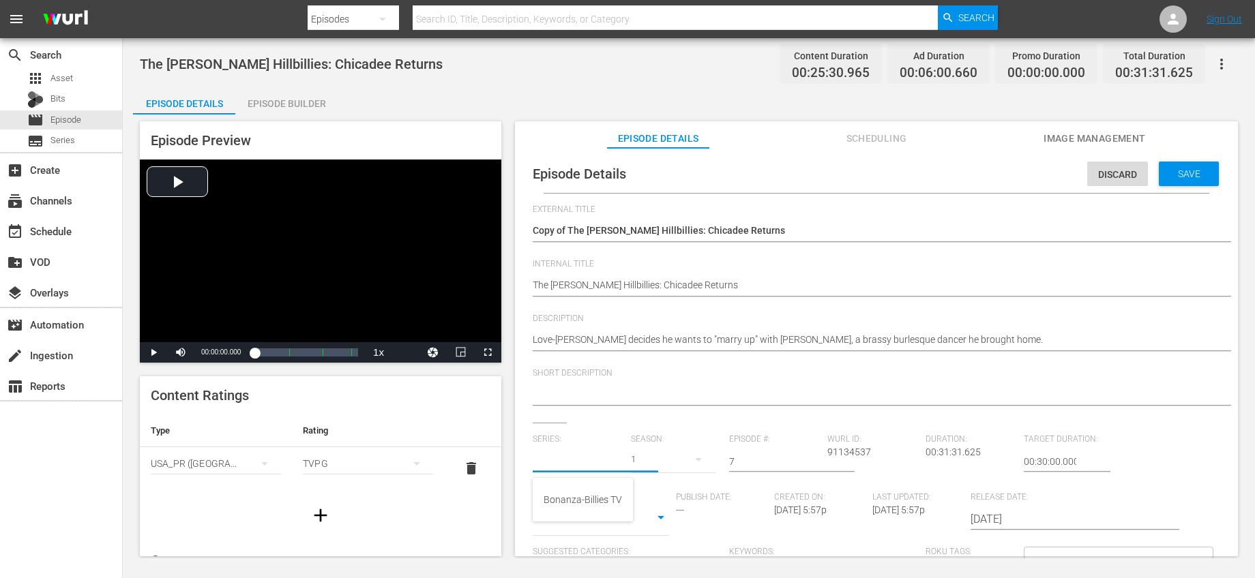
click at [554, 457] on input "text" at bounding box center [578, 461] width 91 height 33
drag, startPoint x: 565, startPoint y: 500, endPoint x: 691, endPoint y: 498, distance: 125.5
click at [565, 500] on div "Bonanza-Billies TV" at bounding box center [582, 499] width 78 height 33
type input "Bonanza-Billies TV"
drag, startPoint x: 741, startPoint y: 467, endPoint x: 717, endPoint y: 461, distance: 25.3
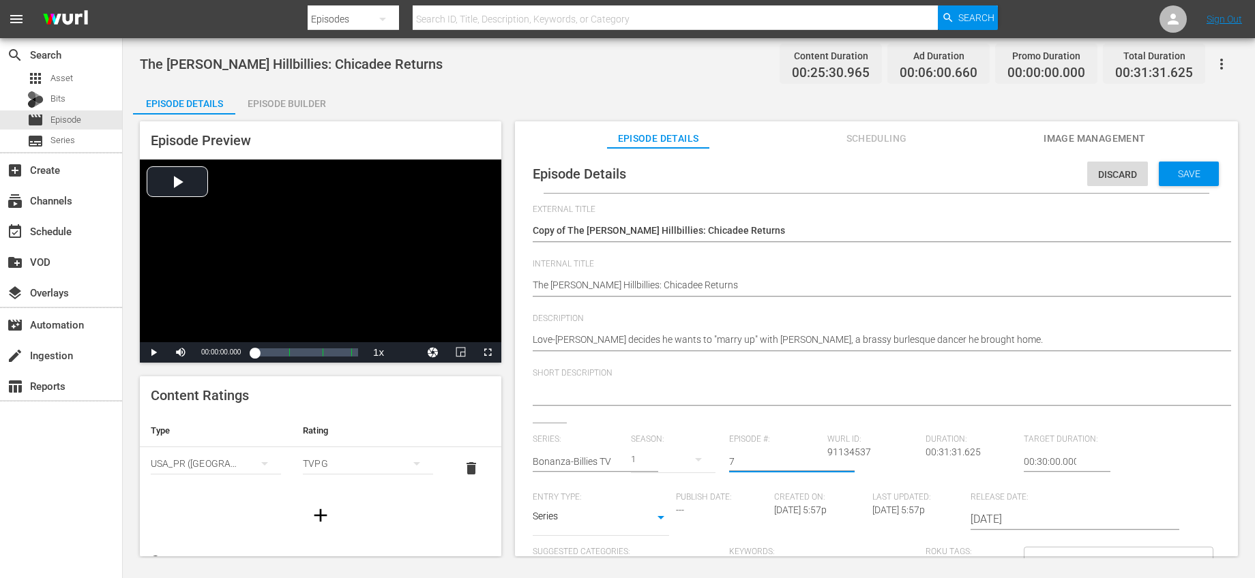
click at [717, 461] on div "Series: Bonanza-Billies TV Season: 1 Episode #: 7 Wurl ID: 91134537 Duration: 0…" at bounding box center [876, 561] width 687 height 254
type input "64"
click at [1173, 175] on span "Save" at bounding box center [1189, 173] width 44 height 11
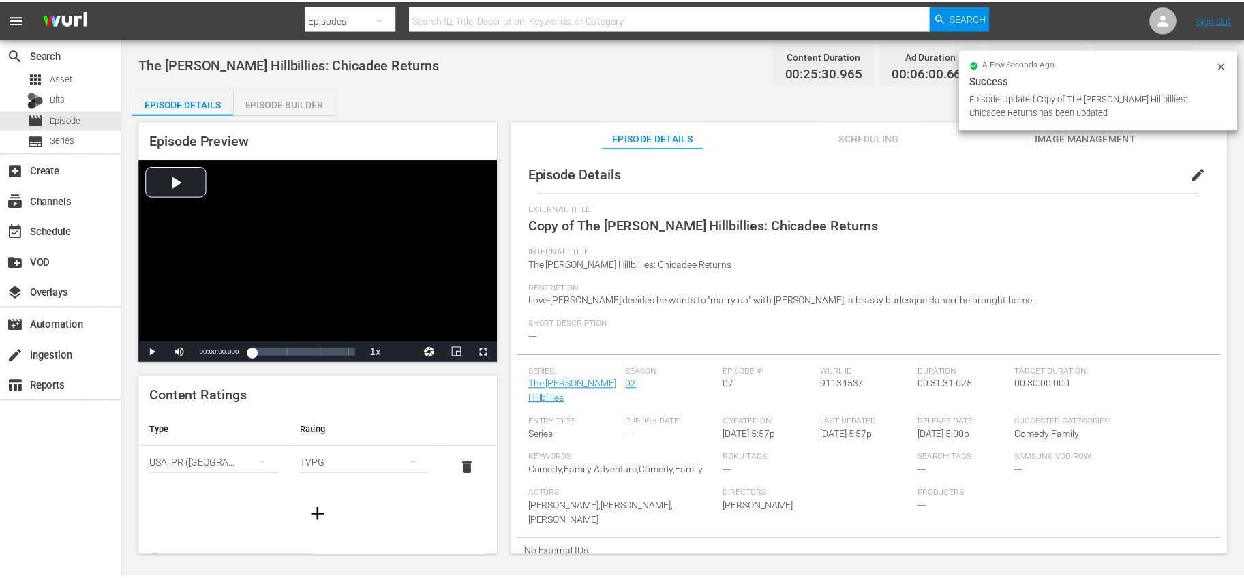
scroll to position [1, 0]
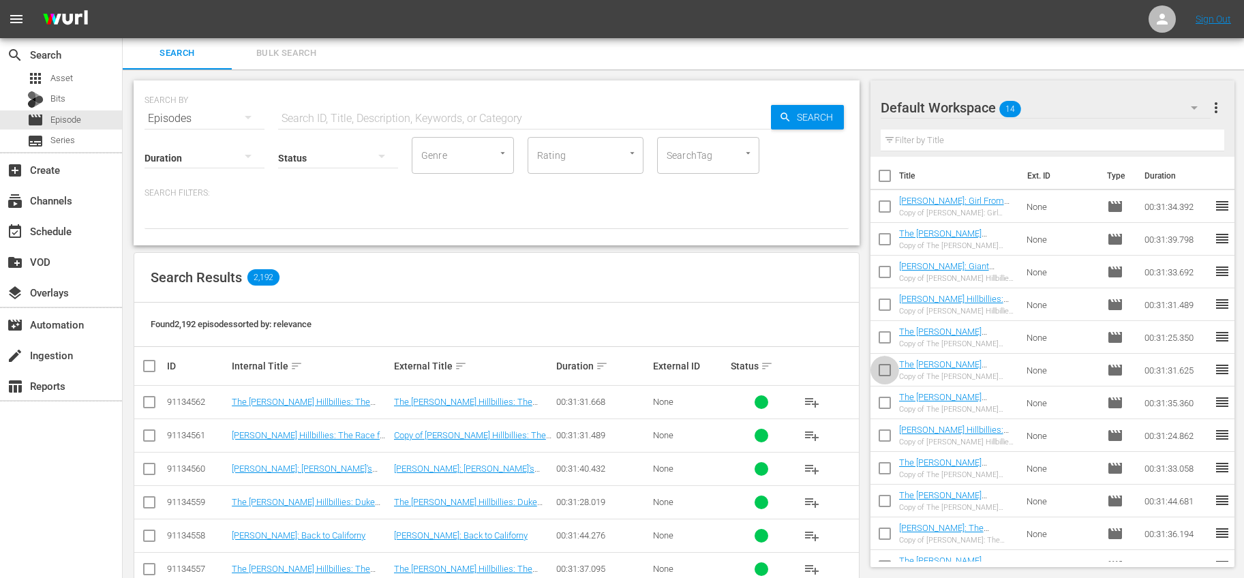
click at [882, 370] on input "checkbox" at bounding box center [885, 373] width 29 height 29
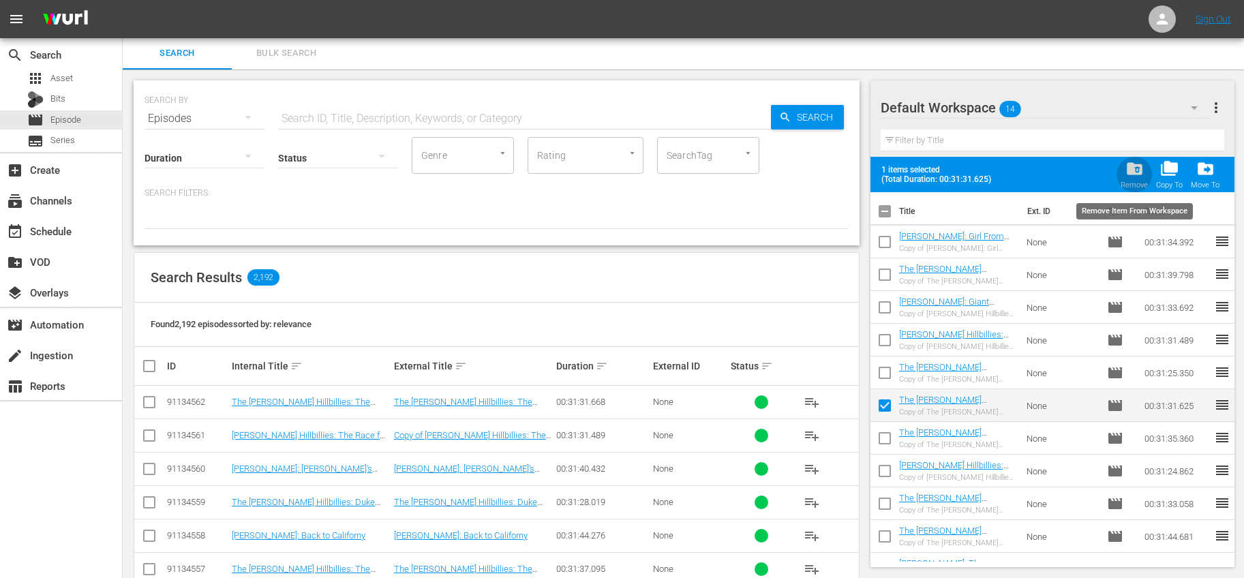
click at [1133, 174] on span "folder_delete" at bounding box center [1135, 169] width 18 height 18
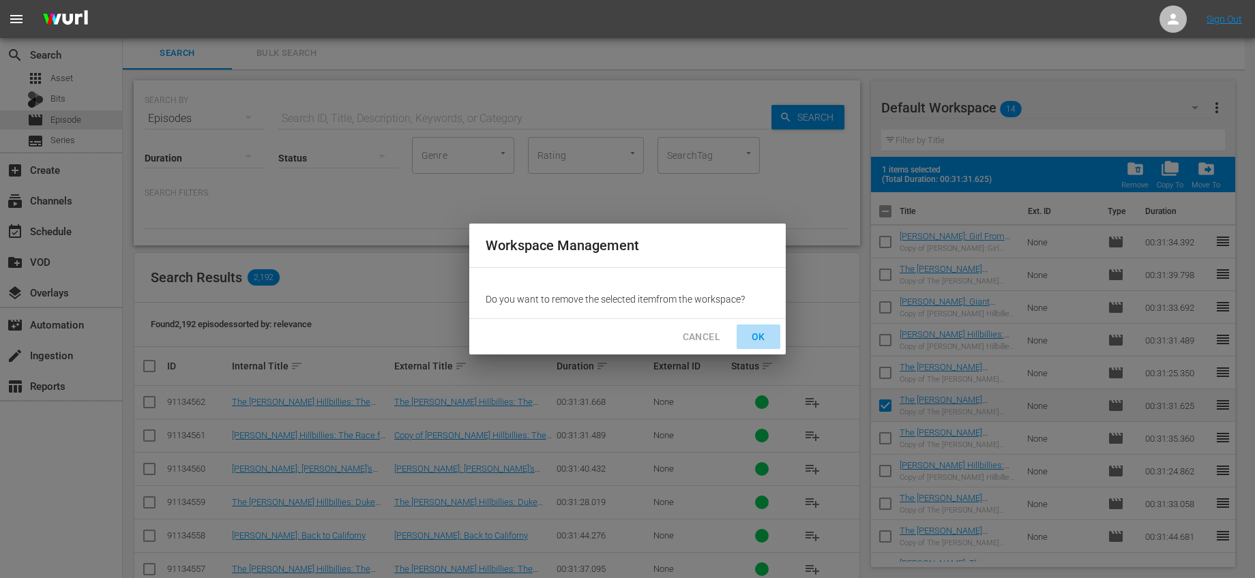
click at [754, 332] on span "OK" at bounding box center [758, 337] width 22 height 17
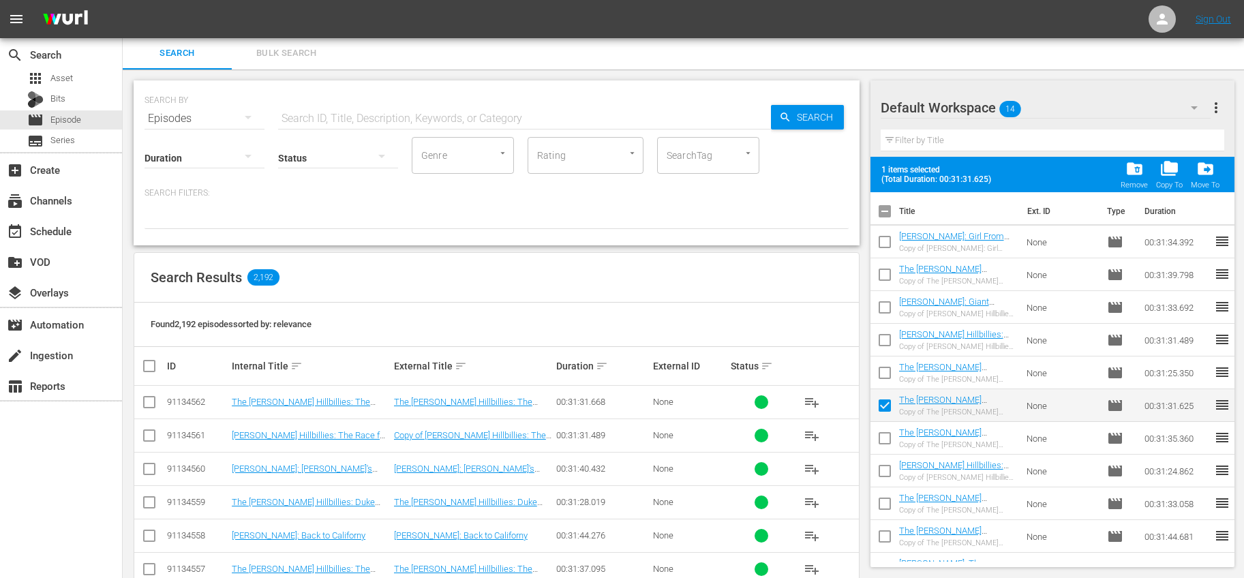
checkbox input "false"
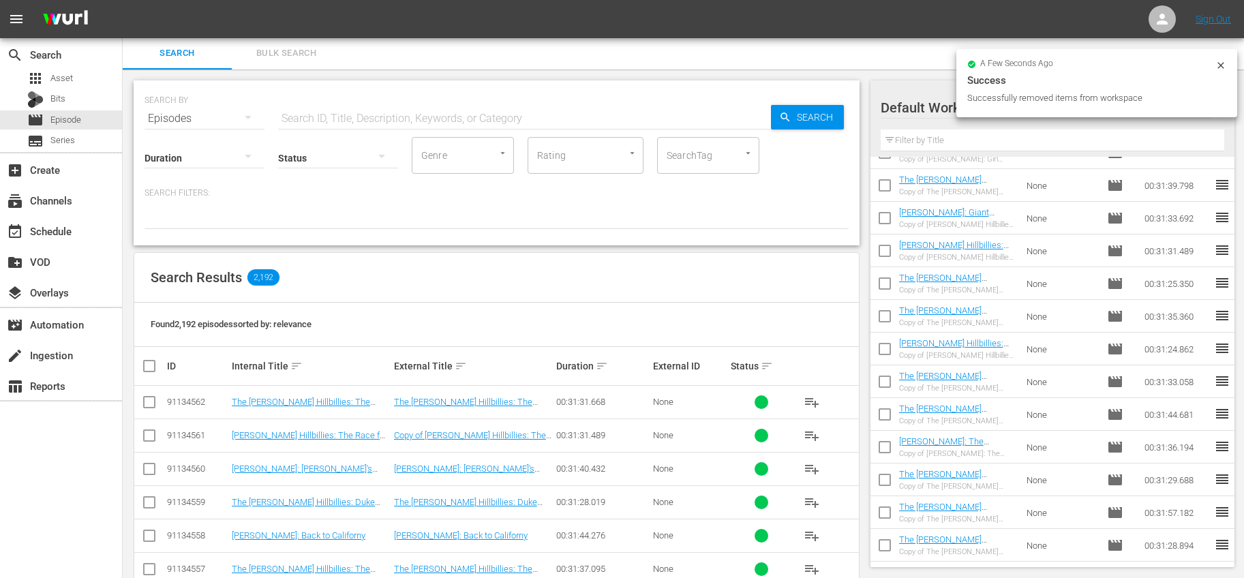
scroll to position [0, 0]
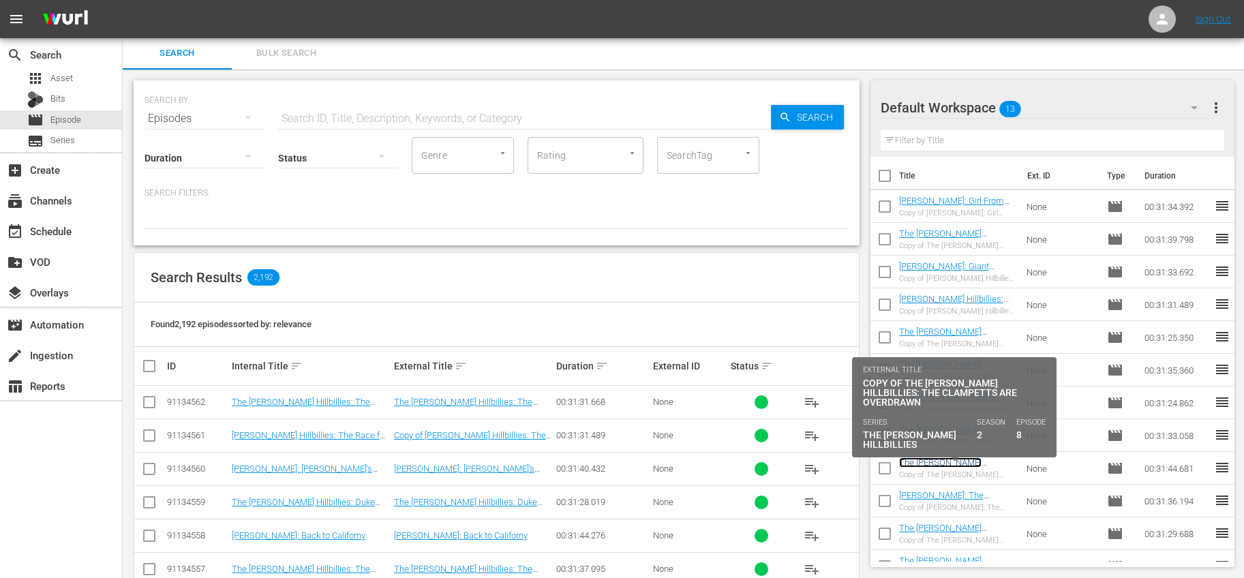
click at [982, 463] on link "The Beverly Hillbillies: The Clampetts are Overdrawn" at bounding box center [954, 473] width 110 height 31
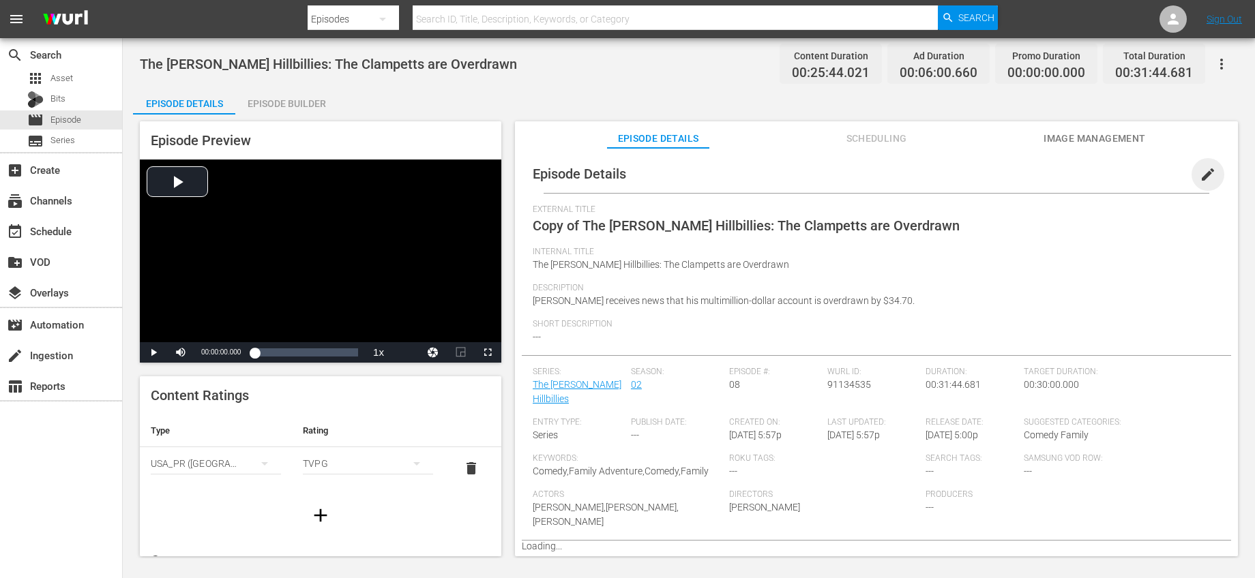
click at [1203, 167] on span "edit" at bounding box center [1207, 174] width 16 height 16
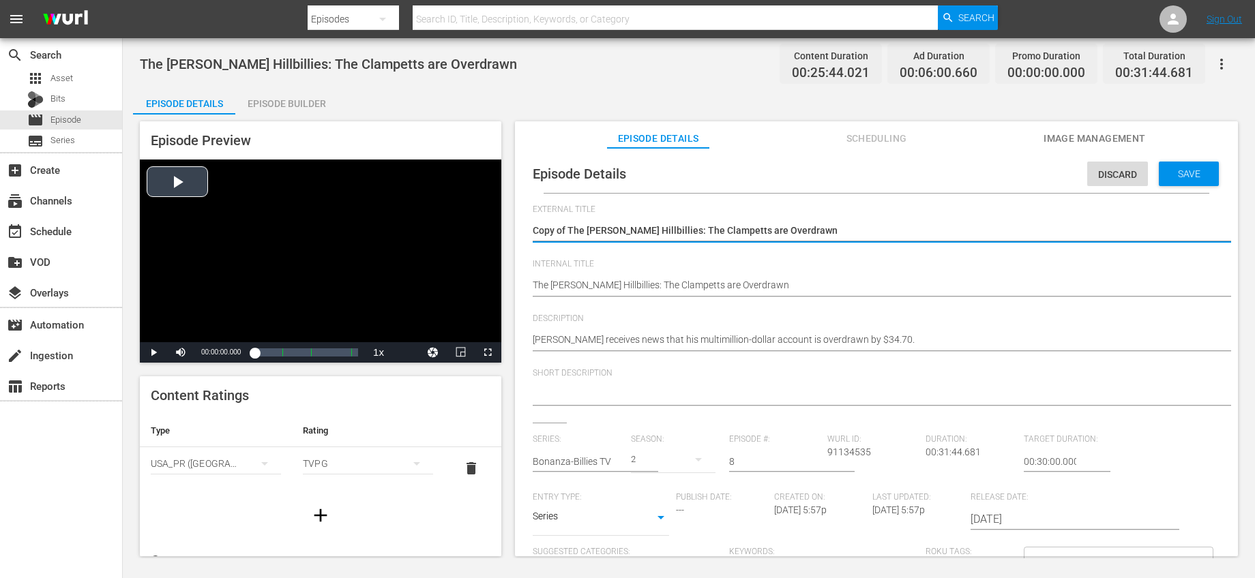
drag, startPoint x: 569, startPoint y: 232, endPoint x: 485, endPoint y: 232, distance: 83.2
click at [486, 232] on div "Episode Preview Video Player is loading. Play Video Play Mute Current Time 00:0…" at bounding box center [688, 341] width 1111 height 453
type textarea "The Beverly Hillbillies: The Clampetts are Overdrawn"
click at [596, 466] on input "text" at bounding box center [578, 461] width 91 height 33
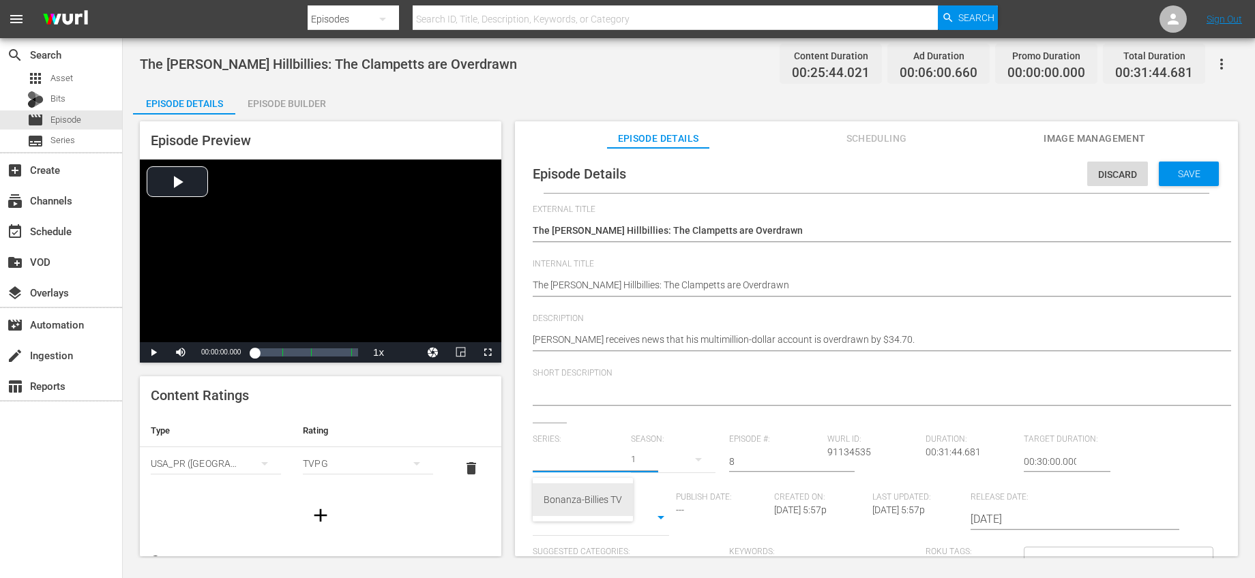
click at [602, 503] on div "Bonanza-Billies TV" at bounding box center [582, 499] width 78 height 33
type input "Bonanza-Billies TV"
drag, startPoint x: 743, startPoint y: 463, endPoint x: 681, endPoint y: 451, distance: 62.6
click at [681, 451] on div "Series: Bonanza-Billies TV Season: 1 Episode #: 8 Wurl ID: 91134535 Duration: 0…" at bounding box center [876, 561] width 687 height 254
type input "66"
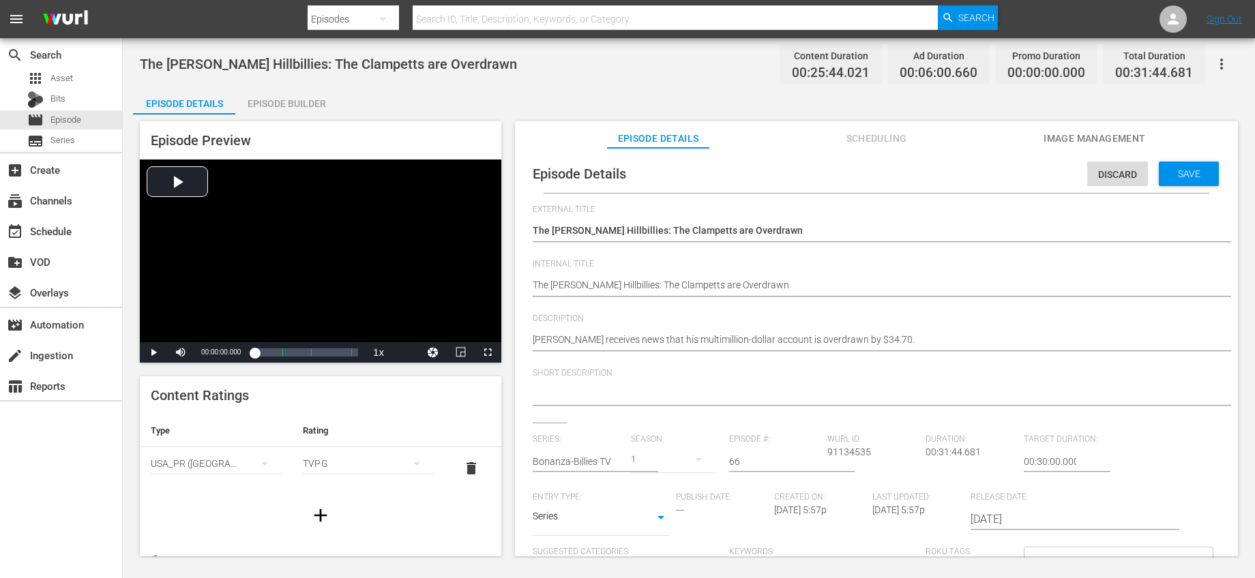
click at [772, 419] on div "Short Description" at bounding box center [876, 395] width 687 height 55
click at [1185, 166] on div "Save" at bounding box center [1188, 174] width 60 height 25
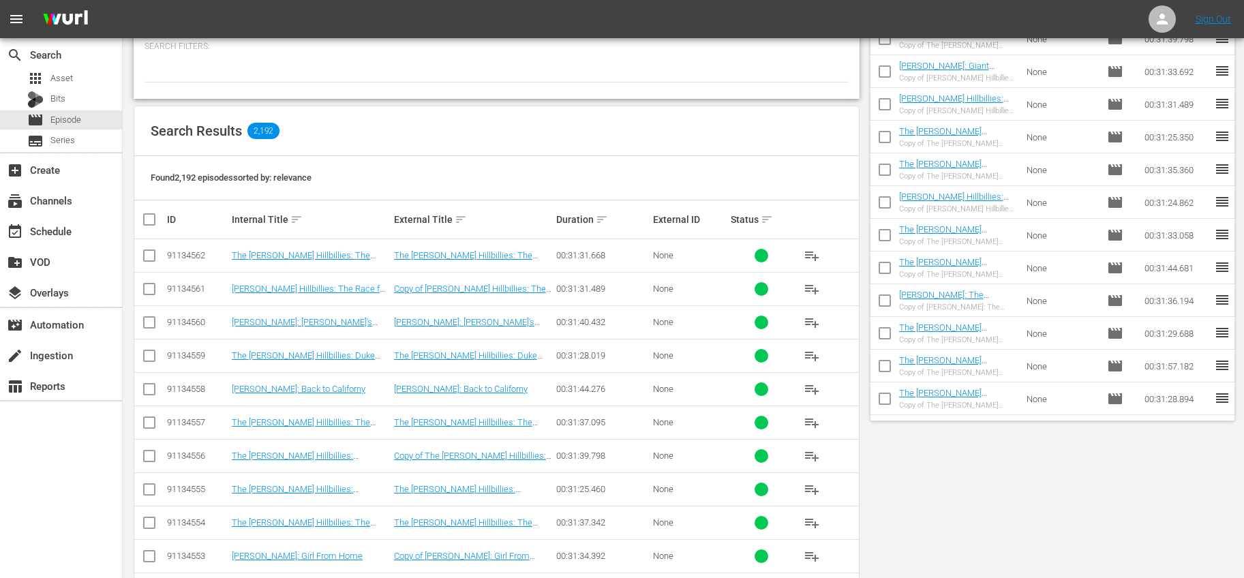
scroll to position [21, 0]
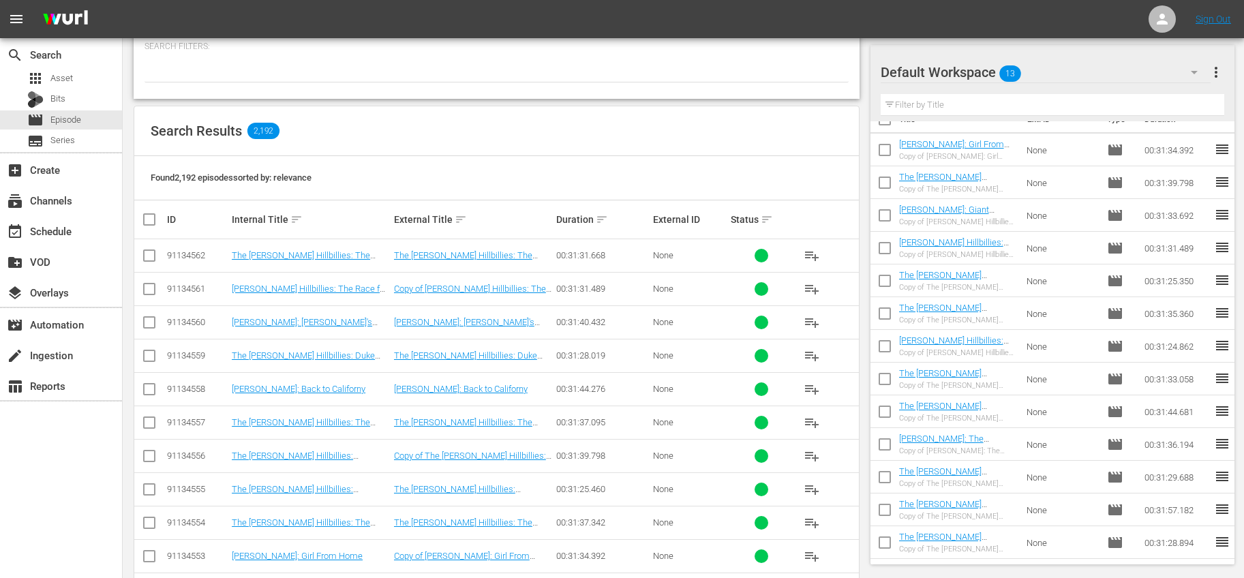
click at [883, 412] on input "checkbox" at bounding box center [885, 414] width 29 height 29
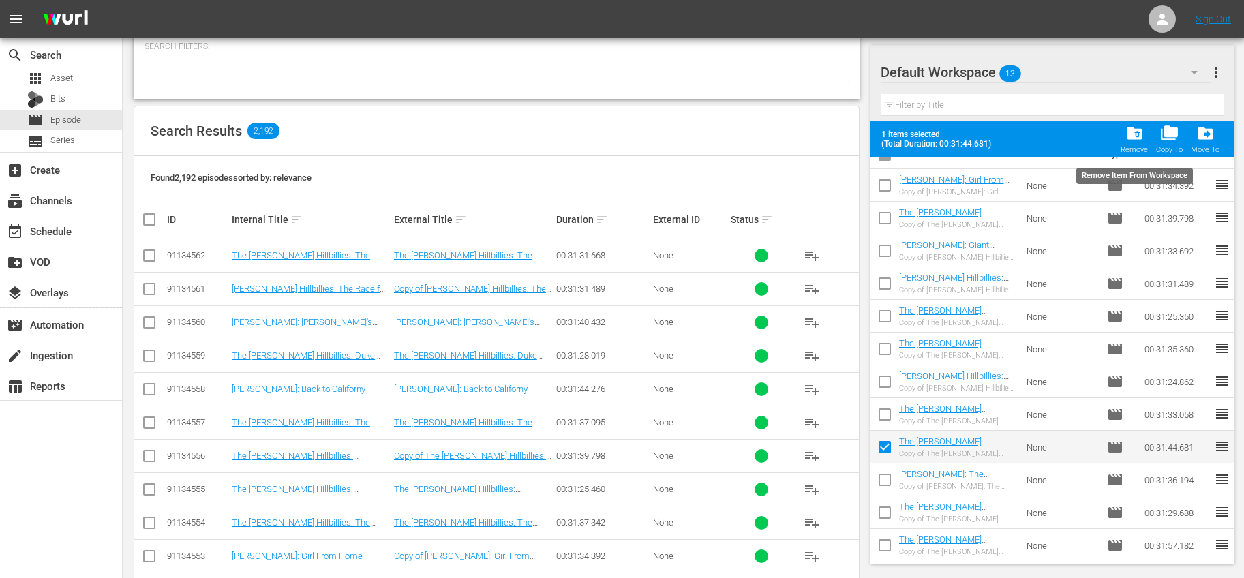
click at [1133, 129] on span "folder_delete" at bounding box center [1135, 133] width 18 height 18
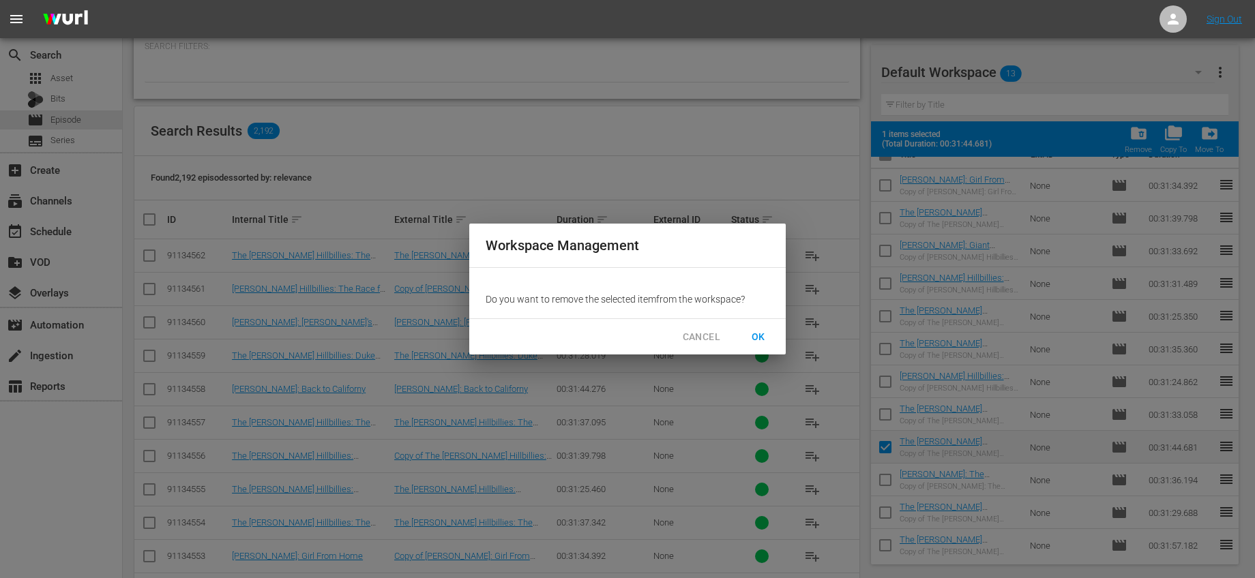
click at [760, 326] on button "OK" at bounding box center [758, 337] width 44 height 25
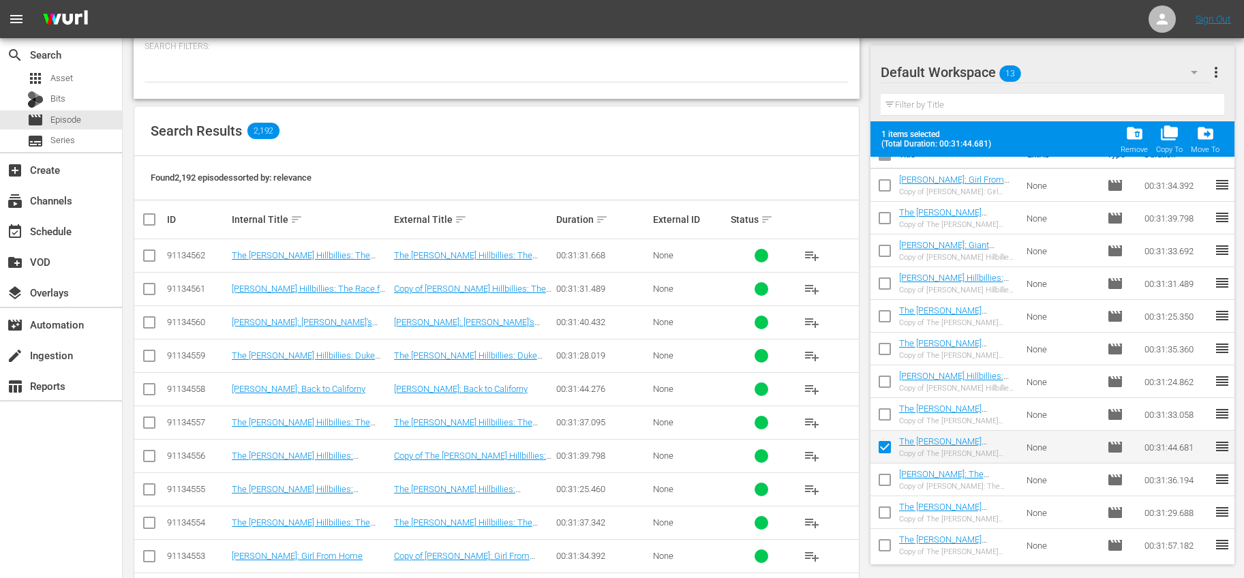
checkbox input "false"
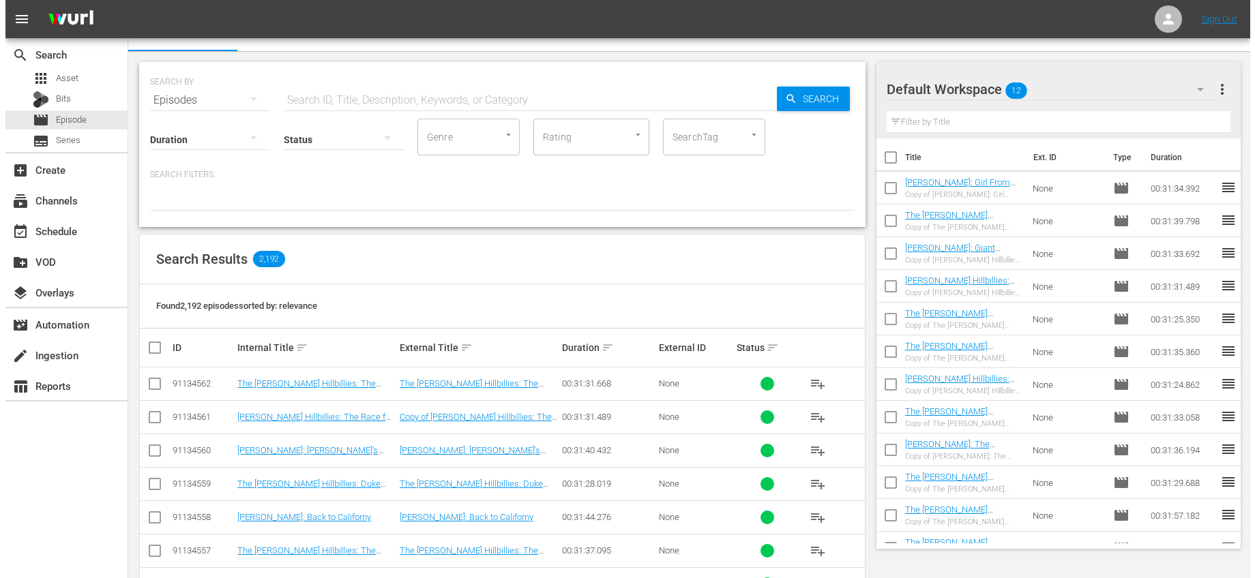
scroll to position [0, 0]
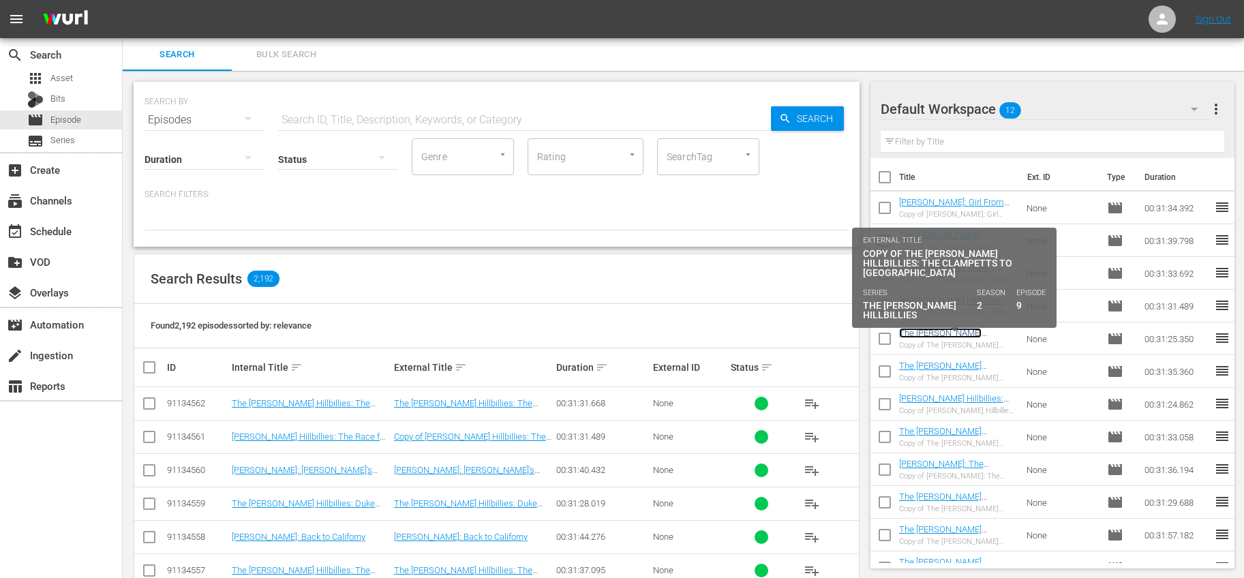
click at [980, 331] on link "The [PERSON_NAME] Hillbillies: The Clampetts to [GEOGRAPHIC_DATA]" at bounding box center [952, 343] width 106 height 31
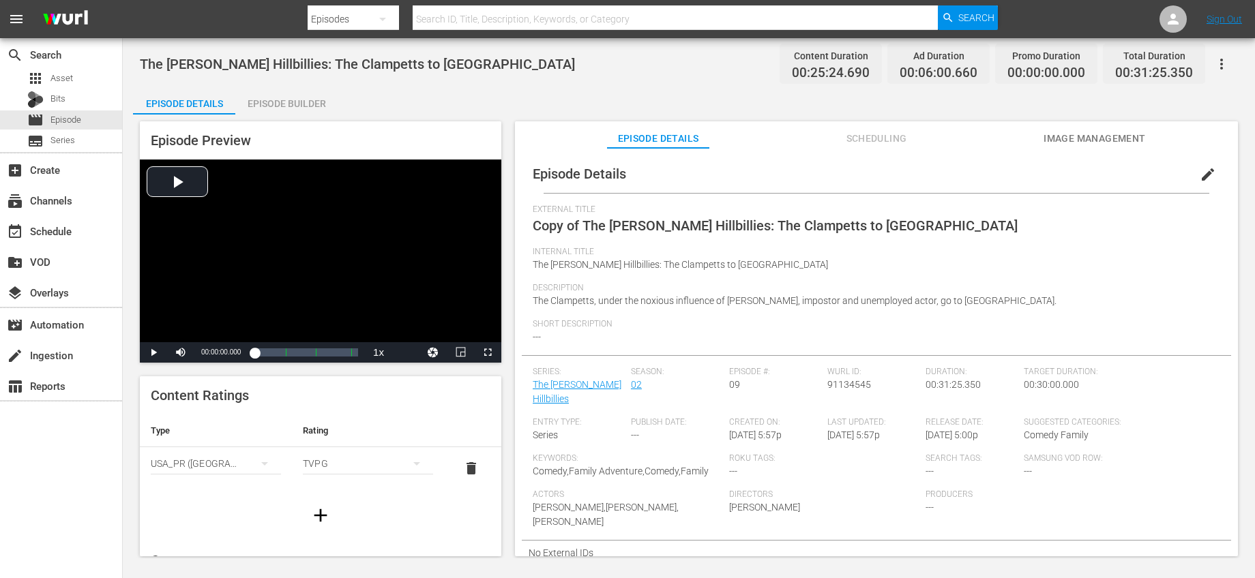
click at [1199, 177] on span "edit" at bounding box center [1207, 174] width 16 height 16
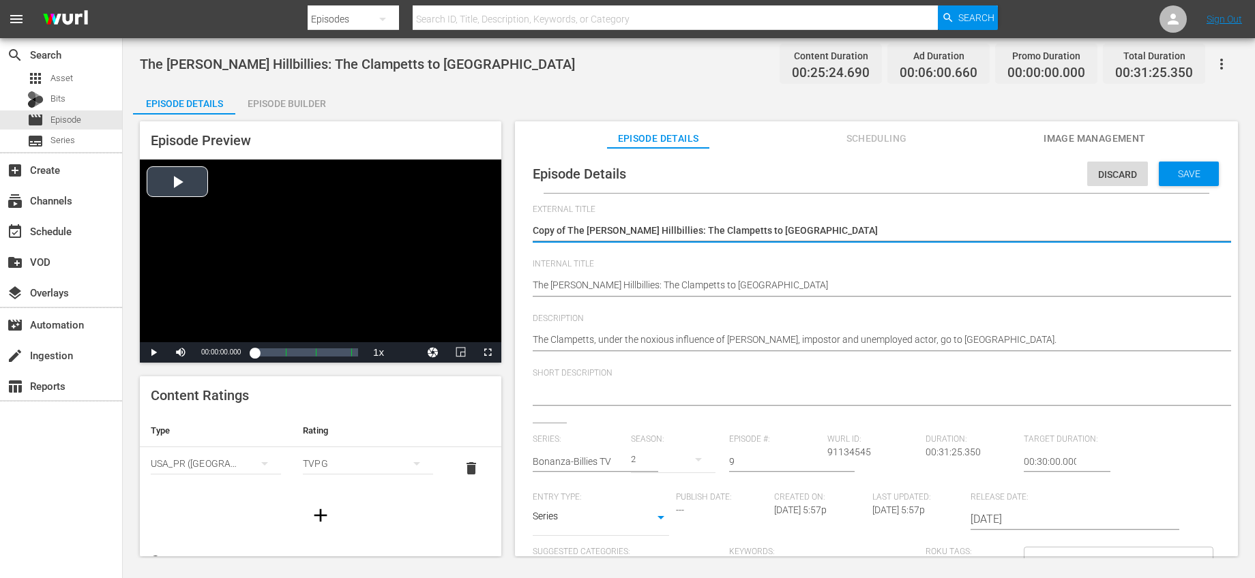
drag, startPoint x: 568, startPoint y: 229, endPoint x: 486, endPoint y: 225, distance: 81.9
click at [487, 225] on div "Episode Preview Video Player is loading. Play Video Play Mute Current Time 00:0…" at bounding box center [688, 341] width 1111 height 453
type textarea "The [PERSON_NAME] Hillbillies: The Clampetts to [GEOGRAPHIC_DATA]"
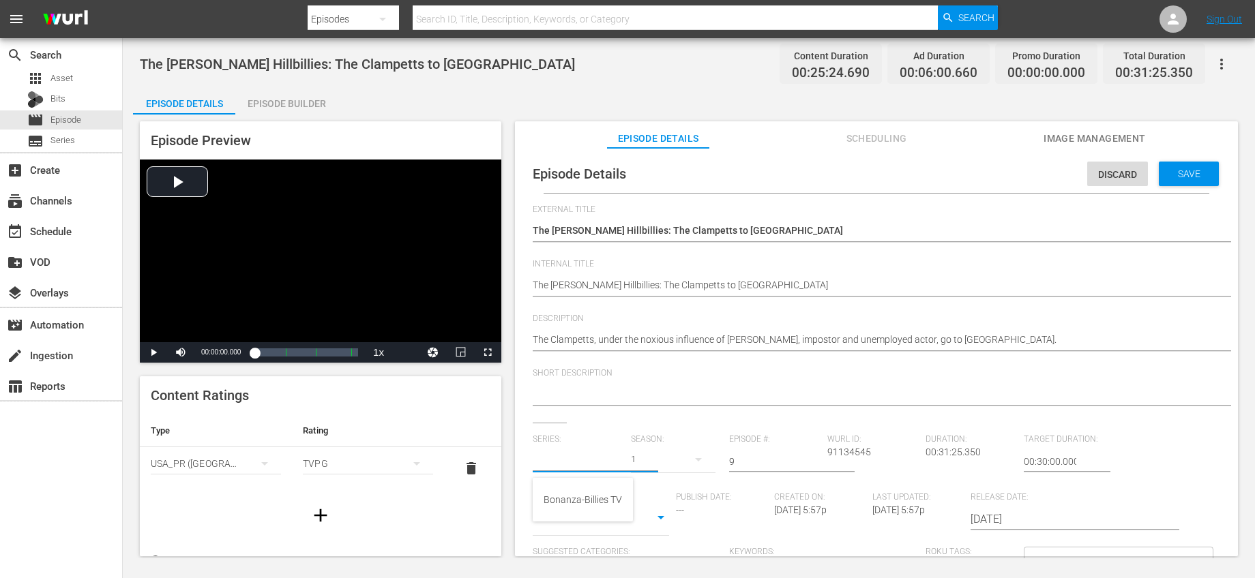
click at [587, 461] on input "text" at bounding box center [578, 461] width 91 height 33
click at [579, 502] on div "Bonanza-Billies TV" at bounding box center [582, 499] width 78 height 33
type input "Bonanza-Billies TV"
drag, startPoint x: 751, startPoint y: 457, endPoint x: 679, endPoint y: 451, distance: 72.5
click at [679, 451] on div "Series: Bonanza-Billies TV Season: 1 Episode #: 9 Wurl ID: 91134545 Duration: 0…" at bounding box center [876, 561] width 687 height 254
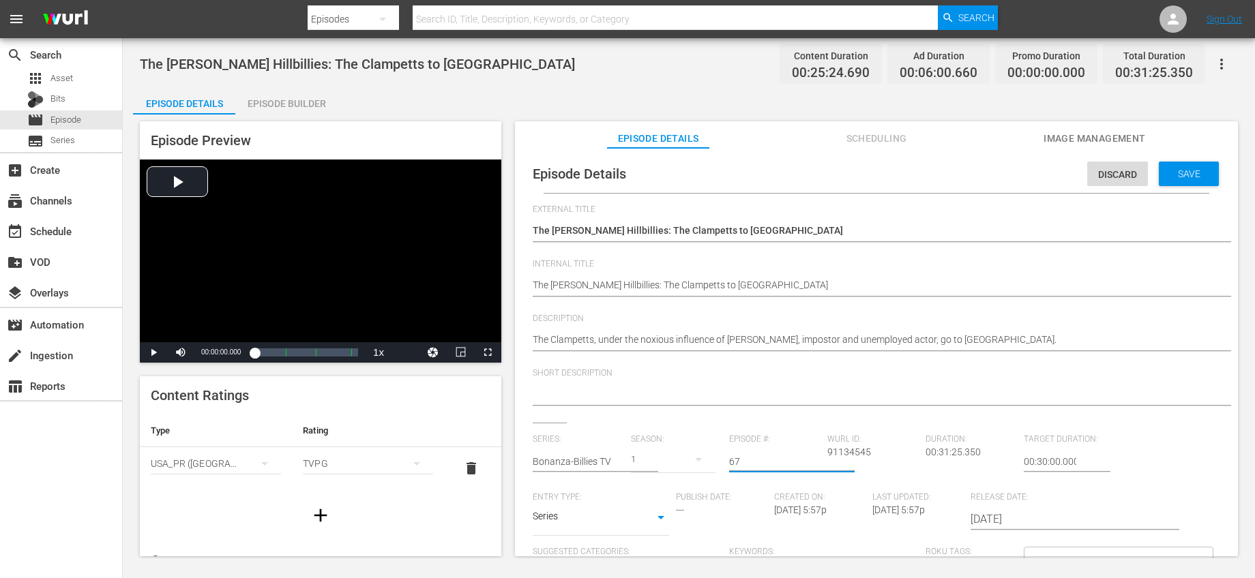
type input "67"
drag, startPoint x: 768, startPoint y: 433, endPoint x: 774, endPoint y: 429, distance: 7.4
click at [768, 433] on div "External Title Copy of The Beverly Hillbillies: The Clampetts to Hollywood Copy…" at bounding box center [876, 470] width 687 height 530
click at [1180, 165] on div "Save" at bounding box center [1188, 174] width 60 height 25
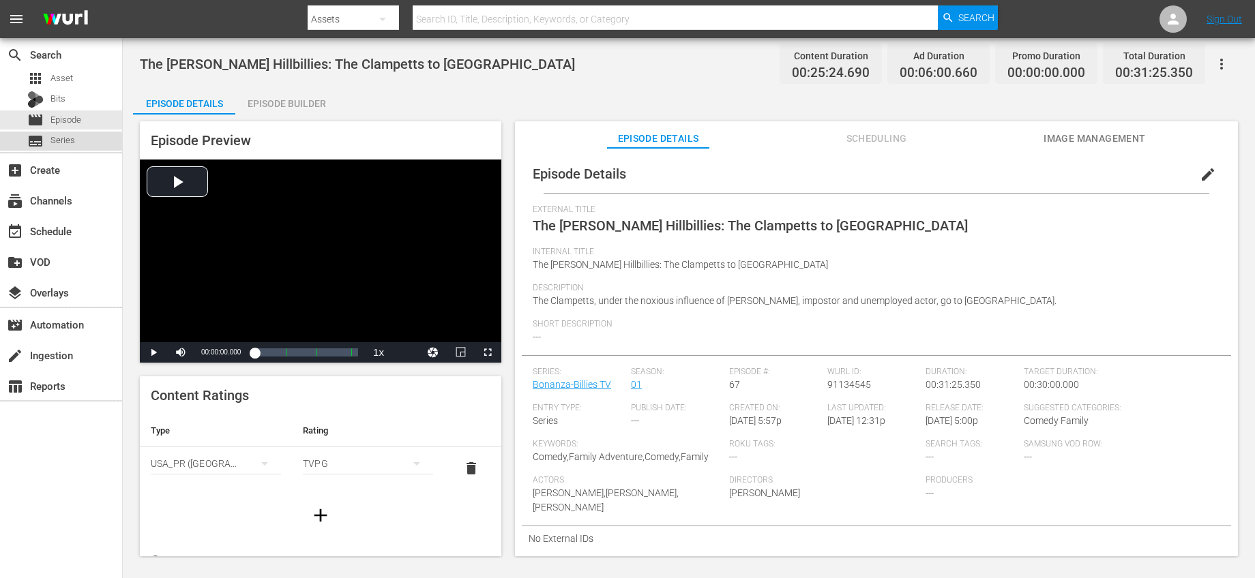
click at [48, 138] on div "subtitles Series" at bounding box center [51, 141] width 48 height 19
